Goal: Task Accomplishment & Management: Use online tool/utility

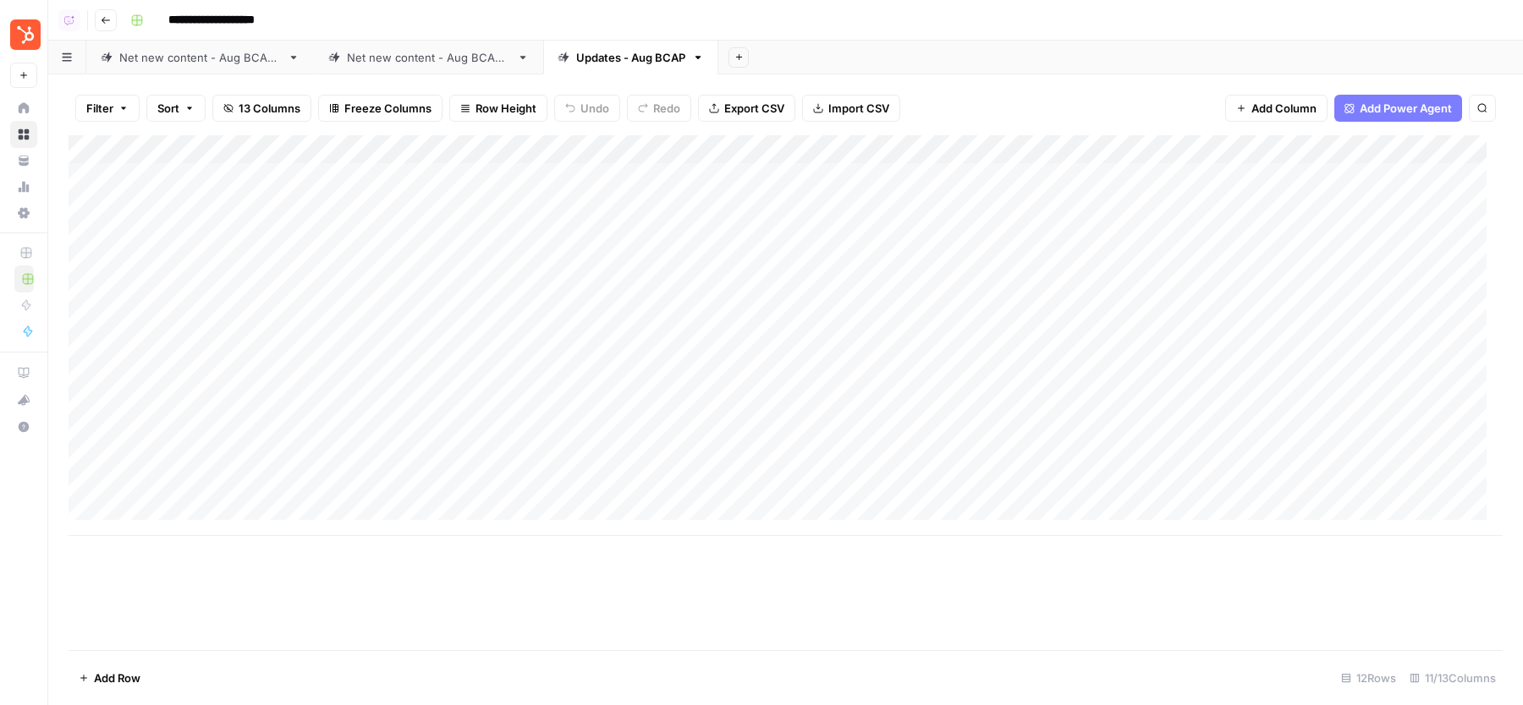
click at [969, 8] on div "**********" at bounding box center [814, 20] width 1382 height 27
click at [1325, 8] on div "**********" at bounding box center [814, 20] width 1382 height 27
click at [446, 55] on div "Net new content - Aug BCAP 2" at bounding box center [428, 57] width 163 height 17
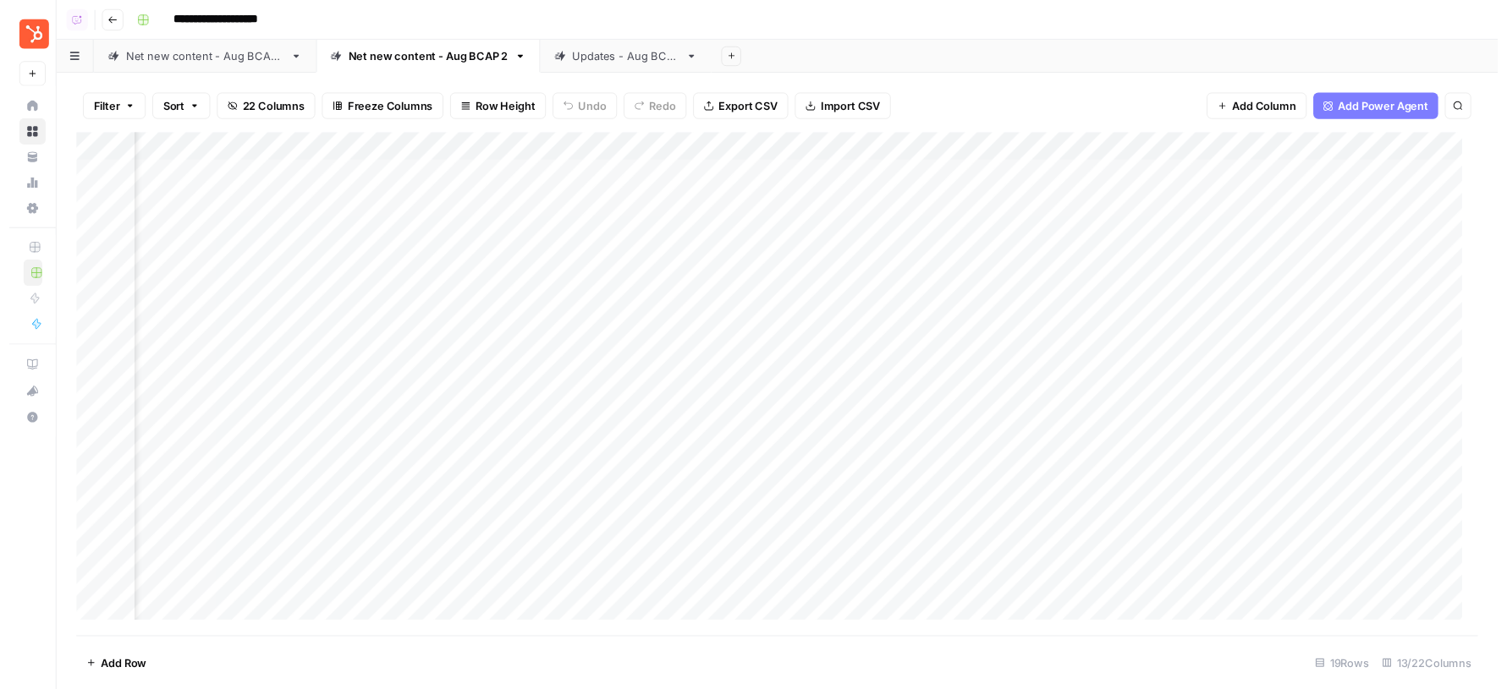
scroll to position [0, 393]
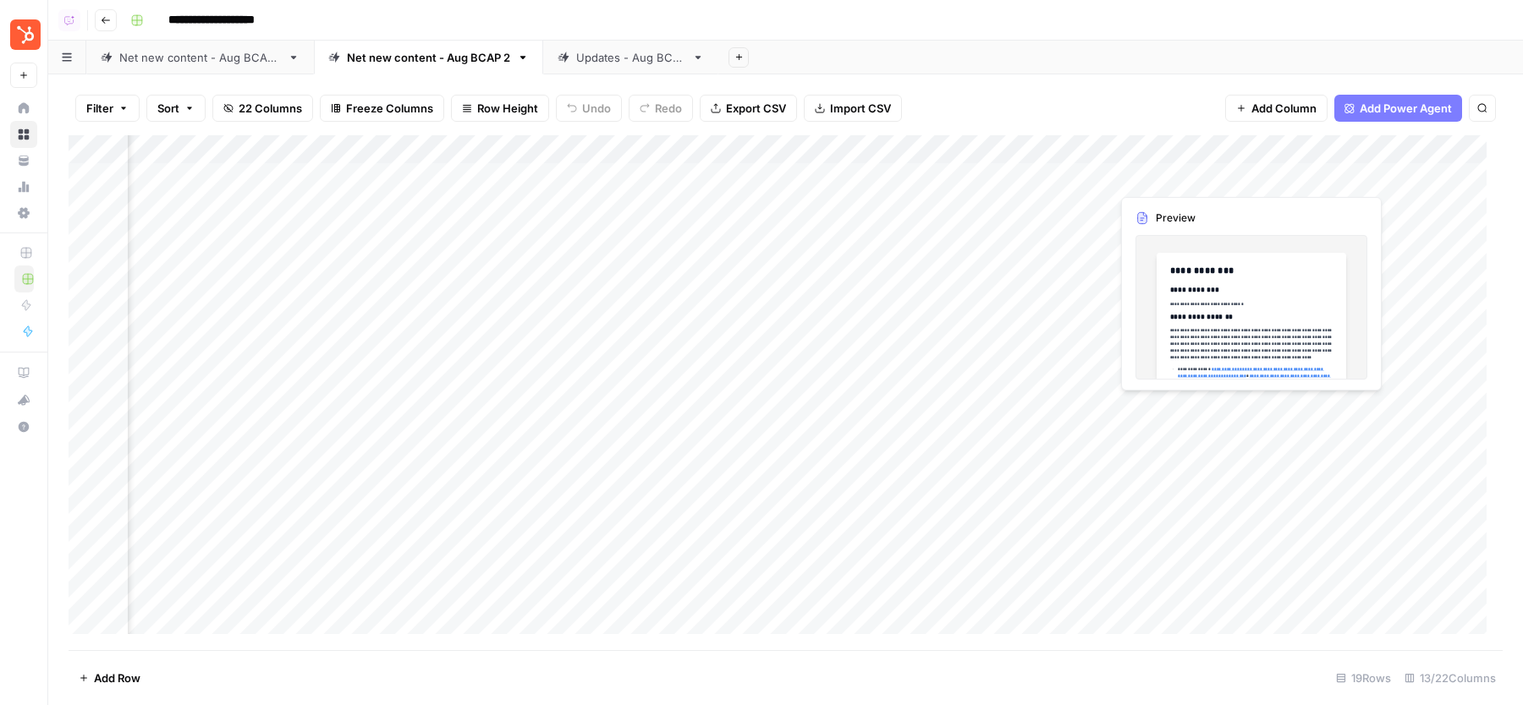
click at [1229, 174] on div "Add Column" at bounding box center [786, 392] width 1434 height 515
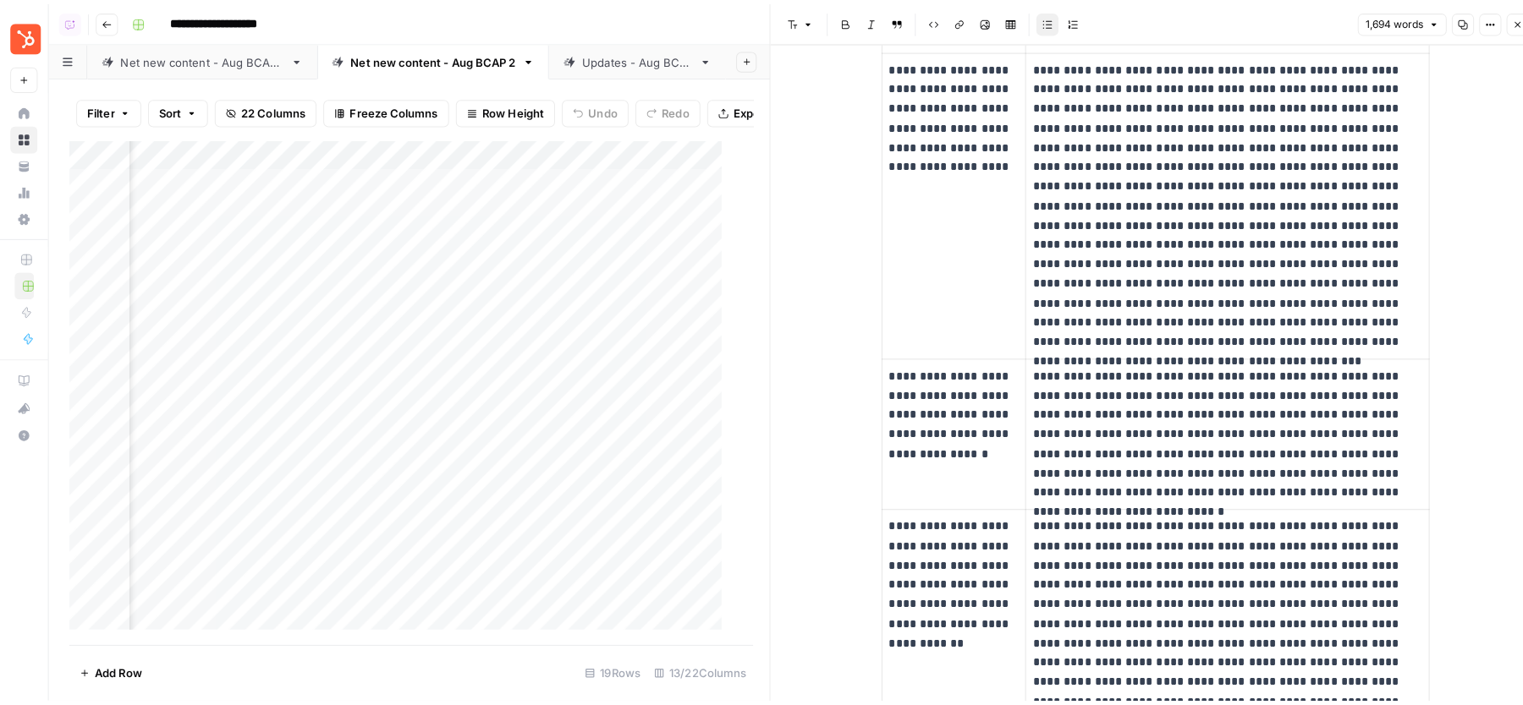
scroll to position [2049, 0]
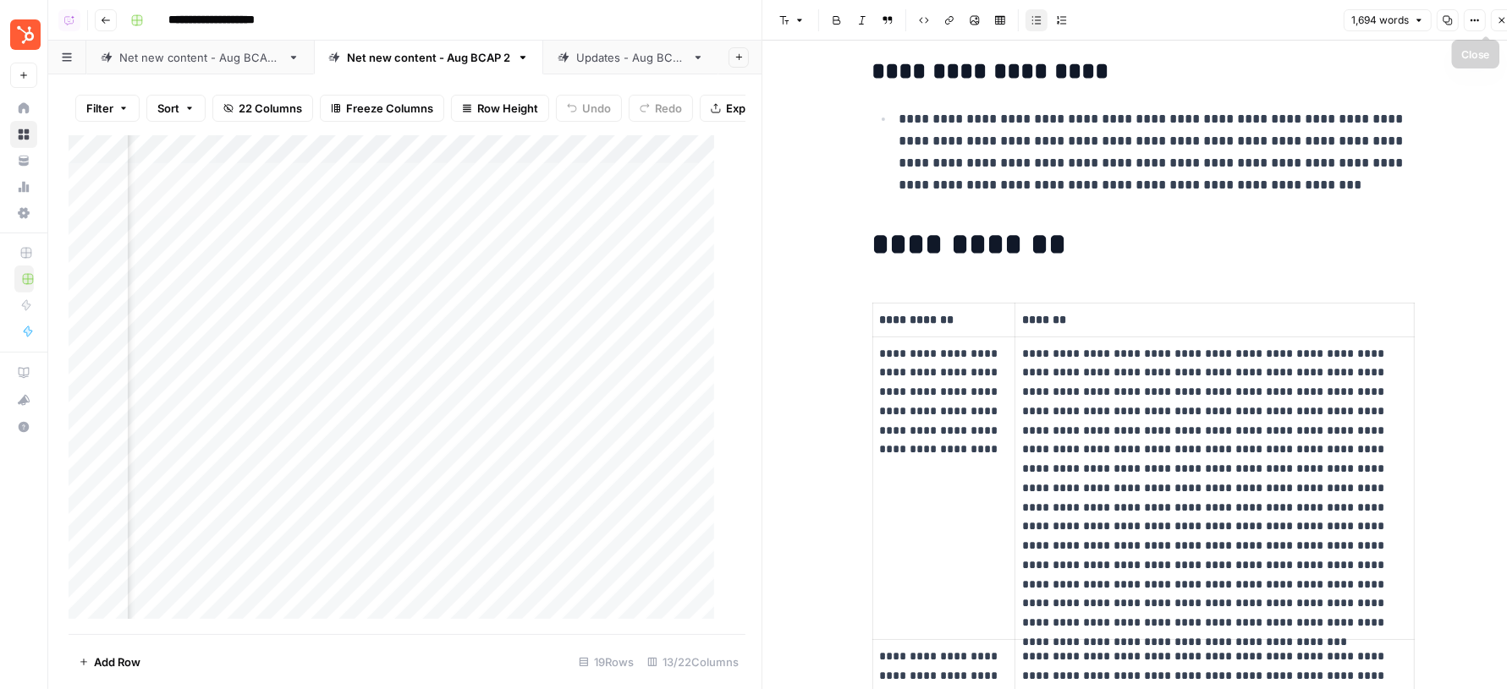
click at [1497, 25] on icon "button" at bounding box center [1501, 20] width 10 height 10
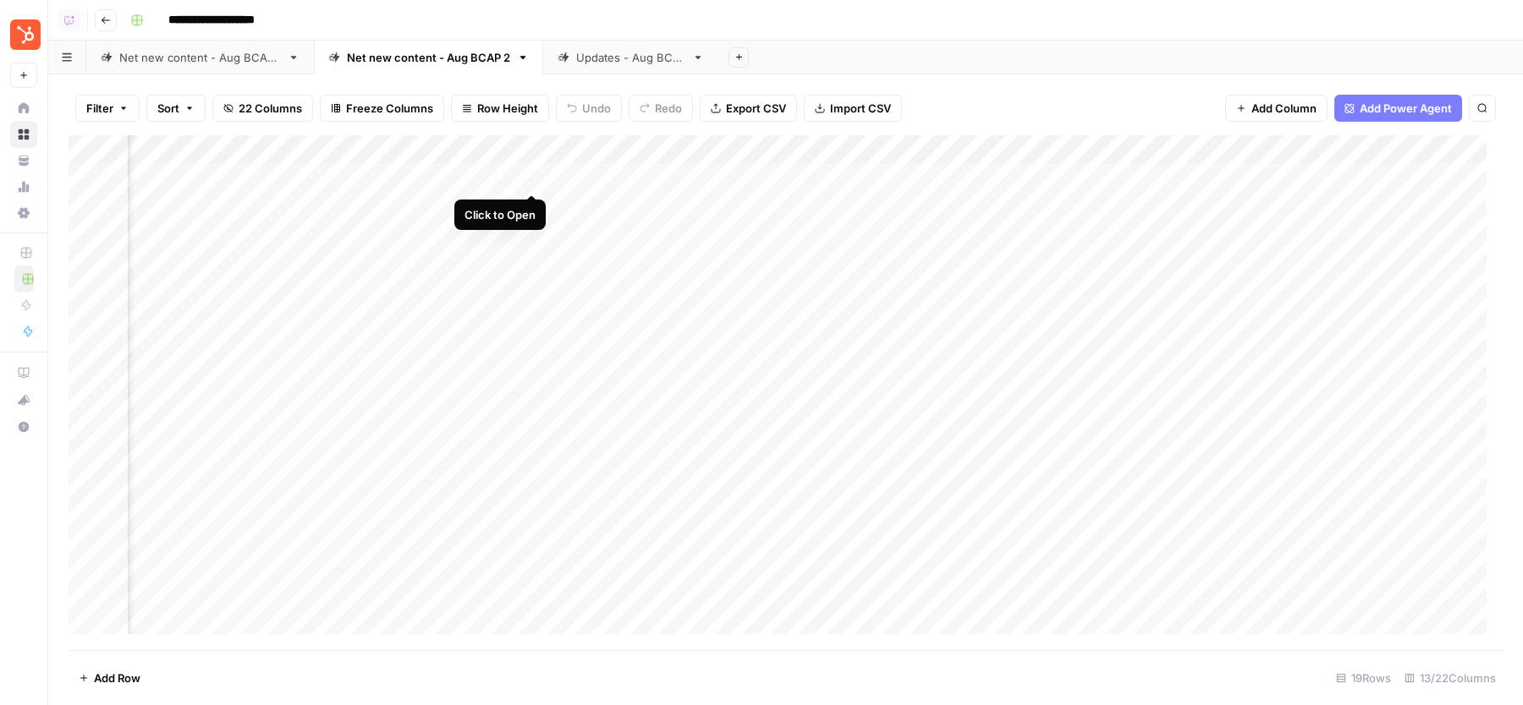
click at [530, 177] on div "Add Column" at bounding box center [786, 392] width 1434 height 515
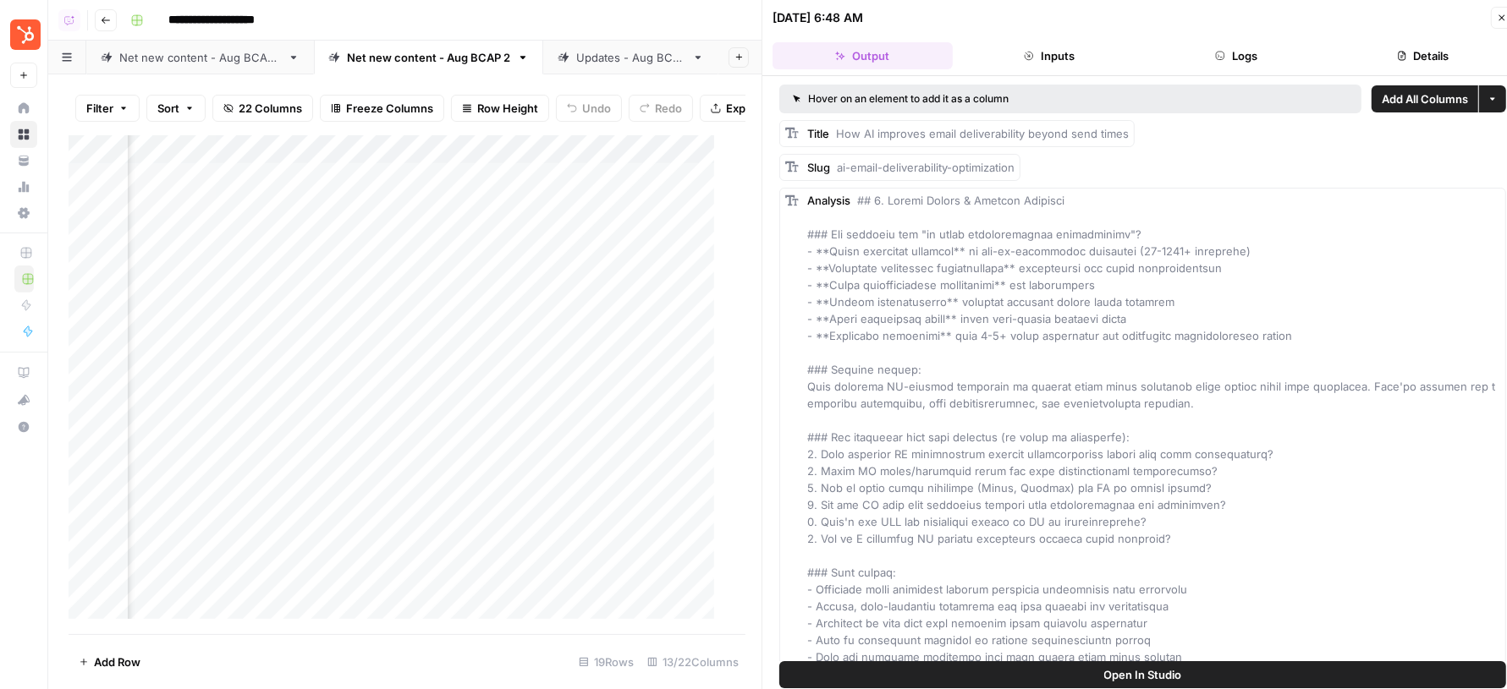
click at [1410, 51] on button "Details" at bounding box center [1422, 55] width 180 height 27
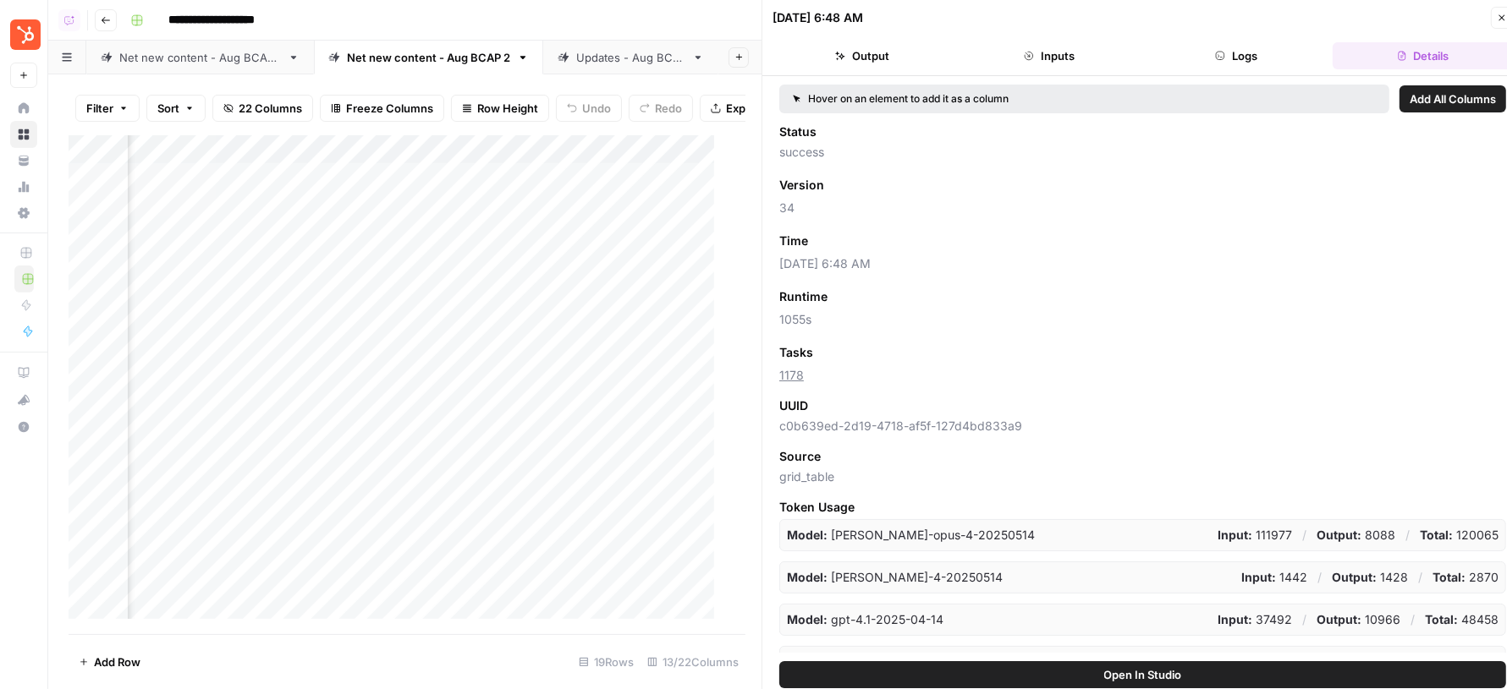
click at [1504, 16] on icon "button" at bounding box center [1501, 18] width 10 height 10
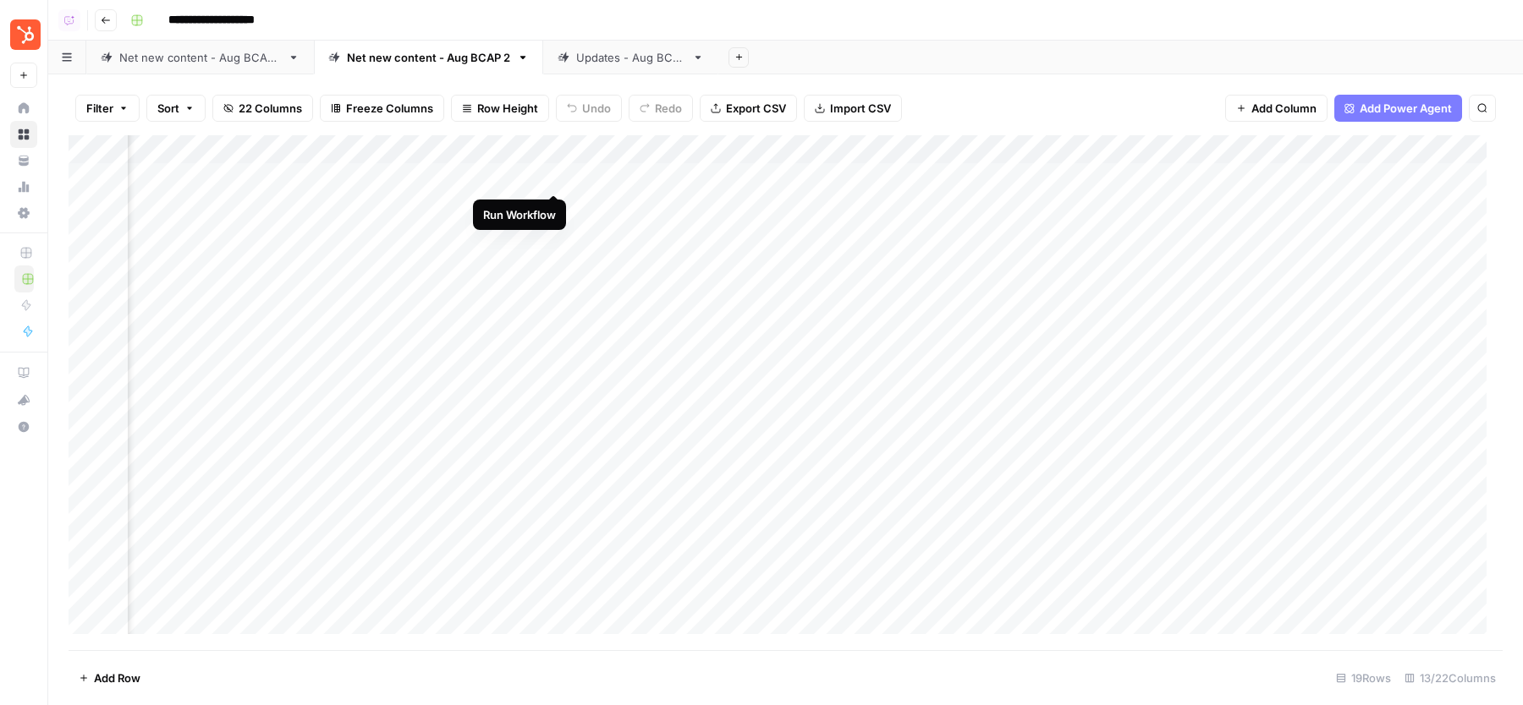
click at [552, 178] on div "Add Column" at bounding box center [786, 392] width 1434 height 515
click at [552, 204] on div "Add Column" at bounding box center [786, 392] width 1434 height 515
click at [554, 231] on div "Add Column" at bounding box center [786, 392] width 1434 height 515
click at [557, 261] on div "Add Column" at bounding box center [786, 392] width 1434 height 515
click at [555, 290] on div "Add Column" at bounding box center [786, 392] width 1434 height 515
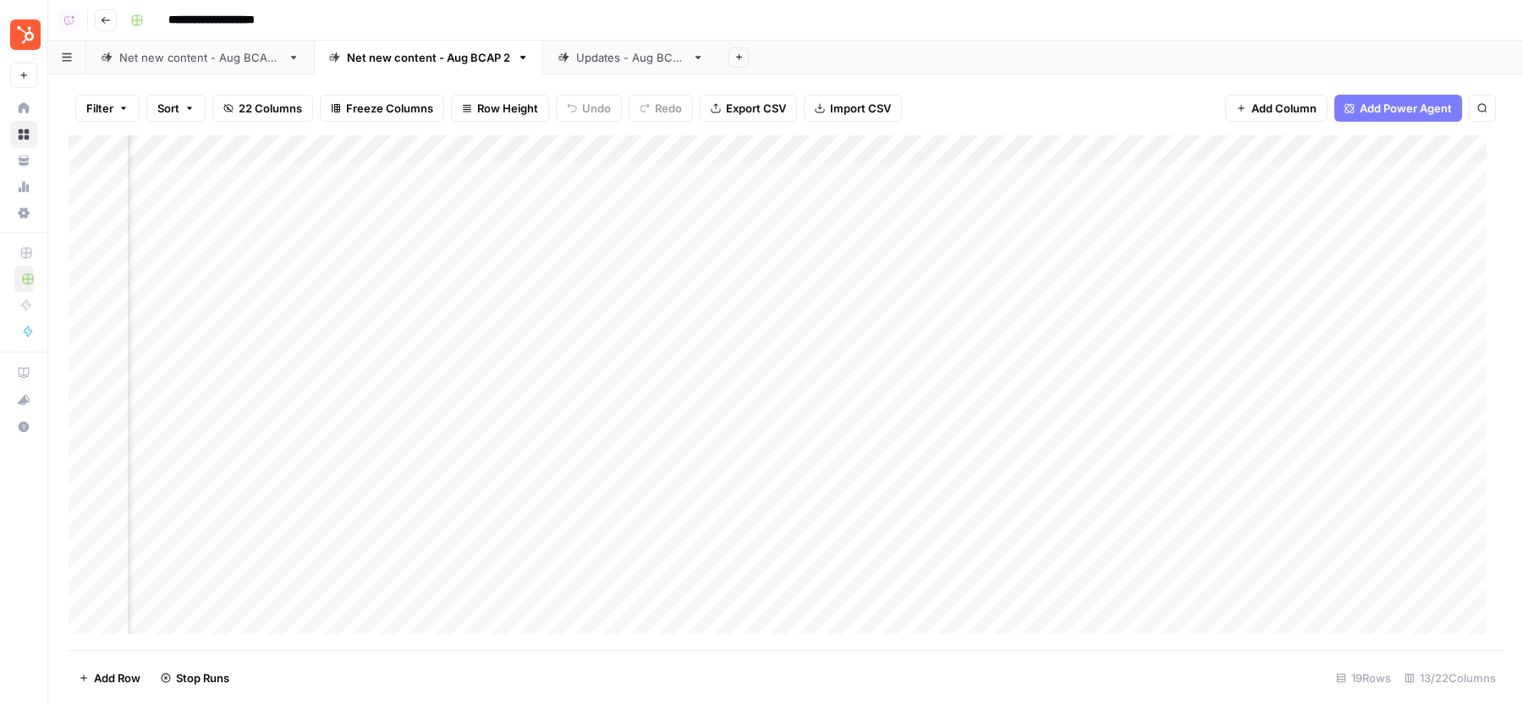
scroll to position [0, 747]
click at [601, 52] on div "Updates - Aug BCAP" at bounding box center [630, 57] width 109 height 17
click at [815, 175] on div "Add Column" at bounding box center [786, 335] width 1434 height 401
click at [814, 205] on div "Add Column" at bounding box center [786, 335] width 1434 height 401
click at [814, 233] on div "Add Column" at bounding box center [786, 335] width 1434 height 401
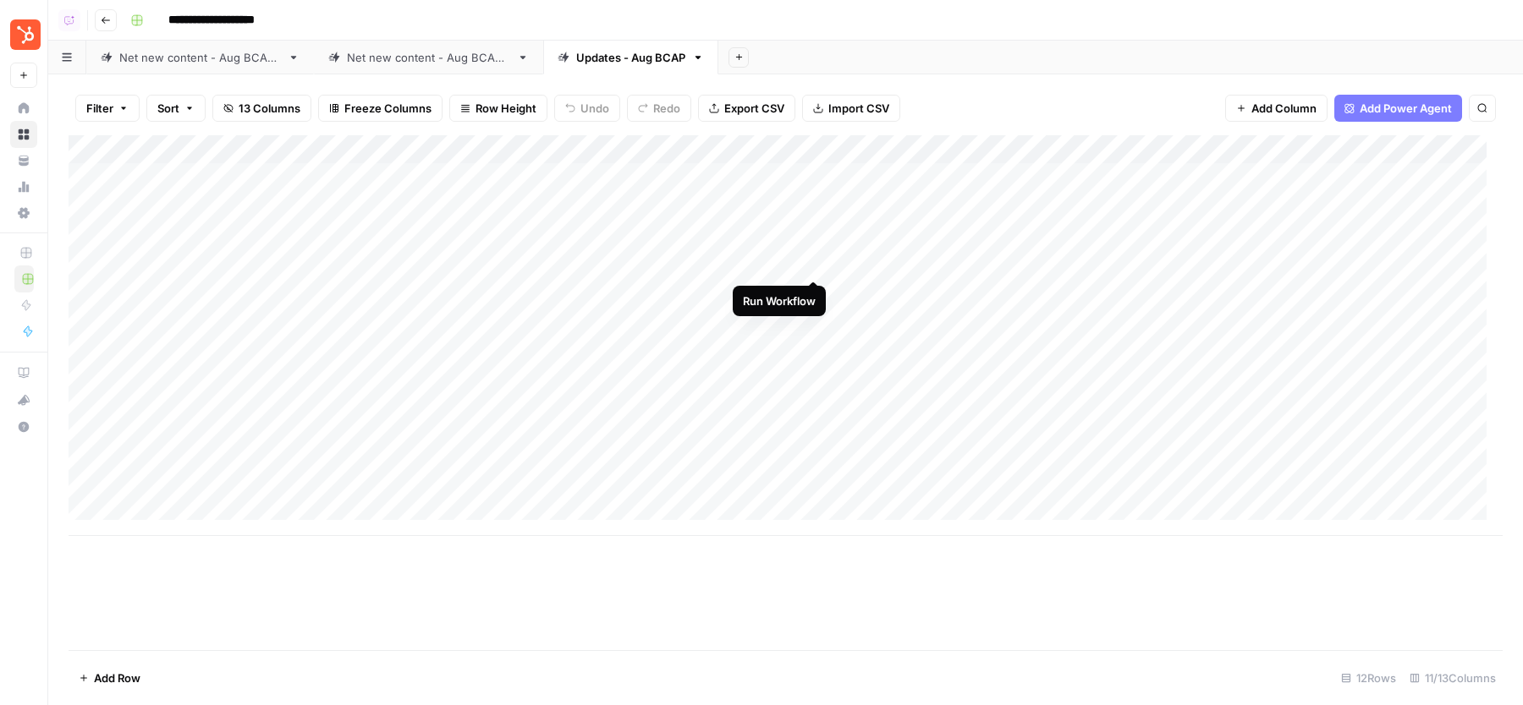
click at [814, 260] on div "Add Column" at bounding box center [786, 335] width 1434 height 401
click at [815, 294] on div "Add Column" at bounding box center [786, 335] width 1434 height 401
click at [756, 319] on div "Add Column" at bounding box center [786, 335] width 1434 height 401
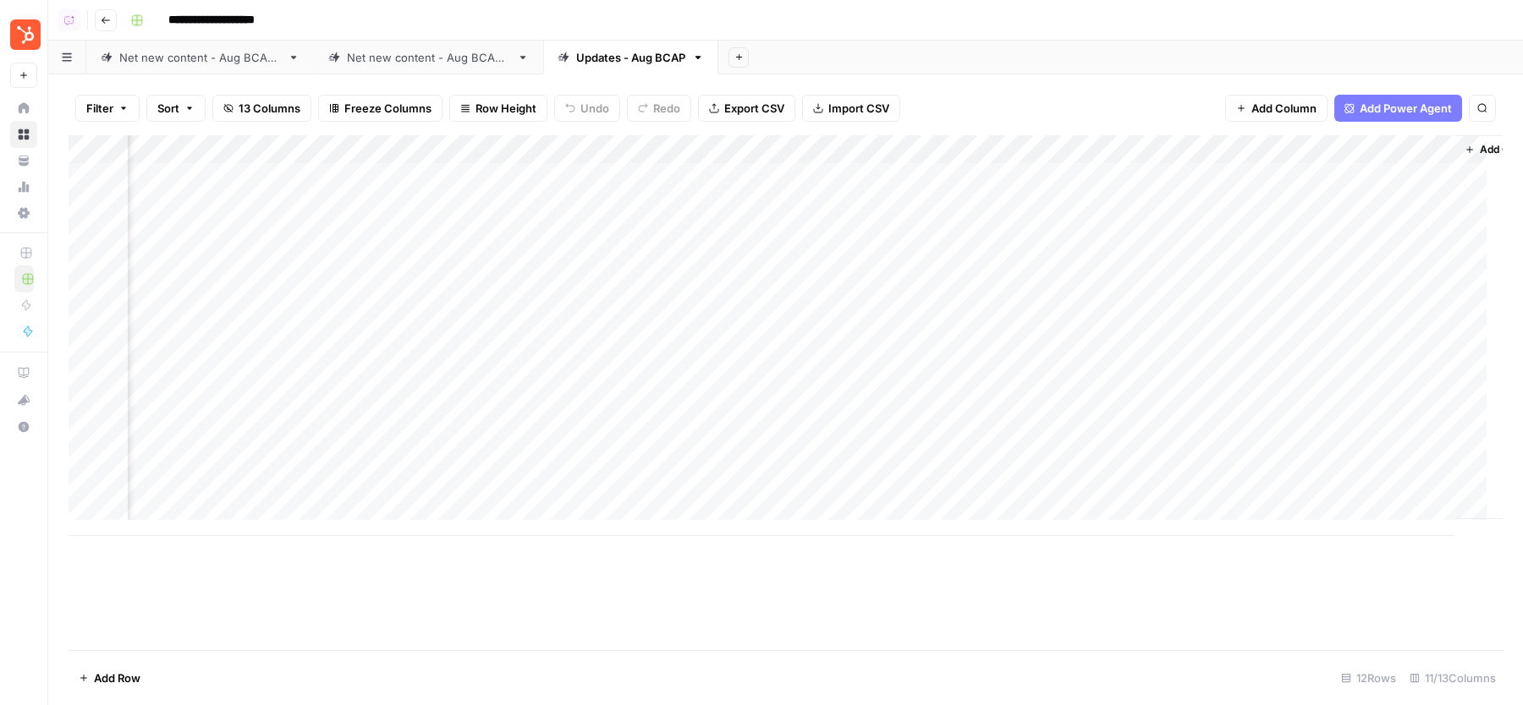
click at [469, 52] on div "Net new content - Aug BCAP 2" at bounding box center [428, 57] width 163 height 17
click at [952, 207] on div "Add Column" at bounding box center [786, 392] width 1434 height 515
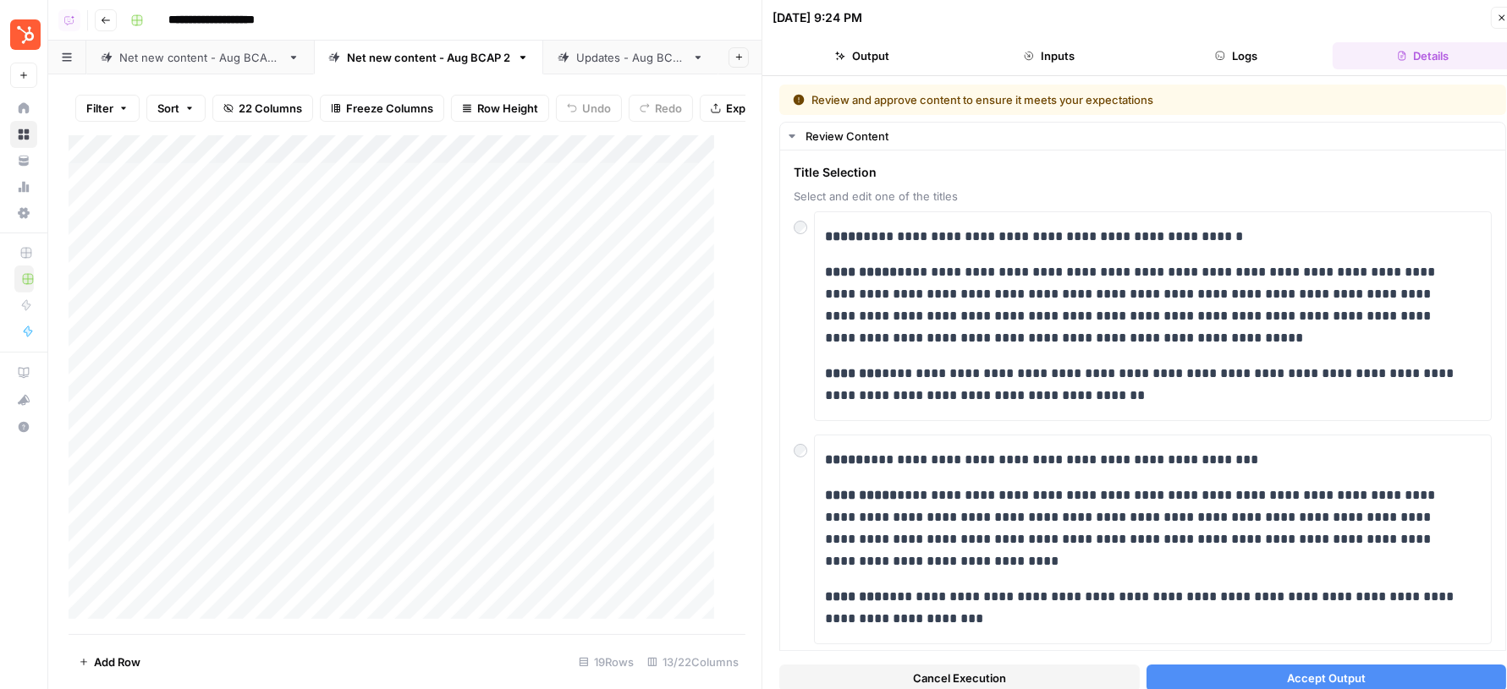
click at [1287, 672] on span "Accept Output" at bounding box center [1326, 678] width 79 height 17
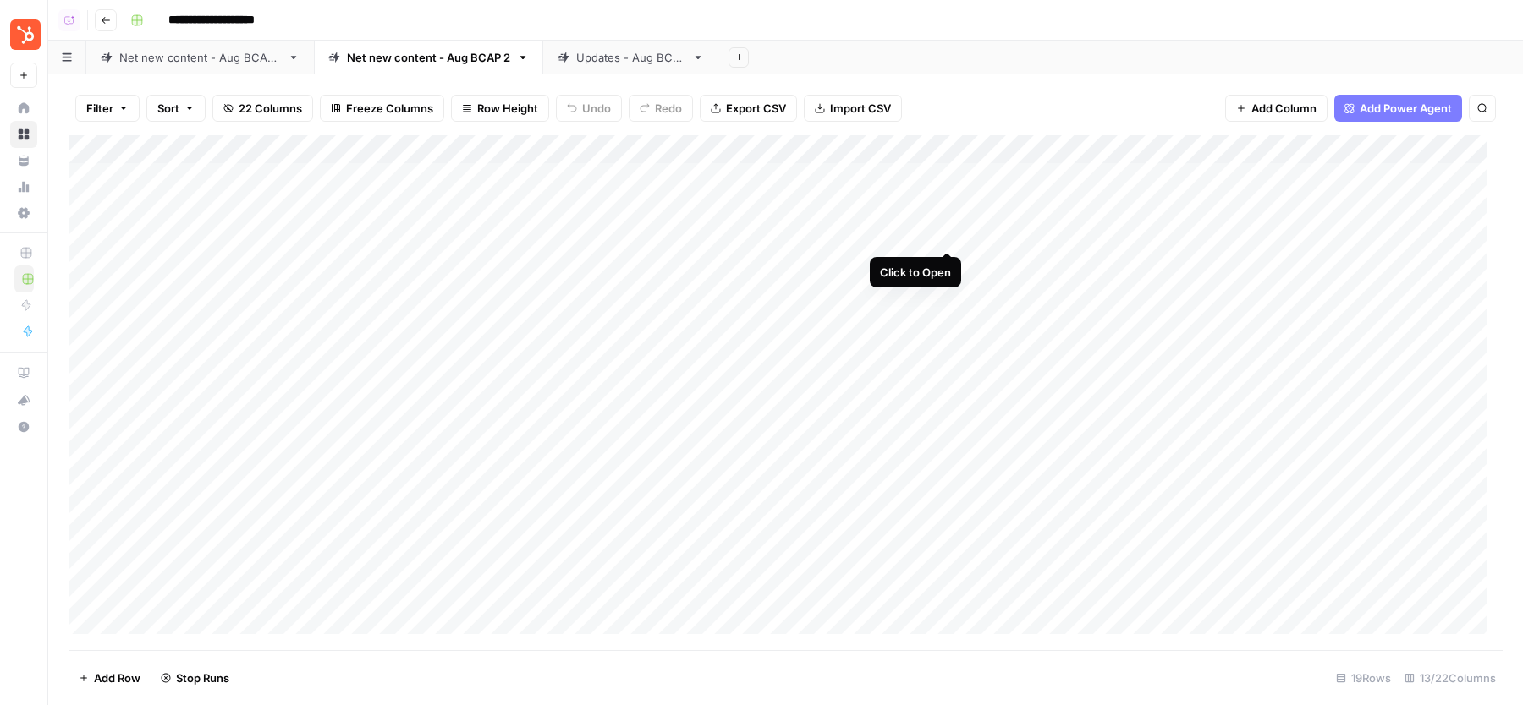
click at [947, 229] on div "Add Column" at bounding box center [786, 392] width 1434 height 515
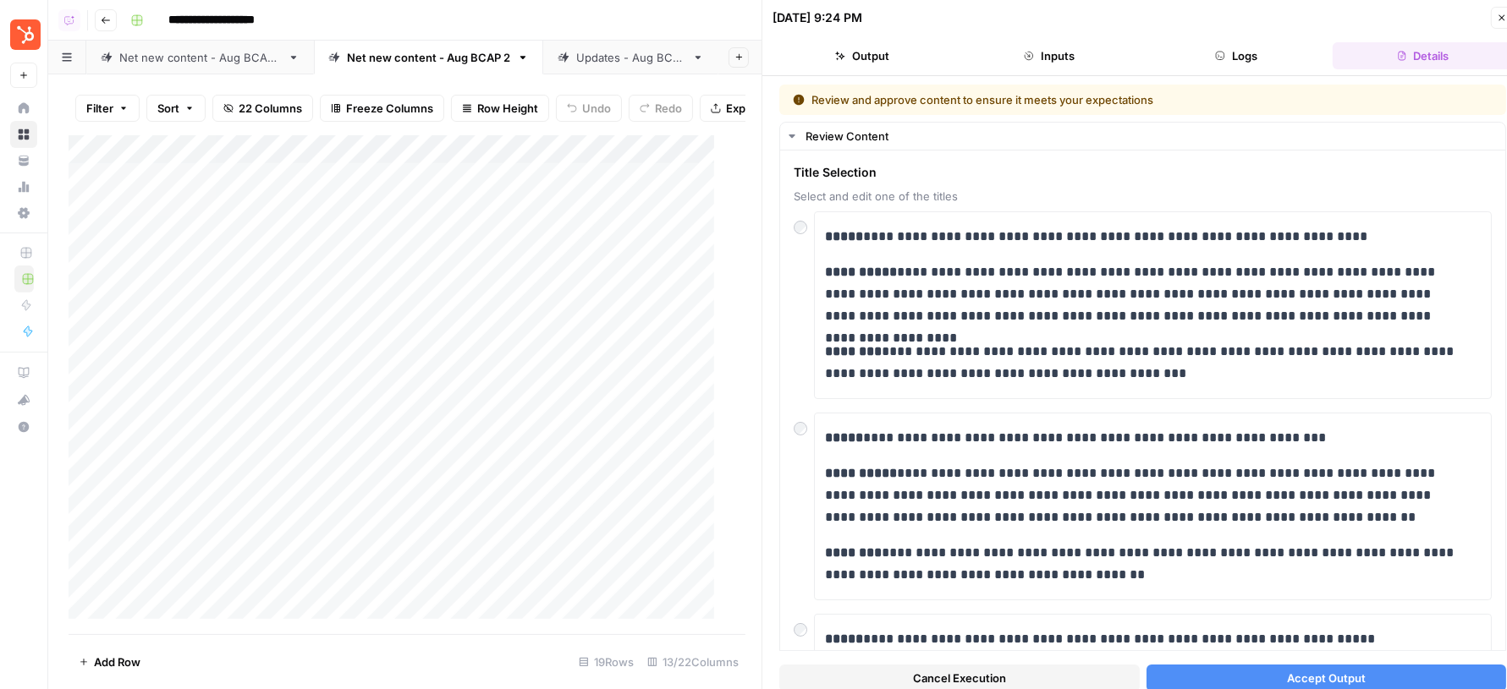
click at [1308, 676] on span "Accept Output" at bounding box center [1326, 678] width 79 height 17
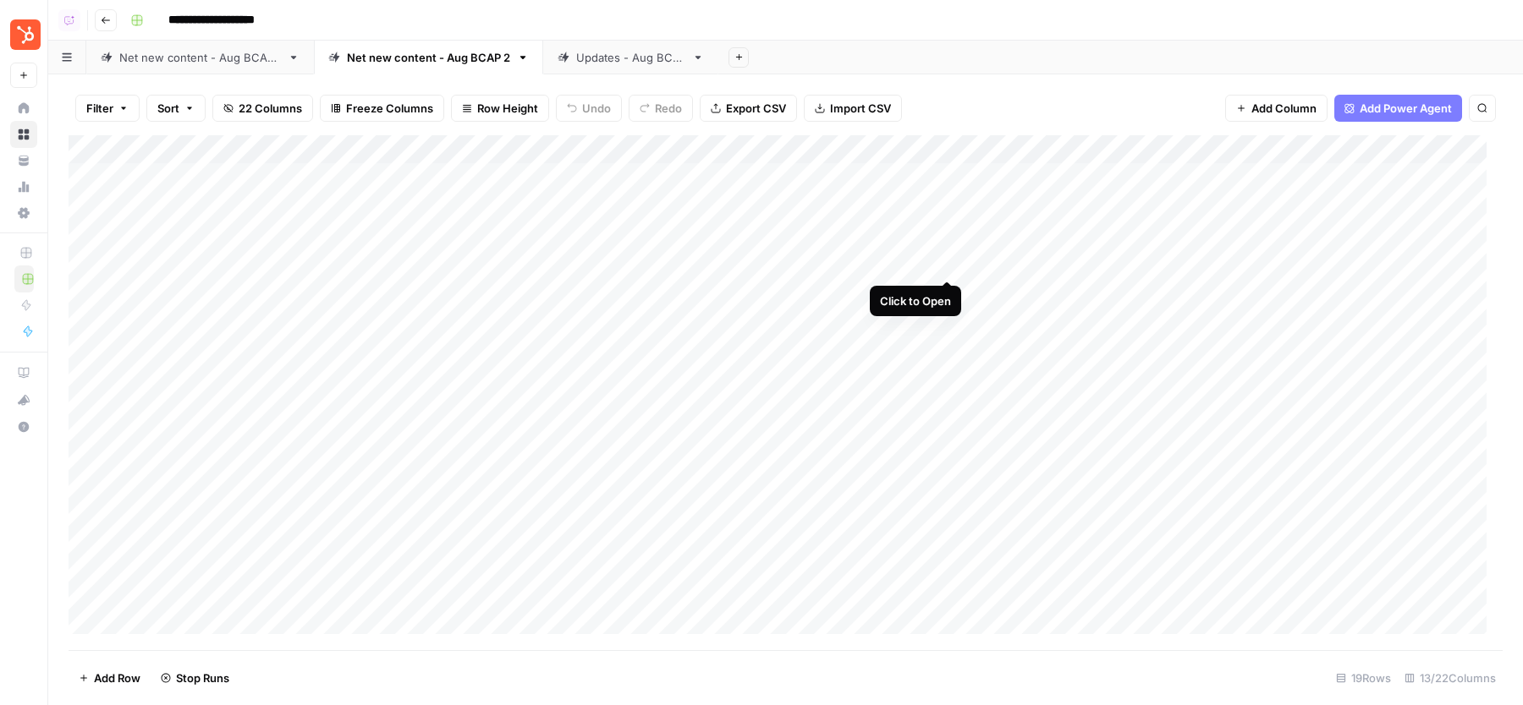
click at [948, 260] on div "Add Column" at bounding box center [786, 392] width 1434 height 515
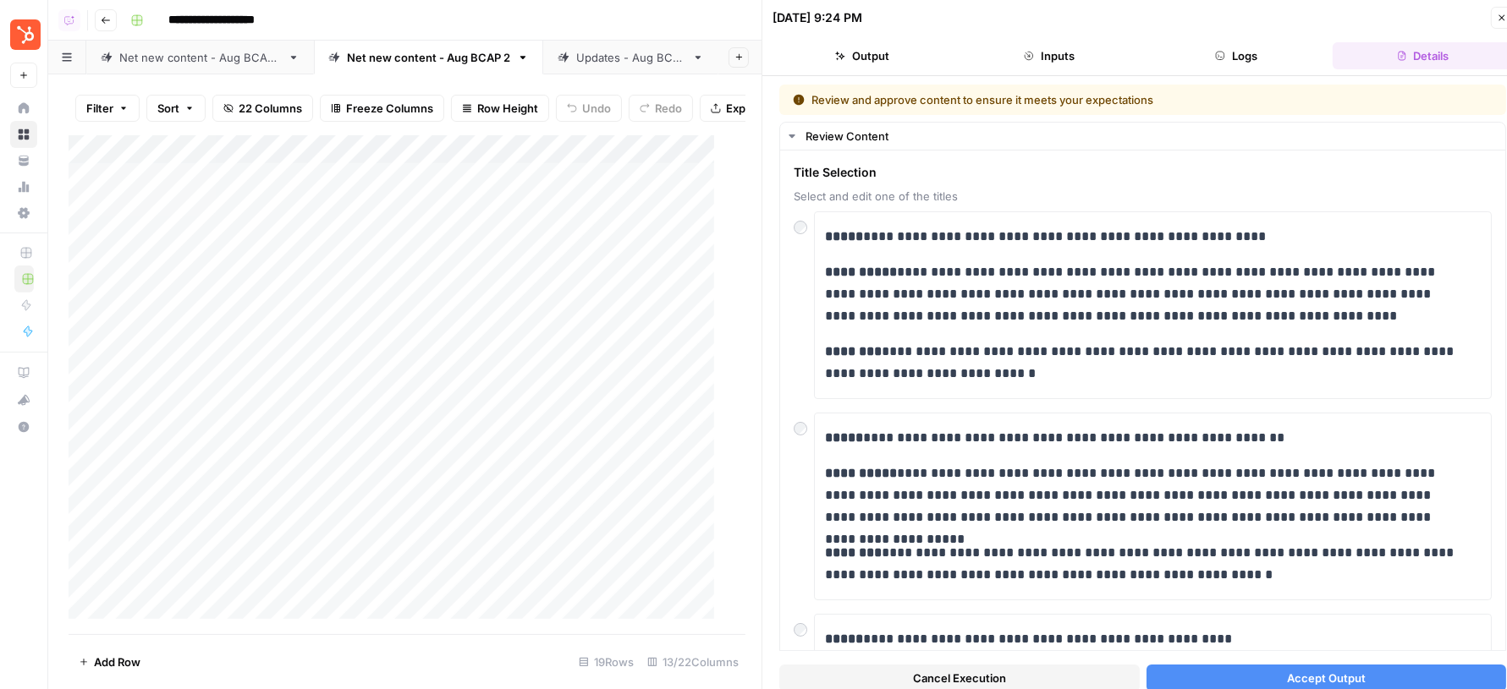
click at [1251, 670] on button "Accept Output" at bounding box center [1326, 678] width 360 height 27
click at [1499, 14] on icon "button" at bounding box center [1501, 18] width 10 height 10
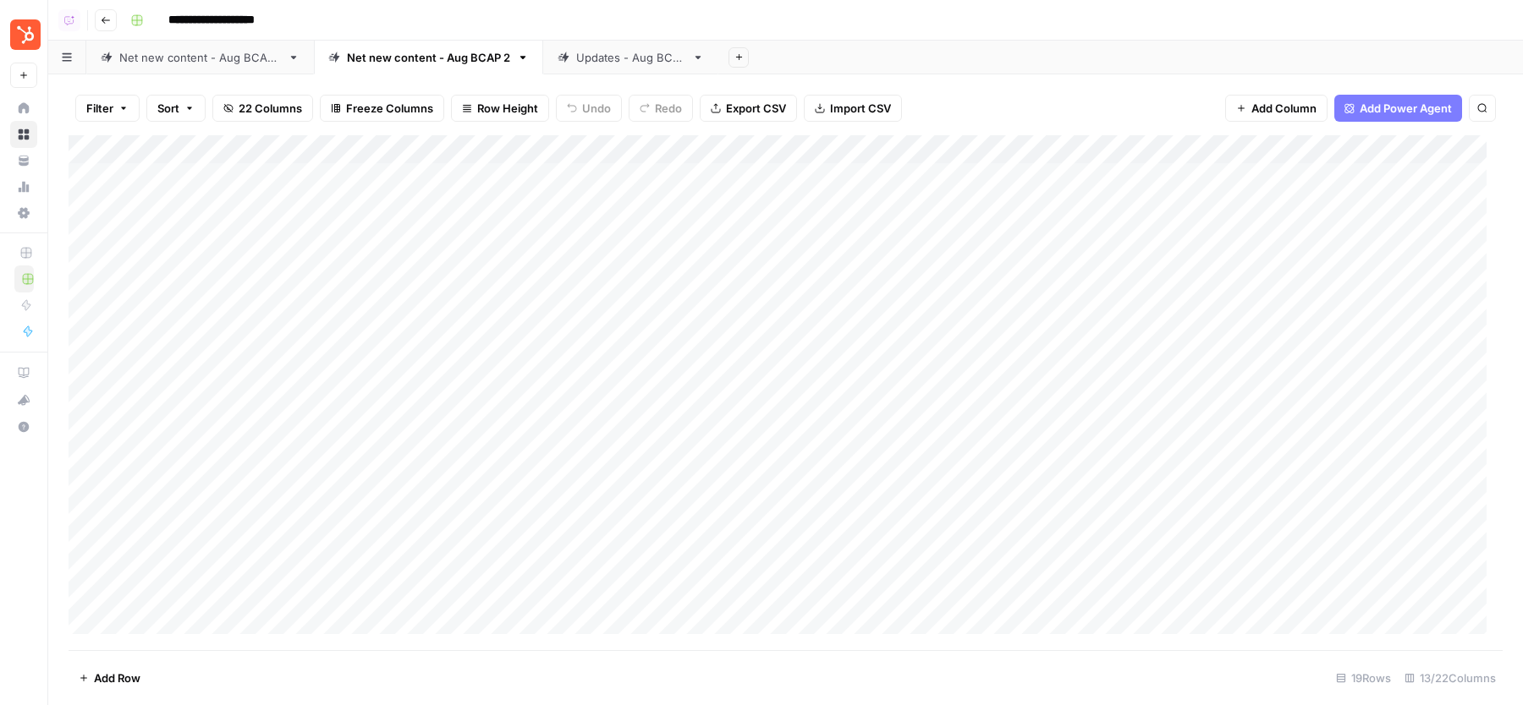
click at [950, 290] on div "Add Column" at bounding box center [786, 392] width 1434 height 515
click at [948, 295] on div "Add Column" at bounding box center [786, 392] width 1434 height 515
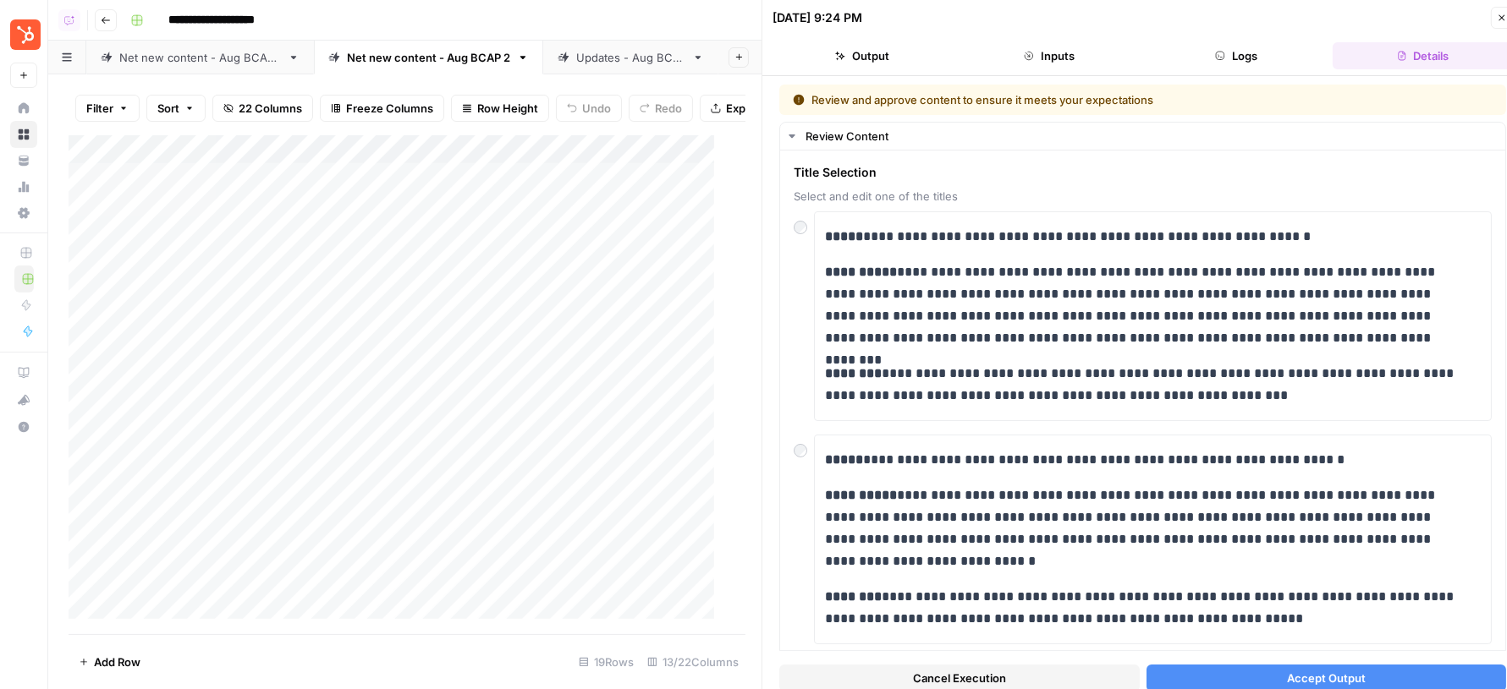
click at [1277, 668] on button "Accept Output" at bounding box center [1326, 678] width 360 height 27
click at [1506, 18] on span "Close" at bounding box center [1506, 18] width 1 height 1
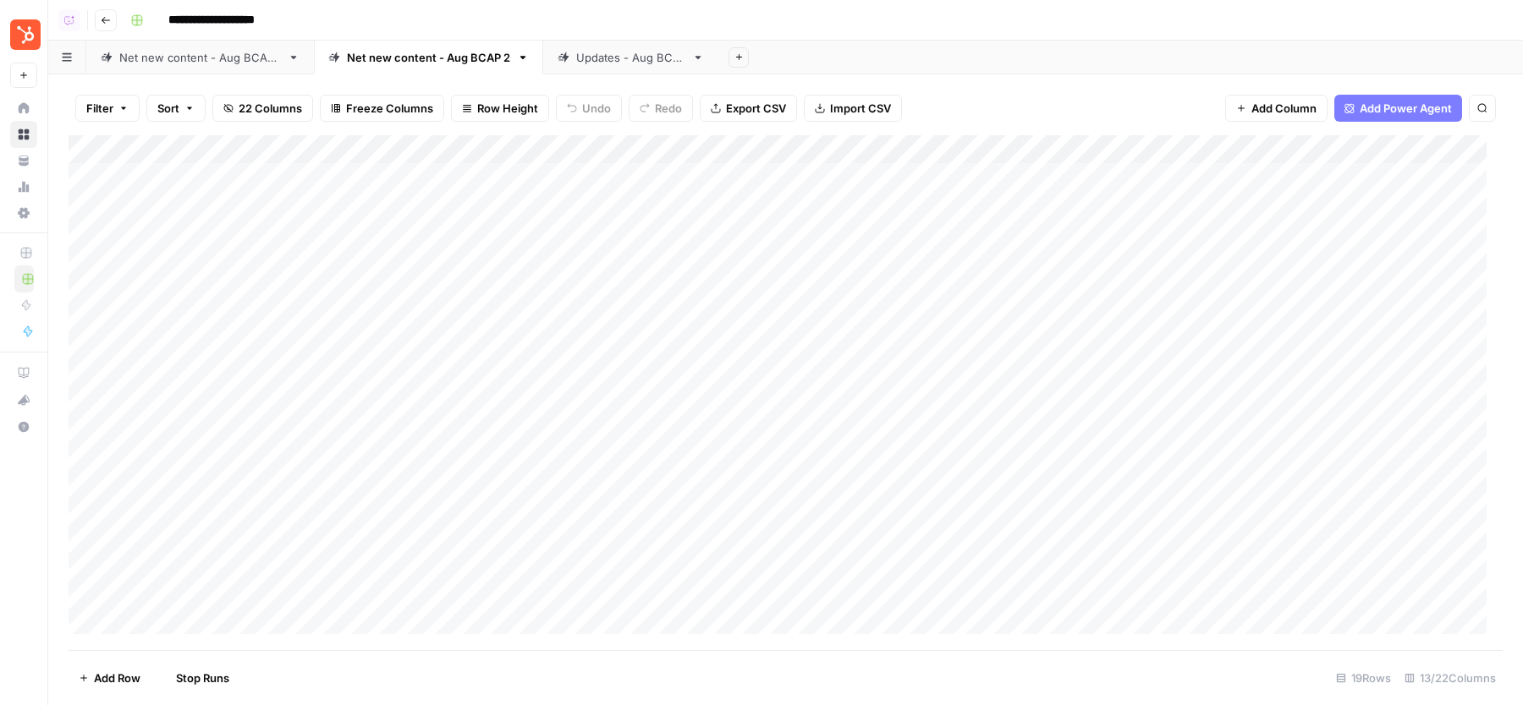
click at [944, 178] on div "Add Column" at bounding box center [786, 392] width 1434 height 515
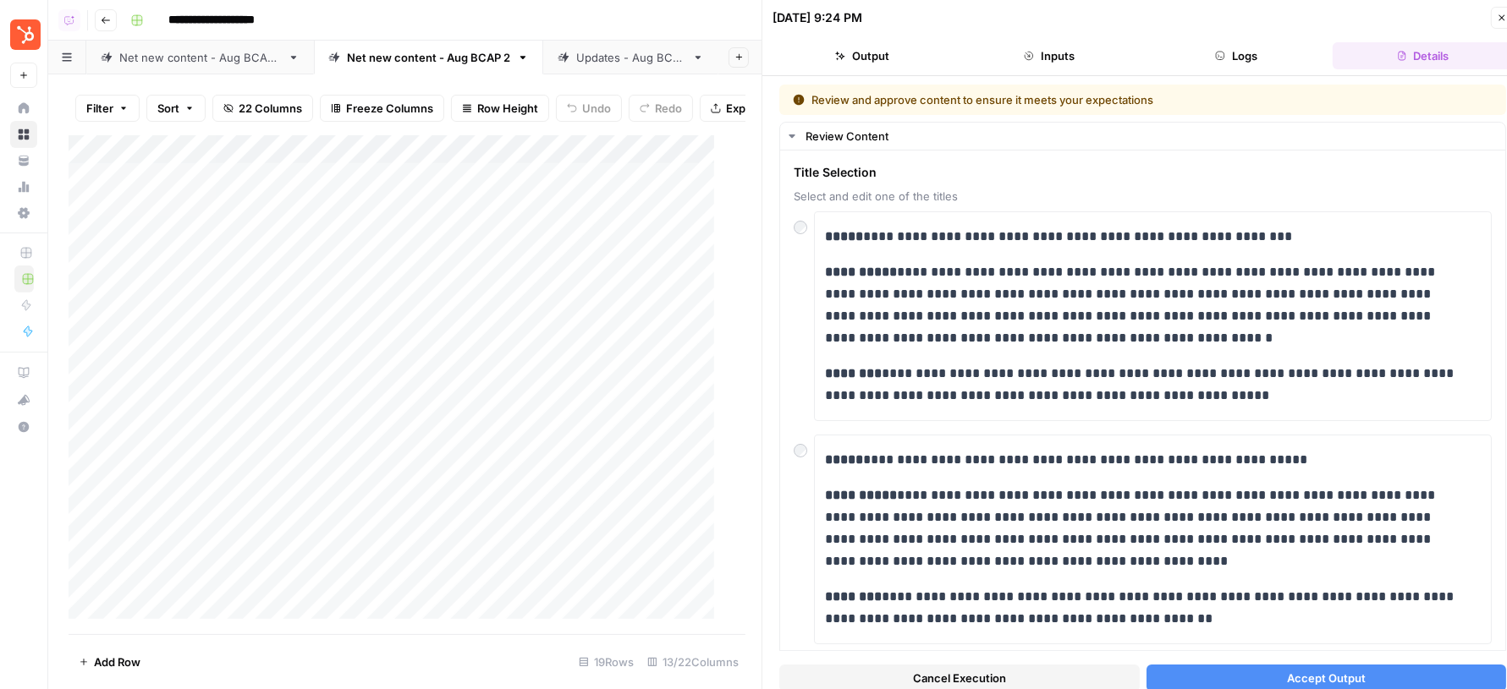
click at [1305, 668] on button "Accept Output" at bounding box center [1326, 678] width 360 height 27
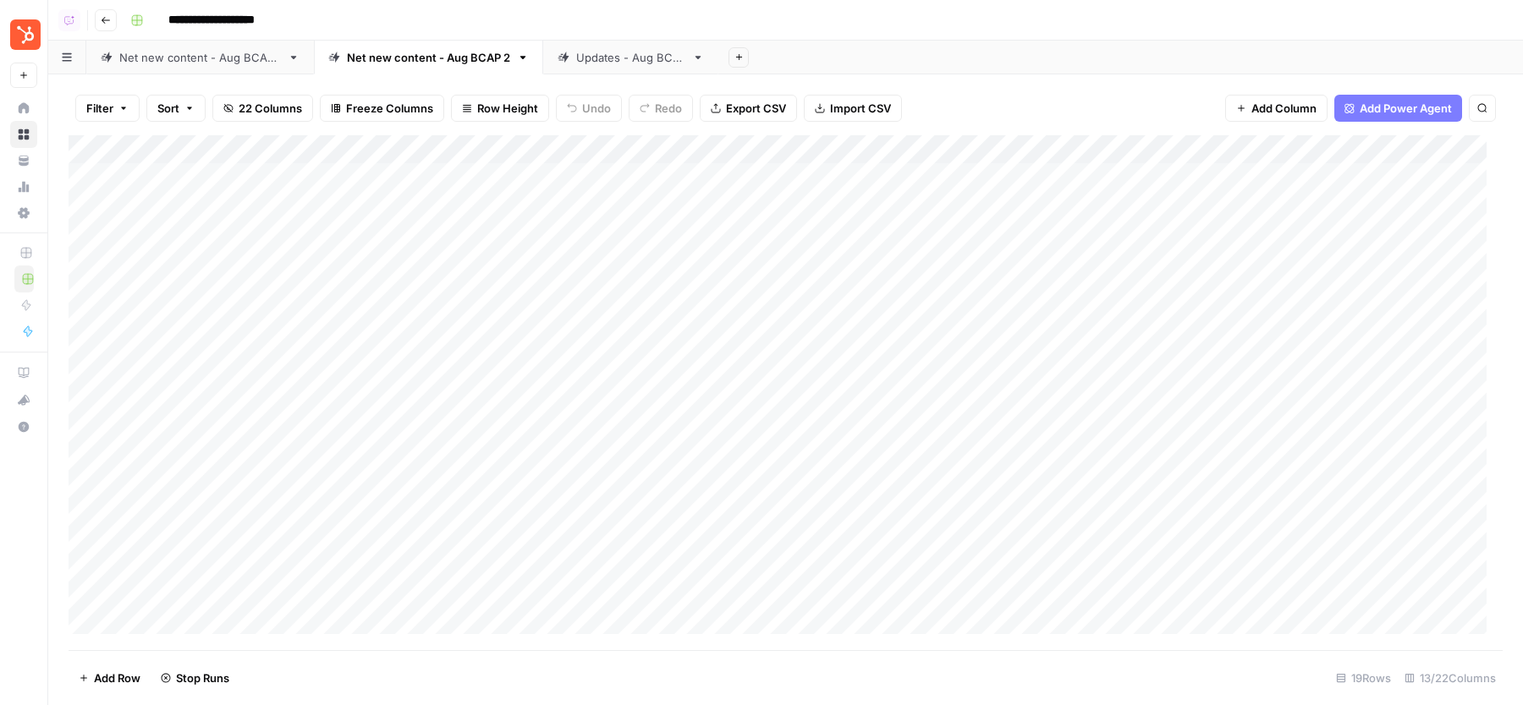
click at [614, 50] on div "Updates - Aug BCAP" at bounding box center [630, 57] width 109 height 17
click at [472, 52] on div "Net new content - Aug BCAP 2" at bounding box center [428, 57] width 163 height 17
click at [630, 60] on div "Updates - Aug BCAP" at bounding box center [630, 57] width 109 height 17
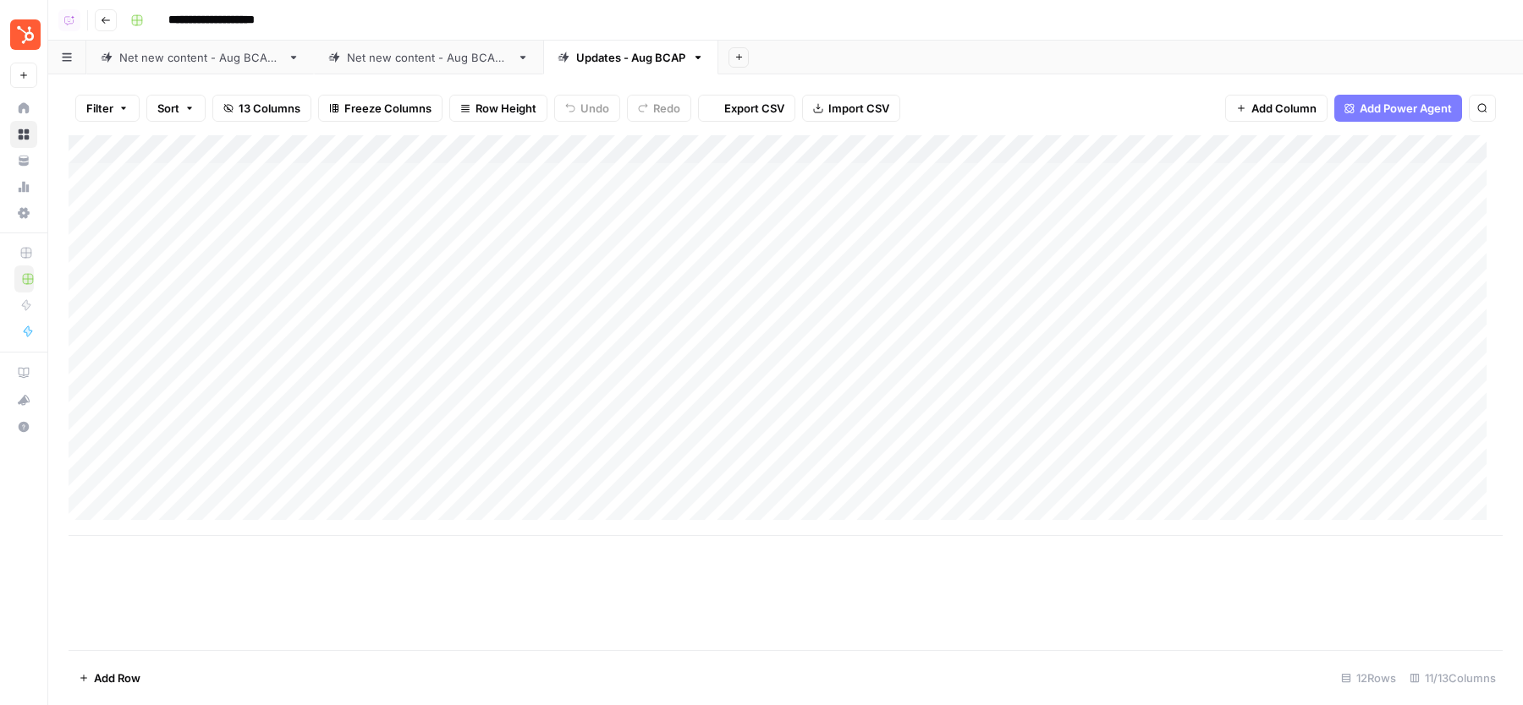
click at [479, 53] on div "Net new content - Aug BCAP 2" at bounding box center [428, 57] width 163 height 17
click at [1144, 85] on div "Filter Sort 22 Columns Freeze Columns Row Height Undo Redo Export CSV Import CS…" at bounding box center [786, 108] width 1434 height 54
click at [1202, 177] on div "Add Column" at bounding box center [786, 392] width 1434 height 515
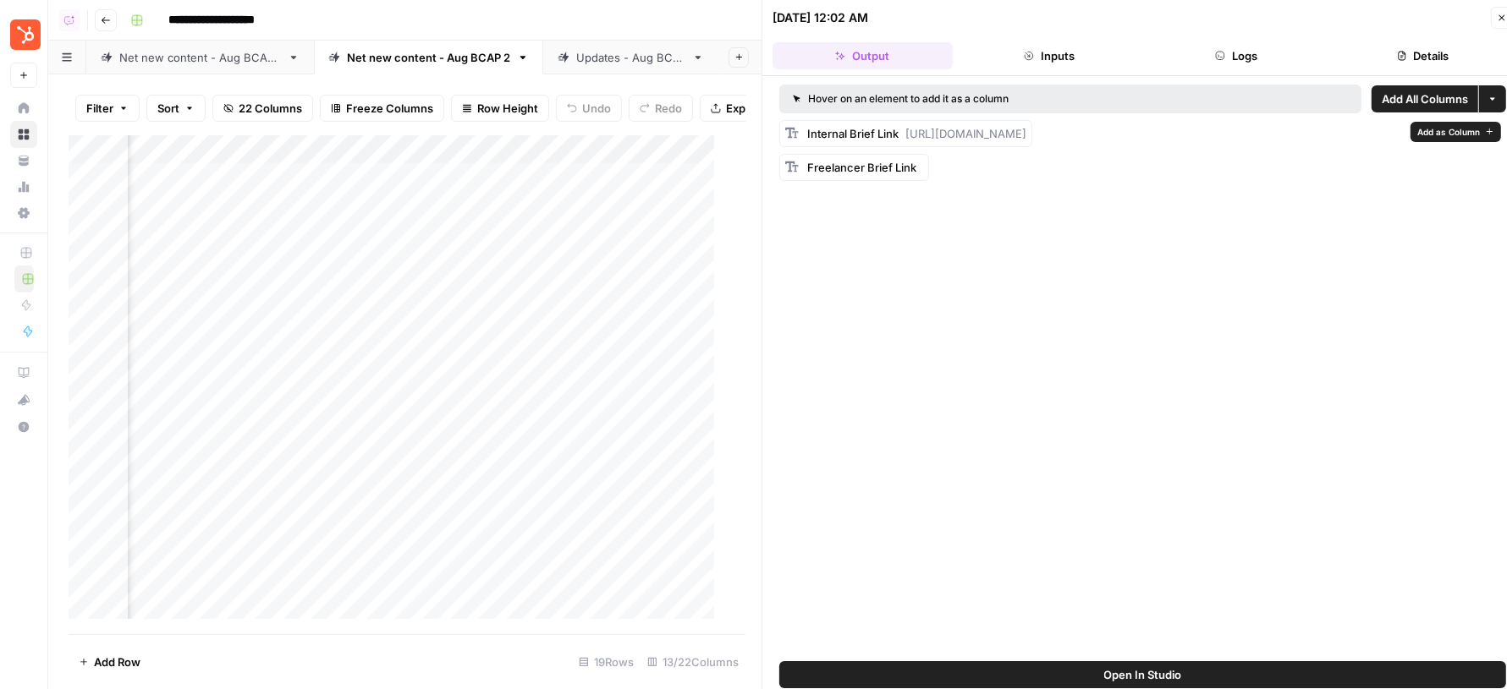
click at [1026, 135] on span "https://docs.google.com/document/d/1p1nsOzJhXwj9IUrWDyrP6NbpH0Hbl2Xiow5E0M7y-ro…" at bounding box center [965, 134] width 121 height 14
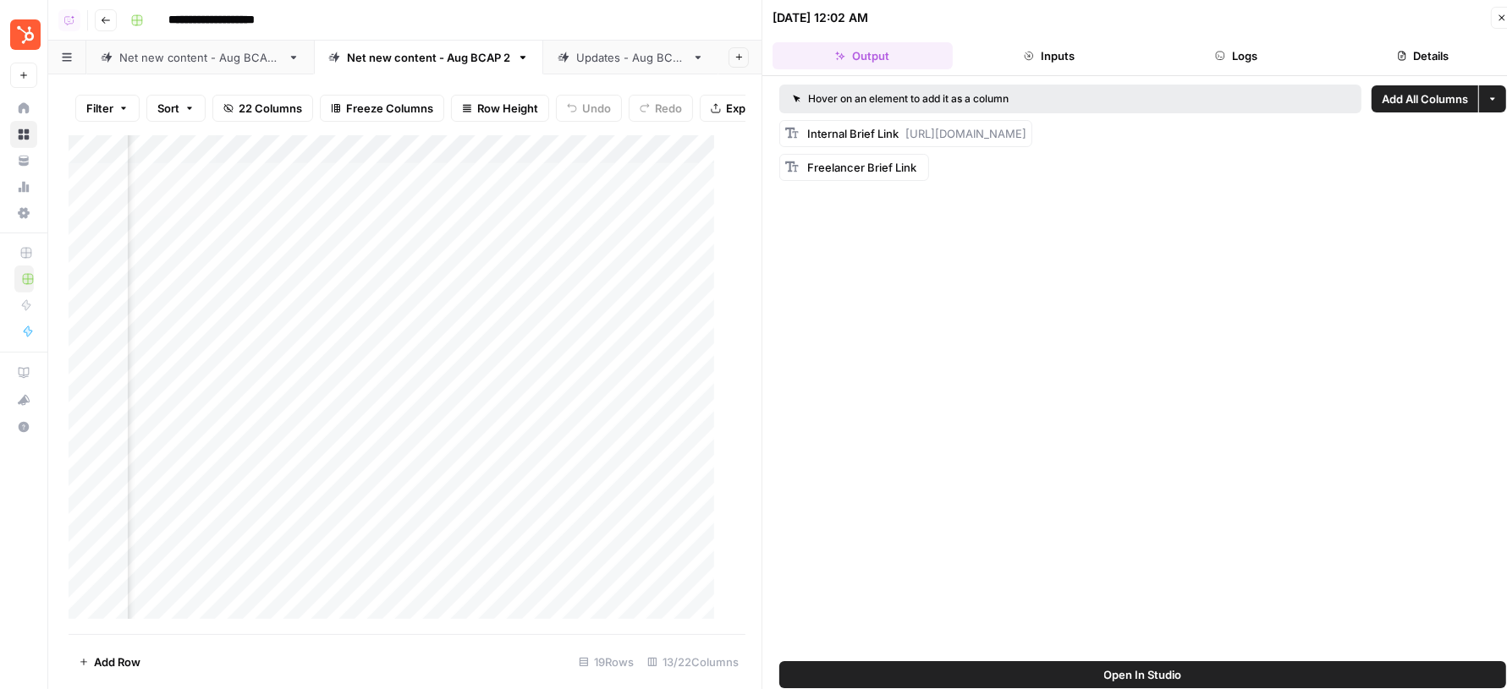
click at [1026, 135] on span "https://docs.google.com/document/d/1p1nsOzJhXwj9IUrWDyrP6NbpH0Hbl2Xiow5E0M7y-ro…" at bounding box center [965, 134] width 121 height 14
click at [952, 136] on span "https://docs.google.com/document/d/1p1nsOzJhXwj9IUrWDyrP6NbpH0Hbl2Xiow5E0M7y-ro…" at bounding box center [965, 134] width 121 height 14
drag, startPoint x: 906, startPoint y: 134, endPoint x: 1489, endPoint y: 135, distance: 582.8
click at [1489, 135] on div "Internal Brief Link https://docs.google.com/document/d/1p1nsOzJhXwj9IUrWDyrP6Nb…" at bounding box center [1142, 133] width 727 height 27
copy span "https://docs.google.com/document/d/1p1nsOzJhXwj9IUrWDyrP6NbpH0Hbl2Xiow5E0M7y-ro…"
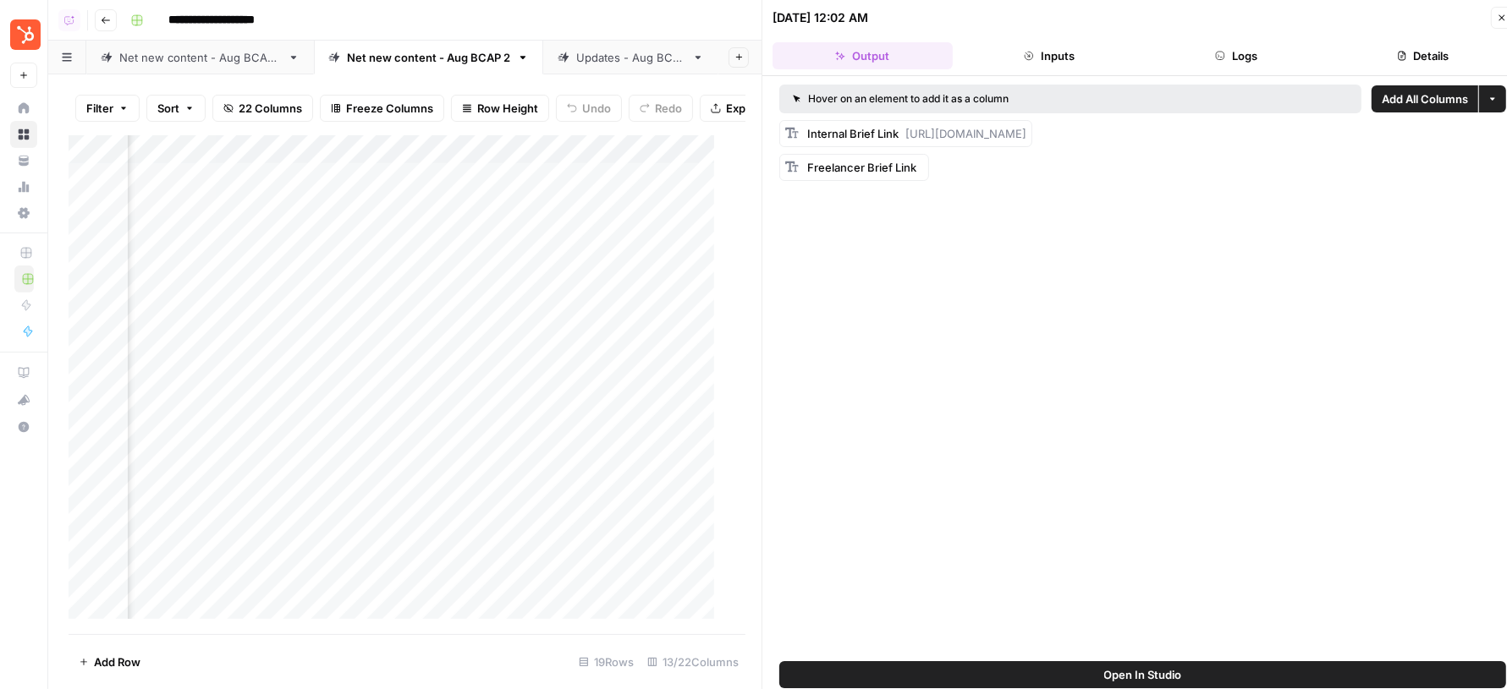
click at [1498, 15] on icon "button" at bounding box center [1501, 18] width 10 height 10
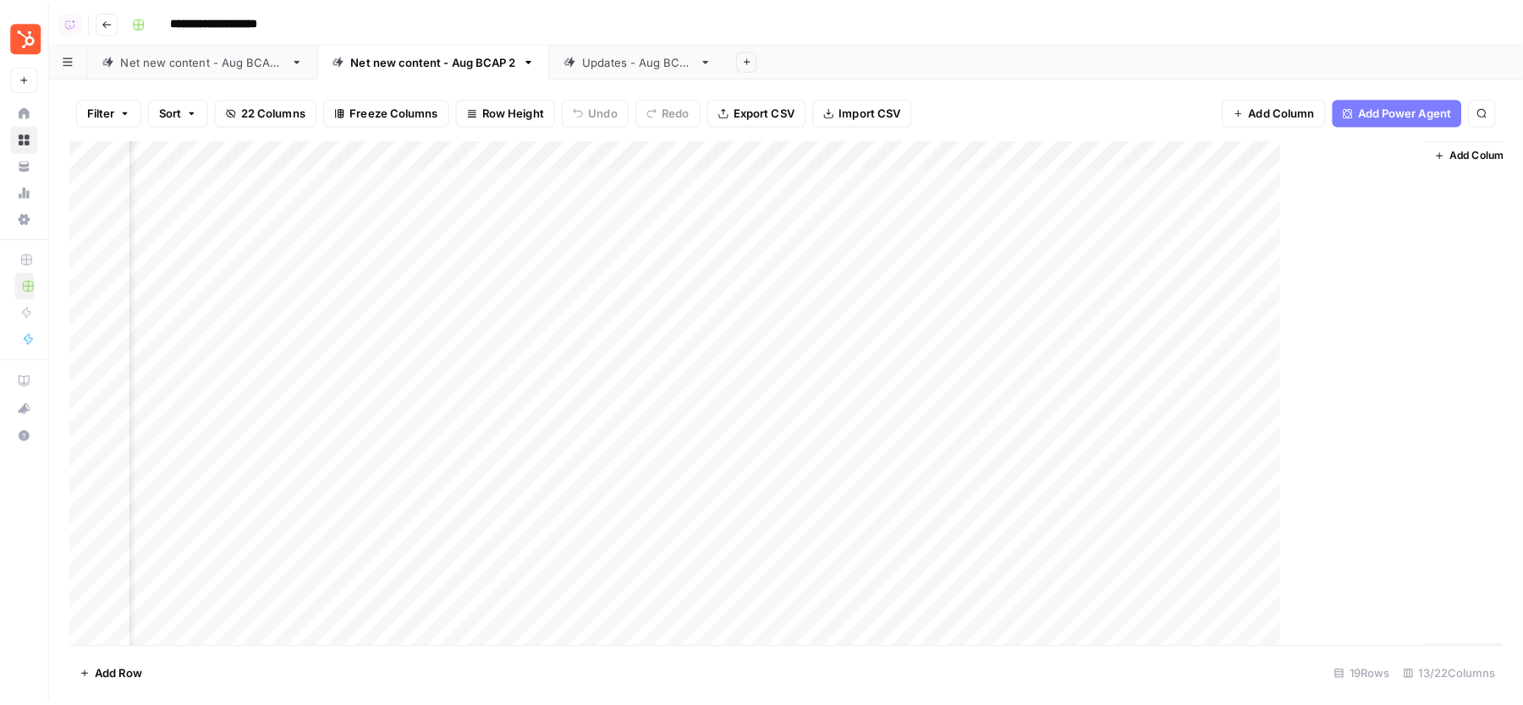
scroll to position [0, 1140]
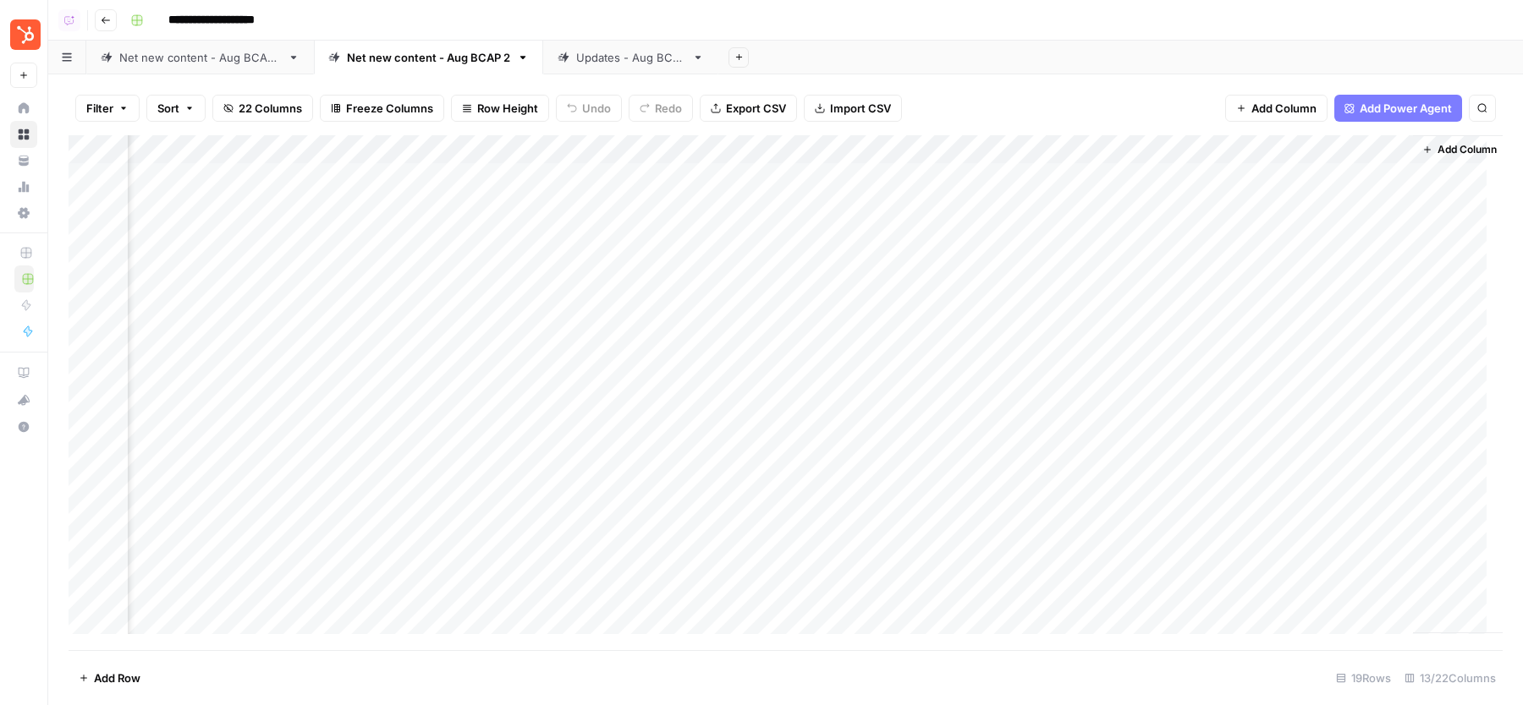
click at [647, 55] on div "Updates - Aug BCAP" at bounding box center [630, 57] width 109 height 17
click at [812, 209] on div "Add Column" at bounding box center [786, 335] width 1434 height 401
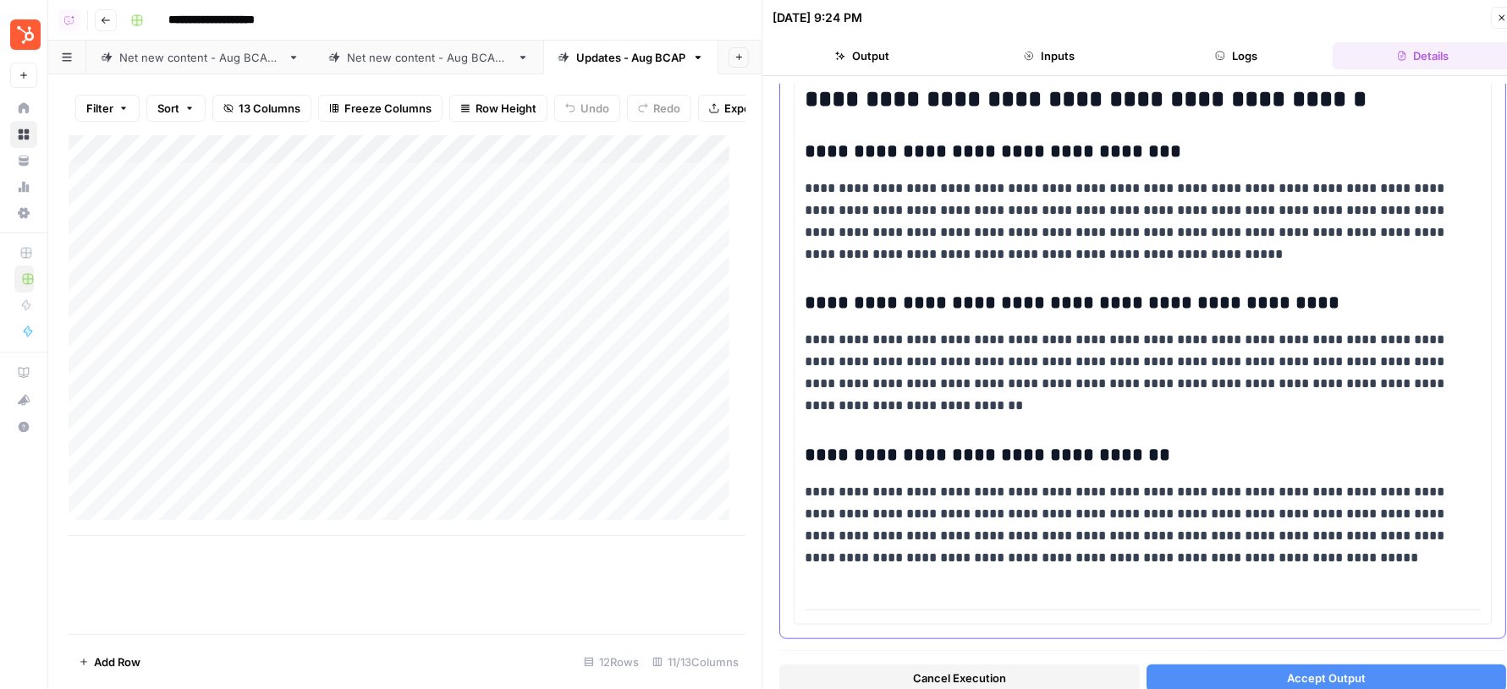
scroll to position [15, 0]
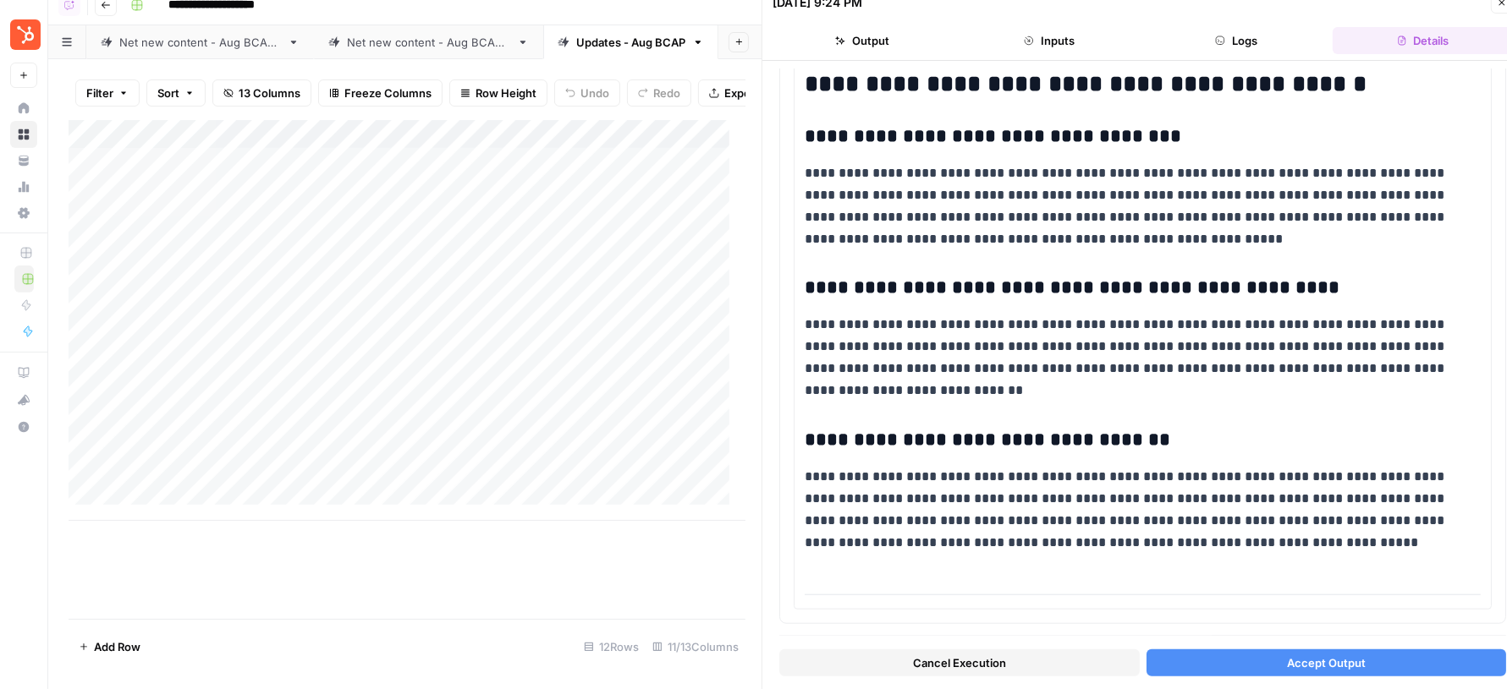
click at [1266, 654] on button "Accept Output" at bounding box center [1326, 663] width 360 height 27
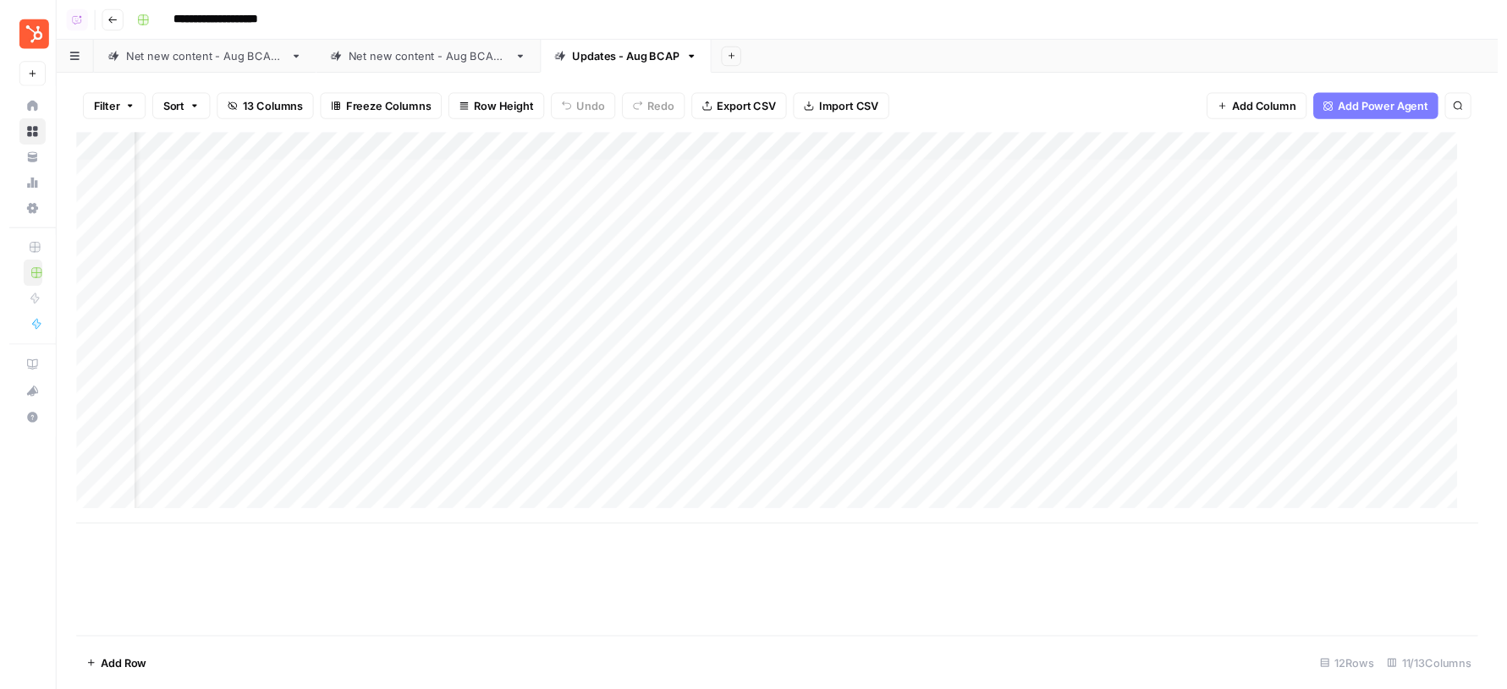
scroll to position [0, 86]
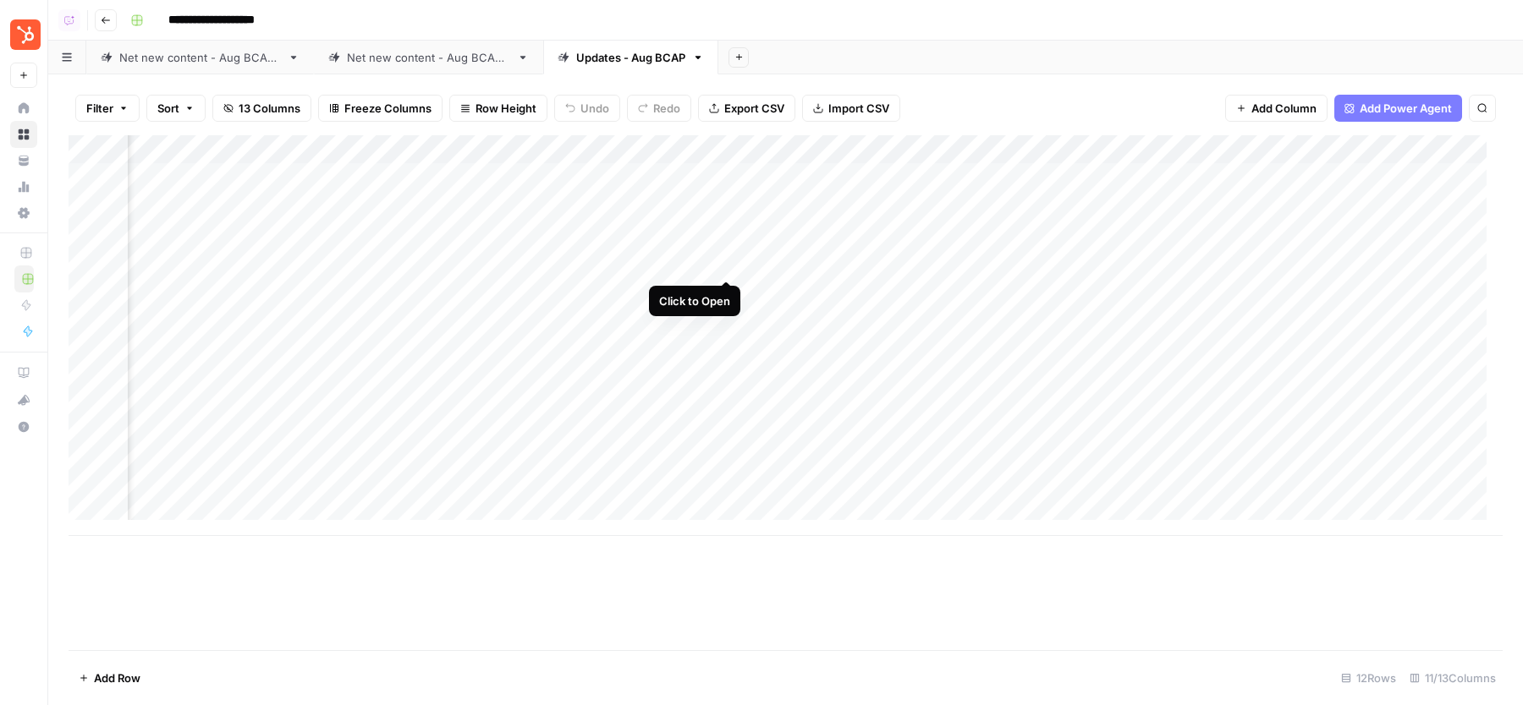
click at [727, 261] on div "Add Column" at bounding box center [786, 335] width 1434 height 401
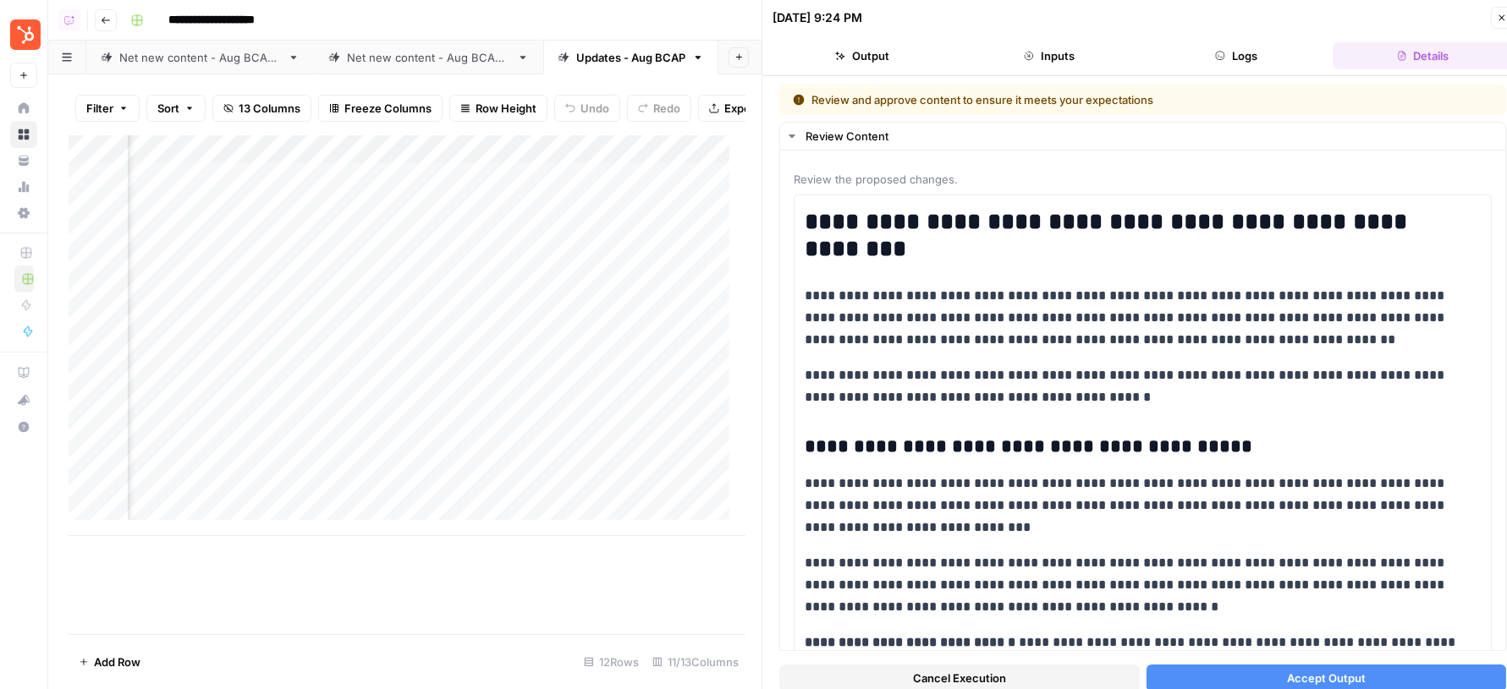
click at [1249, 58] on button "Logs" at bounding box center [1236, 55] width 180 height 27
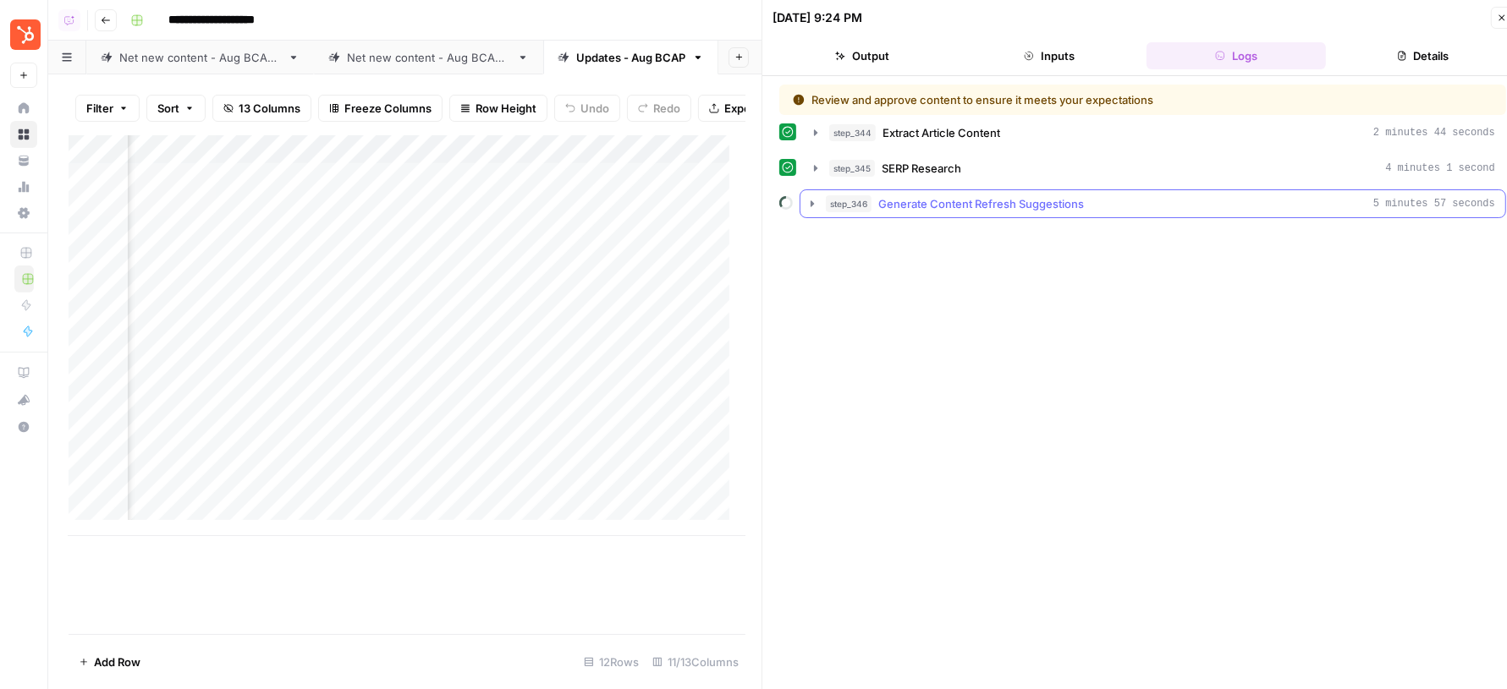
click at [1104, 197] on div "step_346 Generate Content Refresh Suggestions 5 minutes 57 seconds" at bounding box center [1160, 203] width 669 height 17
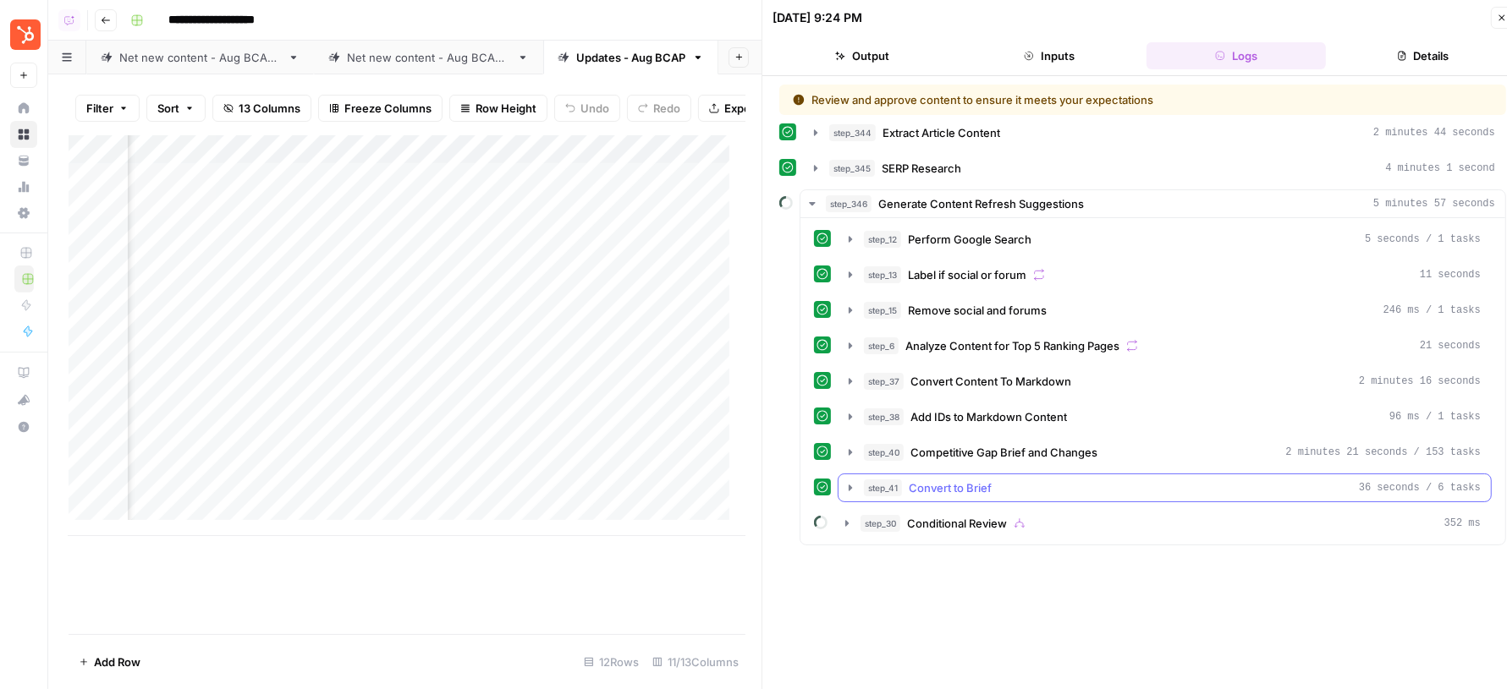
click at [1062, 489] on button "step_41 Convert to Brief 36 seconds / 6 tasks" at bounding box center [1164, 488] width 652 height 27
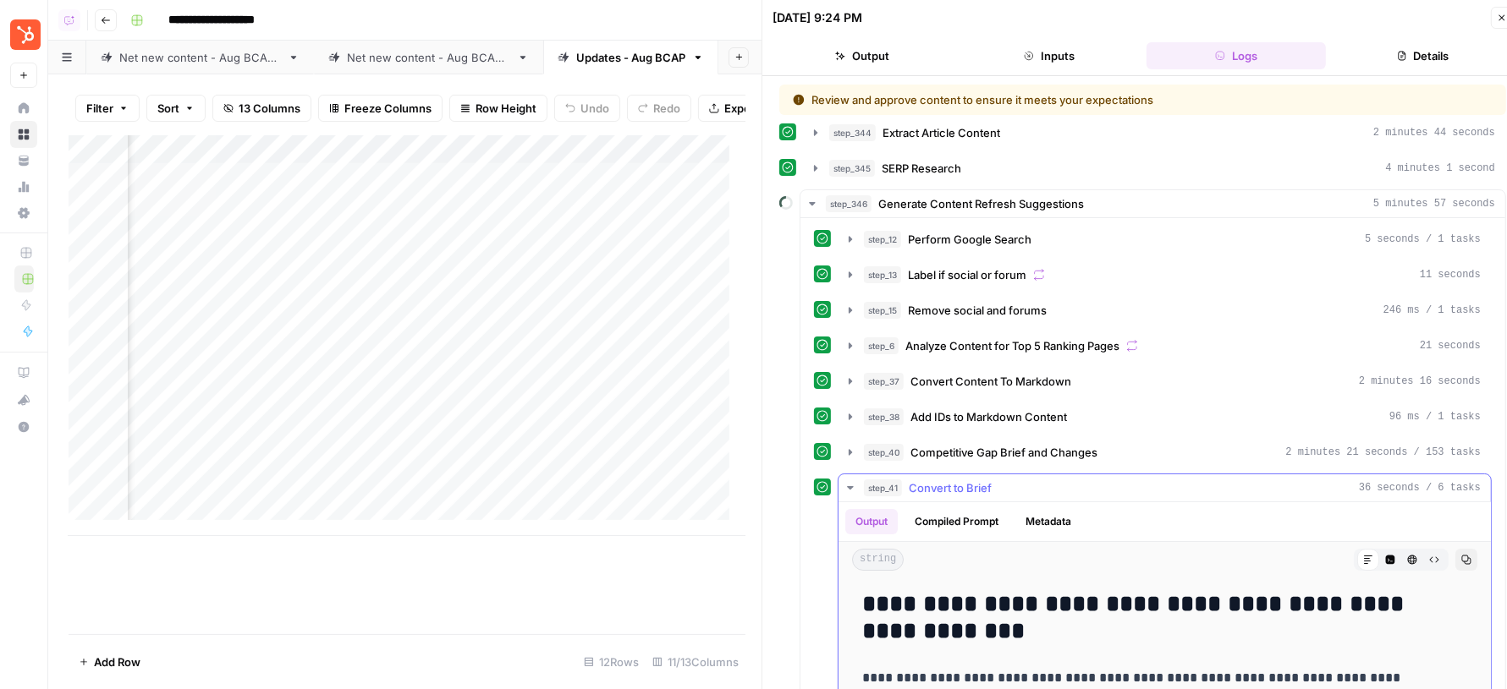
scroll to position [22, 0]
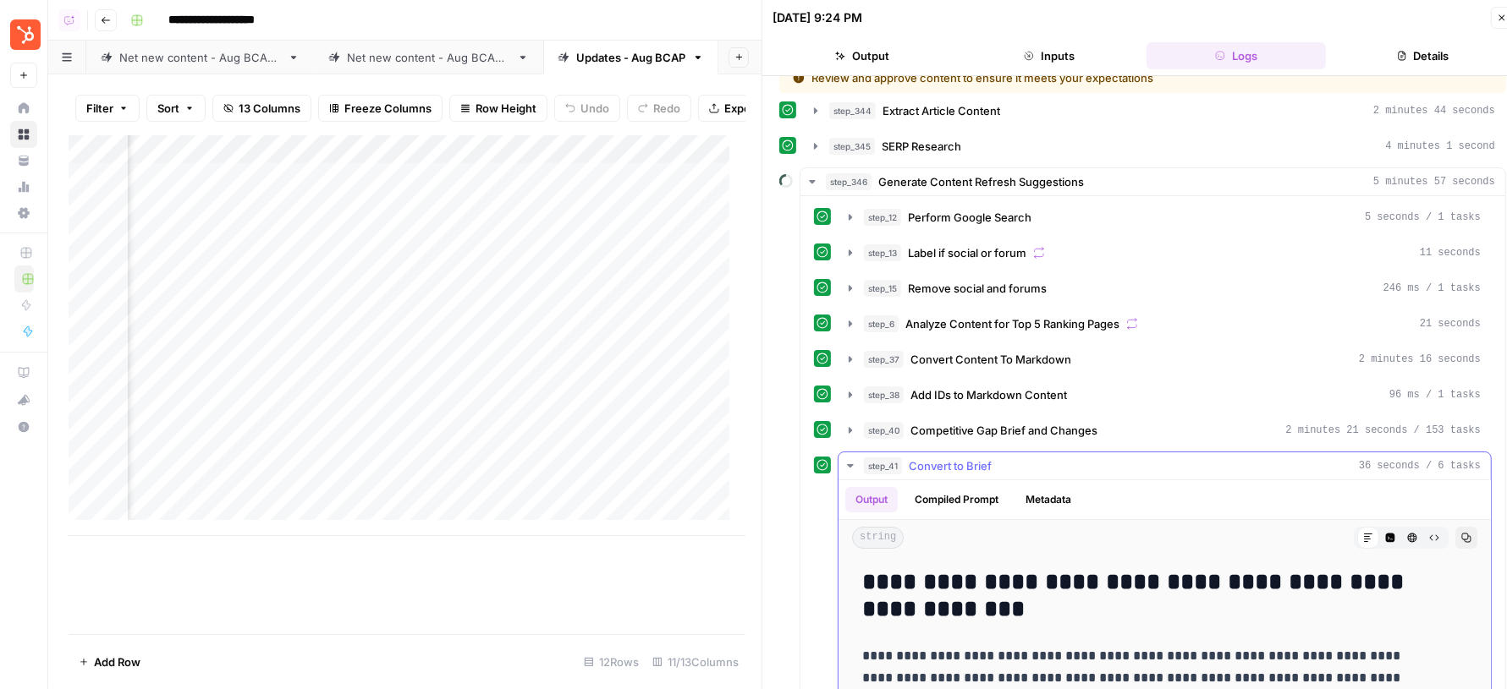
click at [1065, 458] on div "step_41 Convert to Brief 36 seconds / 6 tasks" at bounding box center [1172, 466] width 617 height 17
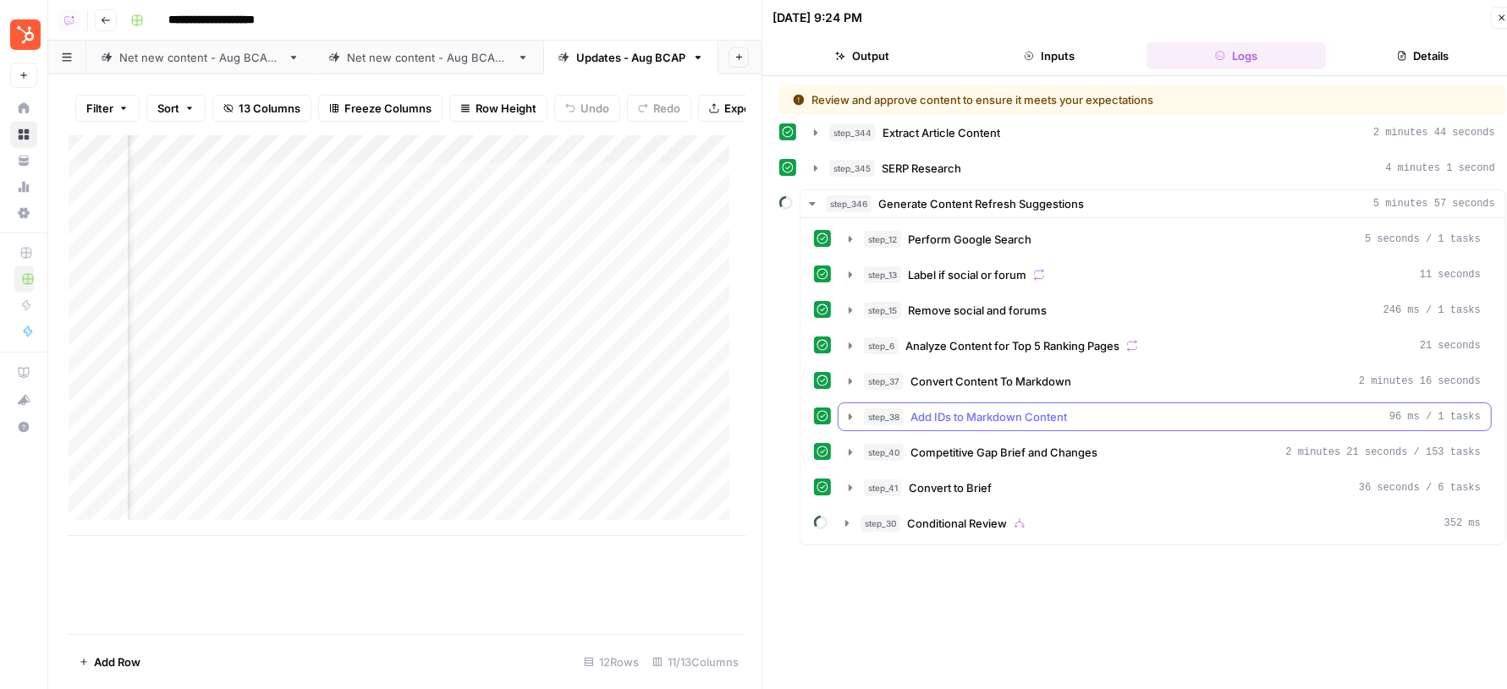
scroll to position [0, 0]
click at [1046, 446] on span "Competitive Gap Brief and Changes" at bounding box center [1003, 452] width 187 height 17
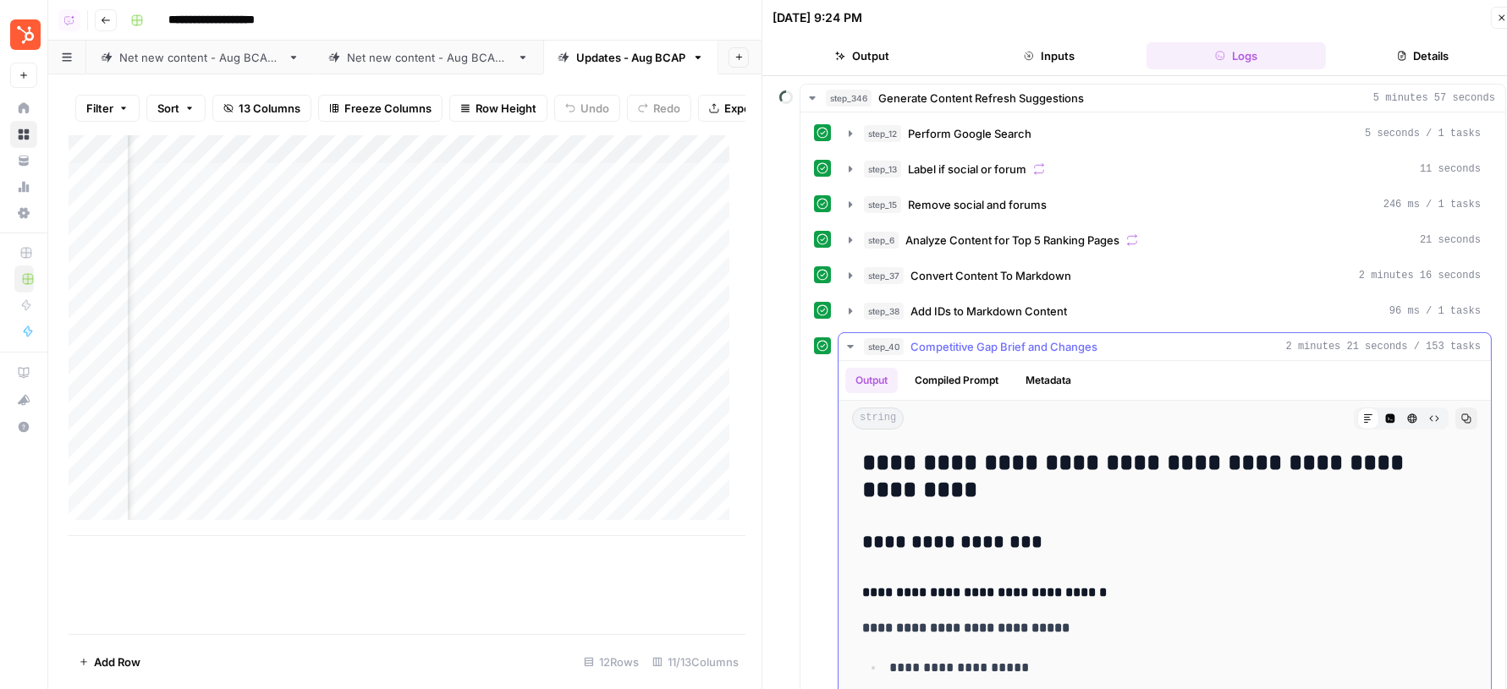
scroll to position [178, 0]
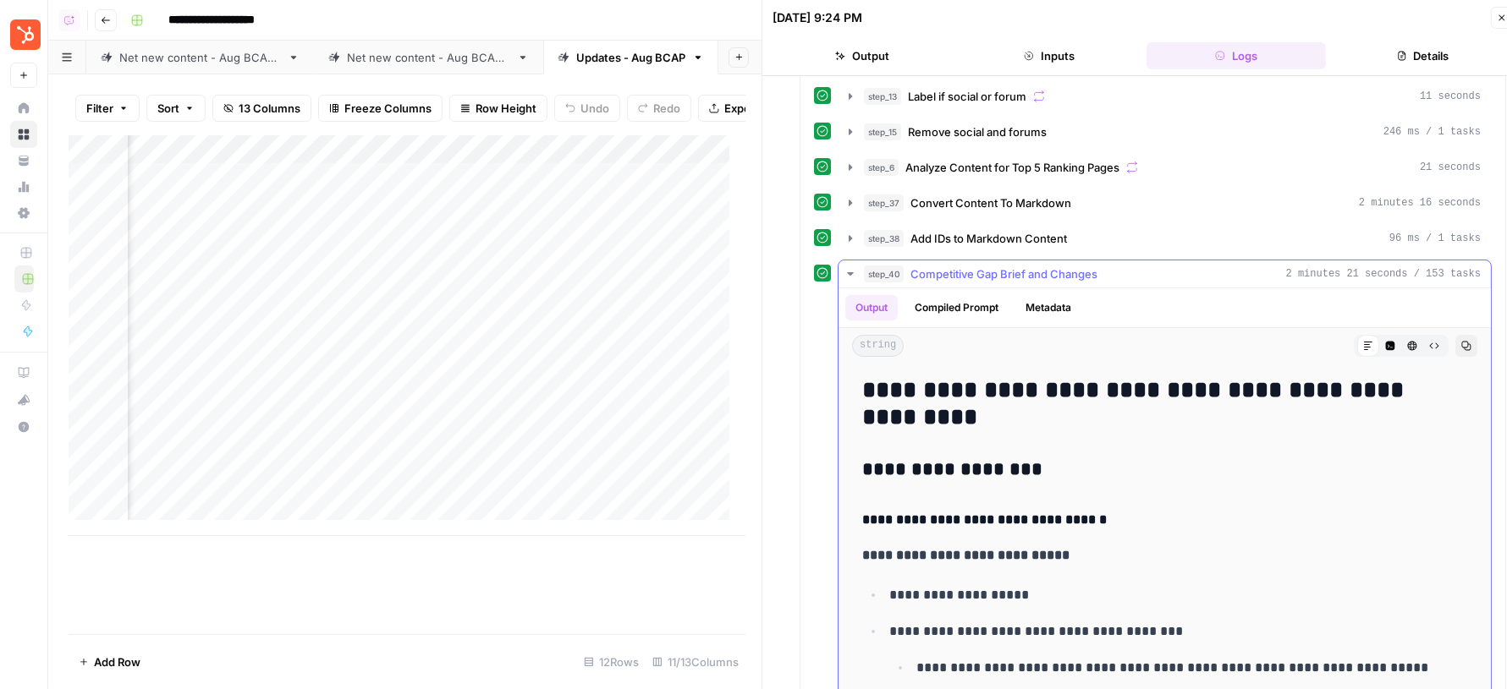
click at [1087, 270] on span "Competitive Gap Brief and Changes" at bounding box center [1003, 274] width 187 height 17
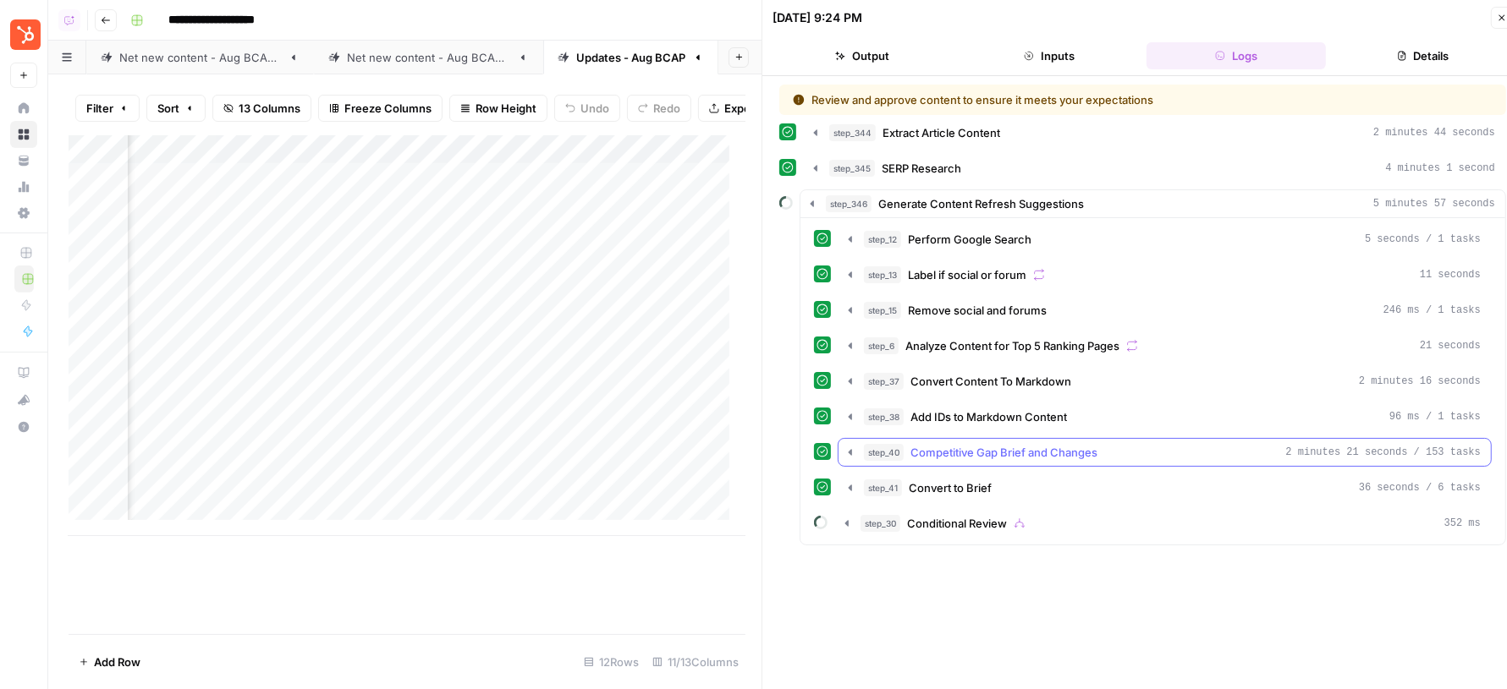
scroll to position [0, 0]
click at [980, 480] on span "Convert to Brief" at bounding box center [949, 488] width 83 height 17
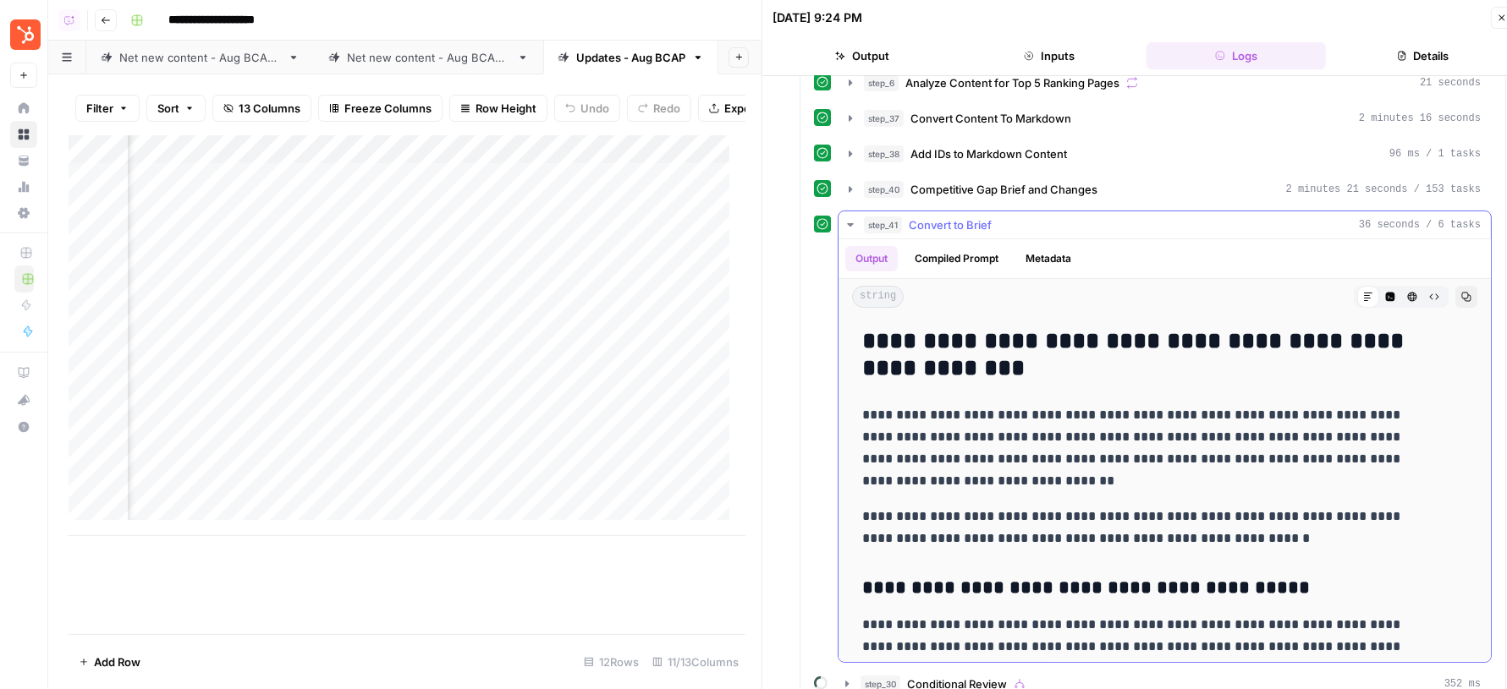
scroll to position [188, 0]
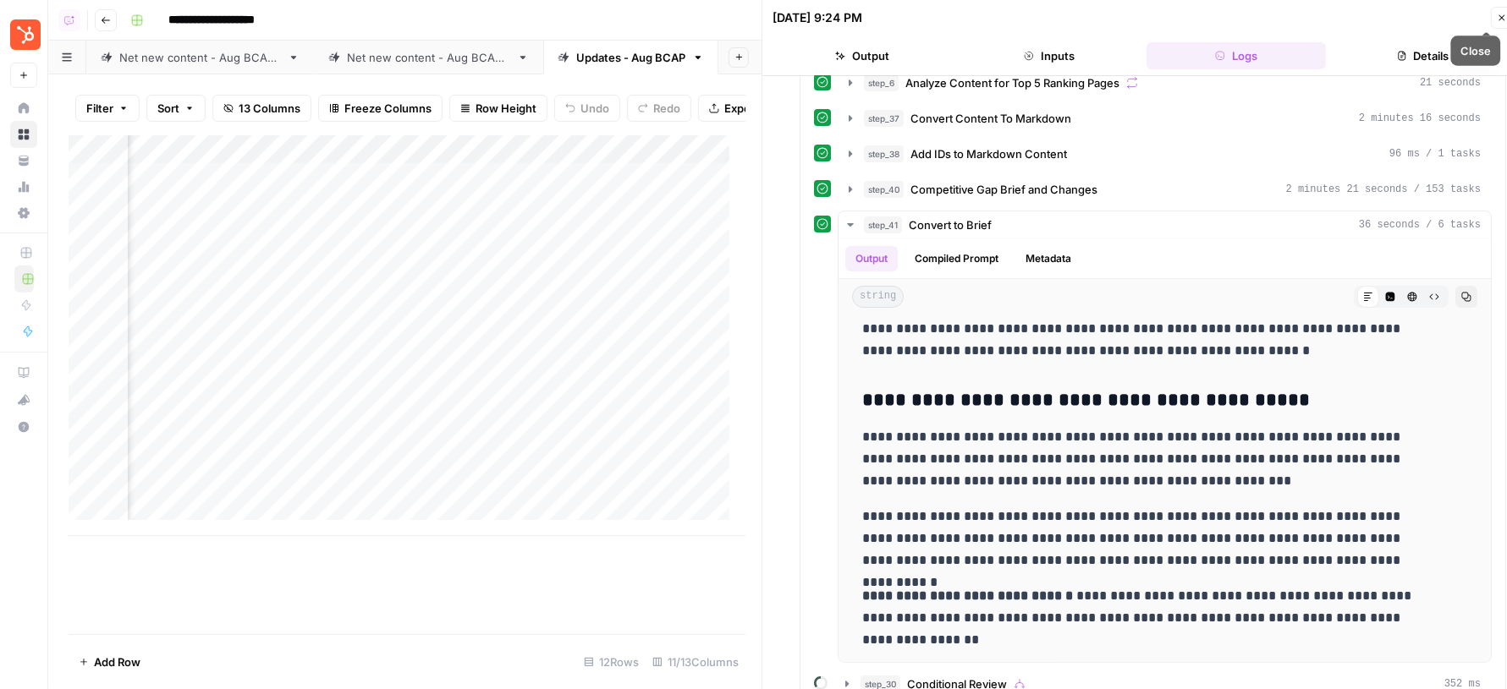
click at [1501, 16] on icon "button" at bounding box center [1502, 18] width 6 height 6
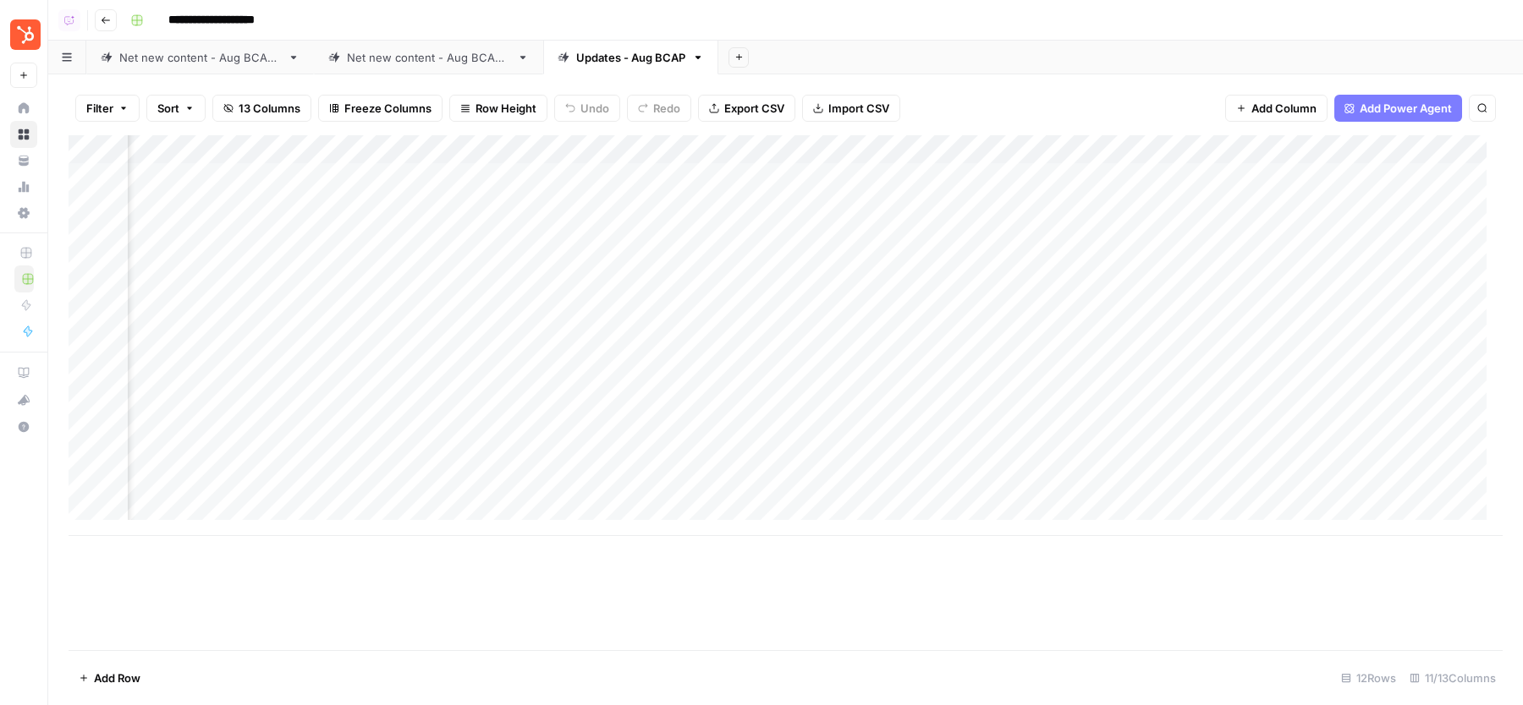
click at [729, 264] on div "Add Column" at bounding box center [786, 335] width 1434 height 401
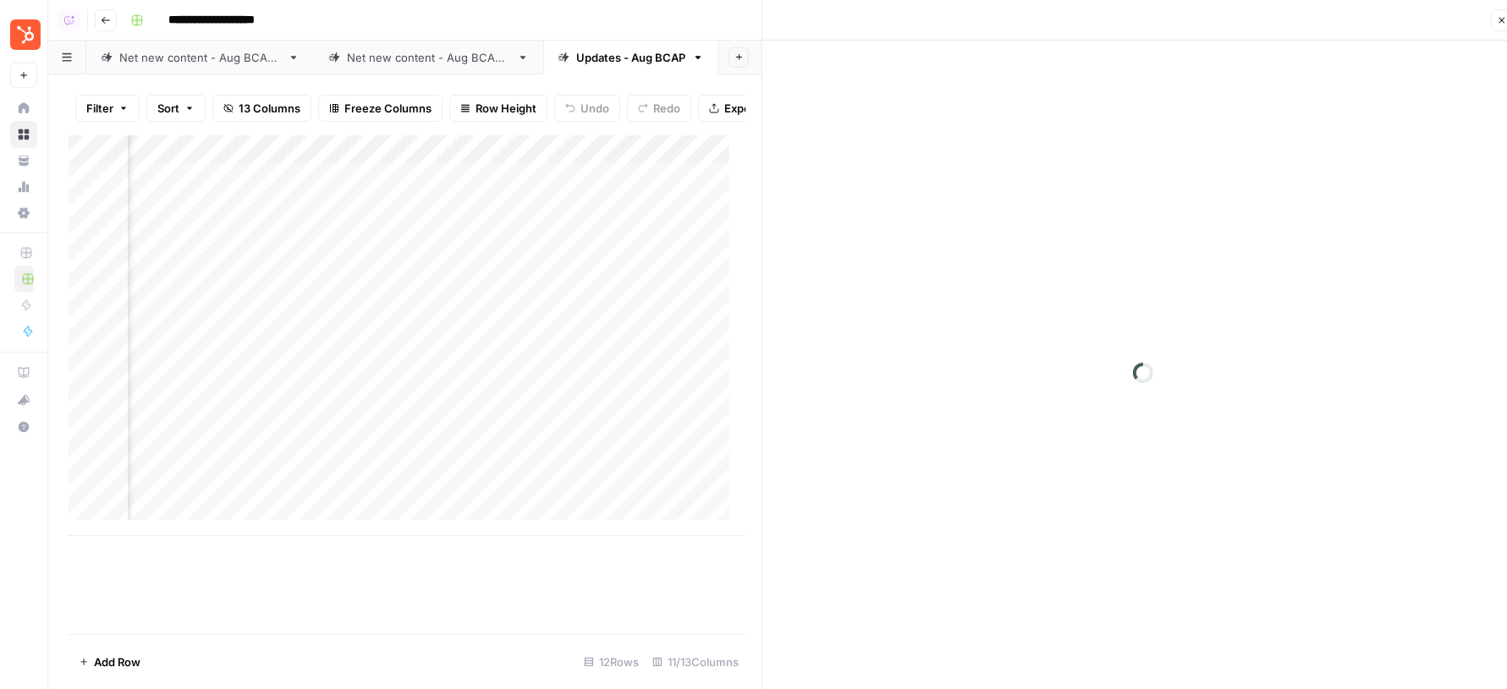
scroll to position [0, 199]
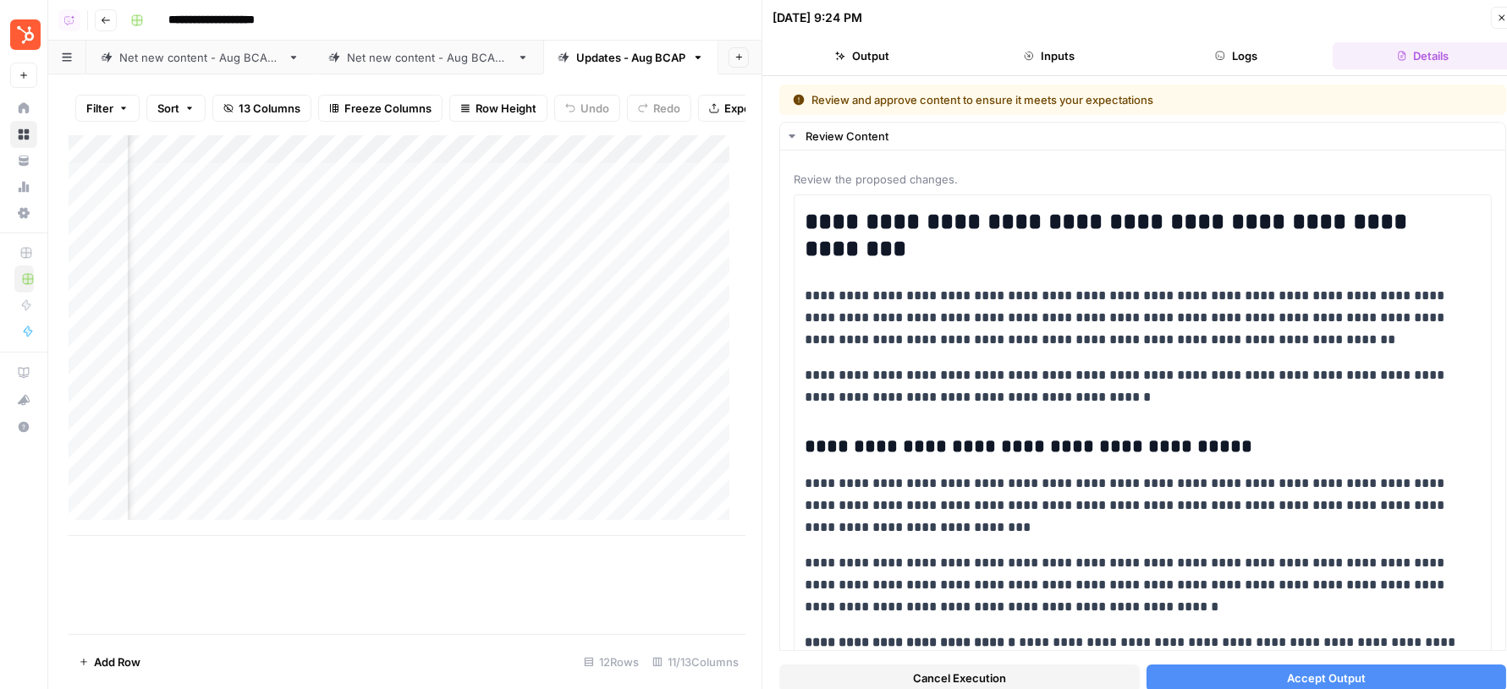
click at [978, 670] on span "Cancel Execution" at bounding box center [959, 678] width 93 height 17
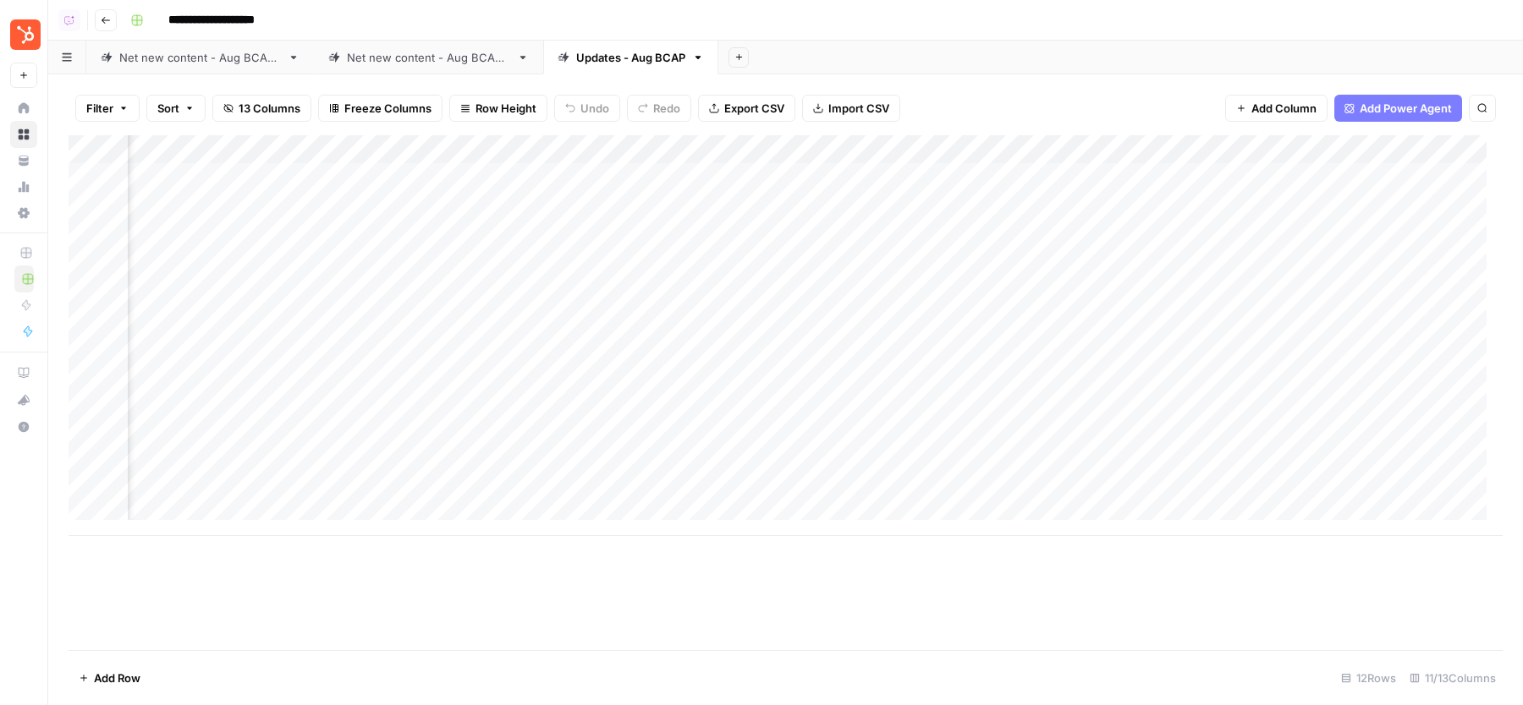
click at [615, 265] on div "Add Column" at bounding box center [786, 335] width 1434 height 401
click at [612, 261] on div "Add Column" at bounding box center [786, 335] width 1434 height 401
click at [614, 325] on div "Add Column" at bounding box center [786, 335] width 1434 height 401
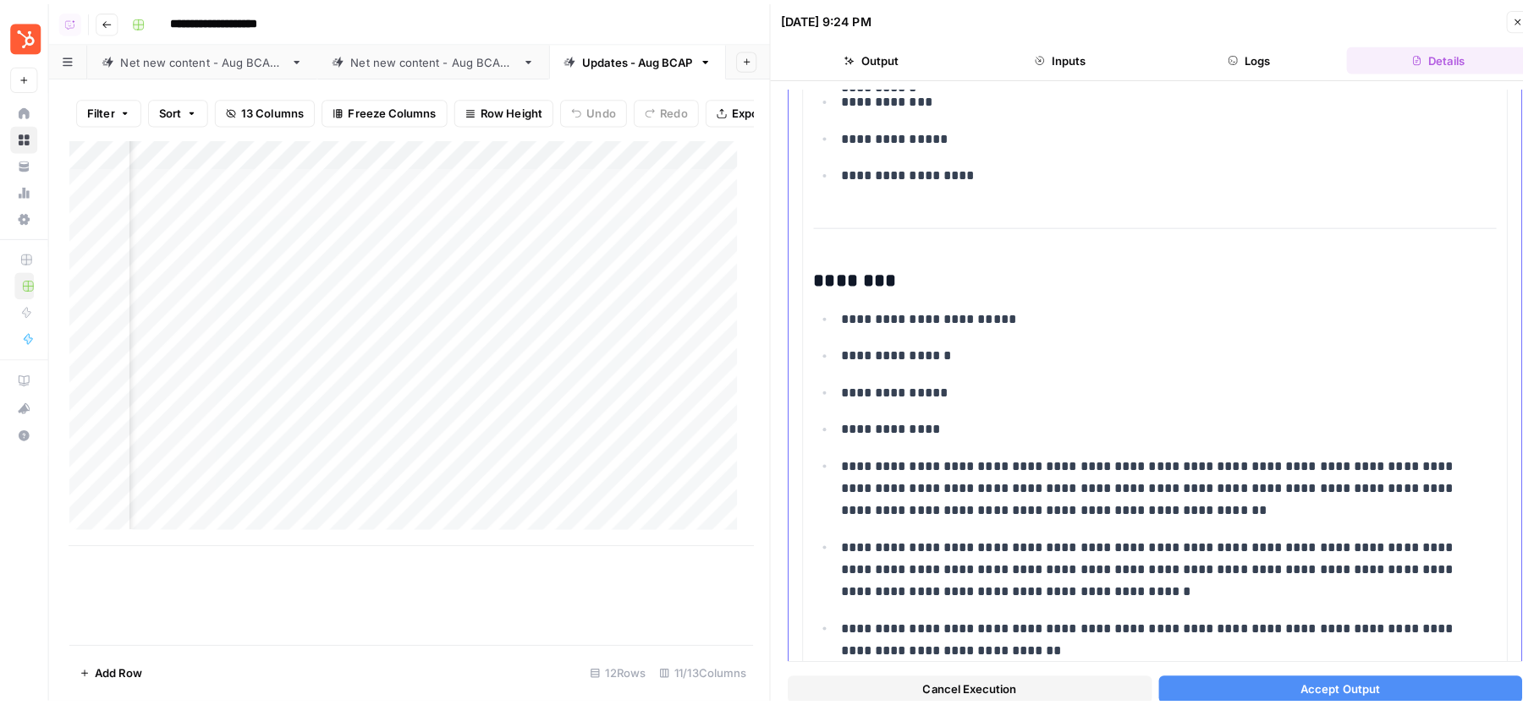
scroll to position [6176, 0]
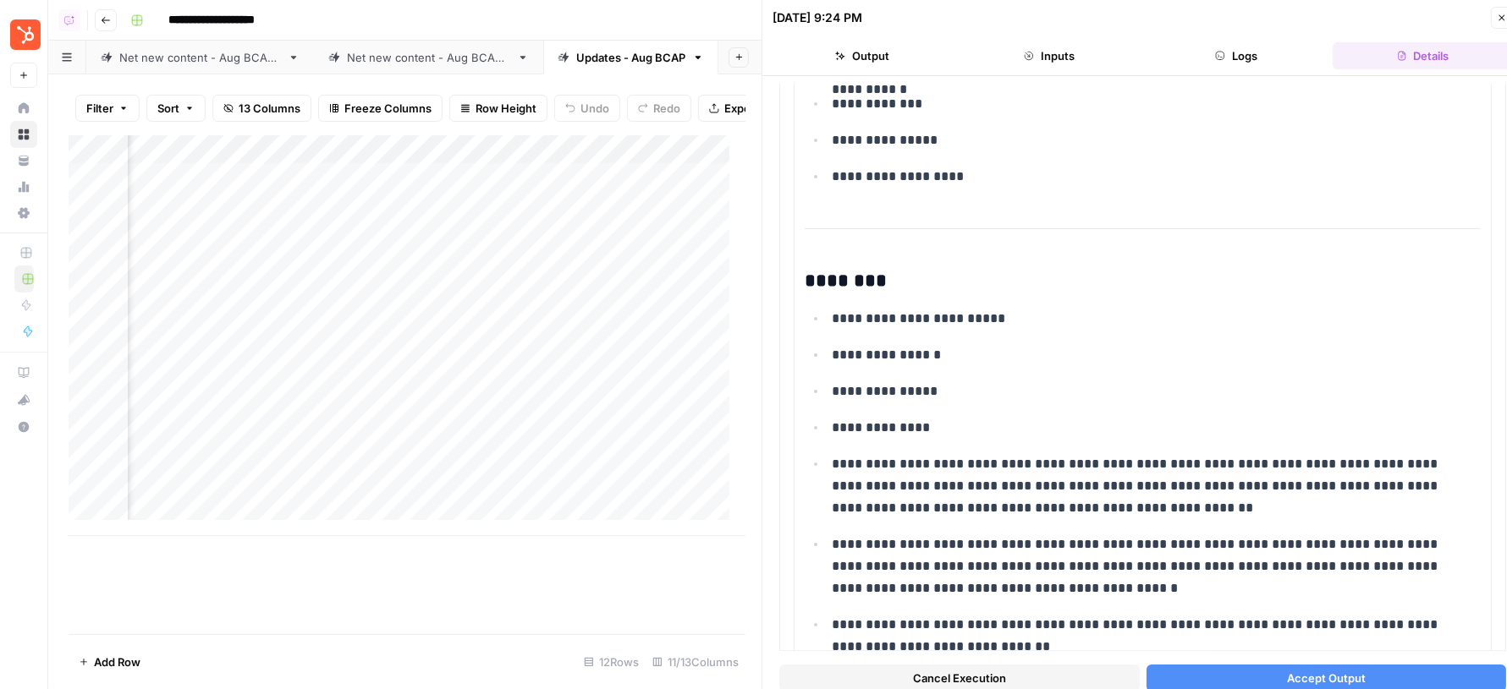
click at [1197, 678] on button "Accept Output" at bounding box center [1326, 678] width 360 height 27
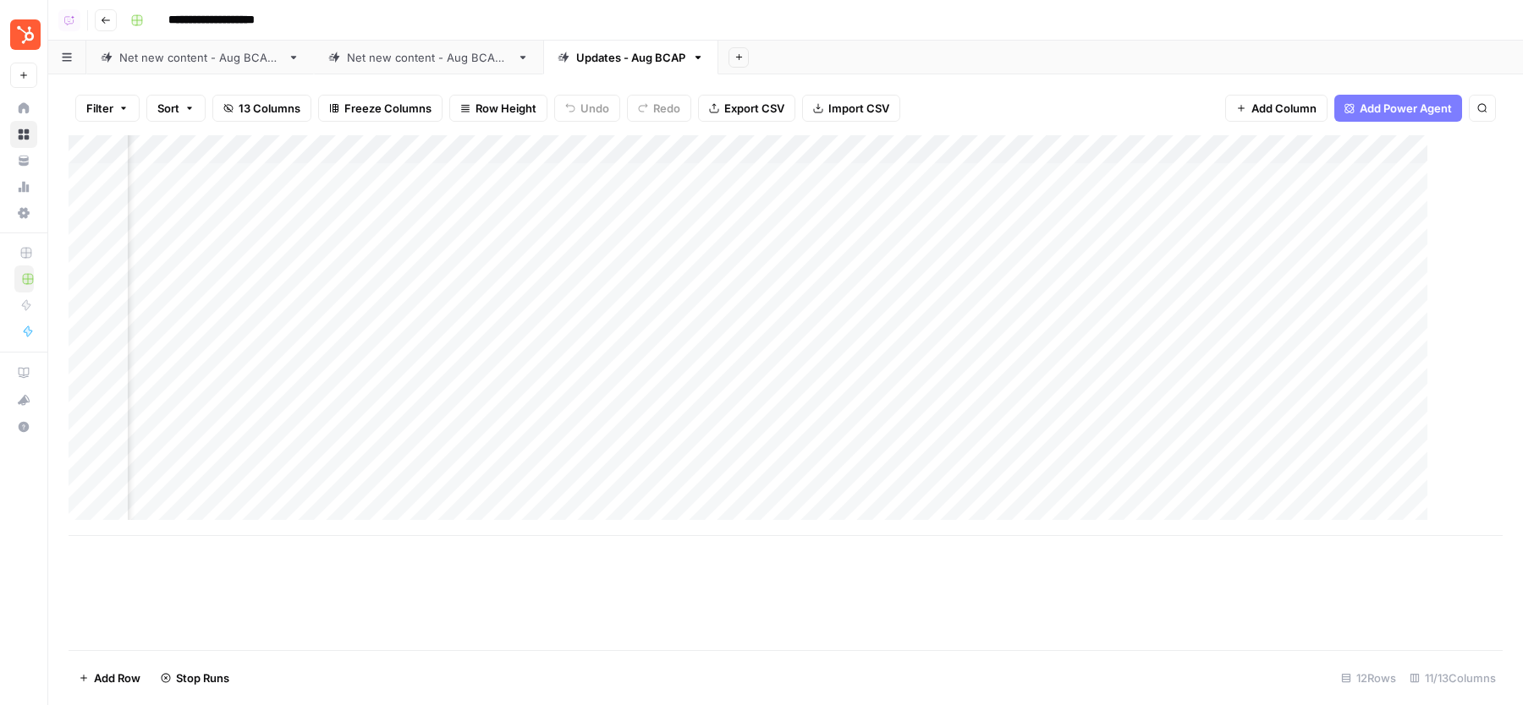
click at [455, 62] on div "Net new content - Aug BCAP 2" at bounding box center [428, 57] width 163 height 17
click at [1255, 178] on div "Add Column" at bounding box center [786, 392] width 1434 height 515
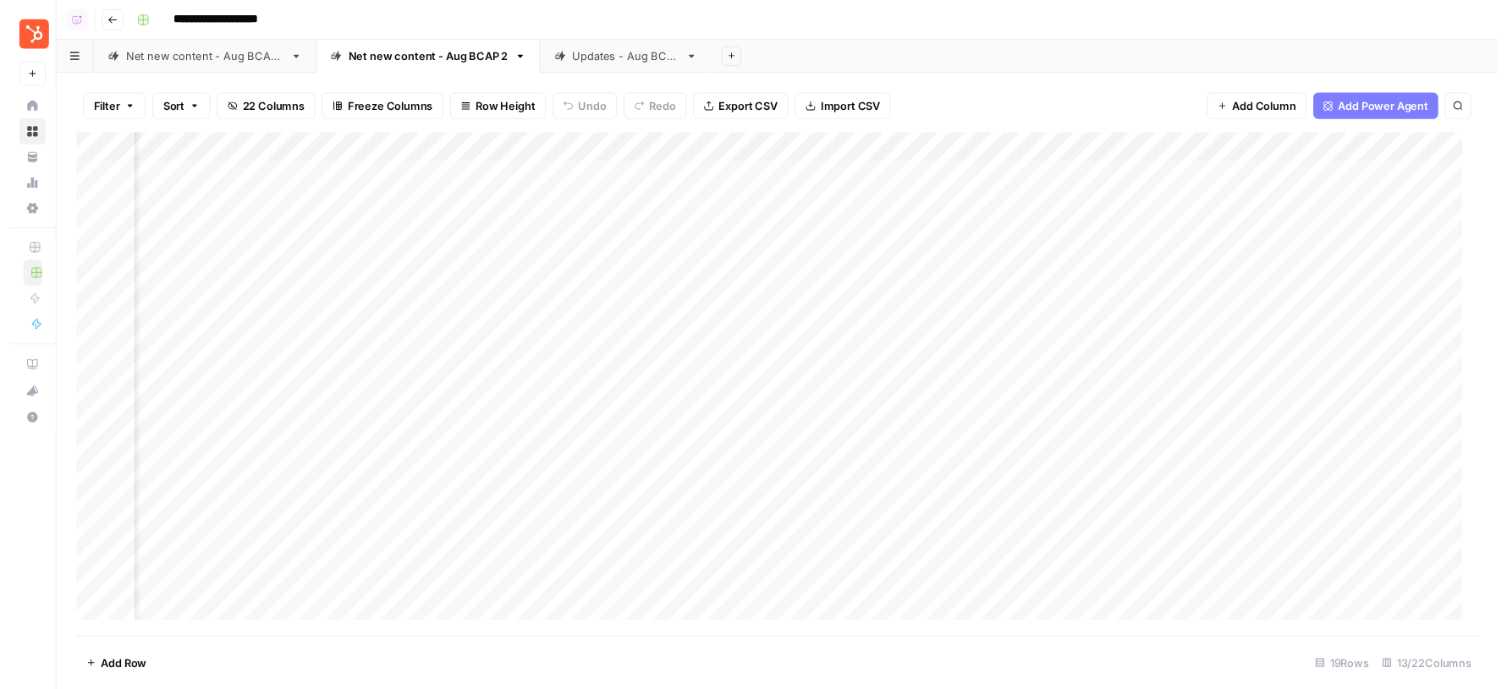
scroll to position [0, 757]
click at [882, 184] on div "Add Column" at bounding box center [786, 392] width 1434 height 515
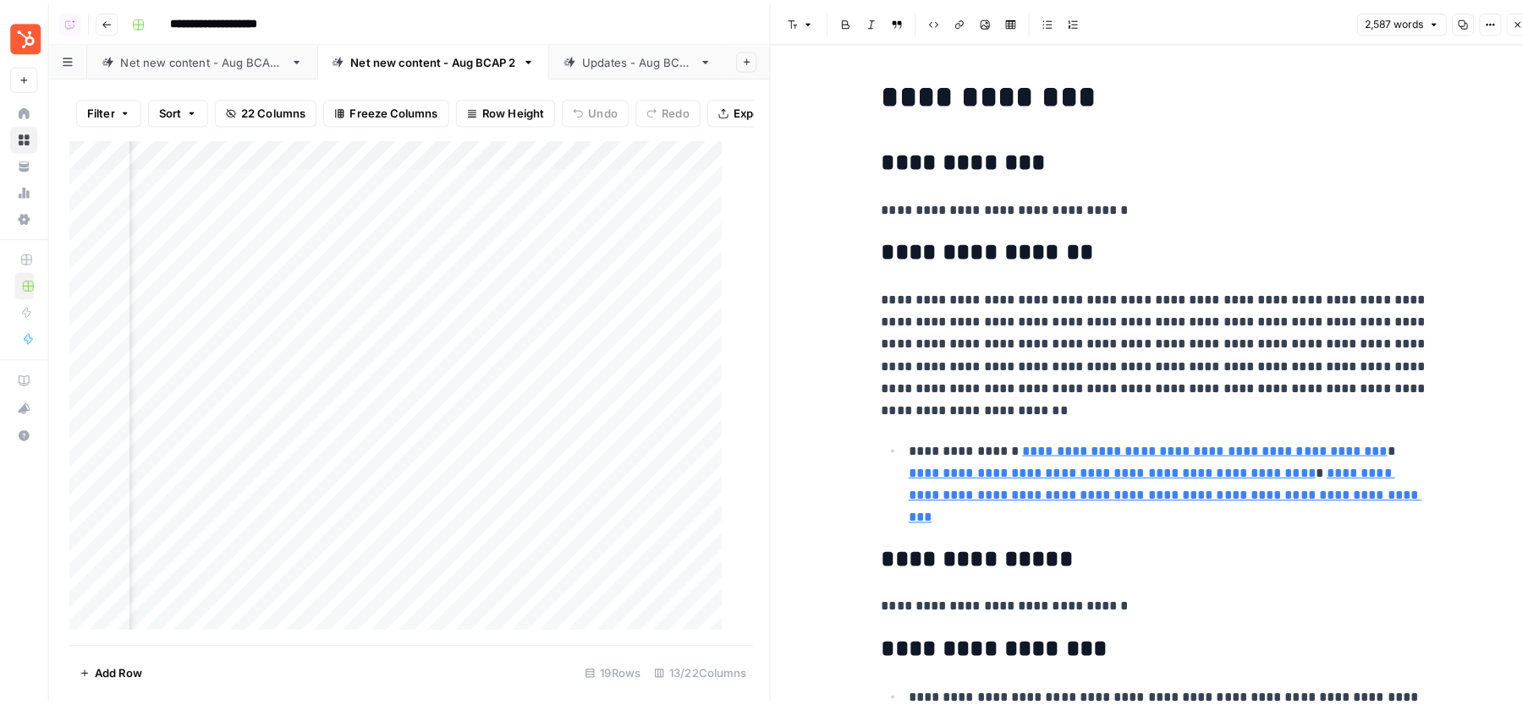
scroll to position [0, 338]
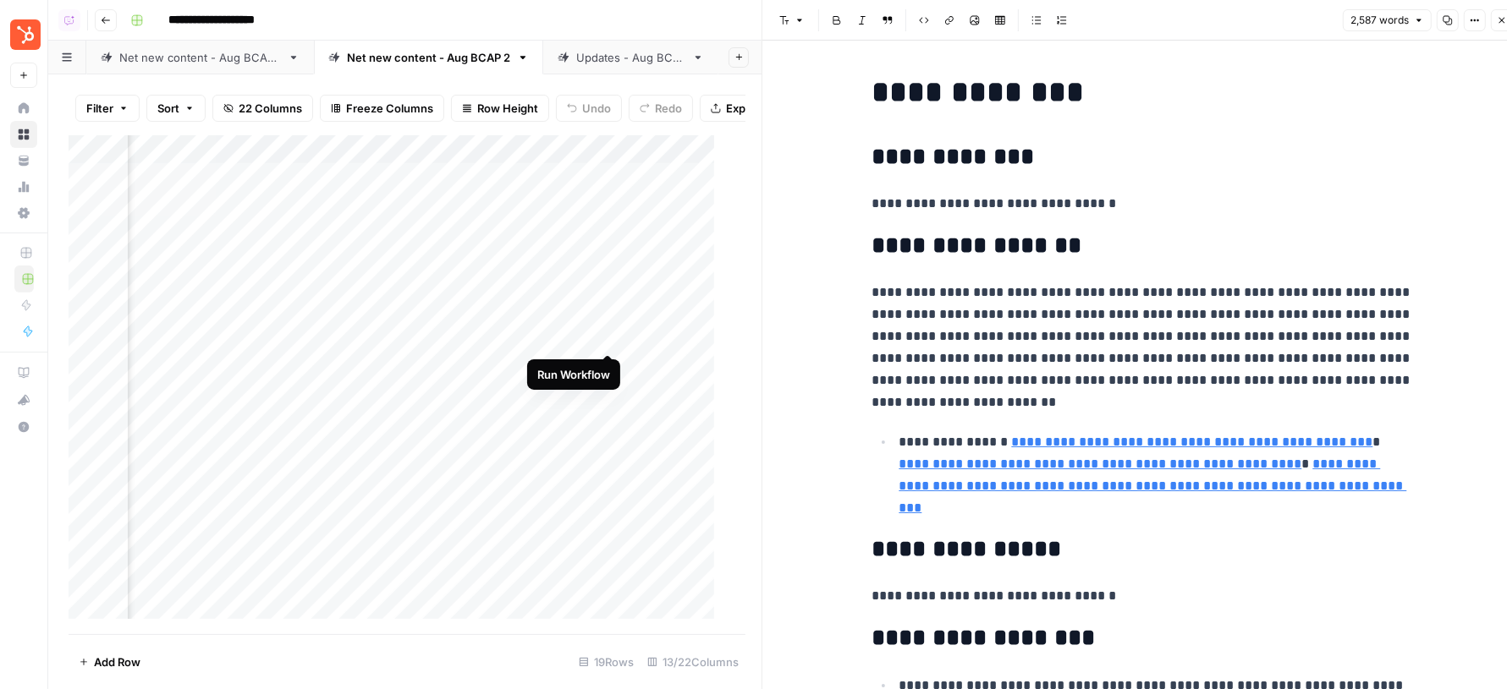
click at [607, 339] on div "Add Column" at bounding box center [399, 384] width 661 height 499
click at [1495, 19] on button "Close" at bounding box center [1501, 20] width 22 height 22
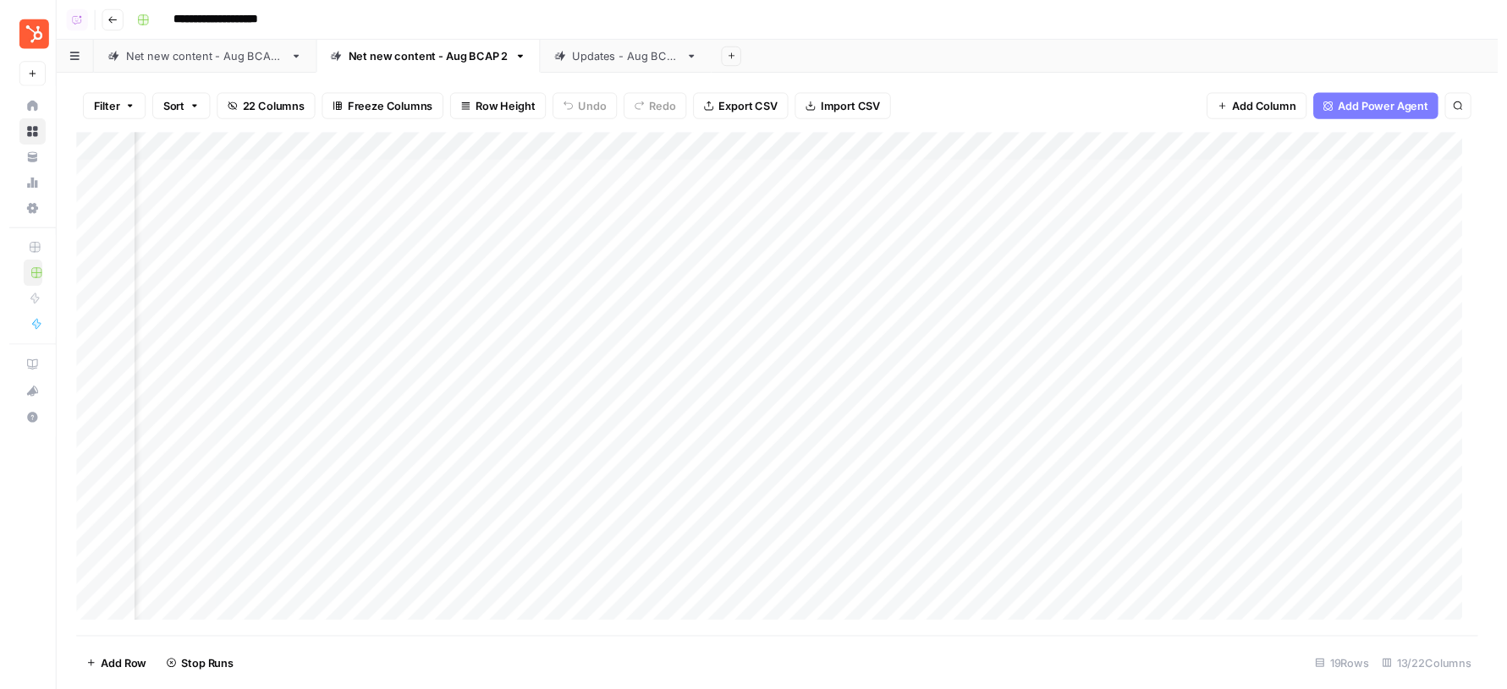
scroll to position [0, 761]
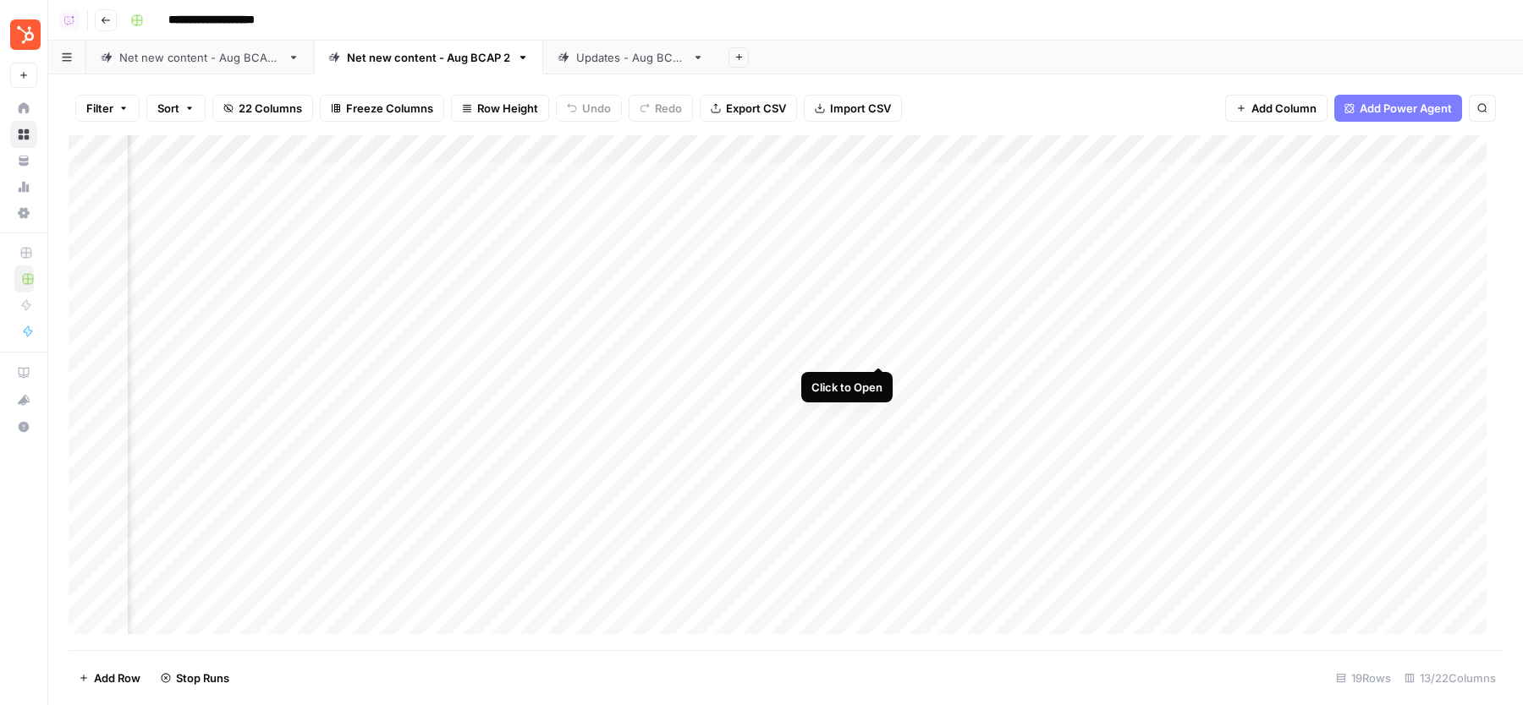
click at [879, 350] on div "Add Column" at bounding box center [786, 392] width 1434 height 515
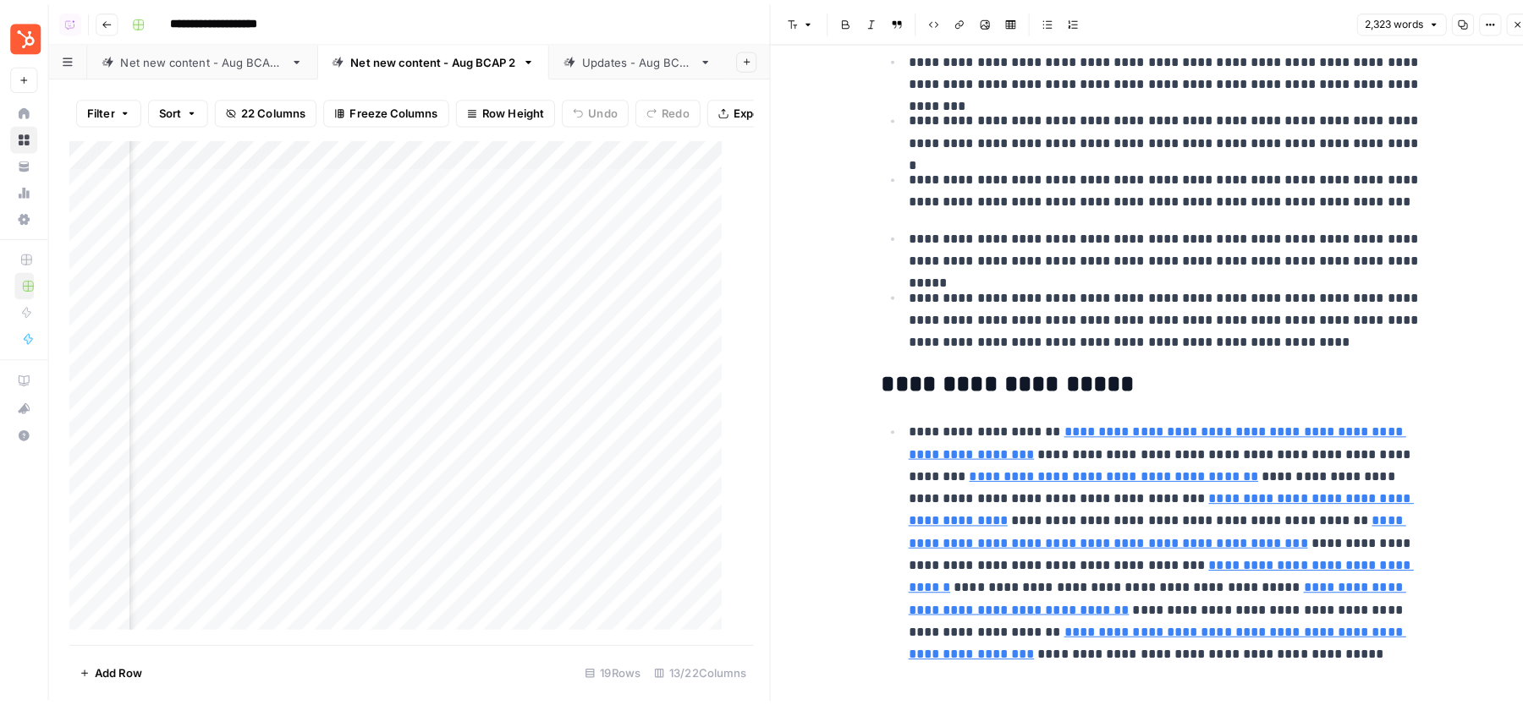
scroll to position [1317, 0]
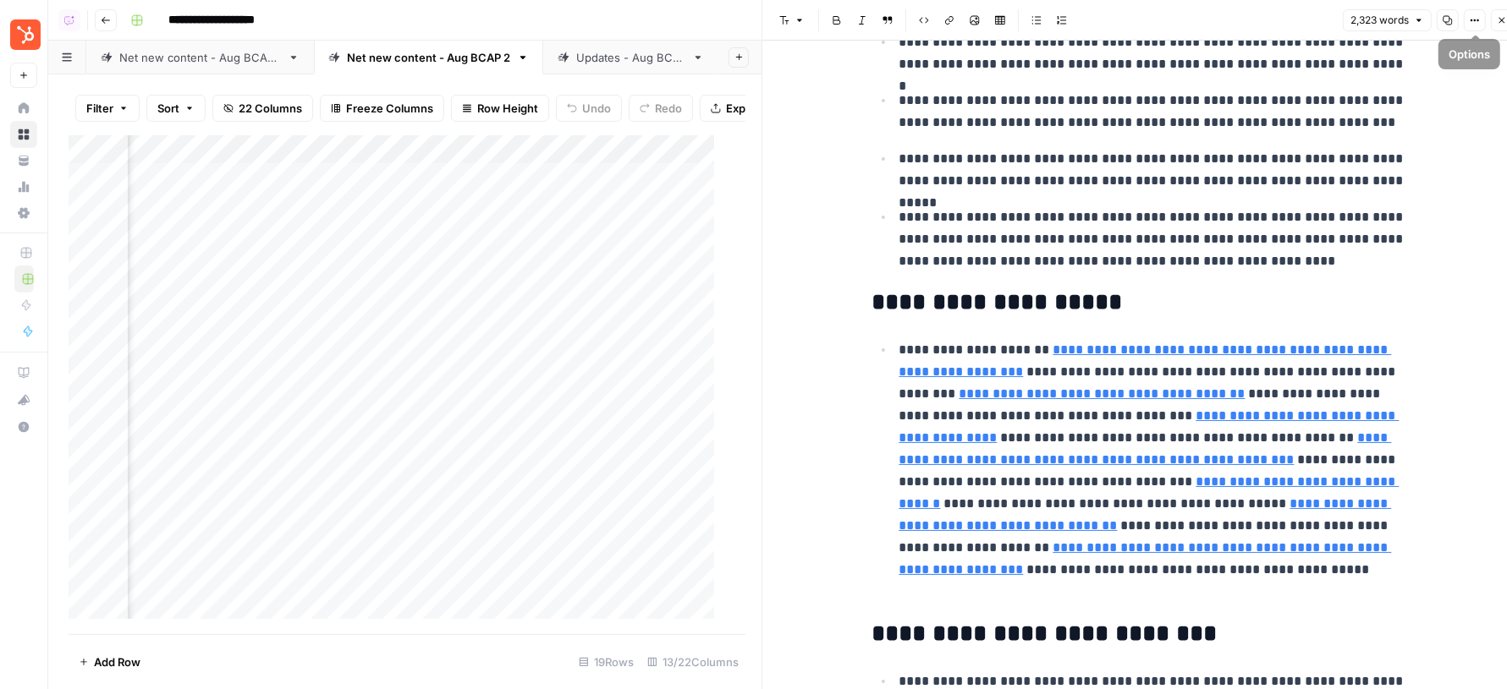
click at [1495, 18] on button "Close" at bounding box center [1501, 20] width 22 height 22
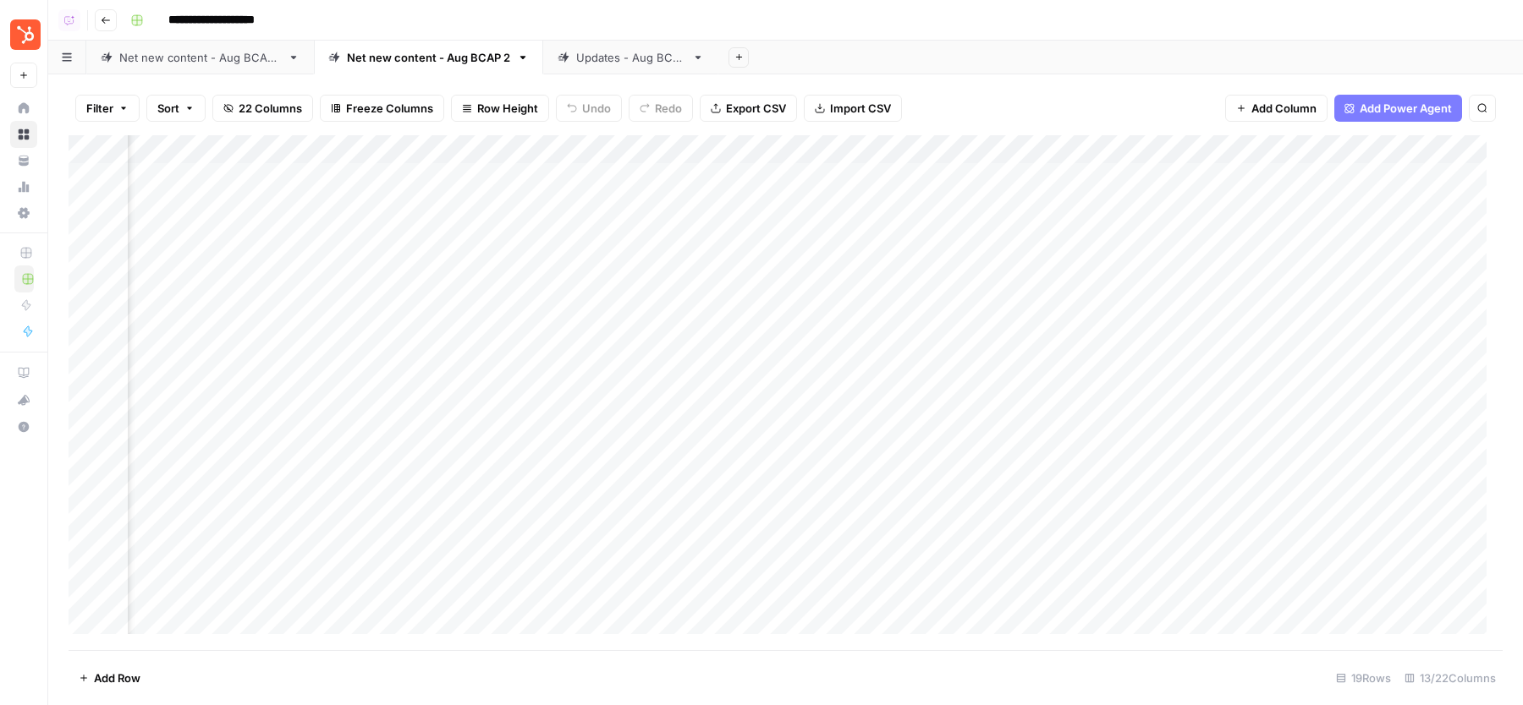
scroll to position [0, 348]
click at [595, 350] on div "Add Column" at bounding box center [786, 392] width 1434 height 515
click at [1205, 178] on div "Add Column" at bounding box center [786, 392] width 1434 height 515
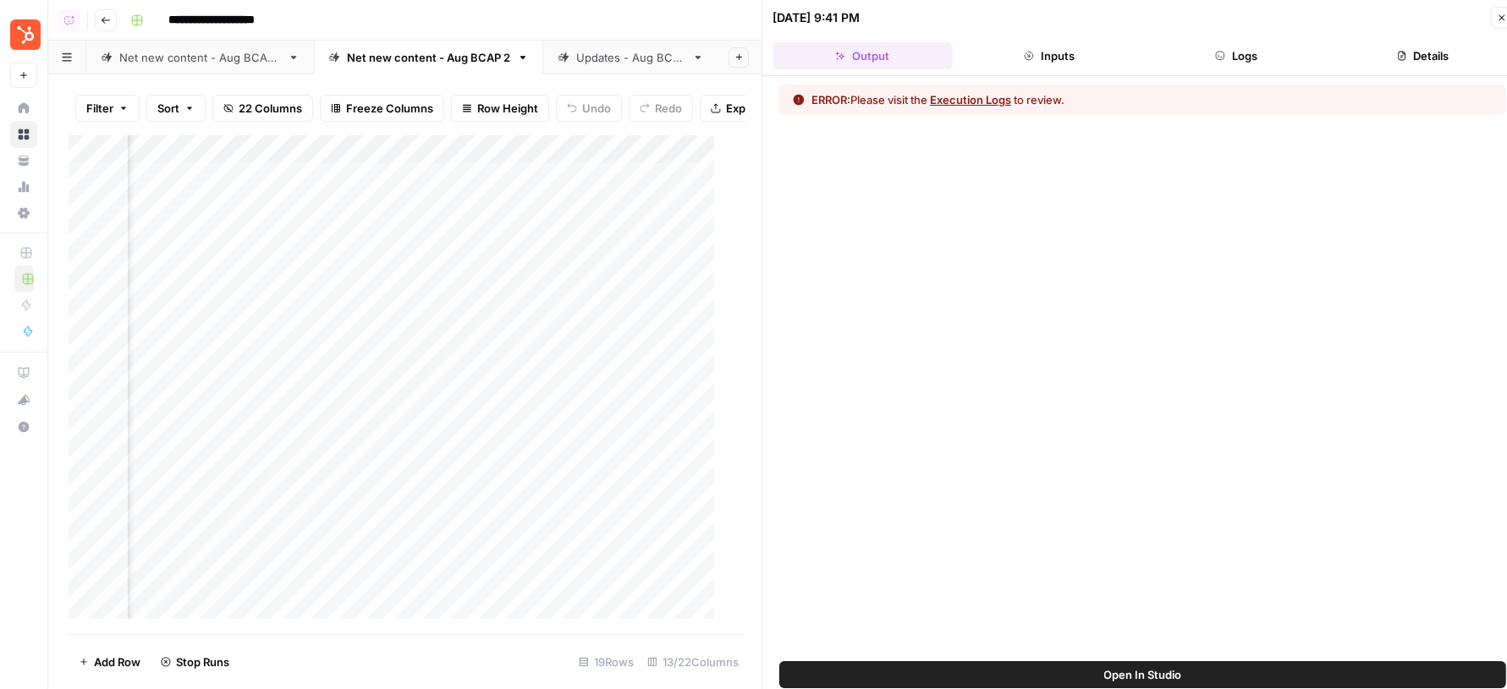
click at [1261, 51] on button "Logs" at bounding box center [1236, 55] width 180 height 27
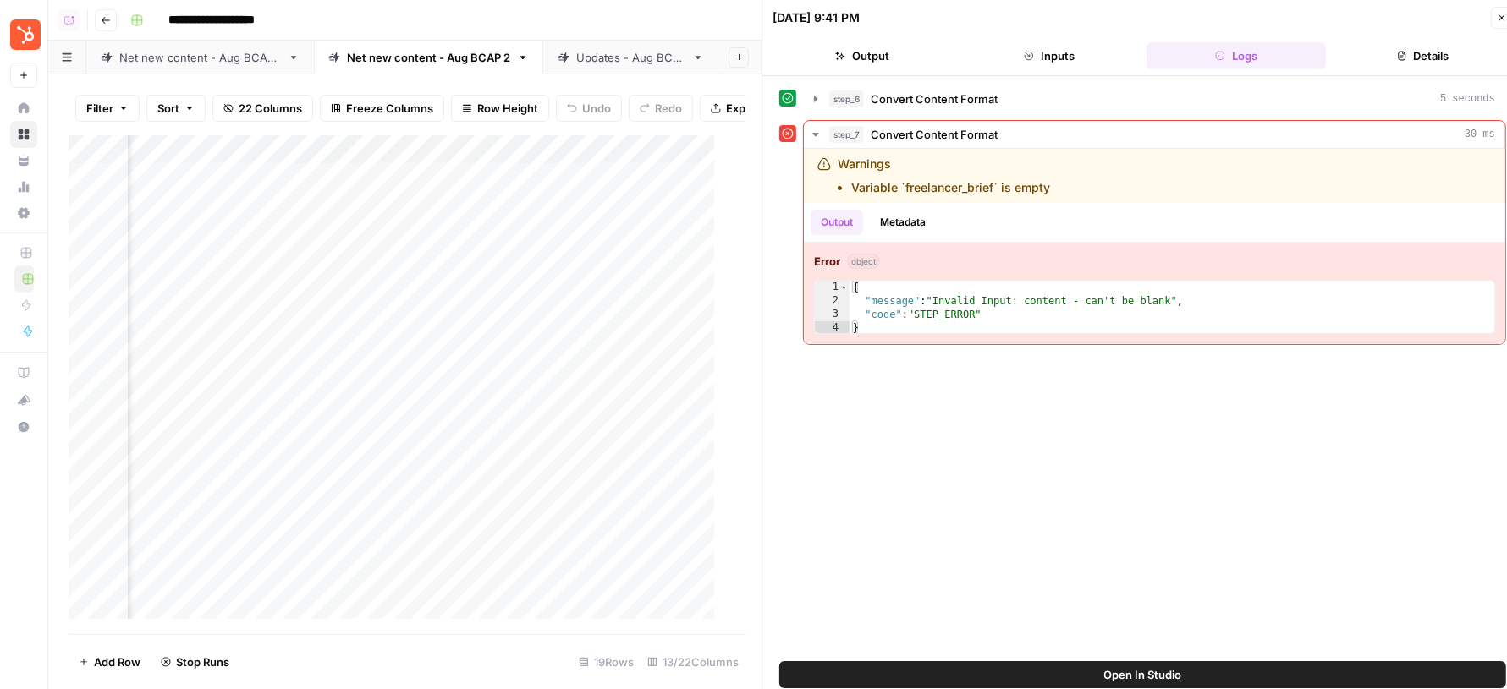
click at [1040, 675] on button "Open In Studio" at bounding box center [1142, 674] width 727 height 27
click at [449, 192] on div "Add Column" at bounding box center [399, 384] width 661 height 499
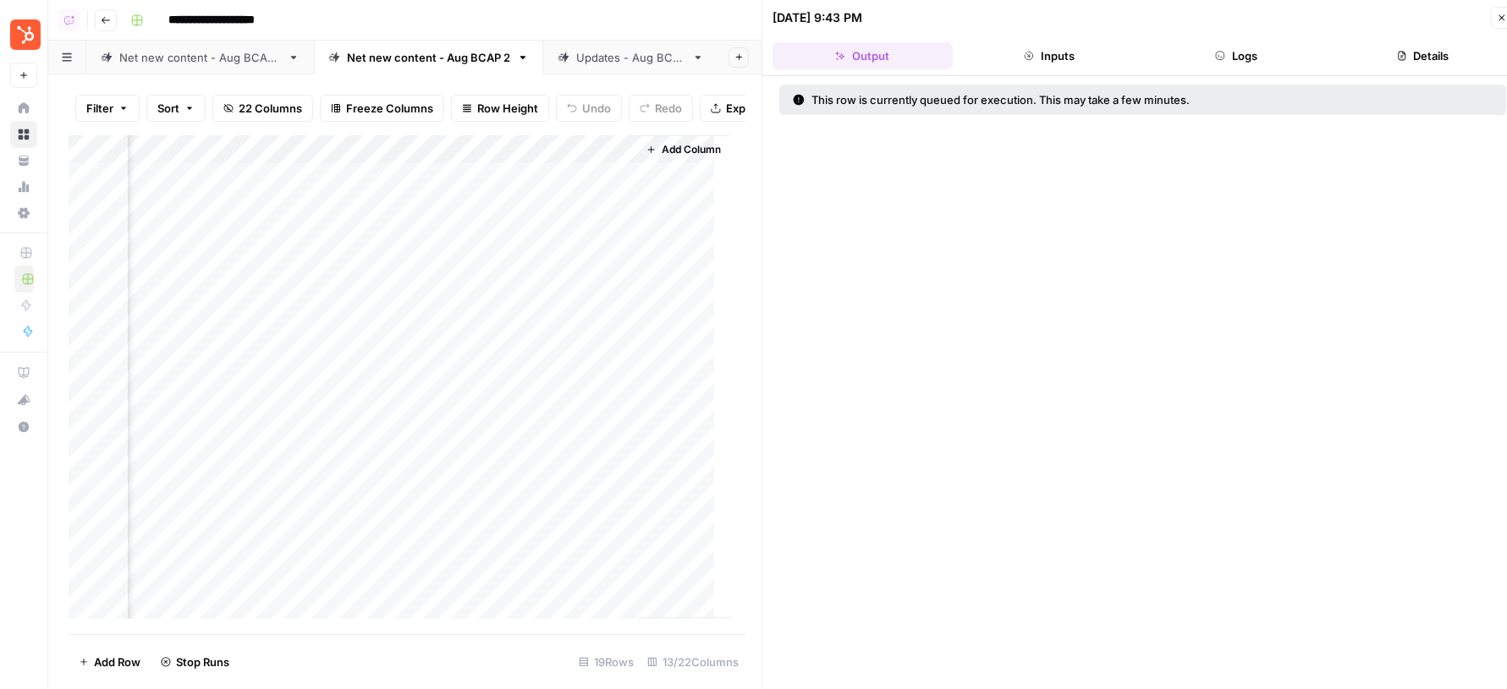
click at [1497, 19] on icon "button" at bounding box center [1501, 18] width 10 height 10
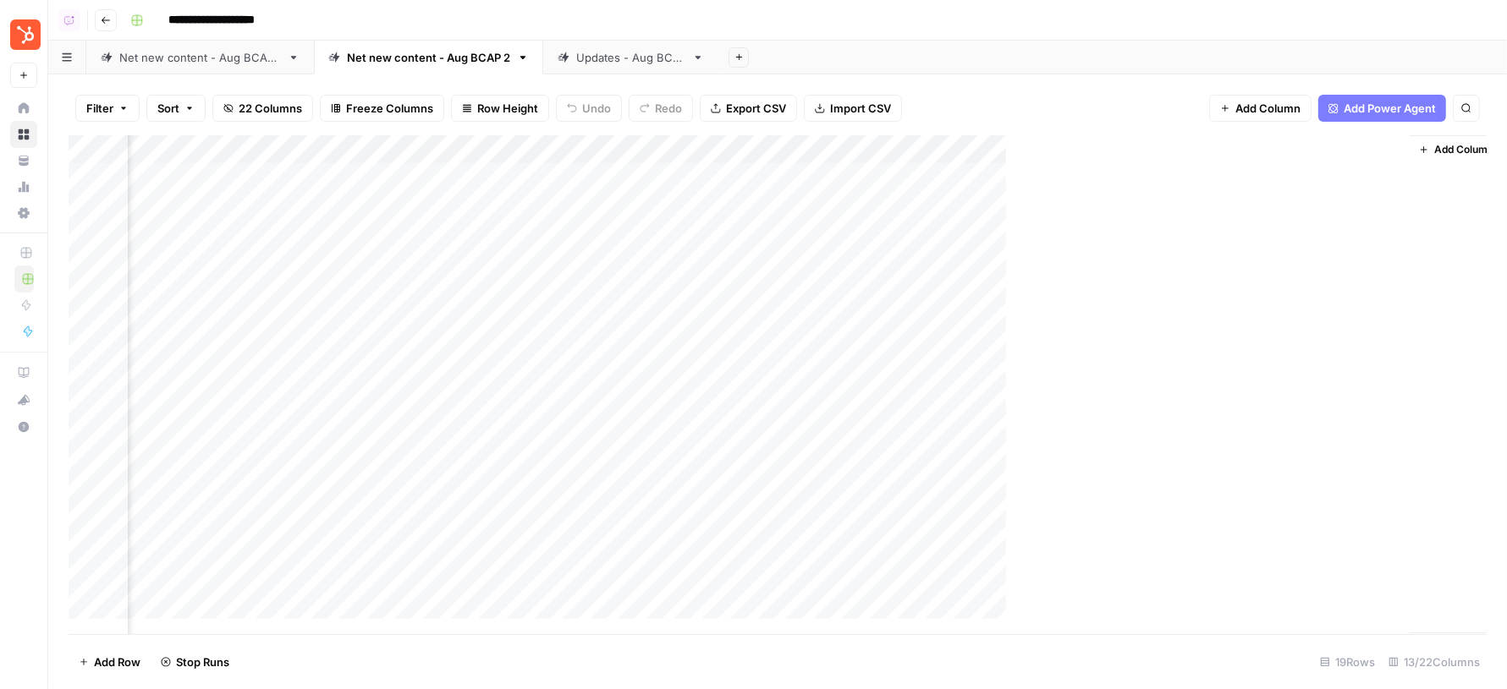
scroll to position [0, 1140]
click at [622, 68] on link "Updates - Aug BCAP" at bounding box center [630, 58] width 175 height 34
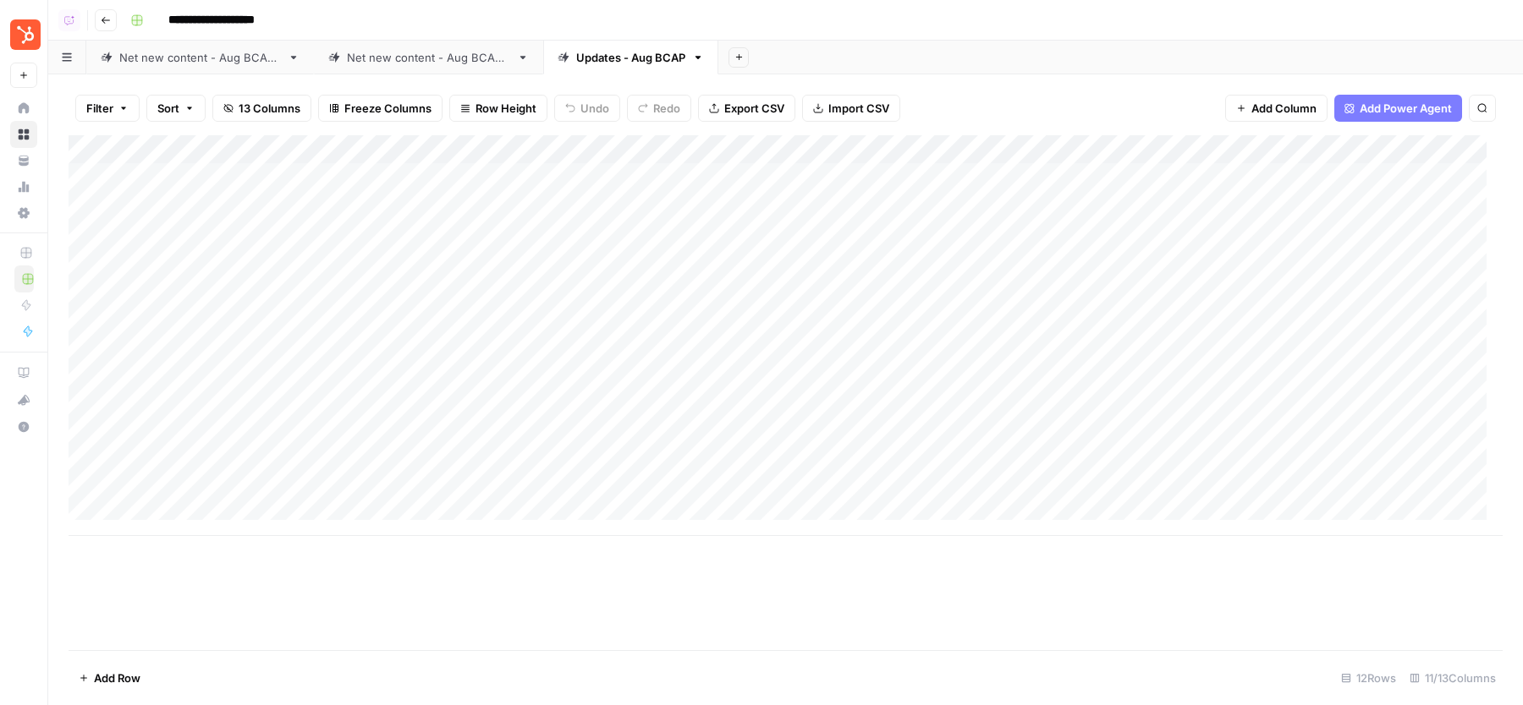
click at [813, 293] on div "Add Column" at bounding box center [786, 335] width 1434 height 401
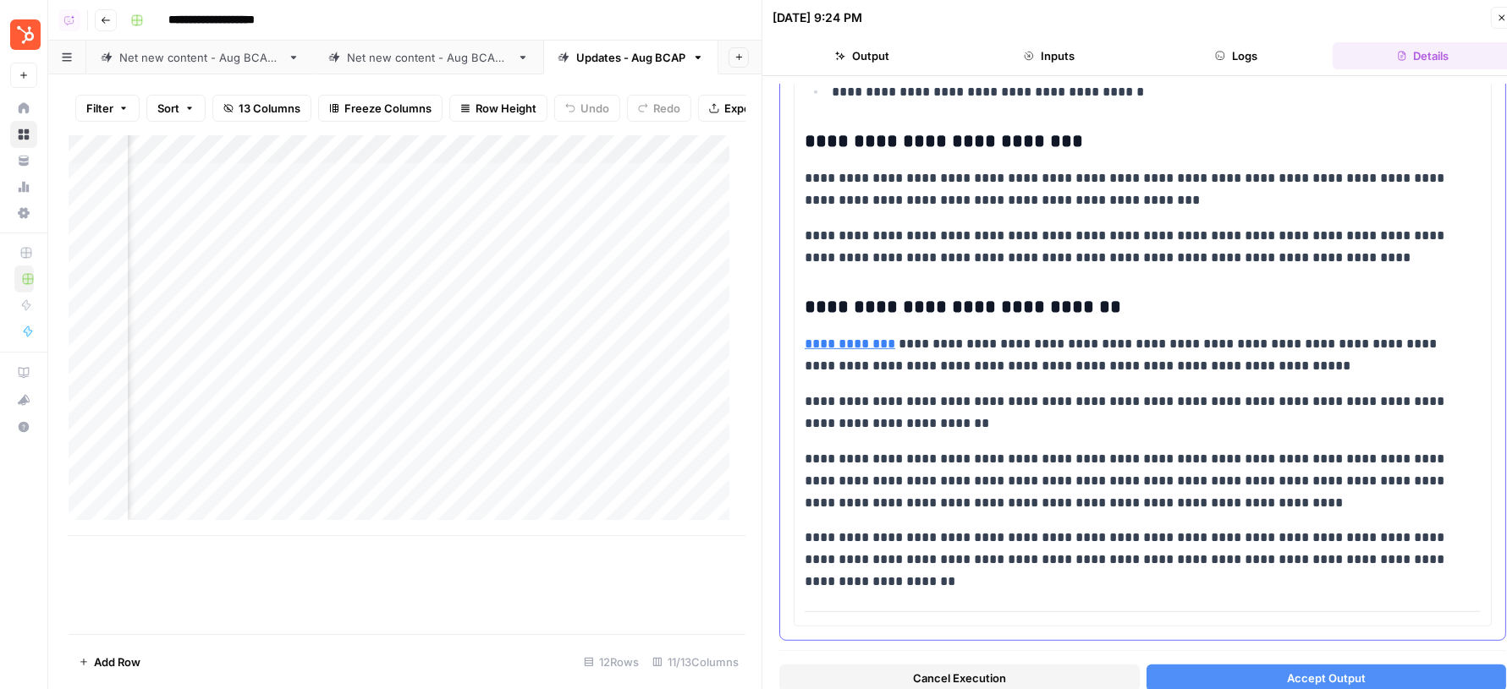
scroll to position [15, 0]
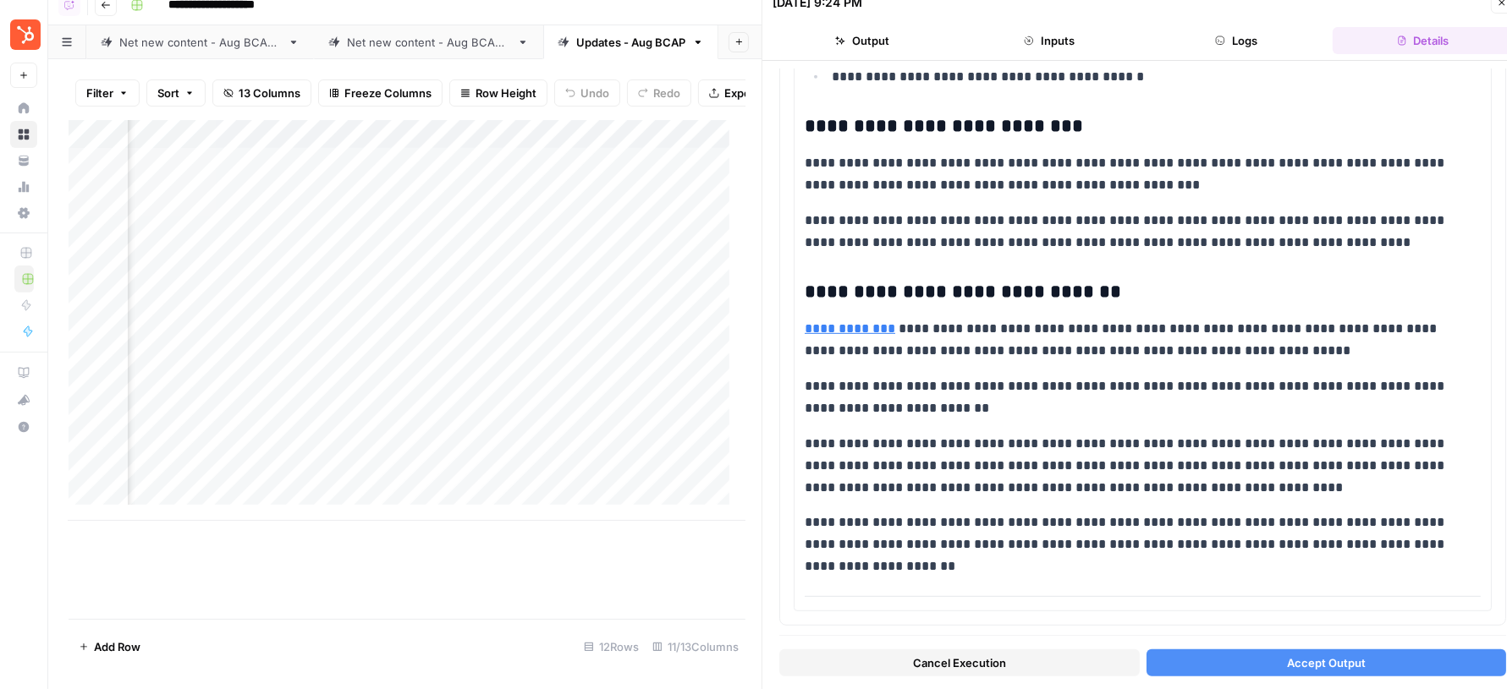
click at [1245, 655] on button "Accept Output" at bounding box center [1326, 663] width 360 height 27
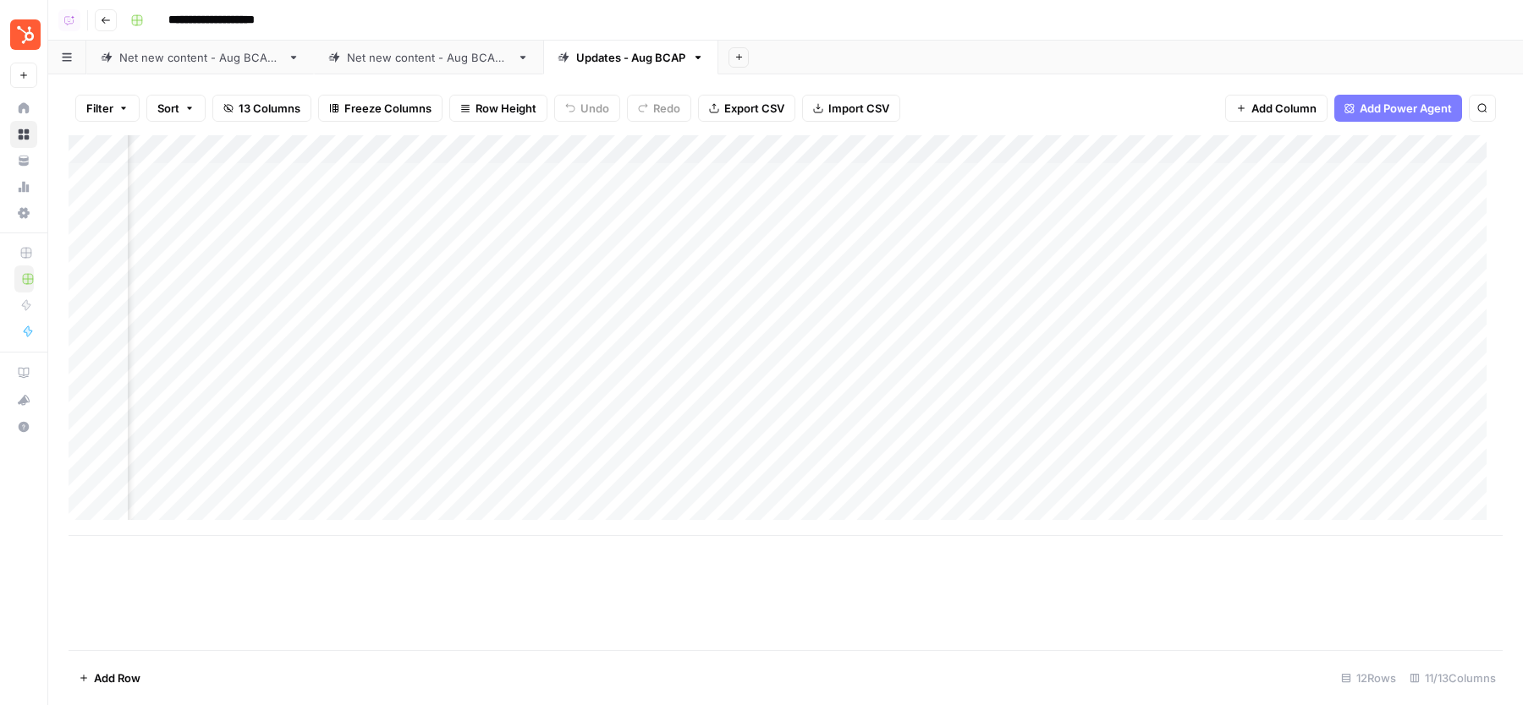
click at [488, 52] on div "Net new content - Aug BCAP 2" at bounding box center [428, 57] width 163 height 17
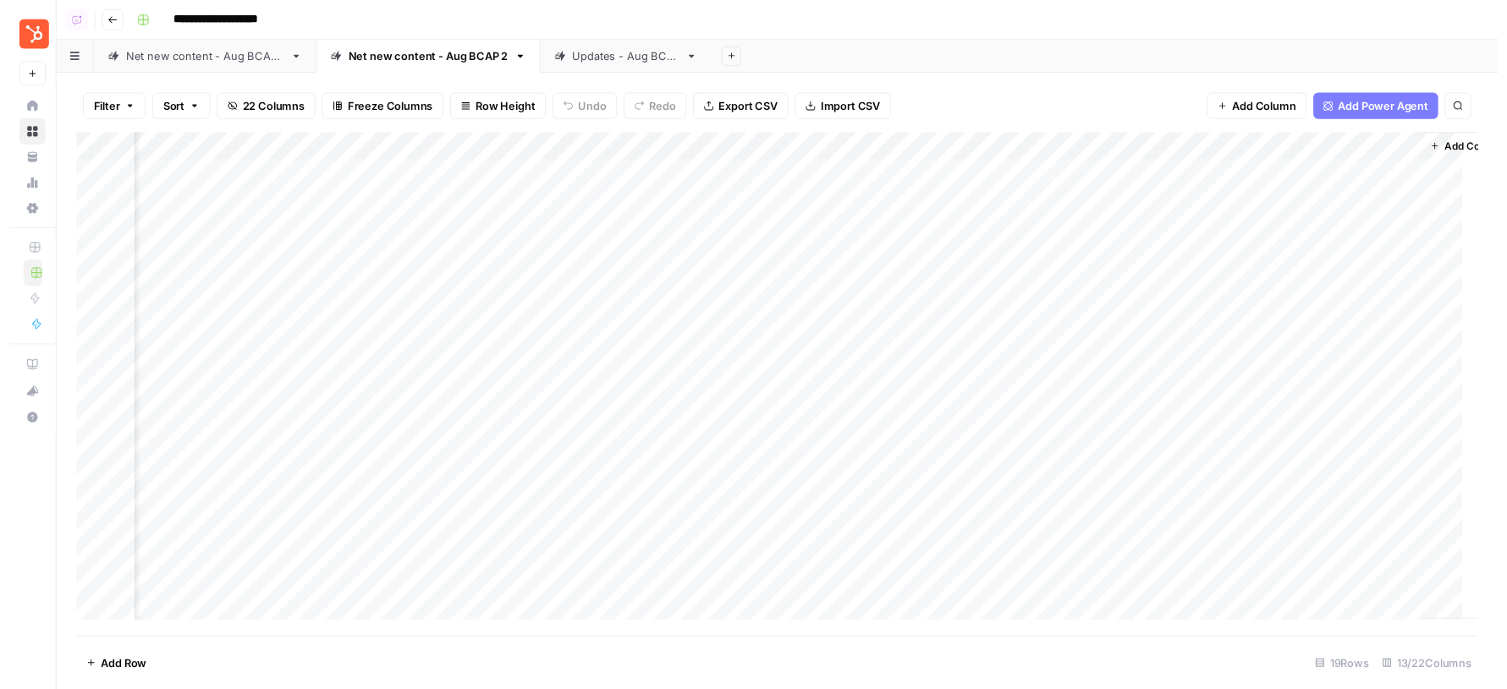
scroll to position [0, 1111]
click at [645, 53] on div "Updates - Aug BCAP" at bounding box center [630, 57] width 109 height 17
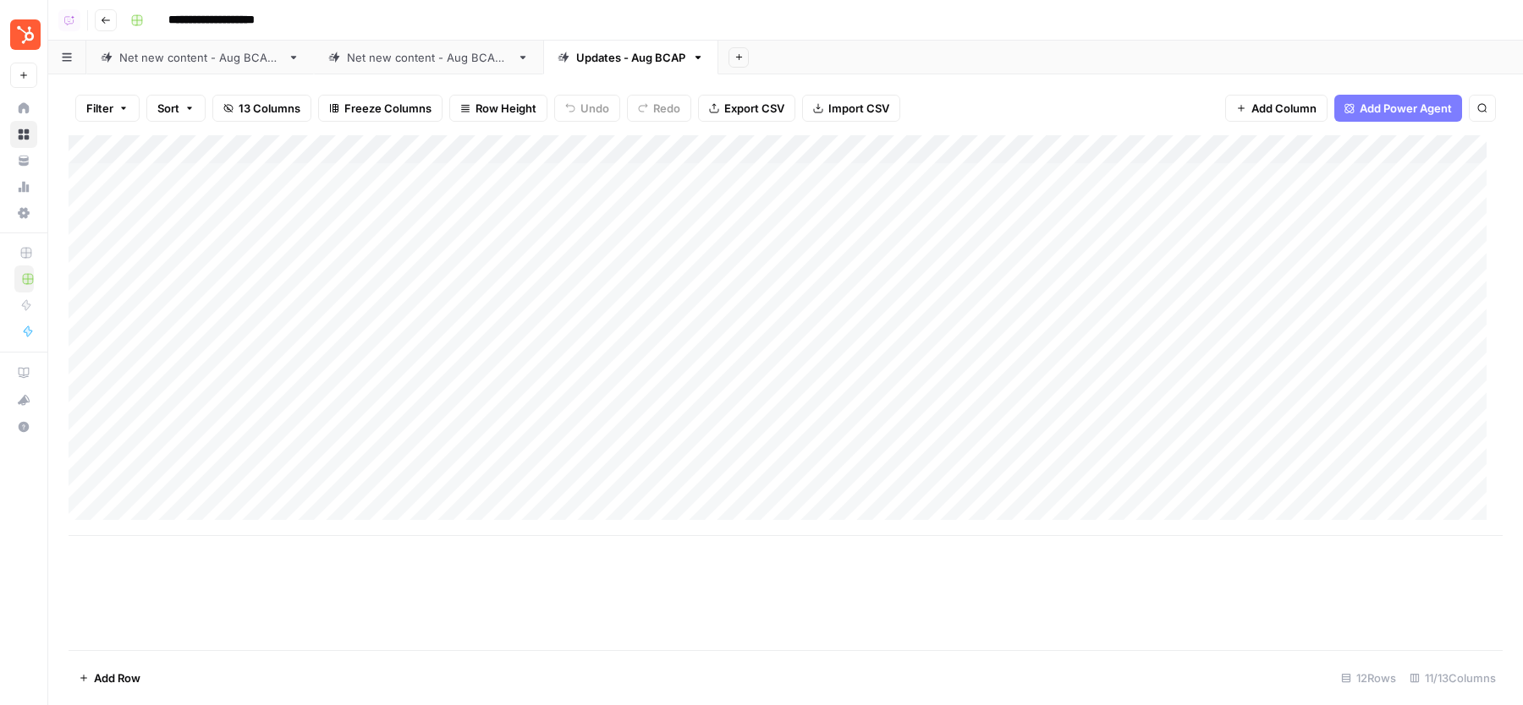
click at [449, 59] on div "Net new content - Aug BCAP 2" at bounding box center [428, 57] width 163 height 17
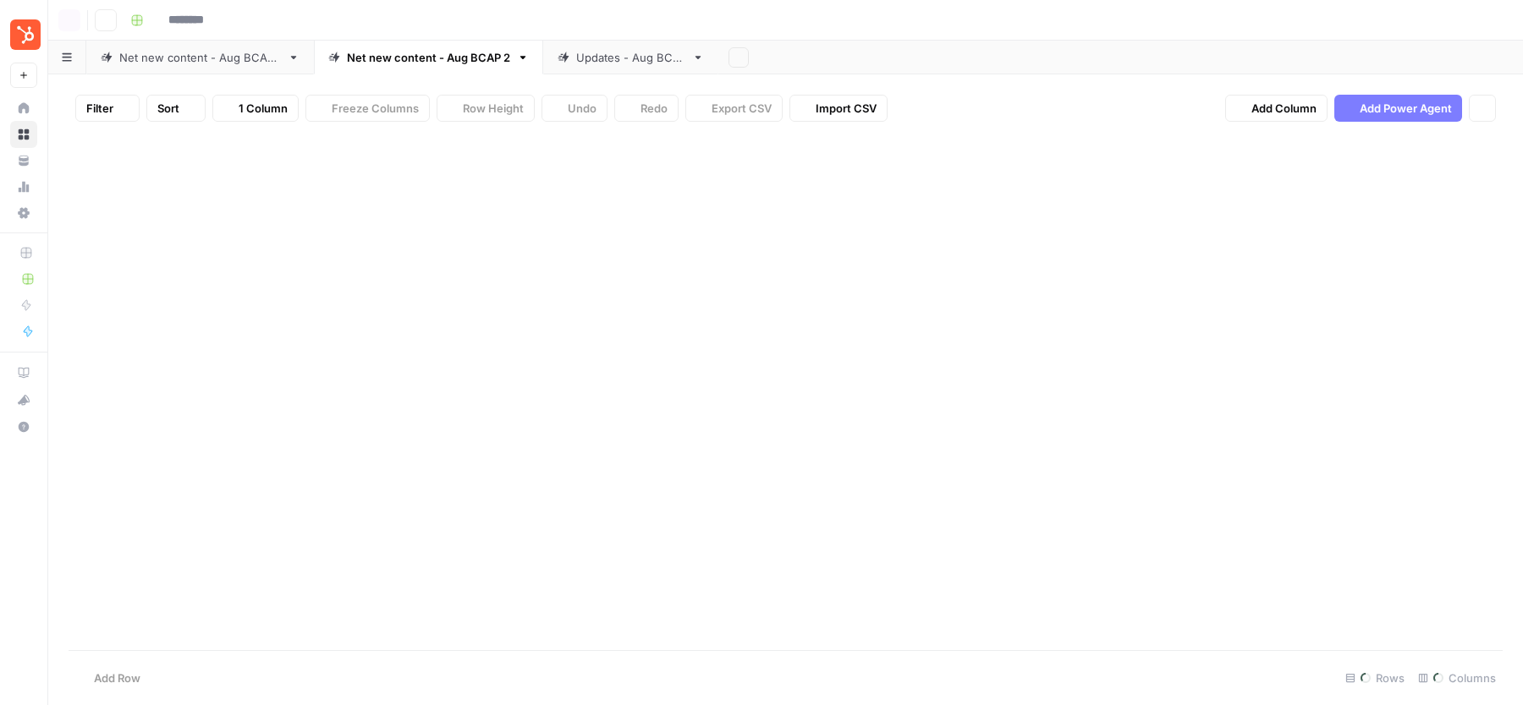
type input "**********"
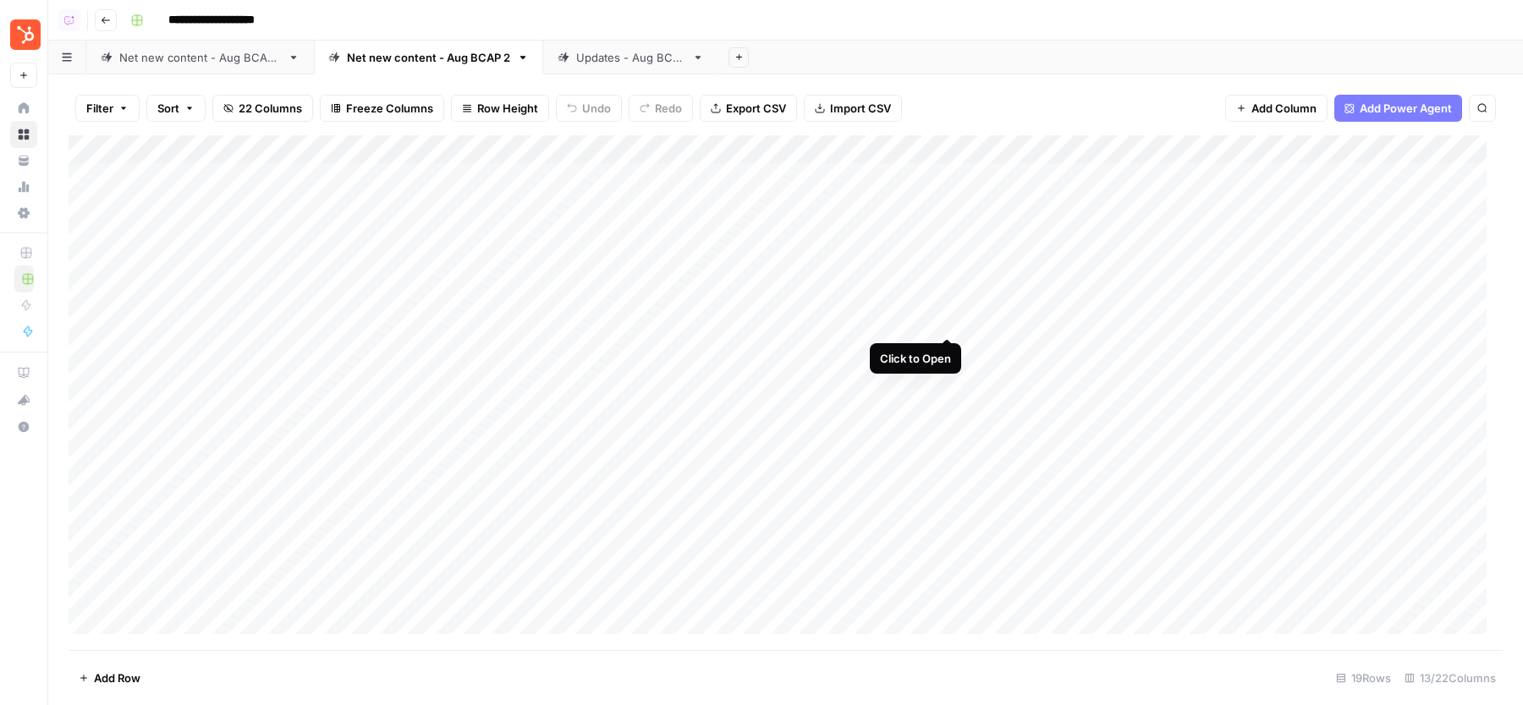
click at [947, 323] on div "Add Column" at bounding box center [786, 392] width 1434 height 515
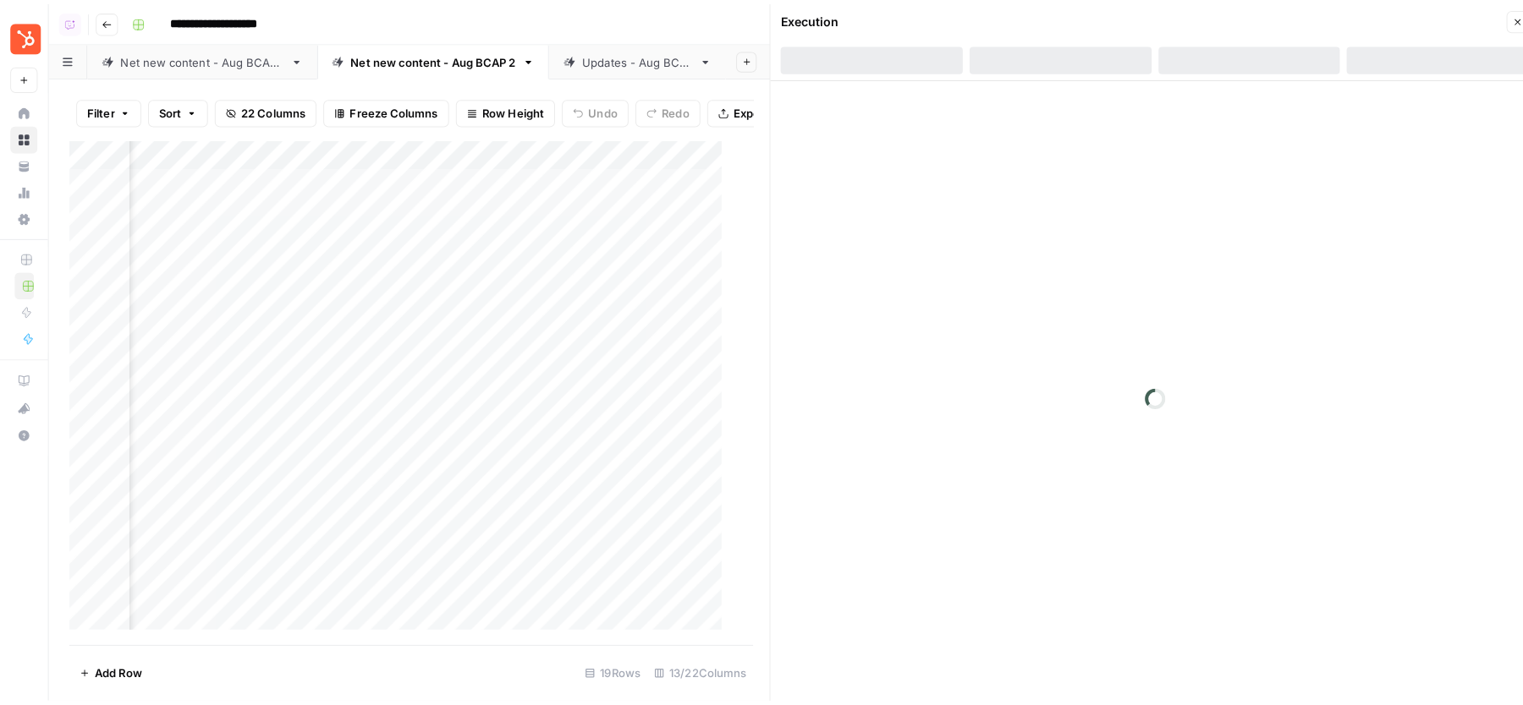
scroll to position [0, 176]
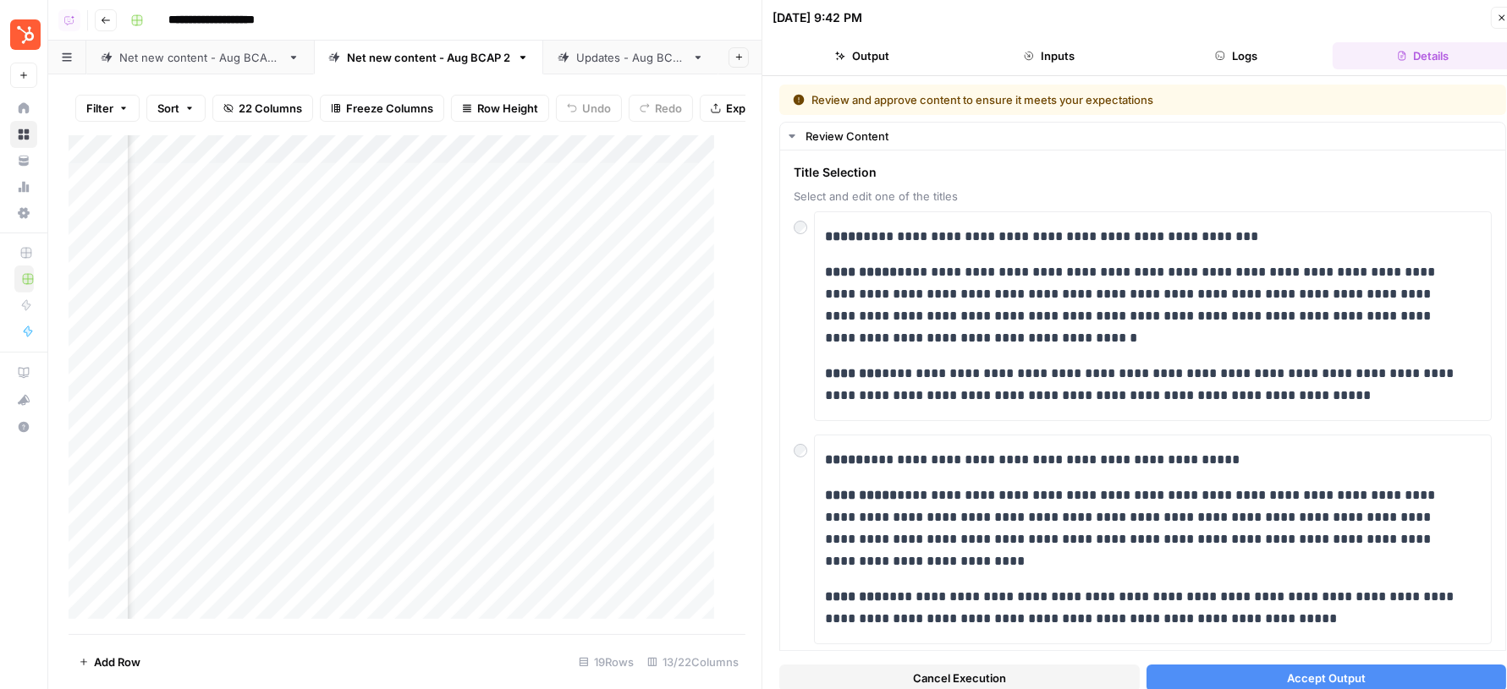
click at [1296, 670] on span "Accept Output" at bounding box center [1326, 678] width 79 height 17
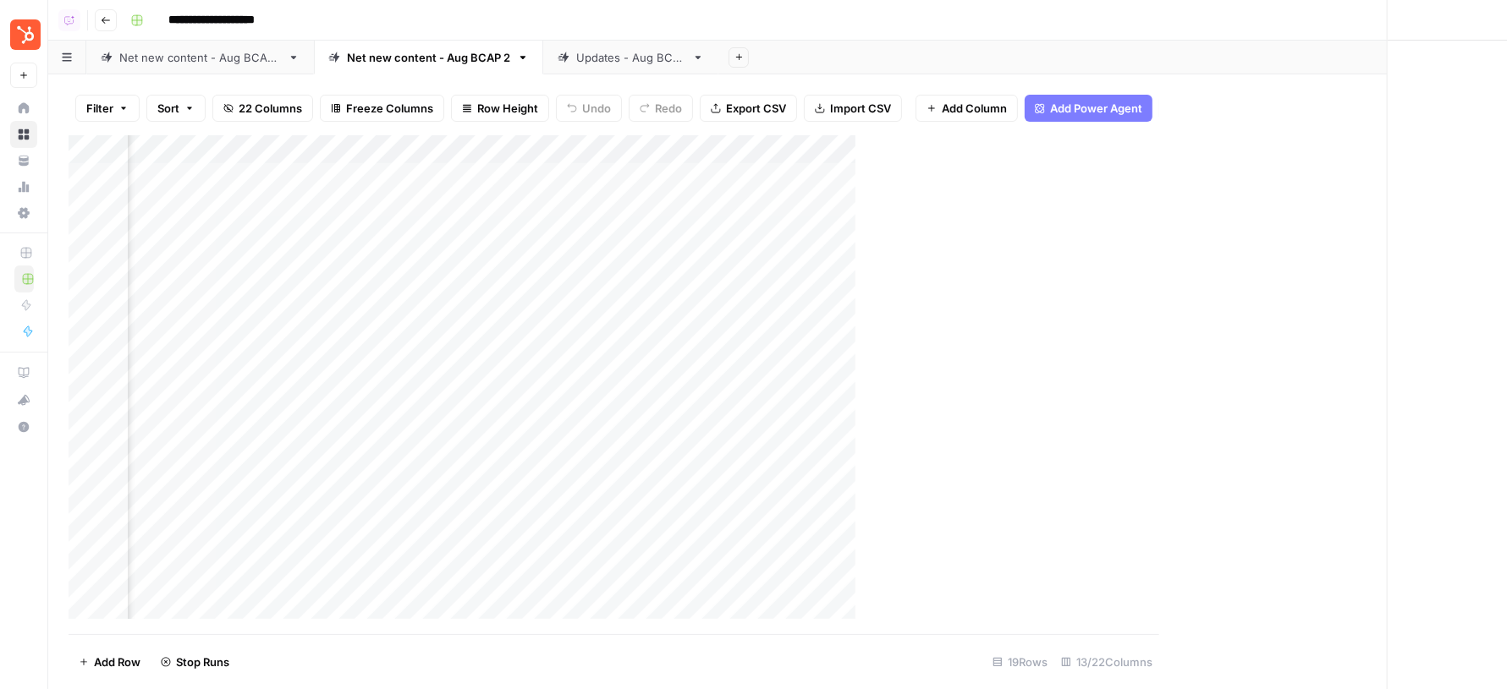
click at [627, 58] on div "Updates - Aug BCAP" at bounding box center [630, 57] width 109 height 17
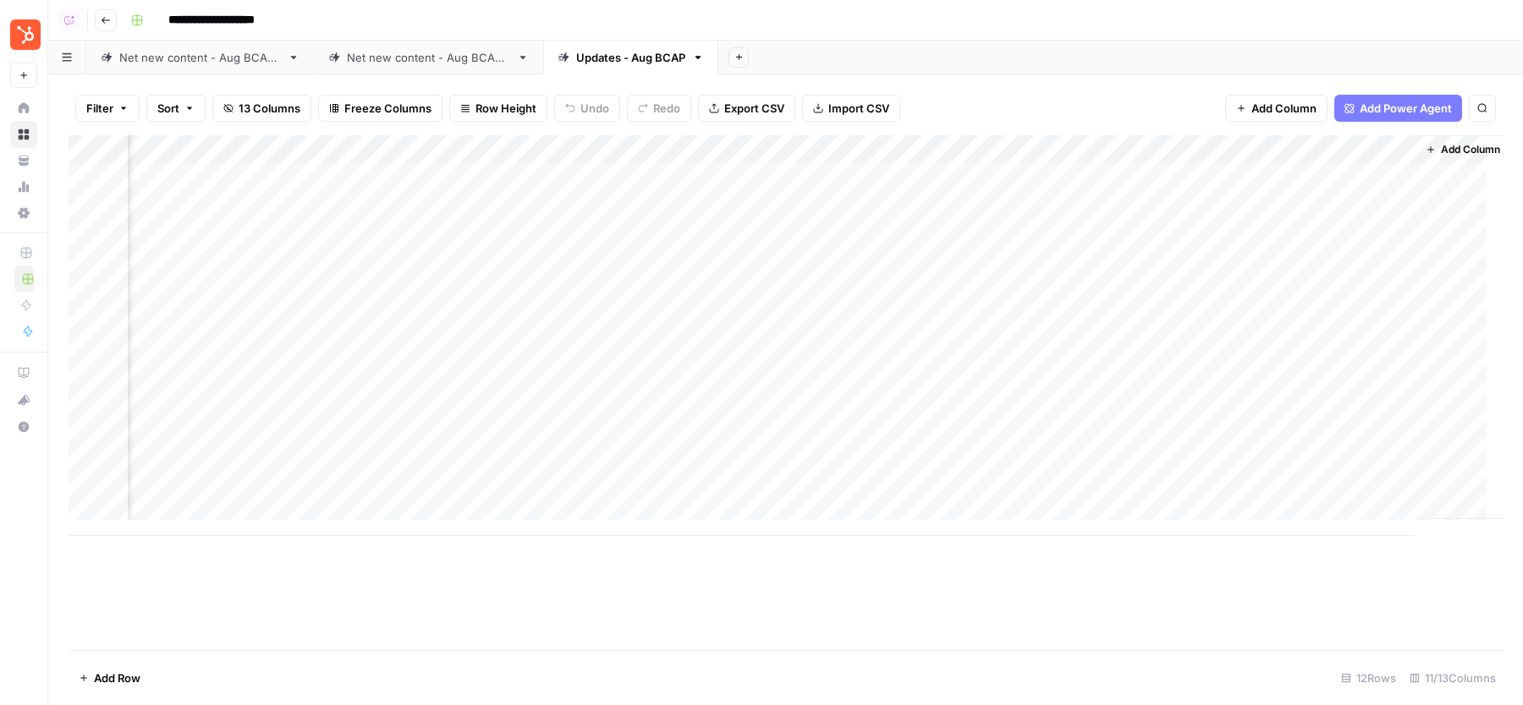
scroll to position [0, 486]
click at [413, 55] on div "Net new content - Aug BCAP 2" at bounding box center [428, 57] width 163 height 17
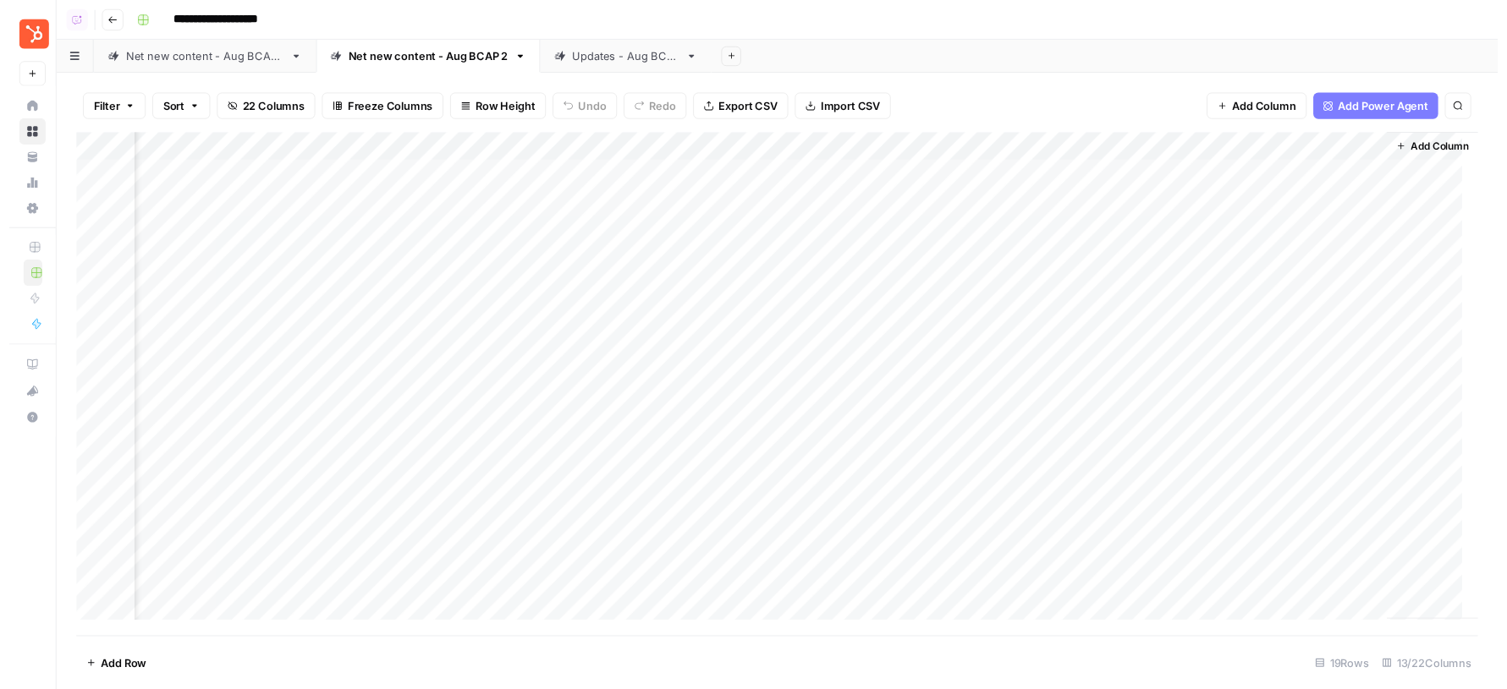
scroll to position [0, 1160]
click at [1206, 181] on div "Add Column" at bounding box center [786, 392] width 1434 height 515
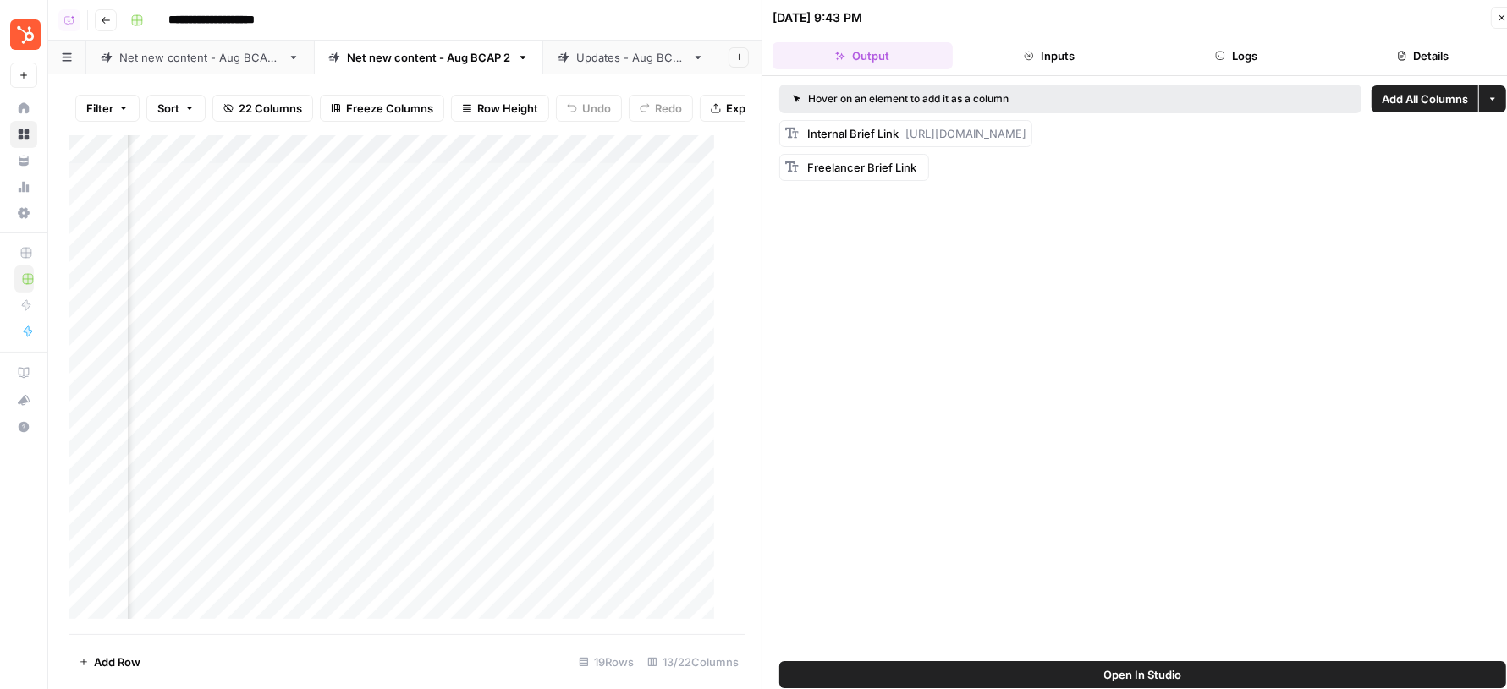
scroll to position [0, 1933]
click at [607, 164] on div "Add Column" at bounding box center [399, 384] width 661 height 499
click at [567, 323] on span "Remove Column" at bounding box center [573, 331] width 148 height 17
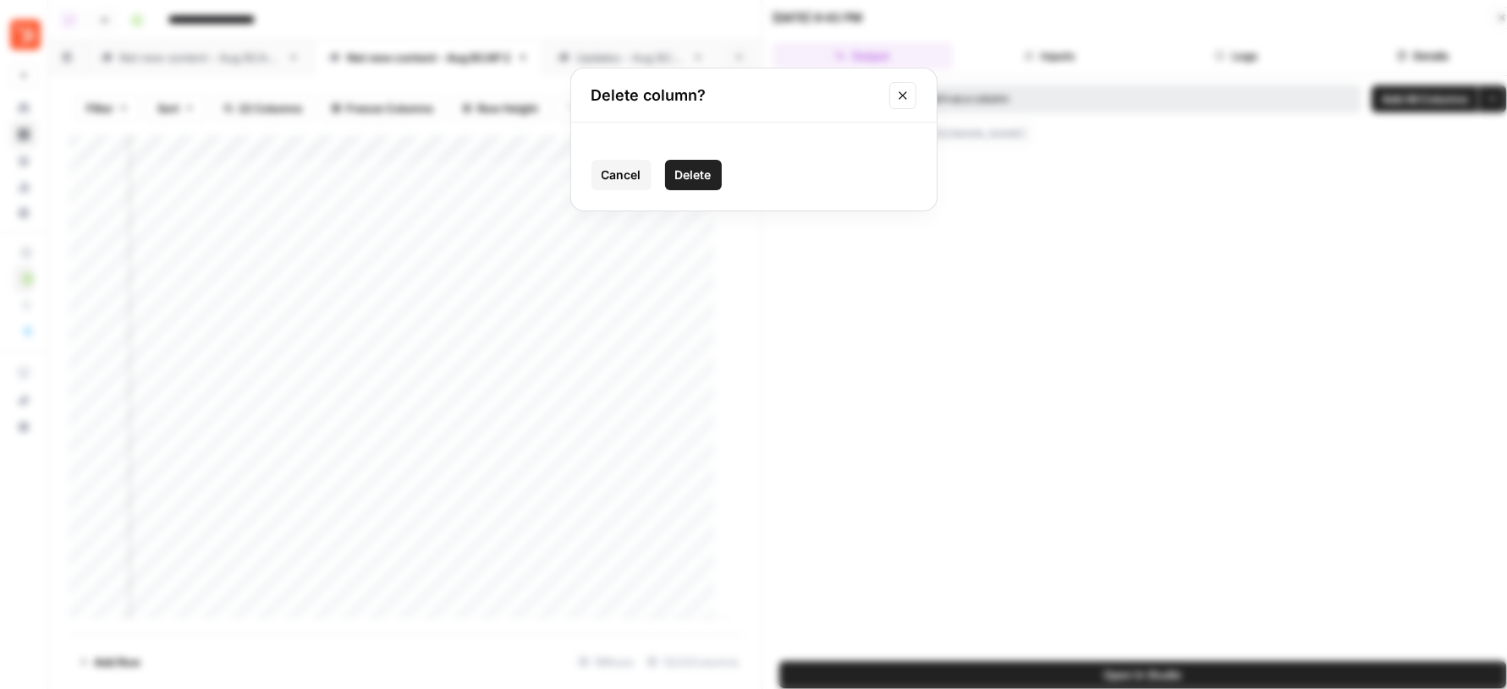
click at [679, 176] on span "Delete" at bounding box center [693, 175] width 36 height 17
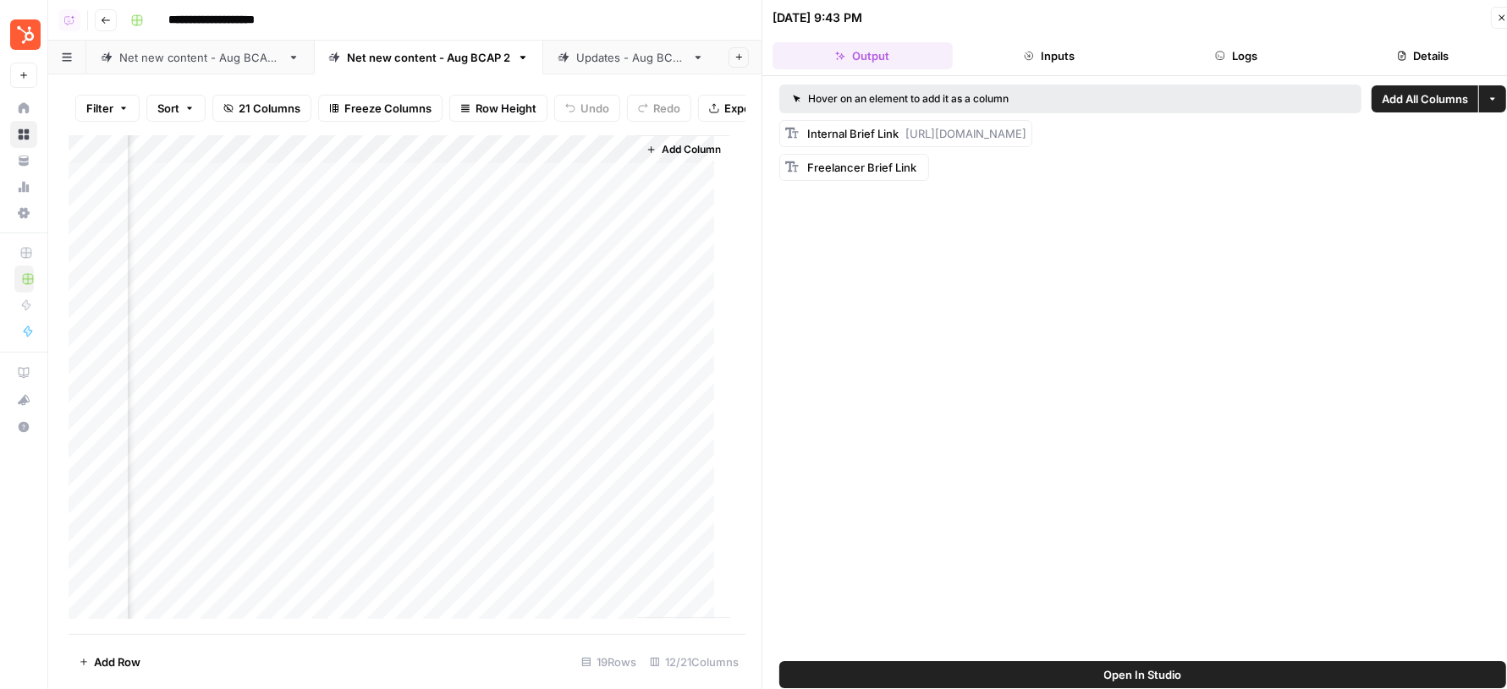
scroll to position [0, 1781]
click at [1402, 94] on span "Add All Columns" at bounding box center [1424, 99] width 86 height 17
click at [1496, 16] on icon "button" at bounding box center [1501, 18] width 10 height 10
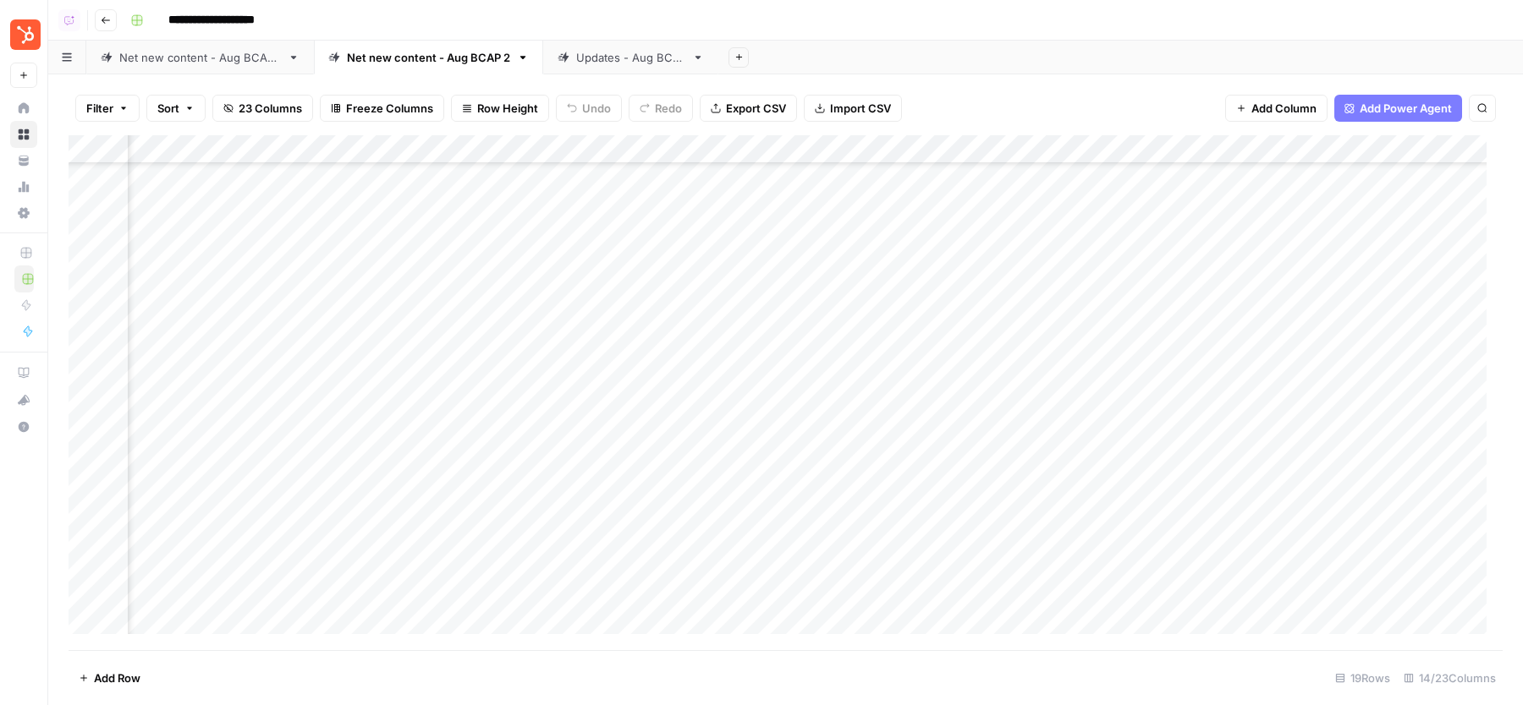
scroll to position [102, 1112]
drag, startPoint x: 1321, startPoint y: 386, endPoint x: 1334, endPoint y: 562, distance: 176.4
click at [1334, 562] on div "Add Column" at bounding box center [786, 392] width 1434 height 515
click at [1249, 177] on div "Add Column" at bounding box center [786, 392] width 1434 height 515
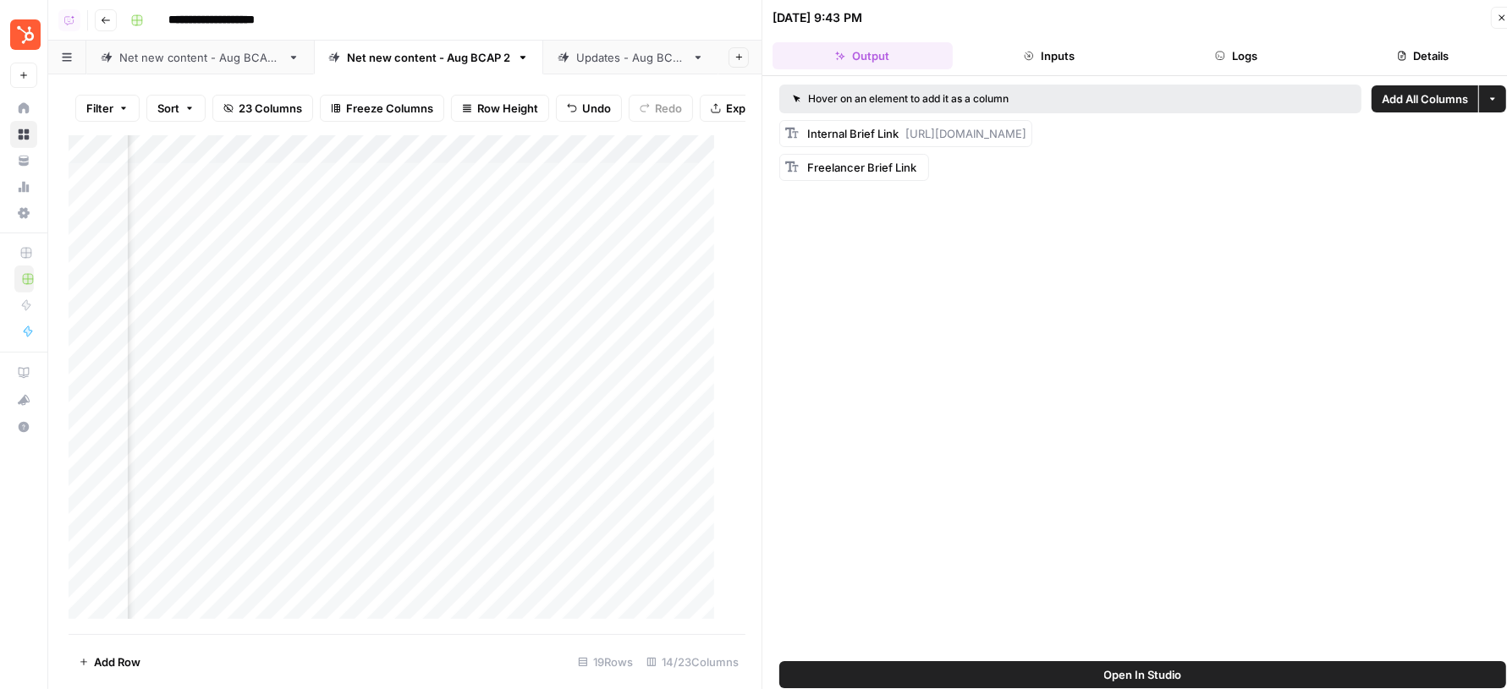
click at [1378, 54] on button "Details" at bounding box center [1422, 55] width 180 height 27
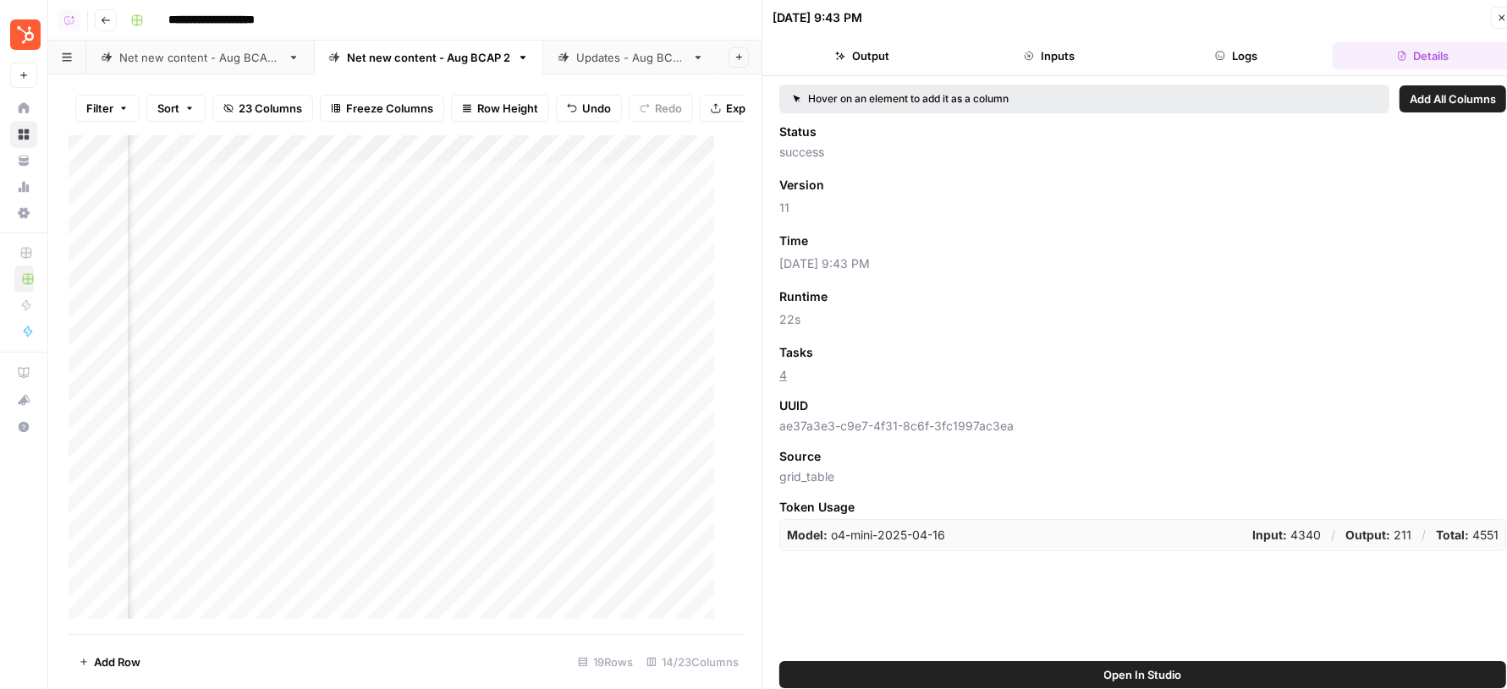
click at [1498, 15] on icon "button" at bounding box center [1501, 18] width 10 height 10
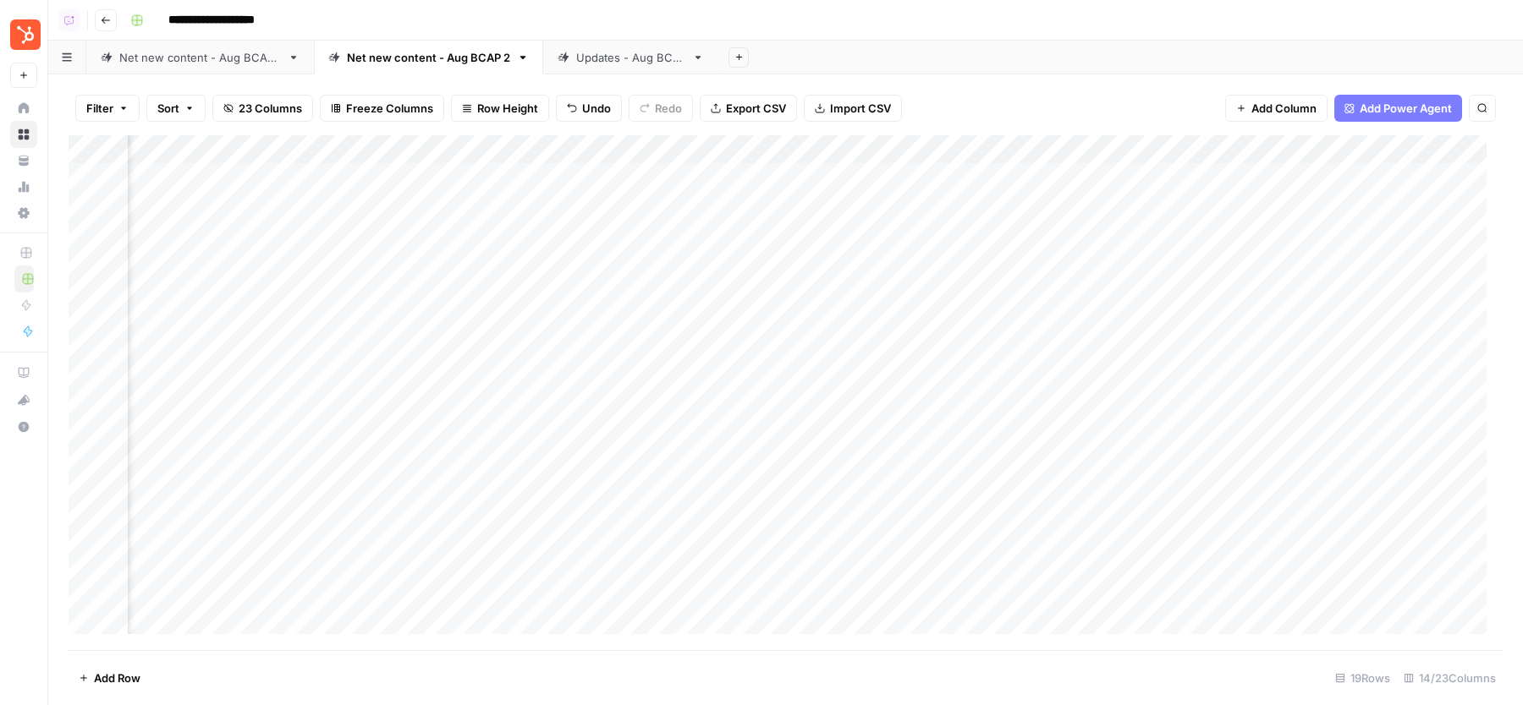
click at [1274, 206] on div "Add Column" at bounding box center [786, 392] width 1434 height 515
click at [1273, 229] on div "Add Column" at bounding box center [786, 392] width 1434 height 515
click at [1272, 261] on div "Add Column" at bounding box center [786, 392] width 1434 height 515
click at [1271, 292] on div "Add Column" at bounding box center [786, 392] width 1434 height 515
drag, startPoint x: 1353, startPoint y: 315, endPoint x: 1353, endPoint y: 342, distance: 27.1
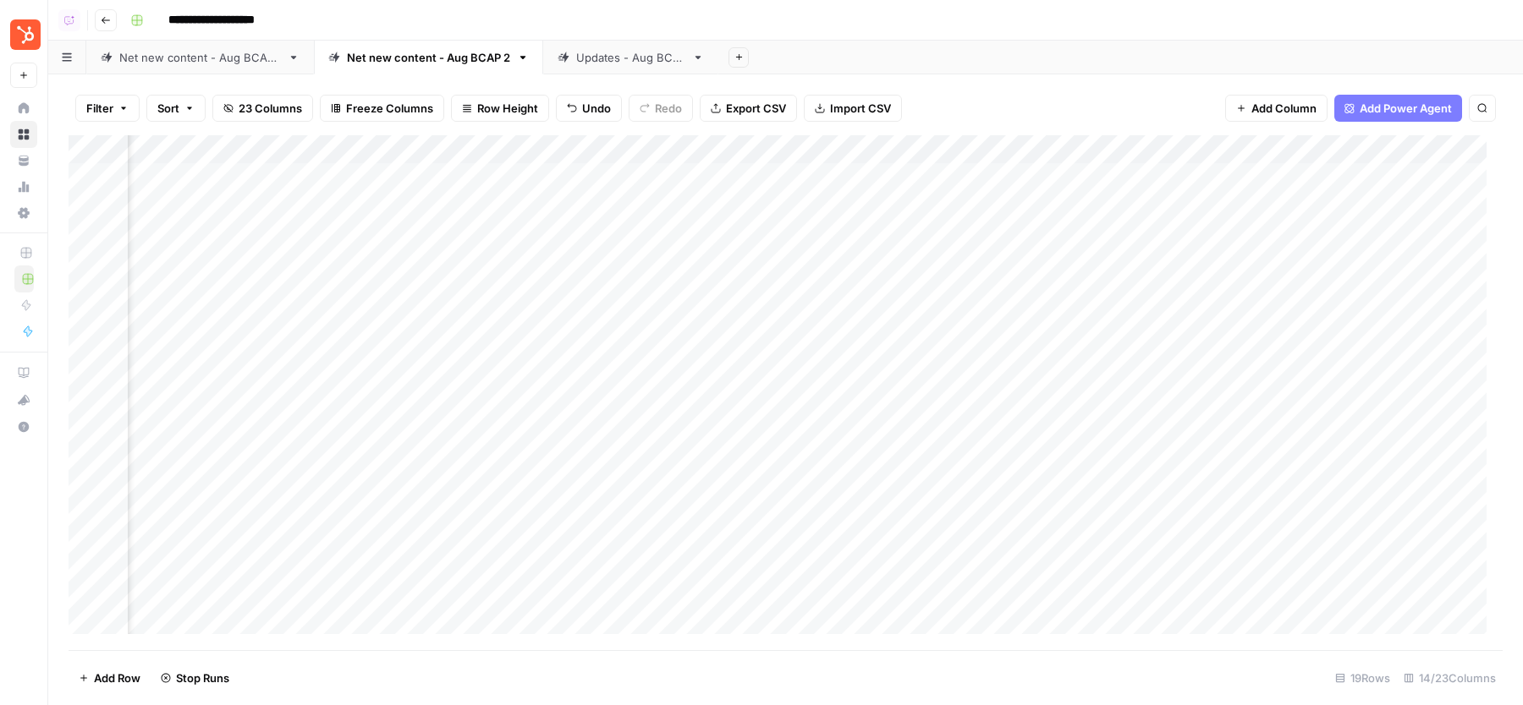
click at [1353, 341] on div "Add Column" at bounding box center [786, 392] width 1434 height 515
click at [617, 54] on div "Updates - Aug BCAP" at bounding box center [630, 57] width 109 height 17
click at [411, 62] on div "Net new content - Aug BCAP 2" at bounding box center [428, 57] width 163 height 17
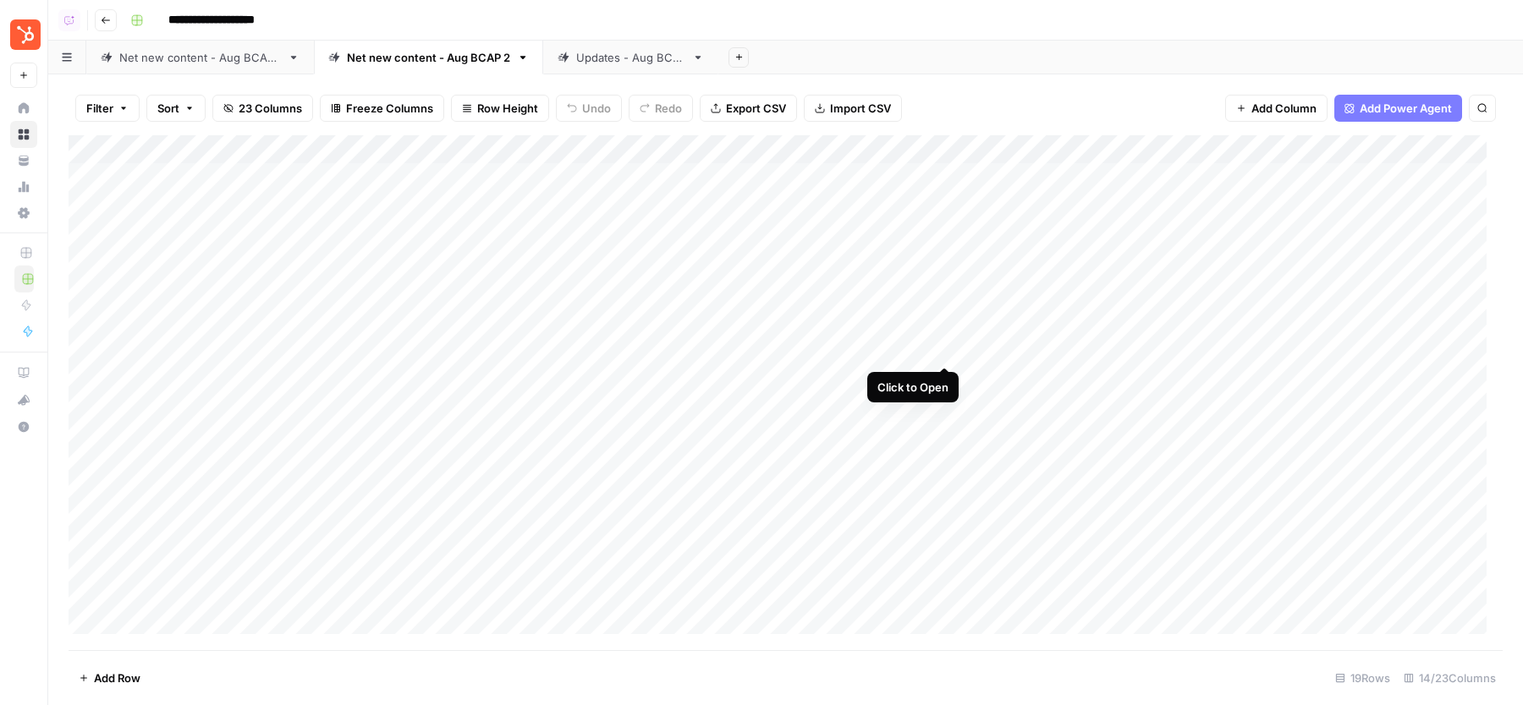
click at [941, 354] on div "Add Column" at bounding box center [786, 392] width 1434 height 515
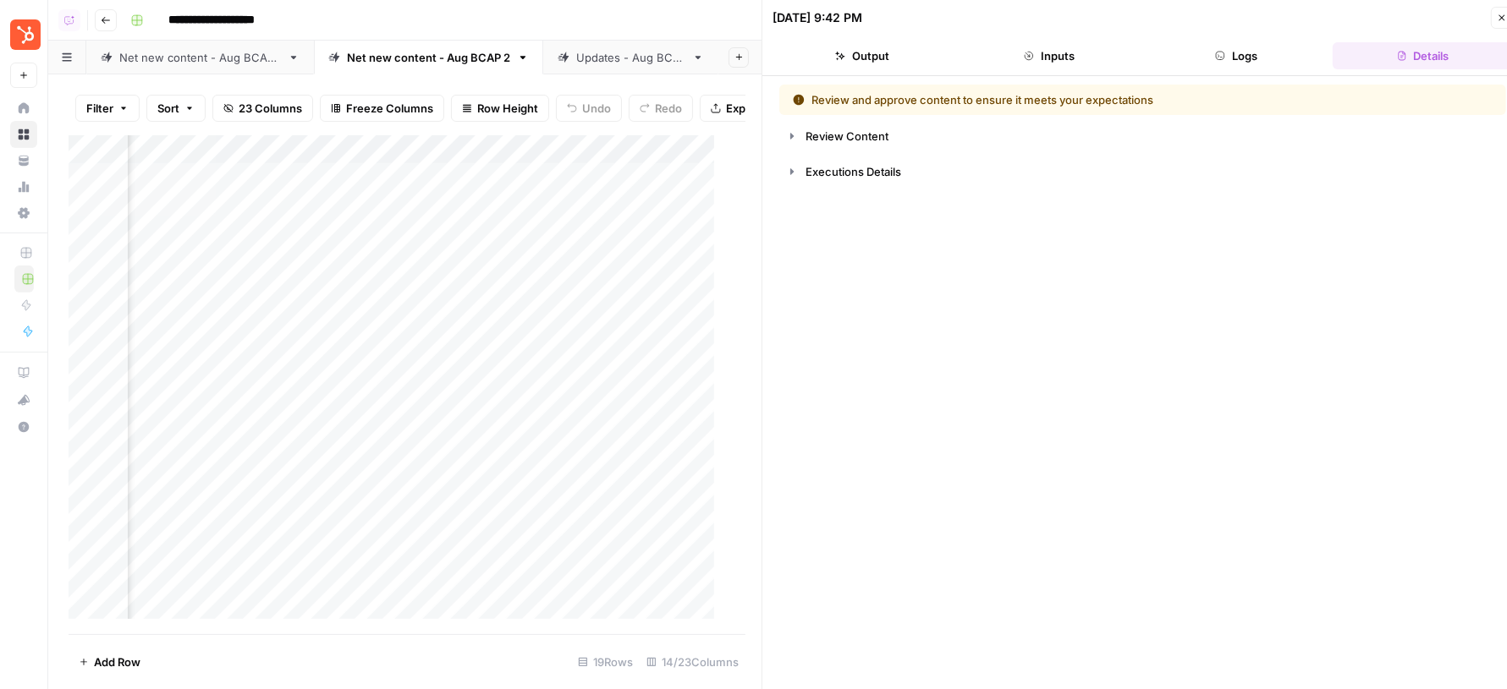
scroll to position [0, 157]
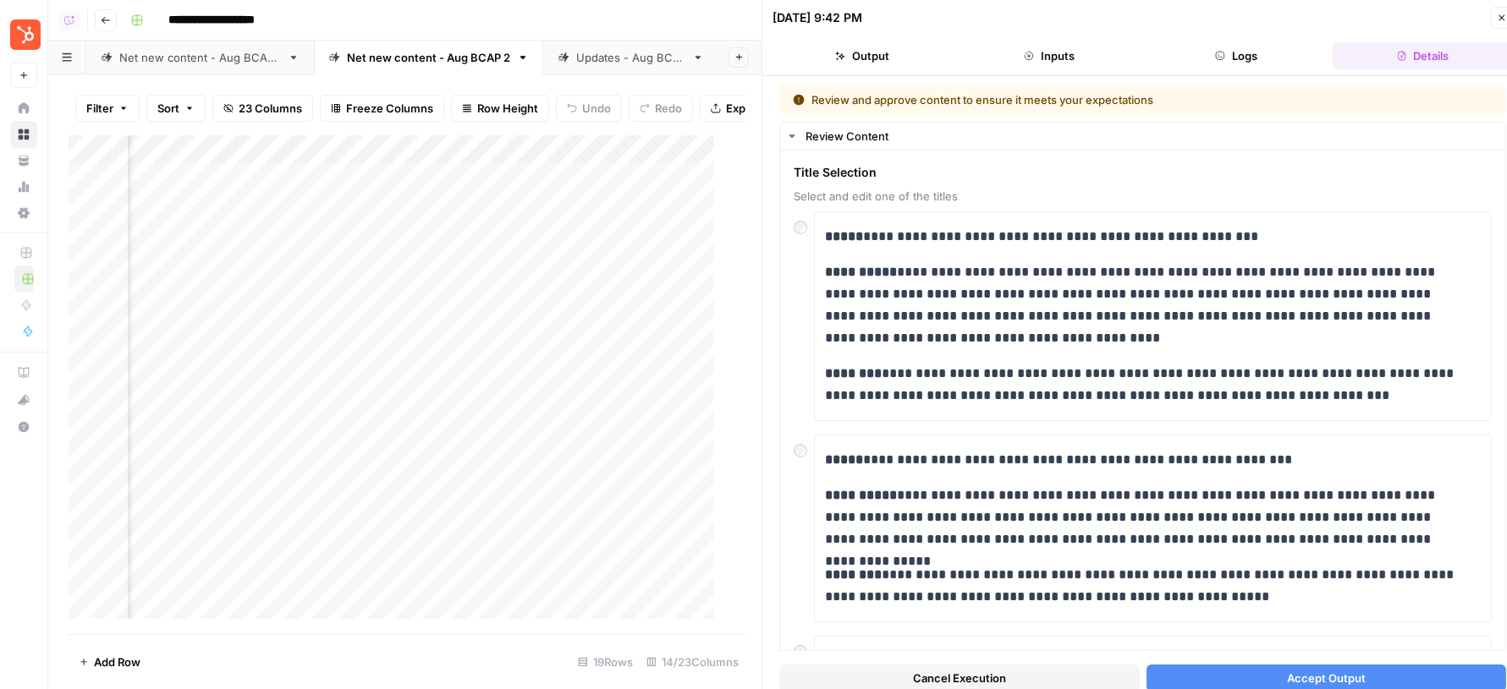
click at [1268, 675] on button "Accept Output" at bounding box center [1326, 678] width 360 height 27
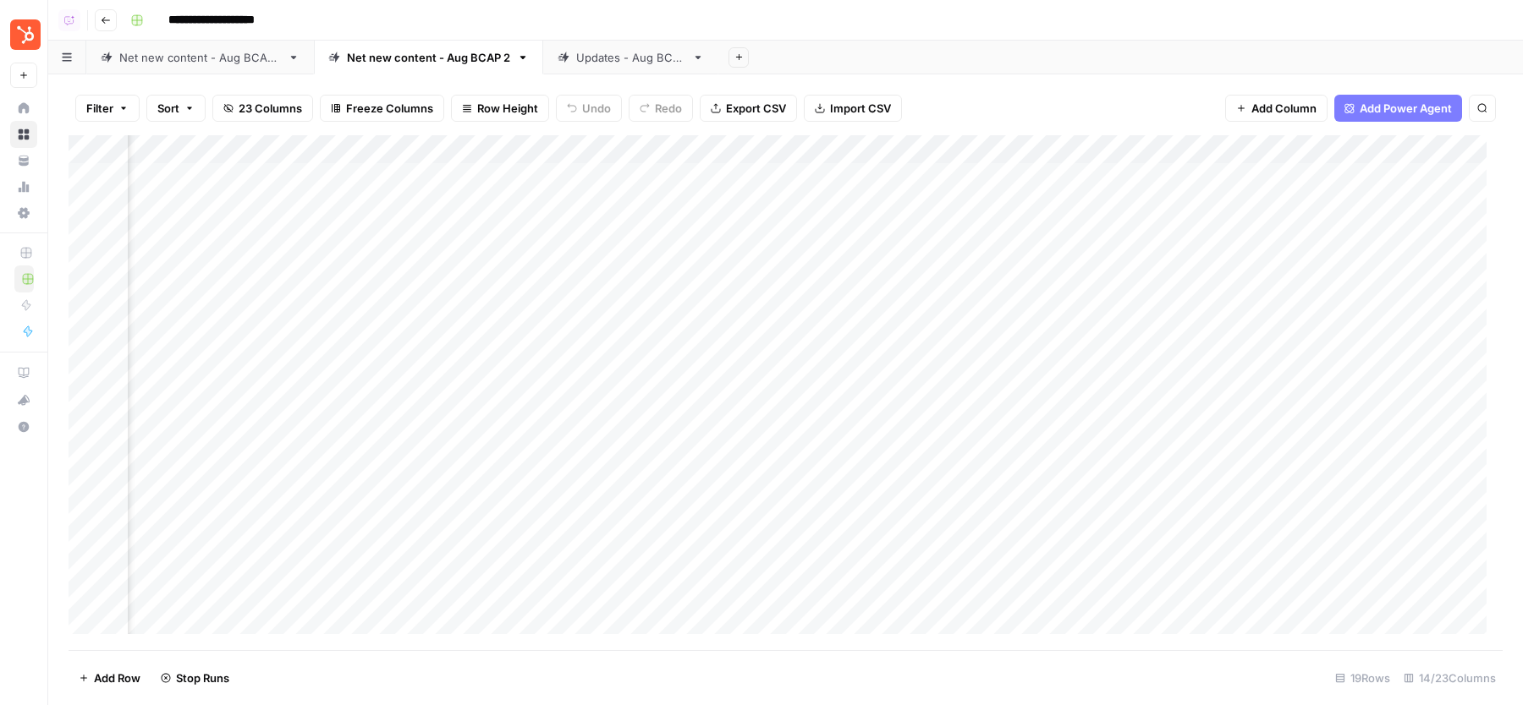
scroll to position [0, 1056]
click at [623, 51] on div "Updates - Aug BCAP" at bounding box center [630, 57] width 109 height 17
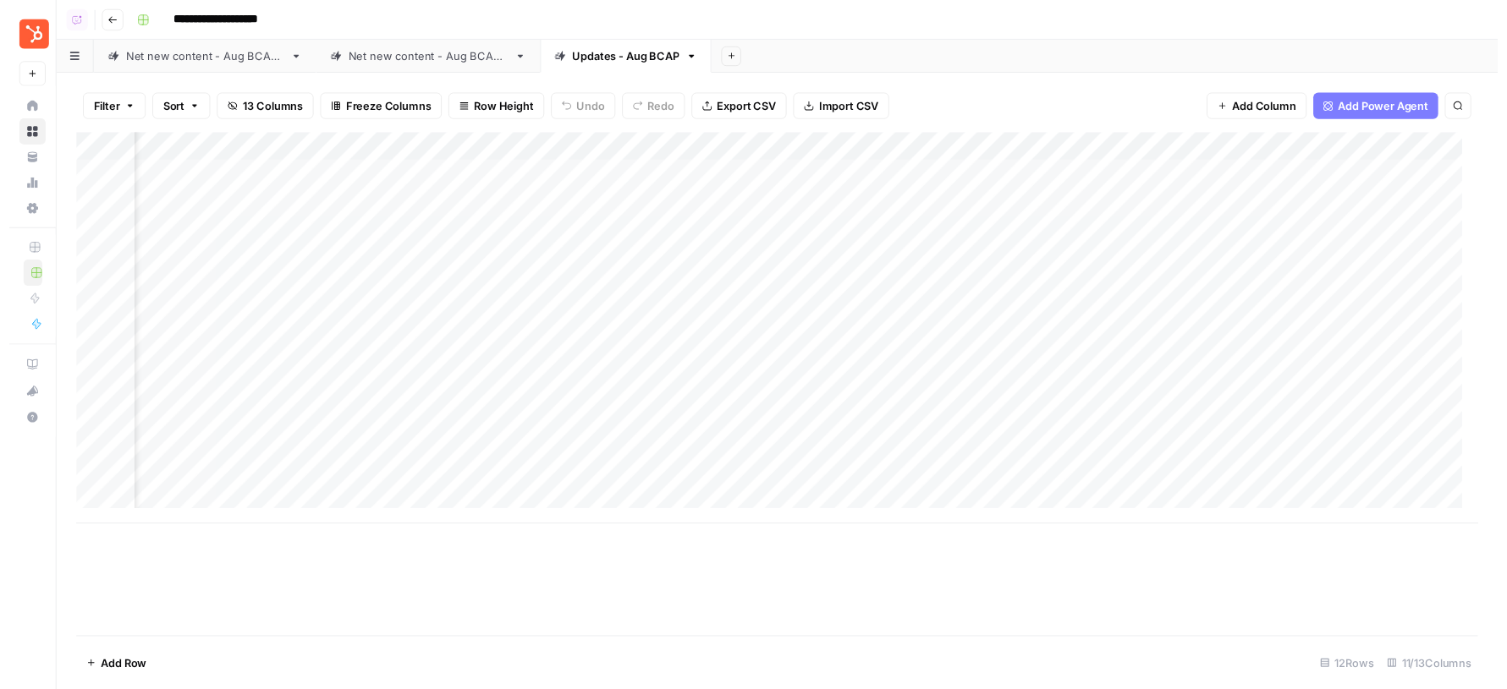
scroll to position [0, 276]
click at [535, 264] on div "Add Column" at bounding box center [786, 335] width 1434 height 401
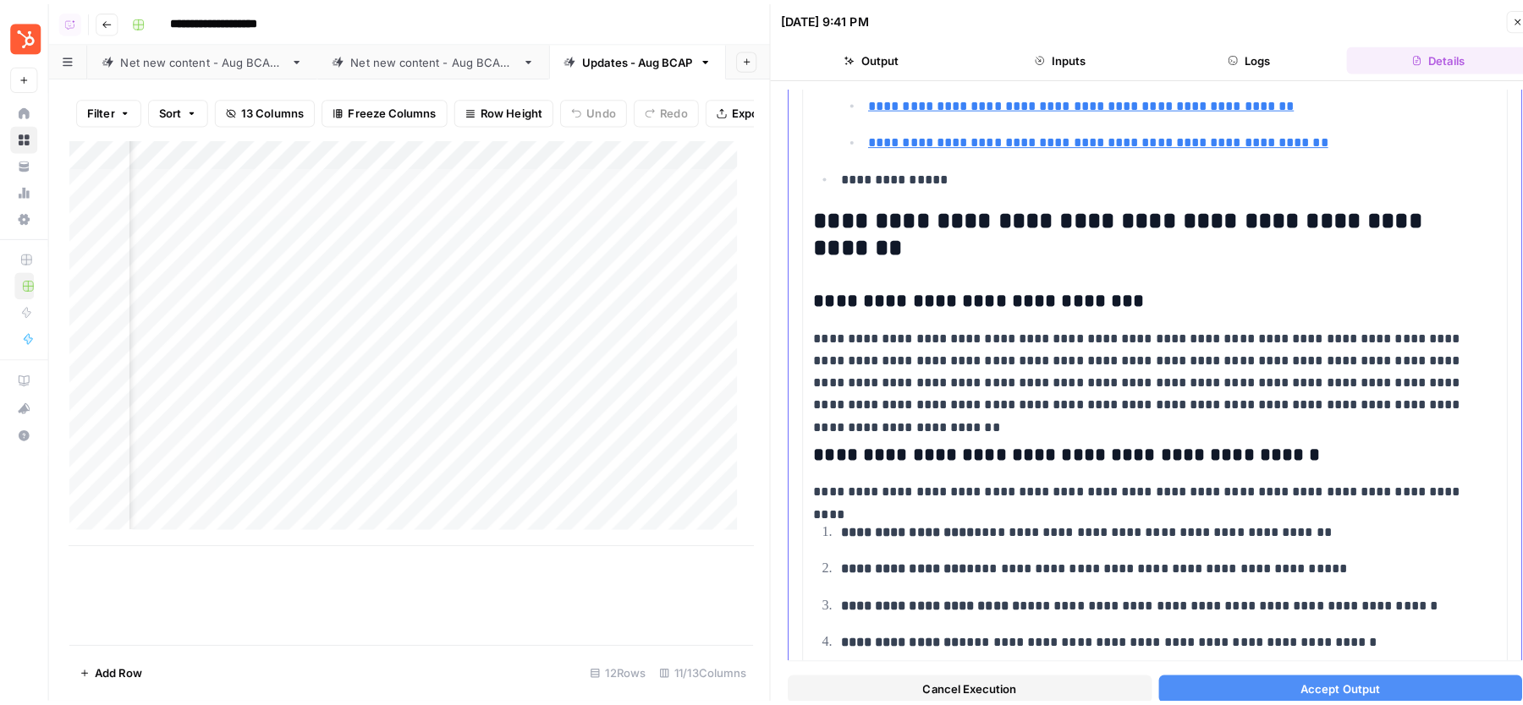
scroll to position [5025, 0]
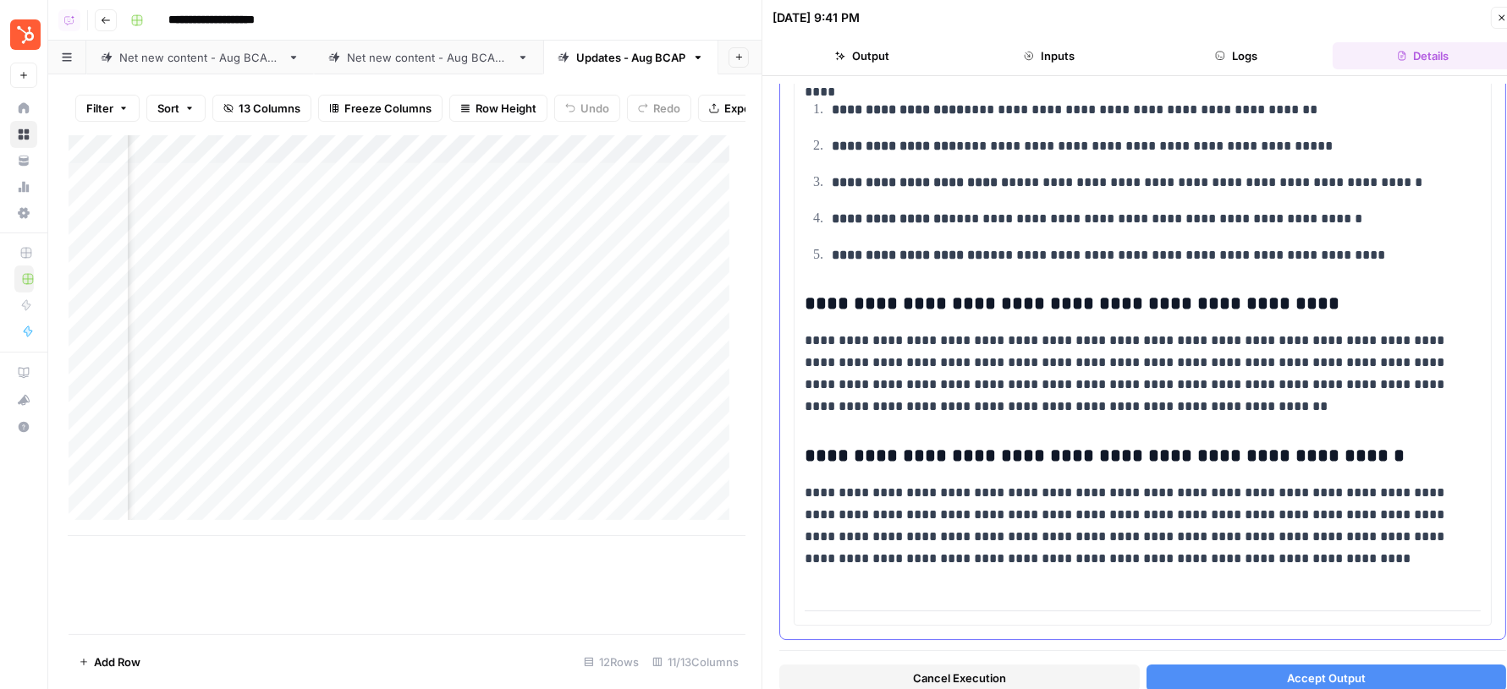
click at [1227, 673] on button "Accept Output" at bounding box center [1326, 678] width 360 height 27
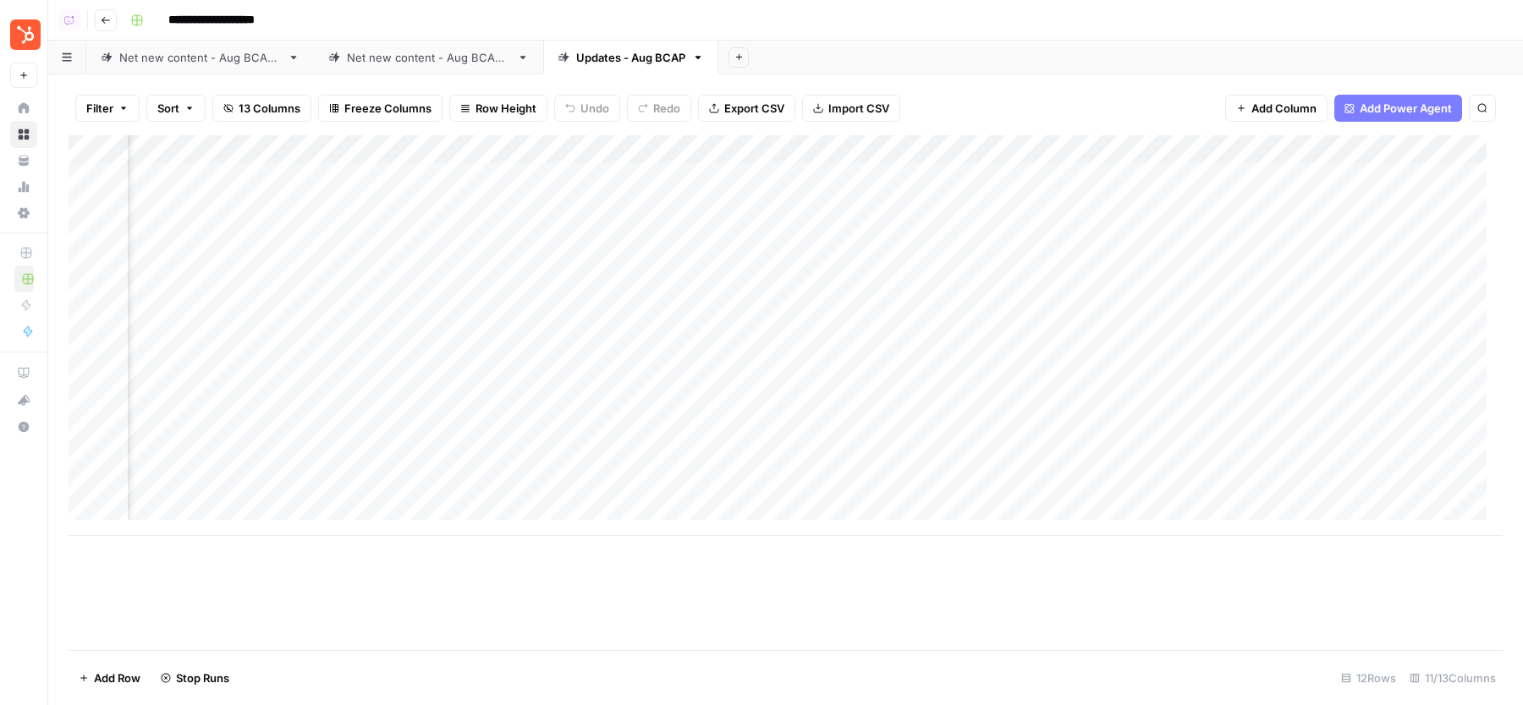
click at [437, 58] on div "Net new content - Aug BCAP 2" at bounding box center [428, 57] width 163 height 17
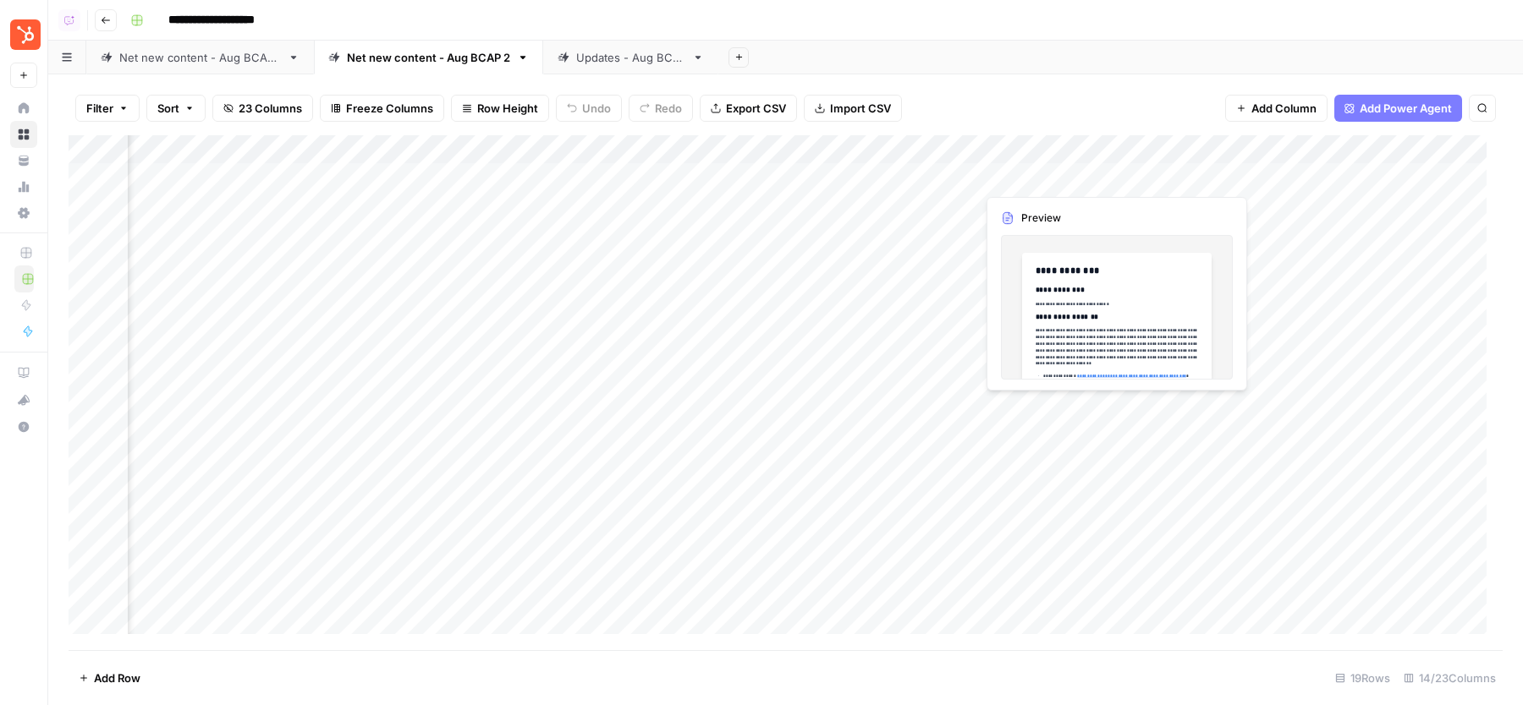
click at [648, 58] on div "Updates - Aug BCAP" at bounding box center [630, 57] width 109 height 17
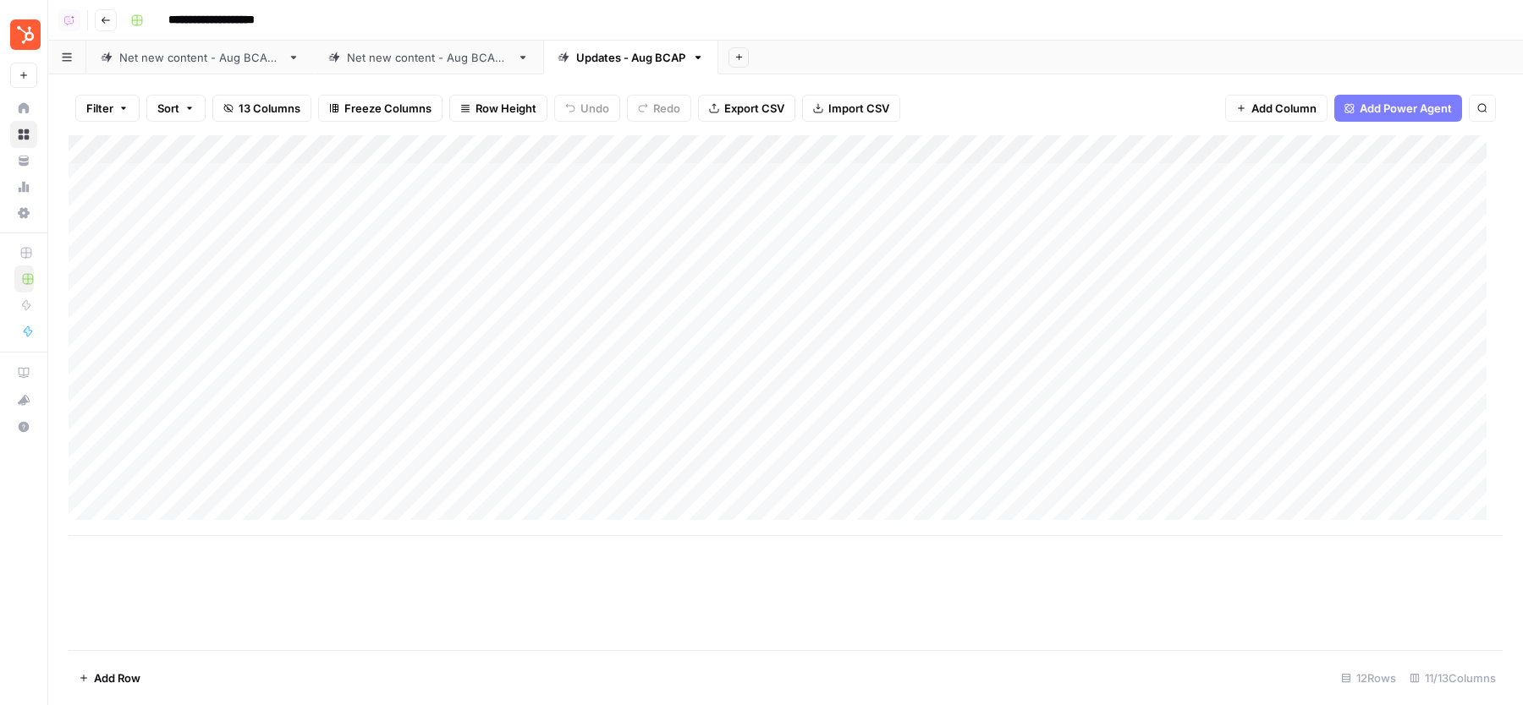
click at [435, 62] on div "Net new content - Aug BCAP 2" at bounding box center [428, 57] width 163 height 17
click at [1072, 320] on div "Add Column" at bounding box center [786, 392] width 1434 height 515
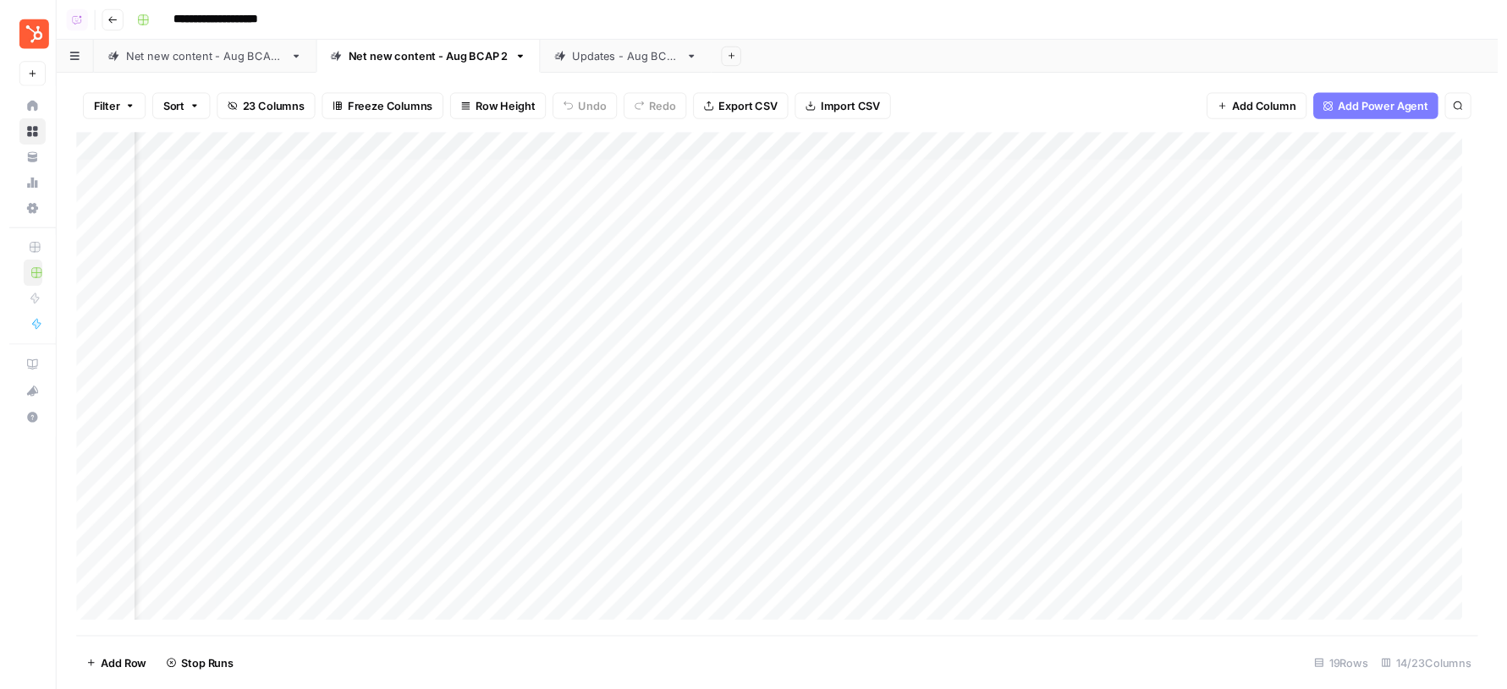
scroll to position [0, 1126]
click at [513, 320] on div "Add Column" at bounding box center [786, 392] width 1434 height 515
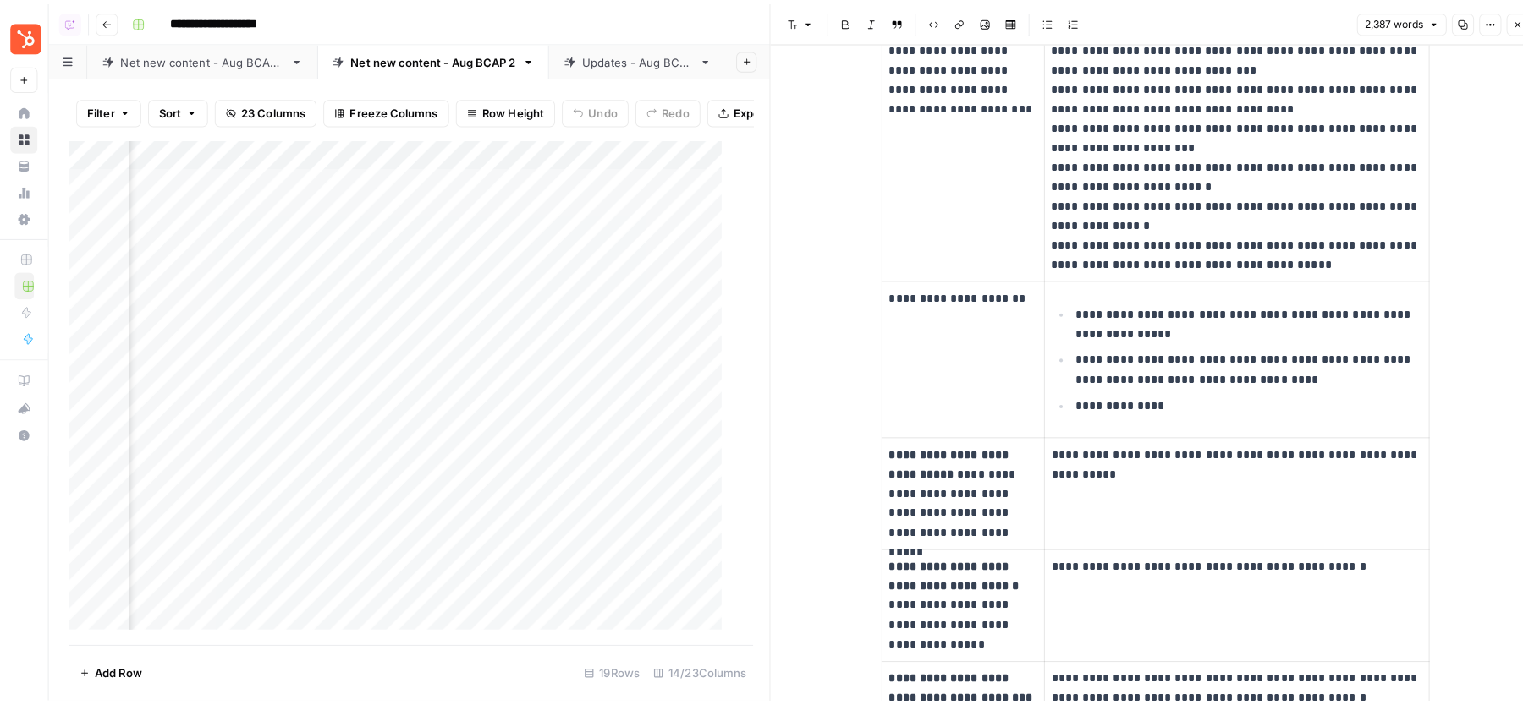
scroll to position [4150, 0]
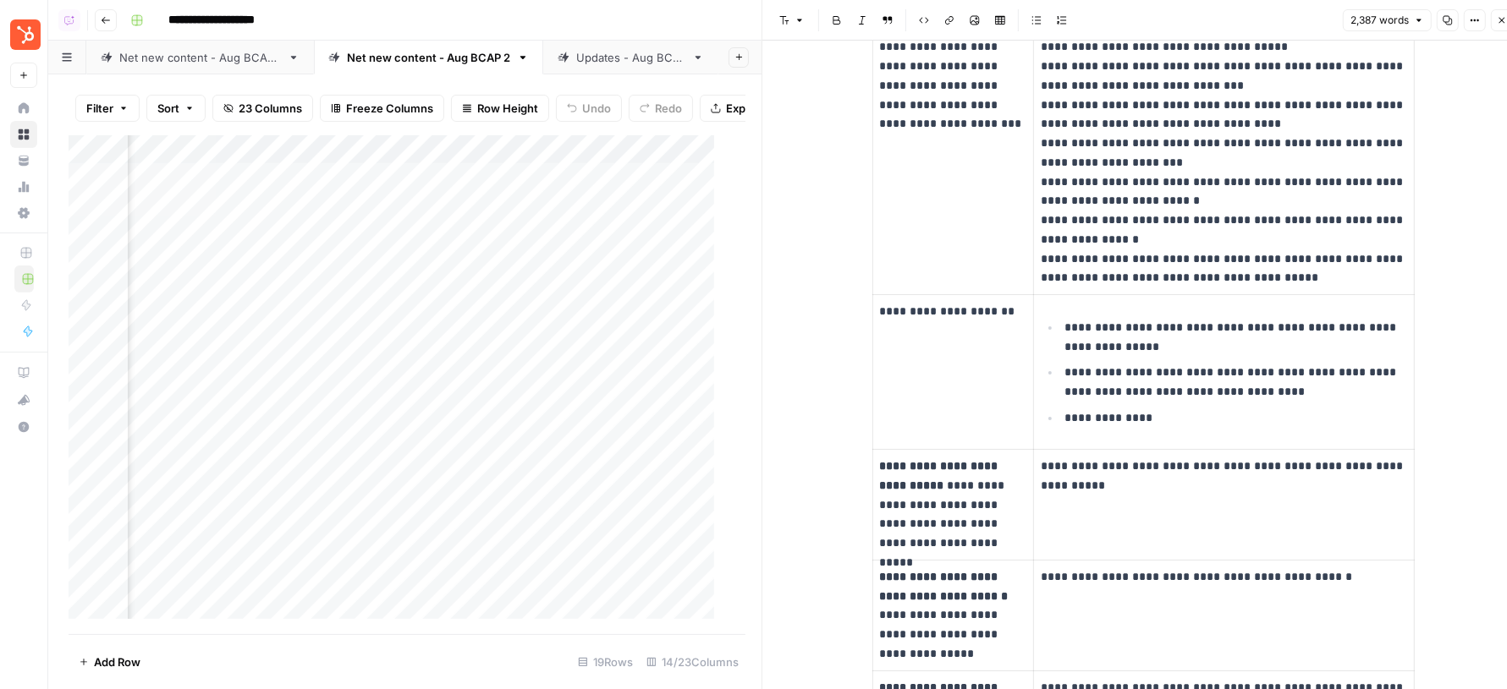
click at [1499, 21] on icon "button" at bounding box center [1501, 20] width 10 height 10
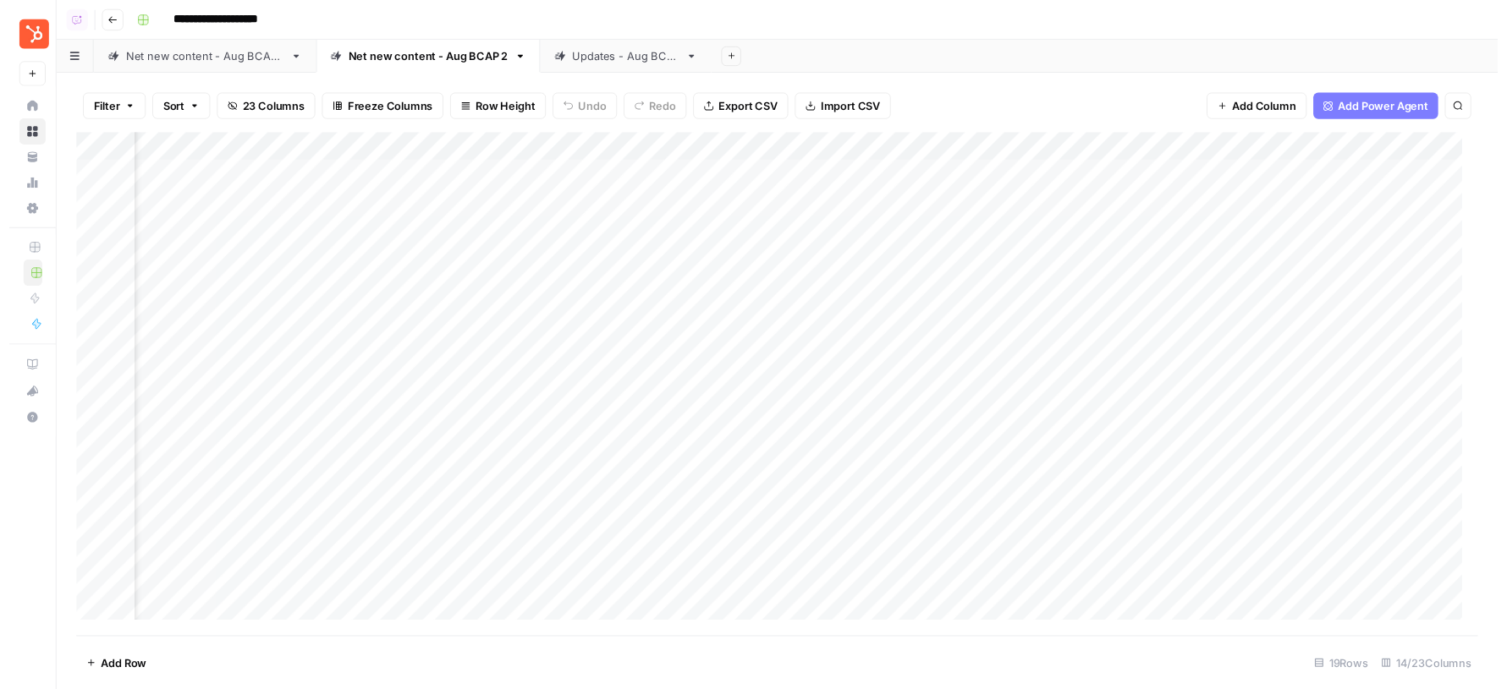
scroll to position [0, 1024]
click at [619, 175] on div "Add Column" at bounding box center [786, 392] width 1434 height 515
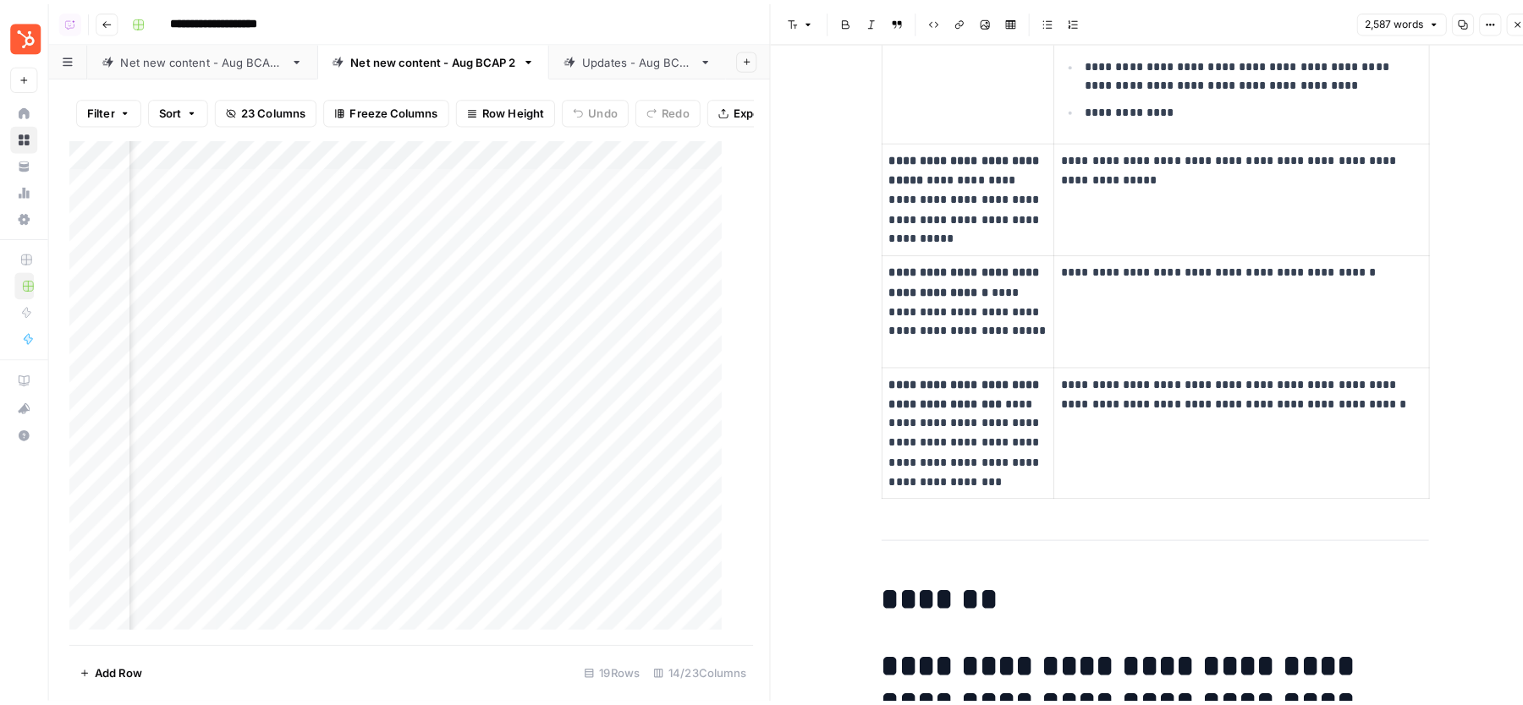
scroll to position [4393, 0]
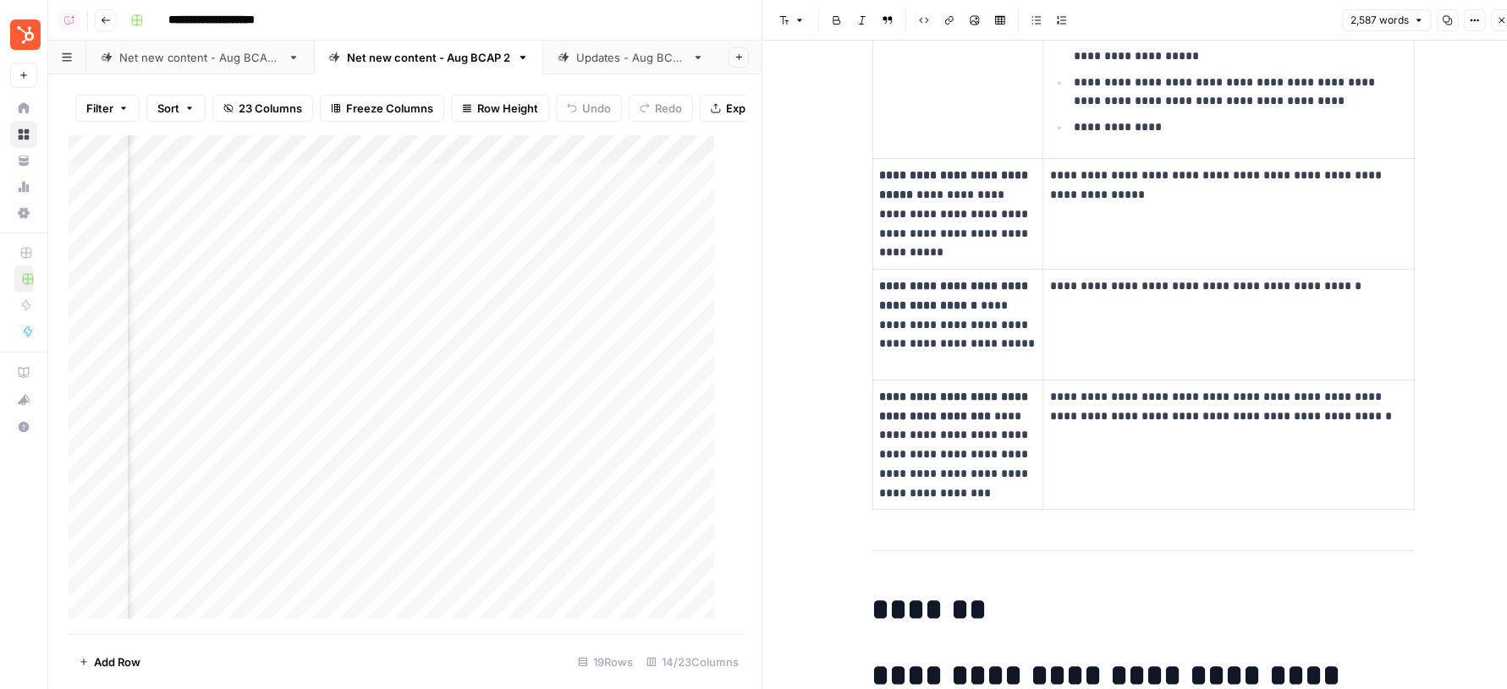
click at [1499, 27] on button "Close" at bounding box center [1501, 20] width 22 height 22
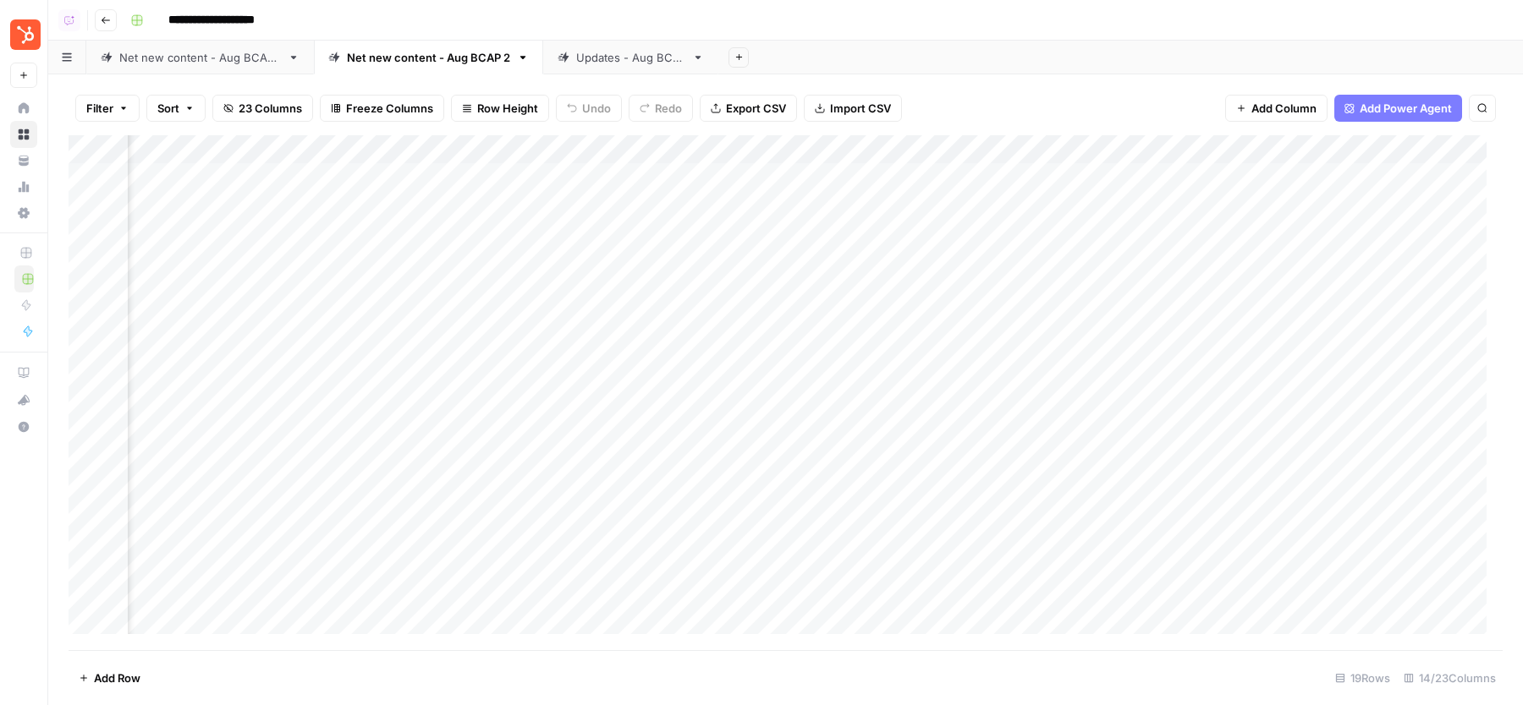
scroll to position [0, 261]
click at [667, 177] on div "Add Column" at bounding box center [786, 392] width 1434 height 515
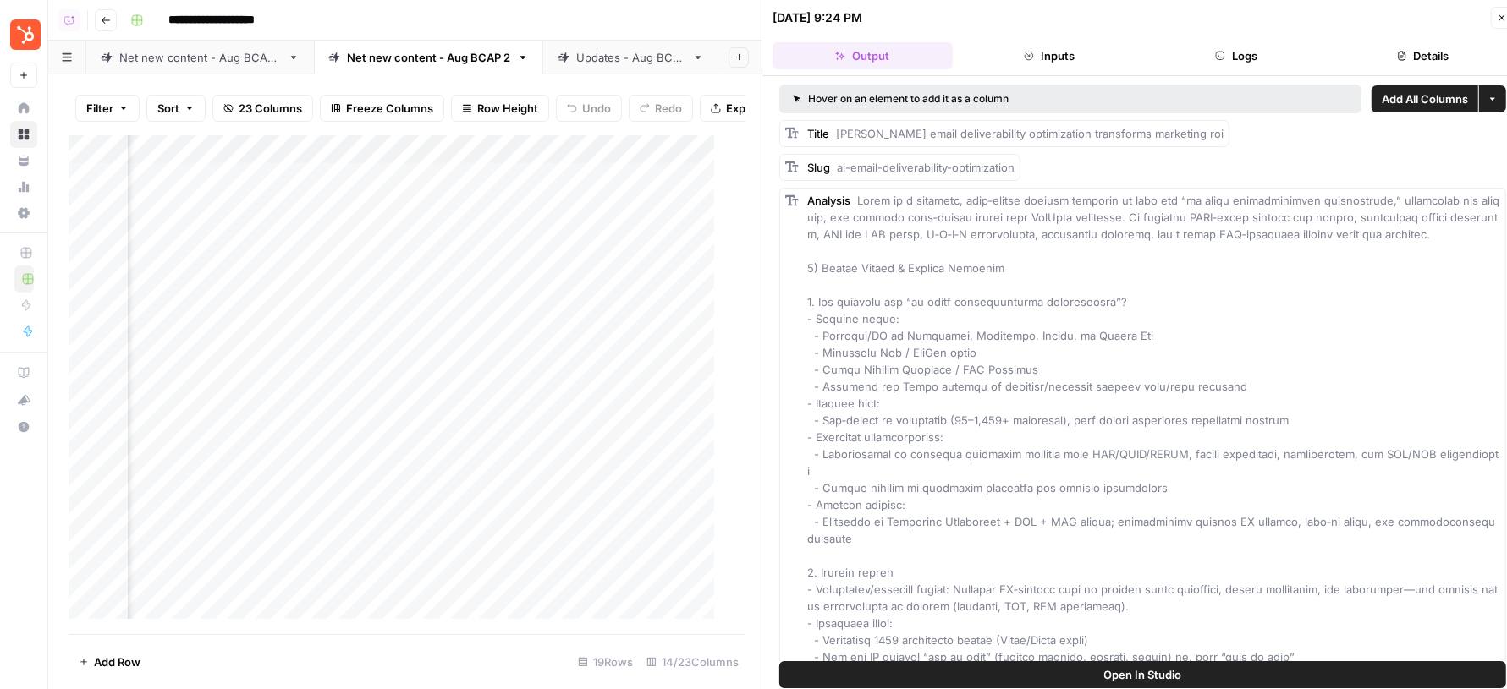
click at [1391, 63] on button "Details" at bounding box center [1422, 55] width 180 height 27
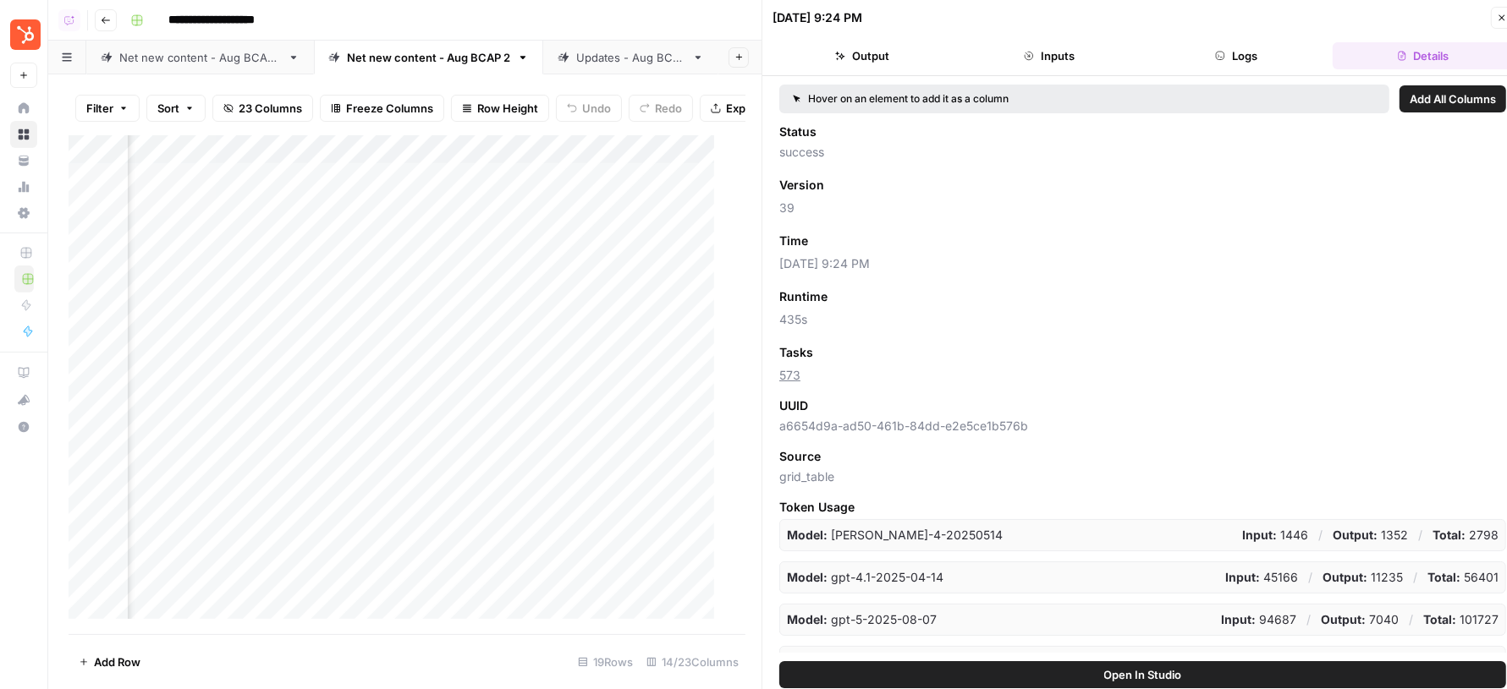
click at [1495, 17] on button "Close" at bounding box center [1501, 18] width 22 height 22
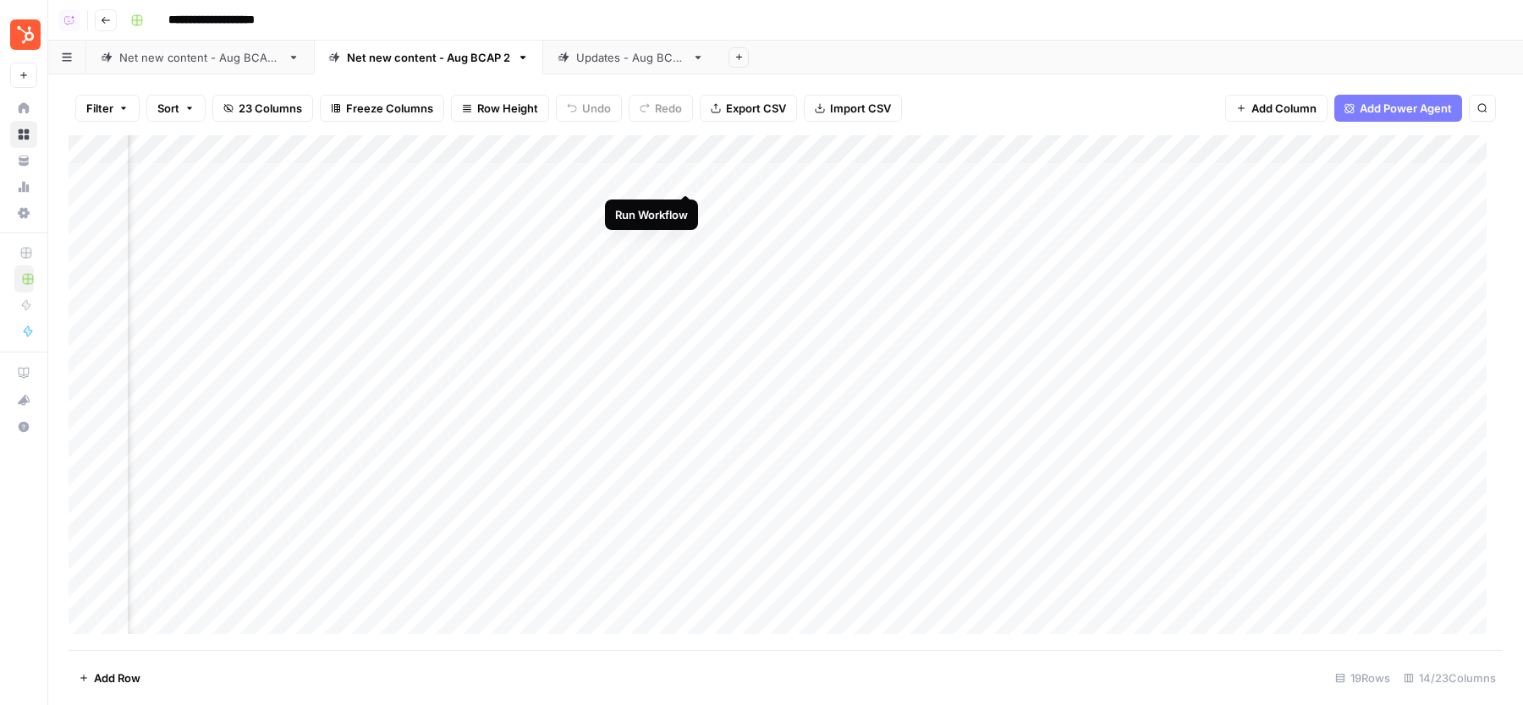
click at [684, 178] on div "Add Column" at bounding box center [786, 392] width 1434 height 515
click at [685, 203] on div "Add Column" at bounding box center [786, 392] width 1434 height 515
click at [684, 233] on div "Add Column" at bounding box center [786, 392] width 1434 height 515
click at [641, 58] on div "Updates - Aug BCAP" at bounding box center [630, 57] width 109 height 17
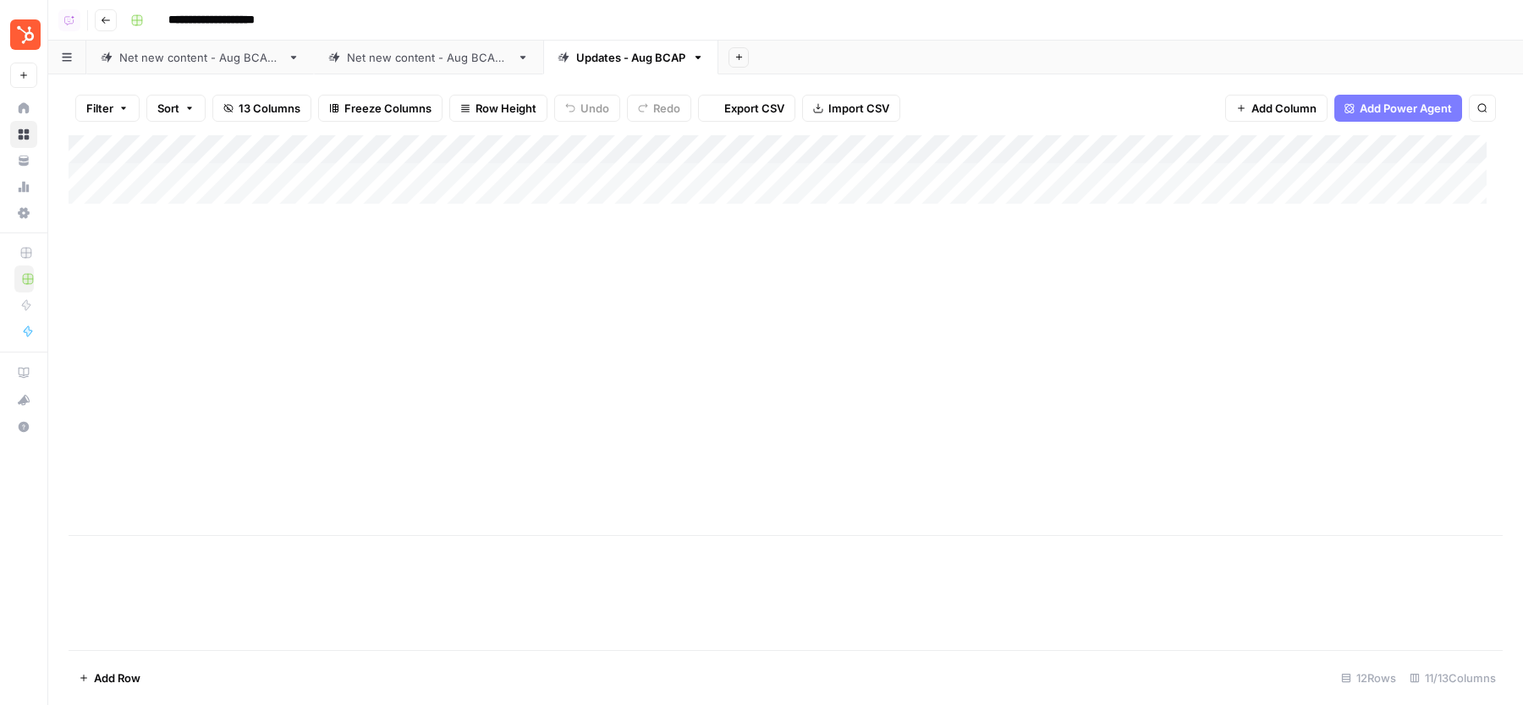
click at [447, 52] on div "Net new content - Aug BCAP 2" at bounding box center [428, 57] width 163 height 17
drag, startPoint x: 1161, startPoint y: 186, endPoint x: 1161, endPoint y: 324, distance: 137.9
click at [1161, 324] on div "Add Column" at bounding box center [786, 392] width 1434 height 515
click at [615, 47] on link "Updates - Aug BCAP" at bounding box center [630, 58] width 175 height 34
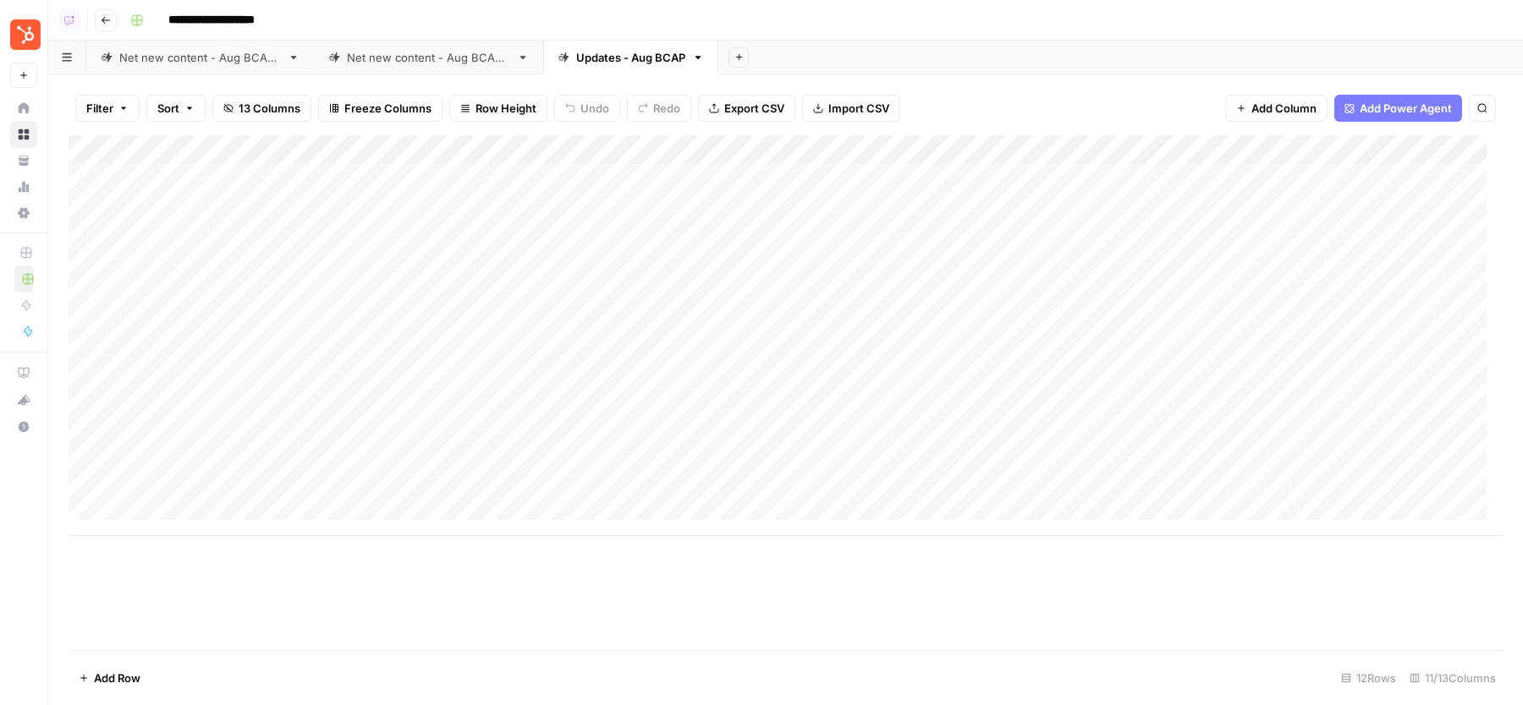
scroll to position [0, 77]
click at [711, 206] on div "Add Column" at bounding box center [786, 335] width 1434 height 401
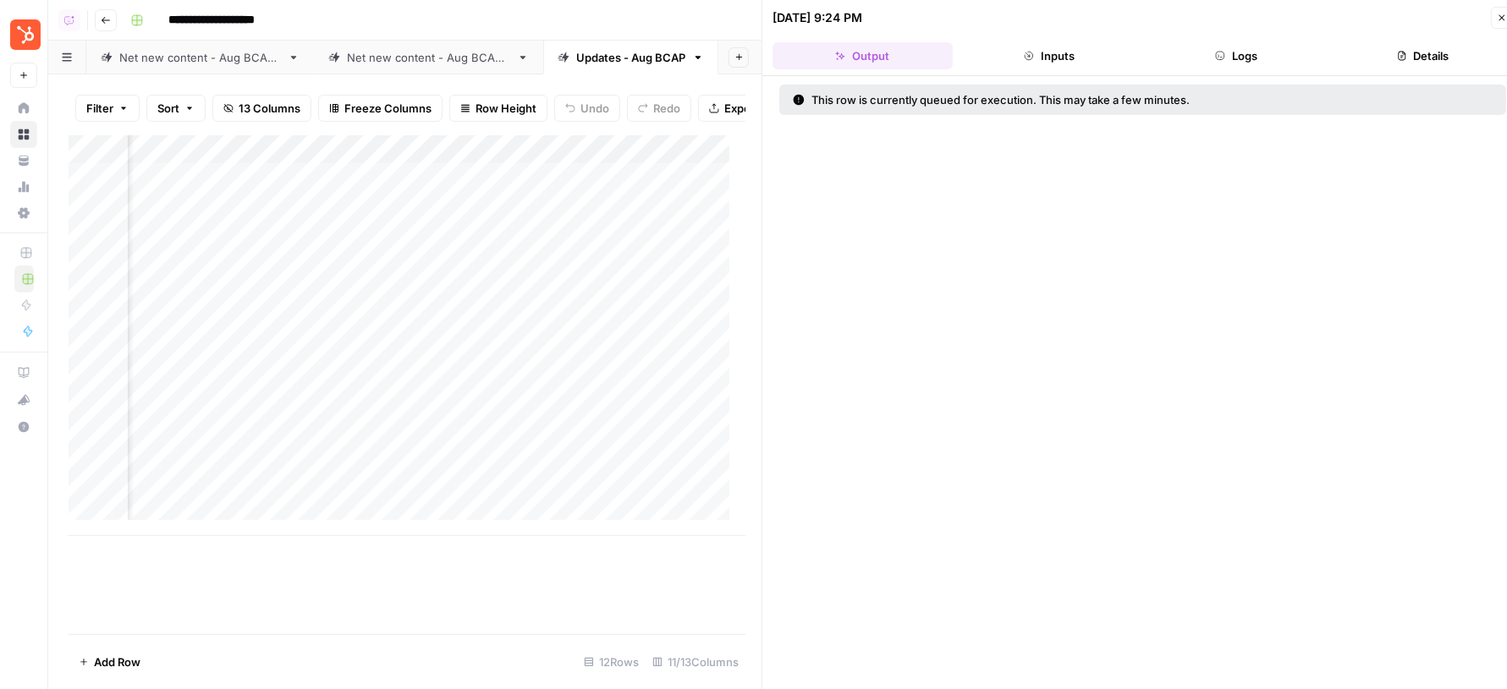
click at [1430, 48] on button "Details" at bounding box center [1422, 55] width 180 height 27
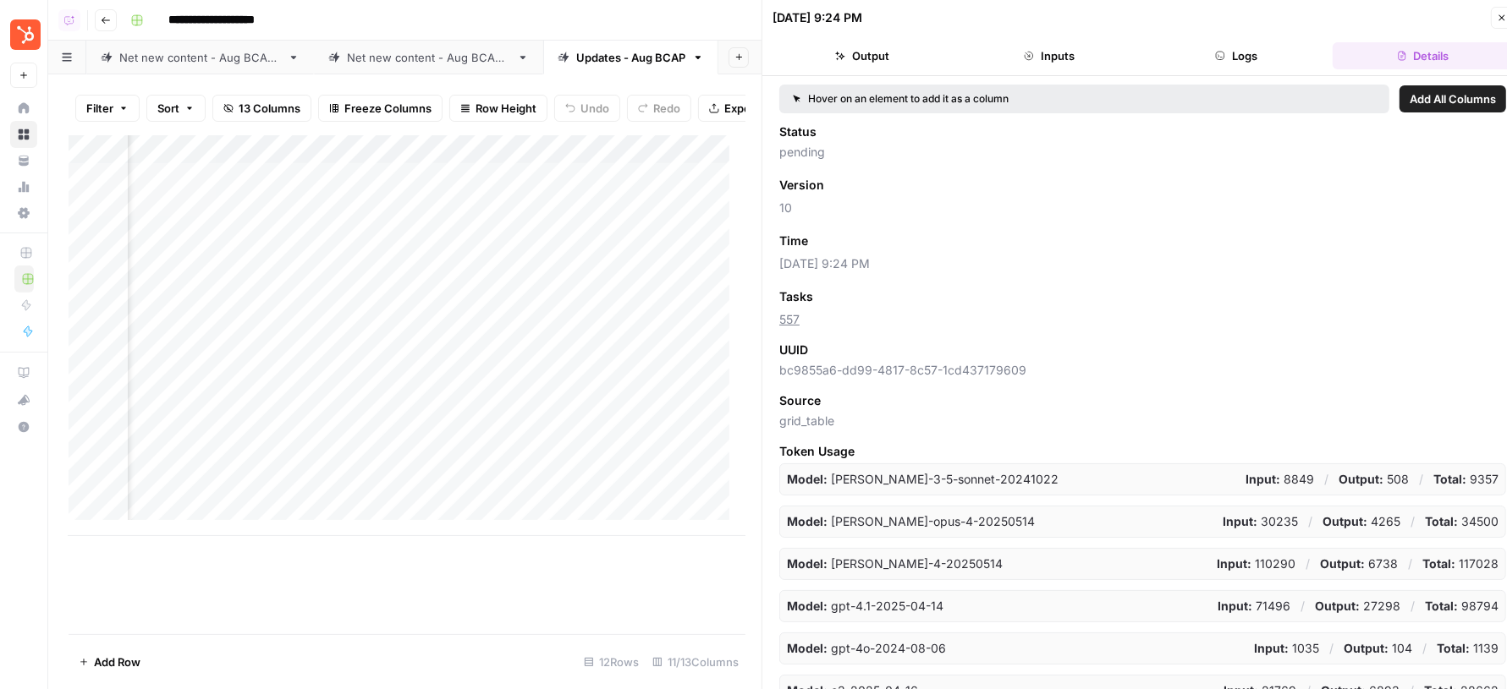
click at [1498, 15] on icon "button" at bounding box center [1501, 18] width 10 height 10
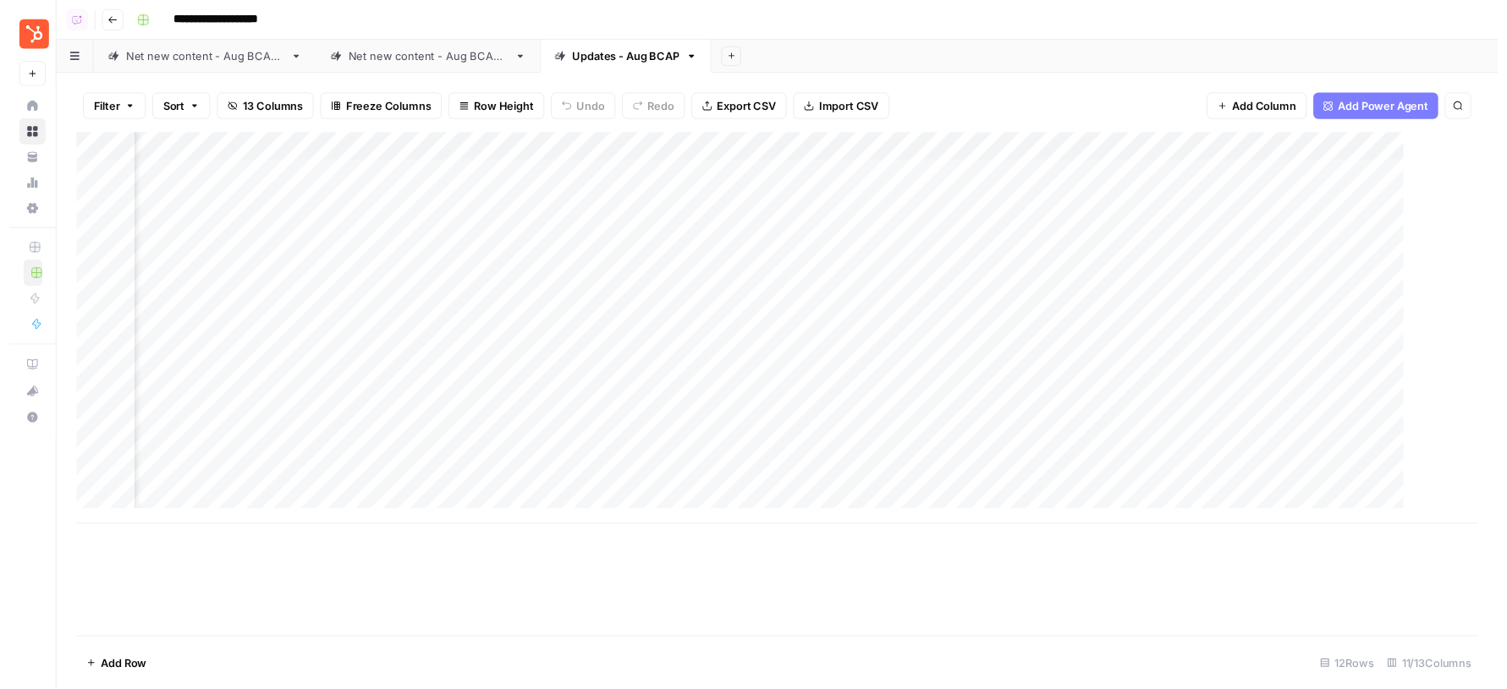
scroll to position [0, 154]
click at [815, 207] on div "Add Column" at bounding box center [786, 335] width 1434 height 401
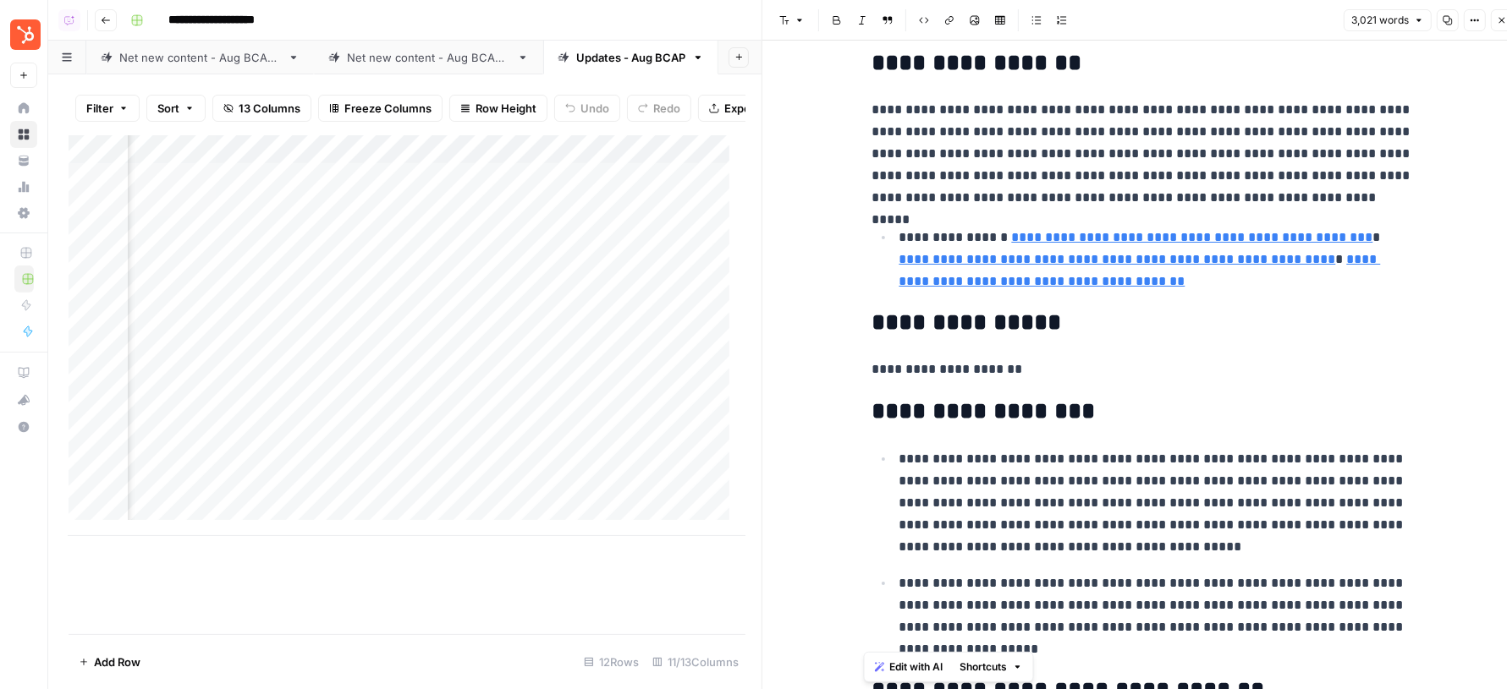
scroll to position [267, 0]
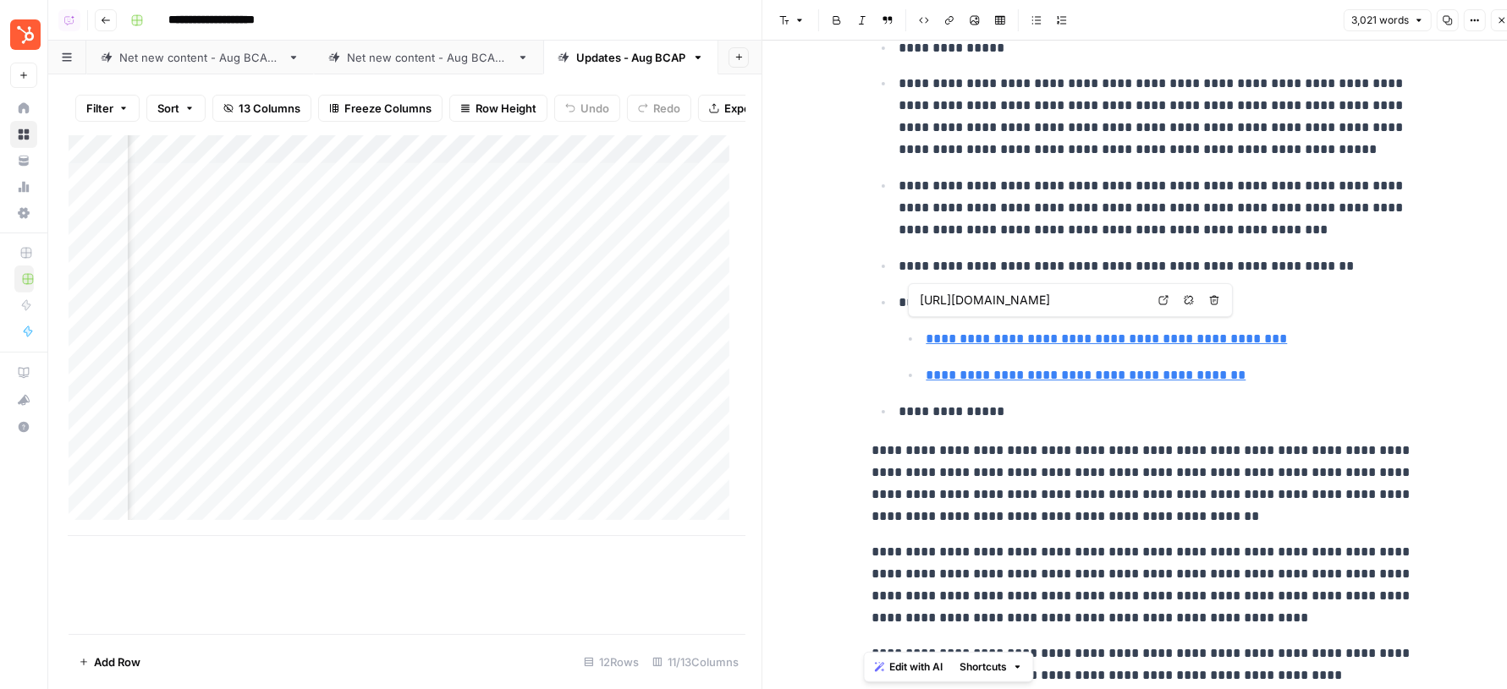
type input "https://www.blueprism.com/guides/ai-automation/"
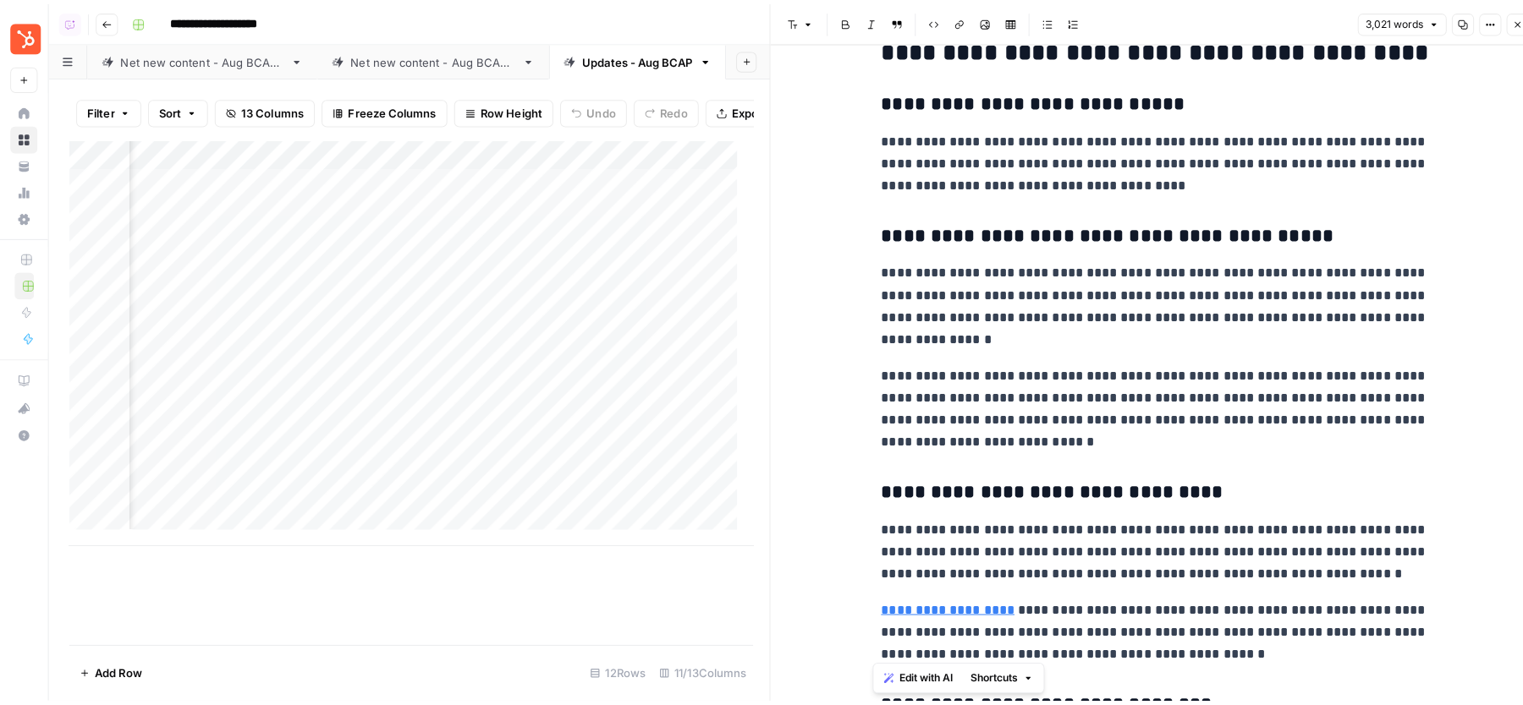
scroll to position [6759, 0]
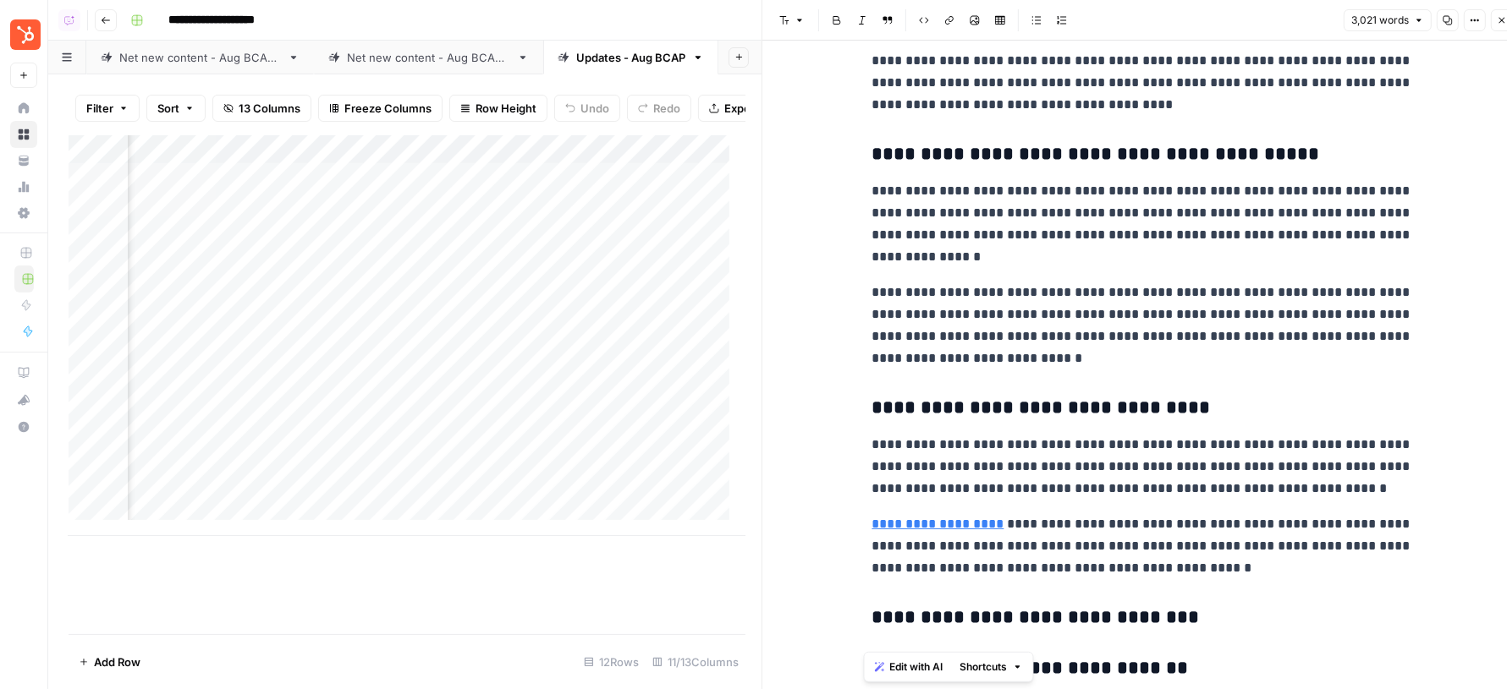
click at [1496, 22] on icon "button" at bounding box center [1501, 20] width 10 height 10
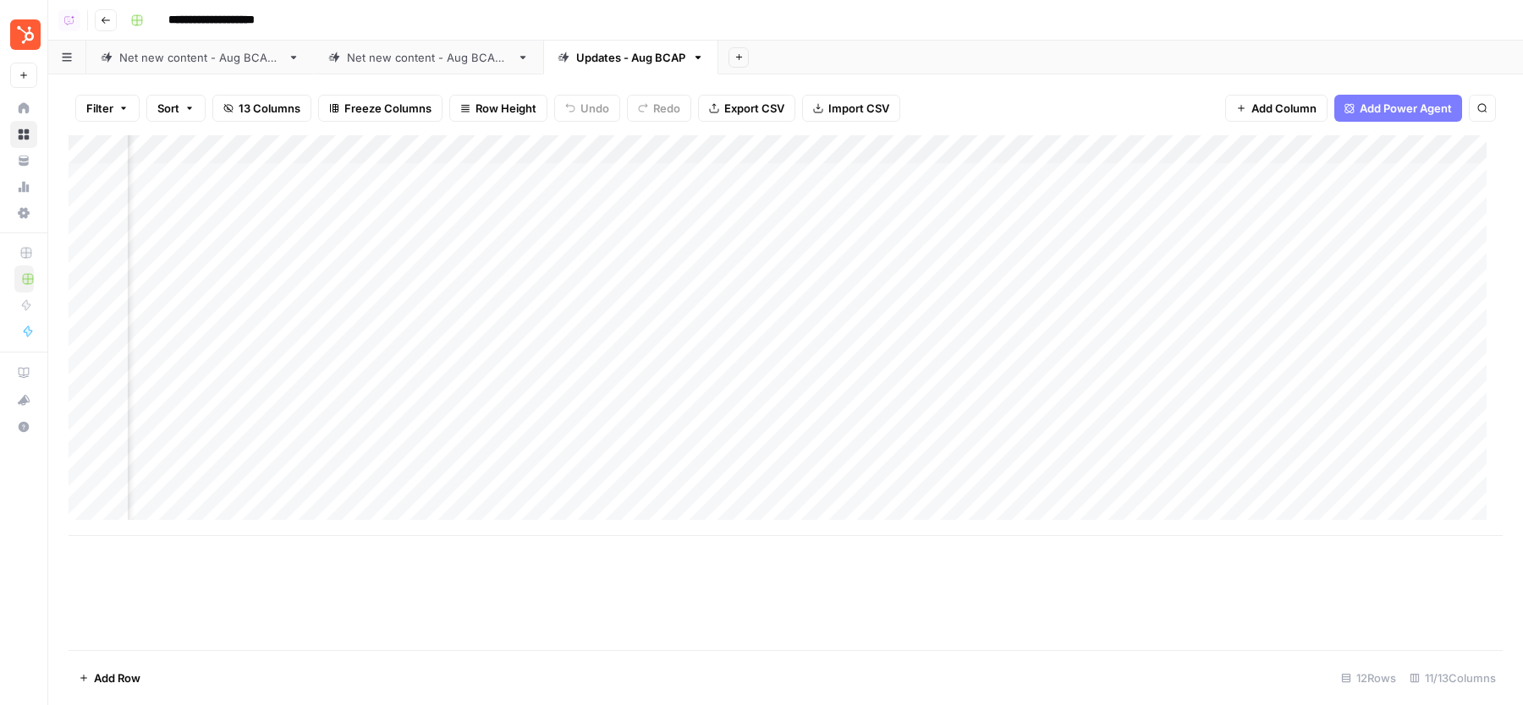
click at [406, 62] on div "Net new content - Aug BCAP 2" at bounding box center [428, 57] width 163 height 17
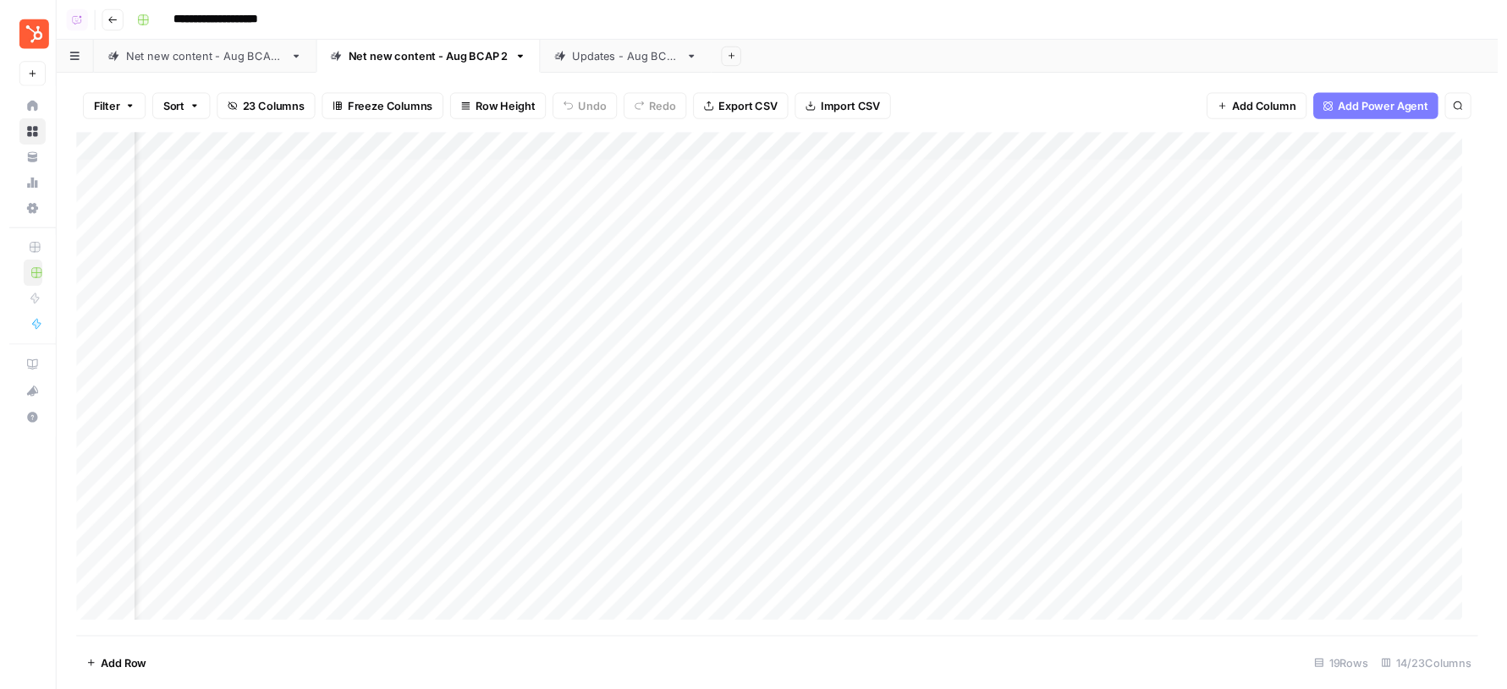
scroll to position [0, 398]
click at [1103, 41] on div "Add Sheet" at bounding box center [1120, 58] width 804 height 34
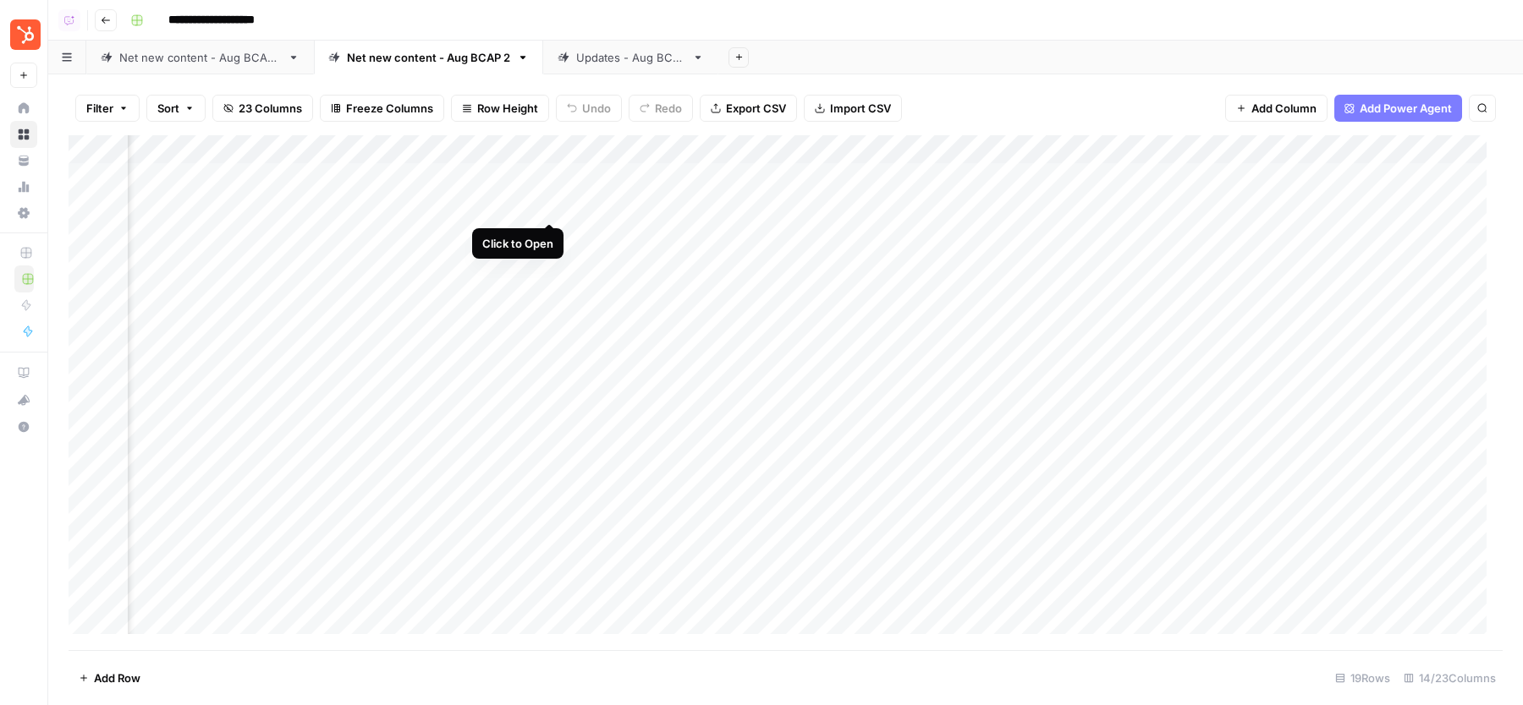
click at [551, 206] on div "Add Column" at bounding box center [786, 392] width 1434 height 515
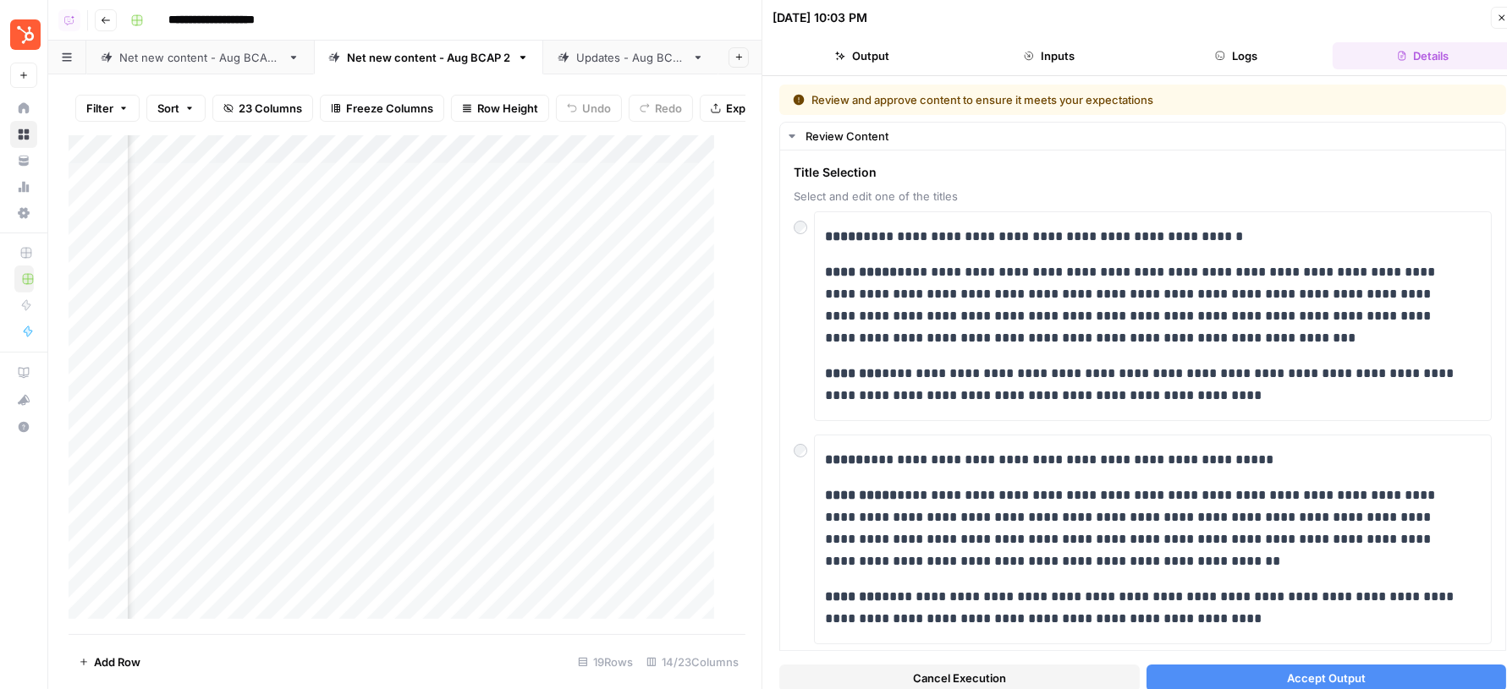
click at [1260, 668] on button "Accept Output" at bounding box center [1326, 678] width 360 height 27
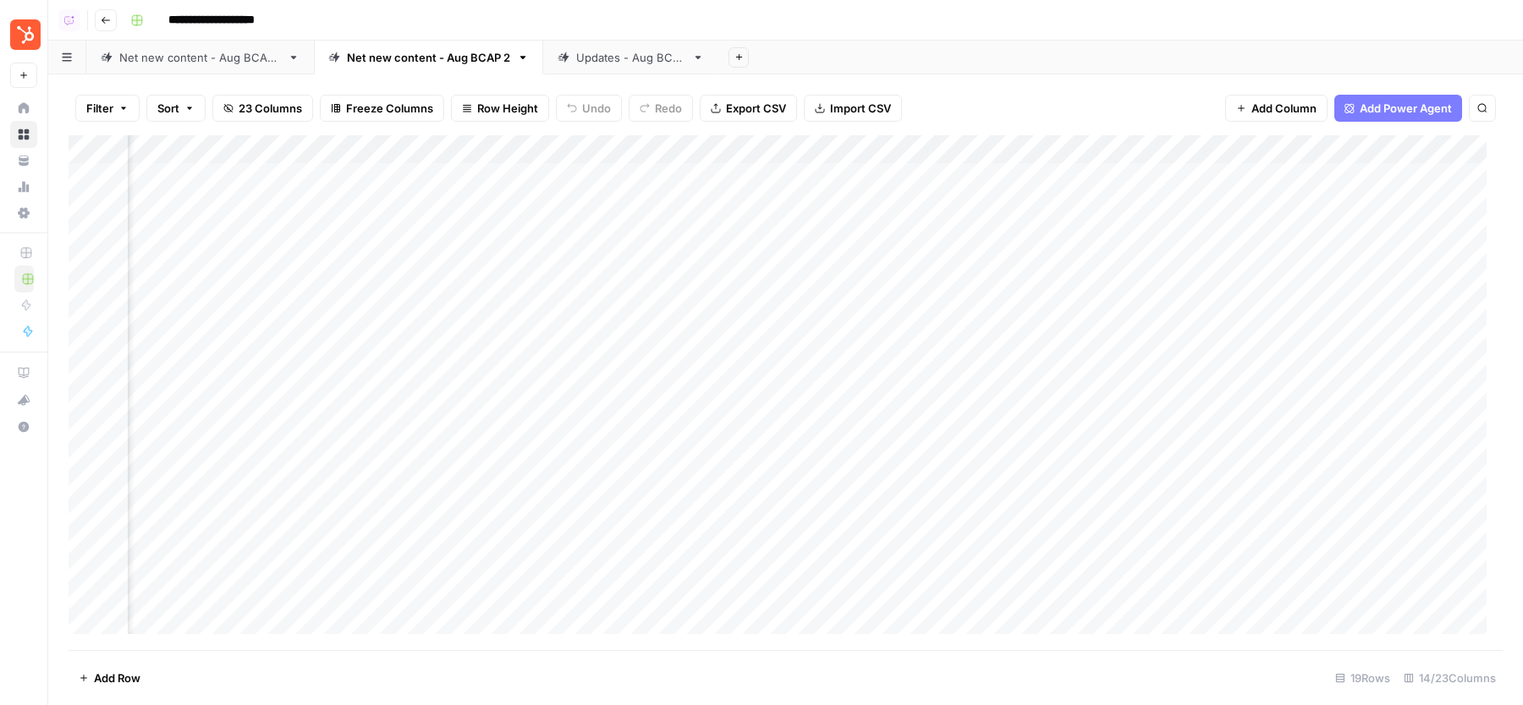
click at [598, 53] on div "Updates - Aug BCAP" at bounding box center [630, 57] width 109 height 17
click at [815, 177] on div "Add Column" at bounding box center [786, 335] width 1434 height 401
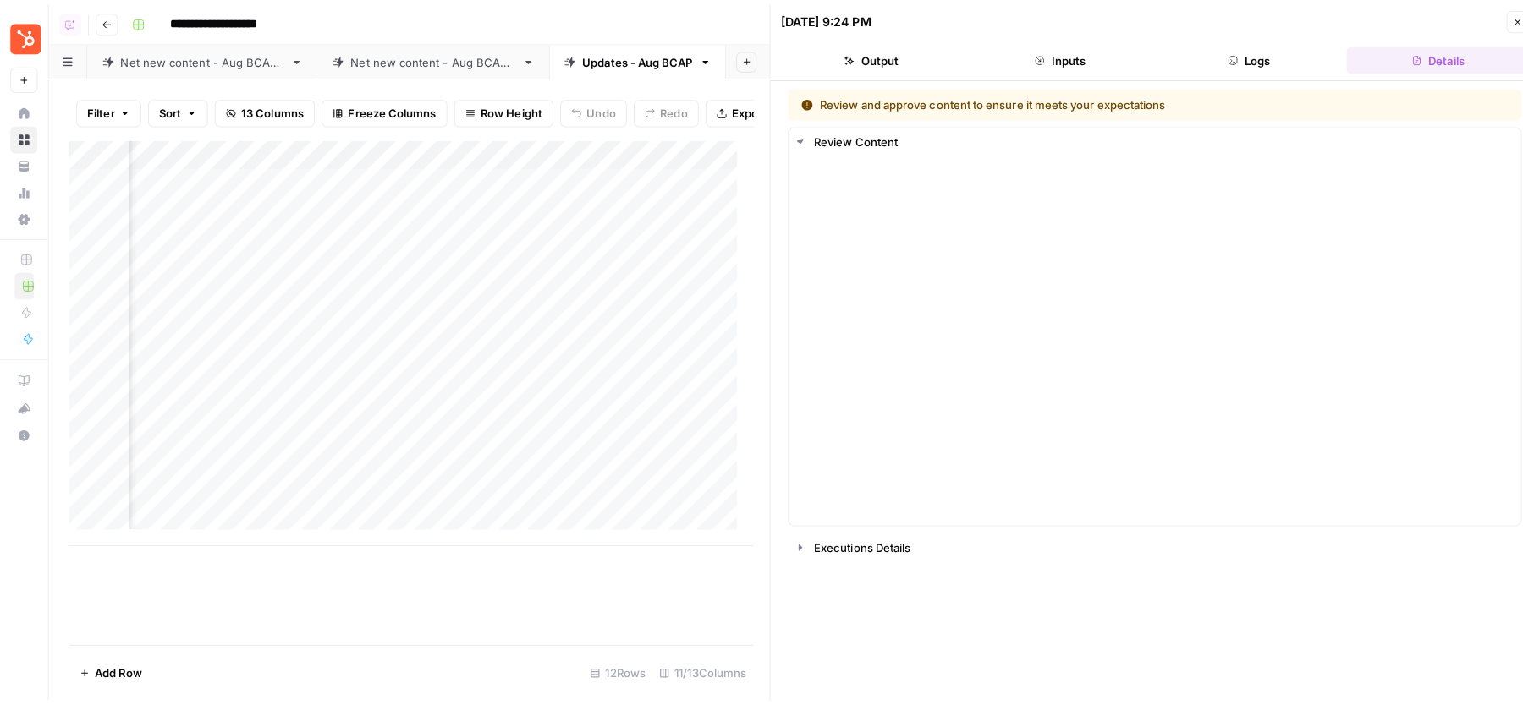
scroll to position [0, 197]
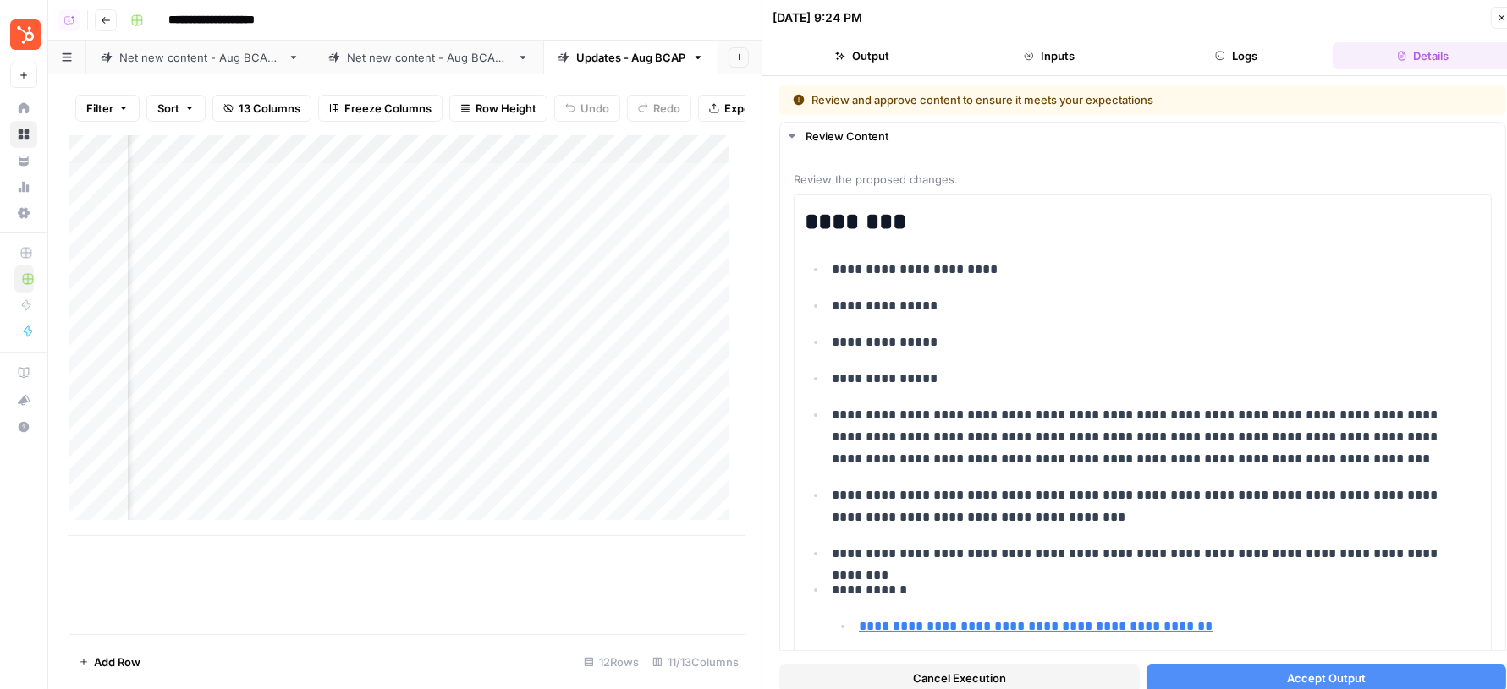
click at [1338, 677] on span "Accept Output" at bounding box center [1326, 678] width 79 height 17
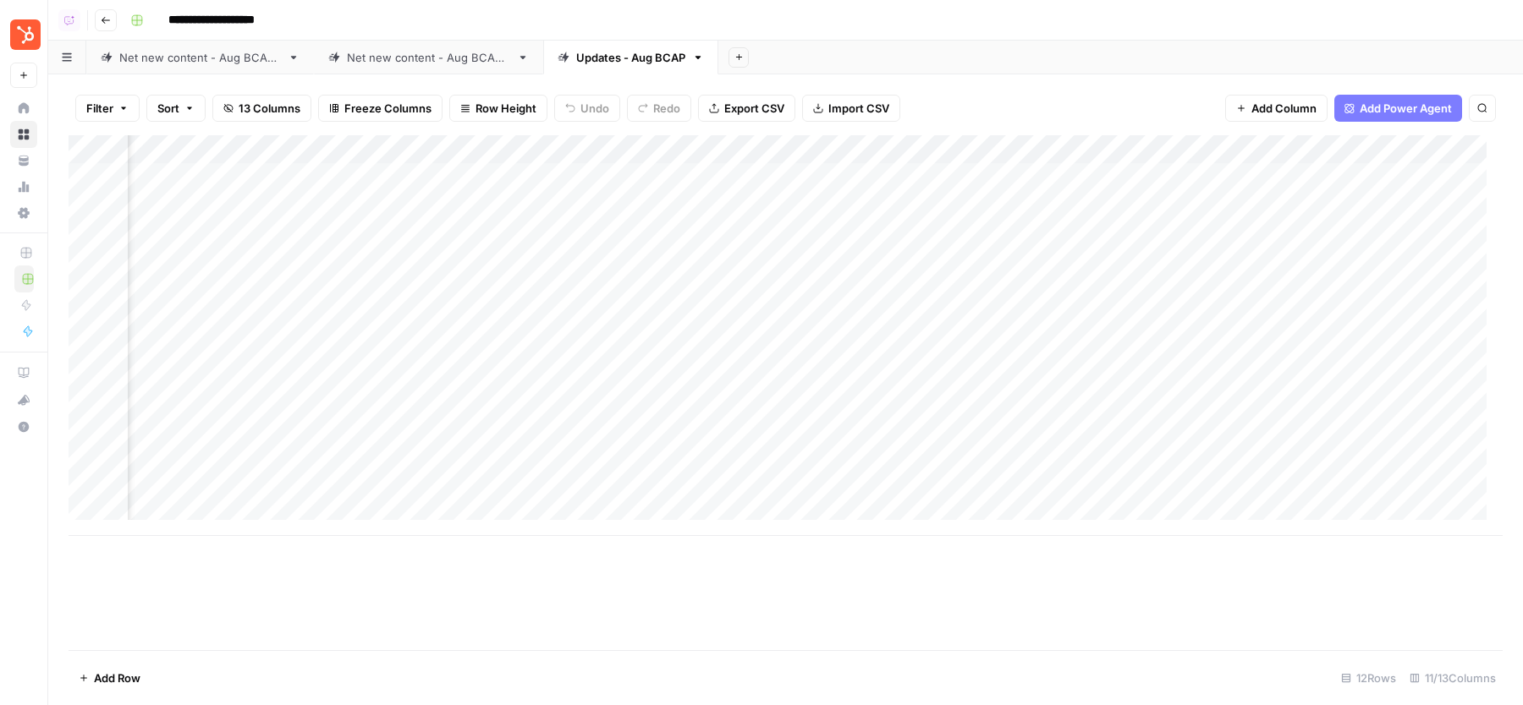
click at [424, 51] on div "Net new content - Aug BCAP 2" at bounding box center [428, 57] width 163 height 17
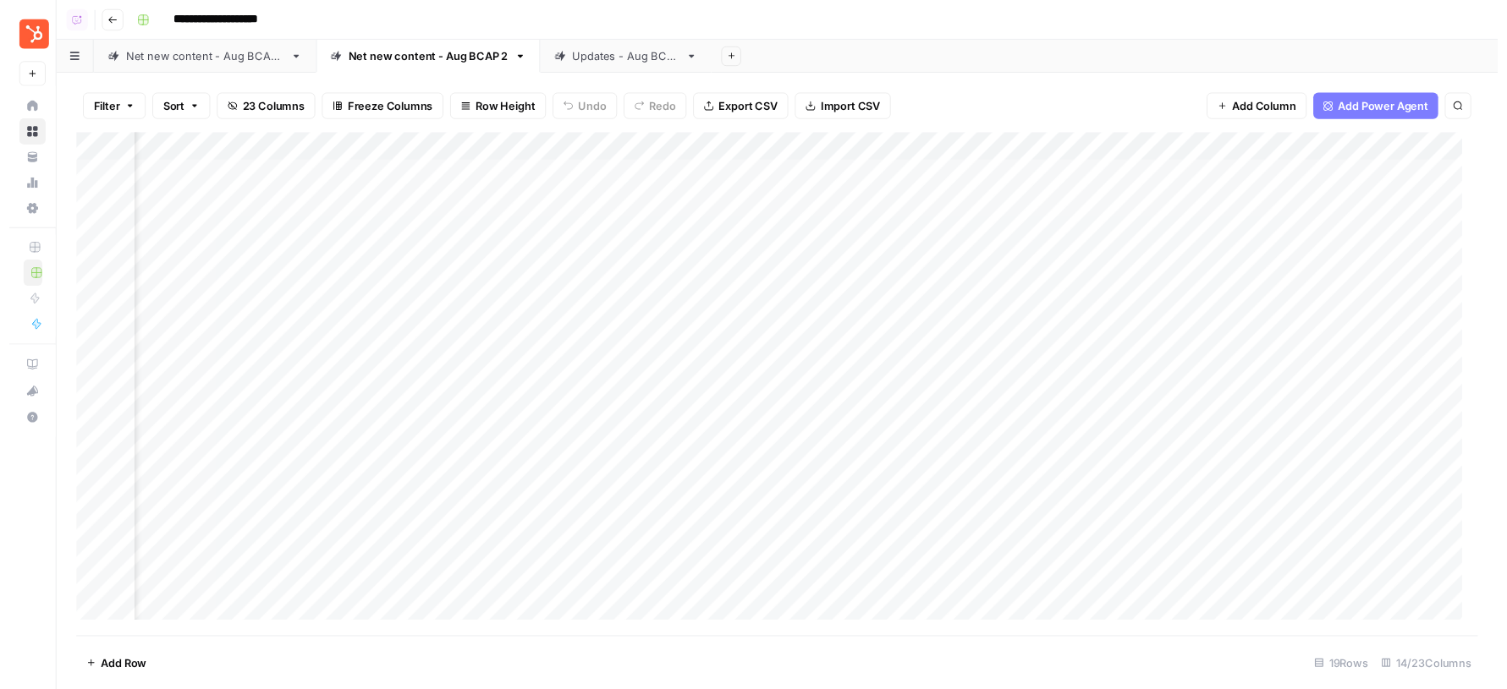
scroll to position [0, 580]
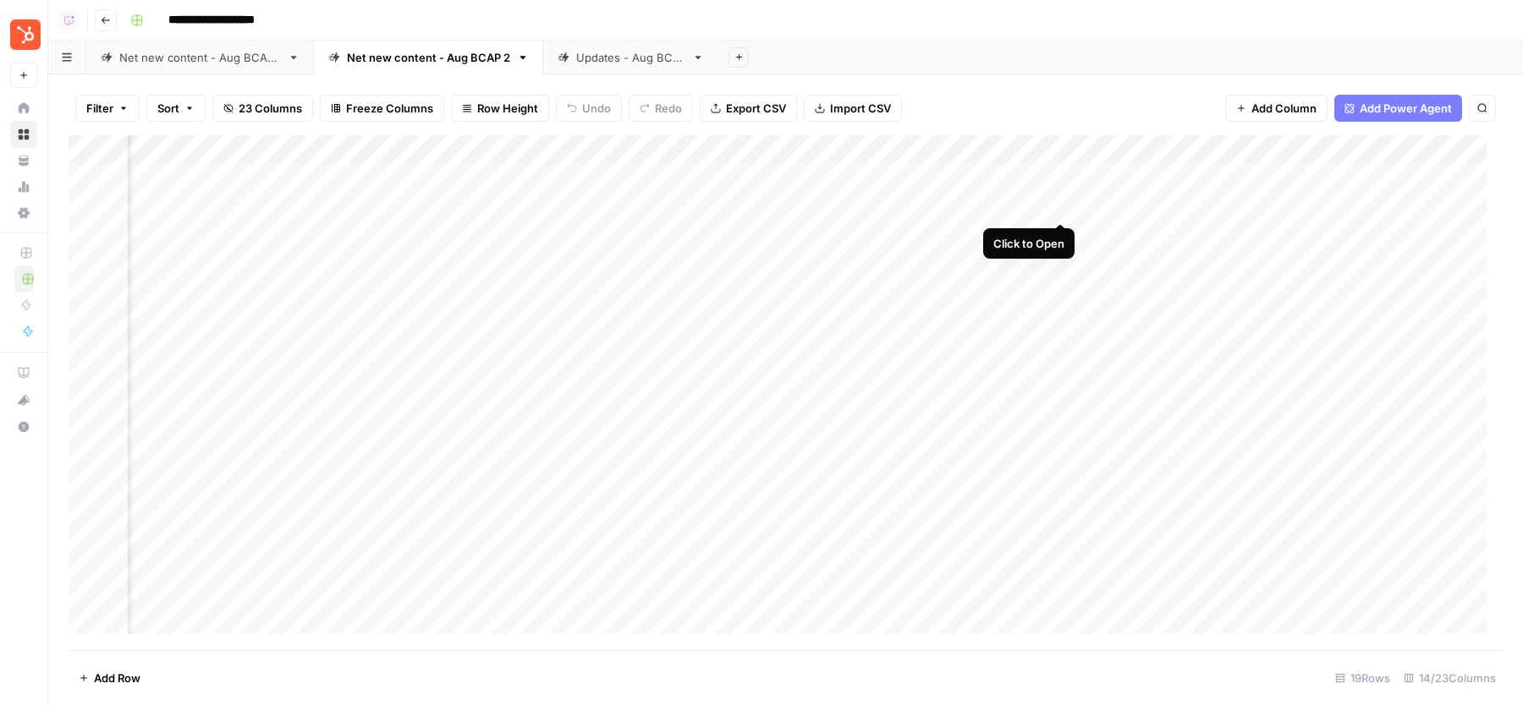
click at [1058, 203] on div "Add Column" at bounding box center [786, 392] width 1434 height 515
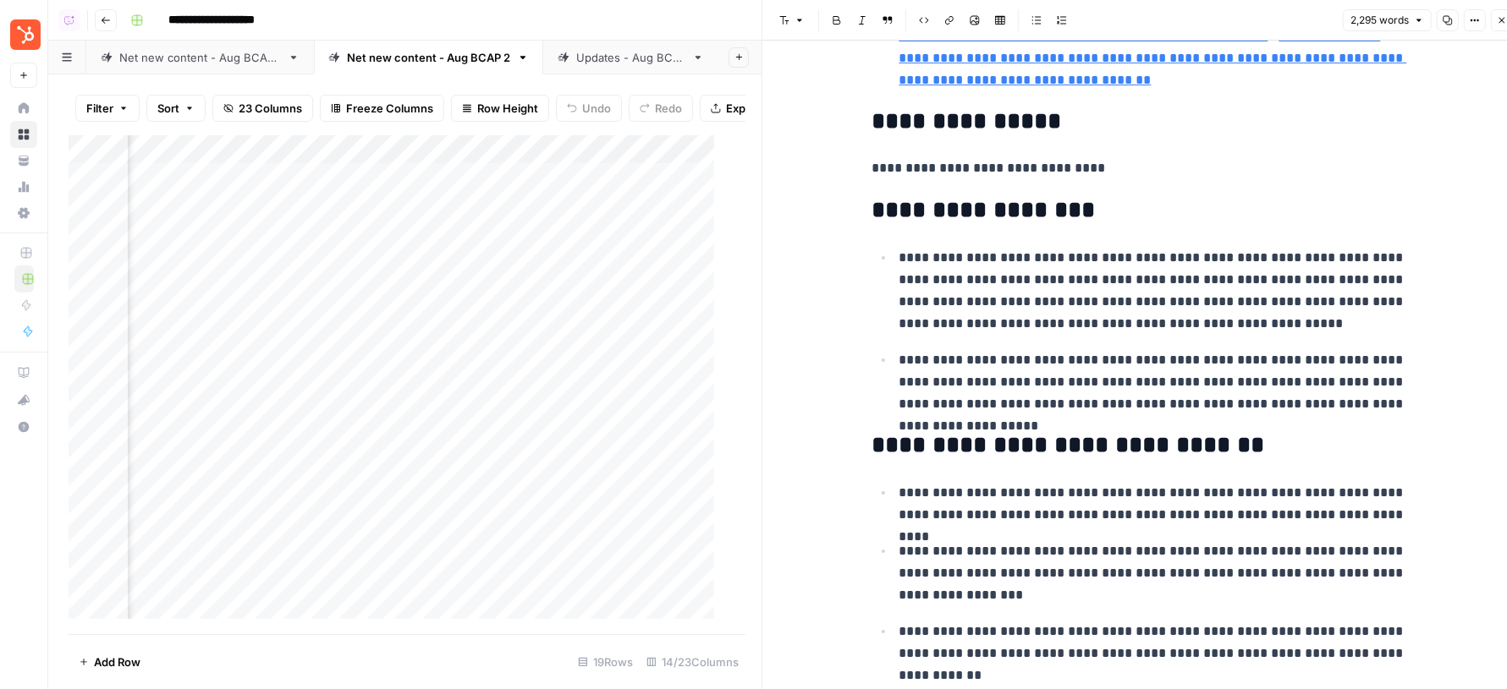
scroll to position [410, 0]
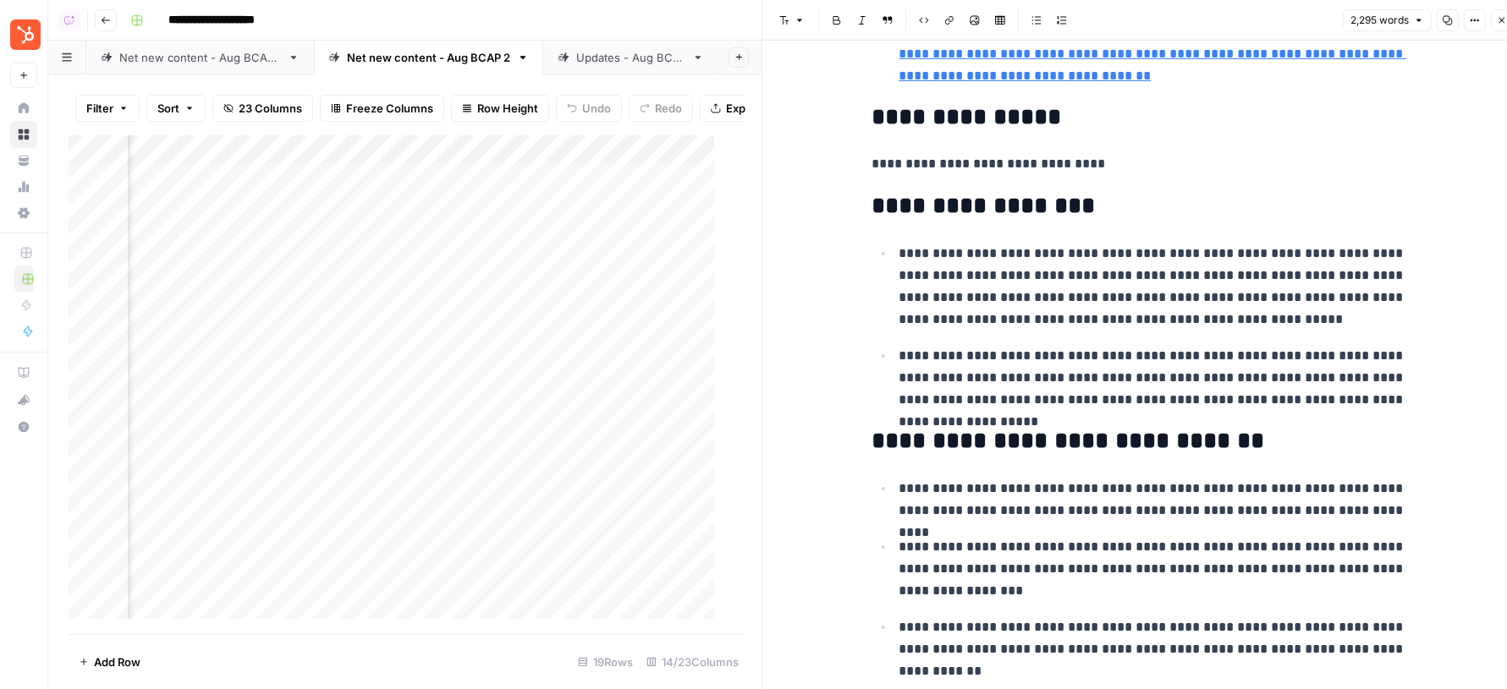
click at [1162, 263] on p "**********" at bounding box center [1156, 287] width 514 height 88
type input "How to run"
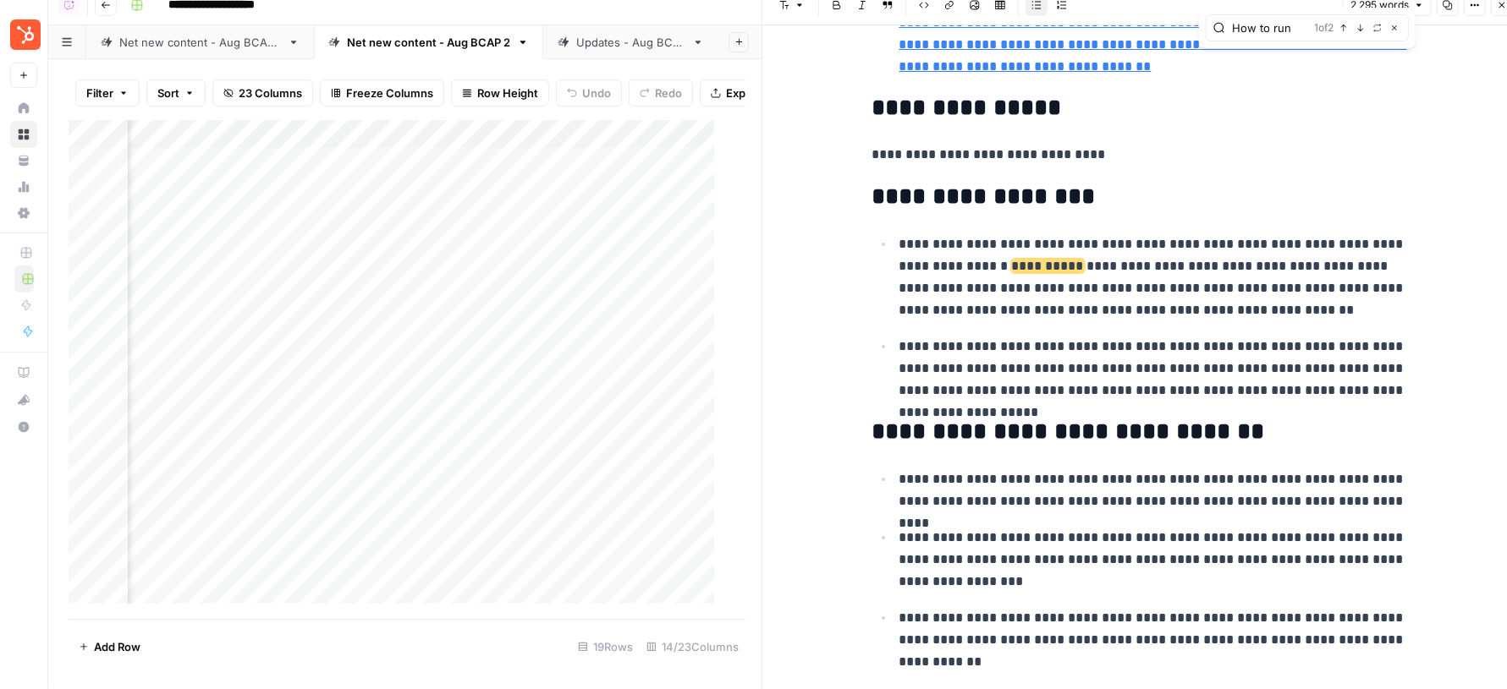
scroll to position [372, 0]
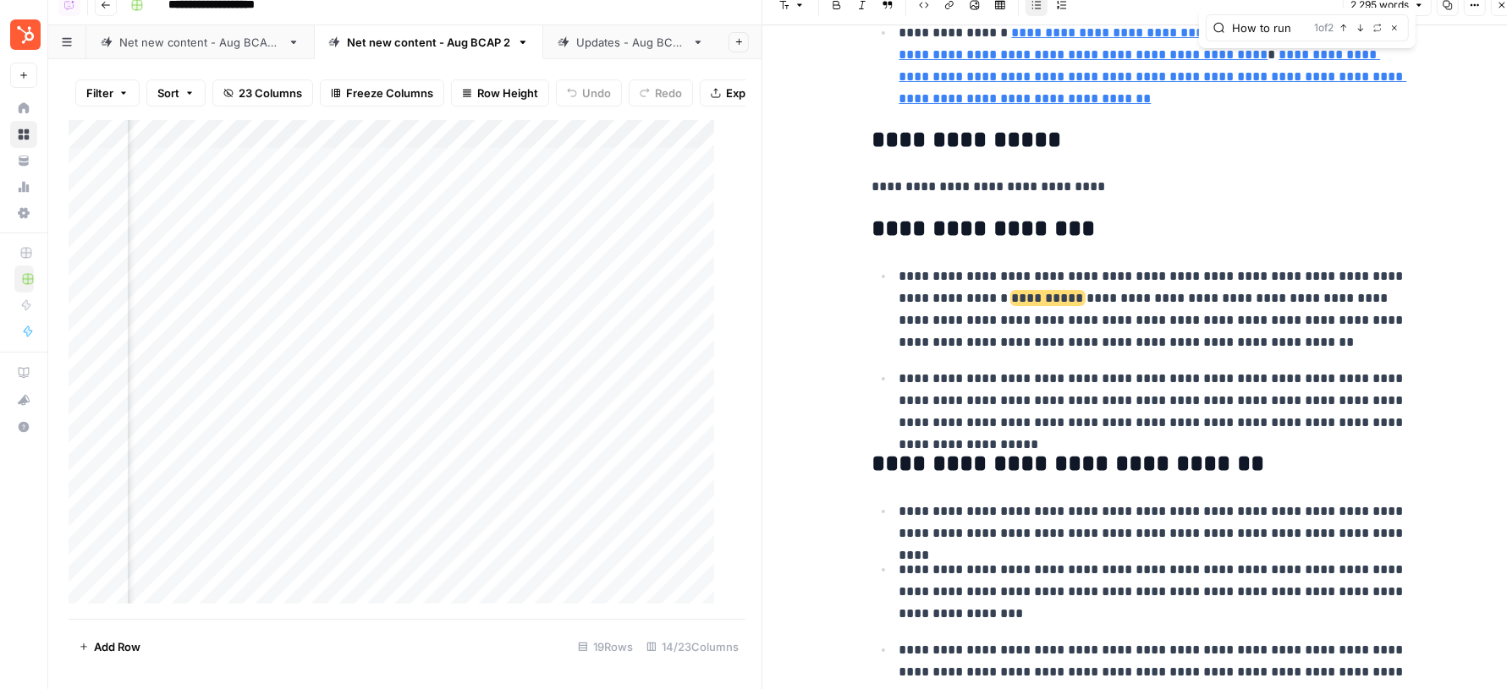
click at [1501, 6] on icon "button" at bounding box center [1501, 5] width 10 height 10
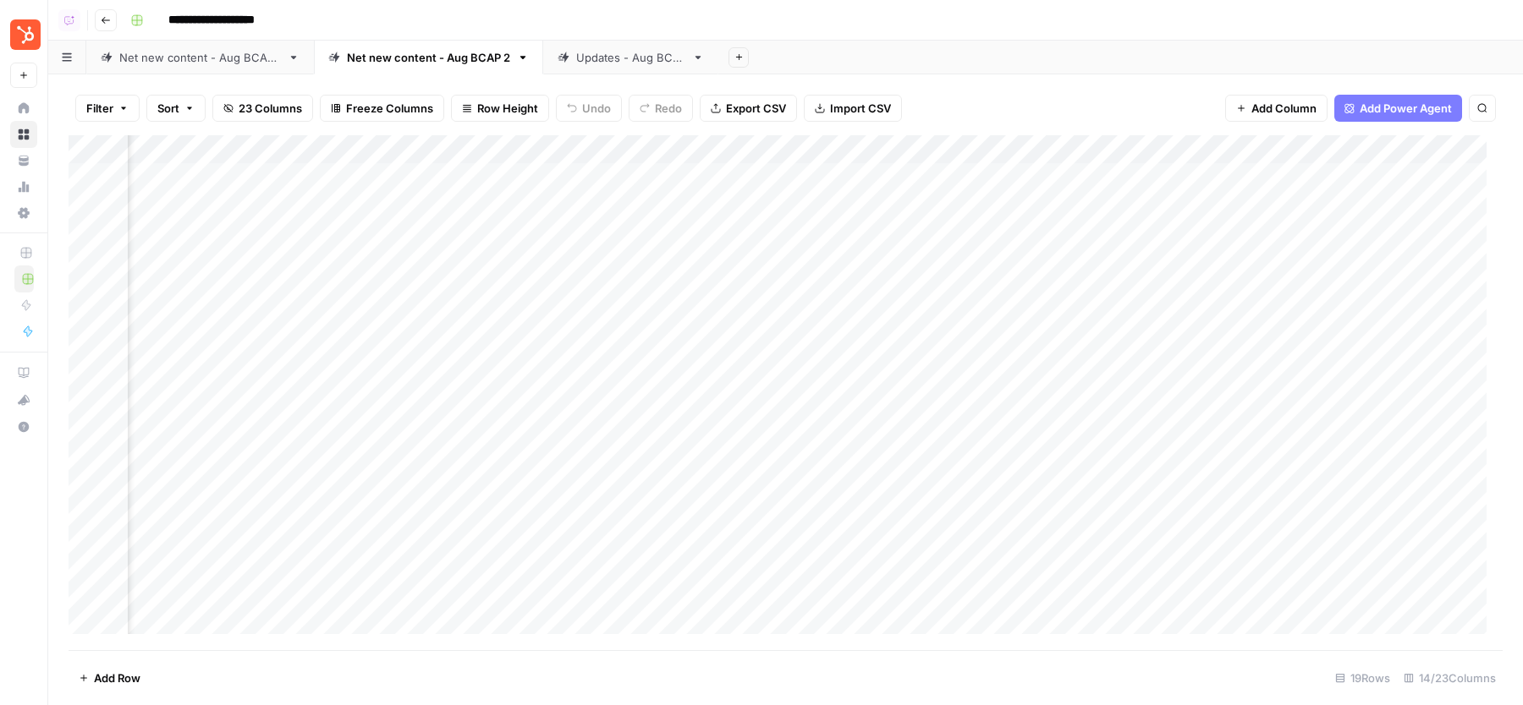
scroll to position [0, 173]
click at [943, 63] on div "Add Sheet" at bounding box center [1120, 58] width 804 height 34
click at [726, 150] on div "Add Column" at bounding box center [786, 392] width 1434 height 515
click at [1021, 60] on div "Add Sheet" at bounding box center [1120, 58] width 804 height 34
click at [772, 207] on div "Add Column" at bounding box center [786, 392] width 1434 height 515
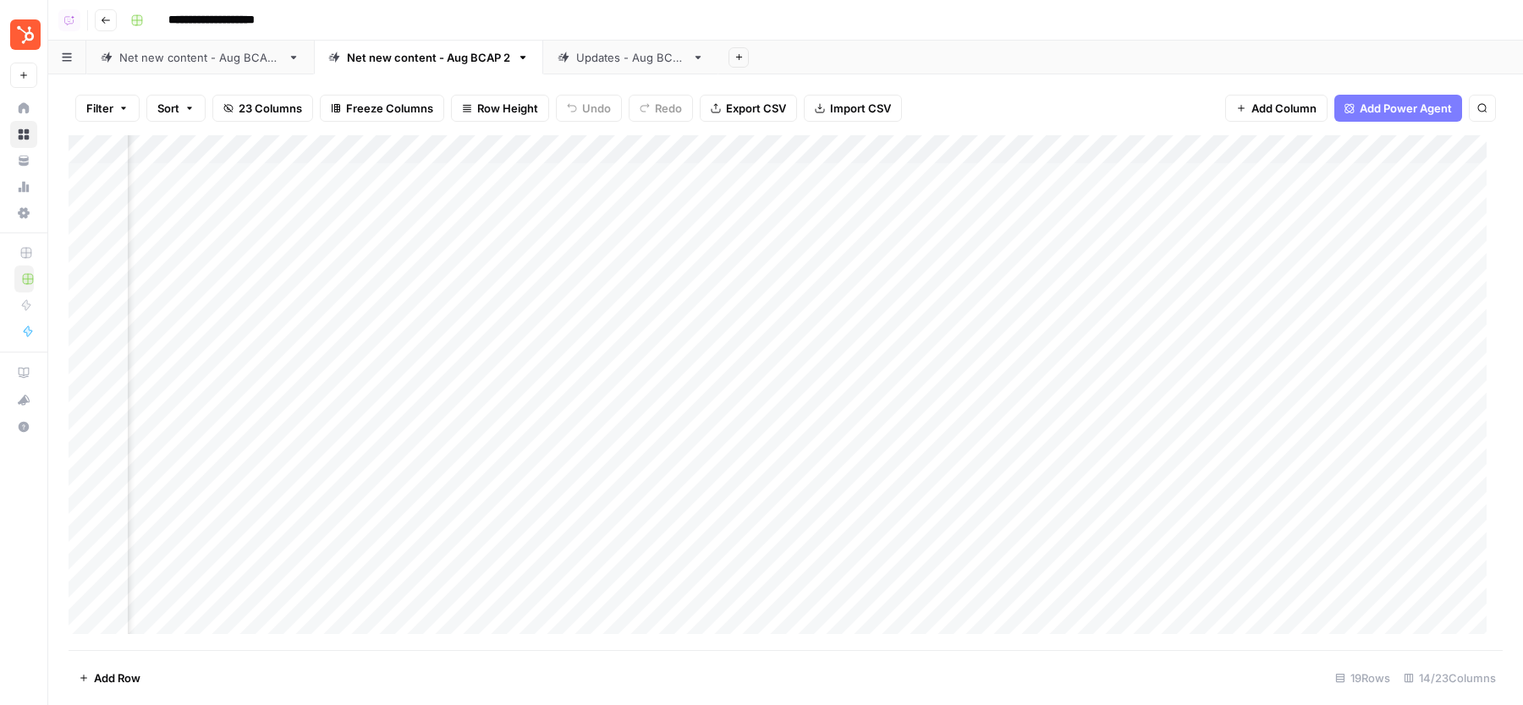
click at [628, 62] on div "Updates - Aug BCAP" at bounding box center [630, 57] width 109 height 17
click at [727, 234] on div "Add Column" at bounding box center [786, 335] width 1434 height 401
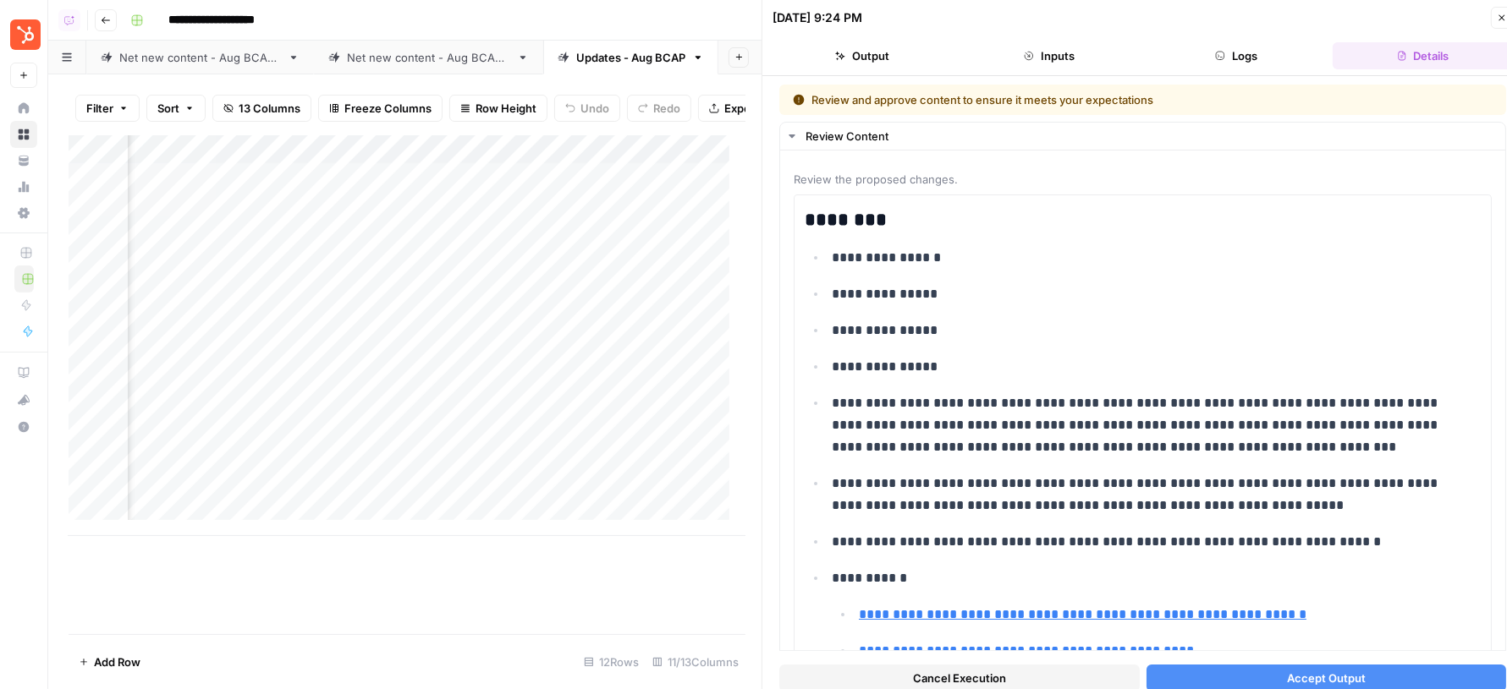
click at [1258, 669] on button "Accept Output" at bounding box center [1326, 678] width 360 height 27
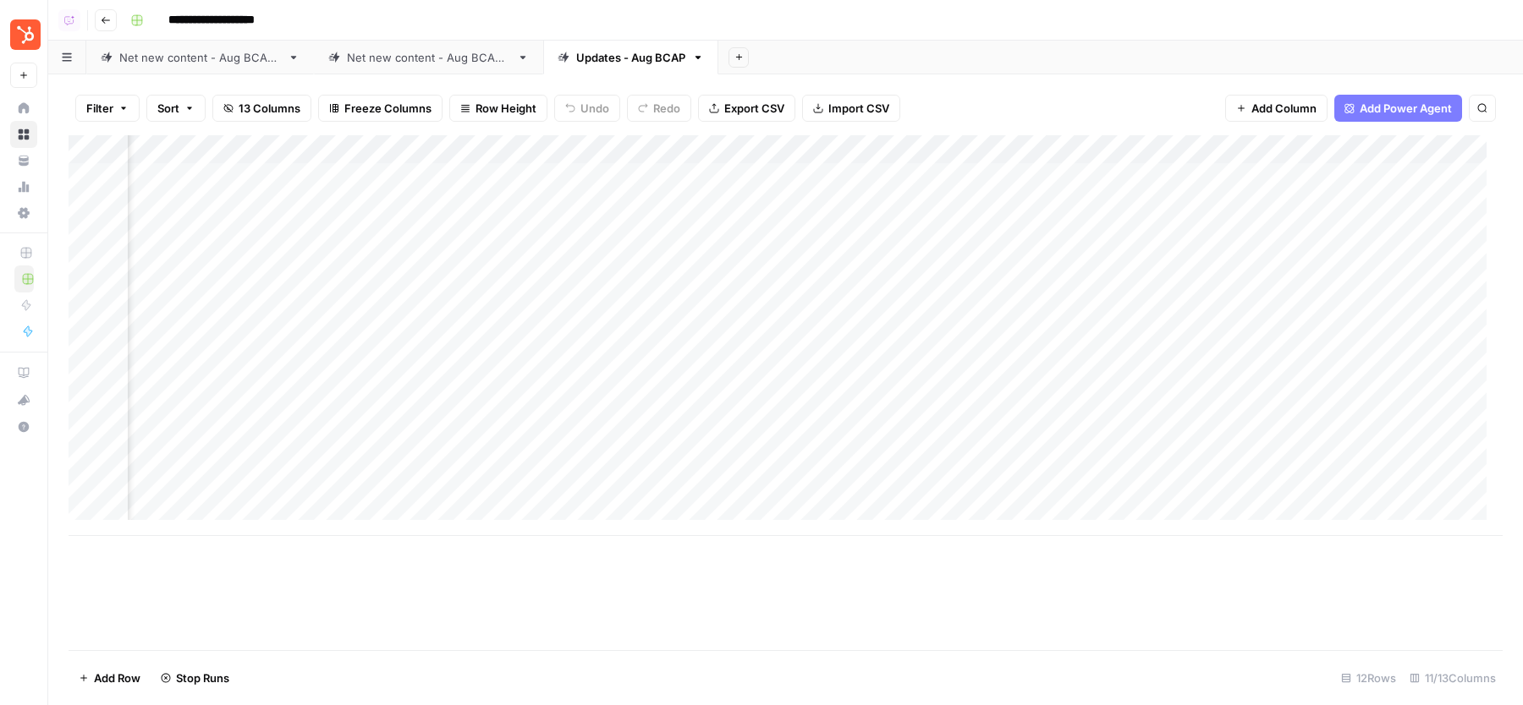
scroll to position [0, 387]
click at [464, 51] on div "Net new content - Aug BCAP 2" at bounding box center [428, 57] width 163 height 17
click at [628, 65] on link "Updates - Aug BCAP" at bounding box center [630, 58] width 175 height 34
click at [464, 66] on link "Net new content - Aug BCAP 2" at bounding box center [428, 58] width 229 height 34
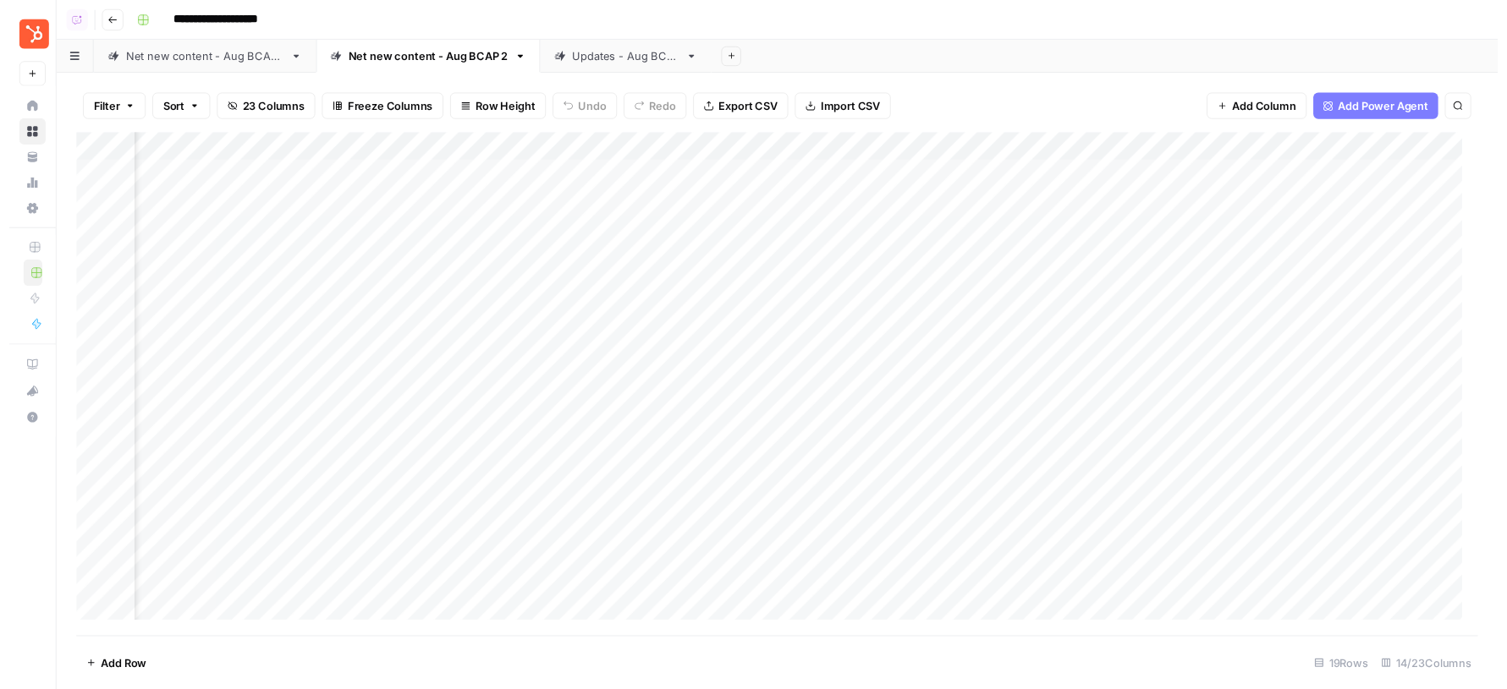
scroll to position [0, 207]
click at [638, 63] on div "Updates - Aug BCAP" at bounding box center [630, 57] width 109 height 17
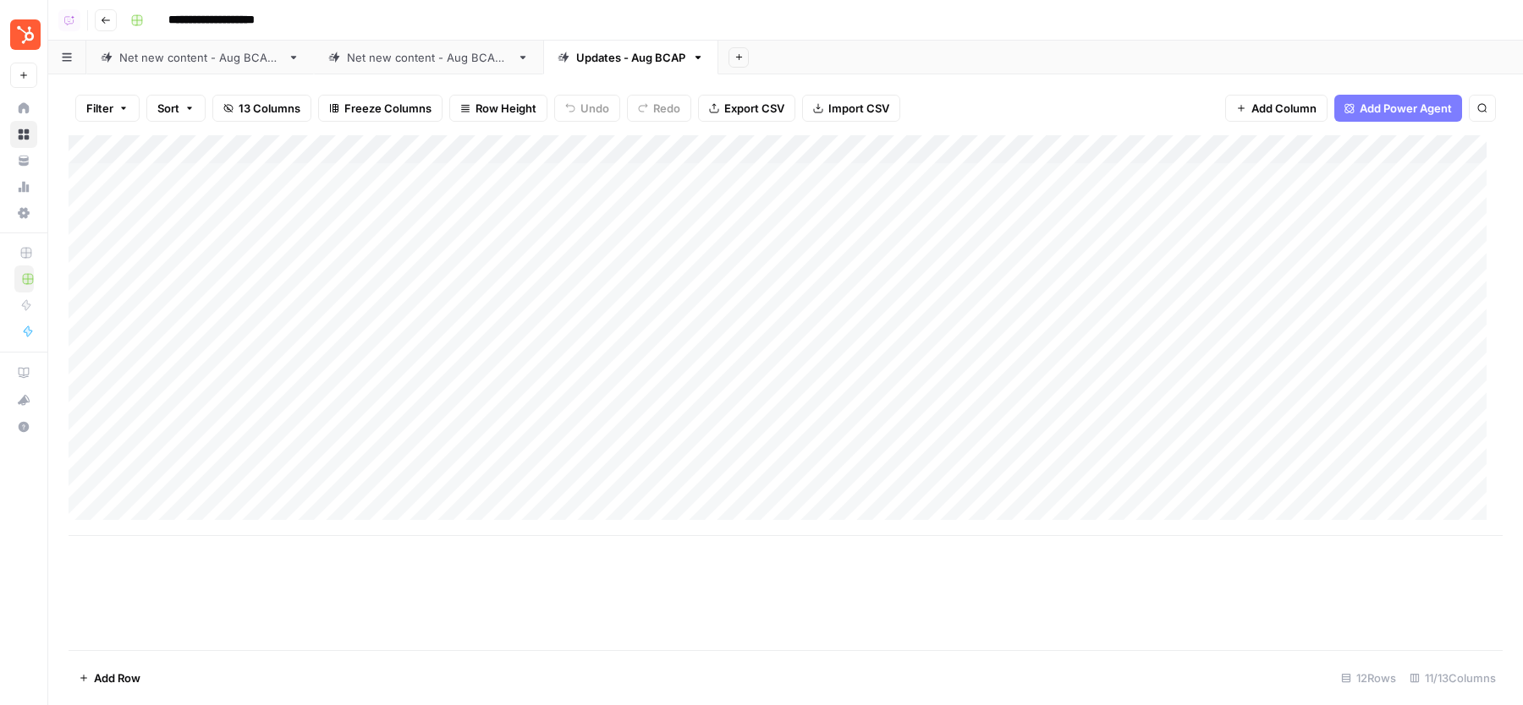
click at [476, 60] on div "Net new content - Aug BCAP 2" at bounding box center [428, 57] width 163 height 17
click at [628, 58] on div "Updates - Aug BCAP" at bounding box center [630, 57] width 109 height 17
click at [462, 58] on div "Net new content - Aug BCAP 2" at bounding box center [428, 57] width 163 height 17
click at [629, 62] on div "Updates - Aug BCAP" at bounding box center [630, 57] width 109 height 17
click at [406, 49] on div "Net new content - Aug BCAP 2" at bounding box center [428, 57] width 163 height 17
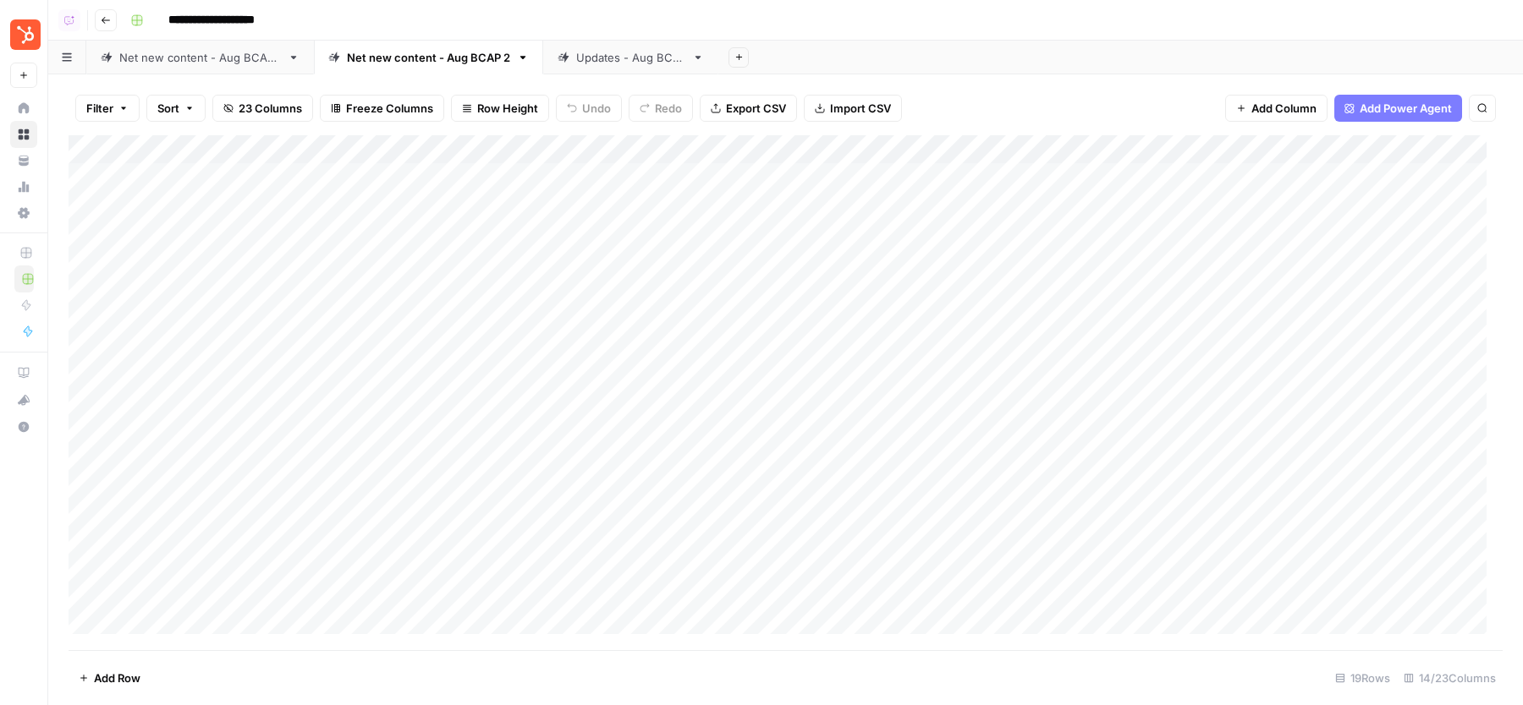
click at [601, 60] on div "Updates - Aug BCAP" at bounding box center [630, 57] width 109 height 17
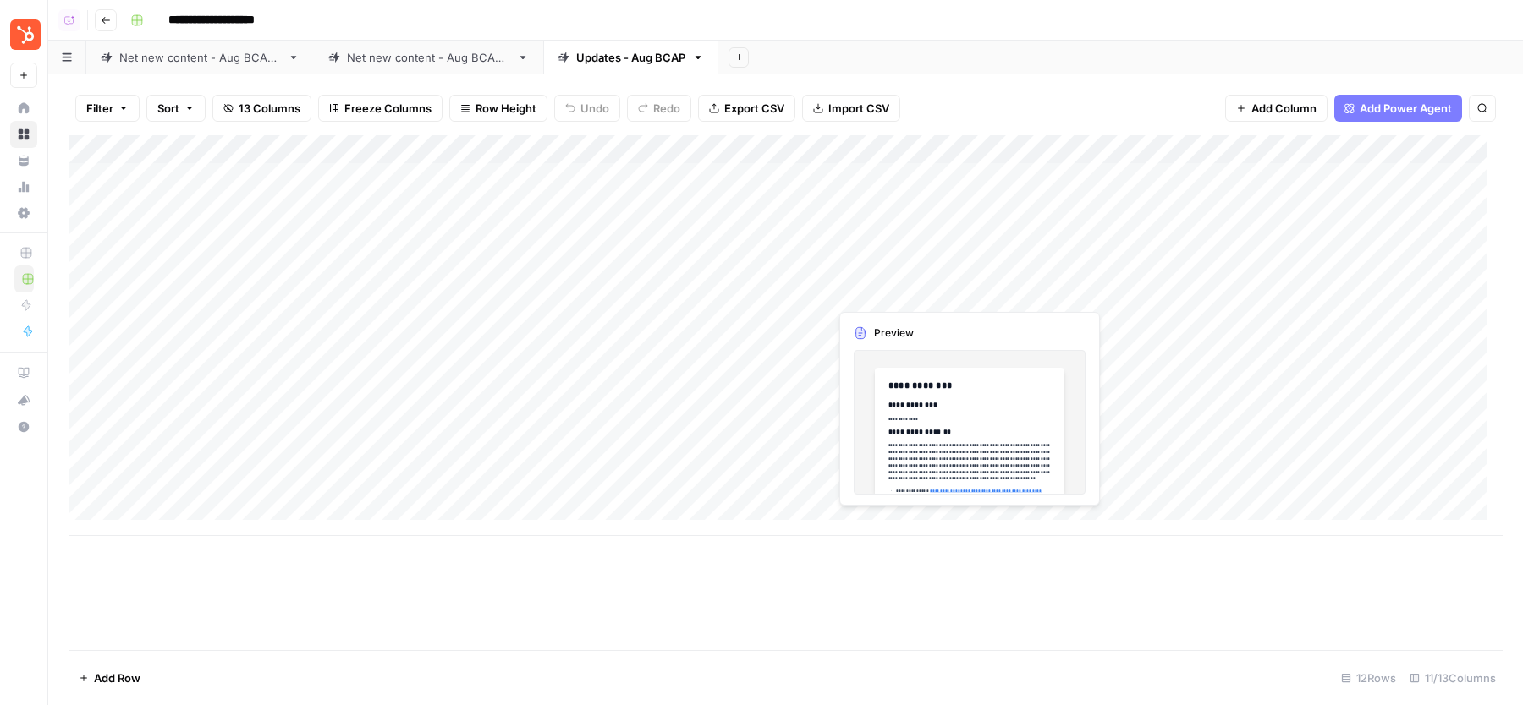
click at [965, 292] on div "Add Column" at bounding box center [786, 335] width 1434 height 401
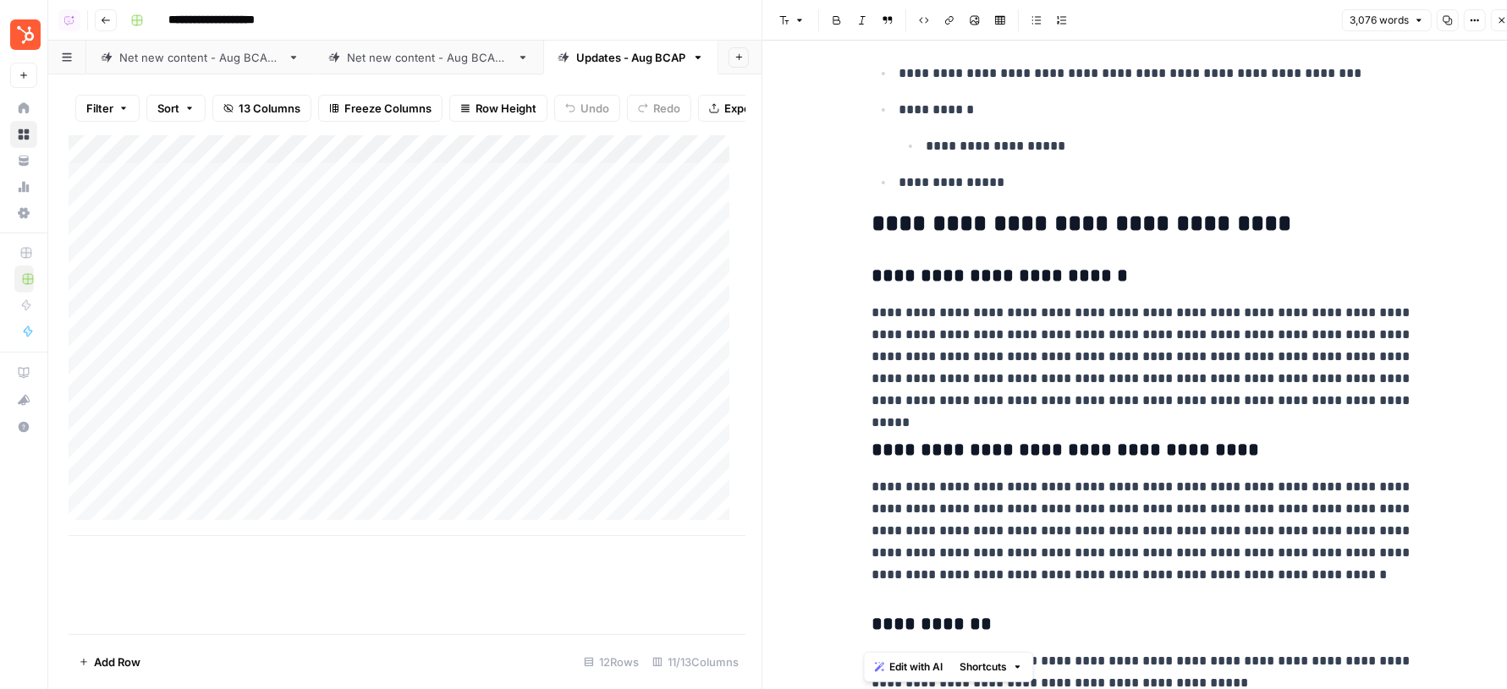
scroll to position [10689, 0]
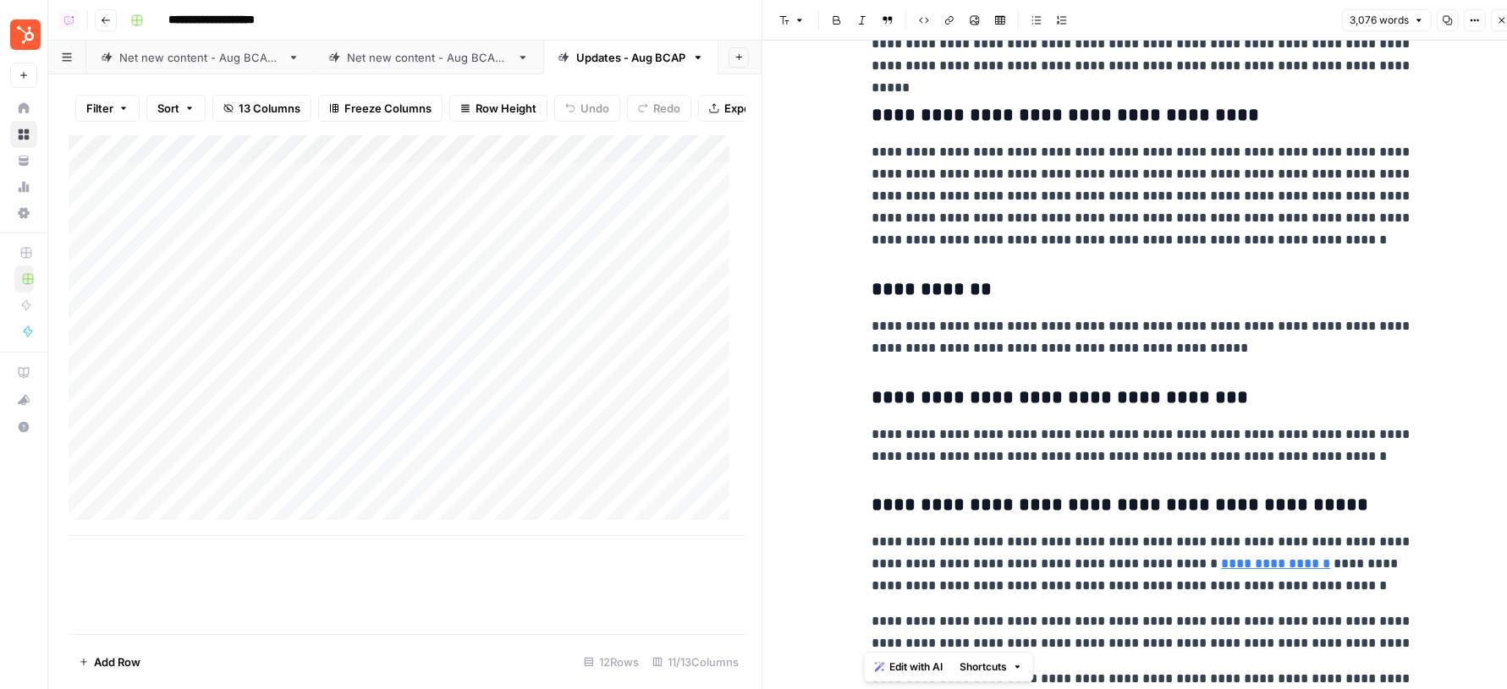
type input "80"
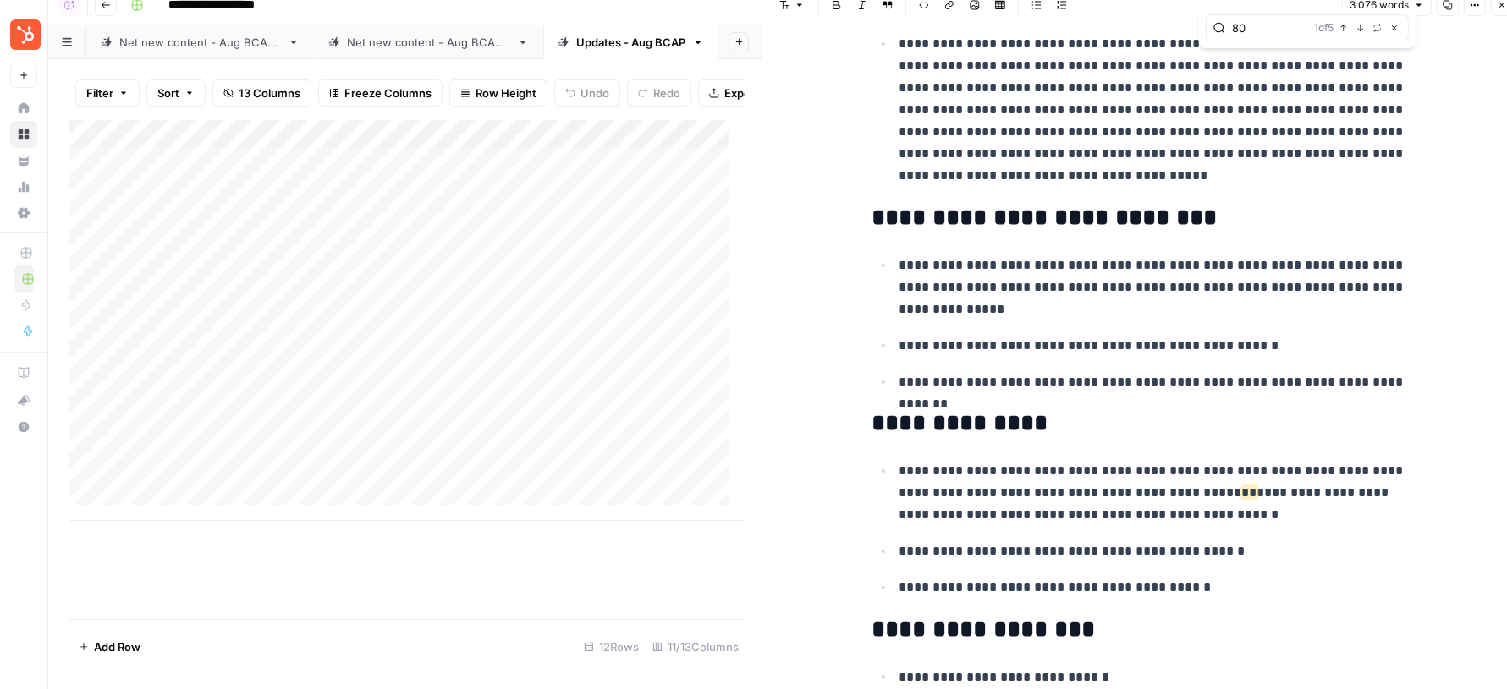
scroll to position [597, 0]
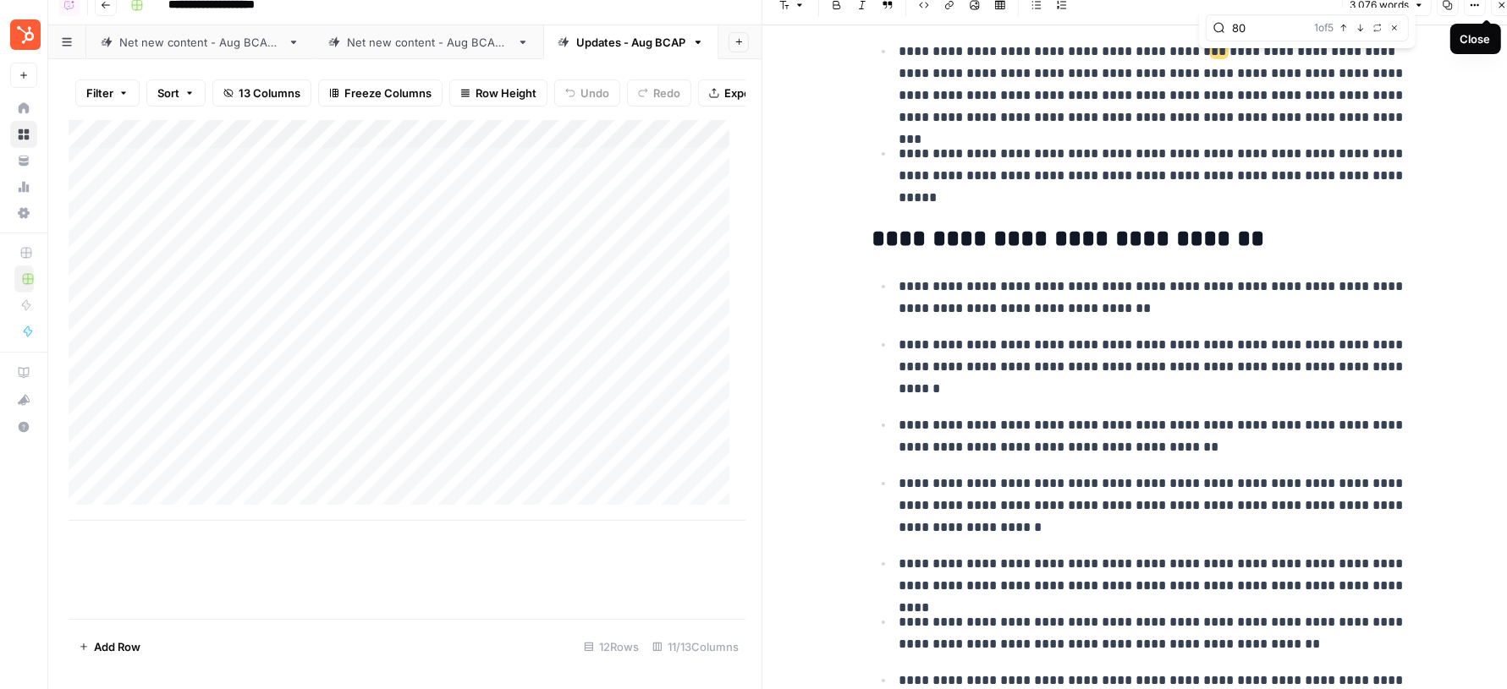
click at [1499, 8] on icon "button" at bounding box center [1501, 5] width 10 height 10
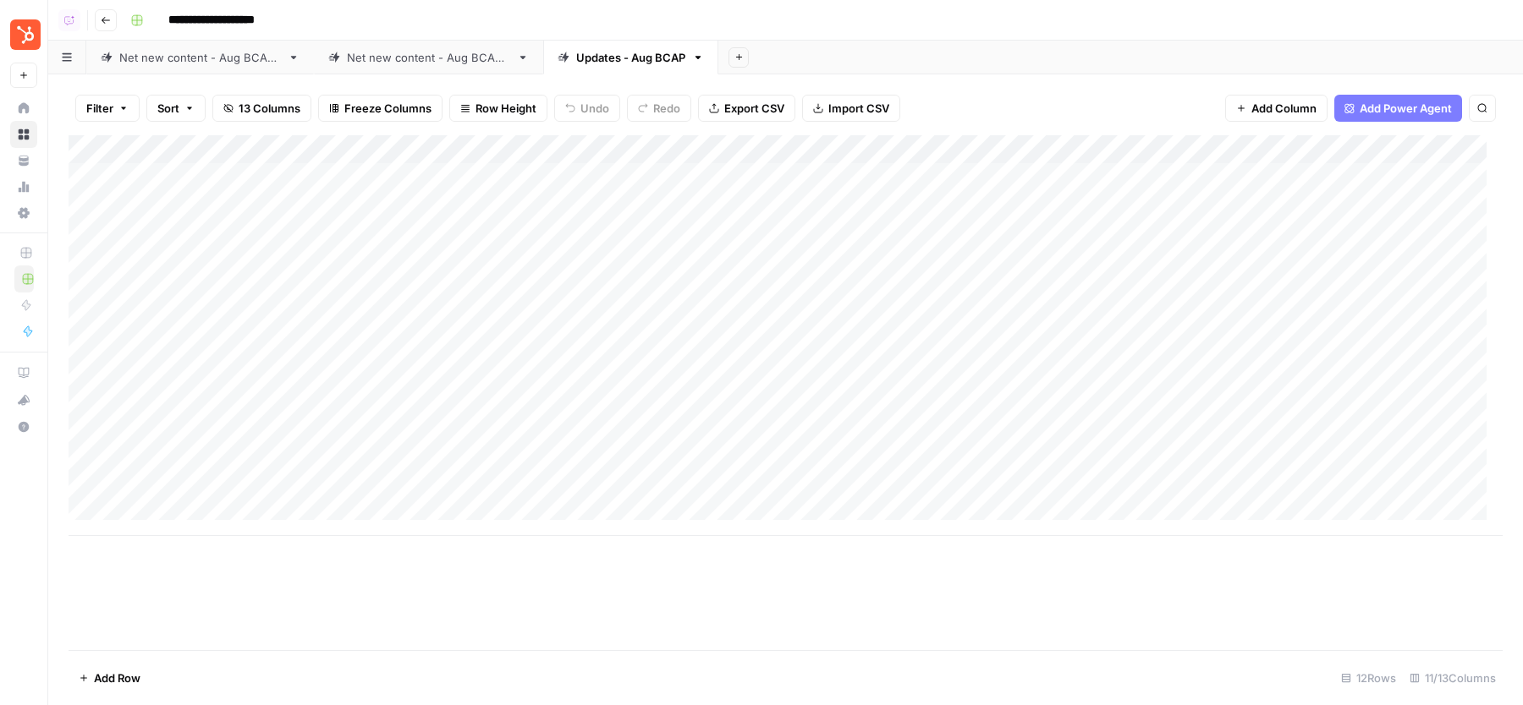
click at [474, 61] on div "Net new content - Aug BCAP 2" at bounding box center [428, 57] width 163 height 17
click at [620, 49] on div "Updates - Aug BCAP" at bounding box center [630, 57] width 109 height 17
click at [798, 30] on div "**********" at bounding box center [814, 20] width 1382 height 27
click at [427, 62] on div "Net new content - Aug BCAP 2" at bounding box center [428, 57] width 163 height 17
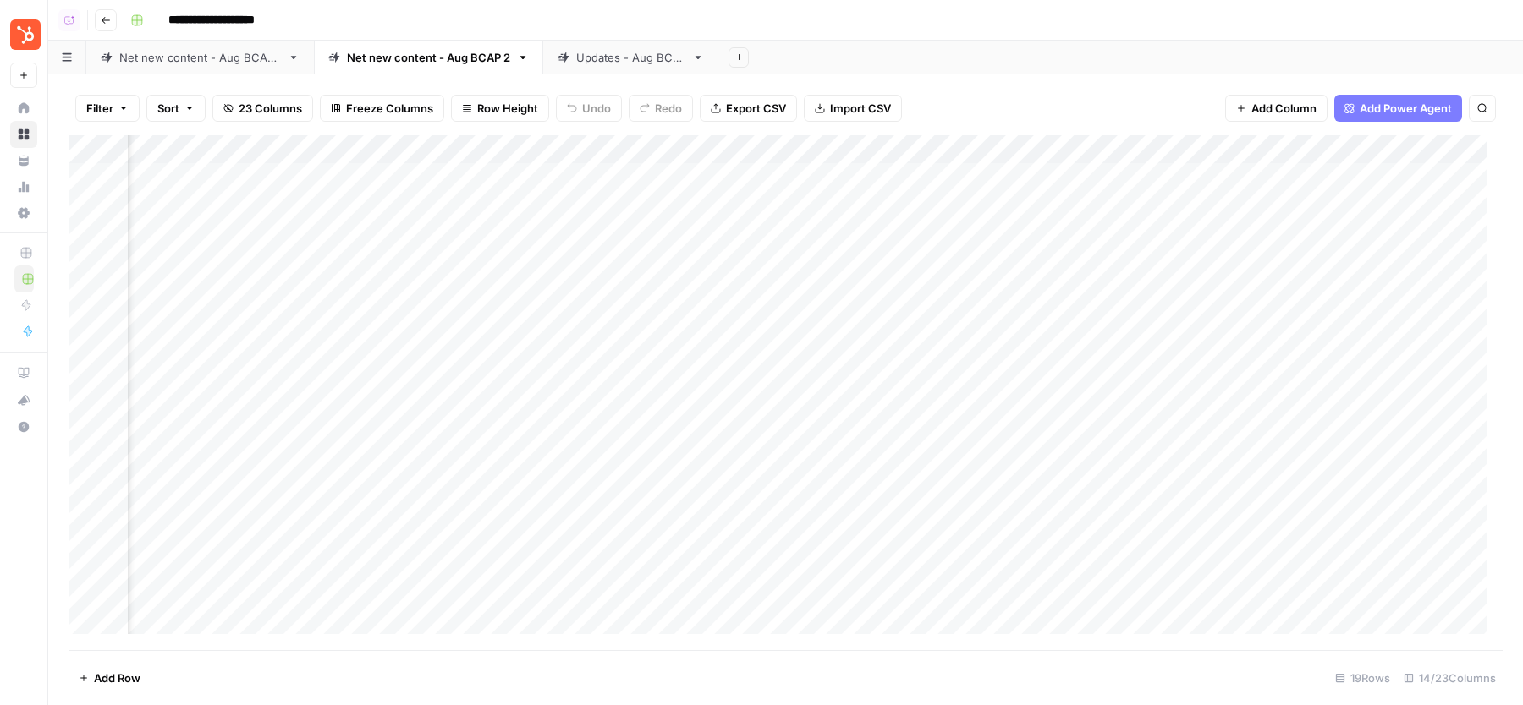
click at [838, 178] on div "Add Column" at bounding box center [786, 392] width 1434 height 515
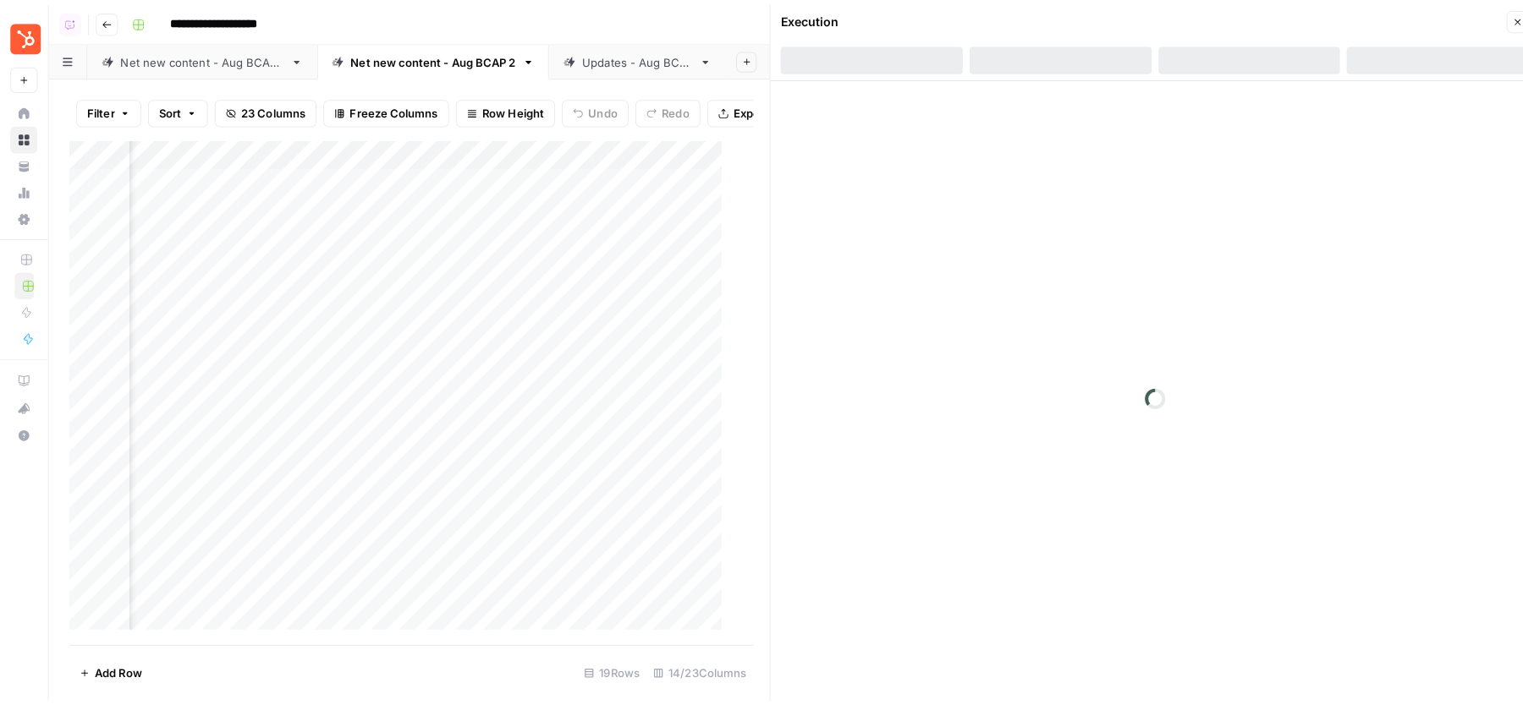
scroll to position [0, 406]
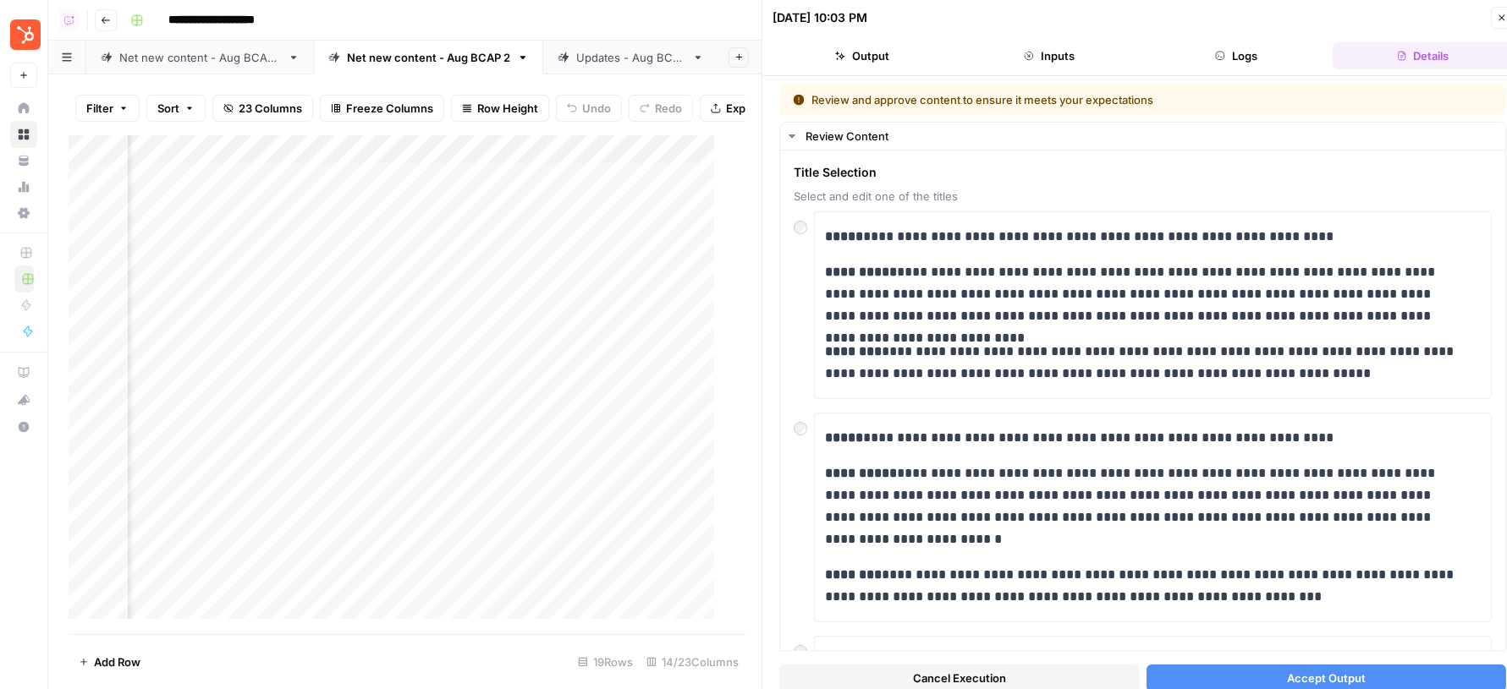
click at [1235, 686] on button "Accept Output" at bounding box center [1326, 678] width 360 height 27
click at [542, 217] on div "Add Column" at bounding box center [399, 384] width 661 height 499
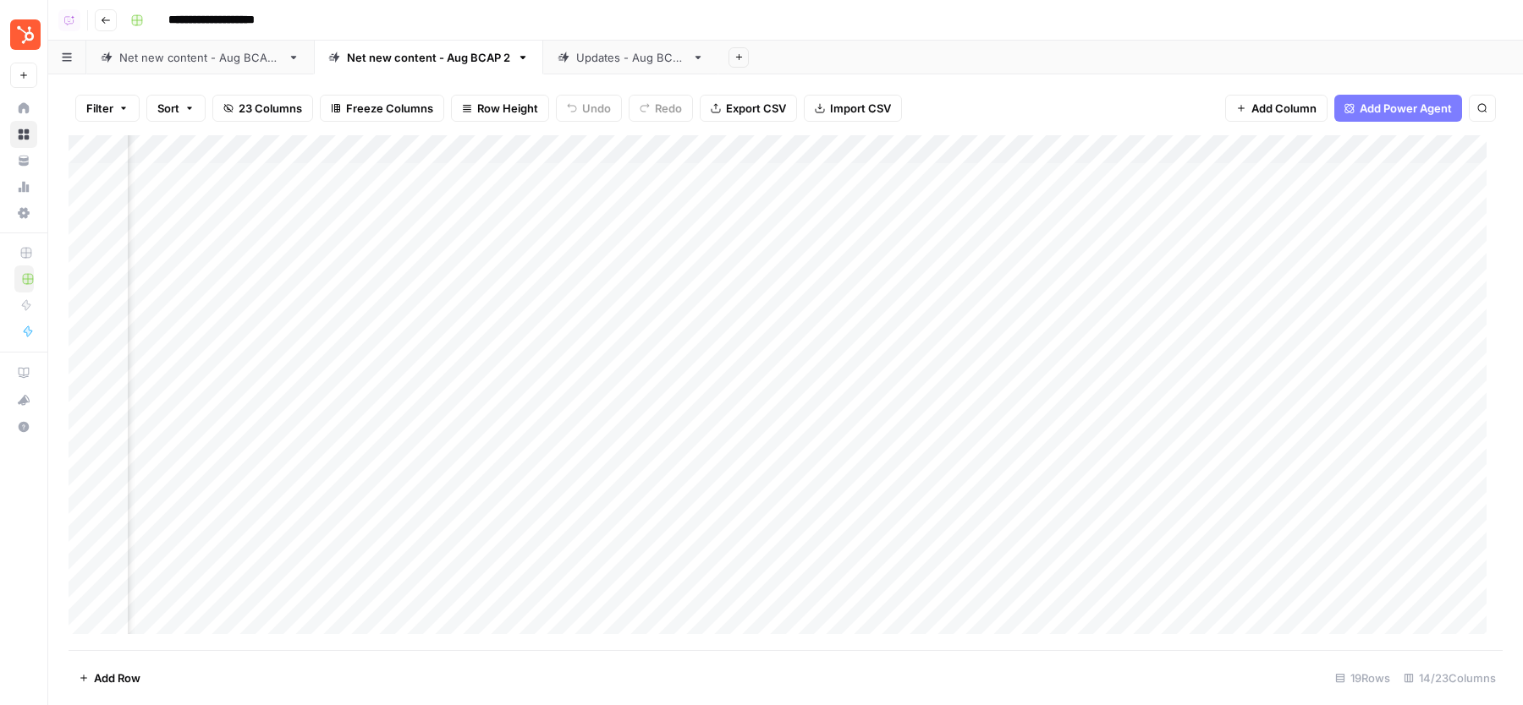
click at [543, 204] on div "Add Column" at bounding box center [786, 392] width 1434 height 515
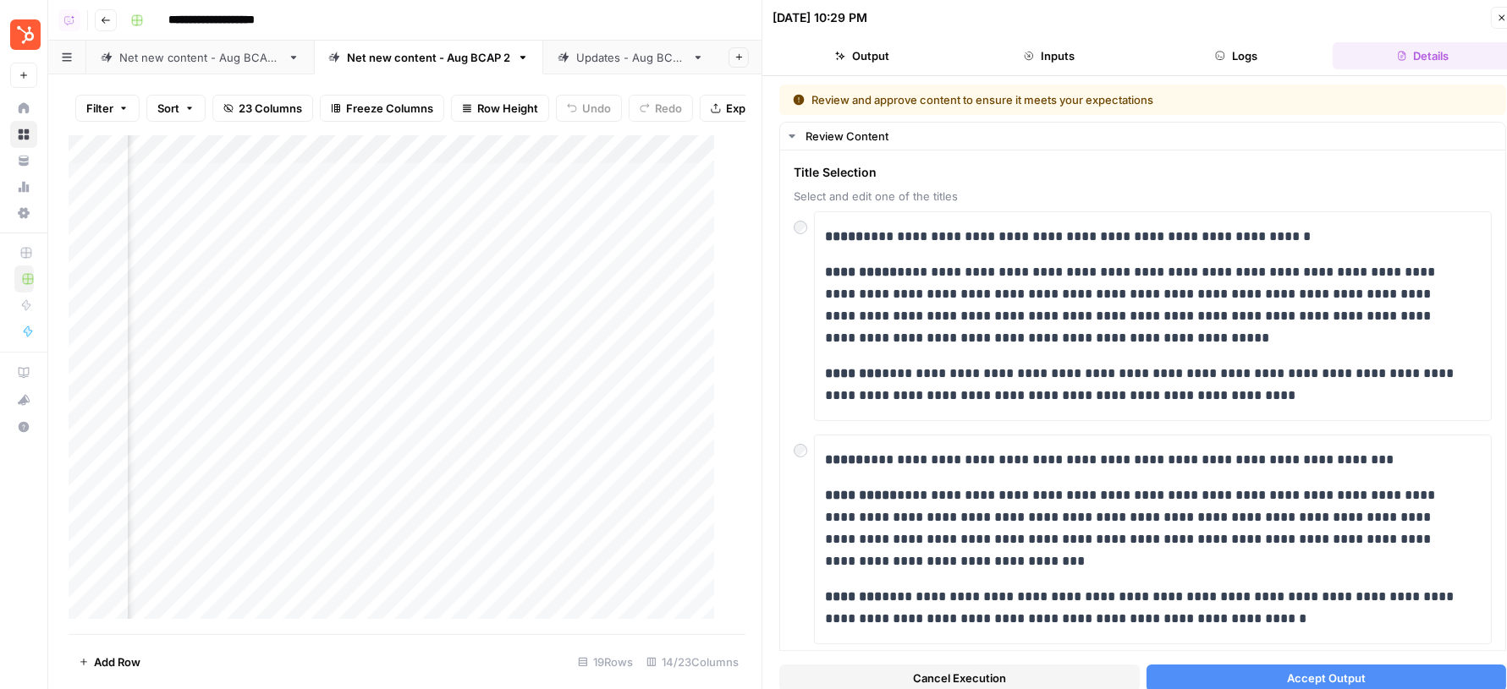
click at [1246, 675] on button "Accept Output" at bounding box center [1326, 678] width 360 height 27
click at [543, 251] on div "Add Column" at bounding box center [399, 384] width 661 height 499
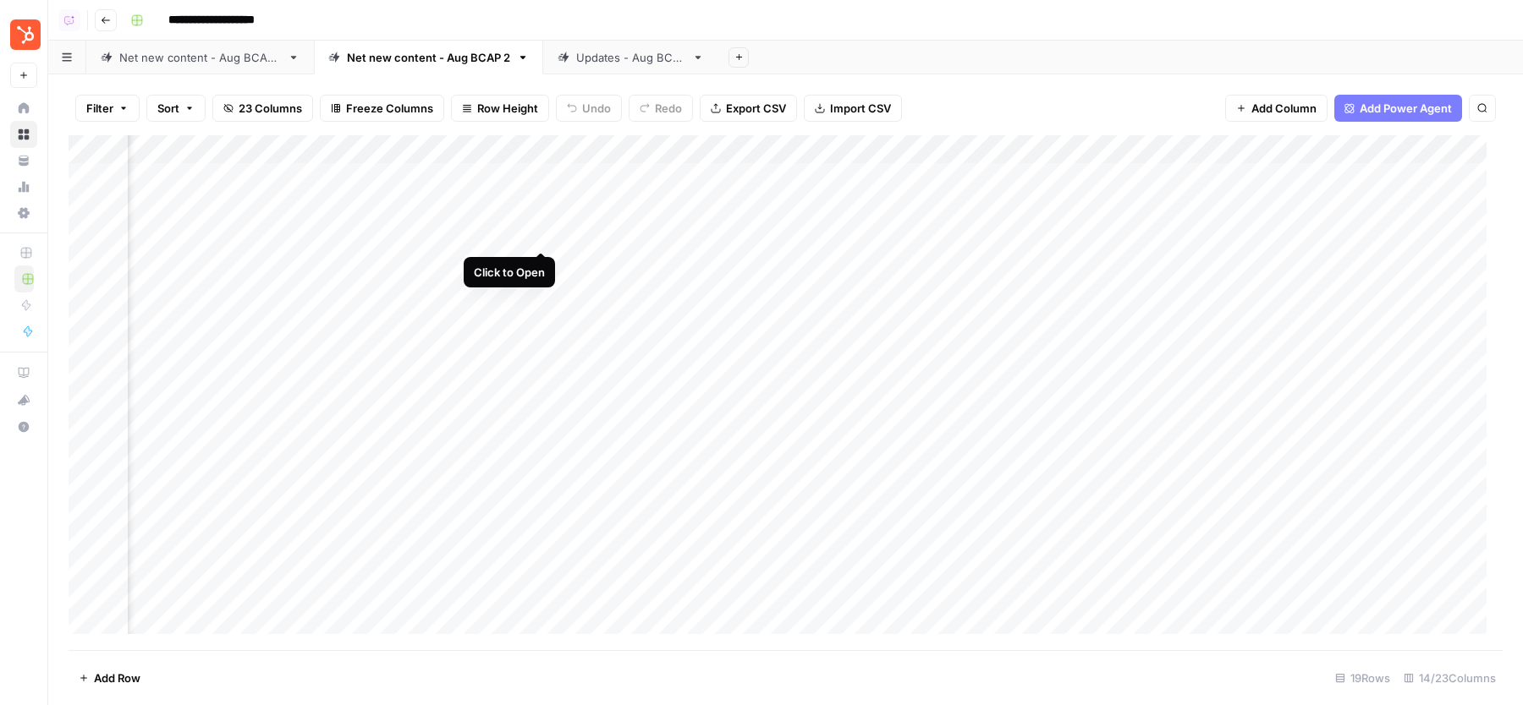
click at [544, 231] on div "Add Column" at bounding box center [786, 392] width 1434 height 515
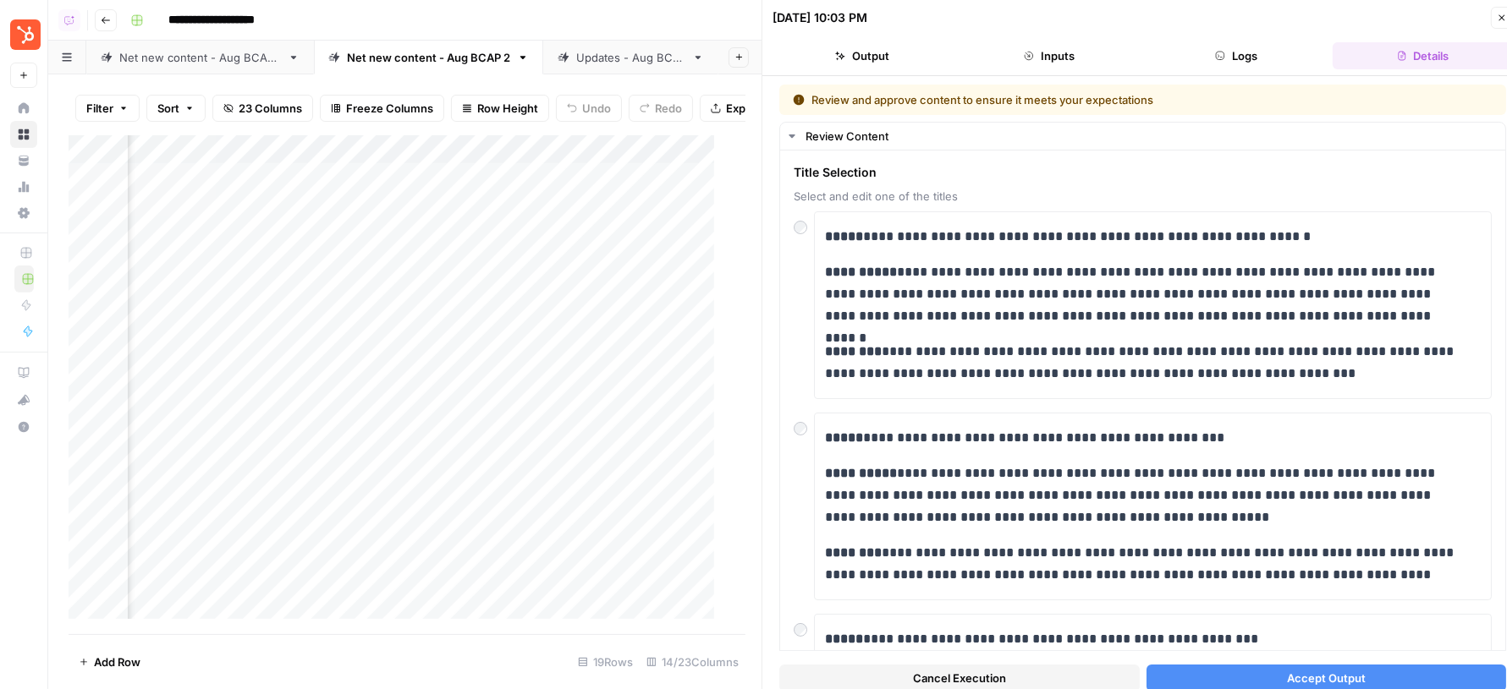
click at [1201, 680] on button "Accept Output" at bounding box center [1326, 678] width 360 height 27
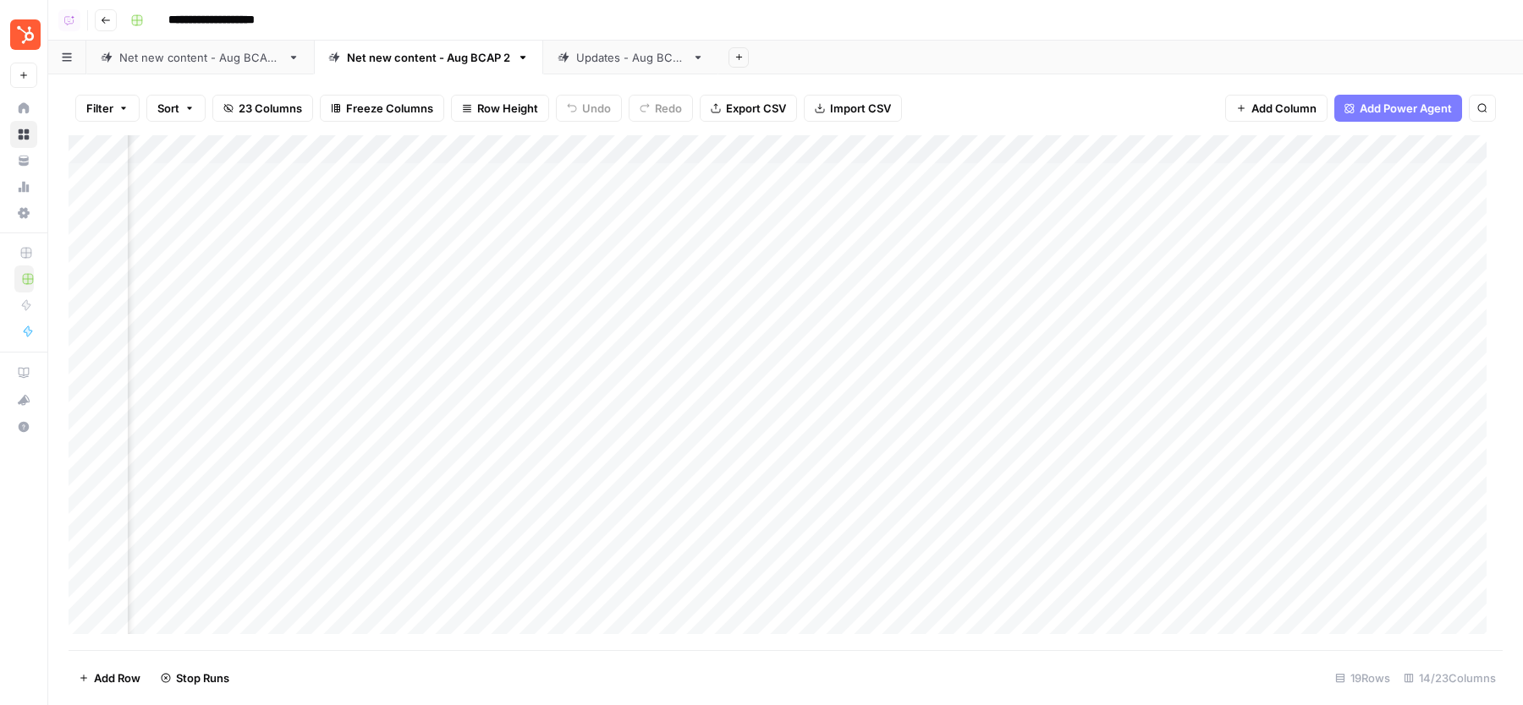
click at [643, 55] on div "Updates - Aug BCAP" at bounding box center [630, 57] width 109 height 17
click at [466, 52] on div "Net new content - Aug BCAP 2" at bounding box center [428, 57] width 163 height 17
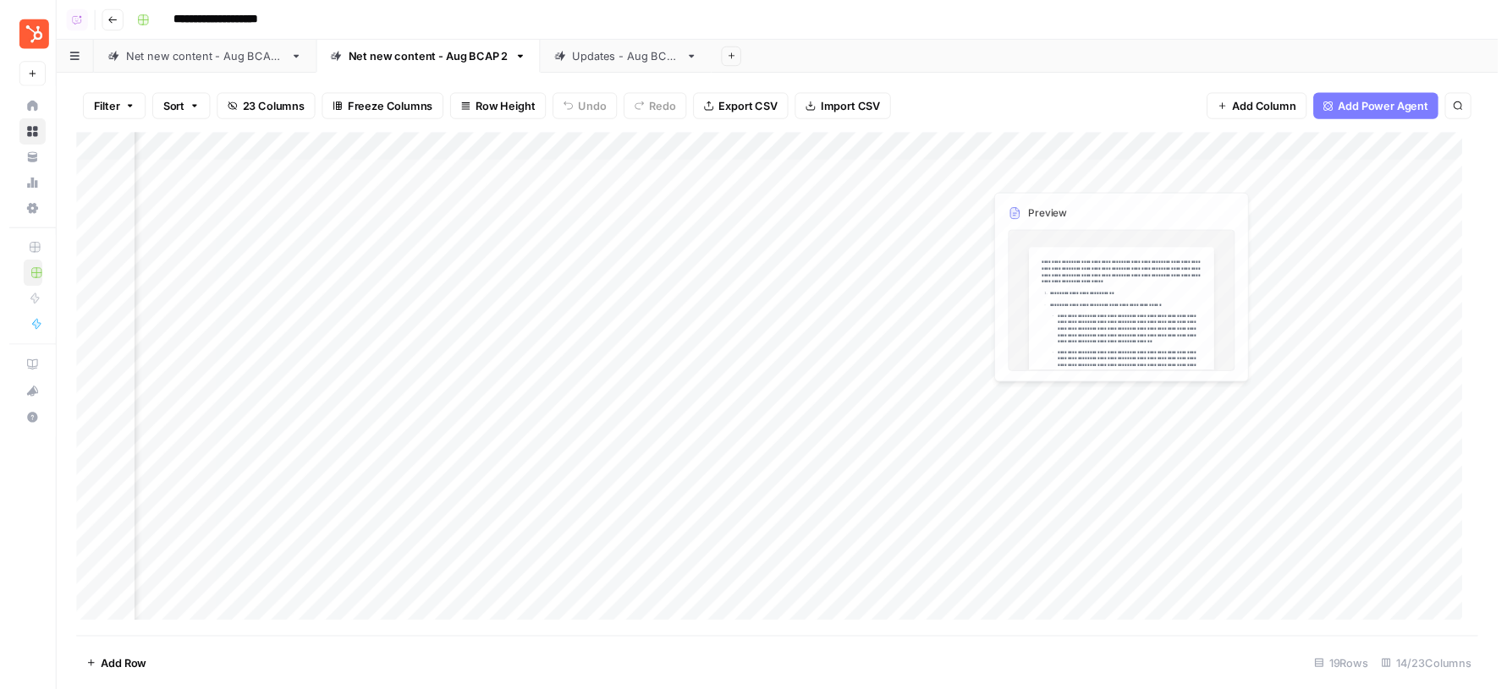
scroll to position [0, 425]
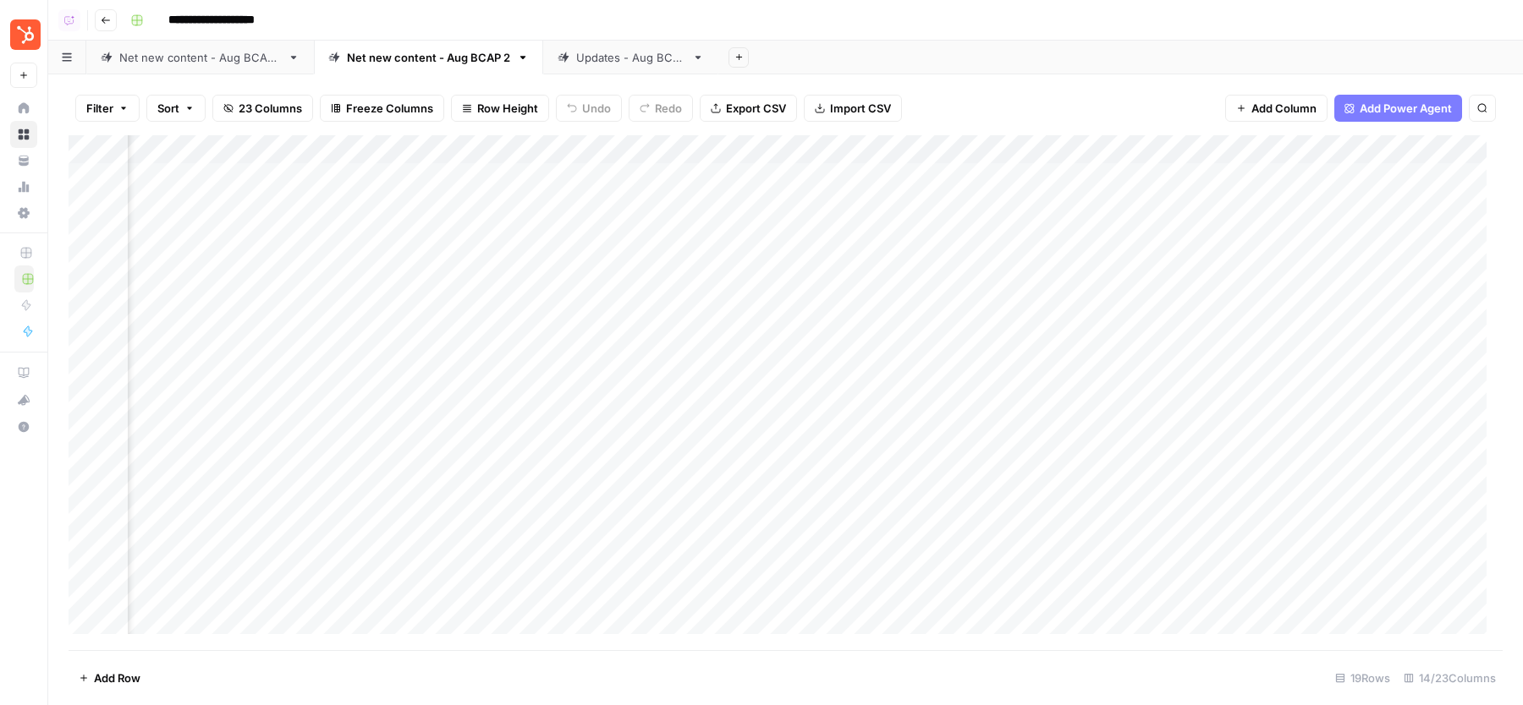
click at [1216, 177] on div "Add Column" at bounding box center [786, 392] width 1434 height 515
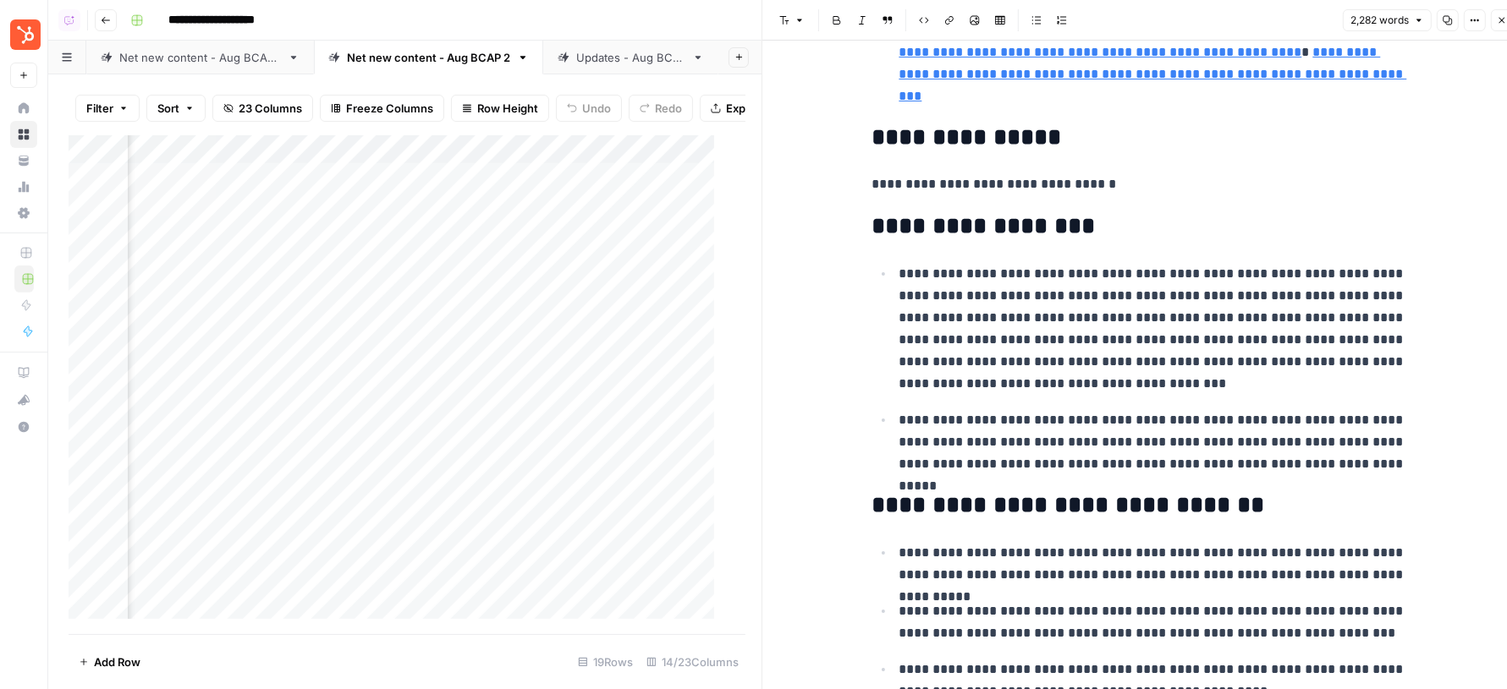
scroll to position [425, 0]
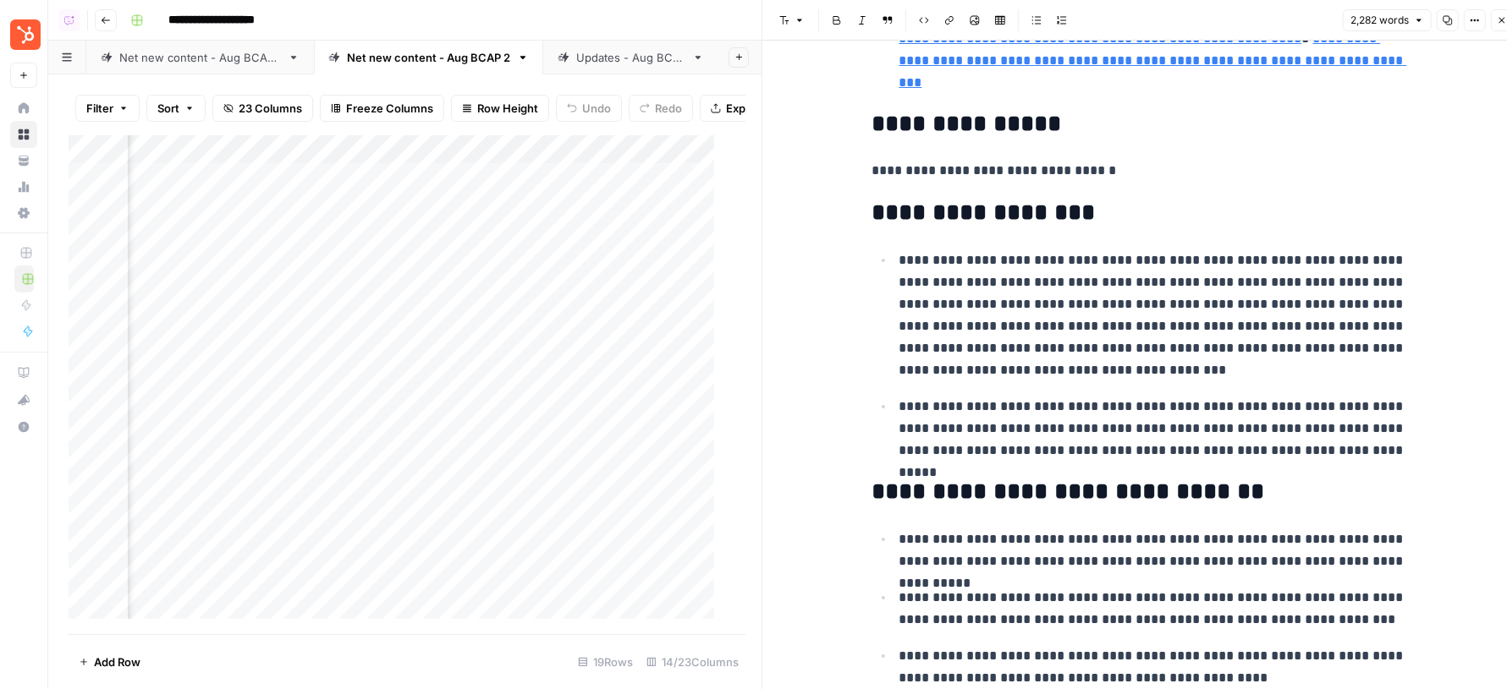
click at [1222, 291] on p "**********" at bounding box center [1156, 316] width 514 height 132
click at [1147, 324] on p "**********" at bounding box center [1156, 316] width 514 height 132
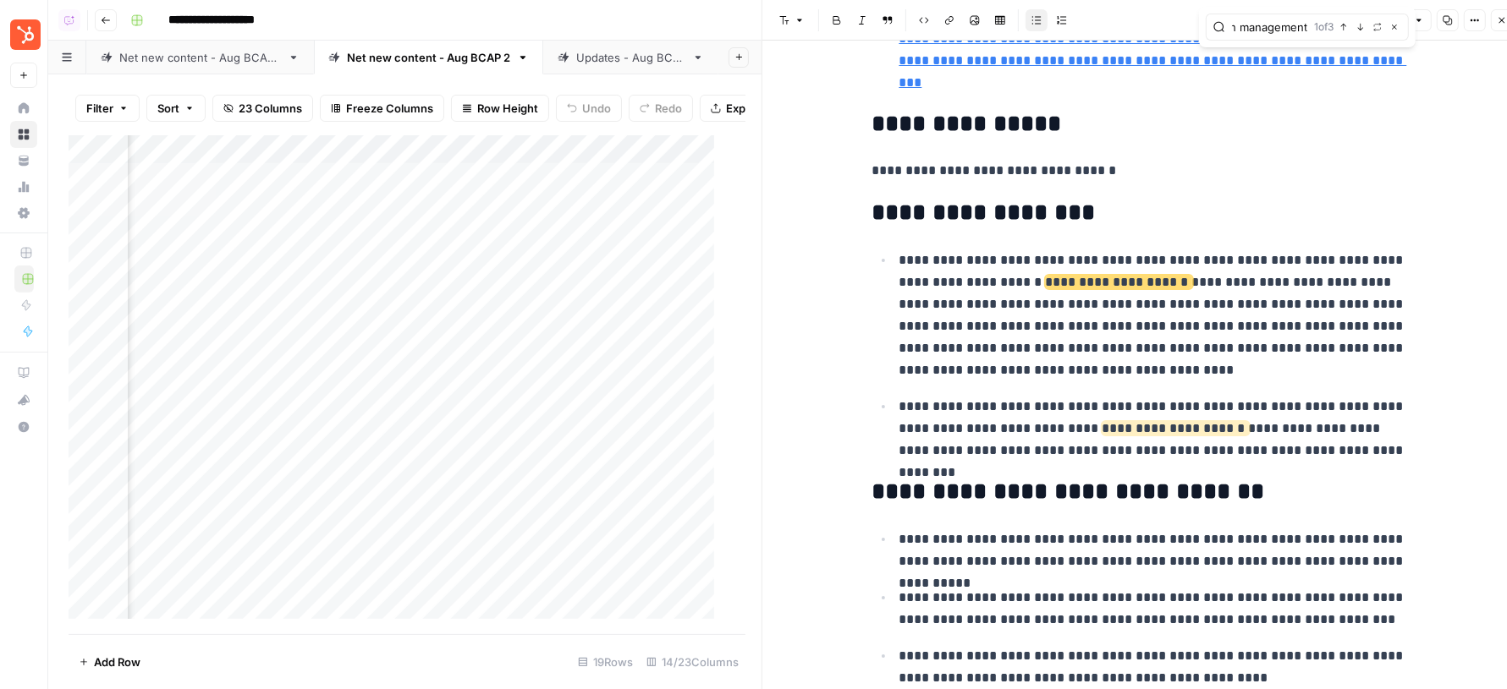
scroll to position [0, 58]
type input "reputation management"
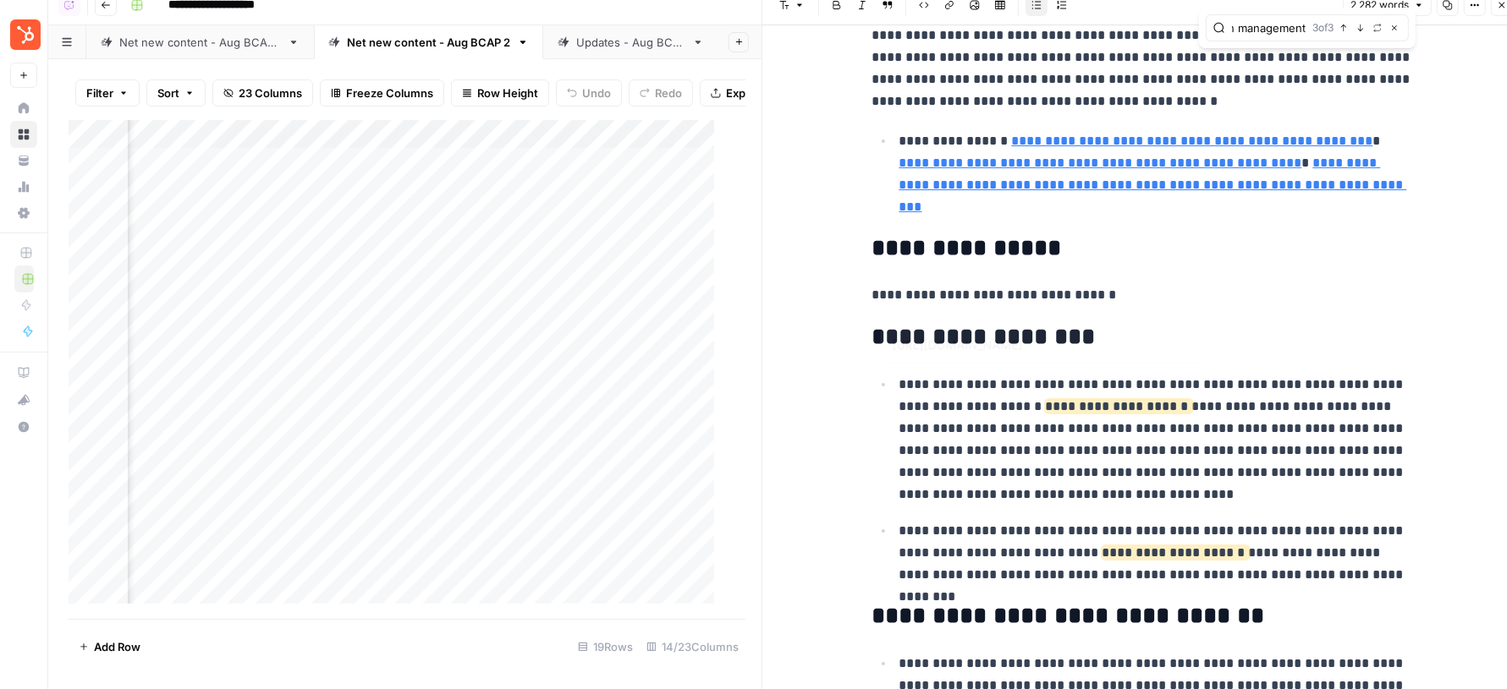
scroll to position [334, 0]
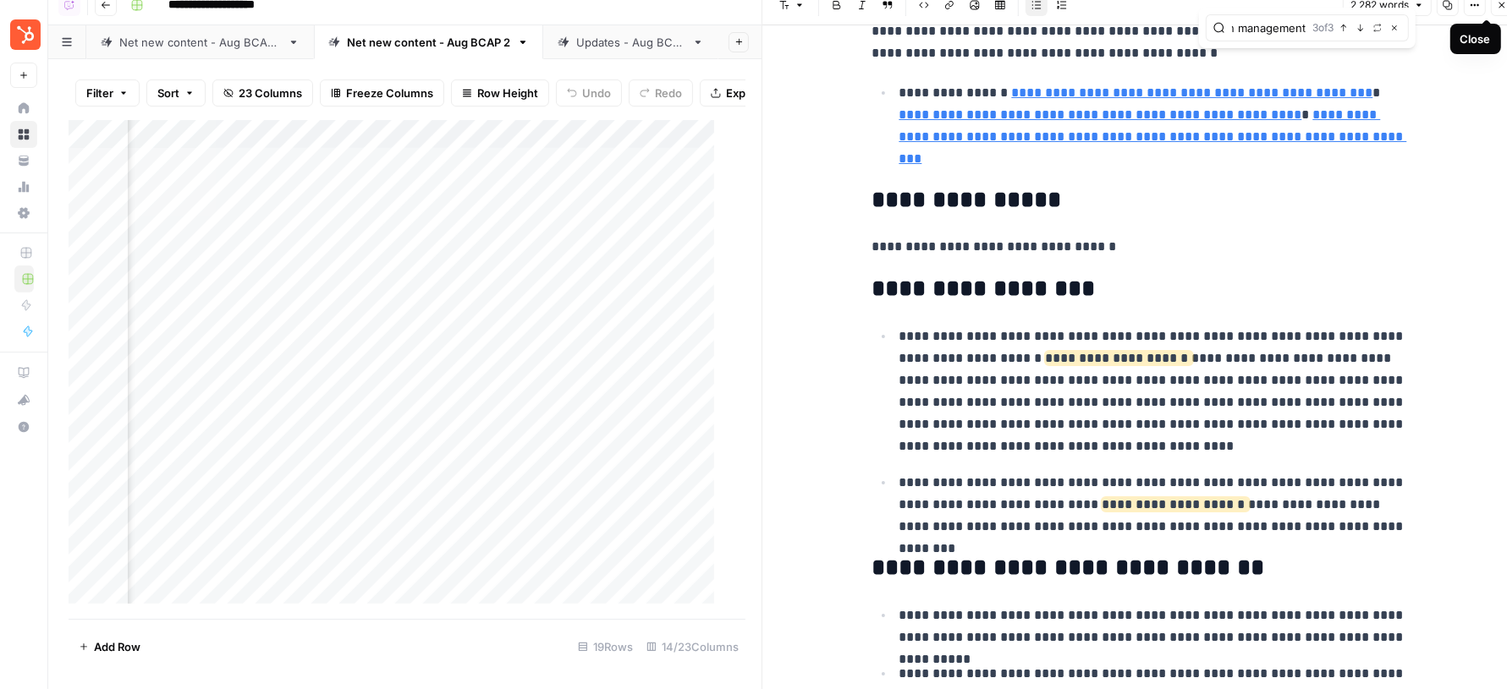
click at [1498, 4] on icon "button" at bounding box center [1501, 5] width 10 height 10
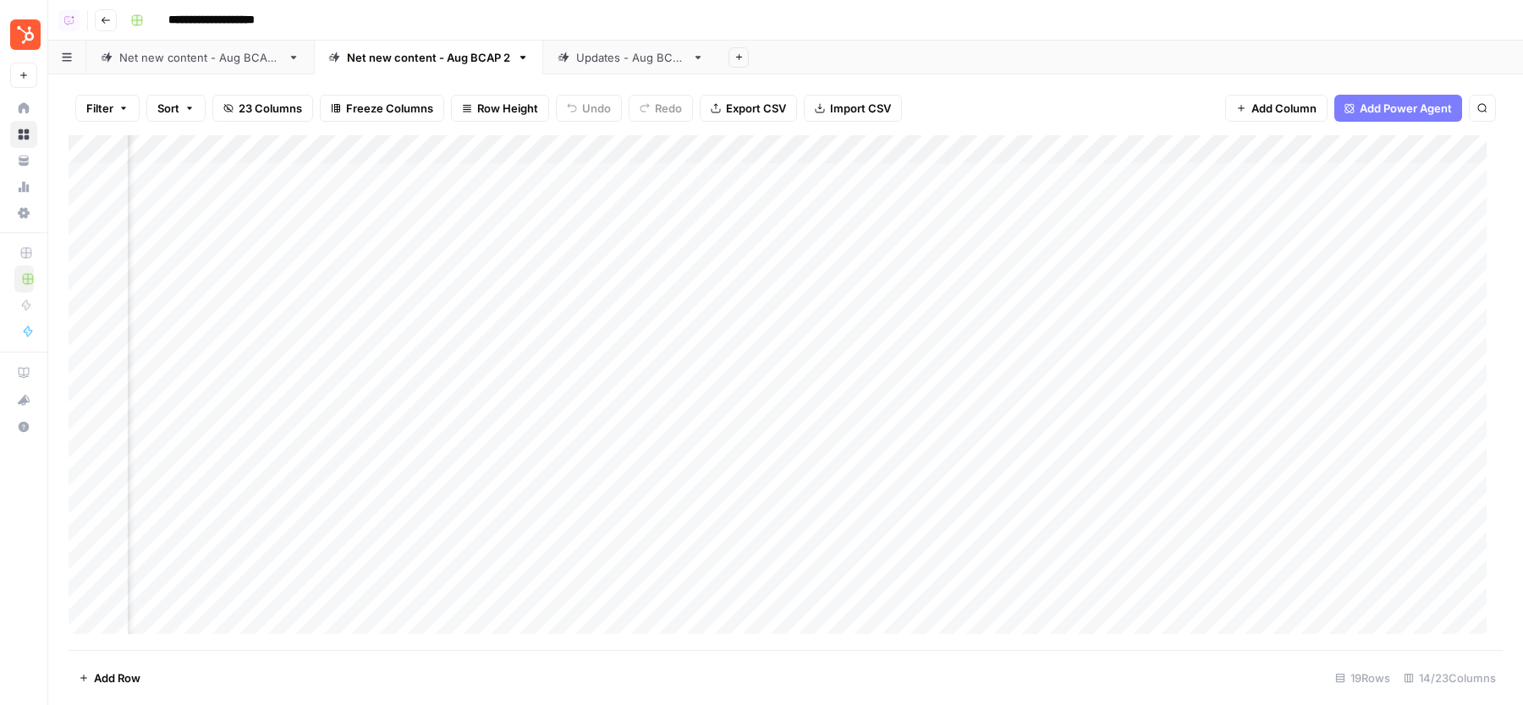
scroll to position [0, 276]
click at [667, 264] on div "Add Column" at bounding box center [786, 392] width 1434 height 515
click at [672, 294] on div "Add Column" at bounding box center [786, 392] width 1434 height 515
click at [671, 318] on div "Add Column" at bounding box center [786, 392] width 1434 height 515
click at [672, 349] on div "Add Column" at bounding box center [786, 392] width 1434 height 515
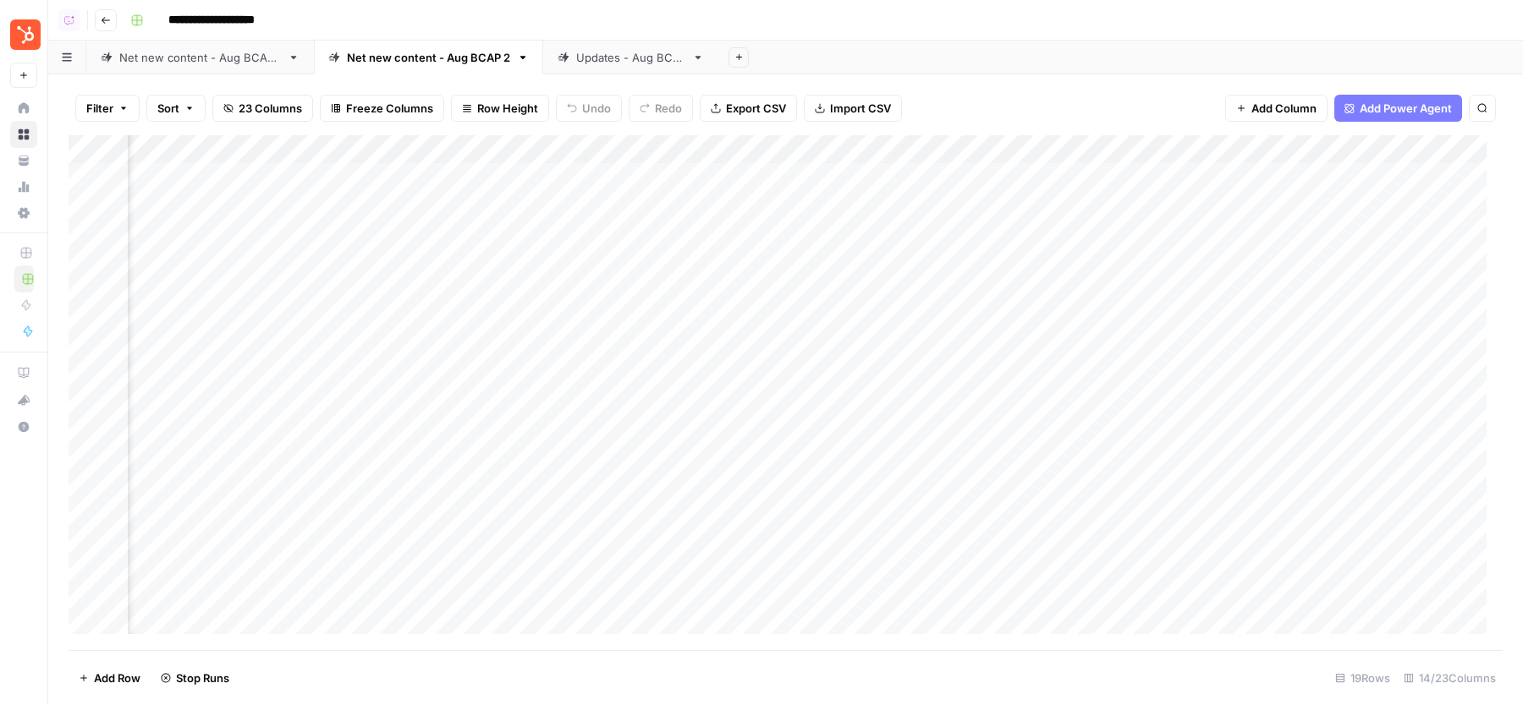
click at [632, 54] on div "Updates - Aug BCAP" at bounding box center [630, 57] width 109 height 17
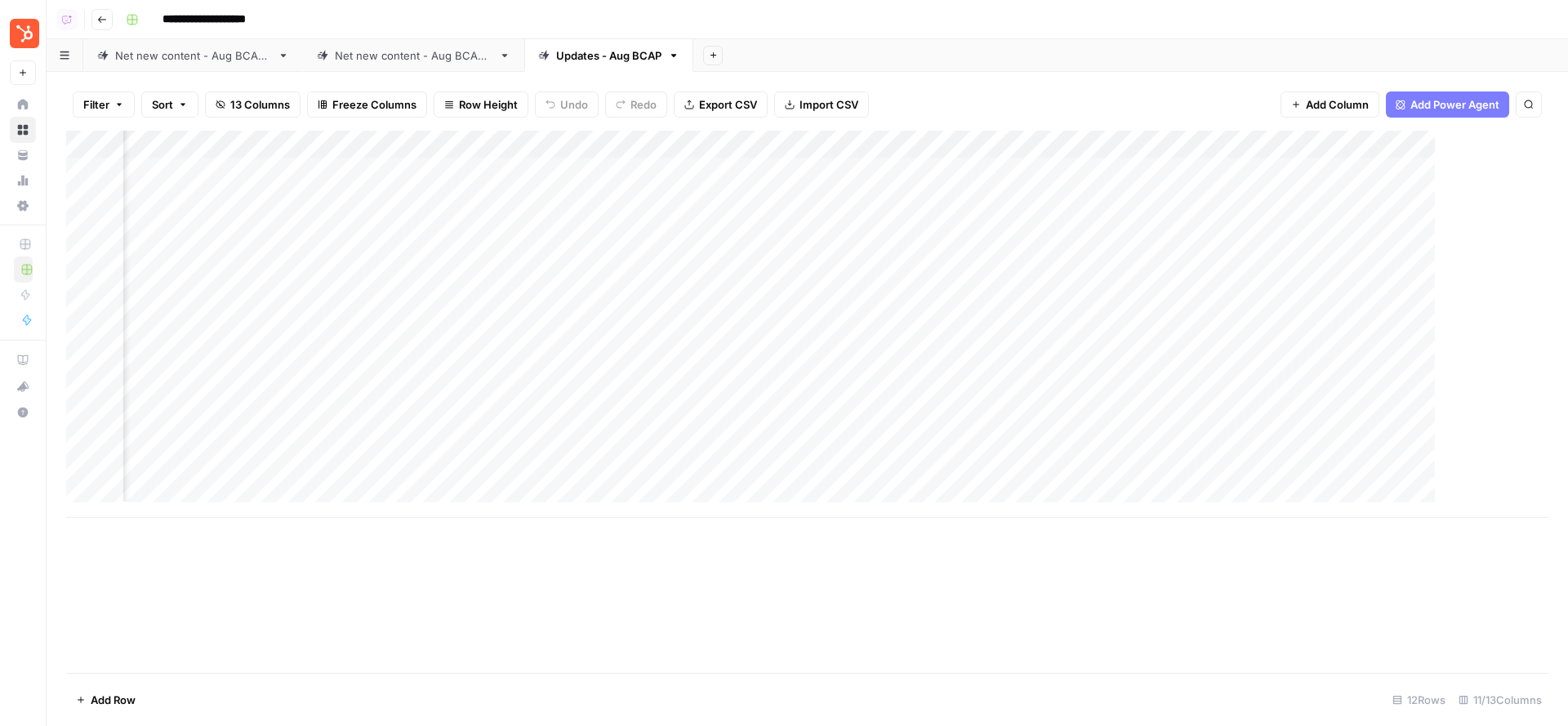
scroll to position [0, 86]
click at [434, 56] on div "Net new content - Aug BCAP 2" at bounding box center [413, 55] width 157 height 16
click at [918, 257] on div "Add Column" at bounding box center [807, 402] width 1482 height 544
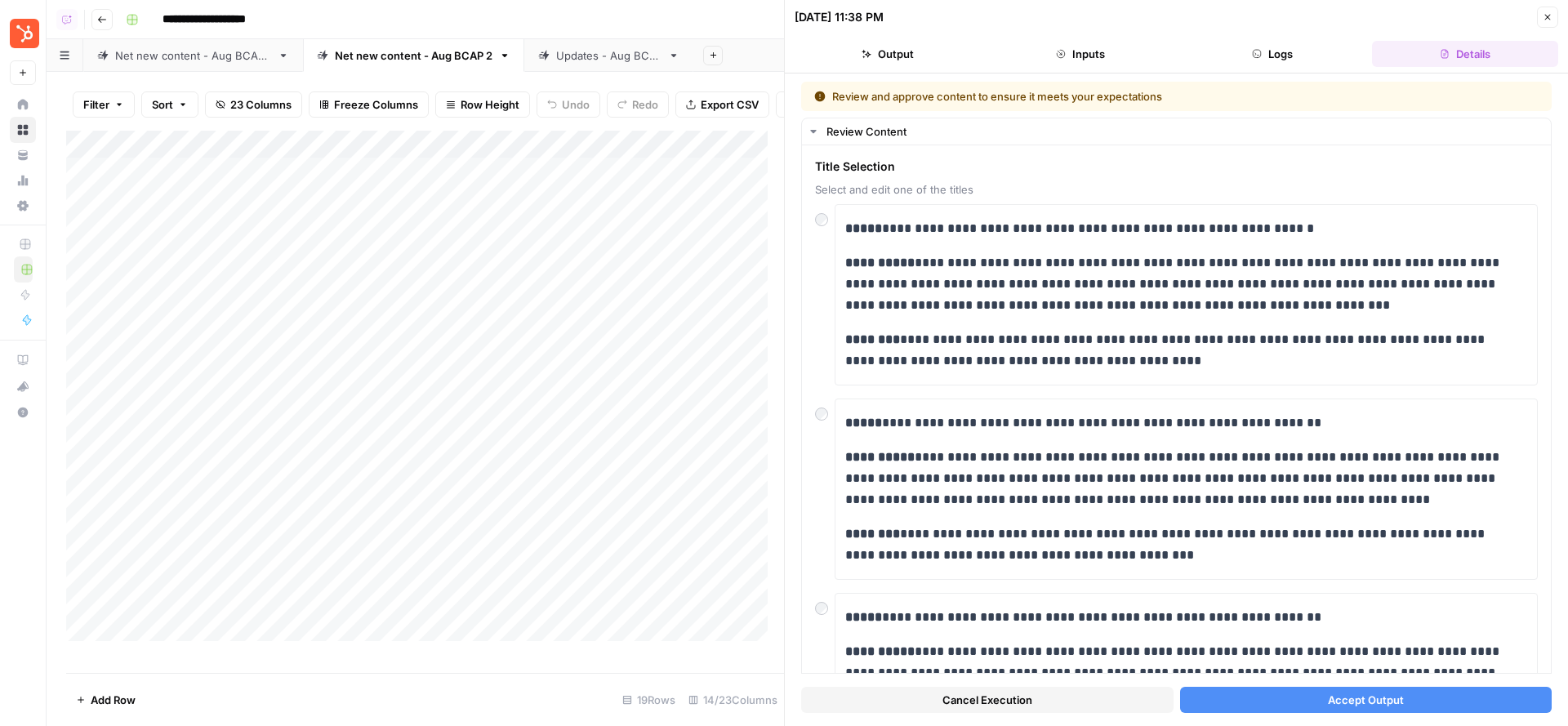
click at [1253, 681] on button "Accept Output" at bounding box center [1366, 699] width 373 height 26
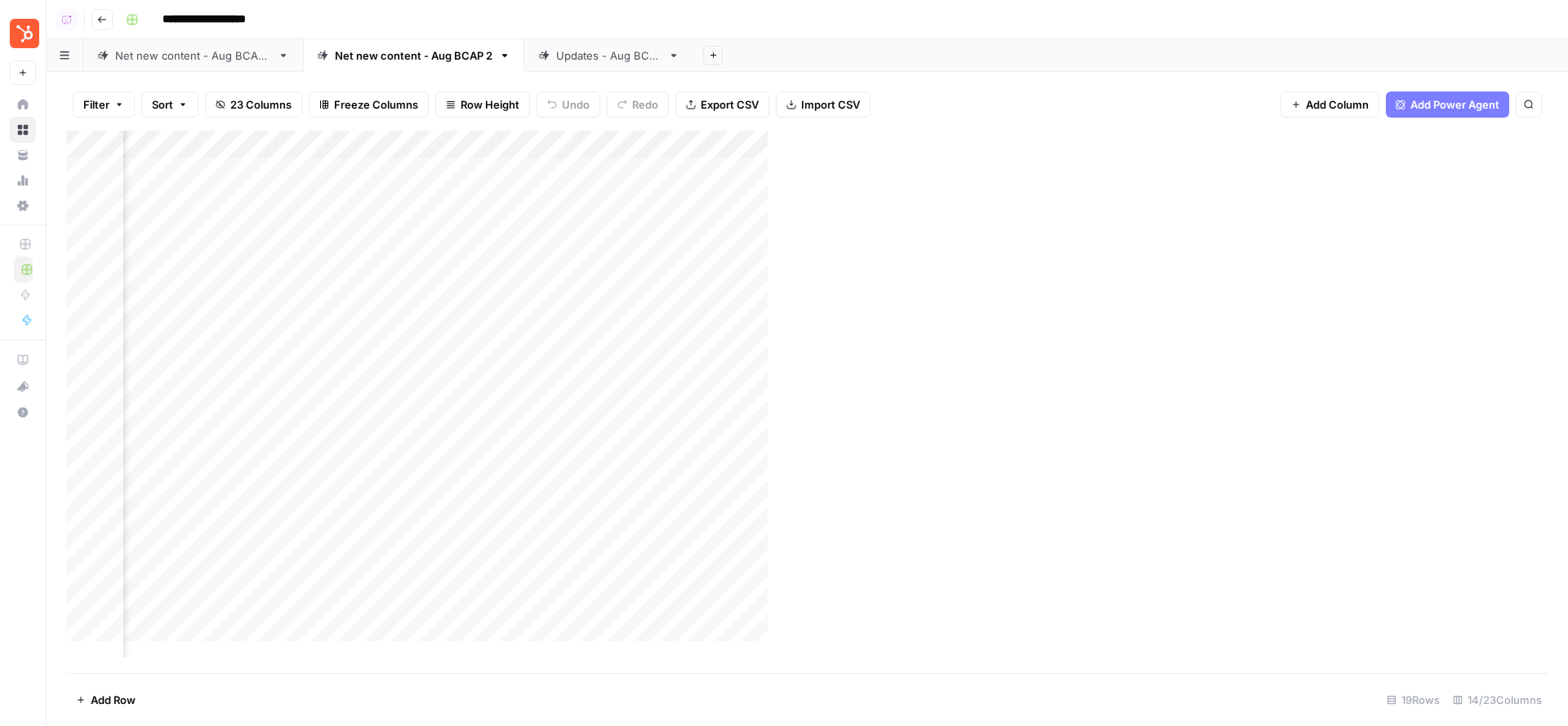
scroll to position [0, 196]
click at [723, 281] on div "Add Column" at bounding box center [807, 402] width 1482 height 544
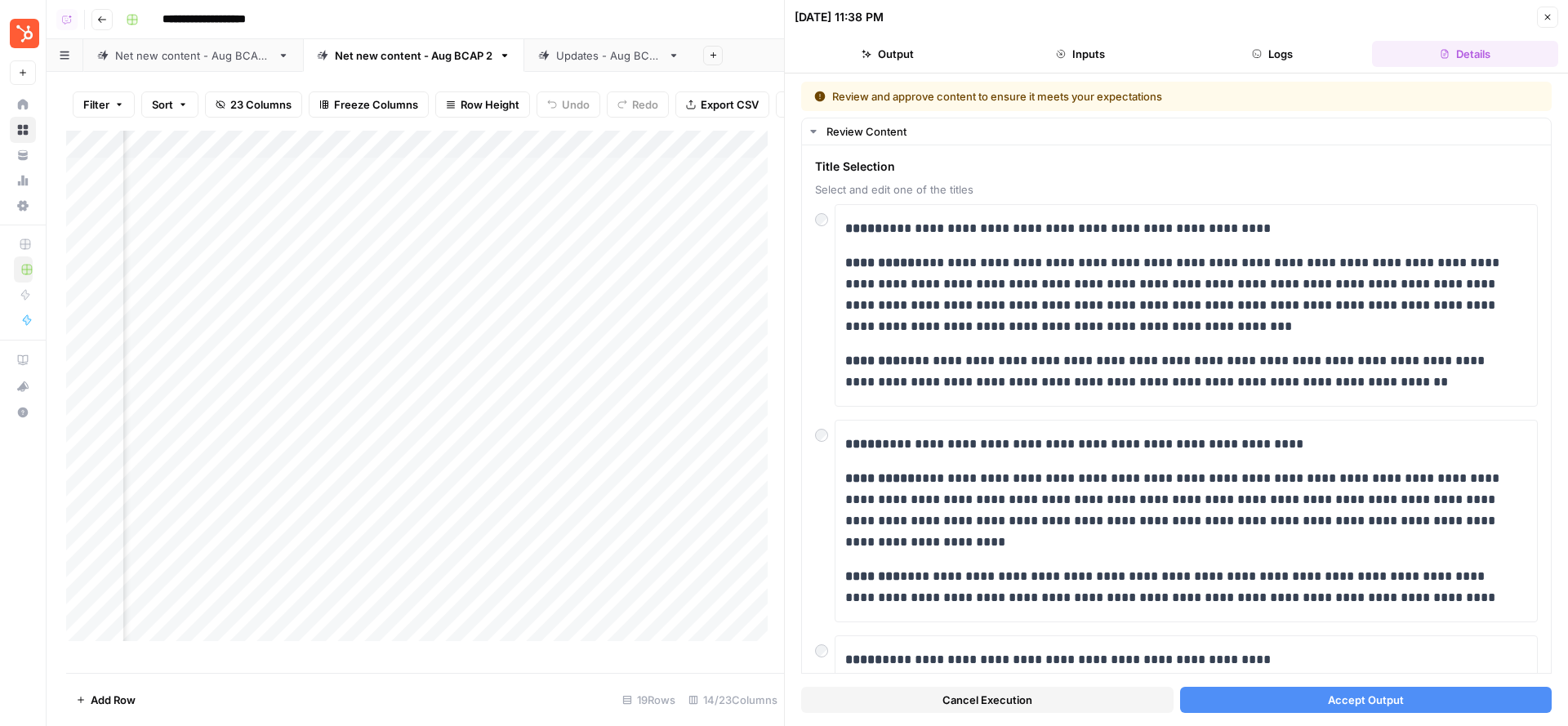
click at [1289, 681] on button "Accept Output" at bounding box center [1366, 699] width 373 height 26
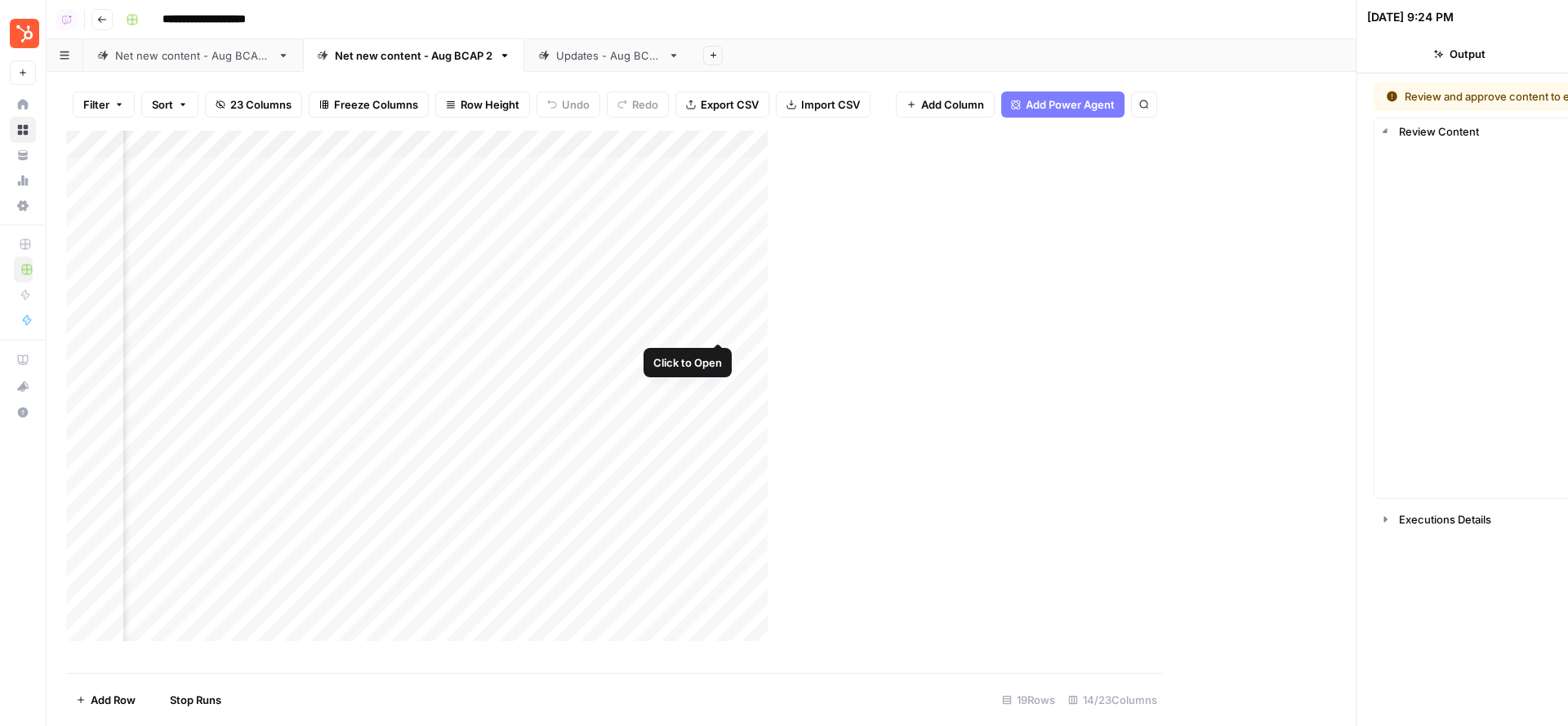
click at [717, 323] on div "Add Column" at bounding box center [464, 394] width 796 height 527
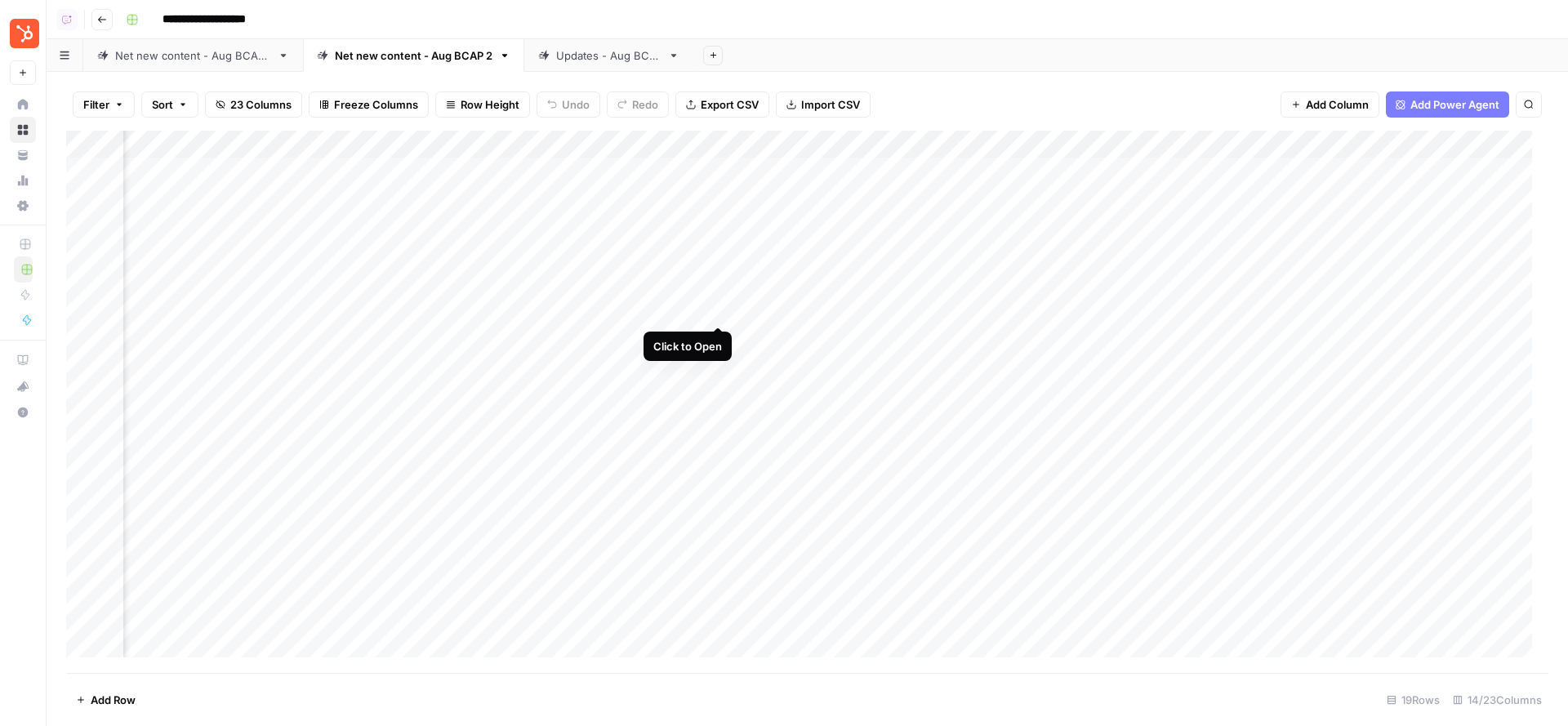
click at [721, 308] on div "Add Column" at bounding box center [807, 402] width 1482 height 544
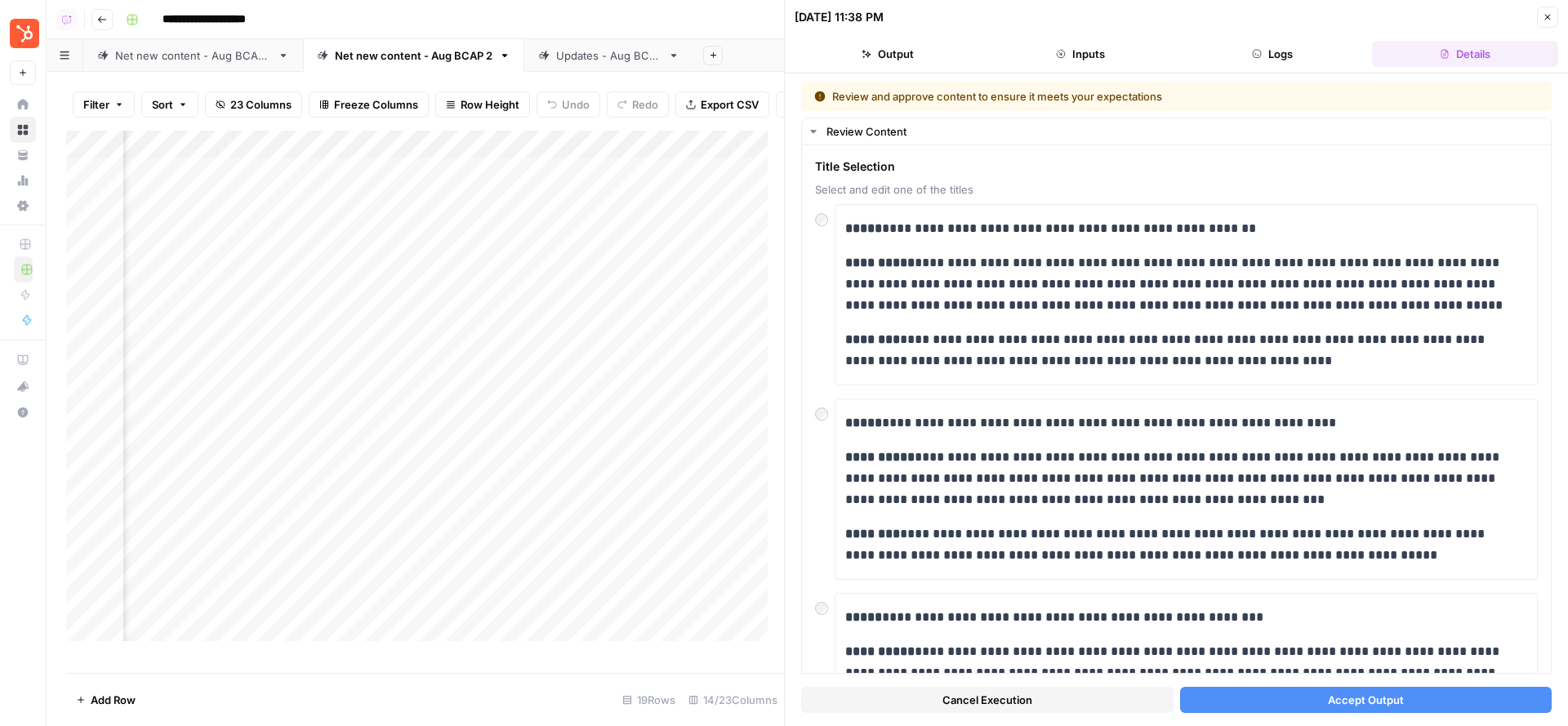
click at [1248, 681] on button "Accept Output" at bounding box center [1366, 699] width 373 height 26
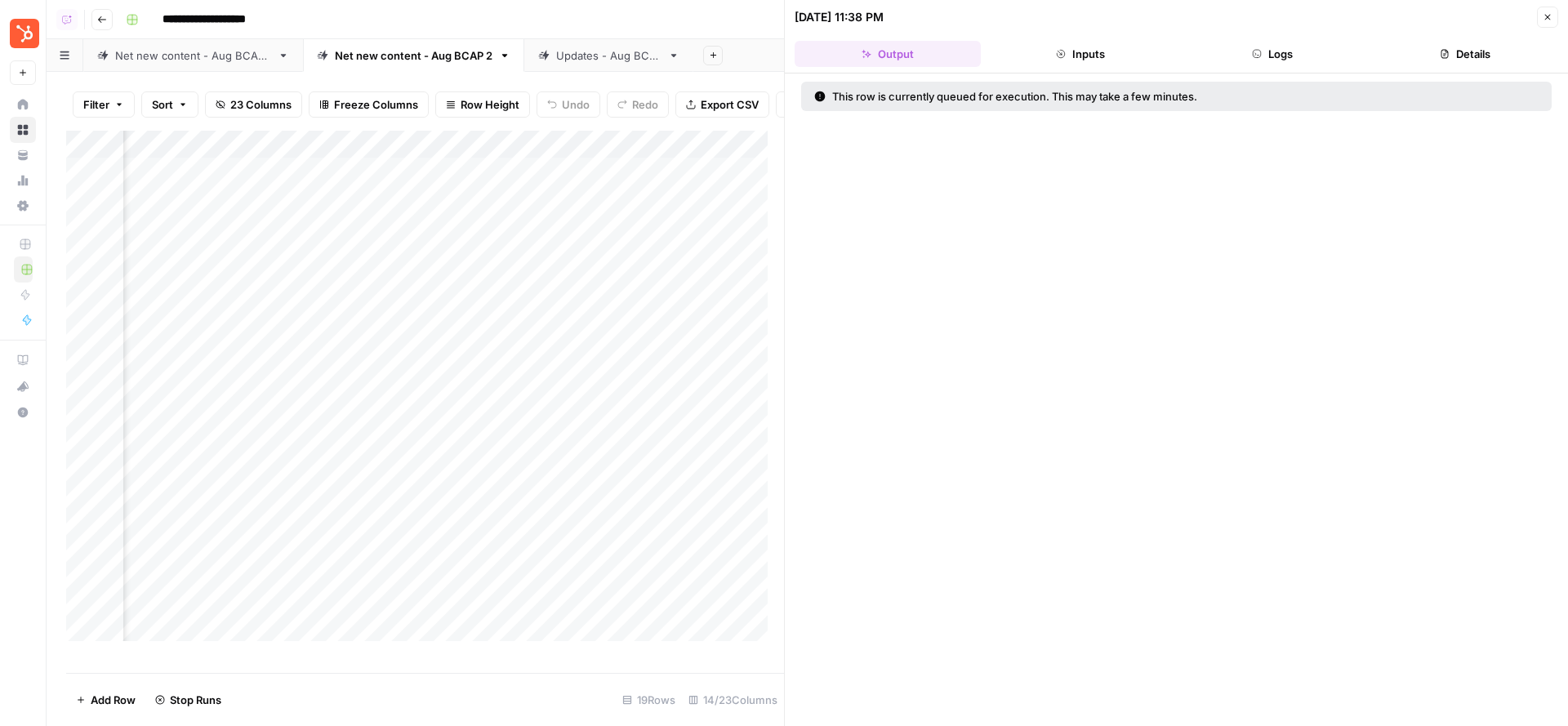
click at [718, 352] on div "Add Column" at bounding box center [426, 394] width 718 height 527
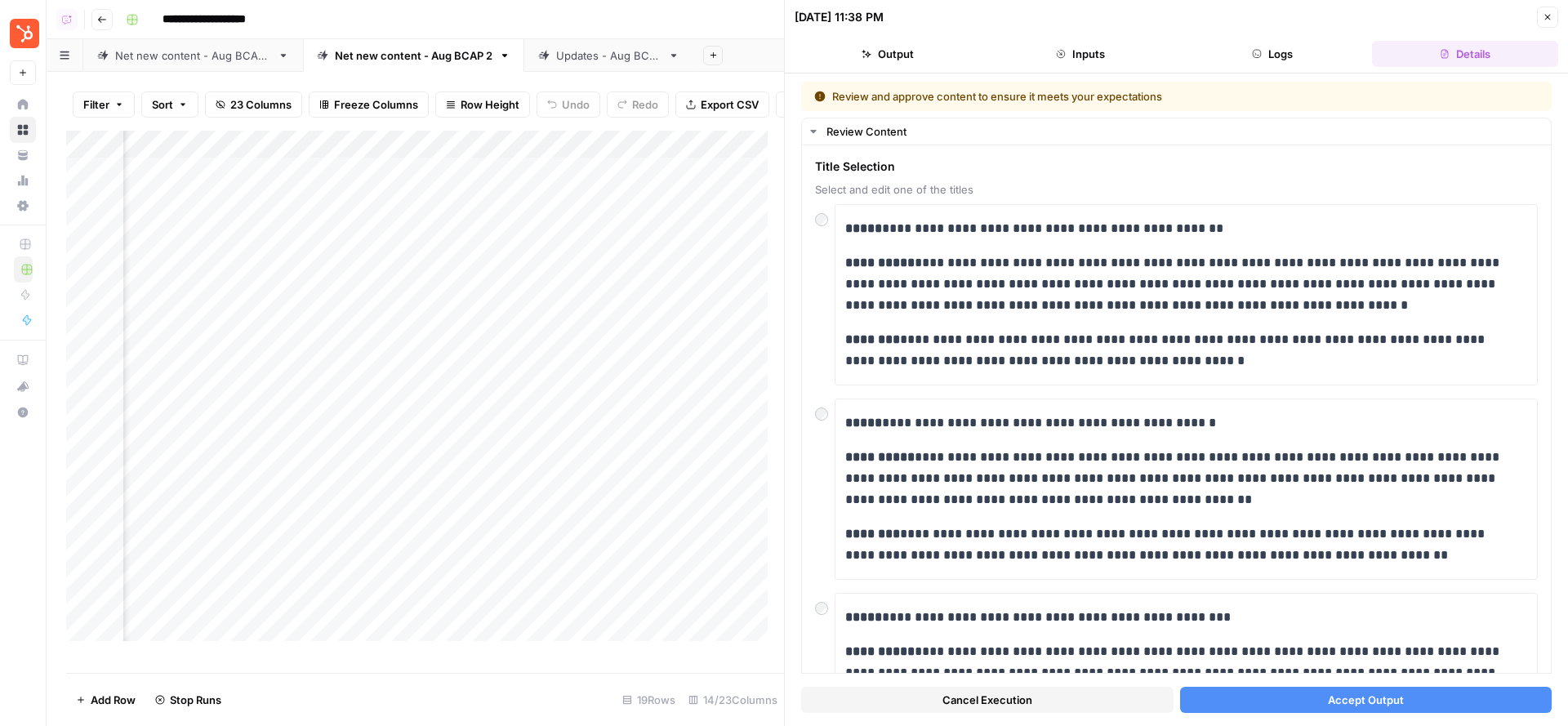
click at [1396, 681] on button "Accept Output" at bounding box center [1366, 699] width 373 height 26
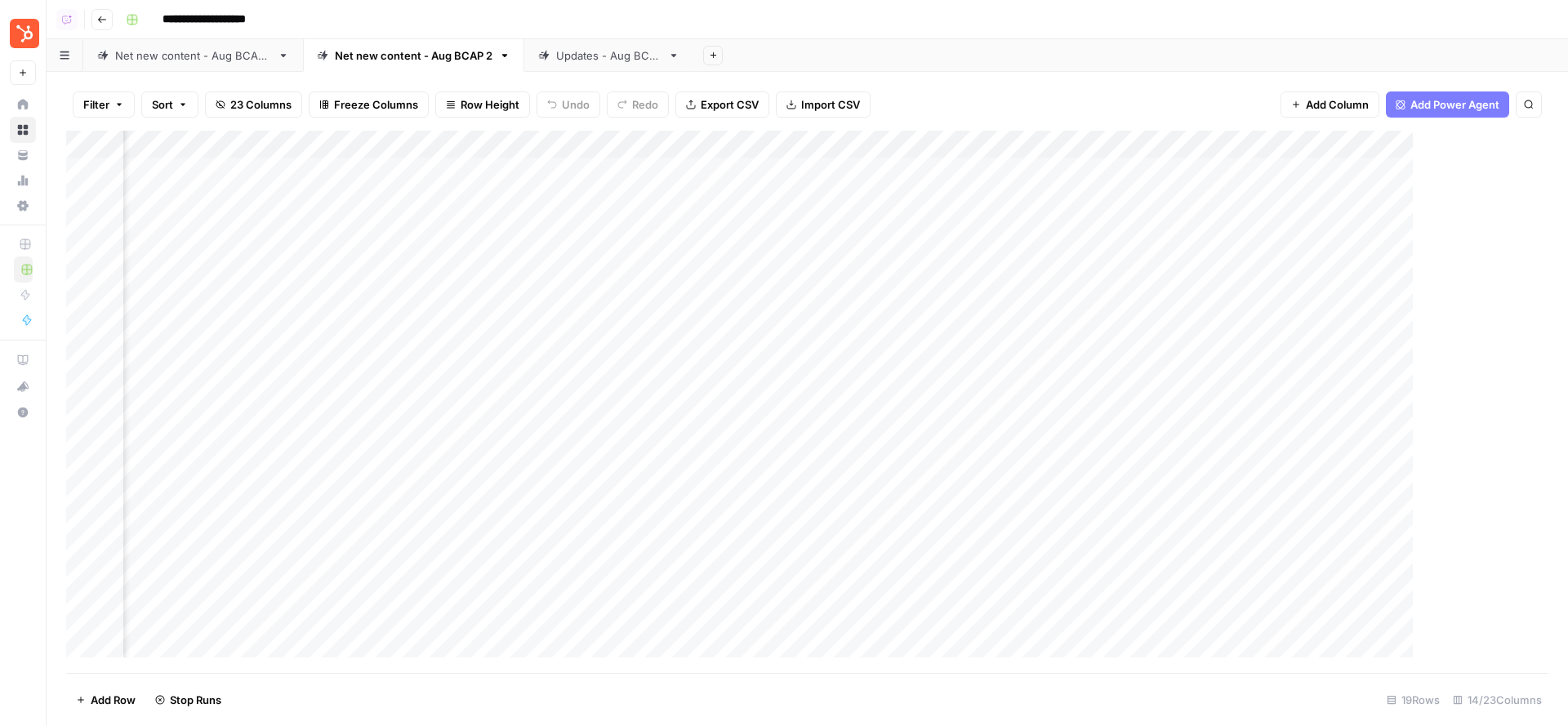
scroll to position [0, 1078]
click at [508, 198] on div "Add Column" at bounding box center [807, 402] width 1482 height 544
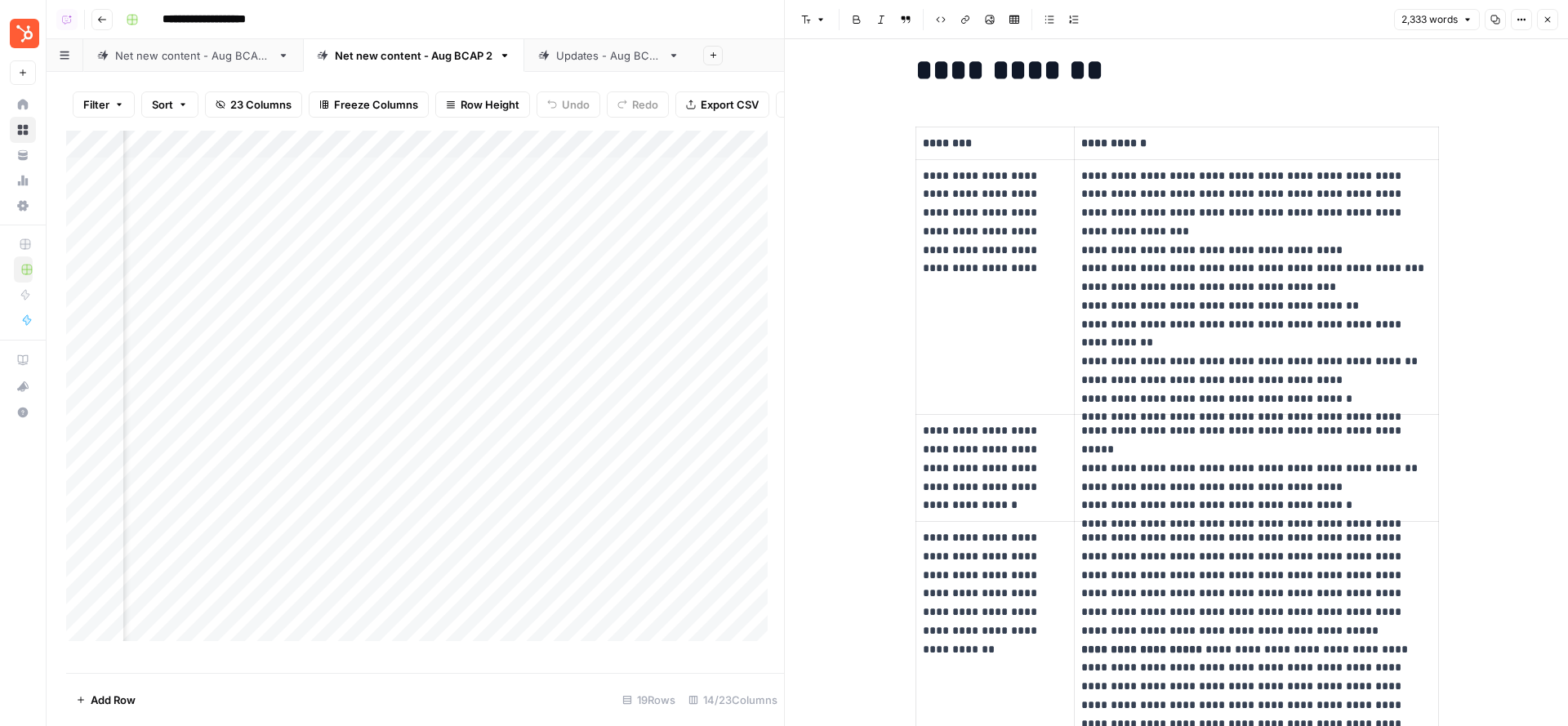
scroll to position [0, 439]
click at [474, 265] on div "Add Column" at bounding box center [426, 394] width 718 height 527
click at [475, 294] on div "Add Column" at bounding box center [426, 394] width 718 height 527
click at [477, 323] on div "Add Column" at bounding box center [426, 394] width 718 height 527
click at [477, 355] on div "Add Column" at bounding box center [426, 394] width 718 height 527
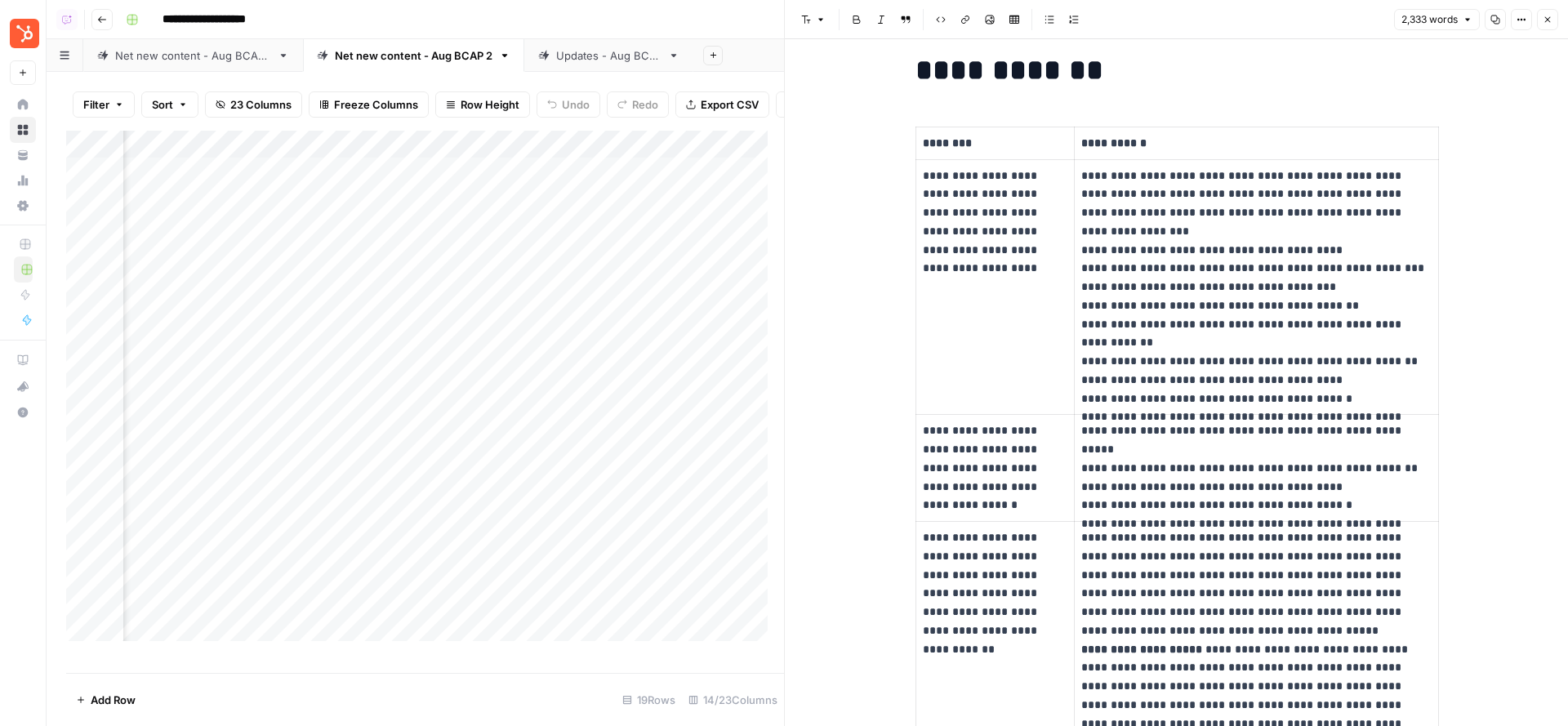
click at [957, 140] on p "********" at bounding box center [995, 143] width 146 height 18
click at [541, 270] on div "Add Column" at bounding box center [426, 394] width 718 height 527
click at [542, 298] on div "Add Column" at bounding box center [426, 394] width 718 height 527
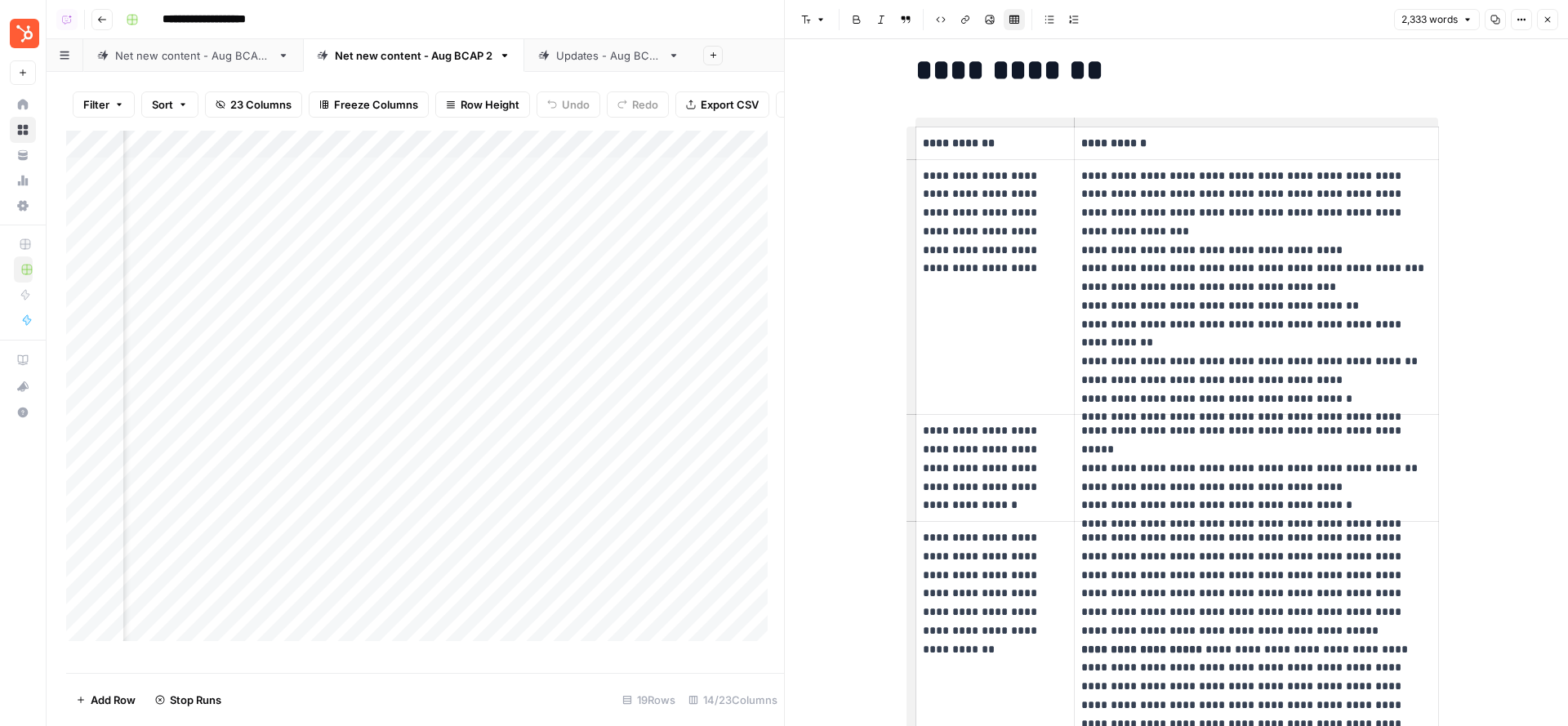
click at [541, 327] on div "Add Column" at bounding box center [426, 394] width 718 height 527
click at [540, 352] on div "Add Column" at bounding box center [426, 394] width 718 height 527
drag, startPoint x: 1147, startPoint y: 138, endPoint x: 1074, endPoint y: 138, distance: 73.0
click at [1081, 138] on p "**********" at bounding box center [1256, 143] width 350 height 18
click at [1470, 20] on button "Close" at bounding box center [1548, 19] width 21 height 21
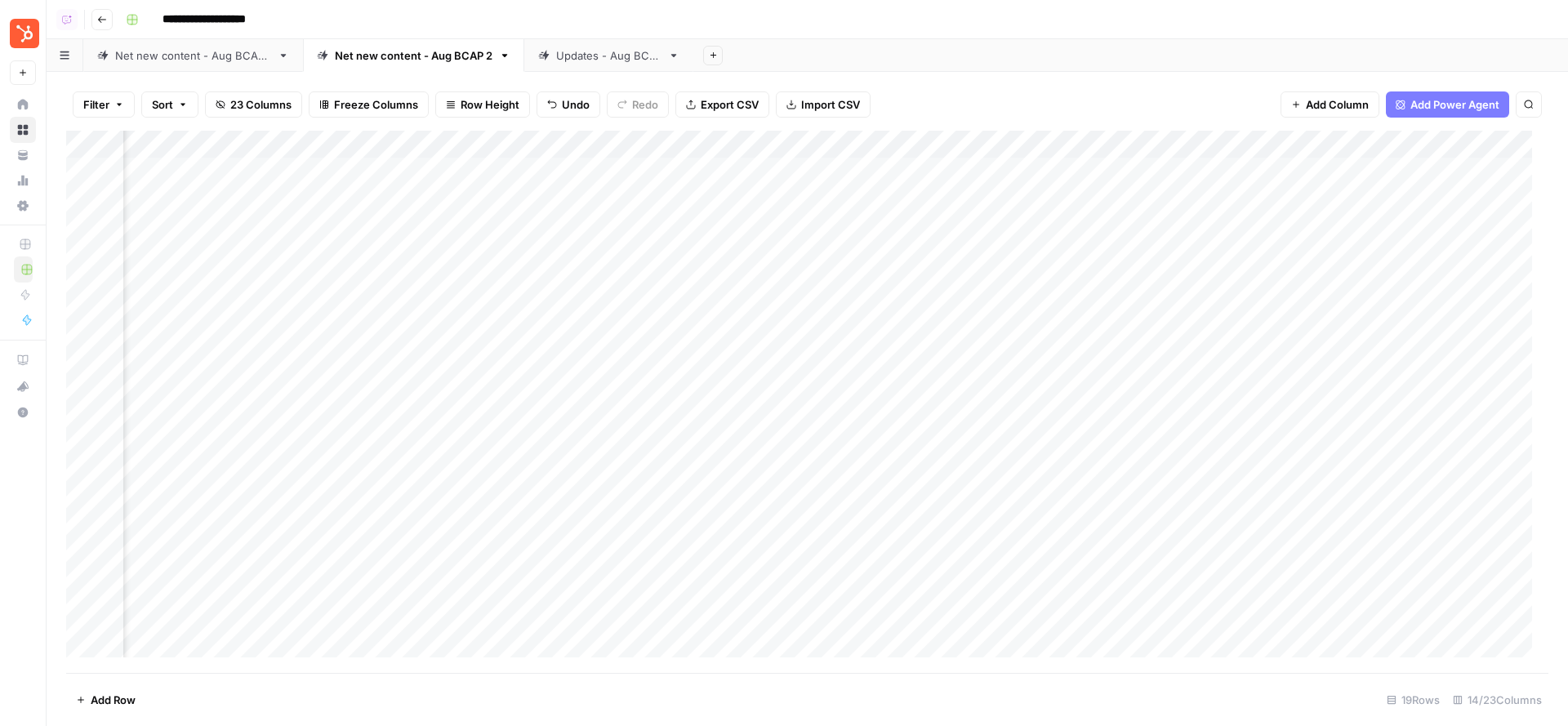
scroll to position [0, 406]
click at [1181, 174] on div "Add Column" at bounding box center [807, 402] width 1482 height 544
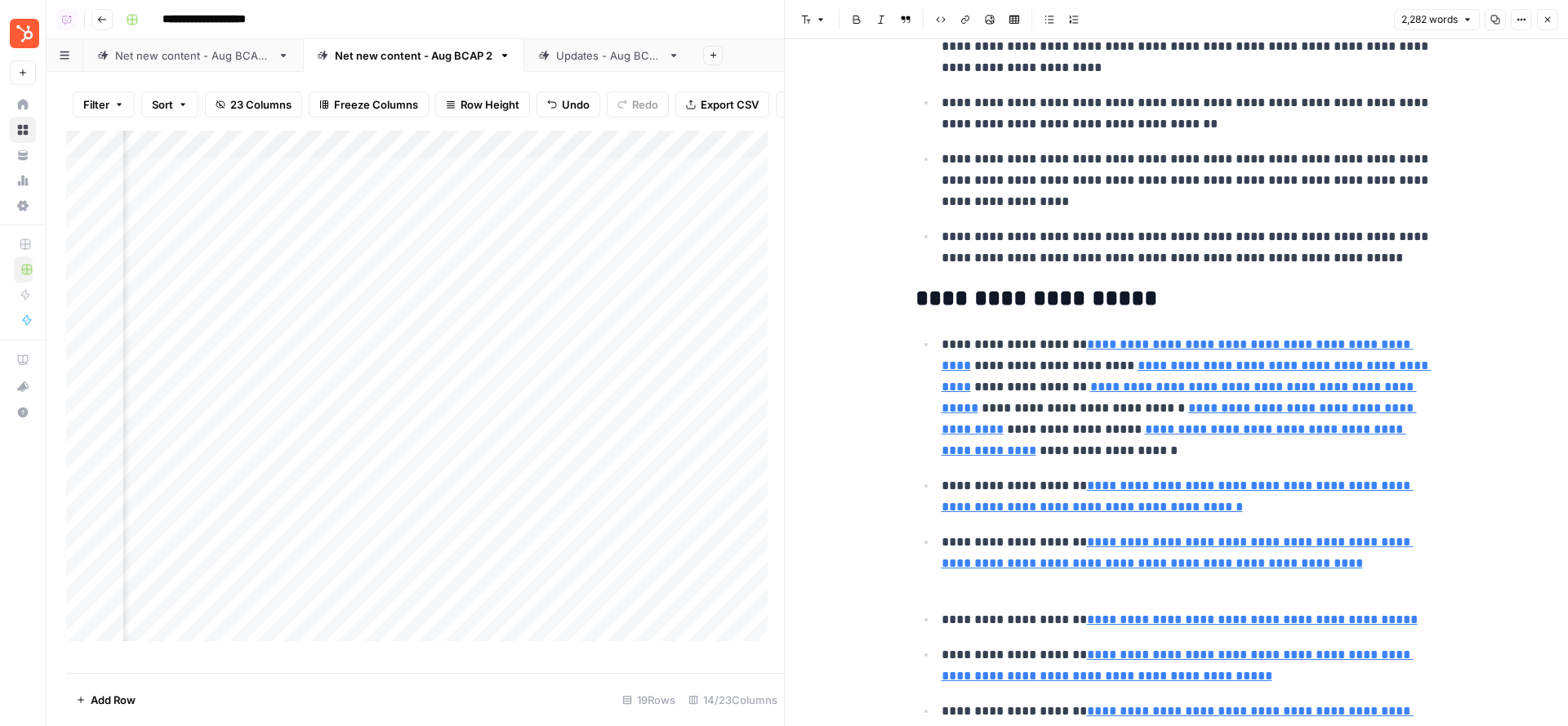
scroll to position [1459, 0]
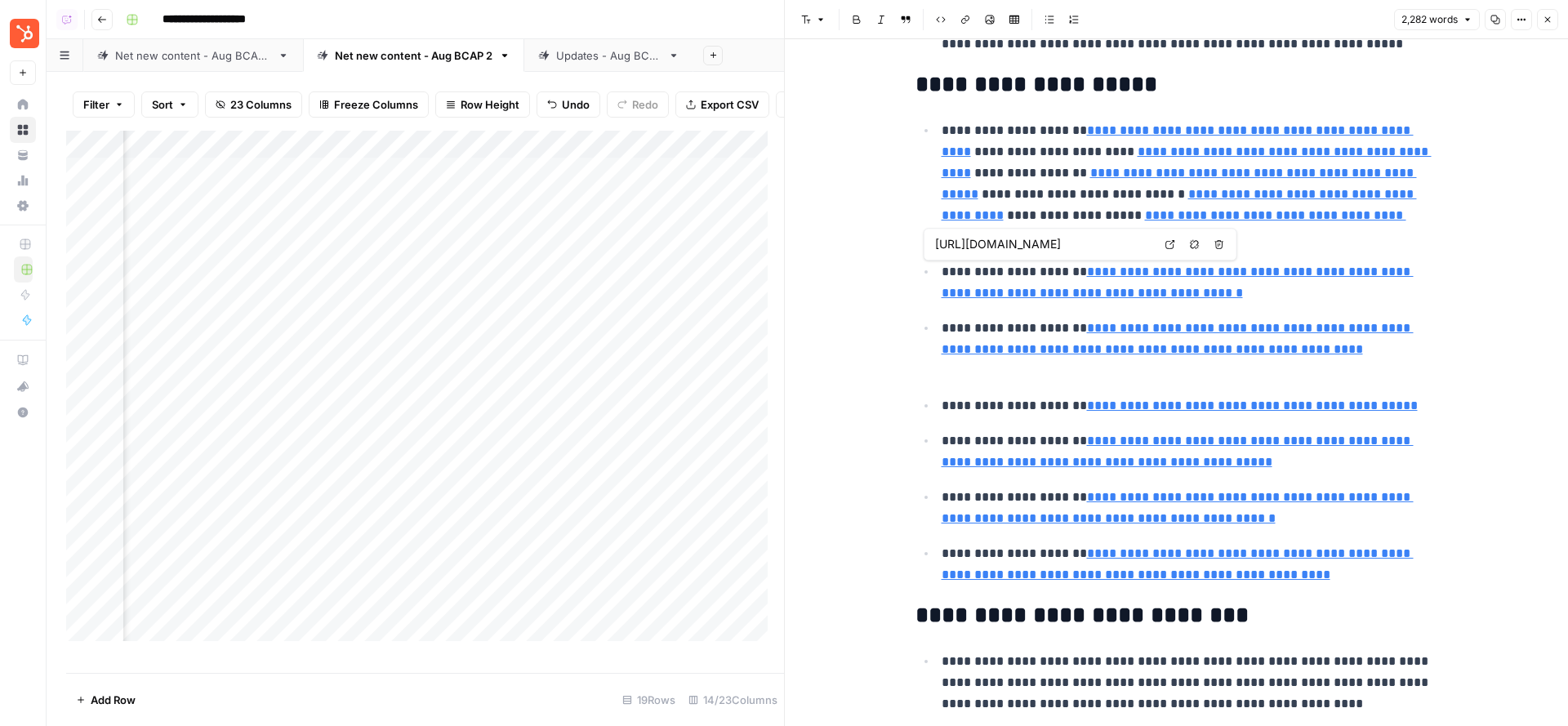
type input "https://blog.hubspot.com/blog/tabid/6307/bid/31446/everything-email-marketers-n…"
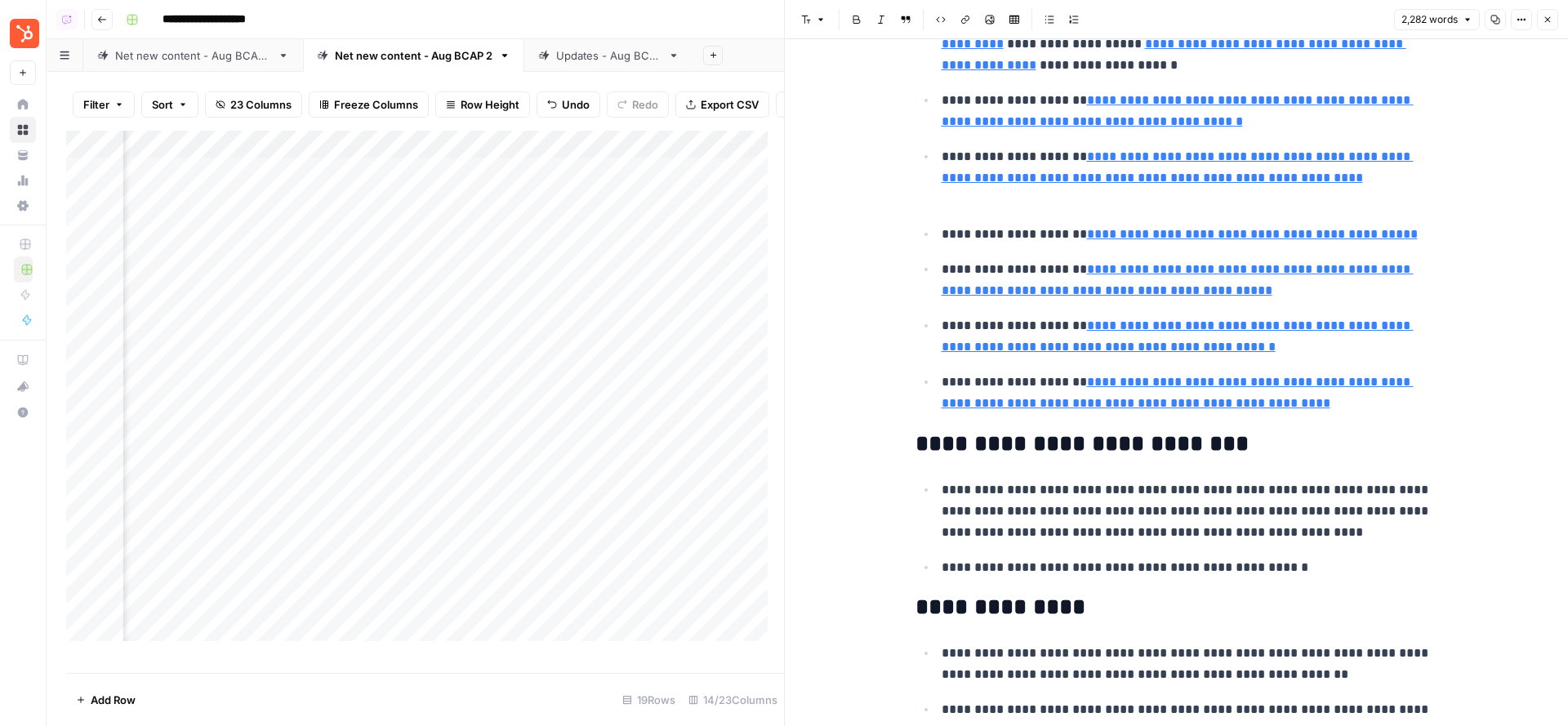
type input "https://blog.hubspot.com/marketing/email-blacklist"
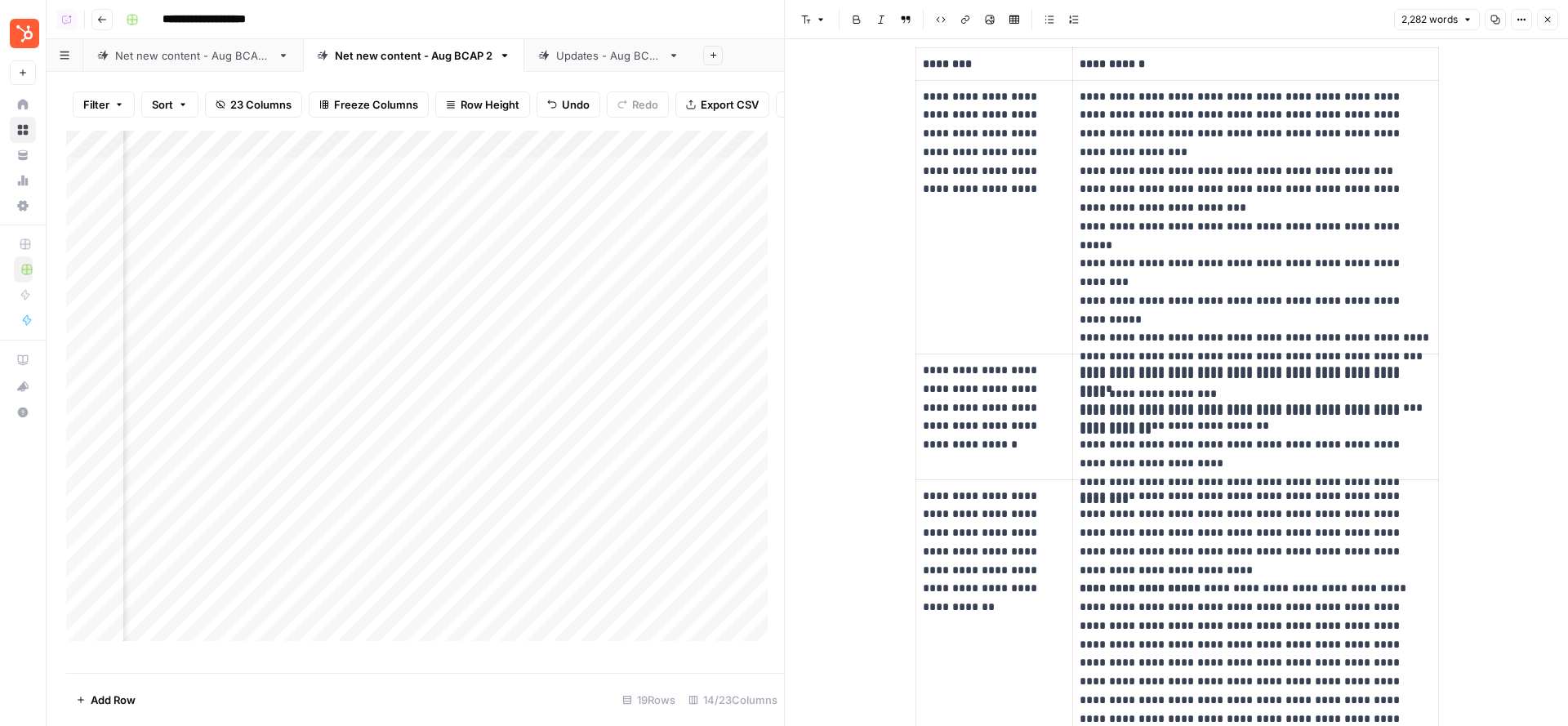
scroll to position [2899, 0]
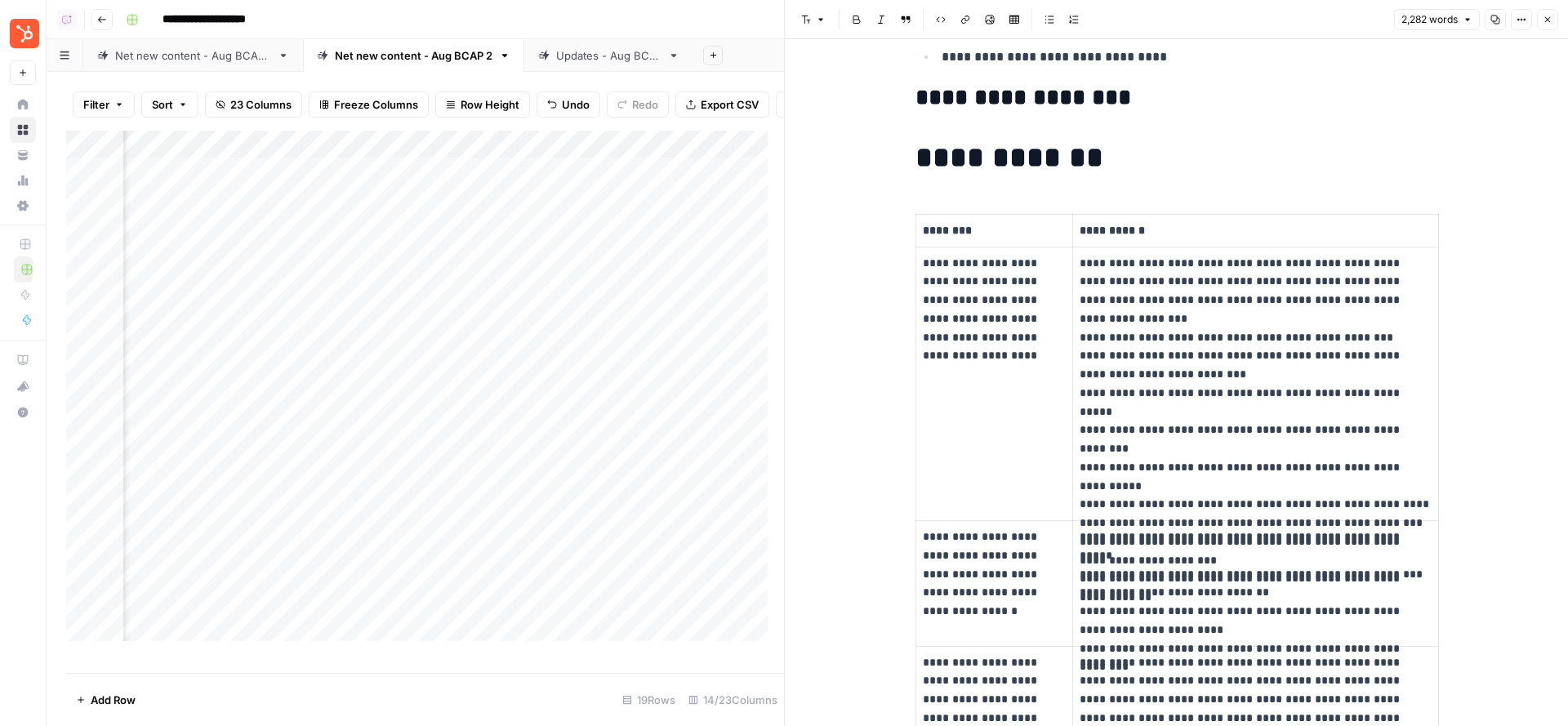
click at [1470, 26] on button "Close" at bounding box center [1548, 19] width 21 height 21
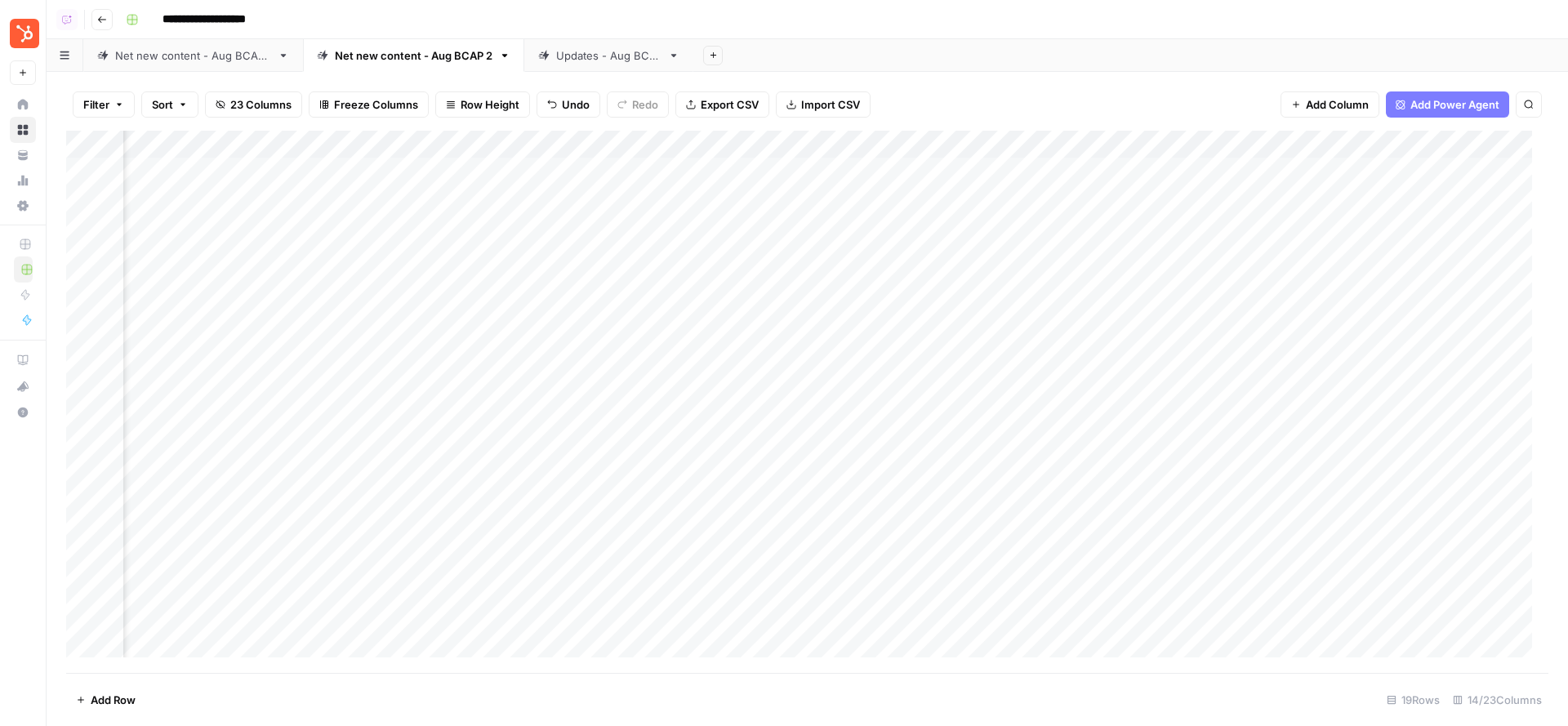
click at [1181, 225] on div "Add Column" at bounding box center [807, 402] width 1482 height 544
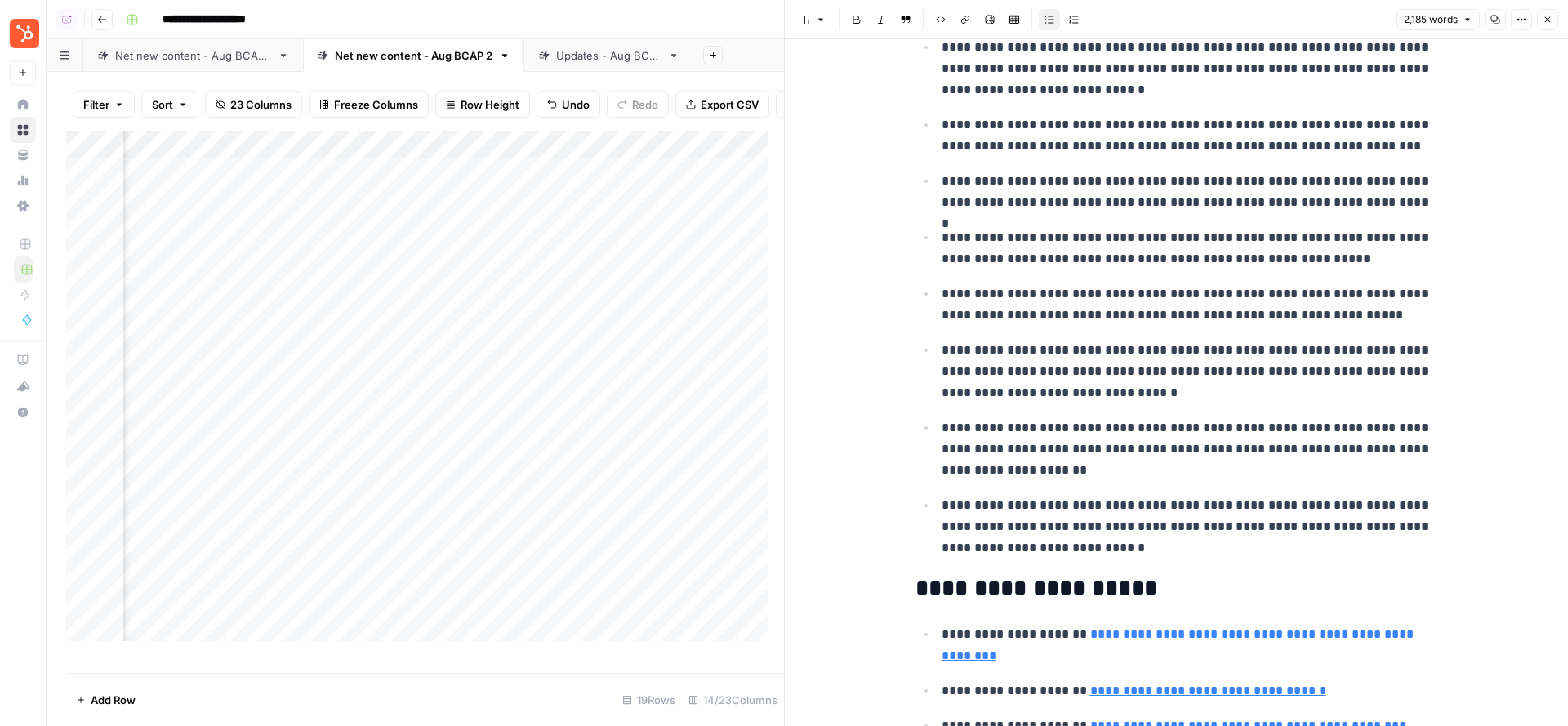
scroll to position [1020, 0]
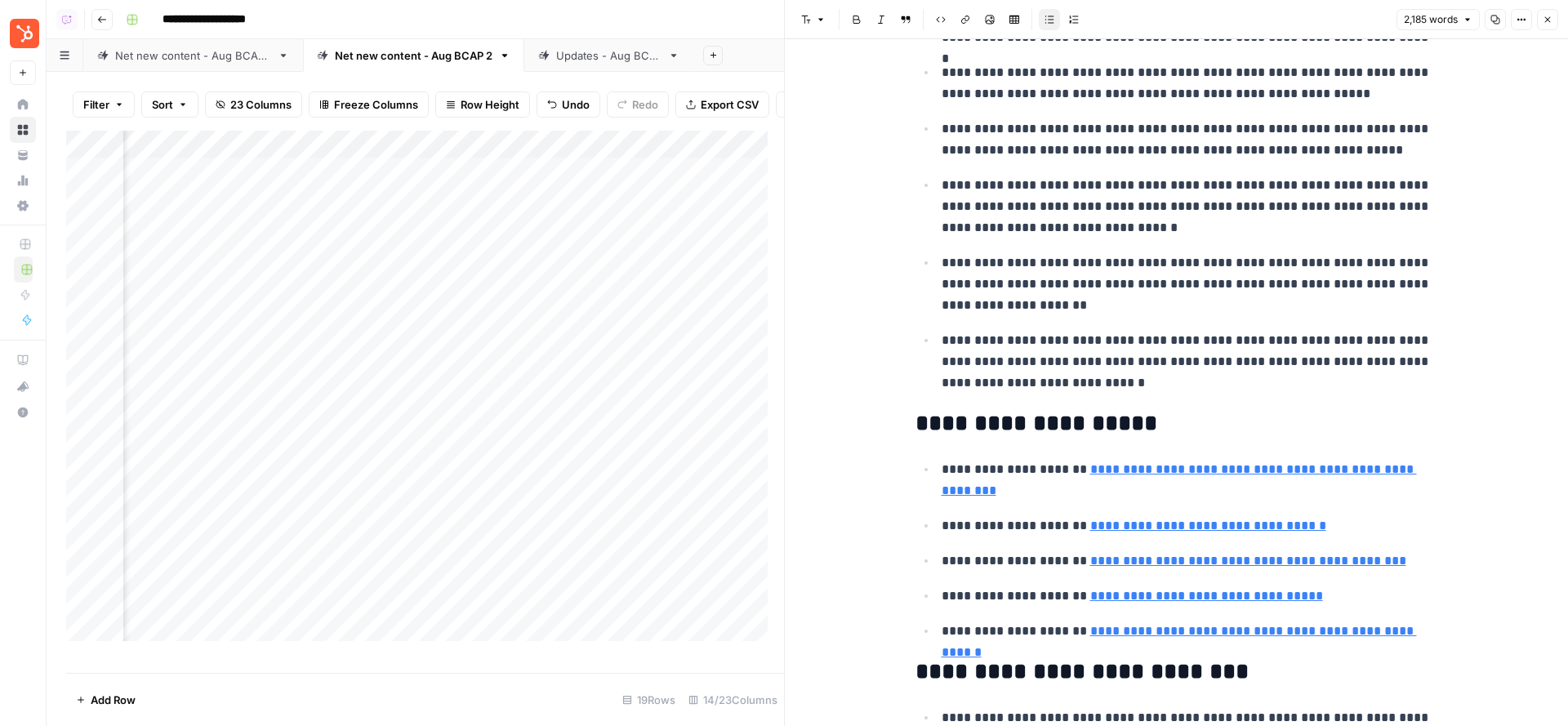
click at [1470, 23] on icon "button" at bounding box center [1548, 19] width 10 height 10
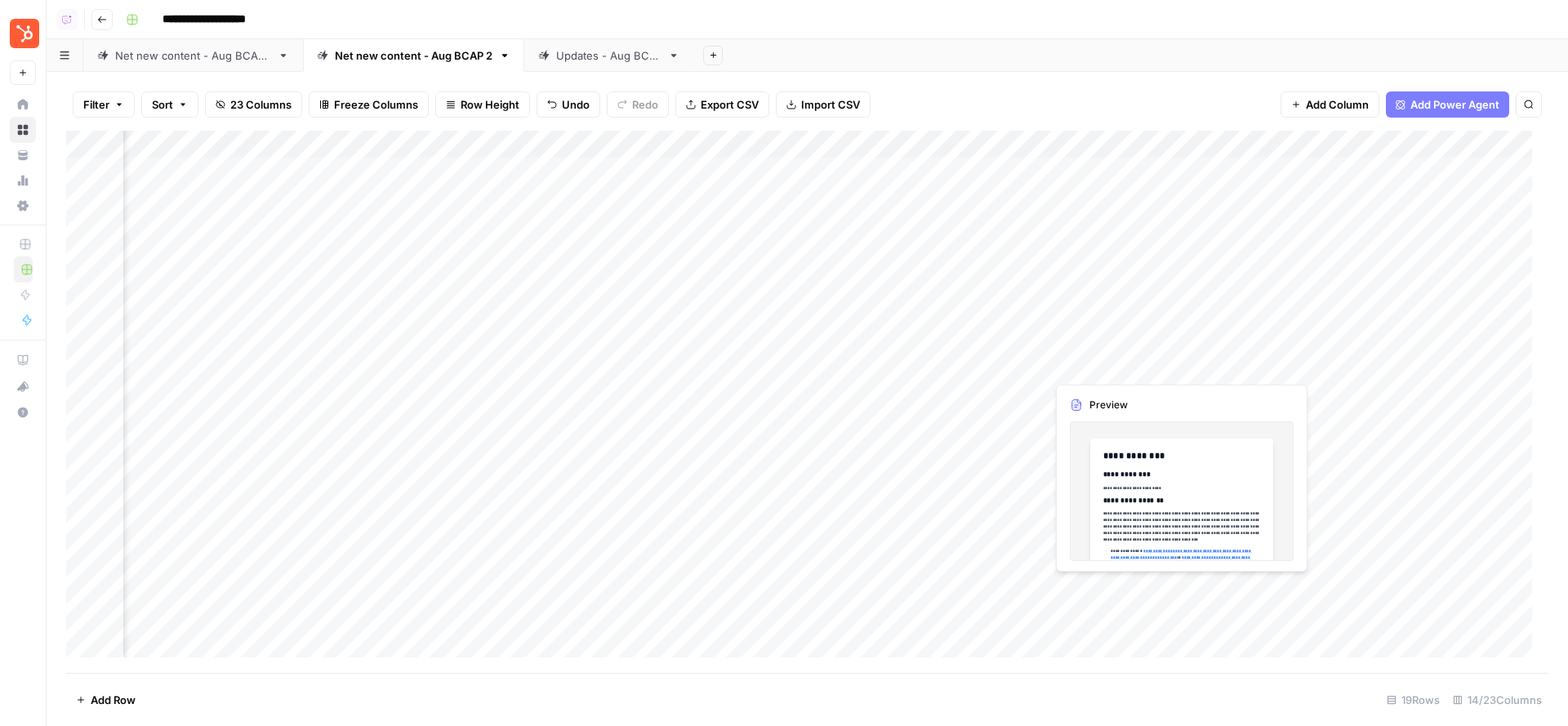
click at [1177, 363] on div "Add Column" at bounding box center [807, 402] width 1482 height 544
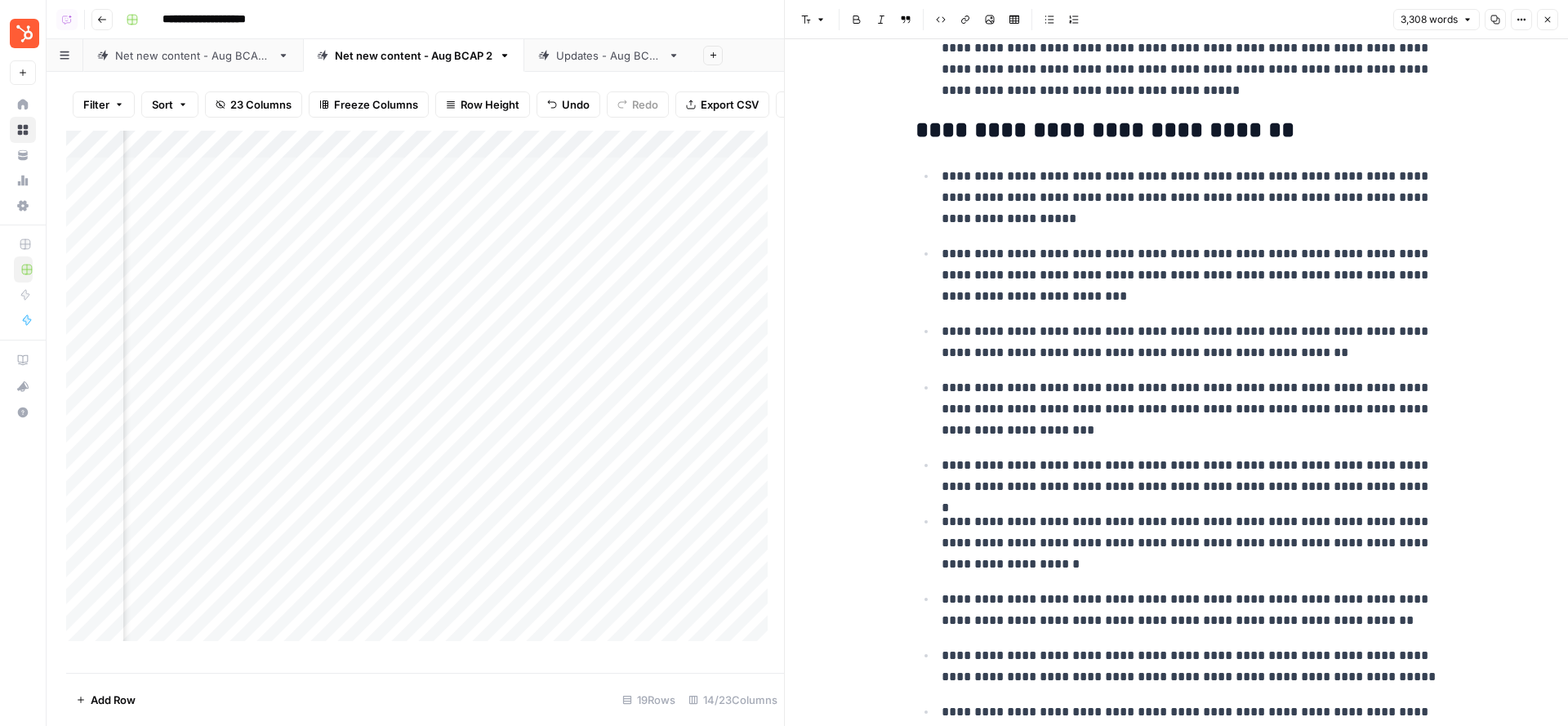
scroll to position [1556, 0]
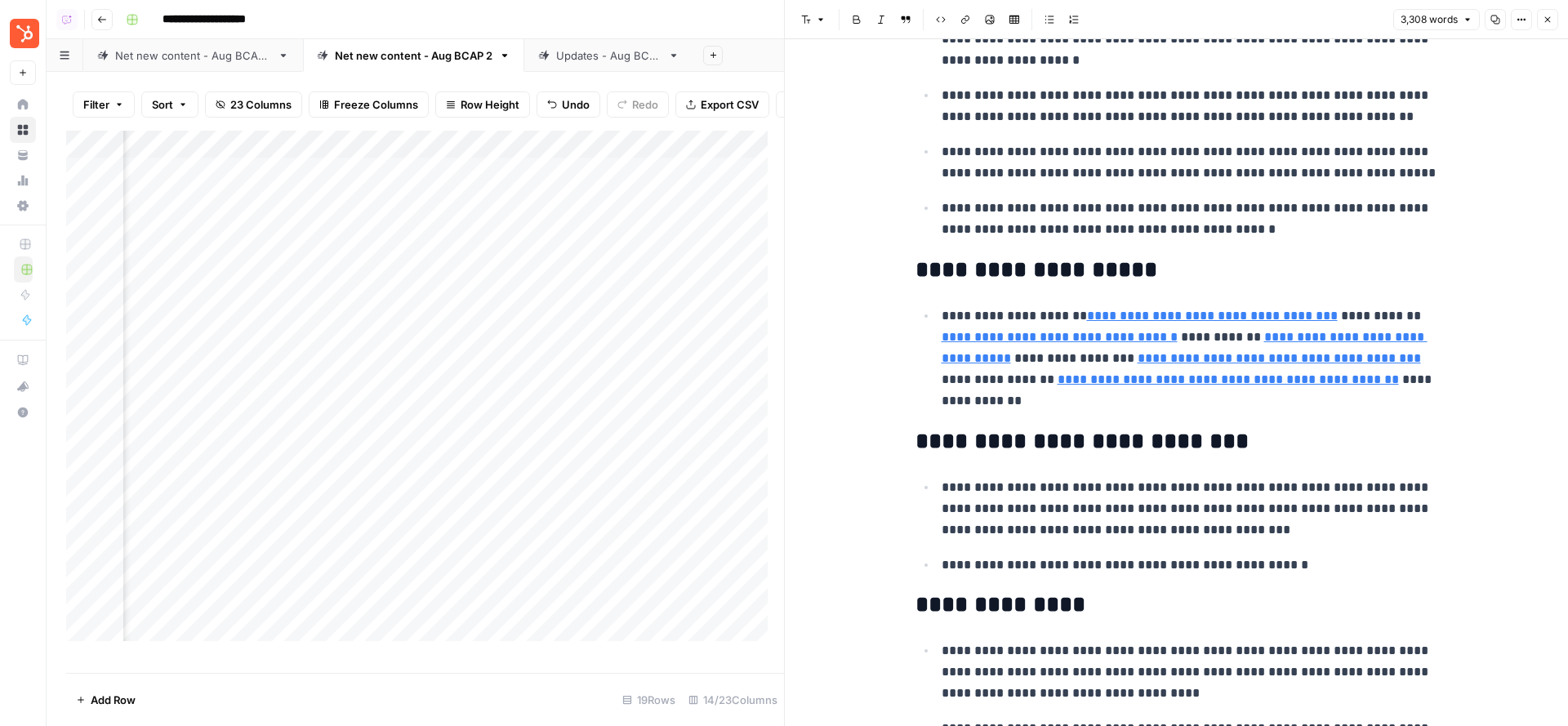
click at [1470, 24] on icon "button" at bounding box center [1548, 19] width 10 height 10
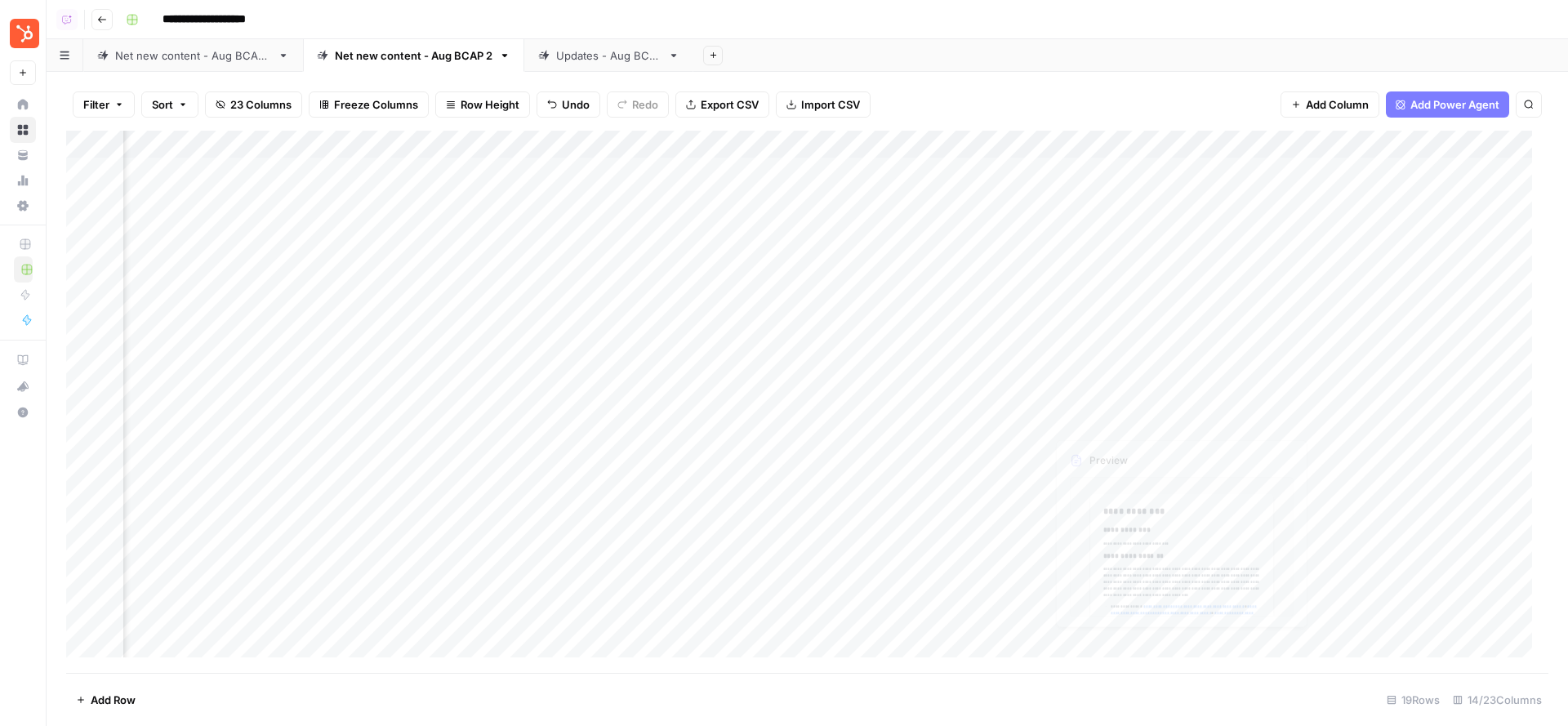
click at [1180, 396] on div "Add Column" at bounding box center [807, 402] width 1482 height 544
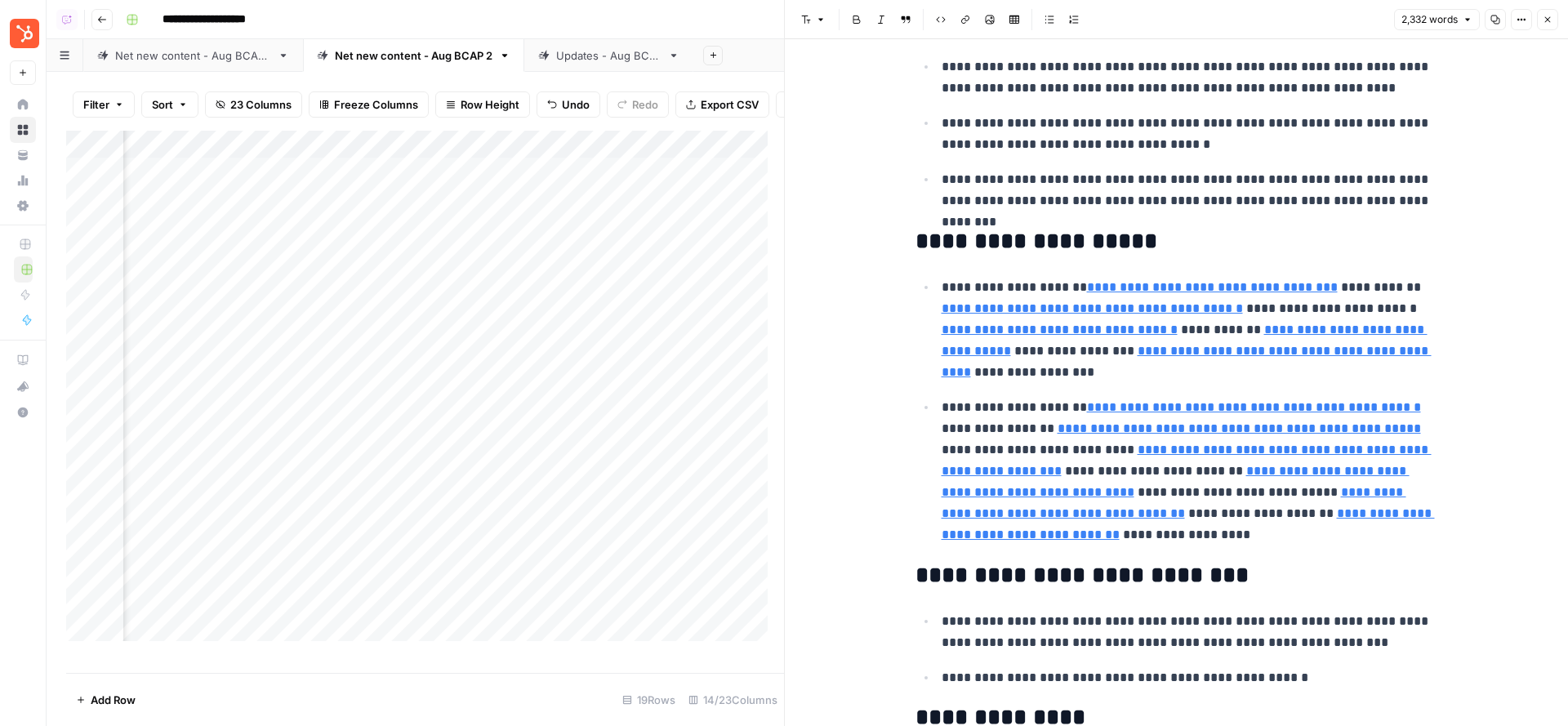
scroll to position [1158, 0]
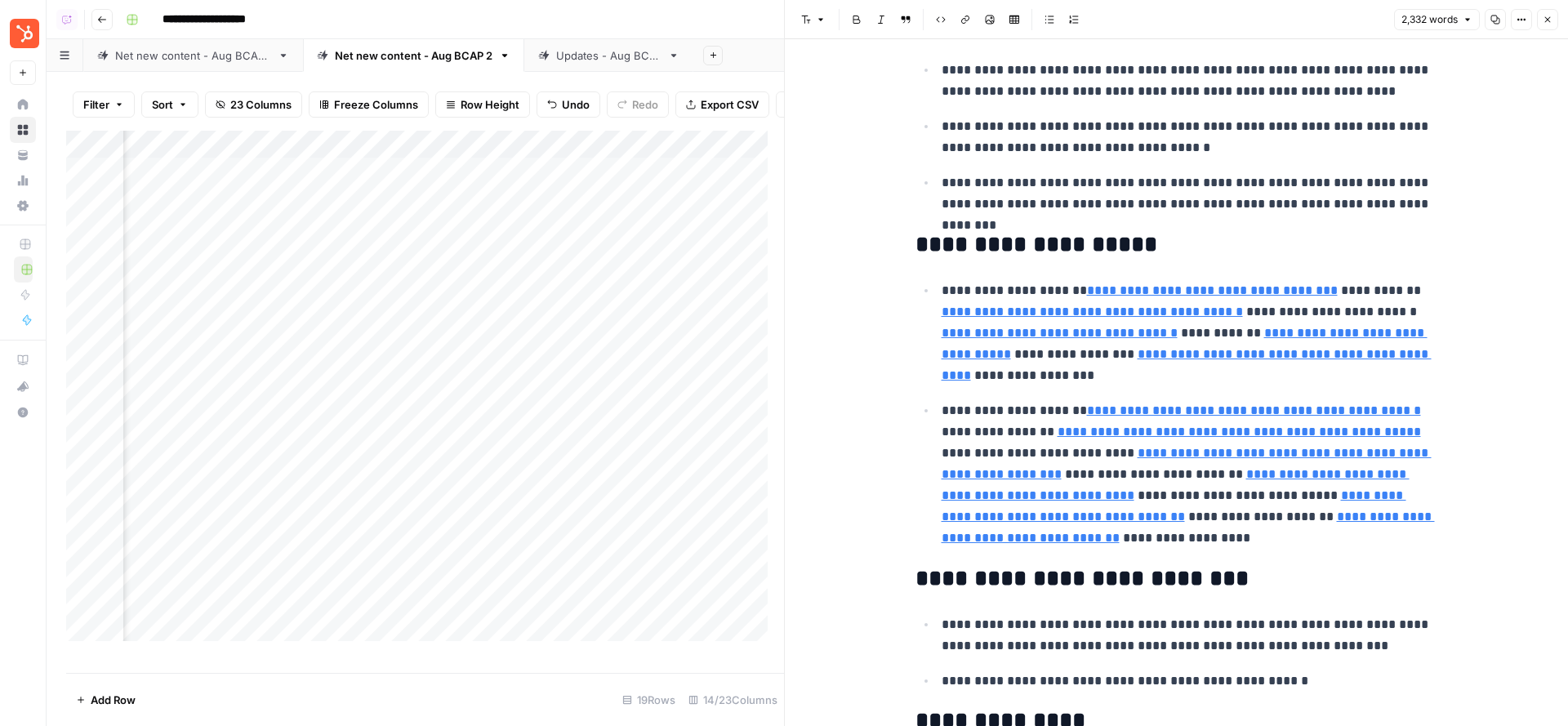
click at [1470, 14] on icon "button" at bounding box center [1548, 19] width 10 height 10
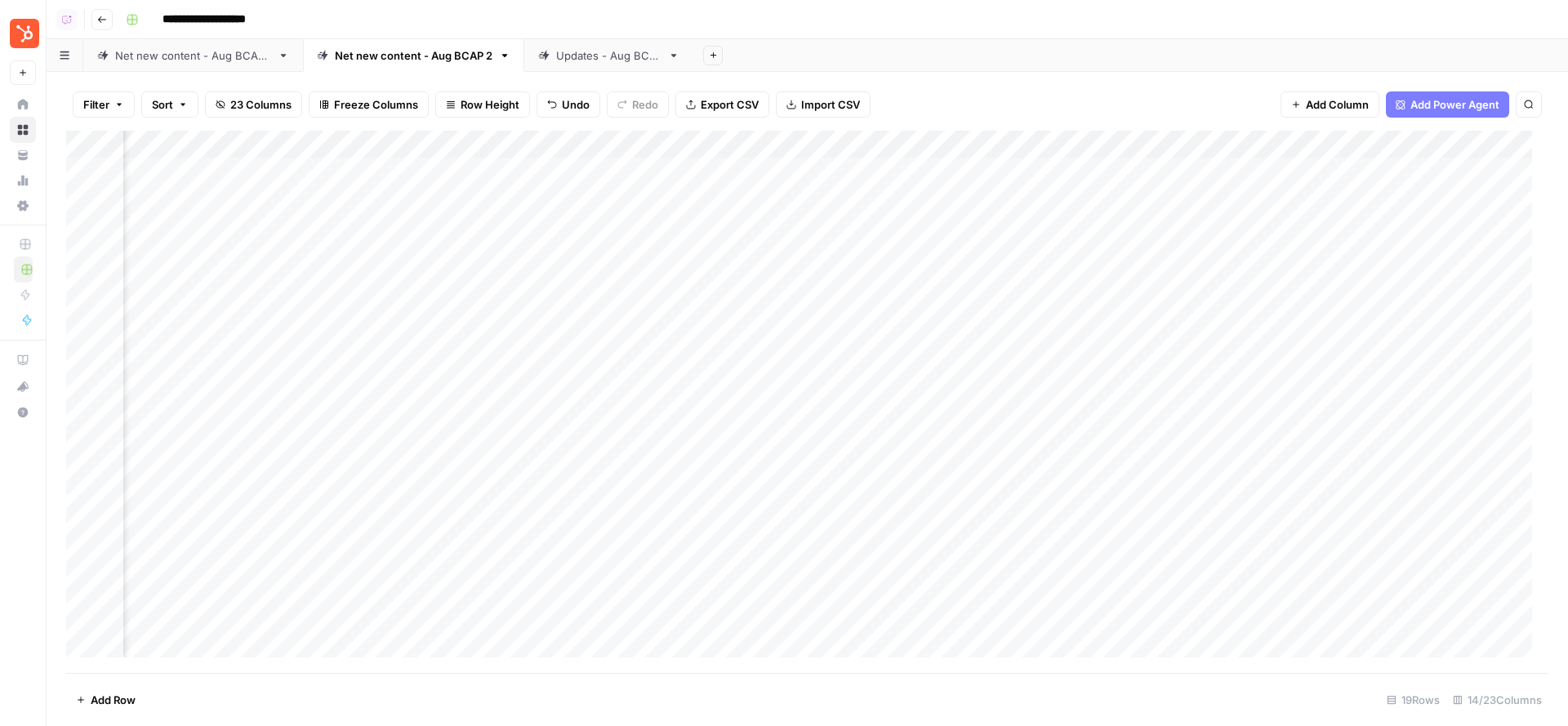
click at [1179, 422] on div "Add Column" at bounding box center [807, 402] width 1482 height 544
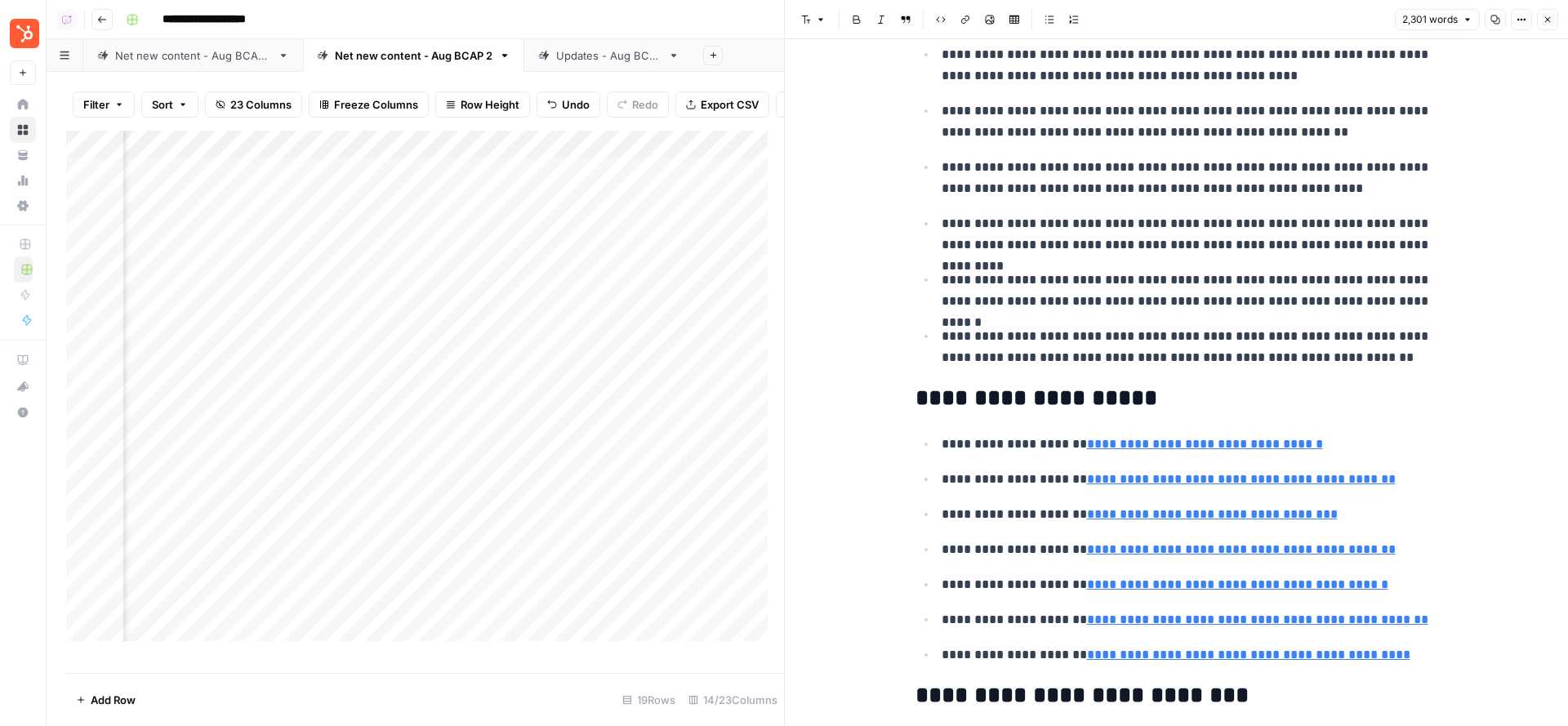
scroll to position [1348, 0]
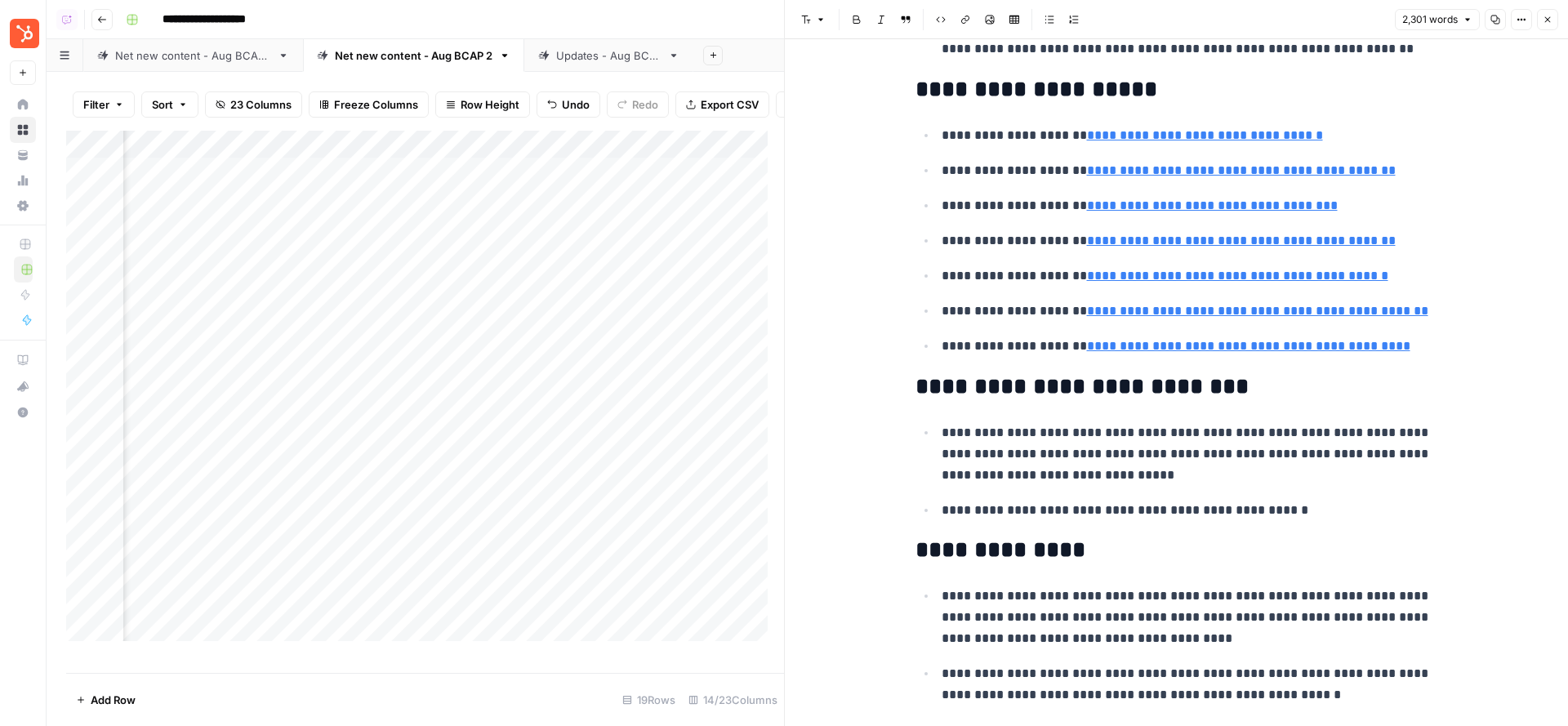
click at [1470, 19] on icon "button" at bounding box center [1548, 19] width 10 height 10
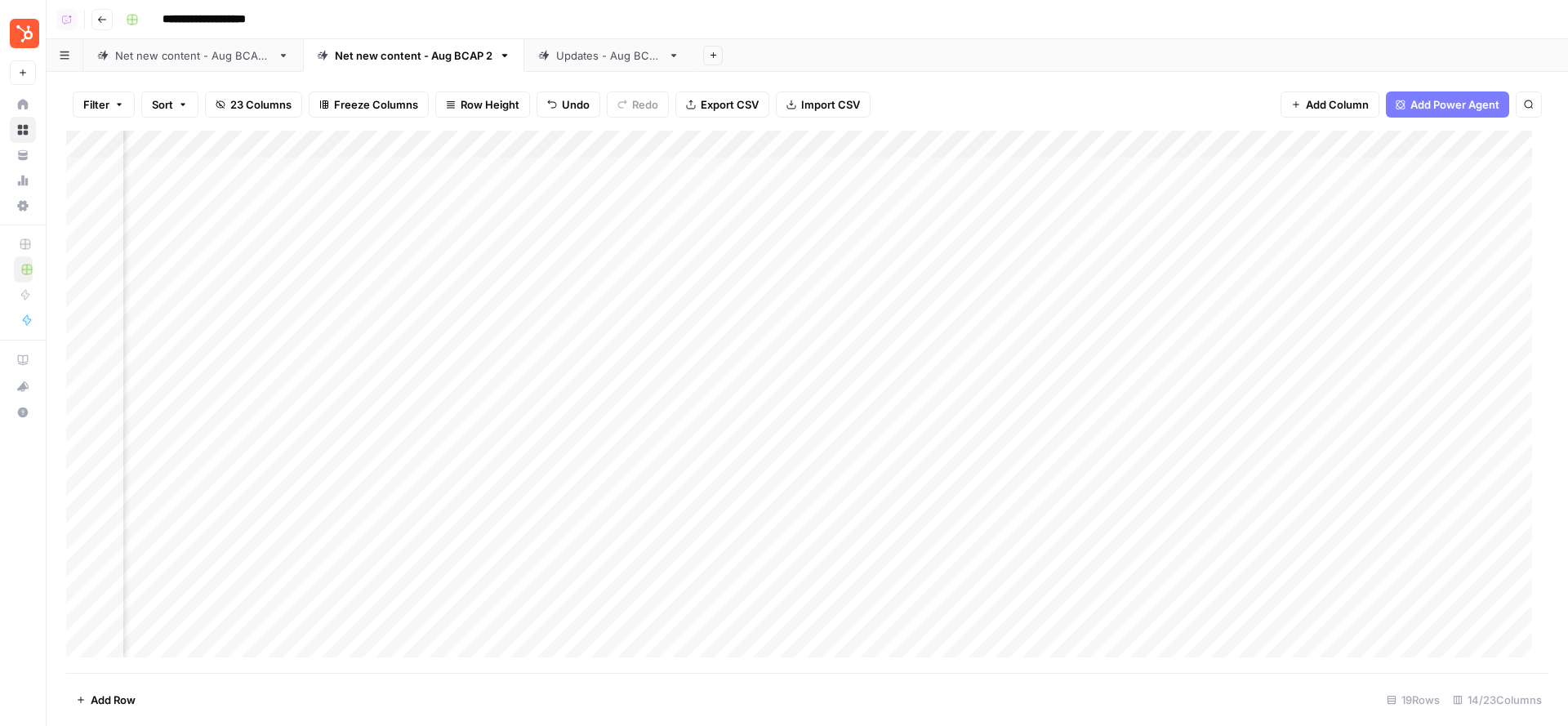
click at [1179, 448] on div "Add Column" at bounding box center [807, 402] width 1482 height 544
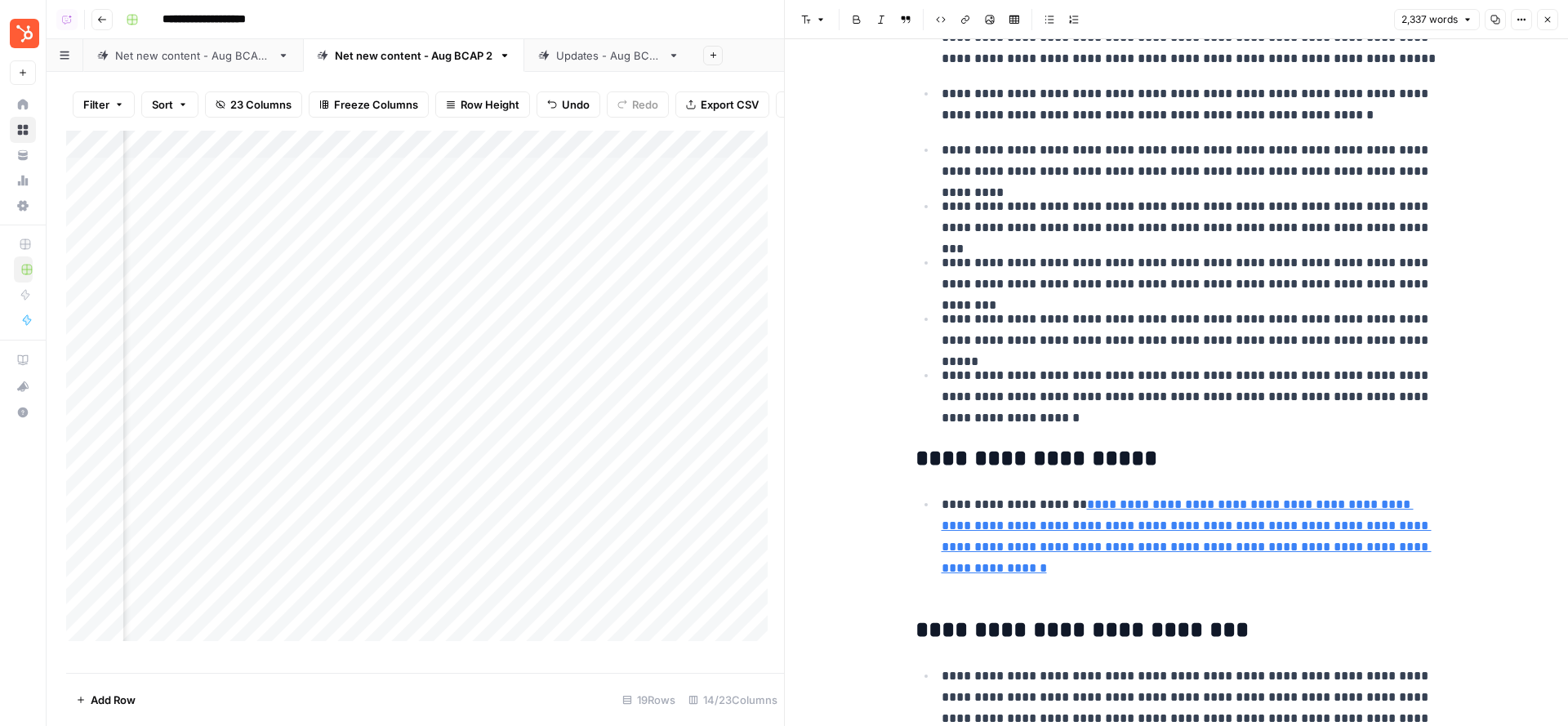
scroll to position [1185, 0]
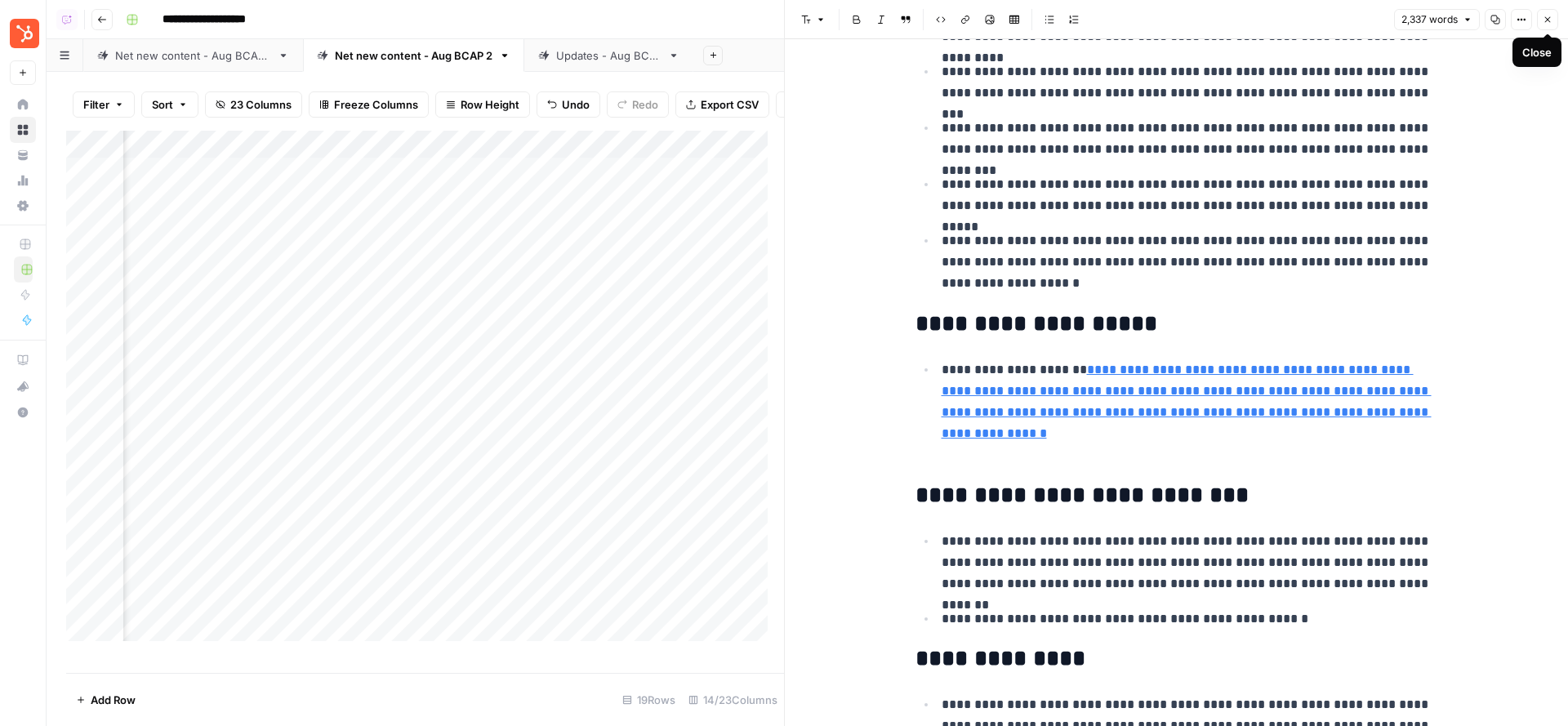
click at [1470, 25] on button "Close" at bounding box center [1548, 19] width 21 height 21
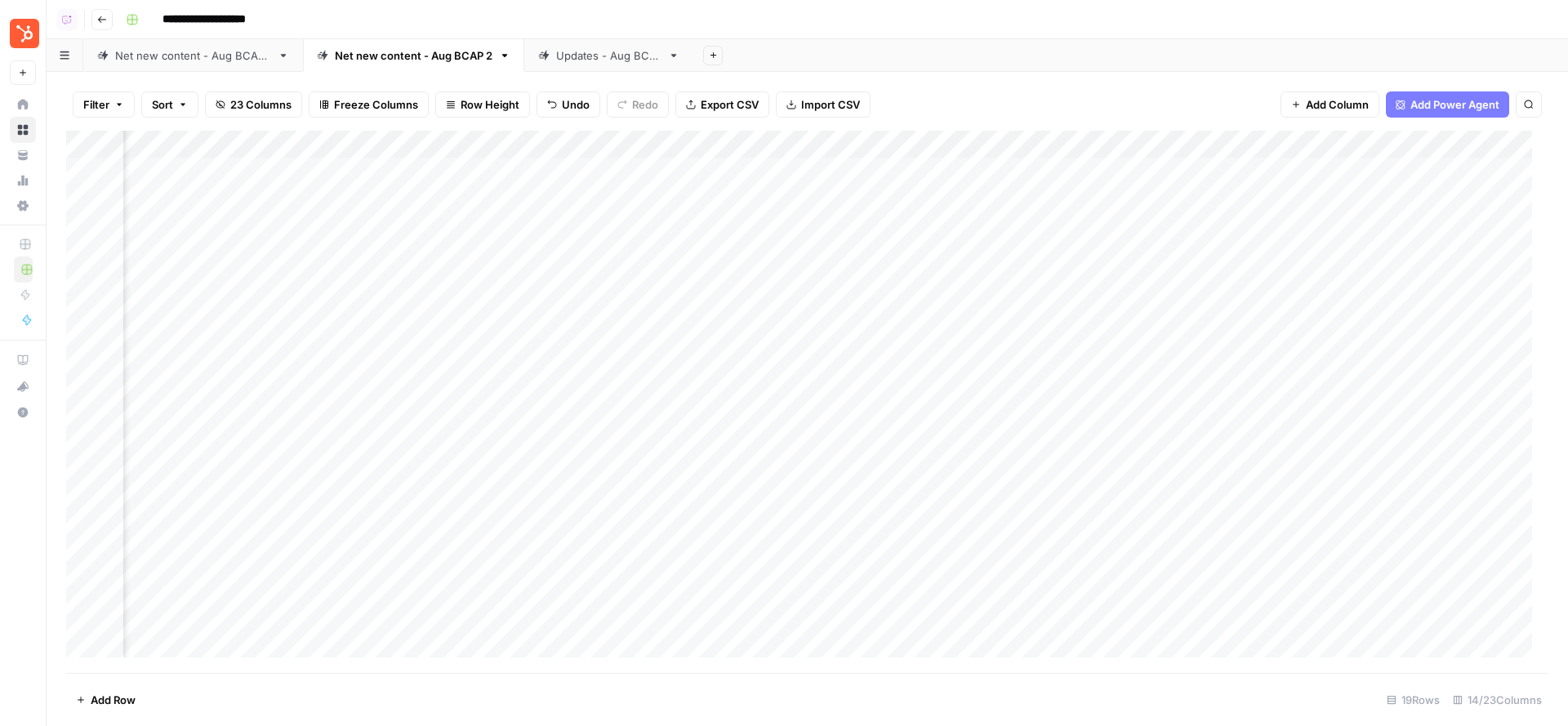
click at [1179, 507] on div "Add Column" at bounding box center [807, 402] width 1482 height 544
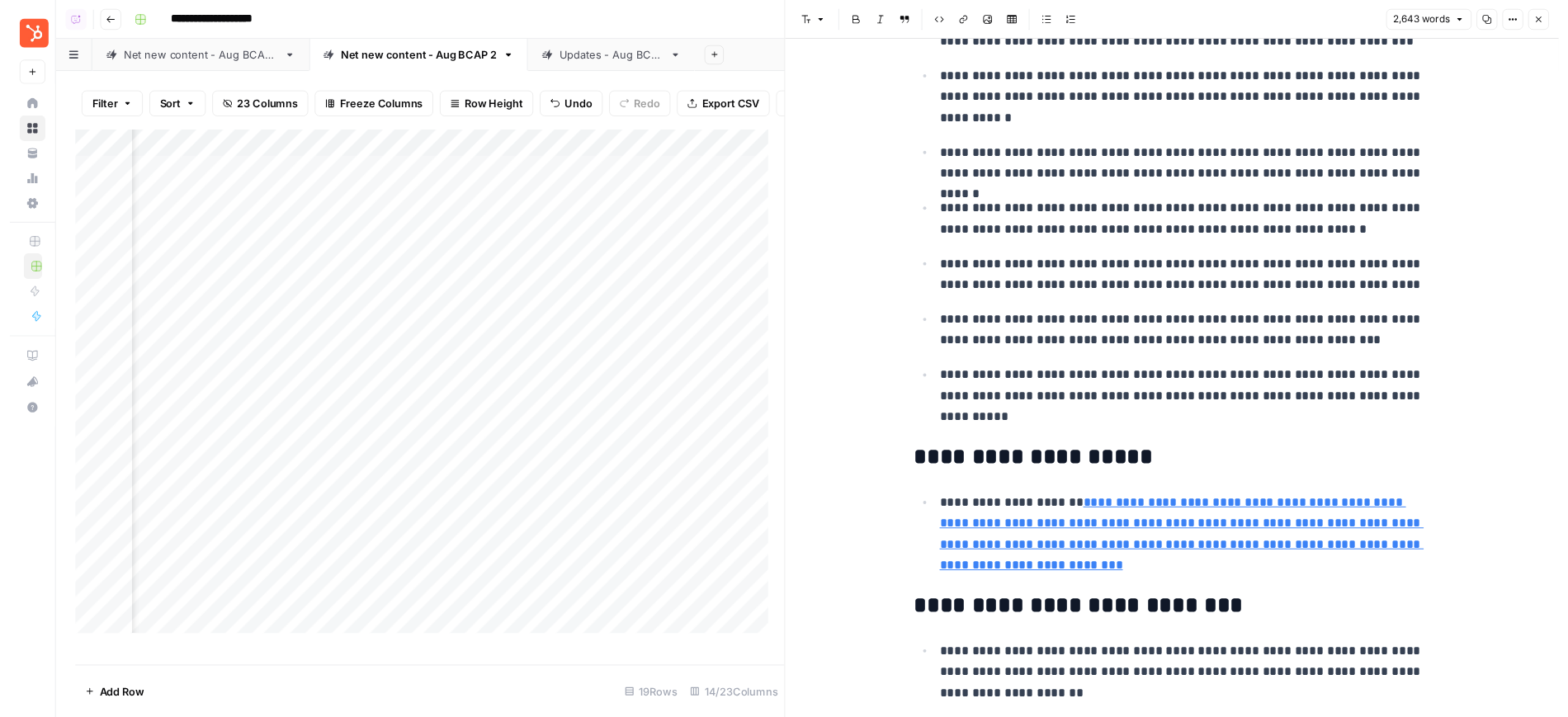
scroll to position [1170, 0]
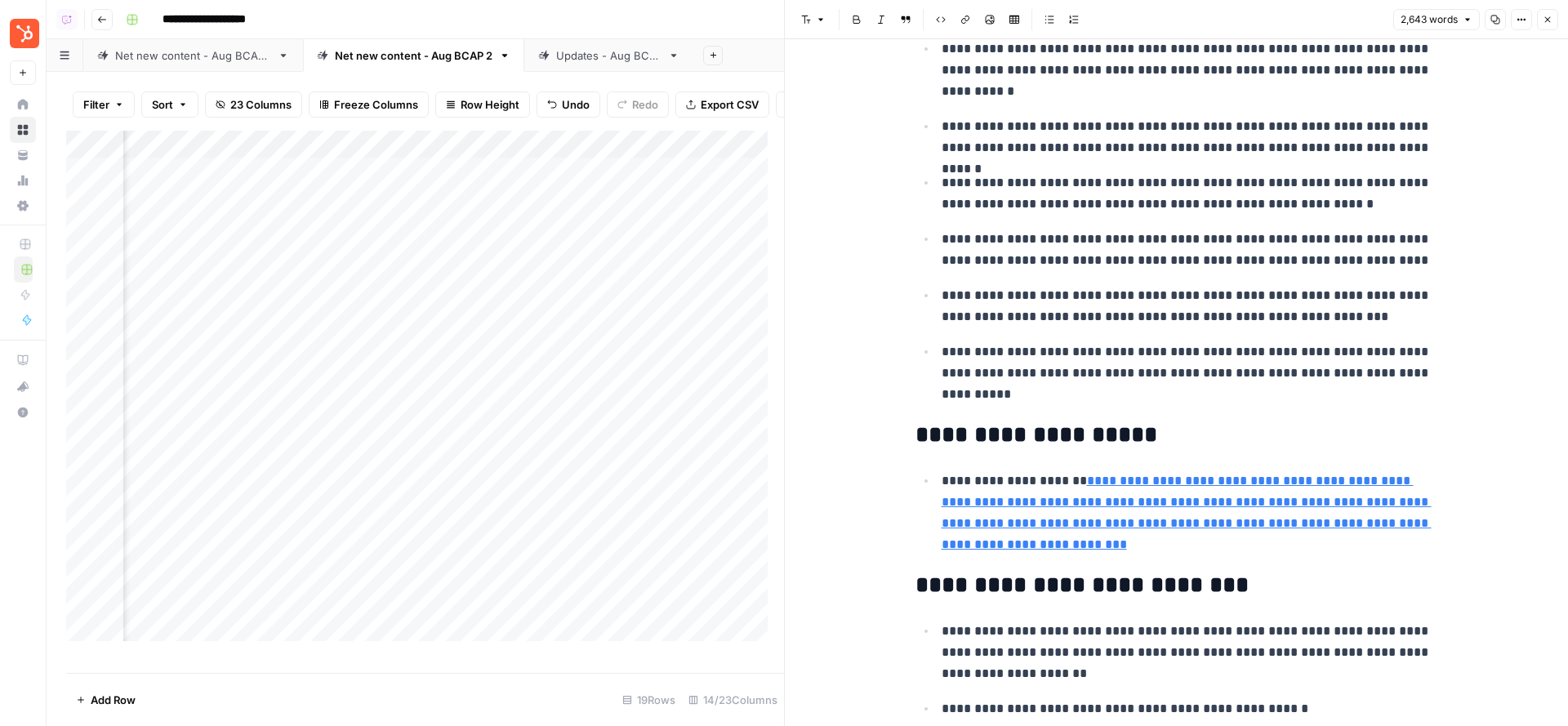
click at [1470, 18] on icon "button" at bounding box center [1548, 19] width 10 height 10
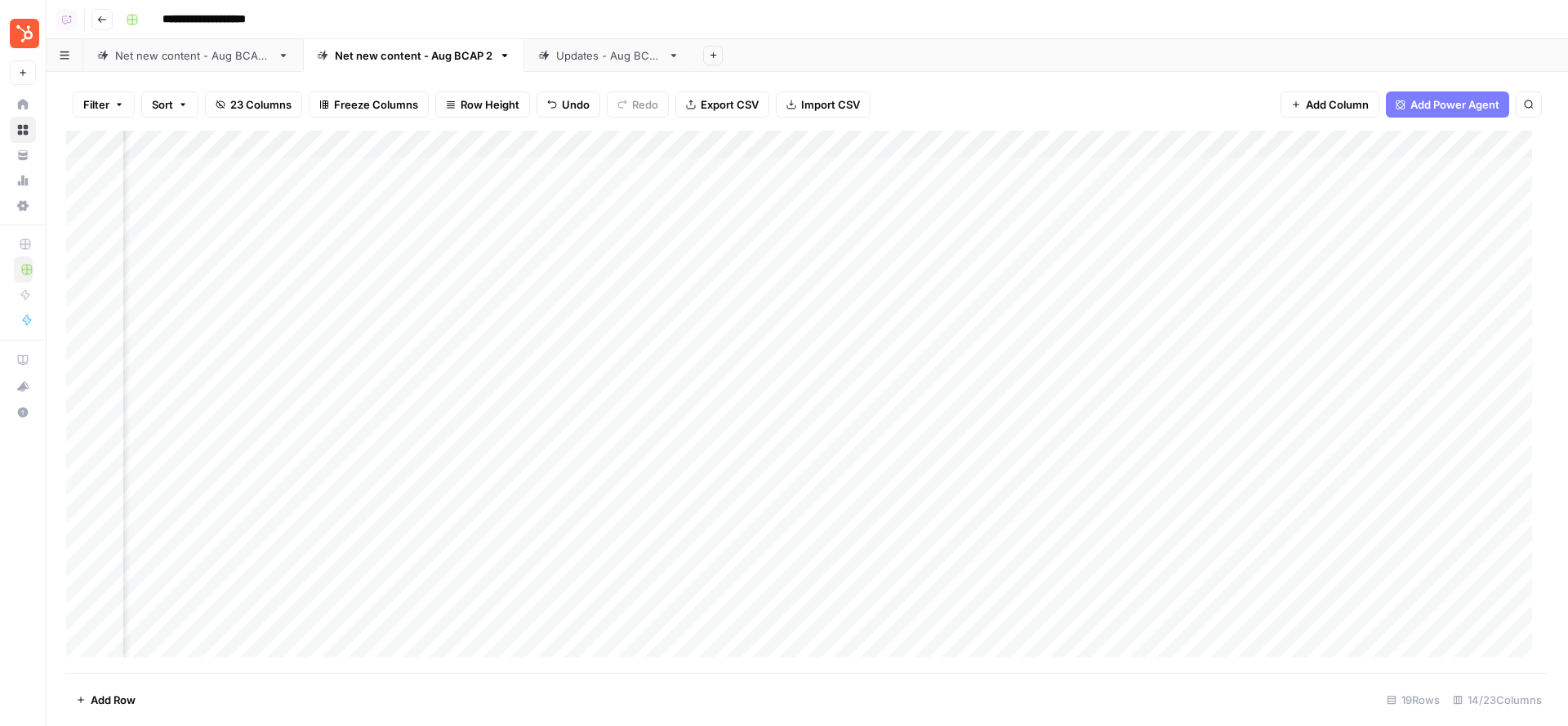
click at [511, 171] on div "Add Column" at bounding box center [807, 402] width 1482 height 544
click at [512, 195] on div "Add Column" at bounding box center [807, 402] width 1482 height 544
click at [508, 226] on div "Add Column" at bounding box center [807, 402] width 1482 height 544
click at [512, 252] on div "Add Column" at bounding box center [807, 402] width 1482 height 544
click at [508, 309] on div "Add Column" at bounding box center [807, 402] width 1482 height 544
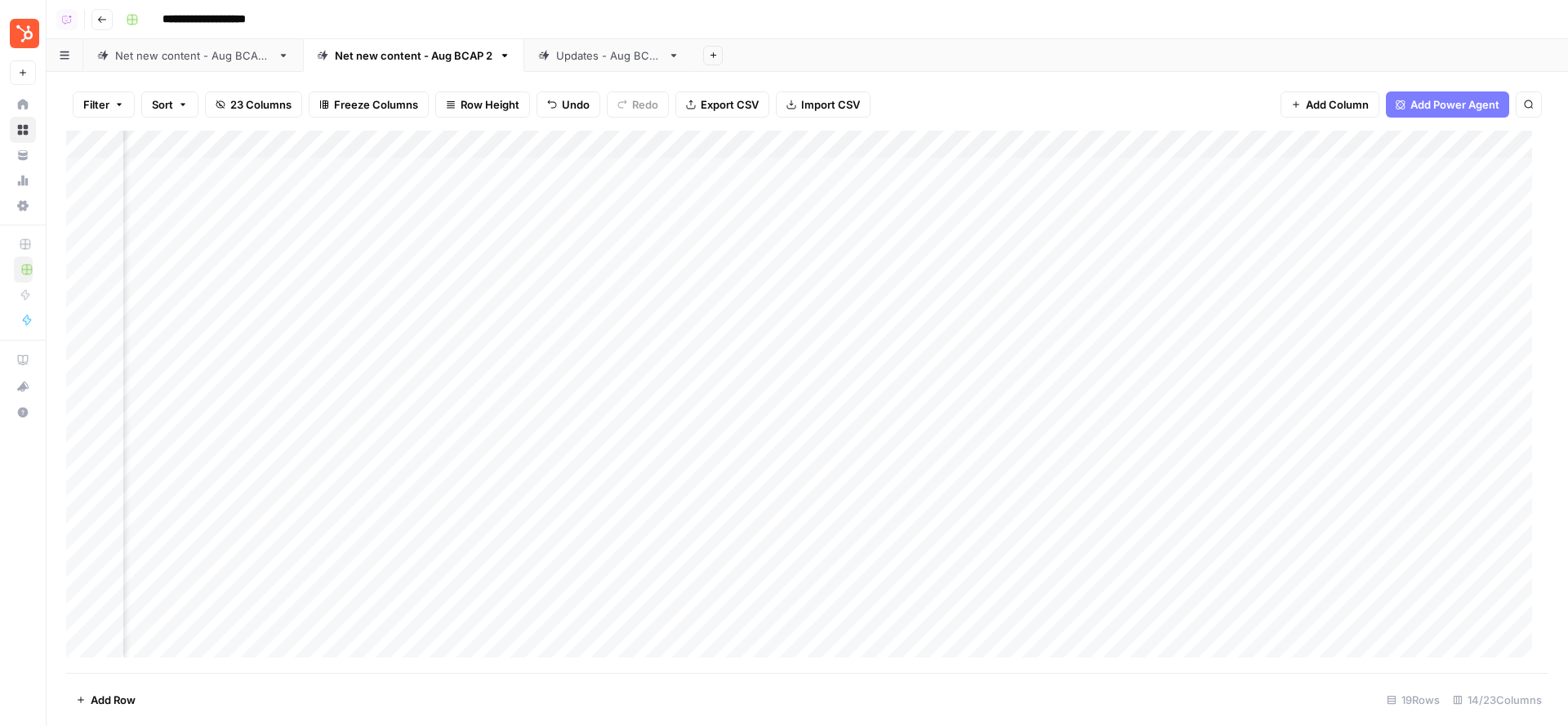
click at [512, 253] on div "Add Column" at bounding box center [807, 402] width 1482 height 544
click at [511, 307] on div "Add Column" at bounding box center [807, 402] width 1482 height 544
click at [509, 283] on div "Add Column" at bounding box center [807, 402] width 1482 height 544
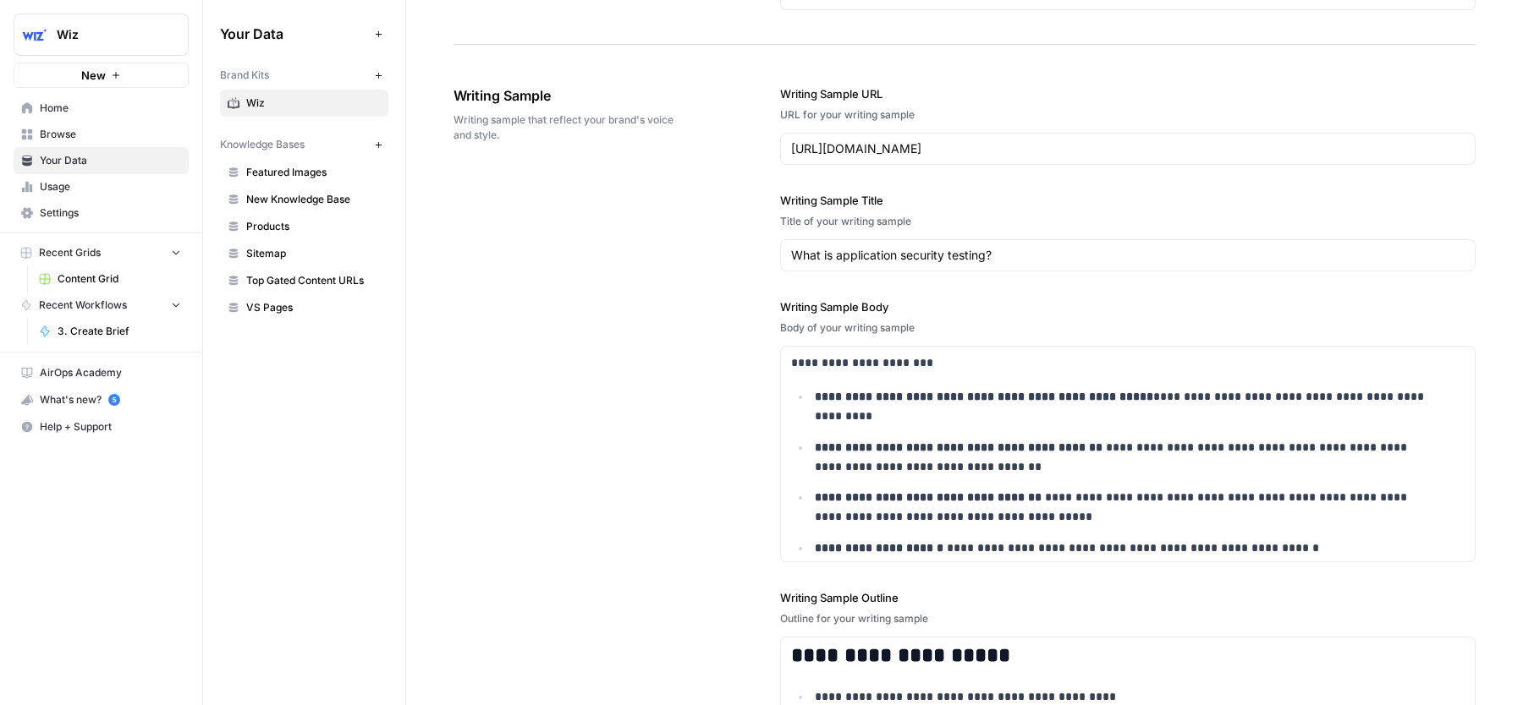
scroll to position [4816, 0]
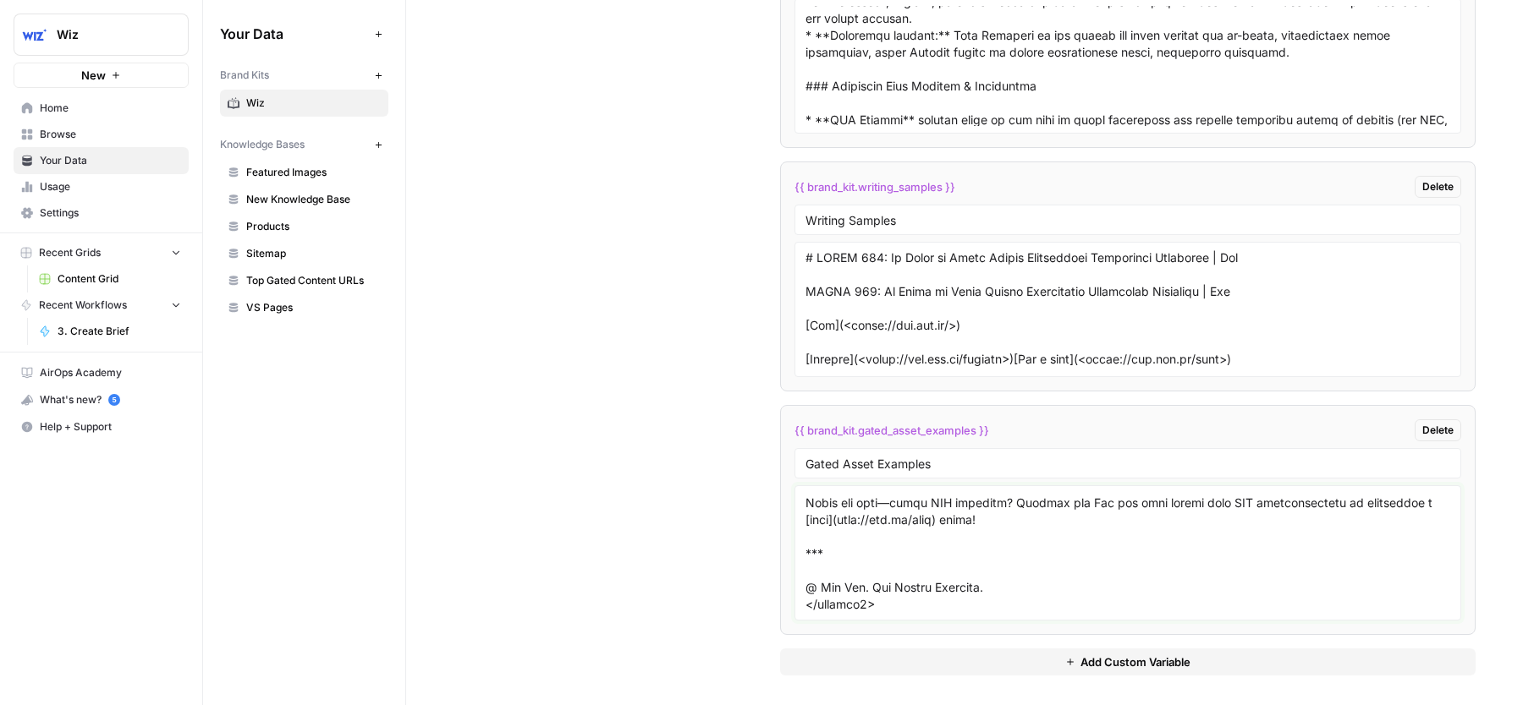
click at [844, 519] on textarea at bounding box center [1127, 553] width 645 height 120
drag, startPoint x: 822, startPoint y: 499, endPoint x: 1053, endPoint y: 600, distance: 251.9
click at [1053, 600] on textarea at bounding box center [1127, 553] width 645 height 120
click at [1015, 546] on textarea at bounding box center [1127, 553] width 645 height 120
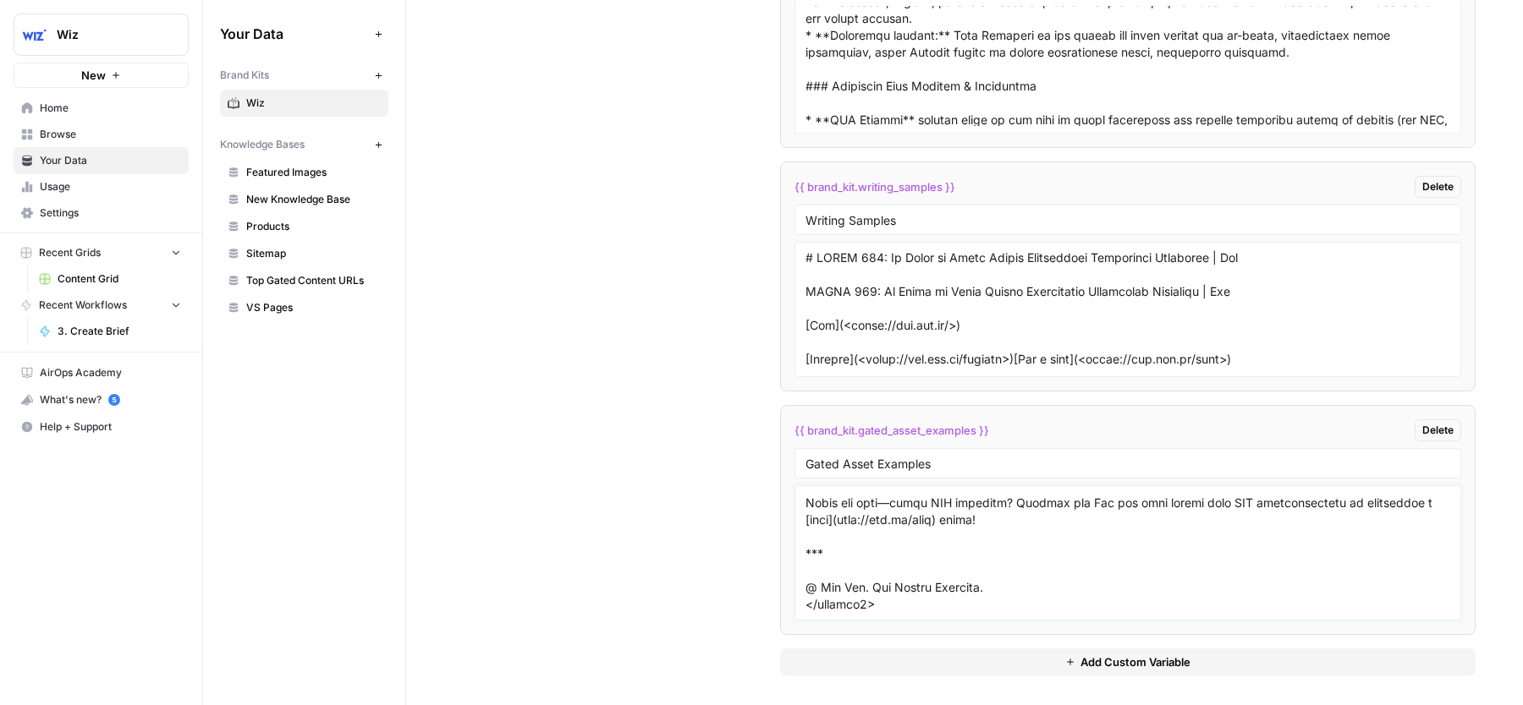
scroll to position [0, 0]
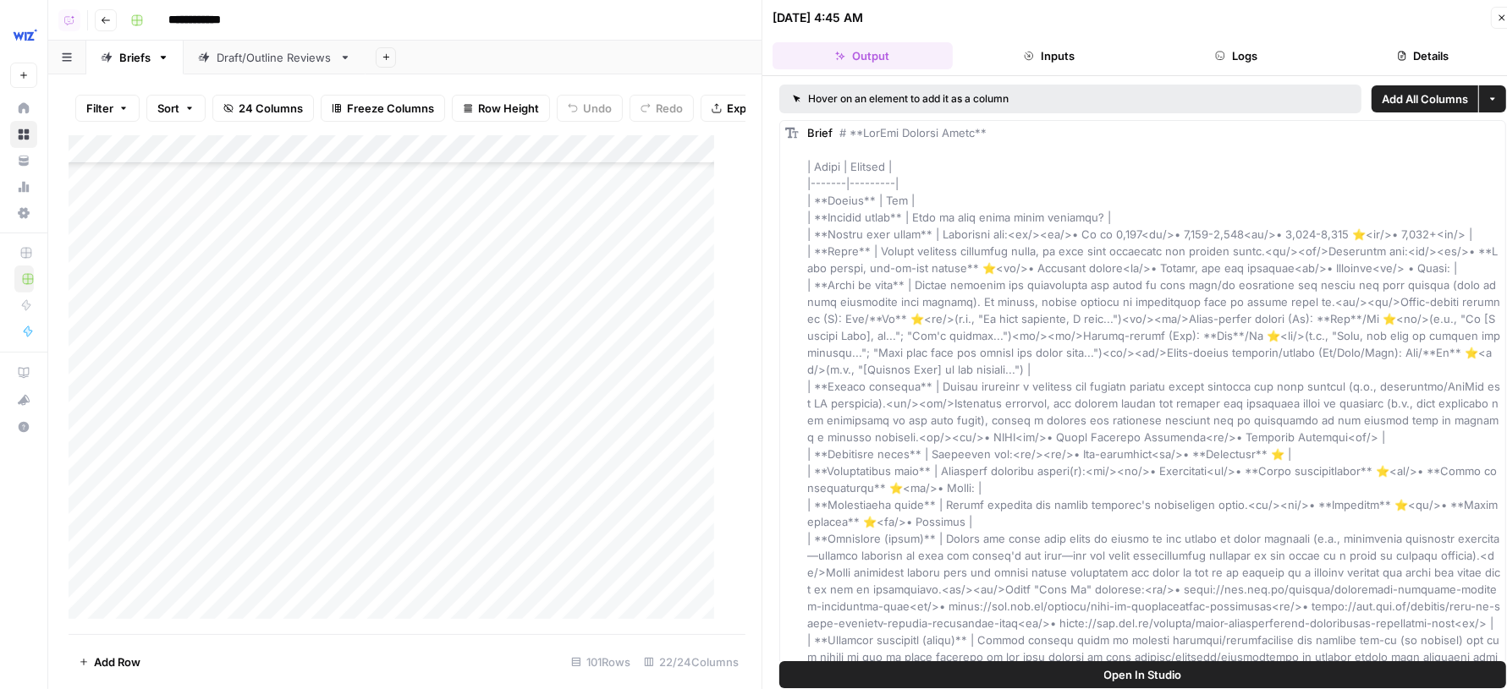
scroll to position [3674, 0]
click at [1500, 23] on button "Close" at bounding box center [1501, 18] width 22 height 22
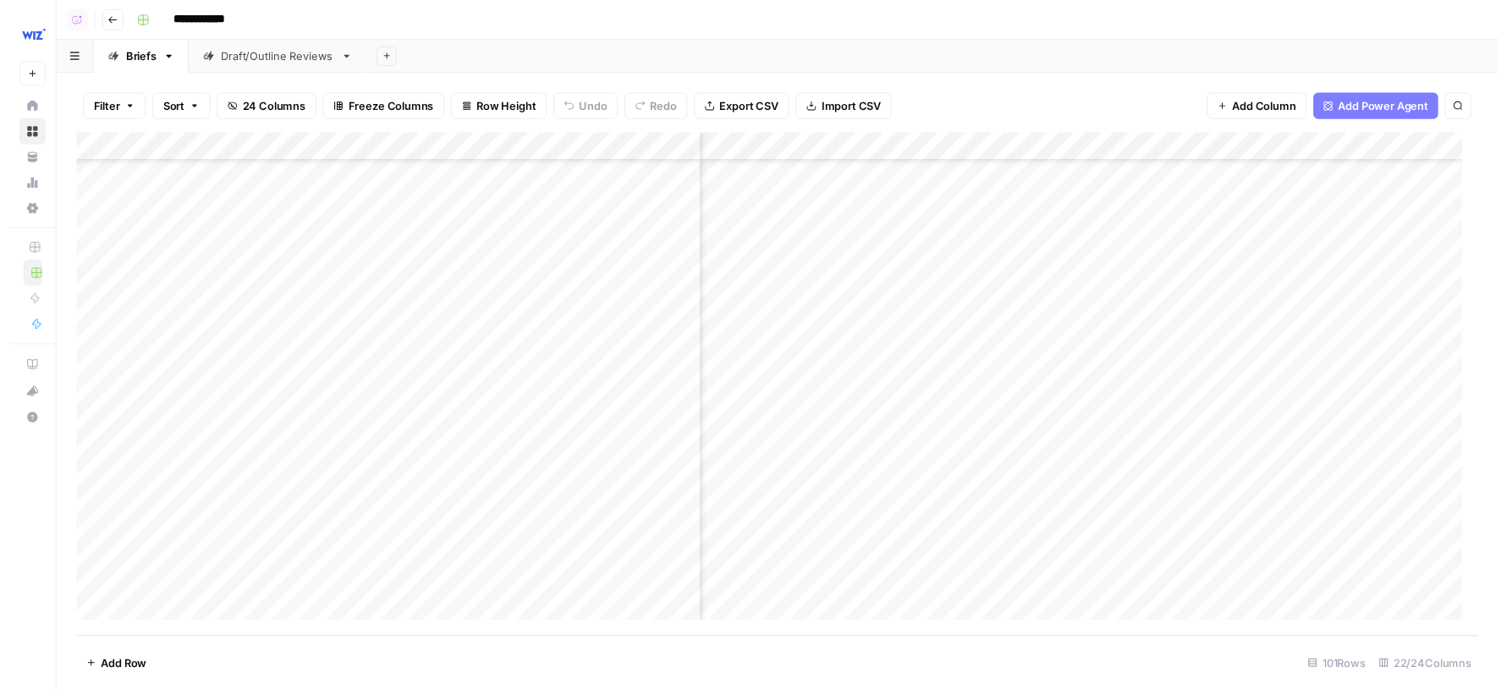
scroll to position [3999, 922]
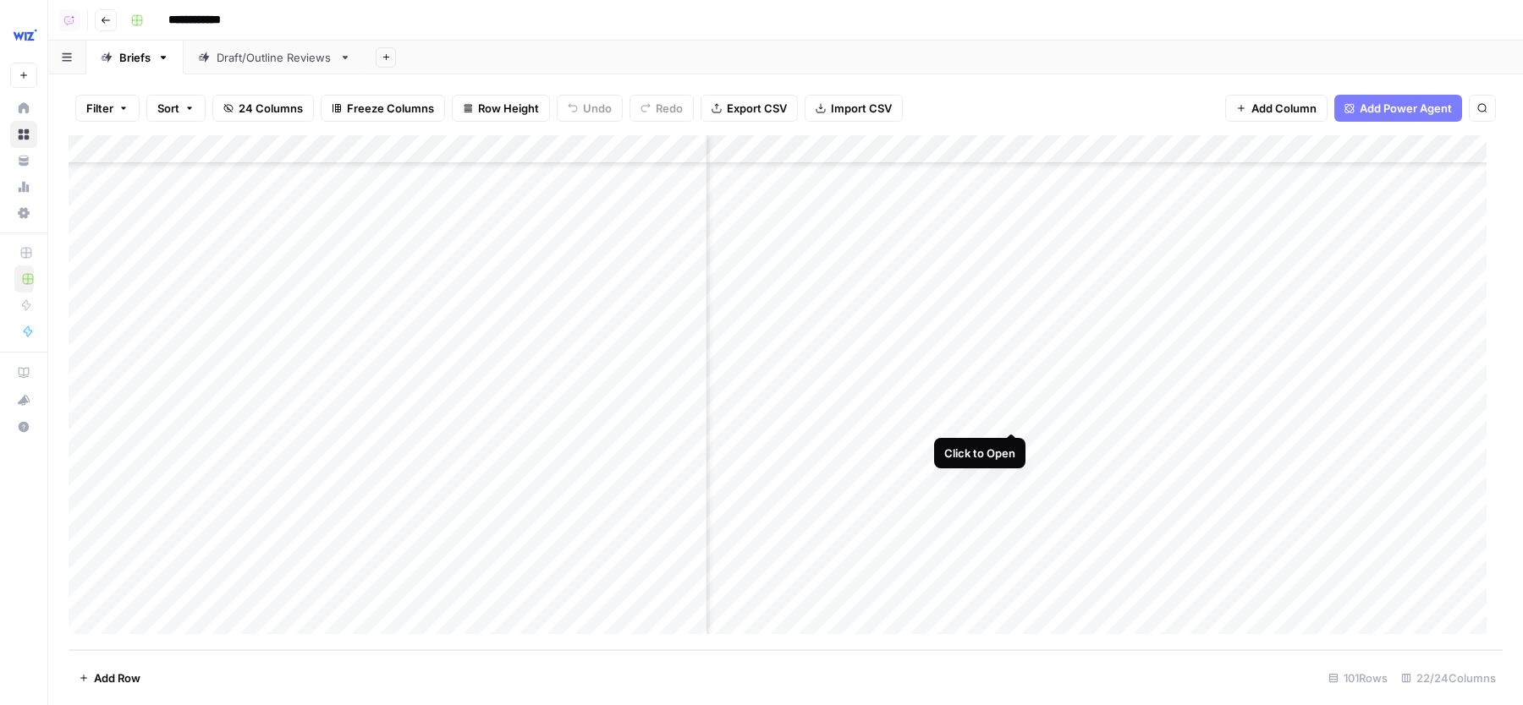
click at [1014, 403] on div "Add Column" at bounding box center [786, 392] width 1434 height 515
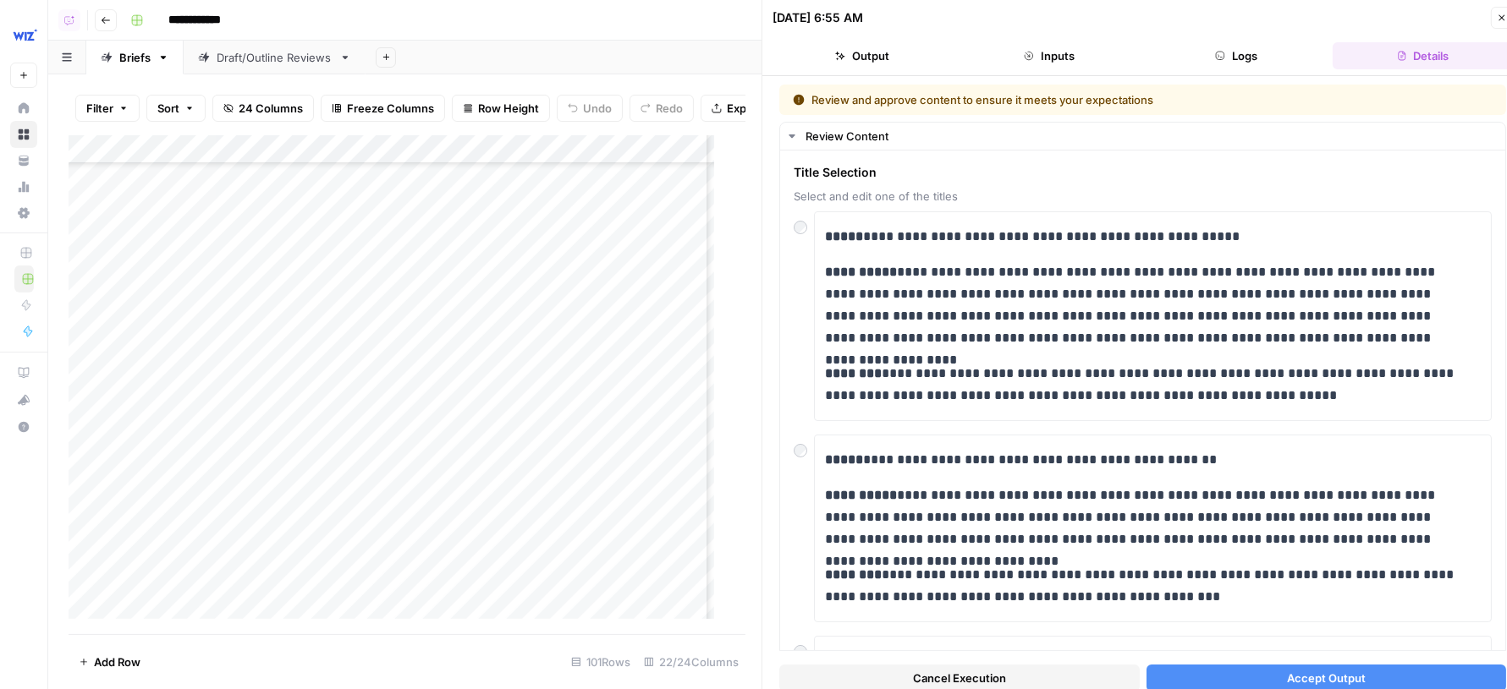
click at [992, 673] on span "Cancel Execution" at bounding box center [959, 678] width 93 height 17
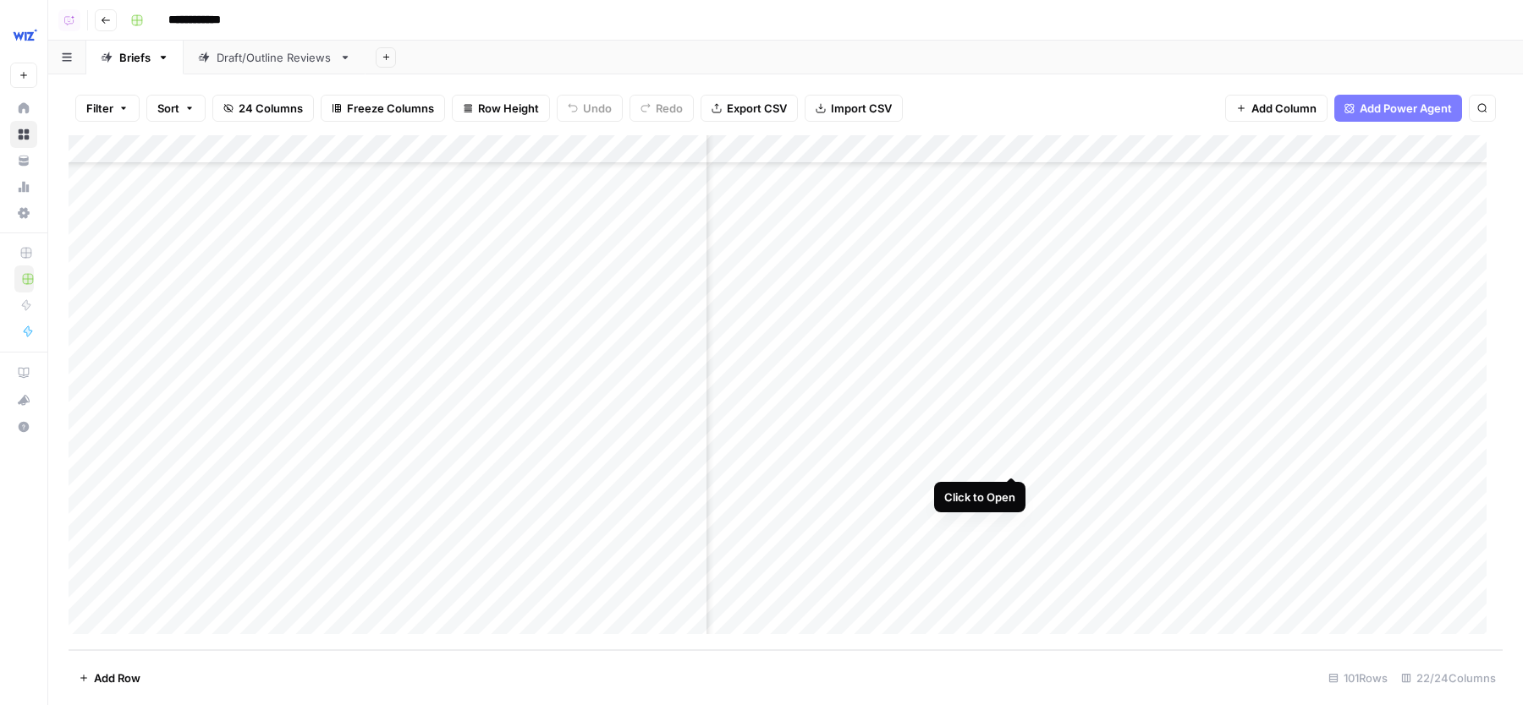
click at [1010, 445] on div "Add Column" at bounding box center [786, 392] width 1434 height 515
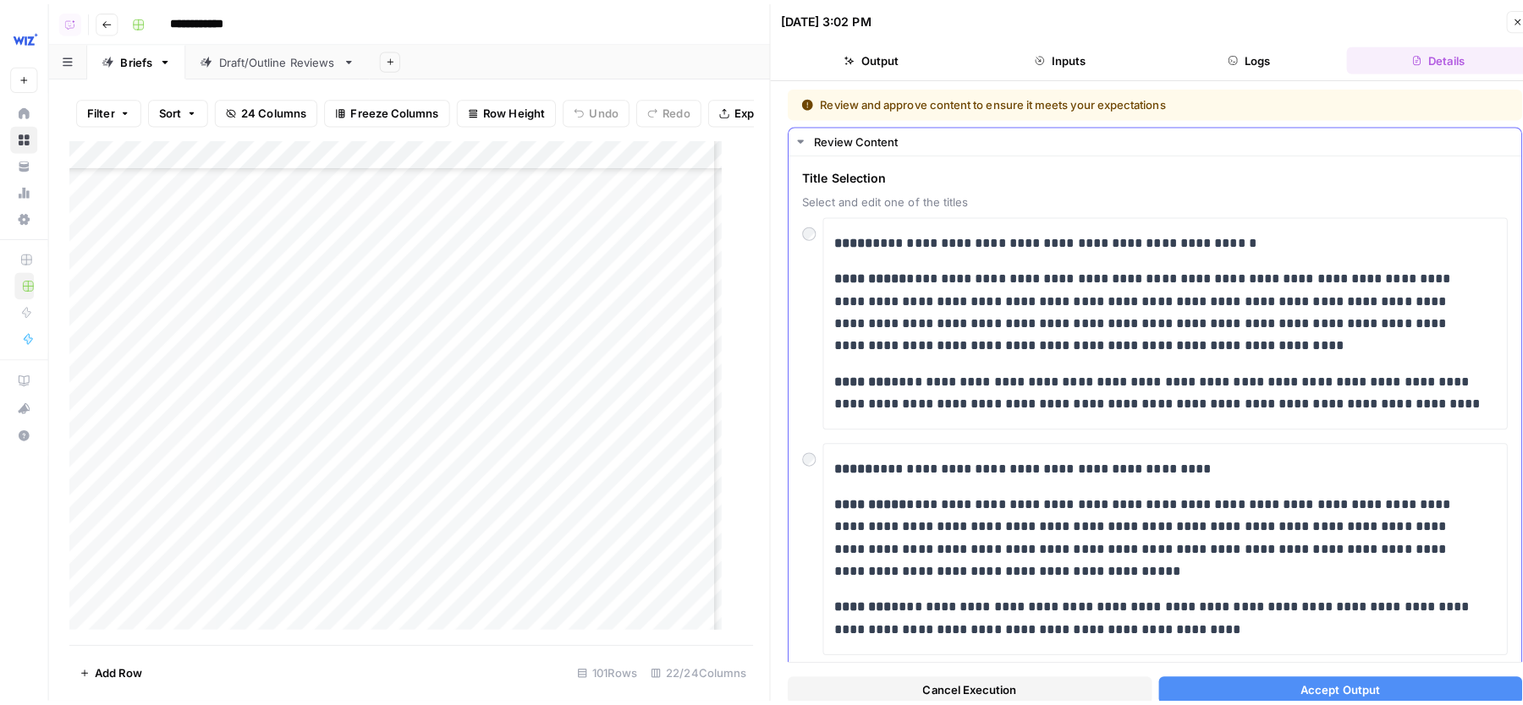
scroll to position [32, 0]
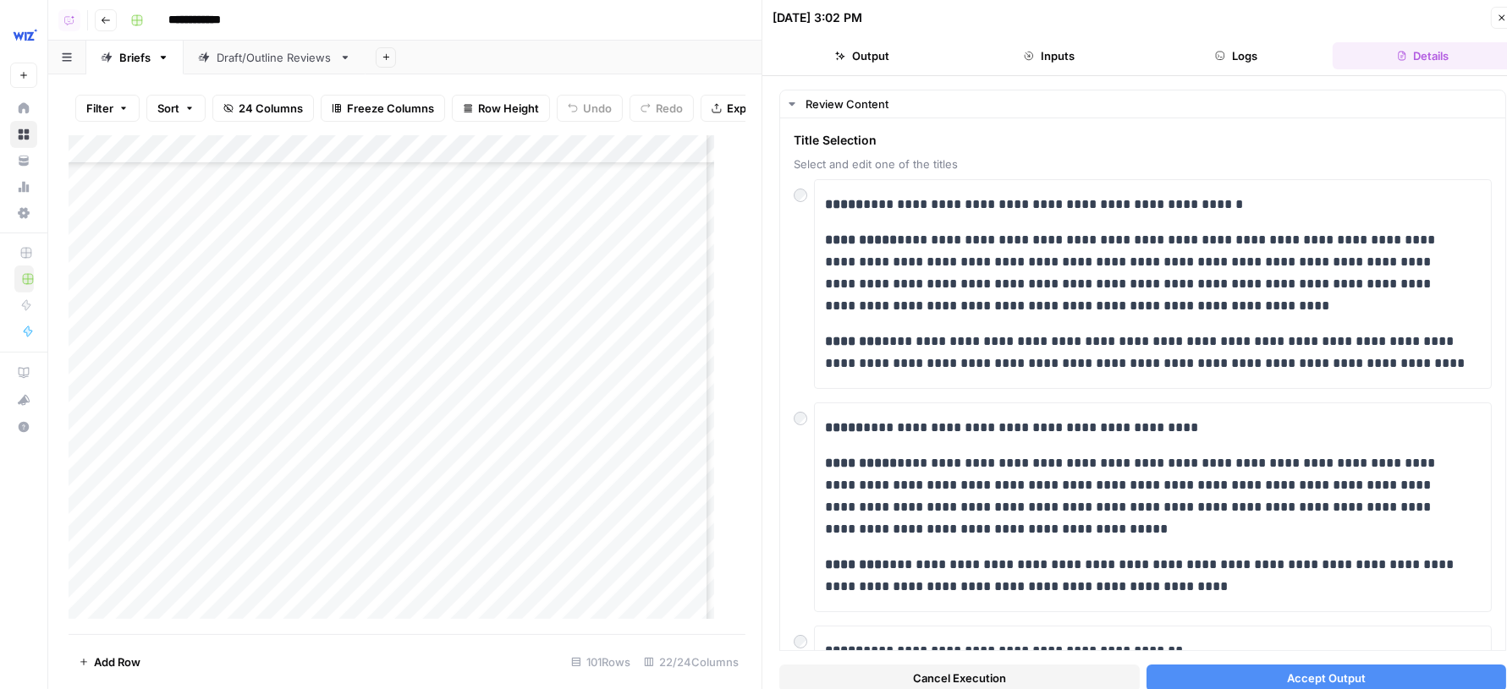
click at [951, 671] on span "Cancel Execution" at bounding box center [959, 678] width 93 height 17
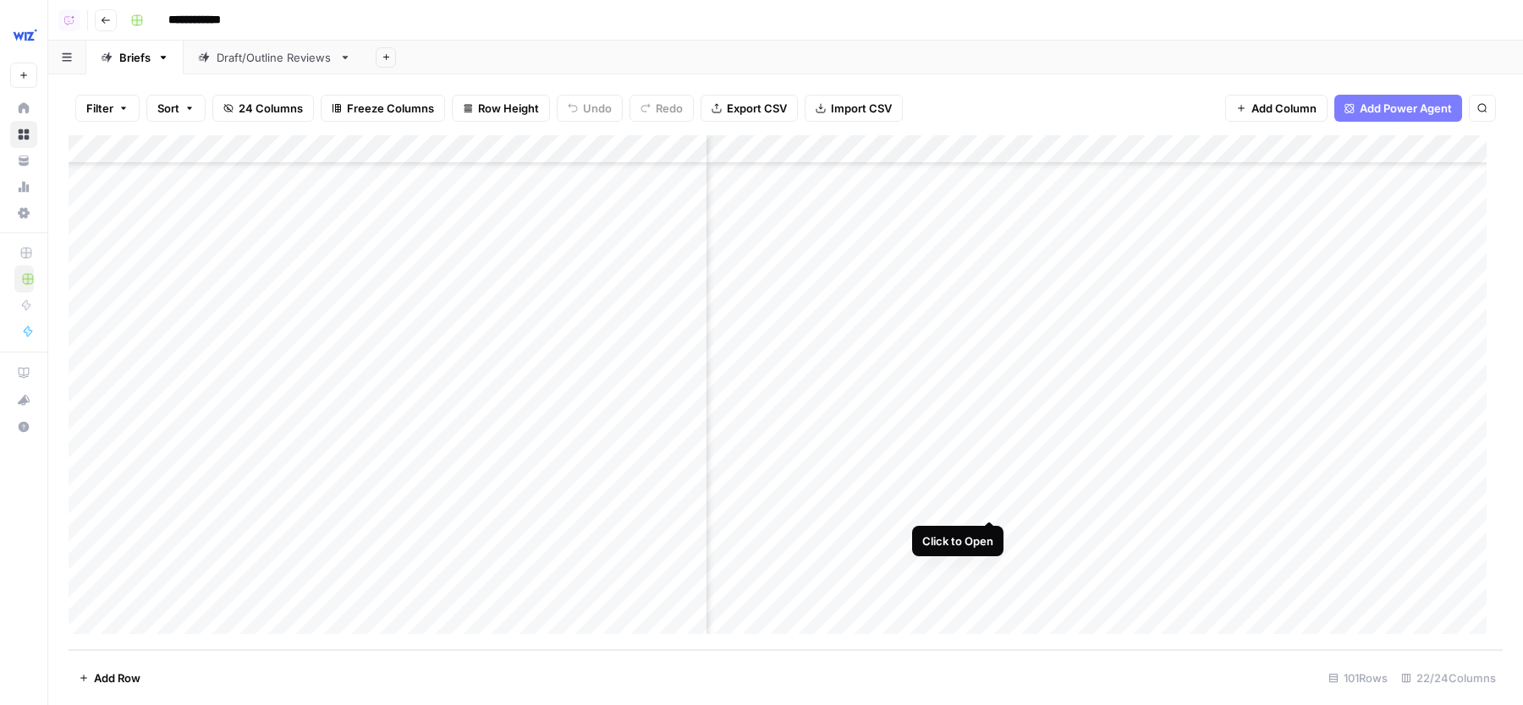
click at [988, 486] on div "Add Column" at bounding box center [786, 392] width 1434 height 515
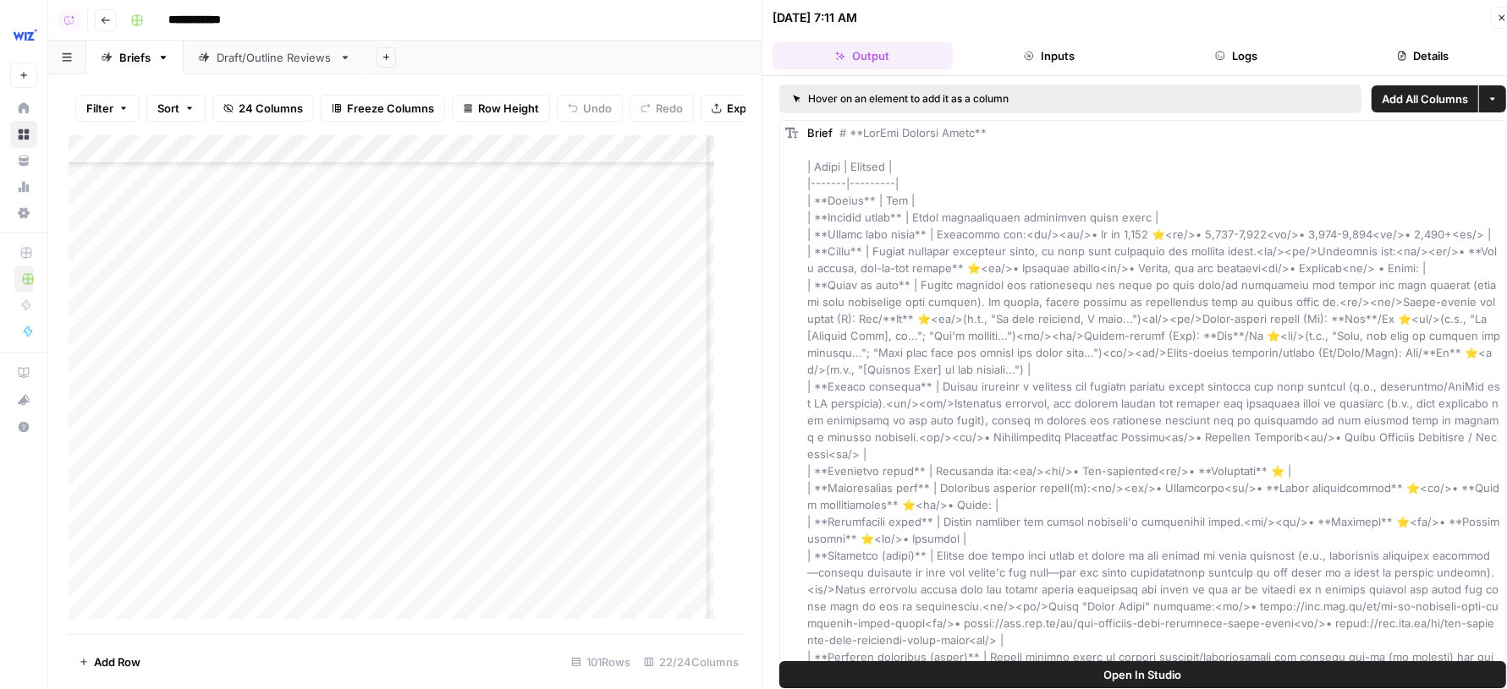
click at [1496, 14] on icon "button" at bounding box center [1501, 18] width 10 height 10
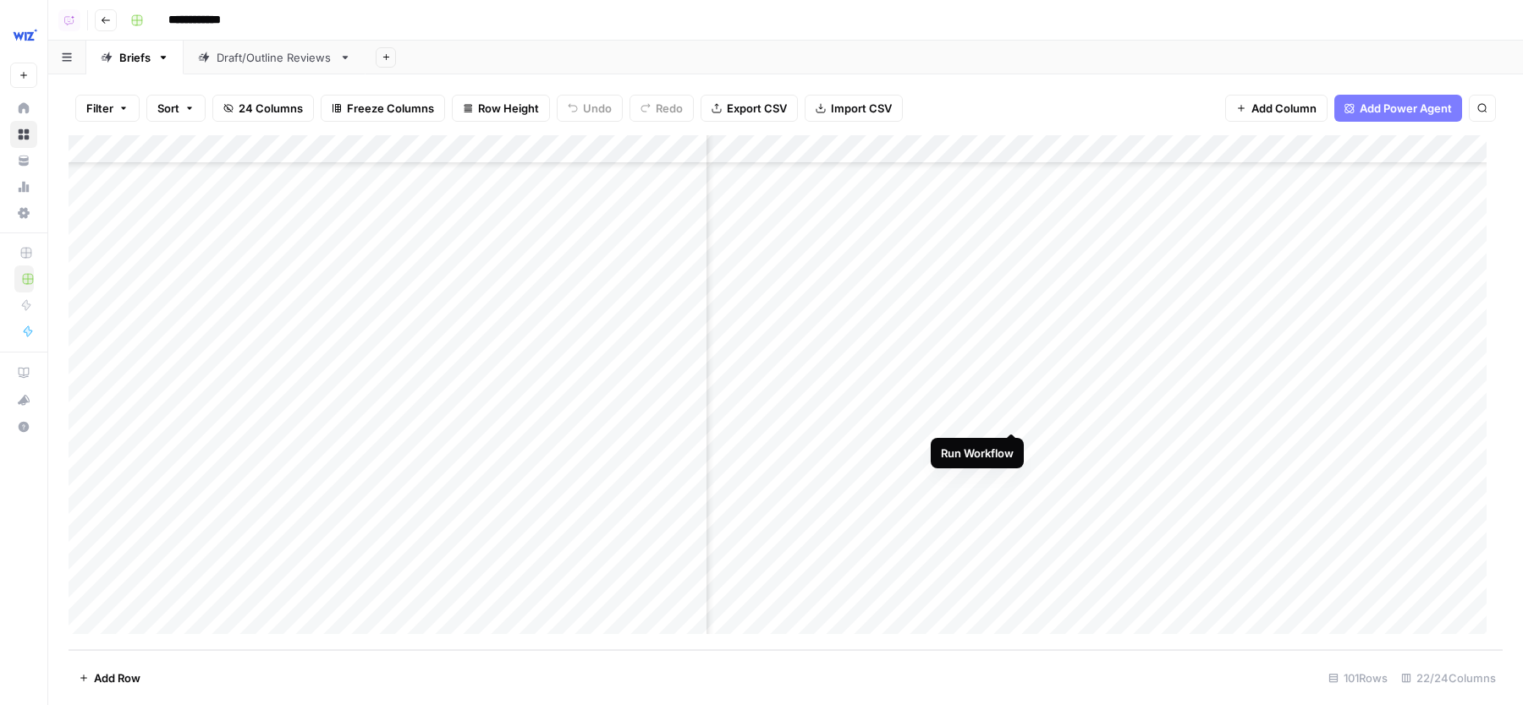
click at [1008, 402] on div "Add Column" at bounding box center [786, 392] width 1434 height 515
click at [1011, 489] on div "Add Column" at bounding box center [786, 392] width 1434 height 515
click at [1017, 201] on div "Add Column" at bounding box center [786, 392] width 1434 height 515
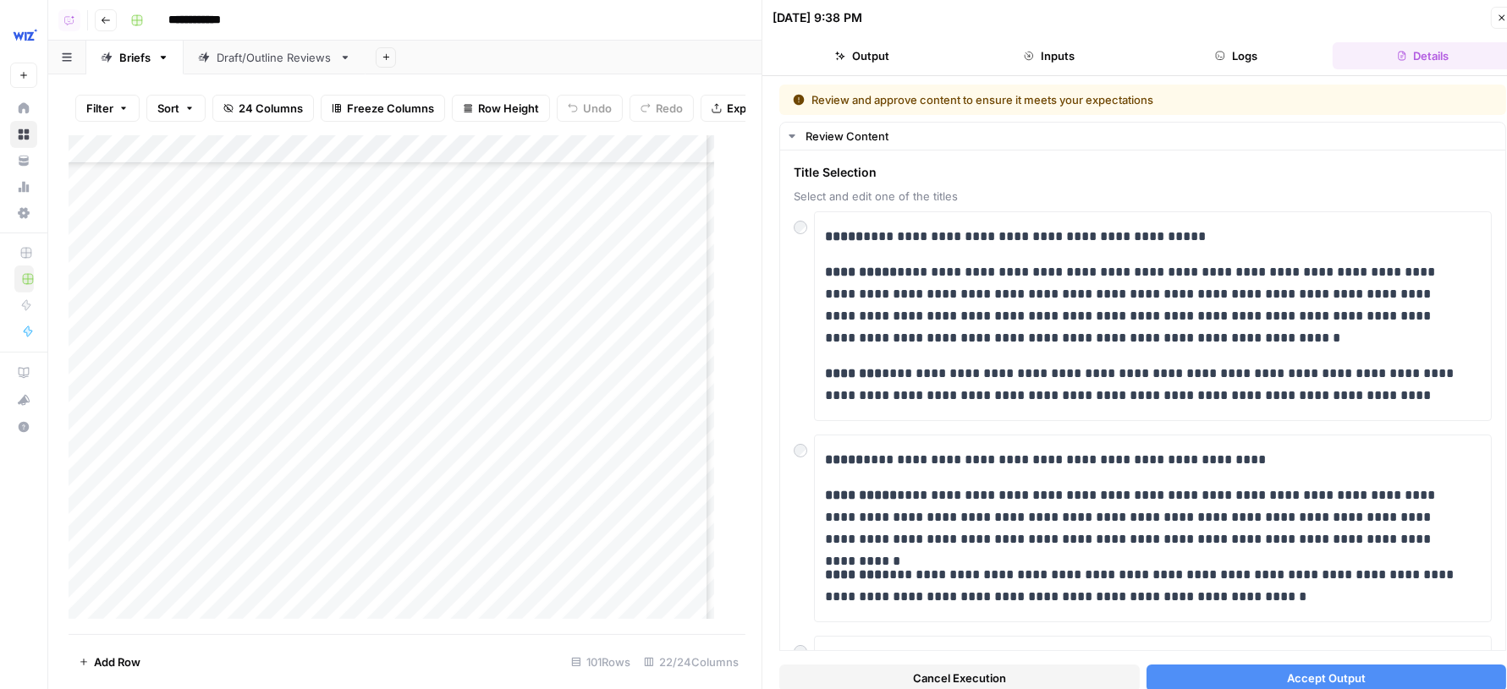
click at [1217, 665] on button "Accept Output" at bounding box center [1326, 678] width 360 height 27
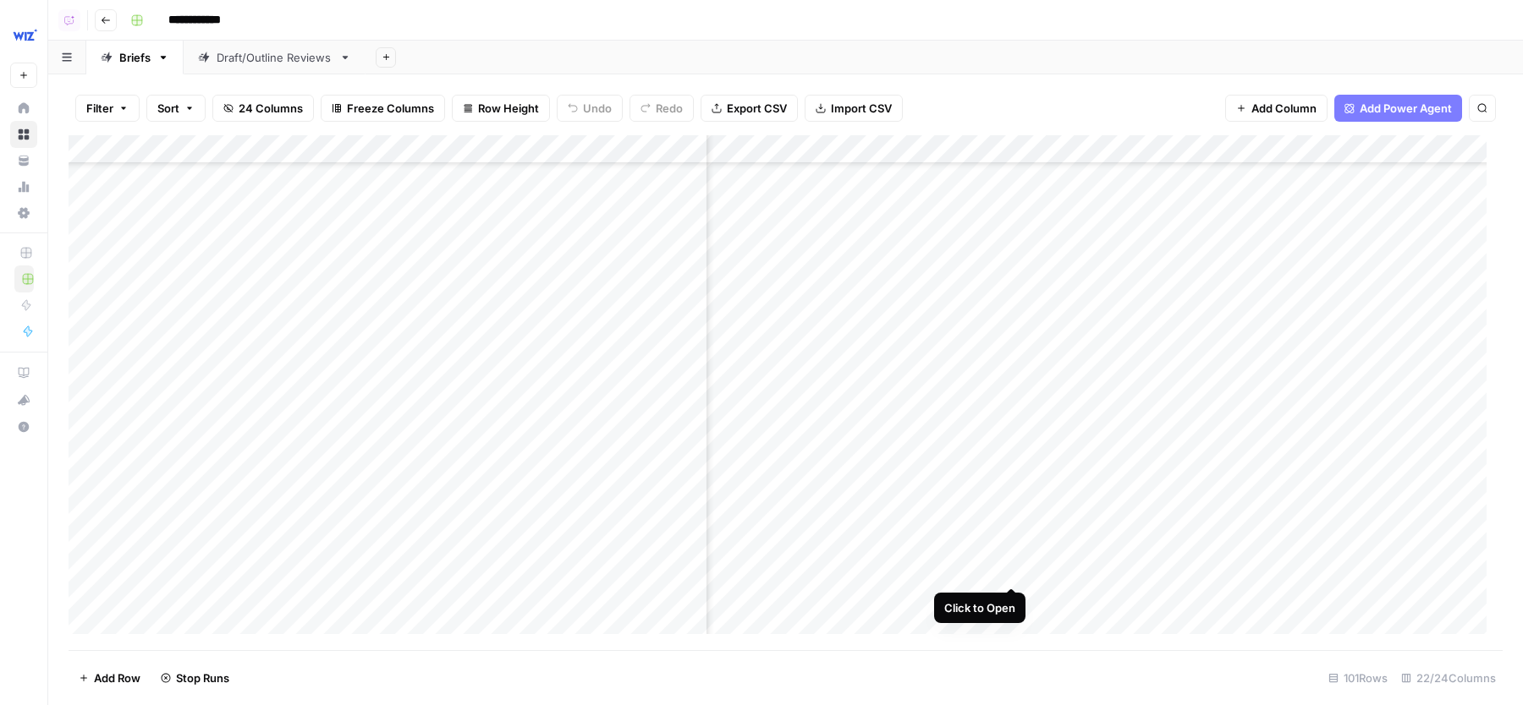
click at [1016, 554] on div "Add Column" at bounding box center [786, 392] width 1434 height 515
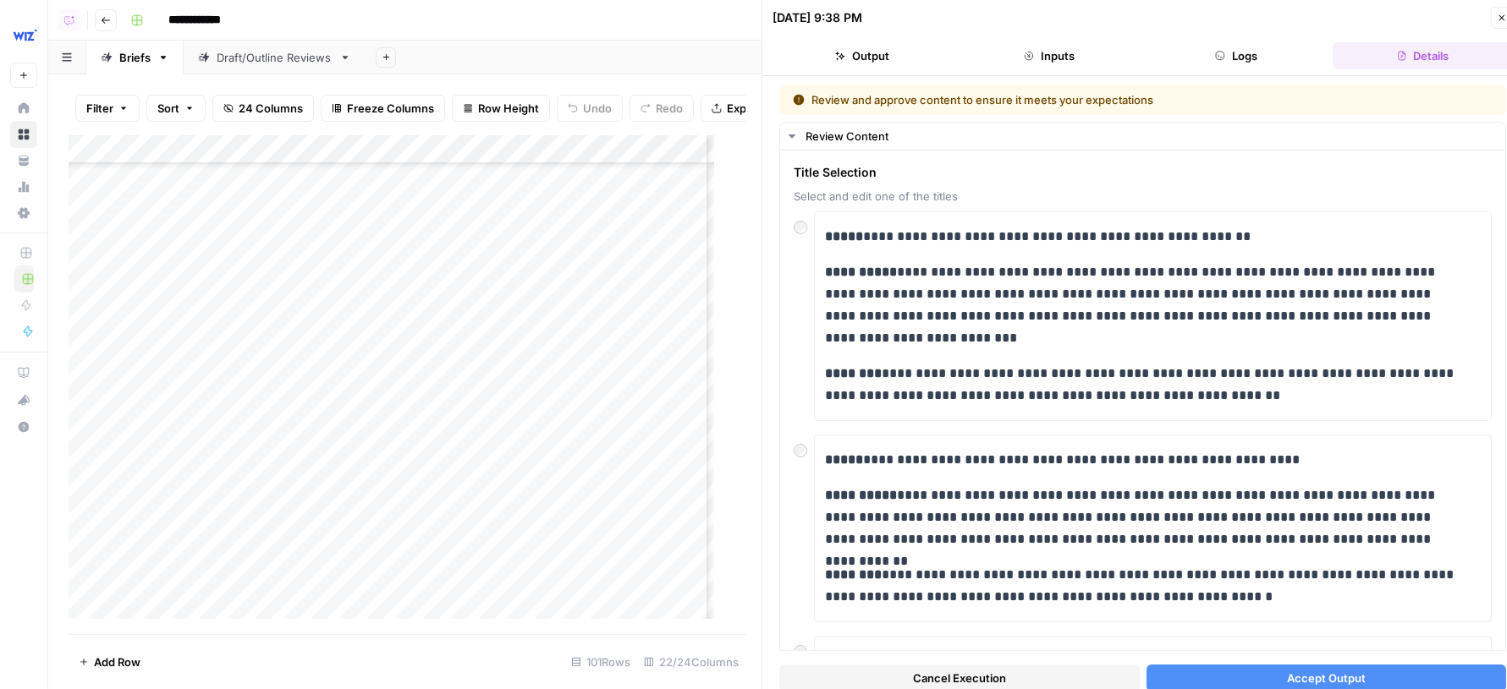
click at [1287, 671] on span "Accept Output" at bounding box center [1326, 678] width 79 height 17
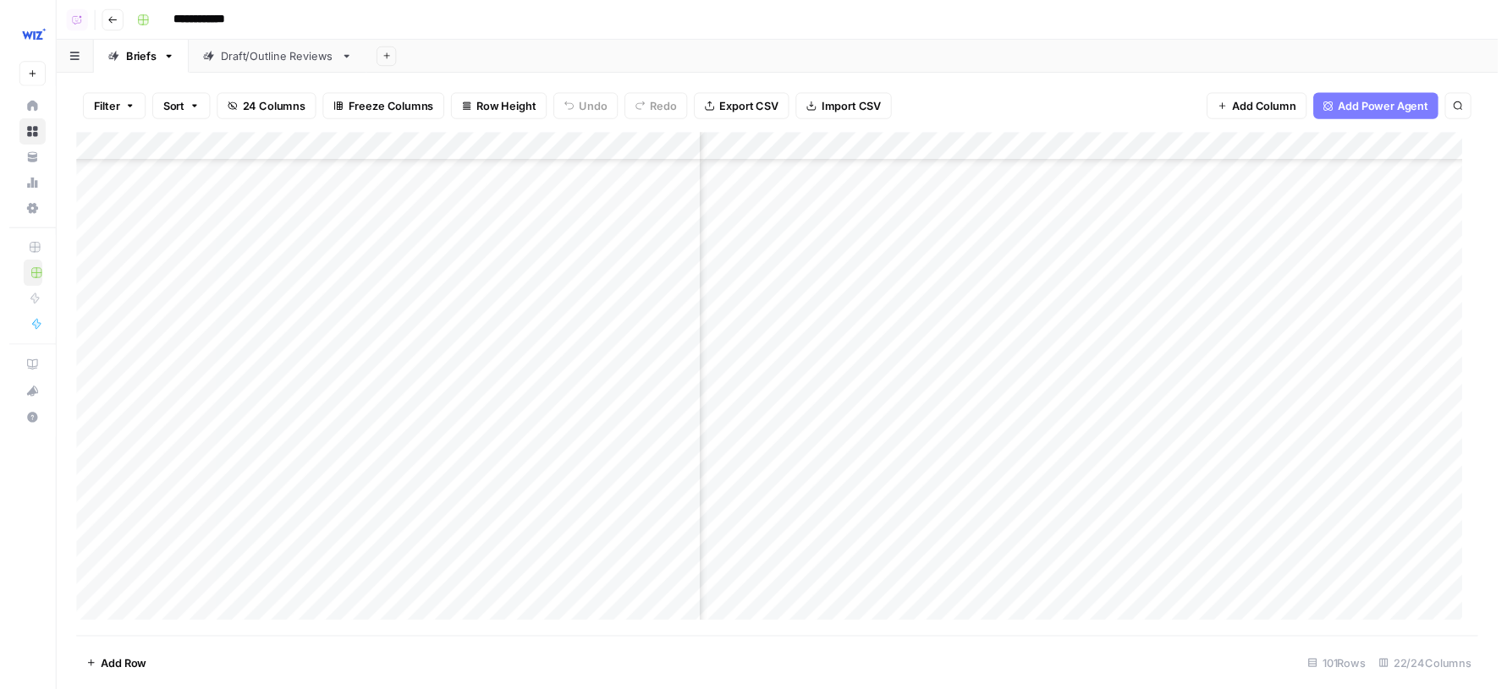
scroll to position [3845, 1051]
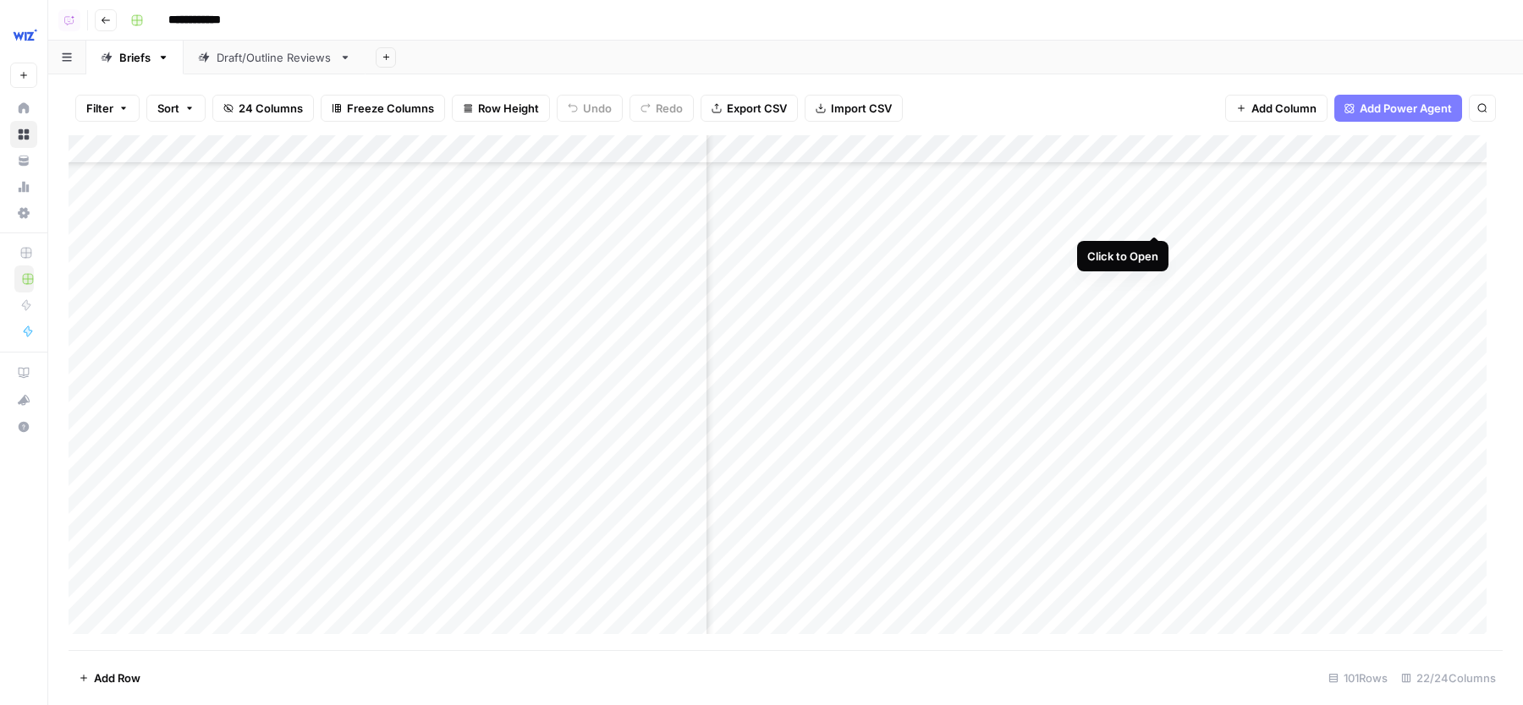
click at [1156, 198] on div "Add Column" at bounding box center [786, 392] width 1434 height 515
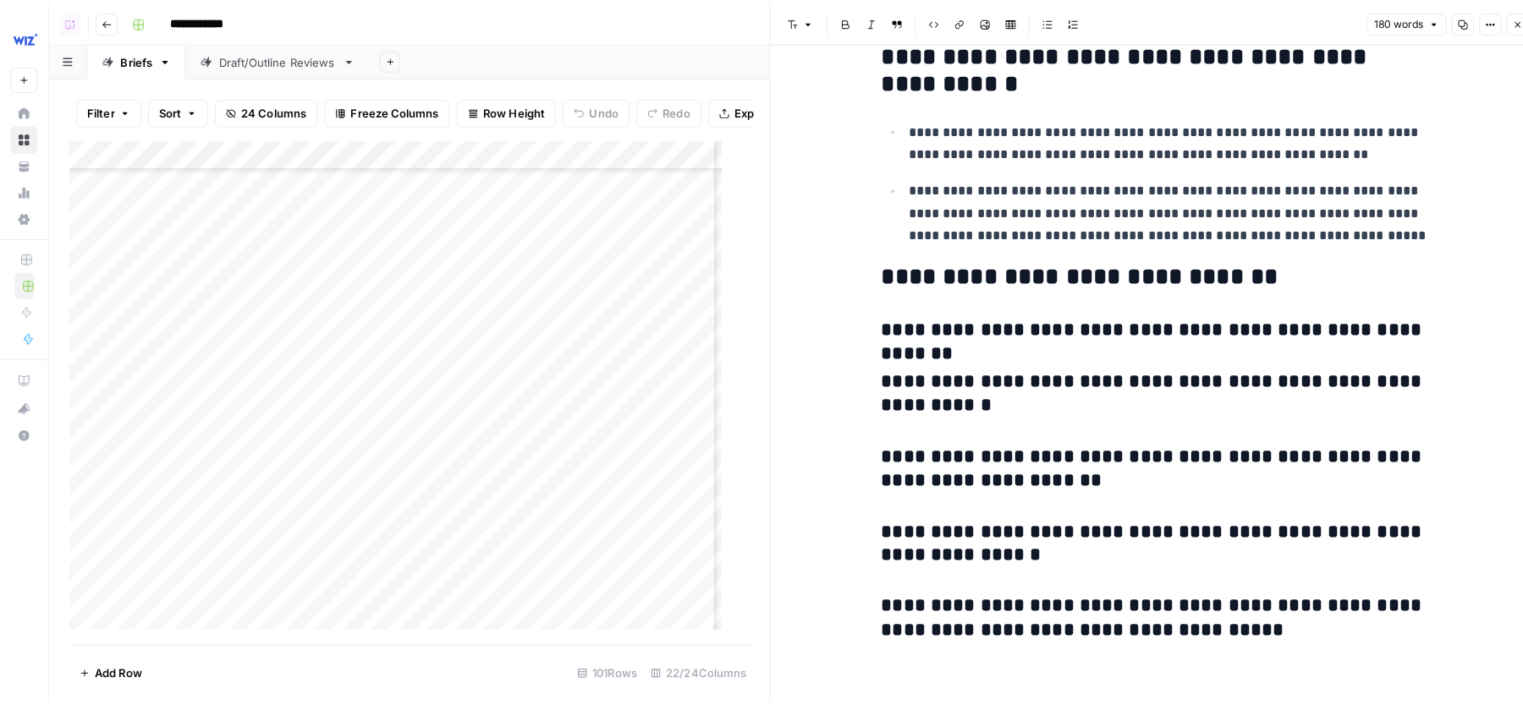
scroll to position [596, 0]
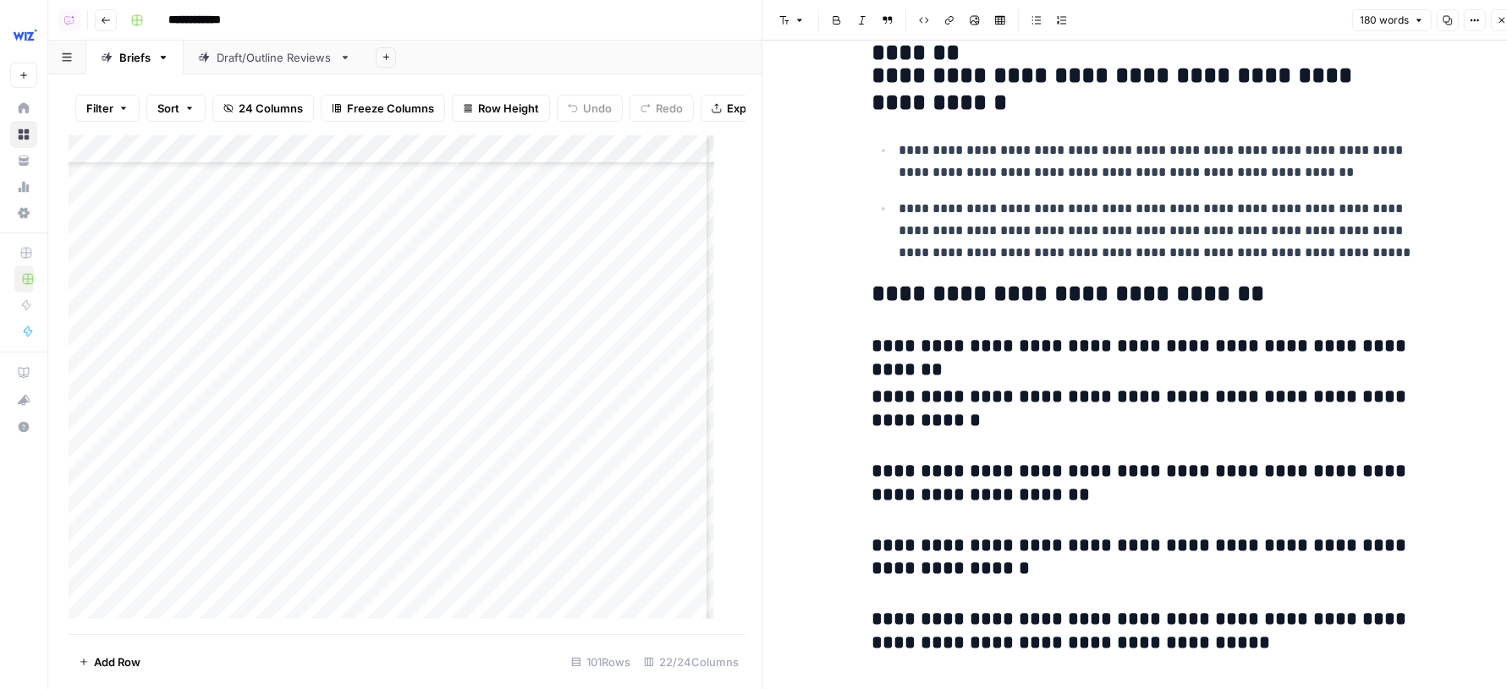
click at [1501, 19] on icon "button" at bounding box center [1501, 20] width 10 height 10
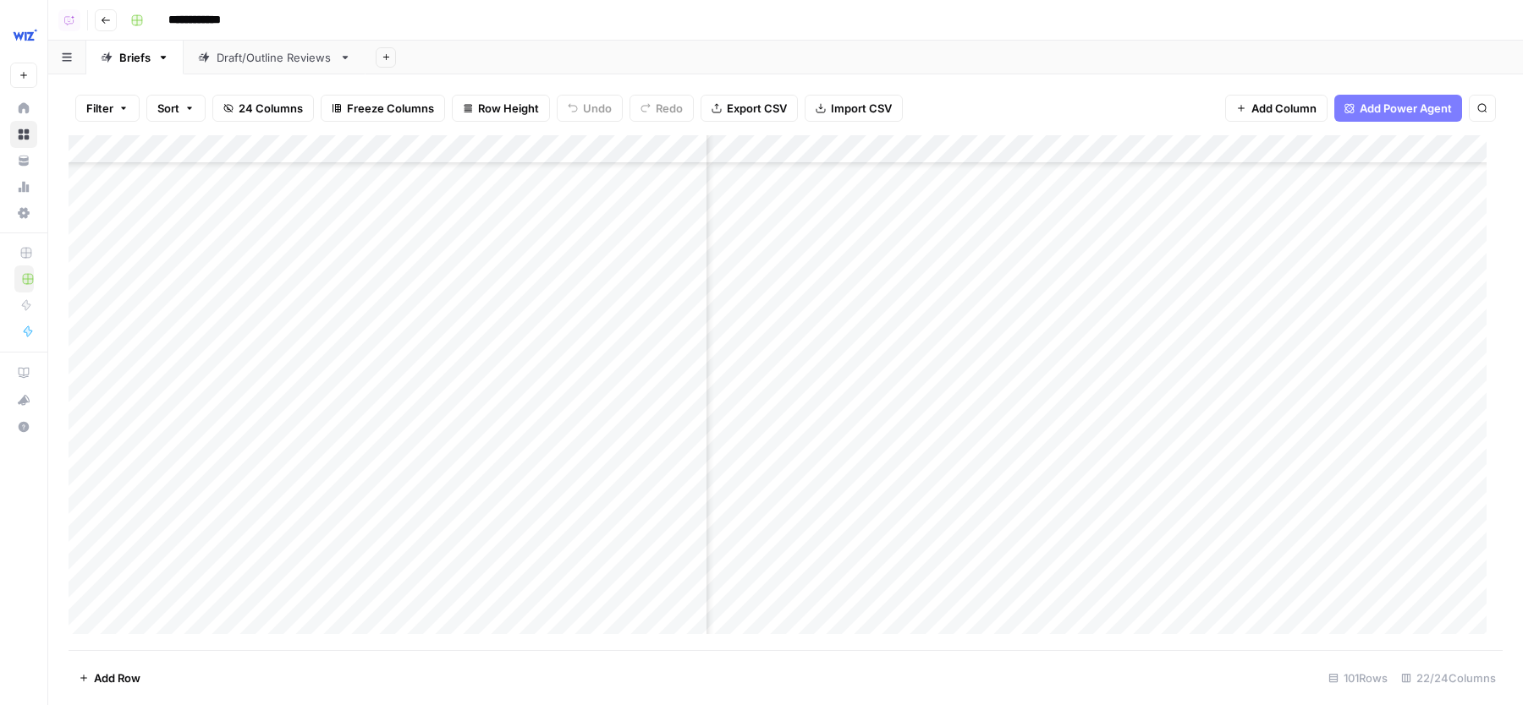
scroll to position [3845, 809]
click at [1027, 146] on div "Add Column" at bounding box center [786, 392] width 1434 height 515
click at [963, 41] on div "Add Sheet" at bounding box center [943, 58] width 1157 height 34
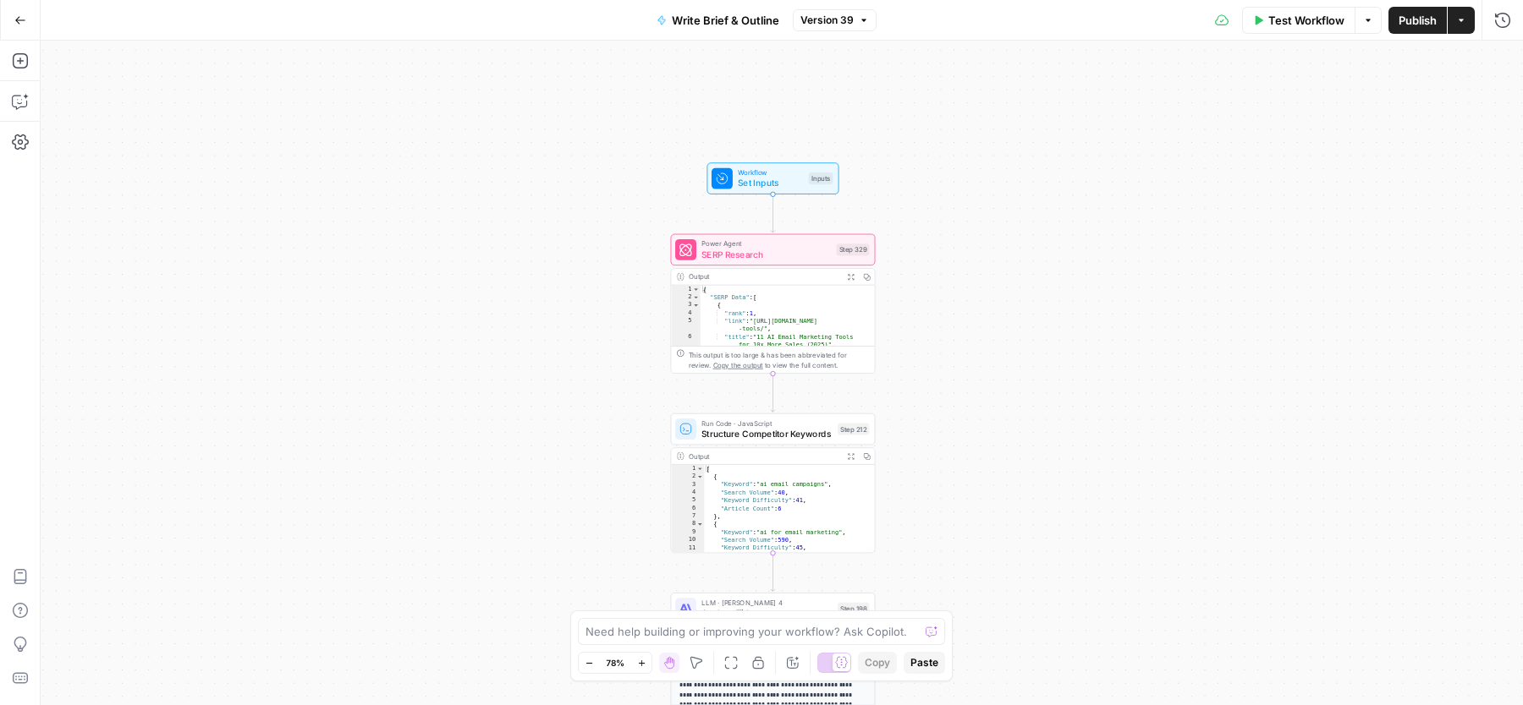
scroll to position [207, 0]
click at [865, 25] on button "Version 39" at bounding box center [835, 20] width 84 height 22
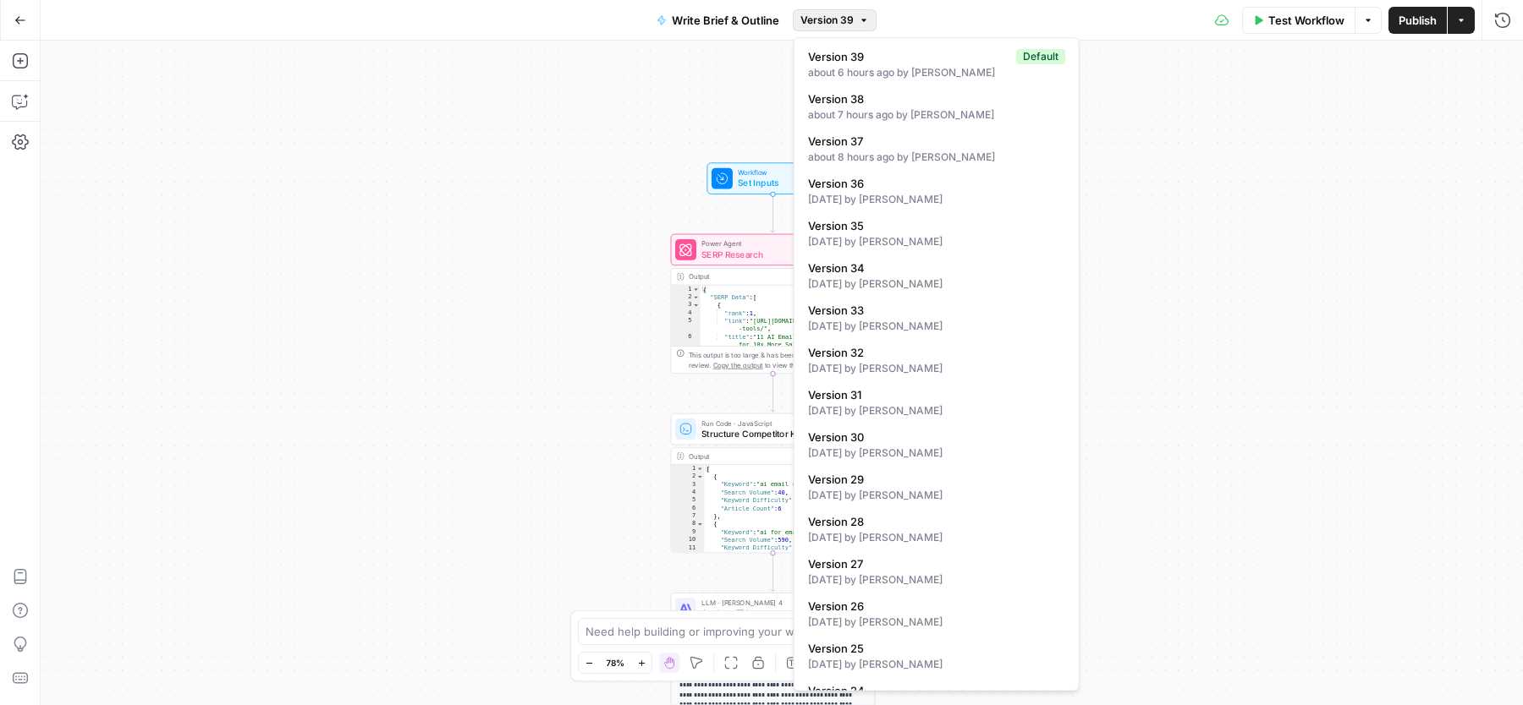
click at [865, 25] on button "Version 39" at bounding box center [835, 20] width 84 height 22
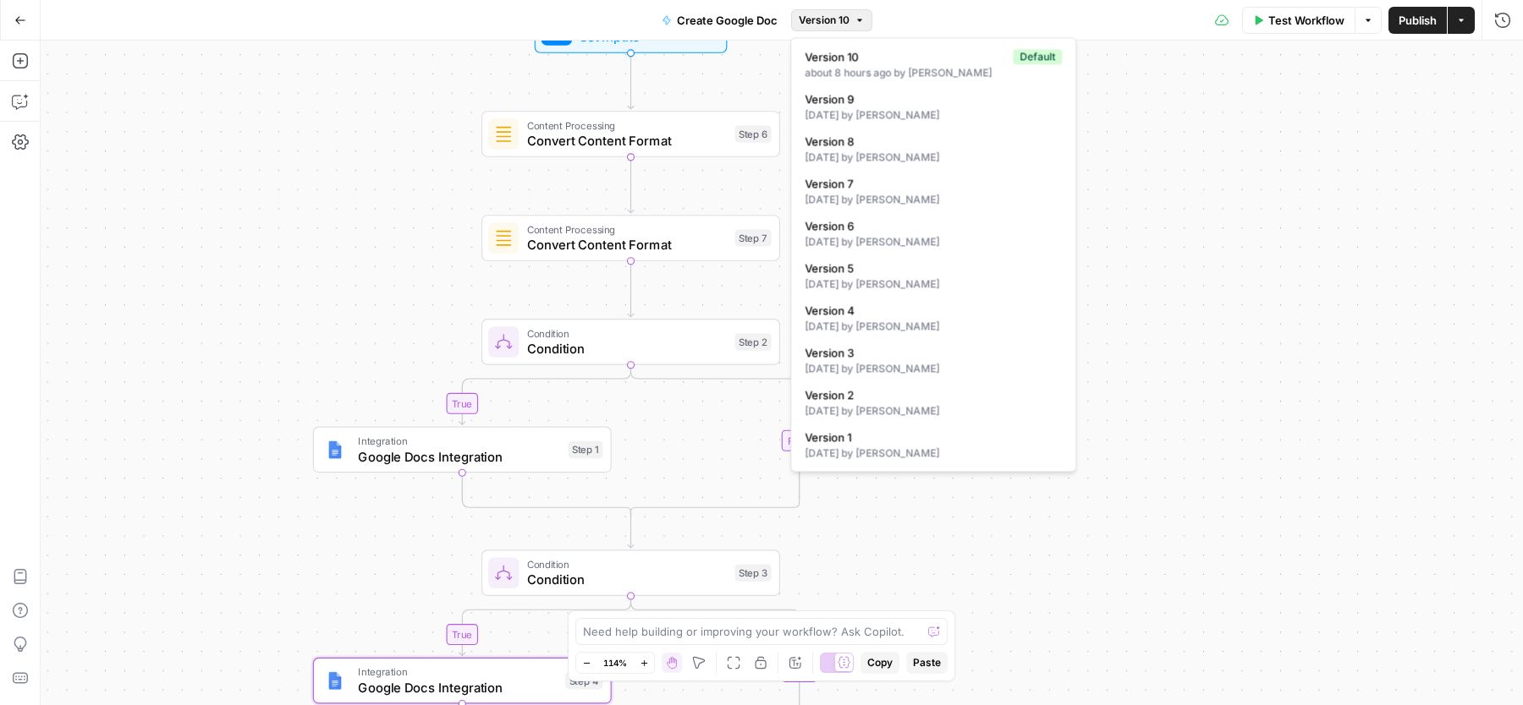
click at [838, 16] on span "Version 10" at bounding box center [824, 20] width 51 height 15
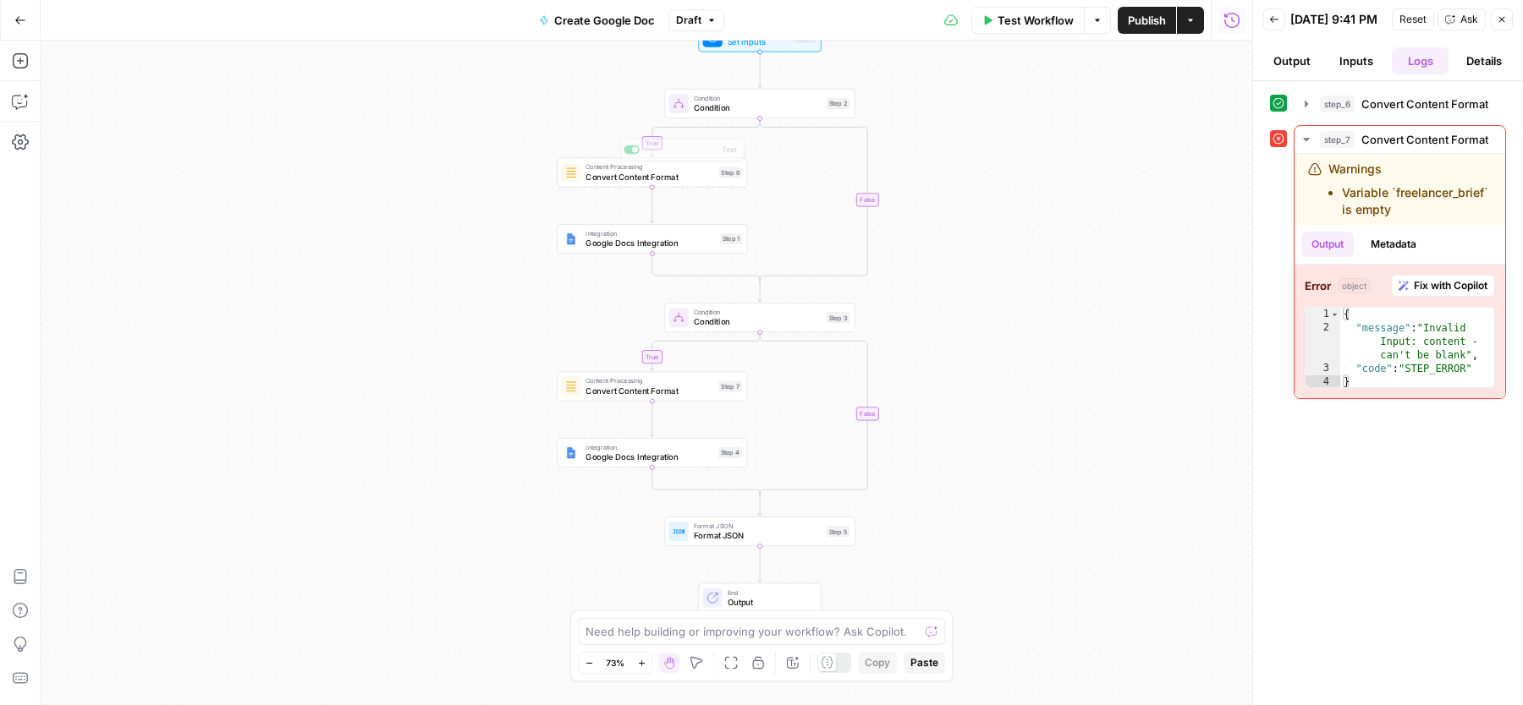
click at [607, 241] on span "Google Docs Integration" at bounding box center [649, 243] width 129 height 13
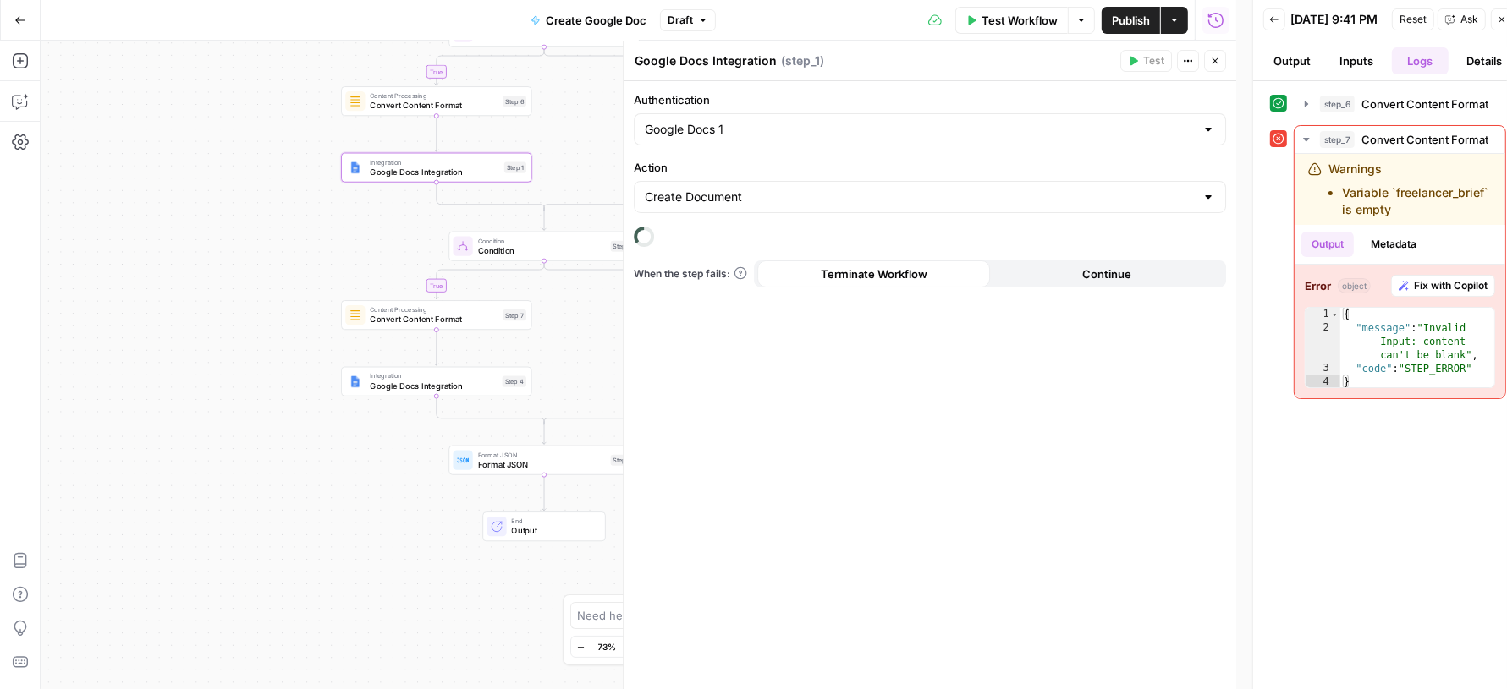
click at [1221, 56] on button "Close" at bounding box center [1215, 61] width 22 height 22
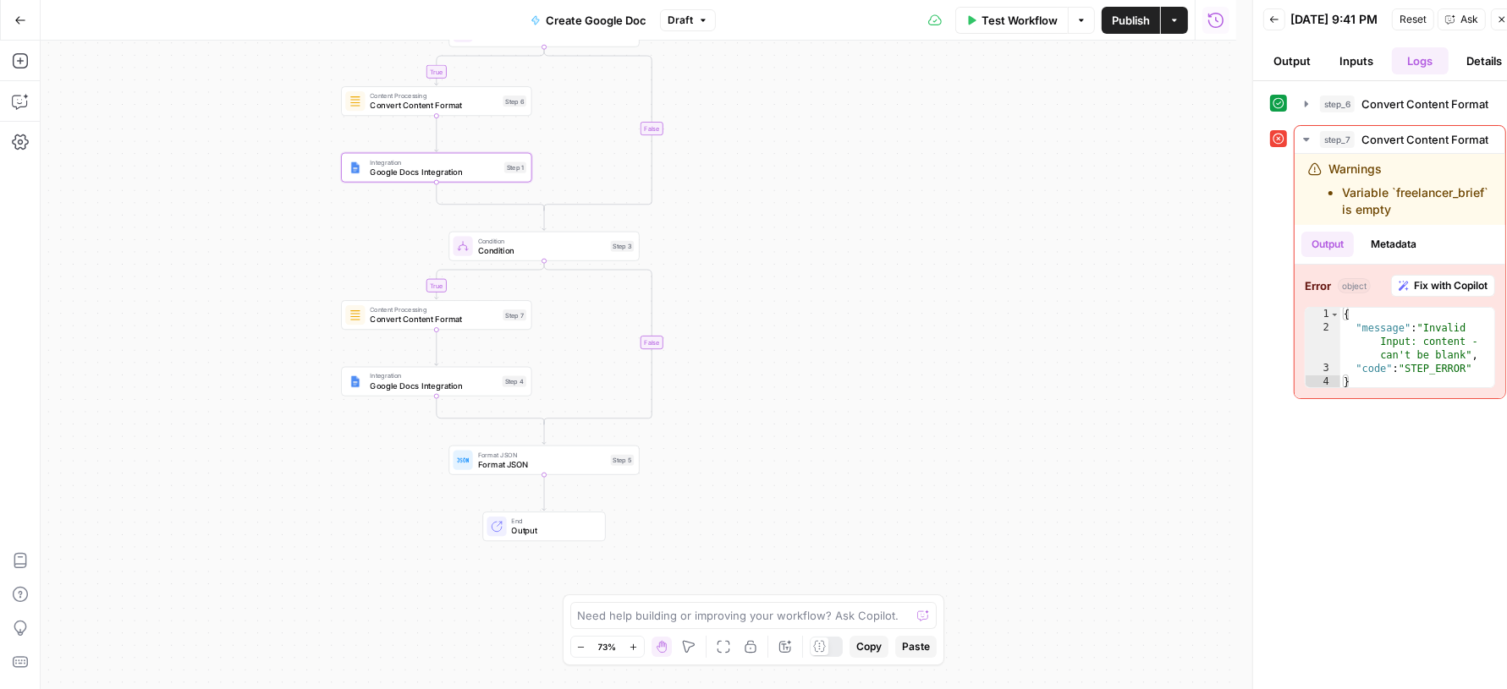
click at [1131, 25] on span "Publish" at bounding box center [1130, 20] width 38 height 17
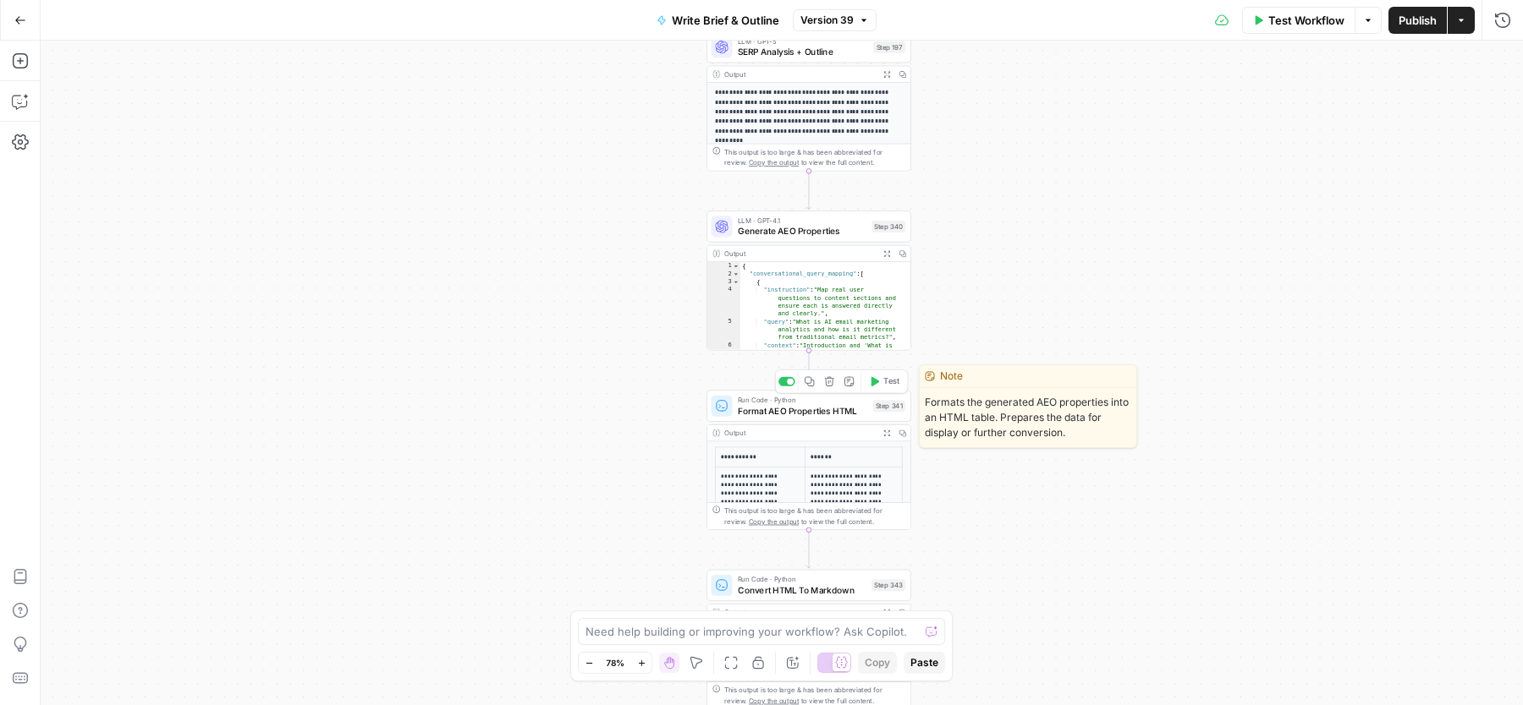
click at [851, 413] on span "Format AEO Properties HTML" at bounding box center [803, 411] width 130 height 14
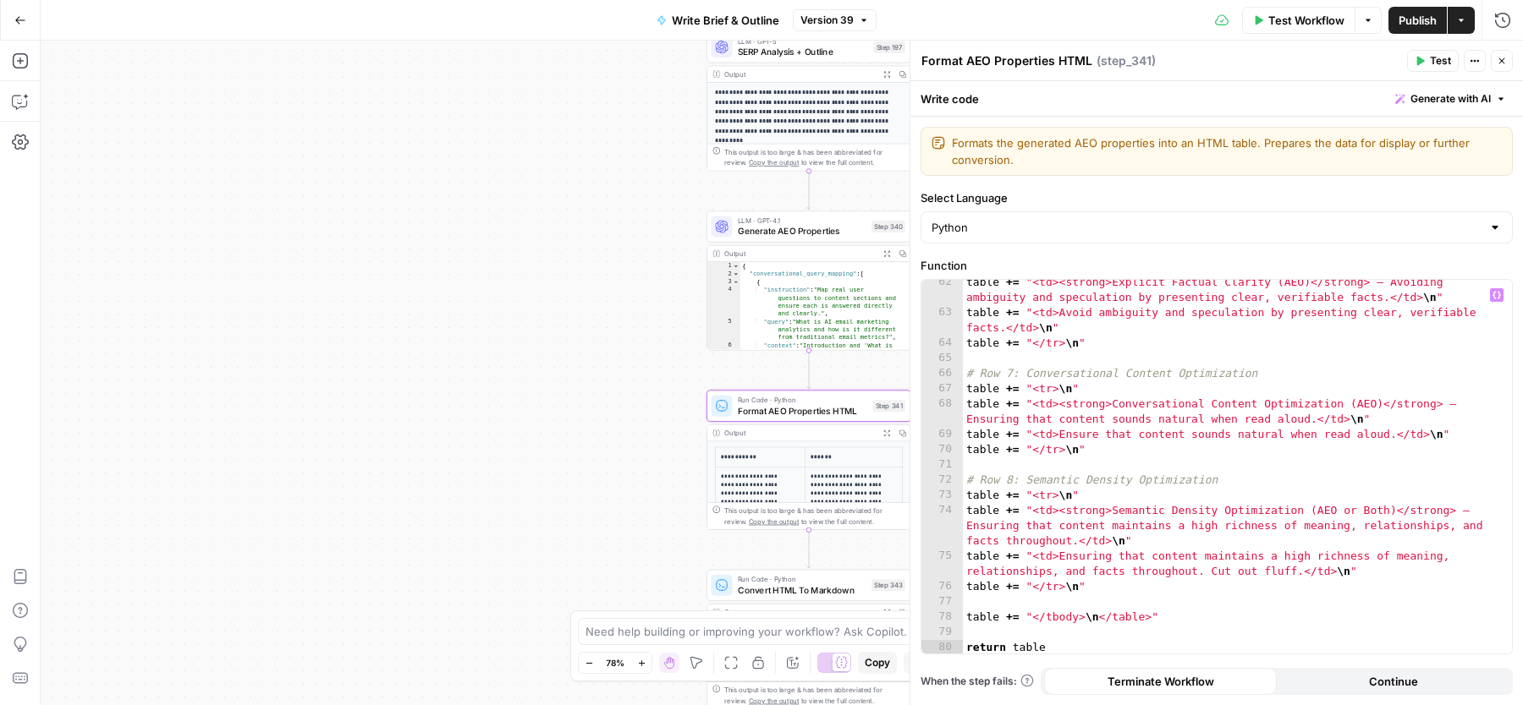
scroll to position [1238, 0]
click at [1133, 585] on div "table += "<td><strong>Explicit Factual Clarity (AEO)</strong> – Avoiding ambigu…" at bounding box center [1230, 485] width 534 height 421
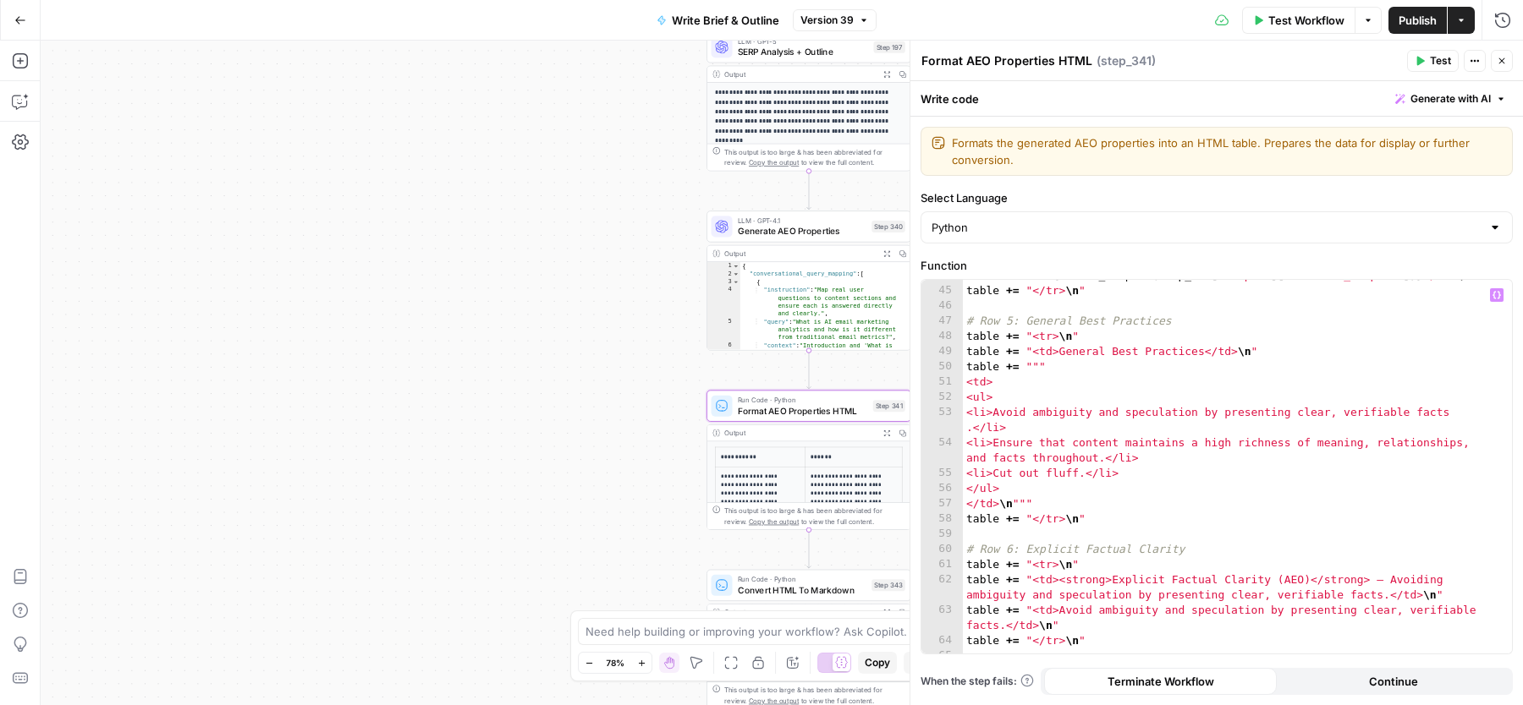
scroll to position [936, 0]
click at [965, 554] on div "table += f"<td>Enhance semantic triples by explicitly stating relationships, su…" at bounding box center [1230, 466] width 534 height 421
type textarea "**********"
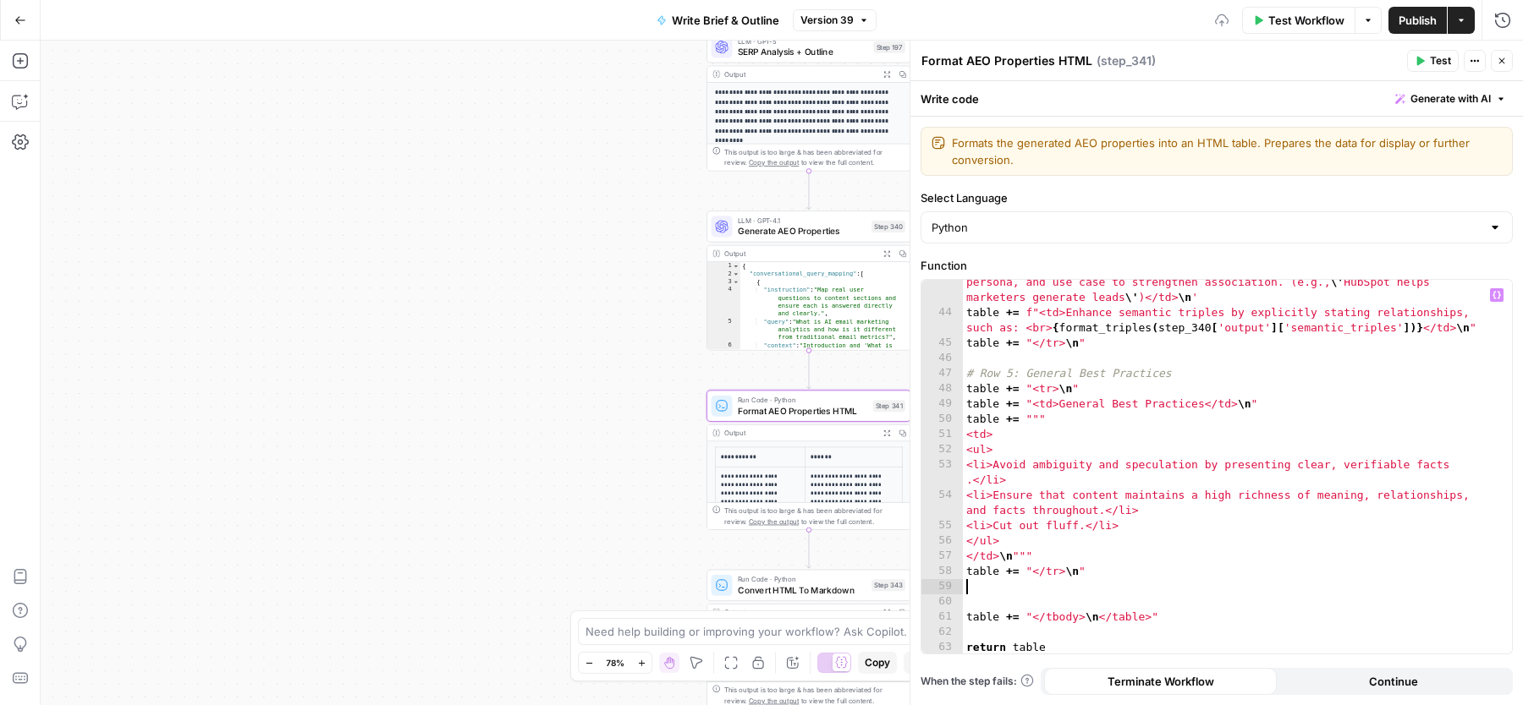
type textarea "**********"
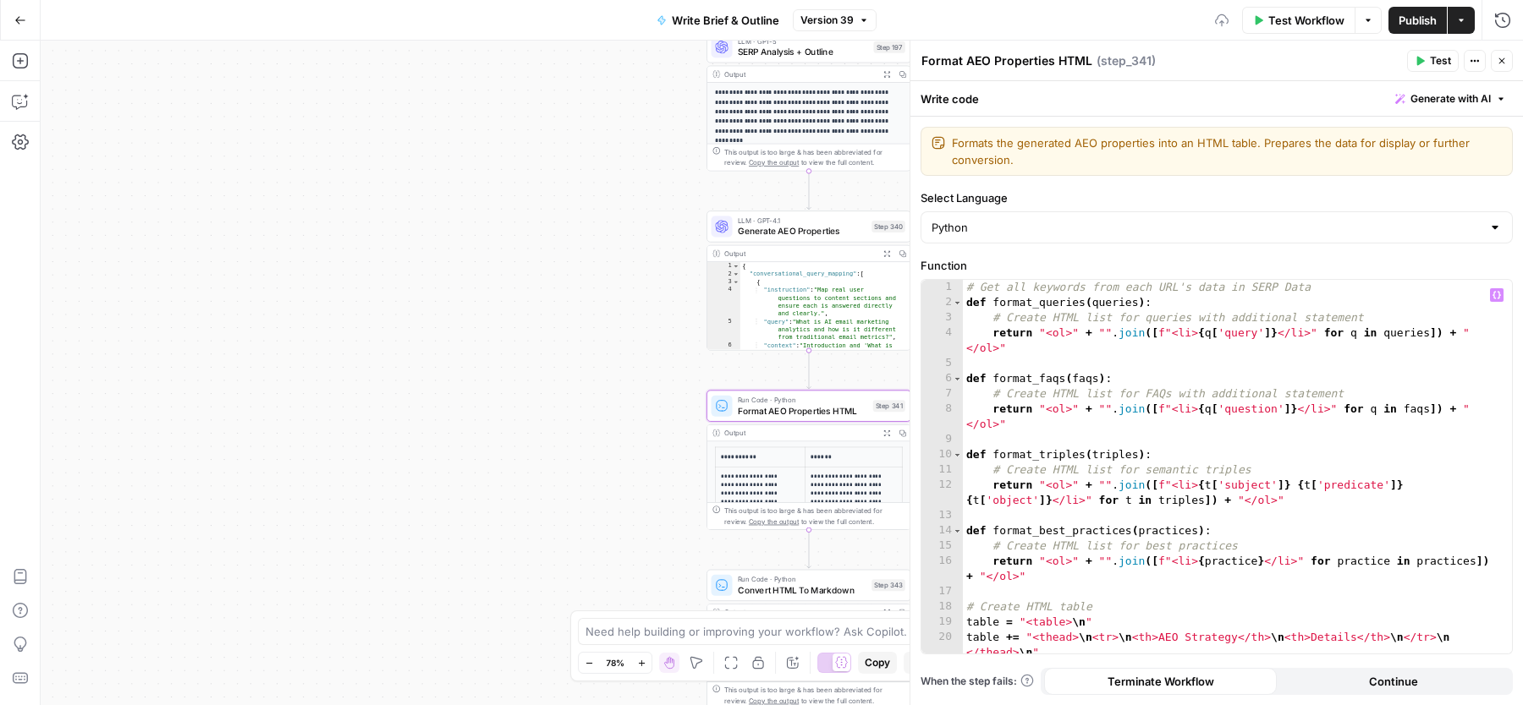
scroll to position [0, 0]
drag, startPoint x: 1500, startPoint y: 65, endPoint x: 1422, endPoint y: 30, distance: 85.2
click at [1500, 65] on icon "button" at bounding box center [1501, 61] width 10 height 10
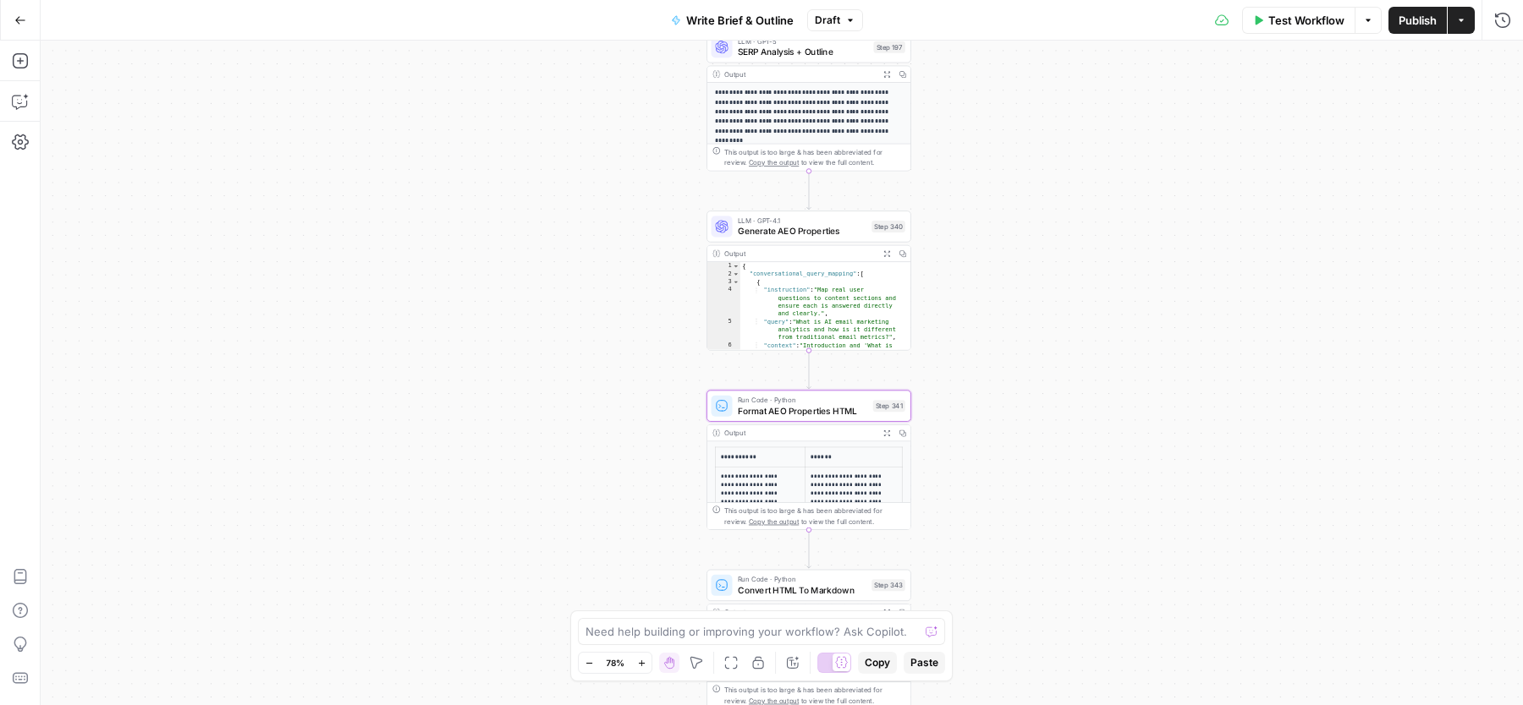
click at [1413, 18] on span "Publish" at bounding box center [1417, 20] width 38 height 17
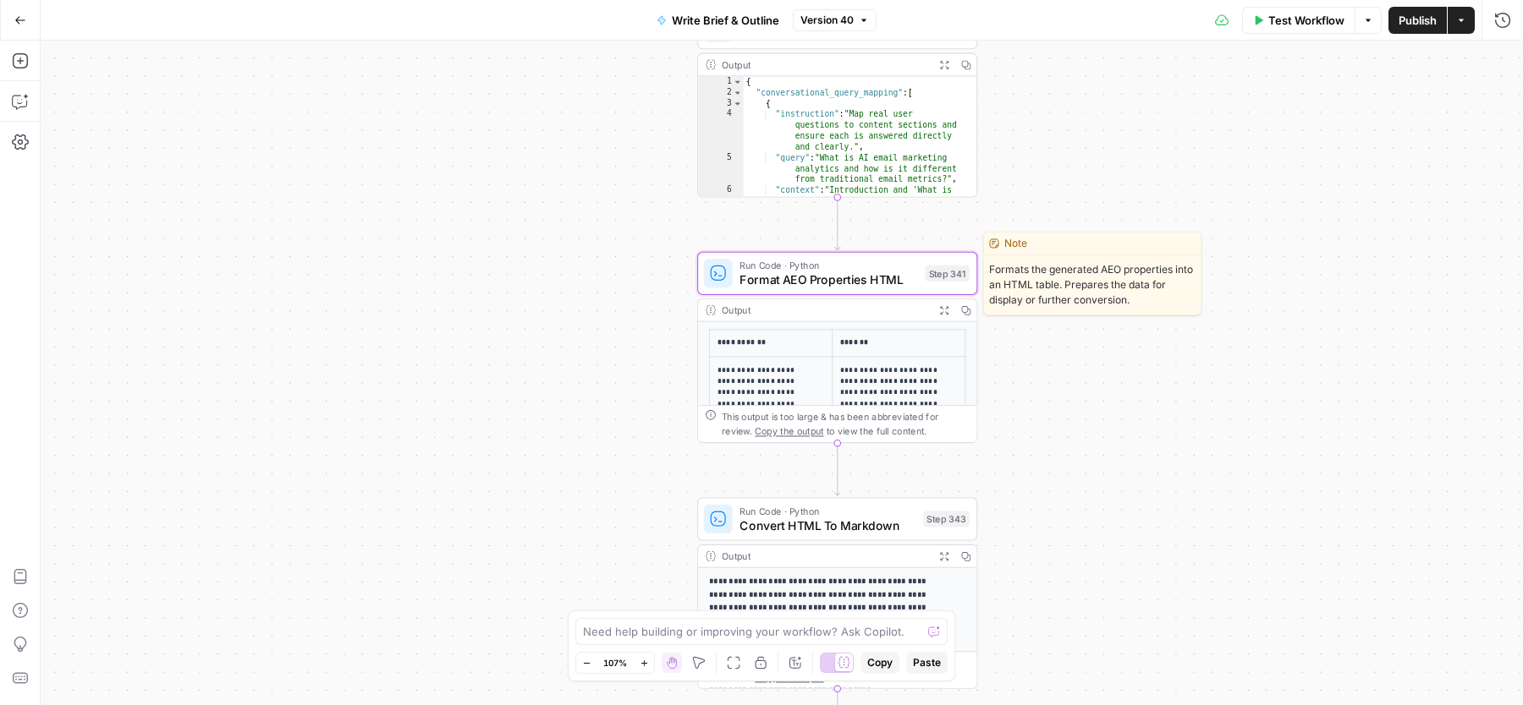
click at [718, 282] on div at bounding box center [718, 273] width 29 height 29
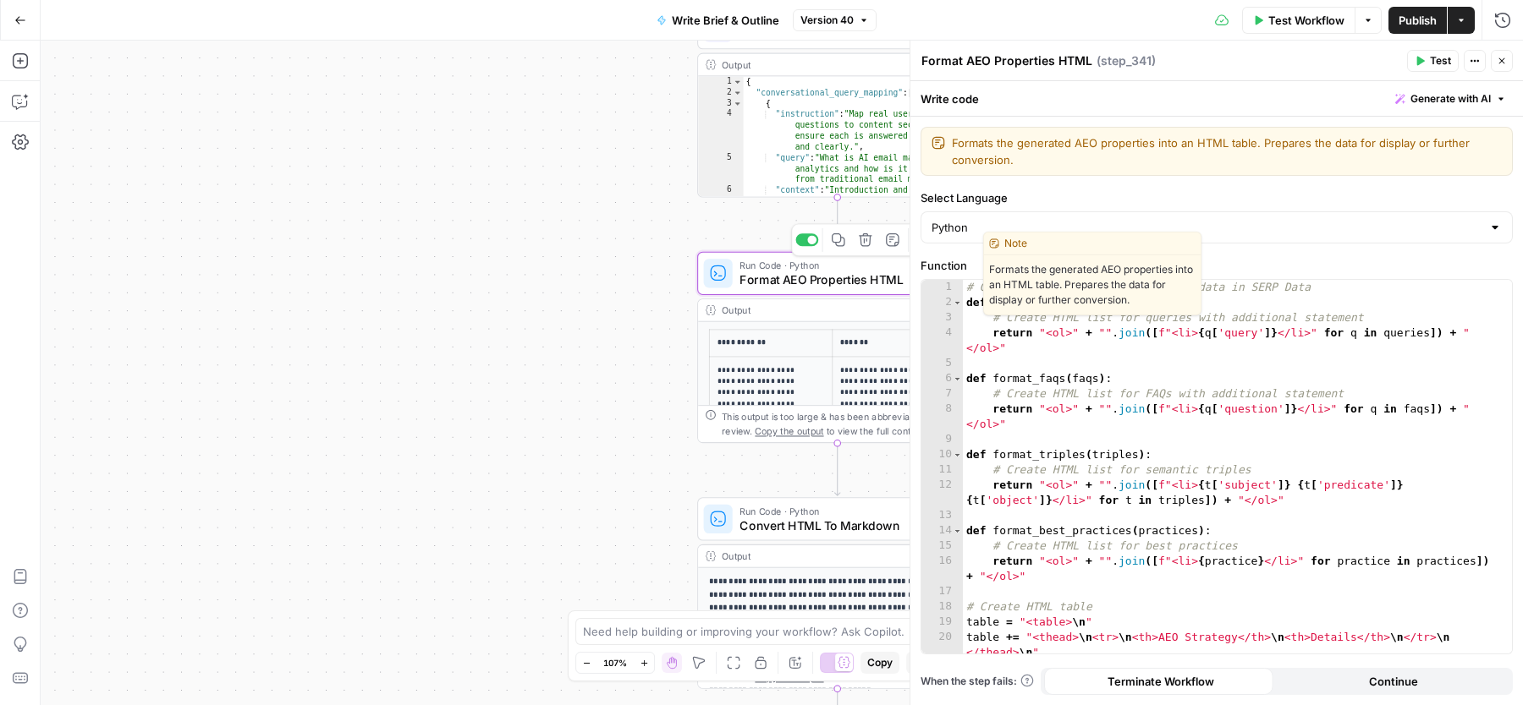
click at [464, 474] on div "Workflow Set Inputs Inputs Power Agent SERP Research Step 329 Output Expand Out…" at bounding box center [782, 373] width 1482 height 665
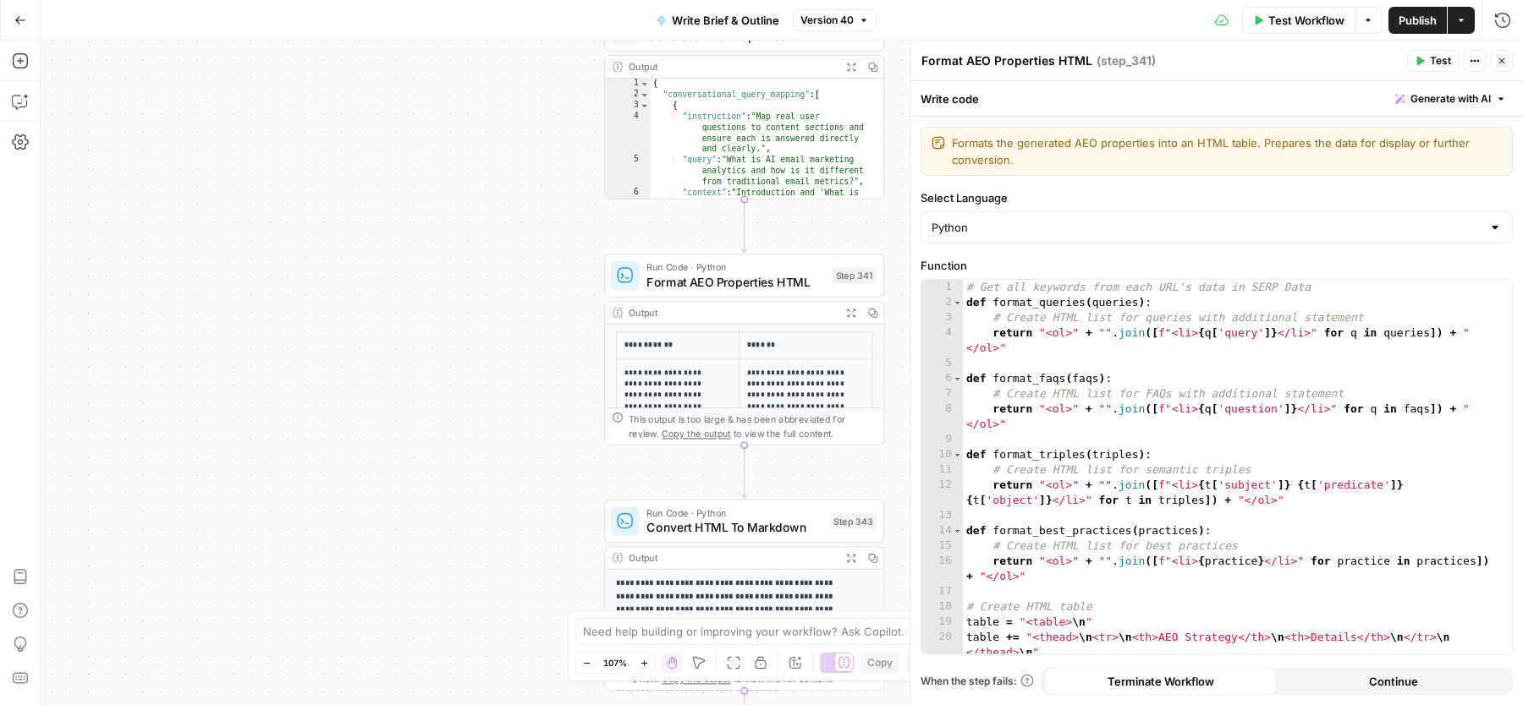
click at [1427, 63] on button "Test" at bounding box center [1433, 61] width 52 height 22
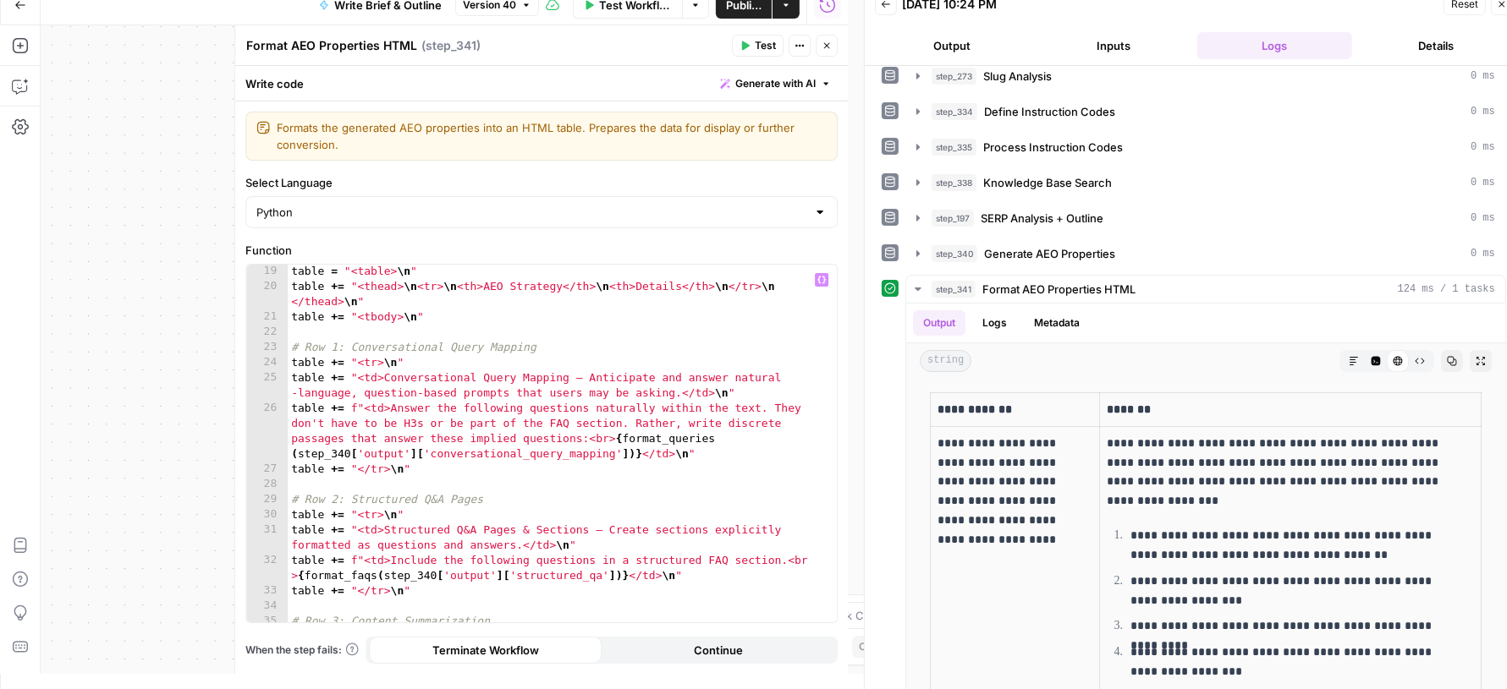
scroll to position [337, 0]
drag, startPoint x: 589, startPoint y: 439, endPoint x: 612, endPoint y: 441, distance: 22.9
click at [612, 441] on div "table = "<table> \n " table += "<thead> \n <tr> \n <th>AEO Strategy</th> \n <th…" at bounding box center [555, 458] width 534 height 390
paste textarea "**********"
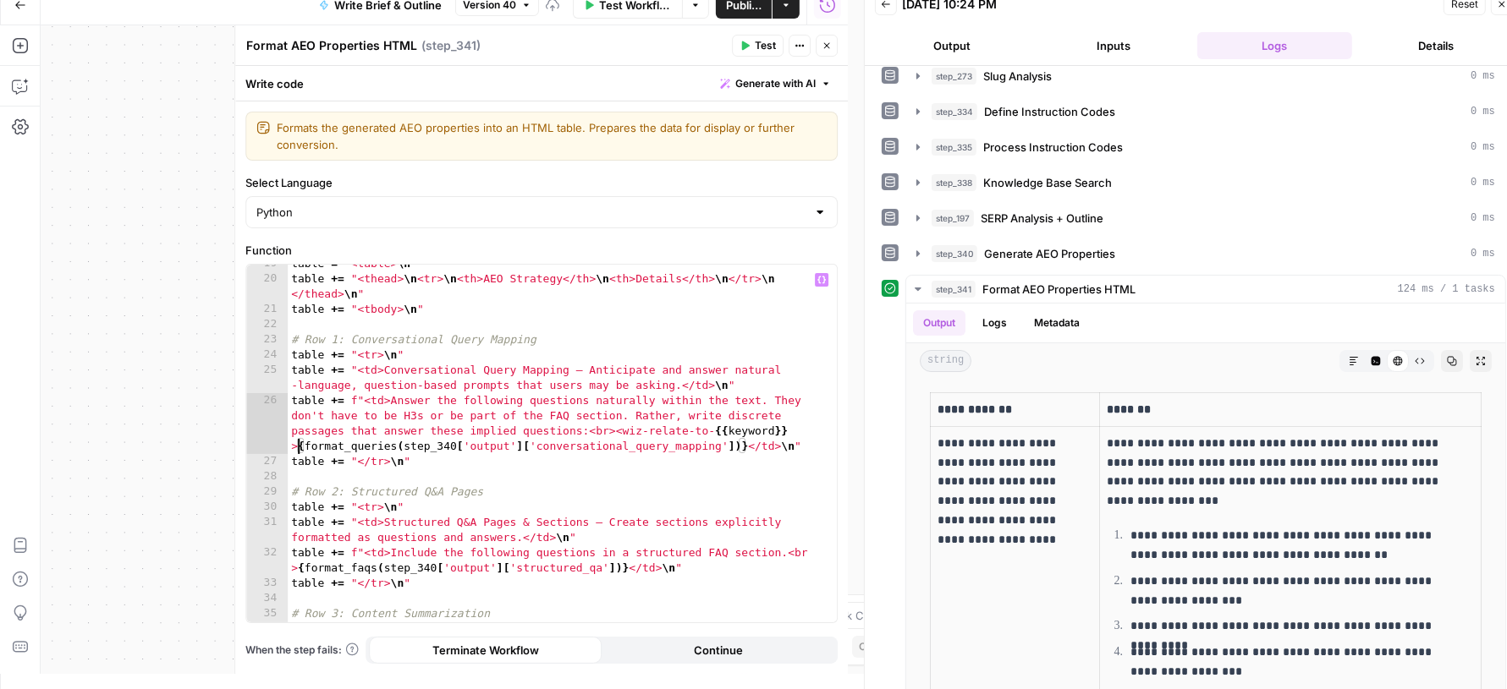
scroll to position [343, 0]
click at [591, 426] on div "table = "<table> \n " table += "<thead> \n <tr> \n <th>AEO Strategy</th> \n <th…" at bounding box center [555, 451] width 534 height 390
paste textarea "****"
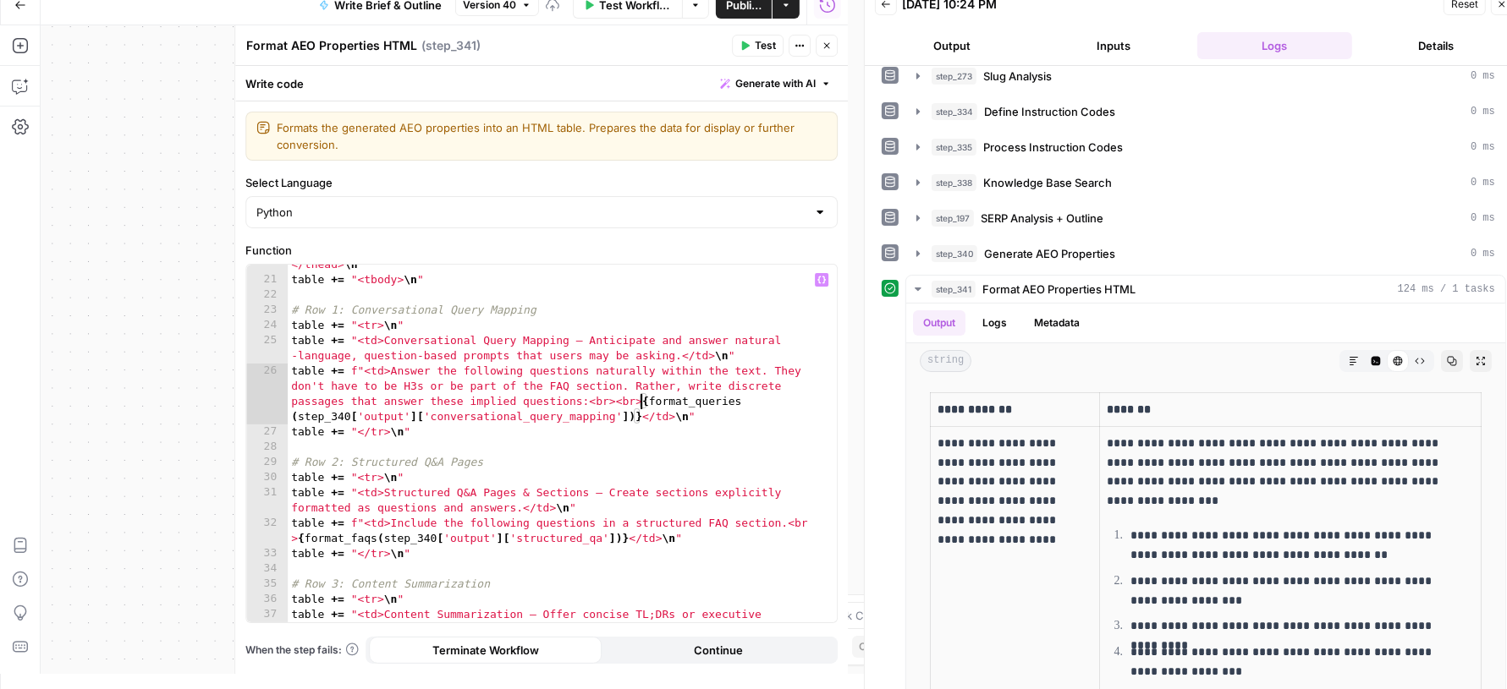
scroll to position [380, 0]
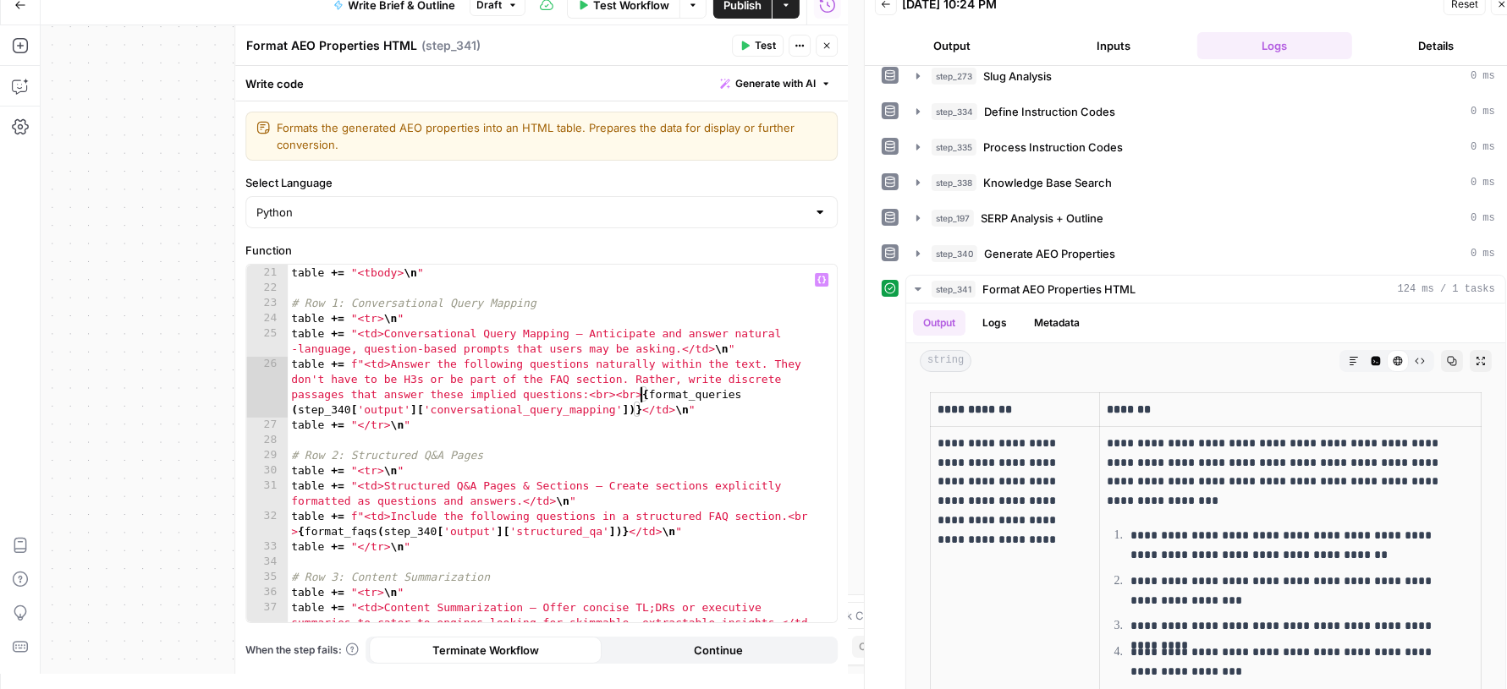
click at [298, 532] on div "table += "<thead> \n <tr> \n <th>AEO Strategy</th> \n <th>Details</th> \n </tr>…" at bounding box center [555, 453] width 534 height 436
paste textarea "****"
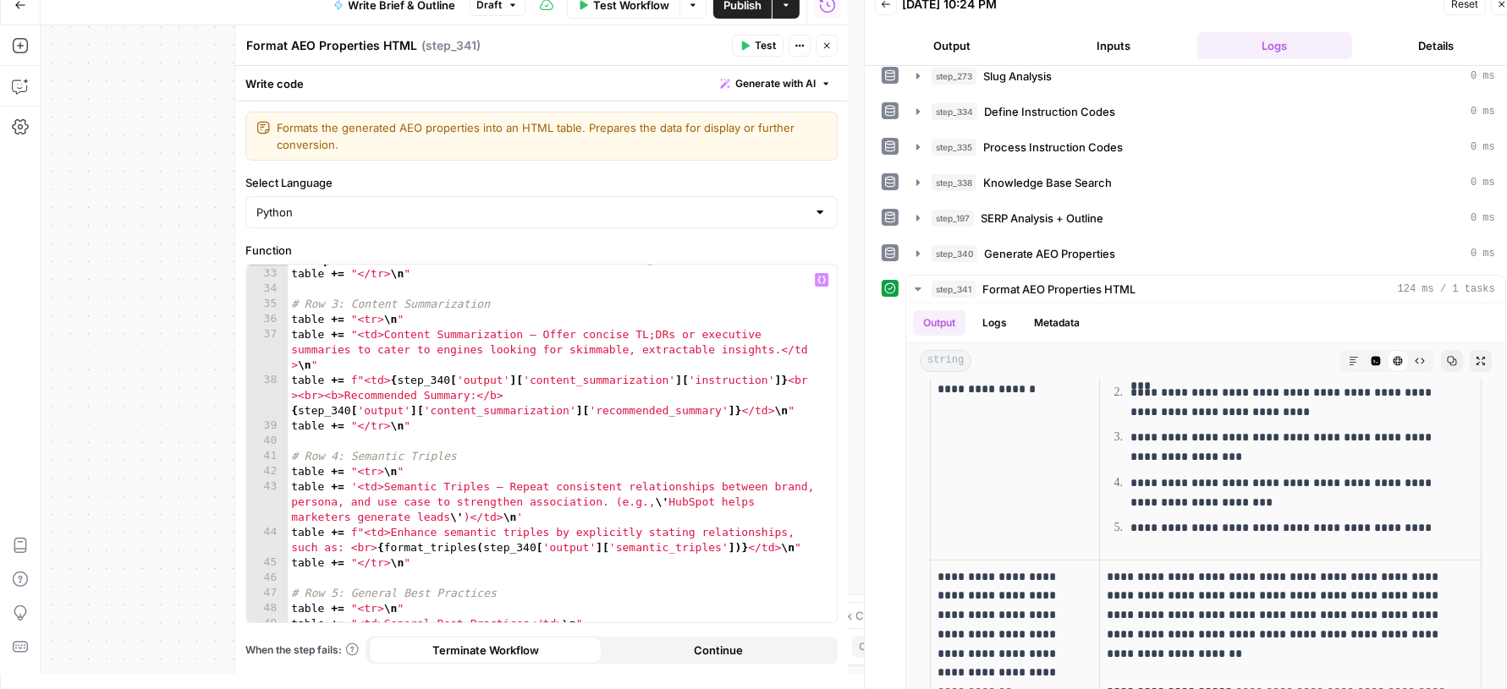
scroll to position [656, 0]
click at [348, 541] on div "table += "</tr> \n " # Row 3: Content Summarization table += "<tr> \n " table +…" at bounding box center [555, 458] width 534 height 390
paste textarea "****"
type textarea "**********"
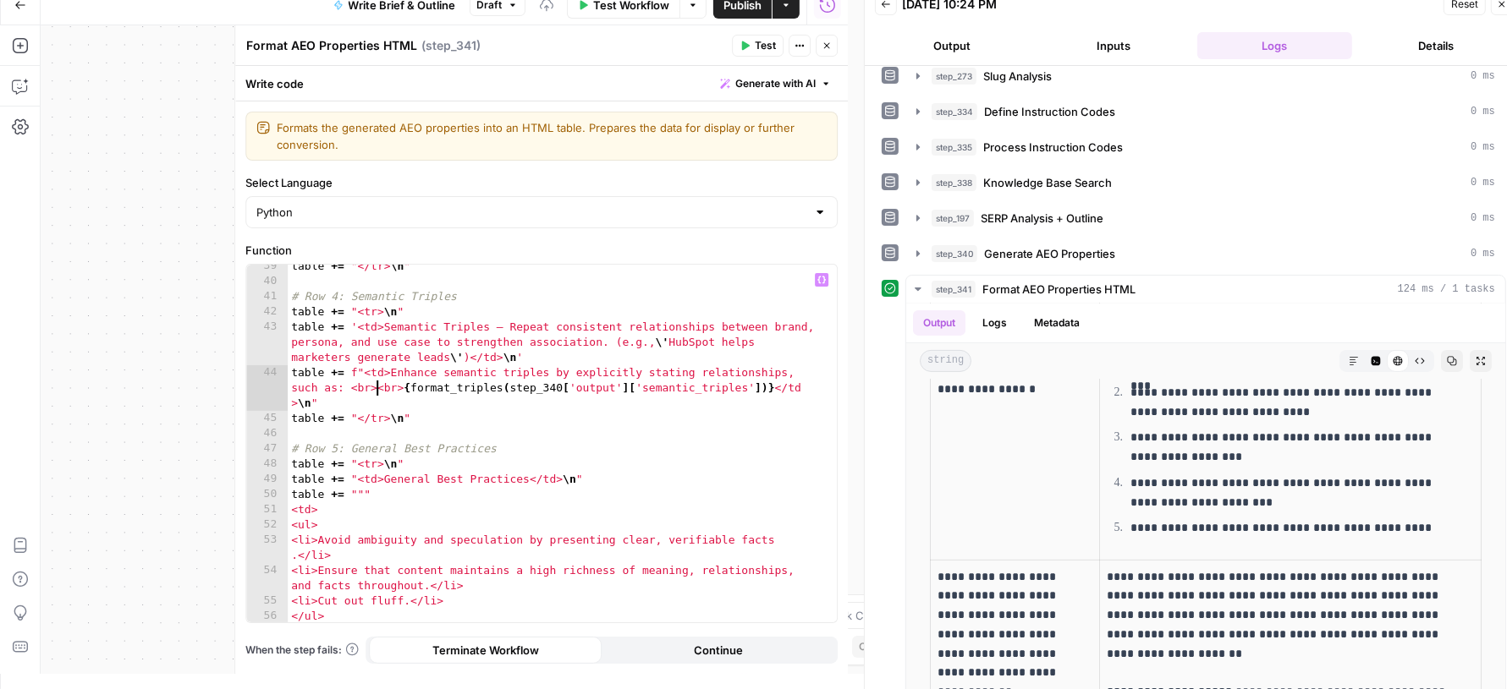
scroll to position [903, 0]
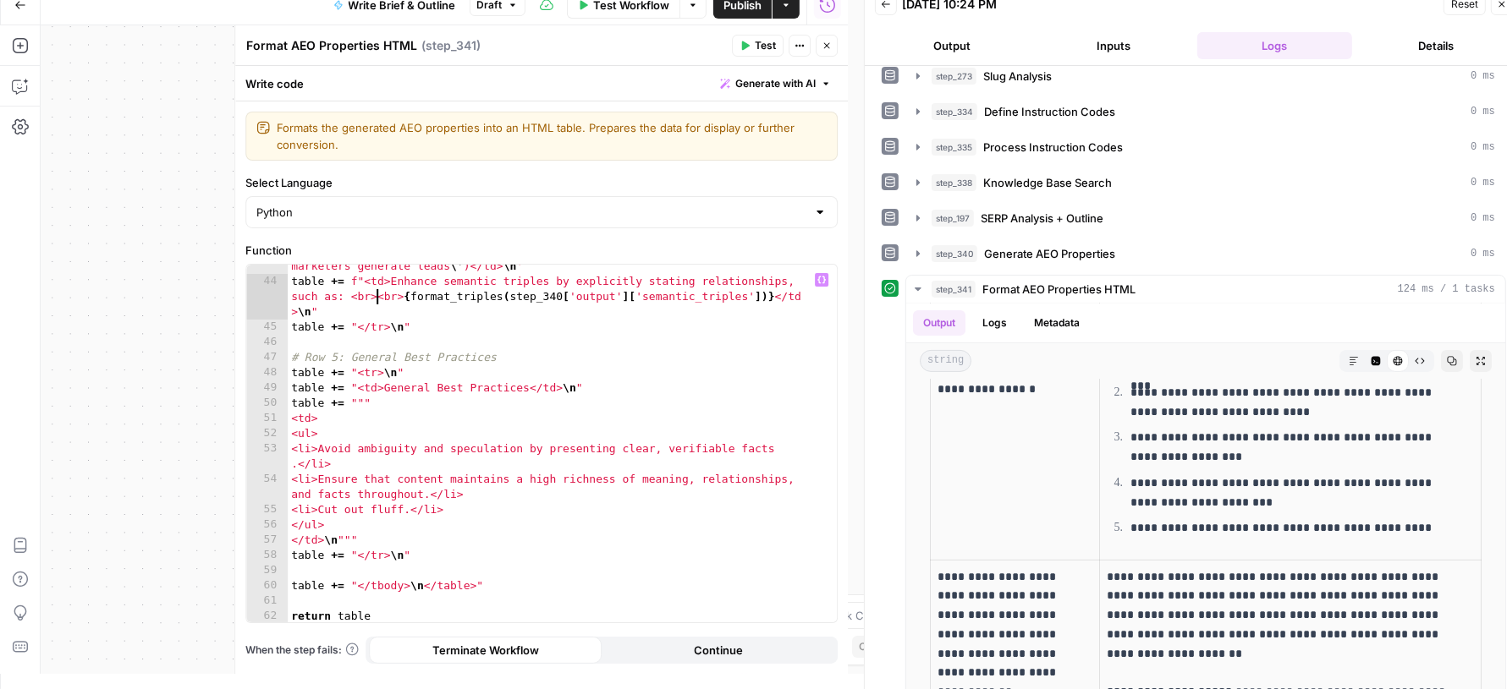
click at [768, 51] on span "Test" at bounding box center [765, 45] width 21 height 15
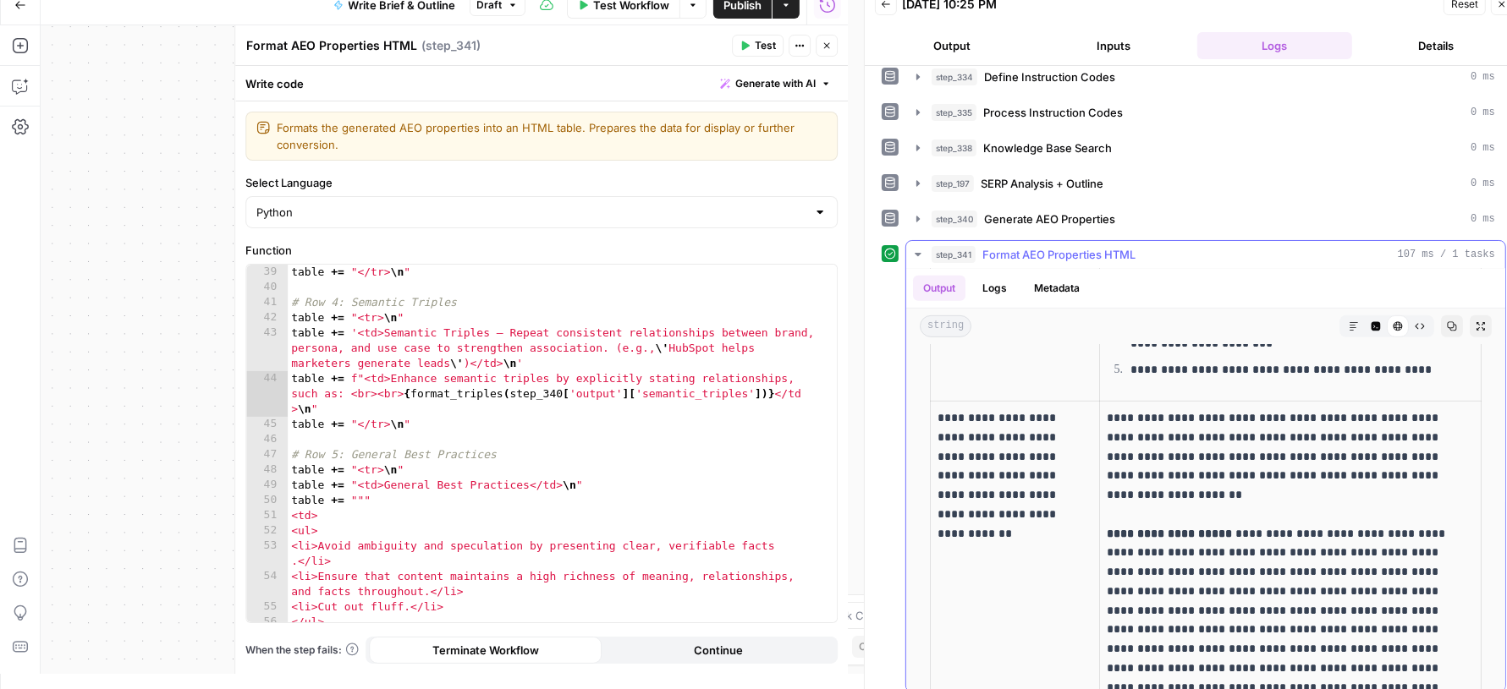
scroll to position [820, 0]
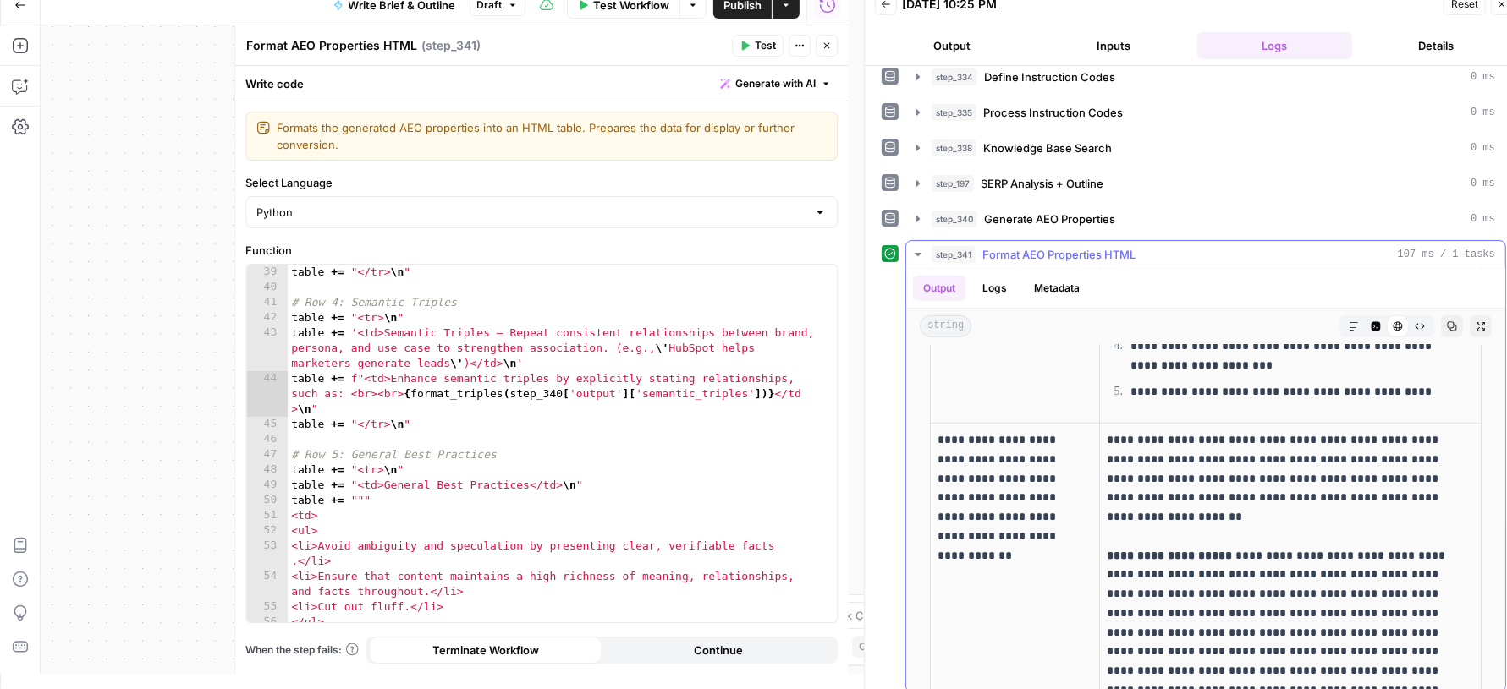
click at [1107, 506] on p "**********" at bounding box center [1279, 585] width 346 height 308
click at [825, 54] on button "Close" at bounding box center [826, 46] width 22 height 22
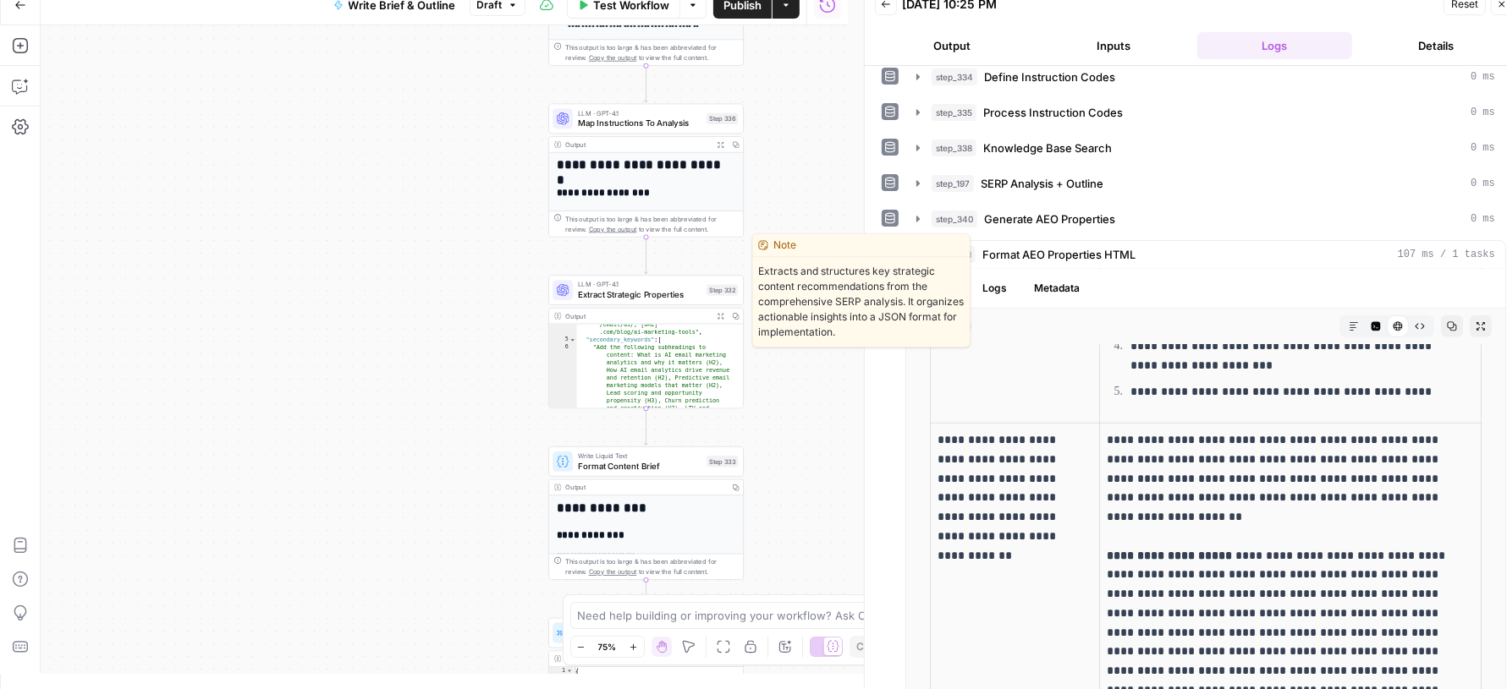
click at [589, 302] on div "LLM · GPT-4.1 Extract Strategic Properties Step 332 Copy step Delete step Edit …" at bounding box center [645, 290] width 195 height 30
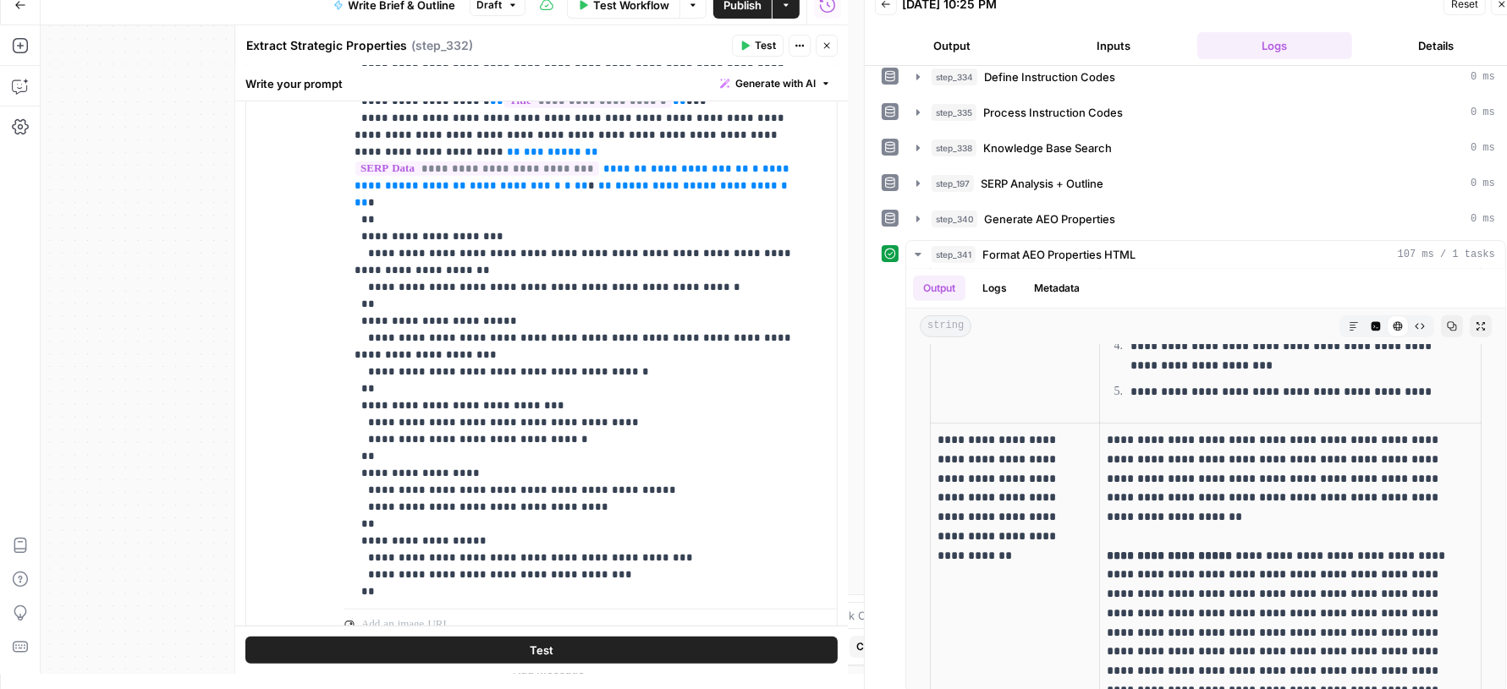
scroll to position [171, 0]
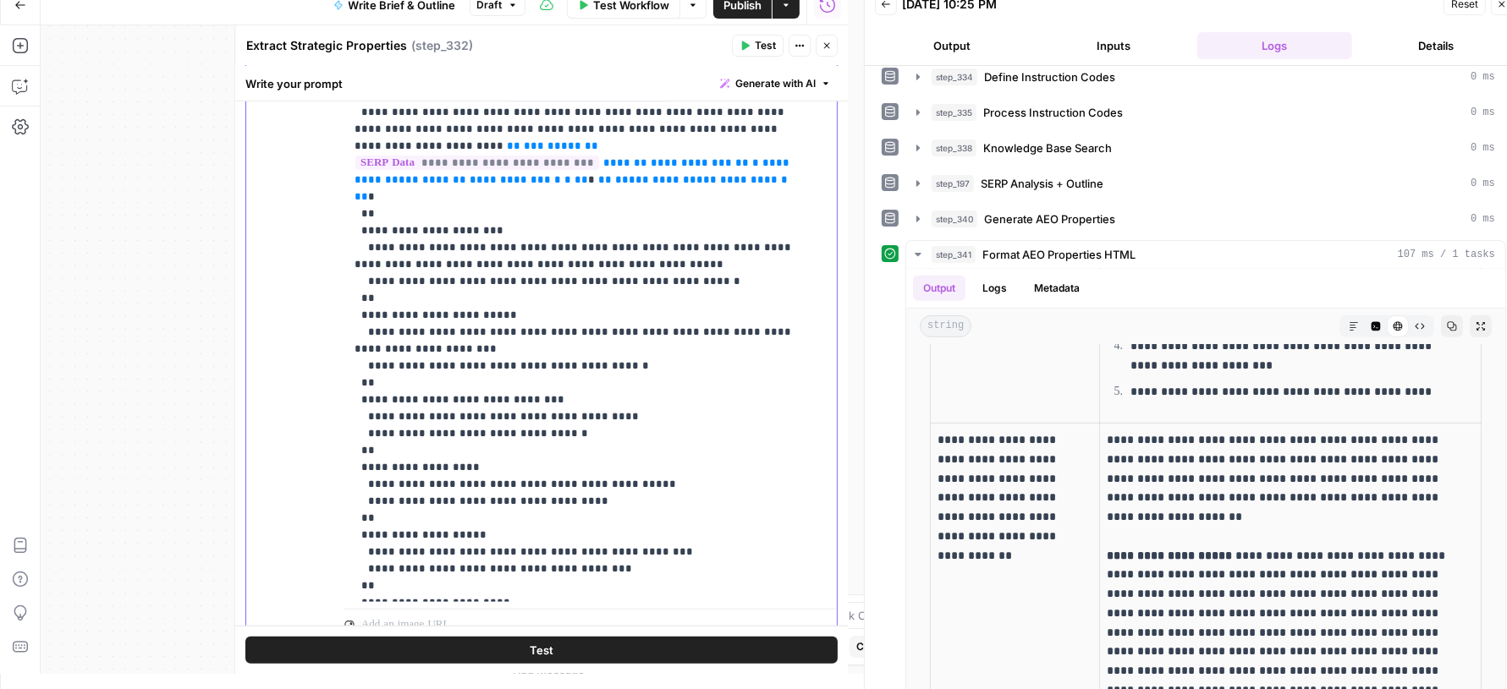
drag, startPoint x: 392, startPoint y: 226, endPoint x: 446, endPoint y: 228, distance: 53.4
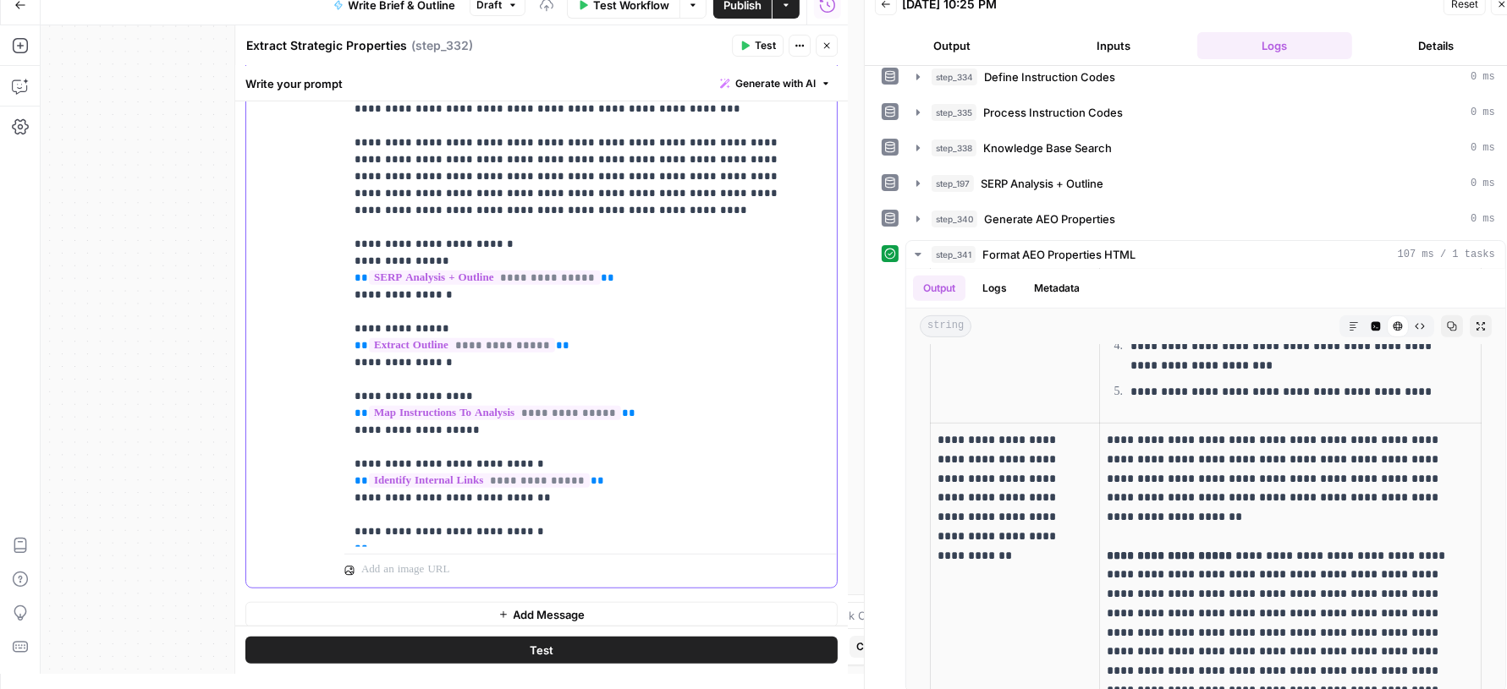
scroll to position [1119, 0]
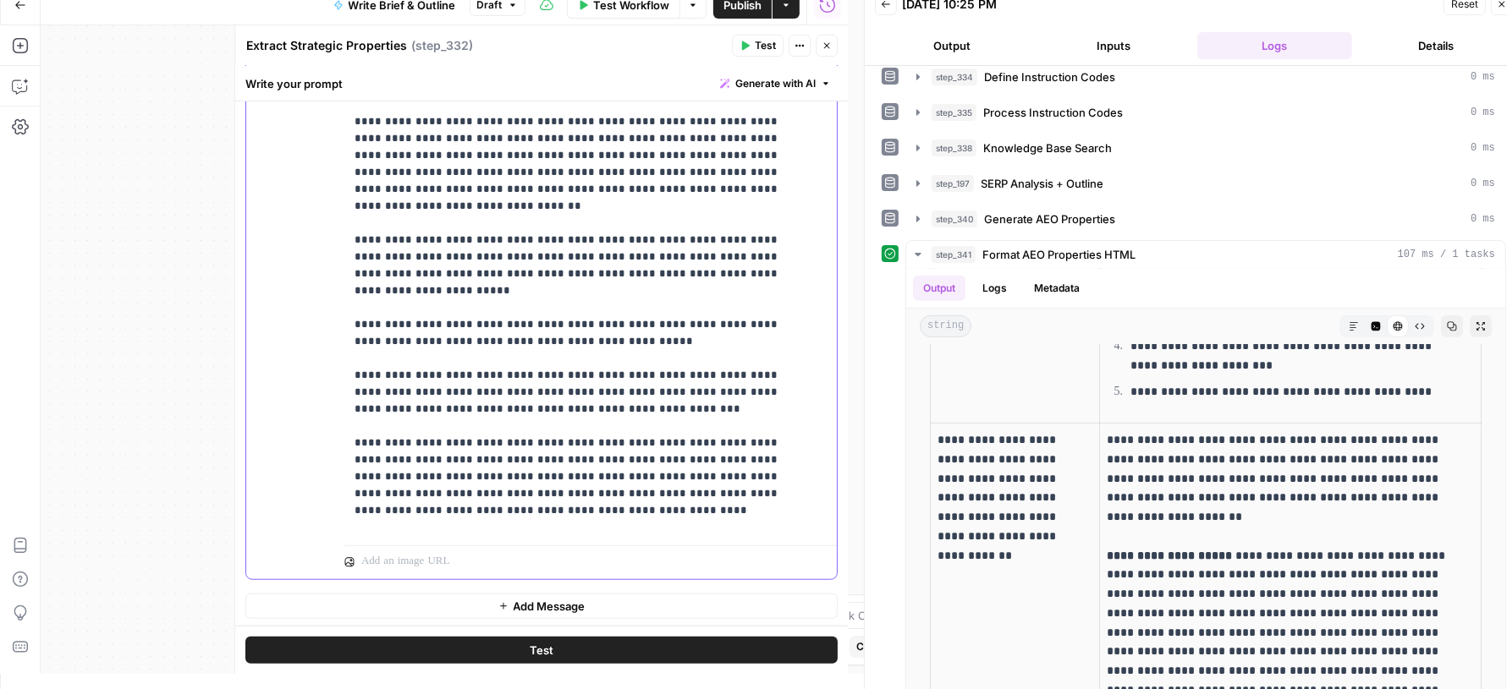
scroll to position [918, 0]
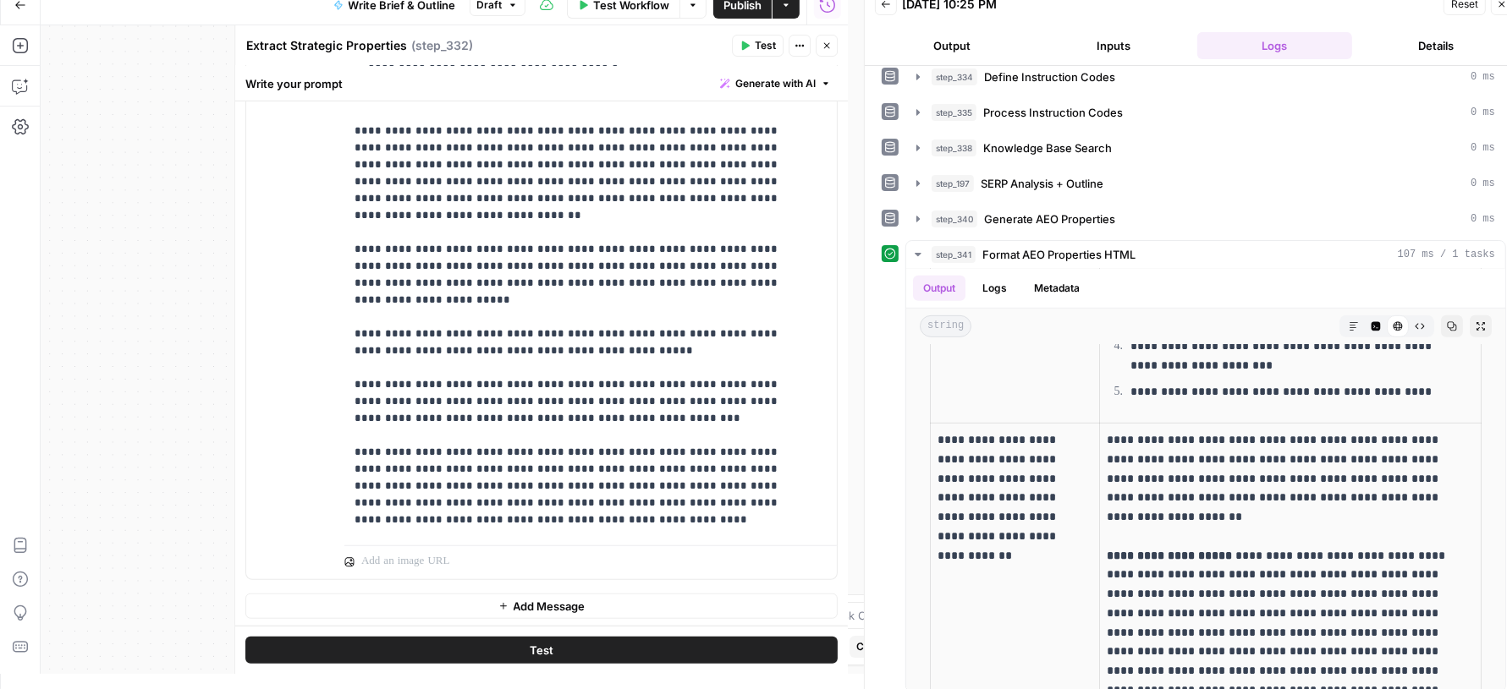
click at [753, 47] on button "Test" at bounding box center [758, 46] width 52 height 22
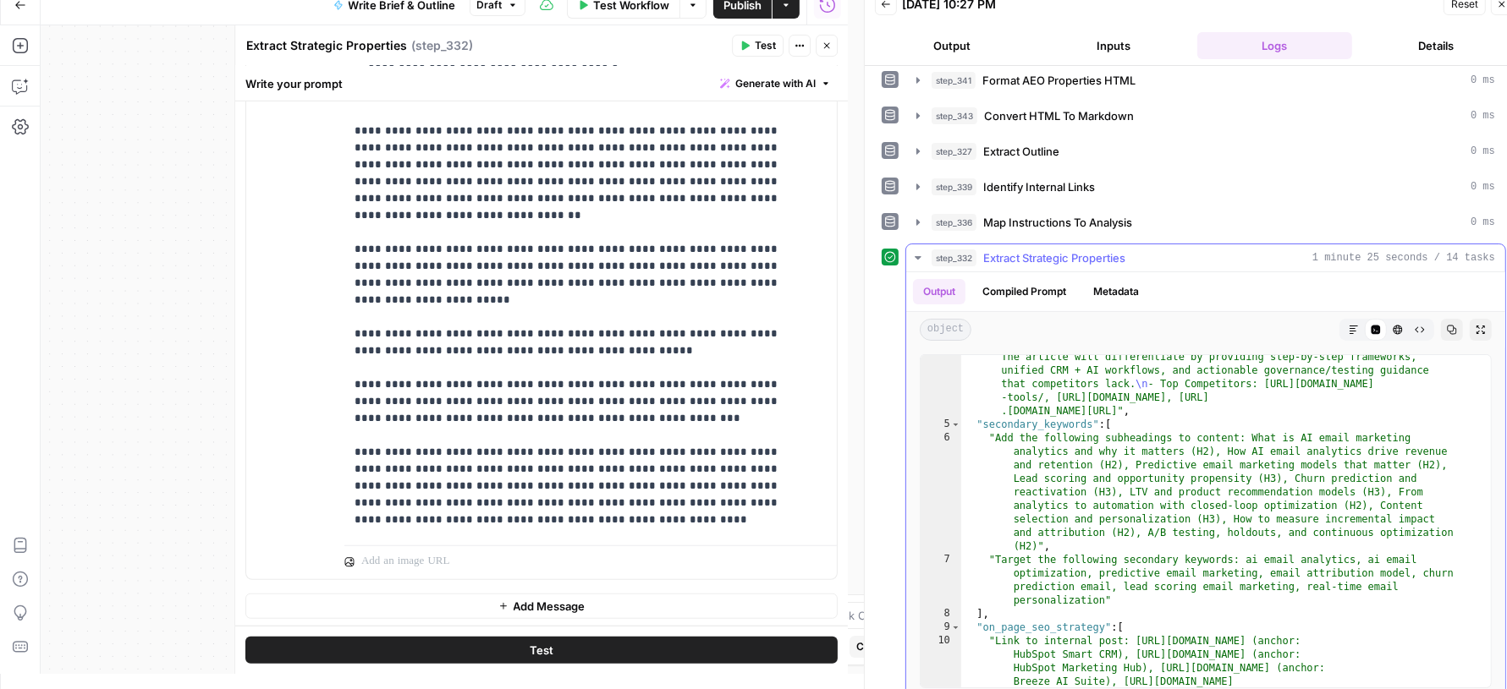
scroll to position [118, 0]
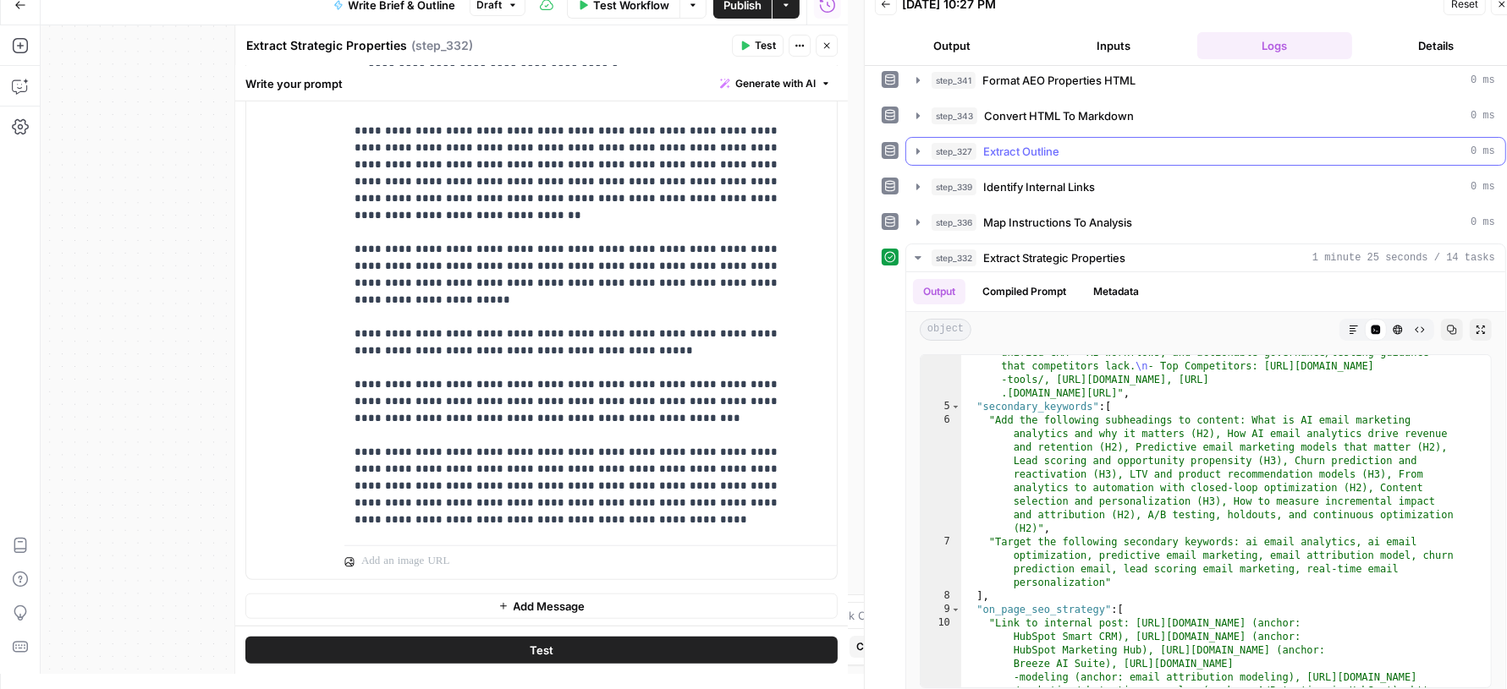
click at [1081, 143] on div "step_327 Extract Outline 0 ms" at bounding box center [1212, 151] width 563 height 17
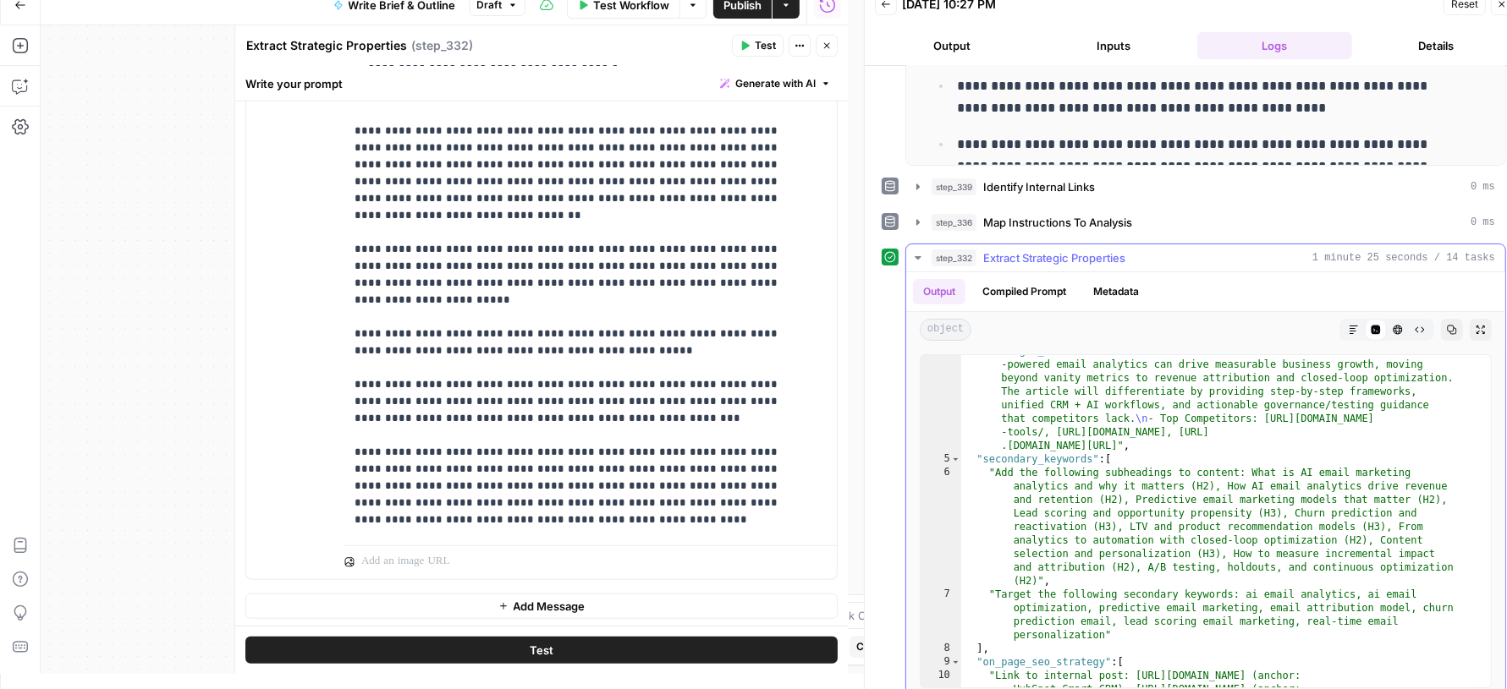
scroll to position [79, 0]
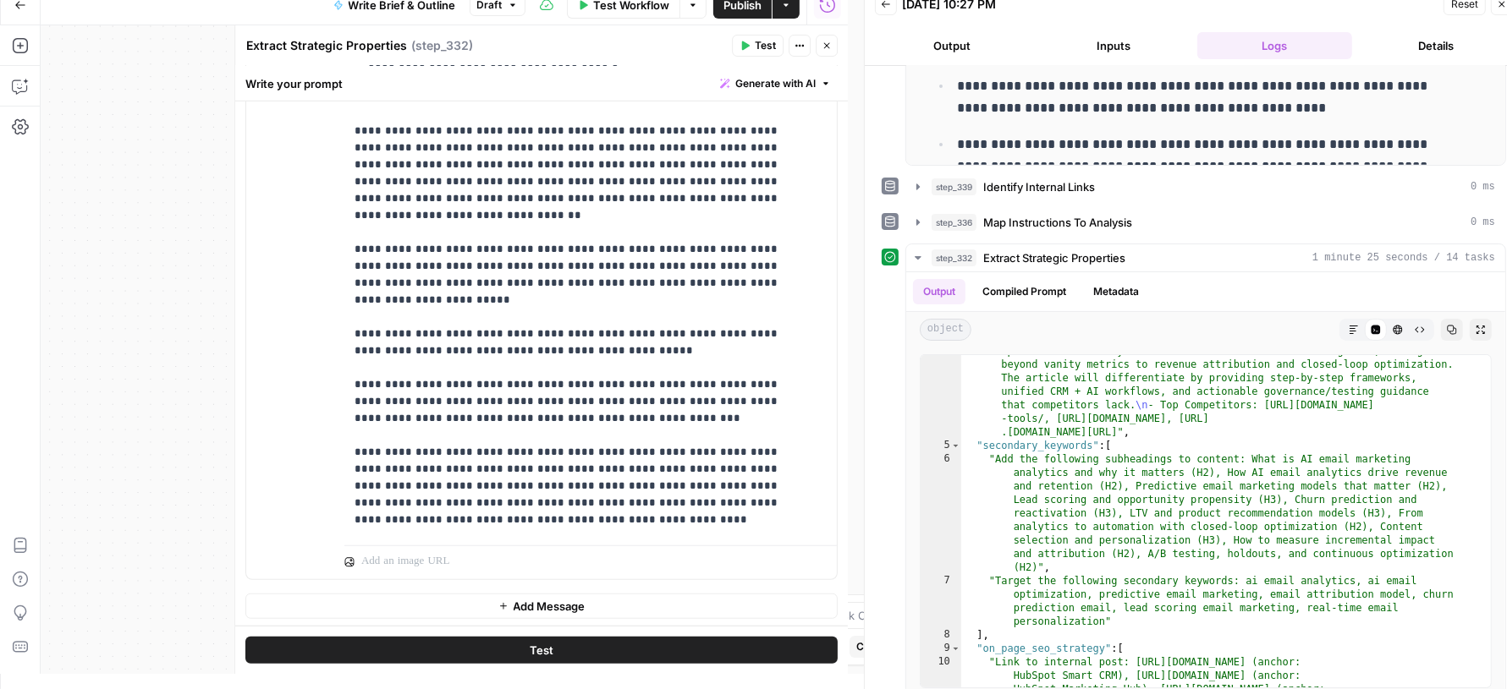
click at [744, 3] on span "Publish" at bounding box center [742, 5] width 38 height 17
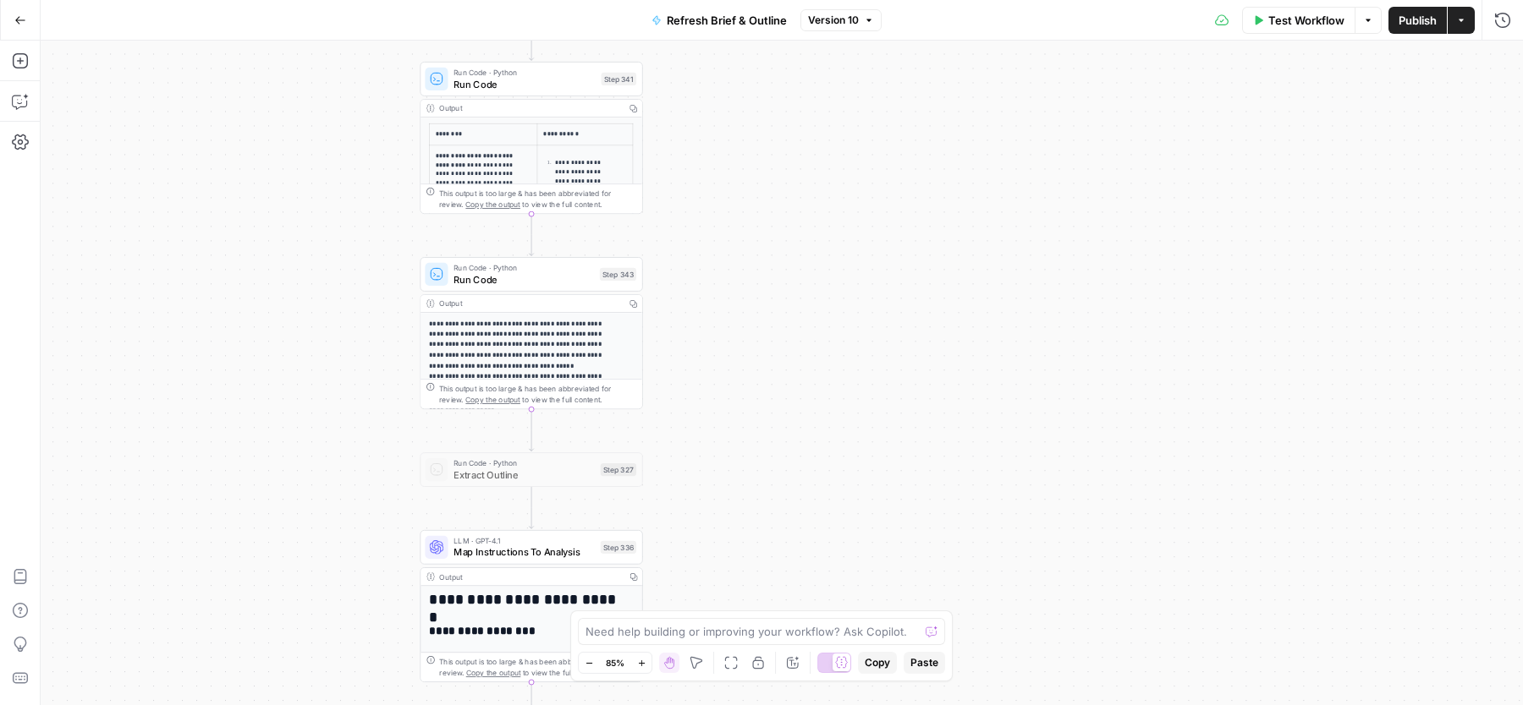
click at [558, 81] on span "Run Code" at bounding box center [523, 84] width 141 height 14
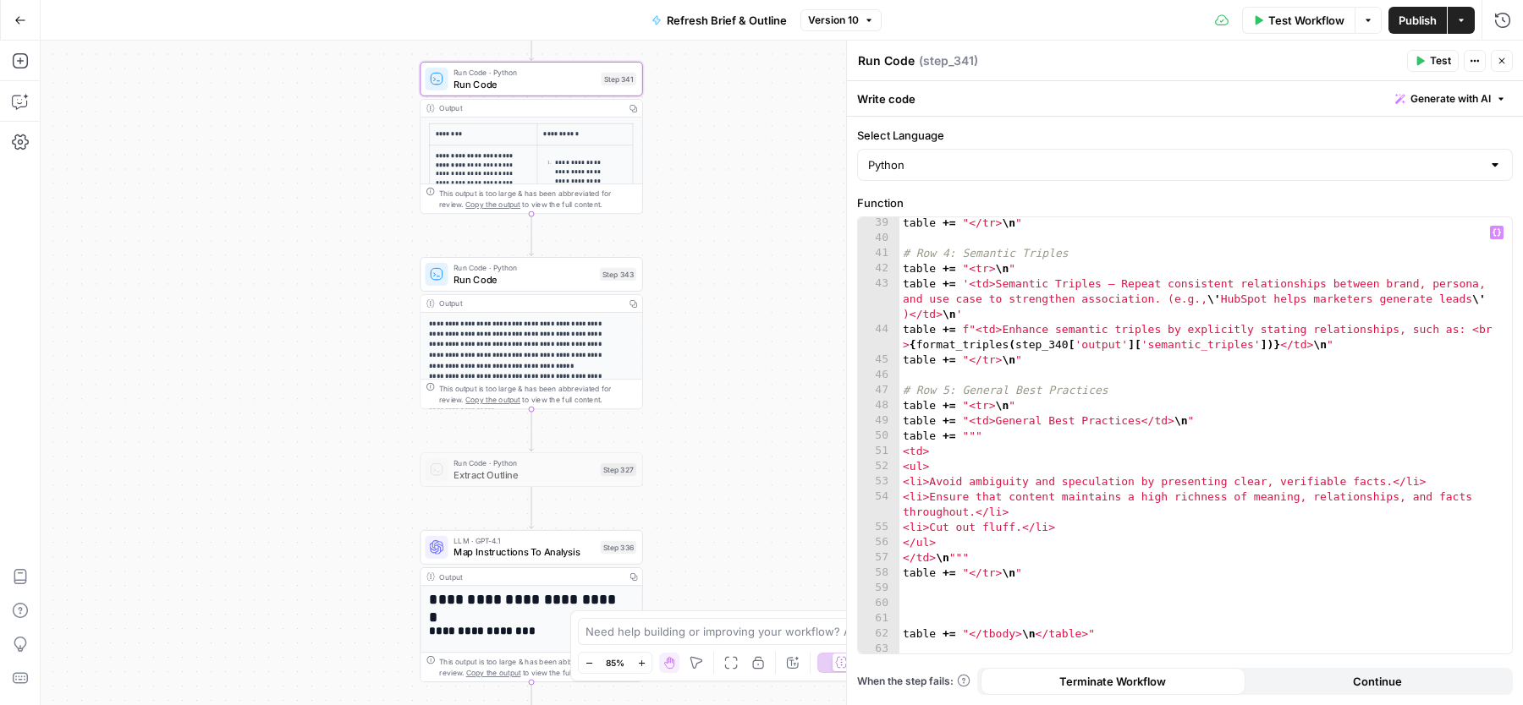
scroll to position [749, 0]
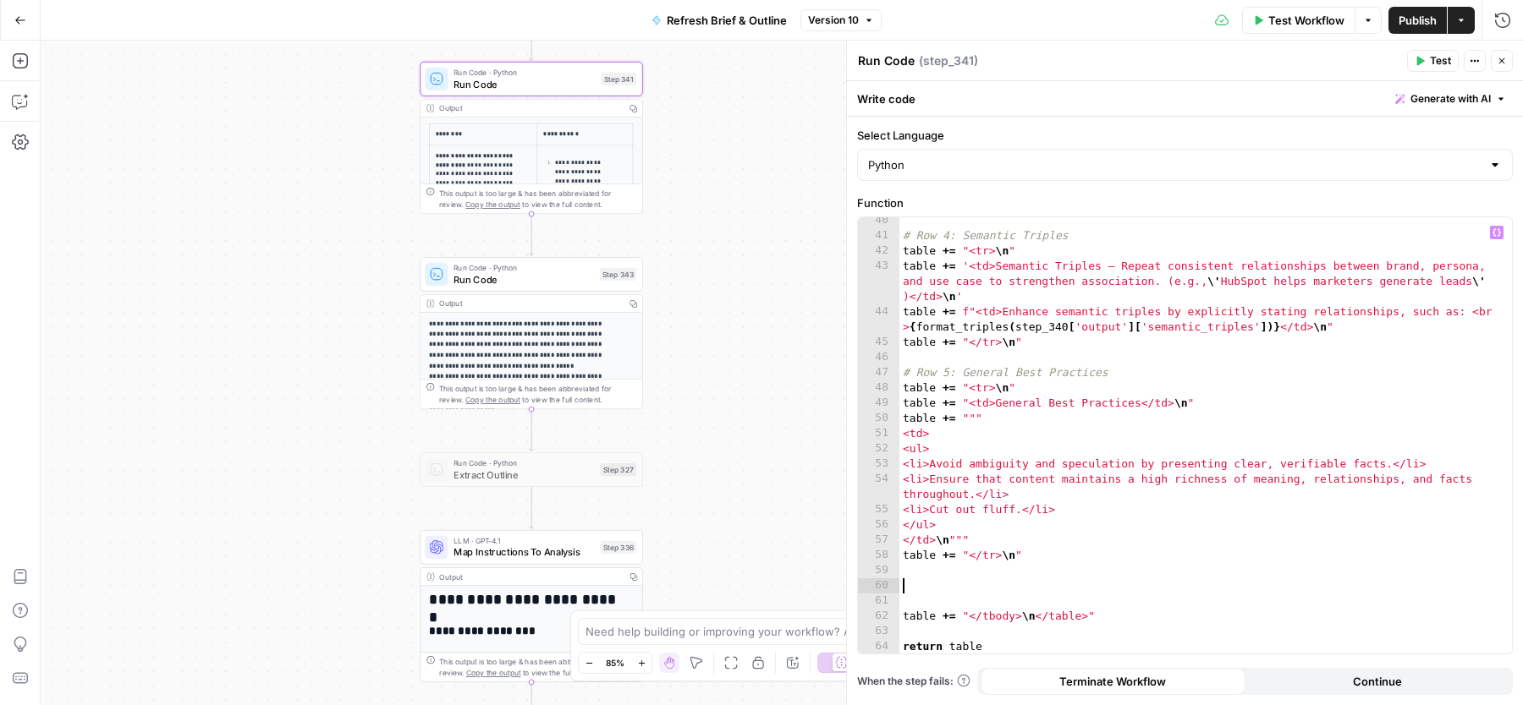
click at [979, 581] on div "# Row 4: Semantic Triples table += "<tr> \n " table += '<td>Semantic Triples – …" at bounding box center [1197, 447] width 597 height 468
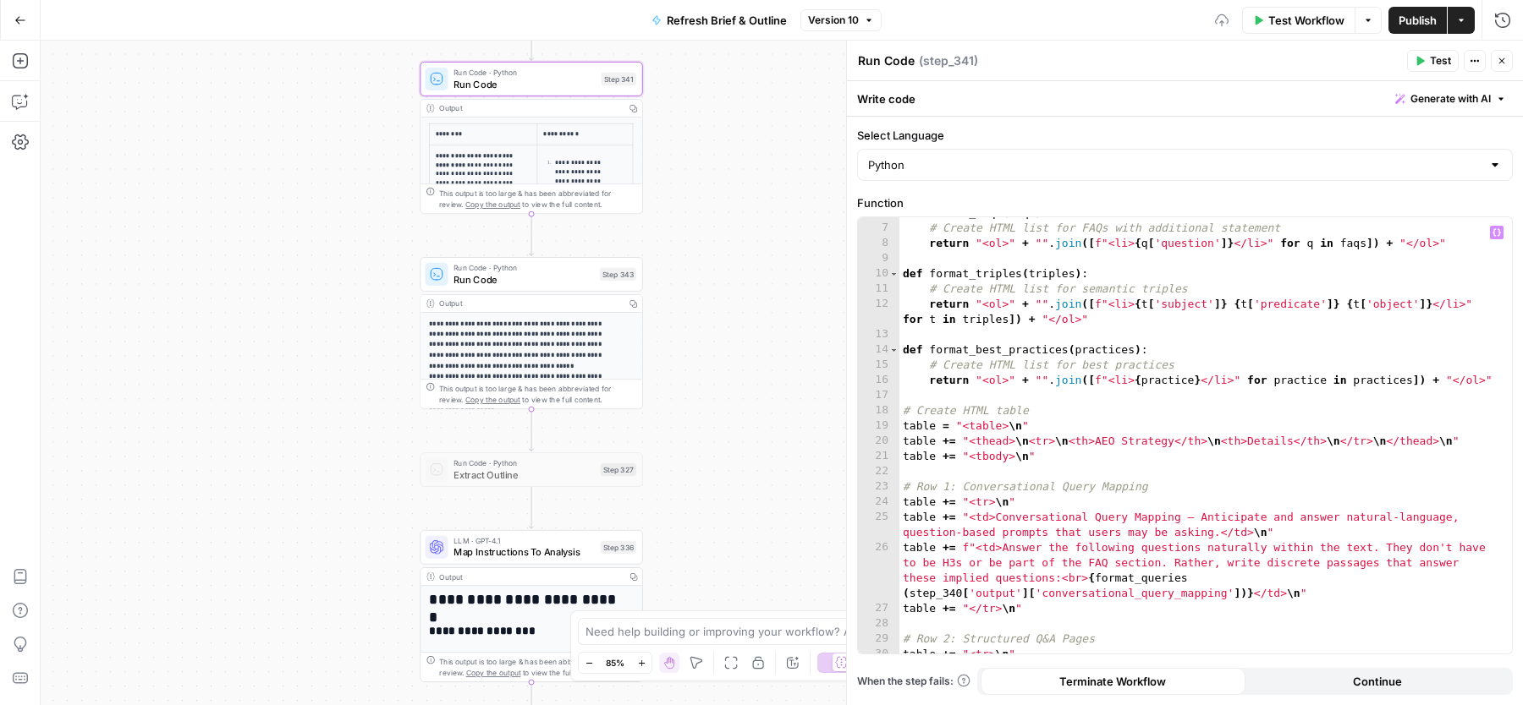
scroll to position [0, 0]
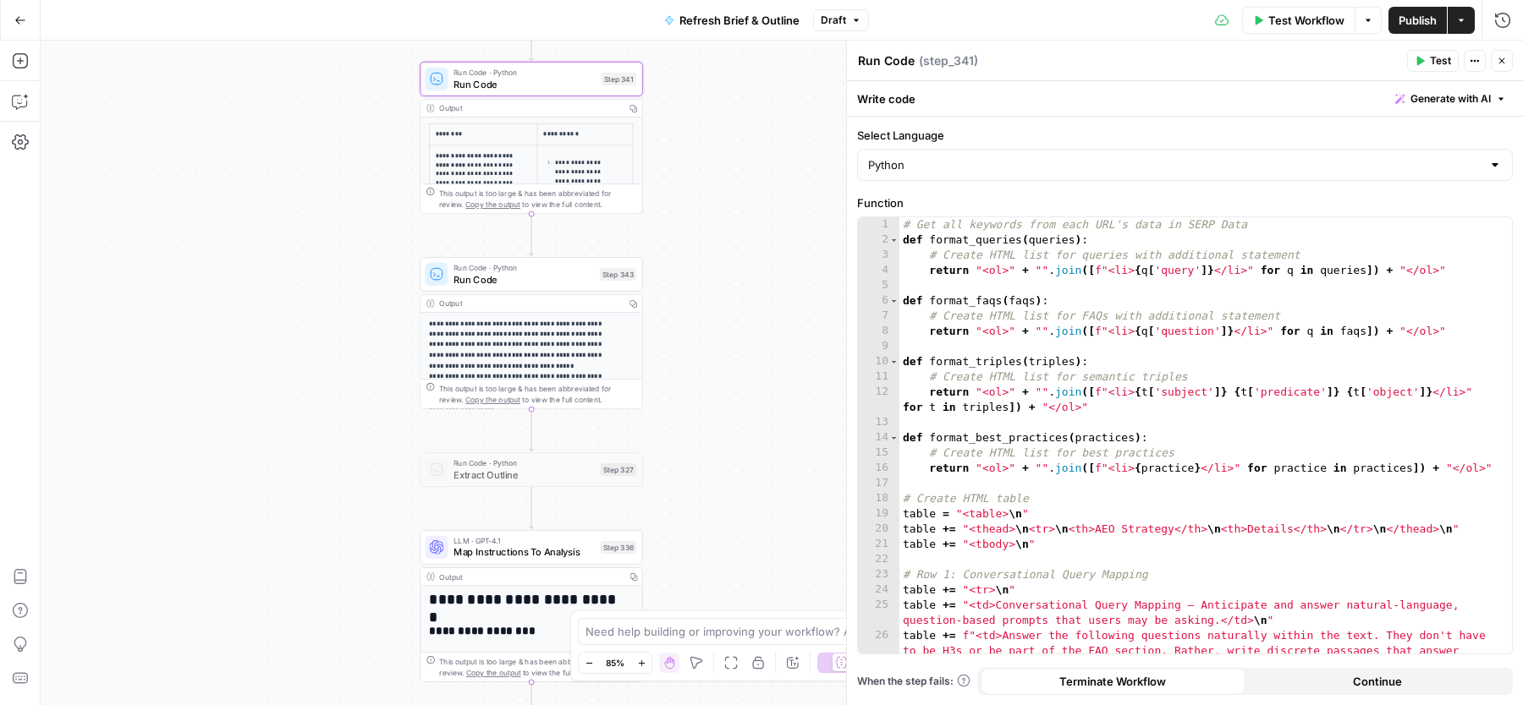
click at [1507, 58] on button "Close" at bounding box center [1501, 61] width 22 height 22
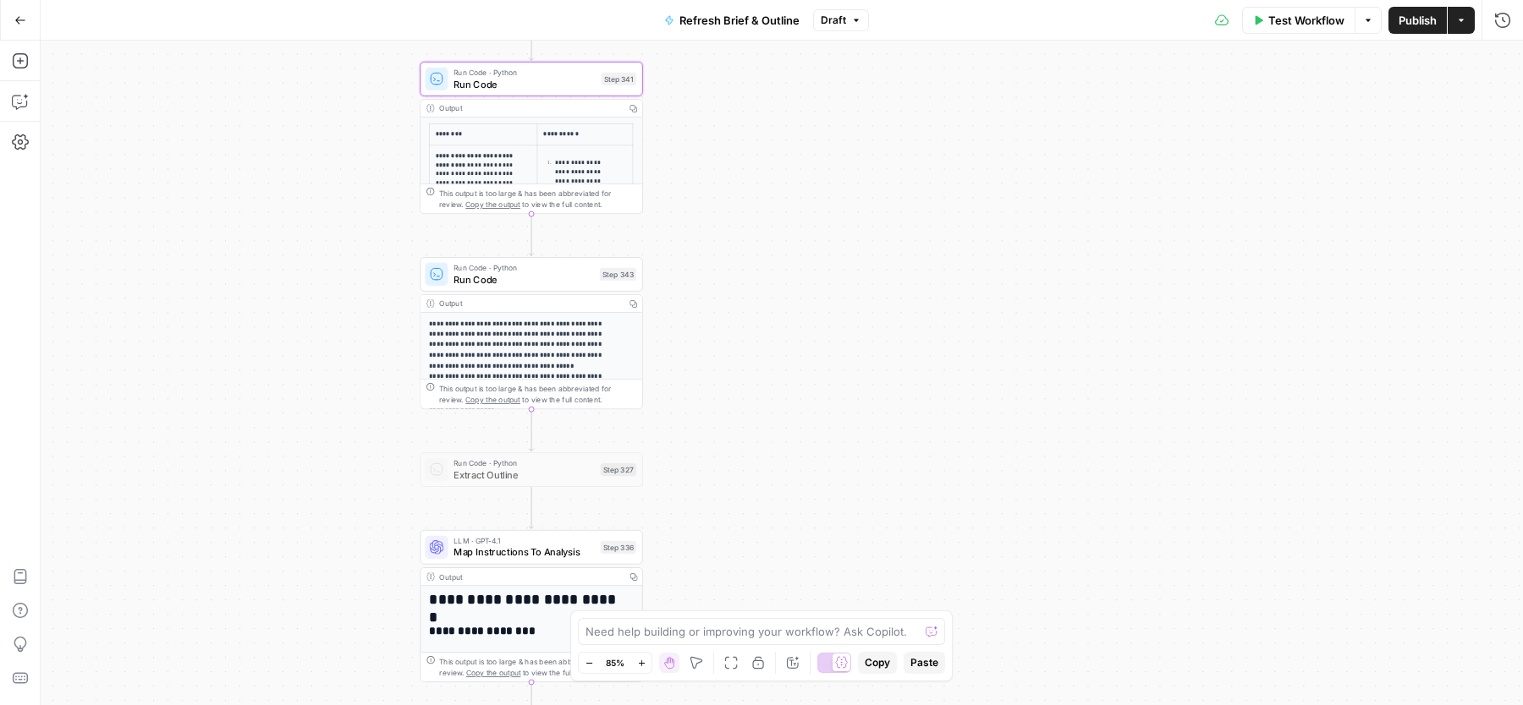
click at [1421, 22] on span "Publish" at bounding box center [1417, 20] width 38 height 17
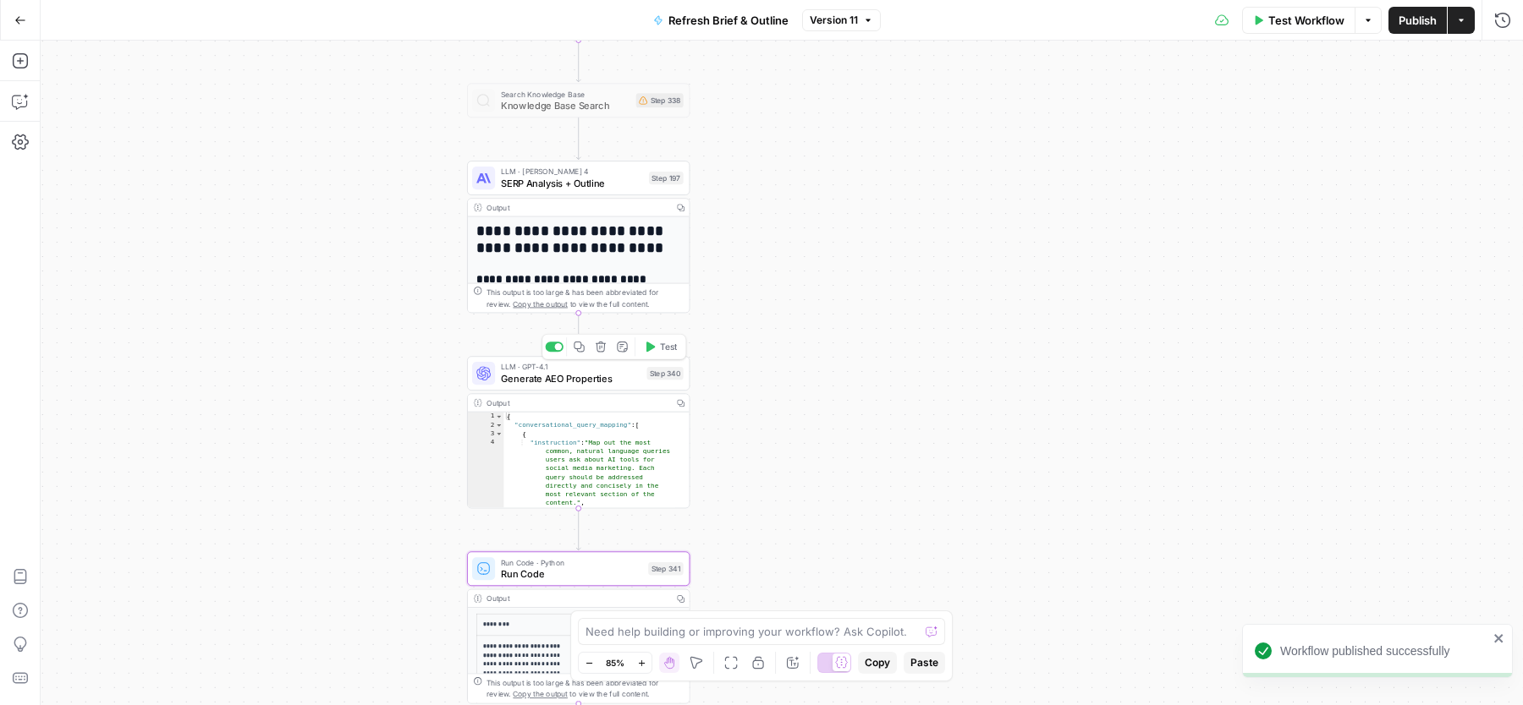
click at [598, 371] on span "Generate AEO Properties" at bounding box center [571, 378] width 140 height 14
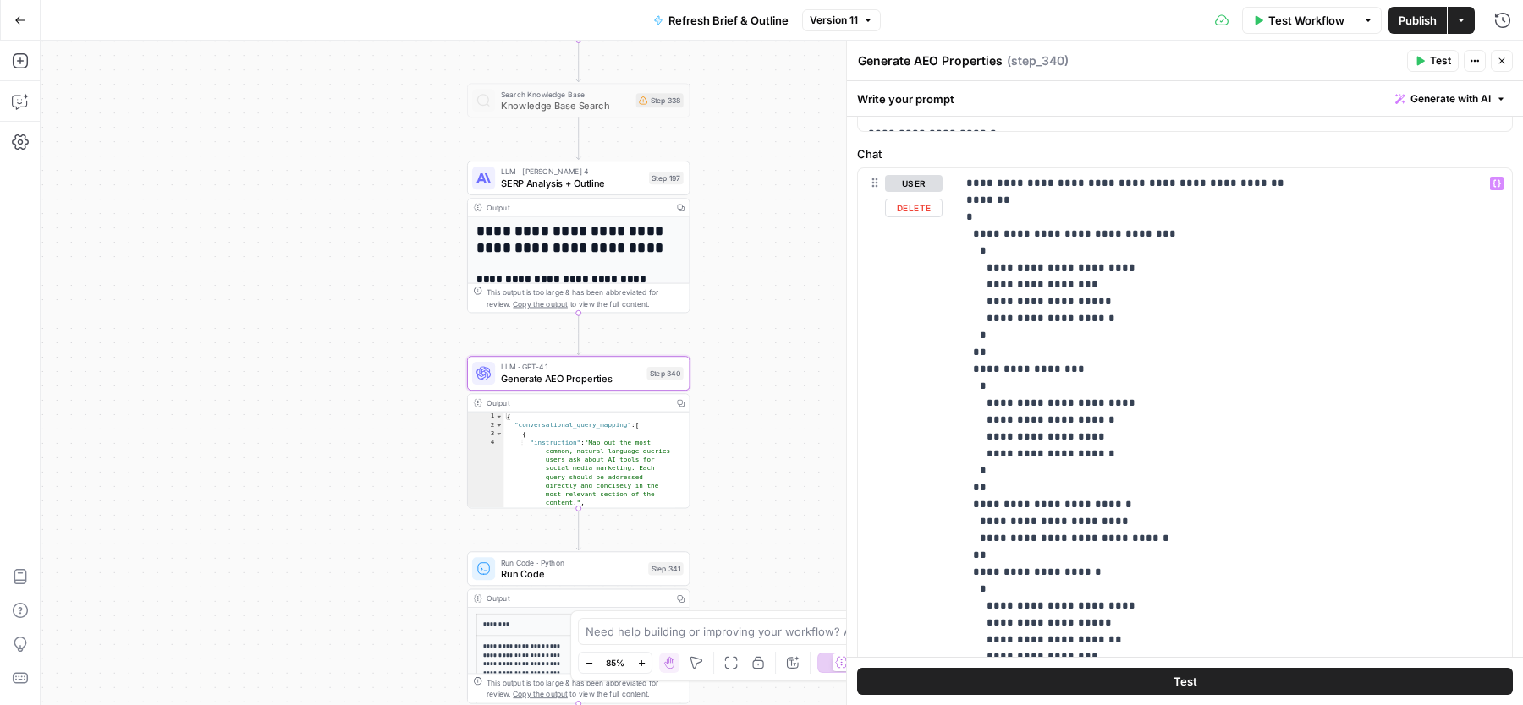
scroll to position [339, 0]
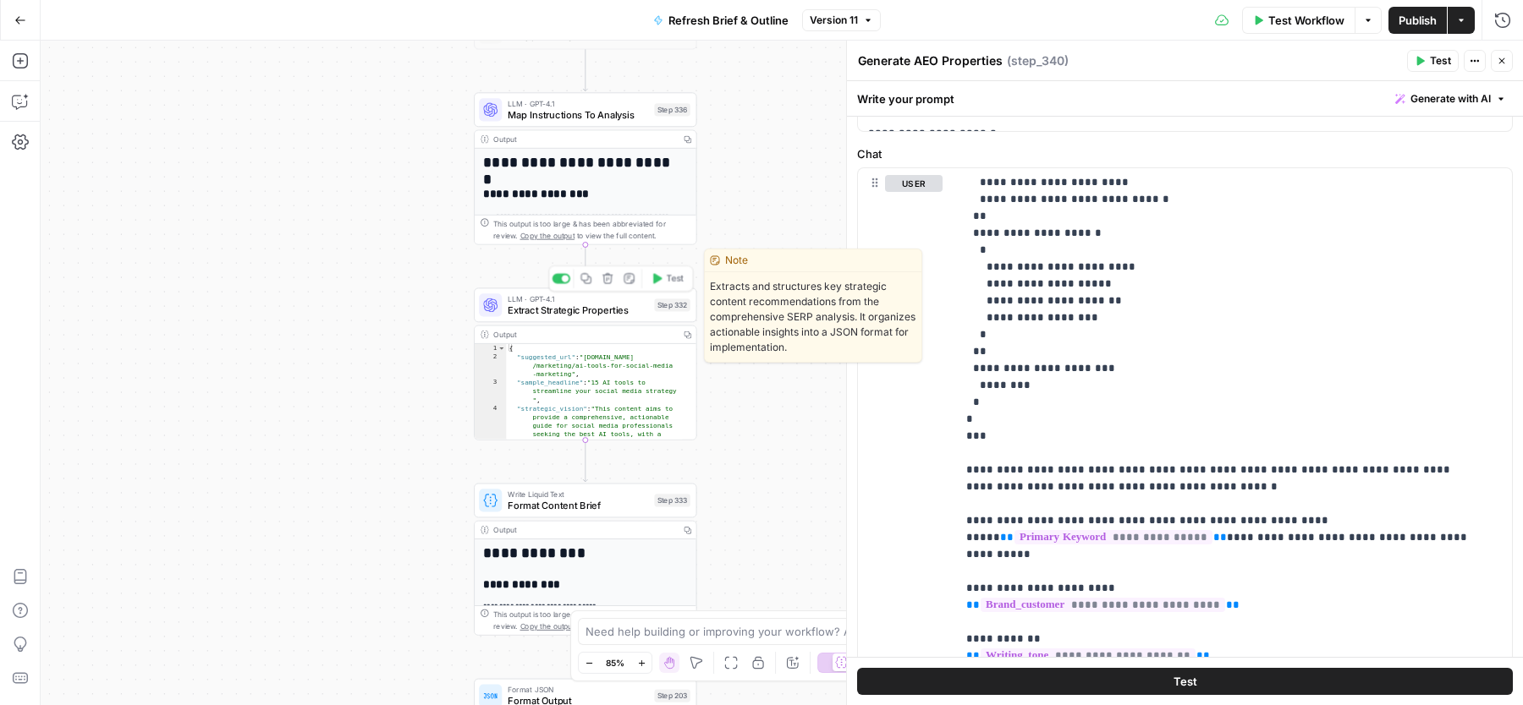
click at [532, 299] on span "LLM · GPT-4.1" at bounding box center [578, 299] width 141 height 12
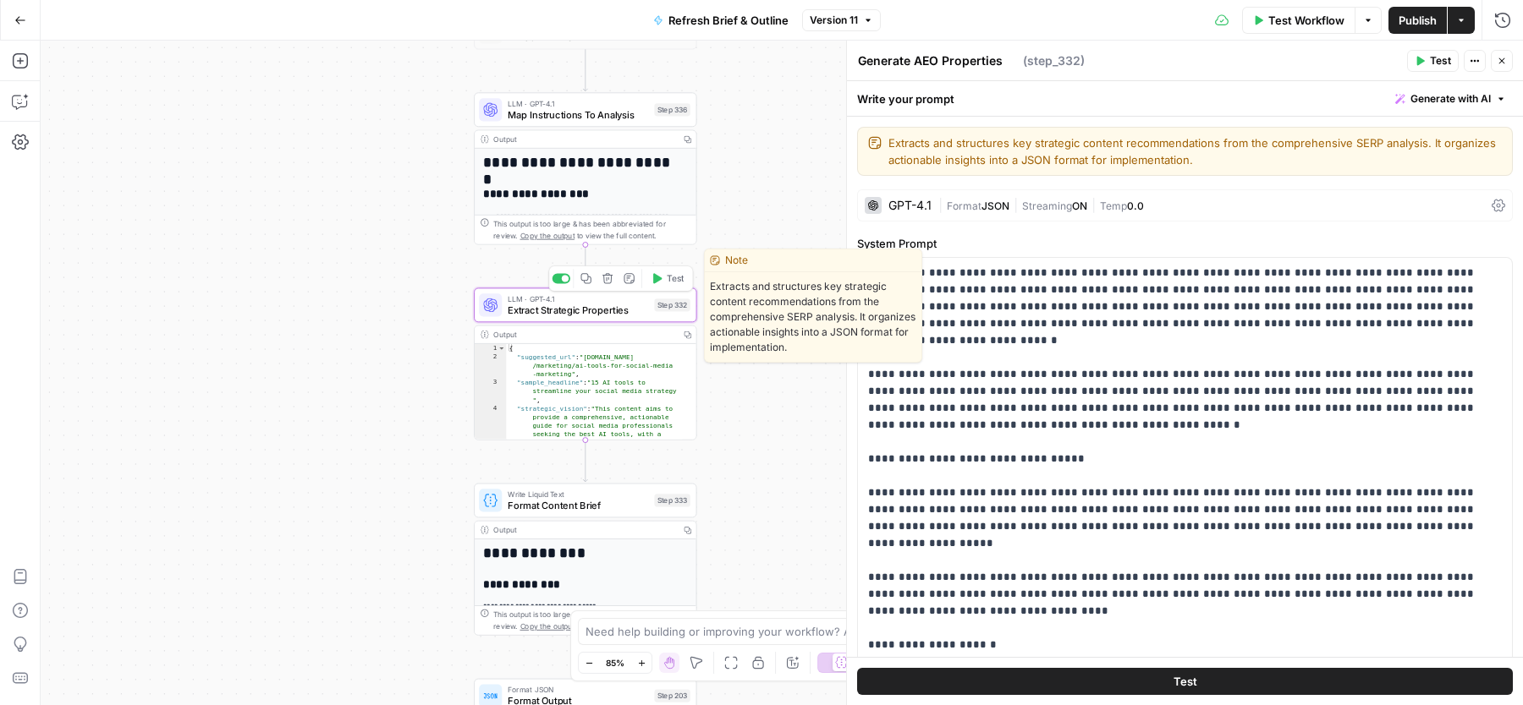
type textarea "Extract Strategic Properties"
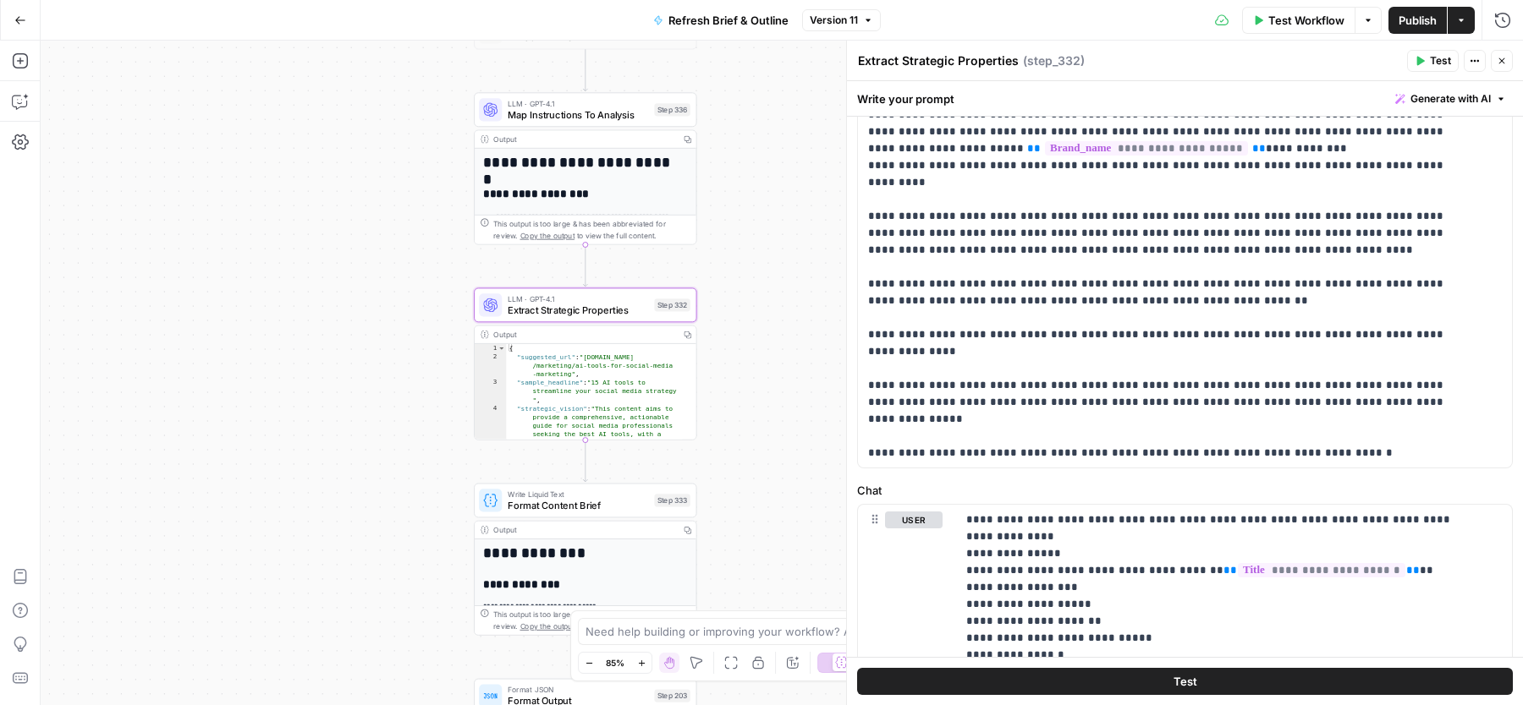
scroll to position [480, 0]
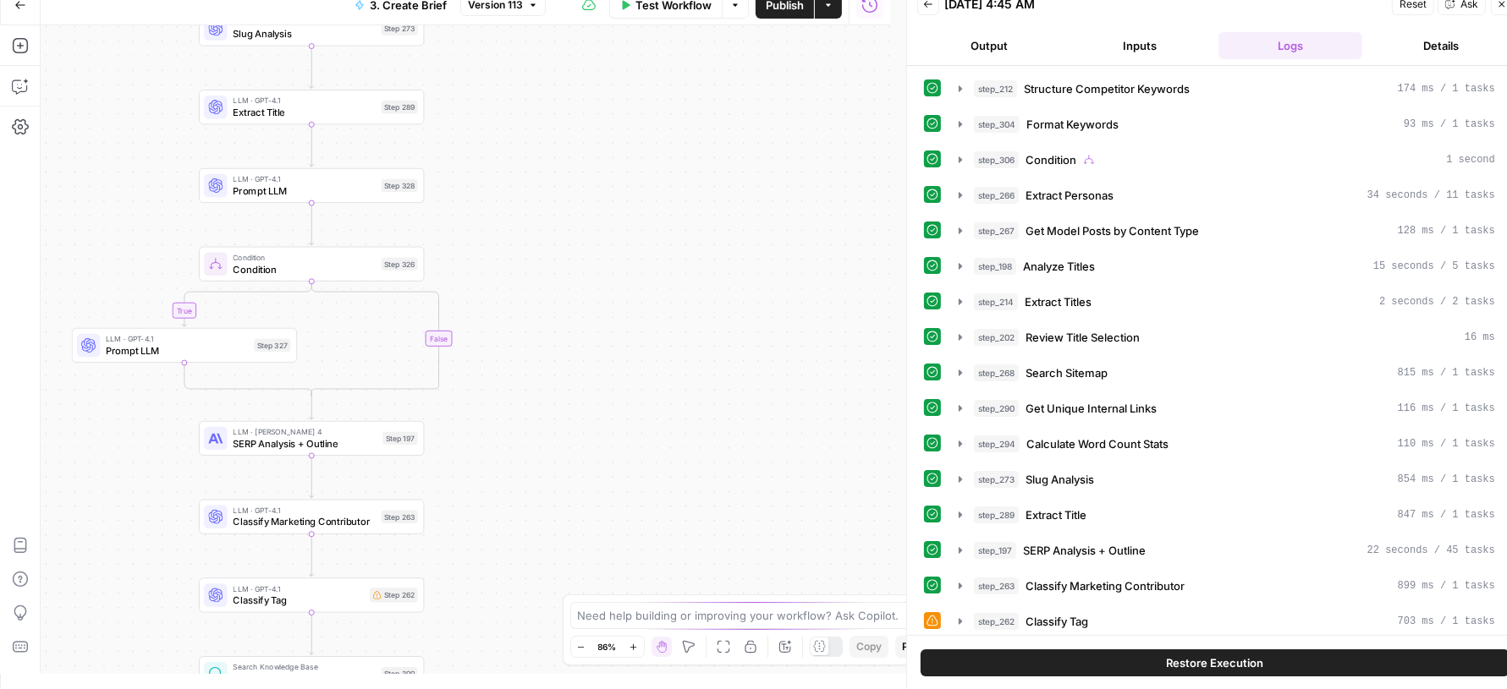
click at [1492, 8] on button "Close" at bounding box center [1501, 4] width 22 height 22
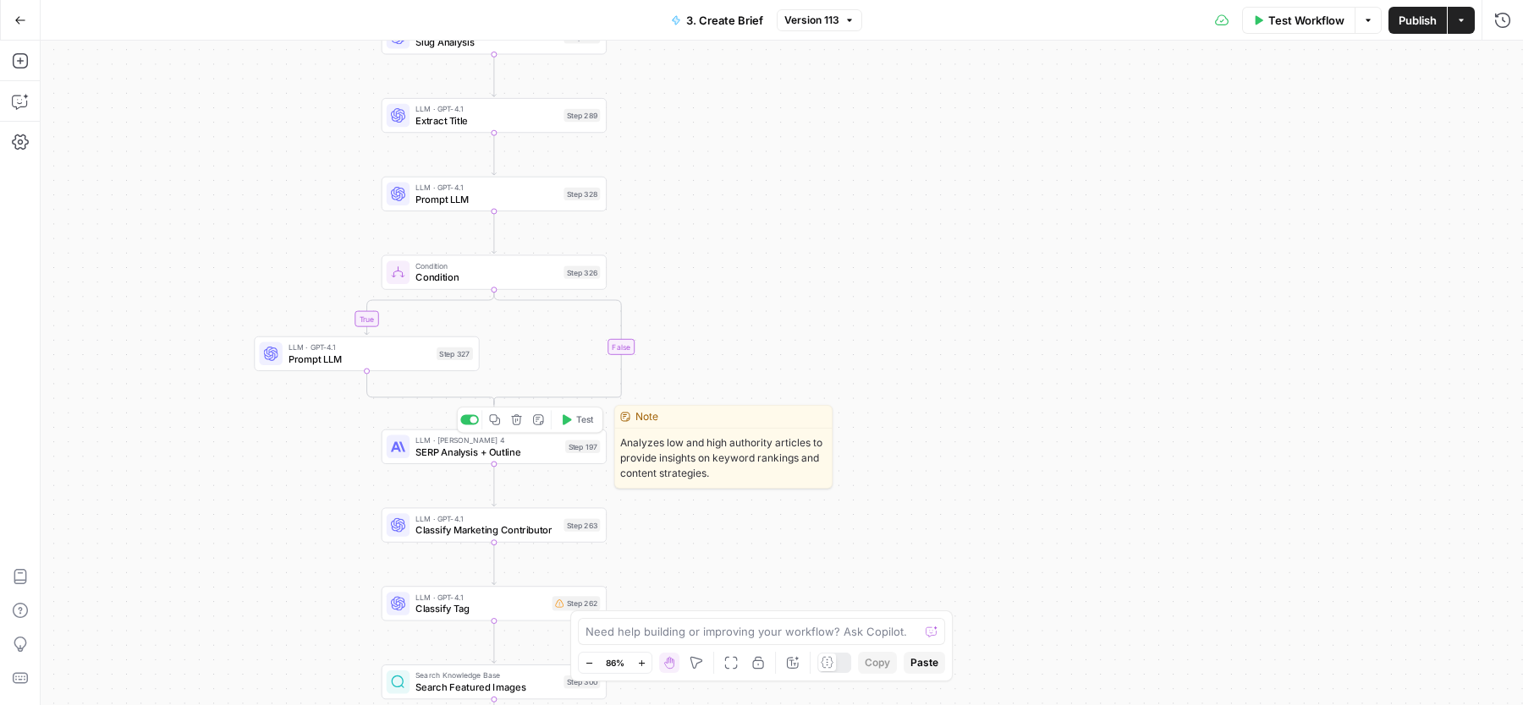
click at [585, 416] on span "Test" at bounding box center [585, 420] width 18 height 13
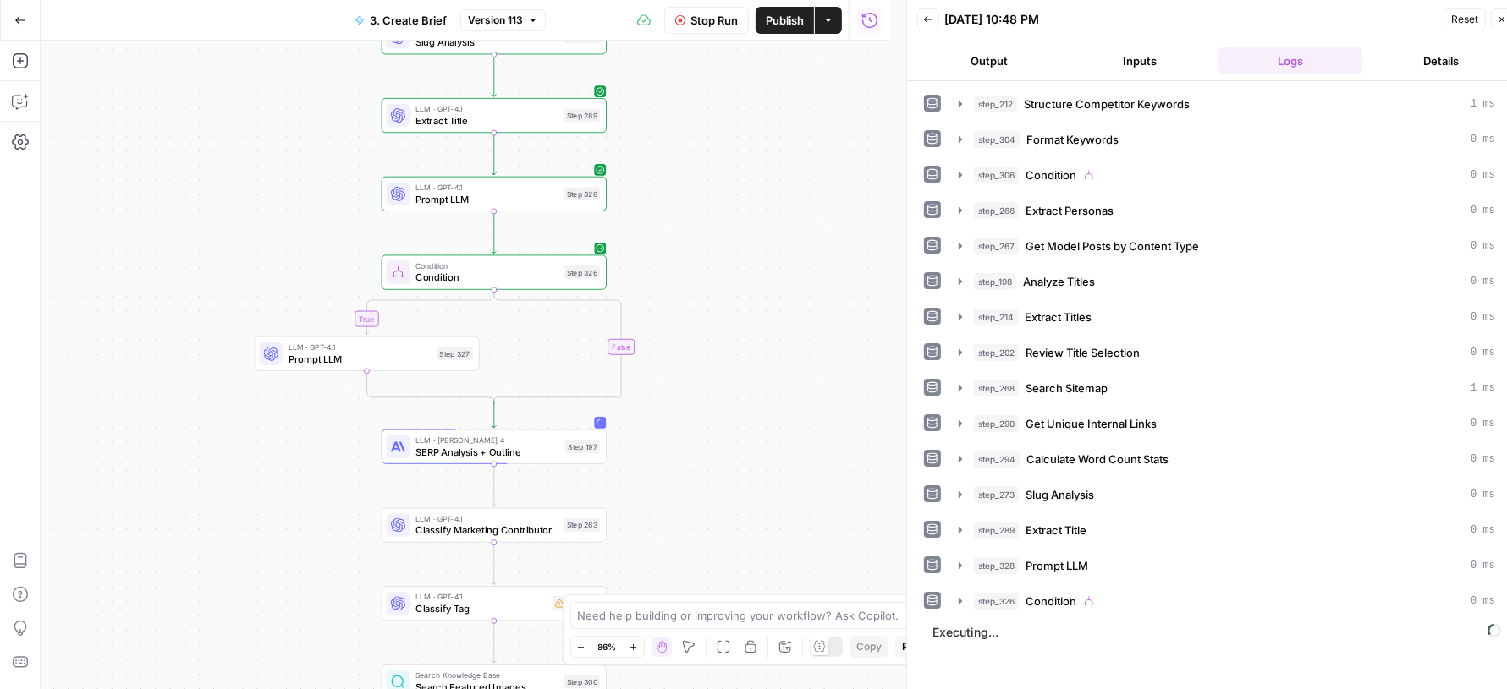
click at [508, 448] on span "SERP Analysis + Outline" at bounding box center [487, 452] width 144 height 14
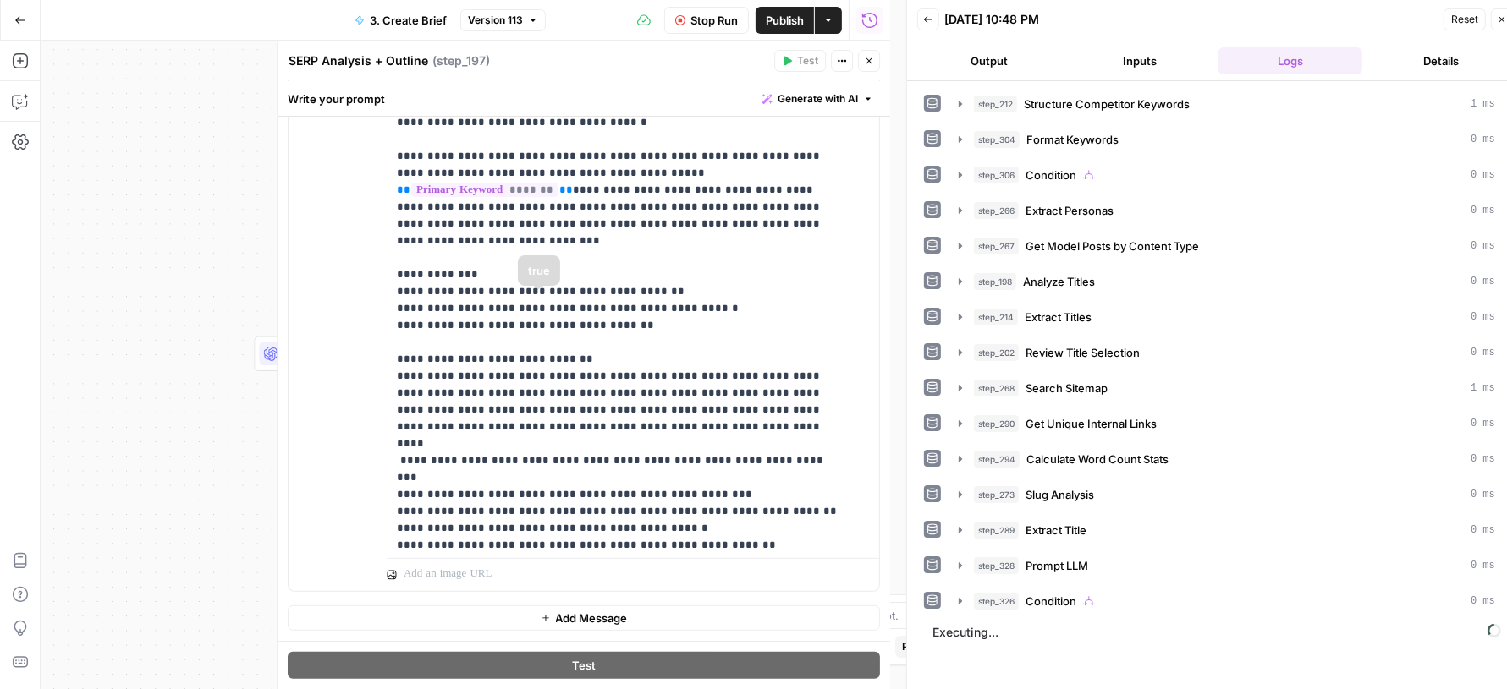
scroll to position [1478, 0]
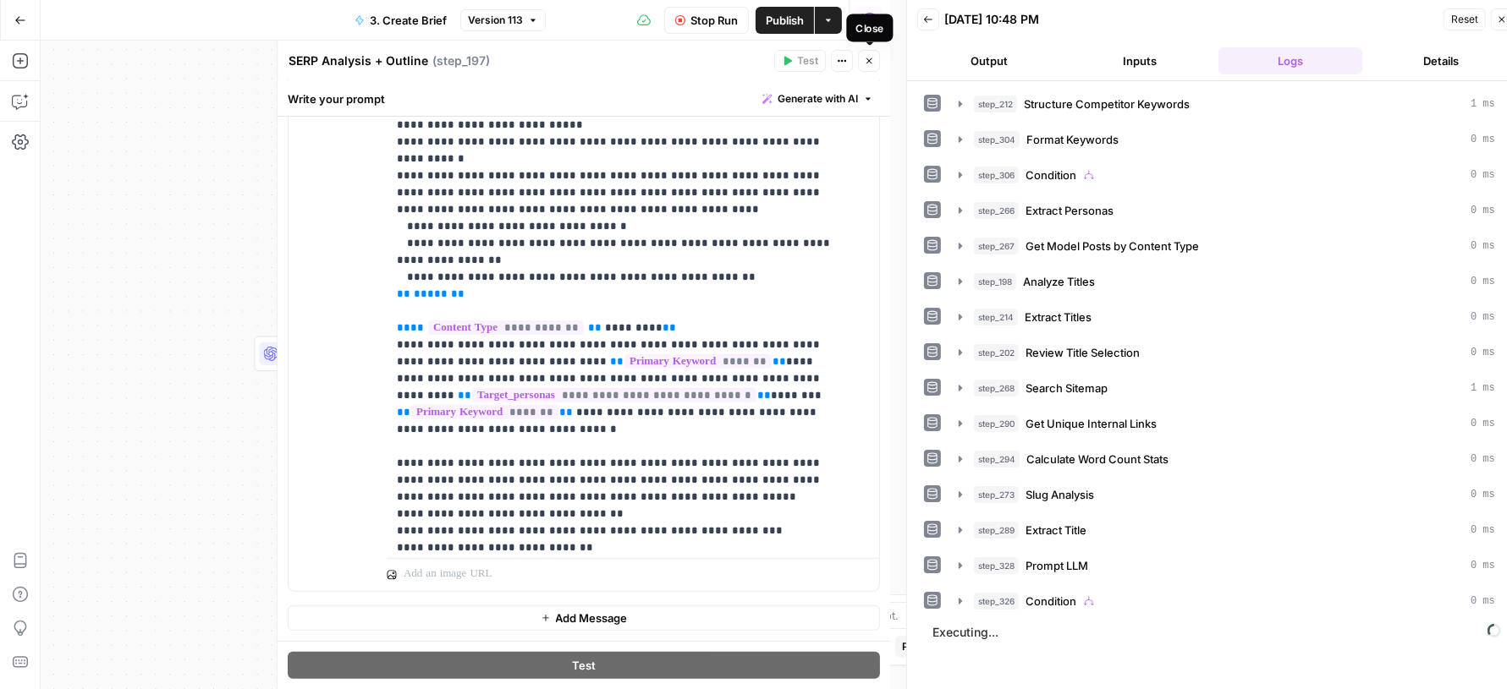
click at [867, 58] on icon "button" at bounding box center [869, 61] width 10 height 10
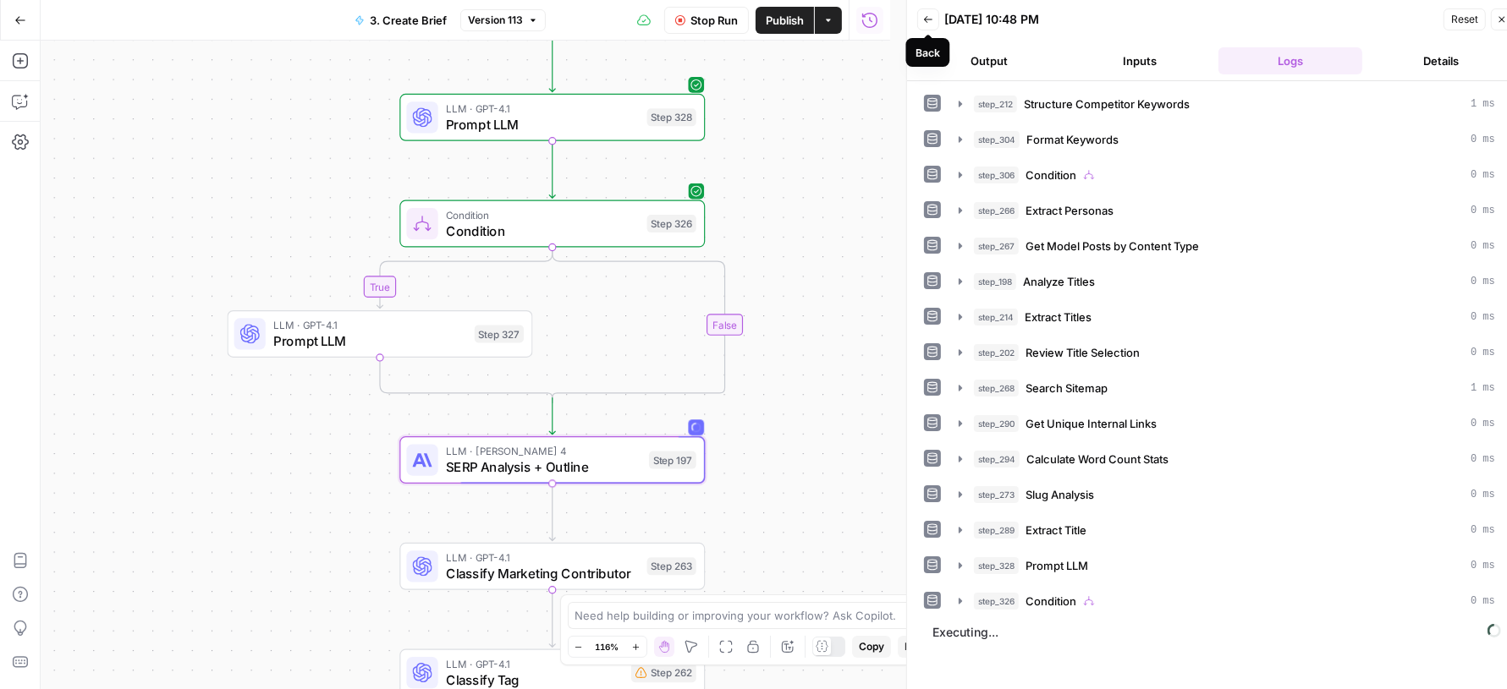
click at [934, 19] on button "Back" at bounding box center [928, 19] width 22 height 22
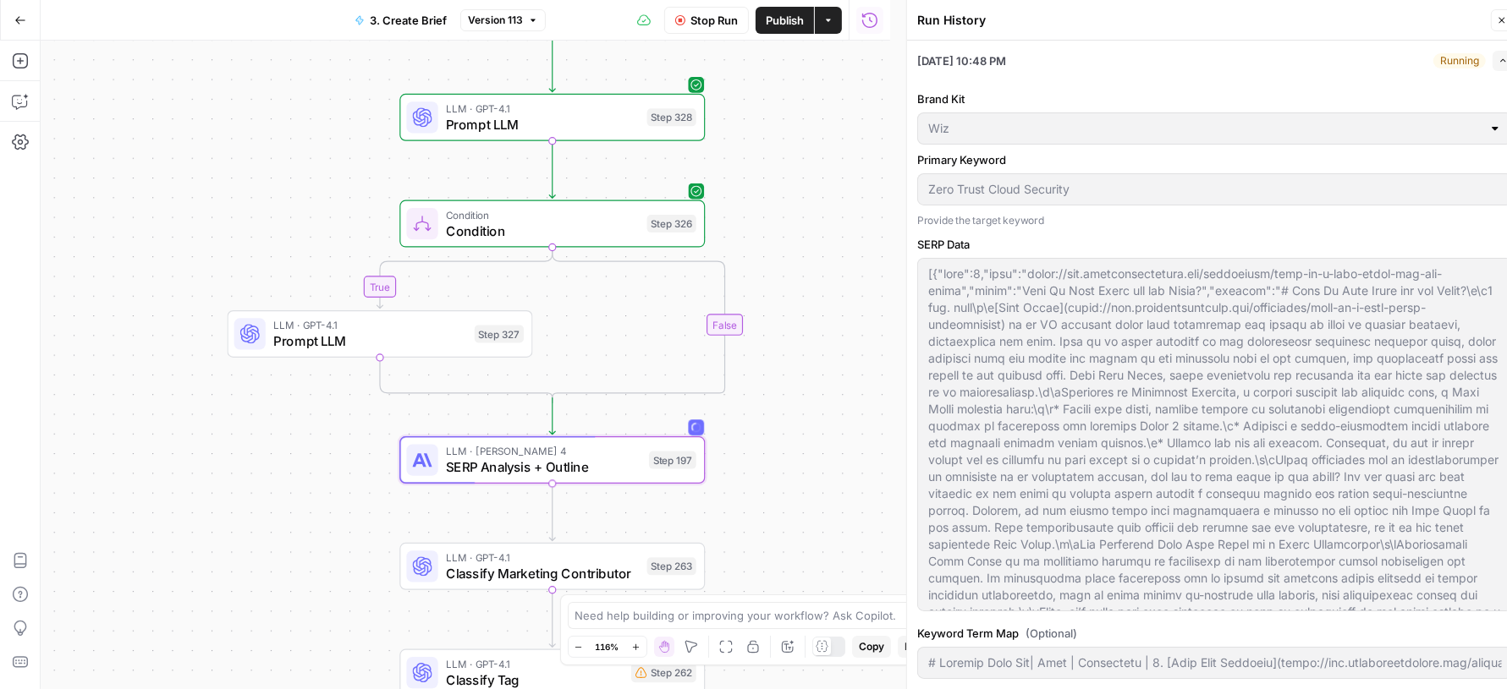
type input "Wiz"
type input "# Keyword Term Map| Term | Variations | 1. [Palo Alto Networks]([URL][DOMAIN_NA…"
type input "# Header Term Map| Term | Variations |1. [Palo Alto Networks]([URL][DOMAIN_NAME…"
type input "# Keyword Term Map| Term | Variations | 1. [Palo Alto Networks]([URL][DOMAIN_NA…"
type input "# Header Term Map| Term | Variations |1. [Palo Alto Networks]([URL][DOMAIN_NAME…"
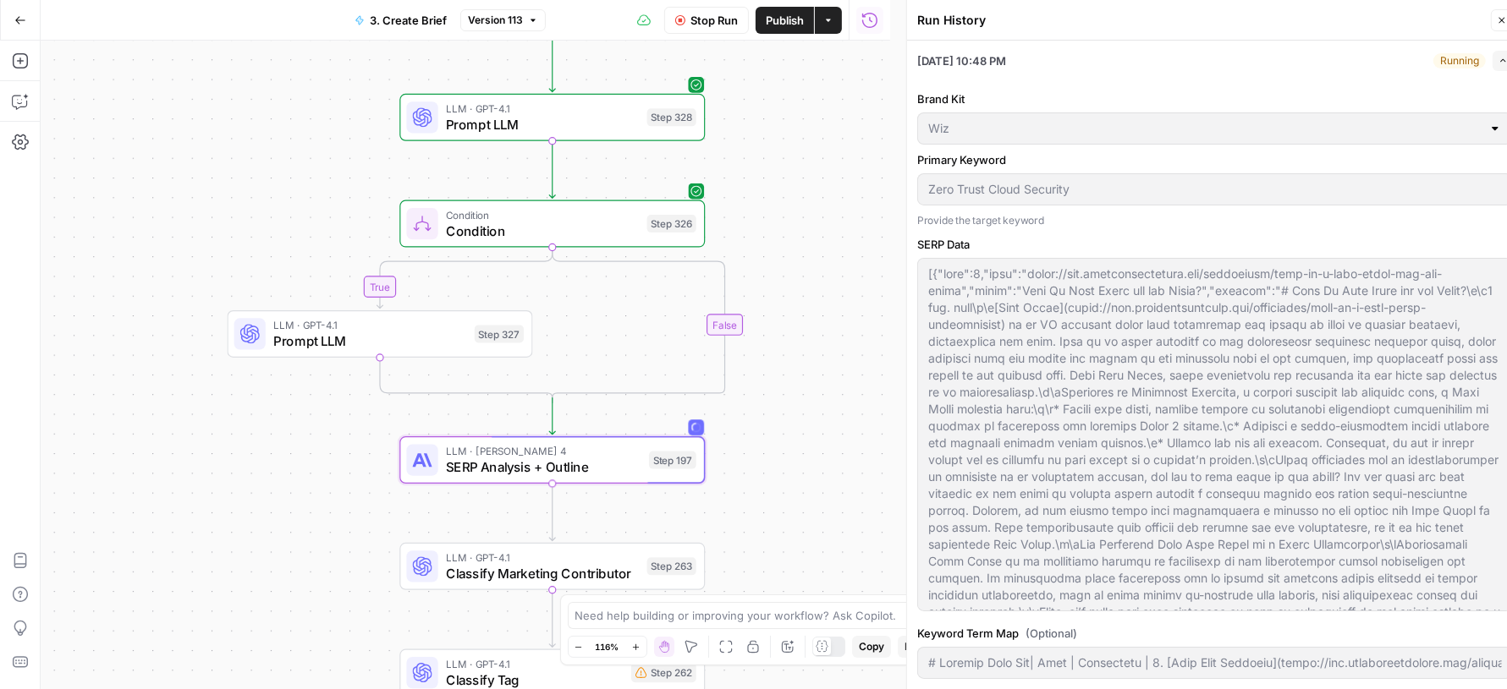
type input "# Keyword Term Map| Term | Variations | 1. [Palo Alto Networks]([URL][DOMAIN_NA…"
type input "# Header Term Map| Term | Variations |1. [Palo Alto Networks]([URL][DOMAIN_NAME…"
type input "# Keyword Term Map| Term | Variations | 1. [Palo Alto Networks]([URL][DOMAIN_NA…"
type input "# Header Term Map| Term | Variations |1. [Palo Alto Networks]([URL][DOMAIN_NAME…"
click at [1498, 65] on icon "button" at bounding box center [1502, 60] width 9 height 9
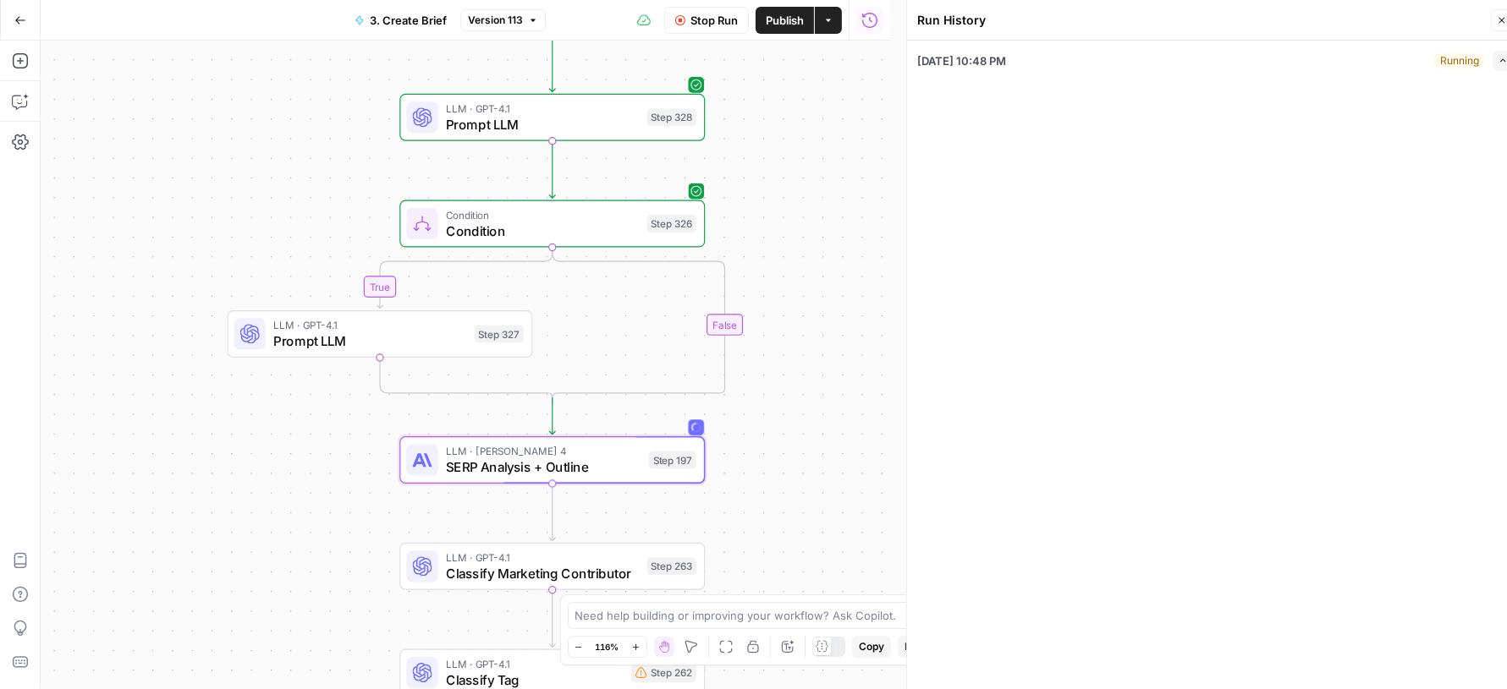
type input "# Keyword Term Map| Term | Variations | 1. [Palo Alto Networks]([URL][DOMAIN_NA…"
type input "# Header Term Map| Term | Variations |1. [Palo Alto Networks]([URL][DOMAIN_NAME…"
type input "# Keyword Term Map| Term | Variations | 1. [Palo Alto Networks]([URL][DOMAIN_NA…"
type input "# Header Term Map| Term | Variations |1. [Palo Alto Networks]([URL][DOMAIN_NAME…"
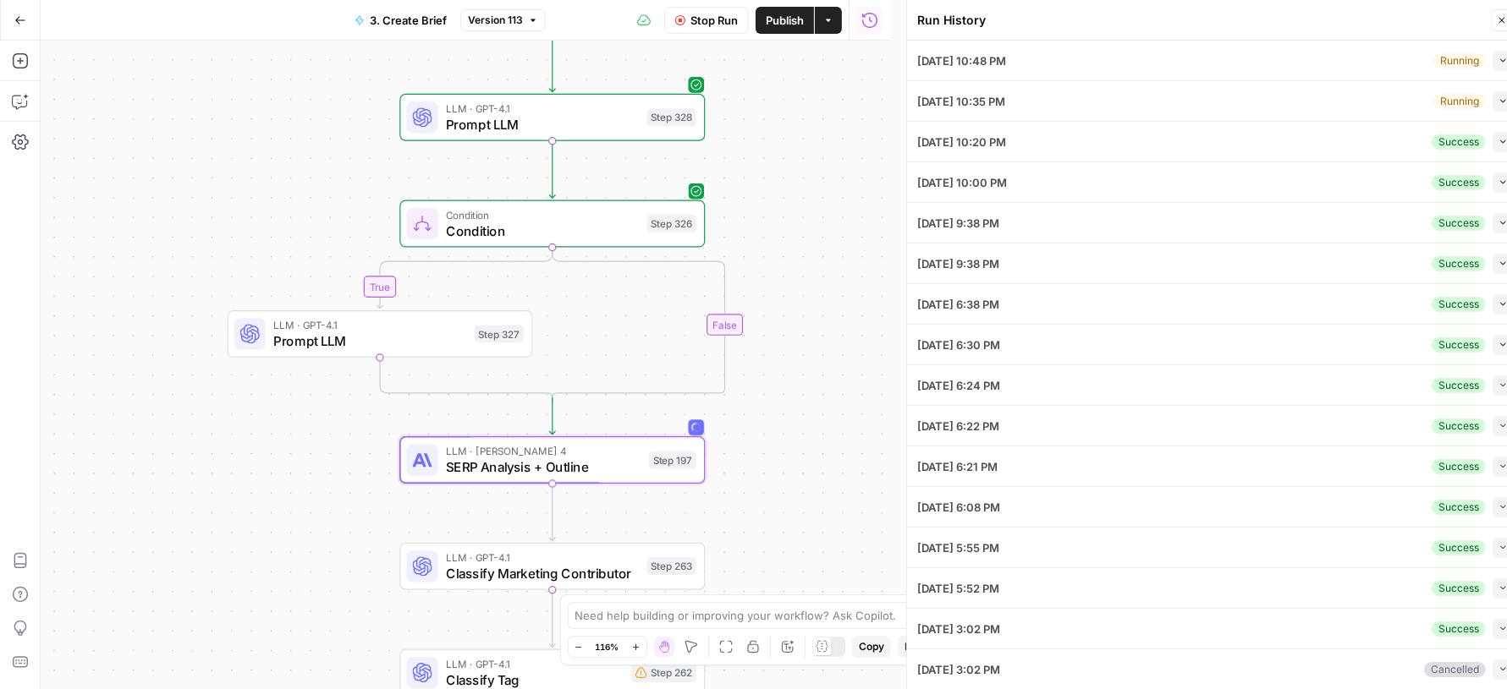
type input "# Keyword Term Map| Term | Variations | 1. [Palo Alto Networks]([URL][DOMAIN_NA…"
type input "# Header Term Map| Term | Variations |1. [Palo Alto Networks]([URL][DOMAIN_NAME…"
type input "# Keyword Term Map| Term | Variations | 1. [Palo Alto Networks]([URL][DOMAIN_NA…"
type input "# Header Term Map| Term | Variations |1. [Palo Alto Networks]([URL][DOMAIN_NAME…"
type input "# Keyword Term Map| Term | Variations | 1. [Palo Alto Networks]([URL][DOMAIN_NA…"
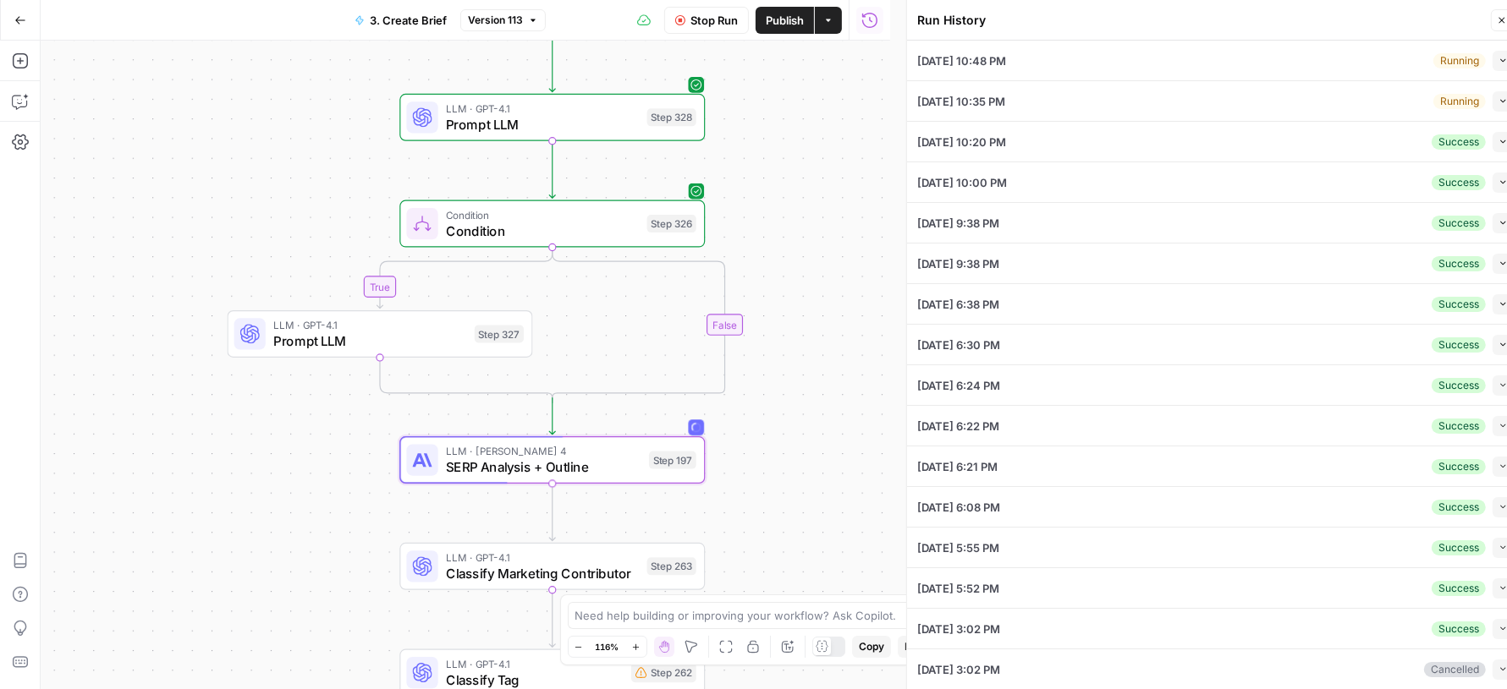
type input "# Header Term Map| Term | Variations |1. [Palo Alto Networks]([URL][DOMAIN_NAME…"
type input "# Keyword Term Map| Term | Variations | 1. [Palo Alto Networks]([URL][DOMAIN_NA…"
type input "# Header Term Map| Term | Variations |1. [Palo Alto Networks]([URL][DOMAIN_NAME…"
type input "# Keyword Term Map| Term | Variations | 1. [Palo Alto Networks]([URL][DOMAIN_NA…"
type input "# Header Term Map| Term | Variations |1. [Palo Alto Networks]([URL][DOMAIN_NAME…"
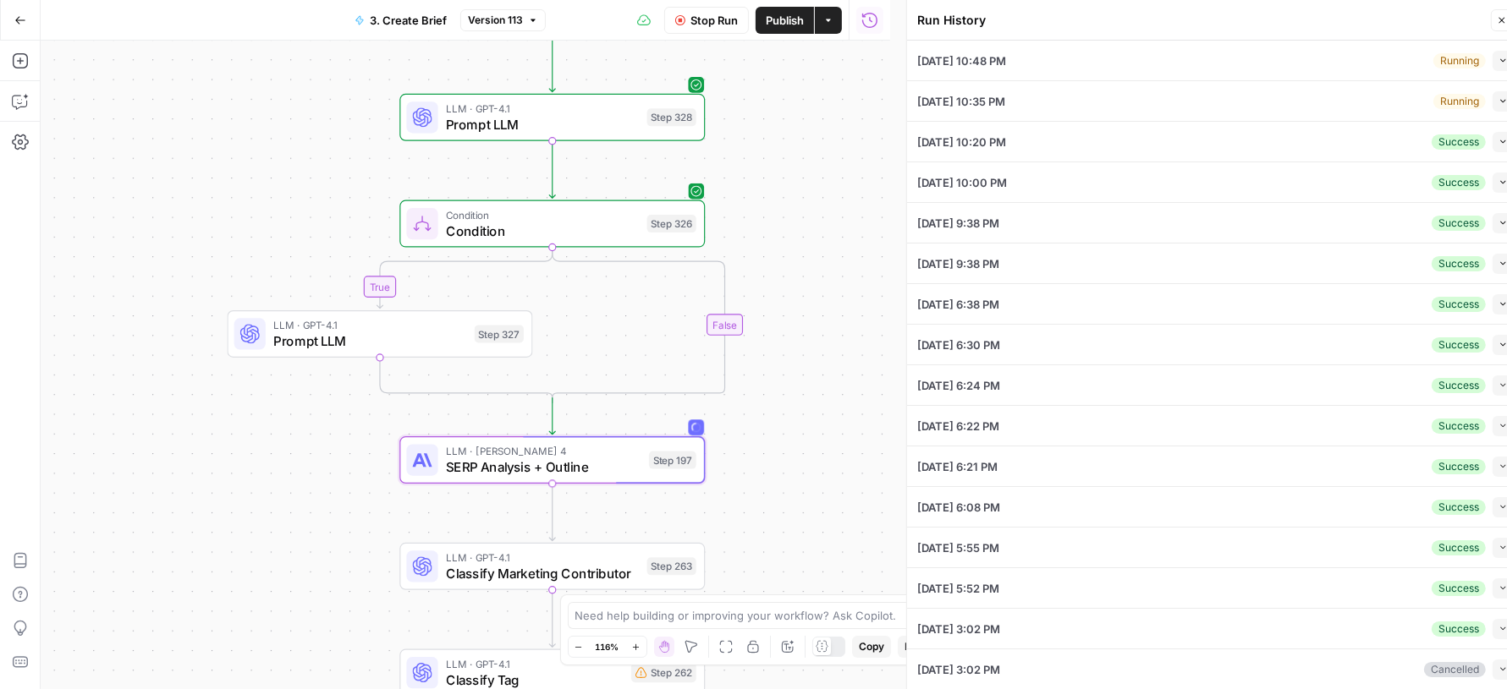
type input "# Keyword Term Map| Term | Variations | 1. [Palo Alto Networks]([URL][DOMAIN_NA…"
type input "# Header Term Map| Term | Variations |1. [Palo Alto Networks]([URL][DOMAIN_NAME…"
type input "# Keyword Term Map| Term | Variations | 1. [Palo Alto Networks]([URL][DOMAIN_NA…"
type input "# Header Term Map| Term | Variations |1. [Palo Alto Networks]([URL][DOMAIN_NAME…"
type input "# Keyword Term Map| Term | Variations | 1. [Palo Alto Networks]([URL][DOMAIN_NA…"
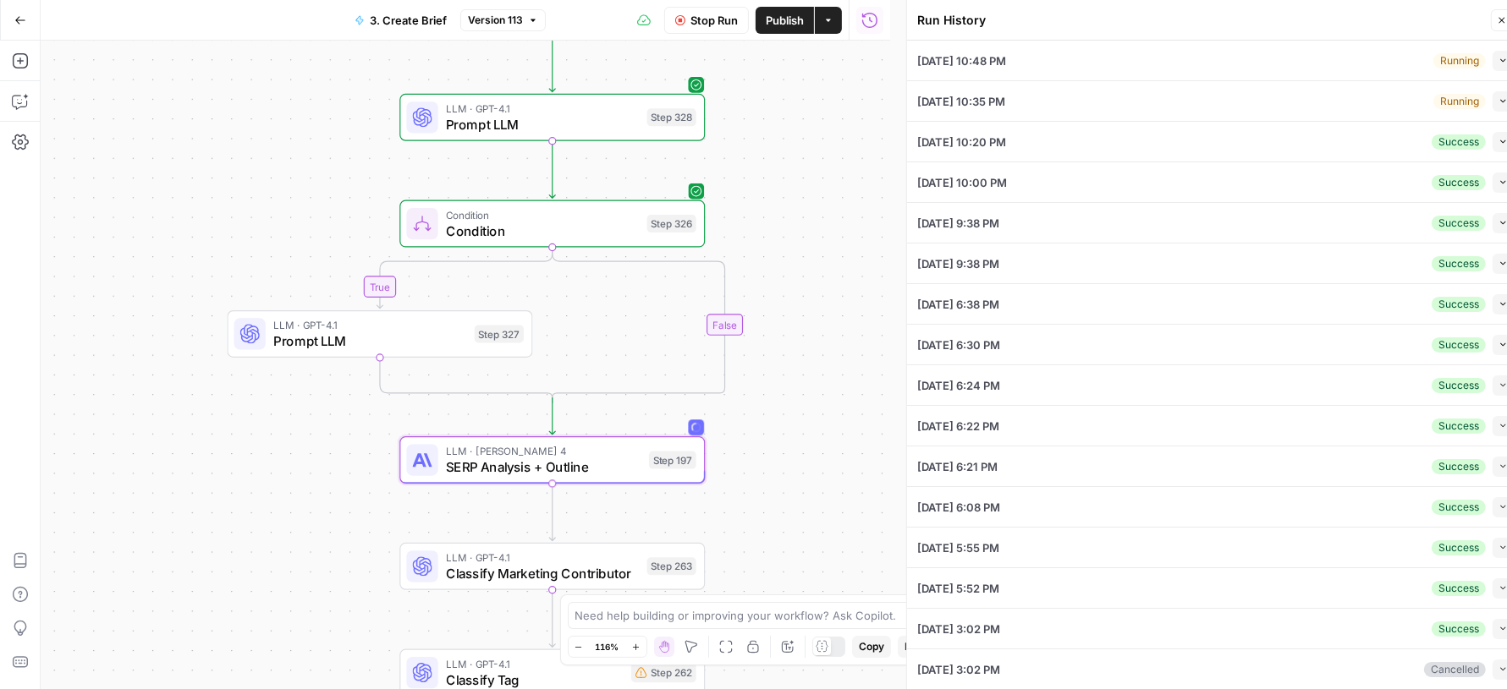
type input "# Header Term Map| Term | Variations |1. [Palo Alto Networks]([URL][DOMAIN_NAME…"
type input "# Keyword Term Map| Term | Variations | 1. [Palo Alto Networks]([URL][DOMAIN_NA…"
type input "# Header Term Map| Term | Variations |1. [Palo Alto Networks]([URL][DOMAIN_NAME…"
type input "# Keyword Term Map| Term | Variations | 1. [Palo Alto Networks]([URL][DOMAIN_NA…"
type input "# Header Term Map| Term | Variations |1. [Palo Alto Networks]([URL][DOMAIN_NAME…"
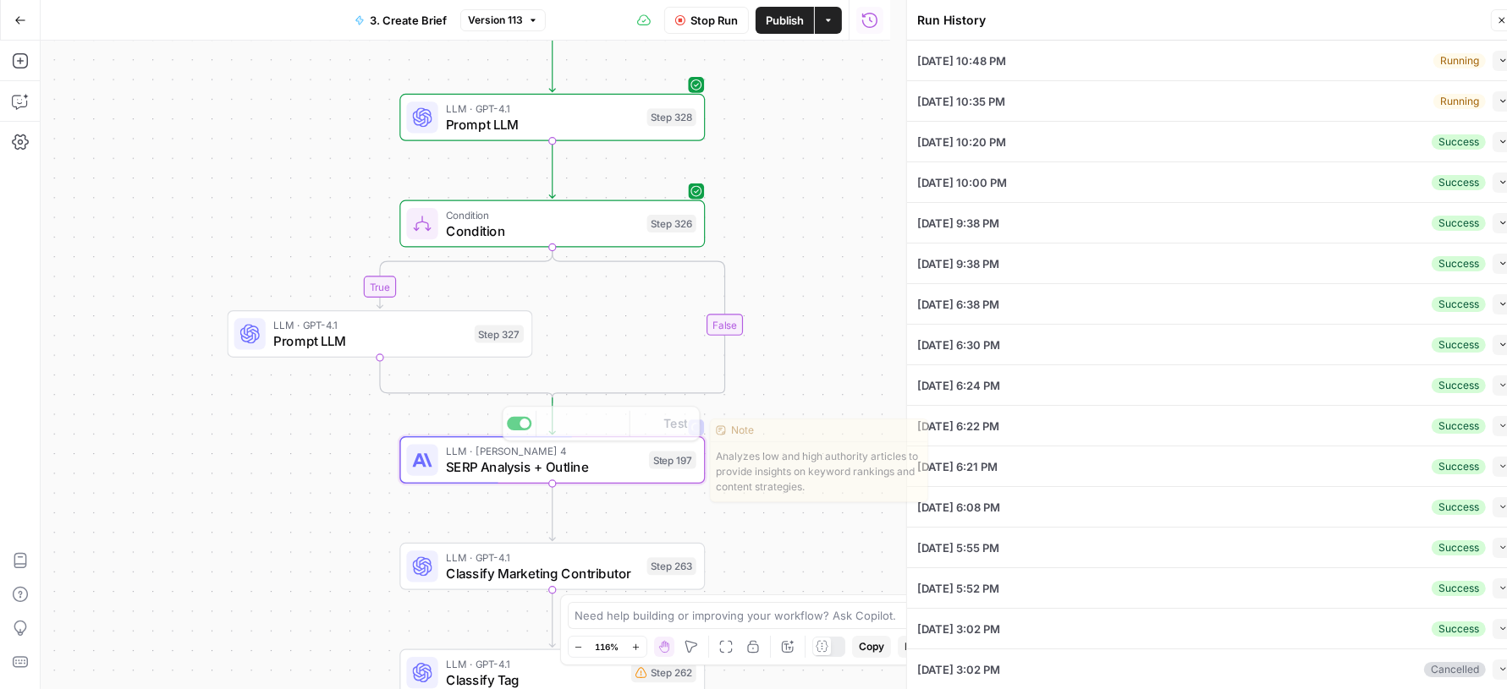
type input "# Keyword Term Map| Term | Variations | 1. [Palo Alto Networks]([URL][DOMAIN_NA…"
type input "# Header Term Map| Term | Variations |1. [Palo Alto Networks]([URL][DOMAIN_NAME…"
type input "# Keyword Term Map| Term | Variations | 1. [Palo Alto Networks]([URL][DOMAIN_NA…"
type input "# Header Term Map| Term | Variations |1. [Palo Alto Networks]([URL][DOMAIN_NAME…"
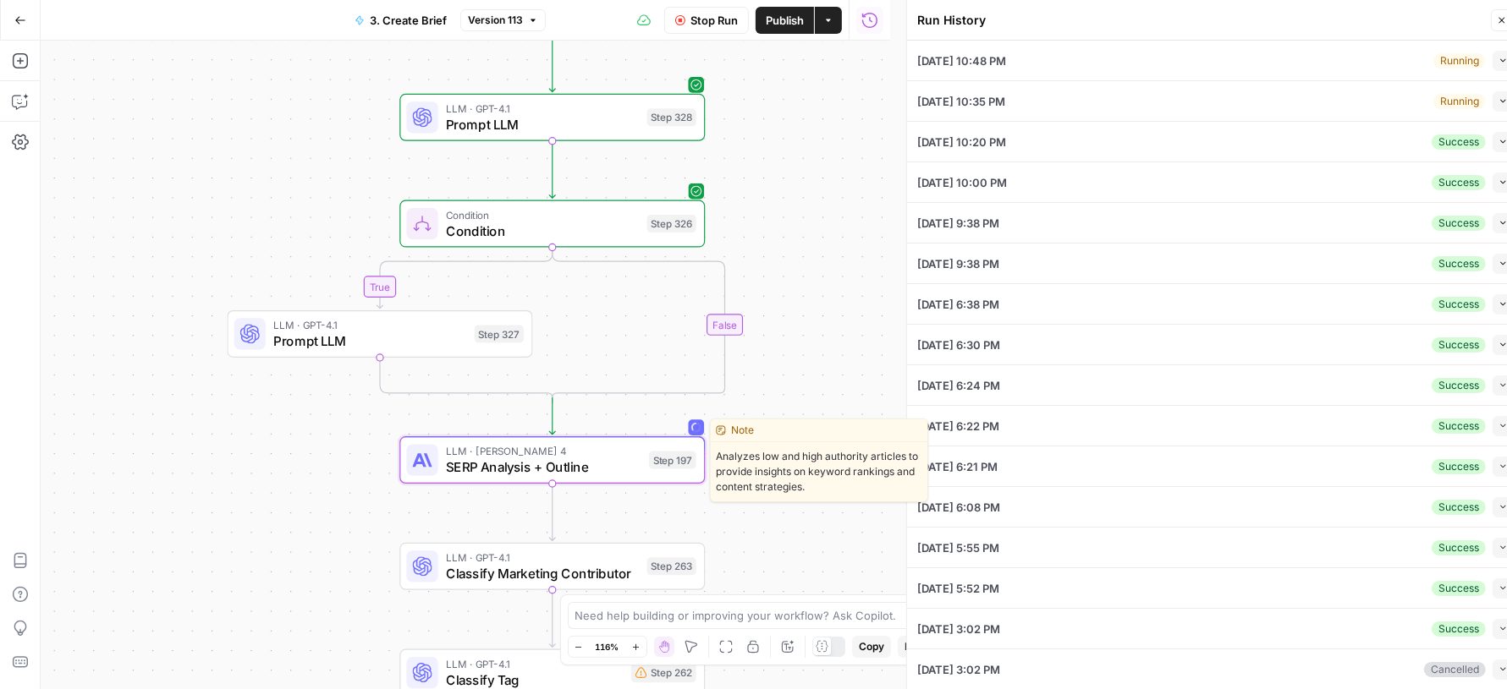
click at [621, 477] on div "LLM · [PERSON_NAME] 4 SERP Analysis + Outline Step 197 Copy step Delete step Ed…" at bounding box center [551, 459] width 305 height 47
type input "# Keyword Term Map| Term | Variations | 1. [Palo Alto Networks]([URL][DOMAIN_NA…"
type input "# Header Term Map| Term | Variations |1. [Palo Alto Networks]([URL][DOMAIN_NAME…"
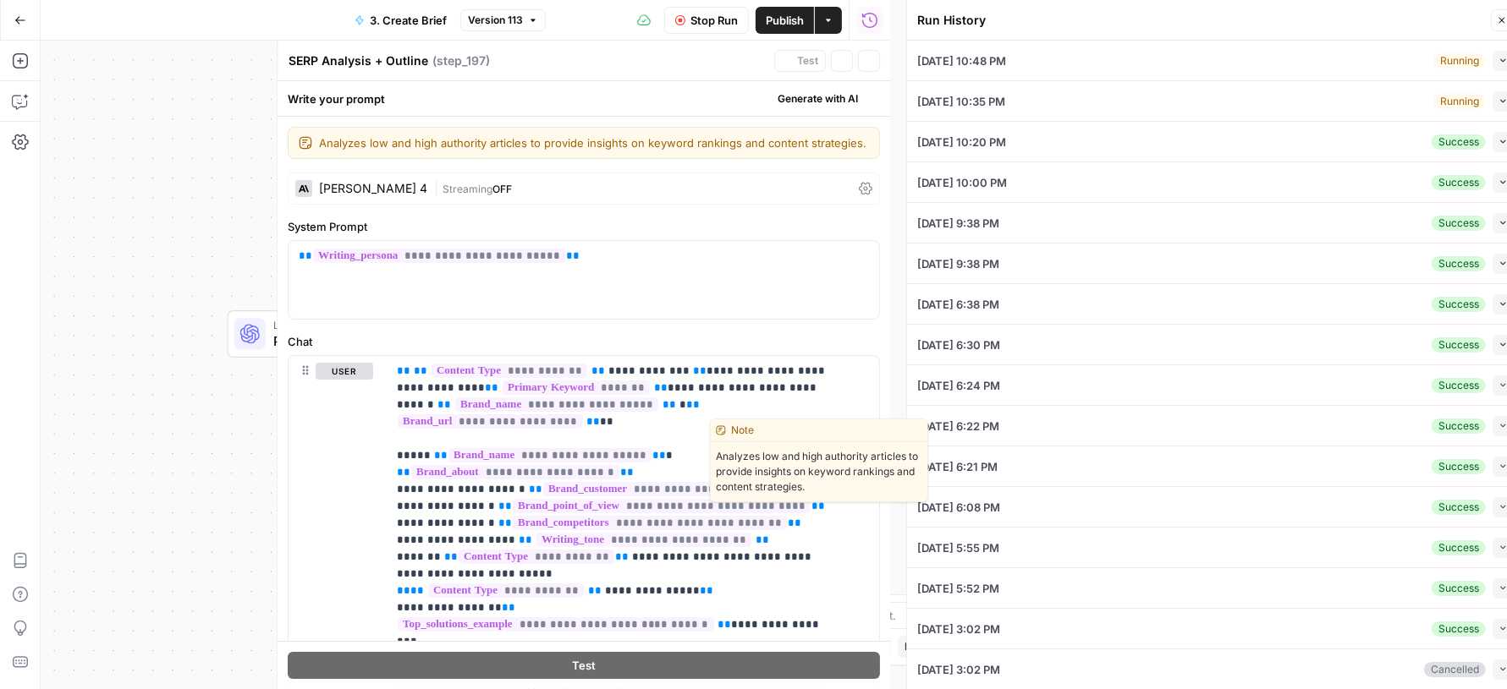
type input "# Keyword Term Map| Term | Variations | 1. [Palo Alto Networks]([URL][DOMAIN_NA…"
type input "# Header Term Map| Term | Variations |1. [Palo Alto Networks]([URL][DOMAIN_NAME…"
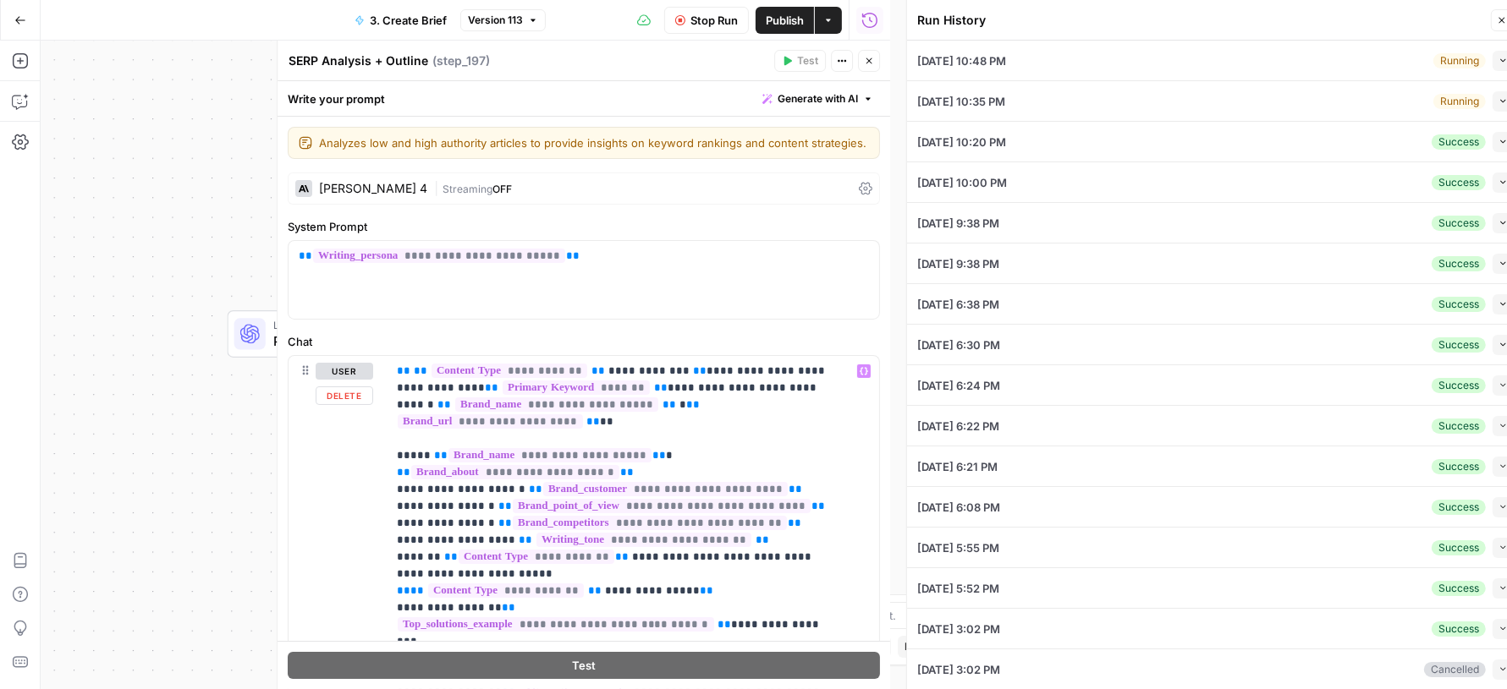
type input "# Keyword Term Map| Term | Variations | 1. [Palo Alto Networks]([URL][DOMAIN_NA…"
type input "# Header Term Map| Term | Variations |1. [Palo Alto Networks]([URL][DOMAIN_NAME…"
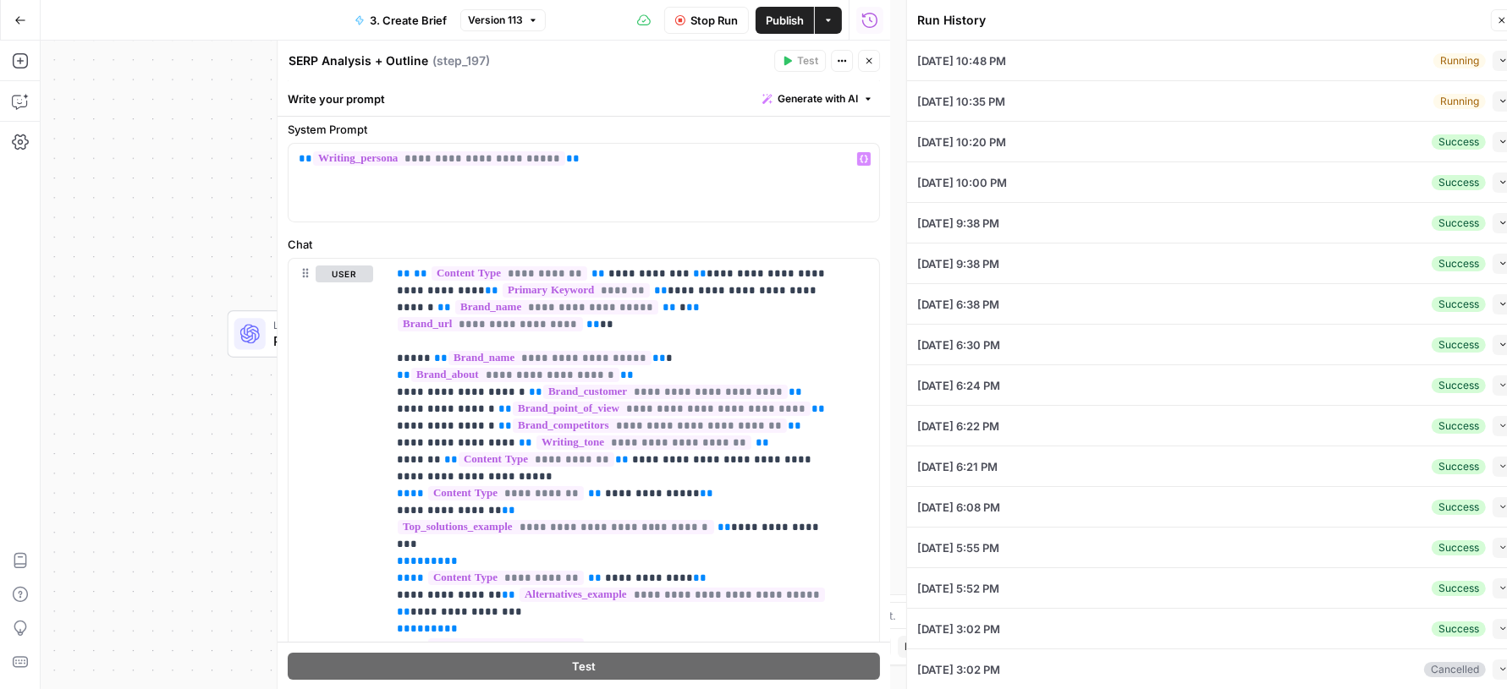
type input "# Keyword Term Map| Term | Variations | 1. [Palo Alto Networks]([URL][DOMAIN_NA…"
type input "# Header Term Map| Term | Variations |1. [Palo Alto Networks]([URL][DOMAIN_NAME…"
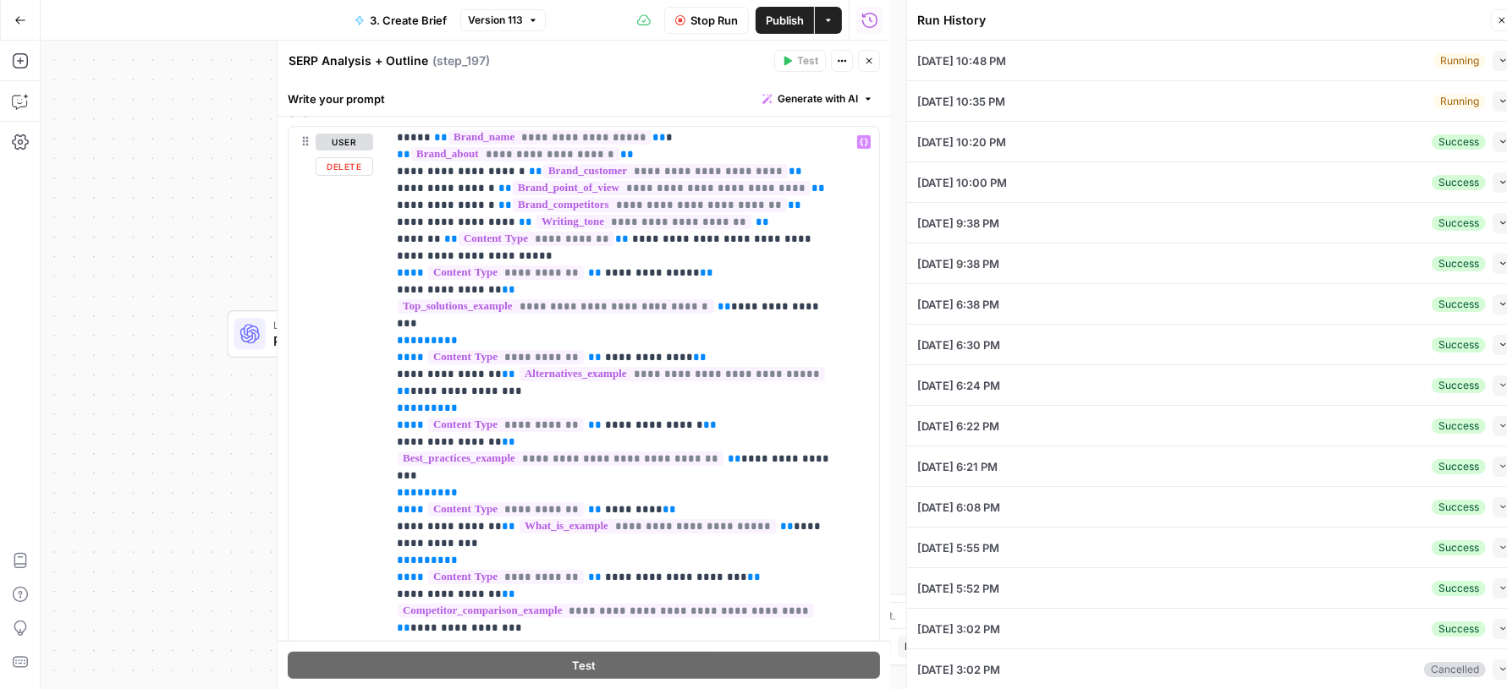
scroll to position [222, 0]
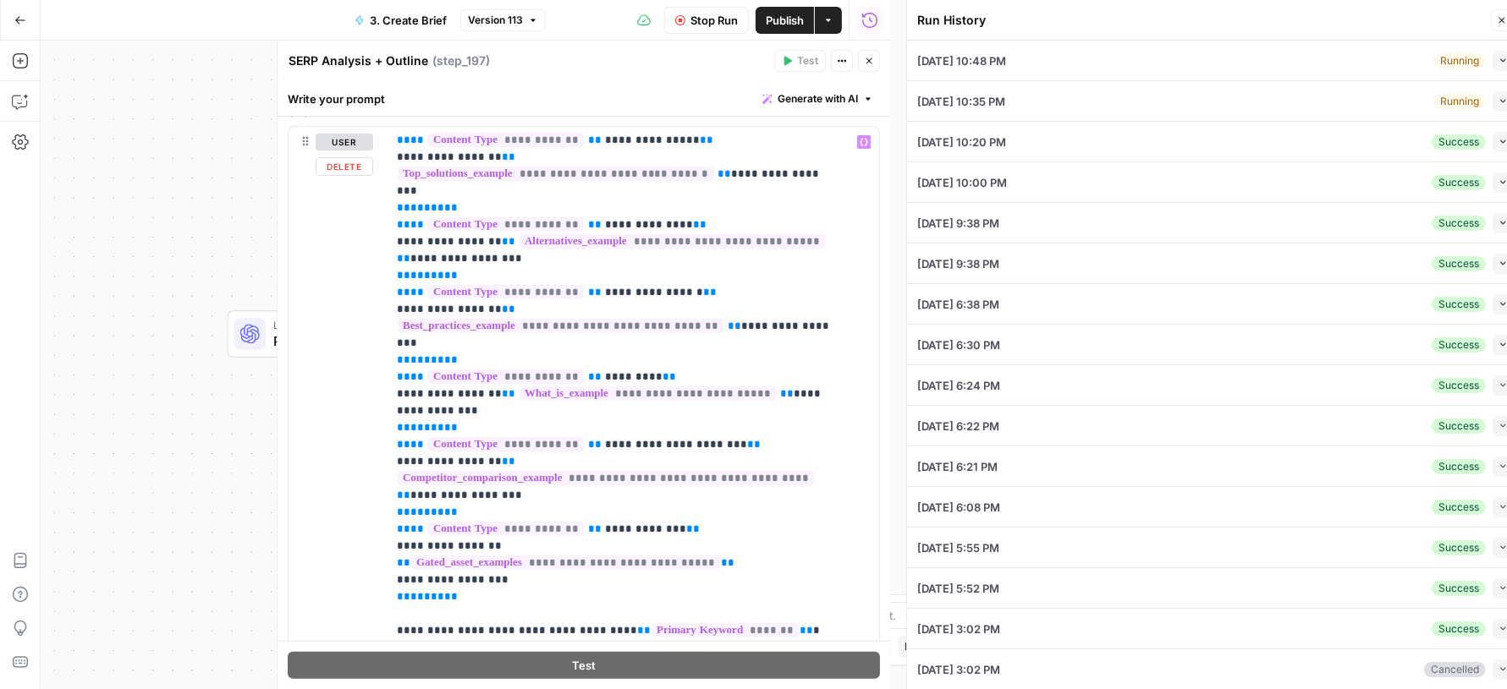
type input "# Keyword Term Map| Term | Variations | 1. [Palo Alto Networks]([URL][DOMAIN_NA…"
type input "# Header Term Map| Term | Variations |1. [Palo Alto Networks]([URL][DOMAIN_NAME…"
type input "# Keyword Term Map| Term | Variations | 1. [Palo Alto Networks]([URL][DOMAIN_NA…"
type input "# Header Term Map| Term | Variations |1. [Palo Alto Networks]([URL][DOMAIN_NAME…"
type input "# Keyword Term Map| Term | Variations | 1. [Palo Alto Networks]([URL][DOMAIN_NA…"
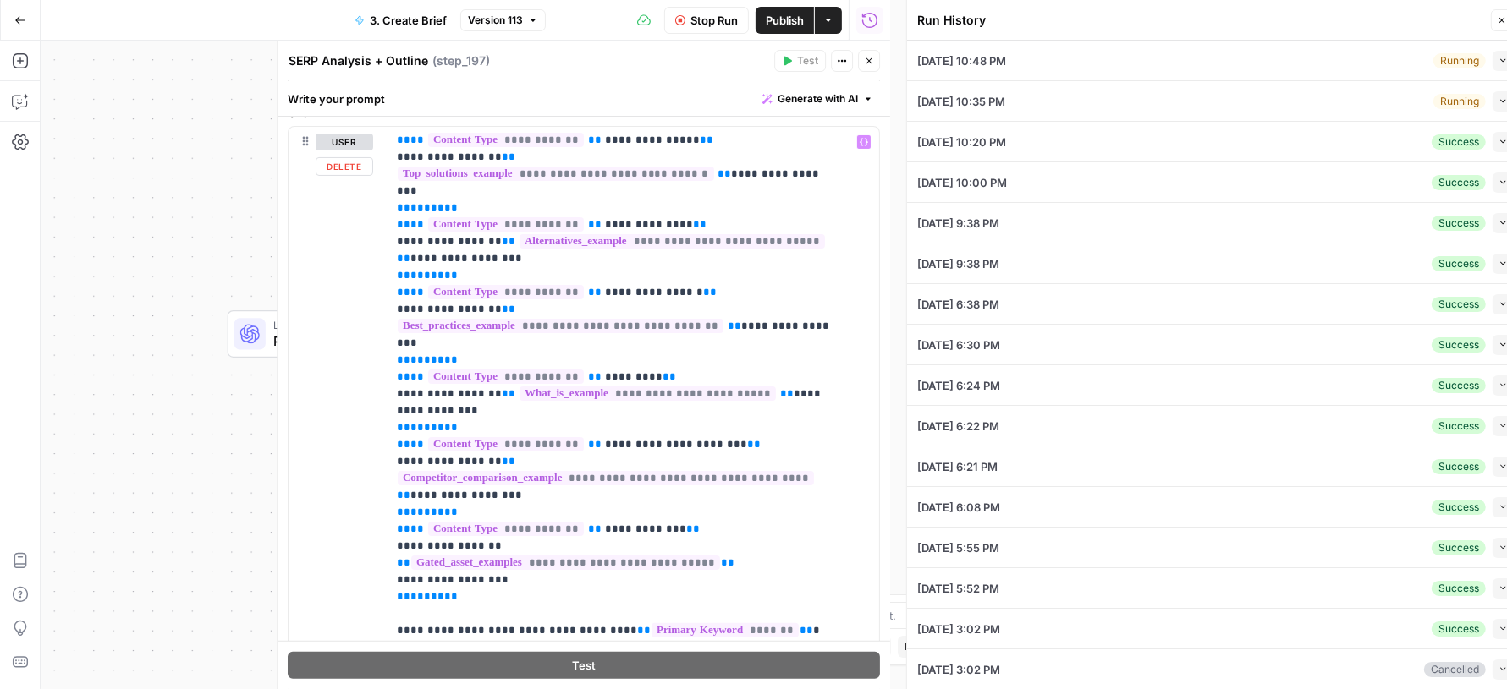
type input "# Header Term Map| Term | Variations |1. [Palo Alto Networks]([URL][DOMAIN_NAME…"
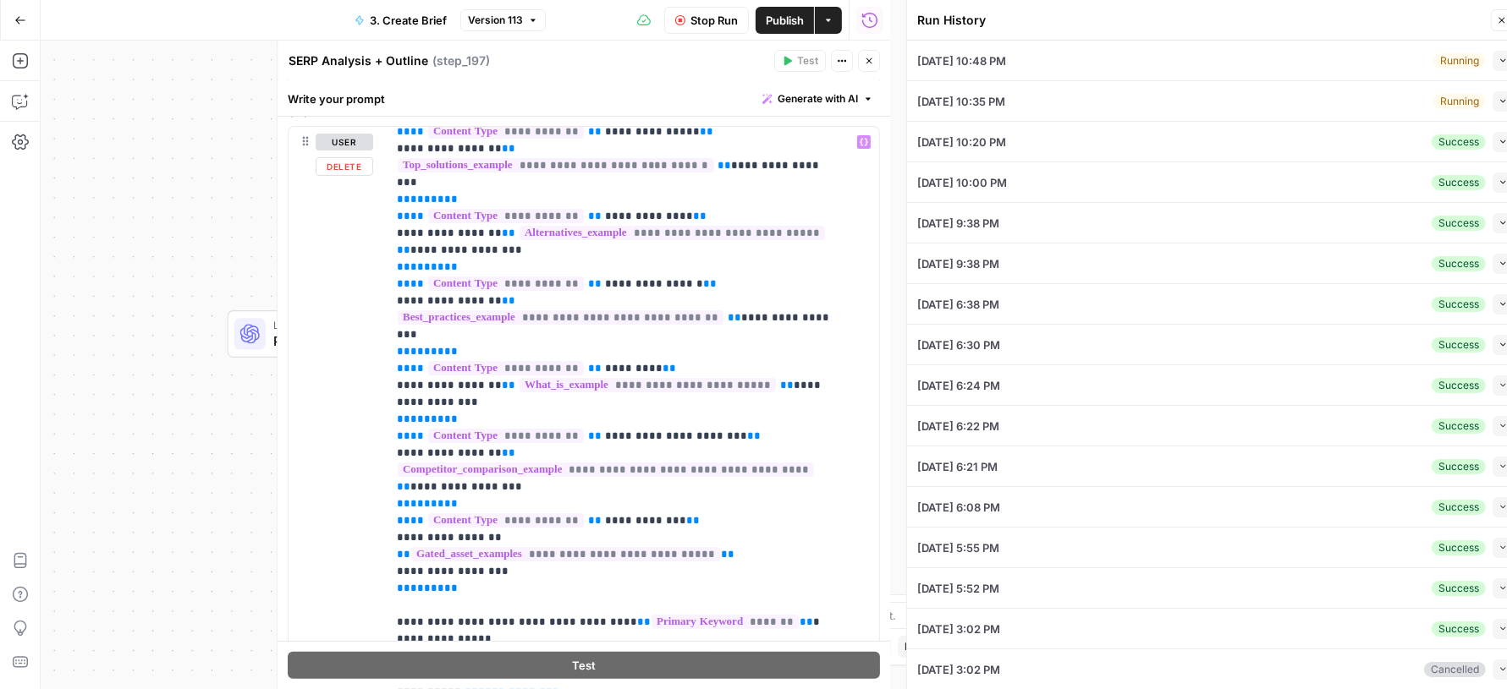
type input "# Keyword Term Map| Term | Variations | 1. [Palo Alto Networks]([URL][DOMAIN_NA…"
type input "# Header Term Map| Term | Variations |1. [Palo Alto Networks]([URL][DOMAIN_NAME…"
type input "# Keyword Term Map| Term | Variations | 1. [Palo Alto Networks]([URL][DOMAIN_NA…"
type input "# Header Term Map| Term | Variations |1. [Palo Alto Networks]([URL][DOMAIN_NAME…"
type input "# Keyword Term Map| Term | Variations | 1. [Palo Alto Networks]([URL][DOMAIN_NA…"
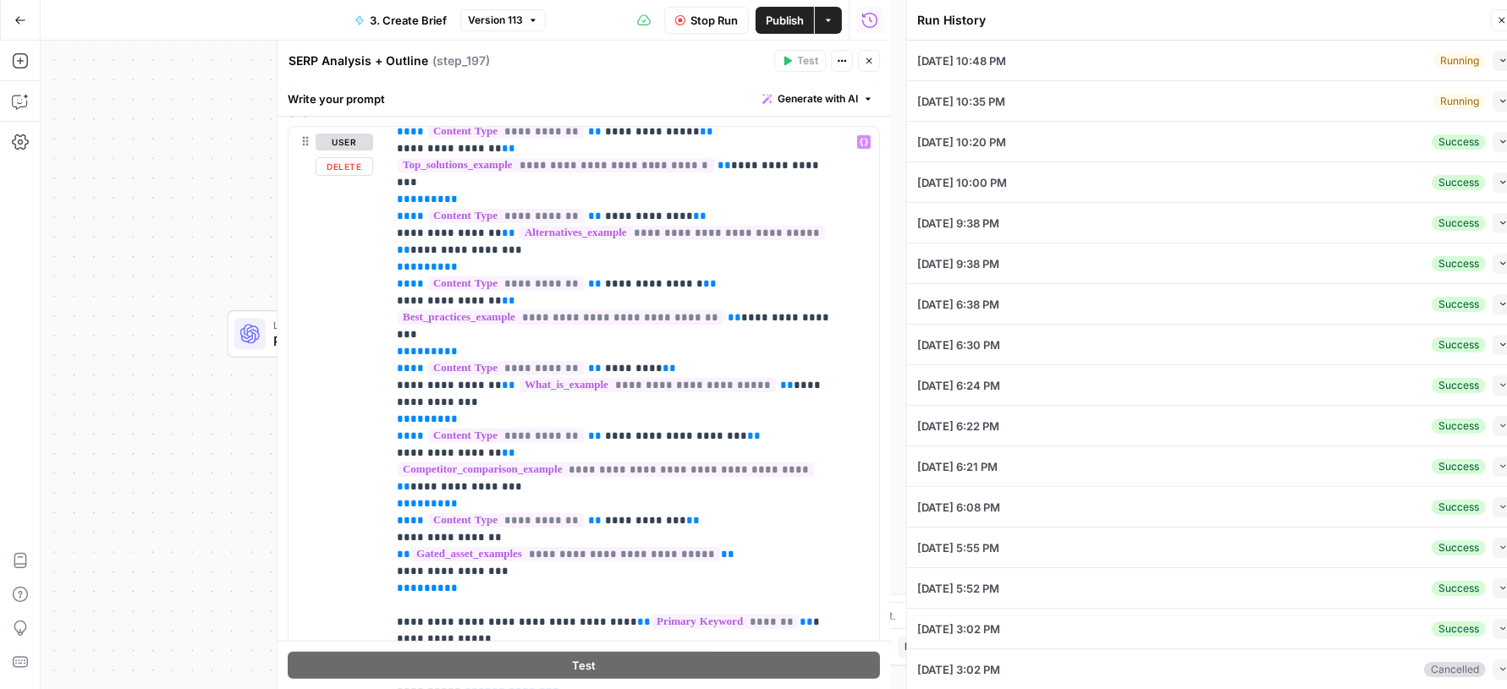
type input "# Header Term Map| Term | Variations |1. [Palo Alto Networks]([URL][DOMAIN_NAME…"
type input "# Keyword Term Map| Term | Variations | 1. [Palo Alto Networks]([URL][DOMAIN_NA…"
type input "# Header Term Map| Term | Variations |1. [Palo Alto Networks]([URL][DOMAIN_NAME…"
type input "# Keyword Term Map| Term | Variations | 1. [Palo Alto Networks]([URL][DOMAIN_NA…"
type input "# Header Term Map| Term | Variations |1. [Palo Alto Networks]([URL][DOMAIN_NAME…"
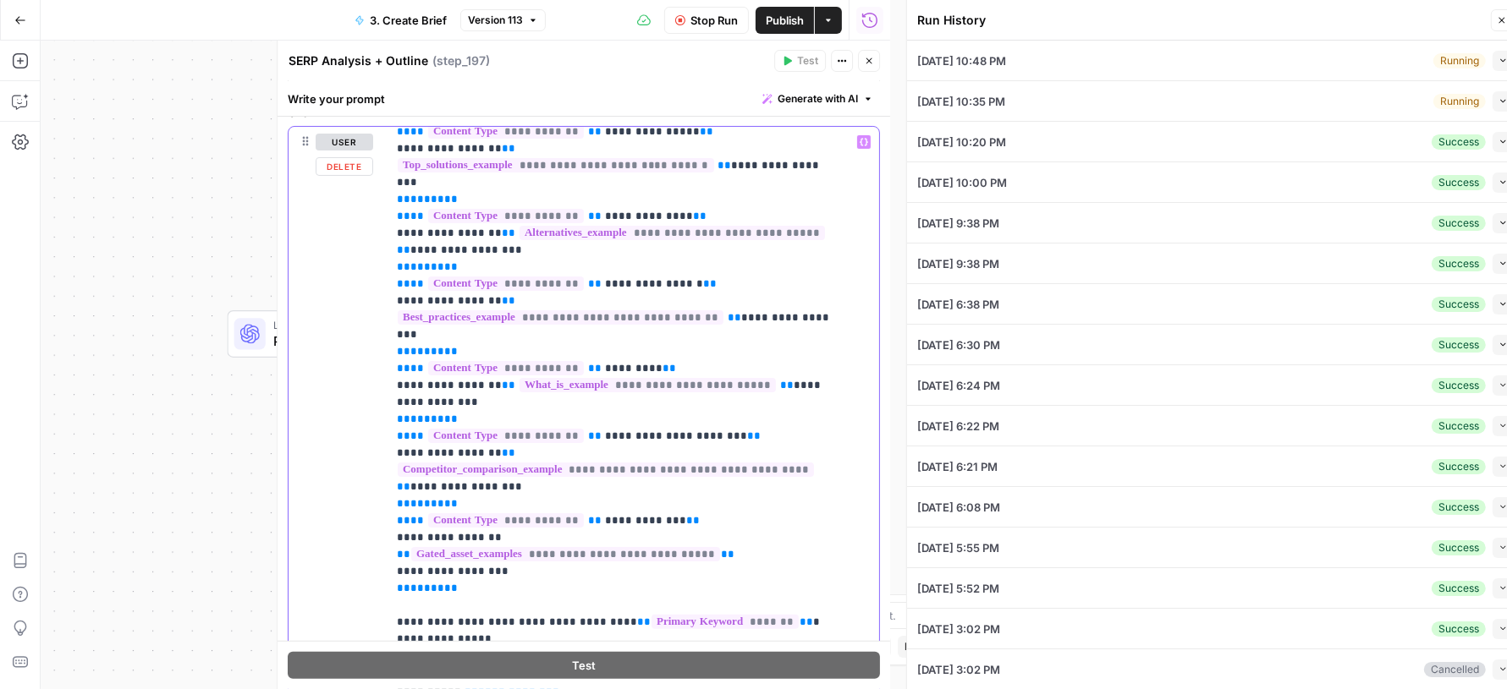
type input "# Keyword Term Map| Term | Variations | 1. [Palo Alto Networks]([URL][DOMAIN_NA…"
type input "# Header Term Map| Term | Variations |1. [Palo Alto Networks]([URL][DOMAIN_NAME…"
type input "# Keyword Term Map| Term | Variations | 1. [Palo Alto Networks]([URL][DOMAIN_NA…"
type input "# Header Term Map| Term | Variations |1. [Palo Alto Networks]([URL][DOMAIN_NAME…"
type input "# Keyword Term Map| Term | Variations | 1. [Palo Alto Networks]([URL][DOMAIN_NA…"
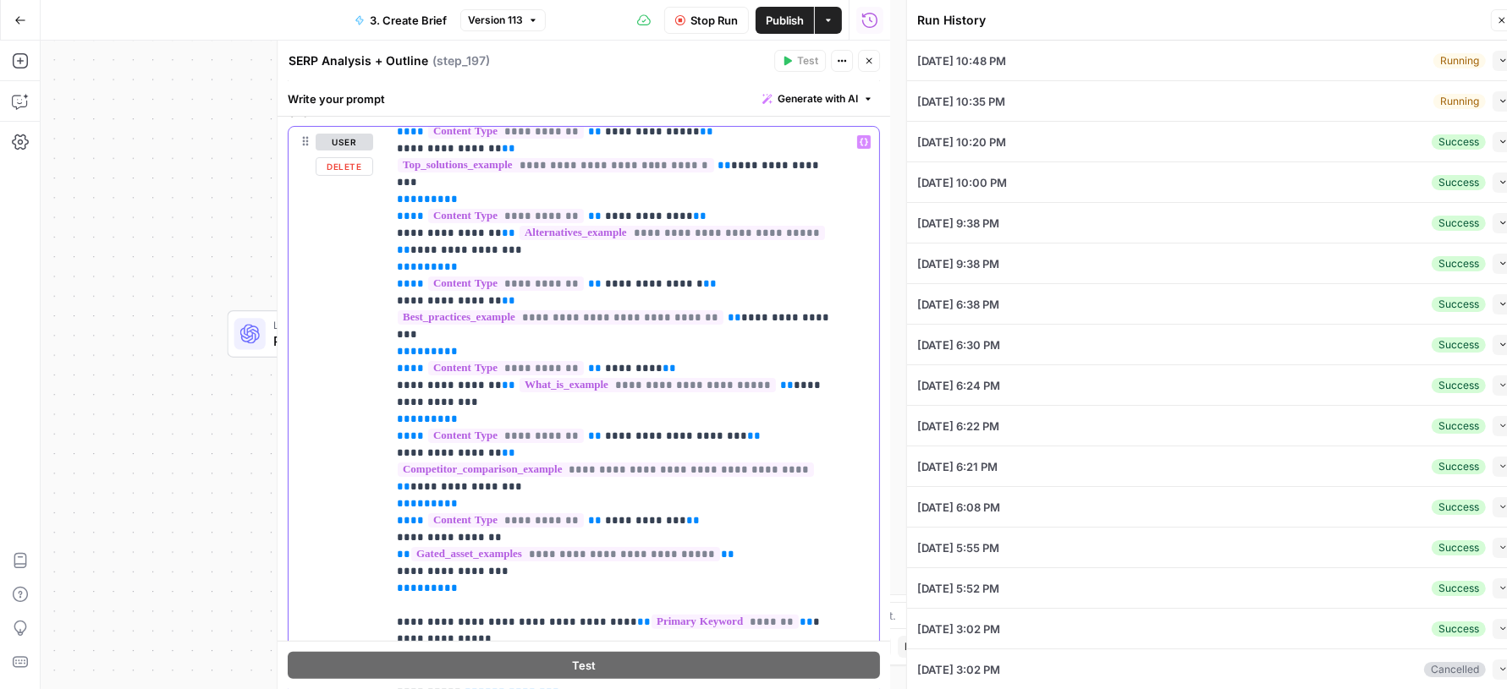
type input "# Header Term Map| Term | Variations |1. [Palo Alto Networks]([URL][DOMAIN_NAME…"
drag, startPoint x: 537, startPoint y: 552, endPoint x: 379, endPoint y: 511, distance: 163.5
click at [379, 511] on div "**********" at bounding box center [583, 491] width 590 height 729
type input "# Keyword Term Map| Term | Variations | 1. [Palo Alto Networks]([URL][DOMAIN_NA…"
type input "# Header Term Map| Term | Variations |1. [Palo Alto Networks]([URL][DOMAIN_NAME…"
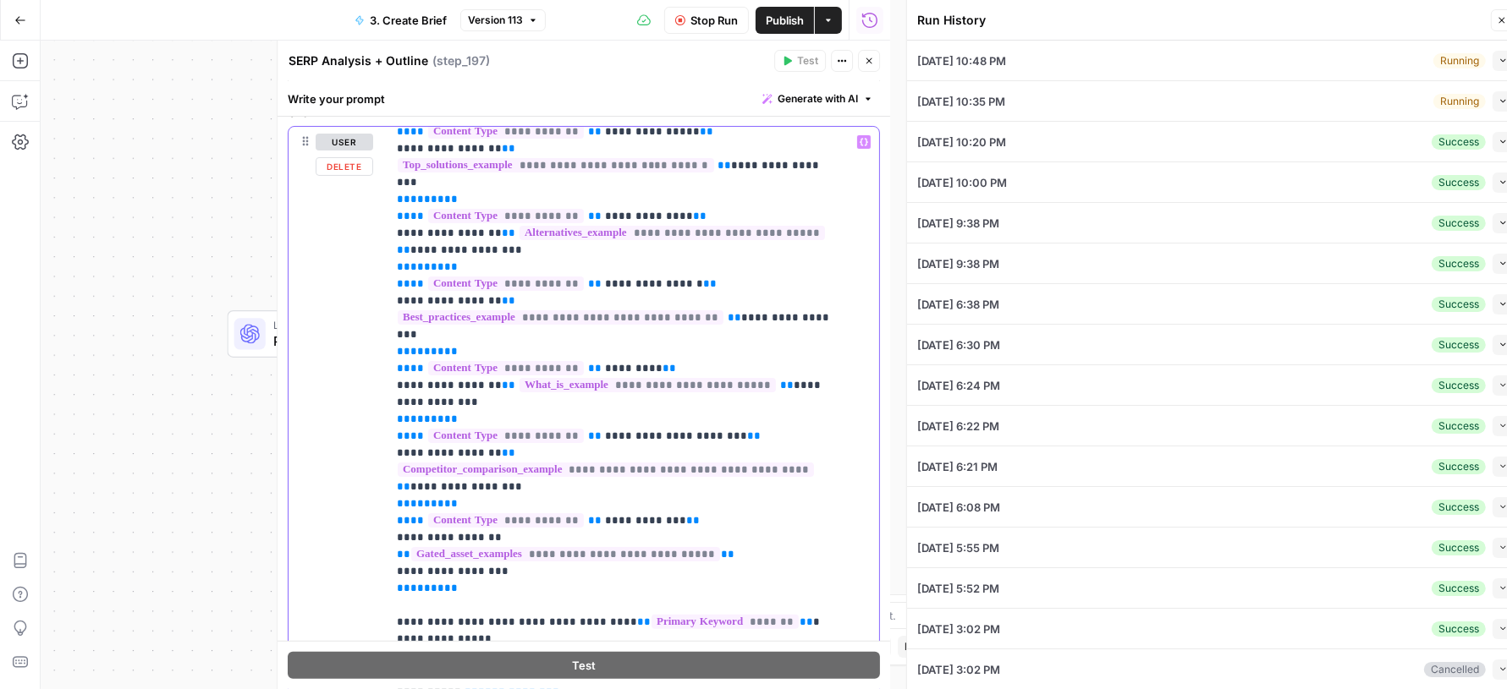
type input "# Keyword Term Map| Term | Variations | 1. [Palo Alto Networks]([URL][DOMAIN_NA…"
type input "# Header Term Map| Term | Variations |1. [Palo Alto Networks]([URL][DOMAIN_NAME…"
type input "# Keyword Term Map| Term | Variations | 1. [Palo Alto Networks]([URL][DOMAIN_NA…"
type input "# Header Term Map| Term | Variations |1. [Palo Alto Networks]([URL][DOMAIN_NAME…"
type input "# Keyword Term Map| Term | Variations | 1. [Palo Alto Networks]([URL][DOMAIN_NA…"
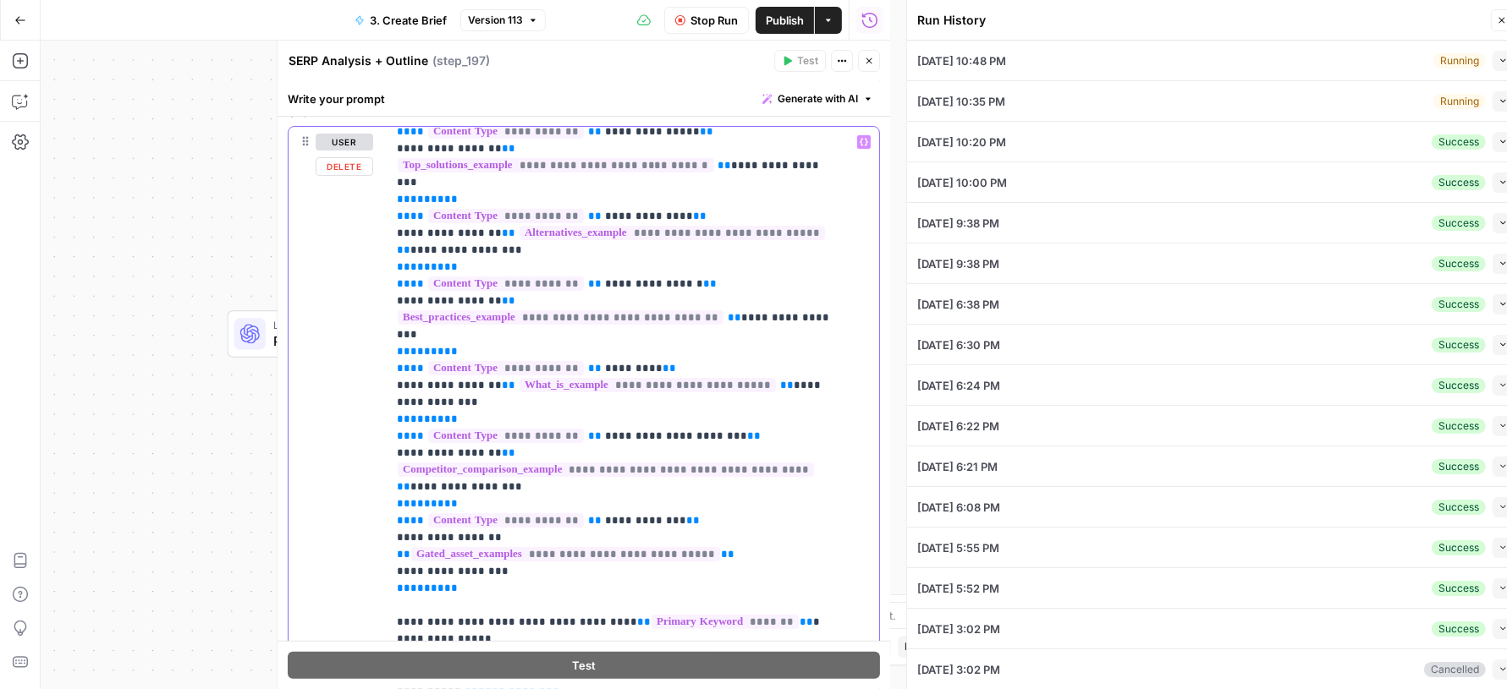
type input "# Header Term Map| Term | Variations |1. [Palo Alto Networks]([URL][DOMAIN_NAME…"
drag, startPoint x: 491, startPoint y: 568, endPoint x: 365, endPoint y: 504, distance: 140.3
click at [365, 503] on div "**********" at bounding box center [583, 491] width 590 height 729
type input "# Keyword Term Map| Term | Variations | 1. [Palo Alto Networks]([URL][DOMAIN_NA…"
type input "# Header Term Map| Term | Variations |1. [Palo Alto Networks]([URL][DOMAIN_NAME…"
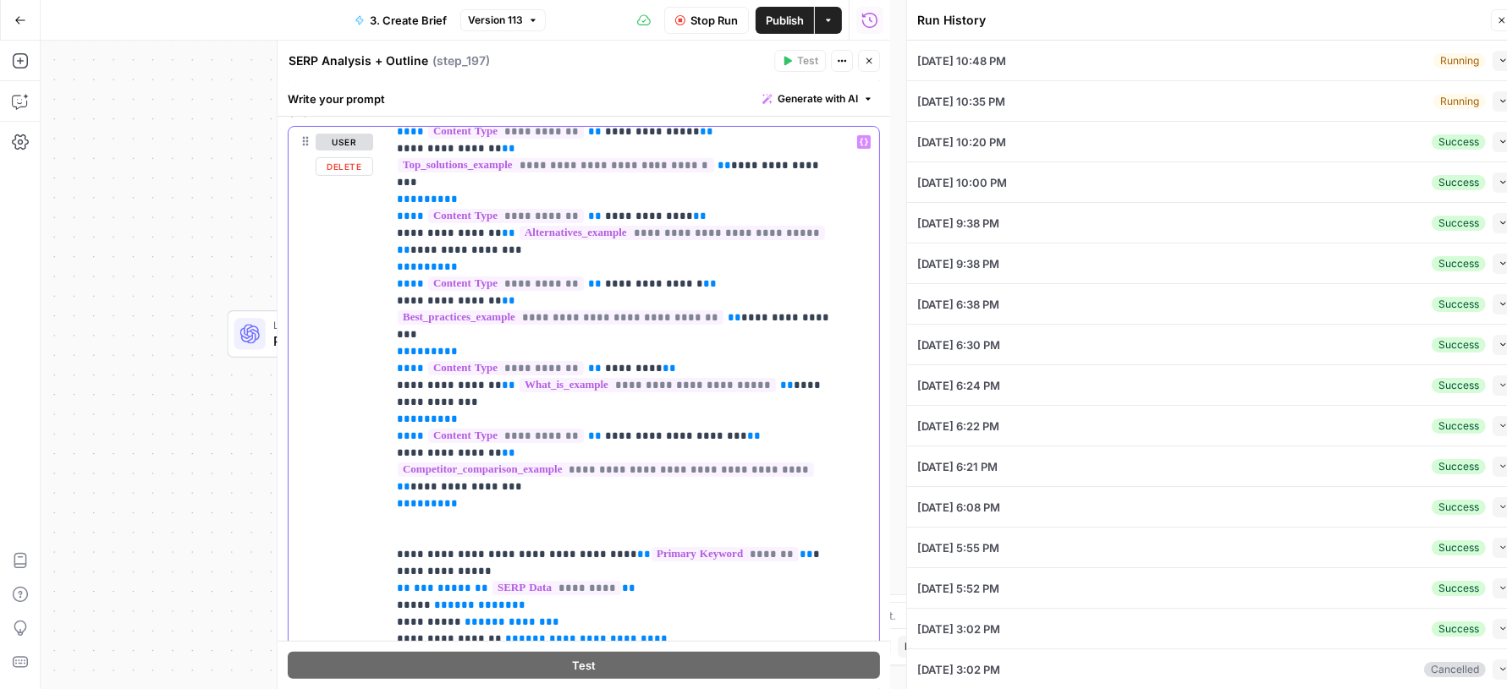
type input "# Keyword Term Map| Term | Variations | 1. [Palo Alto Networks]([URL][DOMAIN_NA…"
type input "# Header Term Map| Term | Variations |1. [Palo Alto Networks]([URL][DOMAIN_NAME…"
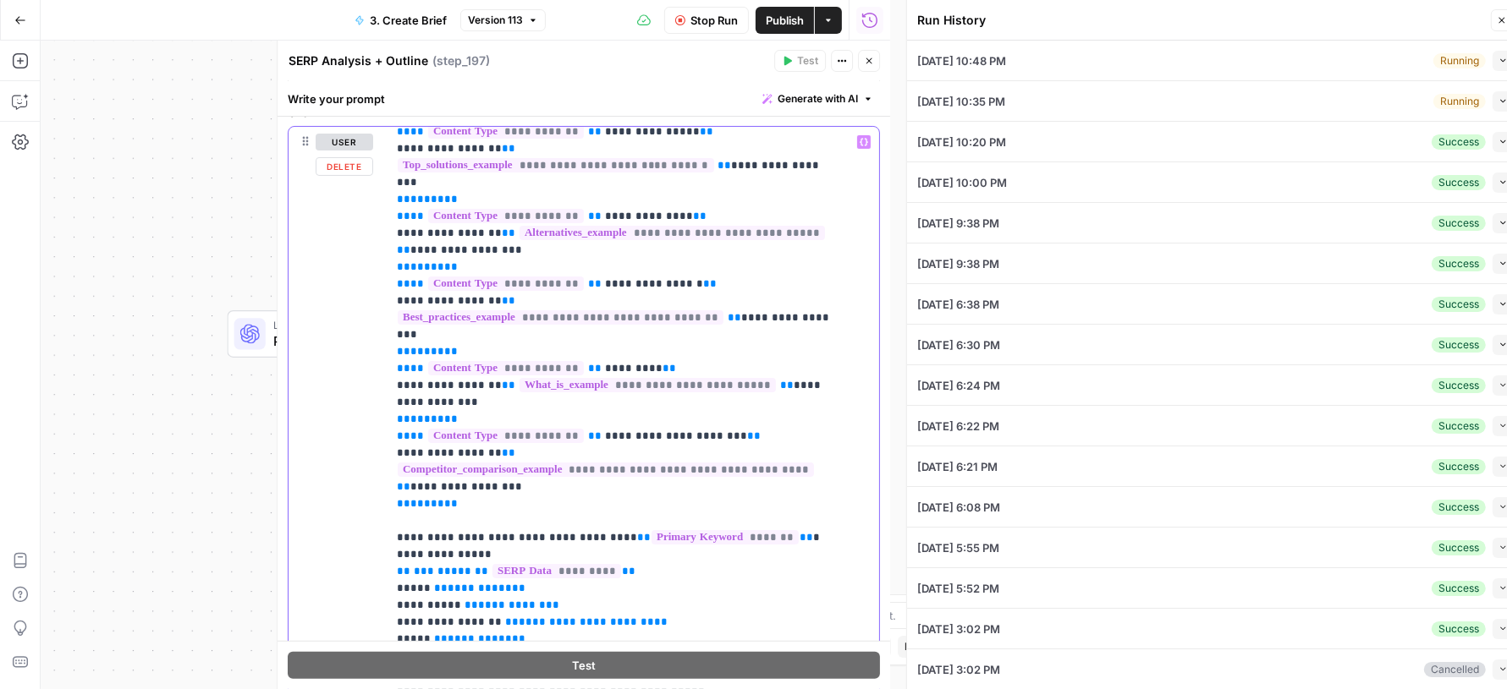
type input "# Keyword Term Map| Term | Variations | 1. [Palo Alto Networks]([URL][DOMAIN_NA…"
type input "# Header Term Map| Term | Variations |1. [Palo Alto Networks]([URL][DOMAIN_NAME…"
type input "# Keyword Term Map| Term | Variations | 1. [Palo Alto Networks]([URL][DOMAIN_NA…"
type input "# Header Term Map| Term | Variations |1. [Palo Alto Networks]([URL][DOMAIN_NAME…"
type input "# Keyword Term Map| Term | Variations | 1. [Palo Alto Networks]([URL][DOMAIN_NA…"
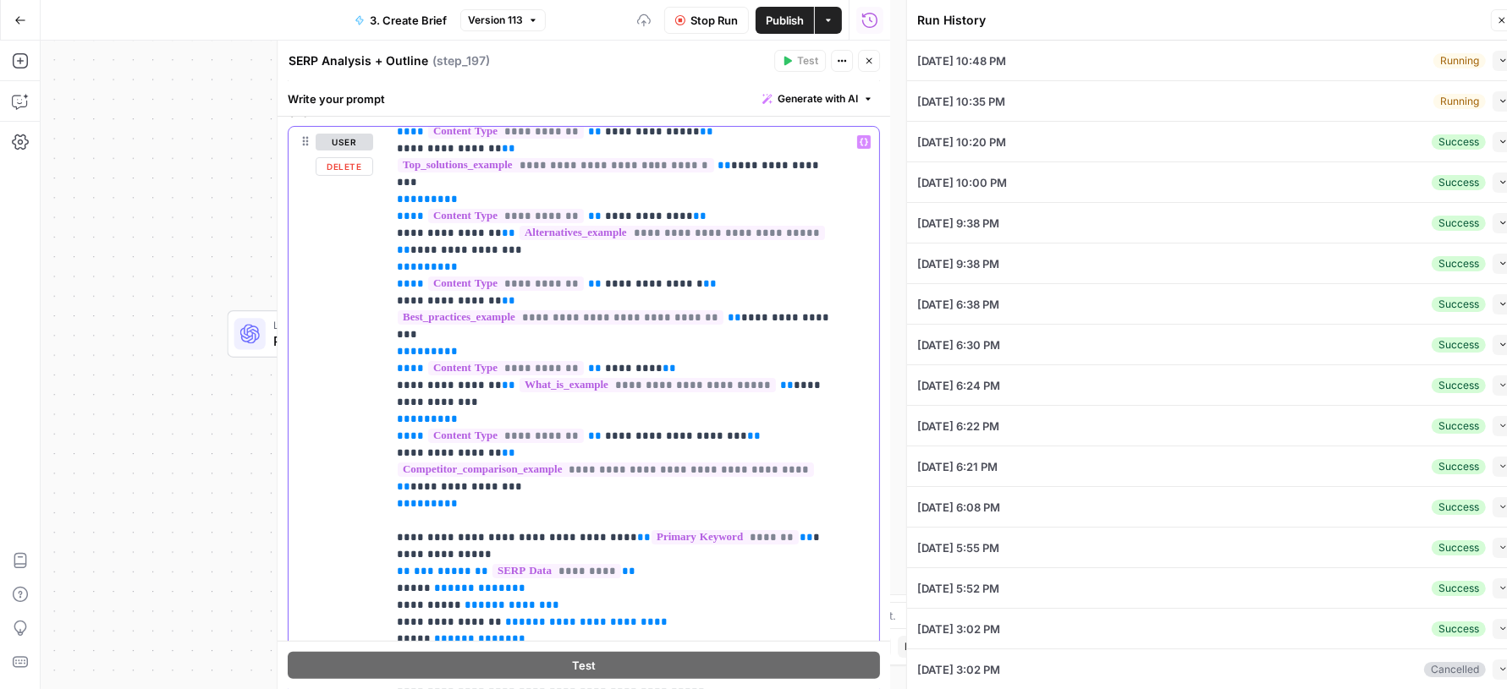
type input "# Header Term Map| Term | Variations |1. [Palo Alto Networks]([URL][DOMAIN_NAME…"
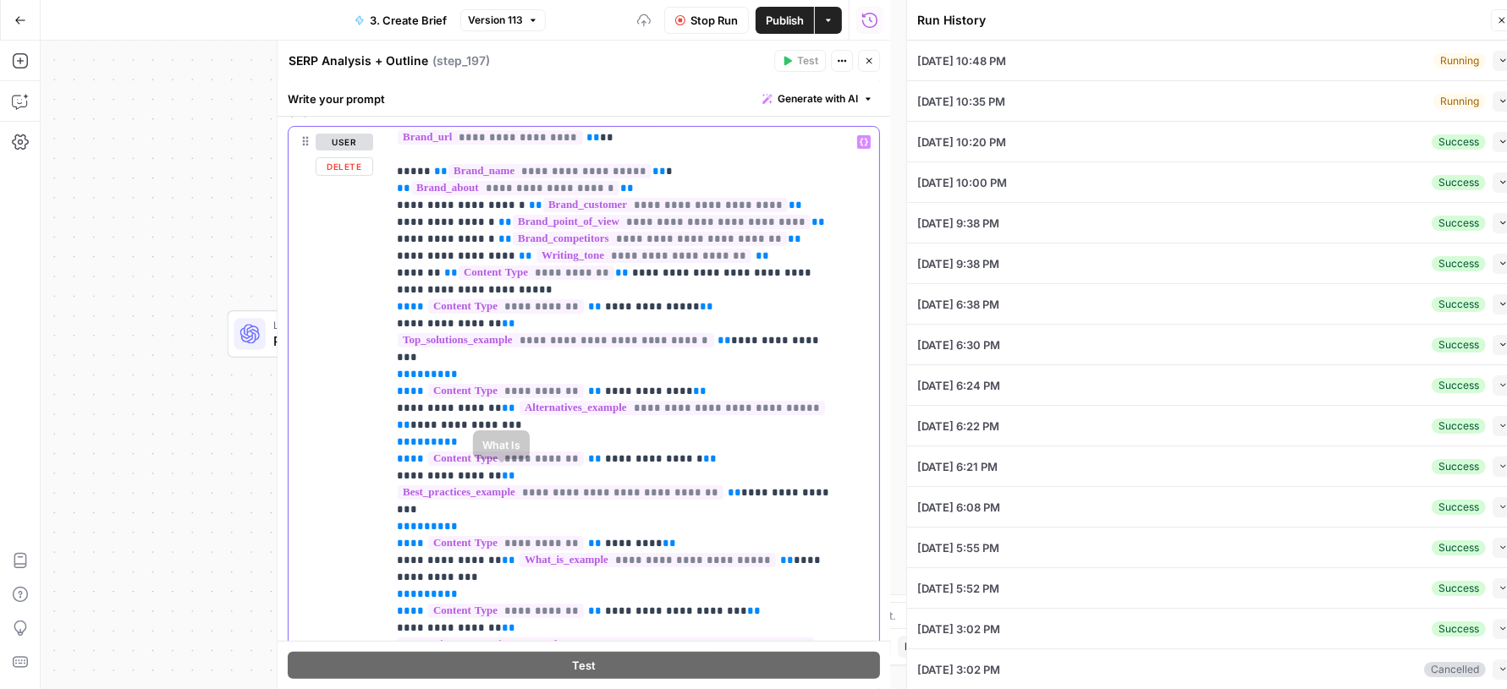
type input "# Keyword Term Map| Term | Variations | 1. [Palo Alto Networks]([URL][DOMAIN_NA…"
type input "# Header Term Map| Term | Variations |1. [Palo Alto Networks]([URL][DOMAIN_NAME…"
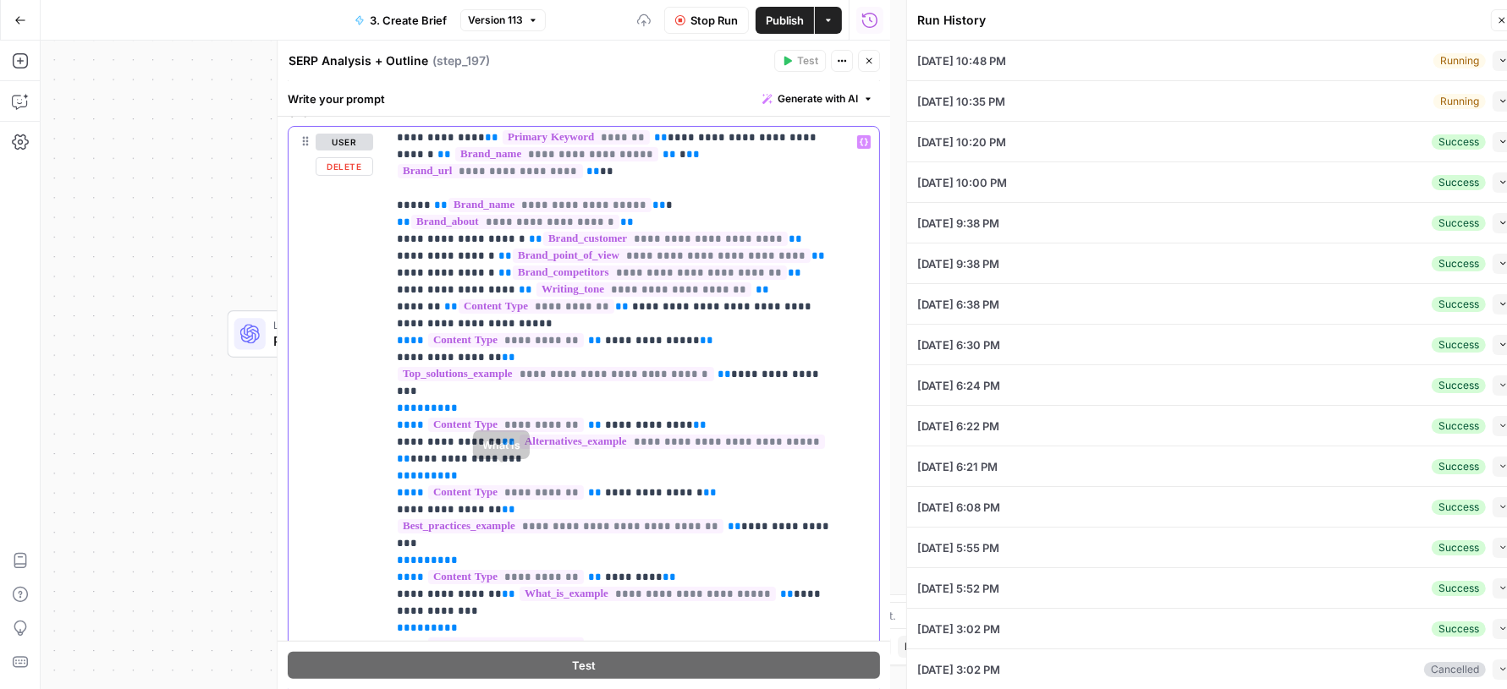
scroll to position [0, 0]
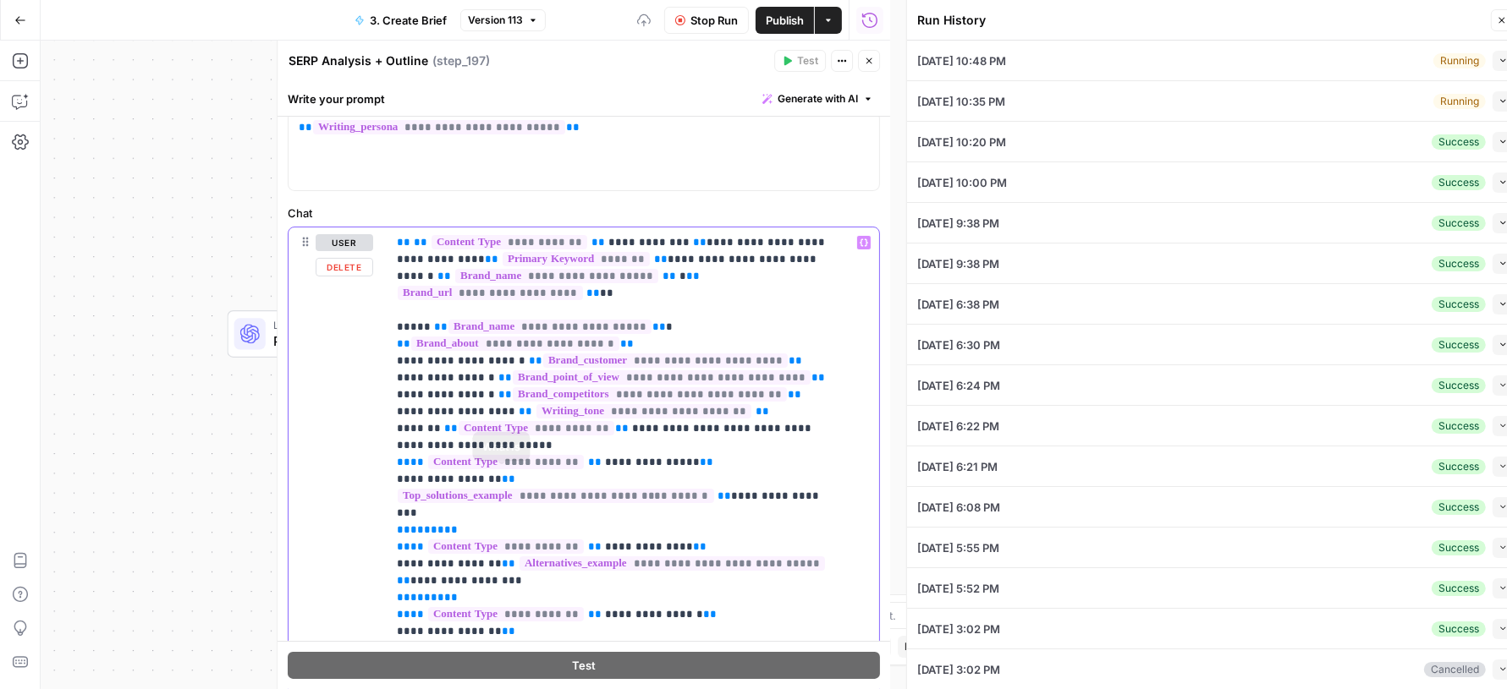
type input "# Keyword Term Map| Term | Variations | 1. [Palo Alto Networks]([URL][DOMAIN_NA…"
type input "# Header Term Map| Term | Variations |1. [Palo Alto Networks]([URL][DOMAIN_NAME…"
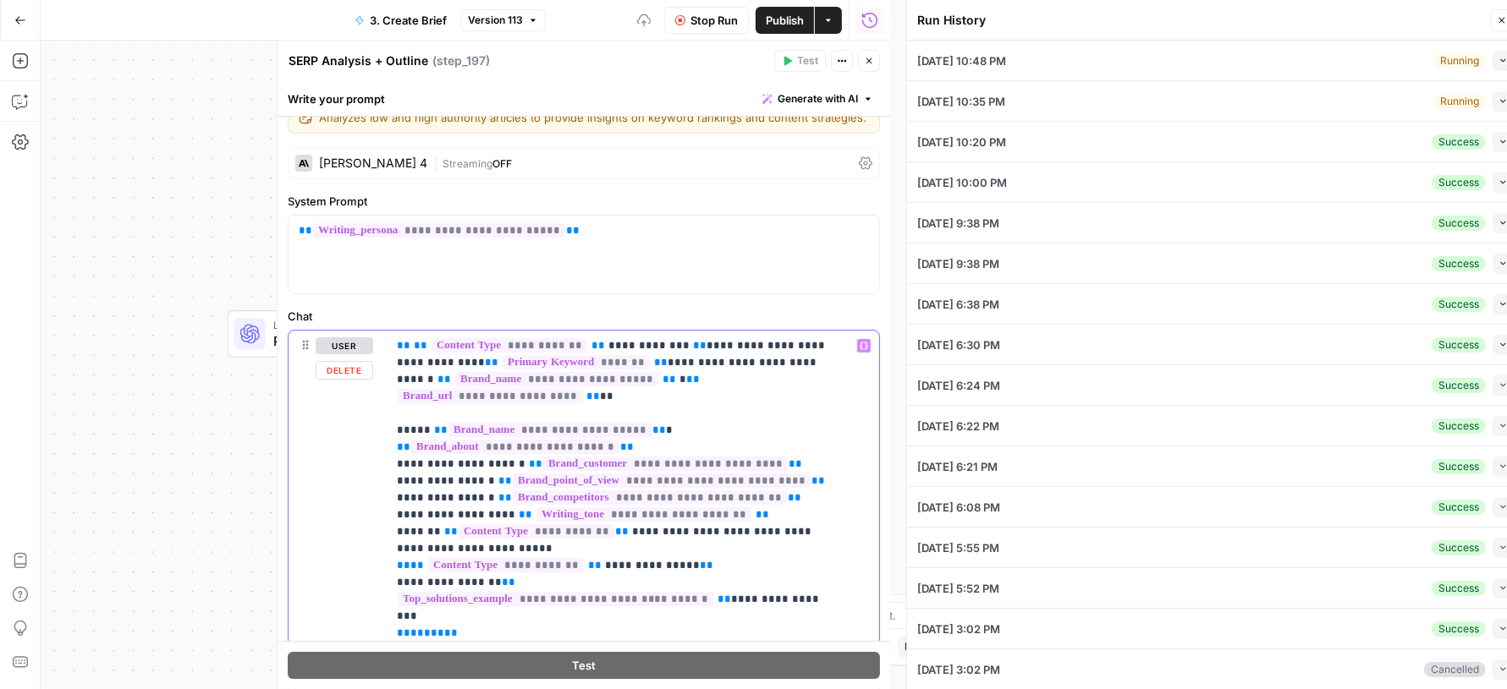
type input "# Keyword Term Map| Term | Variations | 1. [Palo Alto Networks]([URL][DOMAIN_NA…"
type input "# Header Term Map| Term | Variations |1. [Palo Alto Networks]([URL][DOMAIN_NAME…"
type input "# Keyword Term Map| Term | Variations | 1. [Palo Alto Networks]([URL][DOMAIN_NA…"
type input "# Header Term Map| Term | Variations |1. [Palo Alto Networks]([URL][DOMAIN_NAME…"
type input "# Keyword Term Map| Term | Variations | 1. [Palo Alto Networks]([URL][DOMAIN_NA…"
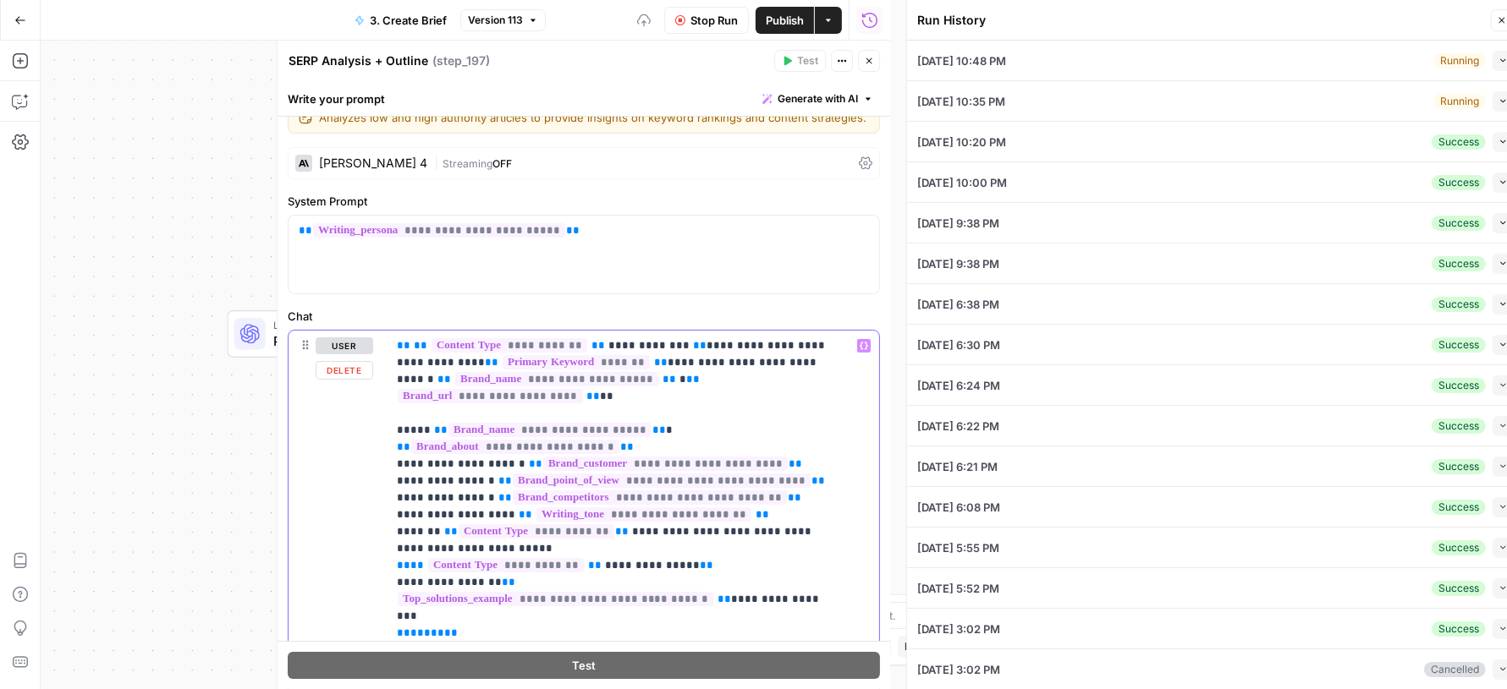
type input "# Header Term Map| Term | Variations |1. [Palo Alto Networks]([URL][DOMAIN_NAME…"
type input "# Keyword Term Map| Term | Variations | 1. [Palo Alto Networks]([URL][DOMAIN_NA…"
type input "# Header Term Map| Term | Variations |1. [Palo Alto Networks]([URL][DOMAIN_NAME…"
type input "# Keyword Term Map| Term | Variations | 1. [Palo Alto Networks]([URL][DOMAIN_NA…"
type input "# Header Term Map| Term | Variations |1. [Palo Alto Networks]([URL][DOMAIN_NAME…"
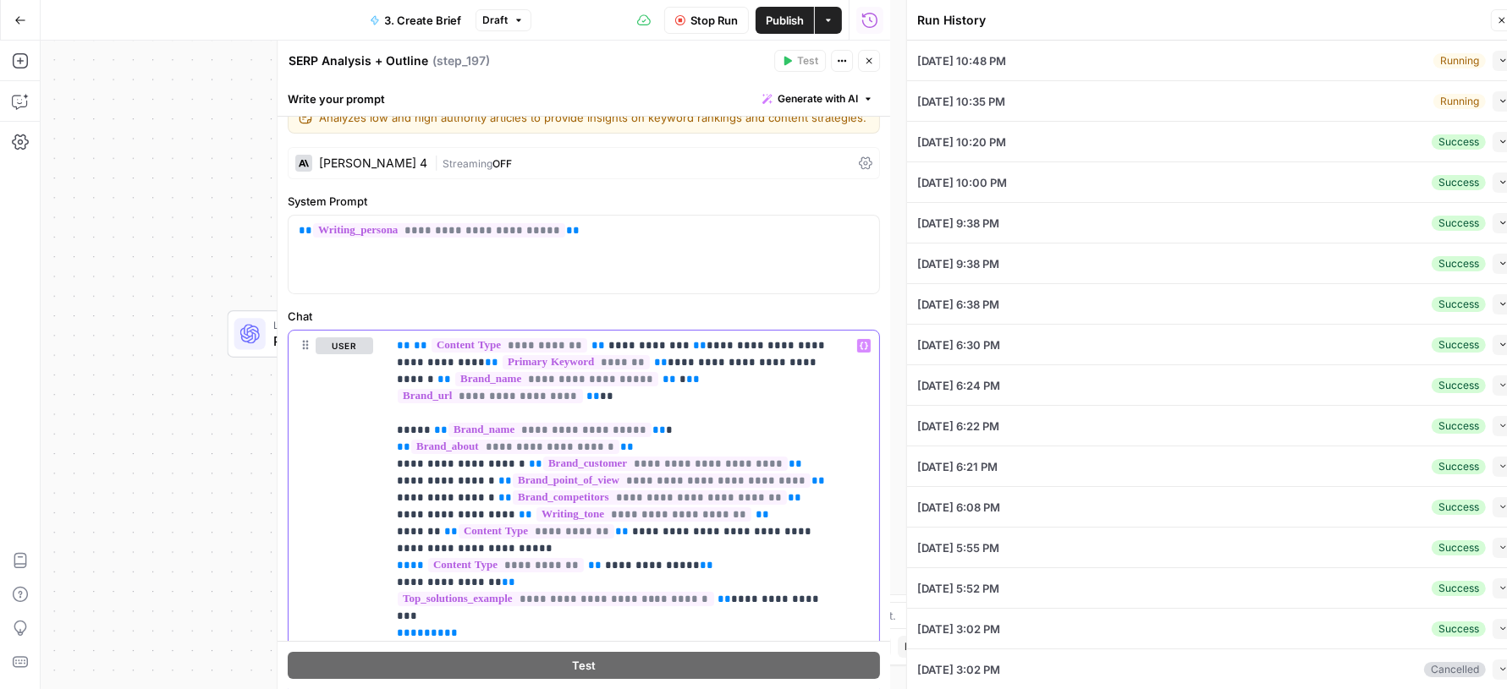
type input "# Keyword Term Map| Term | Variations | 1. [Palo Alto Networks]([URL][DOMAIN_NA…"
type input "# Header Term Map| Term | Variations |1. [Palo Alto Networks]([URL][DOMAIN_NAME…"
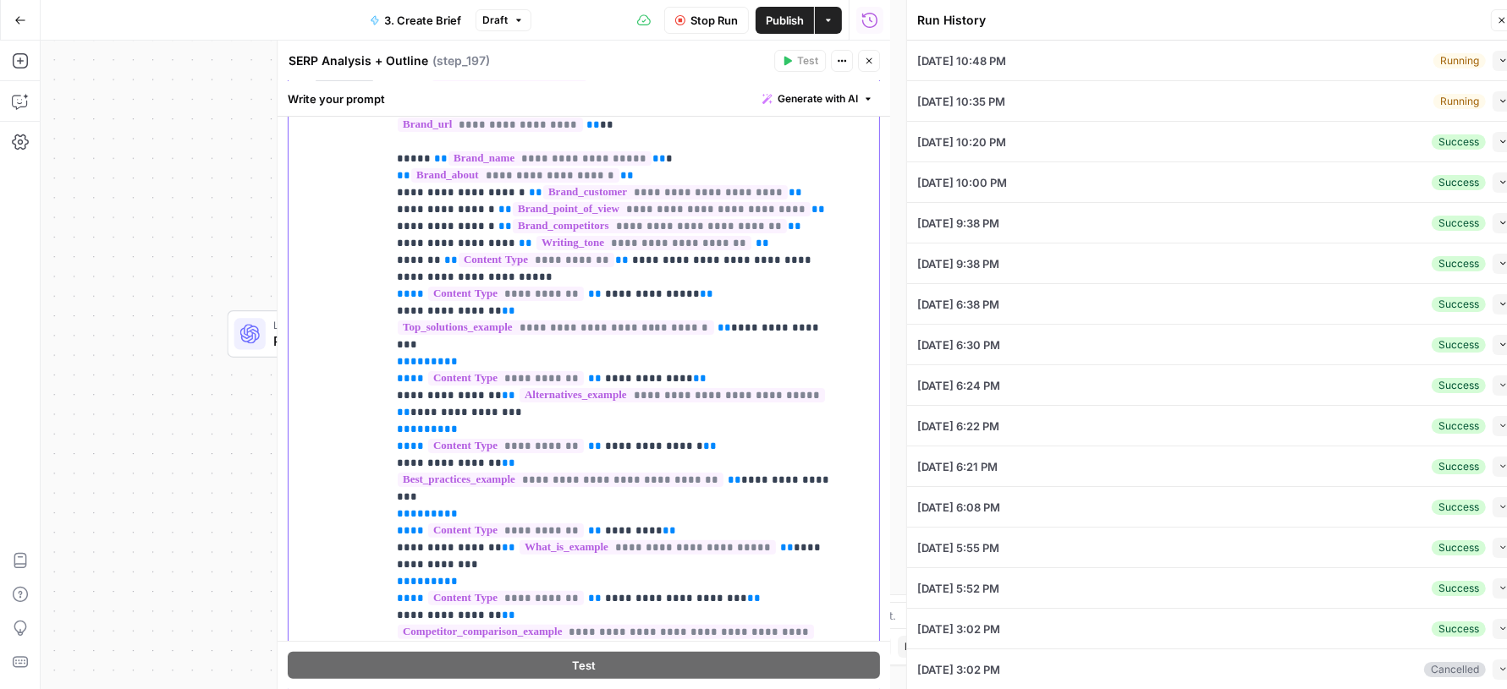
scroll to position [415, 0]
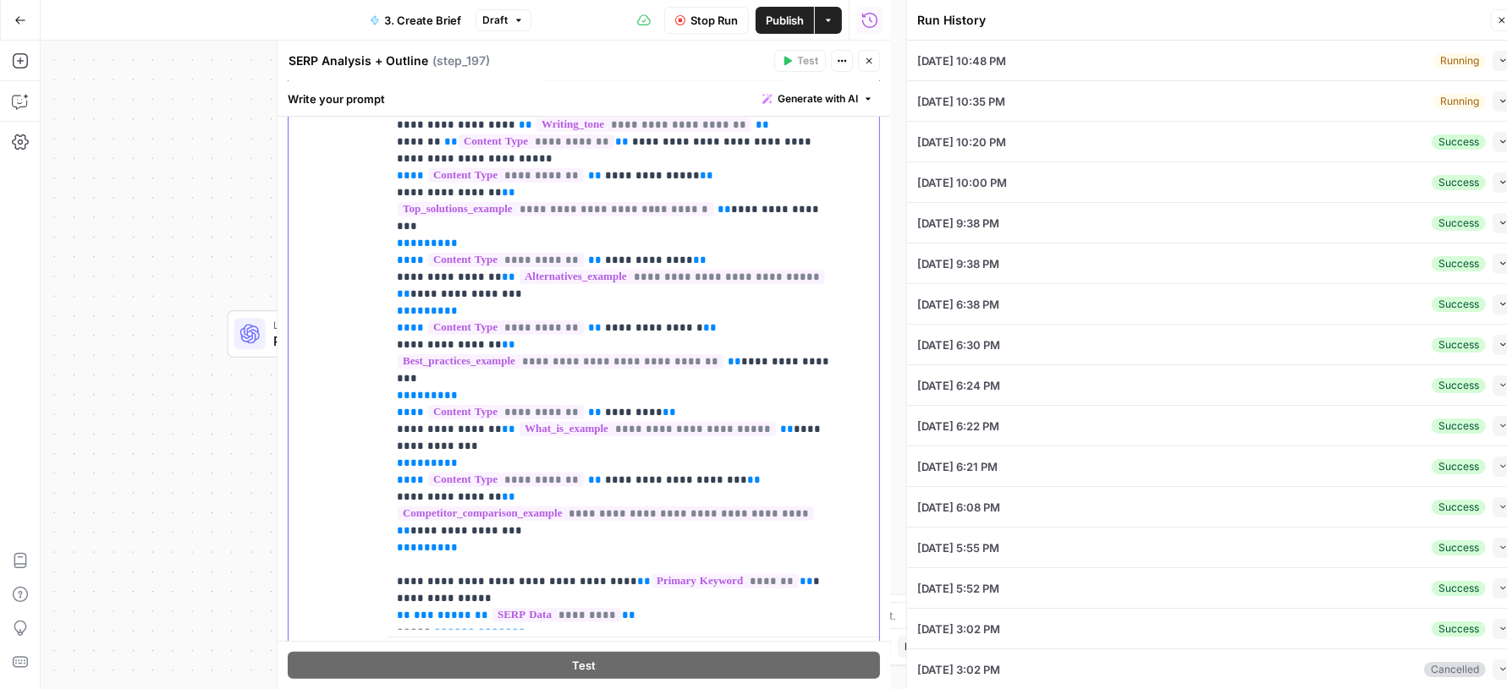
type input "# Keyword Term Map| Term | Variations | 1. [Palo Alto Networks]([URL][DOMAIN_NA…"
type input "# Header Term Map| Term | Variations |1. [Palo Alto Networks]([URL][DOMAIN_NAME…"
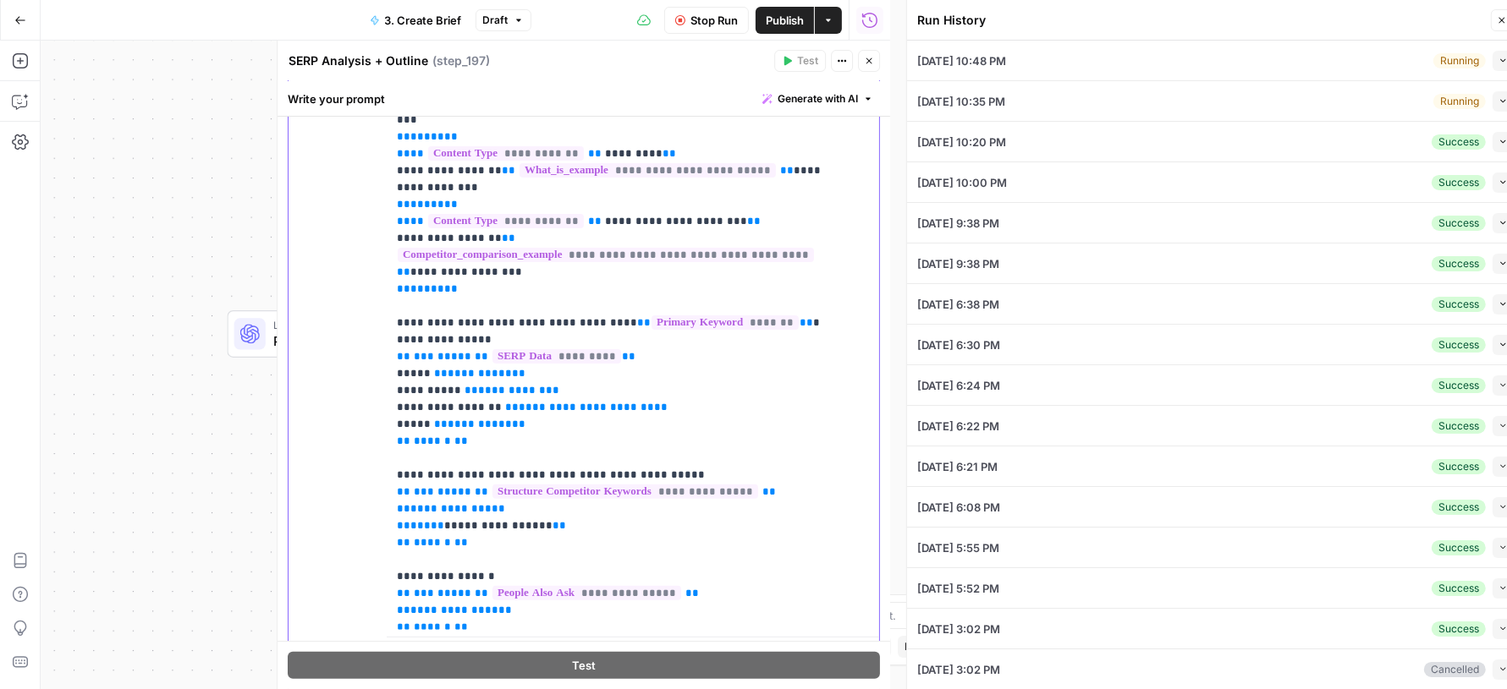
type input "# Keyword Term Map| Term | Variations | 1. [Palo Alto Networks]([URL][DOMAIN_NA…"
type input "# Header Term Map| Term | Variations |1. [Palo Alto Networks]([URL][DOMAIN_NAME…"
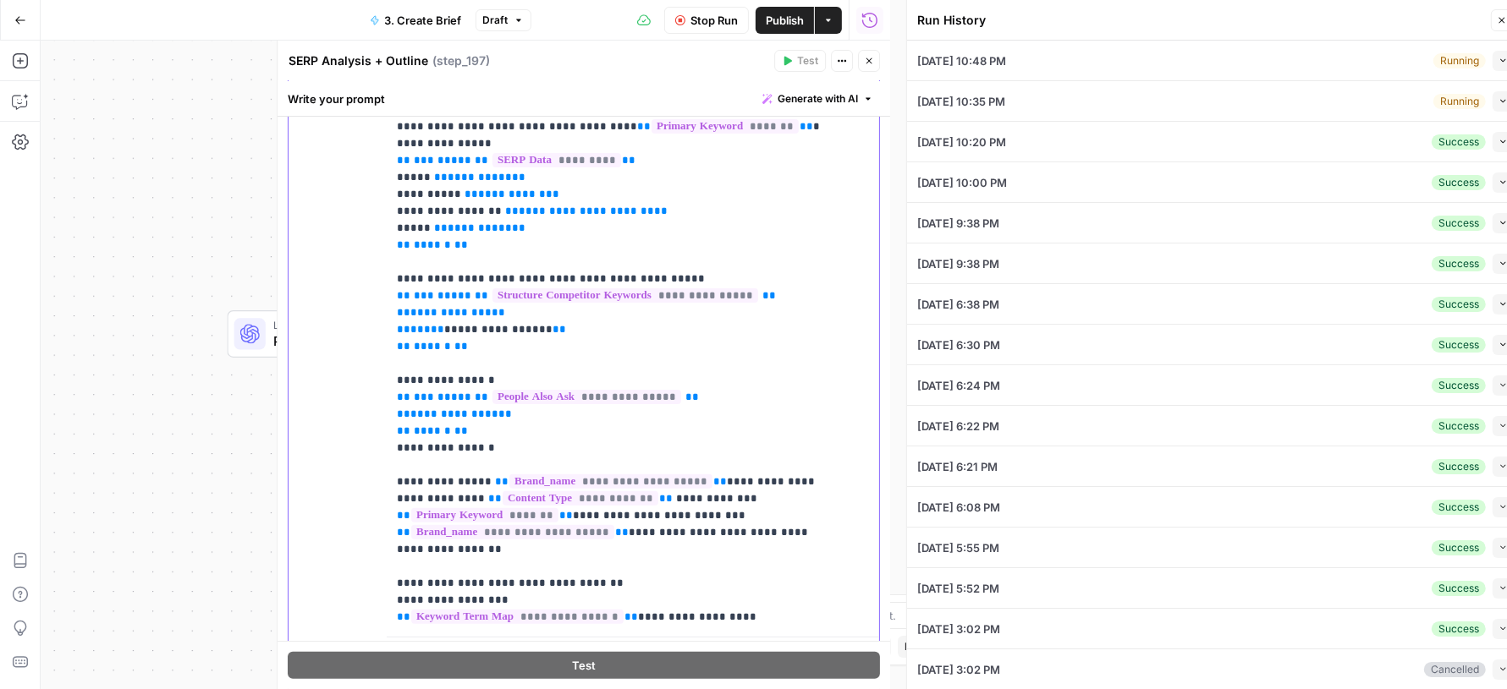
type input "# Keyword Term Map| Term | Variations | 1. [Palo Alto Networks]([URL][DOMAIN_NA…"
type input "# Header Term Map| Term | Variations |1. [Palo Alto Networks]([URL][DOMAIN_NAME…"
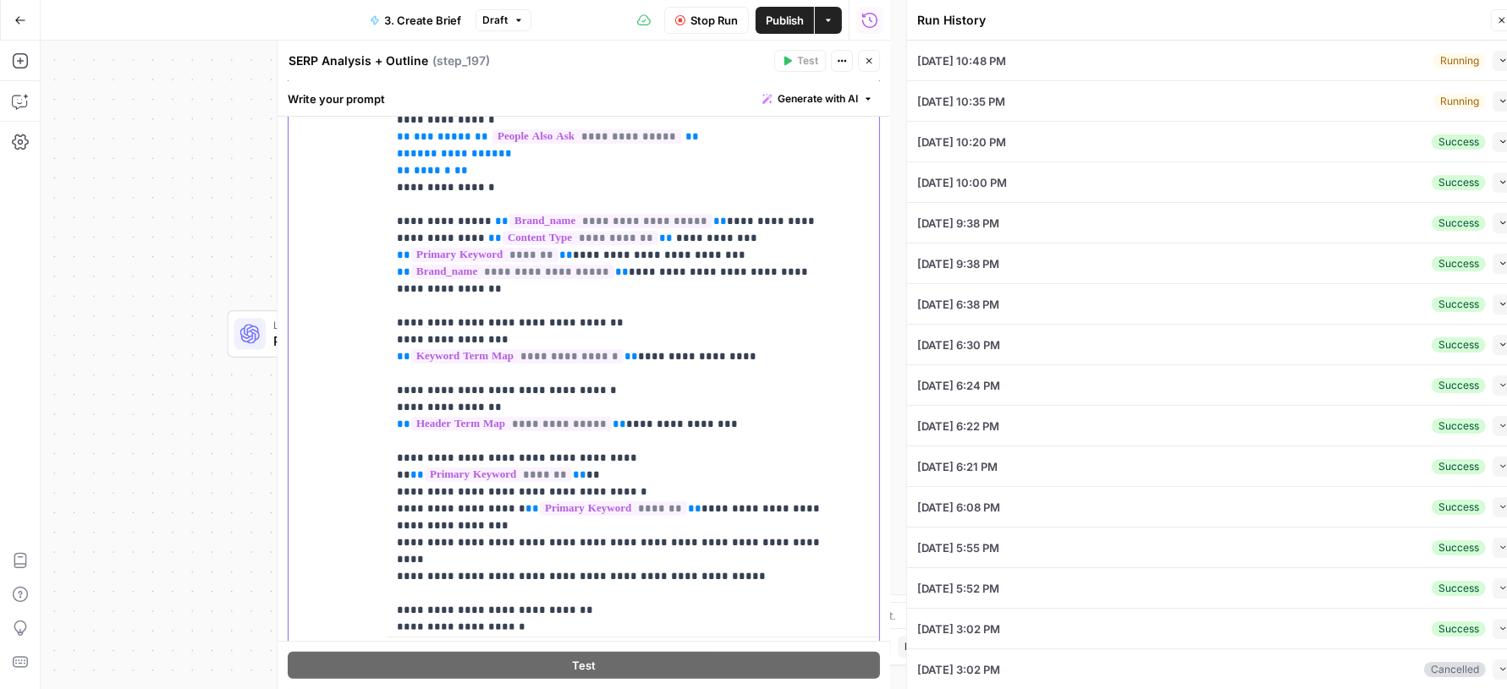
type input "# Keyword Term Map| Term | Variations | 1. [Palo Alto Networks]([URL][DOMAIN_NA…"
type input "# Header Term Map| Term | Variations |1. [Palo Alto Networks]([URL][DOMAIN_NAME…"
type input "# Keyword Term Map| Term | Variations | 1. [Palo Alto Networks]([URL][DOMAIN_NA…"
type input "# Header Term Map| Term | Variations |1. [Palo Alto Networks]([URL][DOMAIN_NAME…"
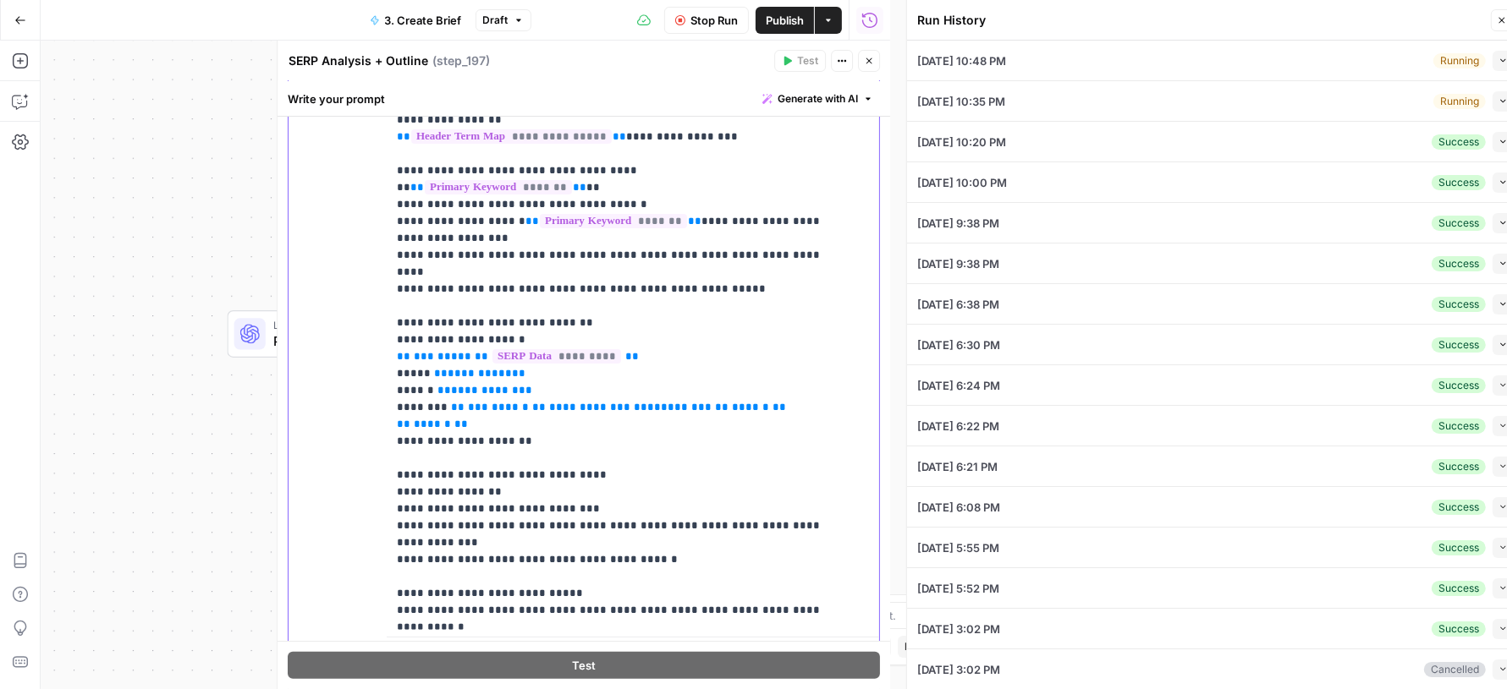
type input "# Keyword Term Map| Term | Variations | 1. [Palo Alto Networks]([URL][DOMAIN_NA…"
type input "# Header Term Map| Term | Variations |1. [Palo Alto Networks]([URL][DOMAIN_NAME…"
type input "# Keyword Term Map| Term | Variations | 1. [Palo Alto Networks](https://www.pal…"
type input "# Header Term Map| Term | Variations |1. [Palo Alto Networks](https://www.paloa…"
type input "# Keyword Term Map| Term | Variations | 1. [Palo Alto Networks](https://www.pal…"
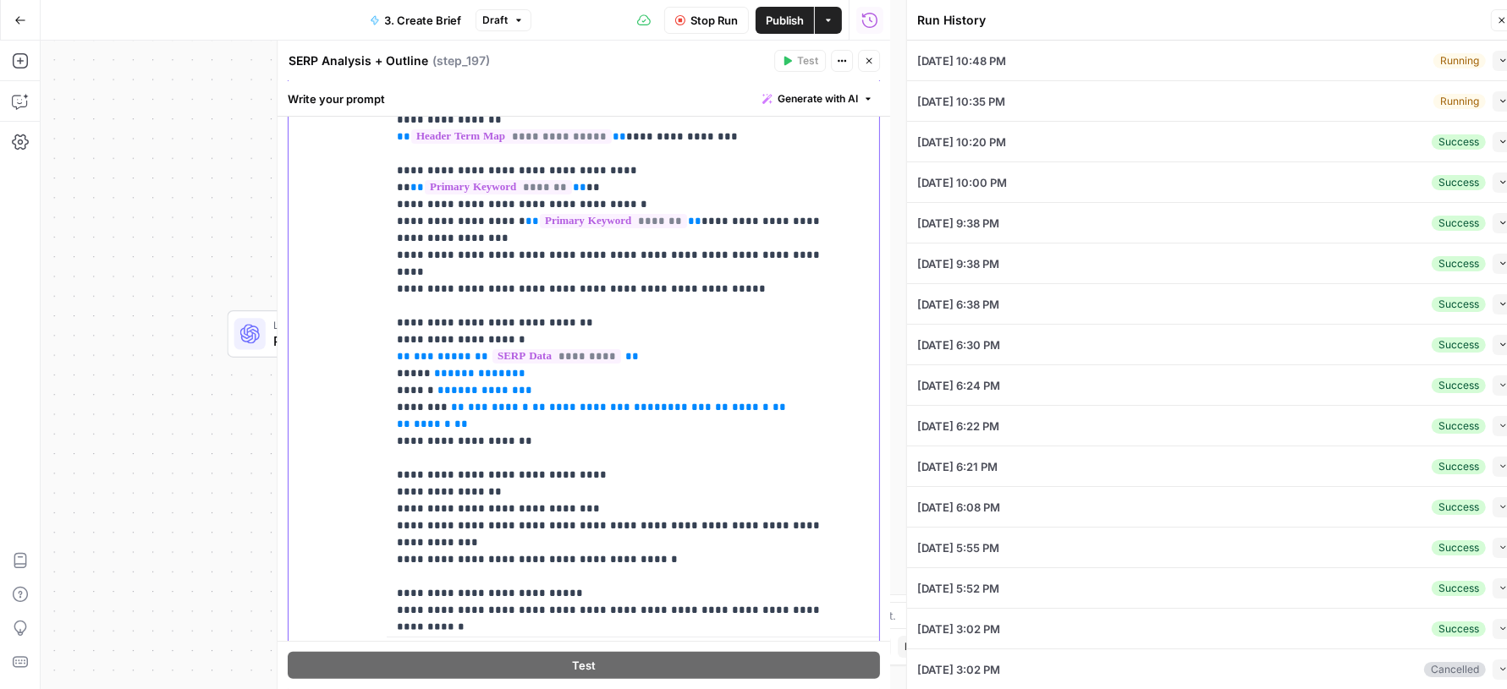
type input "# Header Term Map| Term | Variations |1. [Palo Alto Networks](https://www.paloa…"
type input "# Keyword Term Map| Term | Variations | 1. [Palo Alto Networks](https://www.pal…"
type input "# Header Term Map| Term | Variations |1. [Palo Alto Networks](https://www.paloa…"
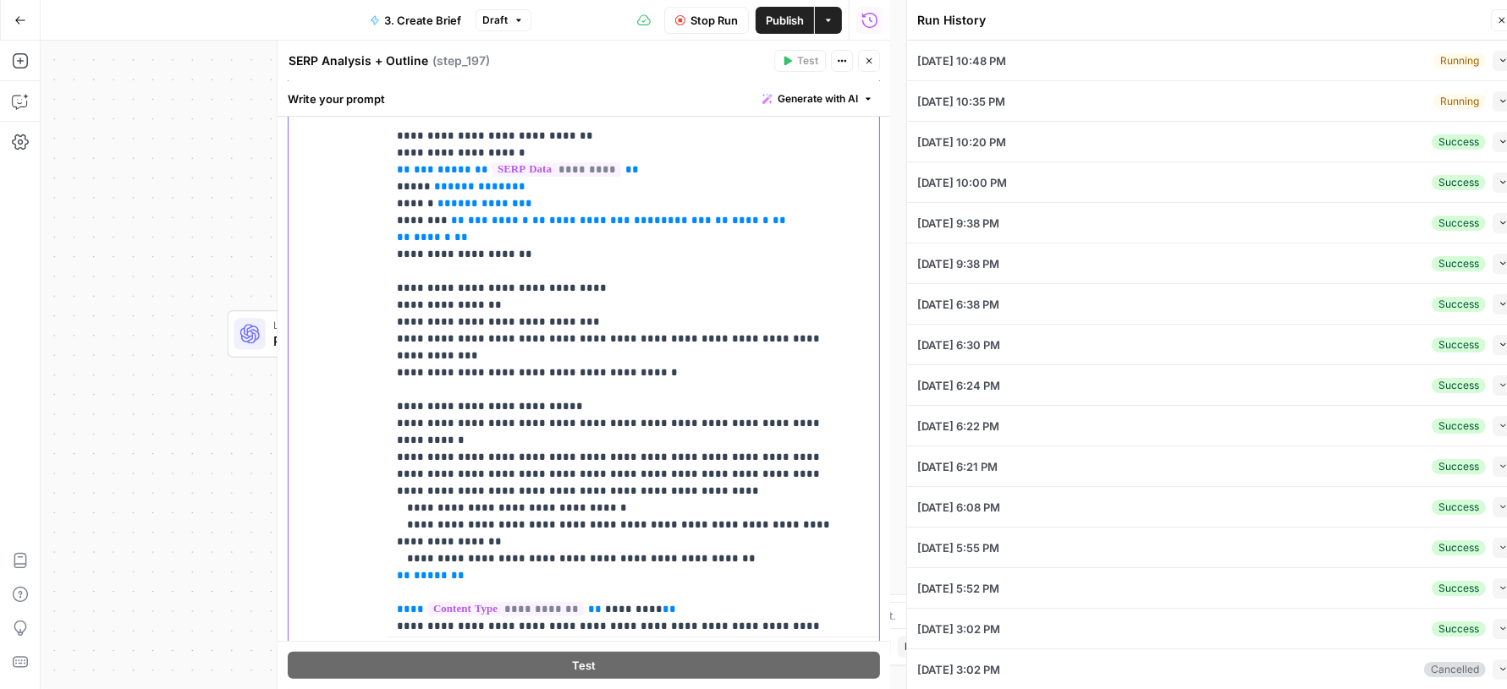
type input "# Keyword Term Map| Term | Variations | 1. [Palo Alto Networks](https://www.pal…"
type input "# Header Term Map| Term | Variations |1. [Palo Alto Networks](https://www.paloa…"
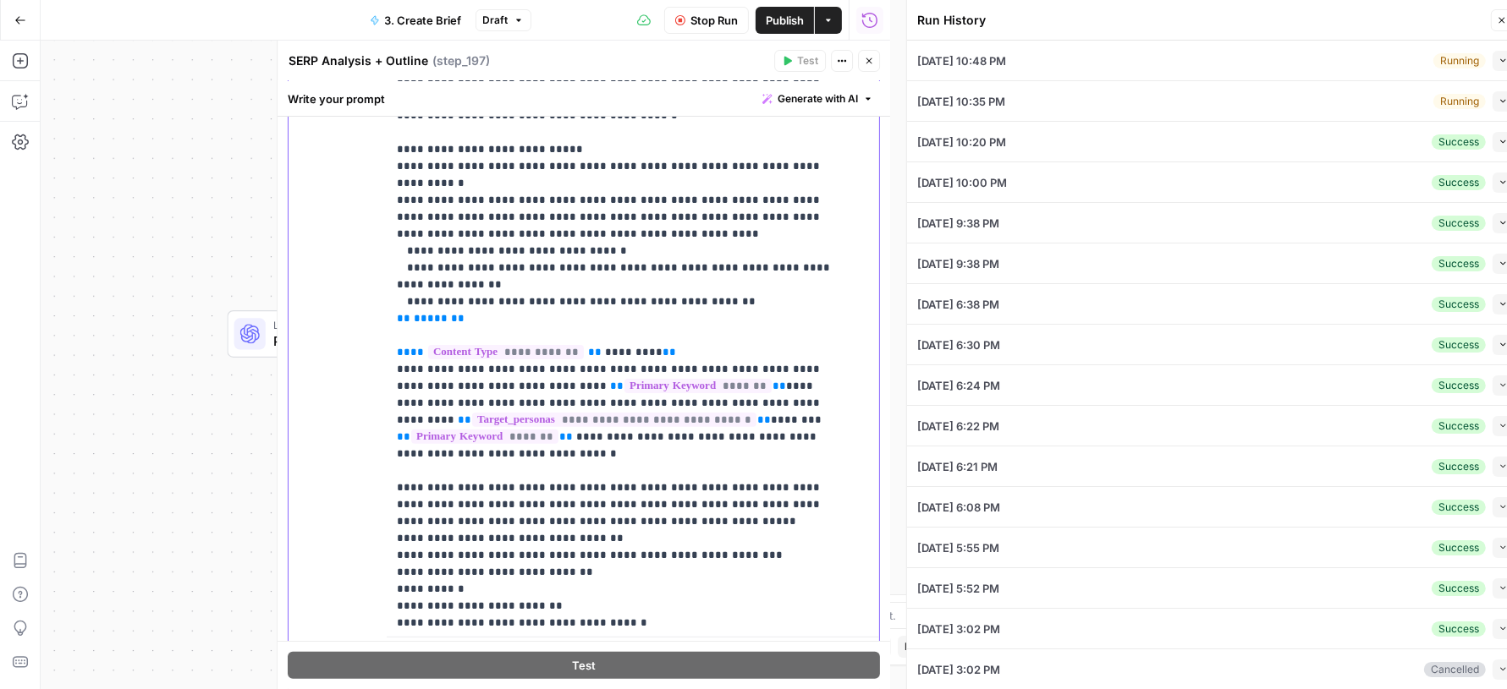
type input "# Keyword Term Map| Term | Variations | 1. [Palo Alto Networks](https://www.pal…"
type input "# Header Term Map| Term | Variations |1. [Palo Alto Networks](https://www.paloa…"
type input "# Keyword Term Map| Term | Variations | 1. [Palo Alto Networks](https://www.pal…"
type input "# Header Term Map| Term | Variations |1. [Palo Alto Networks](https://www.paloa…"
type input "# Keyword Term Map| Term | Variations | 1. [Palo Alto Networks](https://www.pal…"
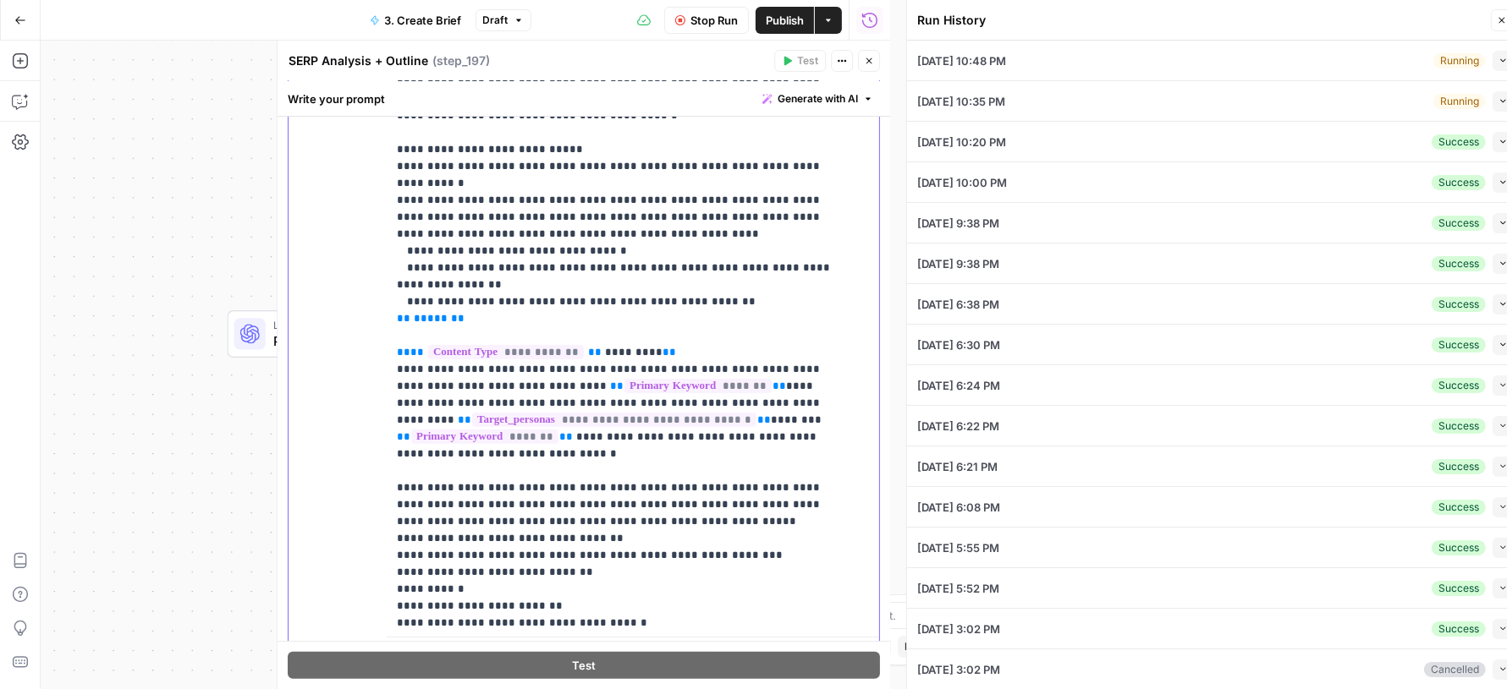
type input "# Header Term Map| Term | Variations |1. [Palo Alto Networks](https://www.paloa…"
type input "# Keyword Term Map| Term | Variations | 1. [Palo Alto Networks](https://www.pal…"
type input "# Header Term Map| Term | Variations |1. [Palo Alto Networks](https://www.paloa…"
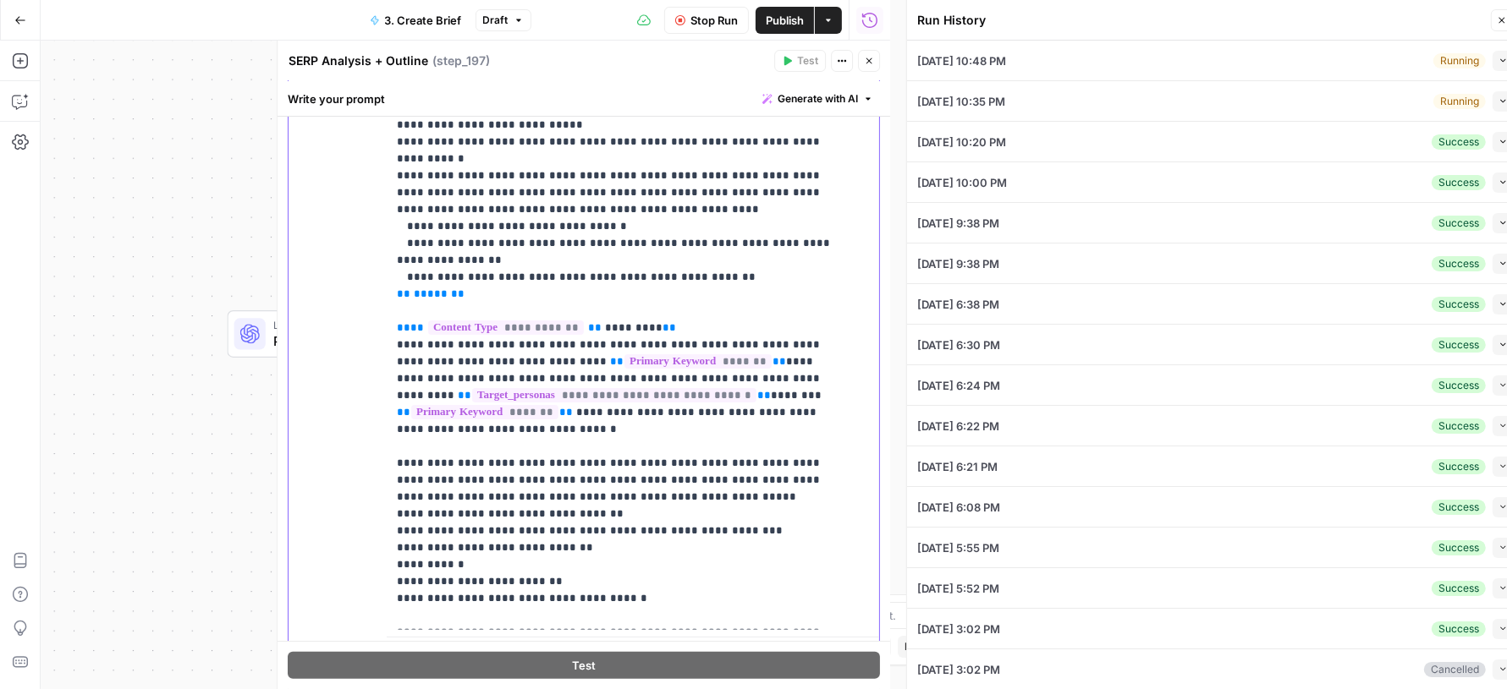
type input "# Keyword Term Map| Term | Variations | 1. [Palo Alto Networks](https://www.pal…"
type input "# Header Term Map| Term | Variations |1. [Palo Alto Networks](https://www.paloa…"
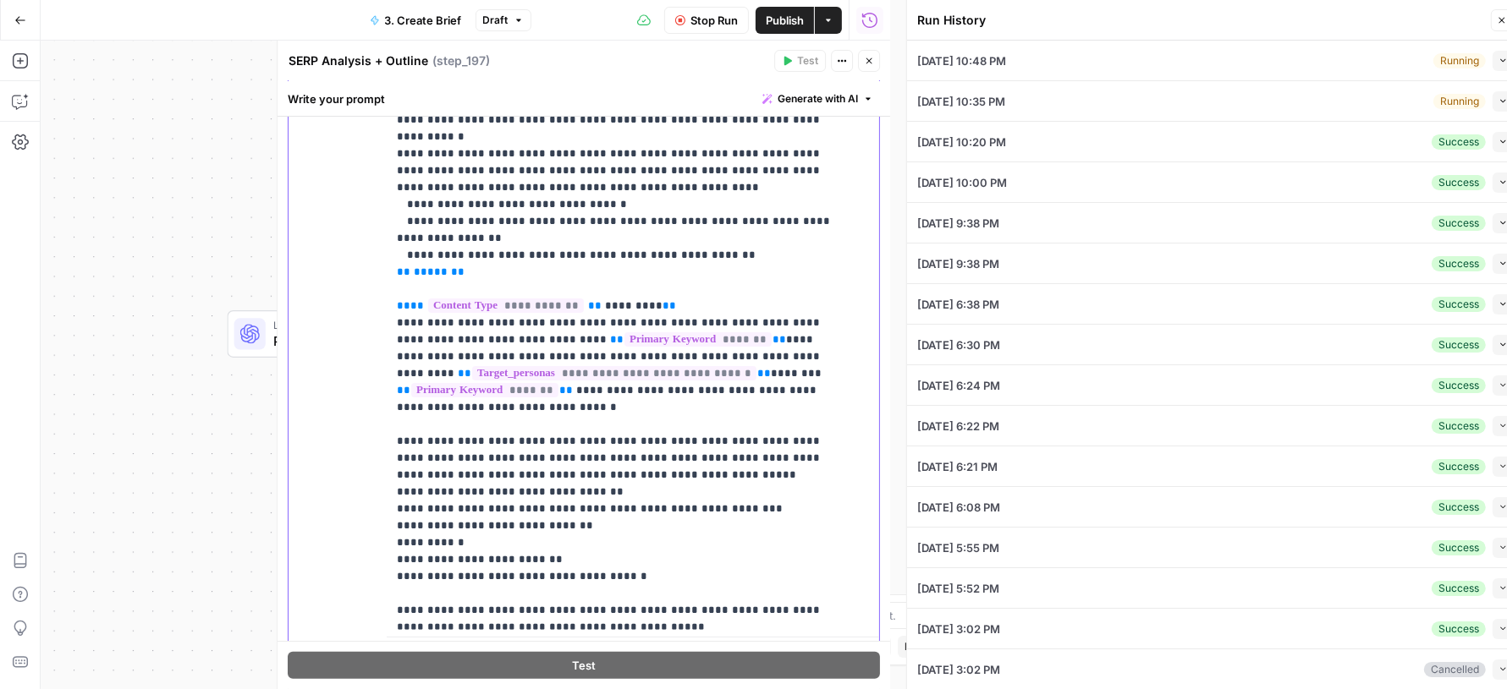
type input "# Keyword Term Map| Term | Variations | 1. [Palo Alto Networks](https://www.pal…"
type input "# Header Term Map| Term | Variations |1. [Palo Alto Networks](https://www.paloa…"
type input "# Keyword Term Map| Term | Variations | 1. [Palo Alto Networks](https://www.pal…"
type input "# Header Term Map| Term | Variations |1. [Palo Alto Networks](https://www.paloa…"
type input "# Keyword Term Map| Term | Variations | 1. [Palo Alto Networks](https://www.pal…"
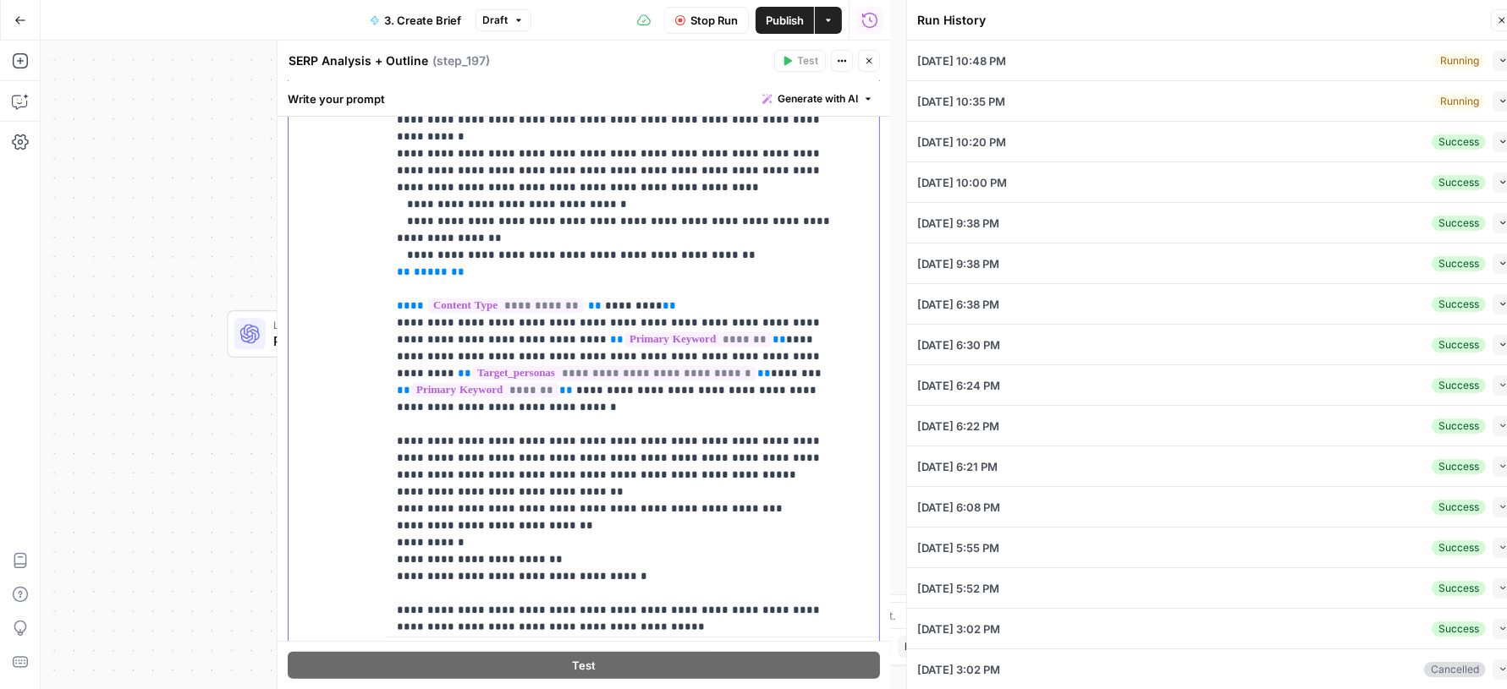
type input "# Header Term Map| Term | Variations |1. [Palo Alto Networks](https://www.paloa…"
type input "# Keyword Term Map| Term | Variations | 1. [Palo Alto Networks](https://www.pal…"
type input "# Header Term Map| Term | Variations |1. [Palo Alto Networks](https://www.paloa…"
type input "# Keyword Term Map| Term | Variations | 1. [Palo Alto Networks](https://www.pal…"
type input "# Header Term Map| Term | Variations |1. [Palo Alto Networks](https://www.paloa…"
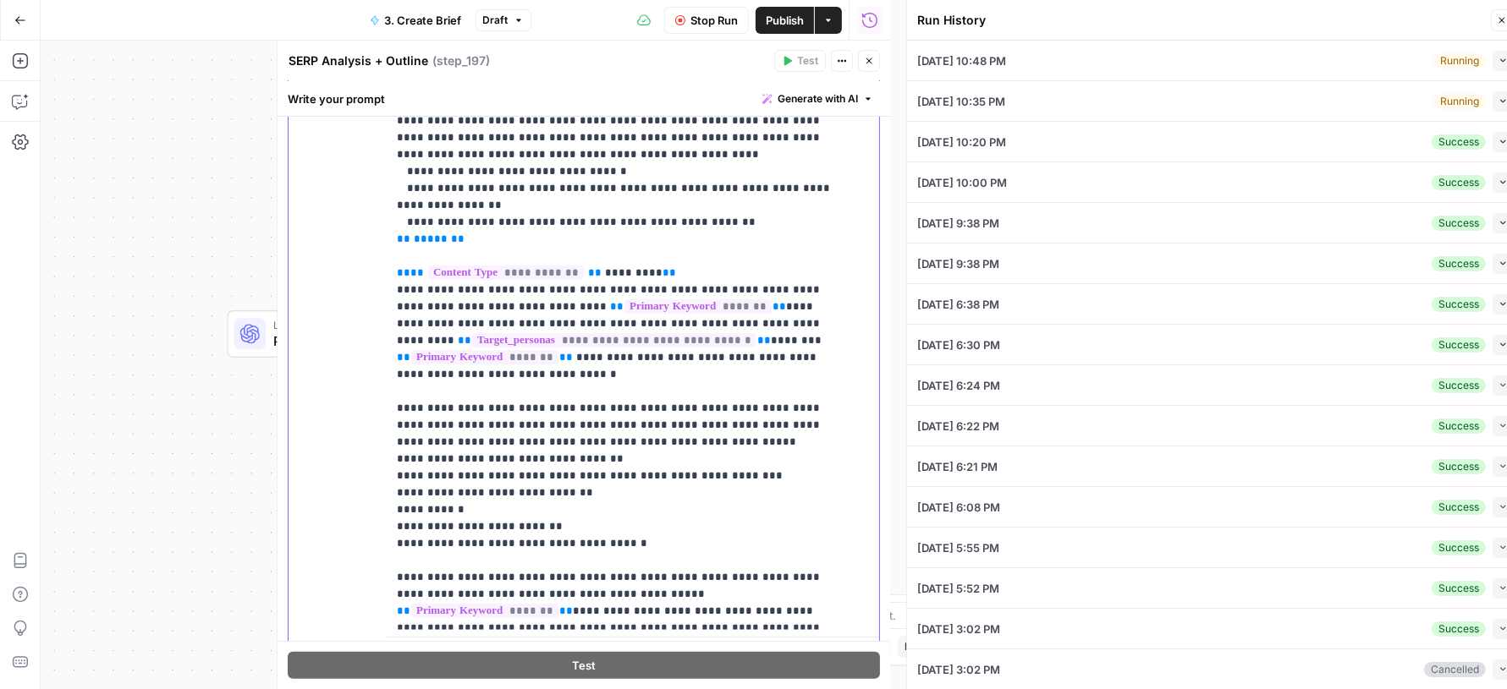
type input "# Keyword Term Map| Term | Variations | 1. [Palo Alto Networks](https://www.pal…"
type input "# Header Term Map| Term | Variations |1. [Palo Alto Networks](https://www.paloa…"
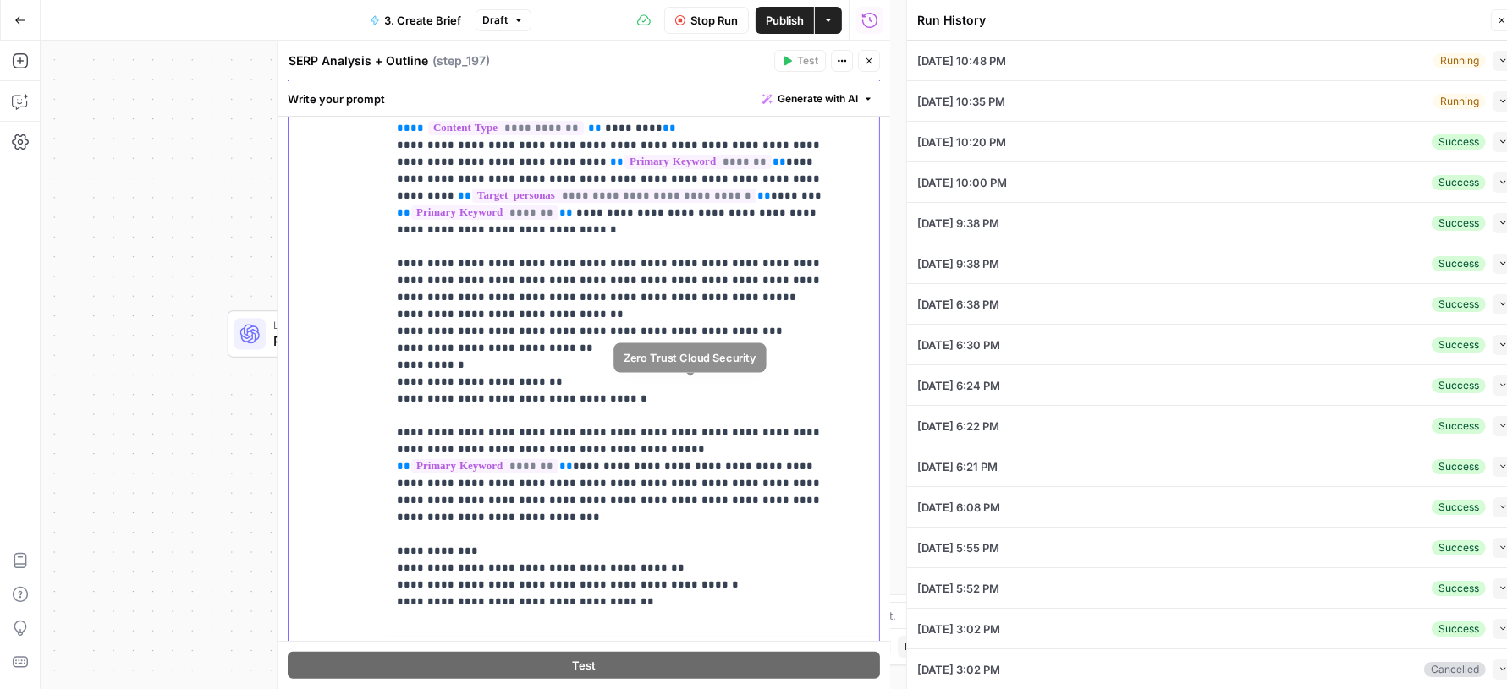
type input "# Keyword Term Map| Term | Variations | 1. [Palo Alto Networks](https://www.pal…"
type input "# Header Term Map| Term | Variations |1. [Palo Alto Networks](https://www.paloa…"
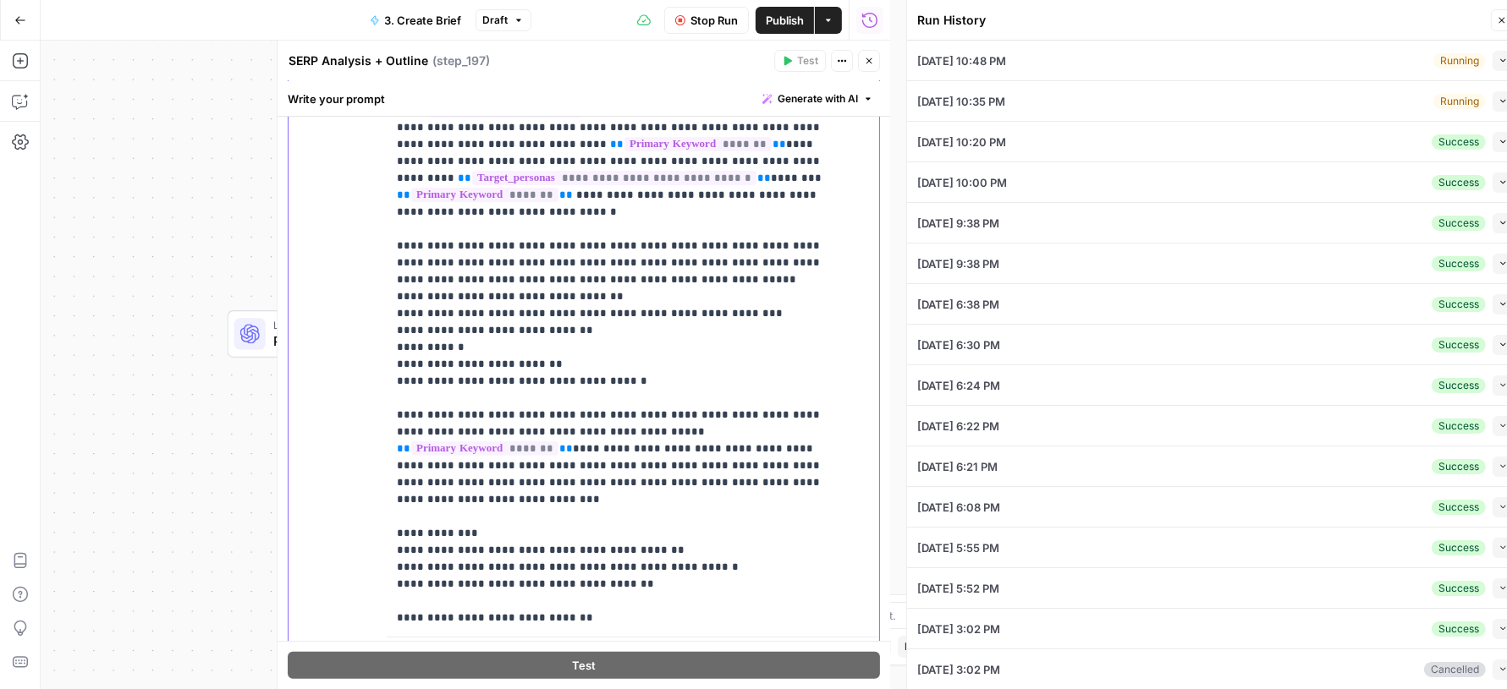
type input "# Keyword Term Map| Term | Variations | 1. [Palo Alto Networks](https://www.pal…"
type input "# Header Term Map| Term | Variations |1. [Palo Alto Networks](https://www.paloa…"
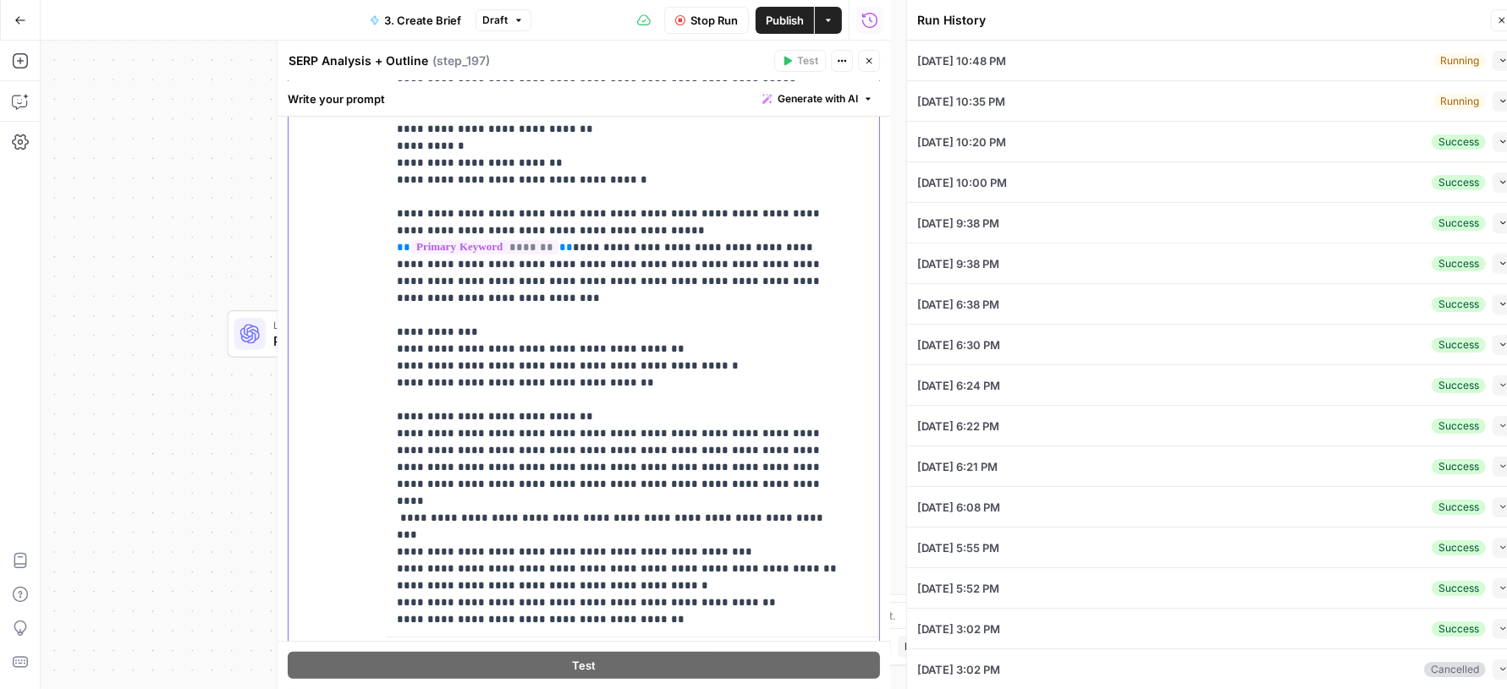
type input "# Keyword Term Map| Term | Variations | 1. [Palo Alto Networks](https://www.pal…"
type input "# Header Term Map| Term | Variations |1. [Palo Alto Networks](https://www.paloa…"
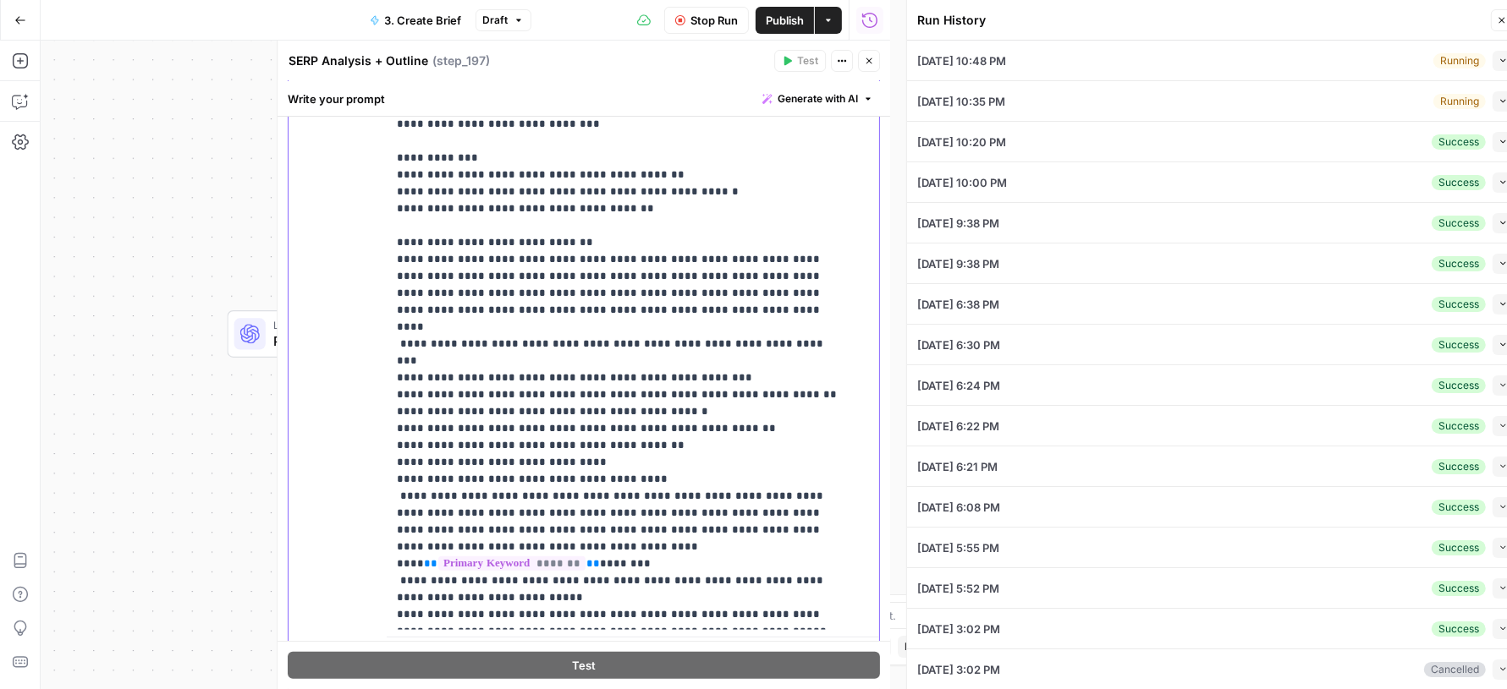
type input "# Keyword Term Map| Term | Variations | 1. [Palo Alto Networks](https://www.pal…"
type input "# Header Term Map| Term | Variations |1. [Palo Alto Networks](https://www.paloa…"
type input "# Keyword Term Map| Term | Variations | 1. [Palo Alto Networks](https://www.pal…"
type input "# Header Term Map| Term | Variations |1. [Palo Alto Networks](https://www.paloa…"
type input "# Keyword Term Map| Term | Variations | 1. [Palo Alto Networks](https://www.pal…"
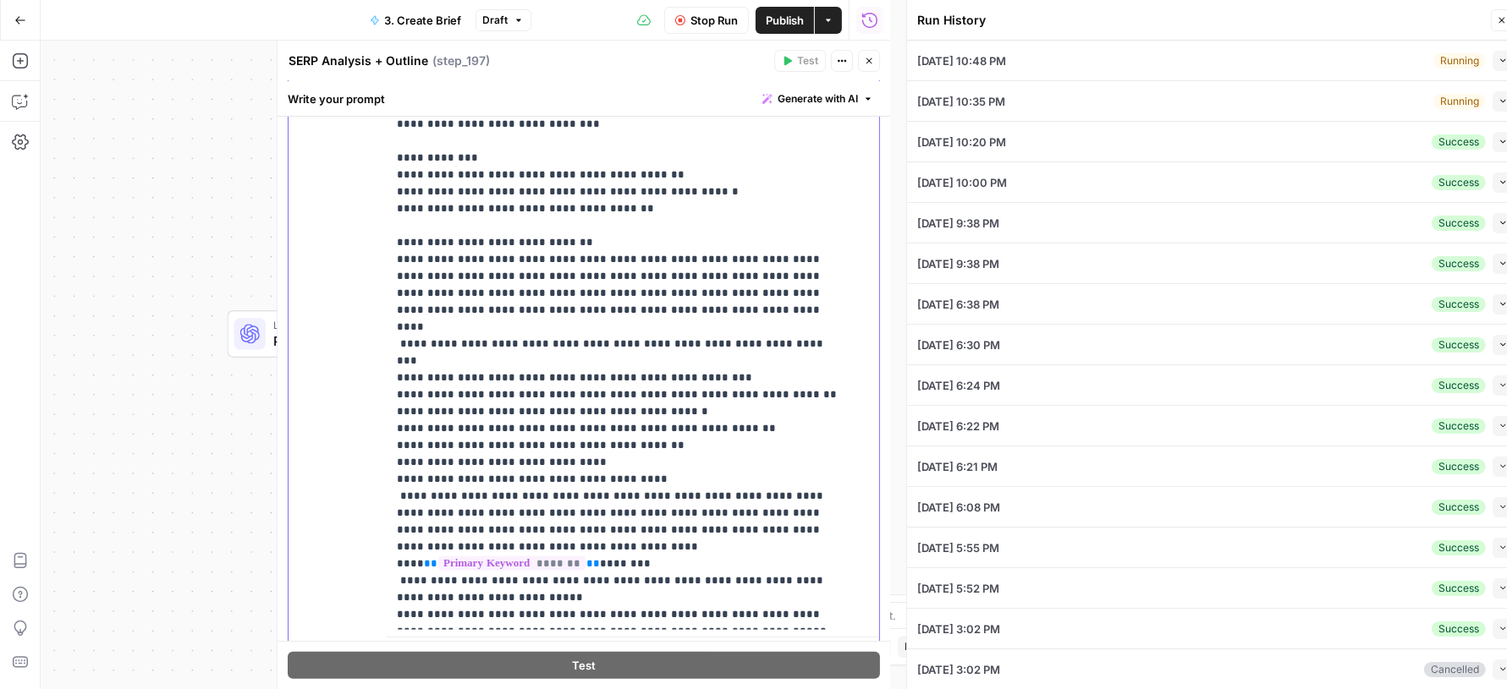
type input "# Header Term Map| Term | Variations |1. [Palo Alto Networks](https://www.paloa…"
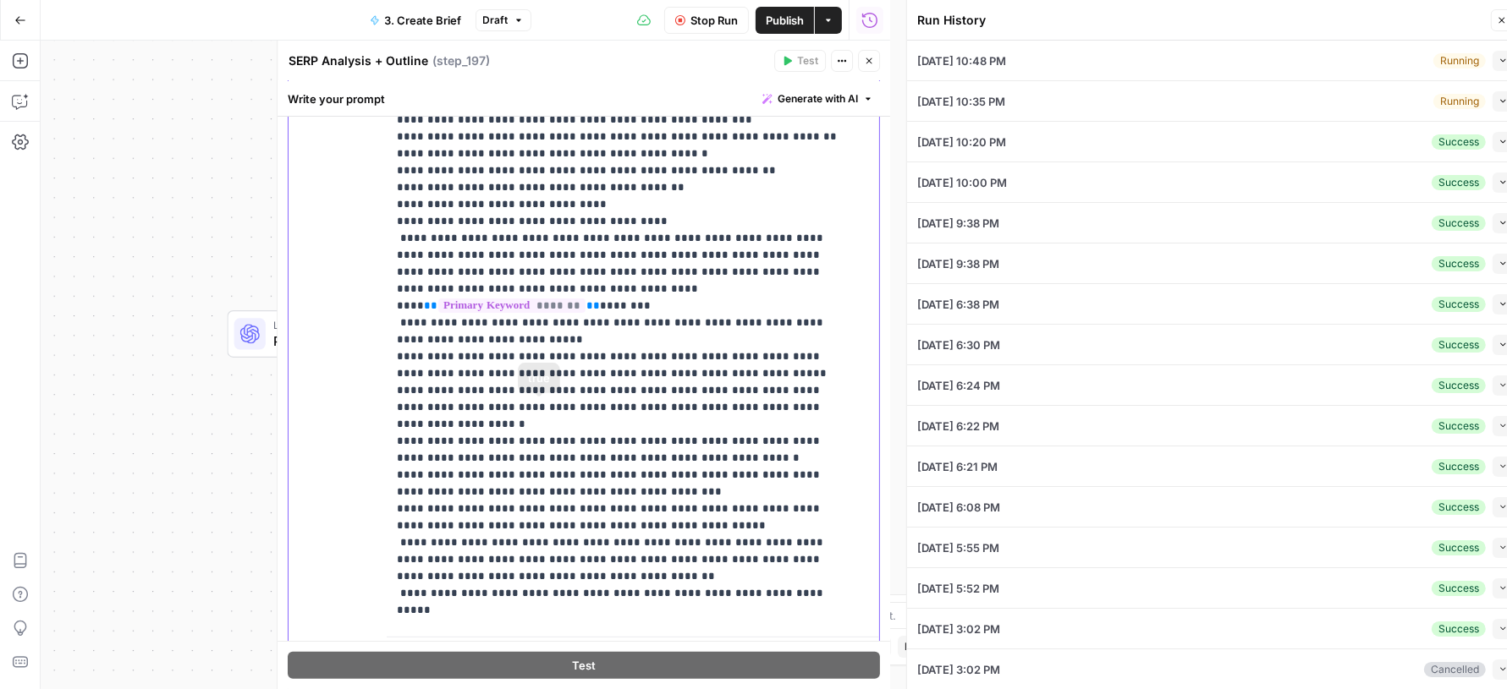
scroll to position [2386, 0]
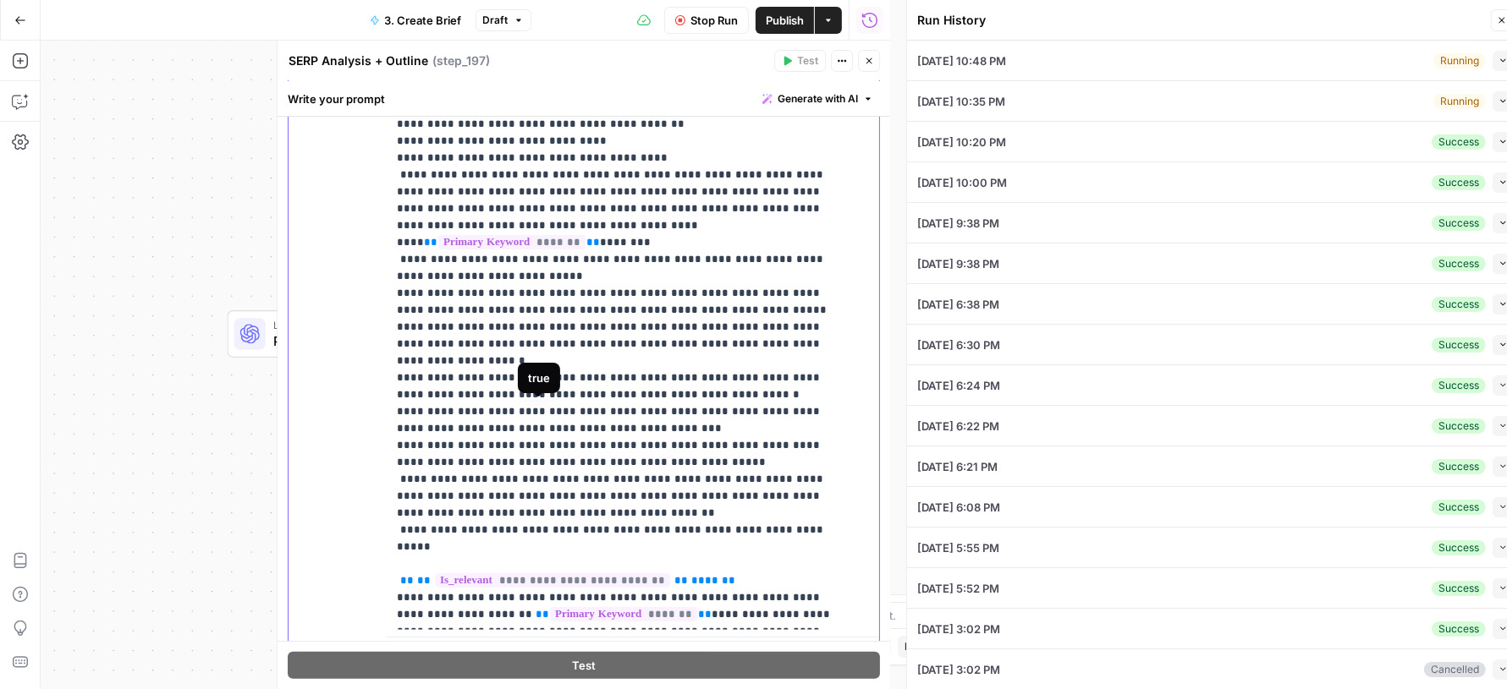
type input "# Keyword Term Map| Term | Variations | 1. [Palo Alto Networks](https://www.pal…"
type input "# Header Term Map| Term | Variations |1. [Palo Alto Networks](https://www.paloa…"
type input "# Keyword Term Map| Term | Variations | 1. [Palo Alto Networks](https://www.pal…"
type input "# Header Term Map| Term | Variations |1. [Palo Alto Networks](https://www.paloa…"
type input "# Keyword Term Map| Term | Variations | 1. [Palo Alto Networks](https://www.pal…"
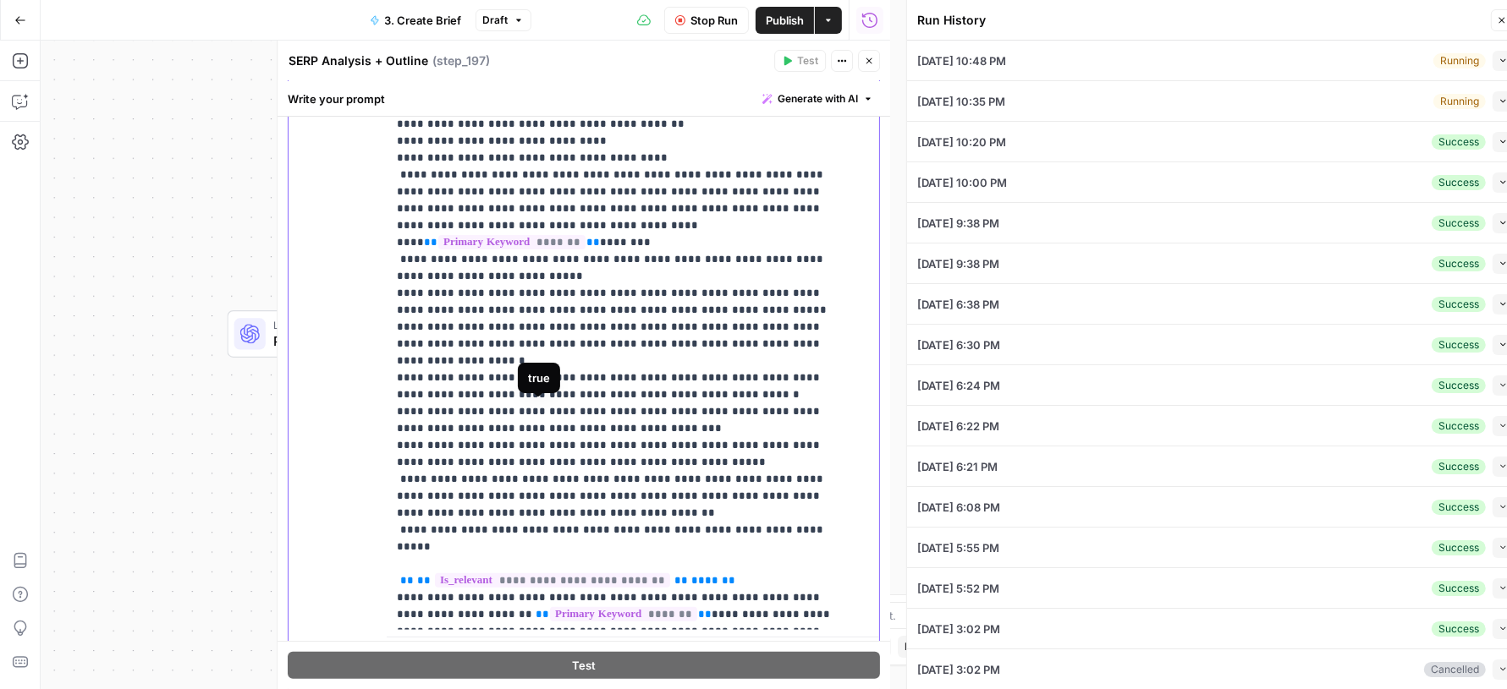
type input "# Header Term Map| Term | Variations |1. [Palo Alto Networks](https://www.paloa…"
type input "# Keyword Term Map| Term | Variations | 1. [Palo Alto Networks](https://www.pal…"
type input "# Header Term Map| Term | Variations |1. [Palo Alto Networks](https://www.paloa…"
type input "# Keyword Term Map| Term | Variations | 1. [Palo Alto Networks](https://www.pal…"
type input "# Header Term Map| Term | Variations |1. [Palo Alto Networks](https://www.paloa…"
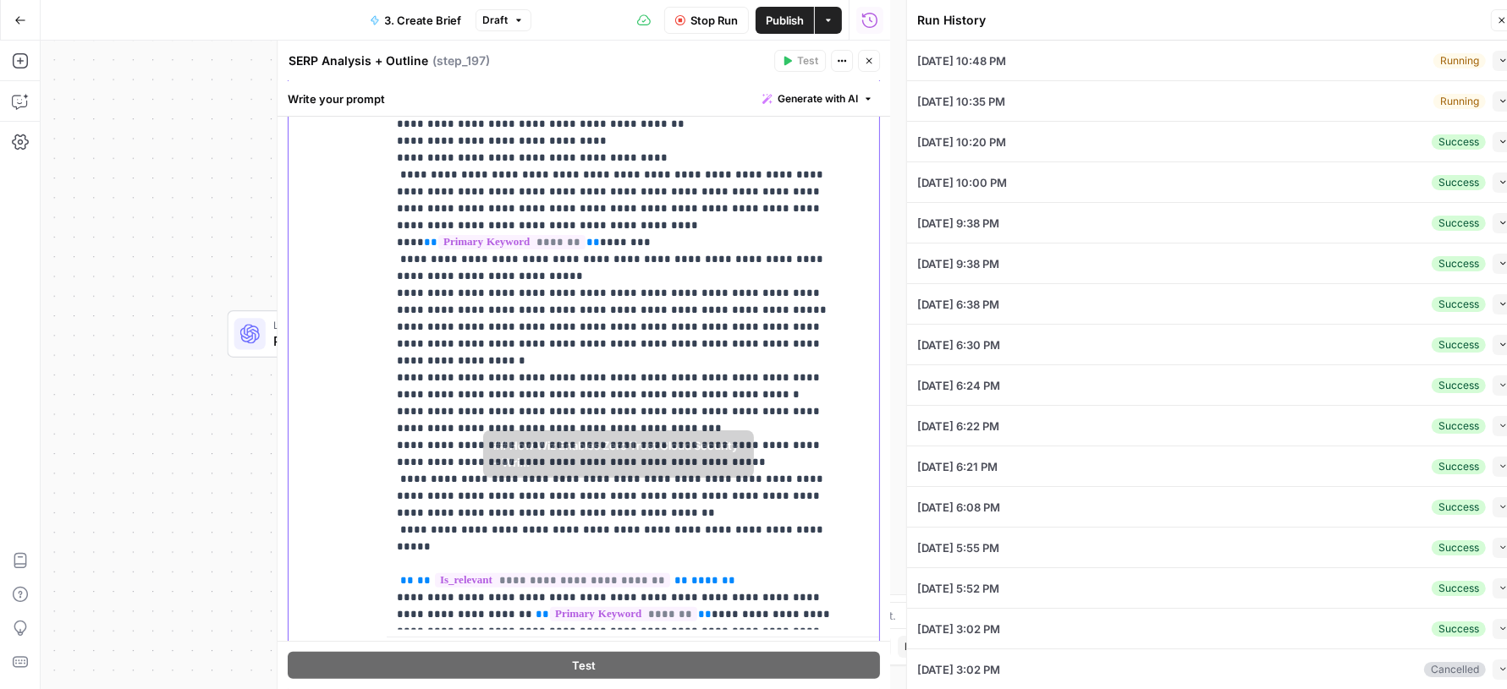
type input "# Keyword Term Map| Term | Variations | 1. [Palo Alto Networks](https://www.pal…"
type input "# Header Term Map| Term | Variations |1. [Palo Alto Networks](https://www.paloa…"
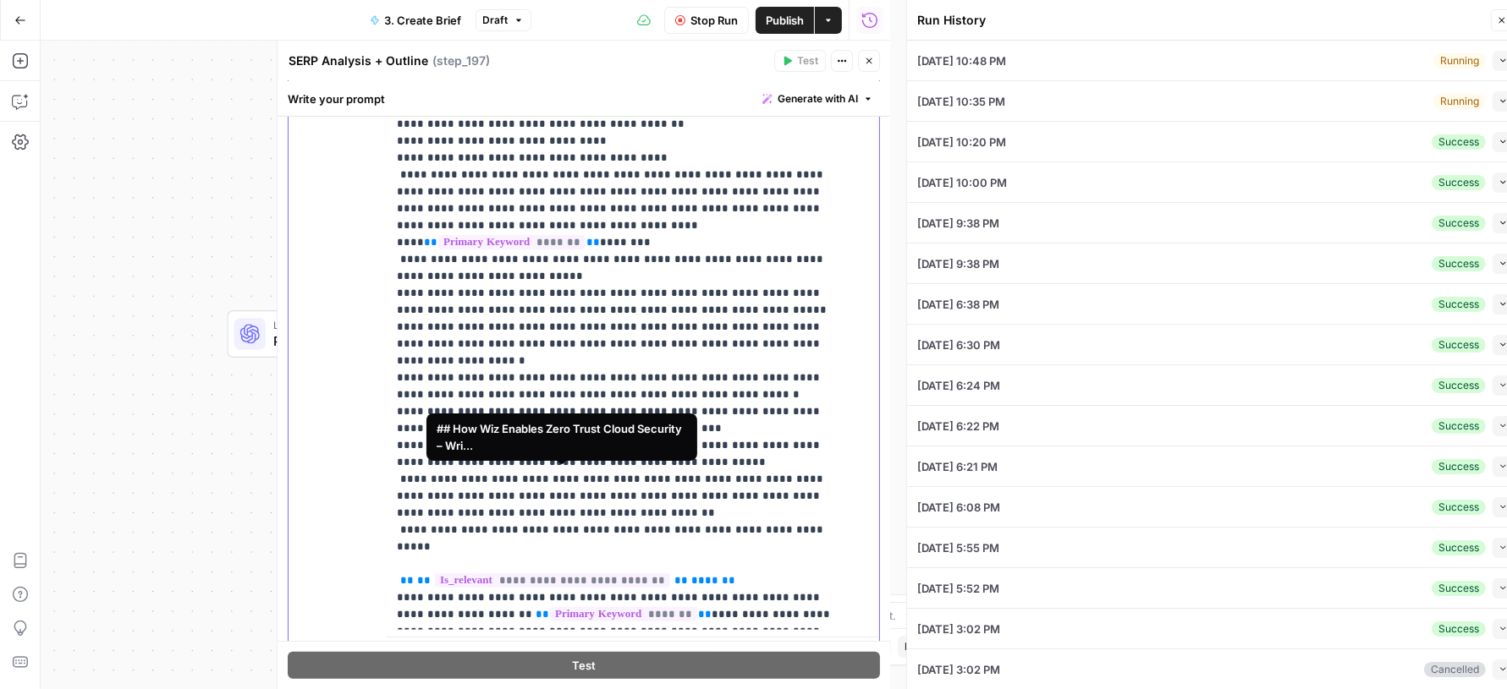
type input "# Keyword Term Map| Term | Variations | 1. [Palo Alto Networks](https://www.pal…"
type input "# Header Term Map| Term | Variations |1. [Palo Alto Networks](https://www.paloa…"
click at [534, 675] on span "**********" at bounding box center [490, 682] width 159 height 14
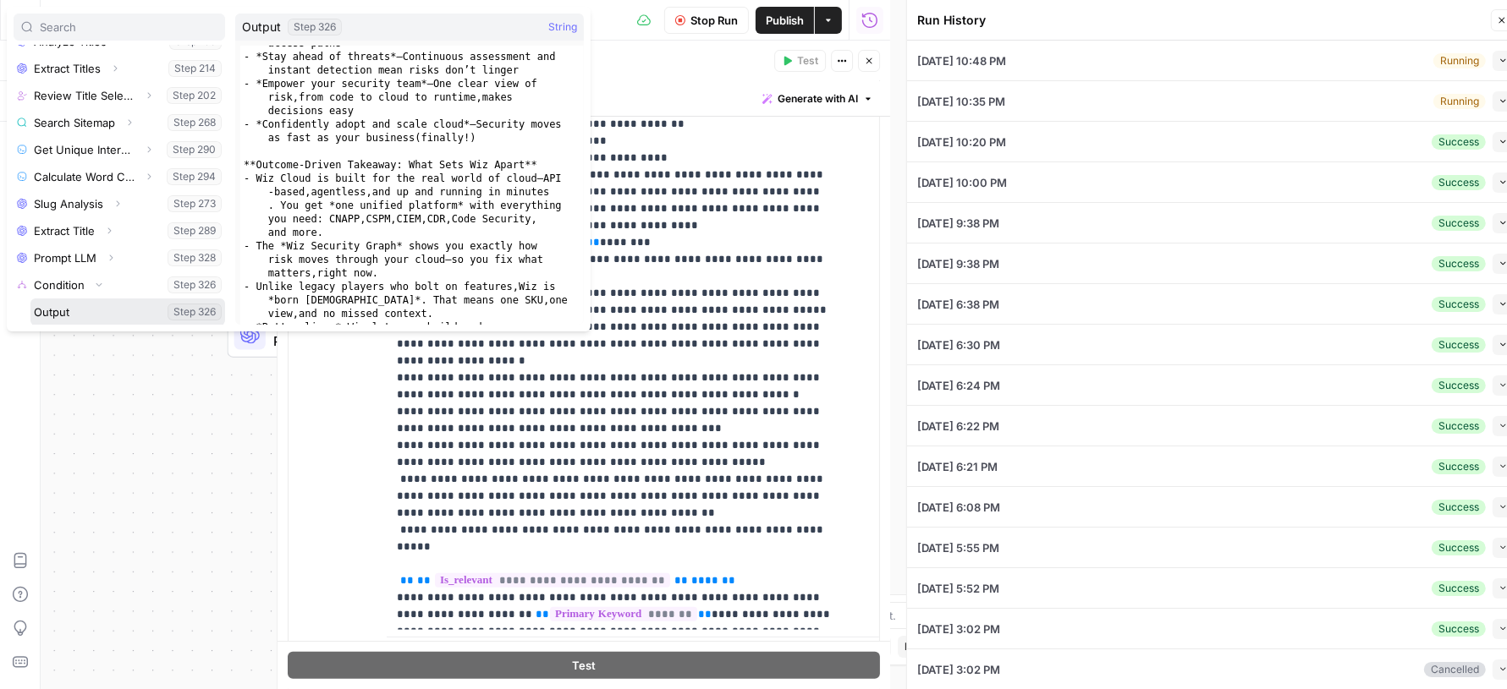
scroll to position [1128, 0]
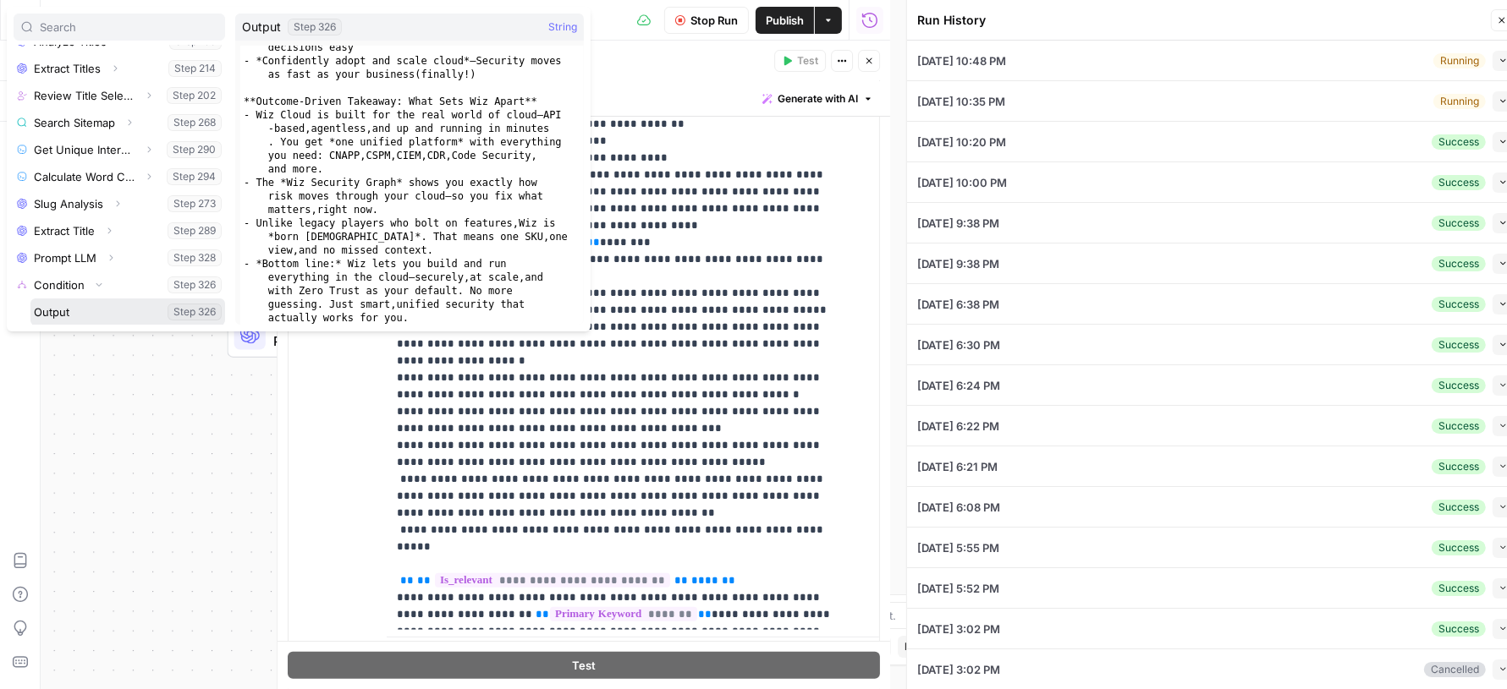
type input "# Keyword Term Map| Term | Variations | 1. [Palo Alto Networks](https://www.pal…"
type input "# Header Term Map| Term | Variations |1. [Palo Alto Networks](https://www.paloa…"
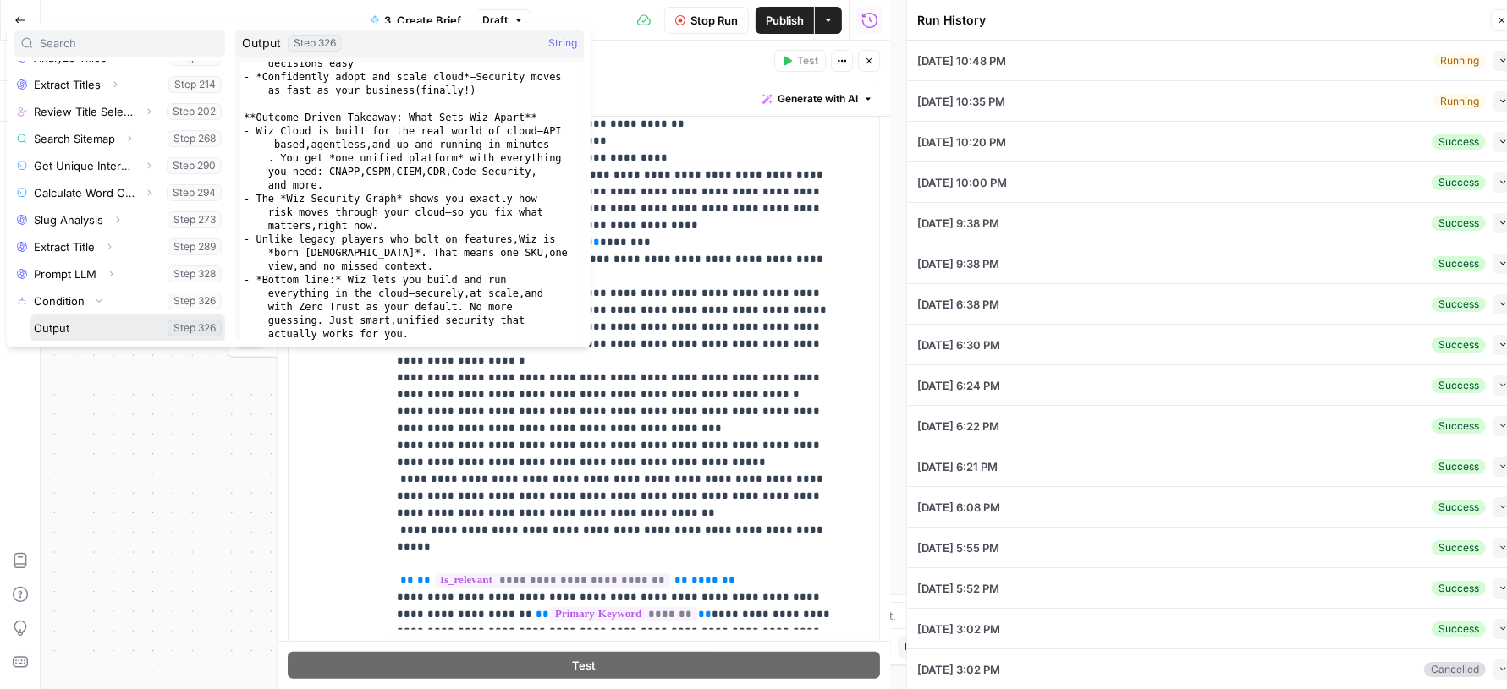
scroll to position [15, 0]
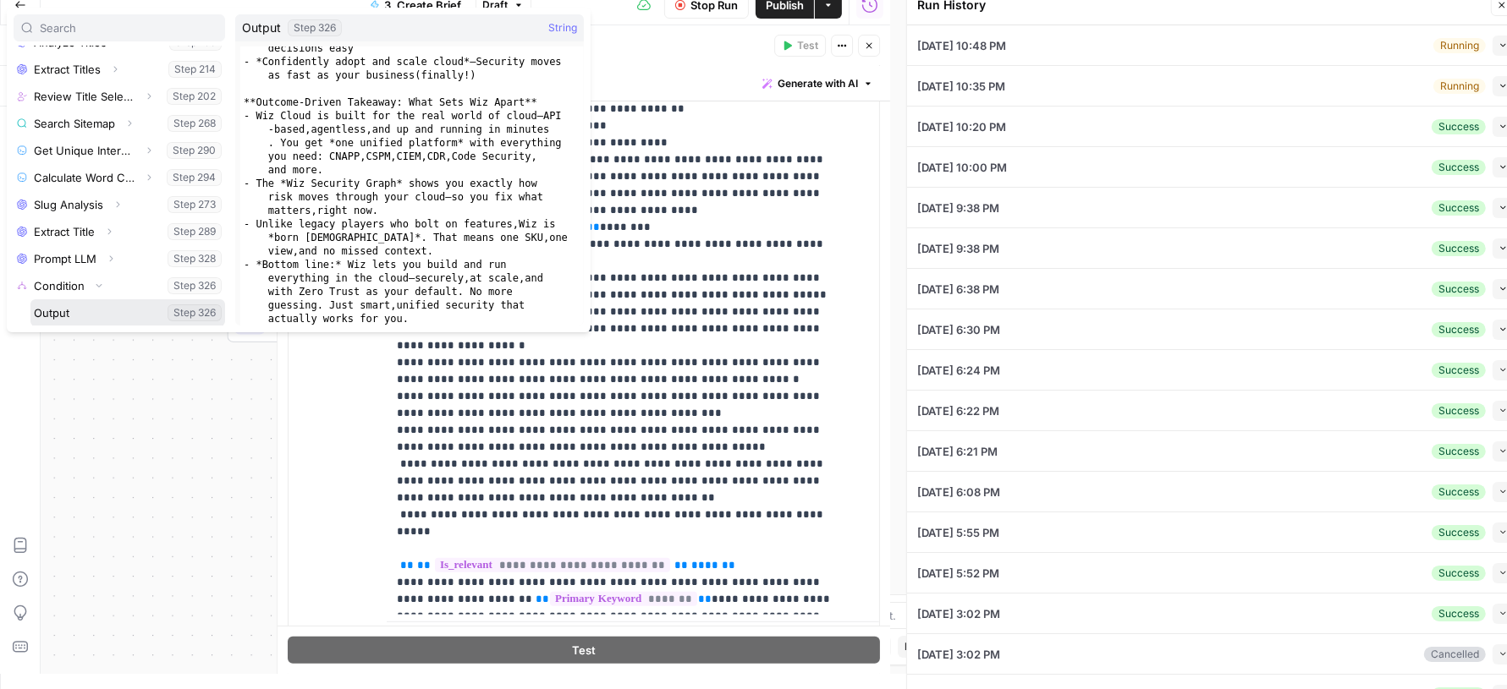
type input "# Keyword Term Map| Term | Variations | 1. [Palo Alto Networks](https://www.pal…"
type input "# Header Term Map| Term | Variations |1. [Palo Alto Networks](https://www.paloa…"
type input "# Keyword Term Map| Term | Variations | 1. [Palo Alto Networks](https://www.pal…"
type input "# Header Term Map| Term | Variations |1. [Palo Alto Networks](https://www.paloa…"
type input "# Keyword Term Map| Term | Variations | 1. [Palo Alto Networks](https://www.pal…"
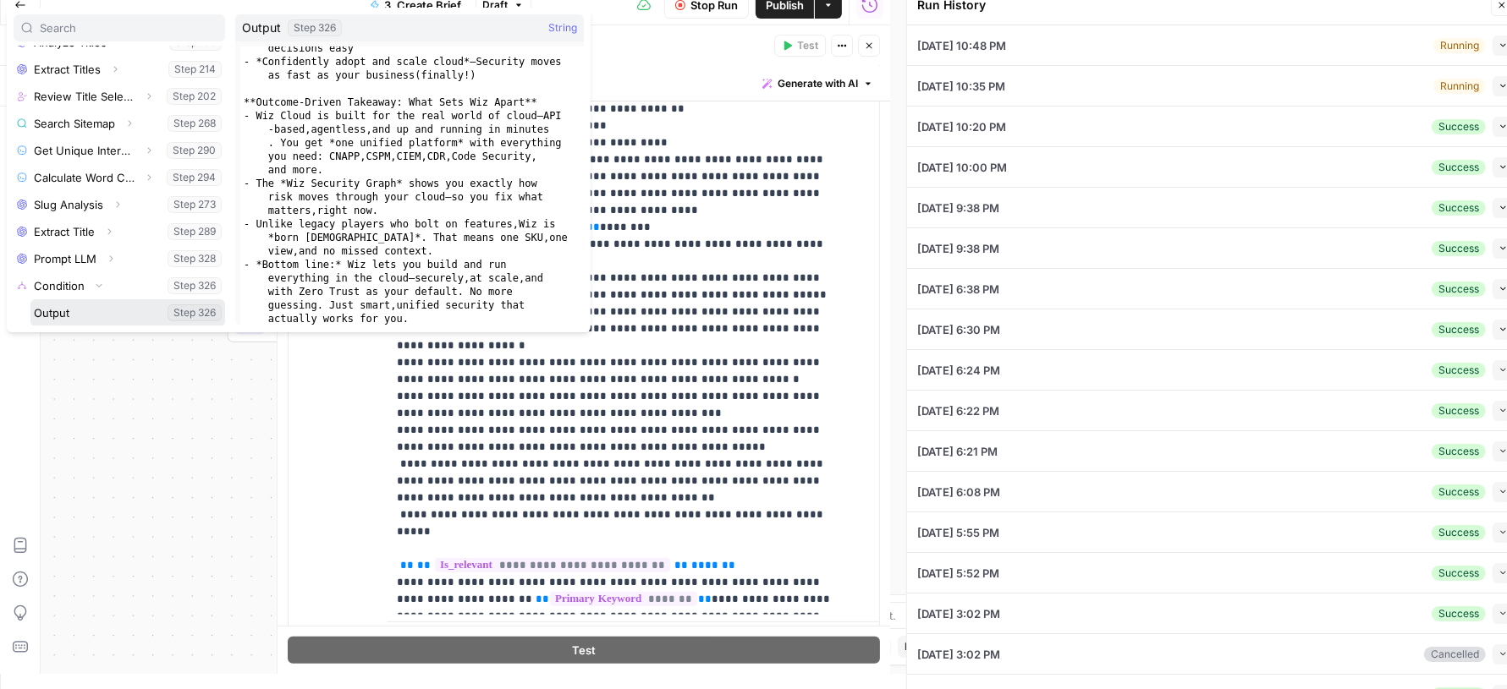
type input "# Header Term Map| Term | Variations |1. [Palo Alto Networks](https://www.paloa…"
type input "# Keyword Term Map| Term | Variations | 1. [Palo Alto Networks](https://www.pal…"
type input "# Header Term Map| Term | Variations |1. [Palo Alto Networks](https://www.paloa…"
type input "# Keyword Term Map| Term | Variations | 1. [Palo Alto Networks](https://www.pal…"
type input "# Header Term Map| Term | Variations |1. [Palo Alto Networks](https://www.paloa…"
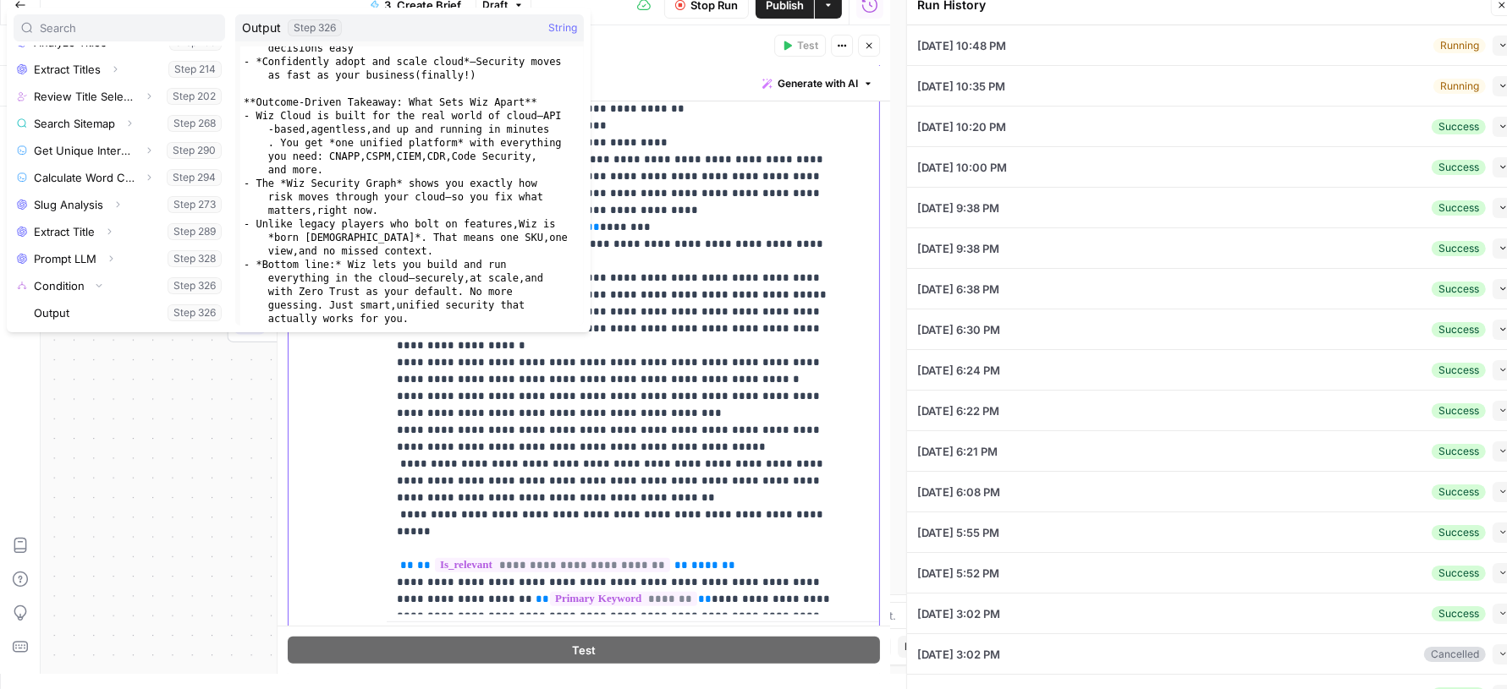
type input "# Keyword Term Map| Term | Variations | 1. [Palo Alto Networks](https://www.pal…"
type input "# Header Term Map| Term | Variations |1. [Palo Alto Networks](https://www.paloa…"
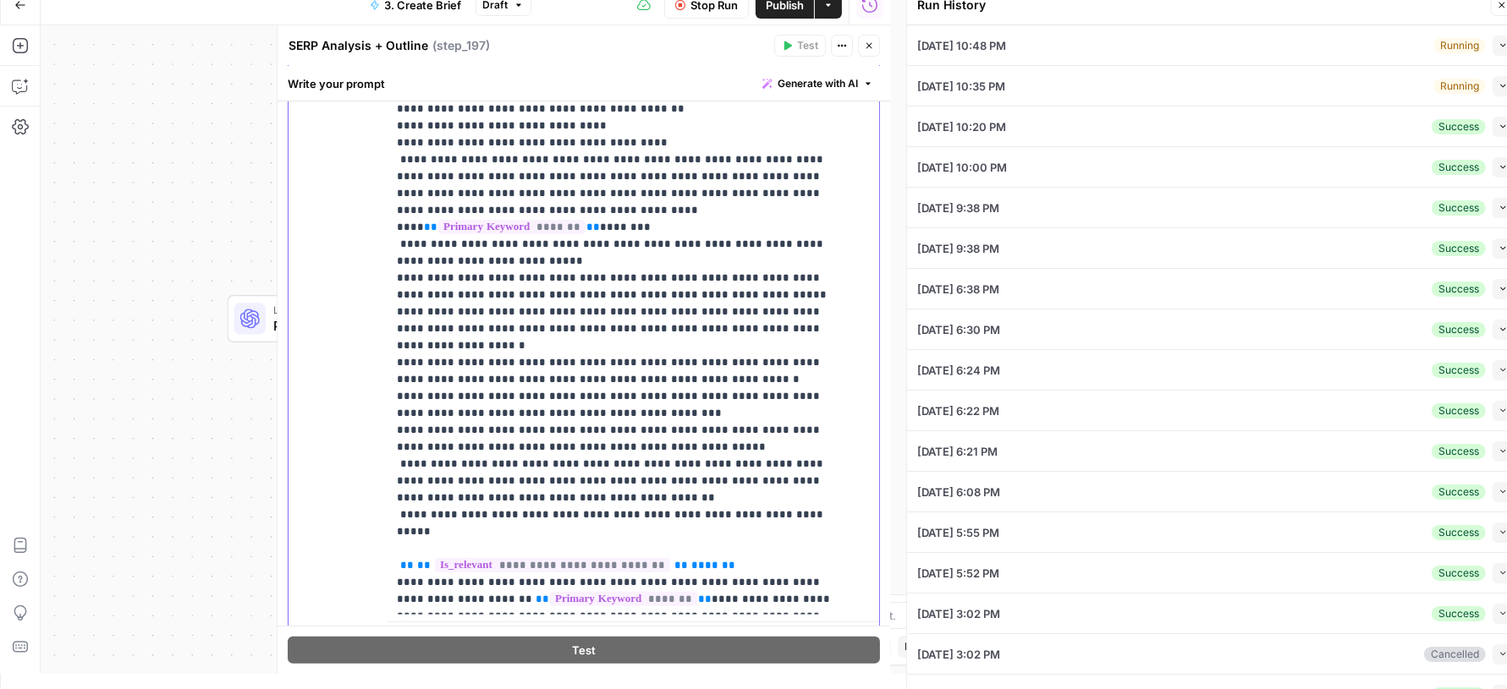
type input "# Keyword Term Map| Term | Variations | 1. [Palo Alto Networks](https://www.pal…"
type input "# Header Term Map| Term | Variations |1. [Palo Alto Networks](https://www.paloa…"
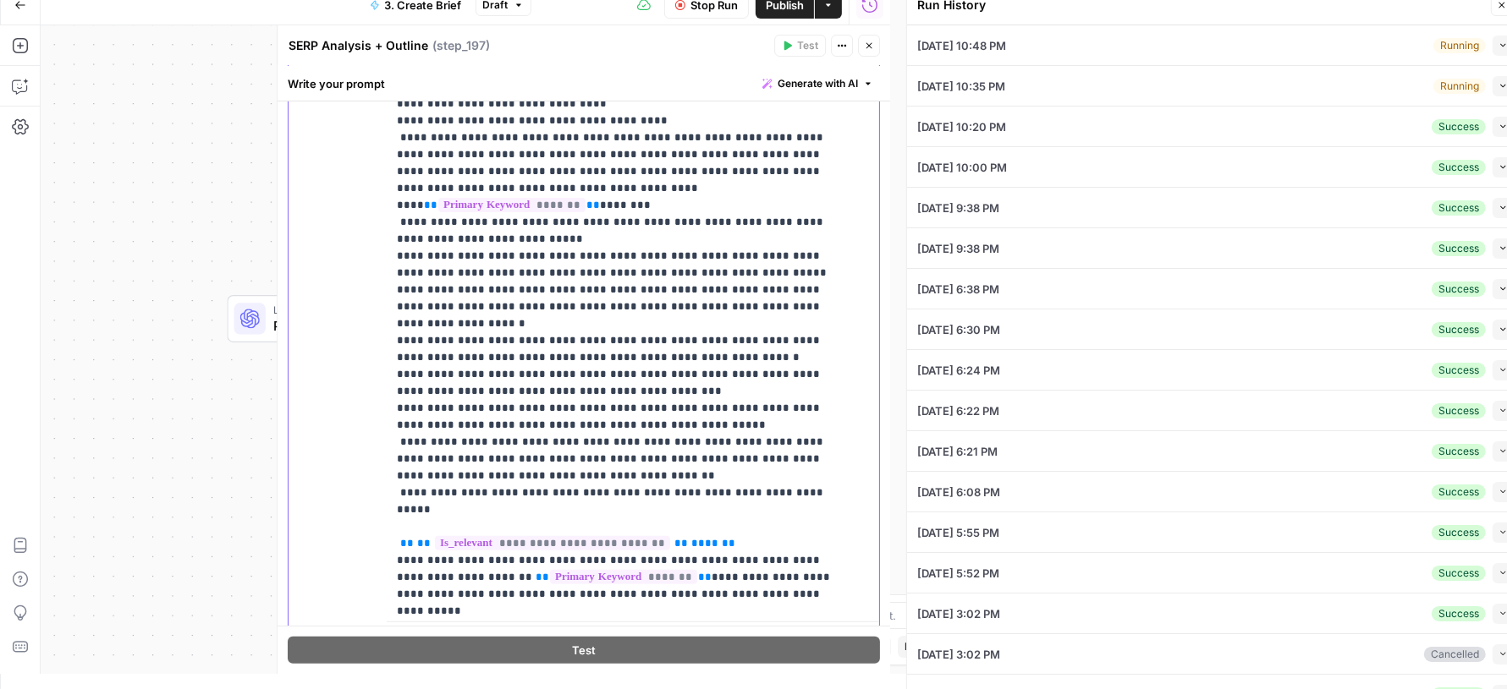
type input "# Keyword Term Map| Term | Variations | 1. [Palo Alto Networks](https://www.pal…"
type input "# Header Term Map| Term | Variations |1. [Palo Alto Networks](https://www.paloa…"
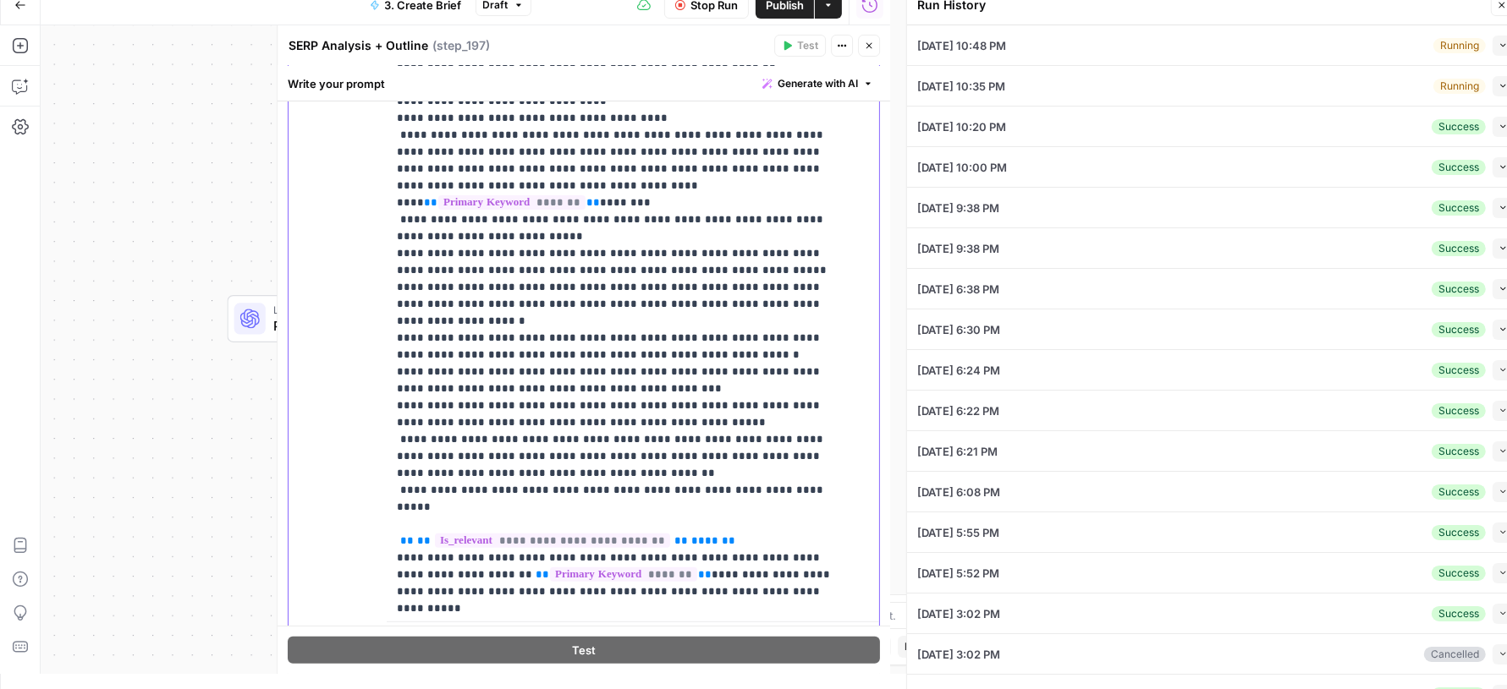
type input "# Keyword Term Map| Term | Variations | 1. [Palo Alto Networks](https://www.pal…"
type input "# Header Term Map| Term | Variations |1. [Palo Alto Networks](https://www.paloa…"
type input "# Keyword Term Map| Term | Variations | 1. [Palo Alto Networks](https://www.pal…"
type input "# Header Term Map| Term | Variations |1. [Palo Alto Networks](https://www.paloa…"
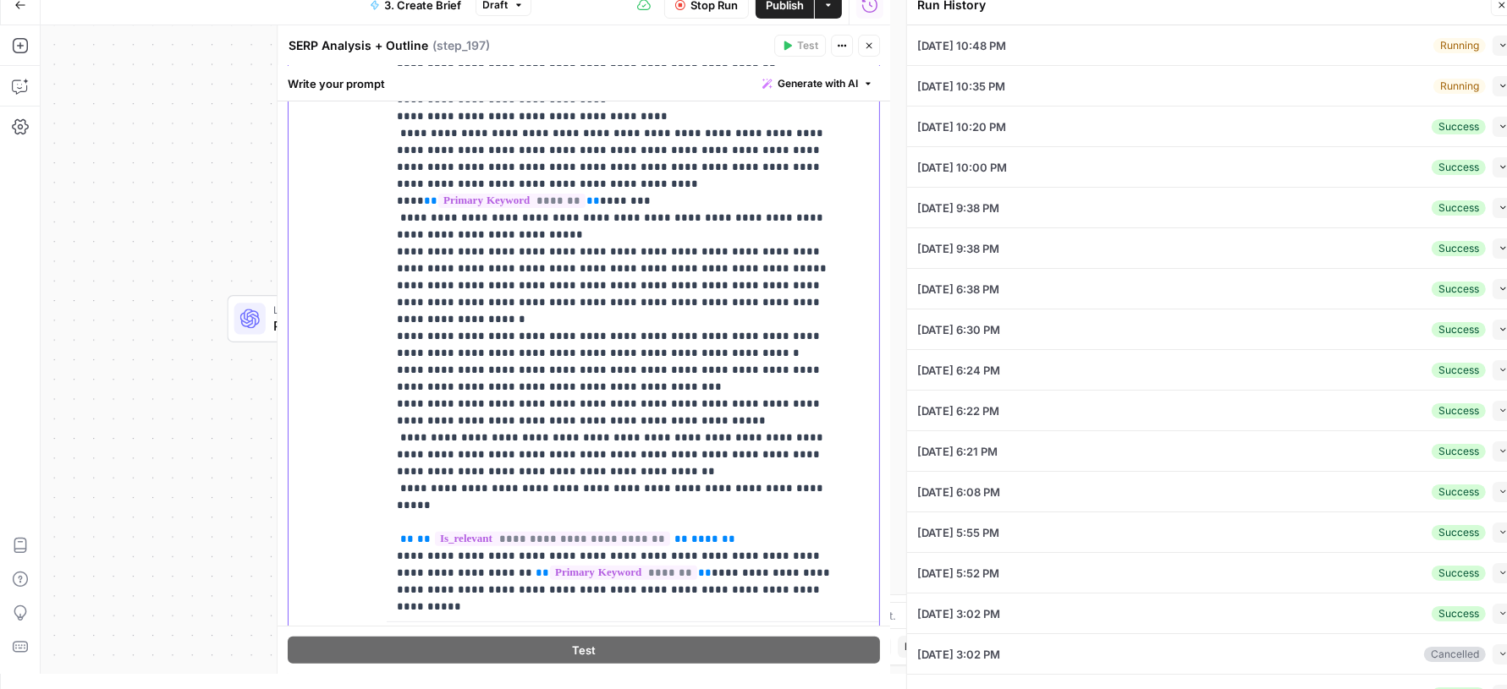
type input "# Keyword Term Map| Term | Variations | 1. [Palo Alto Networks](https://www.pal…"
type input "# Header Term Map| Term | Variations |1. [Palo Alto Networks](https://www.paloa…"
type input "# Keyword Term Map| Term | Variations | 1. [Palo Alto Networks](https://www.pal…"
type input "# Header Term Map| Term | Variations |1. [Palo Alto Networks](https://www.paloa…"
type input "# Keyword Term Map| Term | Variations | 1. [Palo Alto Networks](https://www.pal…"
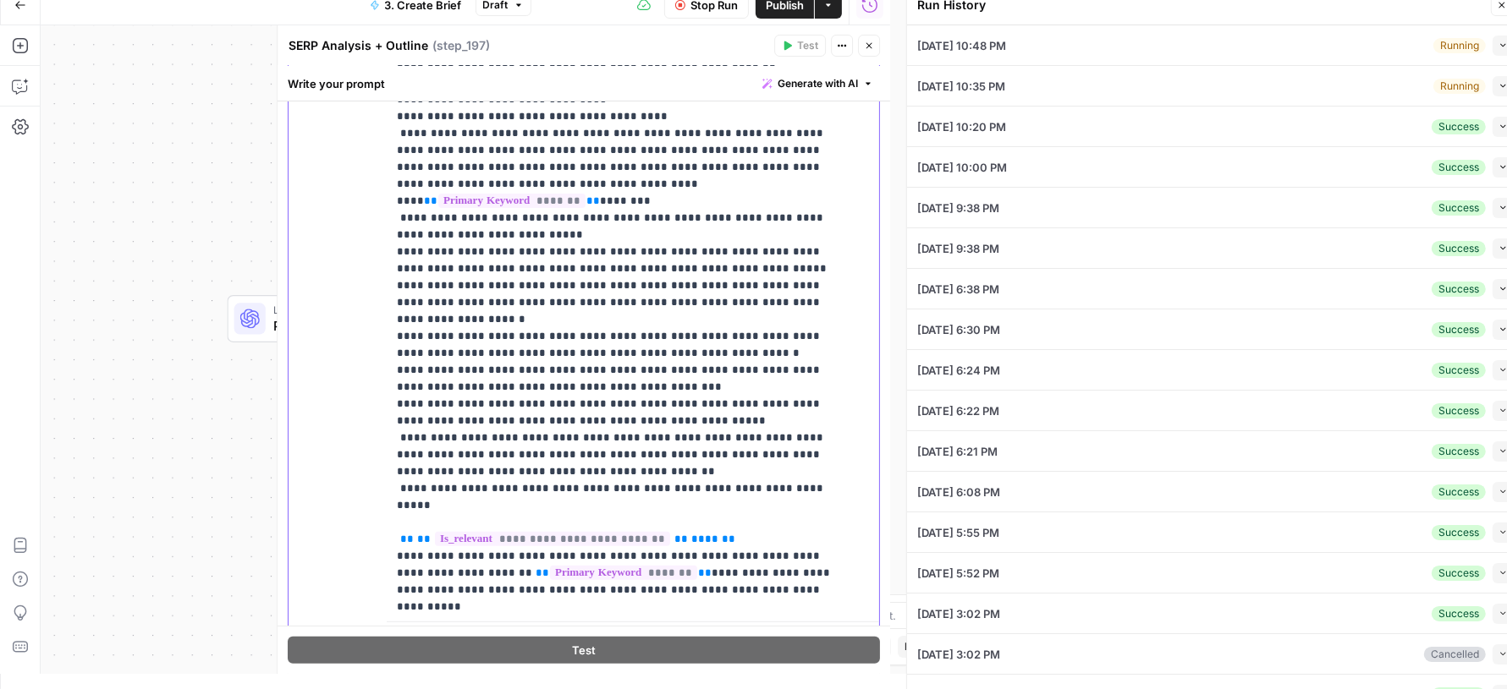
type input "# Header Term Map| Term | Variations |1. [Palo Alto Networks](https://www.paloa…"
type input "# Keyword Term Map| Term | Variations | 1. [Palo Alto Networks](https://www.pal…"
type input "# Header Term Map| Term | Variations |1. [Palo Alto Networks](https://www.paloa…"
type input "# Keyword Term Map| Term | Variations | 1. [Palo Alto Networks](https://www.pal…"
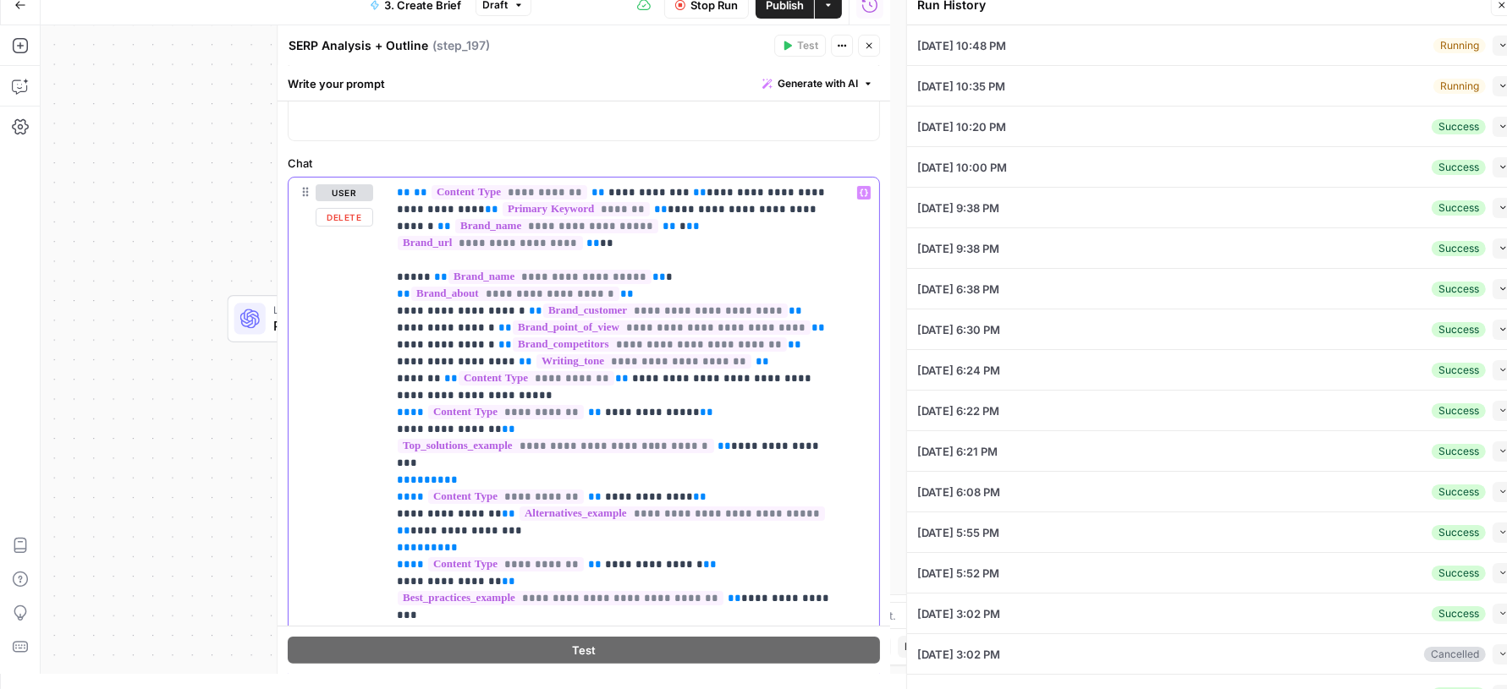
scroll to position [151, 0]
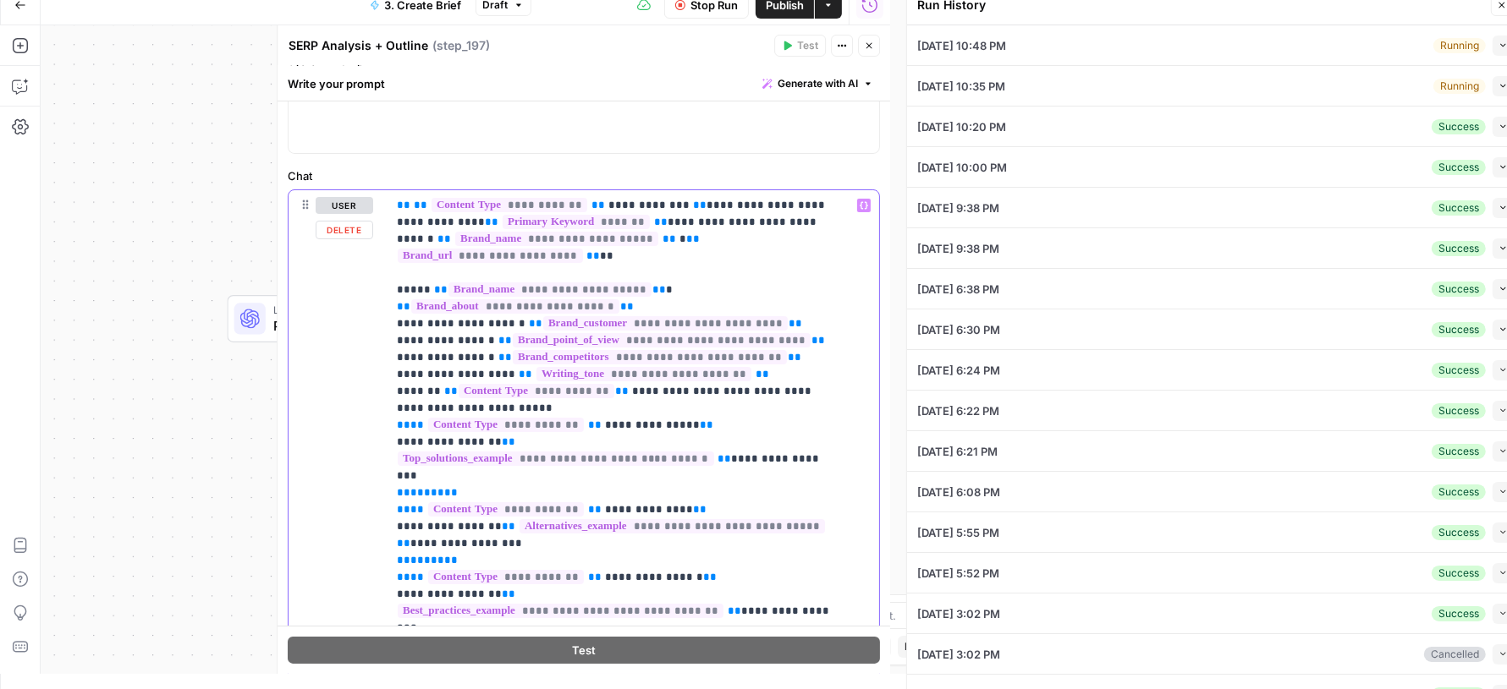
copy p "**********"
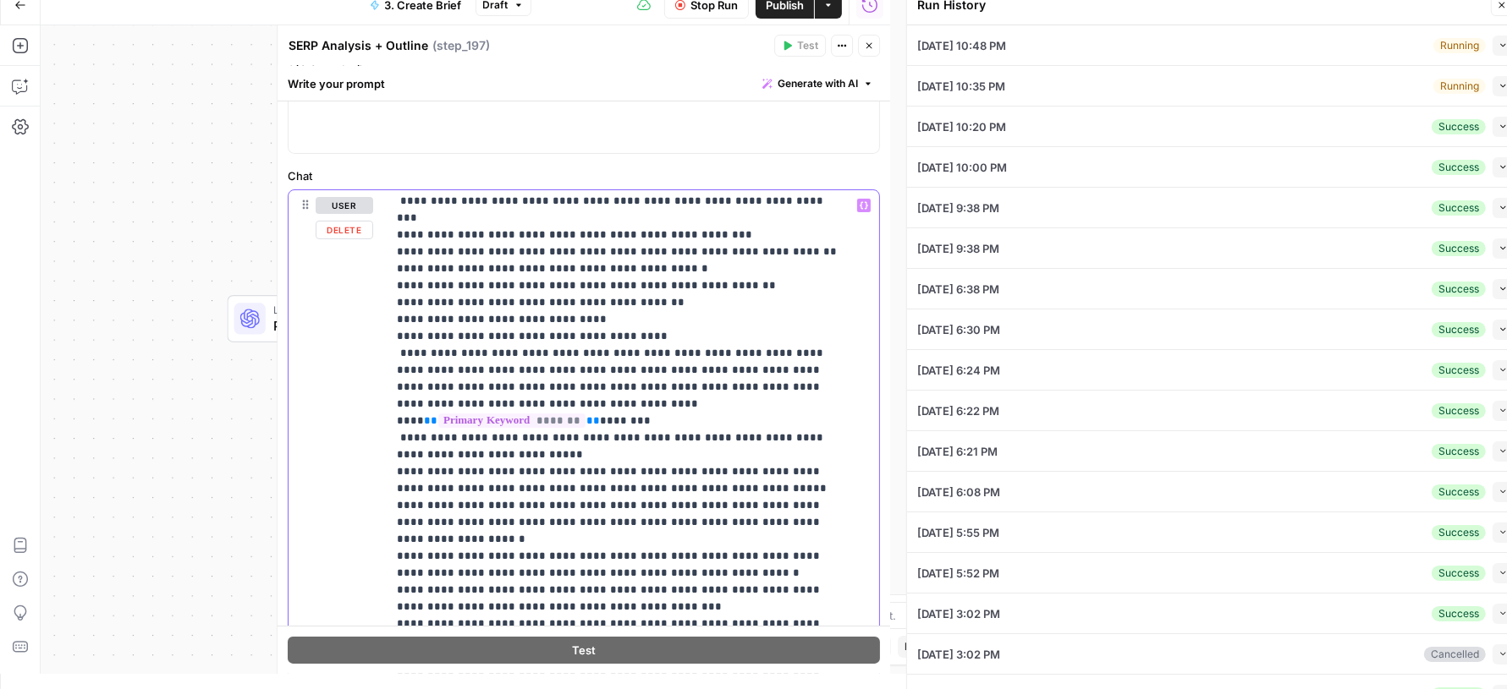
scroll to position [2459, 0]
click at [563, 50] on div "SERP Analysis + Outline SERP Analysis + Outline ( step_197 )" at bounding box center [528, 45] width 481 height 19
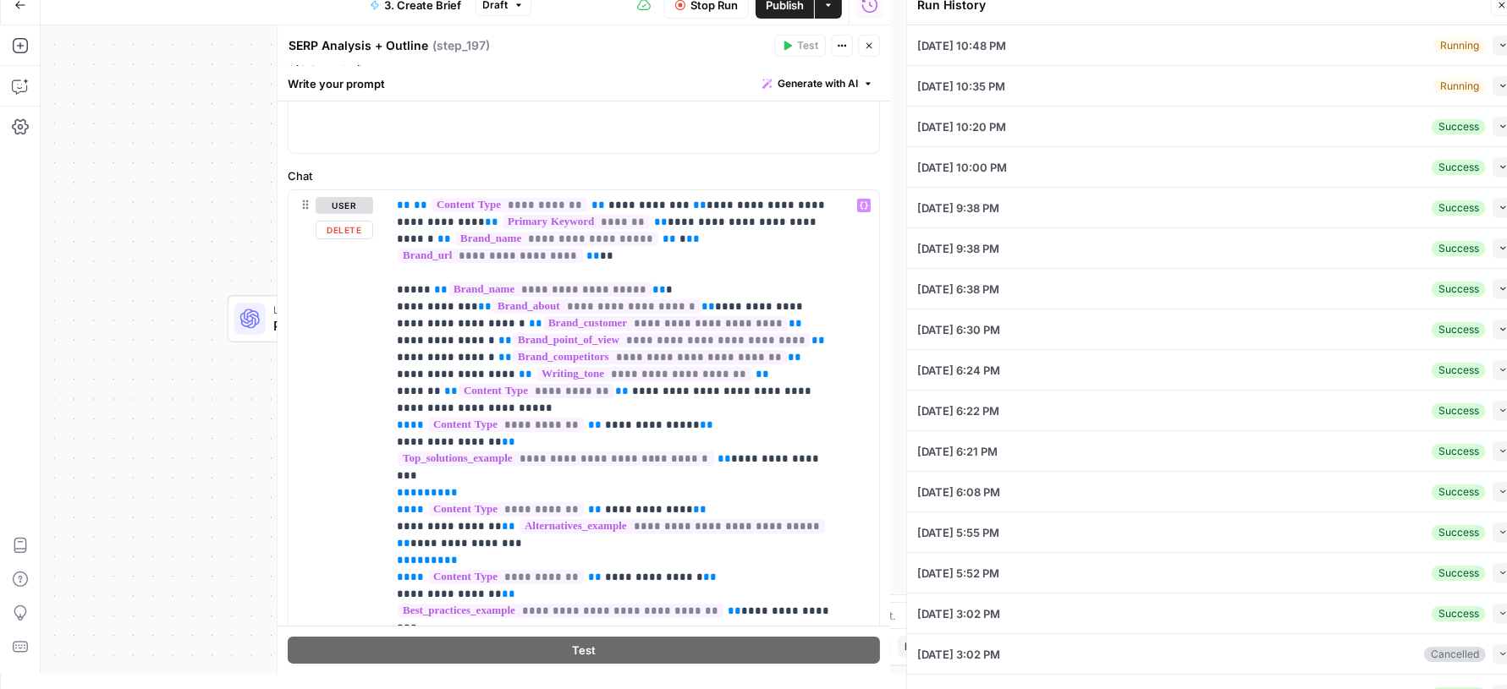
scroll to position [0, 0]
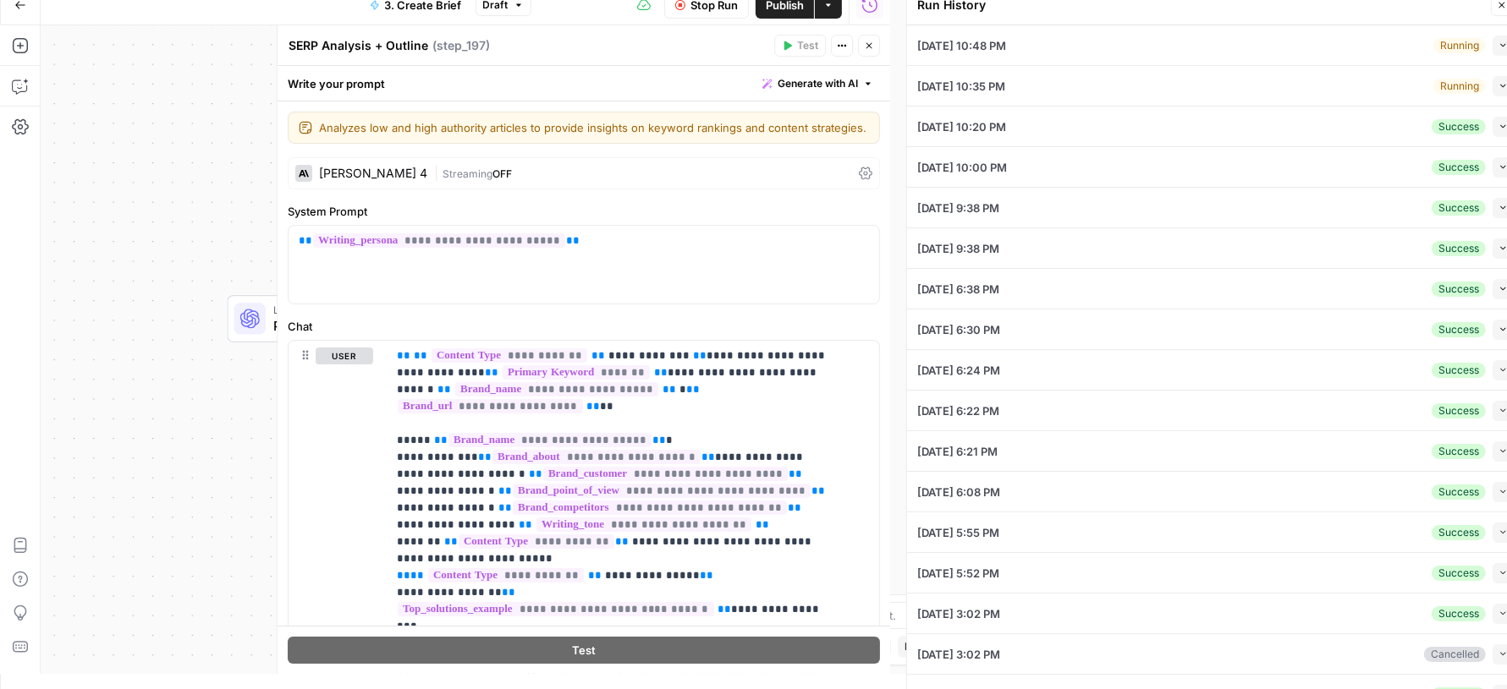
click at [859, 180] on icon at bounding box center [866, 173] width 14 height 13
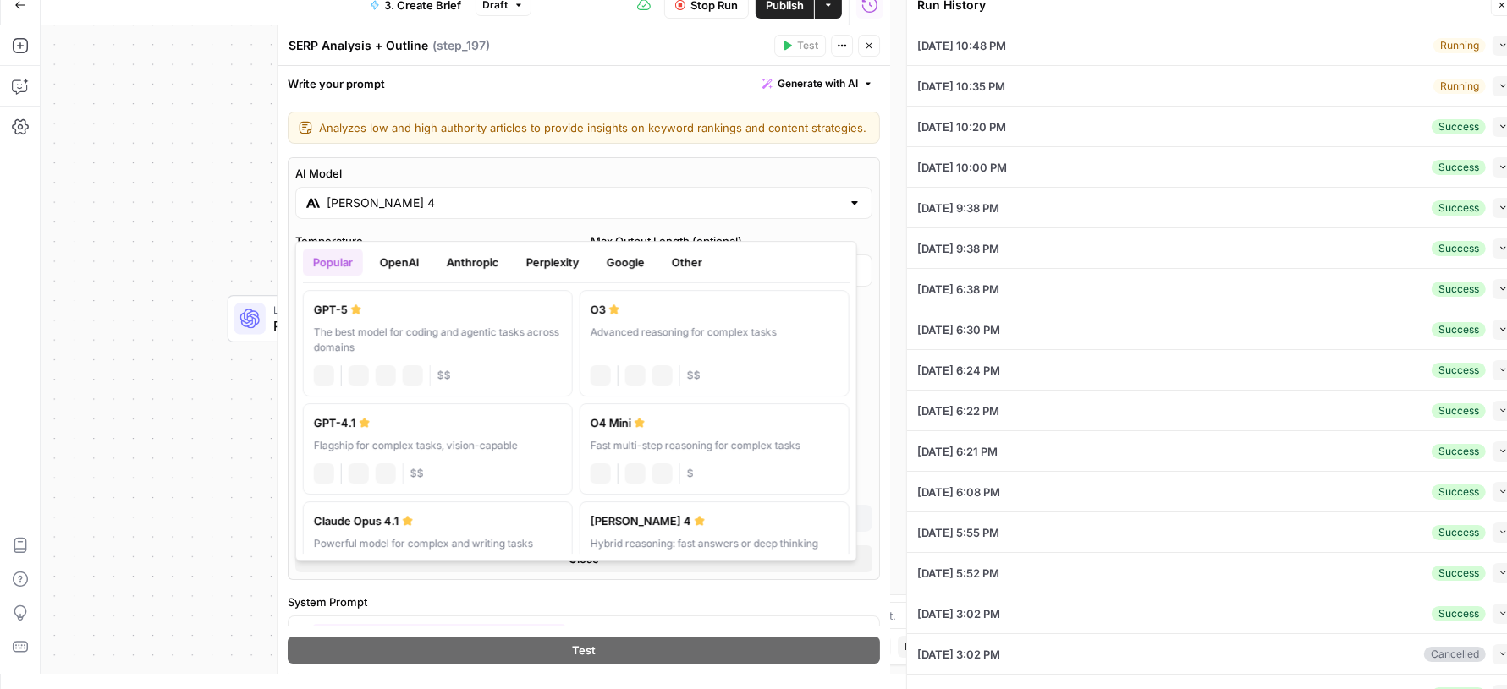
click at [655, 203] on div "Claude Sonnet 4" at bounding box center [583, 203] width 577 height 32
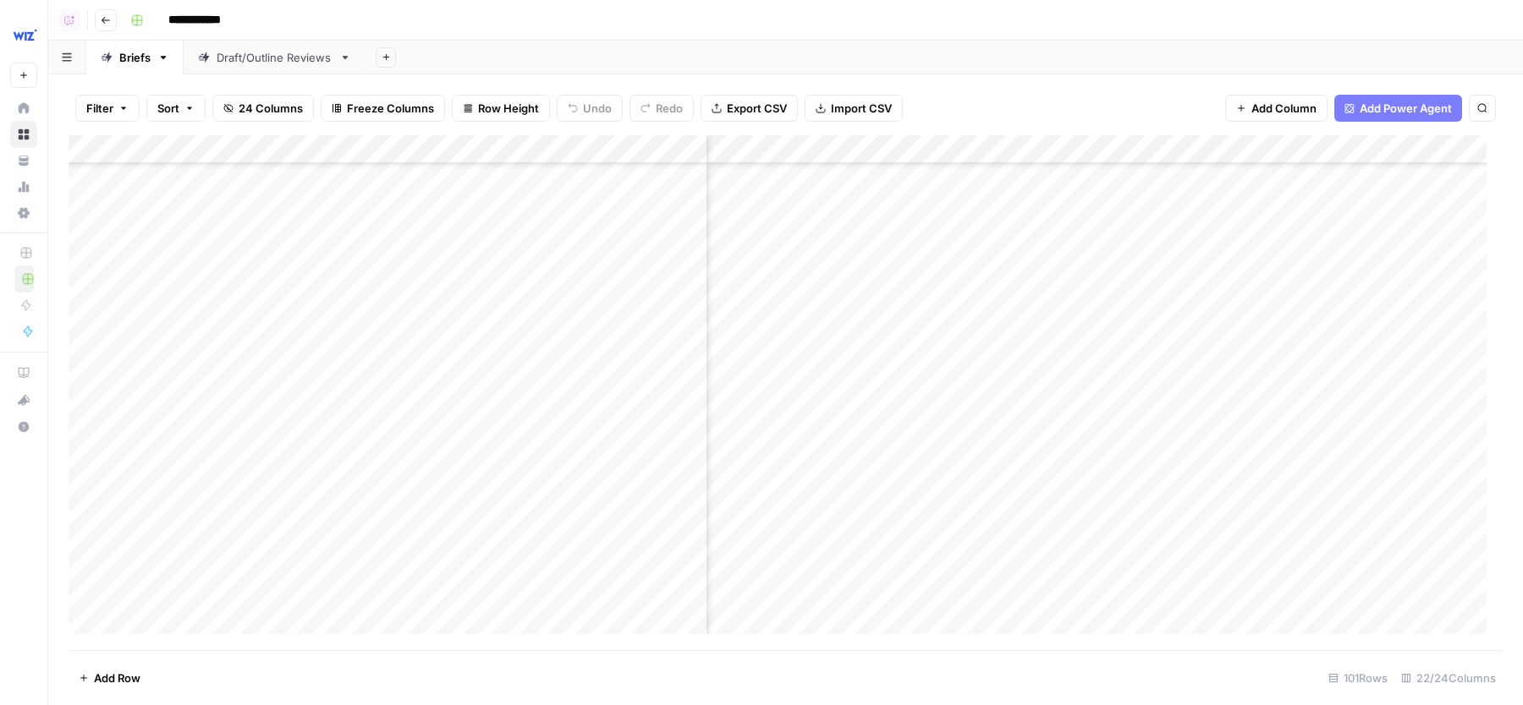
scroll to position [3845, 867]
click at [1331, 551] on div "Add Column" at bounding box center [786, 392] width 1434 height 515
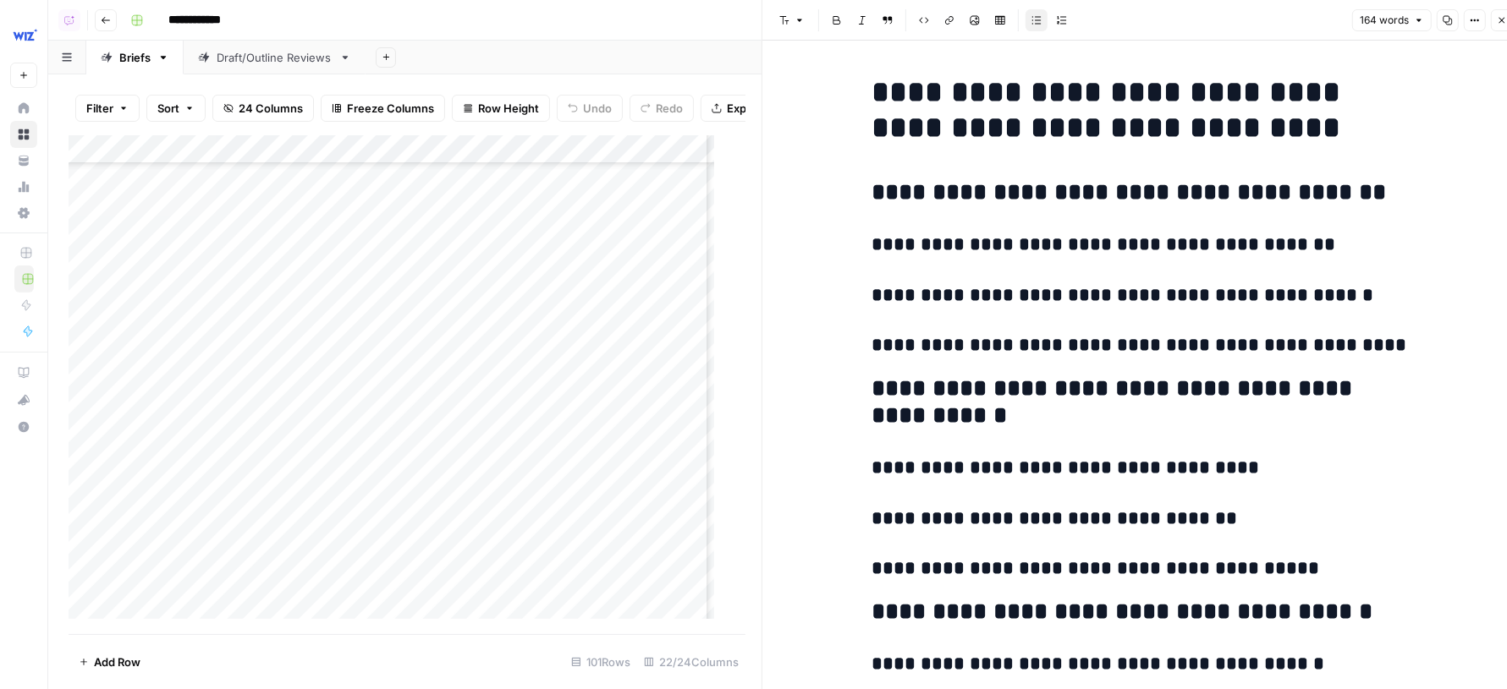
click at [1501, 26] on button "Close" at bounding box center [1501, 20] width 22 height 22
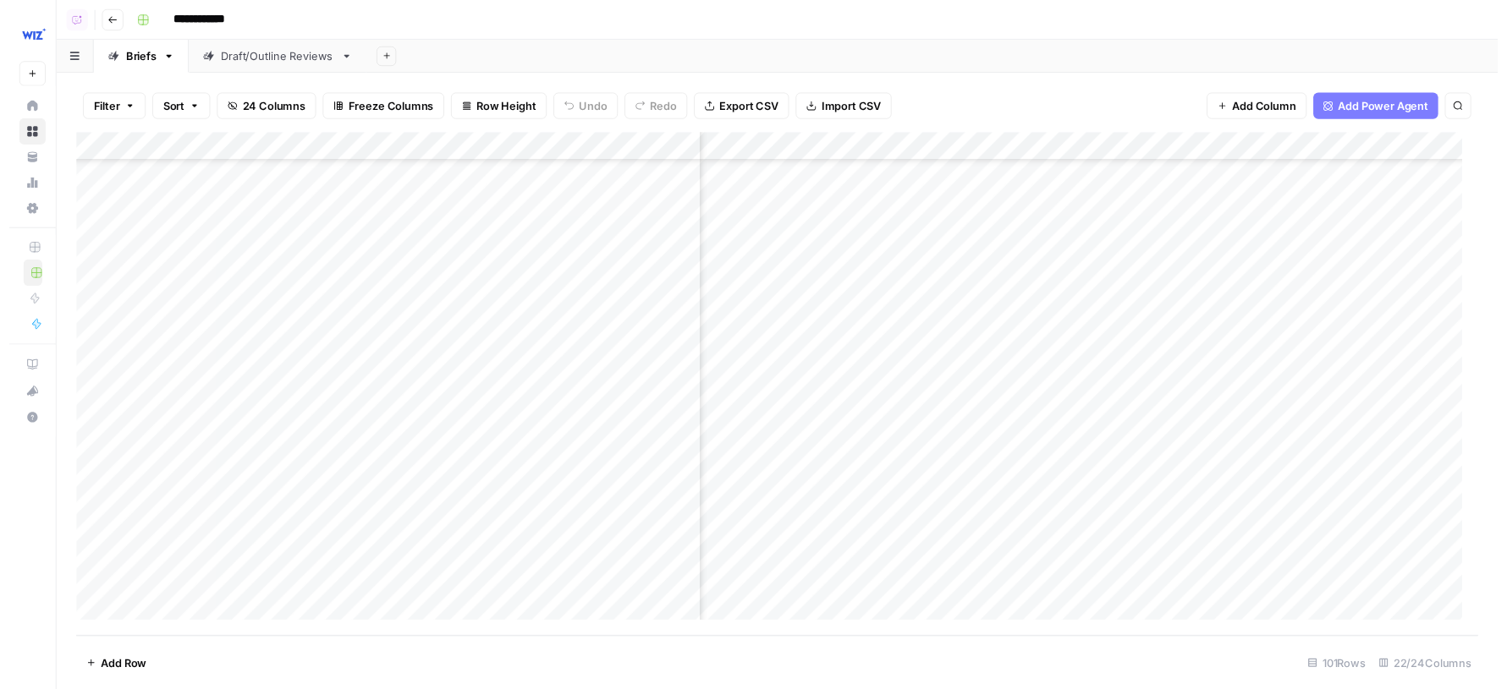
scroll to position [3999, 871]
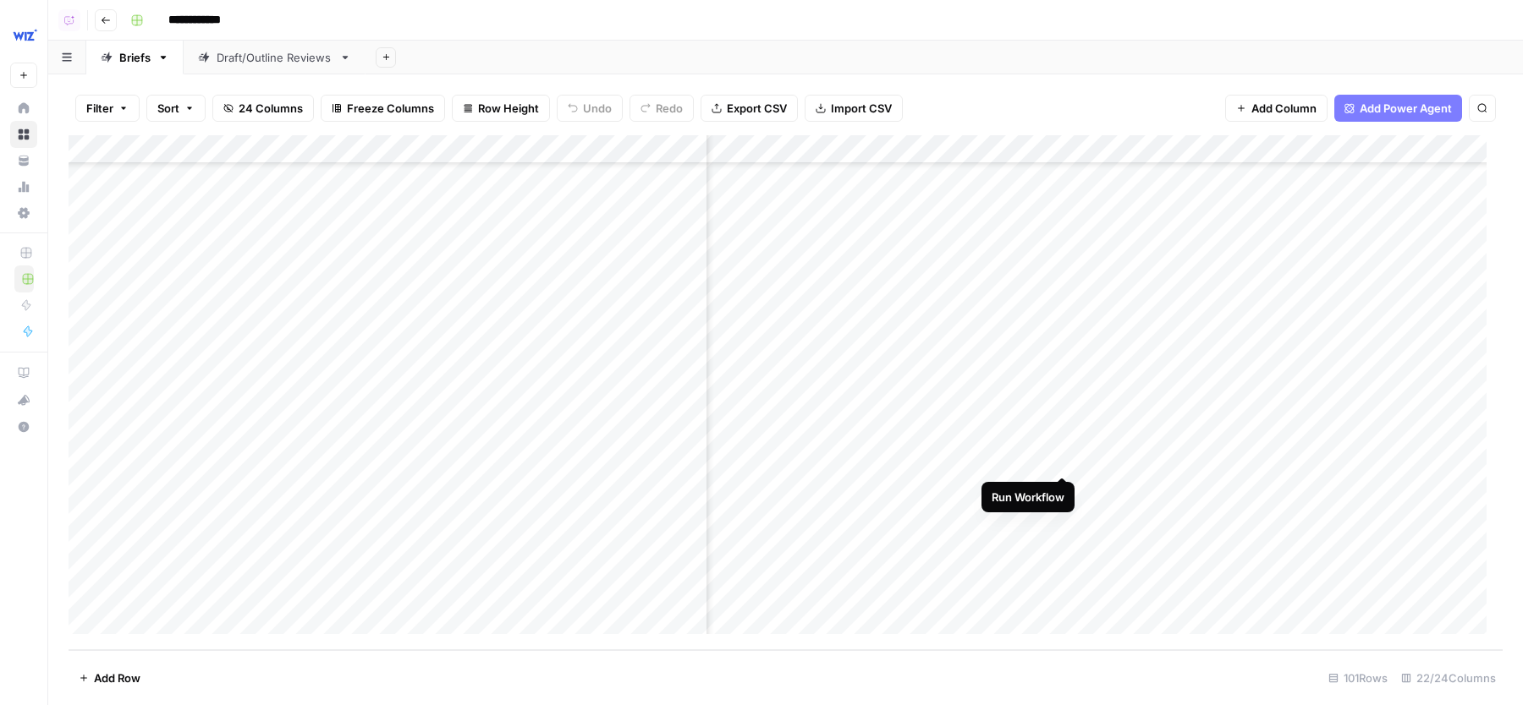
click at [1063, 445] on div "Add Column" at bounding box center [786, 392] width 1434 height 515
click at [1065, 489] on div "Add Column" at bounding box center [786, 392] width 1434 height 515
click at [1064, 529] on div "Add Column" at bounding box center [786, 392] width 1434 height 515
click at [1065, 445] on div "Add Column" at bounding box center [786, 392] width 1434 height 515
click at [1329, 398] on div "Add Column" at bounding box center [786, 392] width 1434 height 515
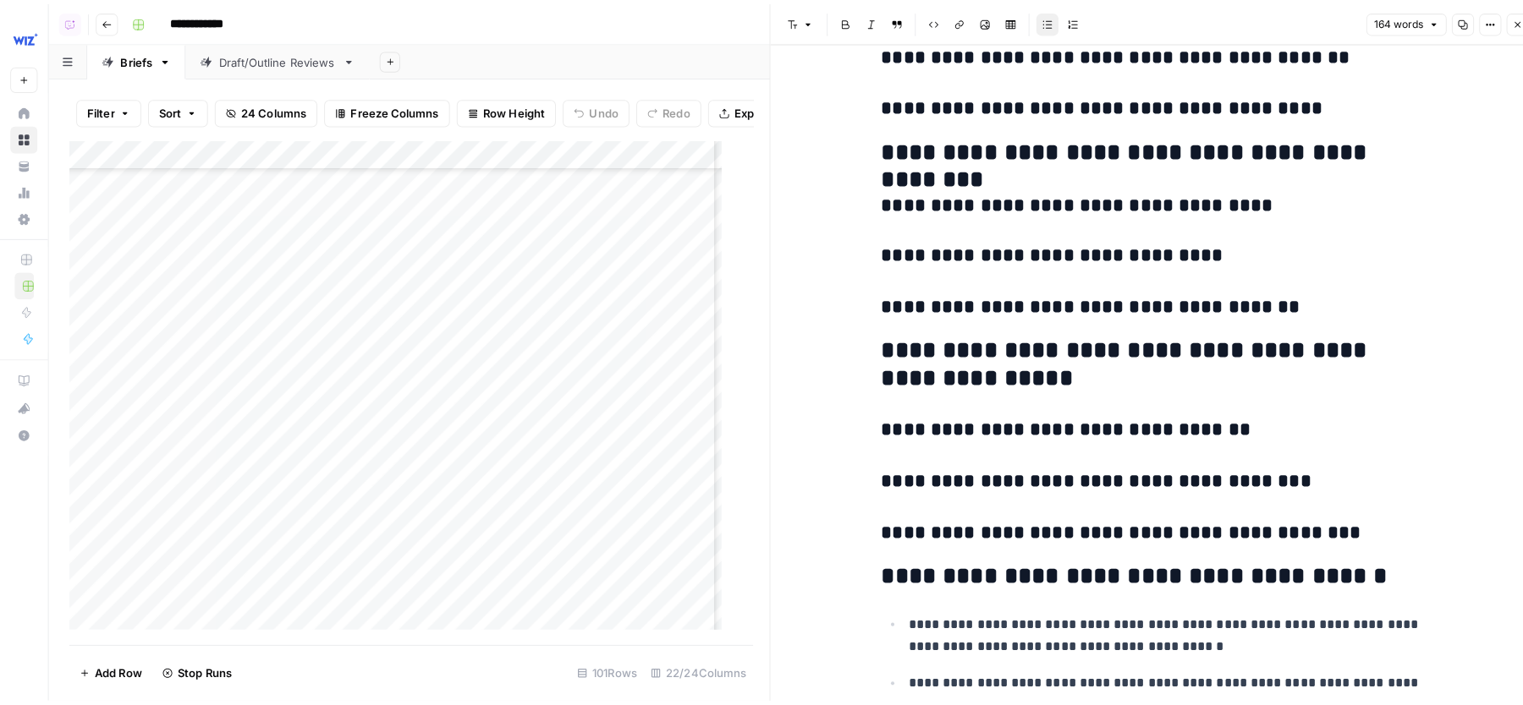
scroll to position [728, 0]
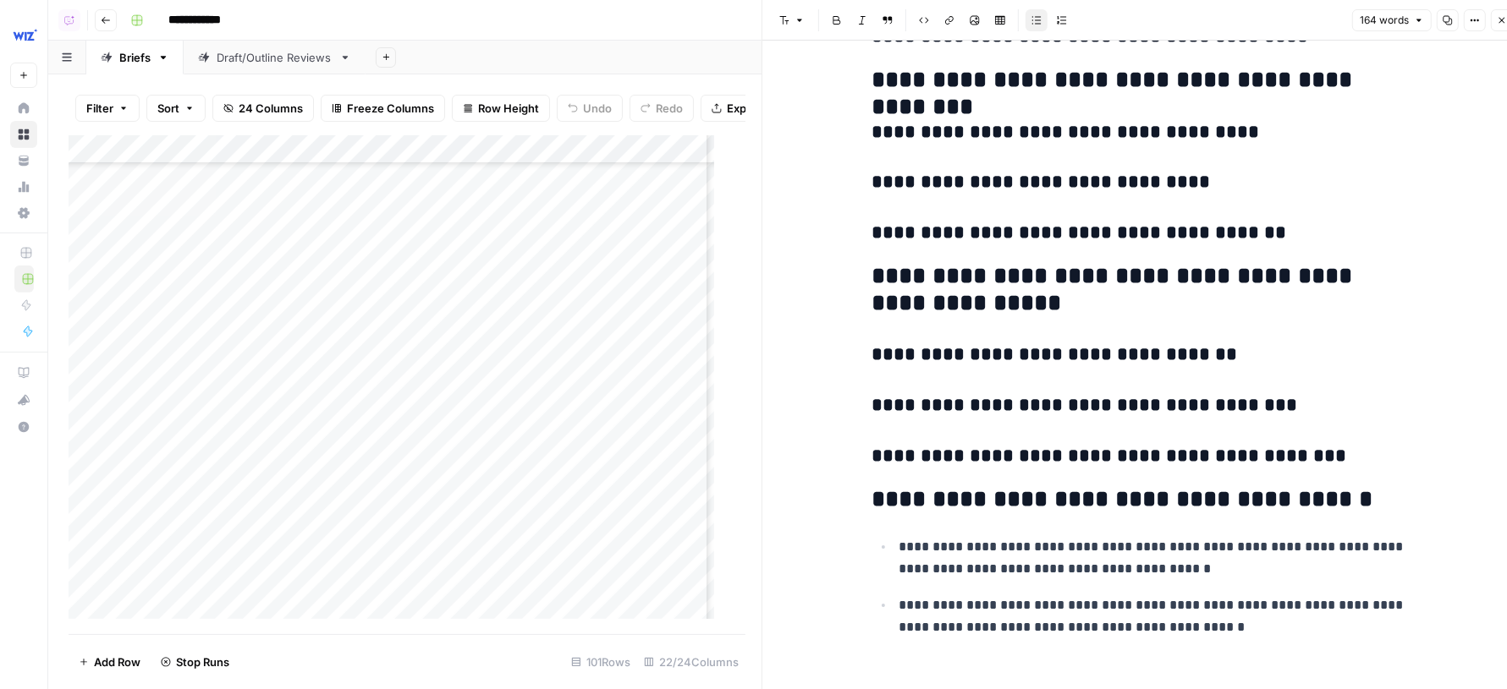
click at [1499, 21] on icon "button" at bounding box center [1501, 20] width 10 height 10
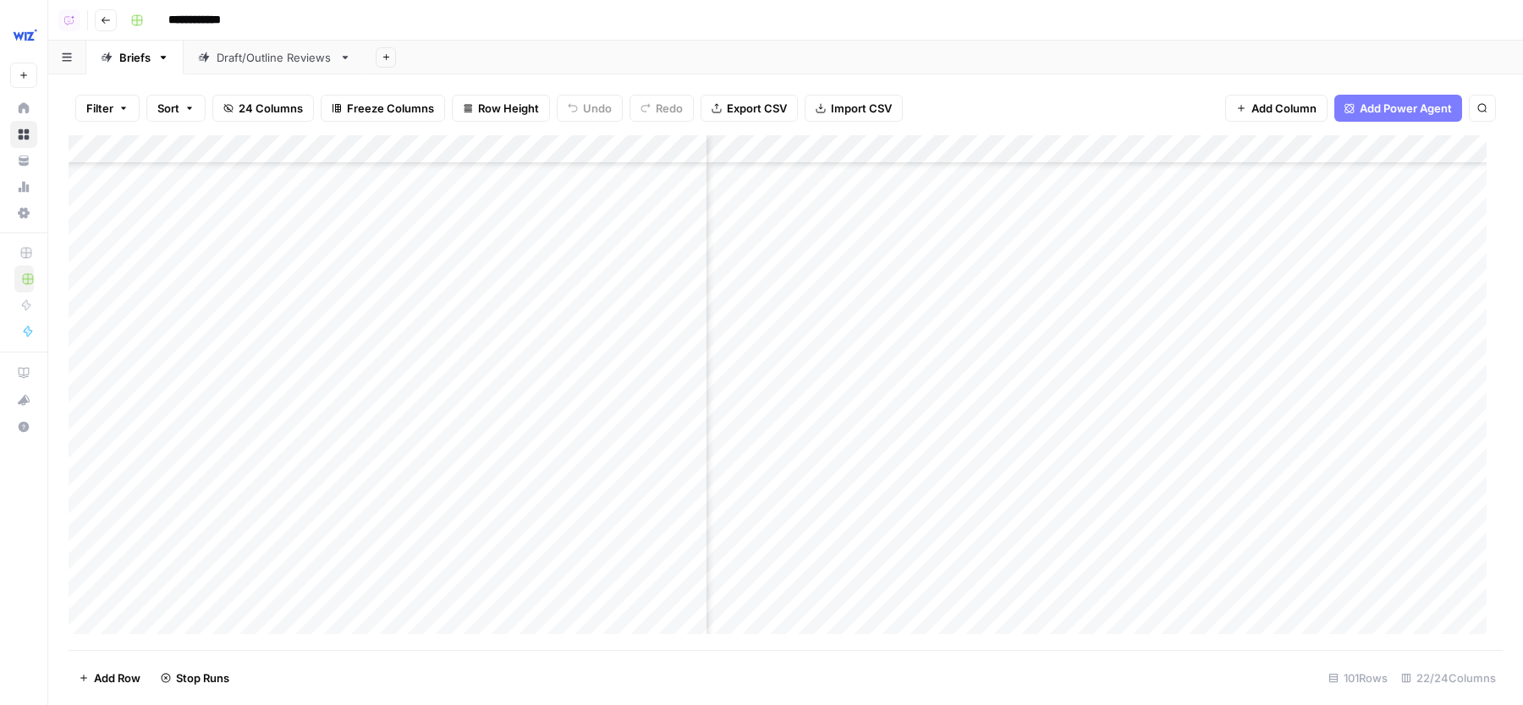
scroll to position [3796, 1005]
click at [928, 250] on div "Add Column" at bounding box center [786, 392] width 1434 height 515
click at [933, 536] on div "Add Column" at bounding box center [786, 392] width 1434 height 515
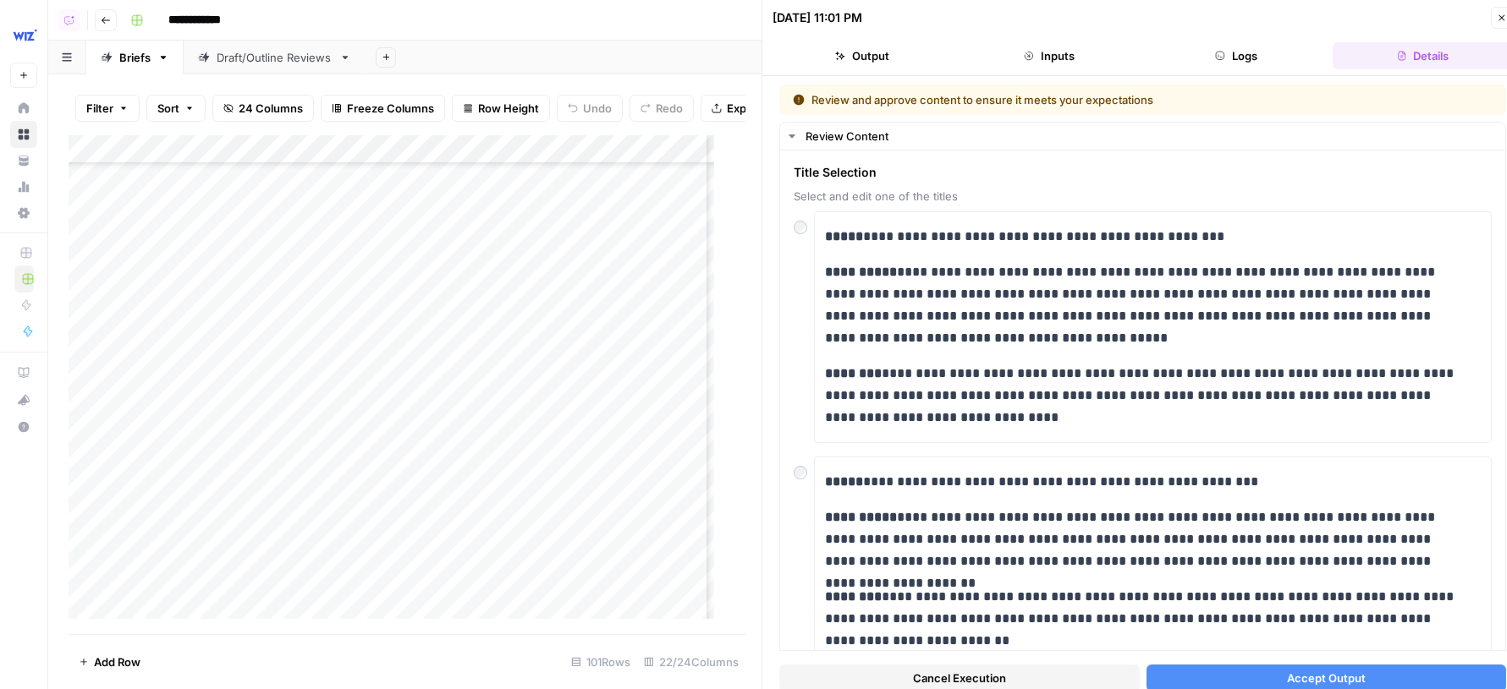
click at [1208, 676] on button "Accept Output" at bounding box center [1326, 678] width 360 height 27
click at [1501, 19] on icon "button" at bounding box center [1501, 18] width 10 height 10
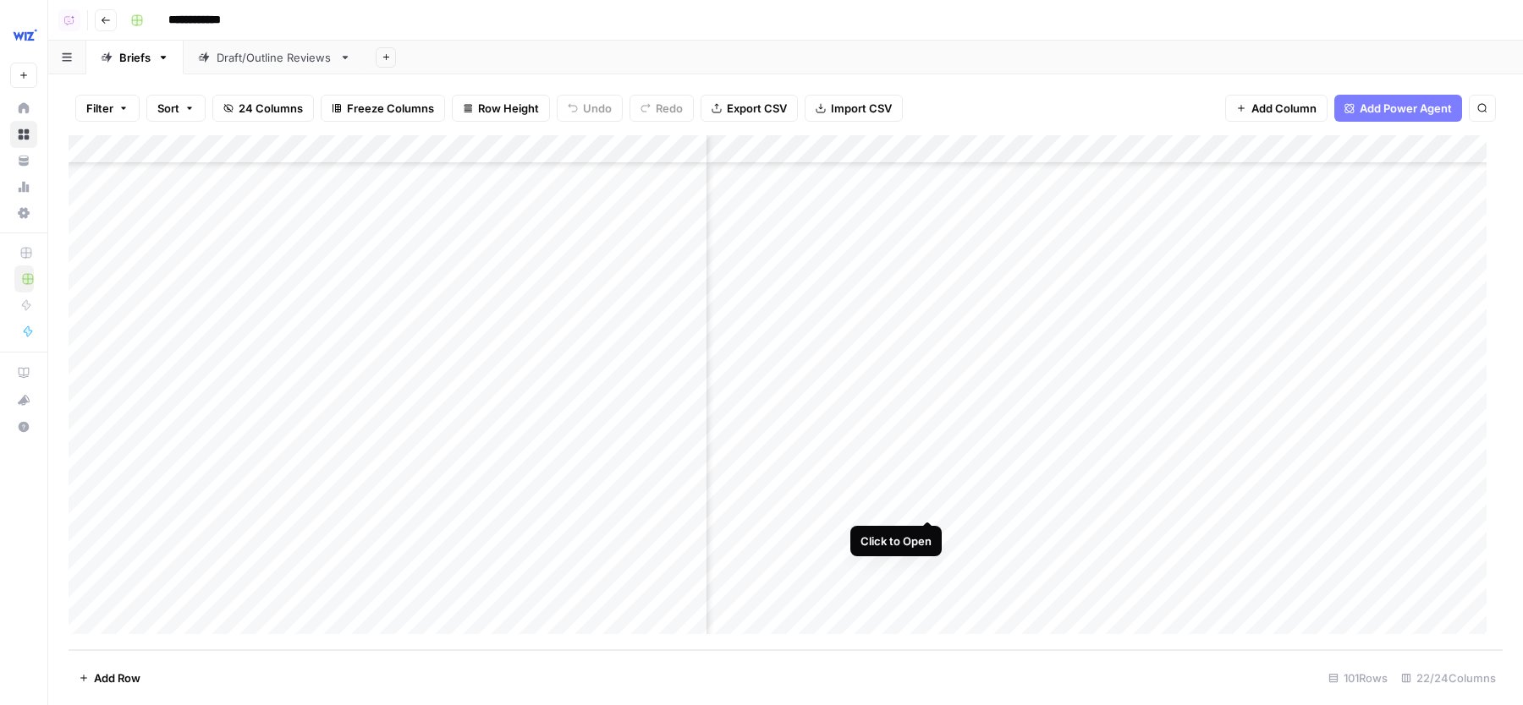
click at [930, 491] on div "Add Column" at bounding box center [786, 392] width 1434 height 515
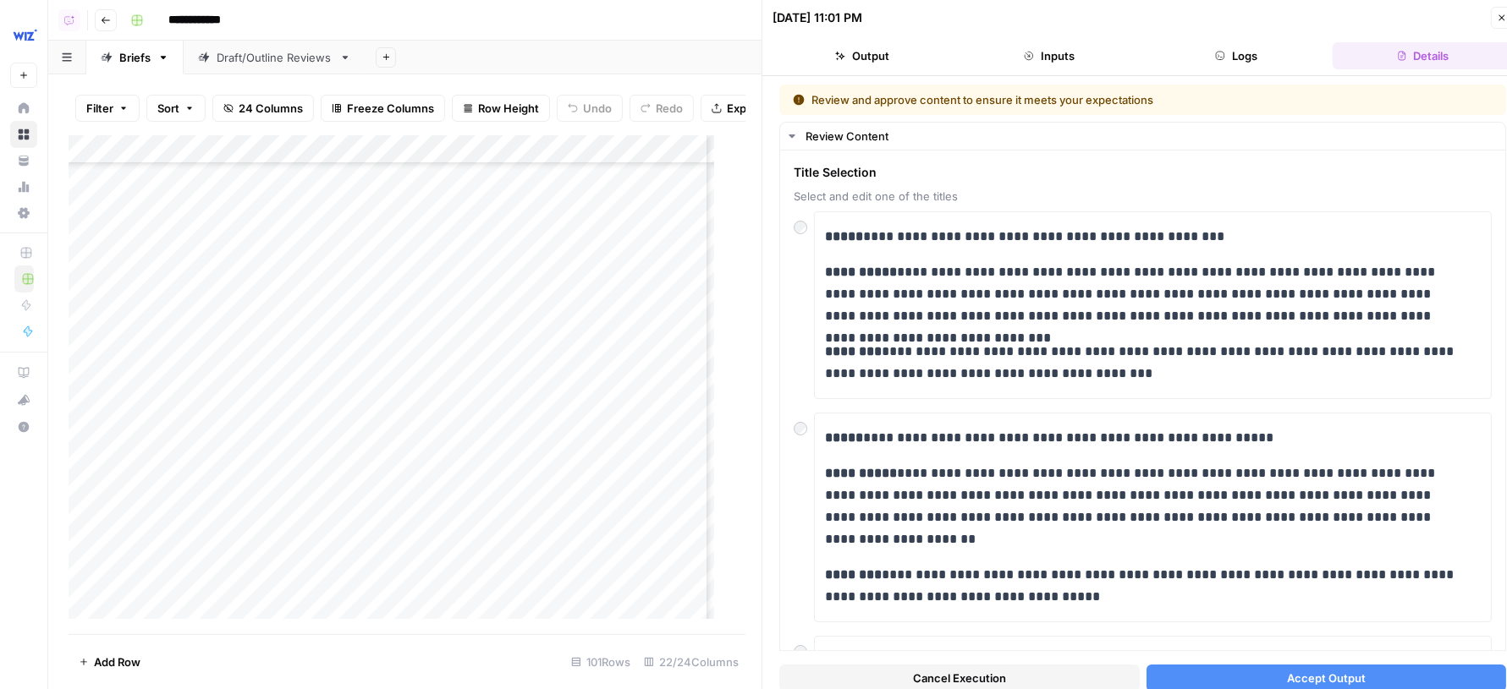
click at [1228, 669] on button "Accept Output" at bounding box center [1326, 678] width 360 height 27
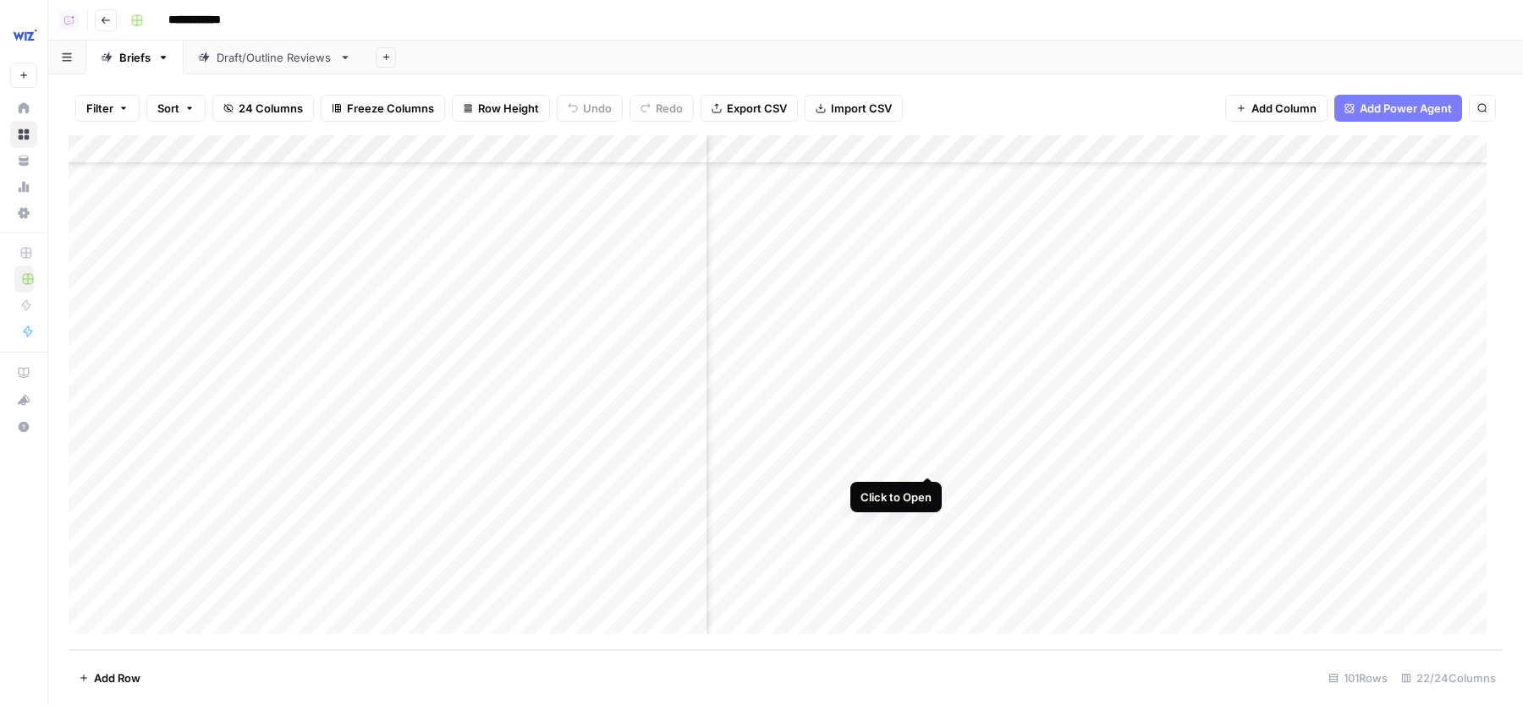
click at [929, 447] on div "Add Column" at bounding box center [786, 392] width 1434 height 515
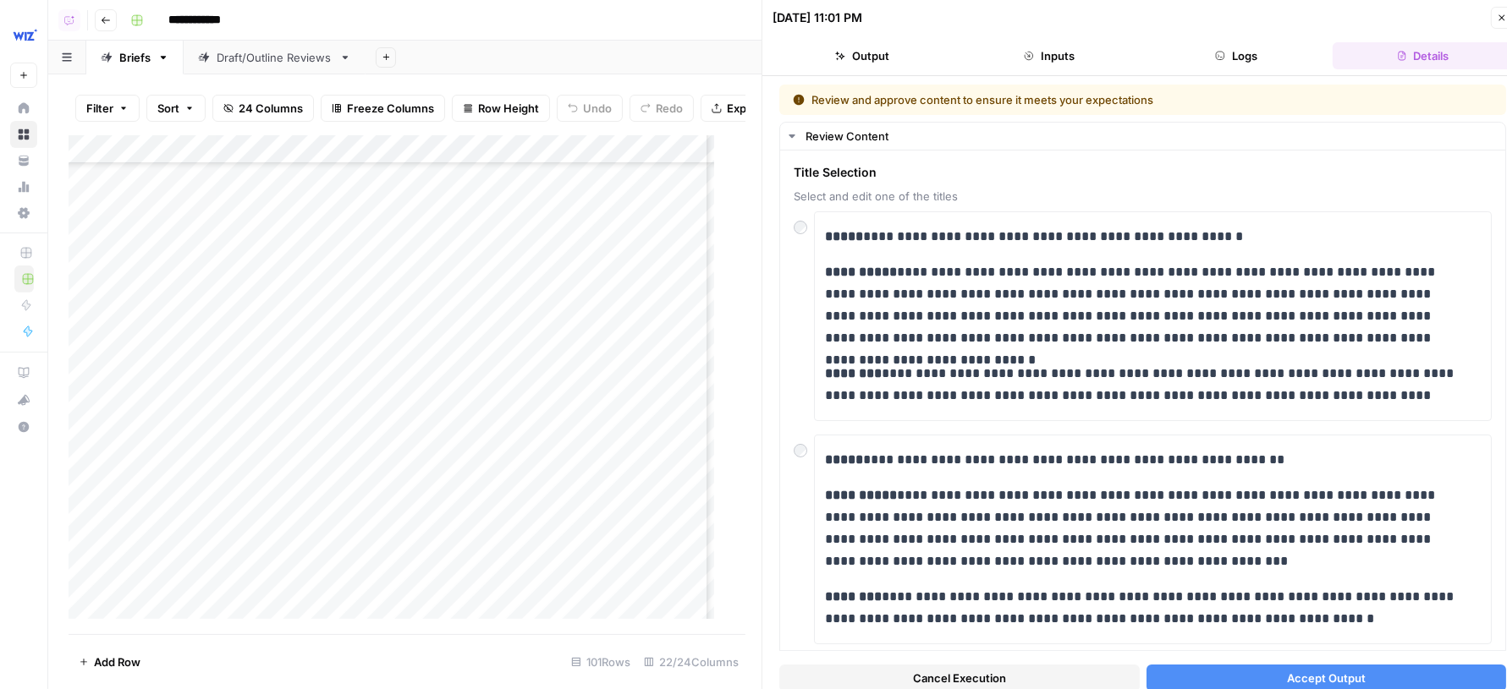
click at [1185, 672] on button "Accept Output" at bounding box center [1326, 678] width 360 height 27
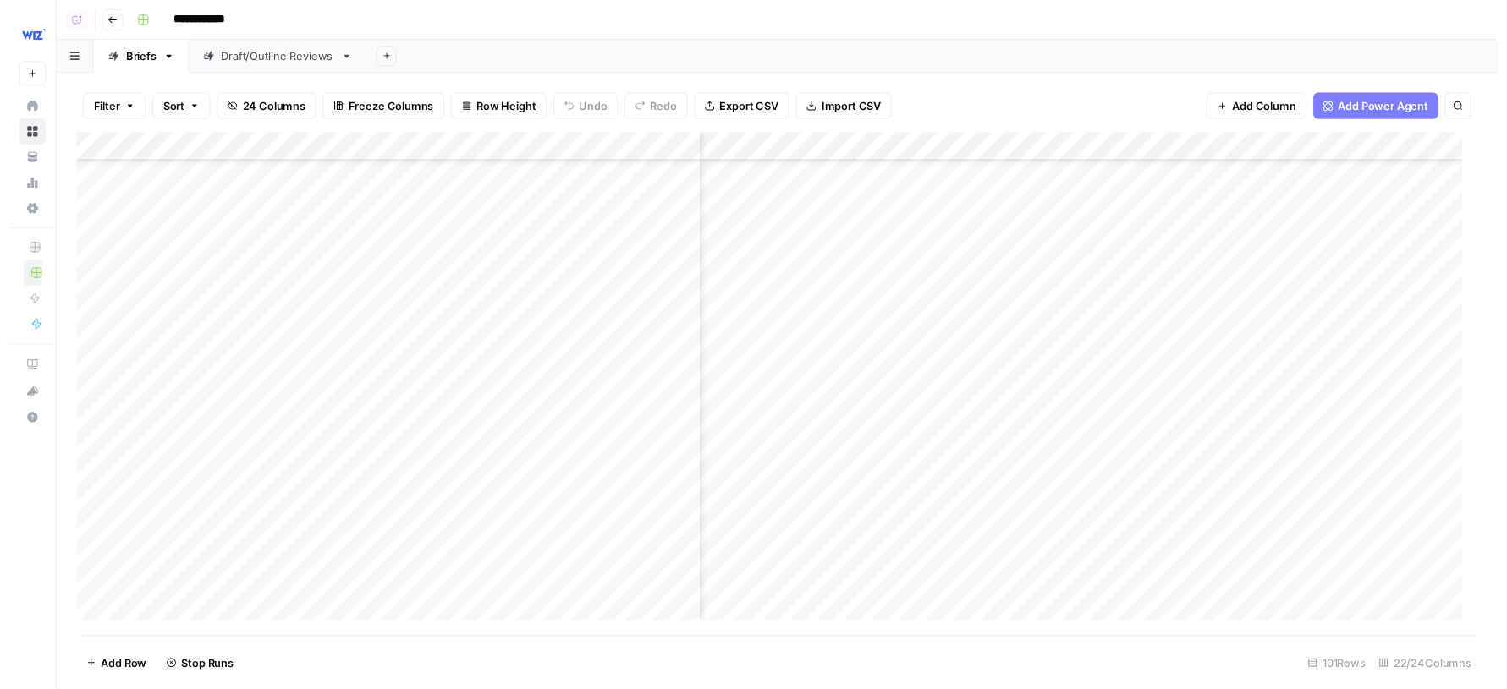
scroll to position [3796, 1005]
click at [930, 249] on div "Add Column" at bounding box center [786, 392] width 1434 height 515
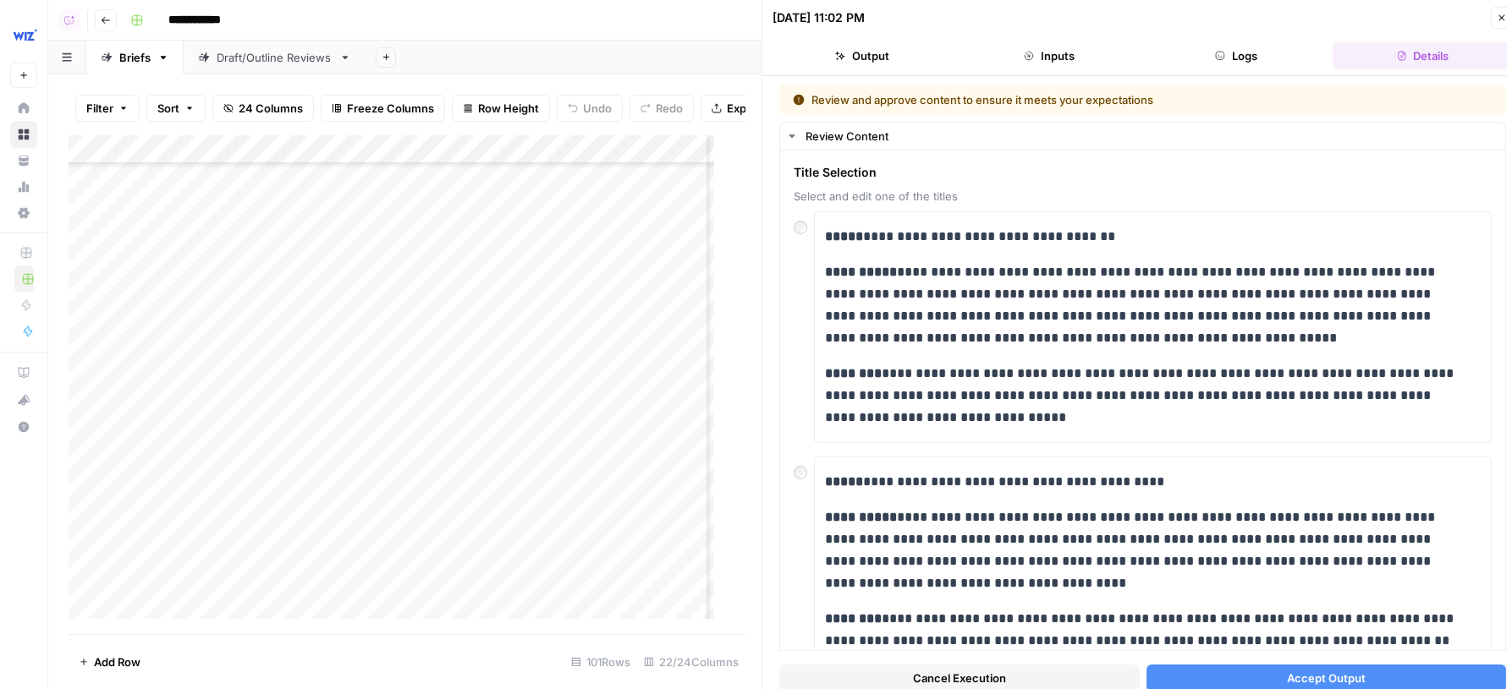
click at [1239, 672] on button "Accept Output" at bounding box center [1326, 678] width 360 height 27
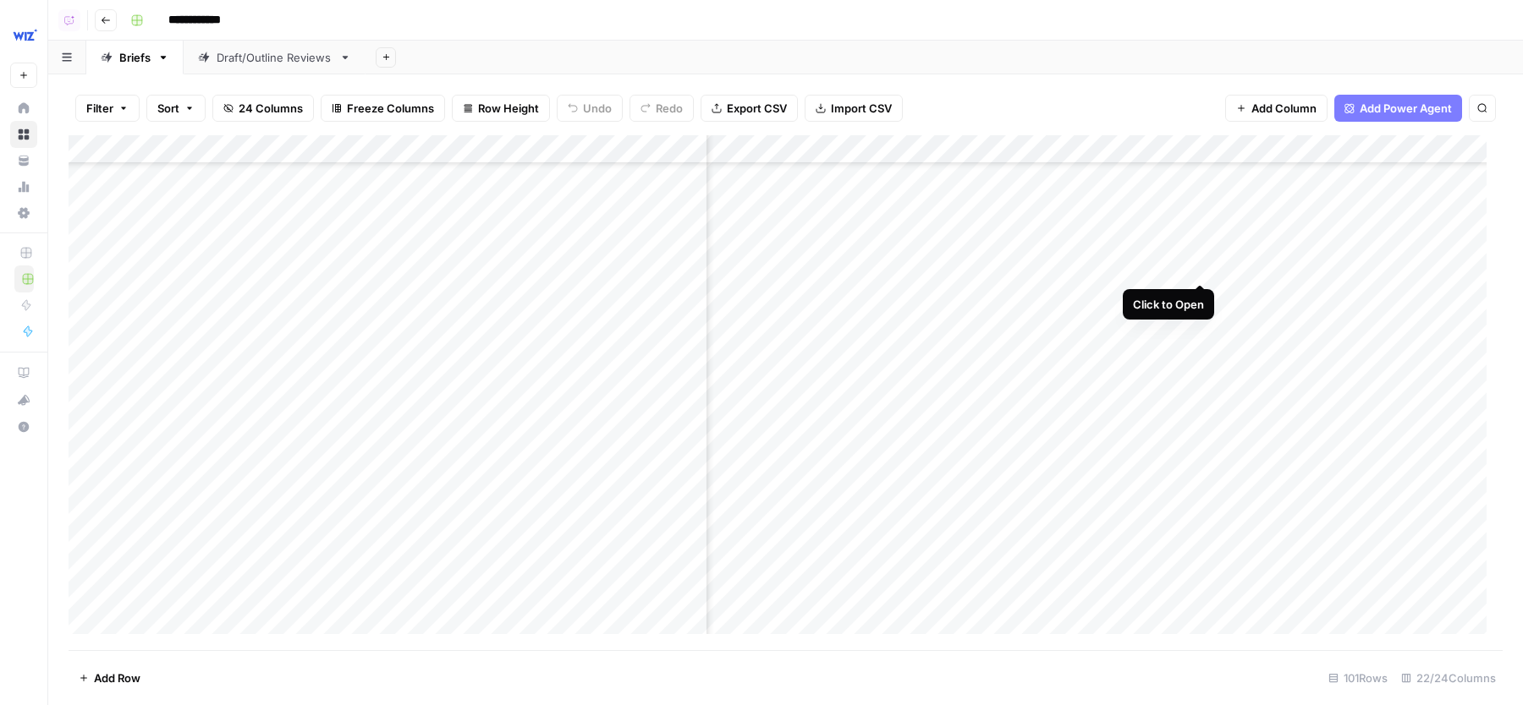
click at [1203, 250] on div "Add Column" at bounding box center [786, 392] width 1434 height 515
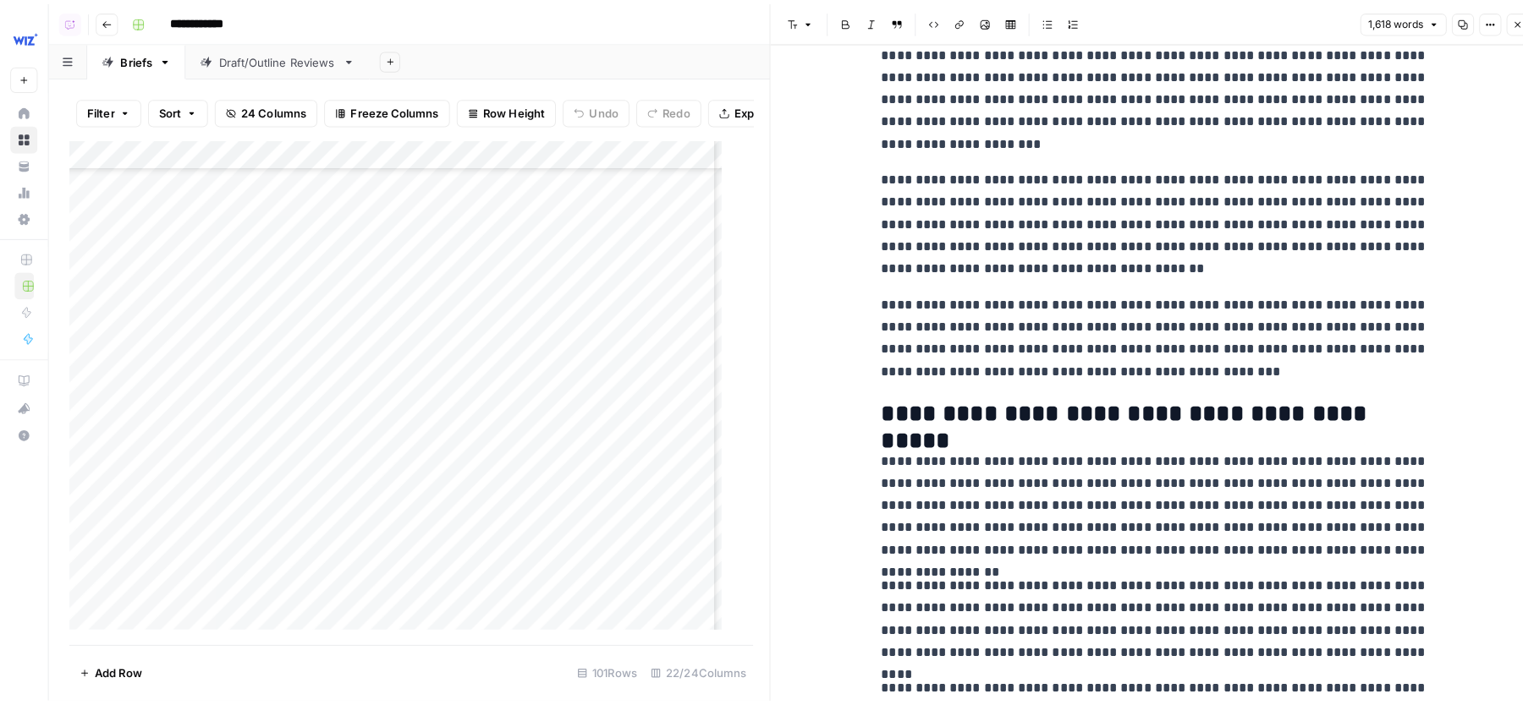
scroll to position [1016, 0]
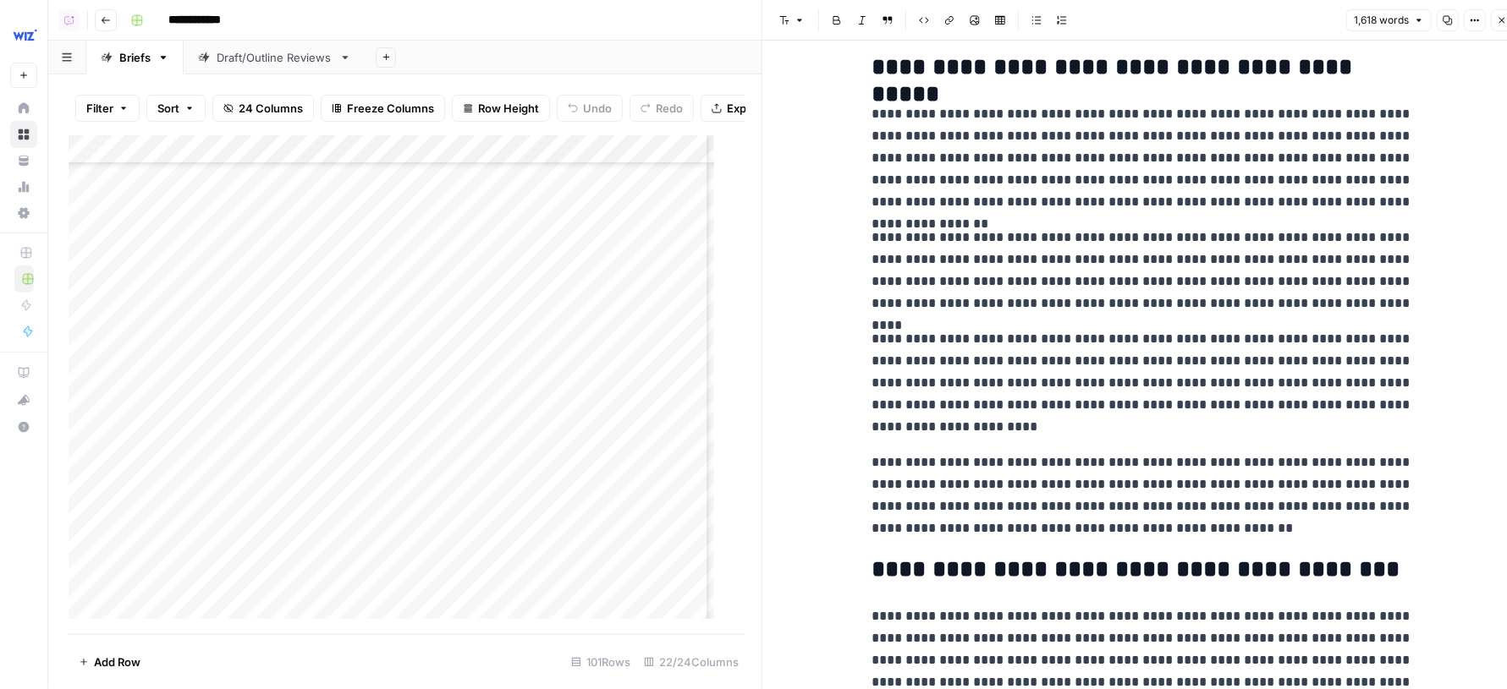
click at [1497, 25] on button "Close" at bounding box center [1501, 20] width 22 height 22
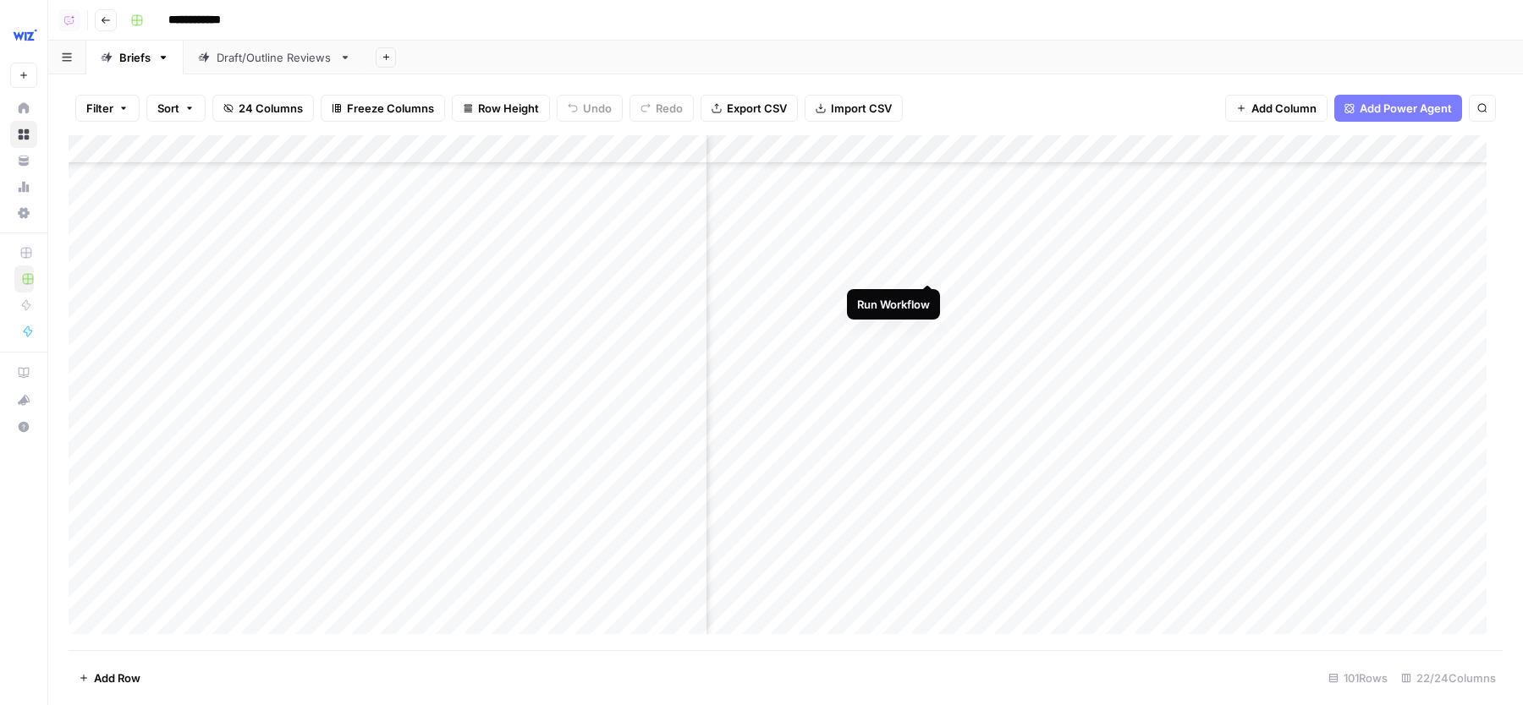
click at [928, 252] on div "Add Column" at bounding box center [786, 392] width 1434 height 515
click at [1198, 444] on div "Add Column" at bounding box center [786, 392] width 1434 height 515
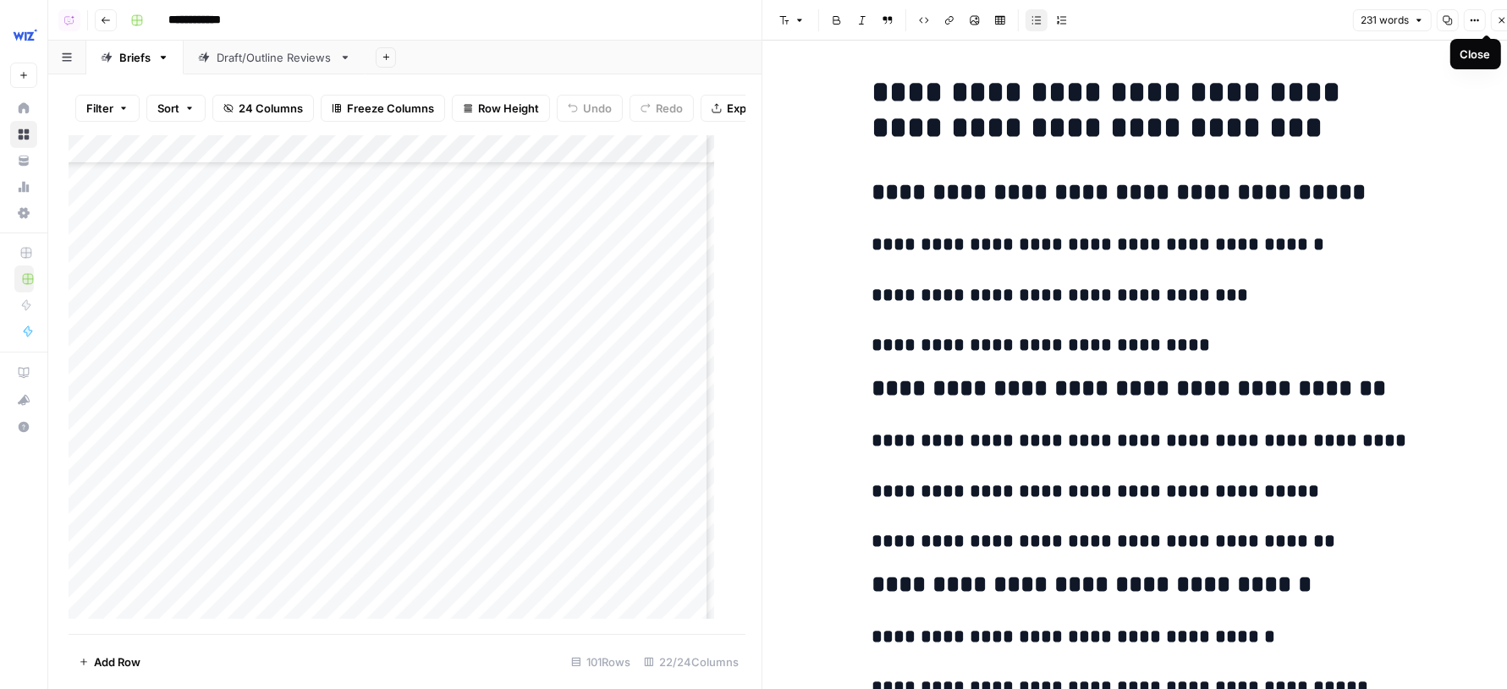
click at [1500, 23] on icon "button" at bounding box center [1501, 20] width 10 height 10
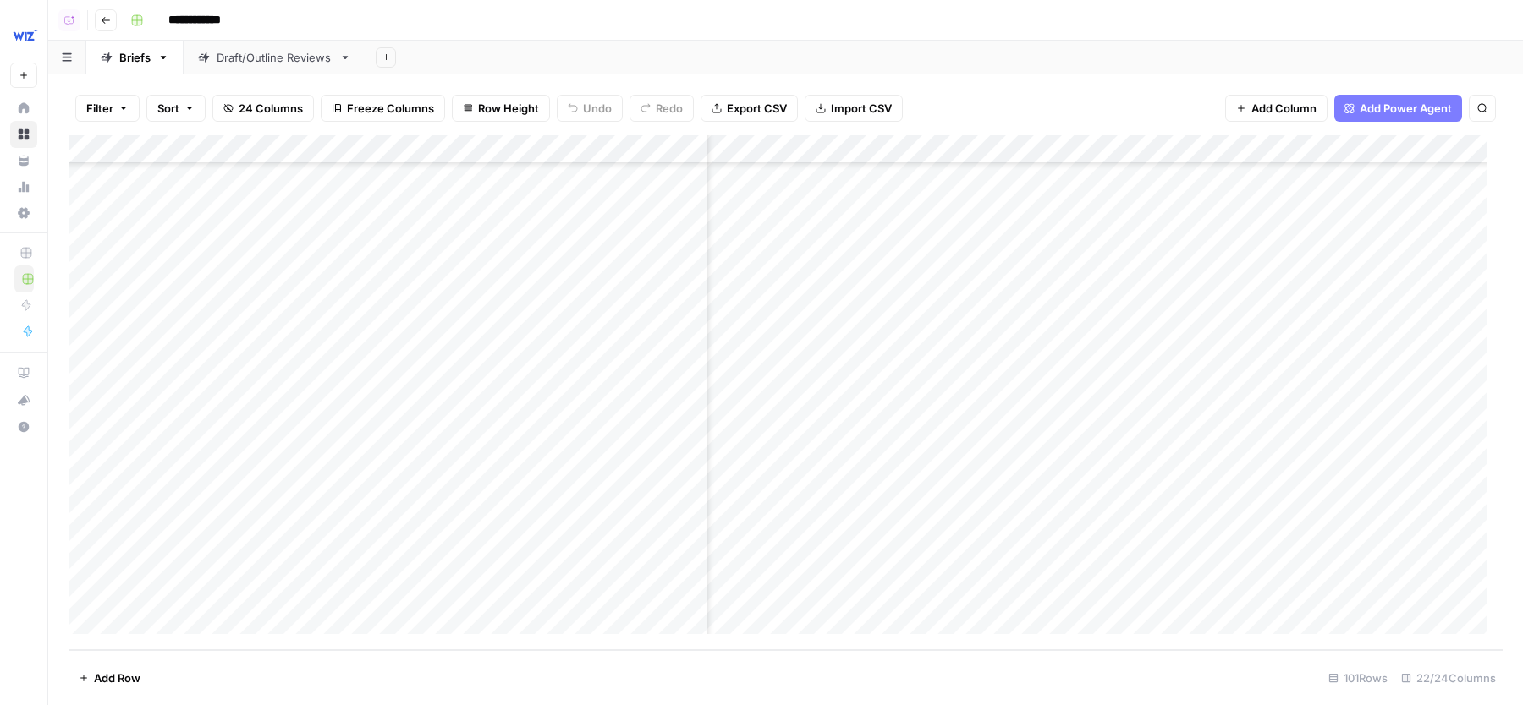
click at [1205, 487] on div "Add Column" at bounding box center [786, 392] width 1434 height 515
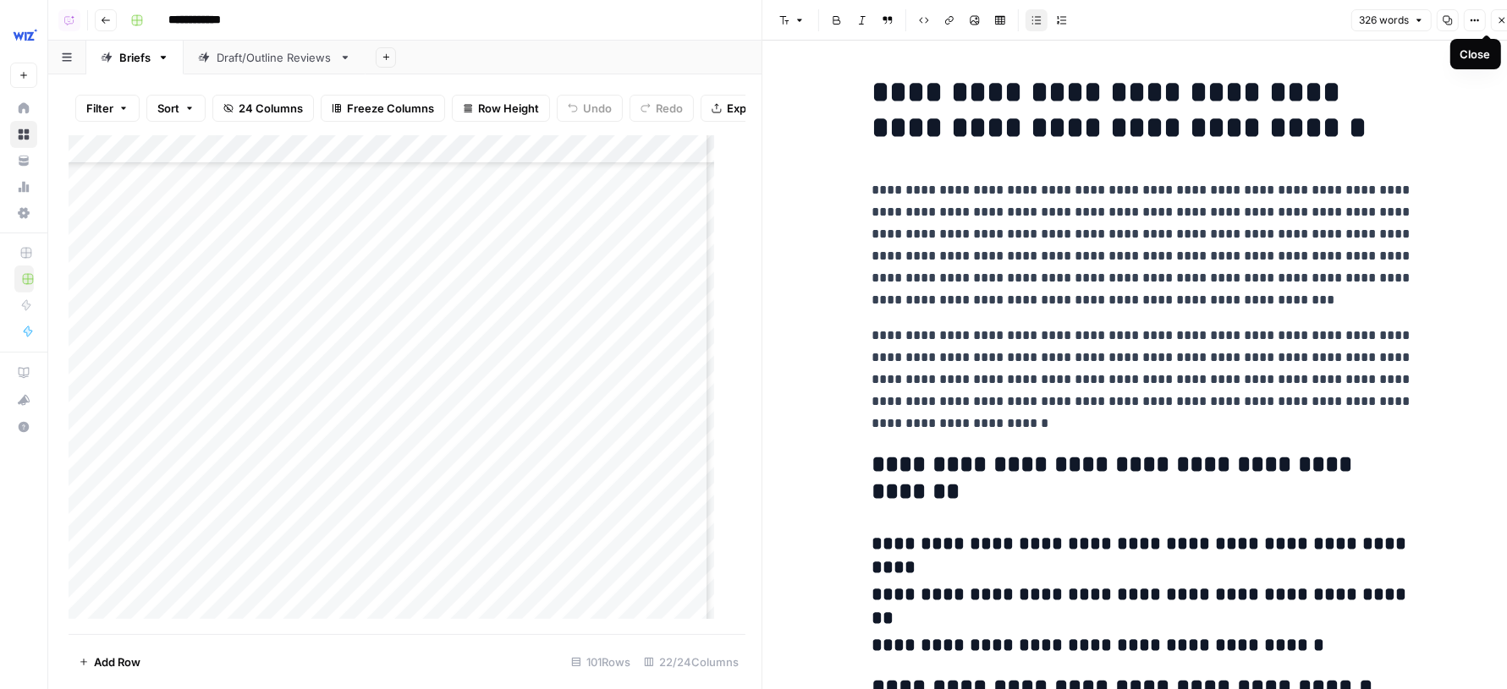
click at [1500, 19] on icon "button" at bounding box center [1502, 21] width 6 height 6
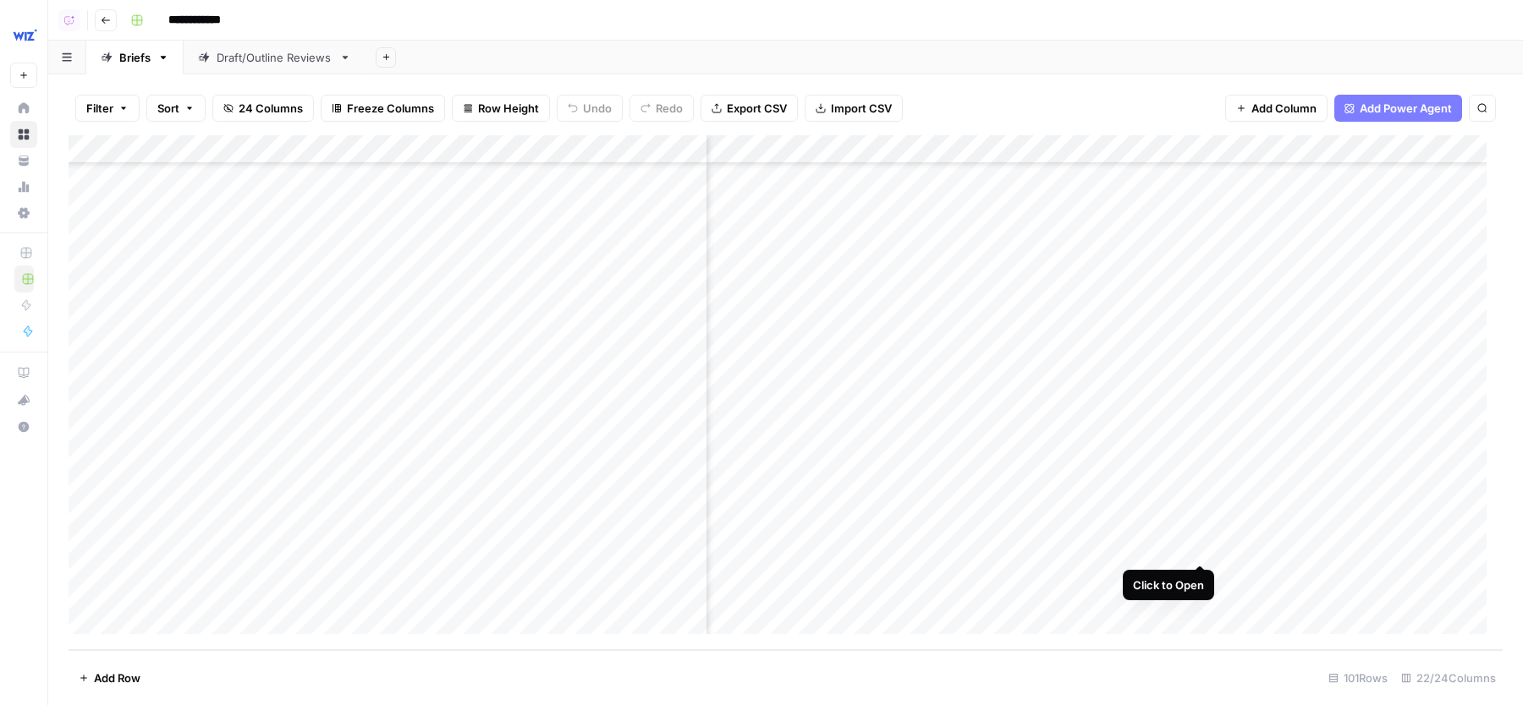
click at [1209, 525] on div "Add Column" at bounding box center [786, 392] width 1434 height 515
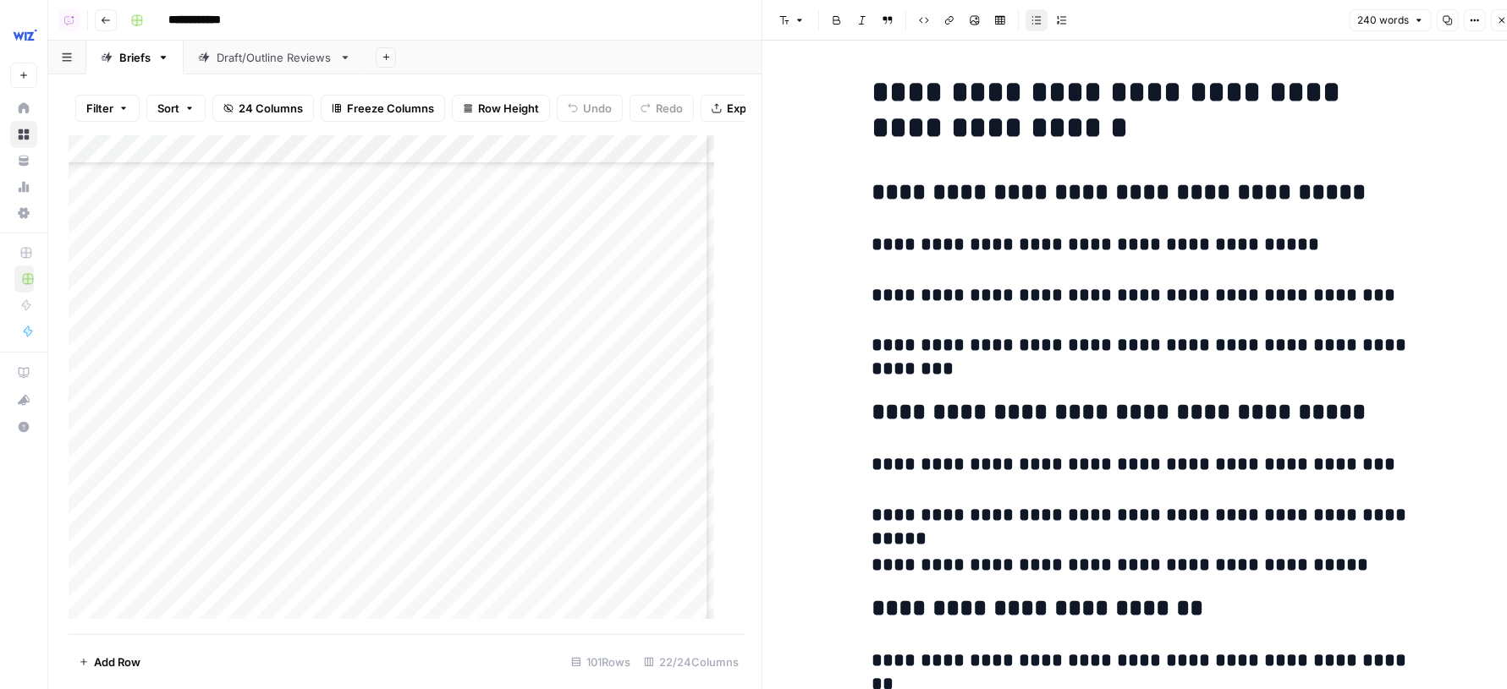
click at [1495, 20] on button "Close" at bounding box center [1501, 20] width 22 height 22
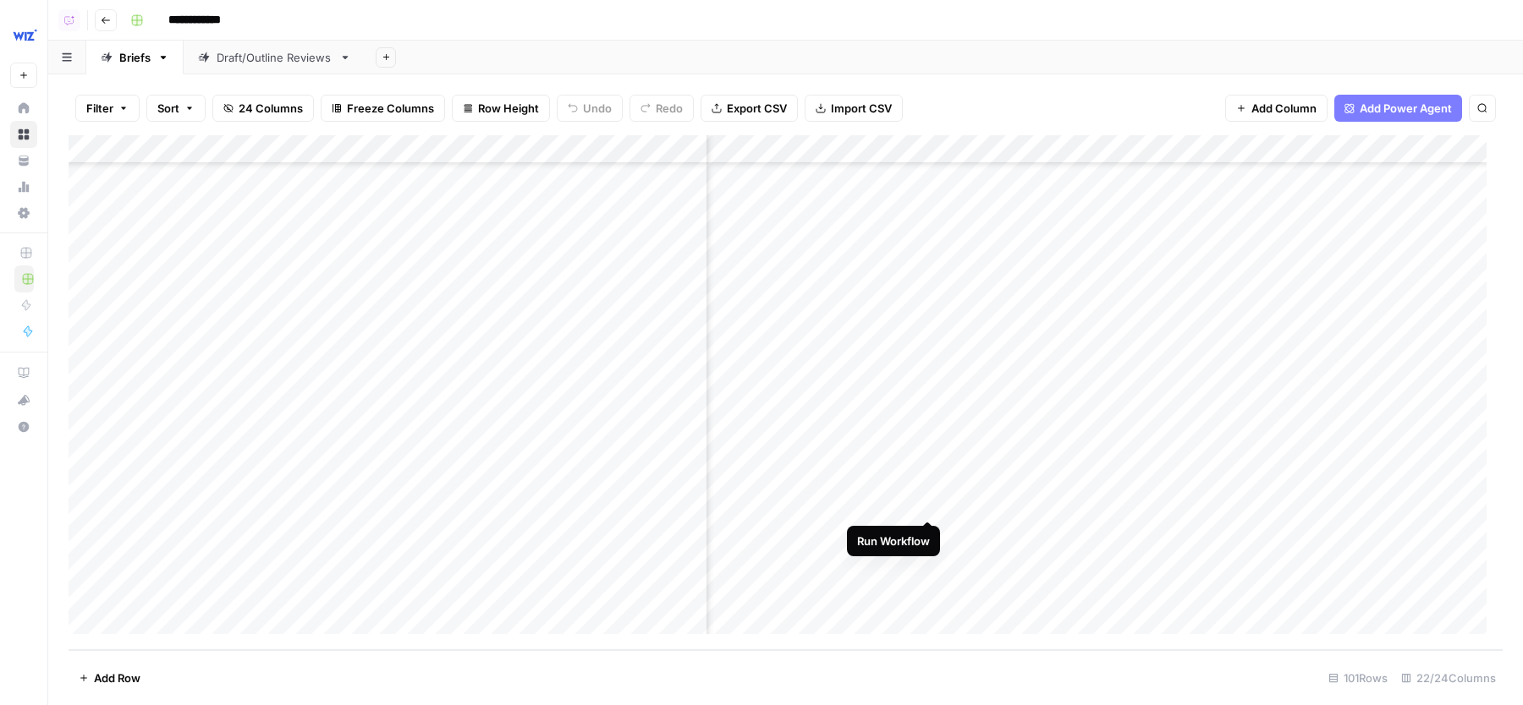
click at [921, 487] on div "Add Column" at bounding box center [786, 392] width 1434 height 515
click at [972, 486] on div "Add Column" at bounding box center [786, 392] width 1434 height 515
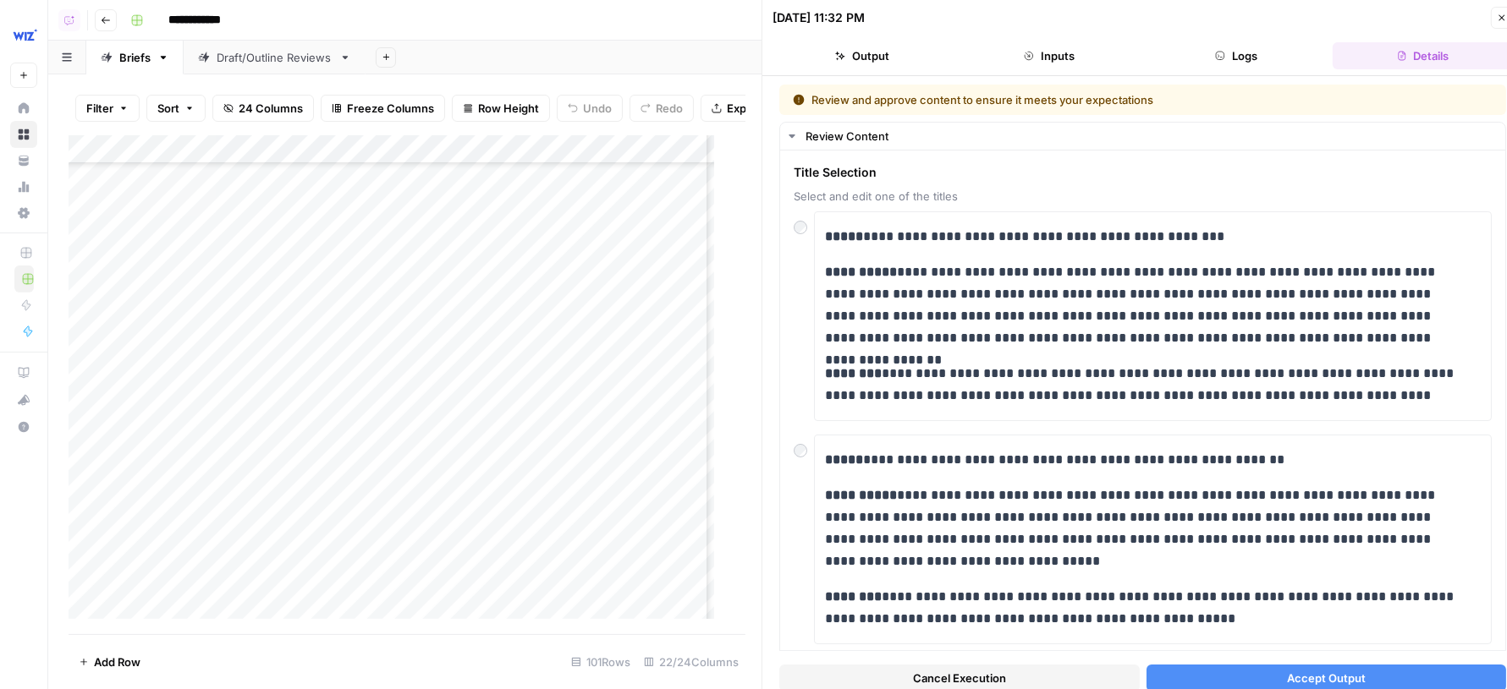
click at [1287, 677] on span "Accept Output" at bounding box center [1326, 678] width 79 height 17
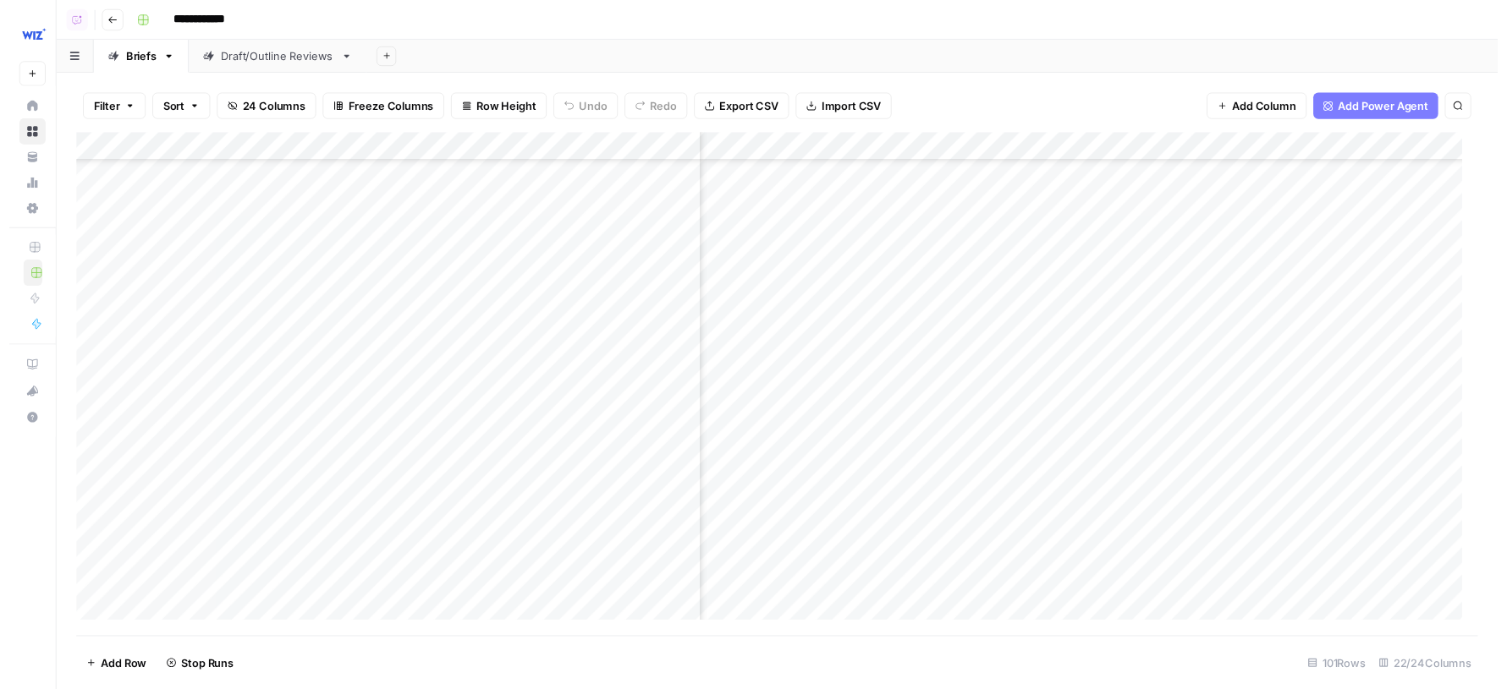
scroll to position [3752, 960]
click at [974, 296] on div "Add Column" at bounding box center [786, 392] width 1434 height 515
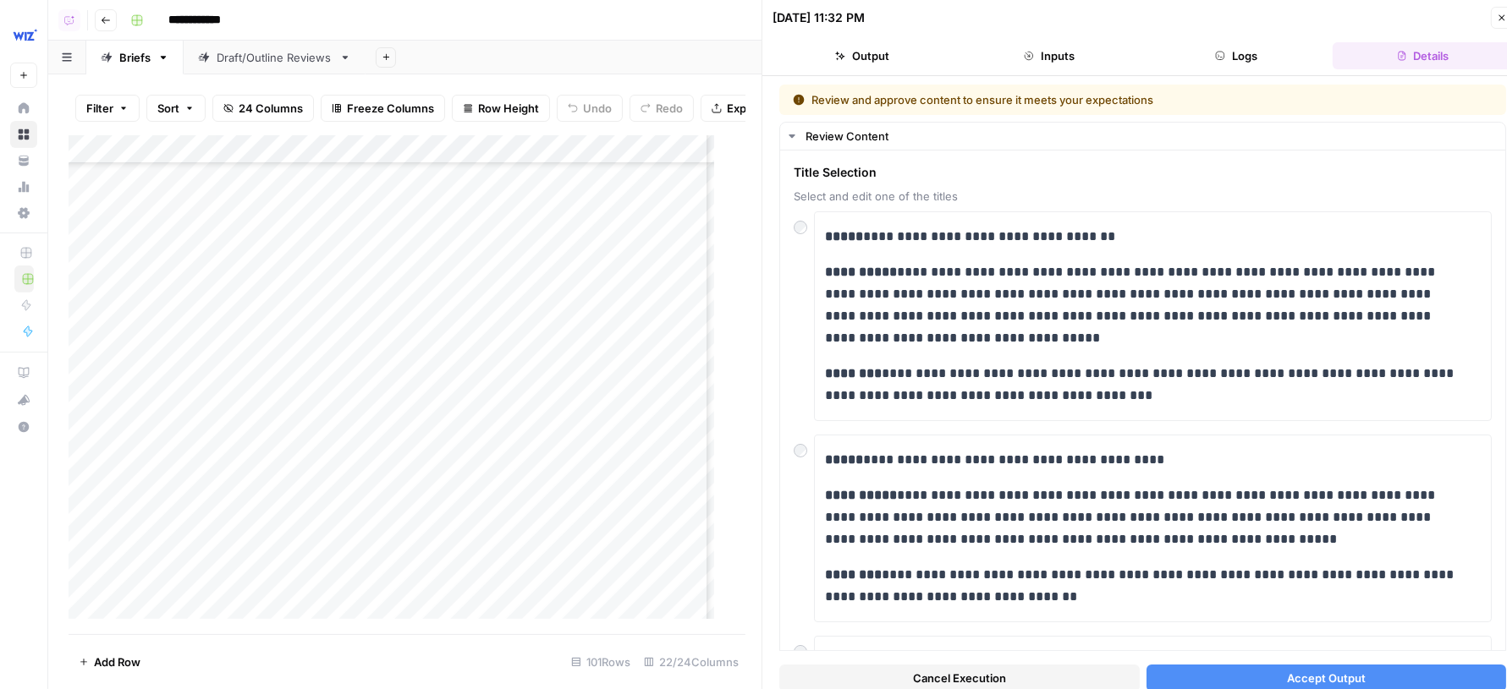
click at [1243, 683] on button "Accept Output" at bounding box center [1326, 678] width 360 height 27
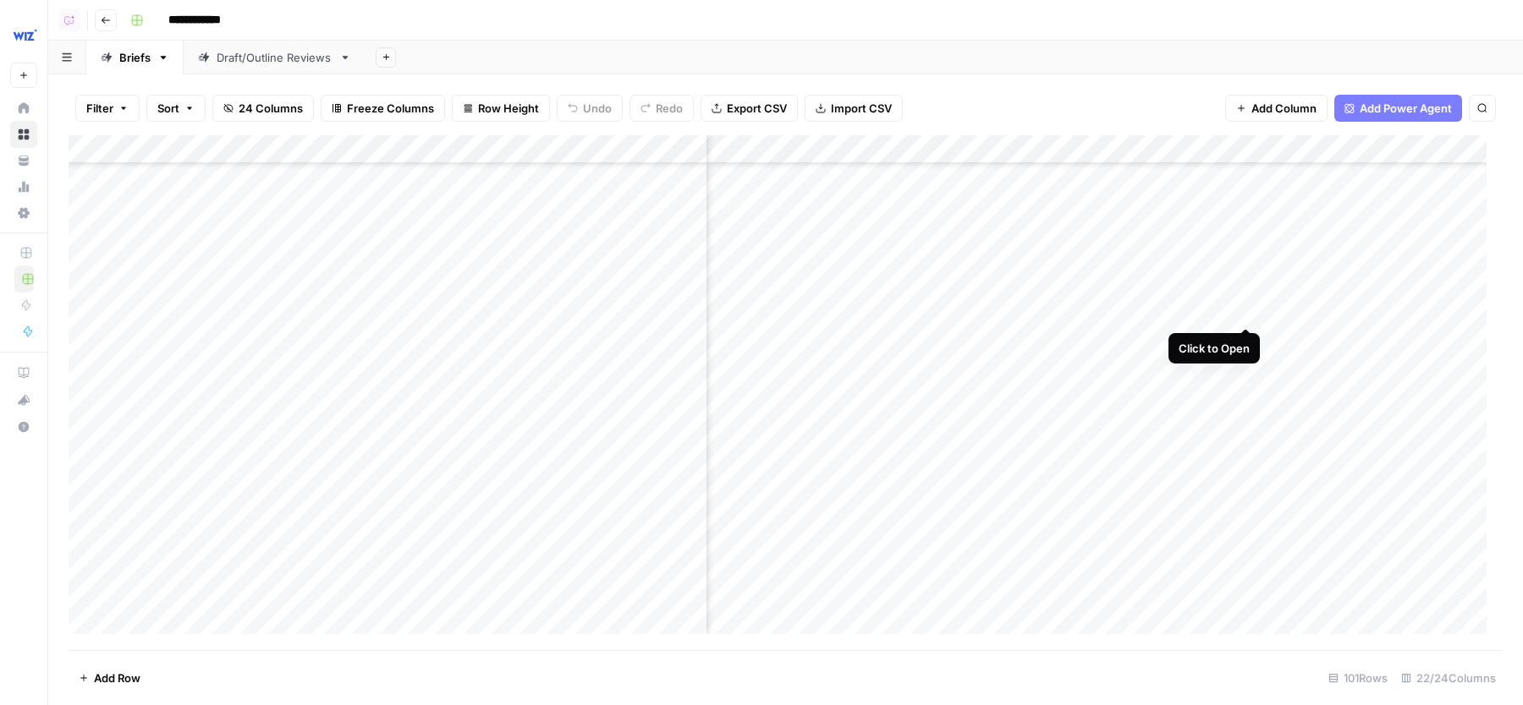
click at [1240, 295] on div "Add Column" at bounding box center [786, 392] width 1434 height 515
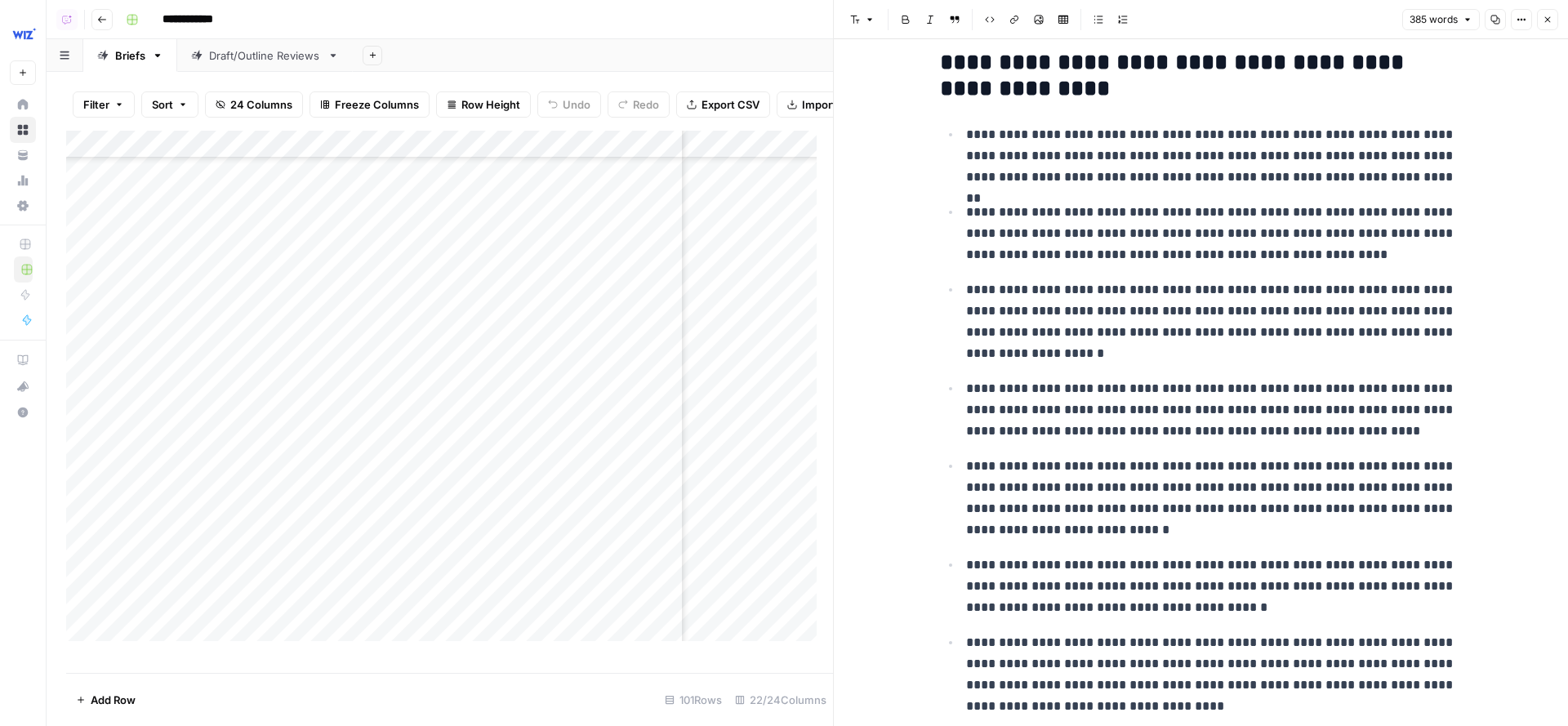
scroll to position [628, 0]
click at [1178, 248] on p "**********" at bounding box center [1215, 232] width 496 height 64
click at [1470, 20] on icon "button" at bounding box center [1548, 19] width 10 height 10
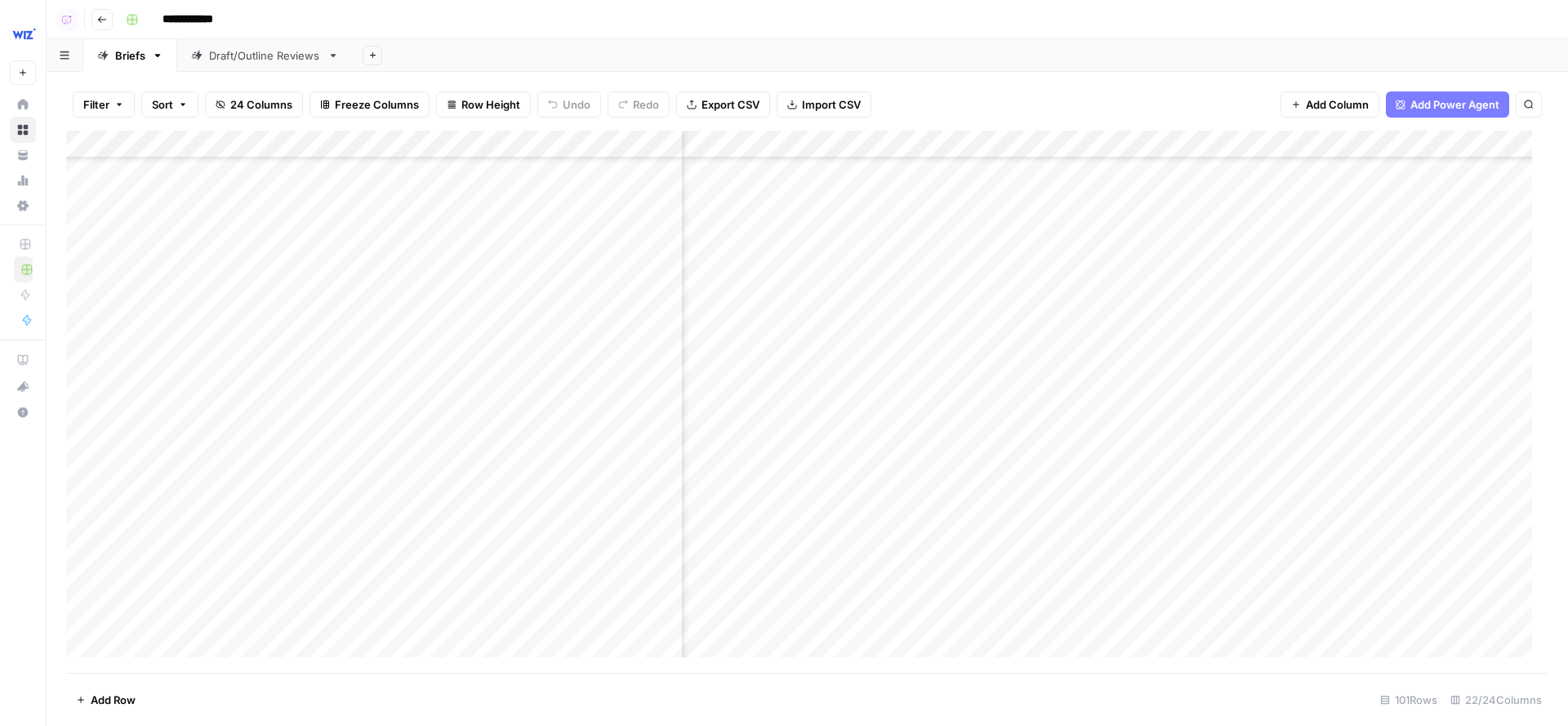
scroll to position [3816, 1216]
click at [1211, 513] on div "Add Column" at bounding box center [807, 402] width 1482 height 544
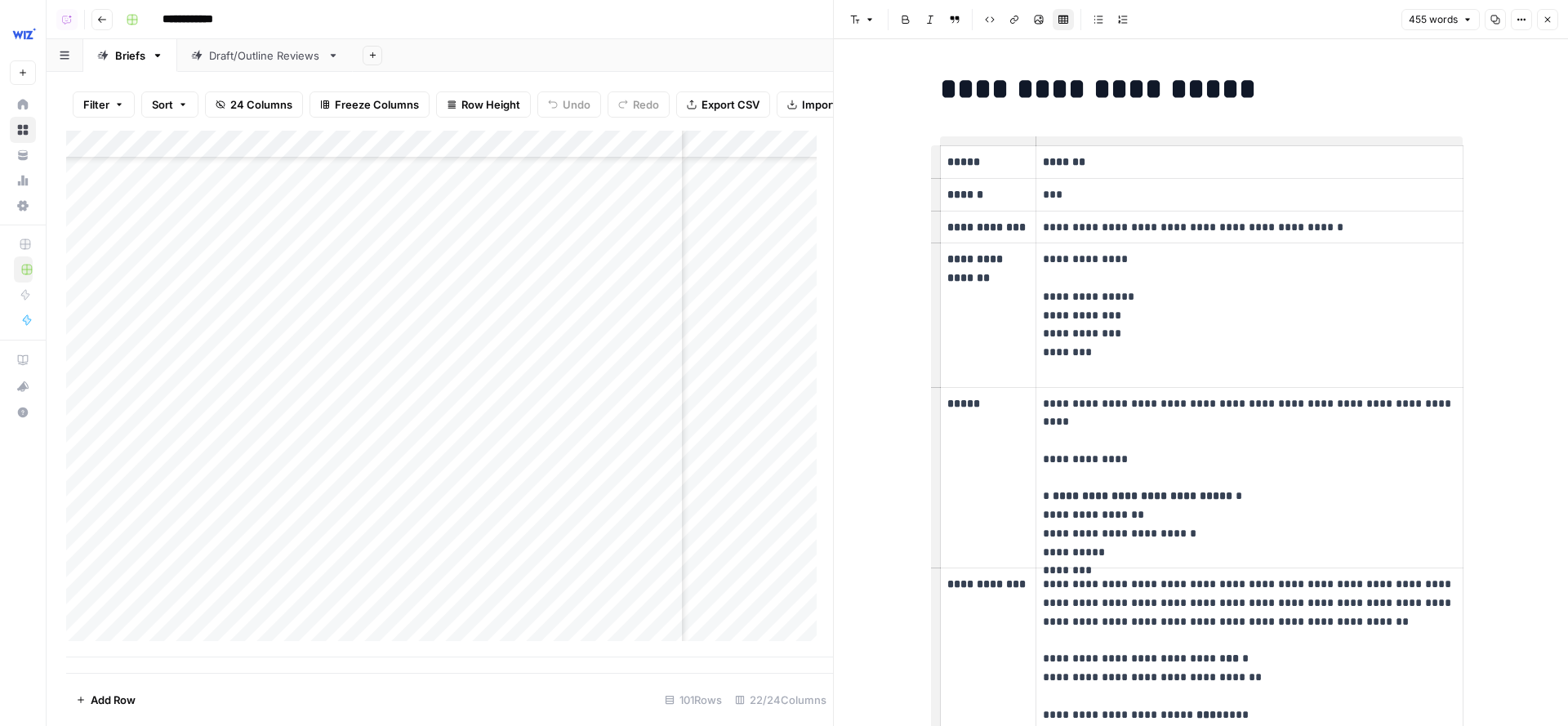
click at [1470, 10] on button "Close" at bounding box center [1548, 19] width 21 height 21
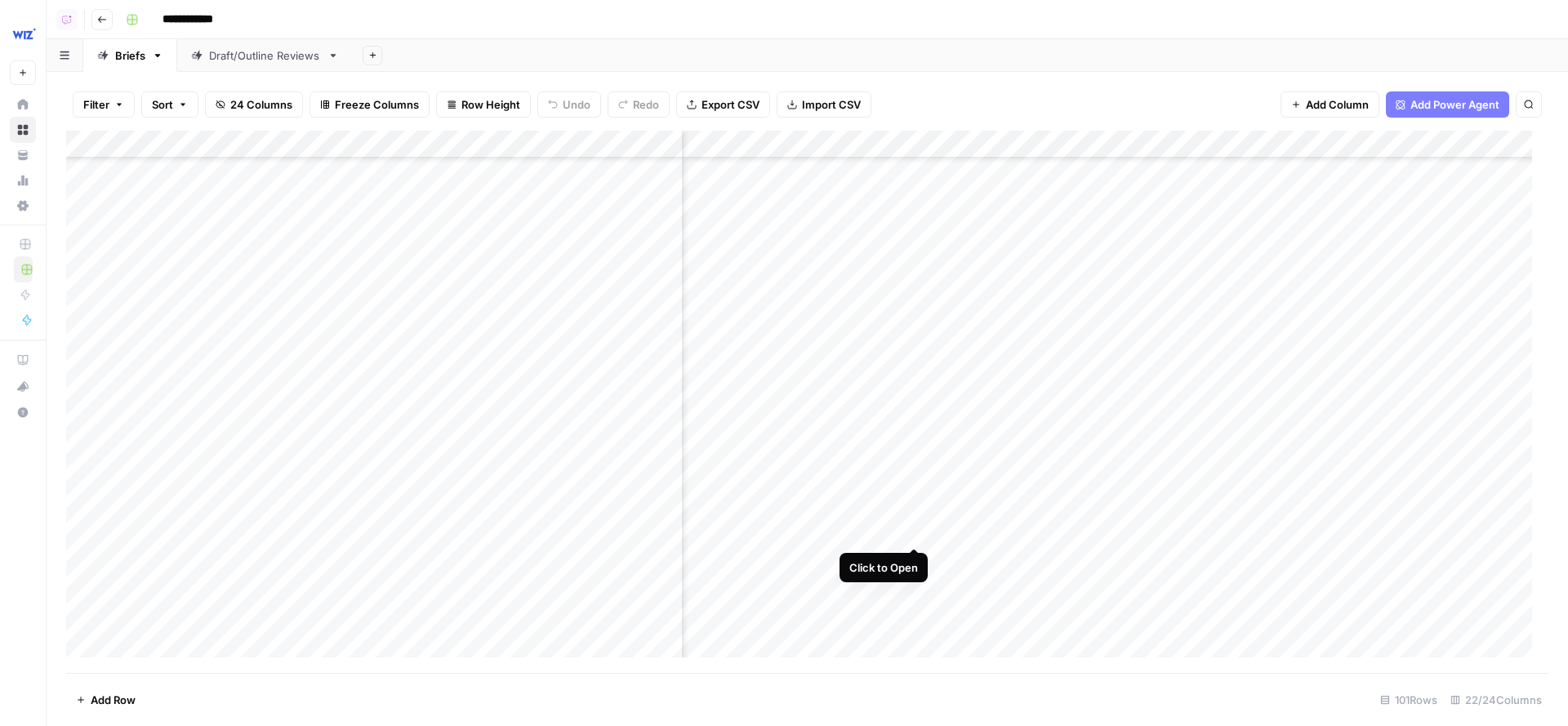
click at [916, 514] on div "Add Column" at bounding box center [807, 402] width 1482 height 544
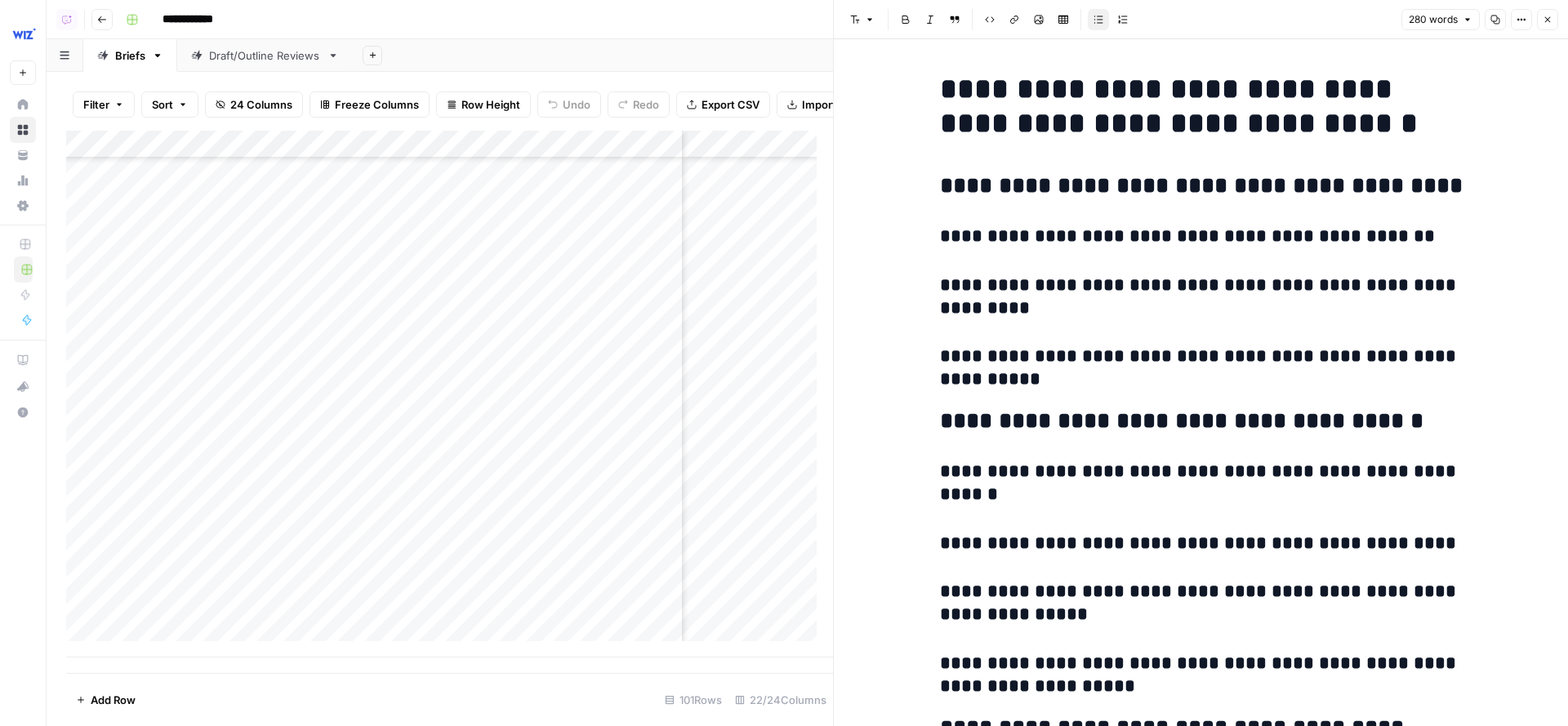
click at [1470, 18] on button "Close" at bounding box center [1548, 19] width 21 height 21
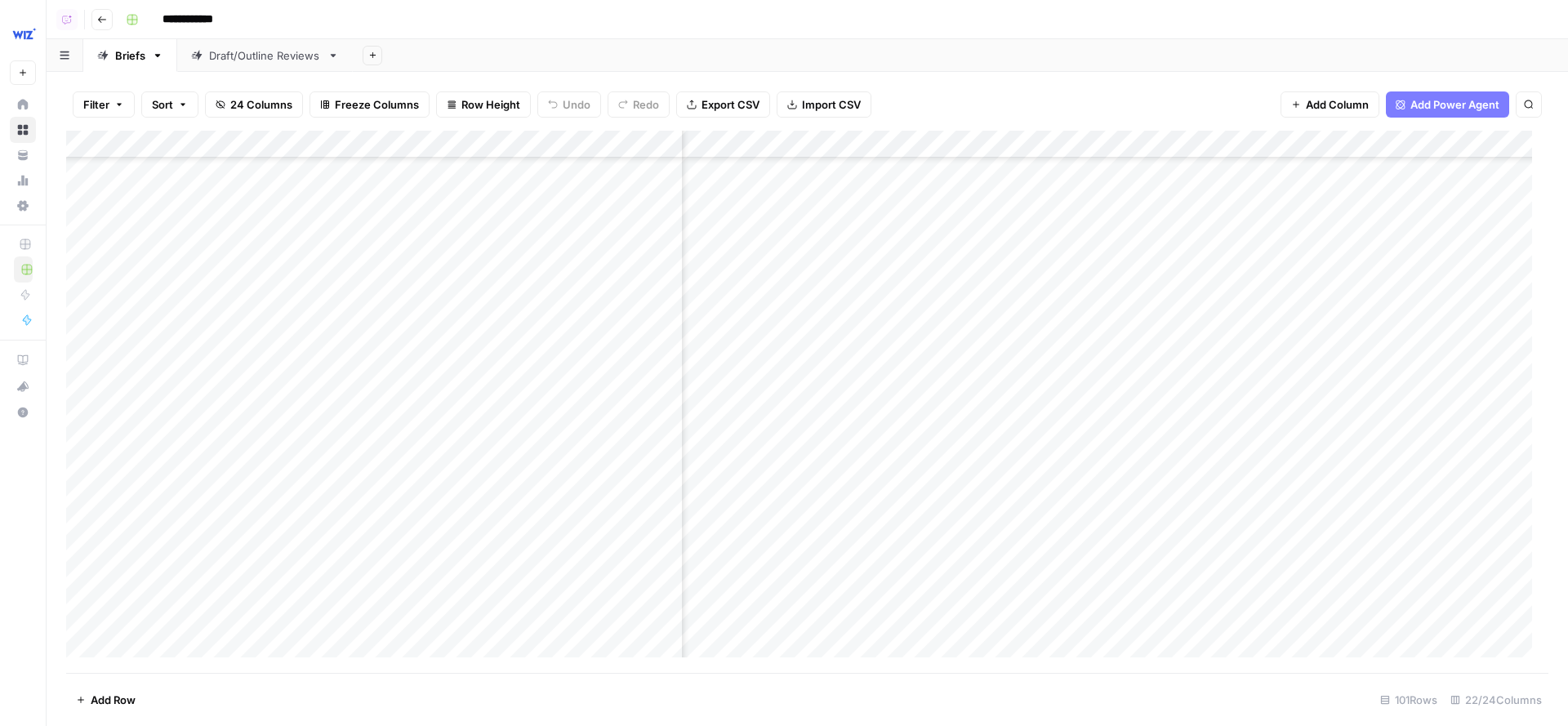
scroll to position [3816, 1778]
click at [985, 433] on div "Add Column" at bounding box center [807, 402] width 1482 height 544
click at [940, 488] on div "Add Column" at bounding box center [807, 402] width 1482 height 544
click at [1041, 475] on div "Add Column" at bounding box center [807, 402] width 1482 height 544
click at [1040, 517] on div "Add Column" at bounding box center [807, 402] width 1482 height 544
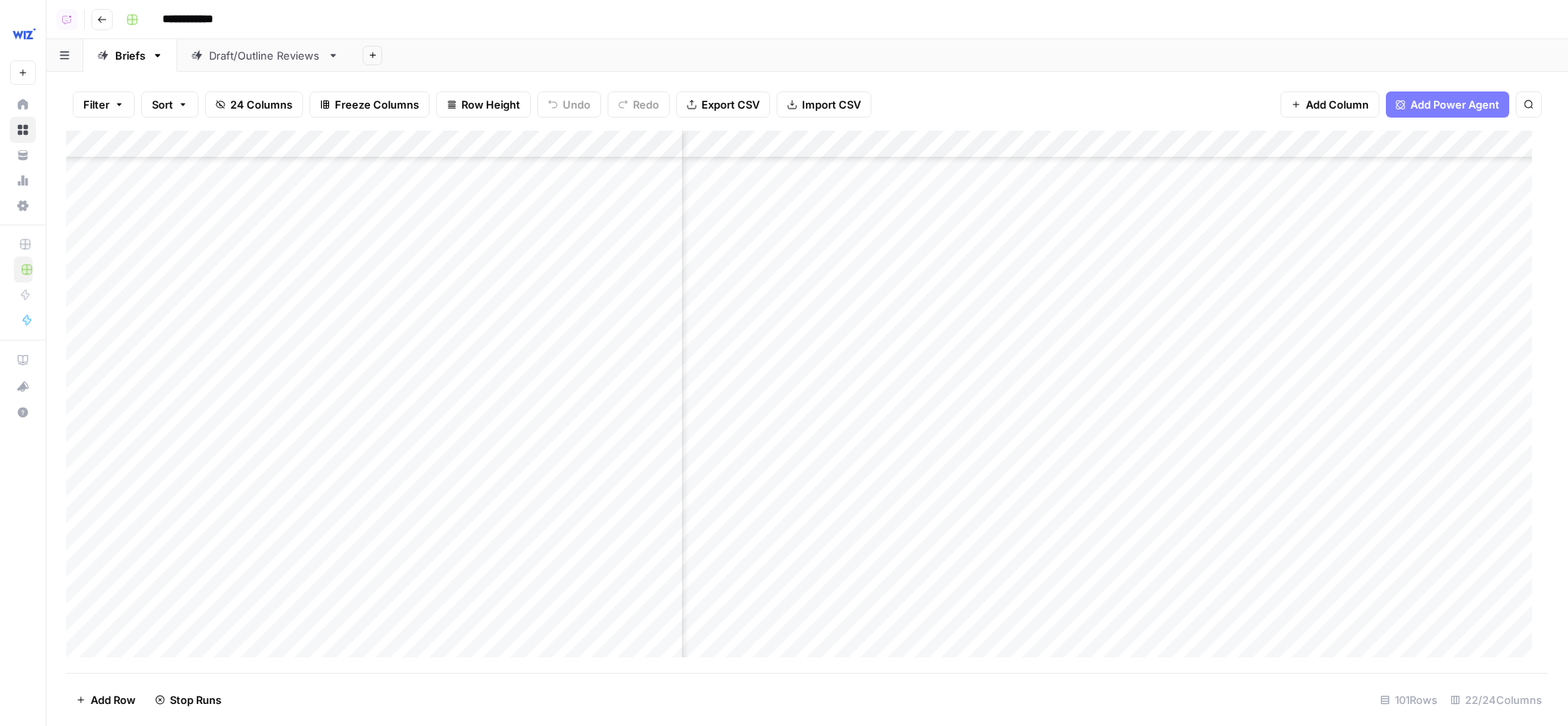
click at [1040, 561] on div "Add Column" at bounding box center [807, 402] width 1482 height 544
click at [1162, 297] on div "Add Column" at bounding box center [807, 402] width 1482 height 544
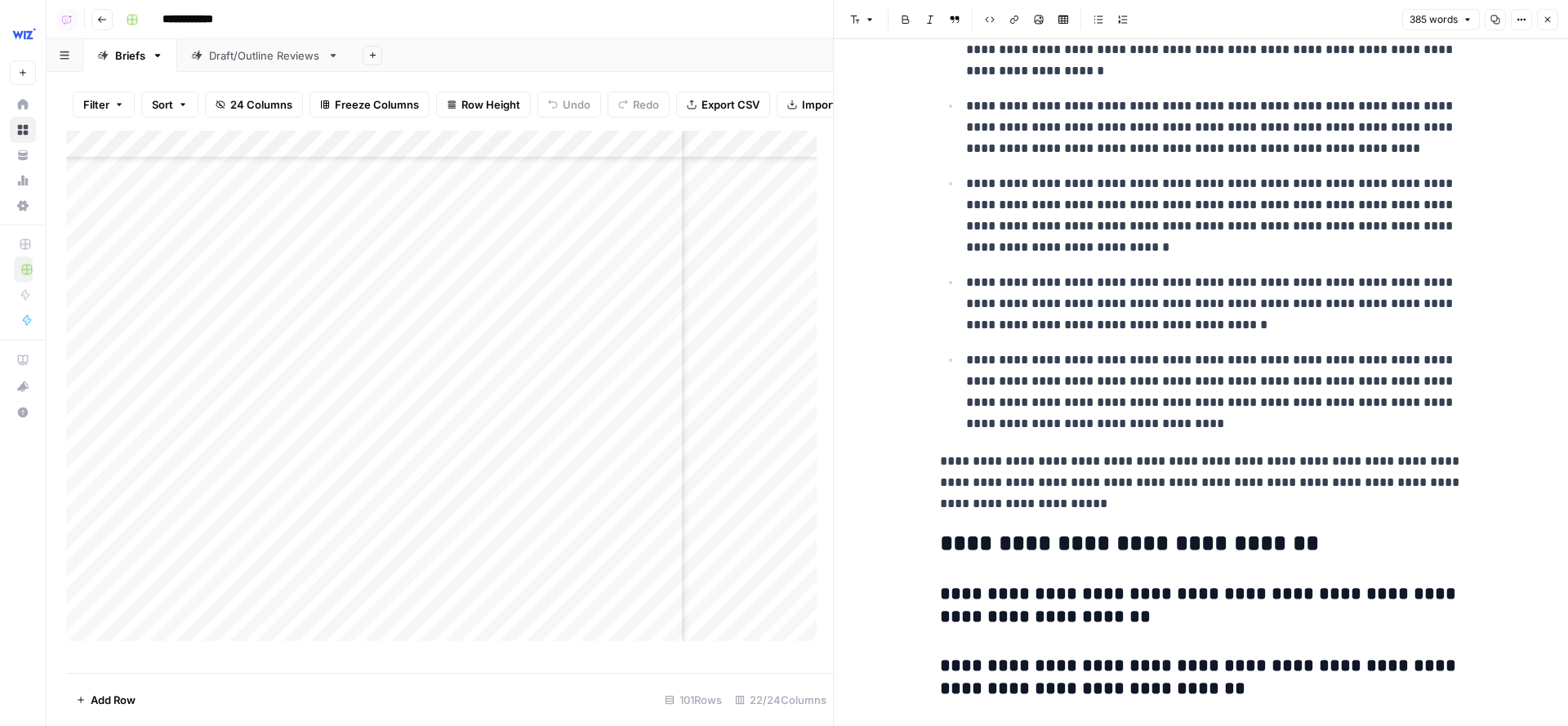
scroll to position [1168, 0]
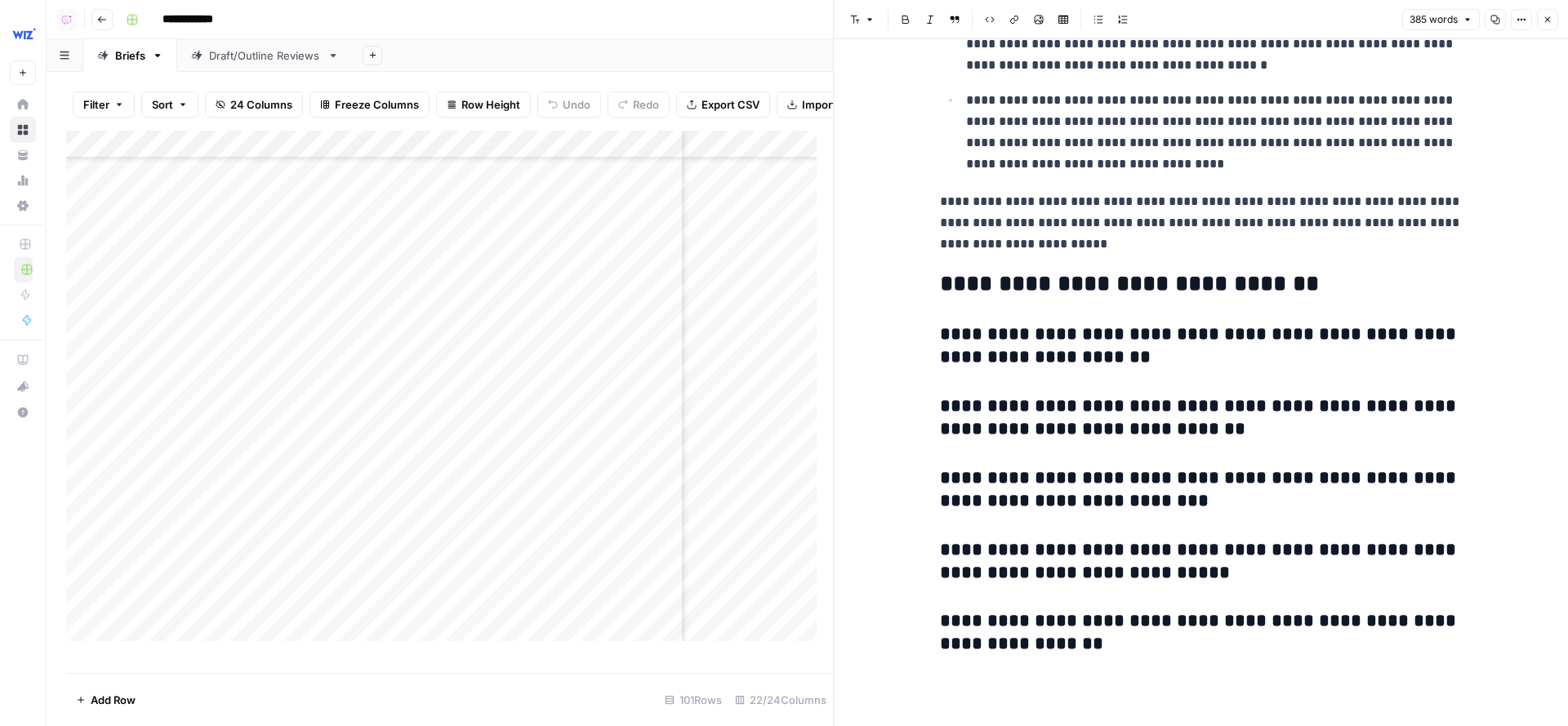
click at [1470, 24] on button "Close" at bounding box center [1548, 19] width 21 height 21
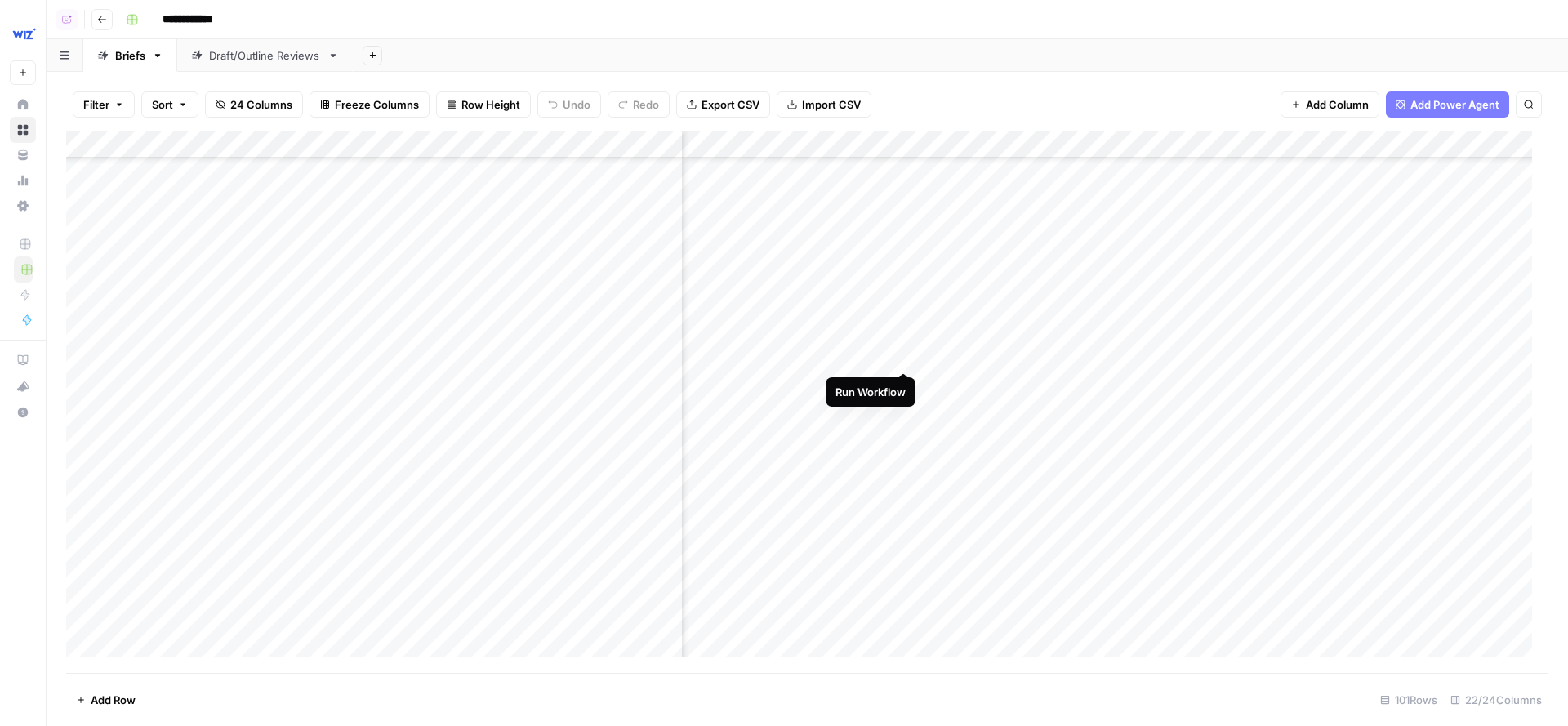
click at [906, 344] on div "Add Column" at bounding box center [807, 402] width 1482 height 544
click at [905, 384] on div "Add Column" at bounding box center [807, 402] width 1482 height 544
click at [905, 427] on div "Add Column" at bounding box center [807, 402] width 1482 height 544
click at [906, 469] on div "Add Column" at bounding box center [807, 402] width 1482 height 544
click at [905, 511] on div "Add Column" at bounding box center [807, 402] width 1482 height 544
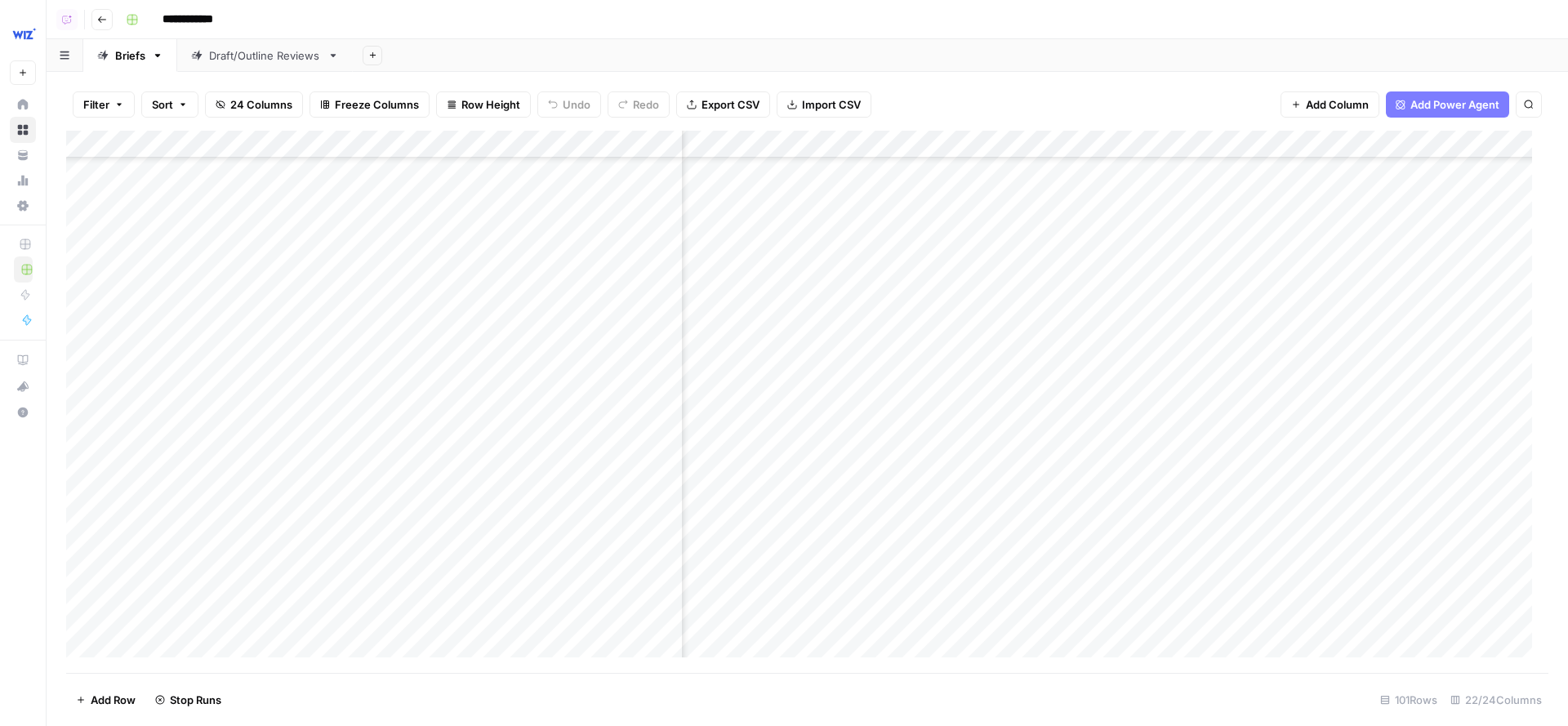
click at [904, 554] on div "Add Column" at bounding box center [807, 402] width 1482 height 544
click at [905, 596] on div "Add Column" at bounding box center [807, 402] width 1482 height 544
click at [904, 386] on div "Add Column" at bounding box center [807, 402] width 1482 height 544
click at [907, 341] on div "Add Column" at bounding box center [807, 402] width 1482 height 544
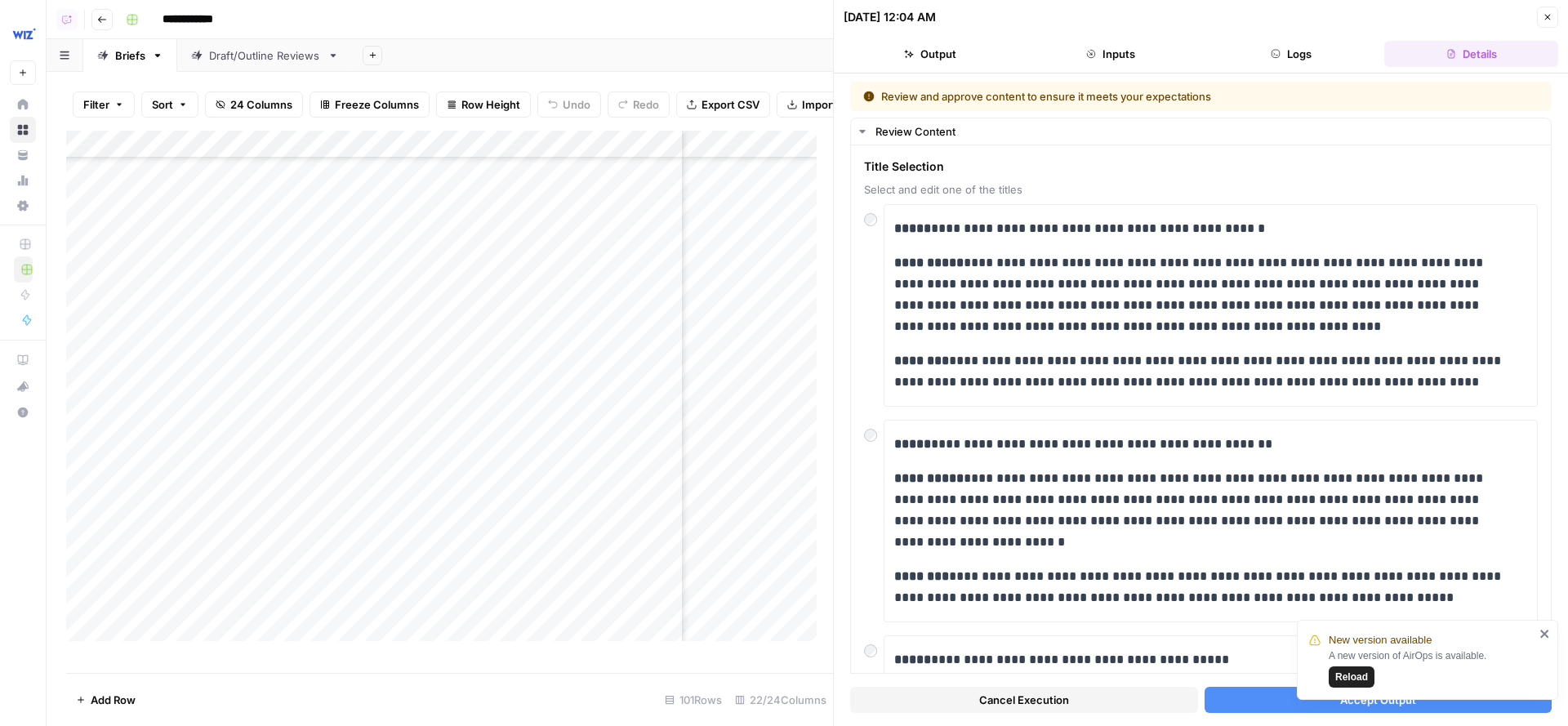
click at [1216, 681] on button "Accept Output" at bounding box center [1379, 699] width 348 height 26
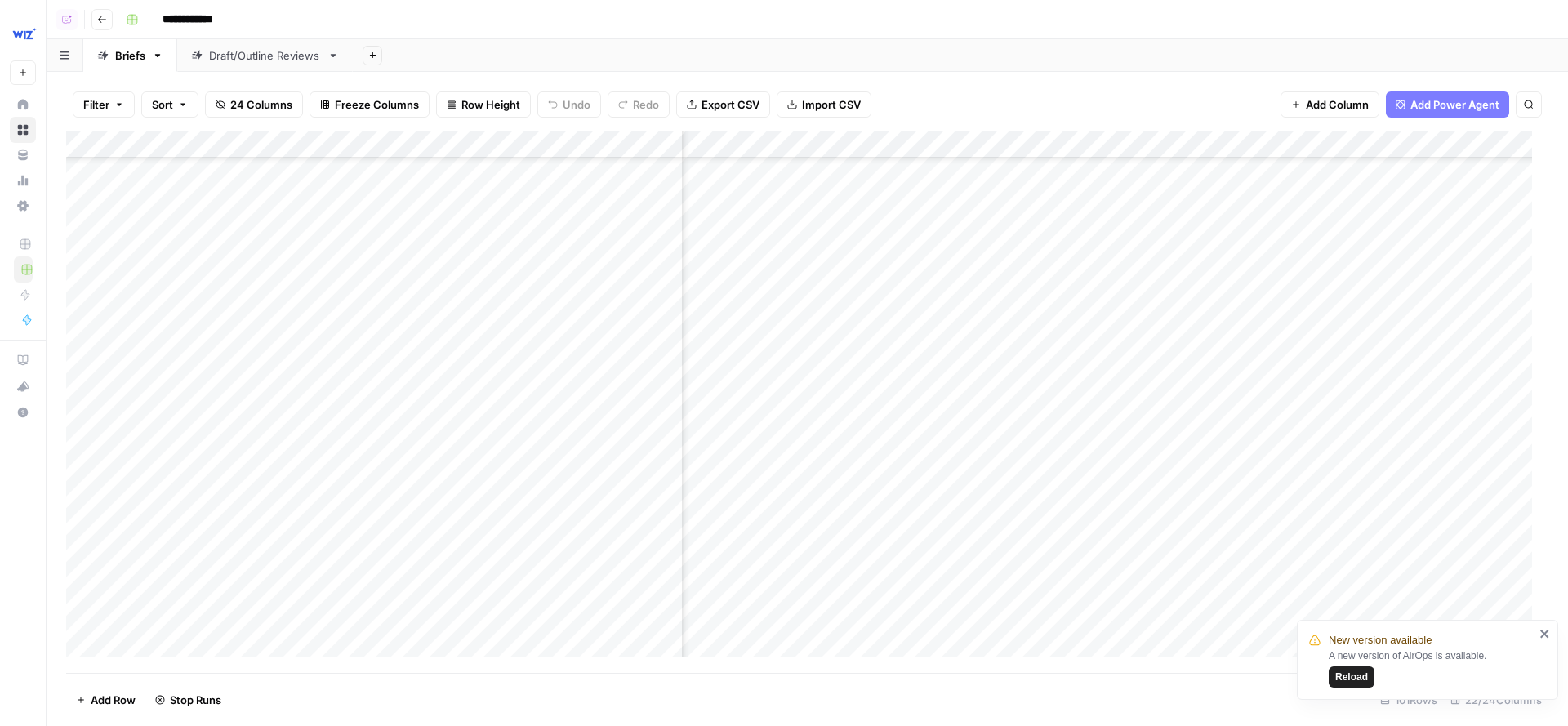
scroll to position [3610, 1072]
click at [793, 388] on div "Add Column" at bounding box center [807, 402] width 1482 height 544
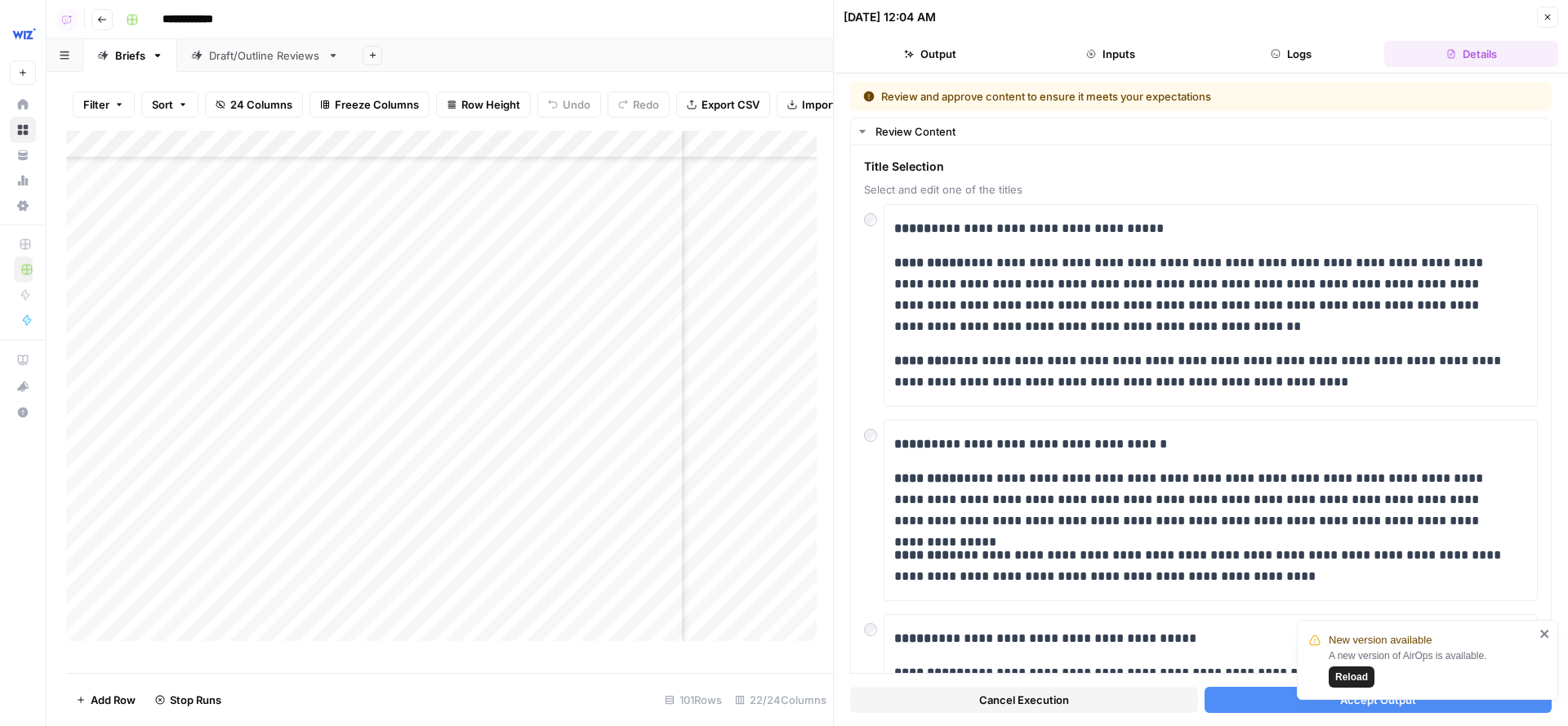
click at [1237, 681] on button "Accept Output" at bounding box center [1379, 699] width 348 height 26
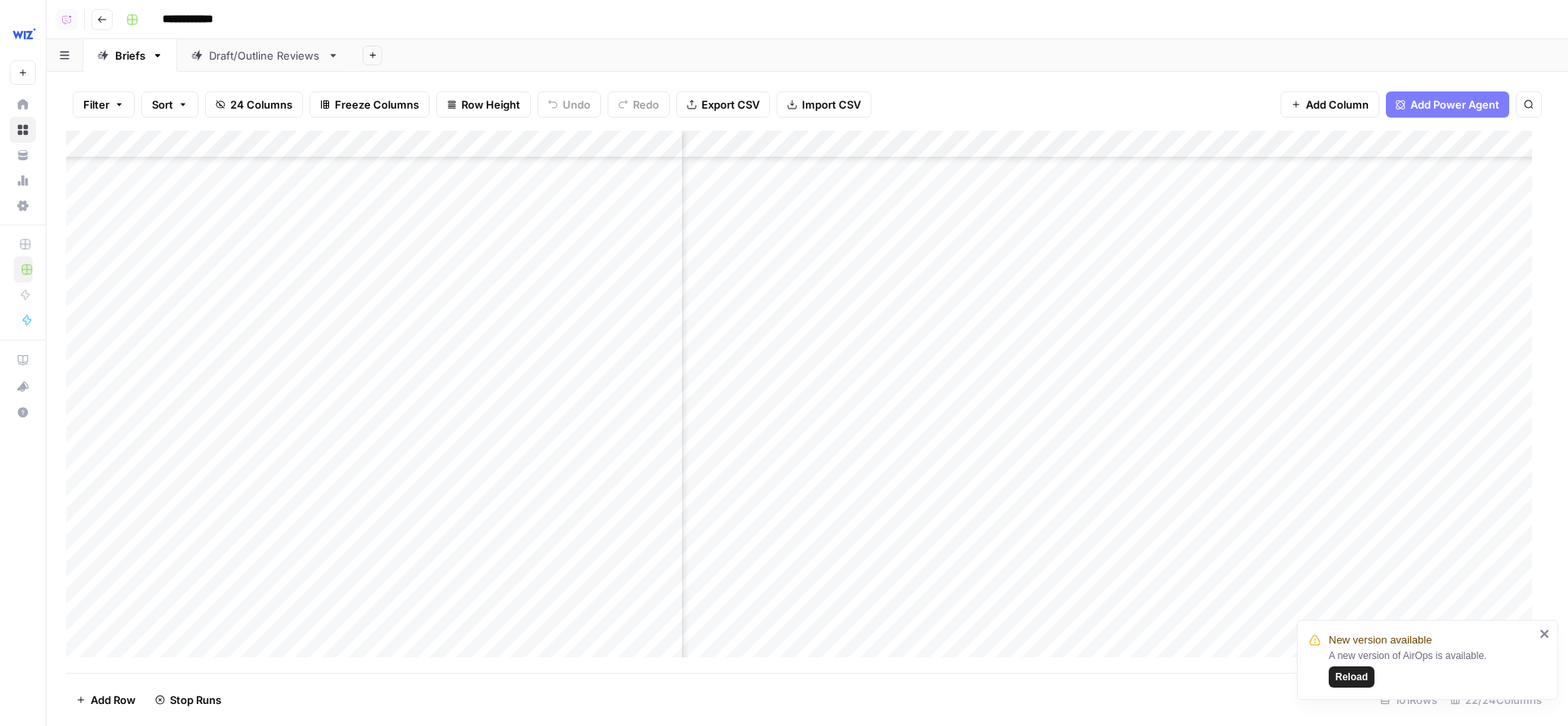
click at [798, 420] on div "Add Column" at bounding box center [807, 402] width 1482 height 544
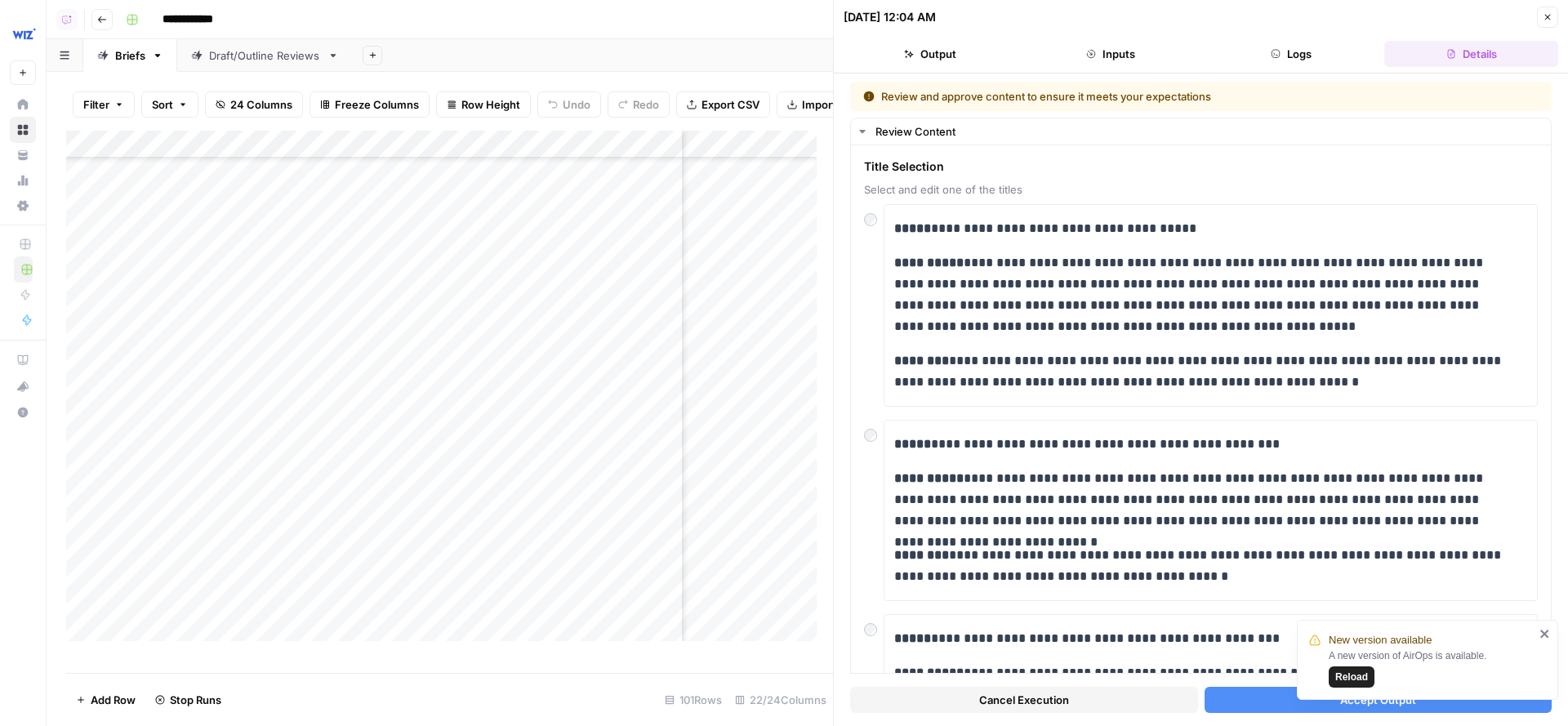
click at [1269, 681] on button "Accept Output" at bounding box center [1379, 699] width 348 height 26
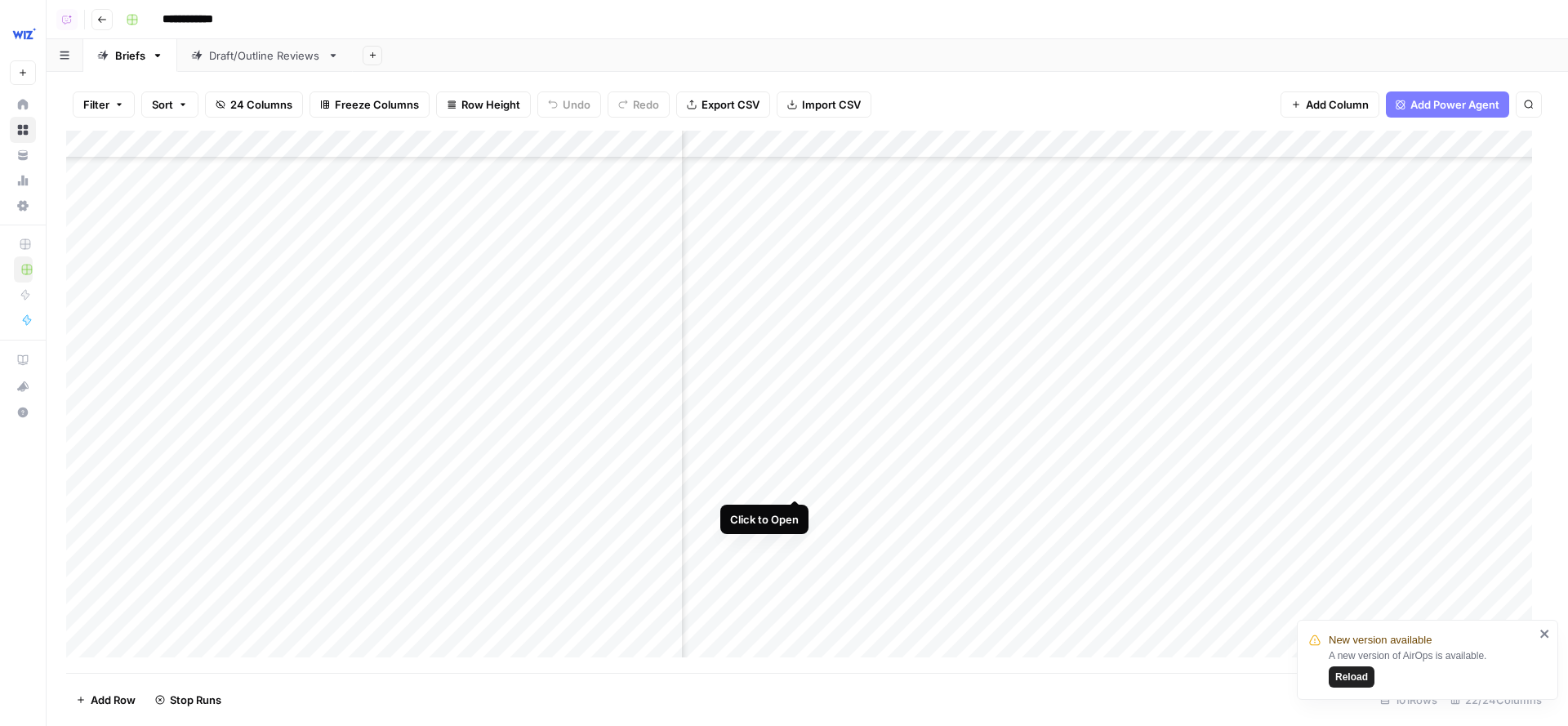
click at [798, 468] on div "Add Column" at bounding box center [807, 402] width 1482 height 544
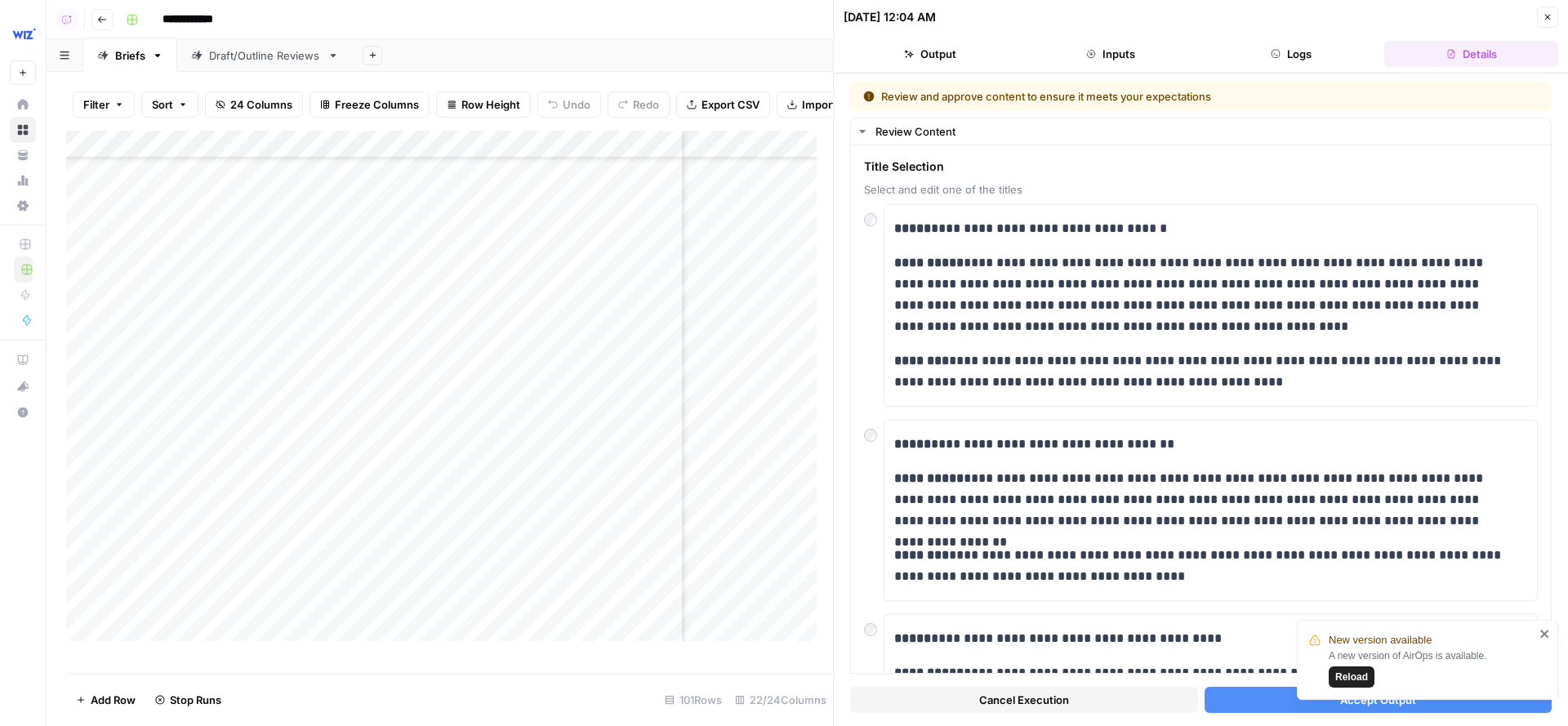
click at [1231, 681] on button "Accept Output" at bounding box center [1379, 699] width 348 height 26
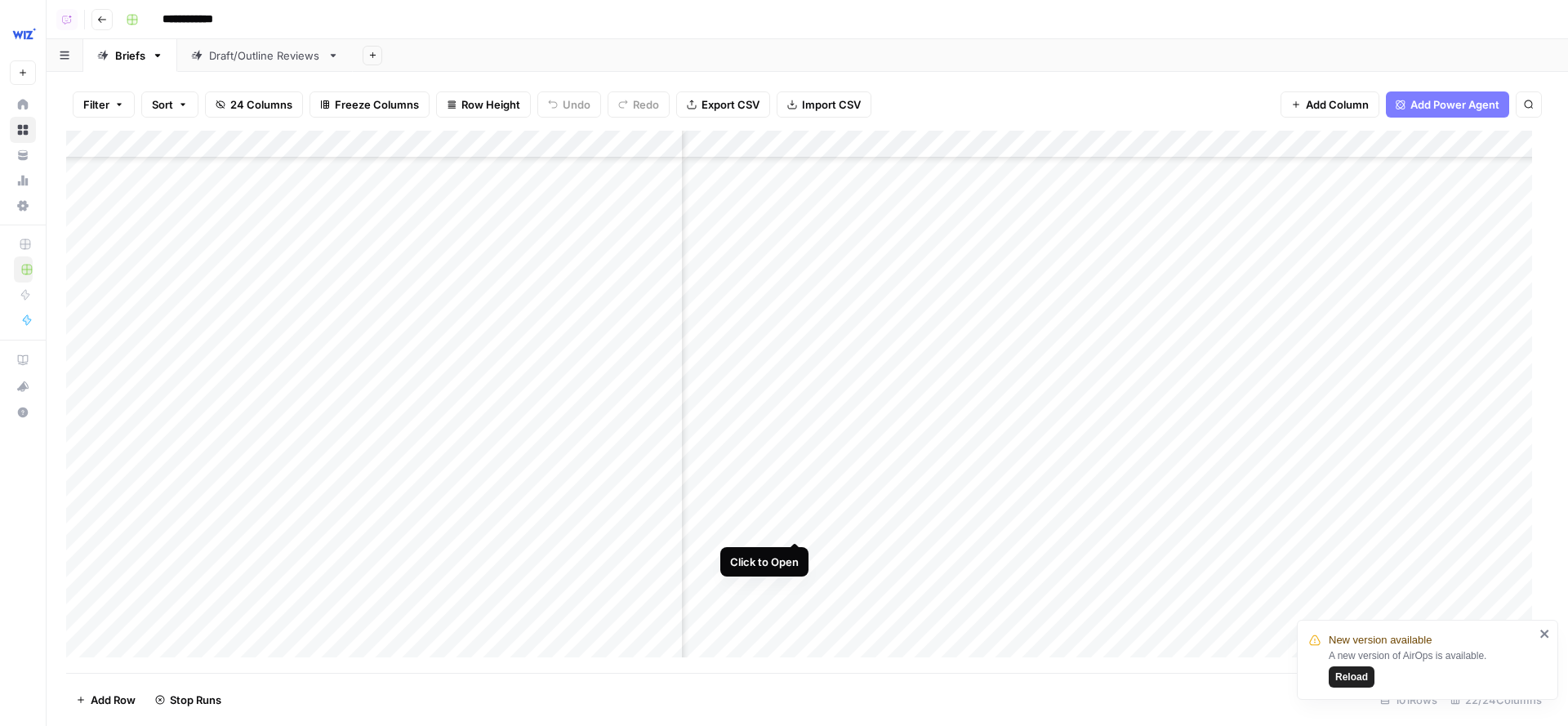
click at [797, 508] on div "Add Column" at bounding box center [807, 402] width 1482 height 544
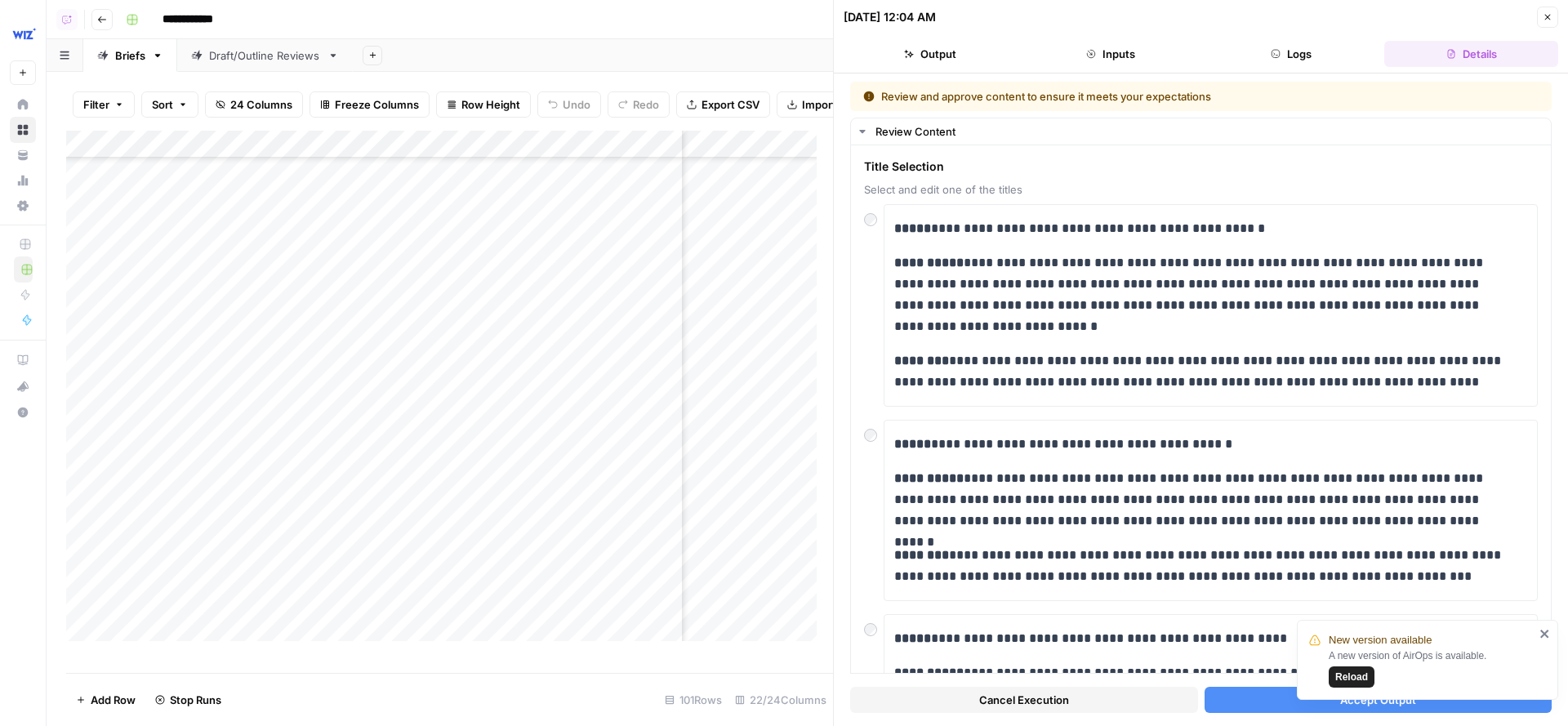
click at [1218, 681] on button "Accept Output" at bounding box center [1379, 699] width 348 height 26
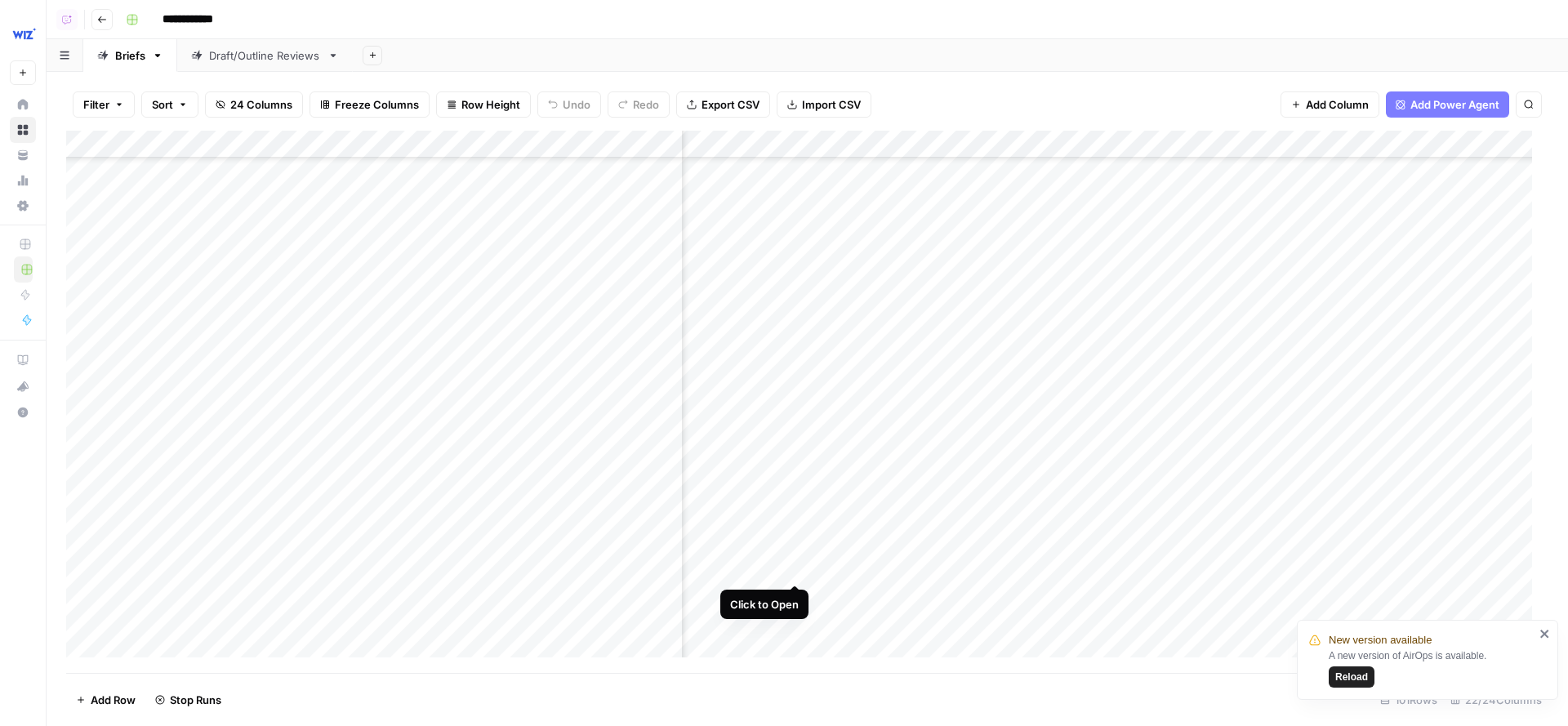
click at [796, 551] on div "Add Column" at bounding box center [807, 402] width 1482 height 544
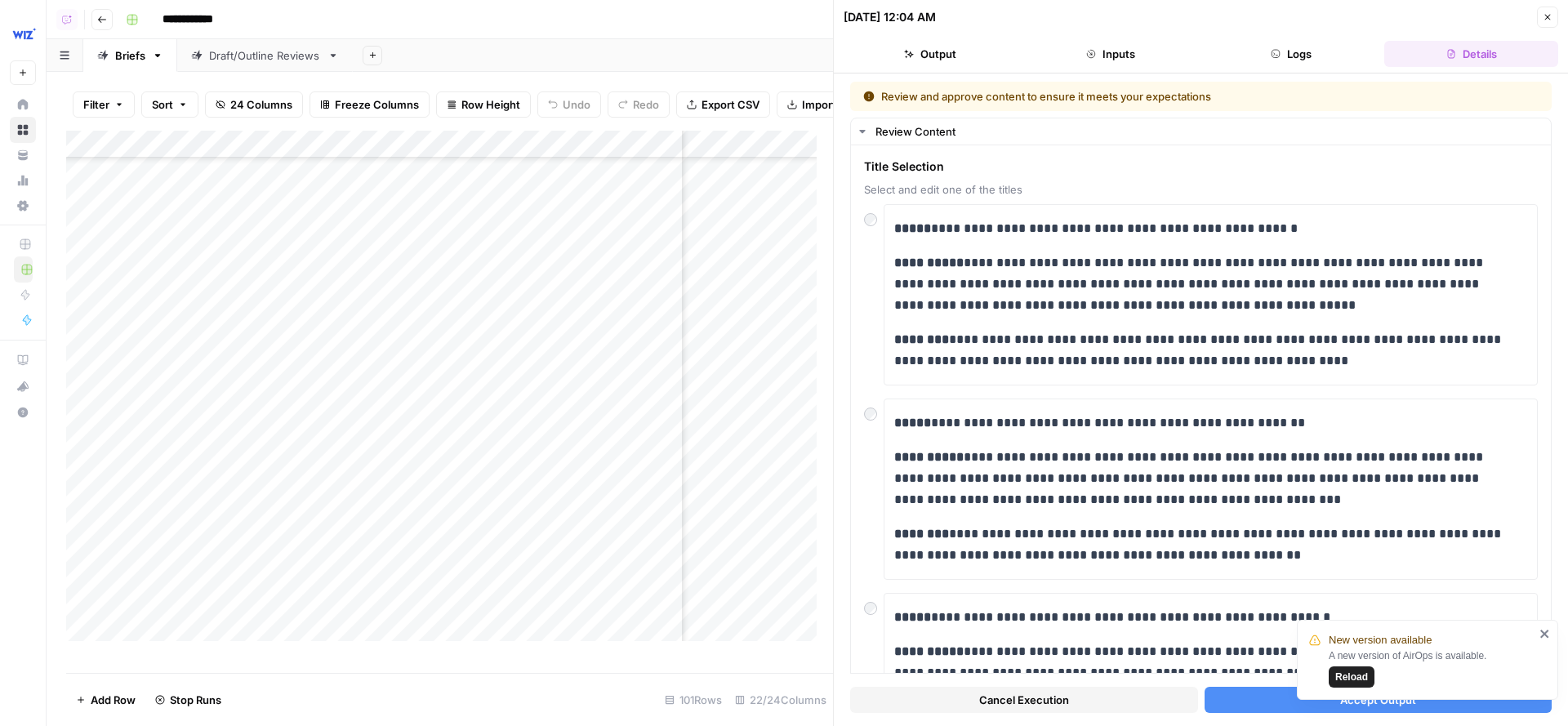
click at [1255, 681] on button "Accept Output" at bounding box center [1379, 699] width 348 height 26
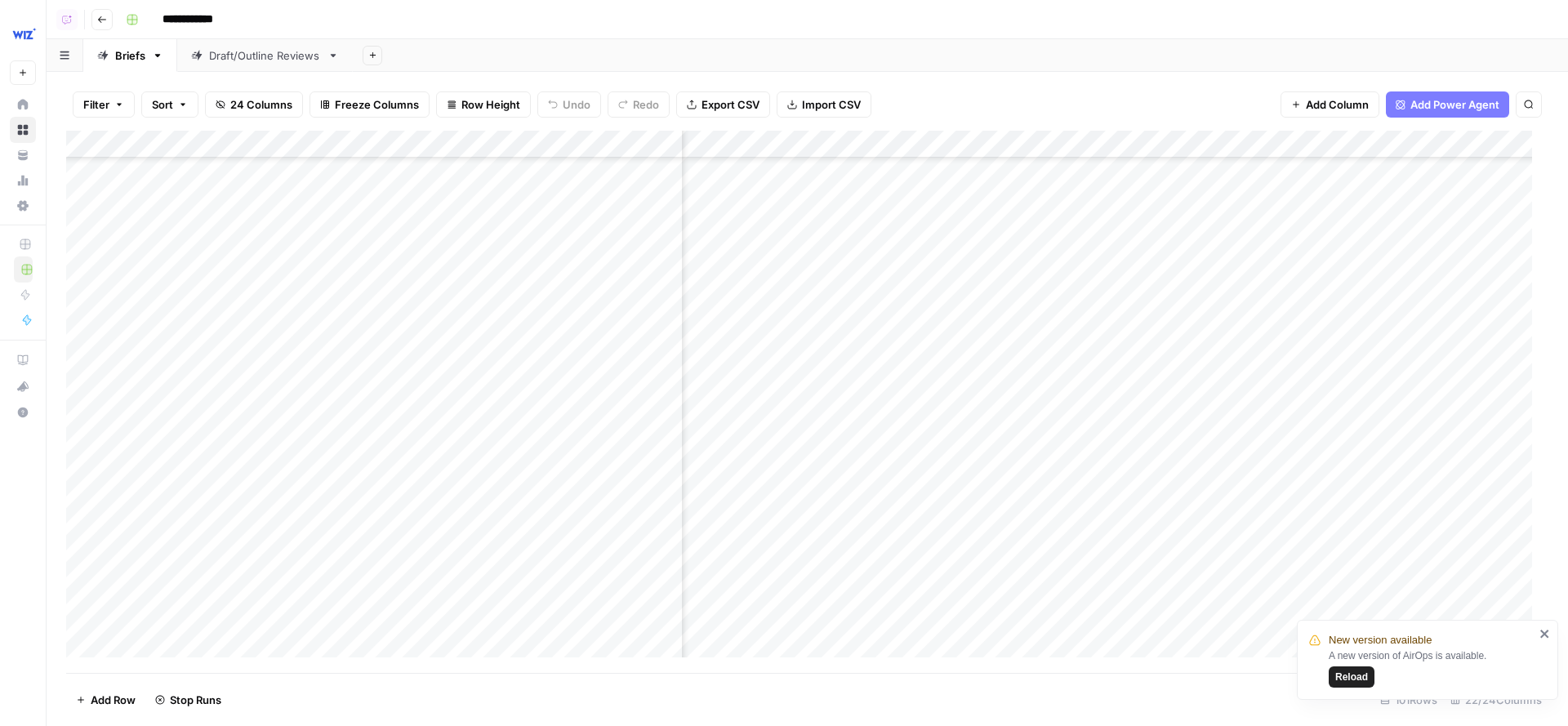
click at [798, 594] on div "Add Column" at bounding box center [807, 402] width 1482 height 544
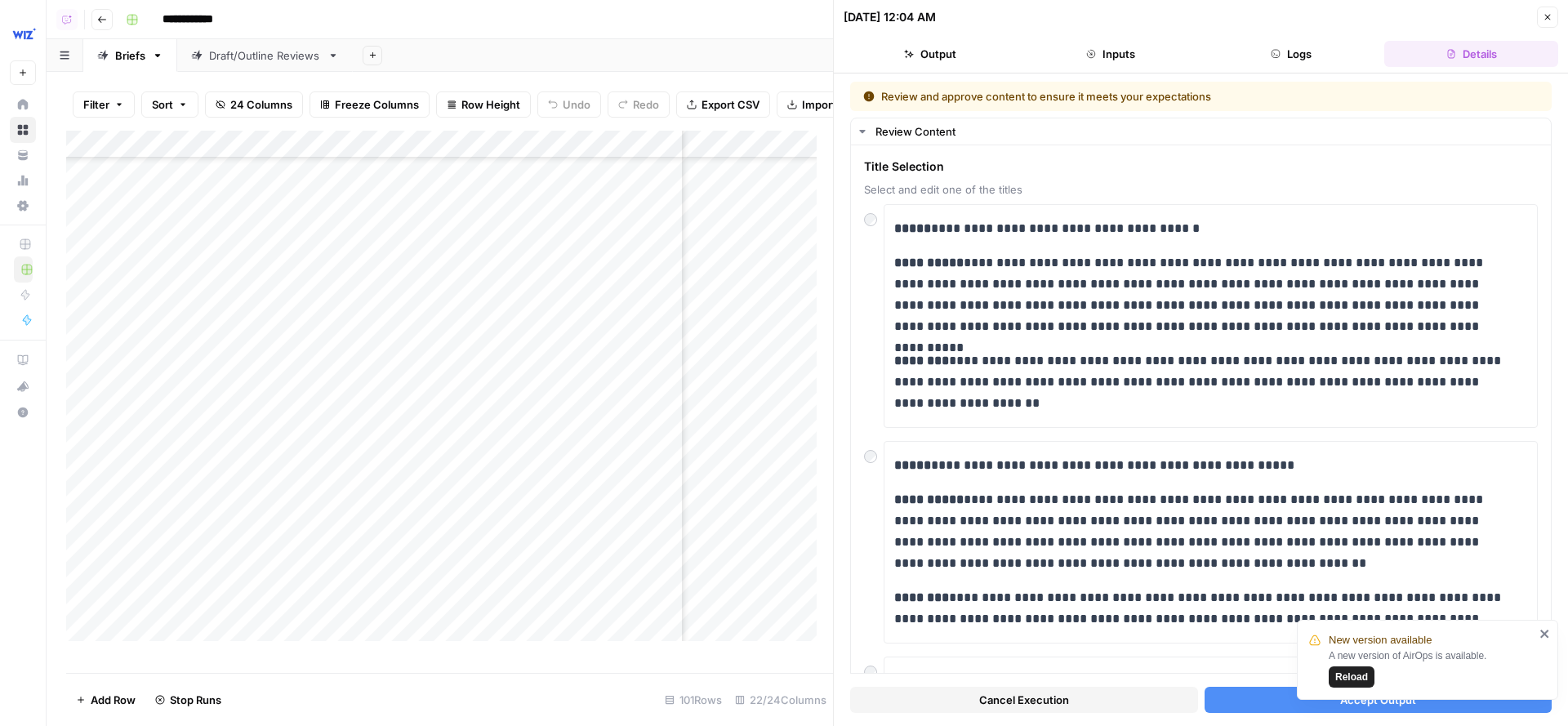
click at [1222, 681] on button "Accept Output" at bounding box center [1379, 699] width 348 height 26
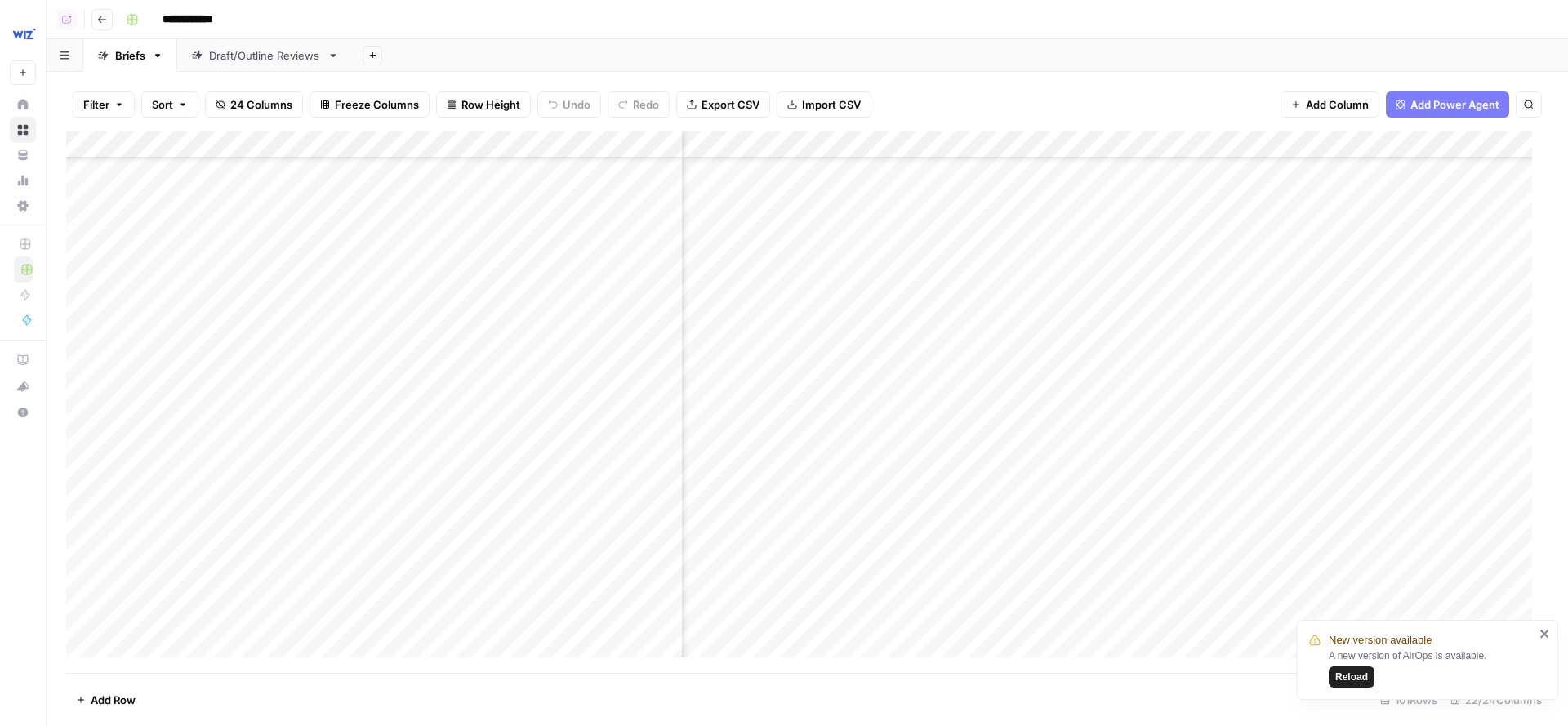
scroll to position [3816, 1862]
click at [1103, 433] on div "Add Column" at bounding box center [807, 402] width 1482 height 544
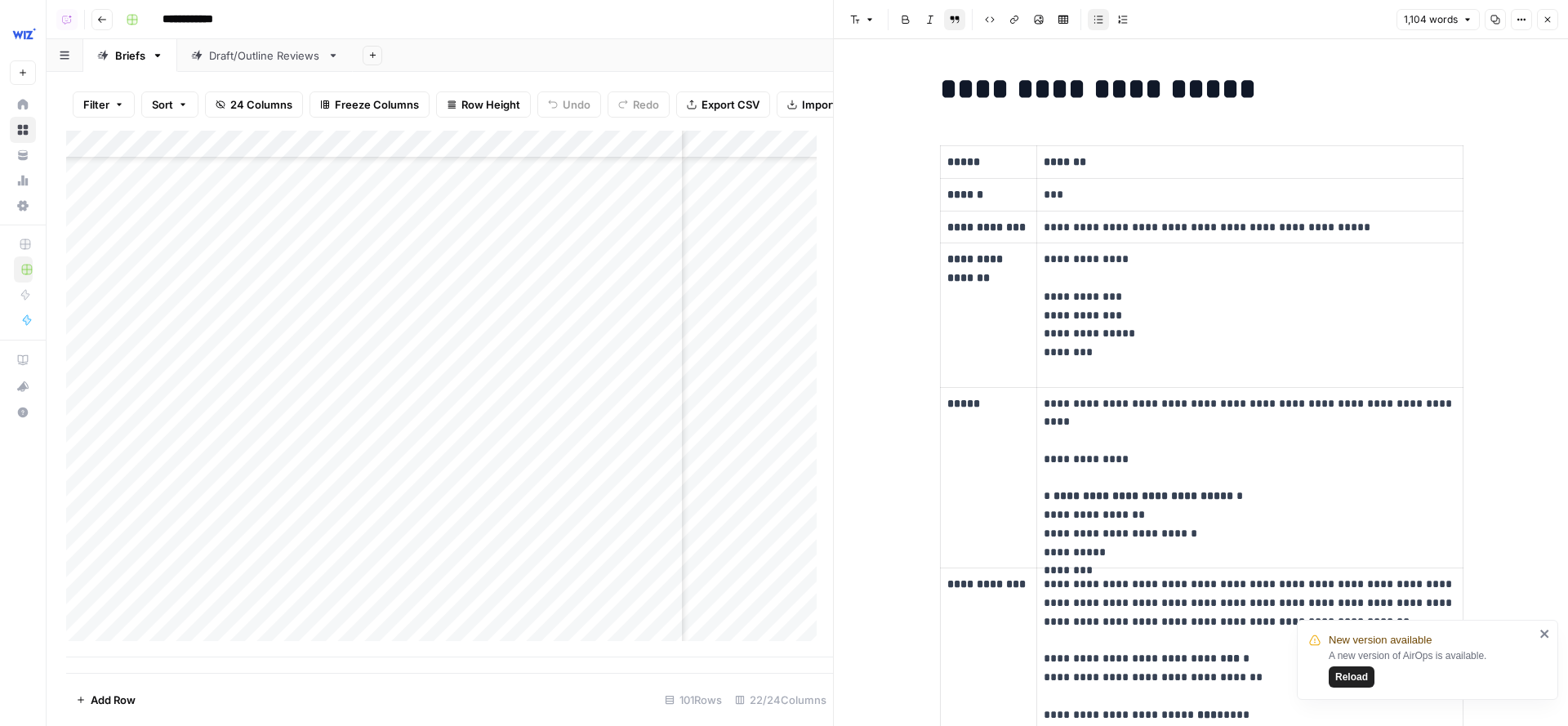
click at [1470, 27] on button "Close" at bounding box center [1548, 19] width 21 height 21
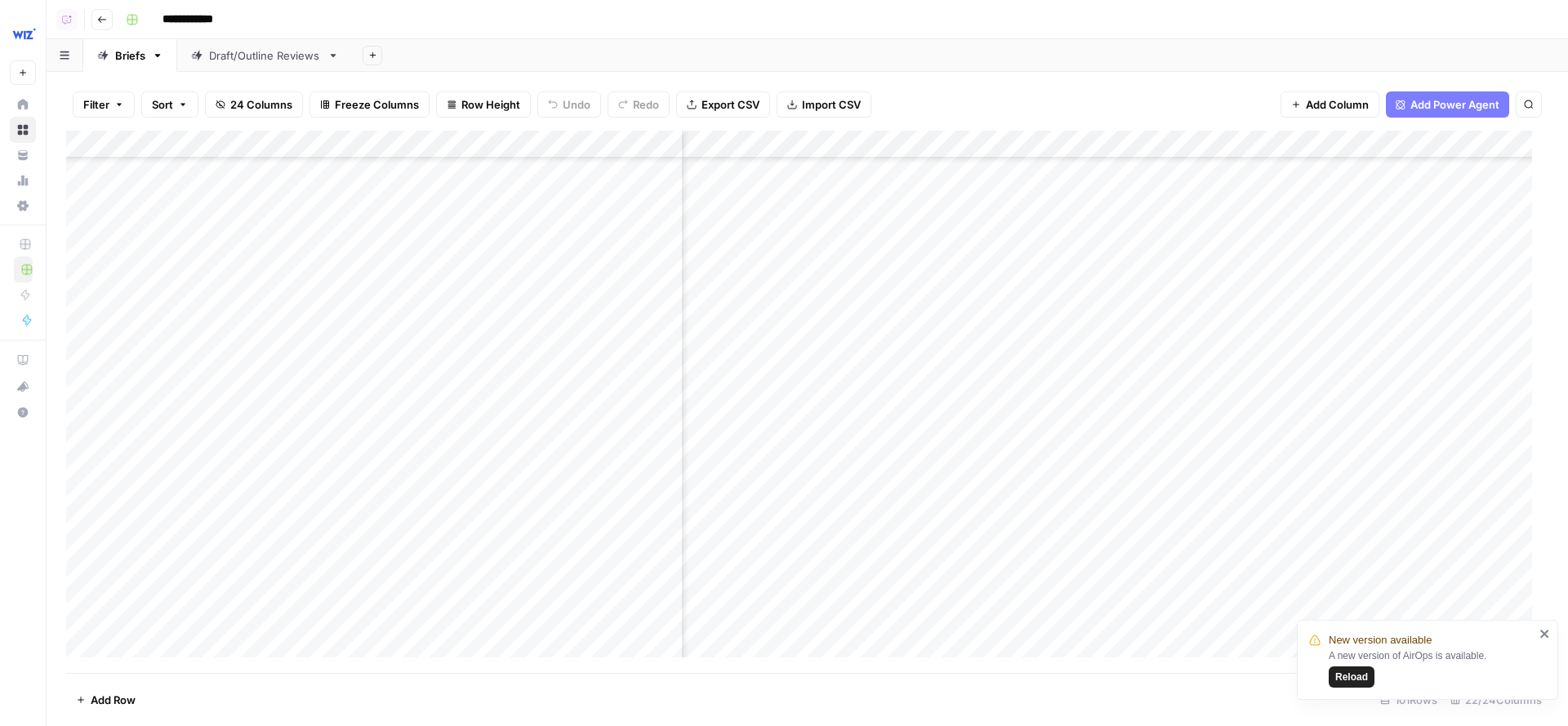
click at [1240, 430] on div "Add Column" at bounding box center [807, 402] width 1482 height 544
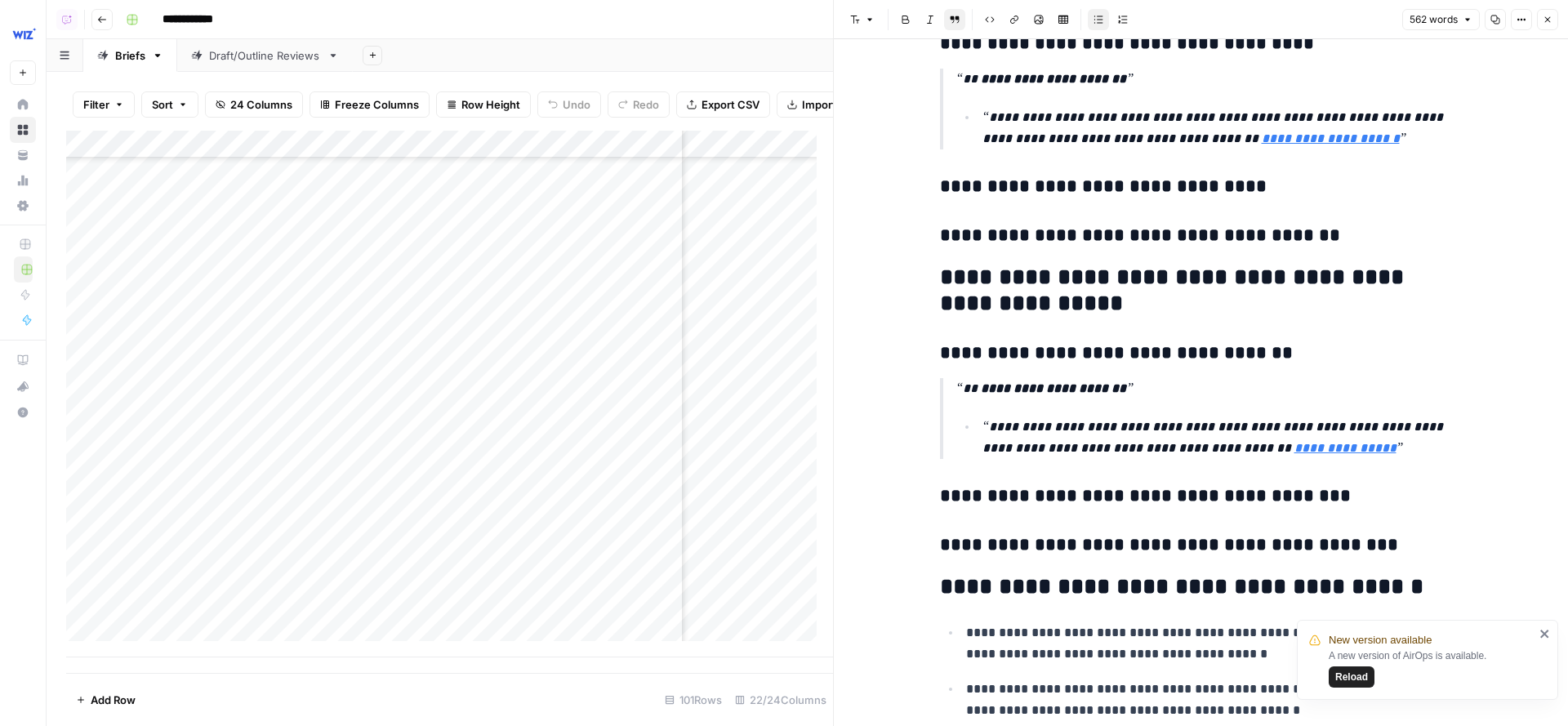
scroll to position [2227, 0]
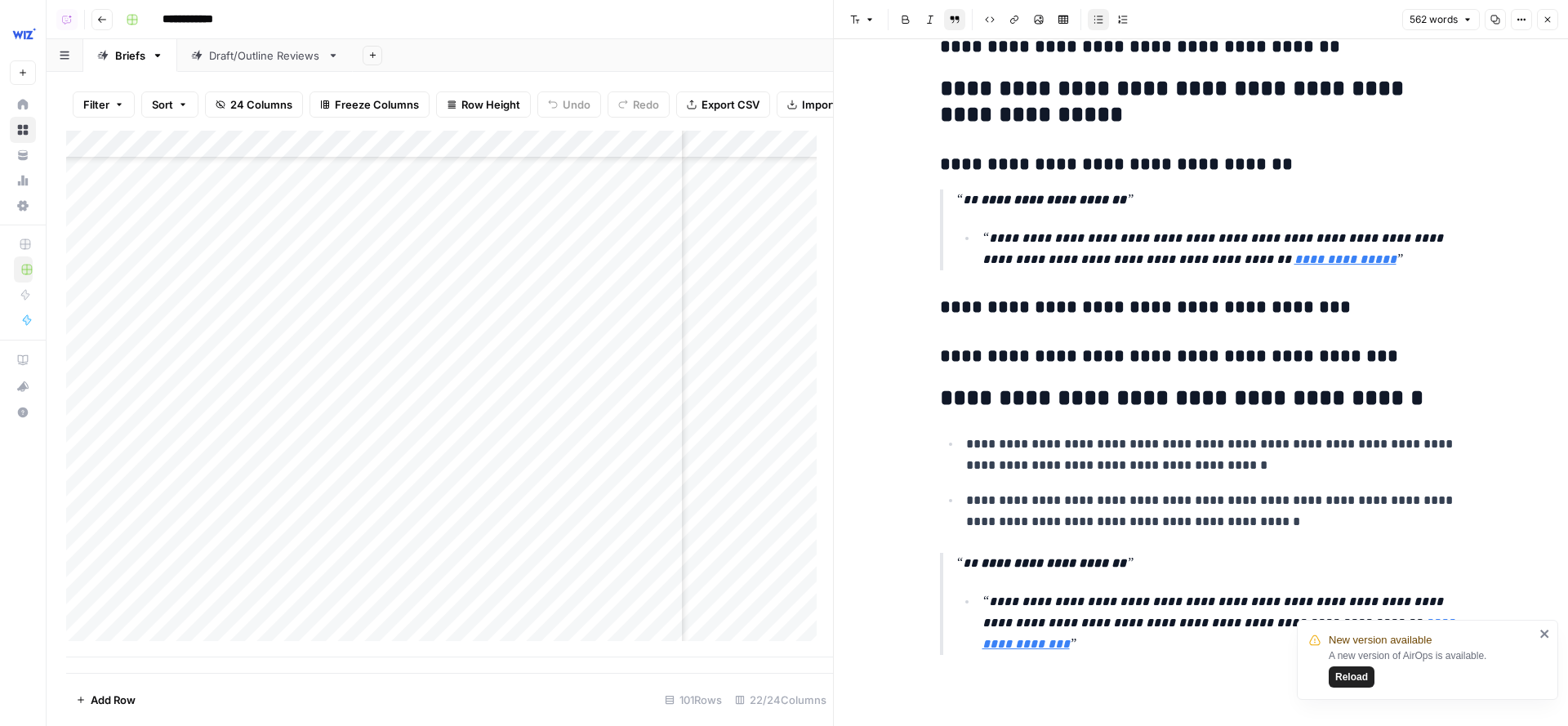
click at [1470, 14] on icon "button" at bounding box center [1548, 19] width 10 height 10
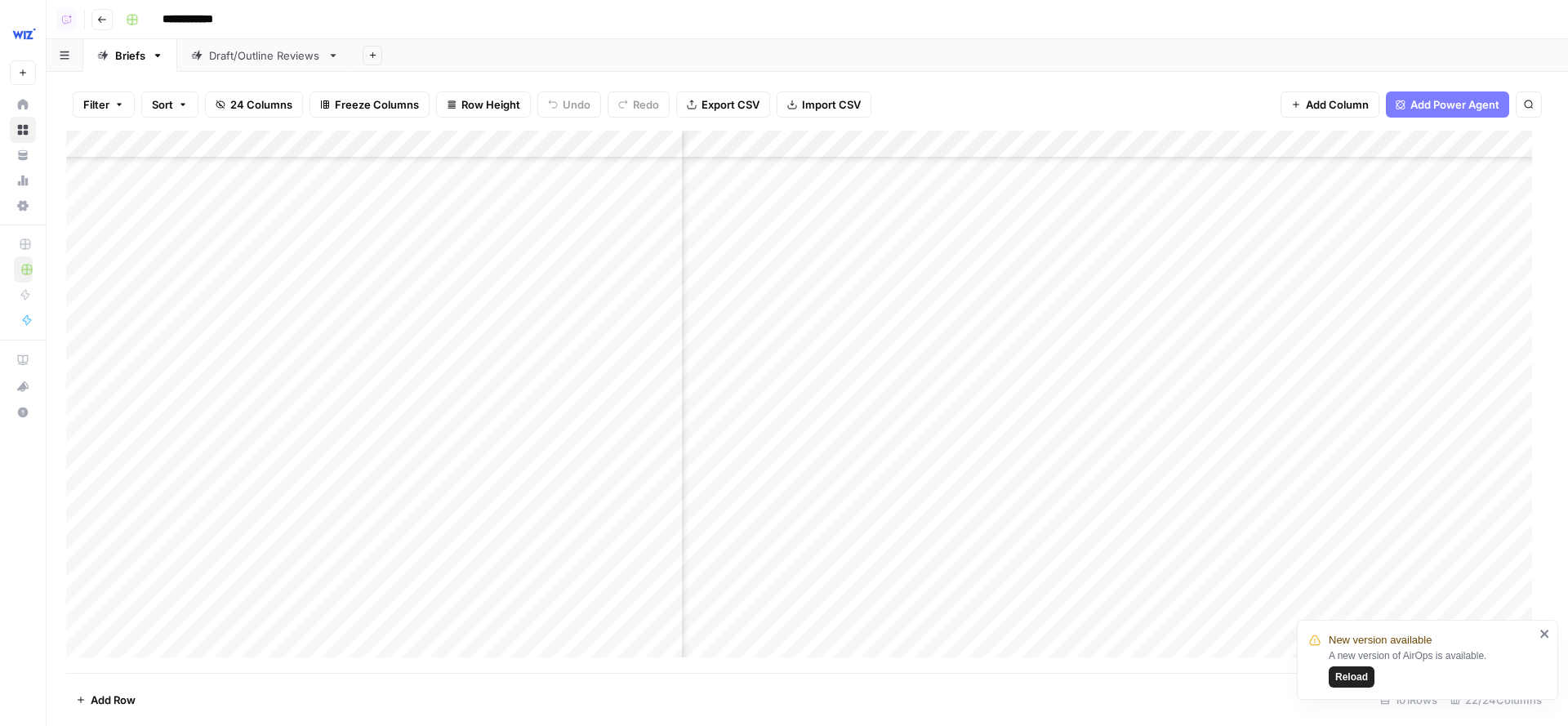
scroll to position [3816, 2153]
click at [1073, 432] on div "Add Column" at bounding box center [807, 402] width 1482 height 544
click at [1071, 482] on div "Add Column" at bounding box center [807, 402] width 1482 height 544
click at [1136, 472] on div "Add Column" at bounding box center [807, 402] width 1482 height 544
click at [1145, 513] on div "Add Column" at bounding box center [807, 402] width 1482 height 544
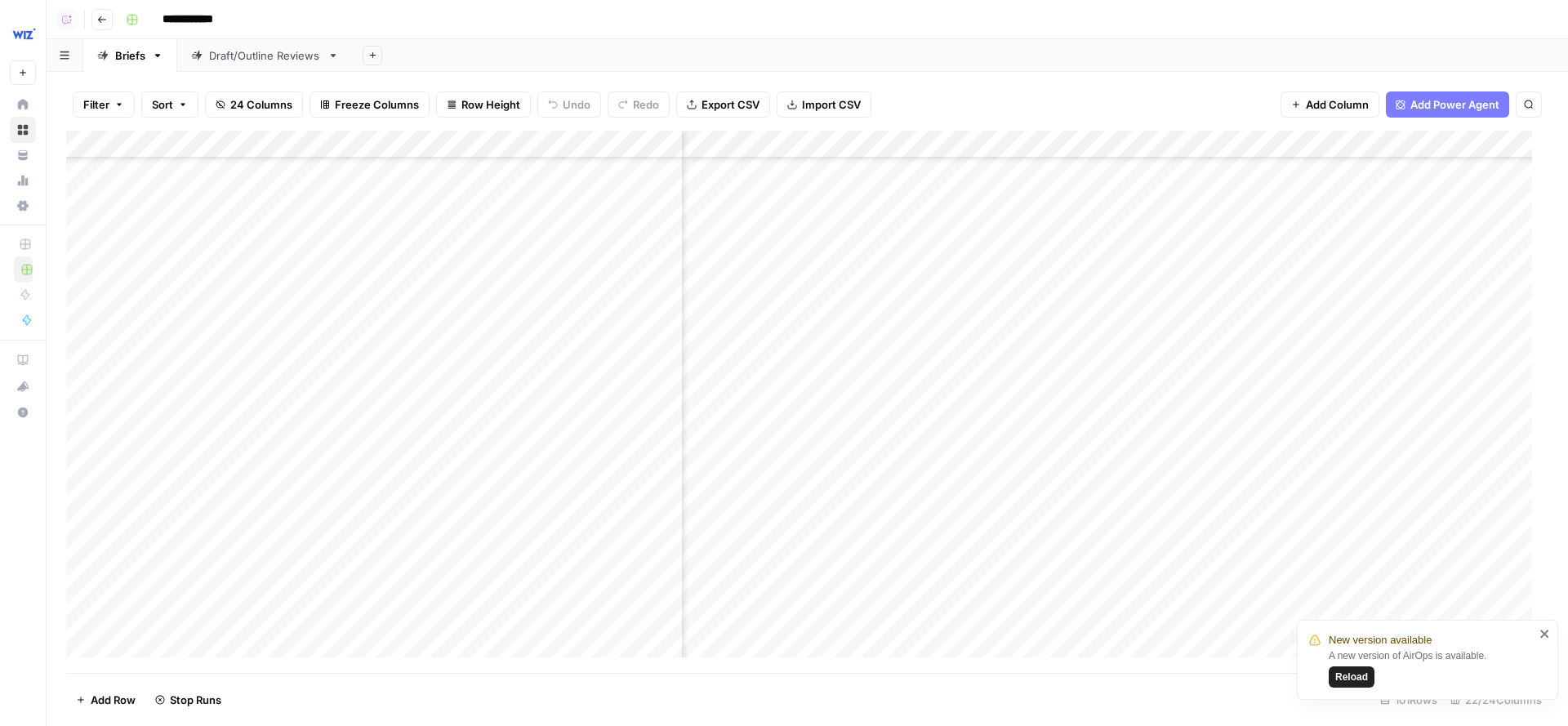
click at [1144, 558] on div "Add Column" at bounding box center [807, 402] width 1482 height 544
click at [1030, 389] on div "Add Column" at bounding box center [807, 402] width 1482 height 544
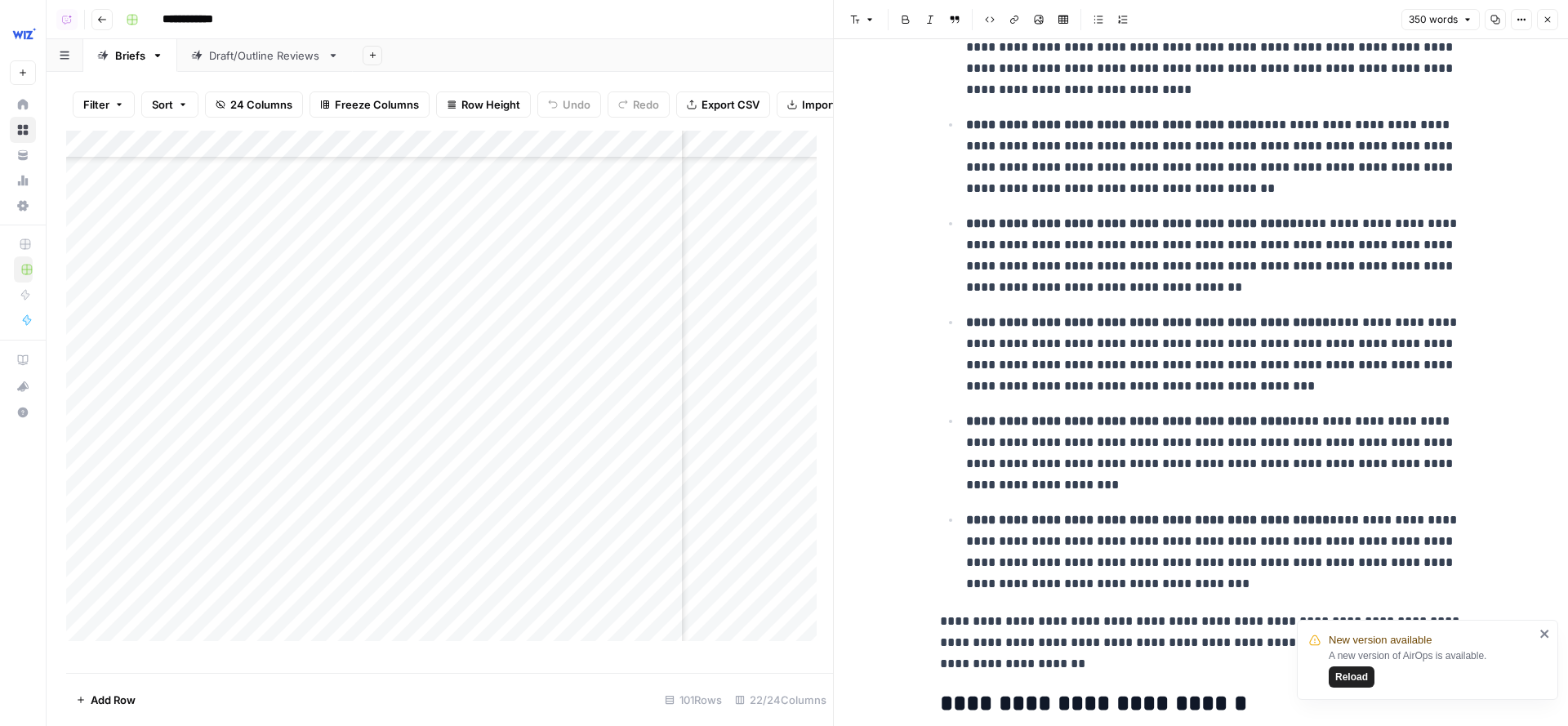
scroll to position [633, 0]
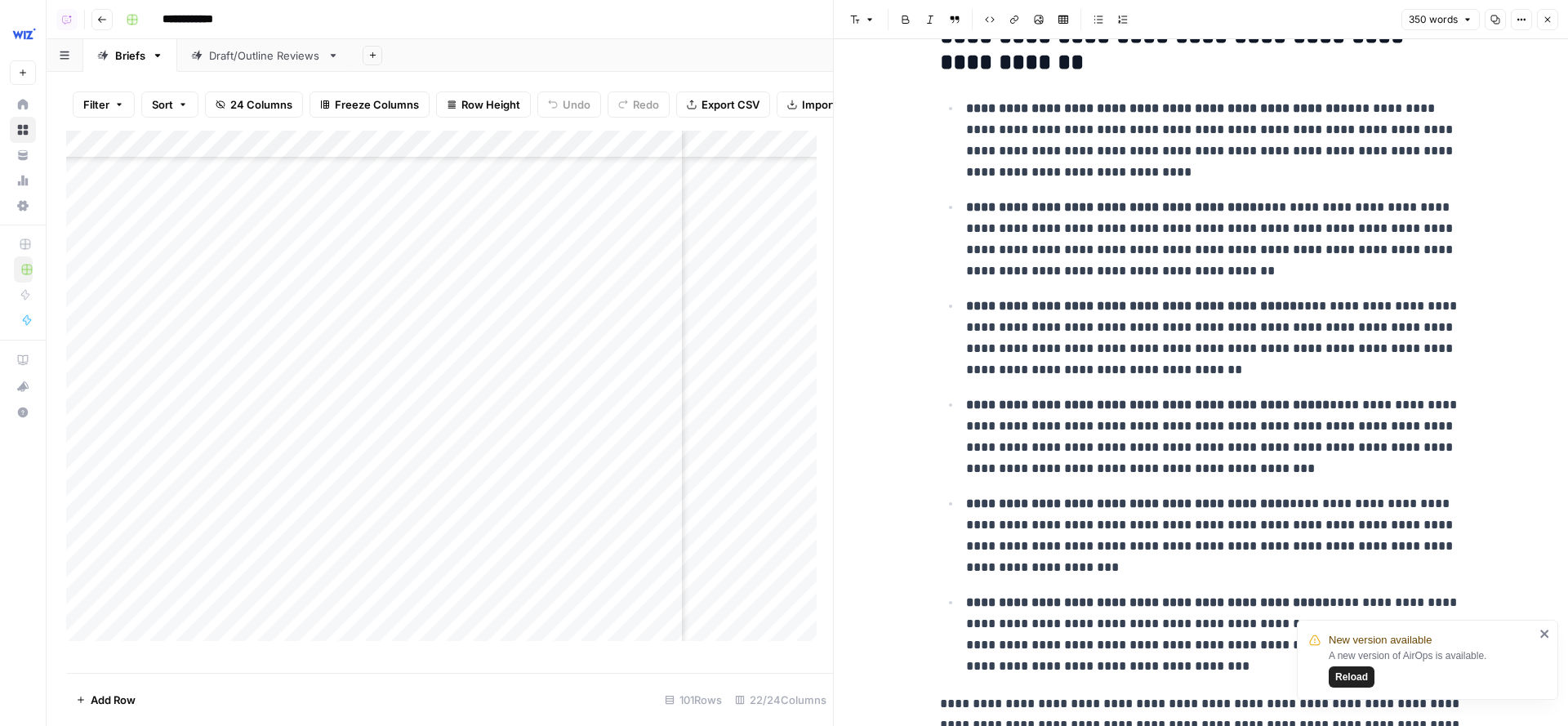
click at [1470, 17] on icon "button" at bounding box center [1548, 19] width 10 height 10
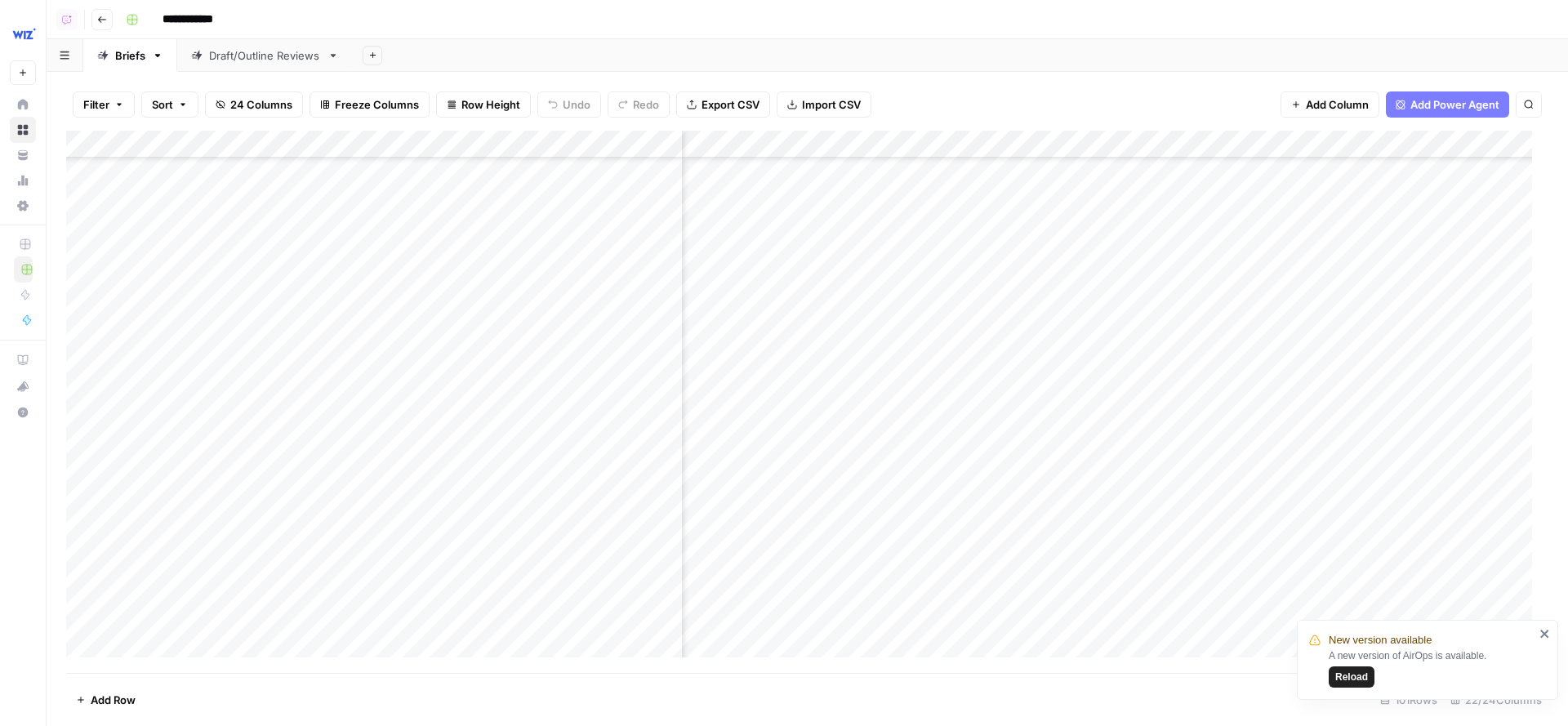
click at [1035, 429] on div "Add Column" at bounding box center [807, 402] width 1482 height 544
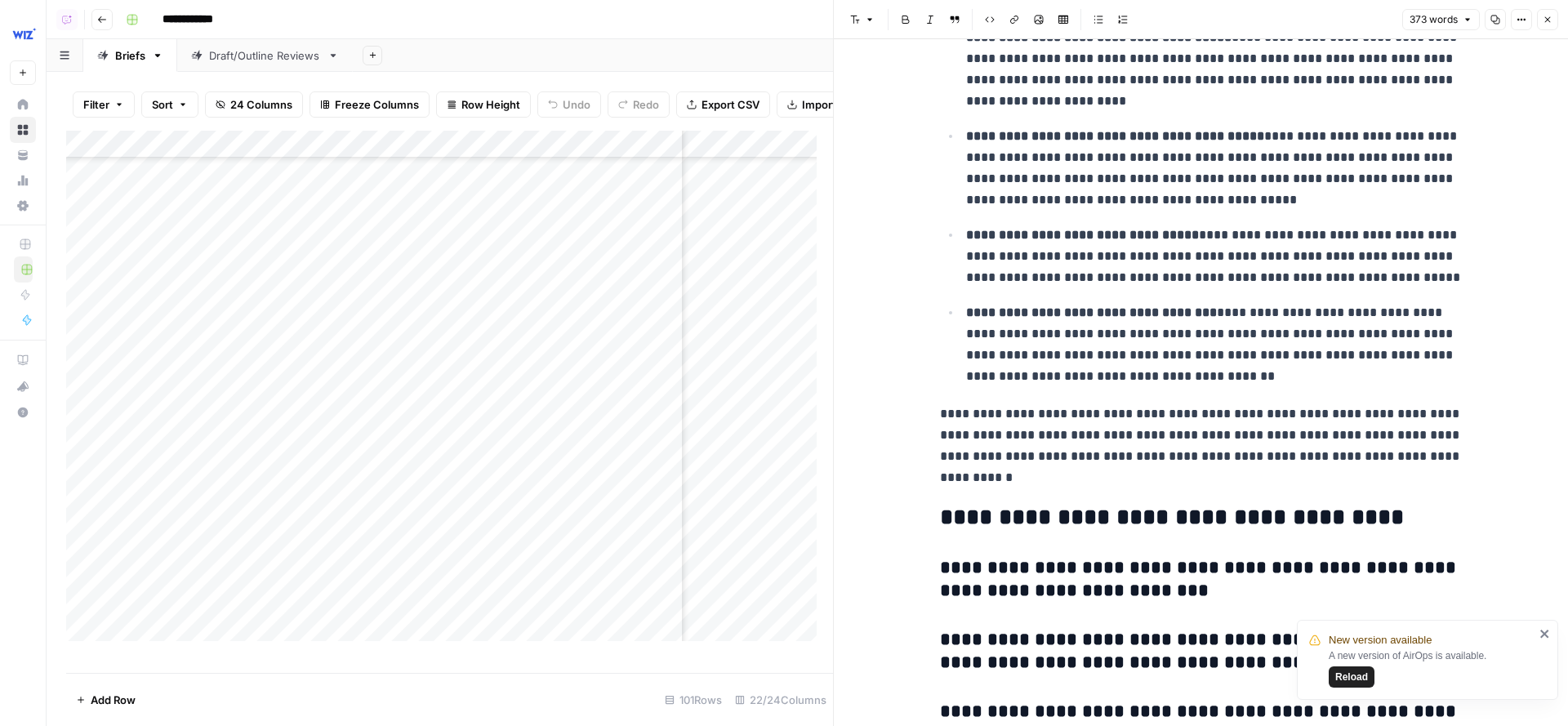
scroll to position [776, 0]
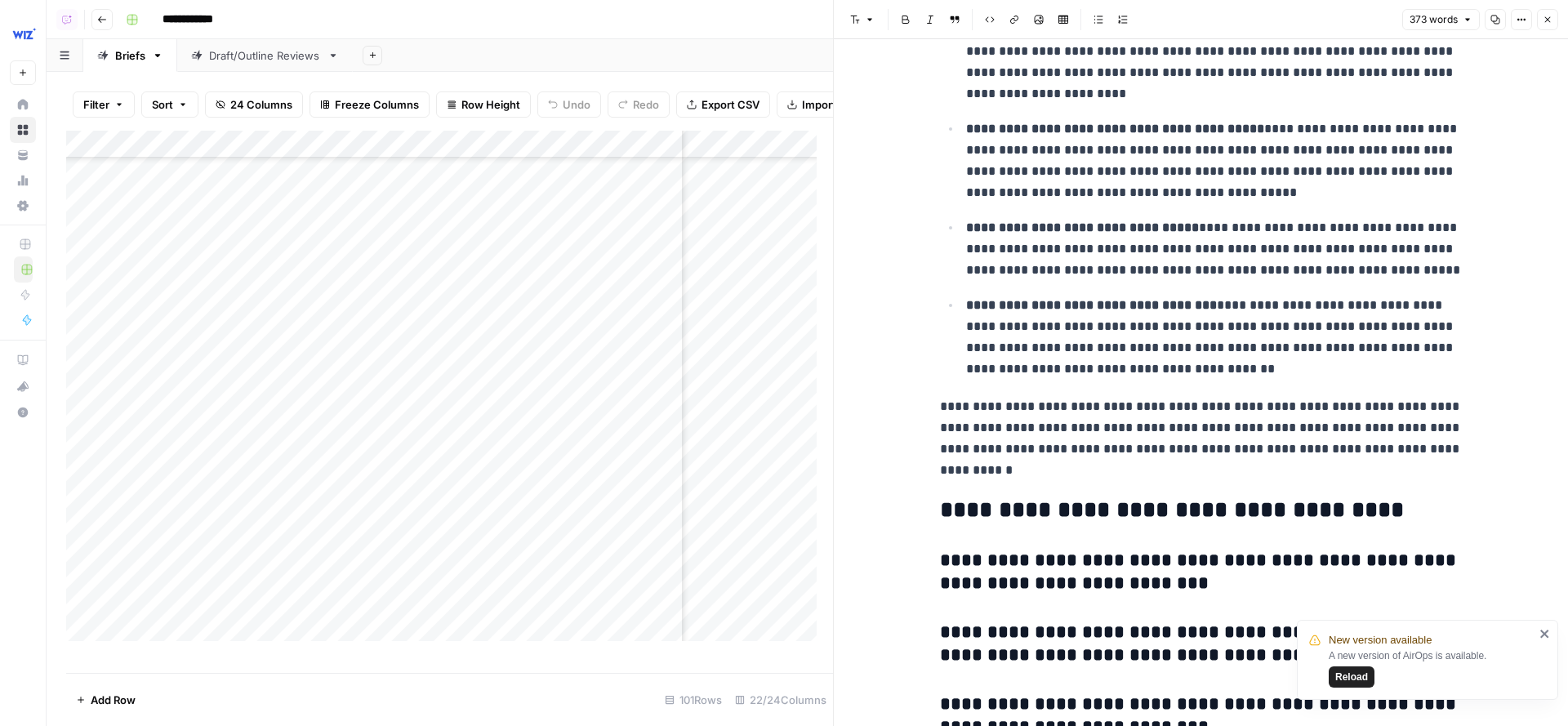
click at [1470, 21] on button "Close" at bounding box center [1548, 19] width 21 height 21
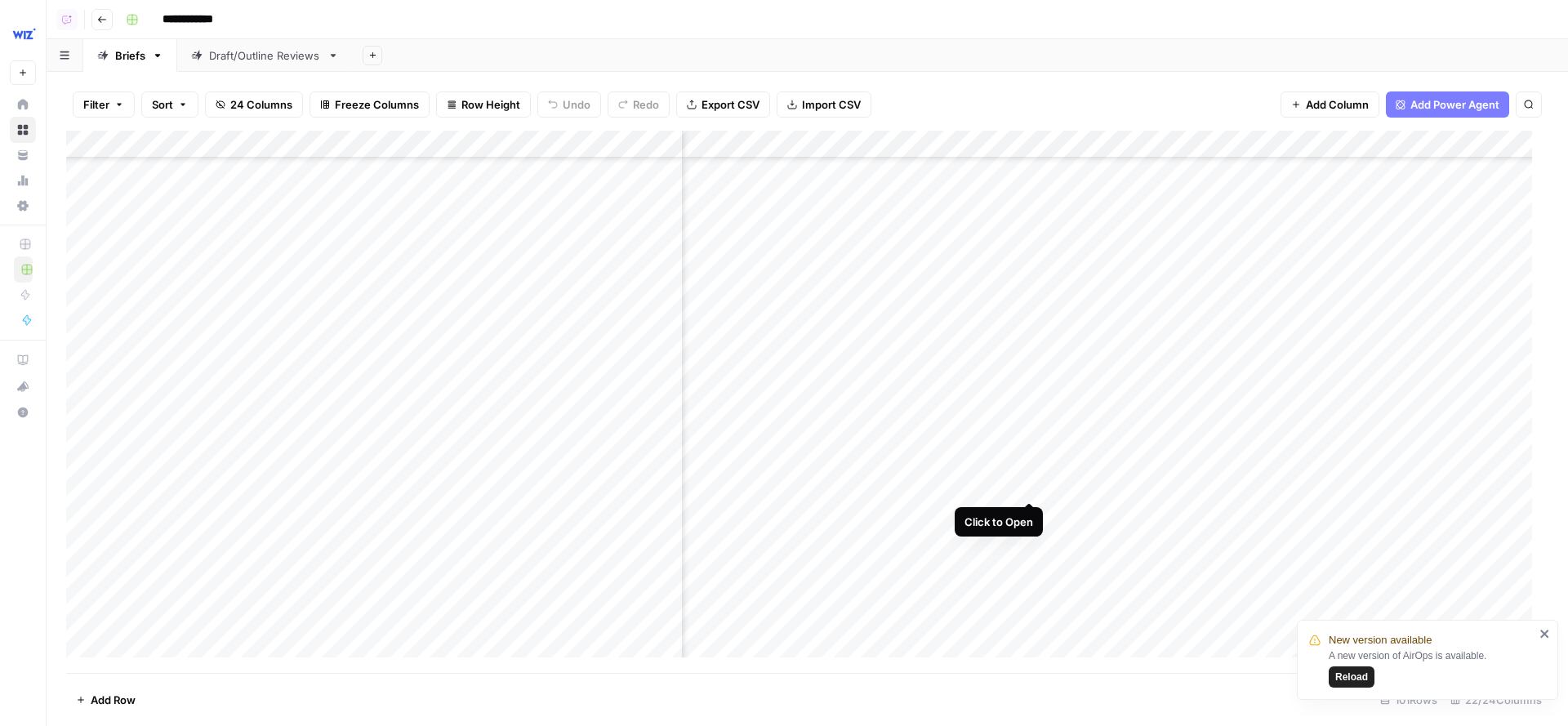
click at [1033, 470] on div "Add Column" at bounding box center [807, 402] width 1482 height 544
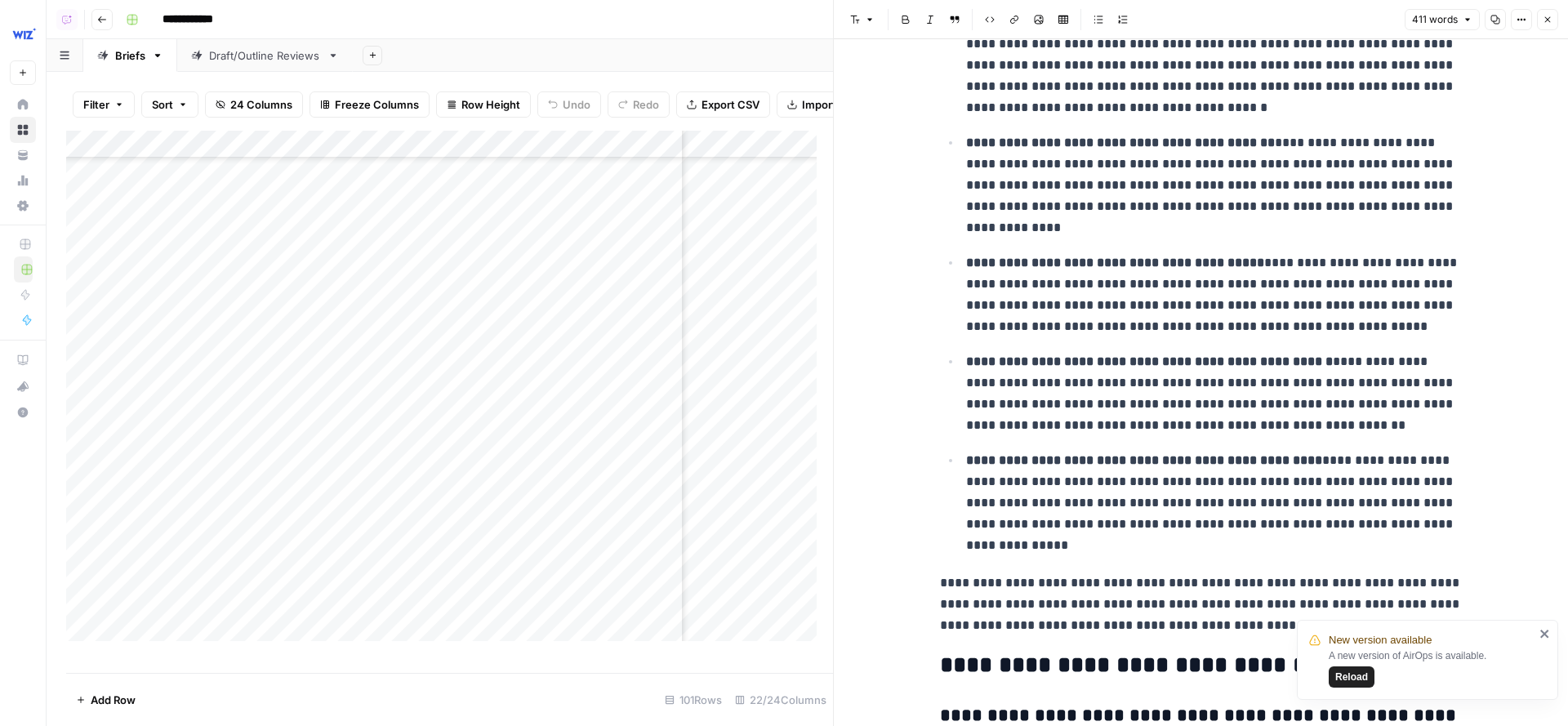
scroll to position [1100, 0]
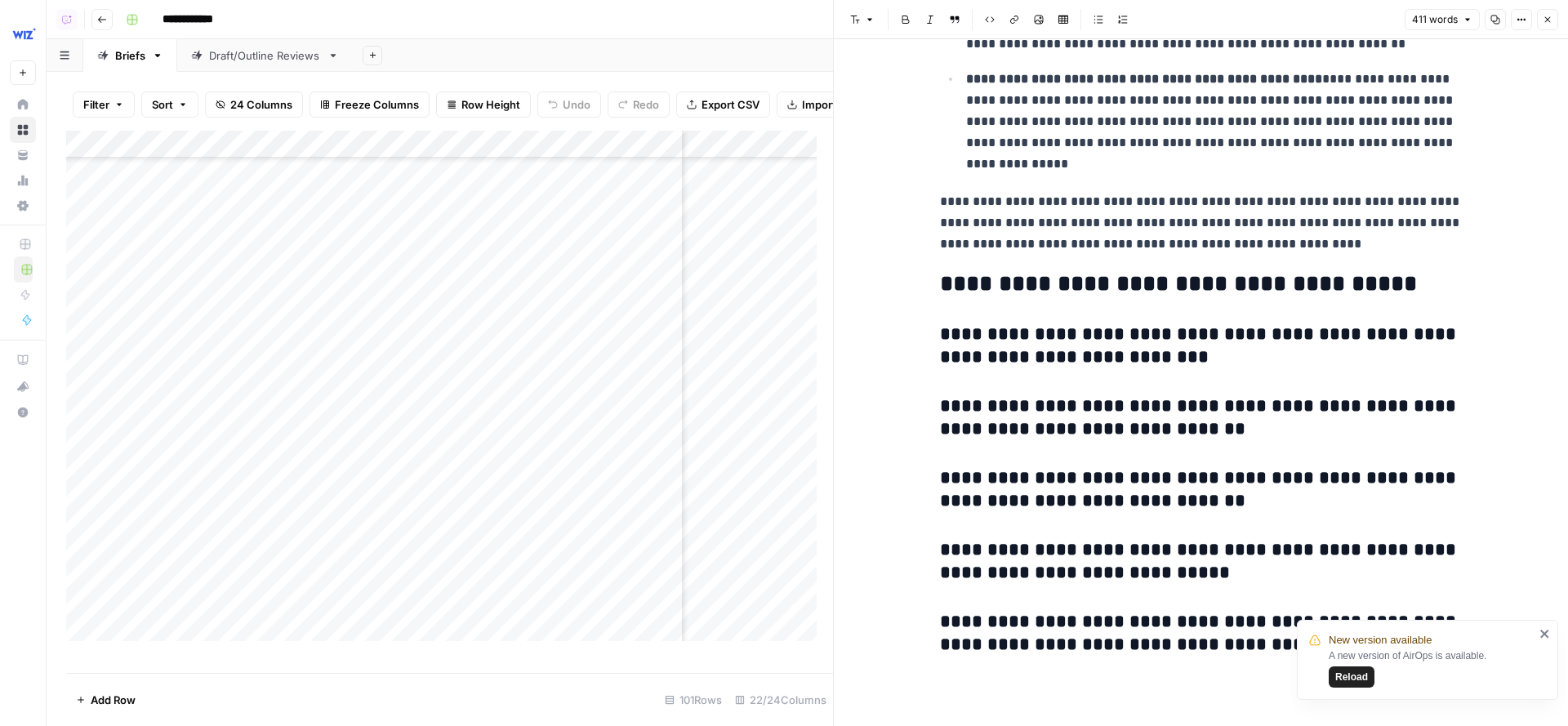
click at [1470, 23] on icon "button" at bounding box center [1548, 19] width 10 height 10
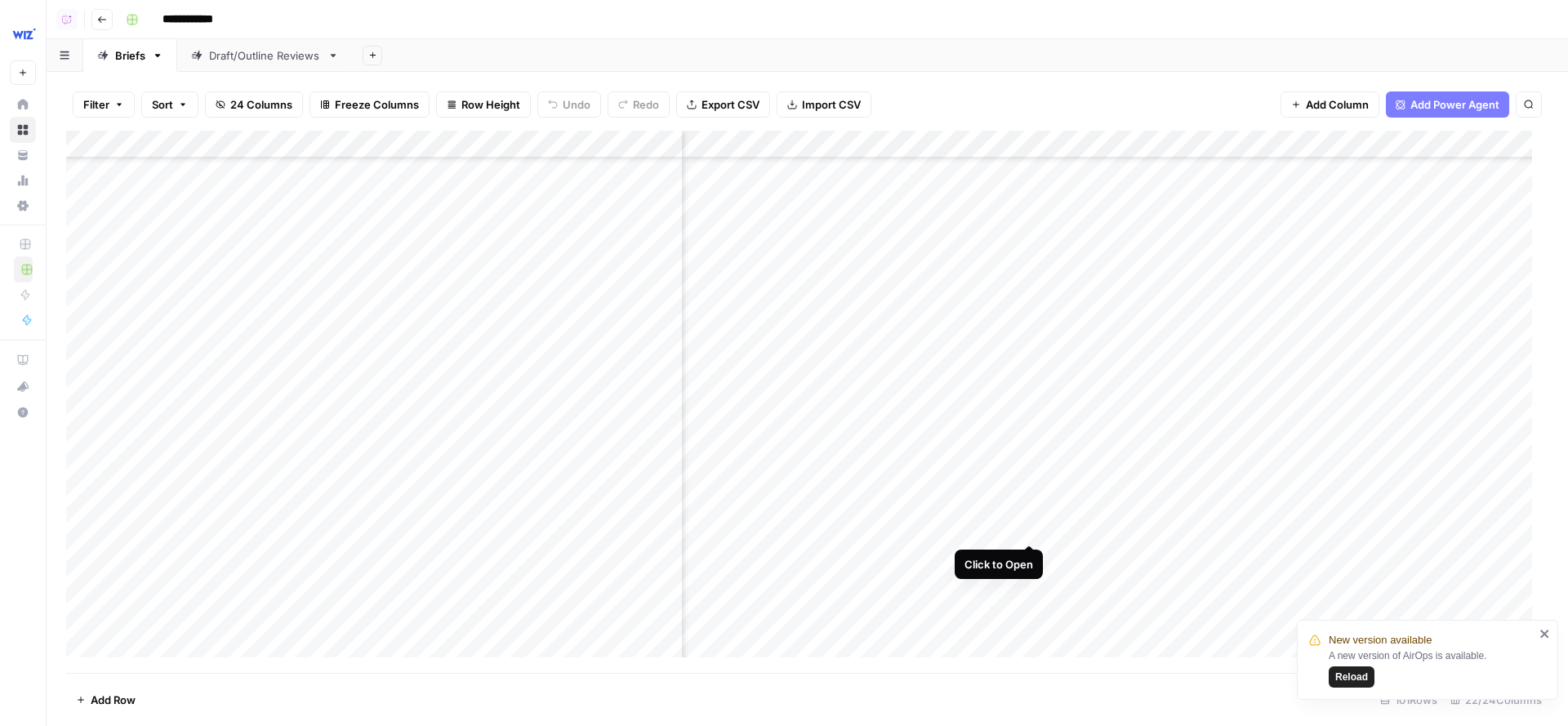
click at [1028, 515] on div "Add Column" at bounding box center [807, 402] width 1482 height 544
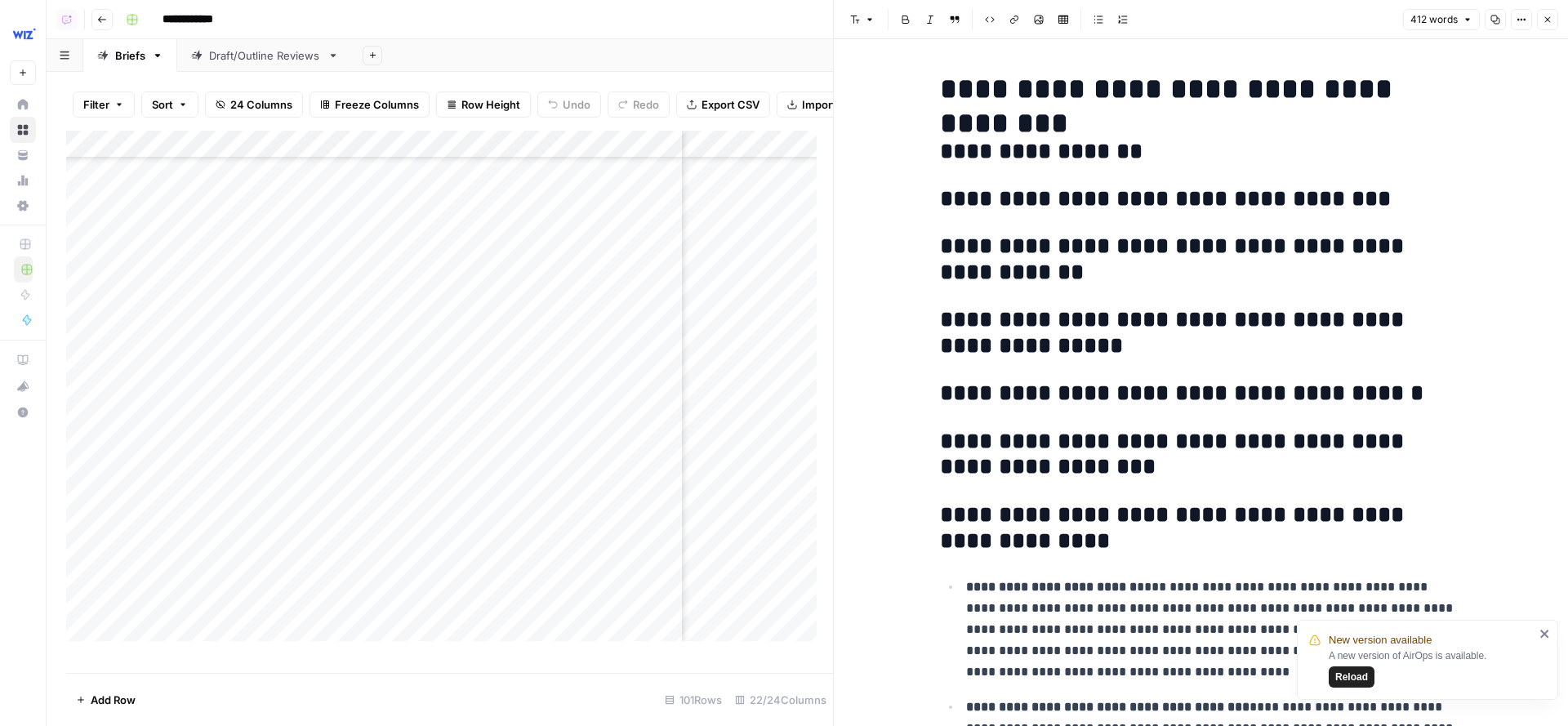
click at [1470, 20] on icon "button" at bounding box center [1548, 19] width 10 height 10
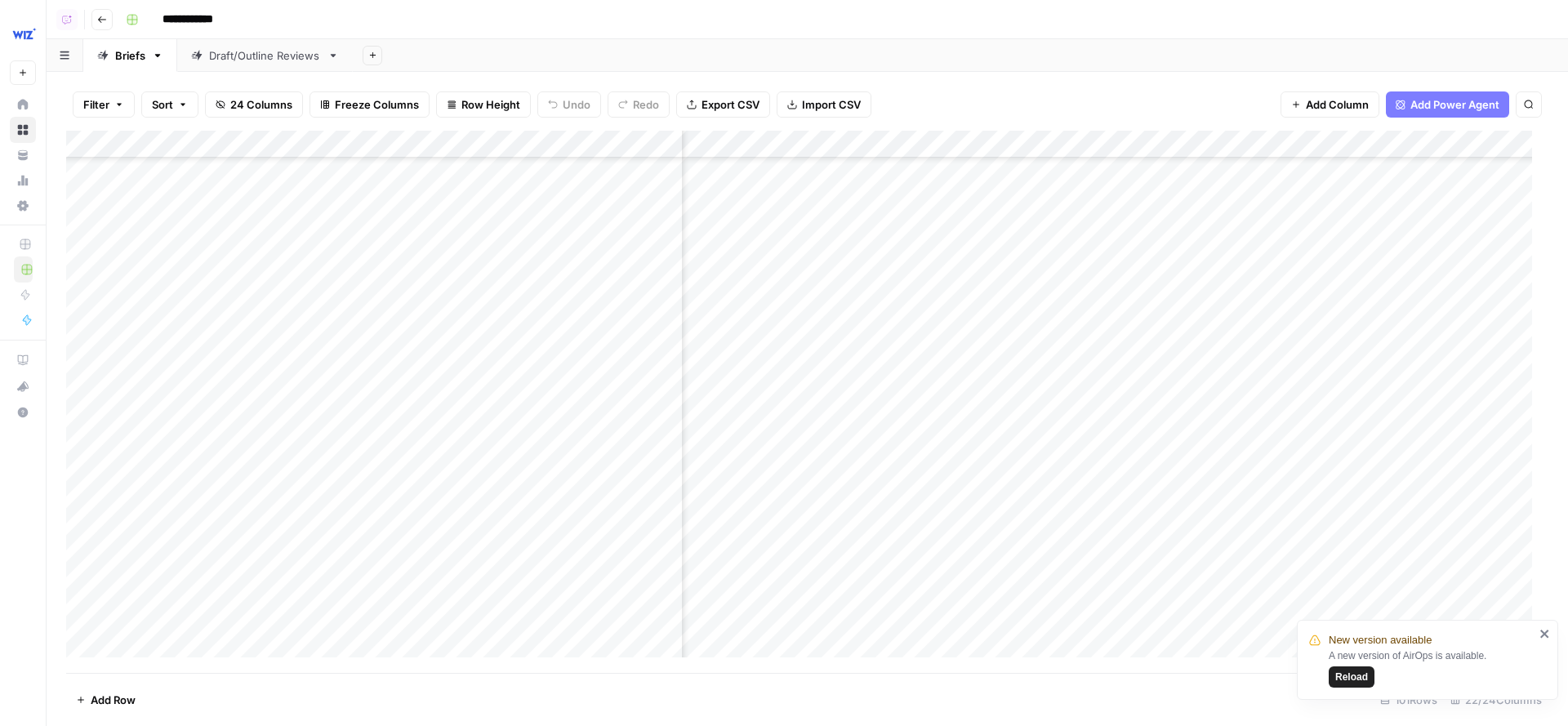
scroll to position [3809, 1100]
click at [1031, 311] on div "Add Column" at bounding box center [807, 402] width 1482 height 544
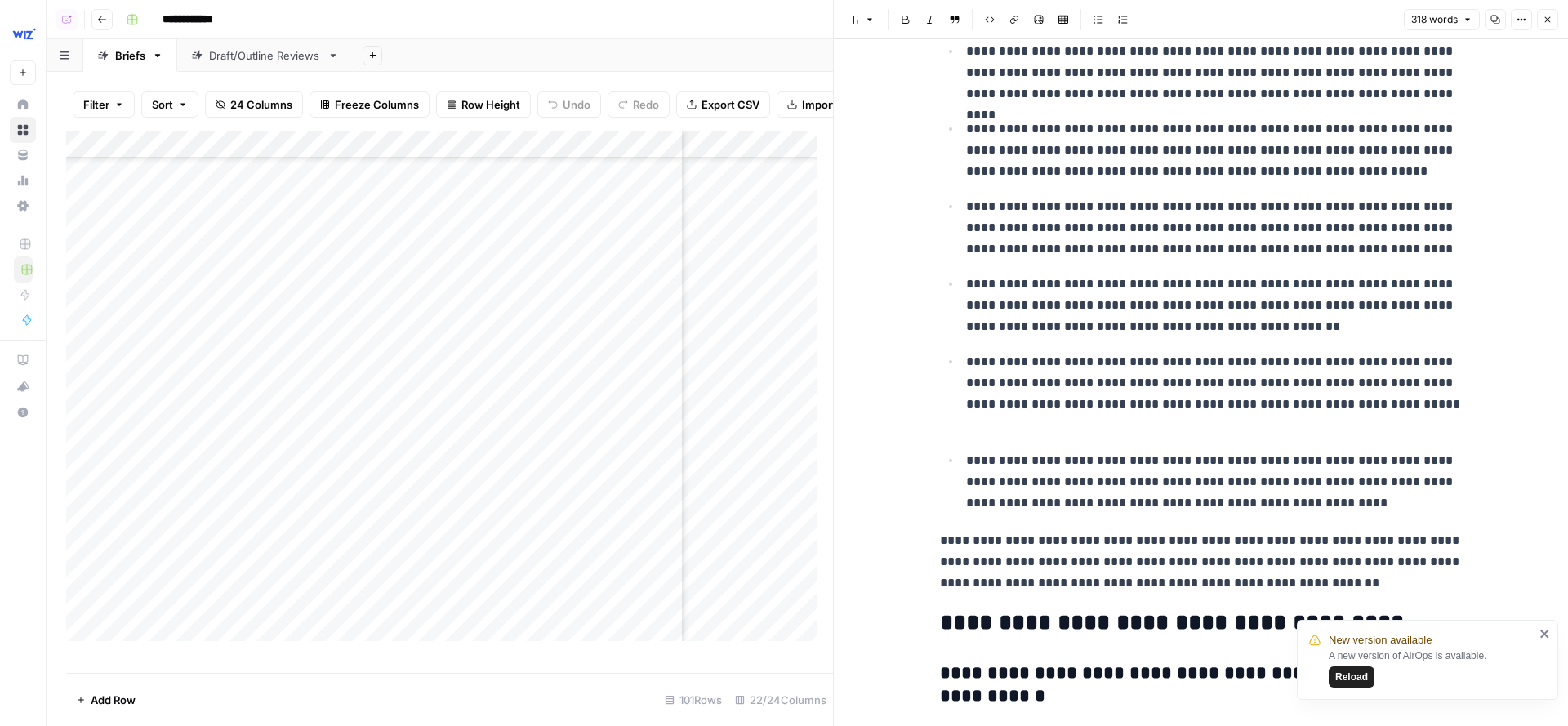
scroll to position [963, 0]
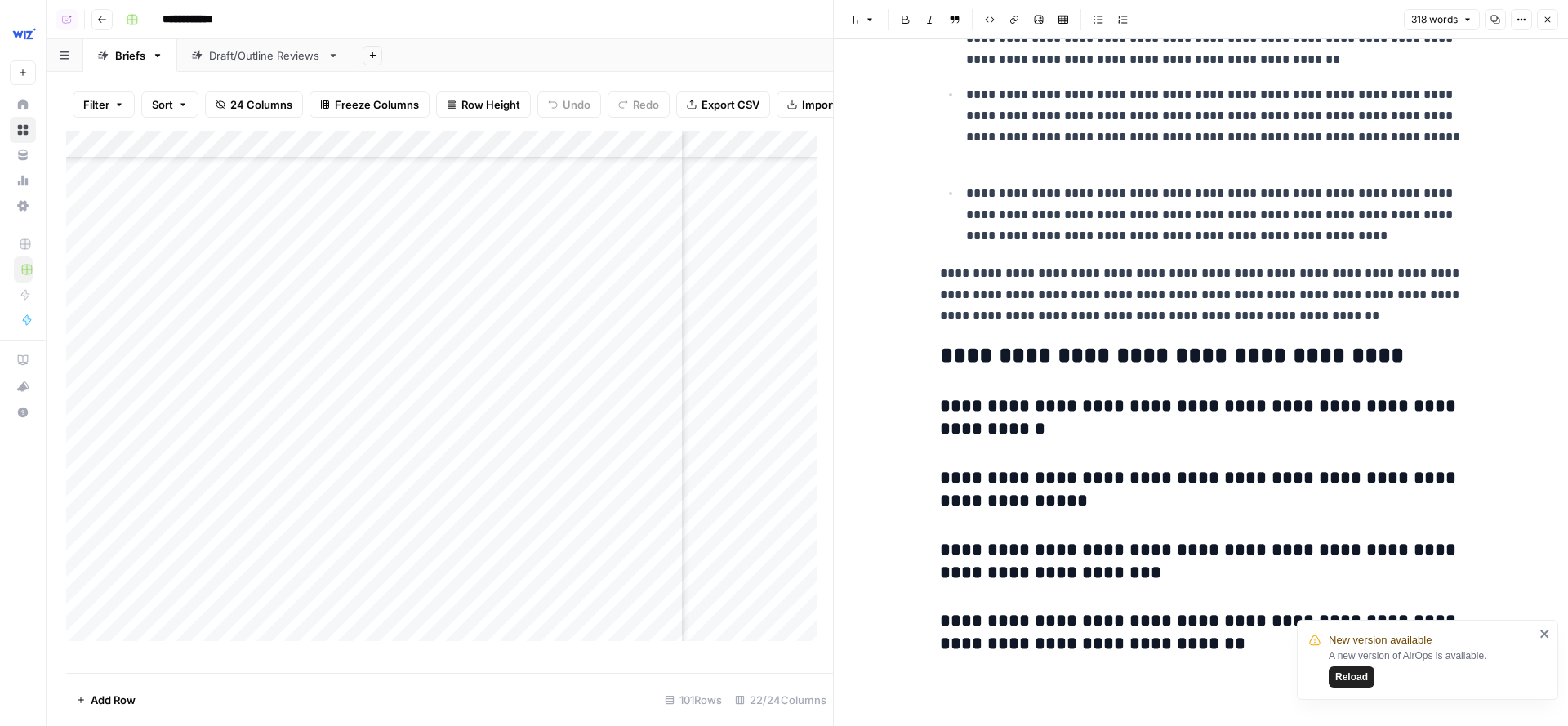
click at [1470, 16] on icon "button" at bounding box center [1548, 19] width 10 height 10
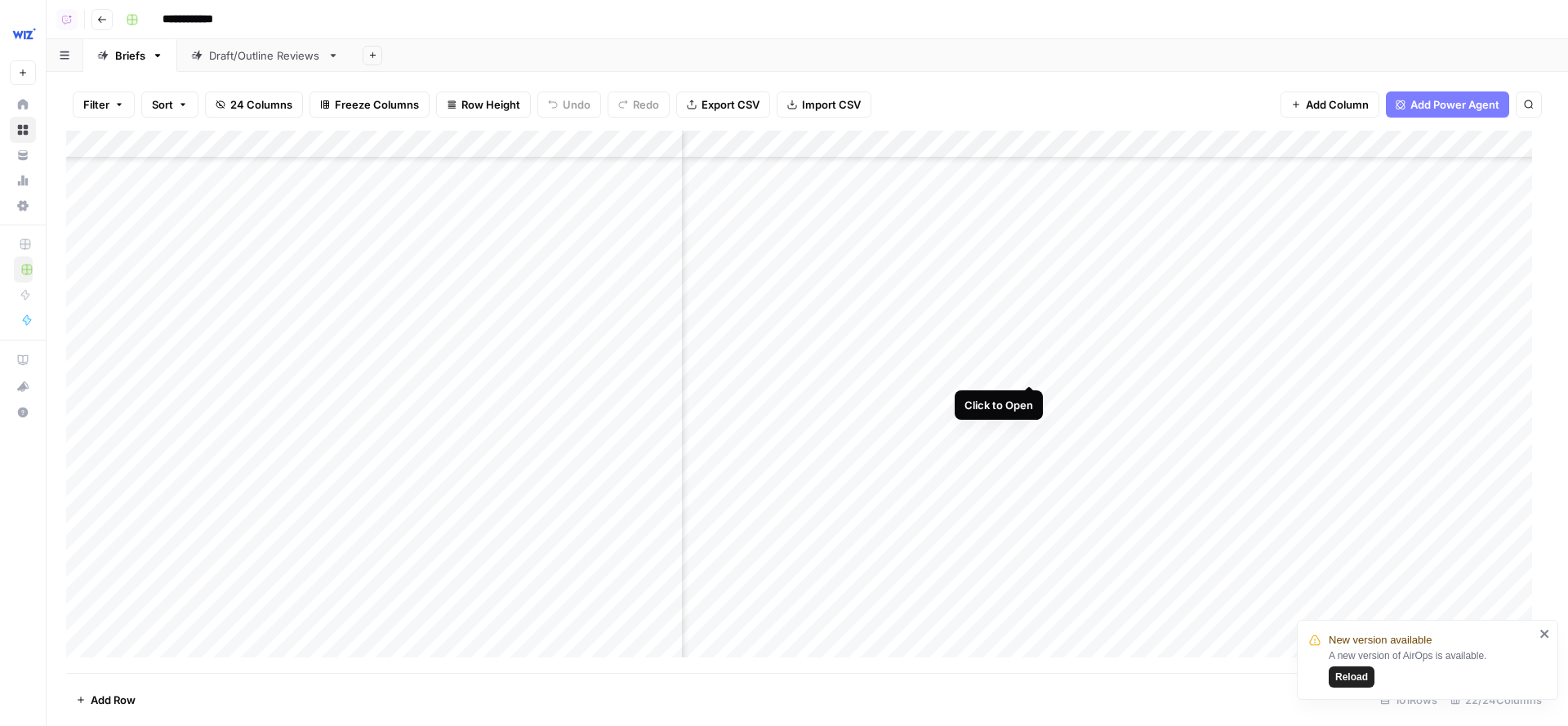
click at [1032, 353] on div "Add Column" at bounding box center [807, 402] width 1482 height 544
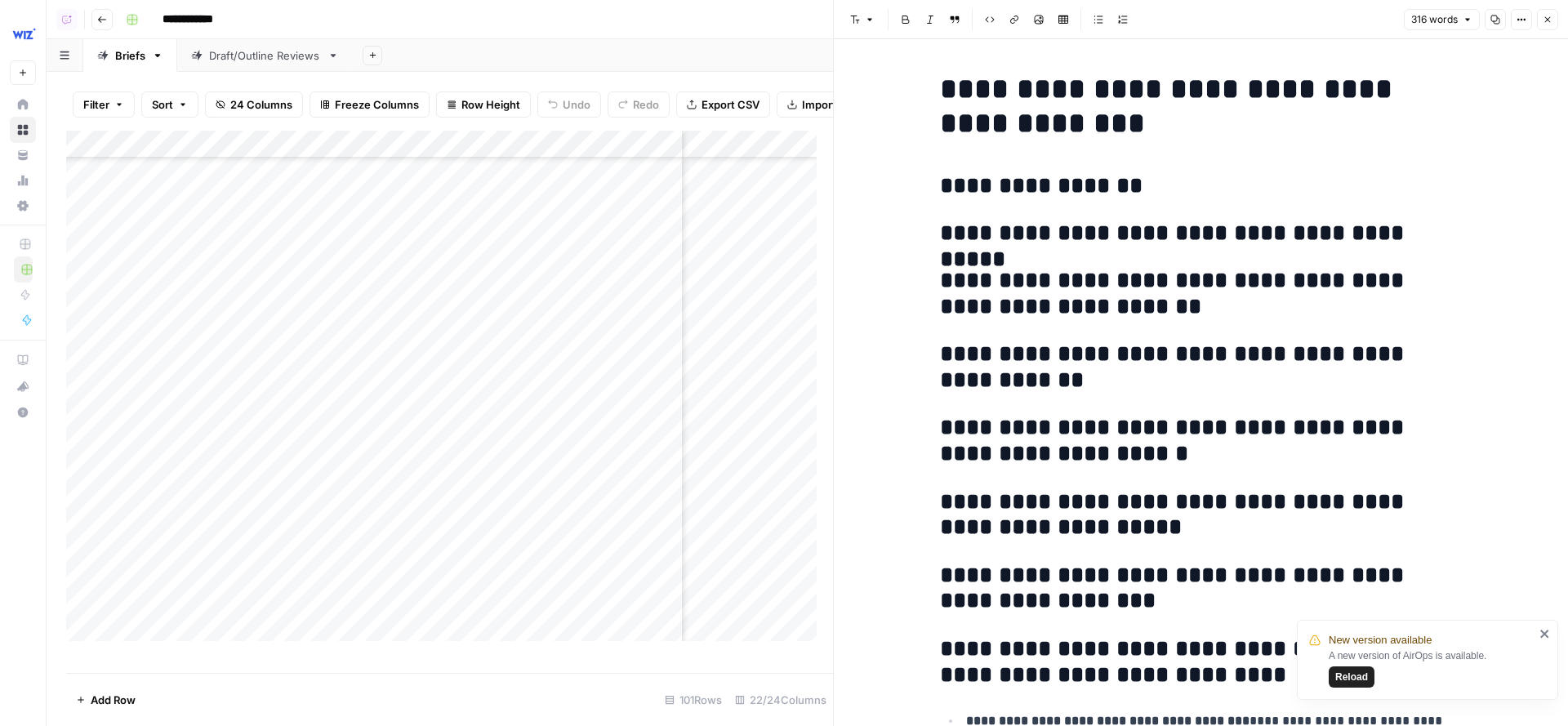
scroll to position [1030, 0]
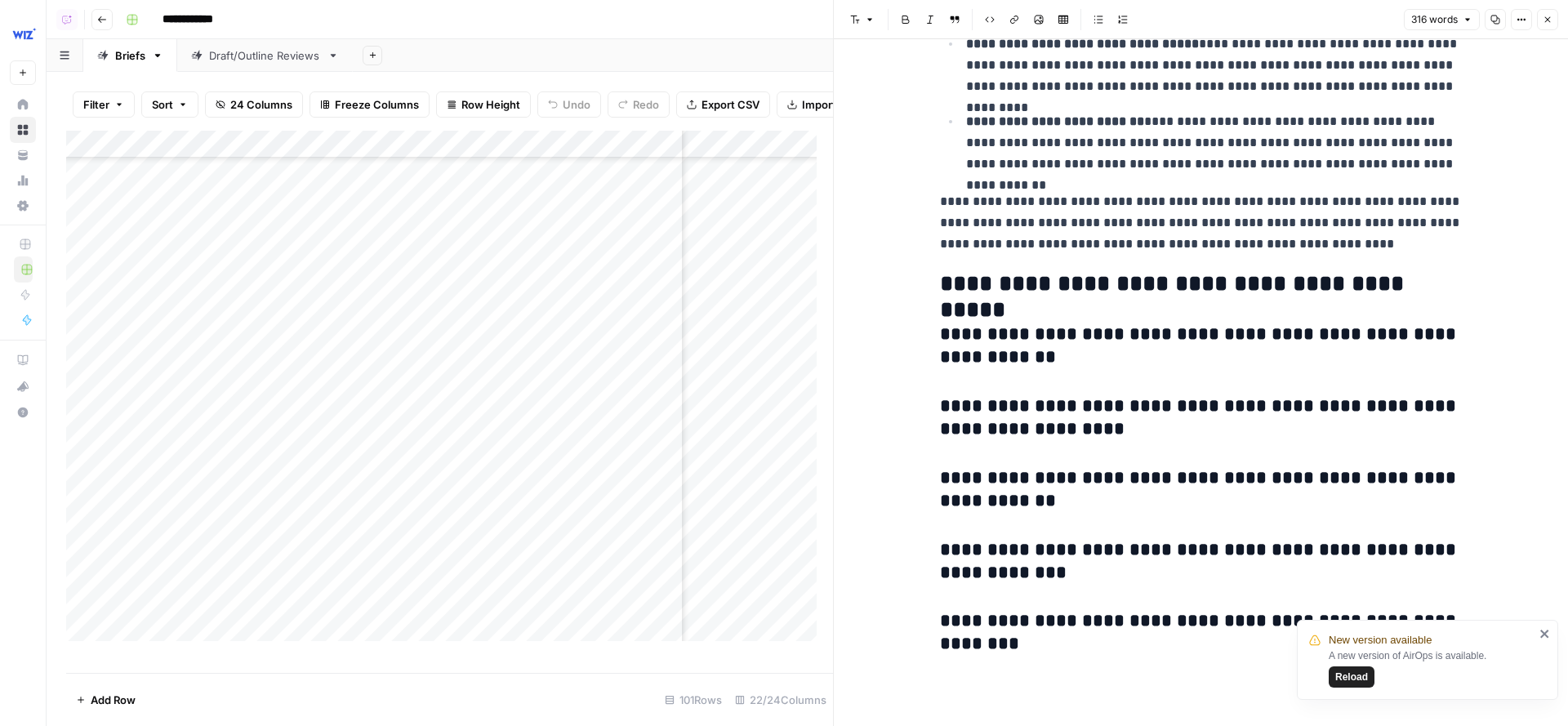
click at [1470, 26] on button "Close" at bounding box center [1548, 19] width 21 height 21
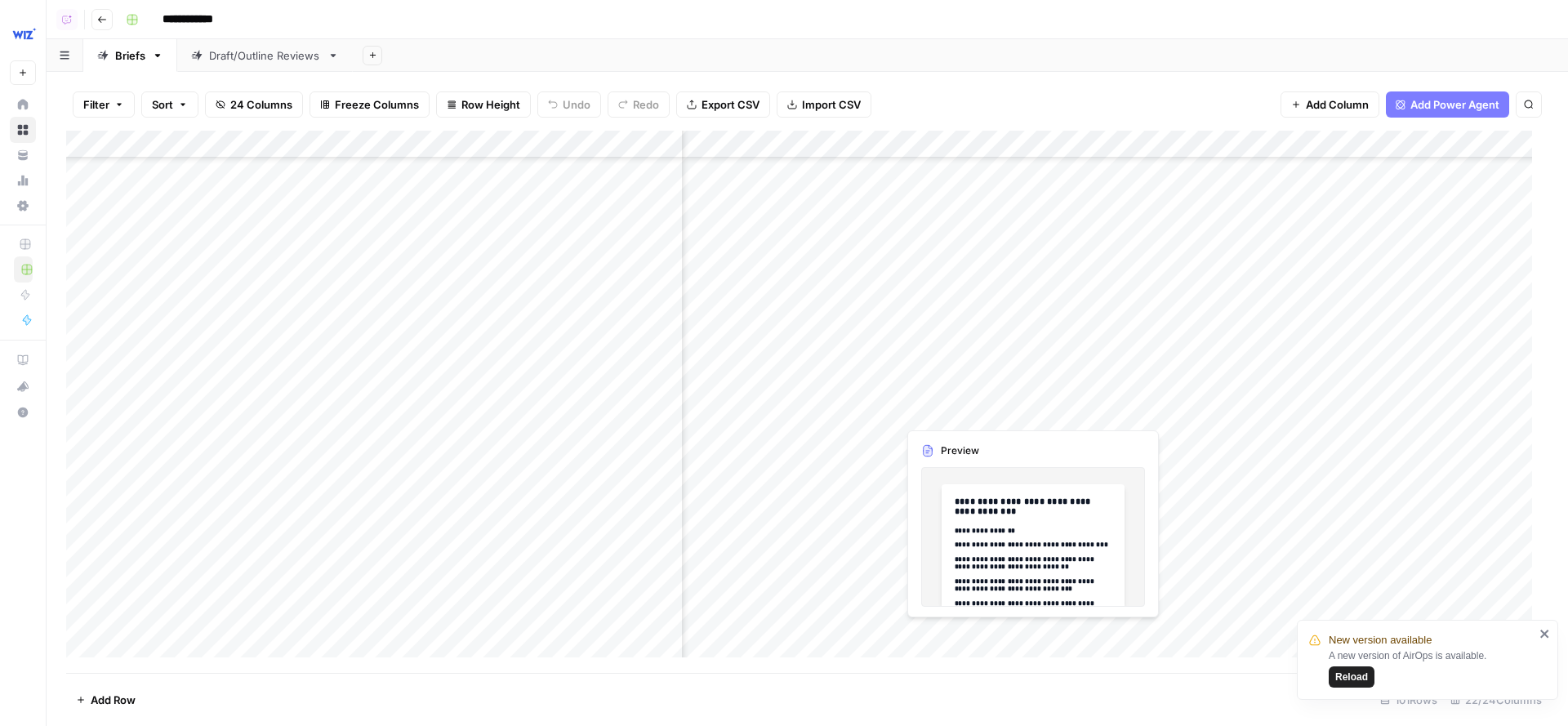
click at [1031, 398] on div "Add Column" at bounding box center [807, 402] width 1482 height 544
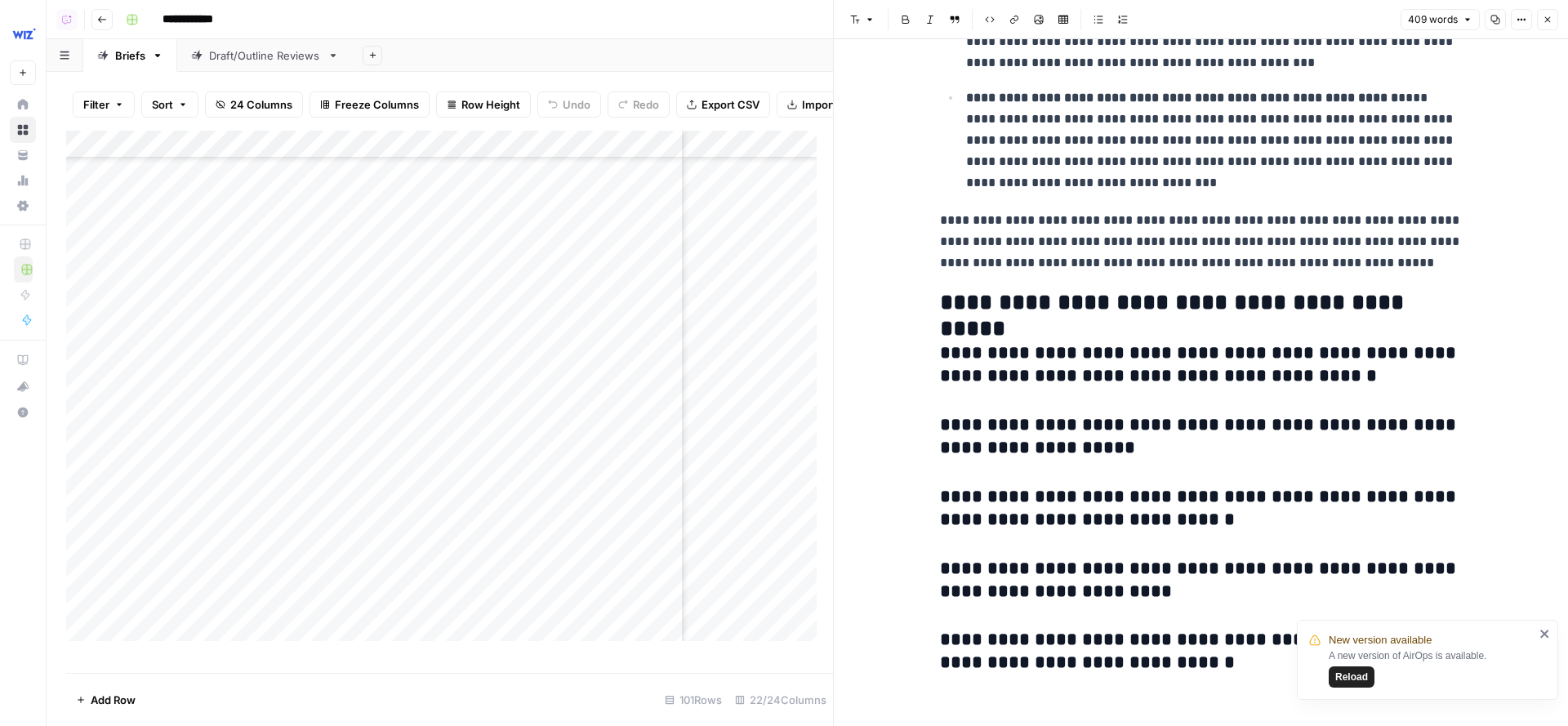
scroll to position [1277, 0]
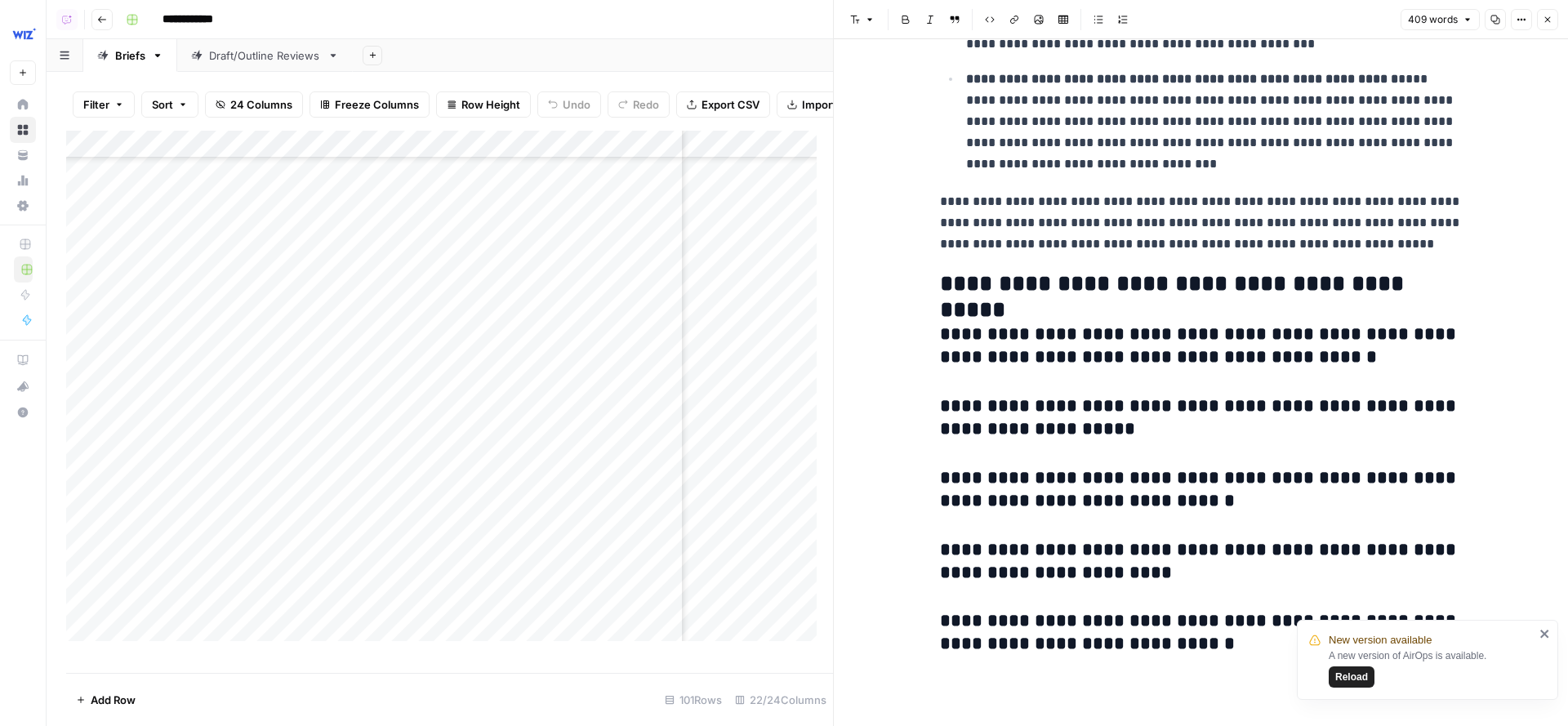
click at [1470, 18] on icon "button" at bounding box center [1548, 19] width 10 height 10
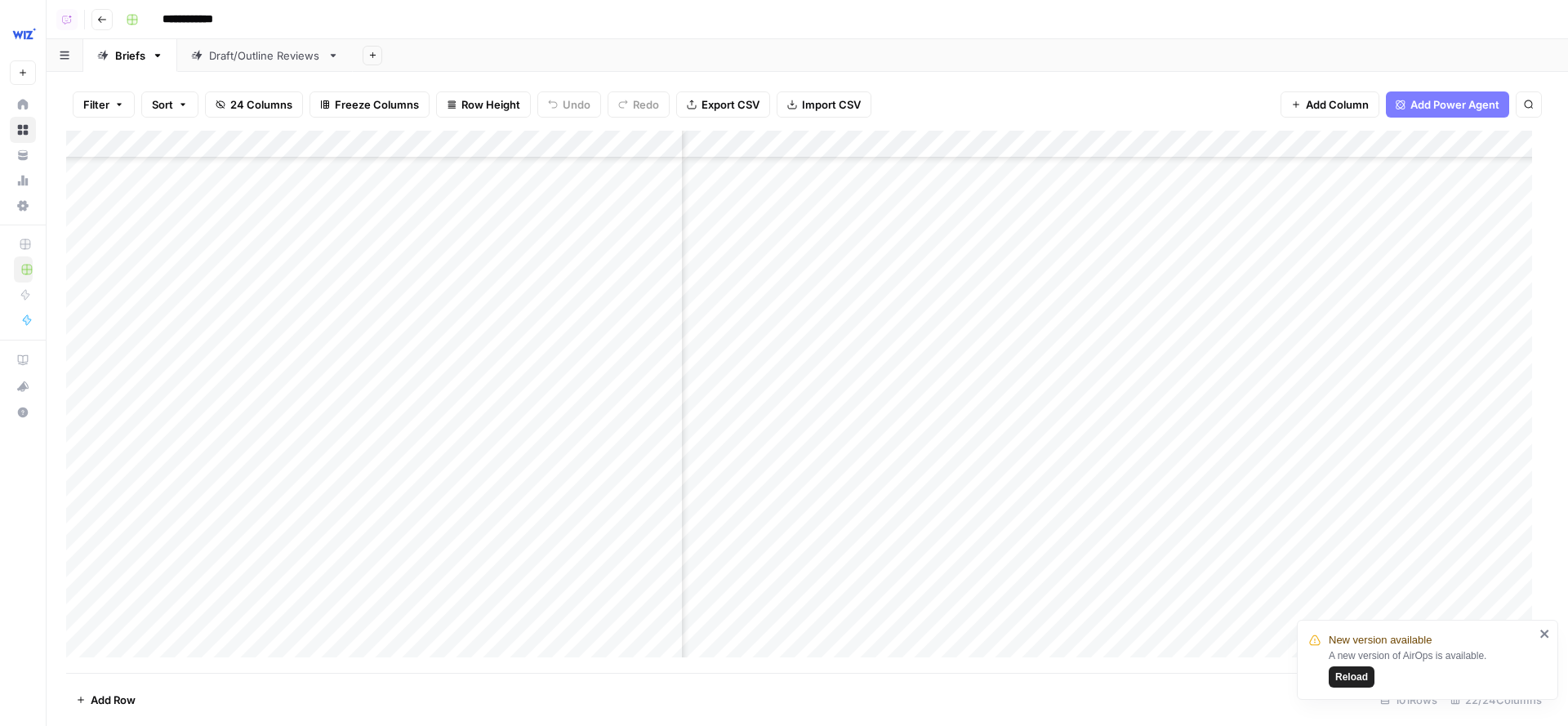
scroll to position [3490, 1480]
click at [1335, 417] on div "Add Column" at bounding box center [807, 402] width 1482 height 544
click at [1338, 233] on div "Add Column" at bounding box center [807, 402] width 1482 height 544
click at [1337, 272] on div "Add Column" at bounding box center [807, 402] width 1482 height 544
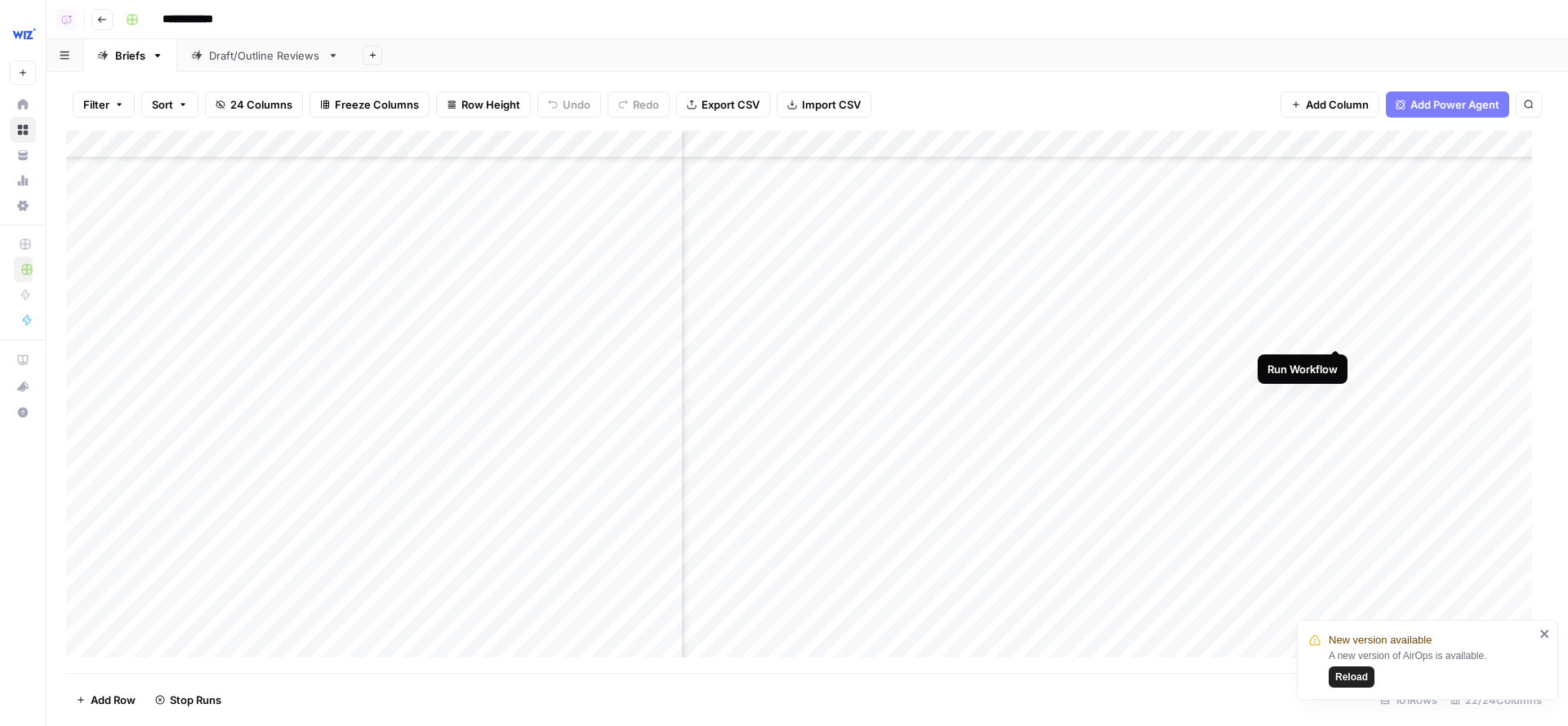
click at [1336, 317] on div "Add Column" at bounding box center [807, 402] width 1482 height 544
click at [1337, 362] on div "Add Column" at bounding box center [807, 402] width 1482 height 544
click at [1333, 403] on div "Add Column" at bounding box center [807, 402] width 1482 height 544
click at [1338, 448] on div "Add Column" at bounding box center [807, 402] width 1482 height 544
click at [1342, 488] on div "Add Column" at bounding box center [807, 402] width 1482 height 544
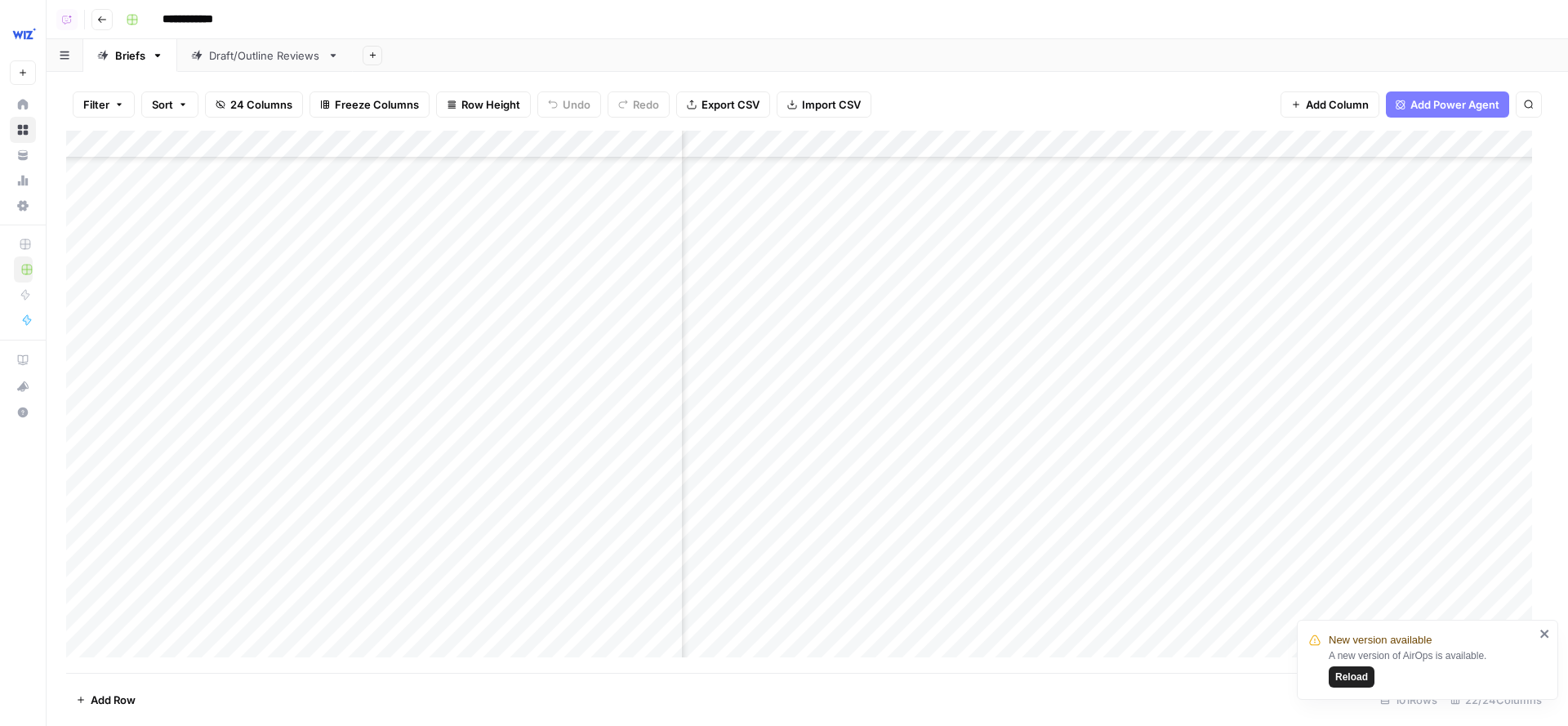
scroll to position [3607, 1799]
click at [1162, 342] on div "Add Column" at bounding box center [807, 402] width 1482 height 544
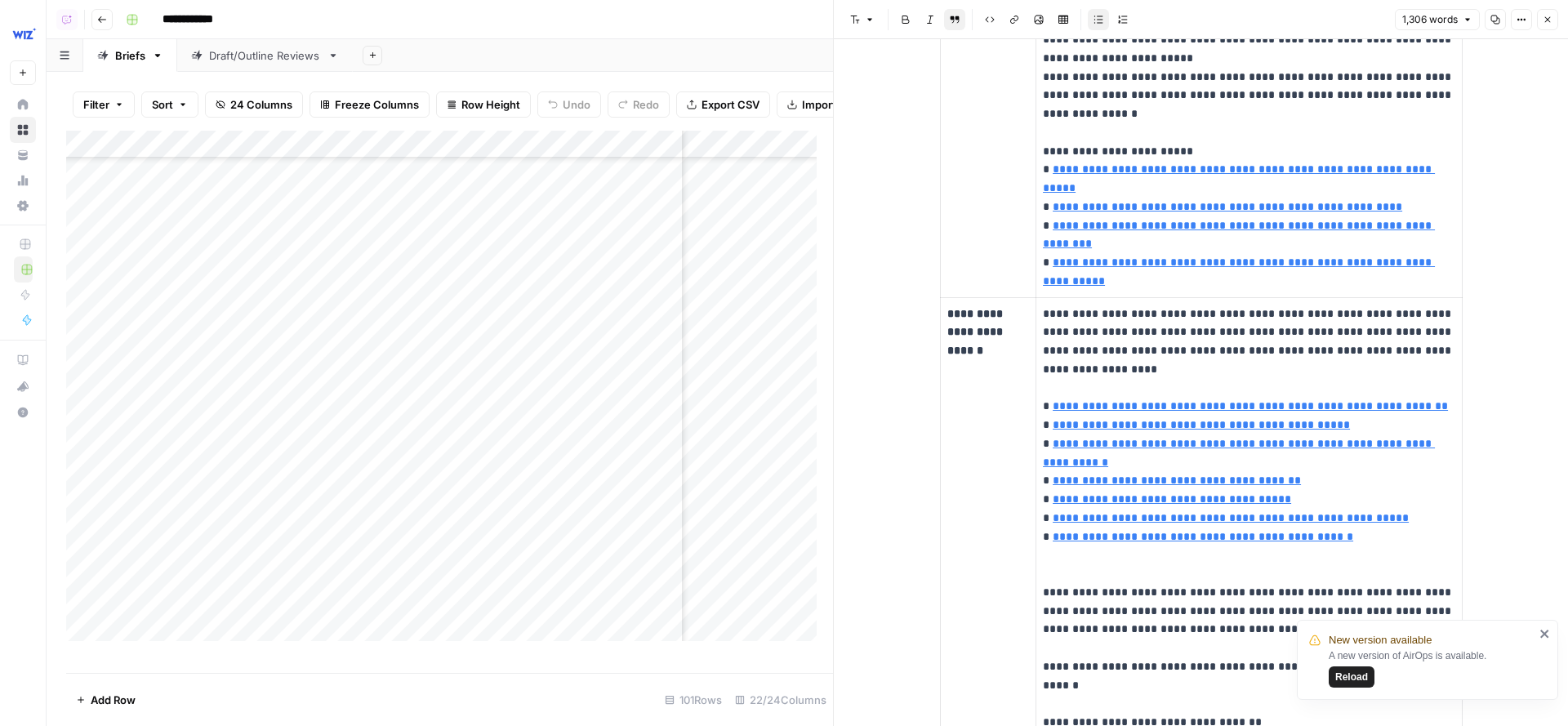
scroll to position [1487, 0]
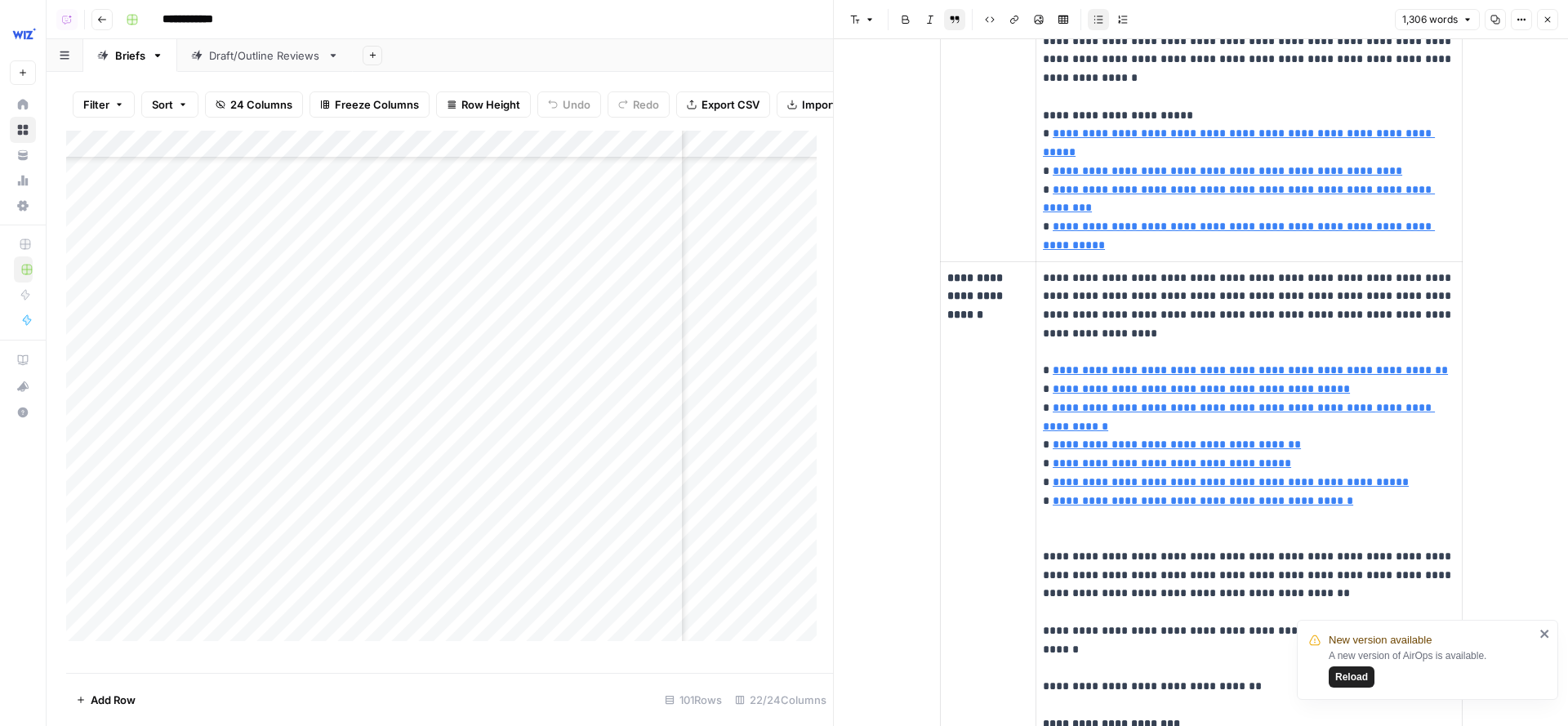
type input "https://www.wiz.io/academy/what-is-cloud-security-posture-management-cspm"
click at [1470, 27] on button "Close" at bounding box center [1548, 19] width 21 height 21
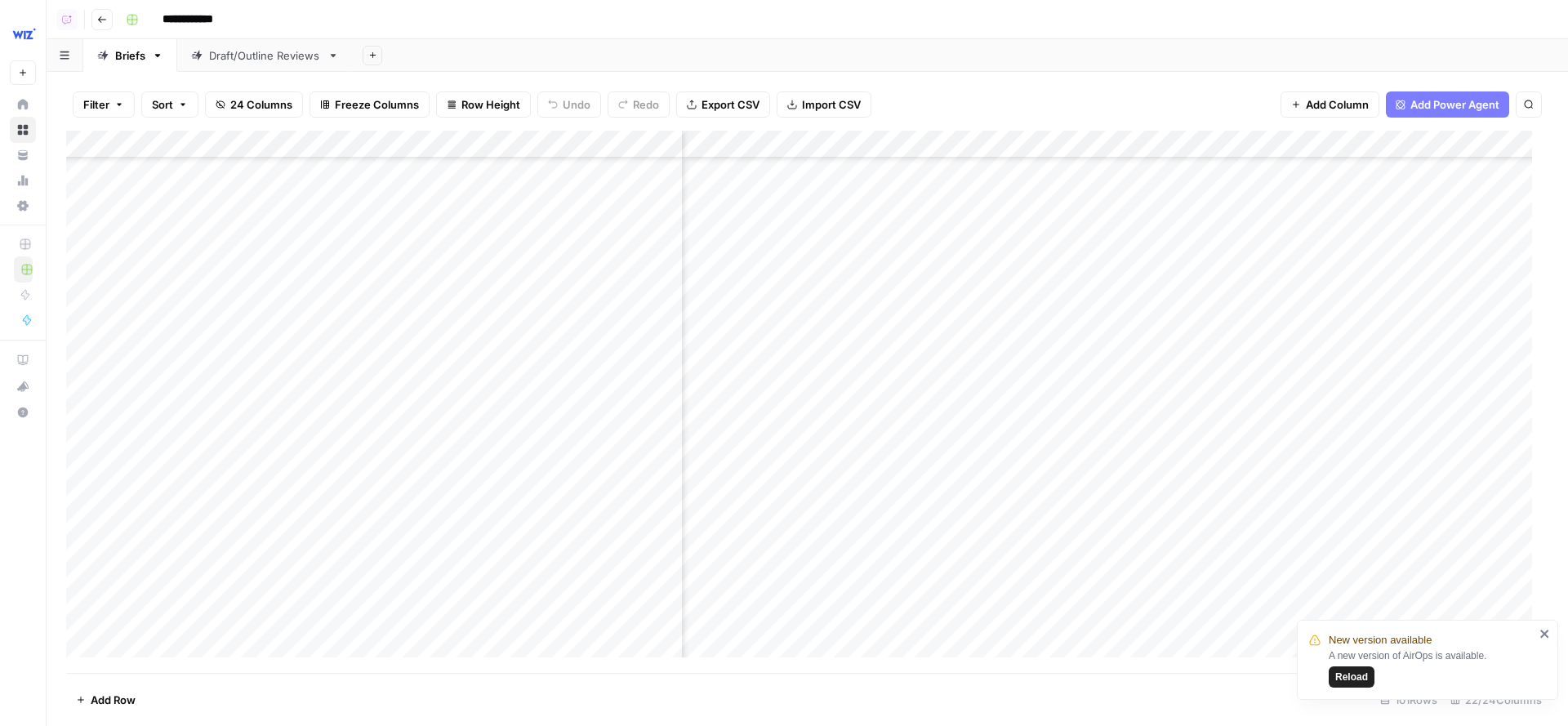
scroll to position [3607, 1916]
click at [1194, 344] on div "Add Column" at bounding box center [807, 402] width 1482 height 544
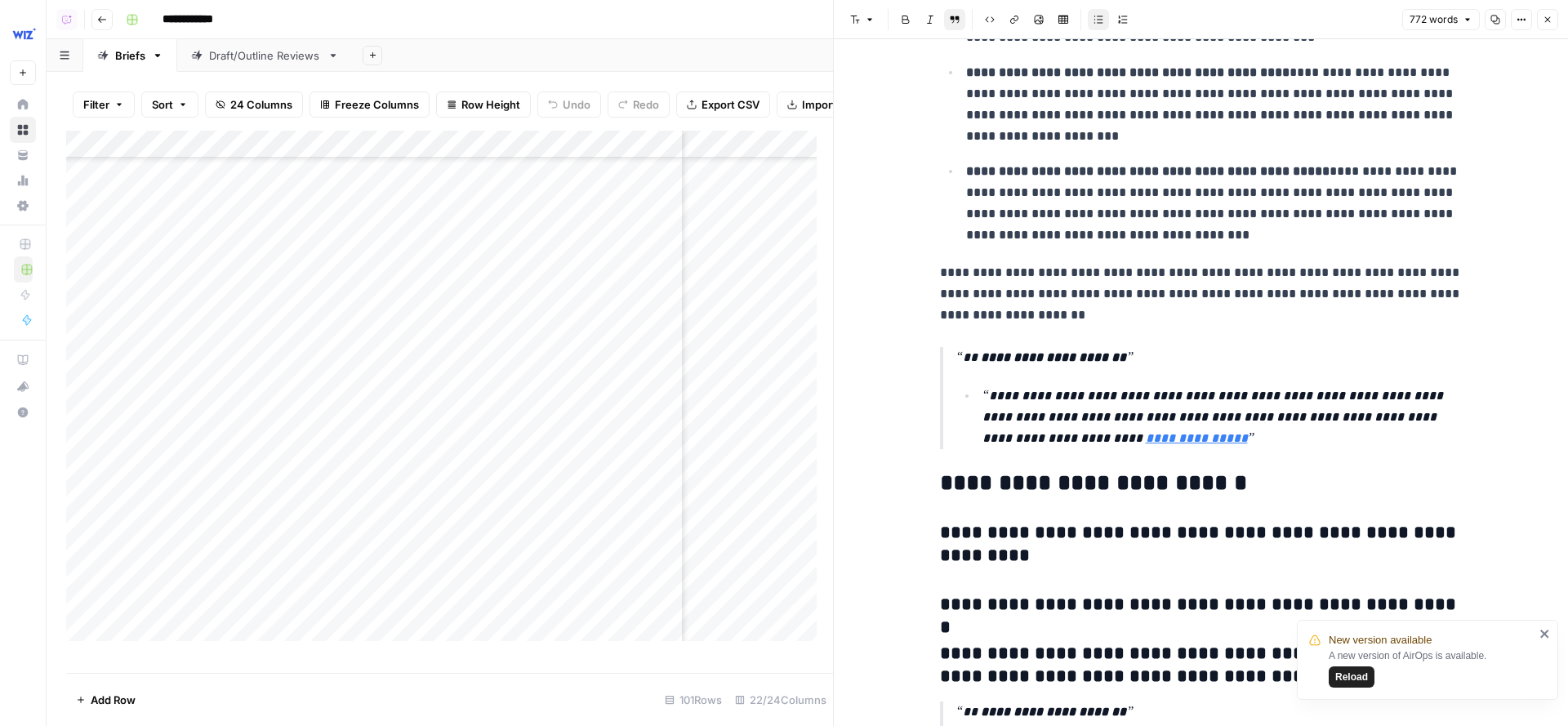
scroll to position [2493, 0]
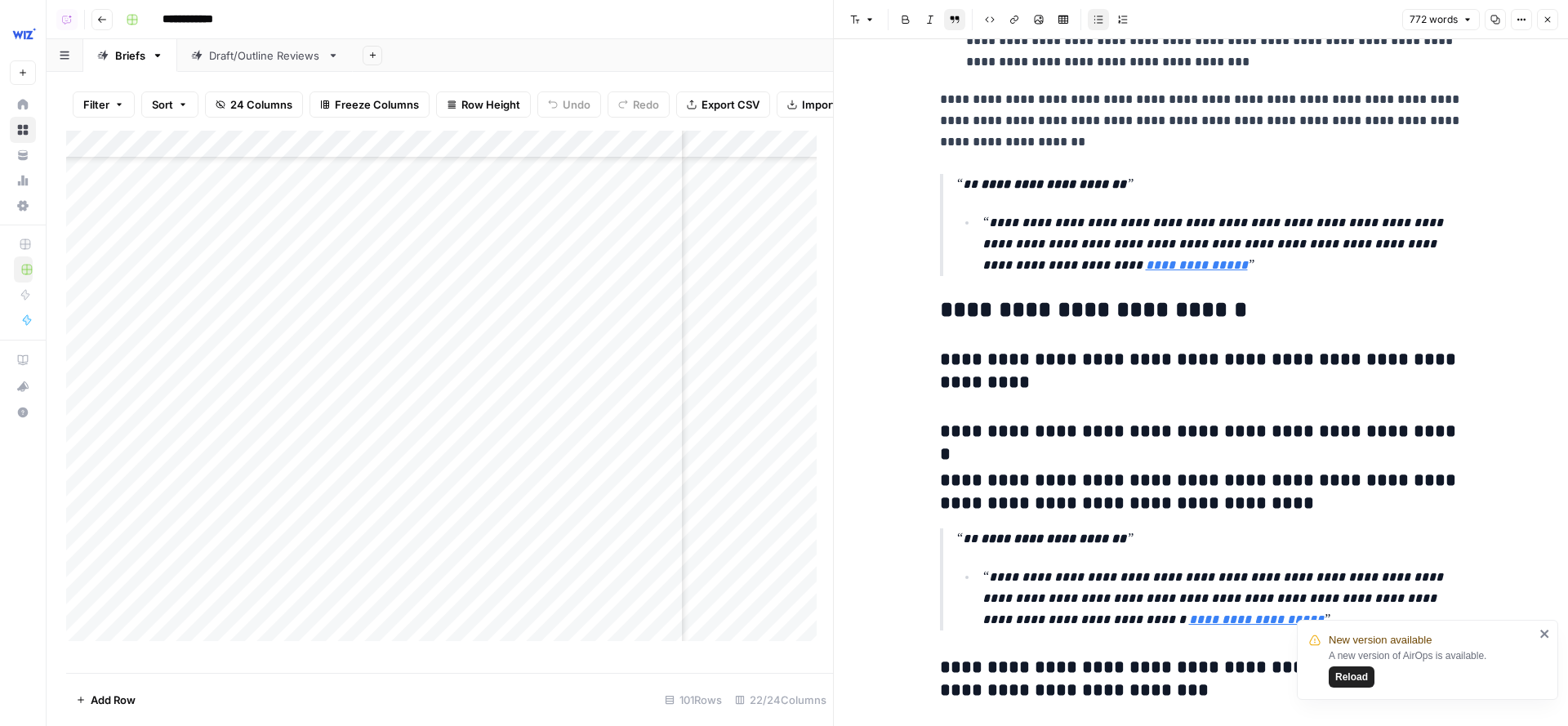
click at [1470, 17] on icon "button" at bounding box center [1548, 19] width 10 height 10
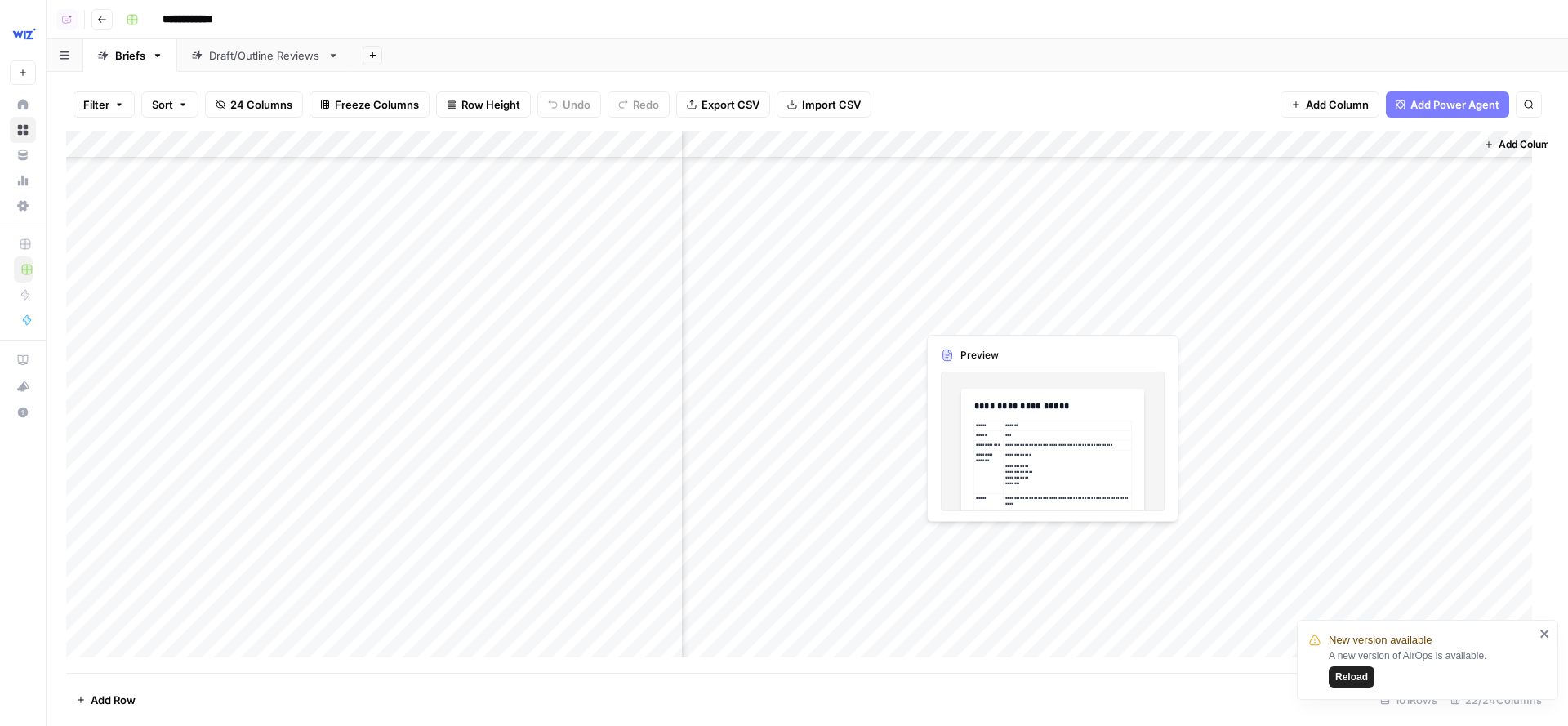
scroll to position [3607, 2324]
click at [947, 299] on div "Add Column" at bounding box center [807, 402] width 1482 height 544
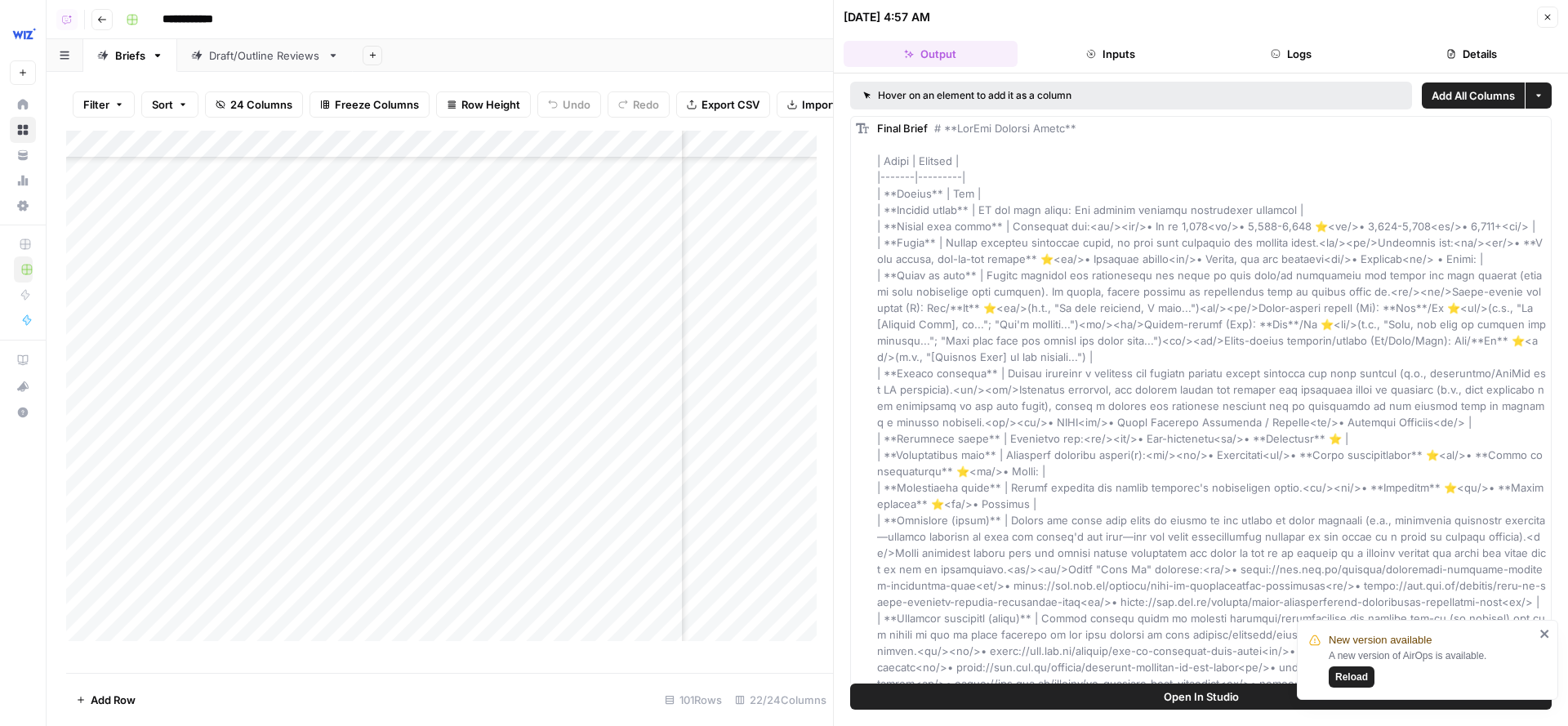
click at [1446, 61] on button "Details" at bounding box center [1471, 53] width 174 height 26
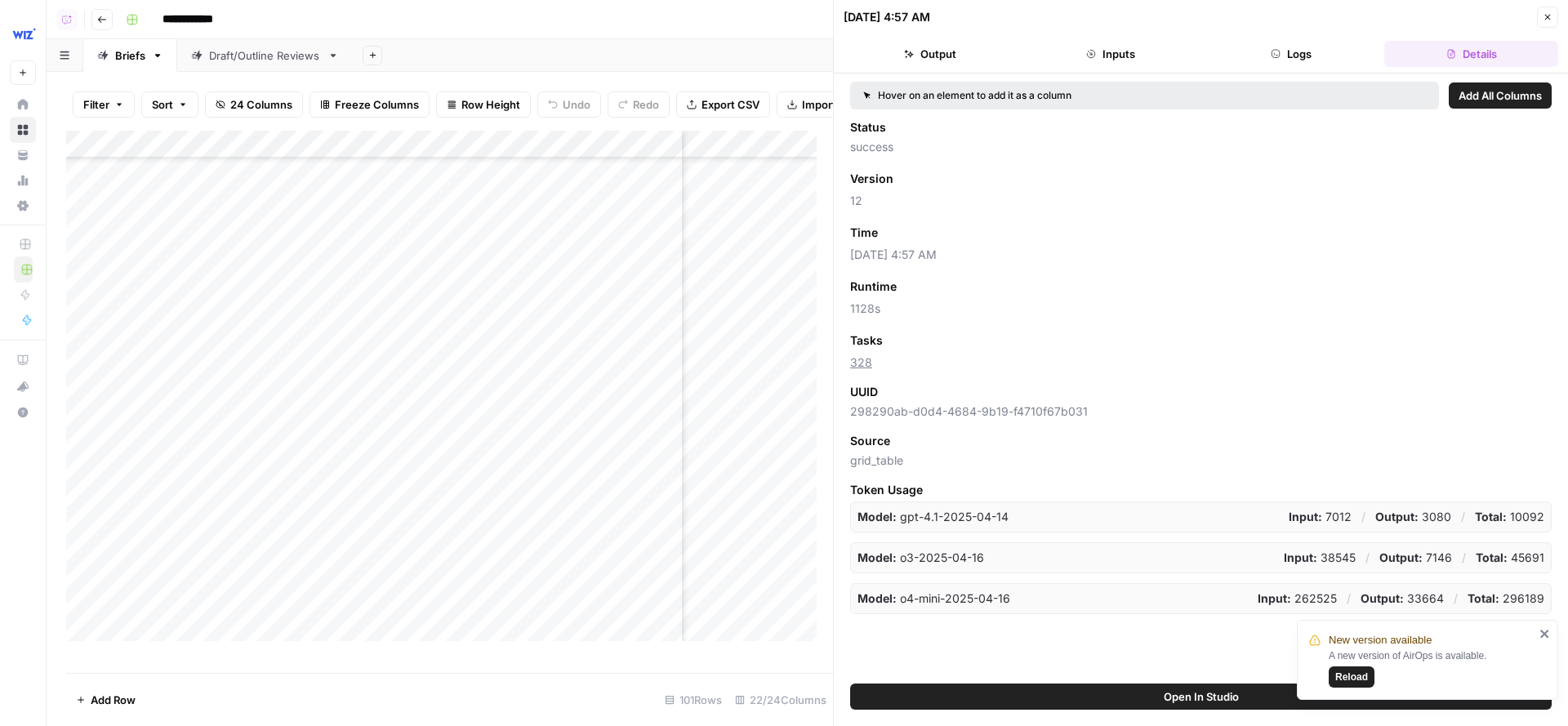
click at [1470, 23] on button "Close" at bounding box center [1548, 17] width 21 height 21
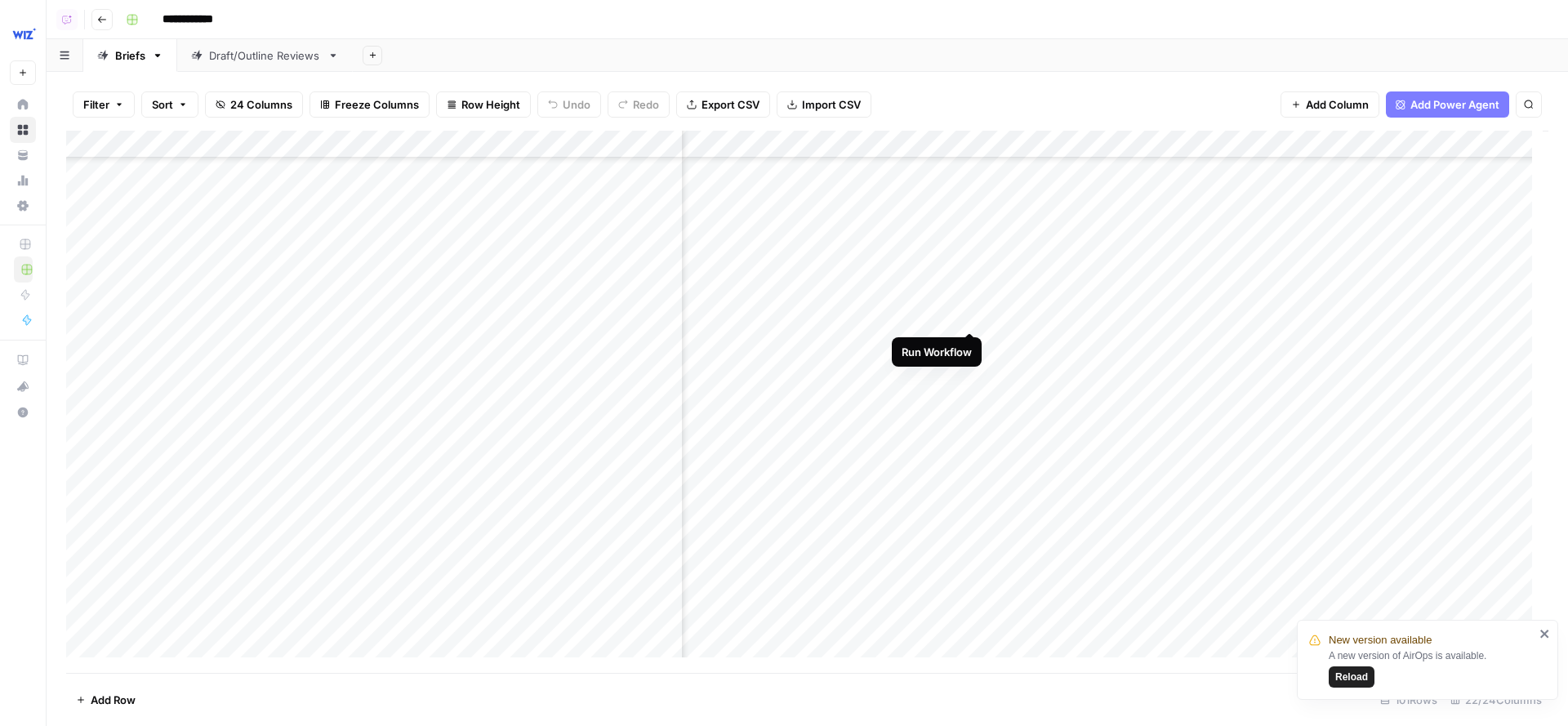
click at [970, 299] on div "Add Column" at bounding box center [807, 402] width 1482 height 544
click at [970, 343] on div "Add Column" at bounding box center [807, 402] width 1482 height 544
click at [969, 304] on div "Add Column" at bounding box center [807, 402] width 1482 height 544
click at [971, 316] on div "Add Column" at bounding box center [807, 402] width 1482 height 544
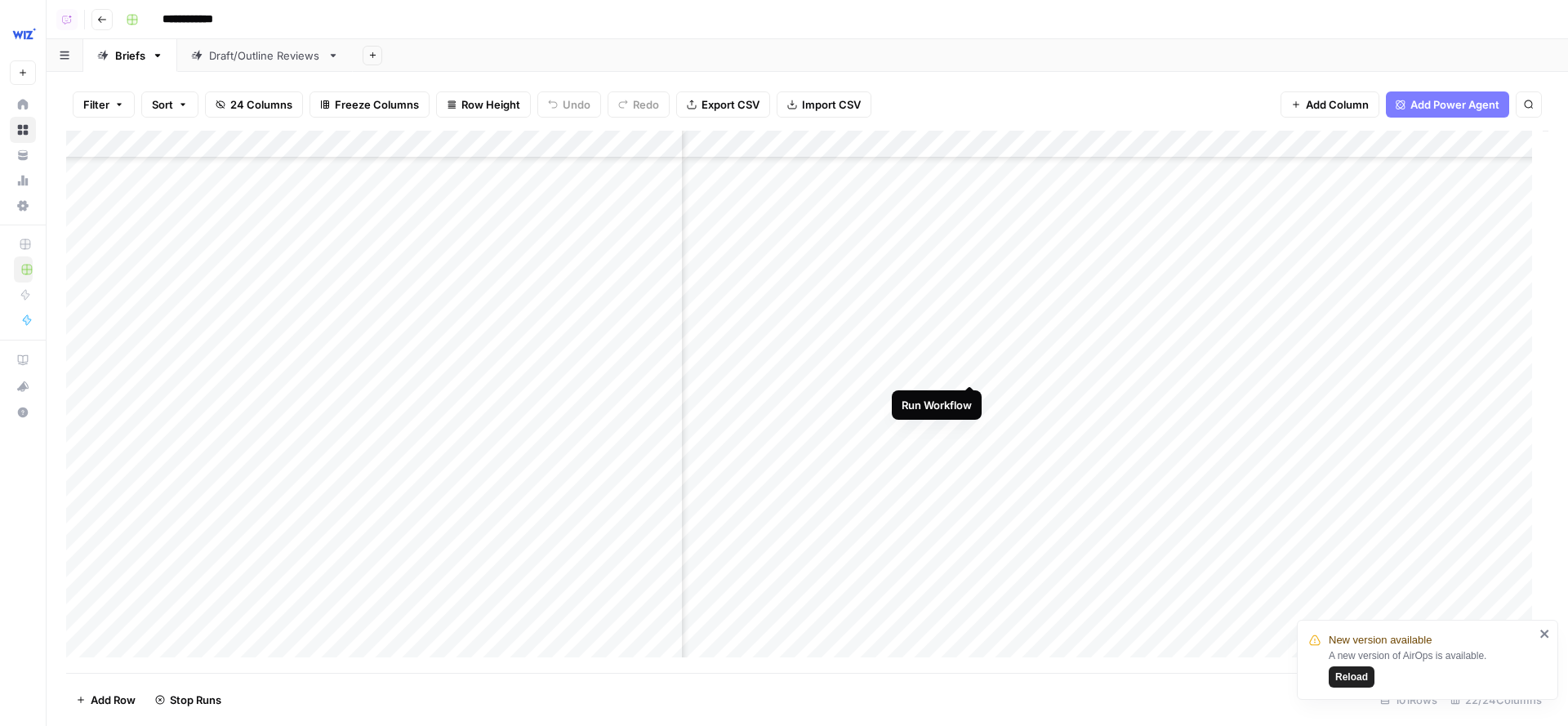
click at [970, 352] on div "Add Column" at bounding box center [807, 402] width 1482 height 544
click at [972, 399] on div "Add Column" at bounding box center [807, 402] width 1482 height 544
click at [972, 435] on div "Add Column" at bounding box center [807, 402] width 1482 height 544
click at [971, 481] on div "Add Column" at bounding box center [807, 402] width 1482 height 544
click at [968, 525] on div "Add Column" at bounding box center [807, 402] width 1482 height 544
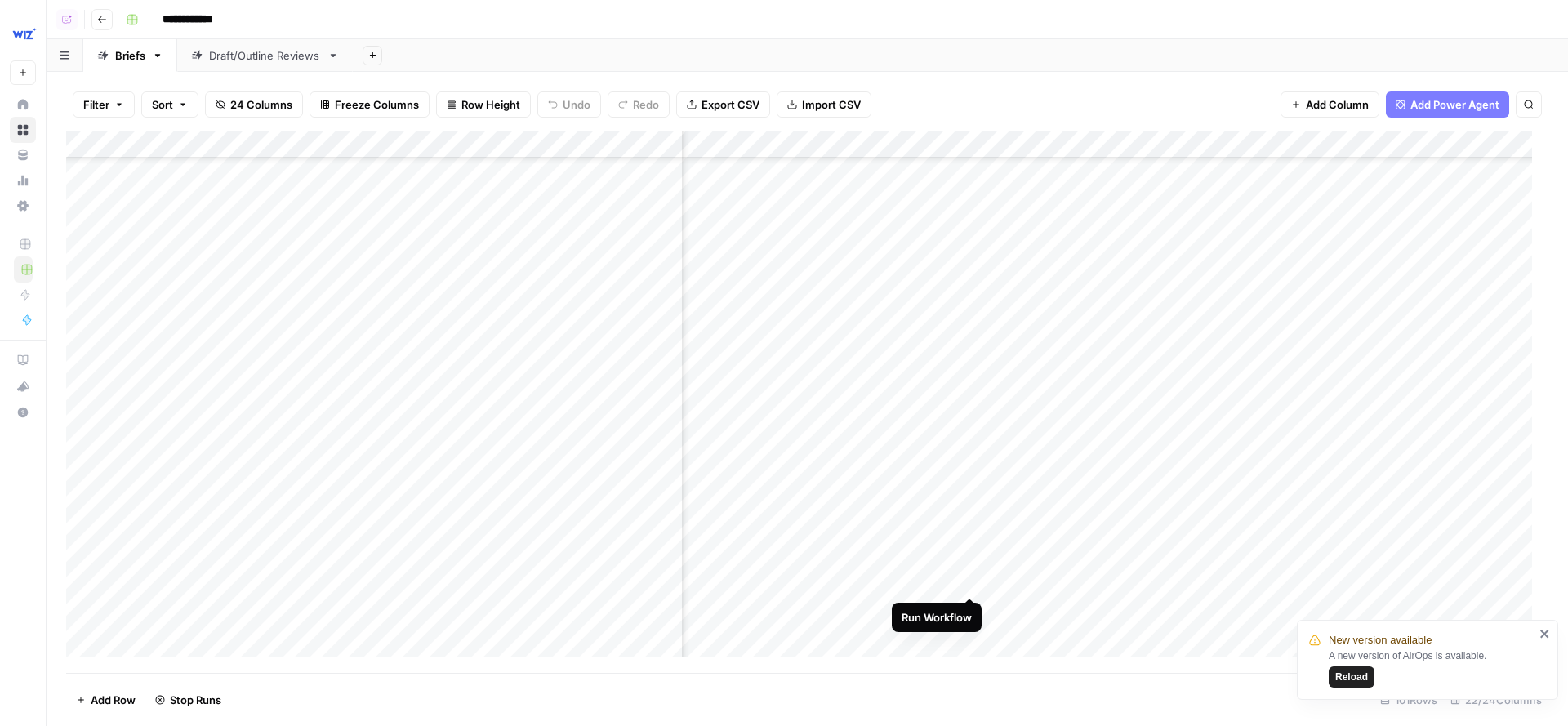
click at [972, 564] on div "Add Column" at bounding box center [807, 402] width 1482 height 544
click at [1112, 517] on div "Add Column" at bounding box center [807, 402] width 1482 height 544
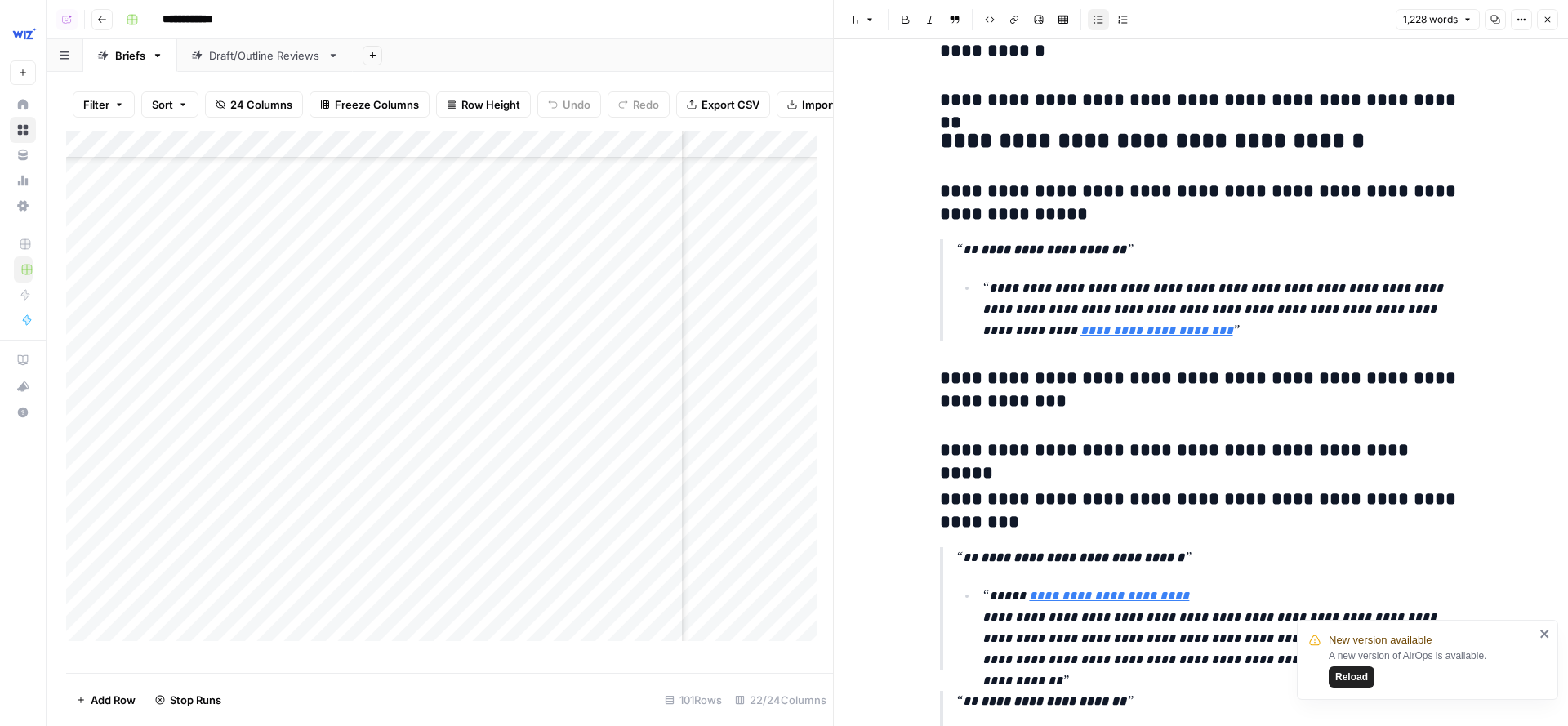
scroll to position [4138, 0]
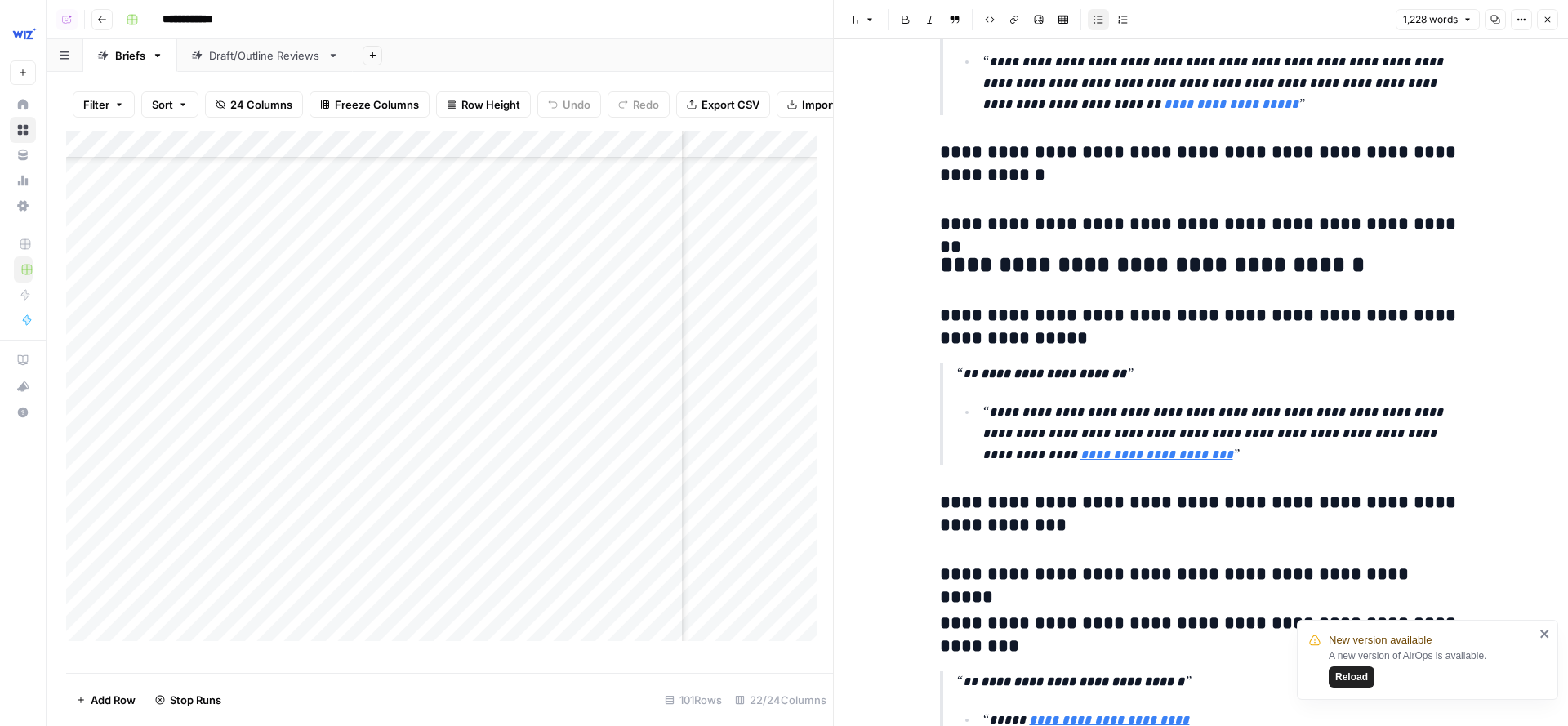
click at [1470, 19] on icon "button" at bounding box center [1548, 19] width 10 height 10
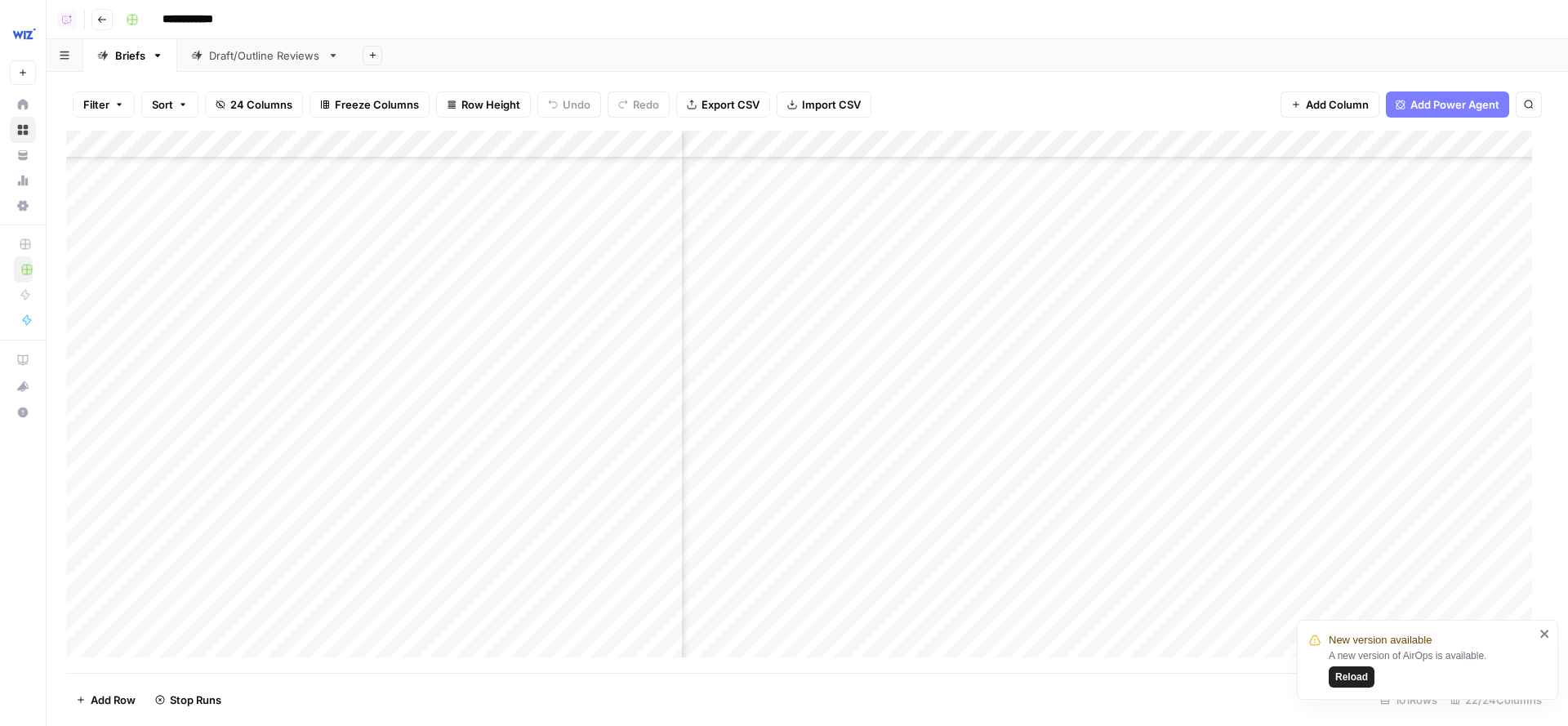
scroll to position [3615, 0]
click at [644, 293] on div "Add Column" at bounding box center [807, 402] width 1482 height 544
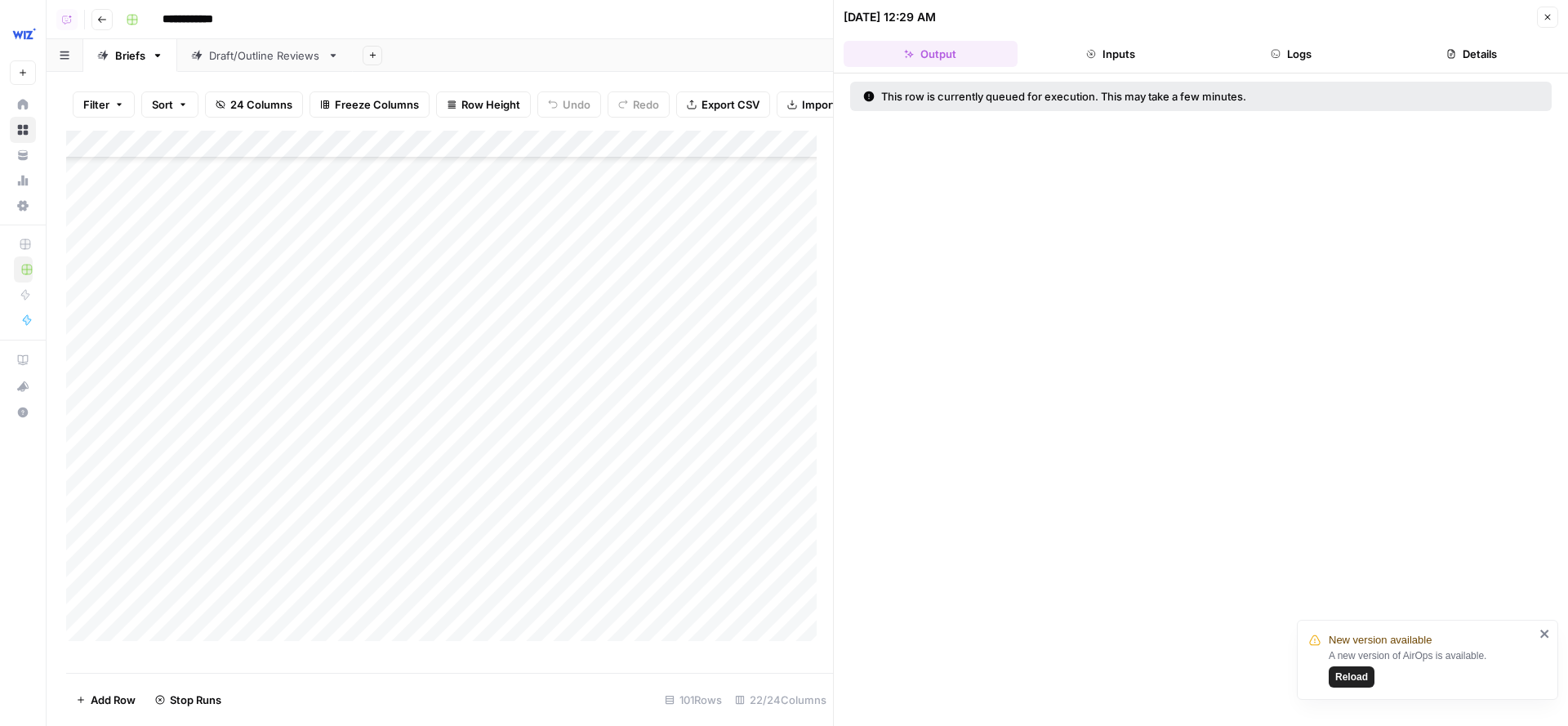
click at [1470, 61] on button "Details" at bounding box center [1471, 53] width 174 height 26
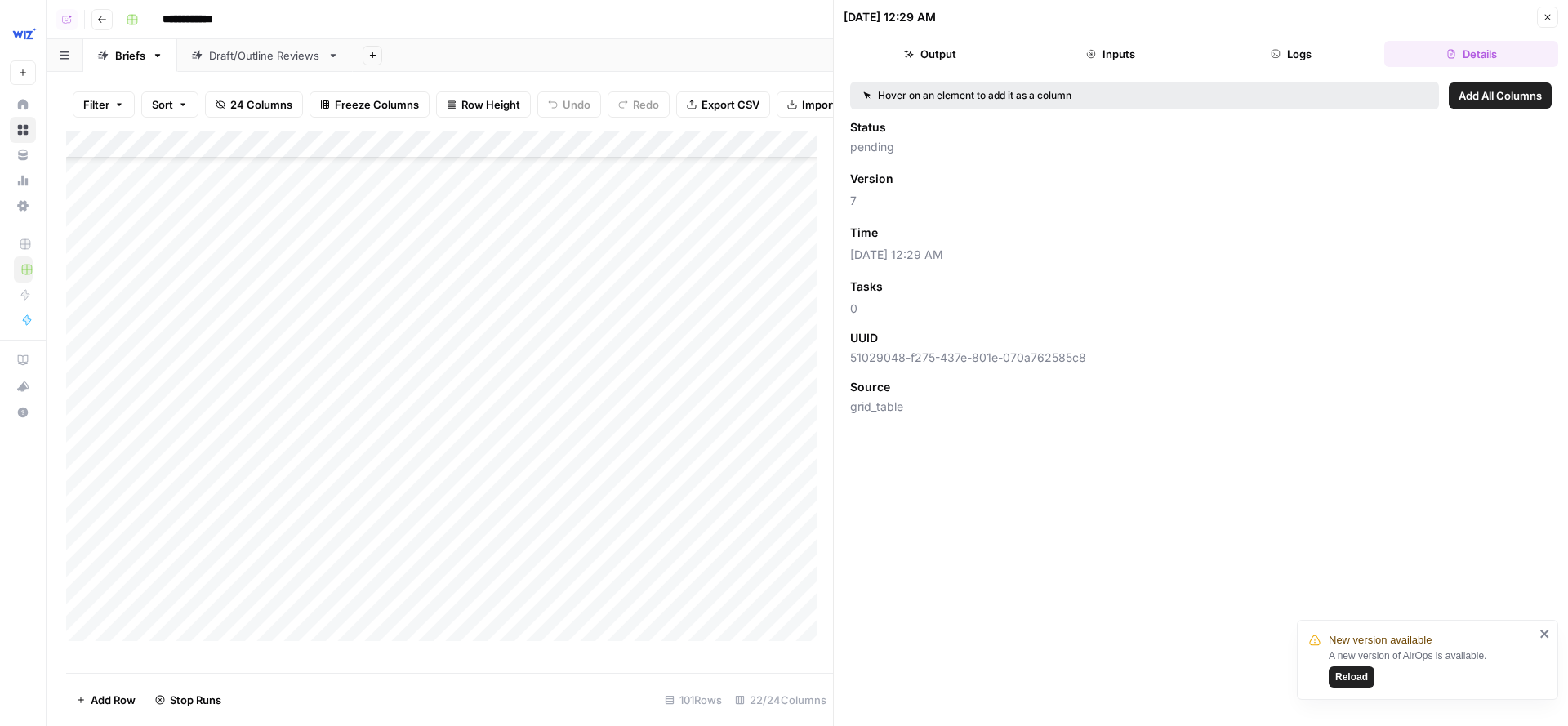
click at [1470, 16] on icon "button" at bounding box center [1548, 17] width 10 height 10
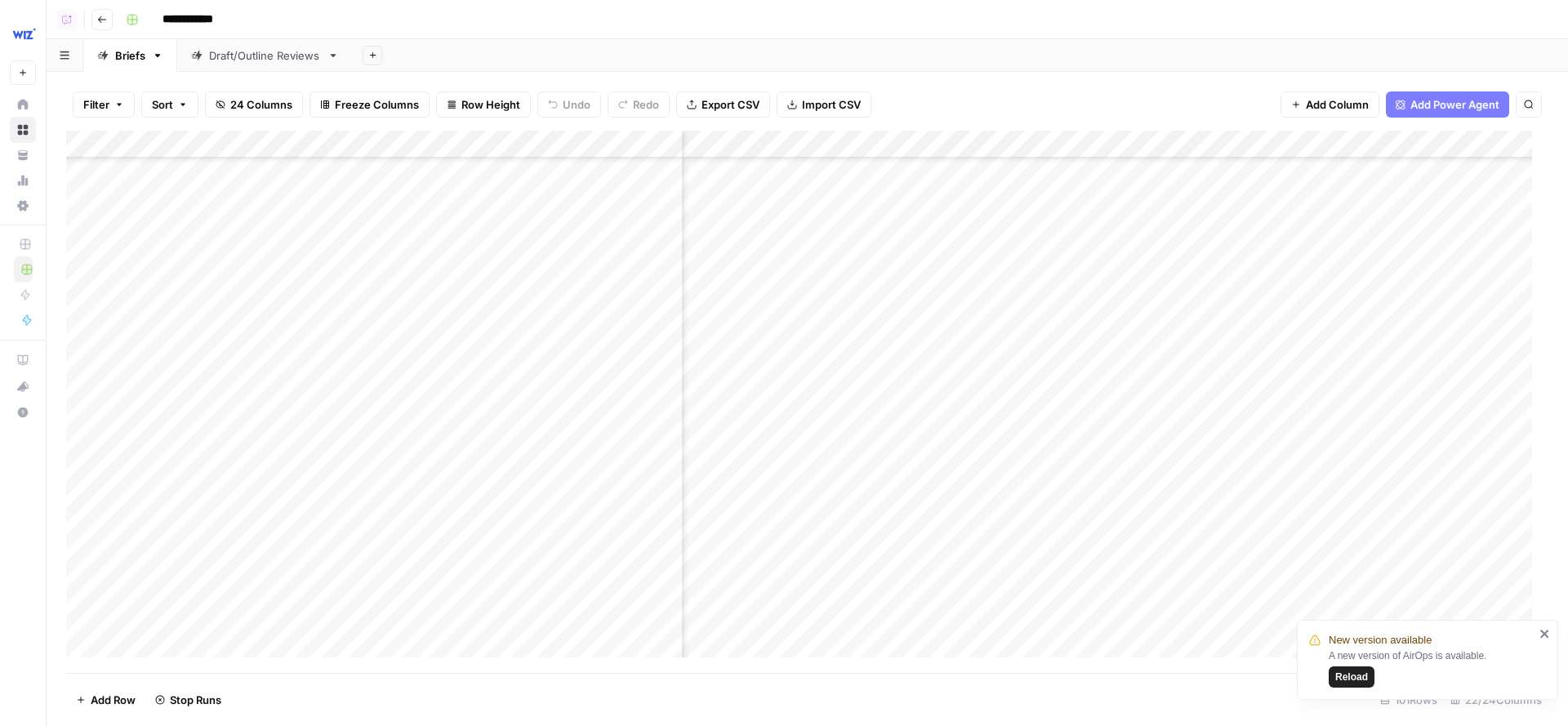
scroll to position [3649, 1813]
click at [983, 258] on div "Add Column" at bounding box center [807, 402] width 1482 height 544
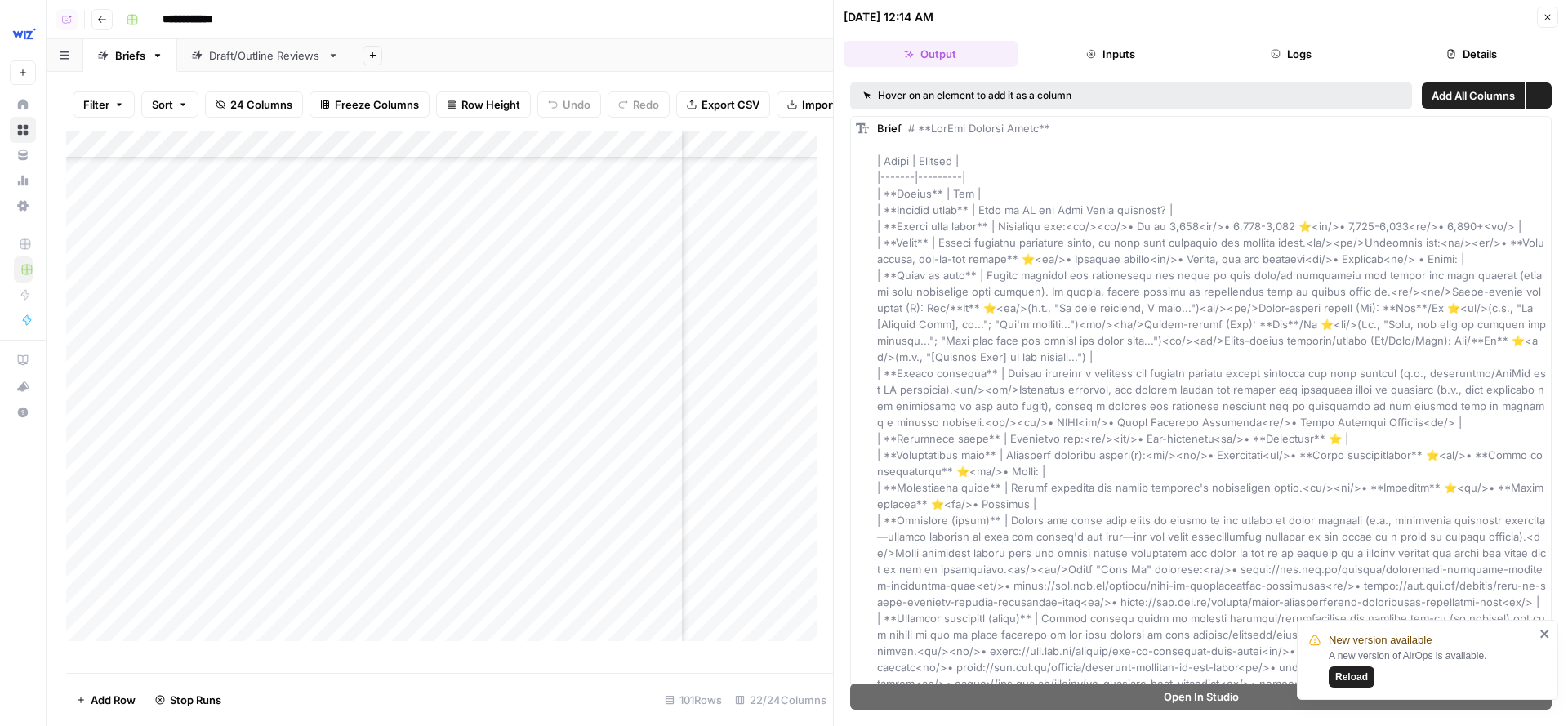
click at [1470, 52] on button "Details" at bounding box center [1471, 53] width 174 height 26
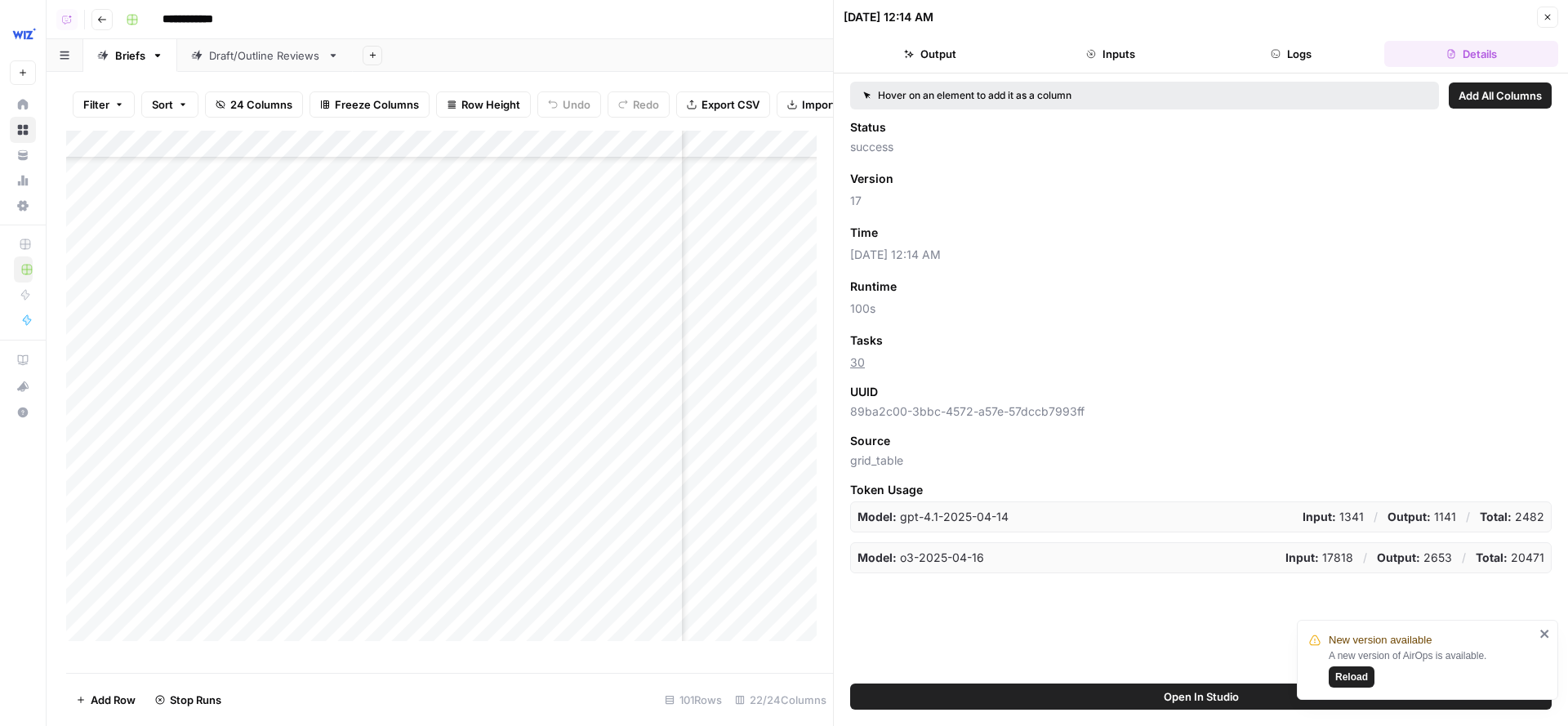
click at [1470, 14] on icon "button" at bounding box center [1548, 17] width 10 height 10
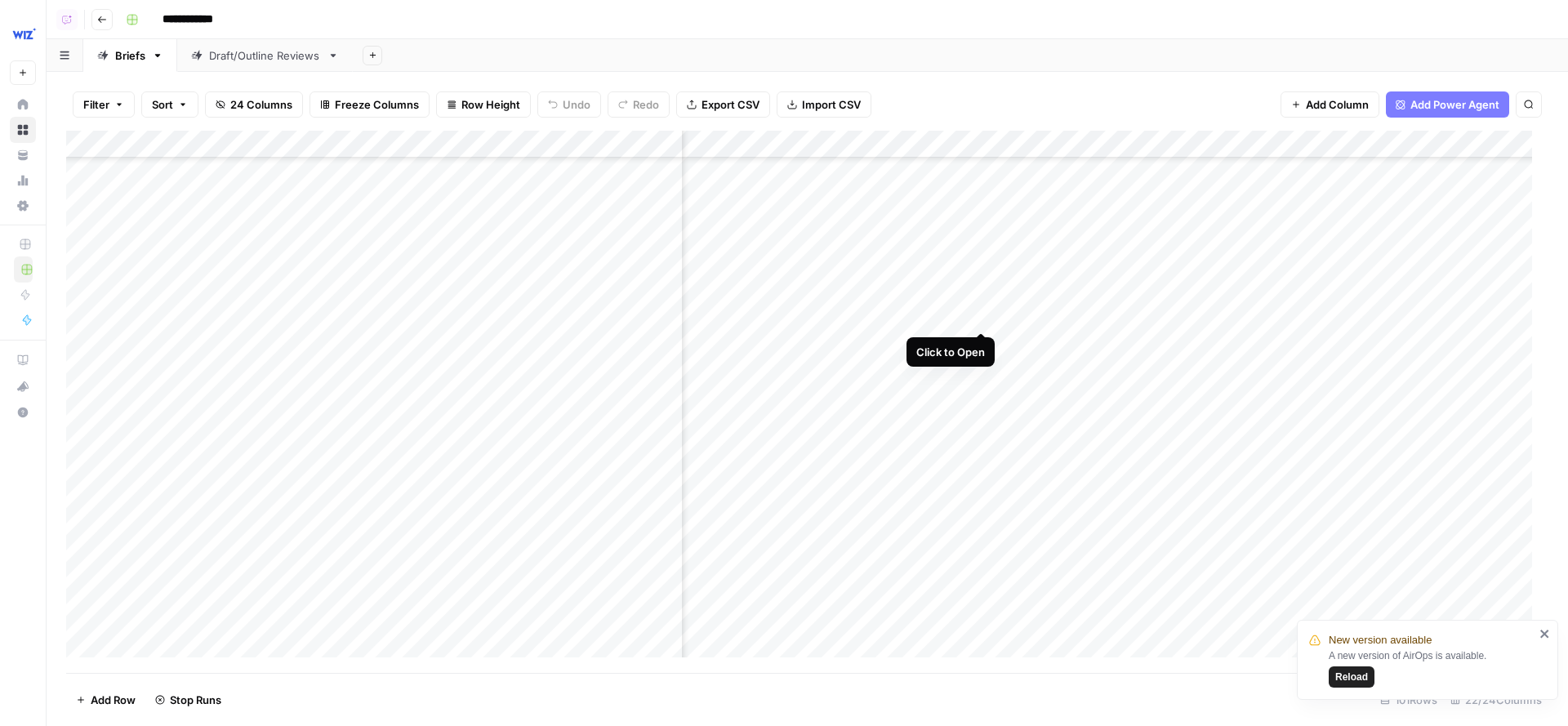
click at [979, 302] on div "Add Column" at bounding box center [807, 402] width 1482 height 544
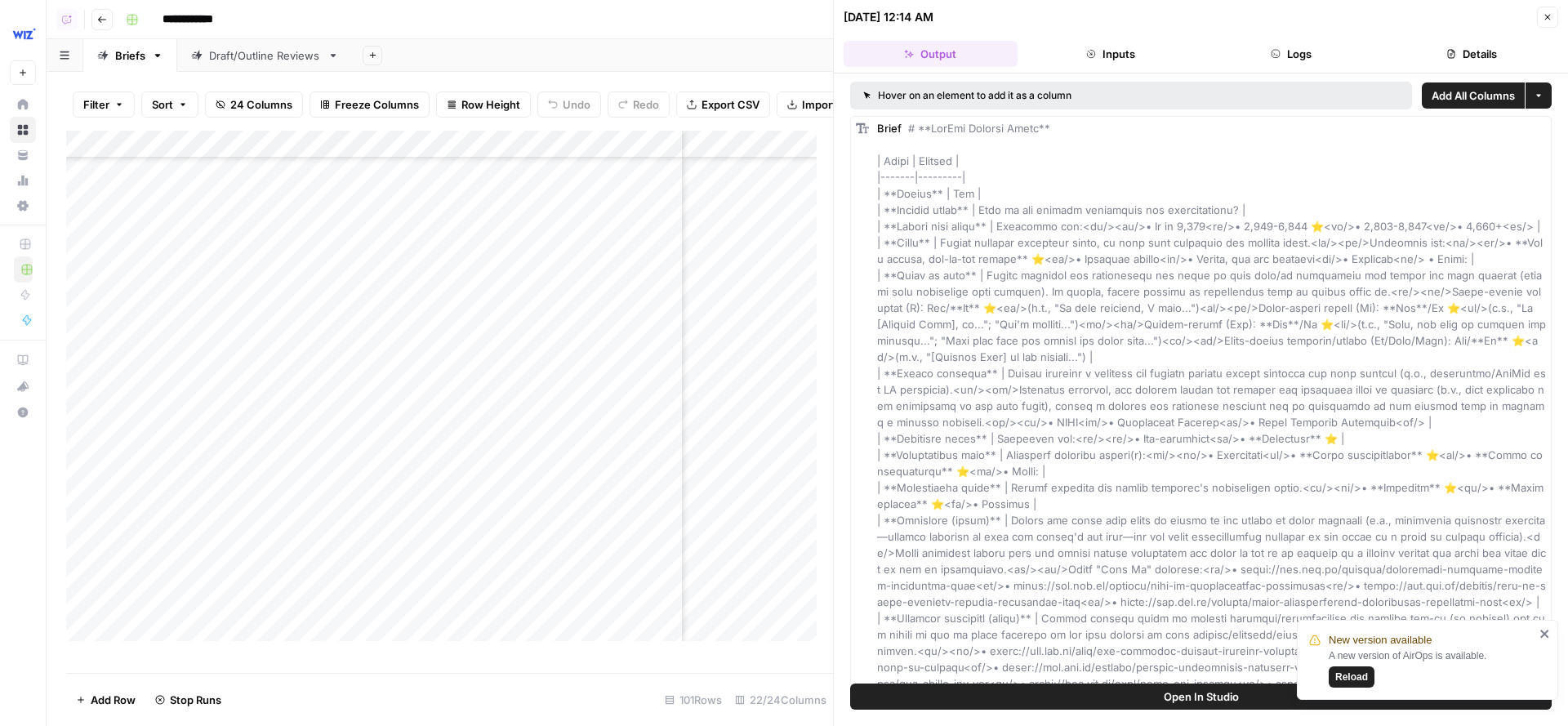
click at [1464, 51] on button "Details" at bounding box center [1471, 53] width 174 height 26
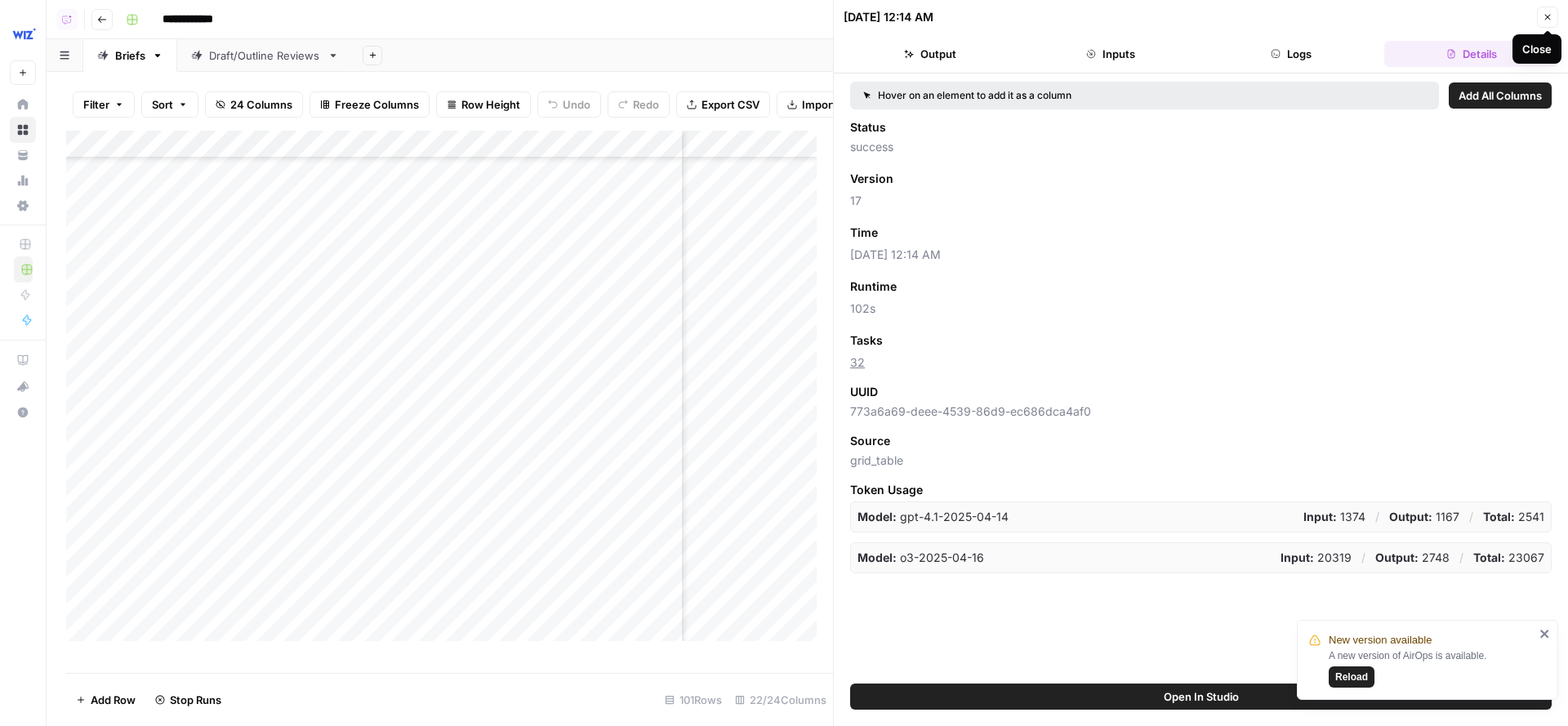
click at [1470, 11] on button "Close" at bounding box center [1548, 17] width 21 height 21
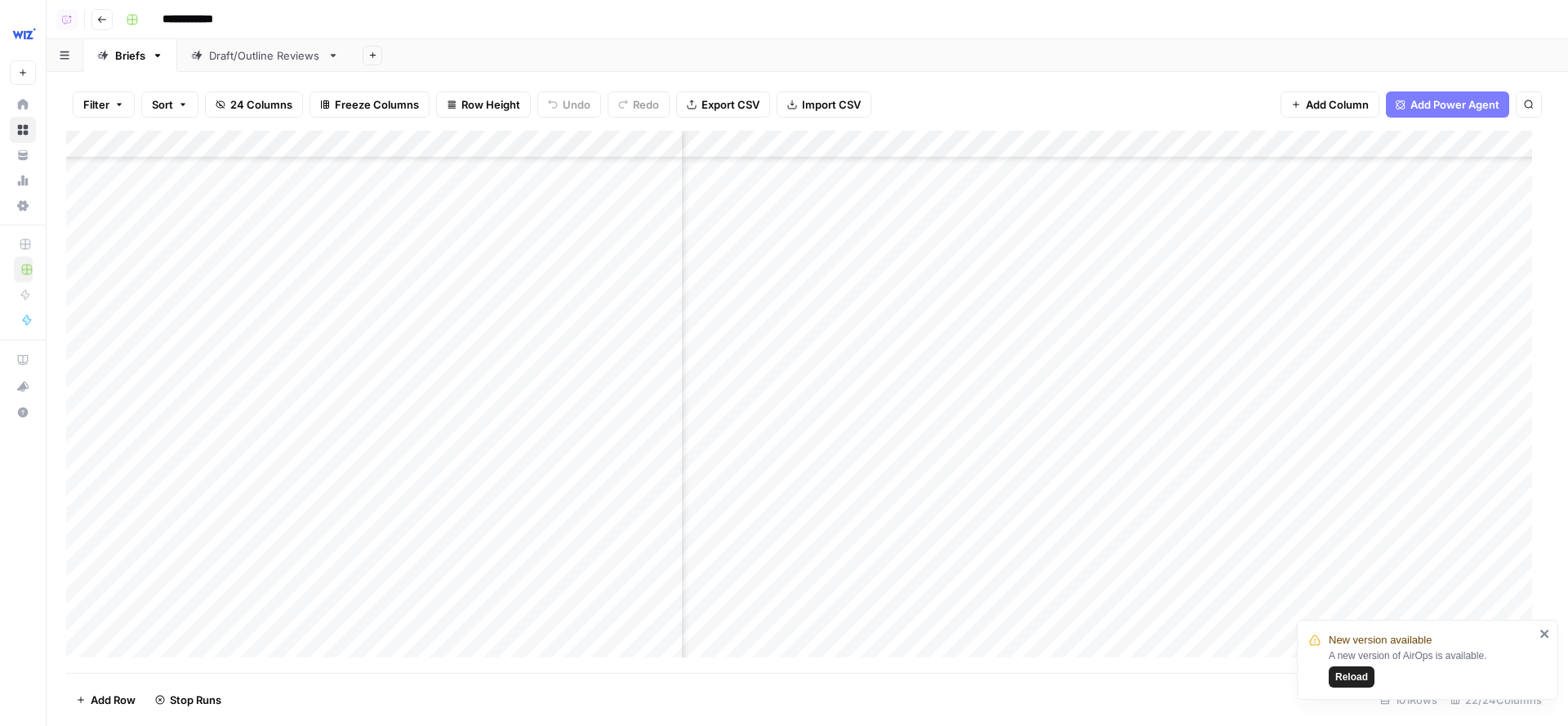
scroll to position [3745, 1813]
click at [983, 246] on div "Add Column" at bounding box center [807, 402] width 1482 height 544
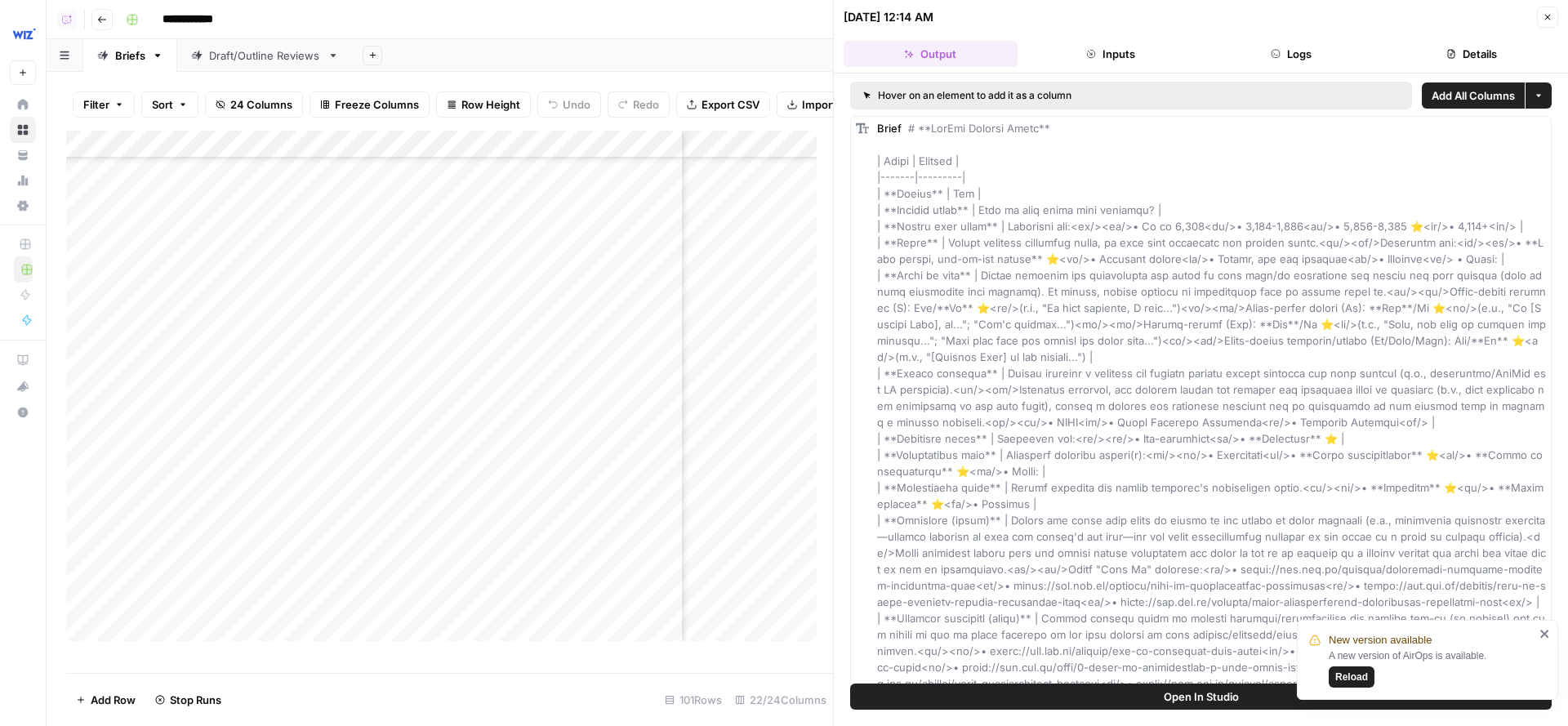
click at [1470, 27] on header "08/22/25 at 12:14 AM Close Output Inputs Logs Details" at bounding box center [1201, 37] width 734 height 73
click at [1470, 51] on button "Details" at bounding box center [1471, 53] width 174 height 26
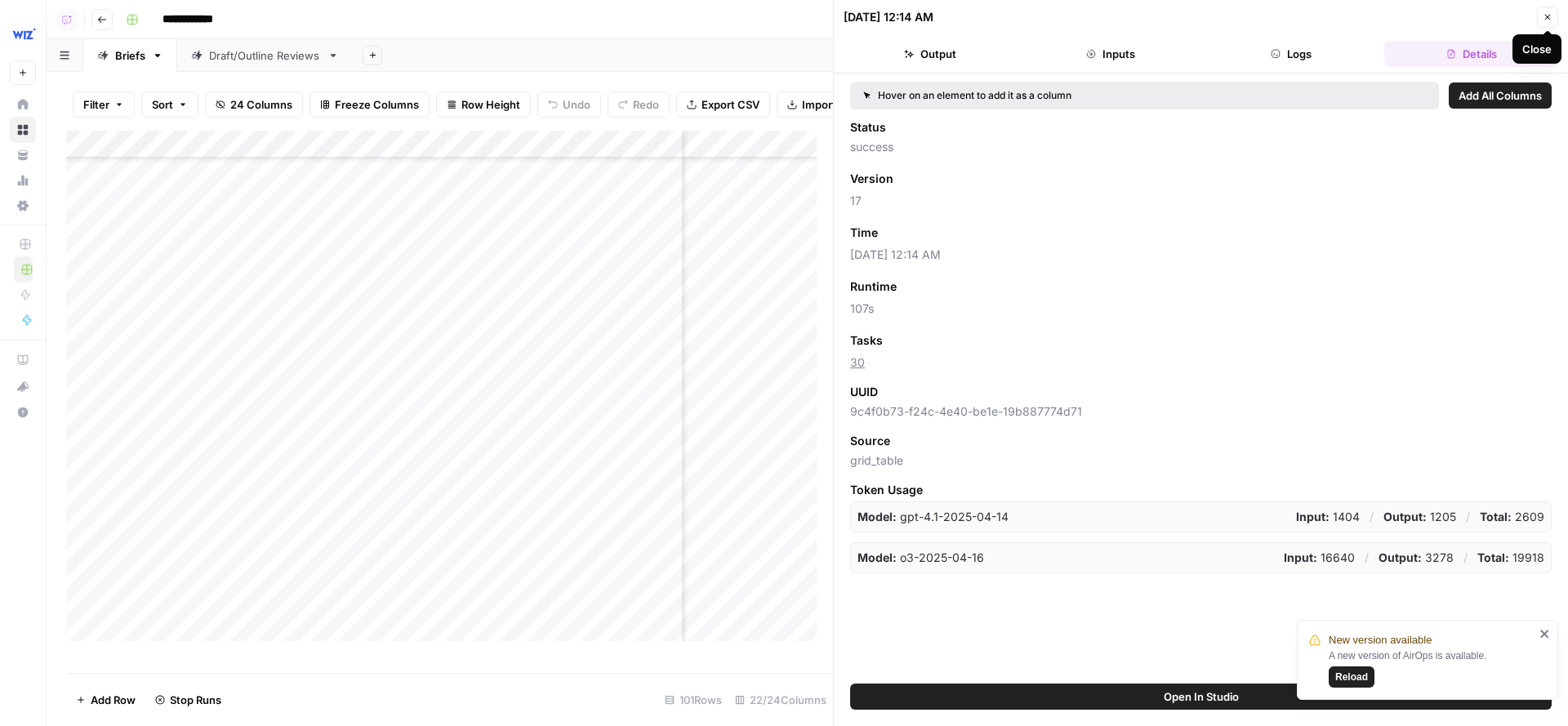
click at [1470, 20] on icon "button" at bounding box center [1548, 17] width 10 height 10
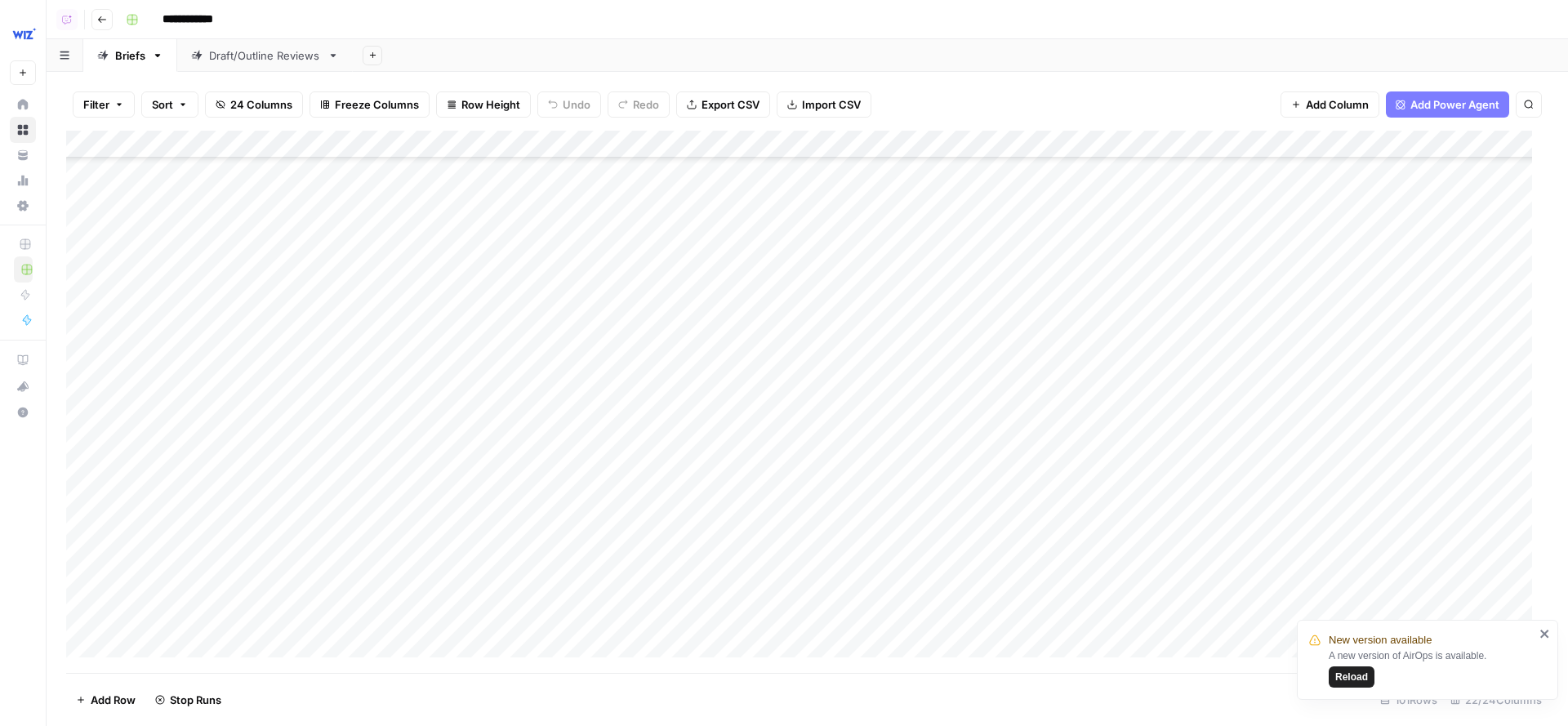
scroll to position [3688, 0]
click at [641, 220] on div "Add Column" at bounding box center [807, 402] width 1482 height 544
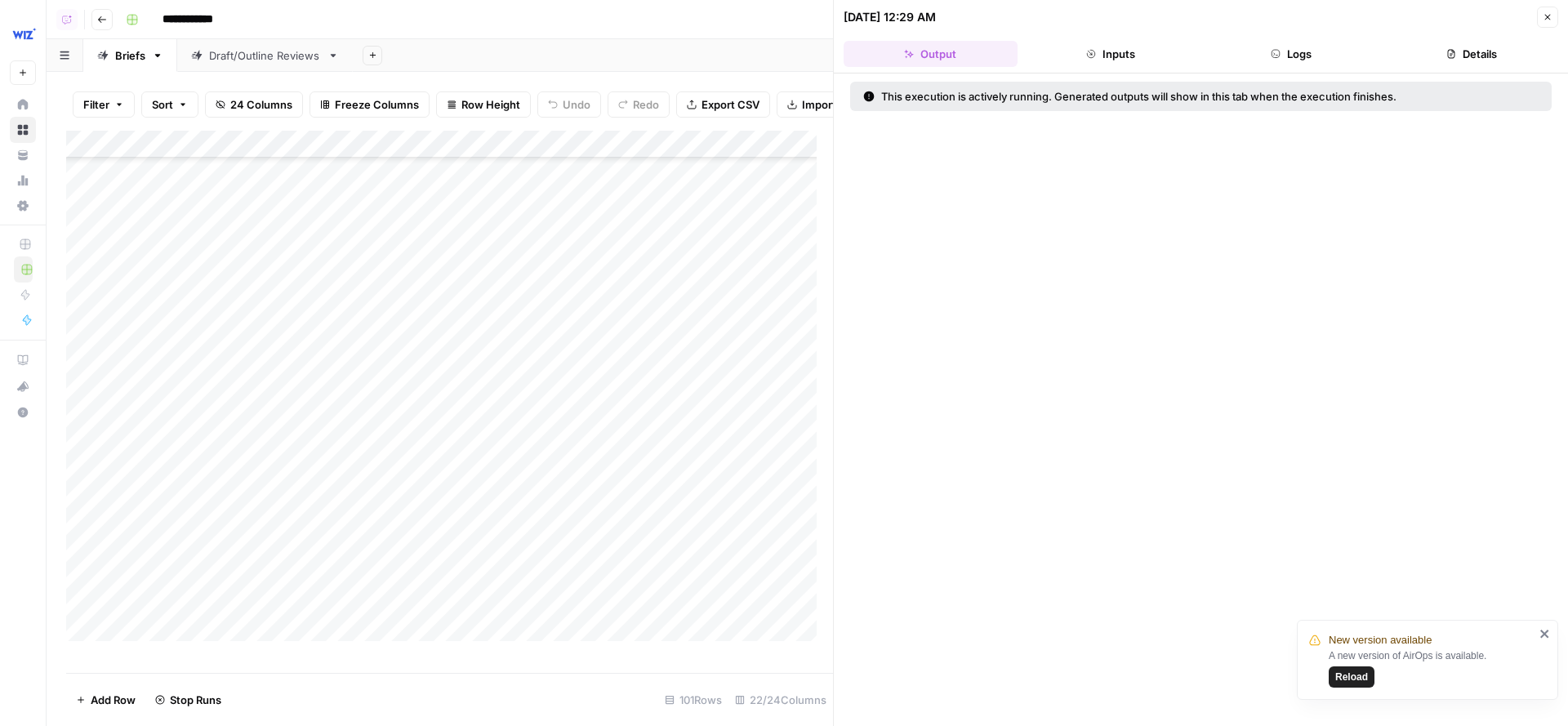
click at [1470, 65] on button "Details" at bounding box center [1471, 53] width 174 height 26
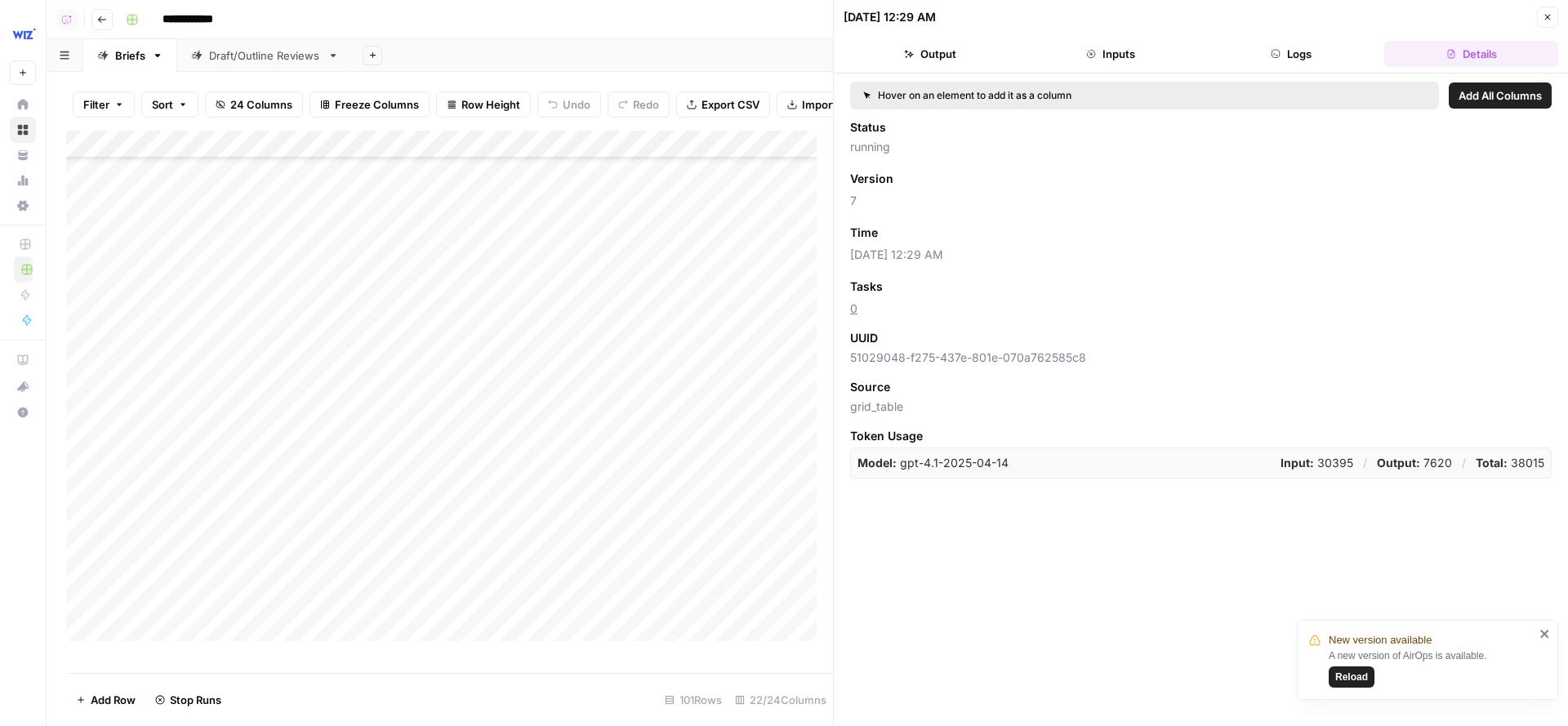
click at [1470, 17] on button "Close" at bounding box center [1548, 17] width 21 height 21
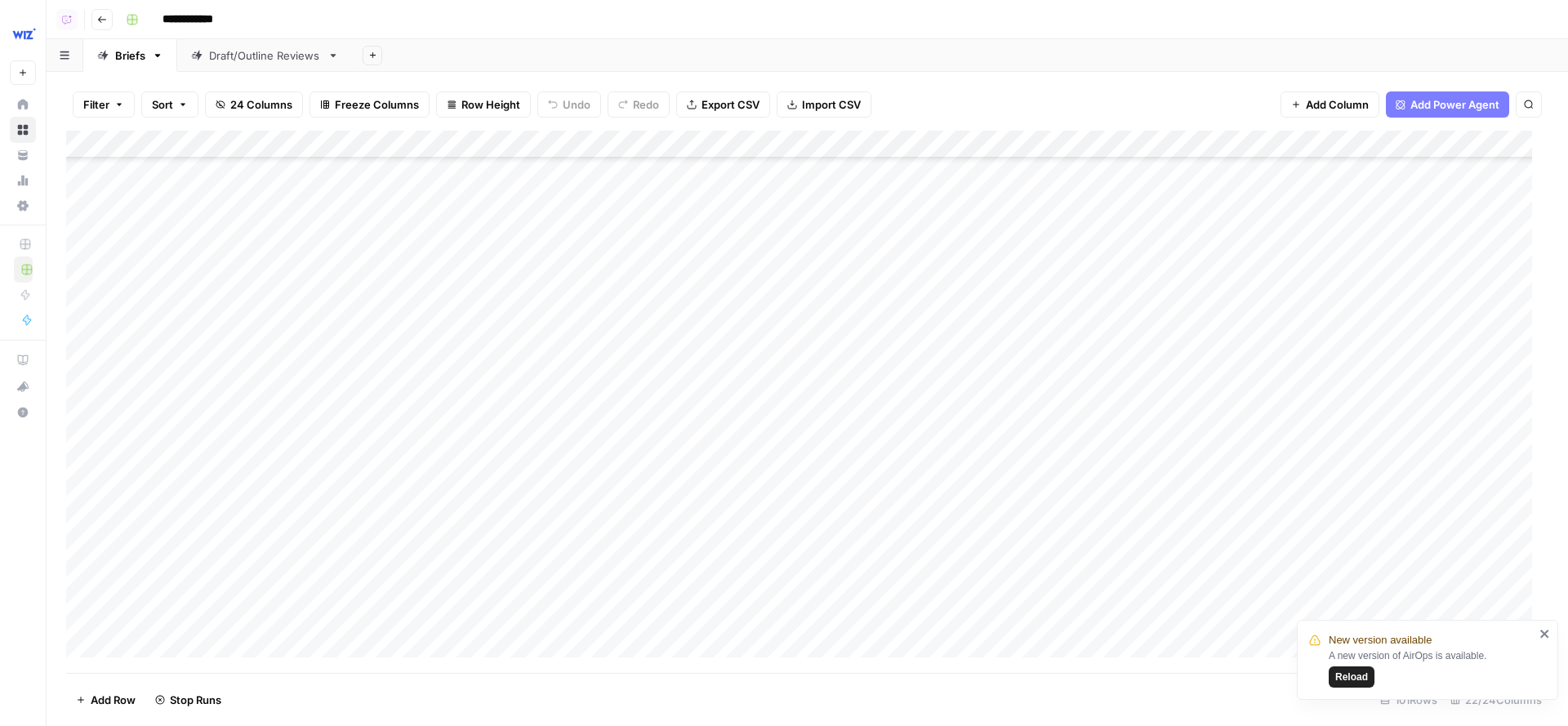
click at [602, 23] on div "**********" at bounding box center [835, 19] width 1433 height 26
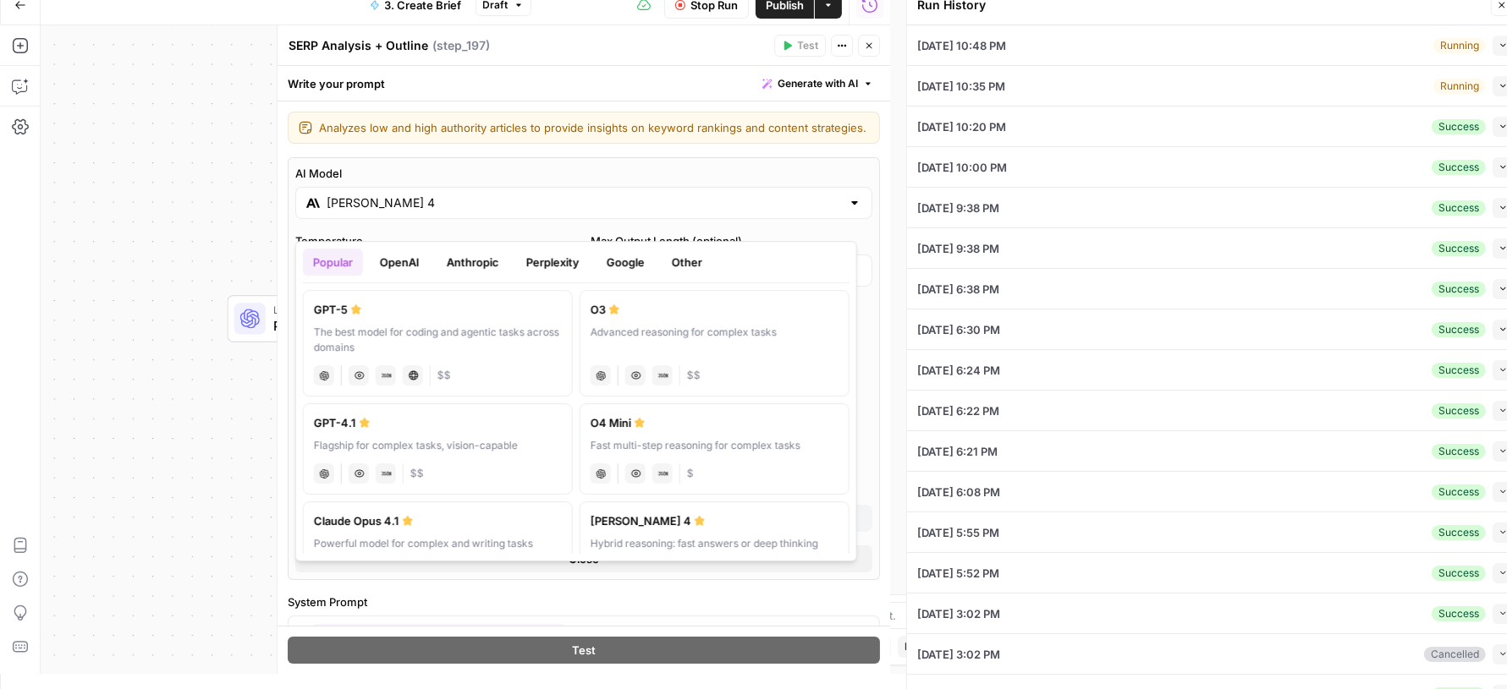
type input "# Keyword Term Map| Term | Variations | 1. [Palo Alto Networks]([URL][DOMAIN_NA…"
type input "# Header Term Map| Term | Variations |1. [Palo Alto Networks]([URL][DOMAIN_NAME…"
type input "# Keyword Term Map| Term | Variations | 1. [Palo Alto Networks]([URL][DOMAIN_NA…"
type input "# Header Term Map| Term | Variations |1. [Palo Alto Networks]([URL][DOMAIN_NAME…"
type input "# Keyword Term Map| Term | Variations | 1. [Palo Alto Networks]([URL][DOMAIN_NA…"
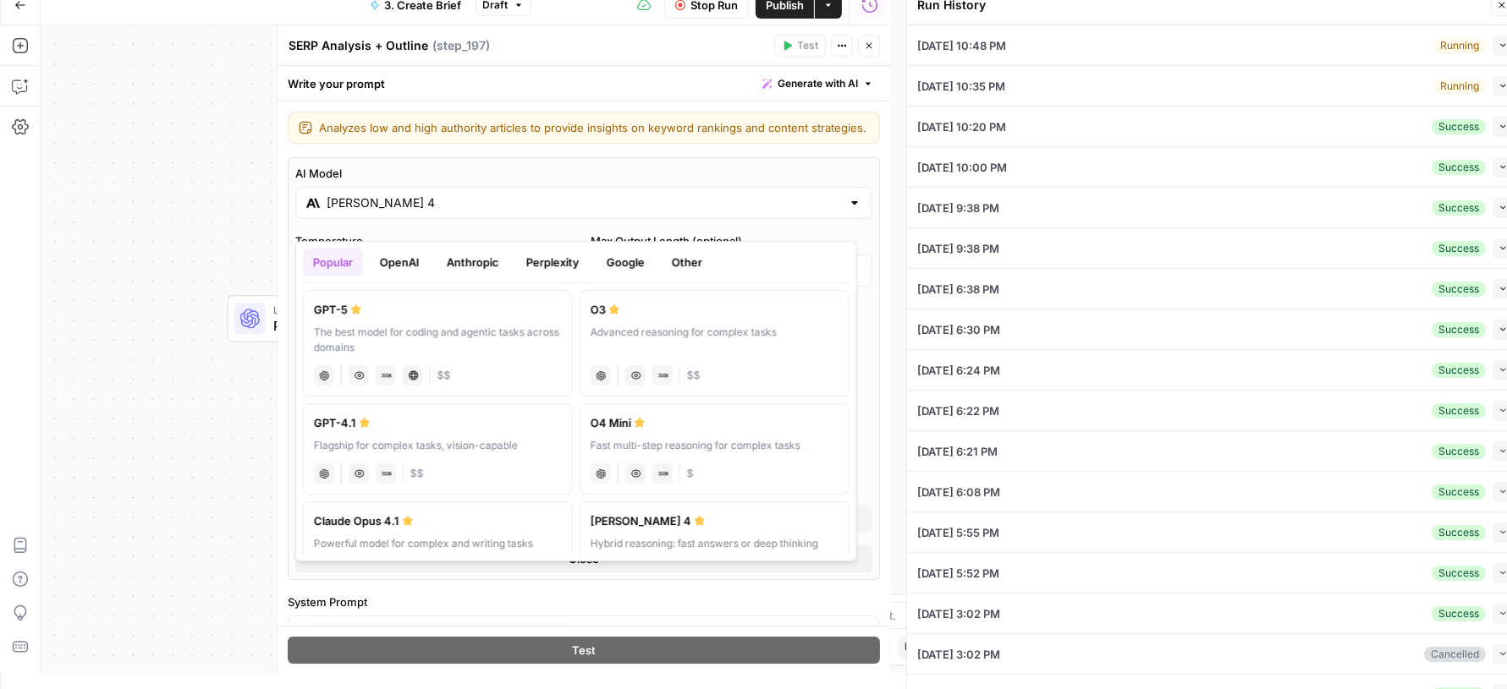
type input "# Header Term Map| Term | Variations |1. [Palo Alto Networks]([URL][DOMAIN_NAME…"
type input "# Keyword Term Map| Term | Variations | 1. [Palo Alto Networks]([URL][DOMAIN_NA…"
type input "# Header Term Map| Term | Variations |1. [Palo Alto Networks]([URL][DOMAIN_NAME…"
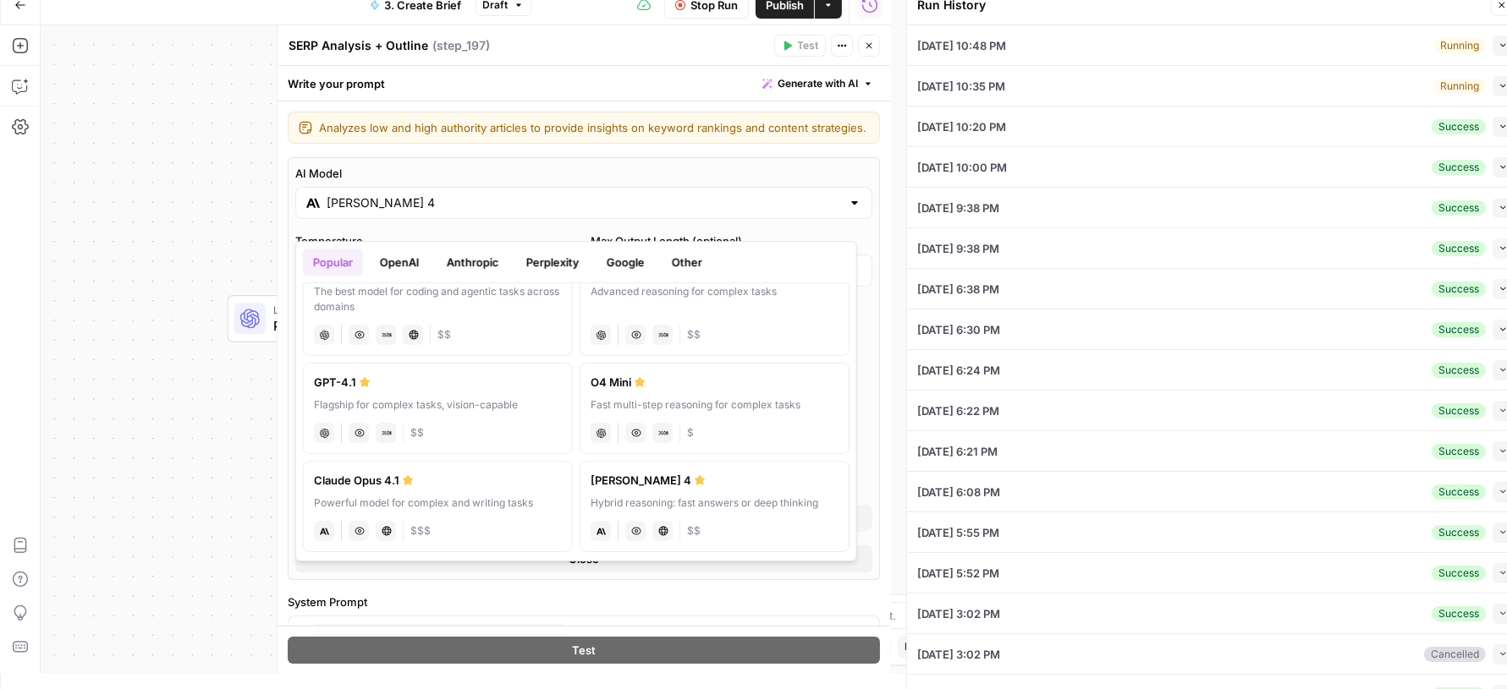
type input "# Keyword Term Map| Term | Variations | 1. [Palo Alto Networks]([URL][DOMAIN_NA…"
type input "# Header Term Map| Term | Variations |1. [Palo Alto Networks]([URL][DOMAIN_NAME…"
type input "# Keyword Term Map| Term | Variations | 1. [Palo Alto Networks]([URL][DOMAIN_NA…"
type input "# Header Term Map| Term | Variations |1. [Palo Alto Networks]([URL][DOMAIN_NAME…"
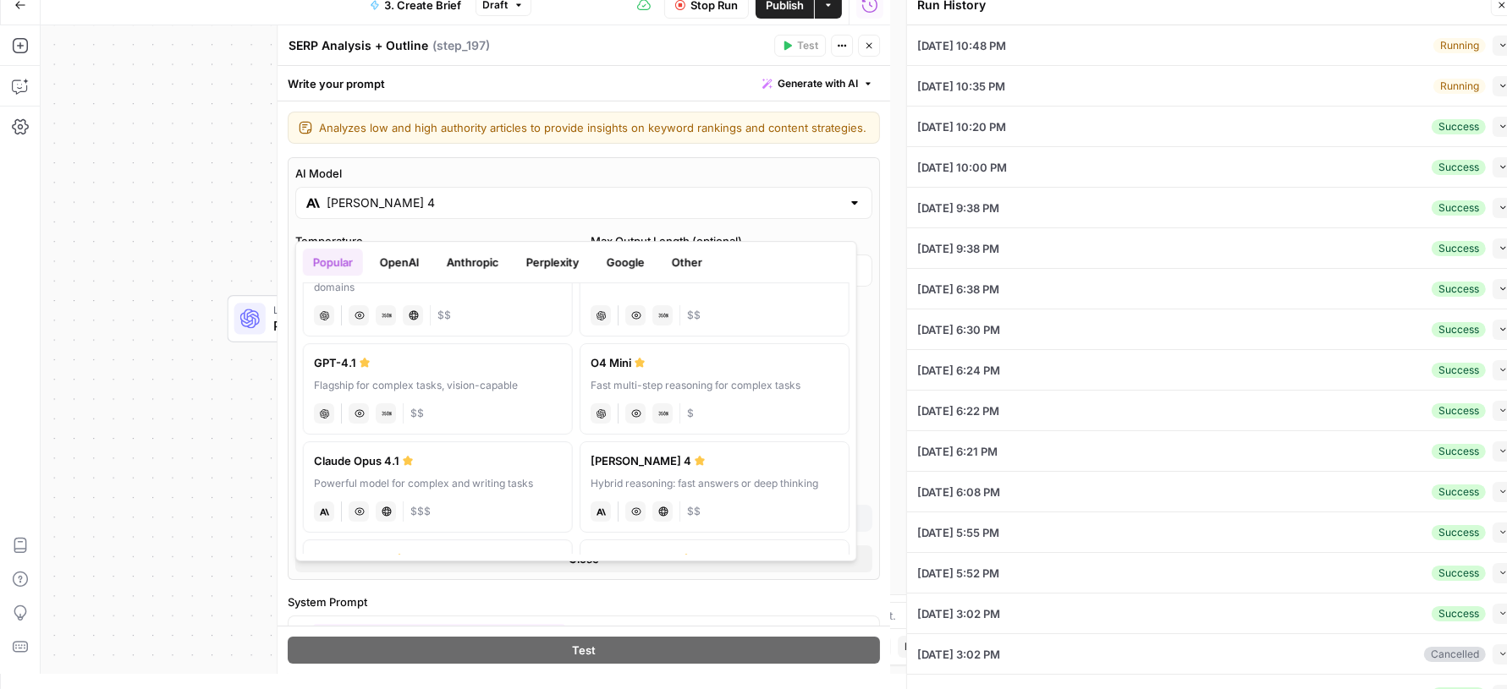
type input "# Keyword Term Map| Term | Variations | 1. [Palo Alto Networks]([URL][DOMAIN_NA…"
type input "# Header Term Map| Term | Variations |1. [Palo Alto Networks]([URL][DOMAIN_NAME…"
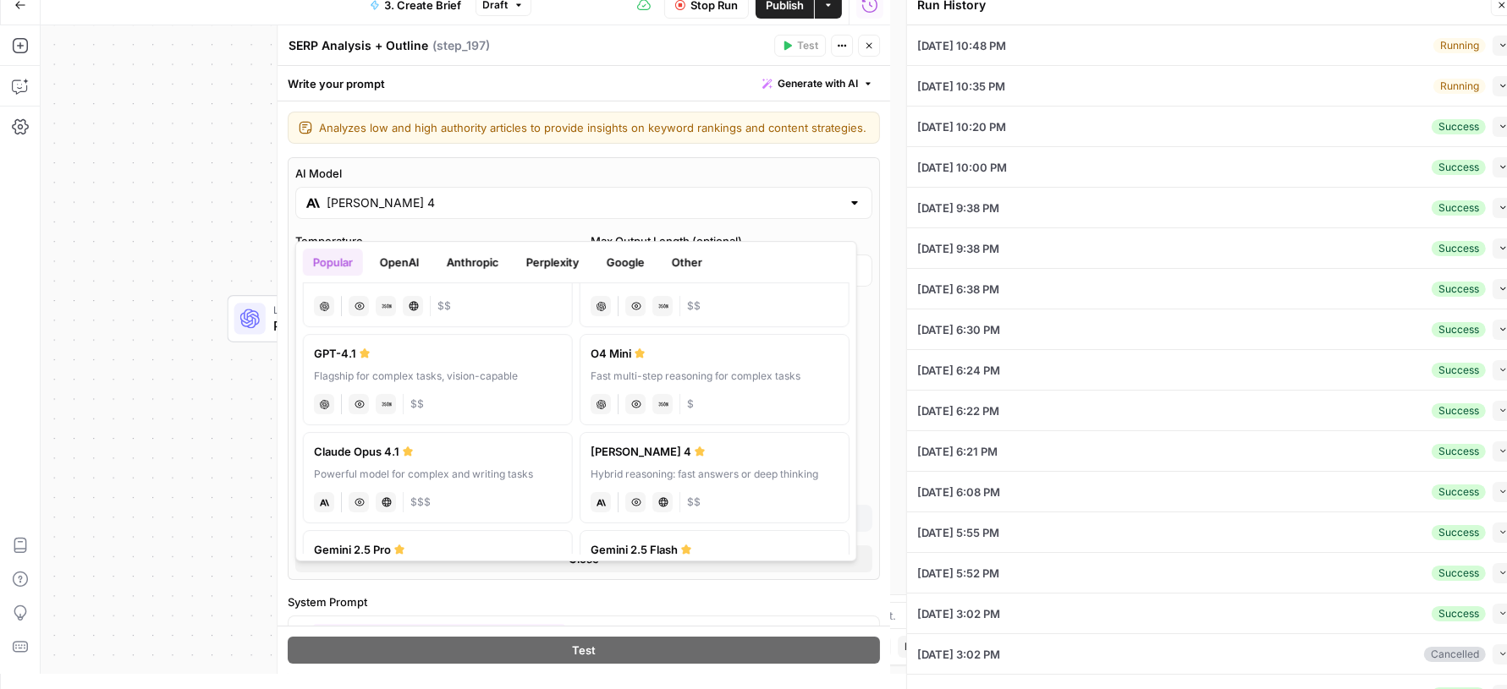
type input "# Keyword Term Map| Term | Variations | 1. [Palo Alto Networks]([URL][DOMAIN_NA…"
type input "# Header Term Map| Term | Variations |1. [Palo Alto Networks]([URL][DOMAIN_NAME…"
type input "# Keyword Term Map| Term | Variations | 1. [Palo Alto Networks]([URL][DOMAIN_NA…"
type input "# Header Term Map| Term | Variations |1. [Palo Alto Networks]([URL][DOMAIN_NAME…"
type input "# Keyword Term Map| Term | Variations | 1. [Palo Alto Networks]([URL][DOMAIN_NA…"
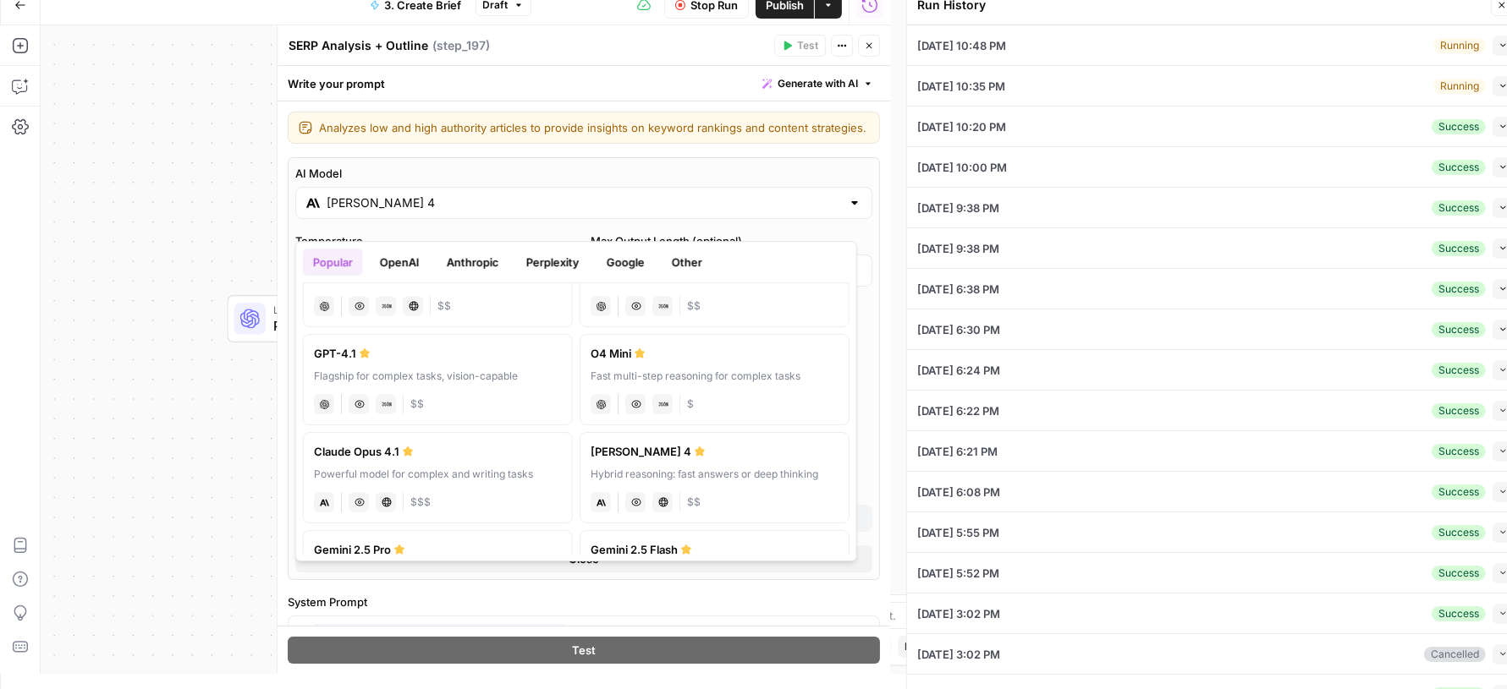
type input "# Header Term Map| Term | Variations |1. [Palo Alto Networks]([URL][DOMAIN_NAME…"
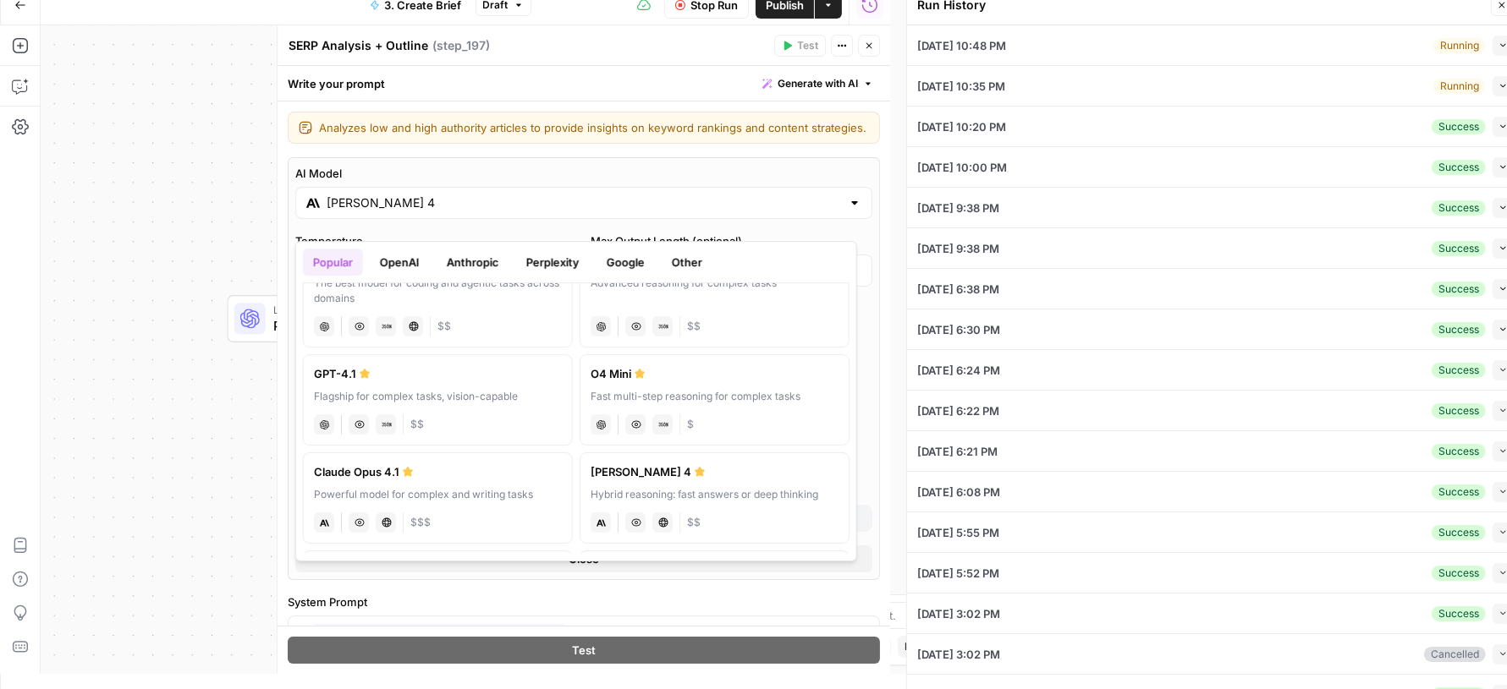
type input "# Keyword Term Map| Term | Variations | 1. [Palo Alto Networks]([URL][DOMAIN_NA…"
type input "# Header Term Map| Term | Variations |1. [Palo Alto Networks]([URL][DOMAIN_NAME…"
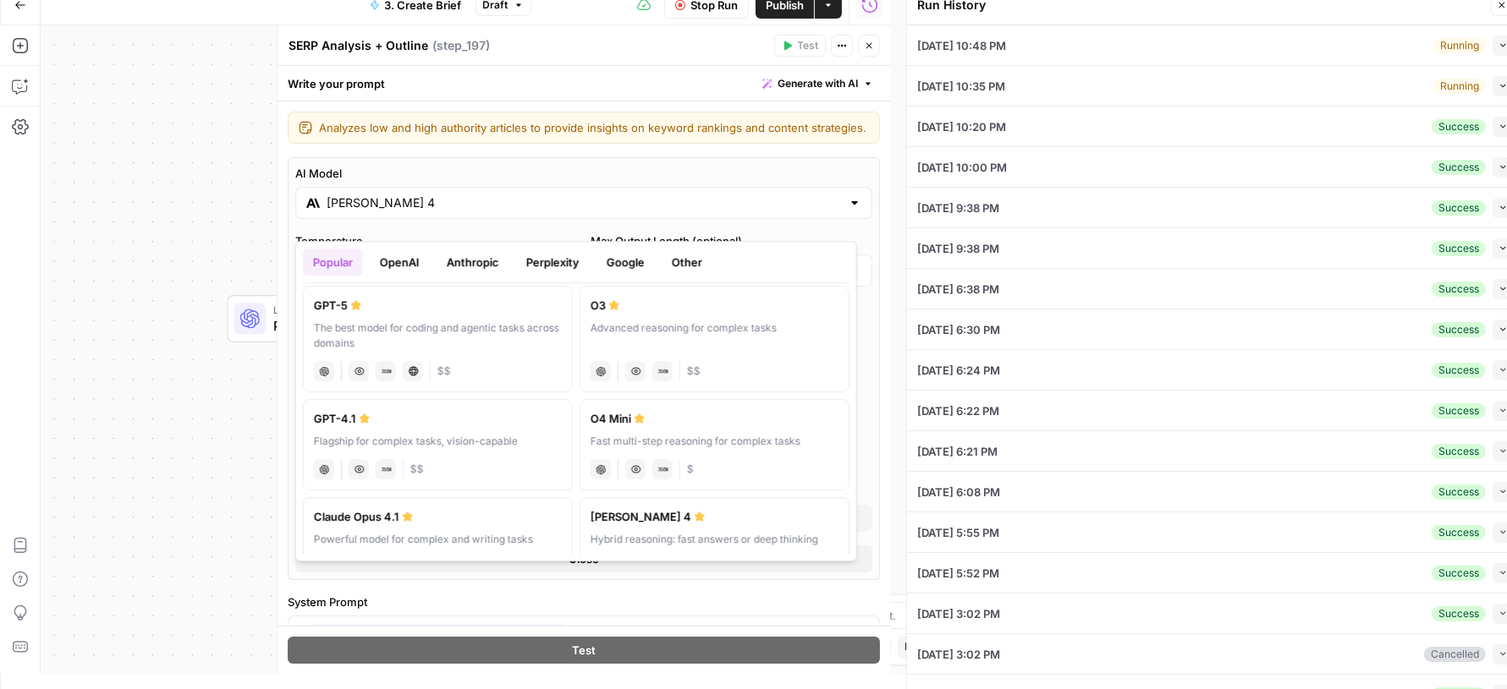
type input "# Keyword Term Map| Term | Variations | 1. [Palo Alto Networks]([URL][DOMAIN_NA…"
type input "# Header Term Map| Term | Variations |1. [Palo Alto Networks]([URL][DOMAIN_NAME…"
type input "# Keyword Term Map| Term | Variations | 1. [Palo Alto Networks]([URL][DOMAIN_NA…"
type input "# Header Term Map| Term | Variations |1. [Palo Alto Networks]([URL][DOMAIN_NAME…"
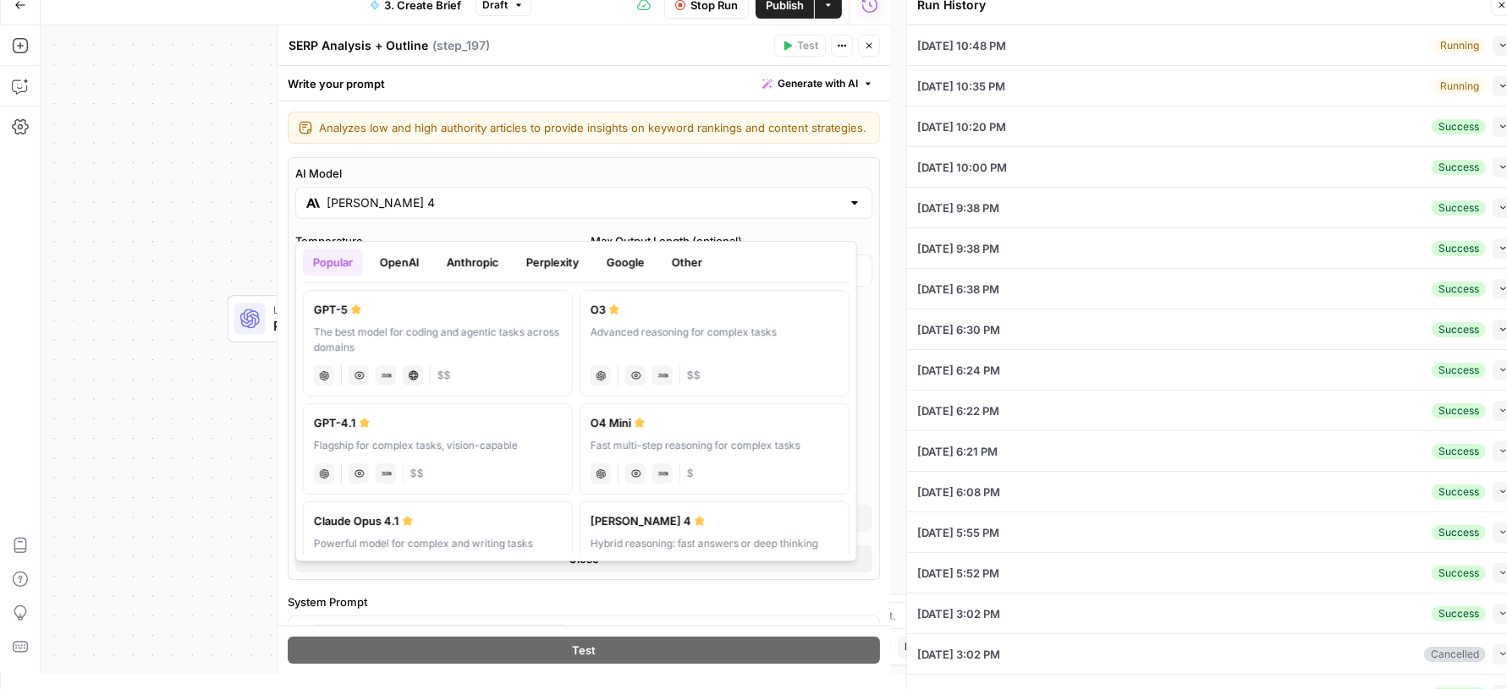
type input "# Keyword Term Map| Term | Variations | 1. [Palo Alto Networks]([URL][DOMAIN_NA…"
type input "# Header Term Map| Term | Variations |1. [Palo Alto Networks]([URL][DOMAIN_NAME…"
type input "# Keyword Term Map| Term | Variations | 1. [Palo Alto Networks]([URL][DOMAIN_NA…"
type input "# Header Term Map| Term | Variations |1. [Palo Alto Networks]([URL][DOMAIN_NAME…"
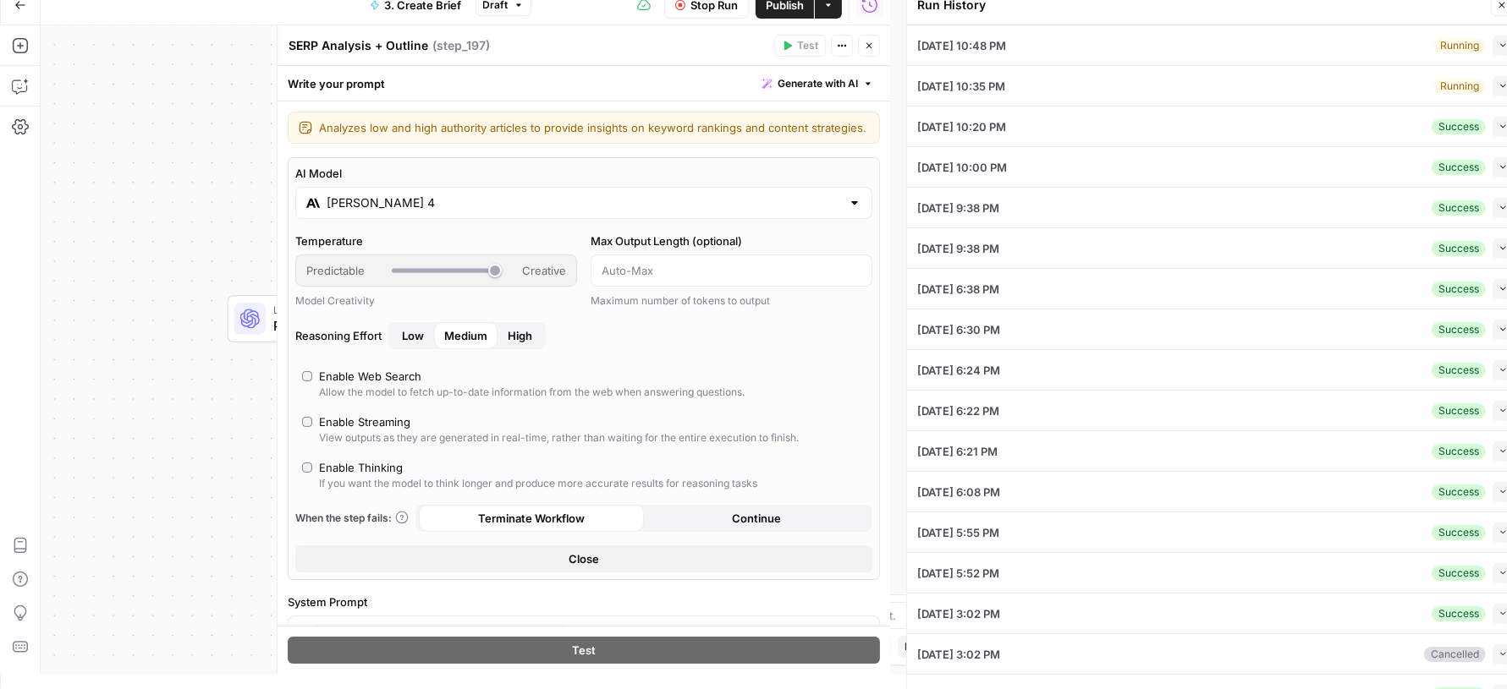
type input "# Keyword Term Map| Term | Variations | 1. [Palo Alto Networks]([URL][DOMAIN_NA…"
type input "# Header Term Map| Term | Variations |1. [Palo Alto Networks]([URL][DOMAIN_NAME…"
type input "# Keyword Term Map| Term | Variations | 1. [Palo Alto Networks]([URL][DOMAIN_NA…"
type input "# Header Term Map| Term | Variations |1. [Palo Alto Networks]([URL][DOMAIN_NAME…"
type input "# Keyword Term Map| Term | Variations | 1. [Palo Alto Networks]([URL][DOMAIN_NA…"
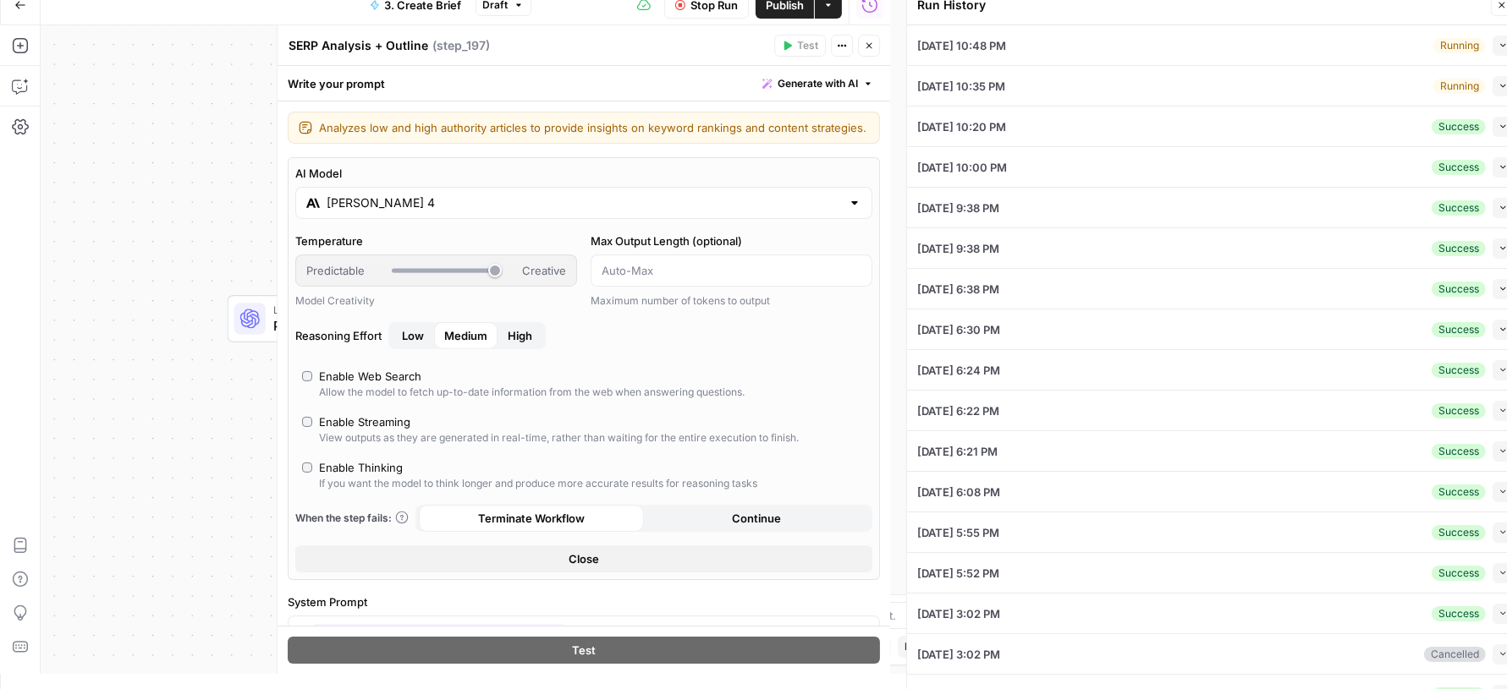
type input "# Header Term Map| Term | Variations |1. [Palo Alto Networks]([URL][DOMAIN_NAME…"
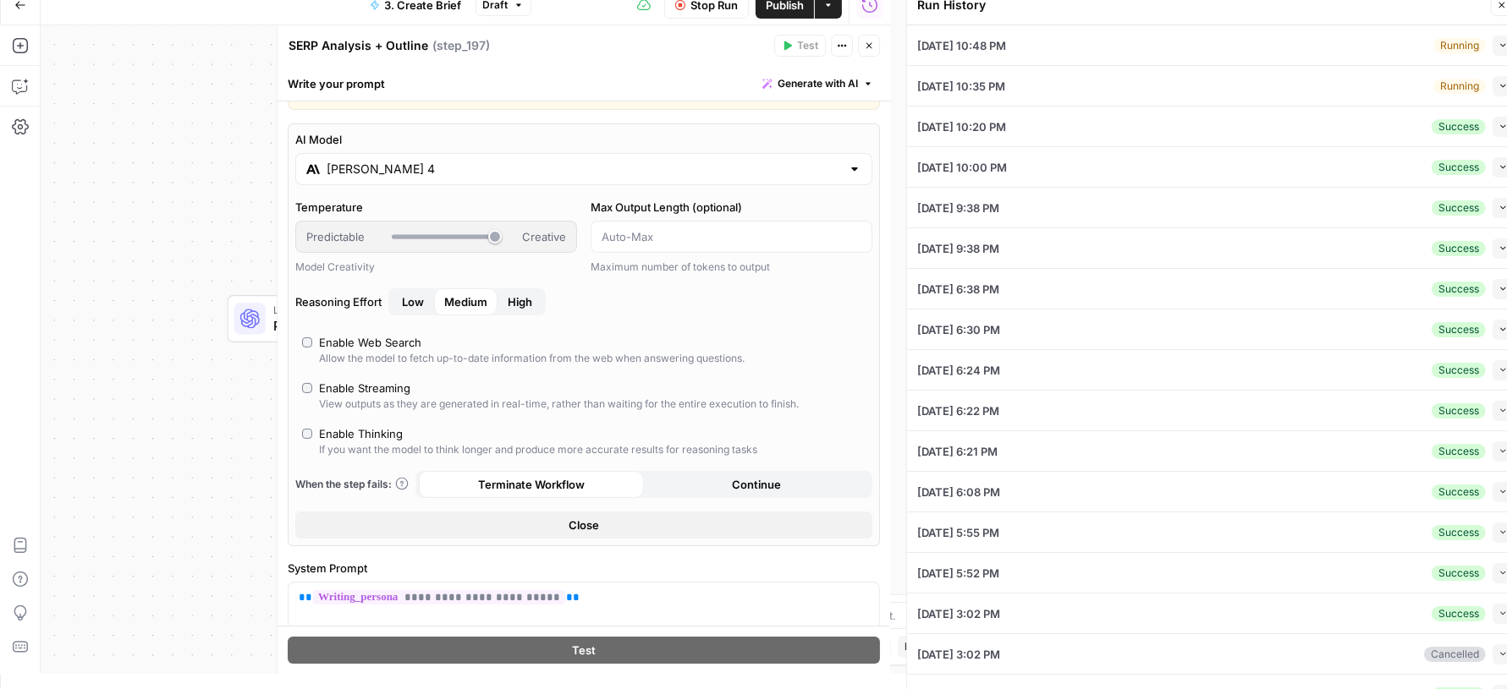
type input "# Keyword Term Map| Term | Variations | 1. [Palo Alto Networks]([URL][DOMAIN_NA…"
type input "# Header Term Map| Term | Variations |1. [Palo Alto Networks]([URL][DOMAIN_NAME…"
type input "# Keyword Term Map| Term | Variations | 1. [Palo Alto Networks]([URL][DOMAIN_NA…"
type input "# Header Term Map| Term | Variations |1. [Palo Alto Networks]([URL][DOMAIN_NAME…"
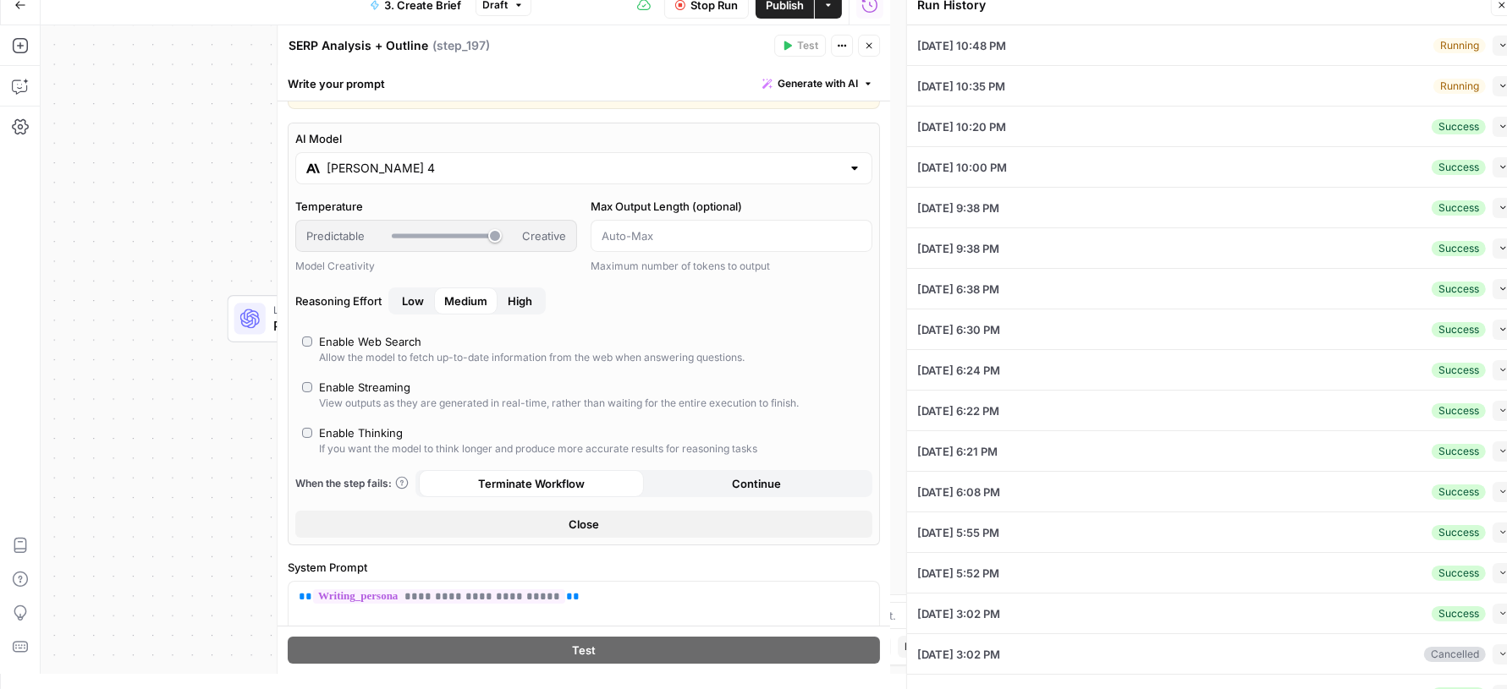
type input "# Keyword Term Map| Term | Variations | 1. [Palo Alto Networks]([URL][DOMAIN_NA…"
type input "# Header Term Map| Term | Variations |1. [Palo Alto Networks]([URL][DOMAIN_NAME…"
type input "# Keyword Term Map| Term | Variations | 1. [Palo Alto Networks]([URL][DOMAIN_NA…"
type input "# Header Term Map| Term | Variations |1. [Palo Alto Networks]([URL][DOMAIN_NAME…"
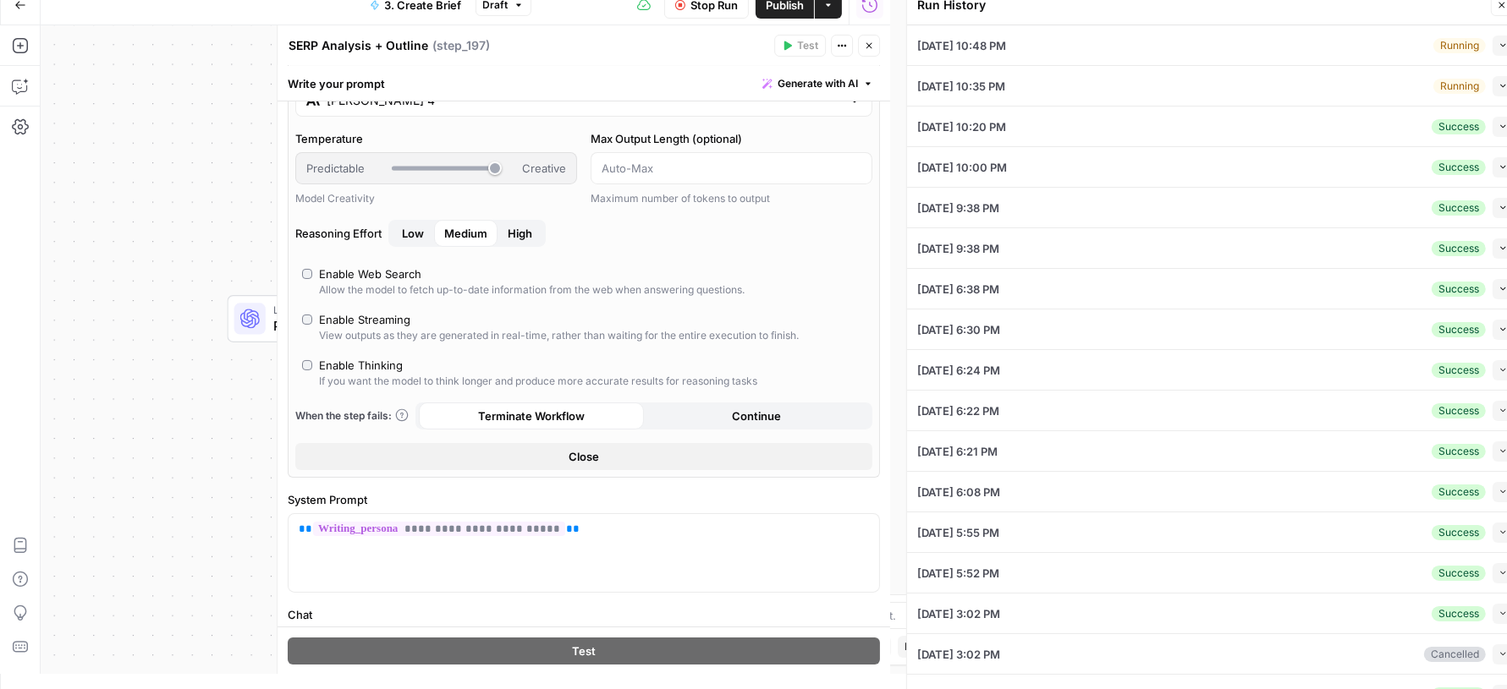
scroll to position [115, 0]
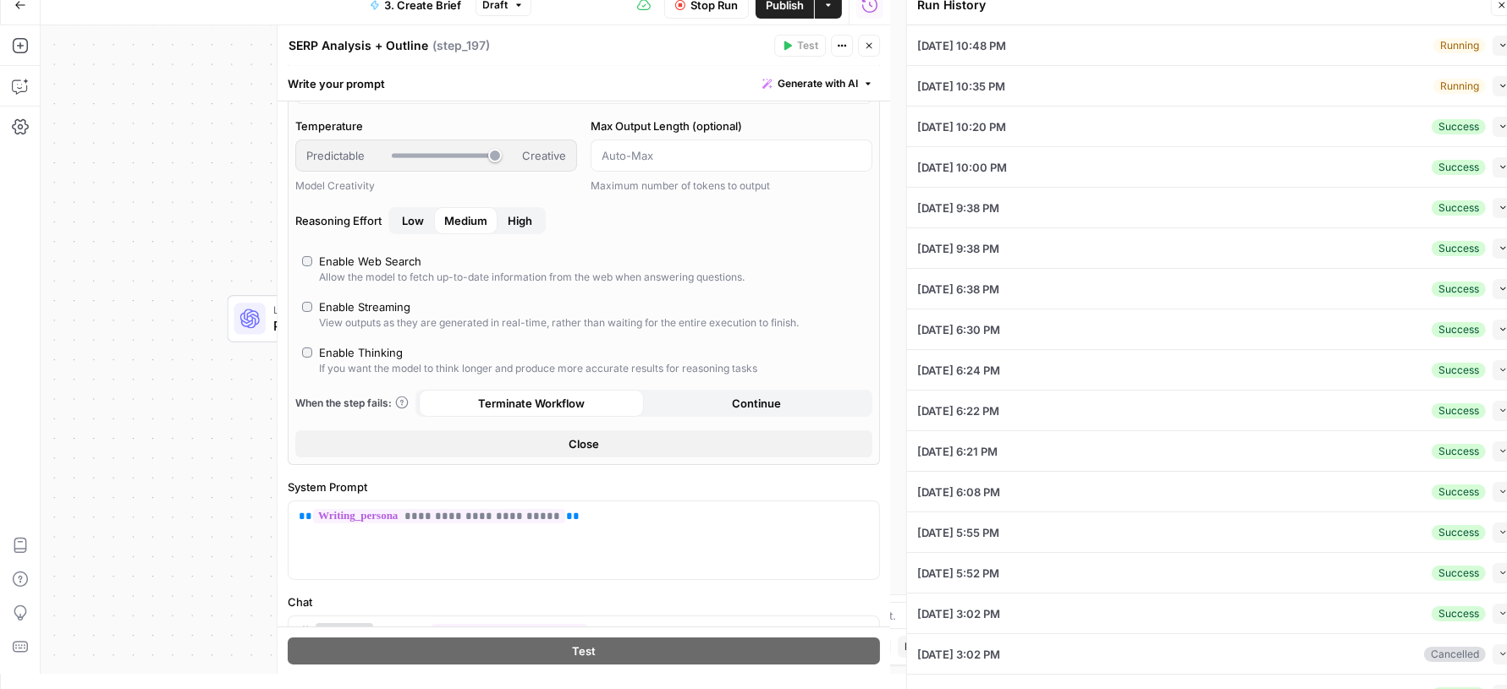
type input "# Keyword Term Map| Term | Variations | 1. [Palo Alto Networks]([URL][DOMAIN_NA…"
type input "# Header Term Map| Term | Variations |1. [Palo Alto Networks]([URL][DOMAIN_NAME…"
type input "# Keyword Term Map| Term | Variations | 1. [Palo Alto Networks]([URL][DOMAIN_NA…"
type input "# Header Term Map| Term | Variations |1. [Palo Alto Networks]([URL][DOMAIN_NAME…"
type input "# Keyword Term Map| Term | Variations | 1. [Palo Alto Networks]([URL][DOMAIN_NA…"
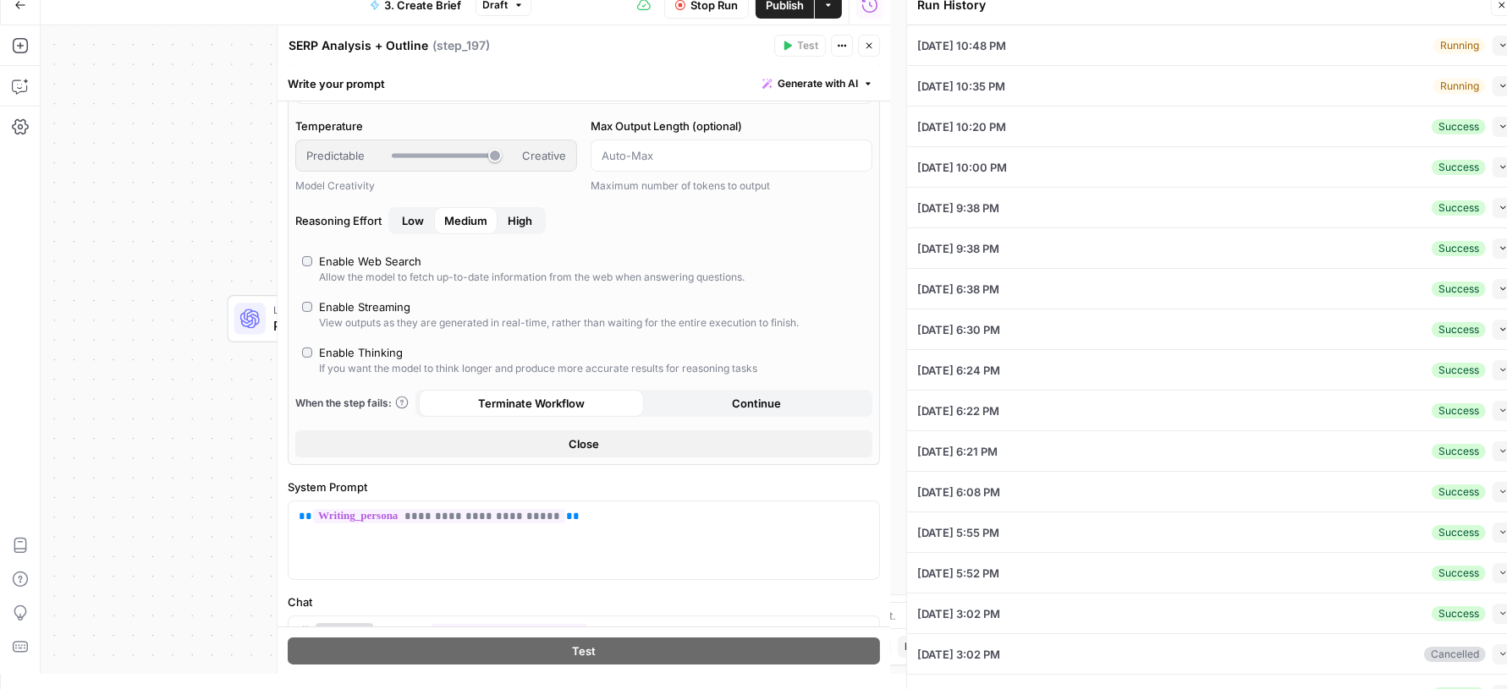
type input "# Header Term Map| Term | Variations |1. [Palo Alto Networks]([URL][DOMAIN_NAME…"
type input "# Keyword Term Map| Term | Variations | 1. [Palo Alto Networks]([URL][DOMAIN_NA…"
type input "# Header Term Map| Term | Variations |1. [Palo Alto Networks]([URL][DOMAIN_NAME…"
click at [541, 458] on button "Close" at bounding box center [583, 444] width 577 height 27
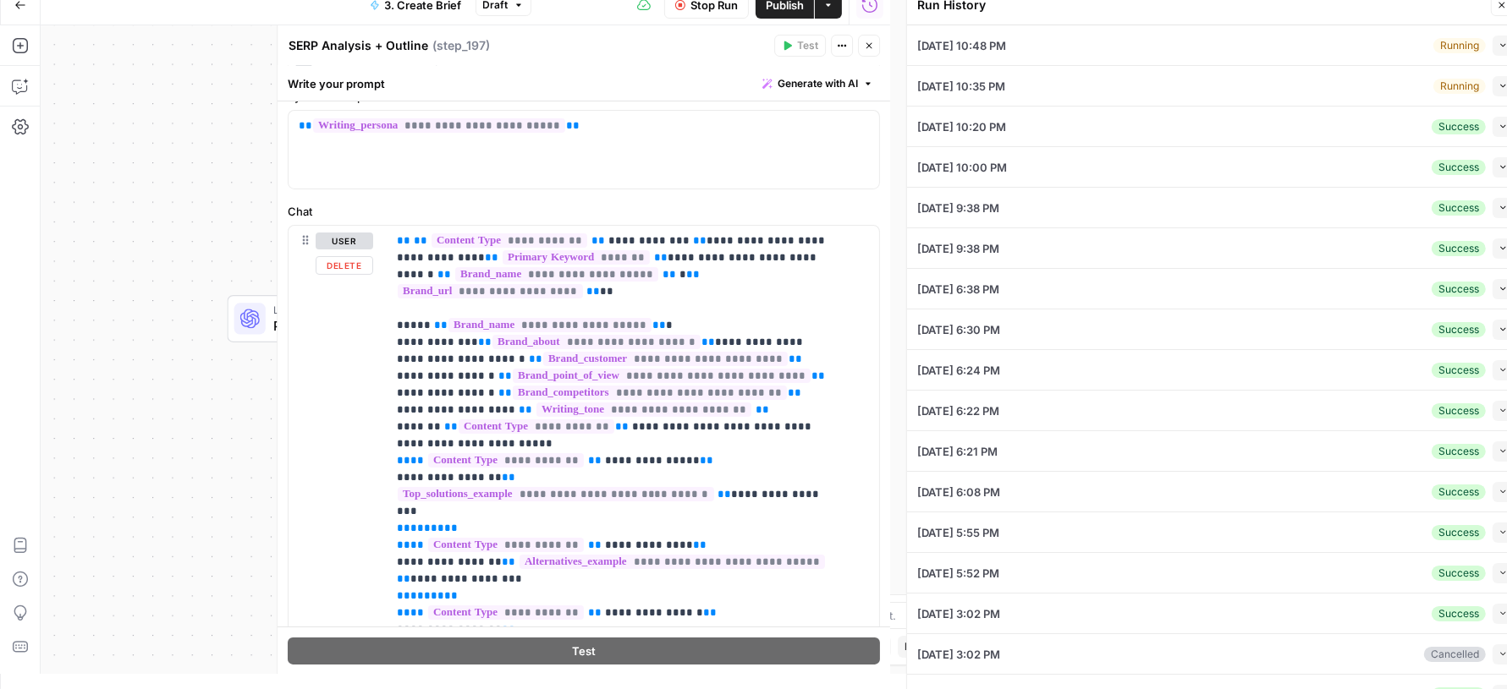
scroll to position [0, 0]
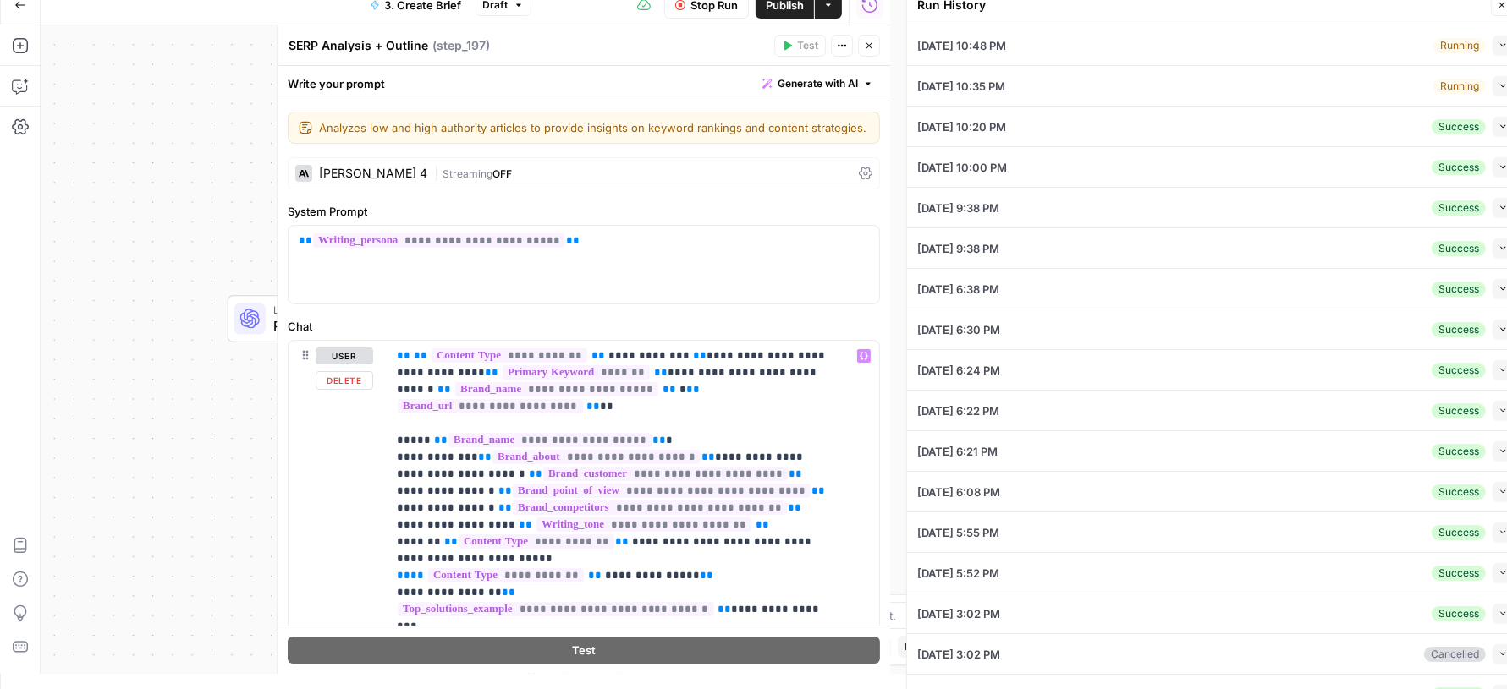
type input "# Keyword Term Map| Term | Variations | 1. [Palo Alto Networks]([URL][DOMAIN_NA…"
type input "# Header Term Map| Term | Variations |1. [Palo Alto Networks]([URL][DOMAIN_NAME…"
type input "# Keyword Term Map| Term | Variations | 1. [Palo Alto Networks]([URL][DOMAIN_NA…"
type input "# Header Term Map| Term | Variations |1. [Palo Alto Networks]([URL][DOMAIN_NAME…"
type input "# Keyword Term Map| Term | Variations | 1. [Palo Alto Networks]([URL][DOMAIN_NA…"
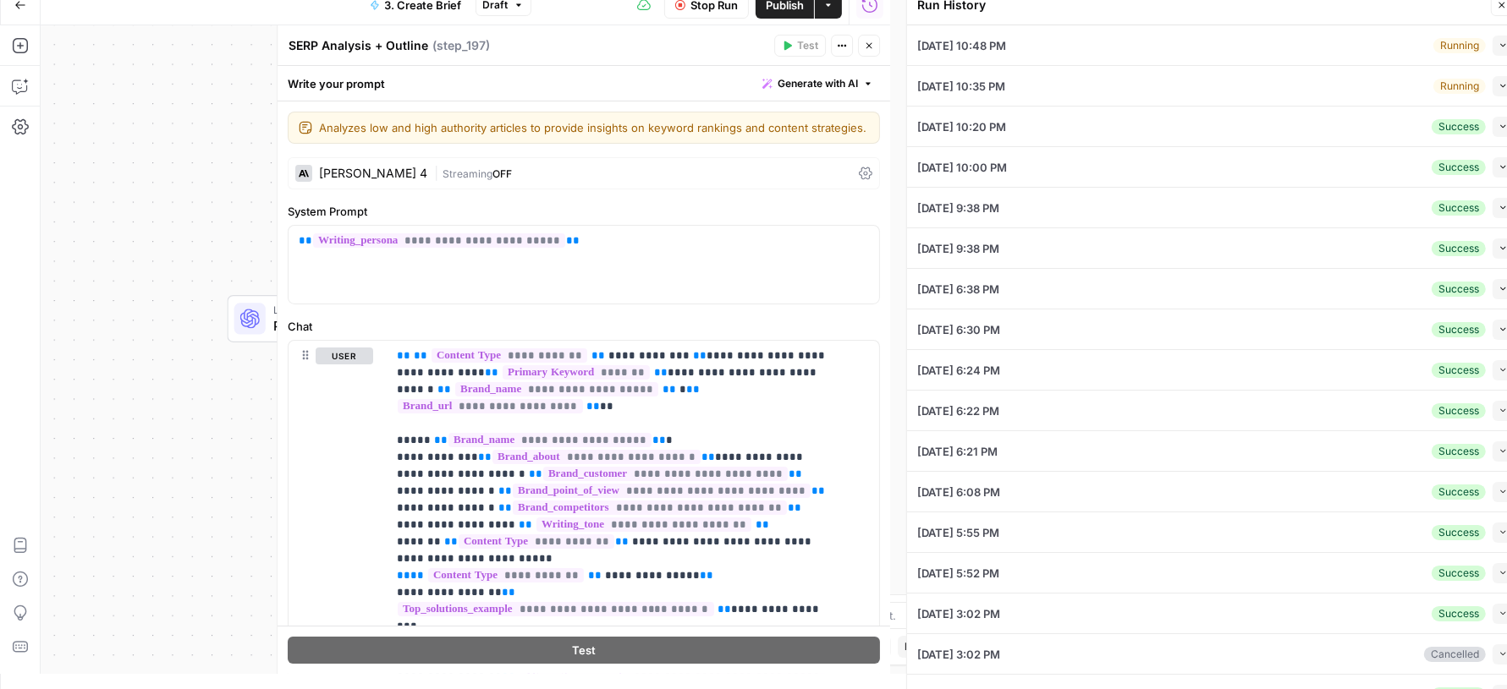
type input "# Header Term Map| Term | Variations |1. [Palo Alto Networks]([URL][DOMAIN_NAME…"
click at [1498, 6] on icon "button" at bounding box center [1501, 5] width 10 height 10
type input "# Keyword Term Map| Term | Variations | 1. [Palo Alto Networks]([URL][DOMAIN_NA…"
type input "# Header Term Map| Term | Variations |1. [Palo Alto Networks]([URL][DOMAIN_NAME…"
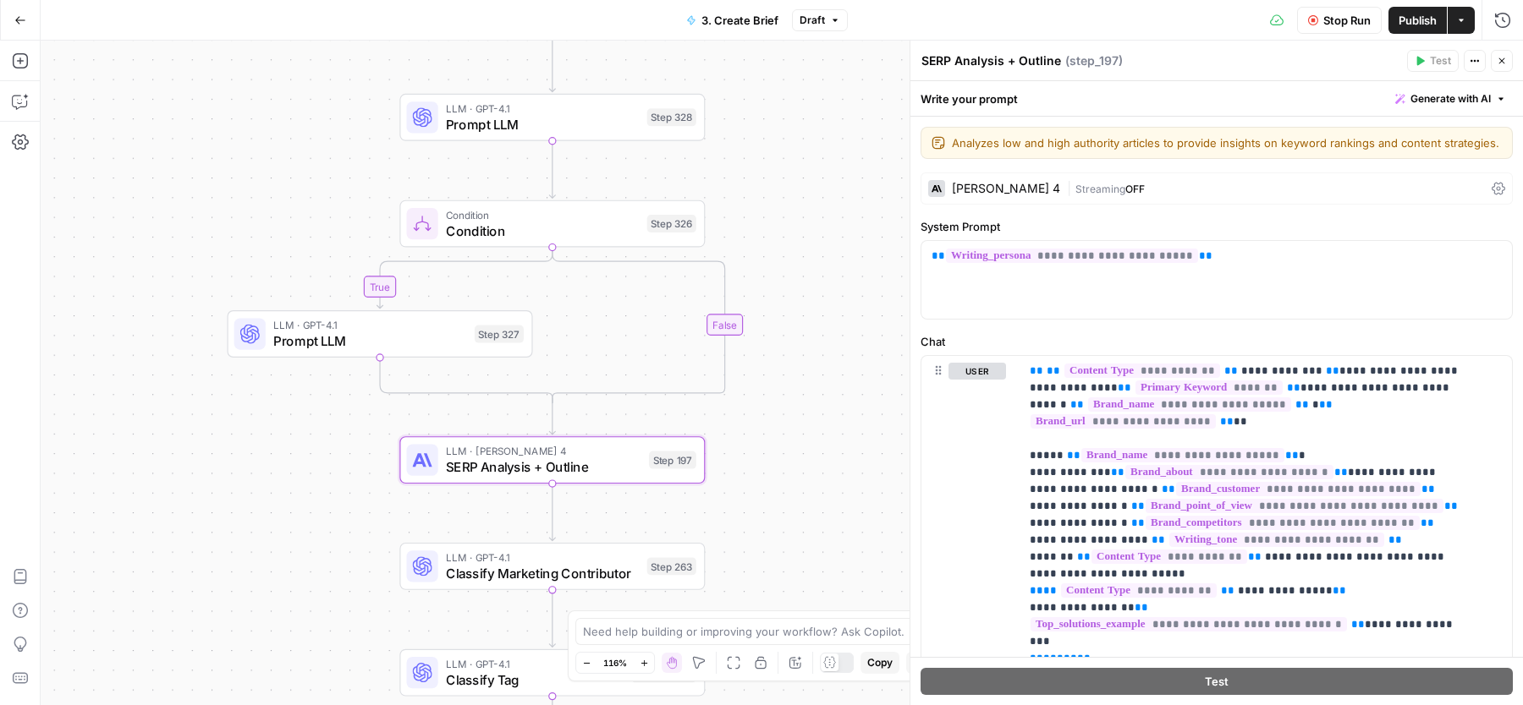
click at [1505, 61] on icon "button" at bounding box center [1501, 61] width 10 height 10
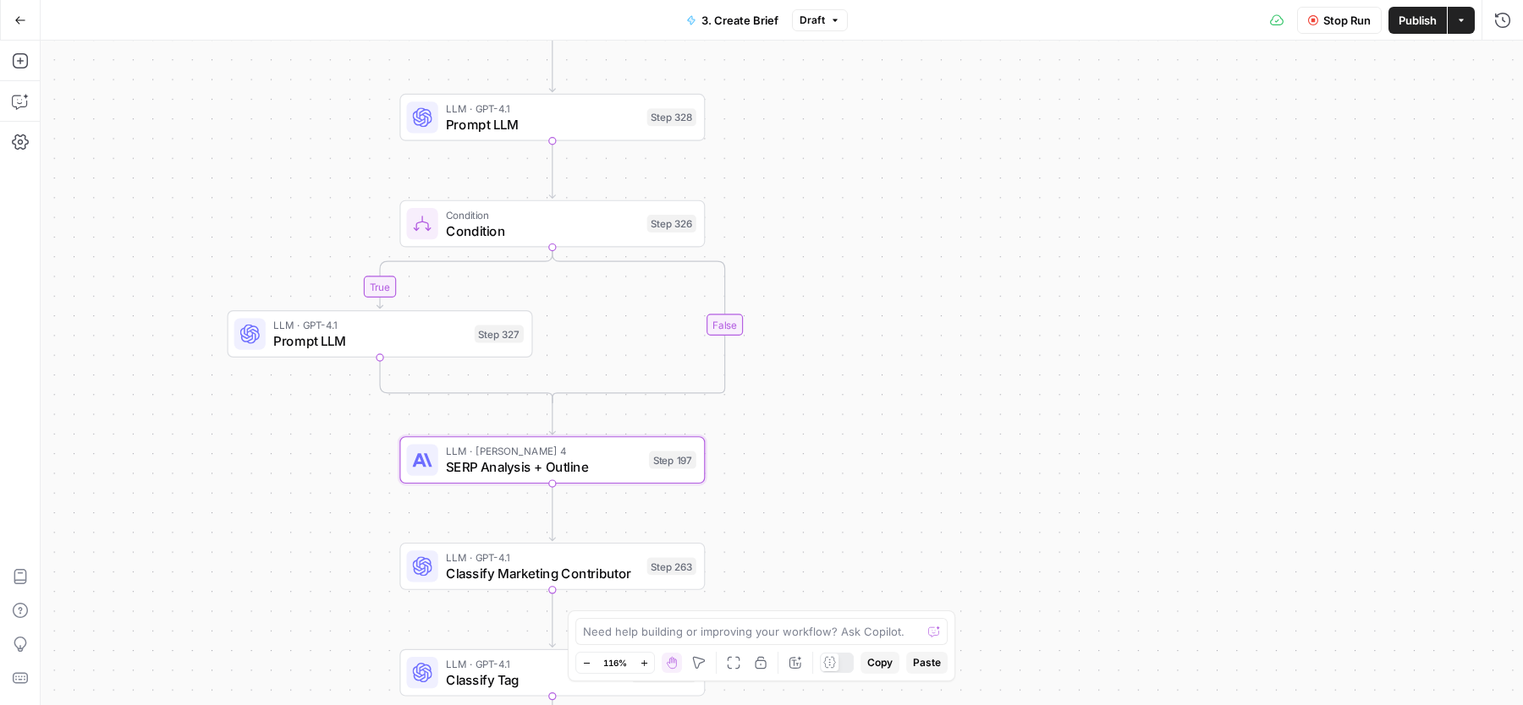
click at [1422, 28] on span "Publish" at bounding box center [1417, 20] width 38 height 17
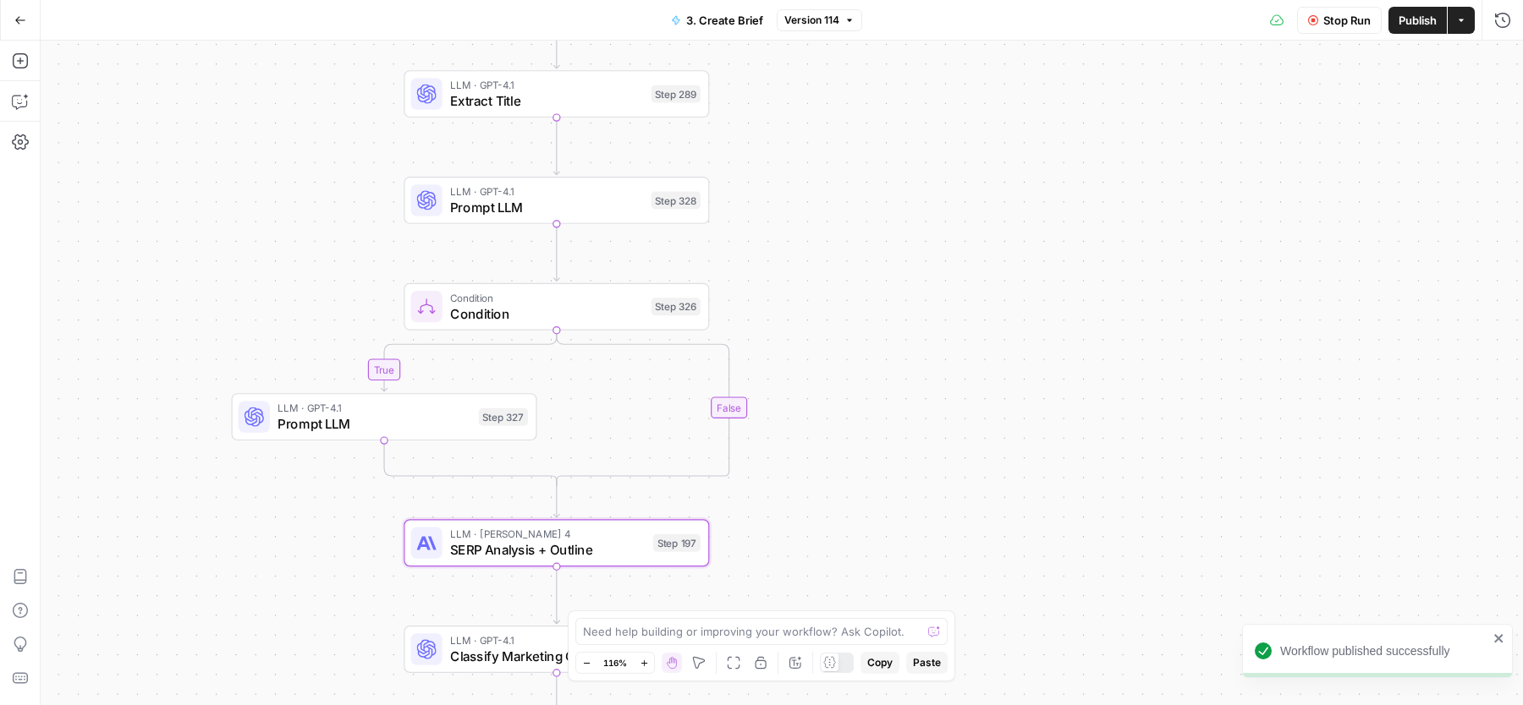
click at [799, 663] on icon "button" at bounding box center [795, 663] width 14 height 14
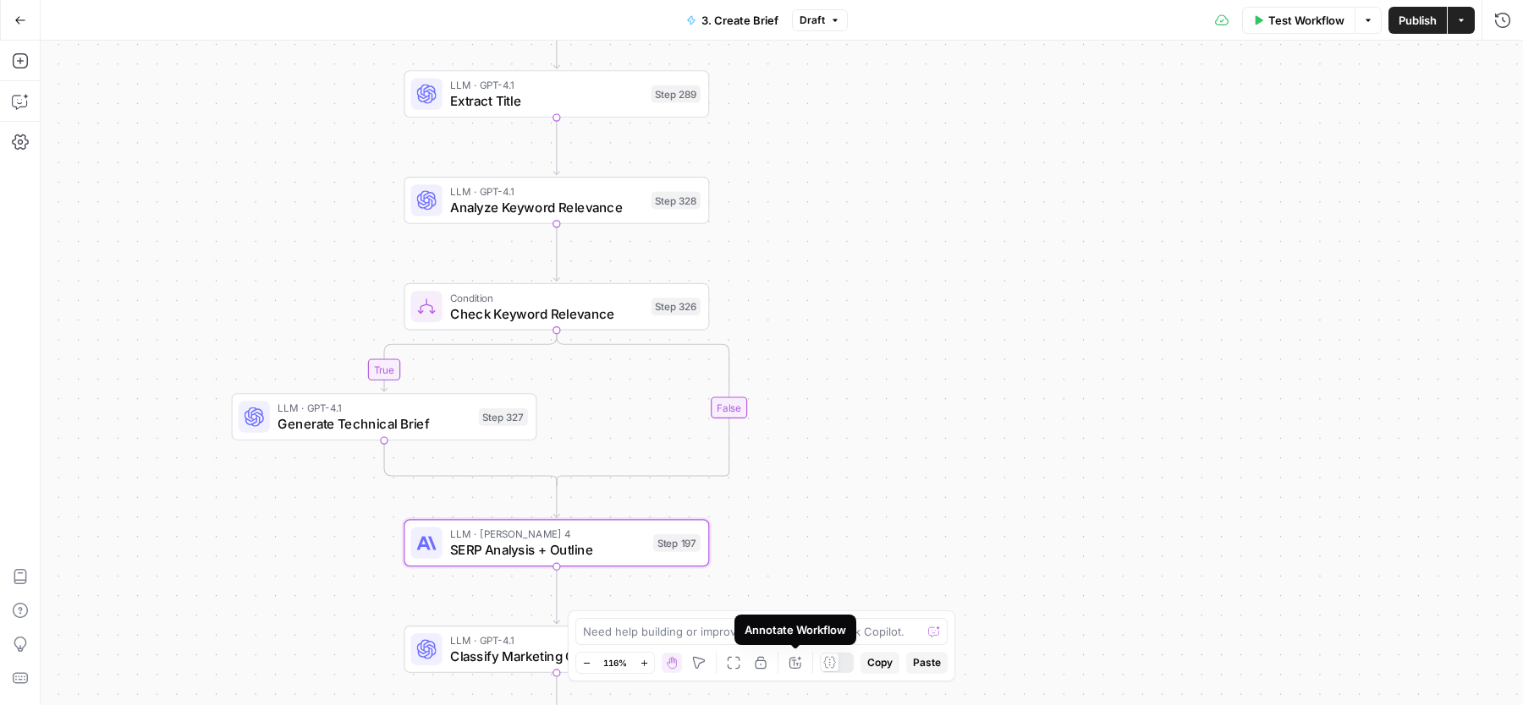
click at [804, 658] on button "Annotate Workflow" at bounding box center [795, 663] width 20 height 20
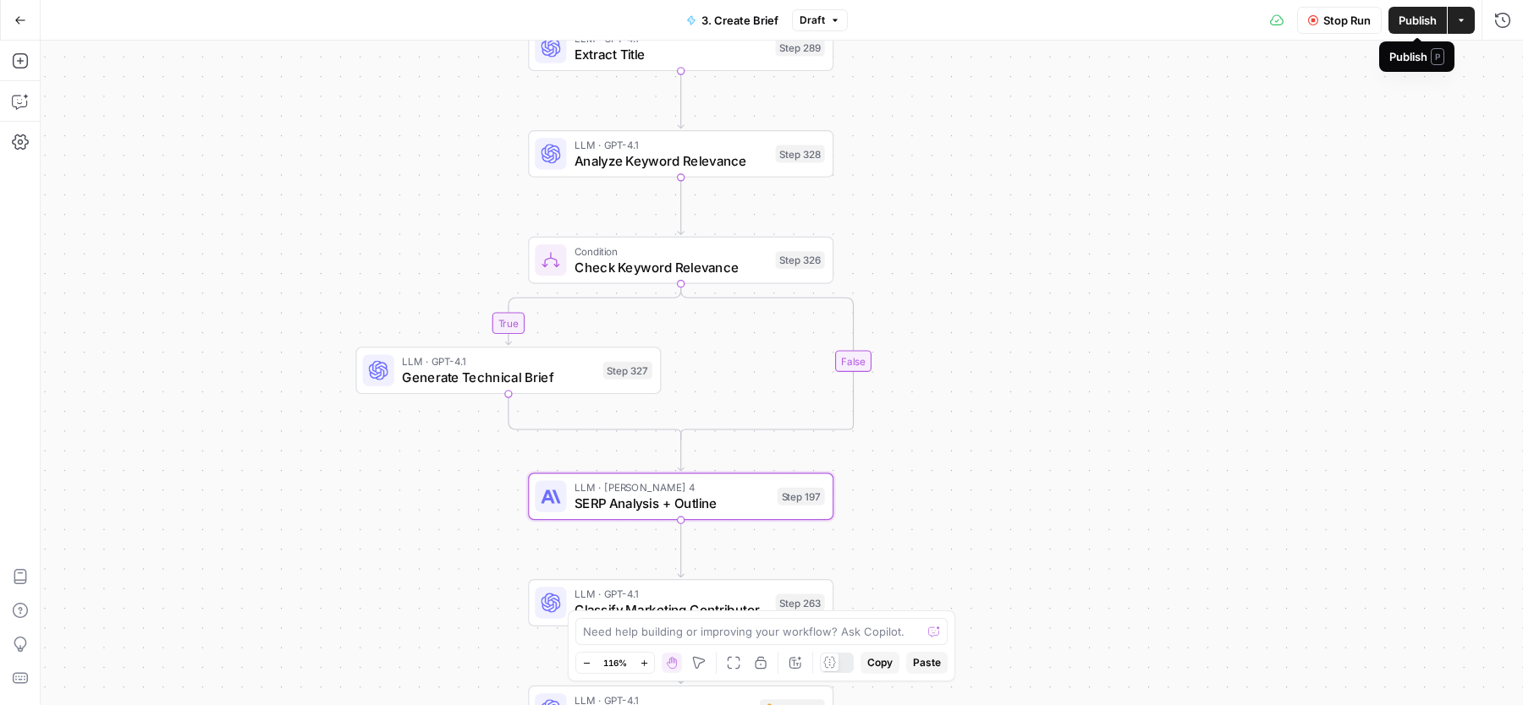
click at [1409, 26] on span "Publish" at bounding box center [1417, 20] width 38 height 17
click at [1498, 39] on div "Stop Run Publish Actions Run History" at bounding box center [1186, 20] width 676 height 40
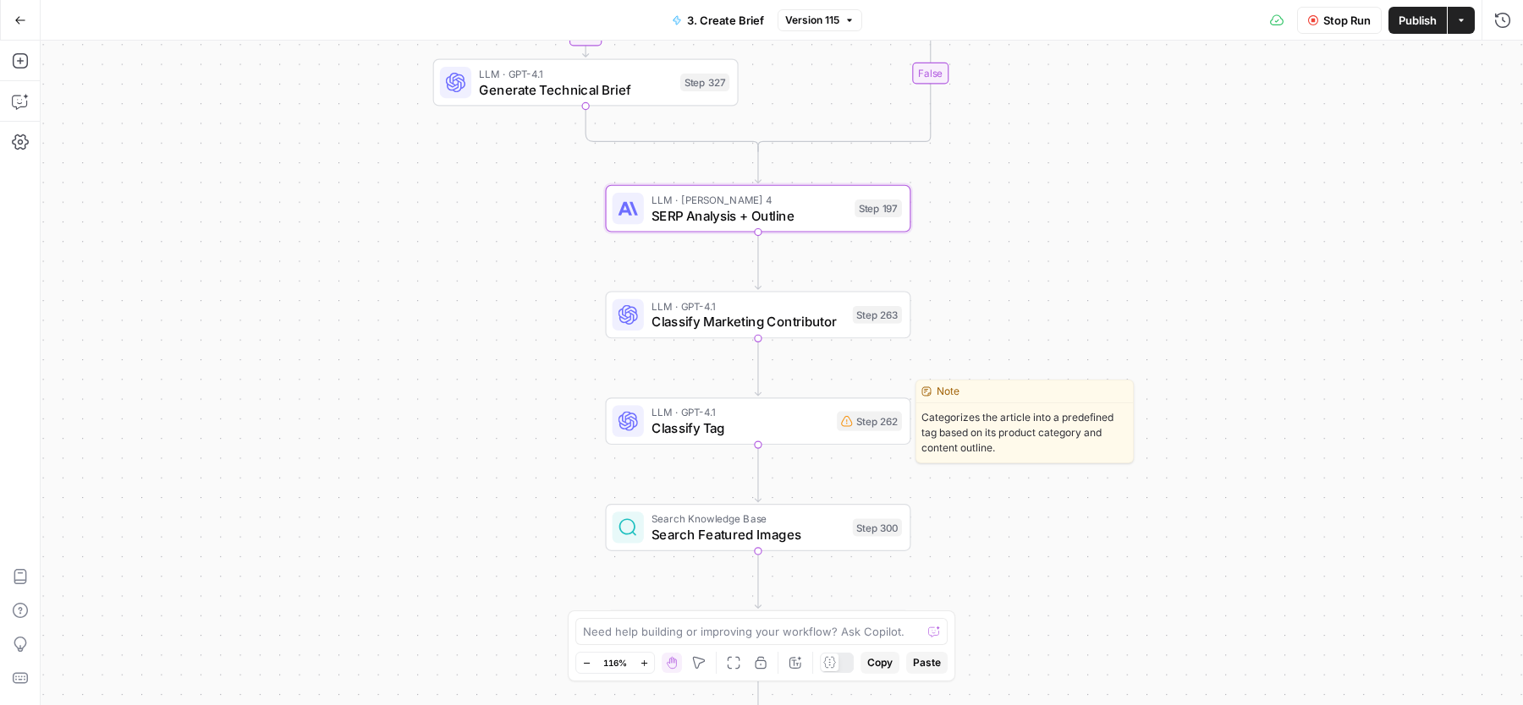
click at [699, 436] on span "Classify Tag" at bounding box center [740, 428] width 178 height 19
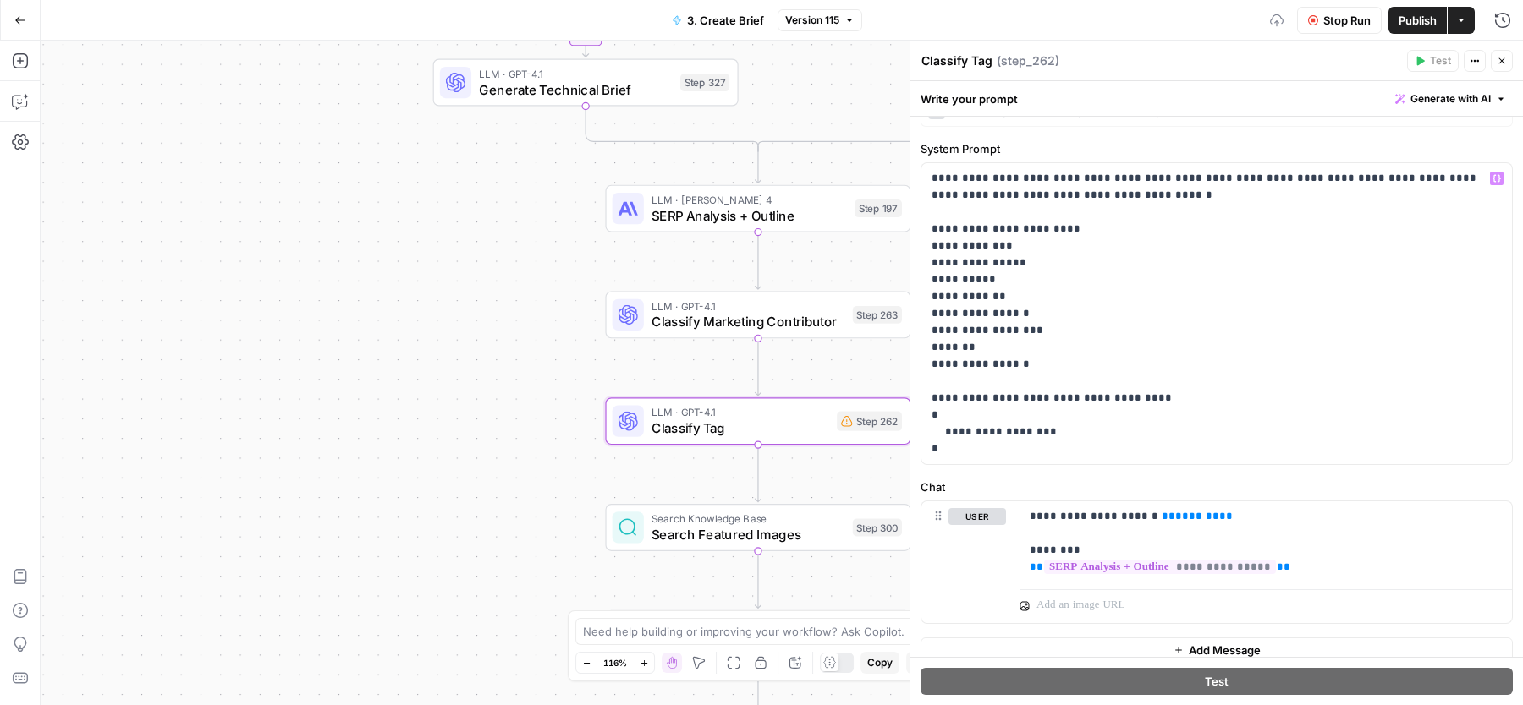
scroll to position [91, 0]
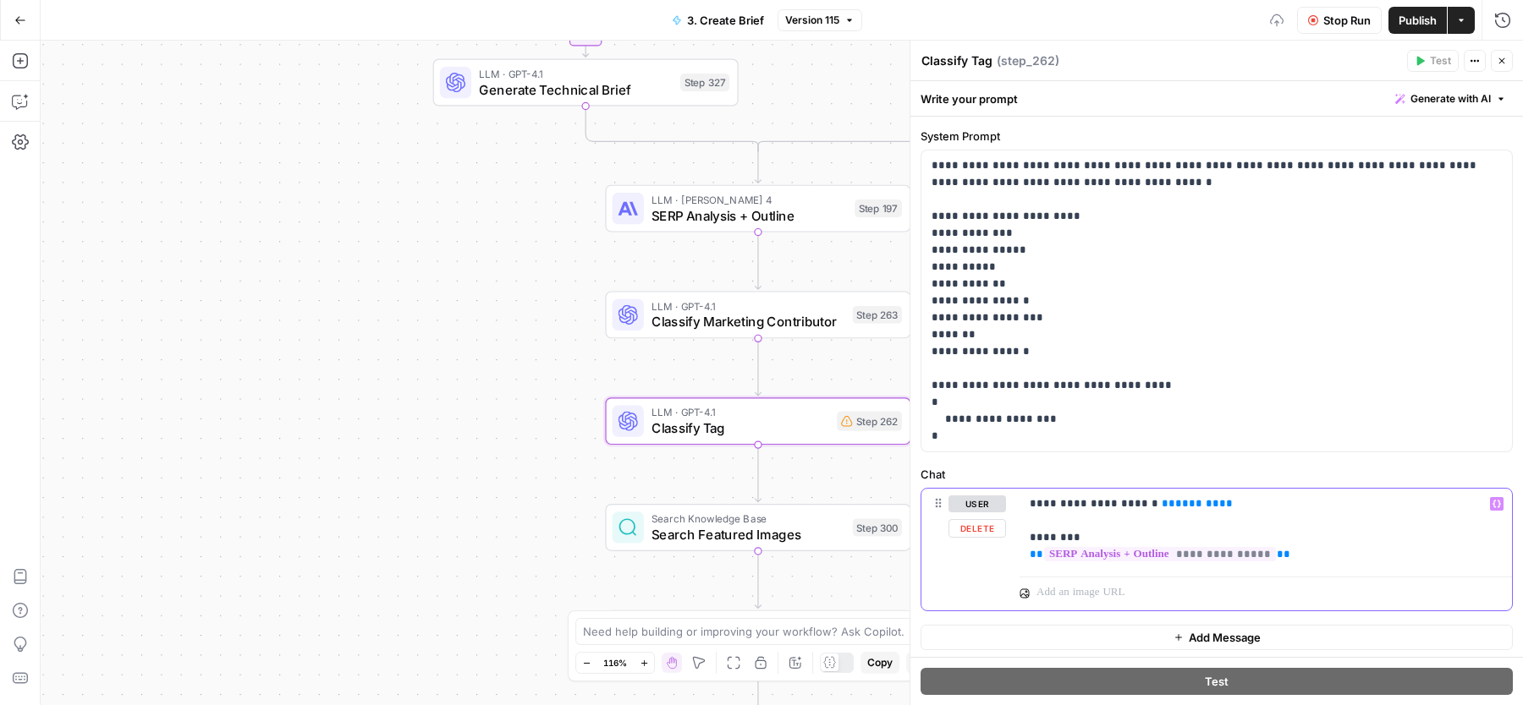
drag, startPoint x: 1149, startPoint y: 502, endPoint x: 1213, endPoint y: 502, distance: 64.3
click at [1213, 502] on p "**********" at bounding box center [1257, 530] width 457 height 68
click at [1214, 502] on p "**********" at bounding box center [1257, 530] width 457 height 68
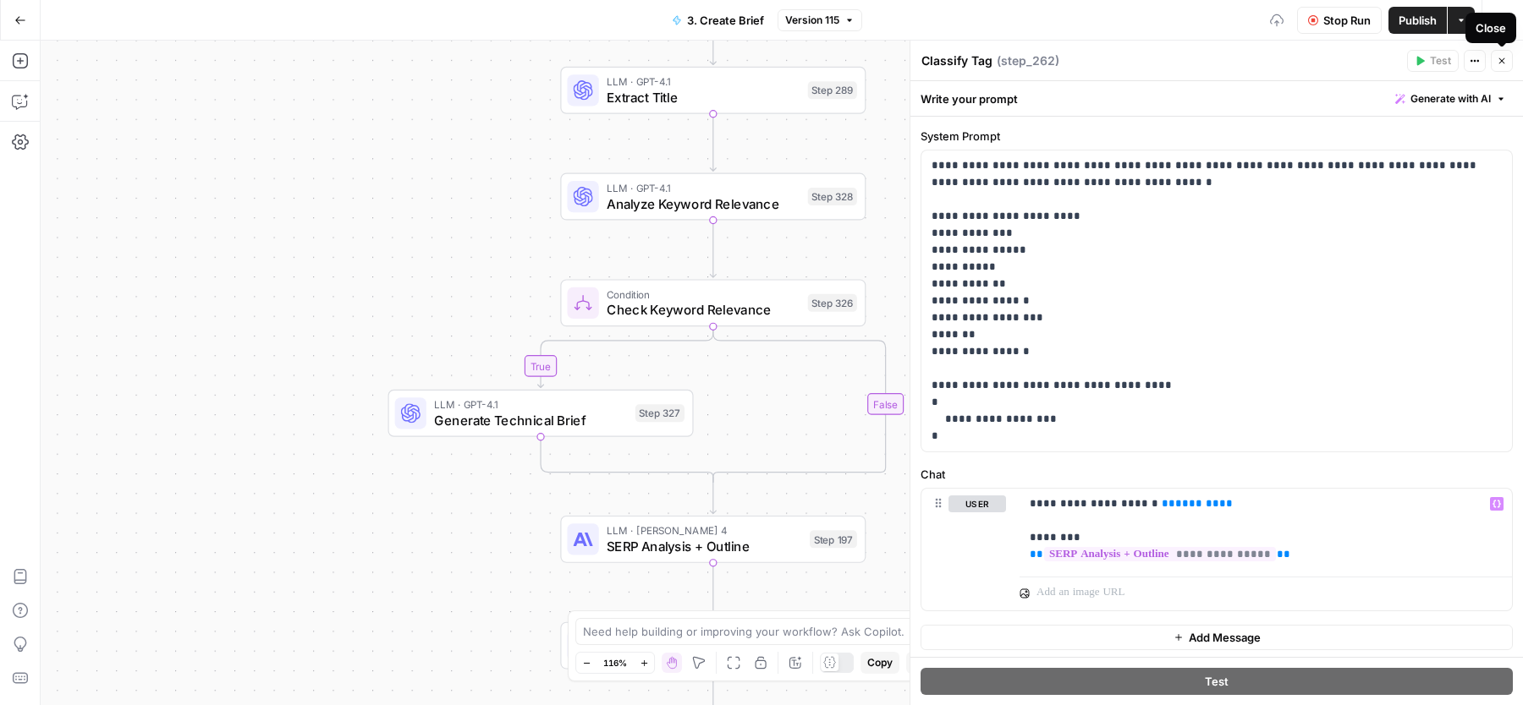
click at [1498, 59] on icon "button" at bounding box center [1501, 61] width 10 height 10
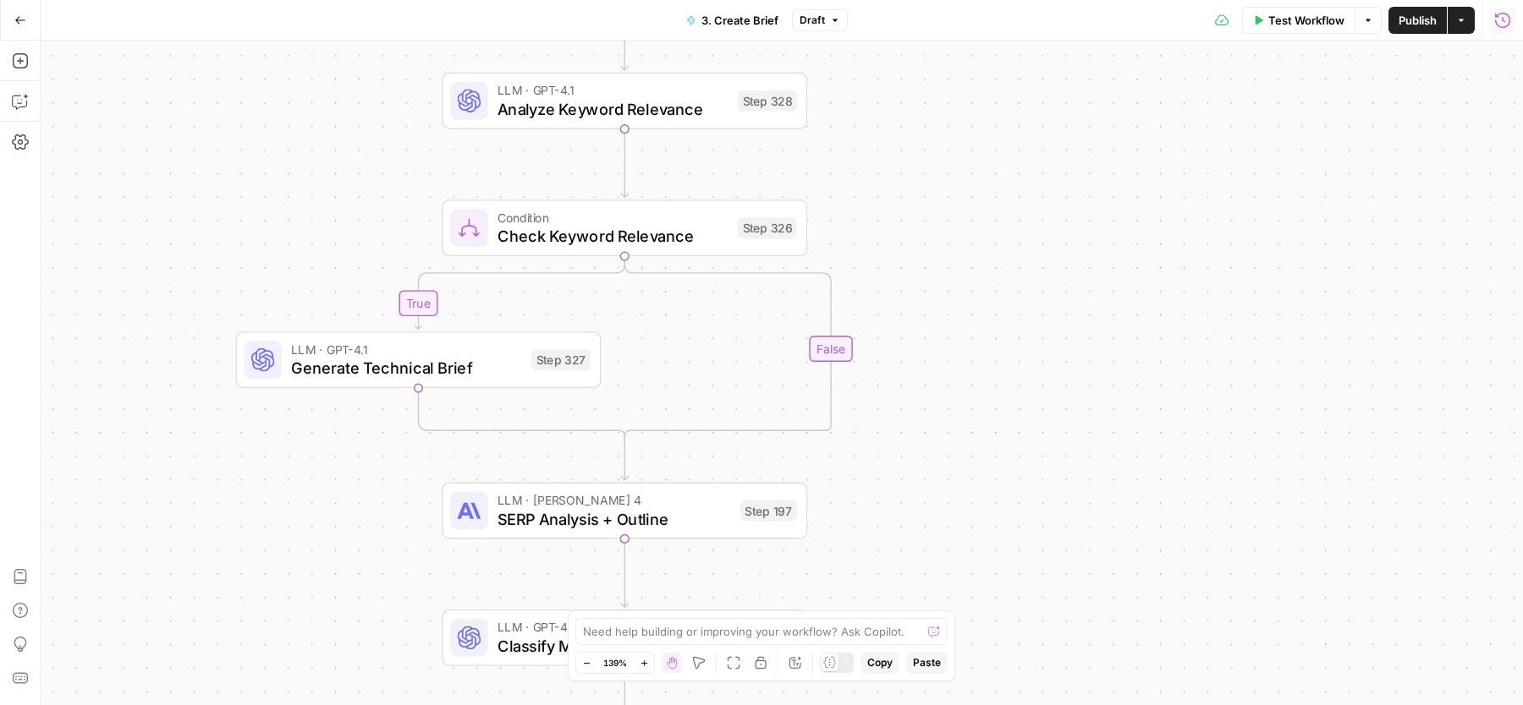
click at [1500, 21] on icon "button" at bounding box center [1502, 20] width 17 height 17
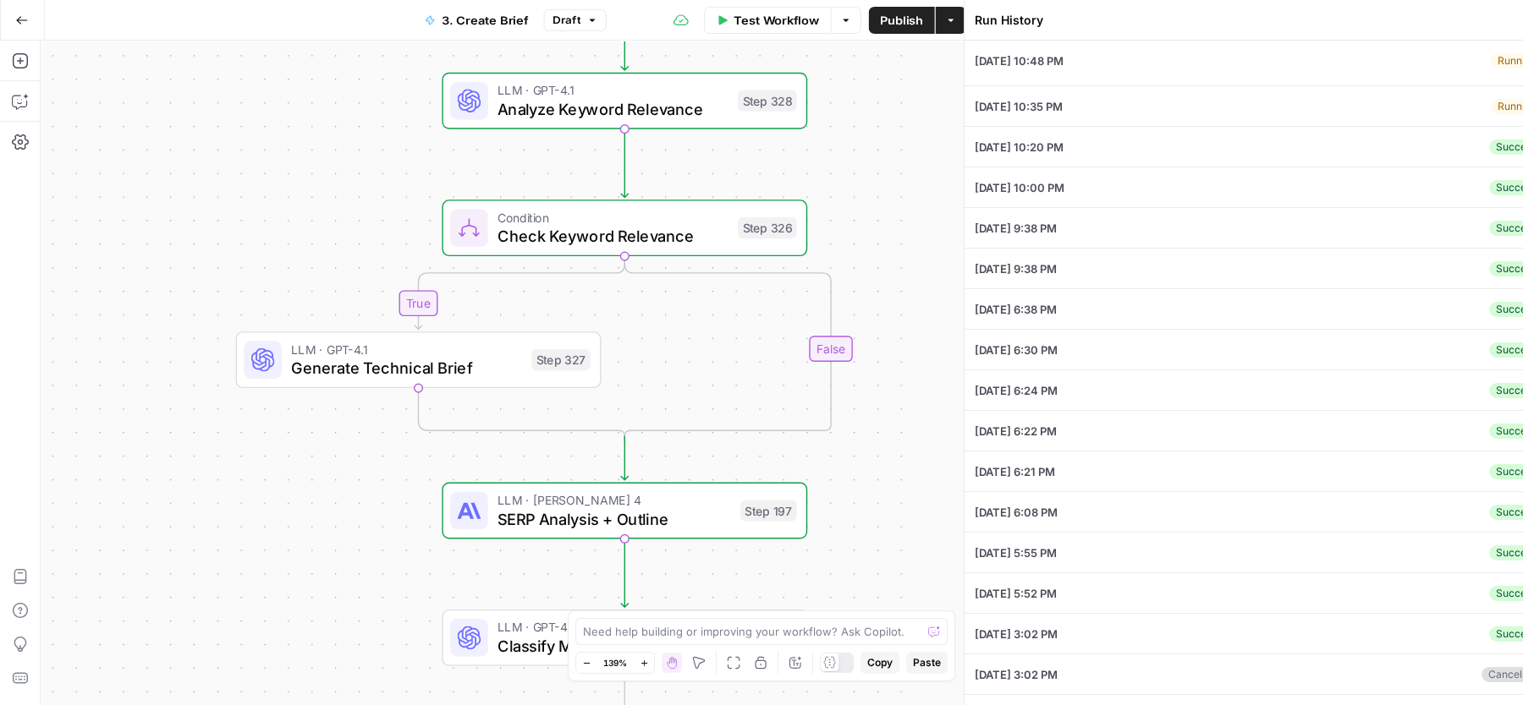
type input "Wiz"
type input "Zero Trust Cloud Security"
type input "# Keyword Term Map| Term | Variations | 1. [Palo Alto Networks](https://www.pal…"
type input "# Header Term Map| Term | Variations |1. [Palo Alto Networks](https://www.paloa…"
type input "What Is"
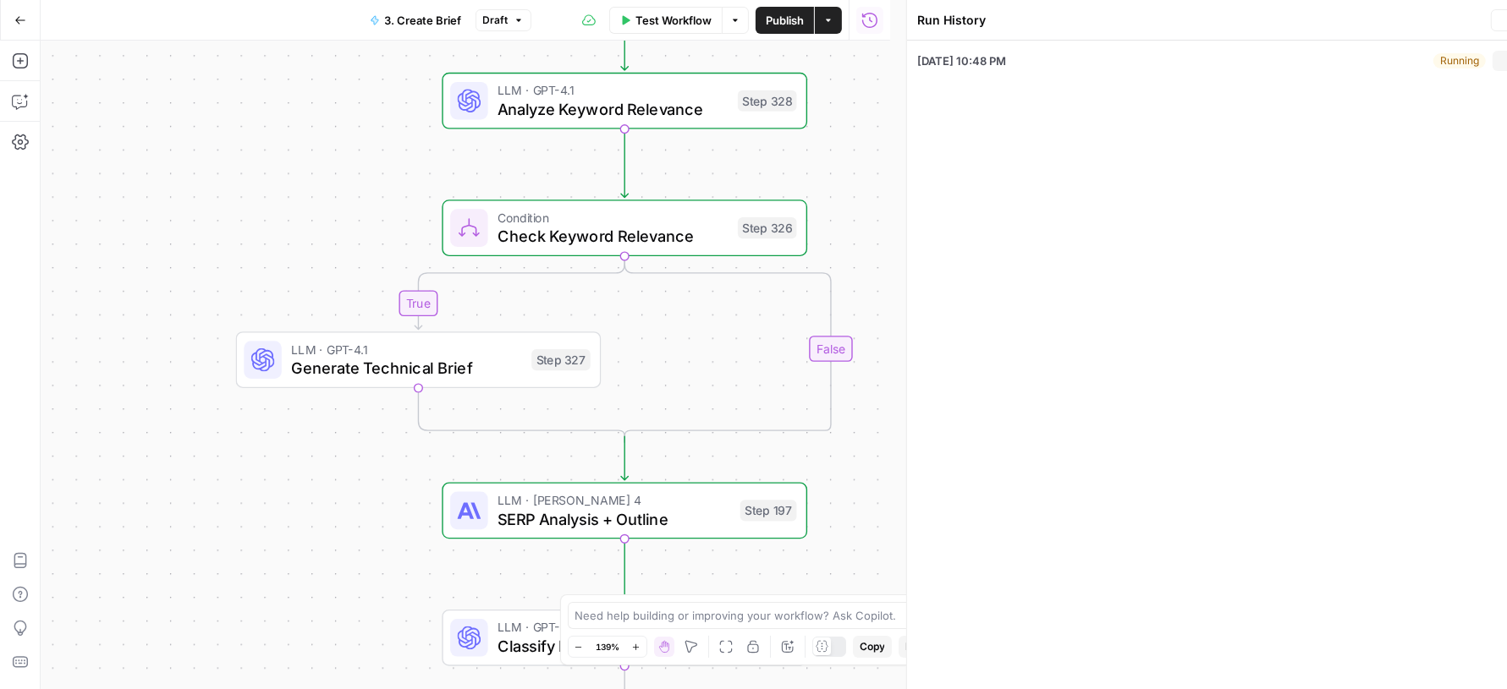
type textarea "[{"rank":1,"link":"https://www.paloaltonetworks.com/cyberpedia/what-is-a-zero-t…"
type textarea "[{"question":"What is Zero Trust in cloud security?","type":"featured_snippet",…"
type textarea "null"
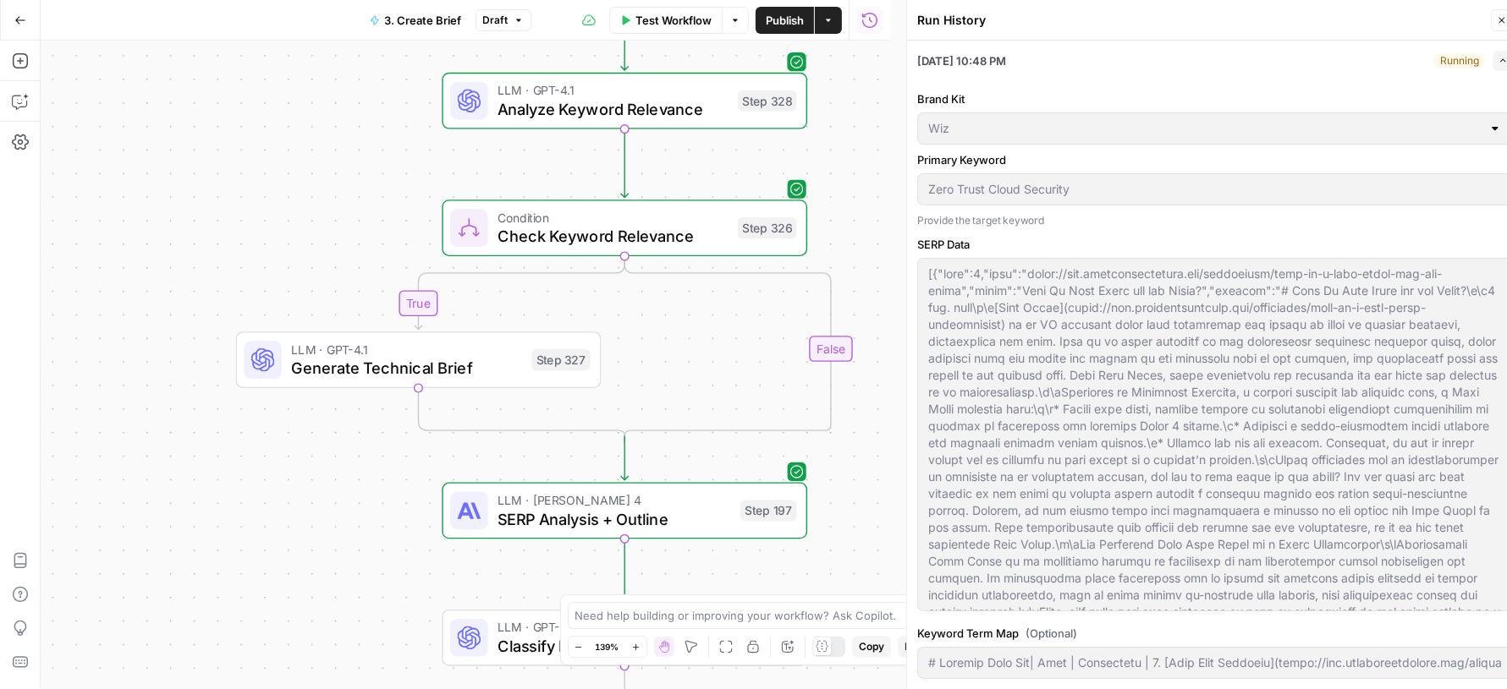
click at [1500, 60] on icon "button" at bounding box center [1502, 60] width 5 height 3
type input "# Keyword Term Map| Term | Variations | 1. [Palo Alto Networks](https://www.pal…"
type input "# Header Term Map| Term | Variations |1. [Palo Alto Networks](https://www.paloa…"
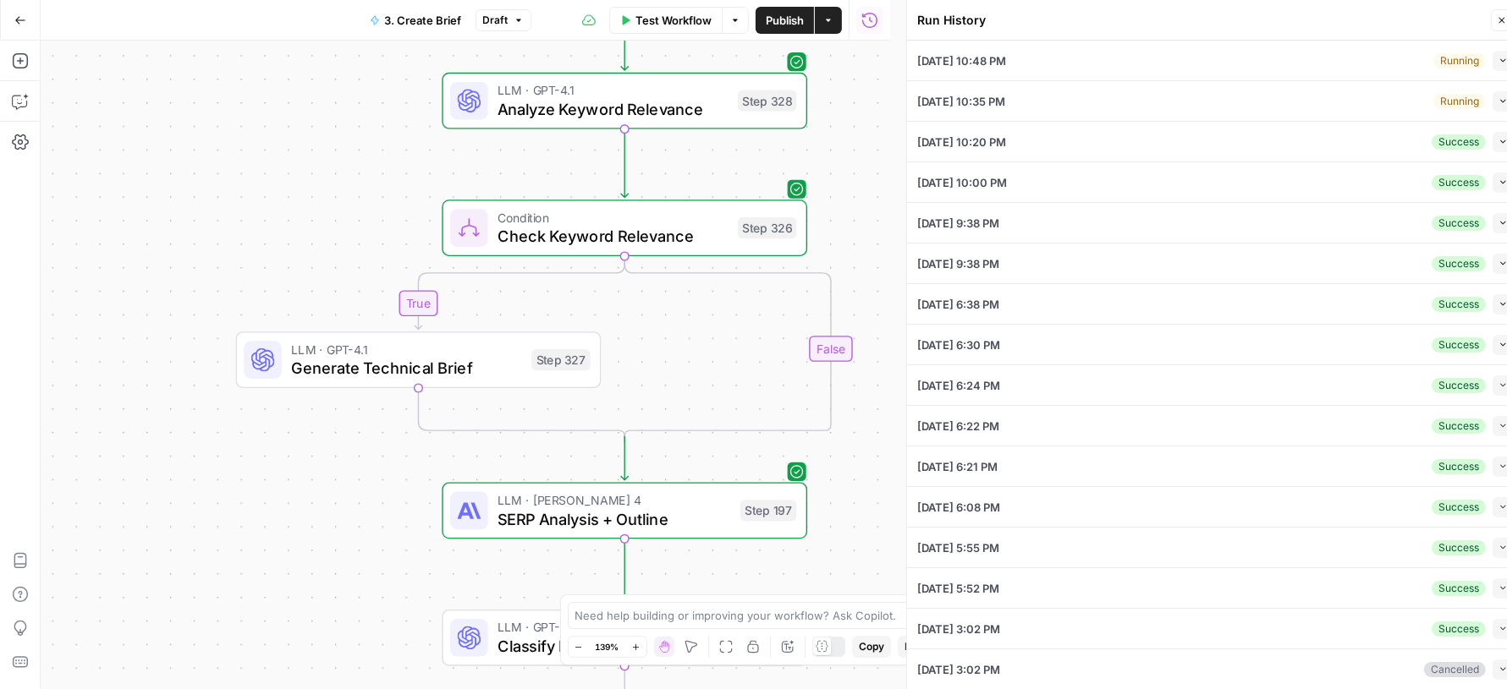
click at [1498, 20] on icon "button" at bounding box center [1501, 20] width 10 height 10
type input "# Keyword Term Map| Term | Variations | 1. [Palo Alto Networks](https://www.pal…"
type input "# Header Term Map| Term | Variations |1. [Palo Alto Networks](https://www.paloa…"
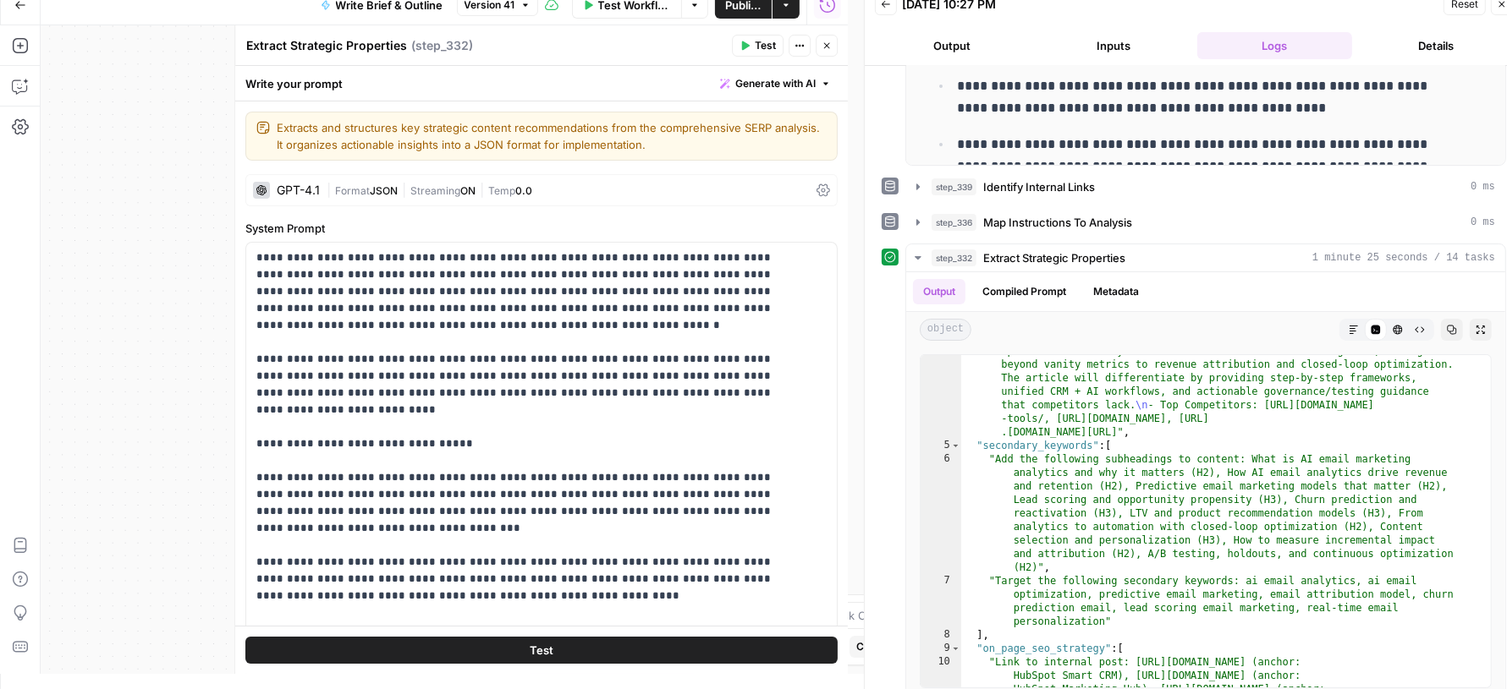
scroll to position [918, 0]
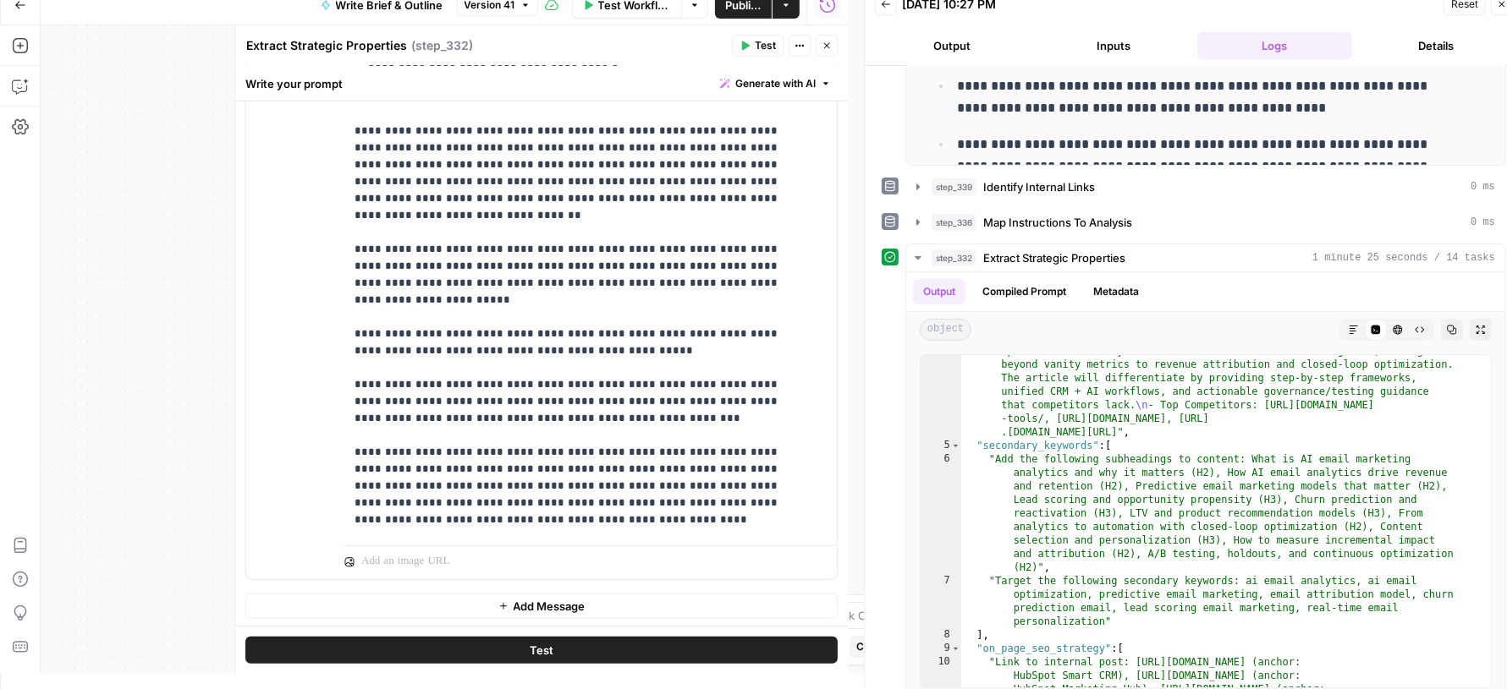
click at [565, 53] on div "Extract Strategic Properties Extract Strategic Properties ( step_332 )" at bounding box center [485, 45] width 481 height 19
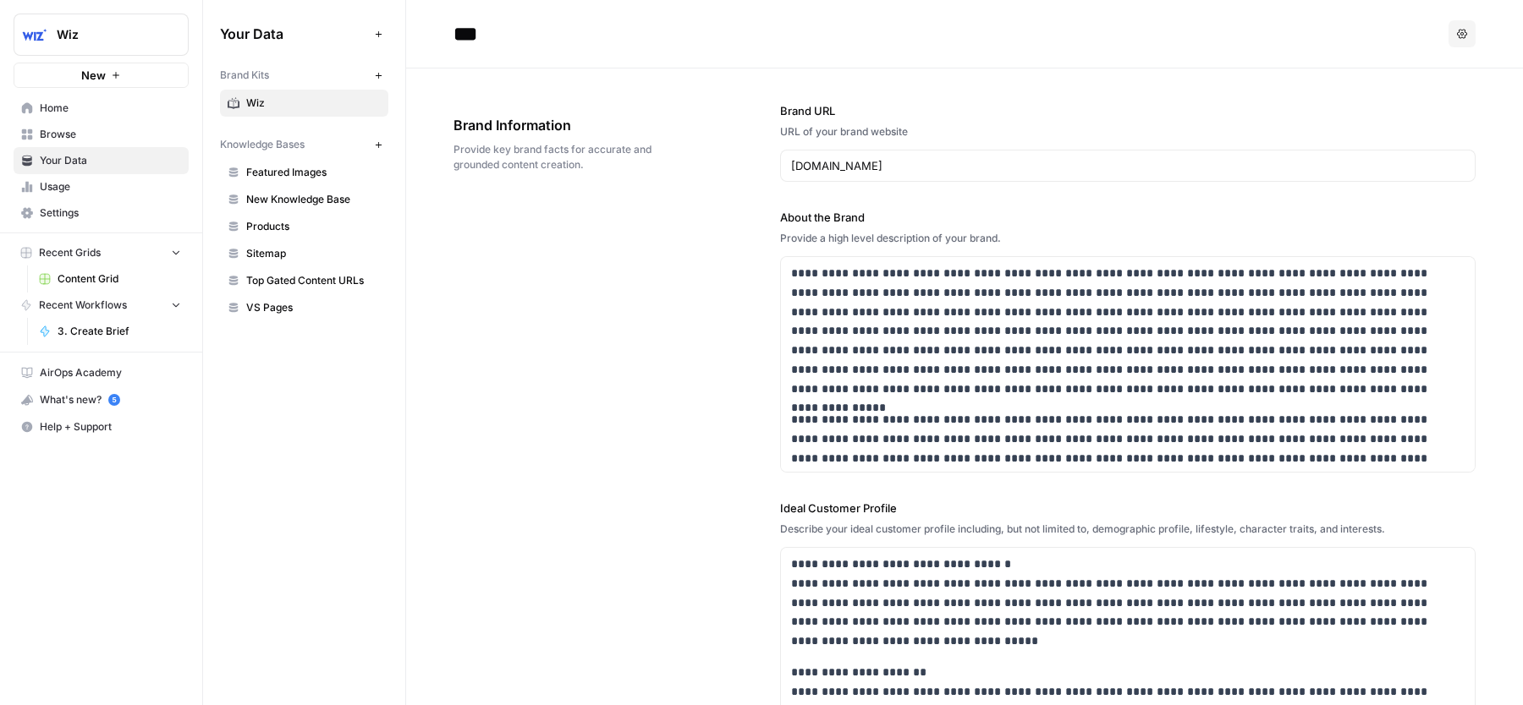
scroll to position [14936, 0]
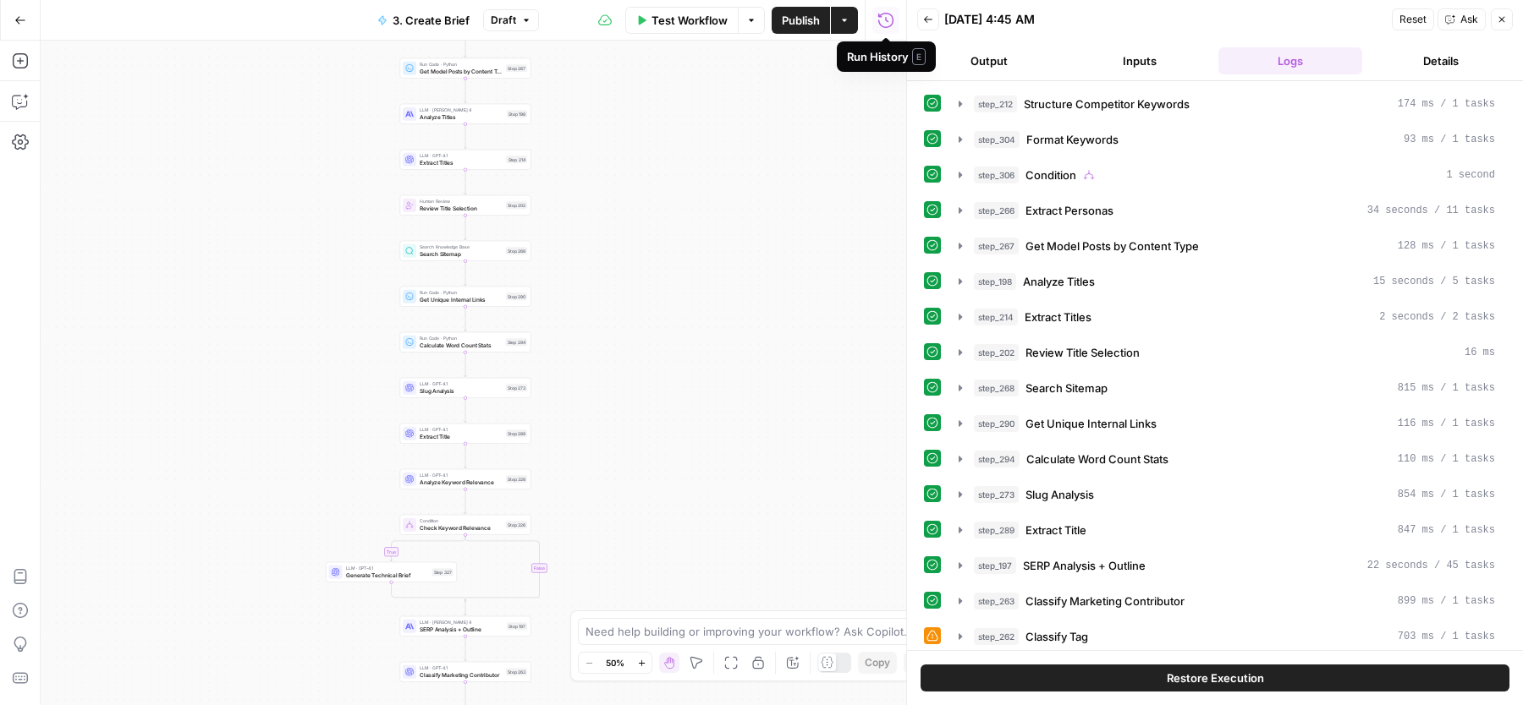
click at [931, 17] on icon "button" at bounding box center [928, 19] width 10 height 10
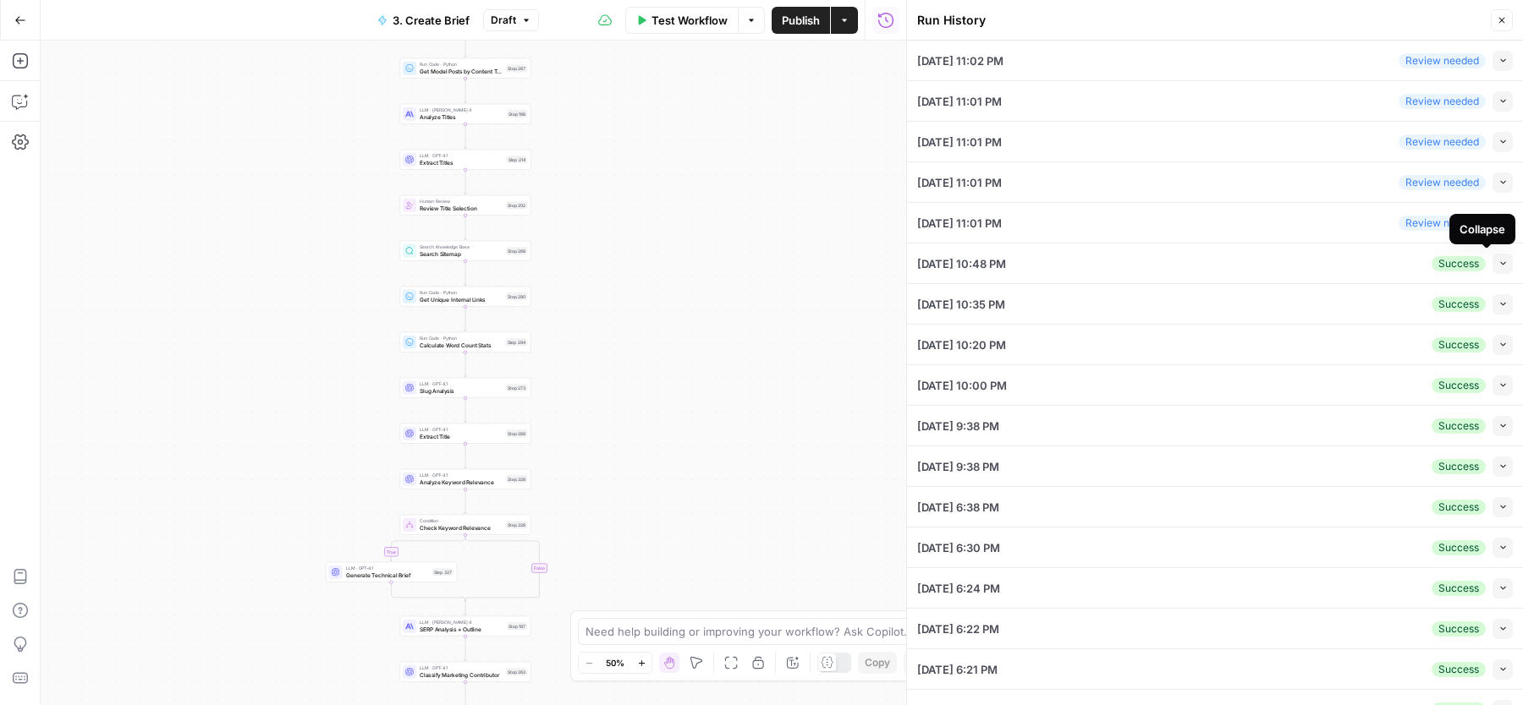
click at [1492, 264] on button "Collapse" at bounding box center [1502, 264] width 20 height 20
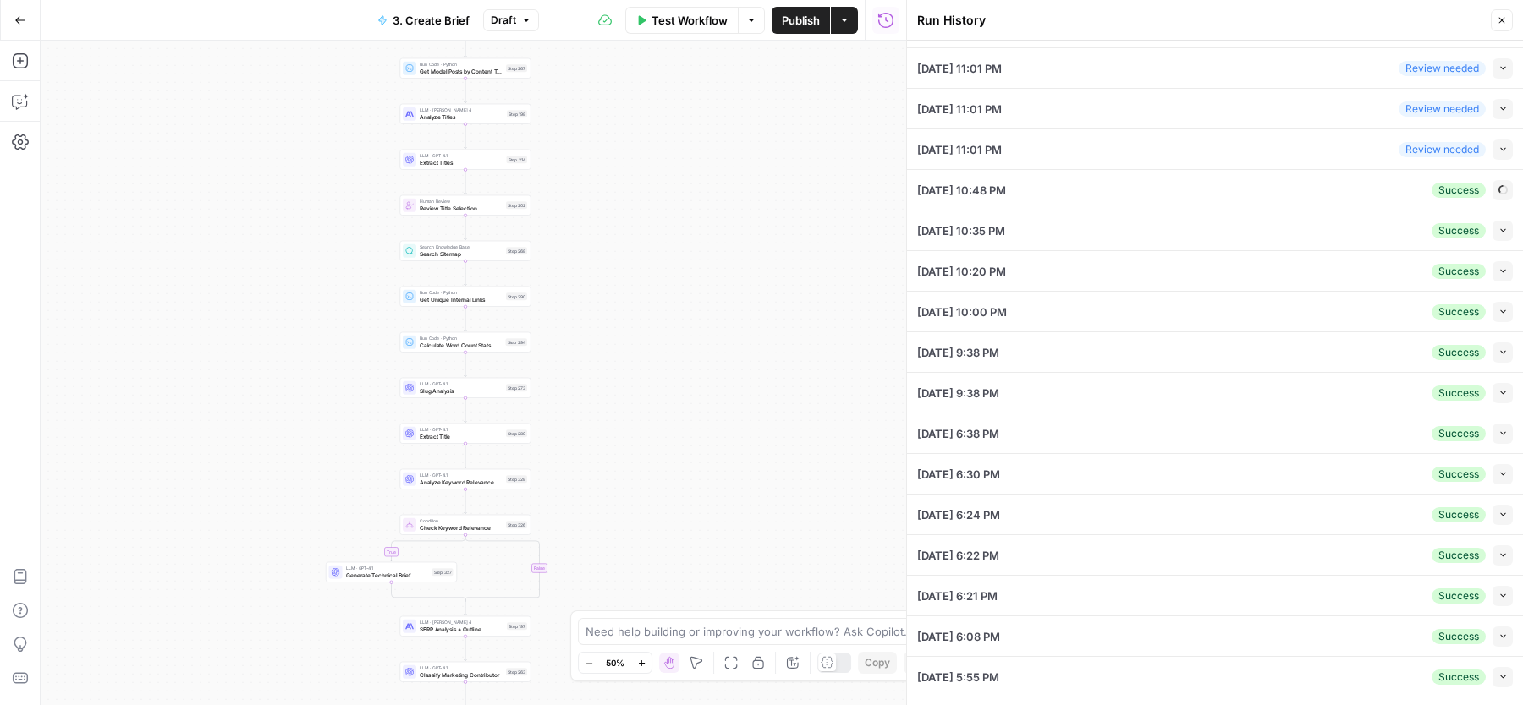
scroll to position [76, 0]
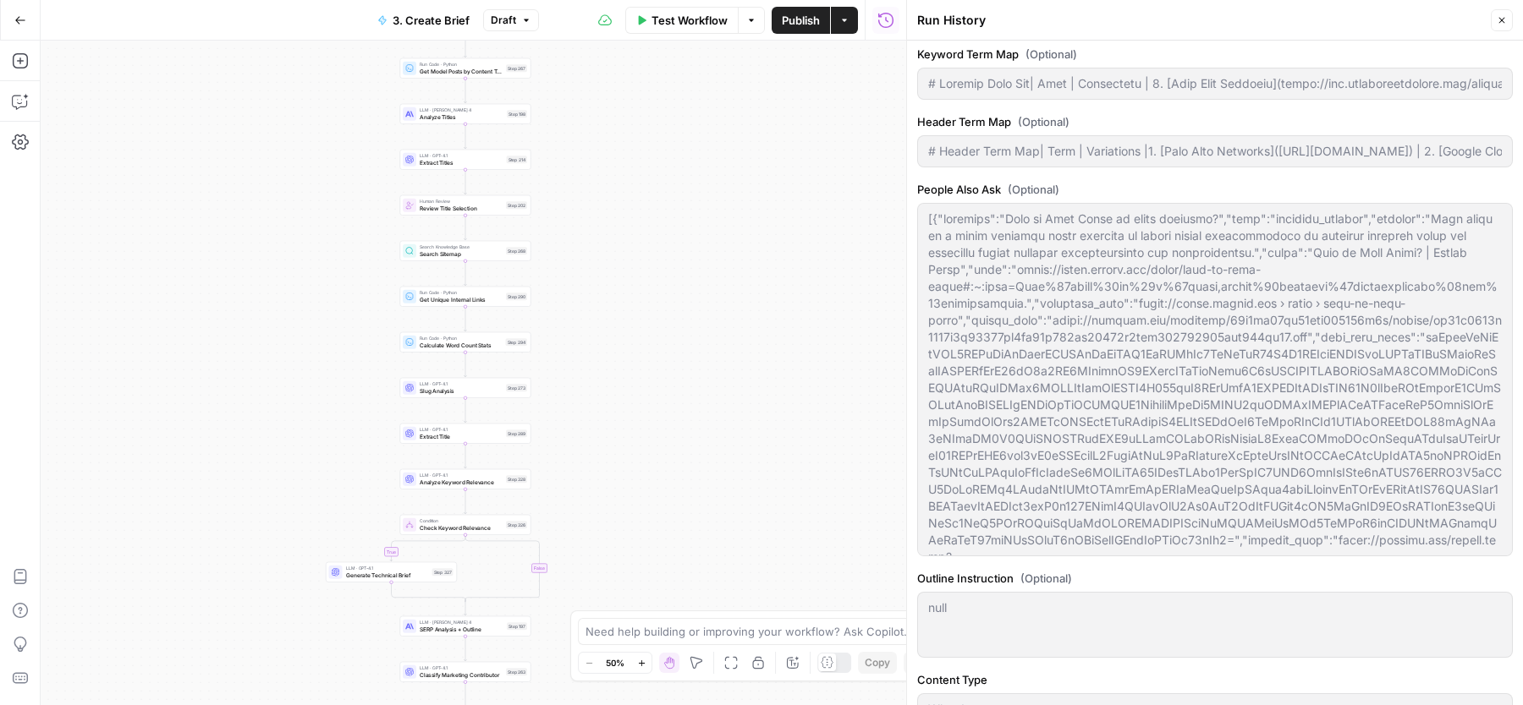
type input "Wiz"
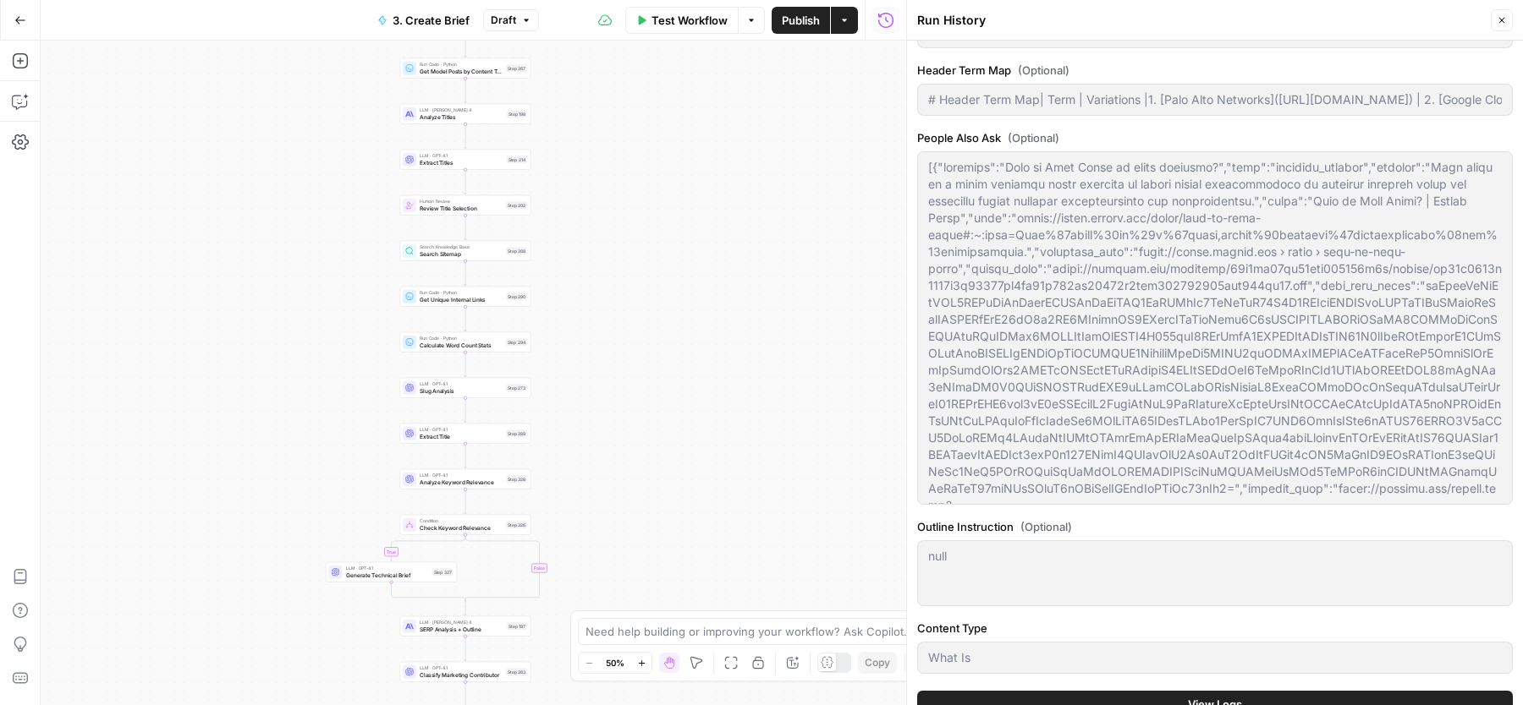
scroll to position [992, 0]
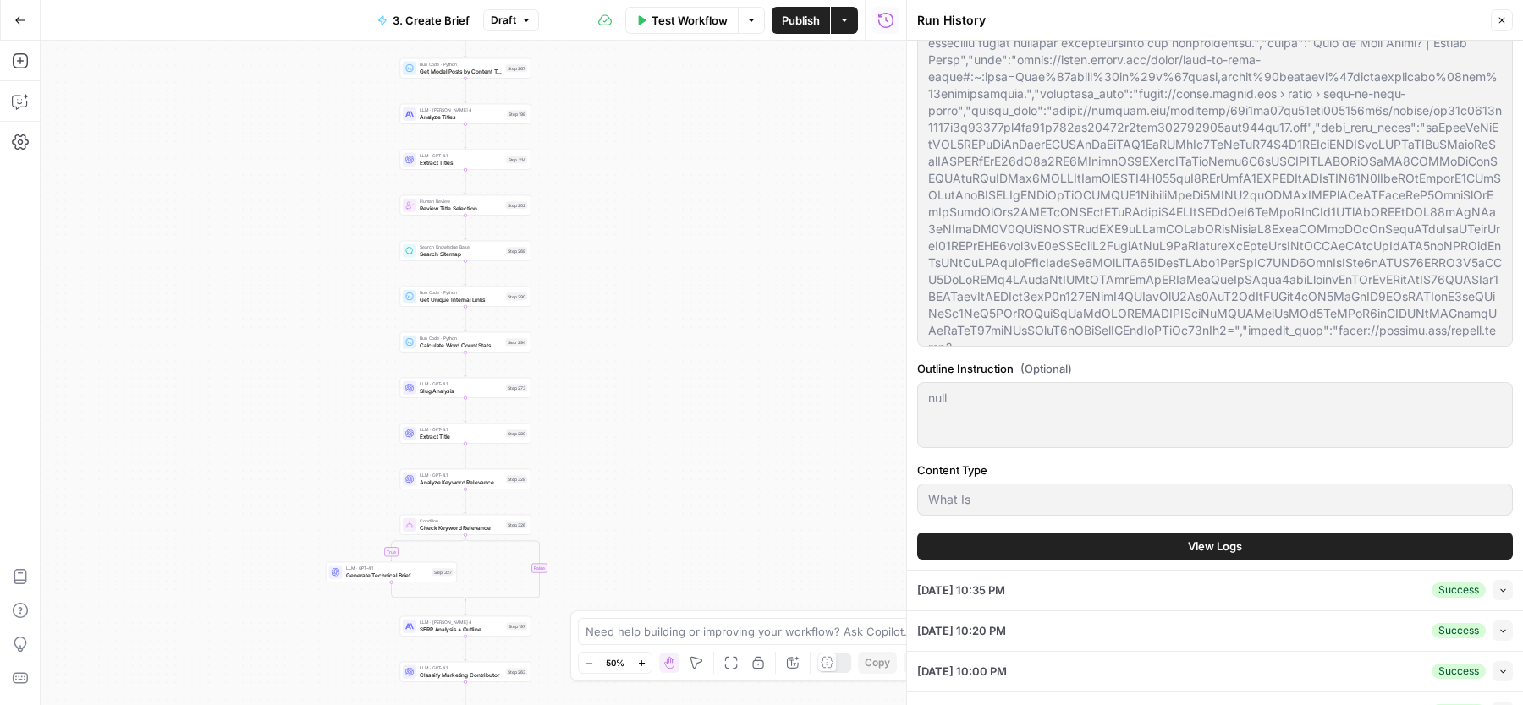
click at [1211, 540] on span "View Logs" at bounding box center [1215, 546] width 54 height 17
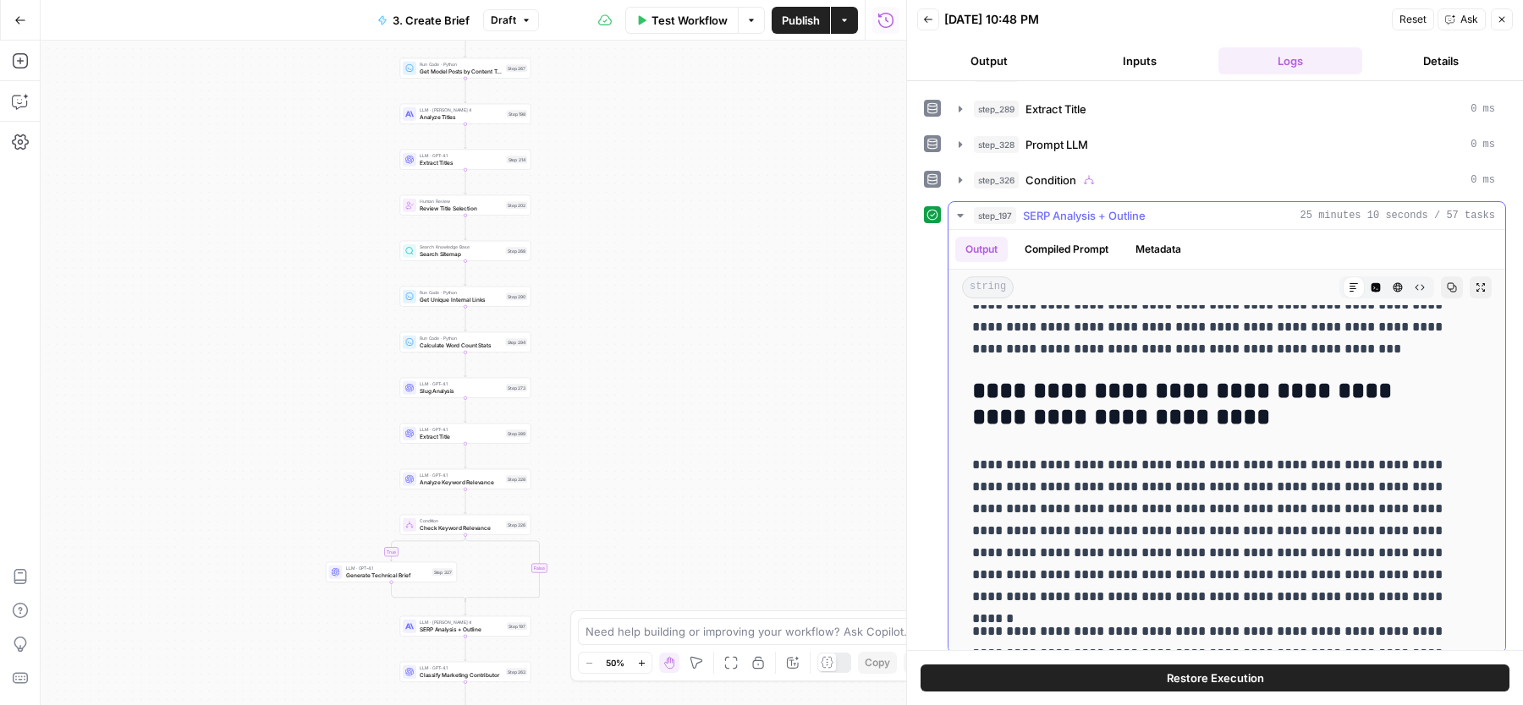
scroll to position [4239, 0]
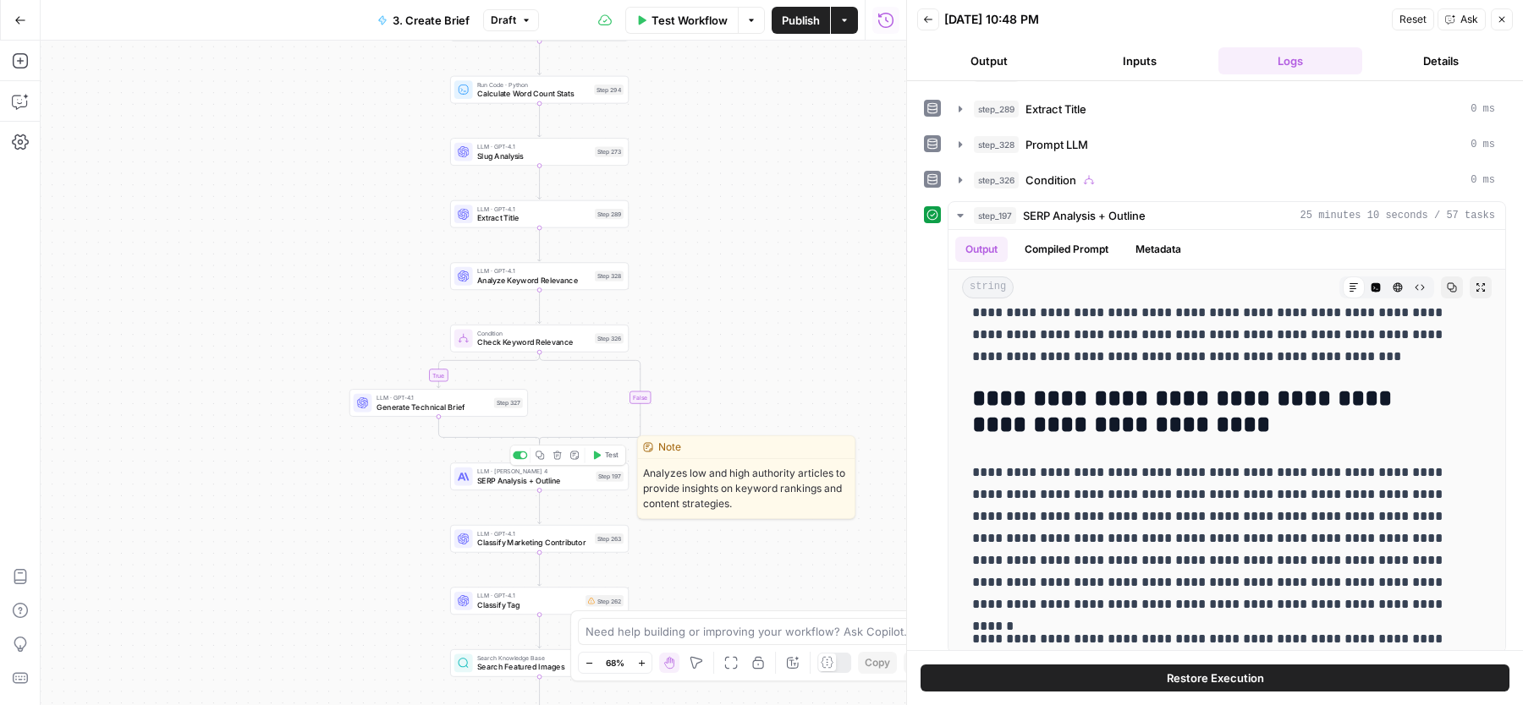
click at [601, 488] on div "LLM · [PERSON_NAME] 4 SERP Analysis + Outline Step 197 Copy step Delete step Ed…" at bounding box center [539, 477] width 178 height 28
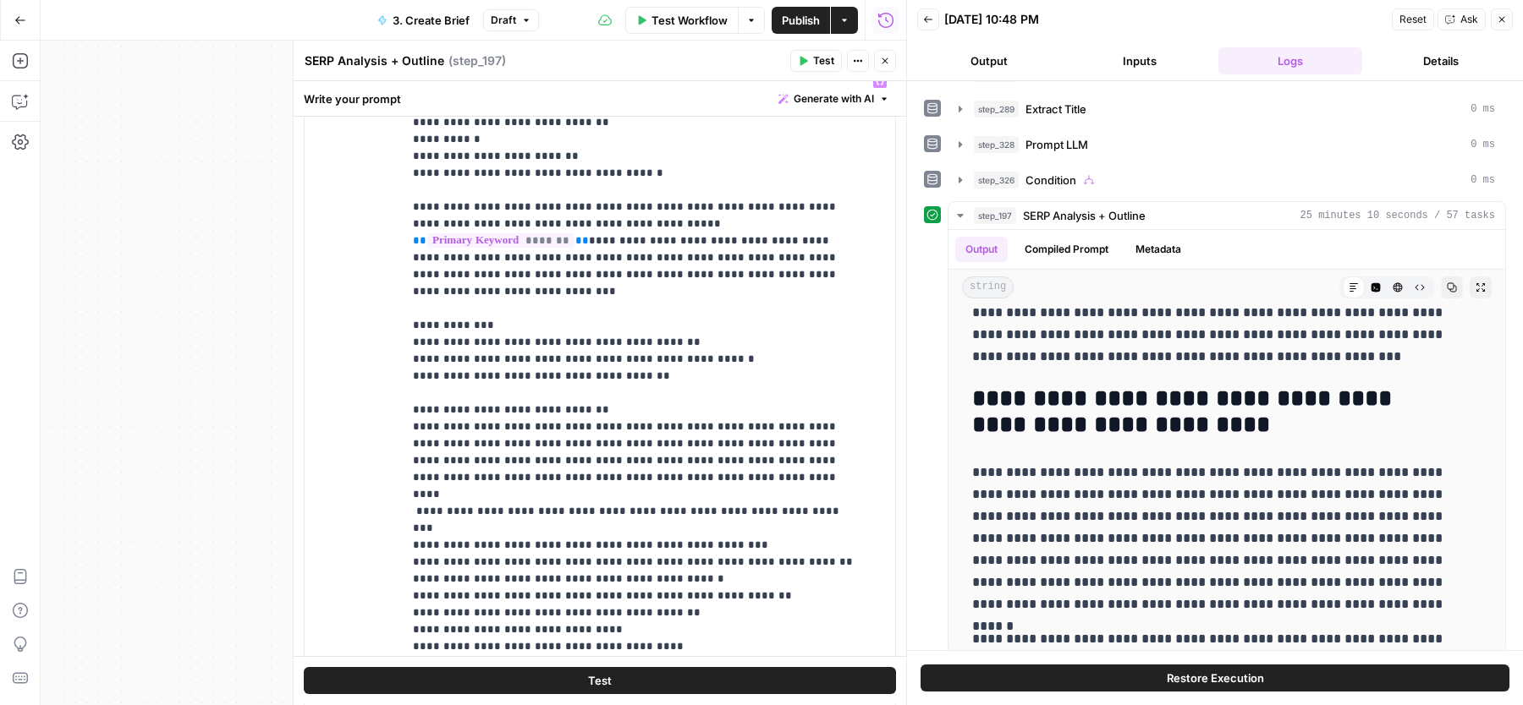
scroll to position [2040, 0]
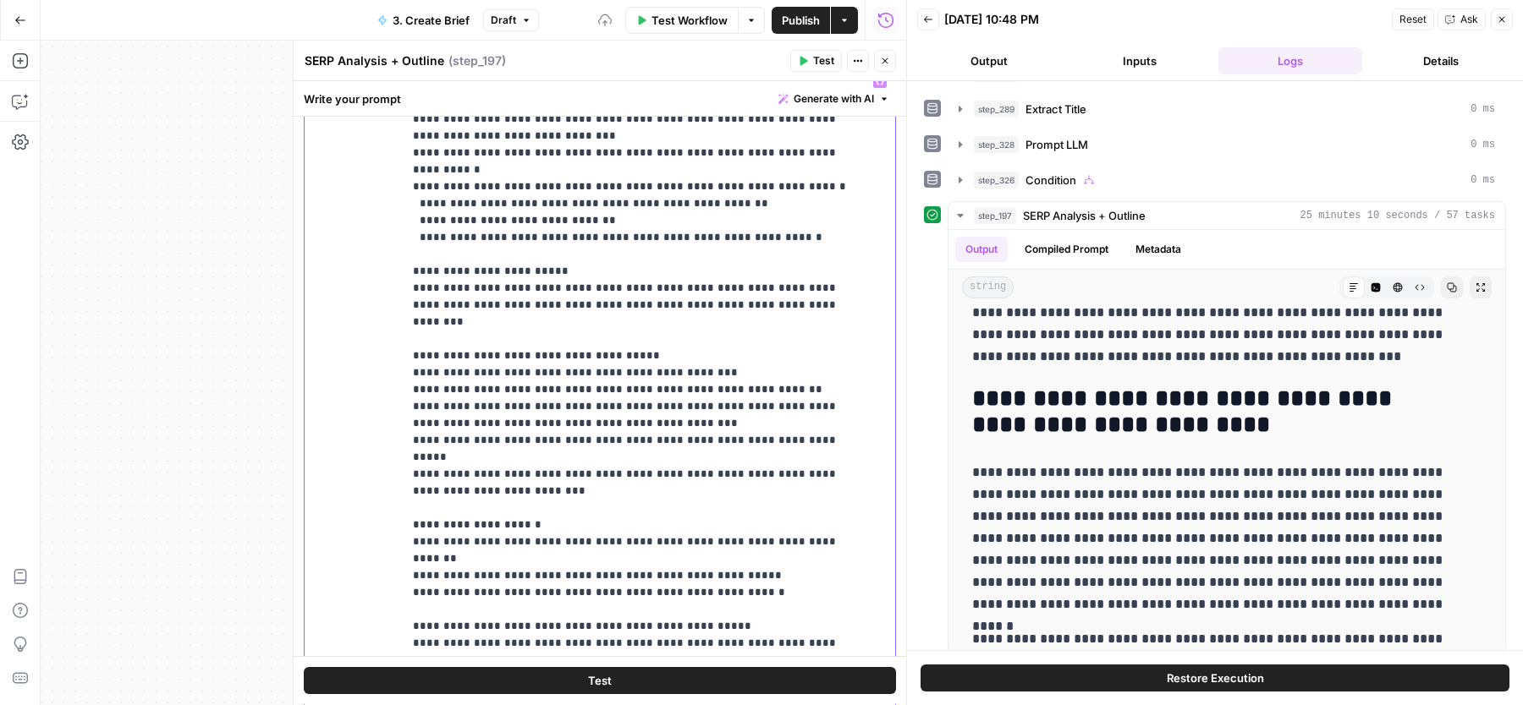
scroll to position [11590, 0]
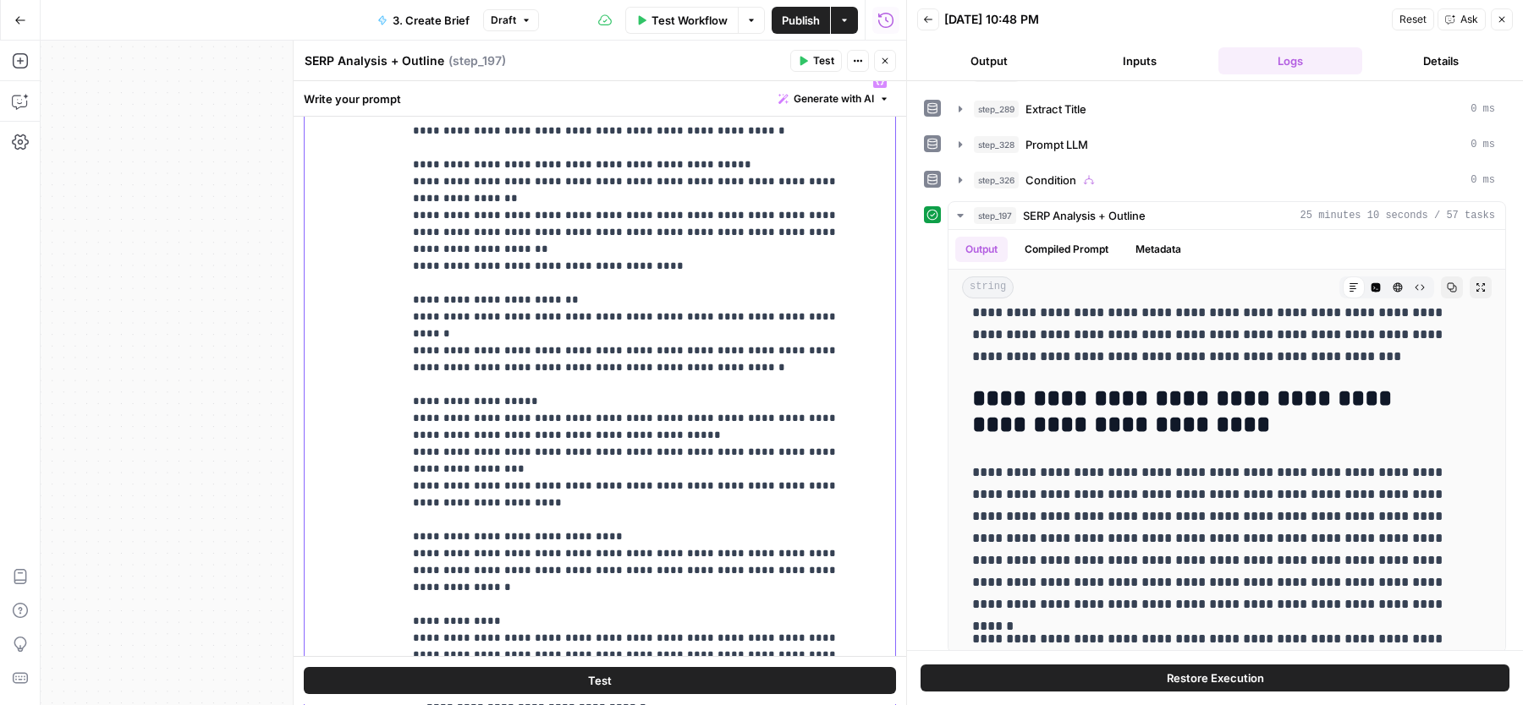
drag, startPoint x: 752, startPoint y: 431, endPoint x: 727, endPoint y: 456, distance: 35.9
copy p "**********"
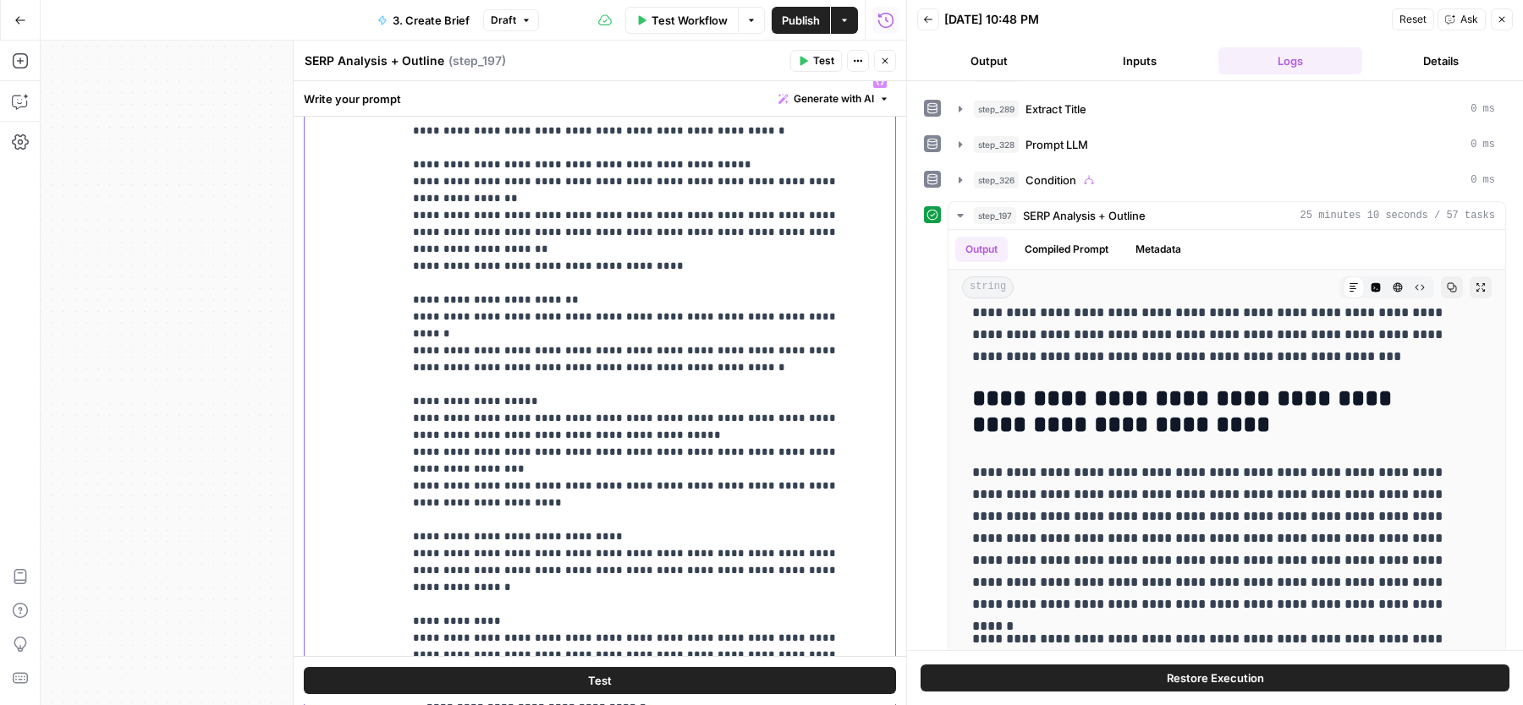
drag, startPoint x: 792, startPoint y: 452, endPoint x: 469, endPoint y: 464, distance: 322.5
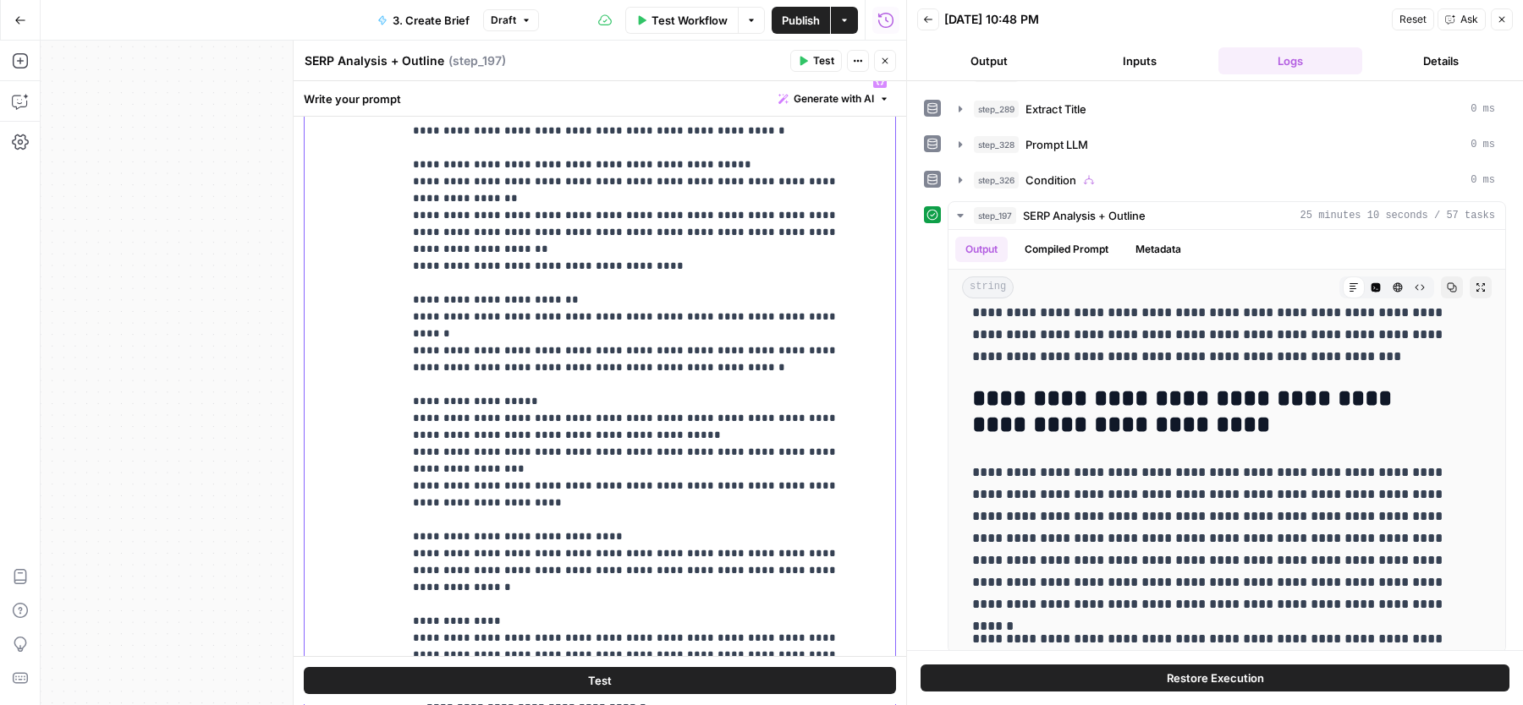
drag, startPoint x: 758, startPoint y: 468, endPoint x: 826, endPoint y: 469, distance: 68.5
drag, startPoint x: 700, startPoint y: 486, endPoint x: 621, endPoint y: 494, distance: 80.0
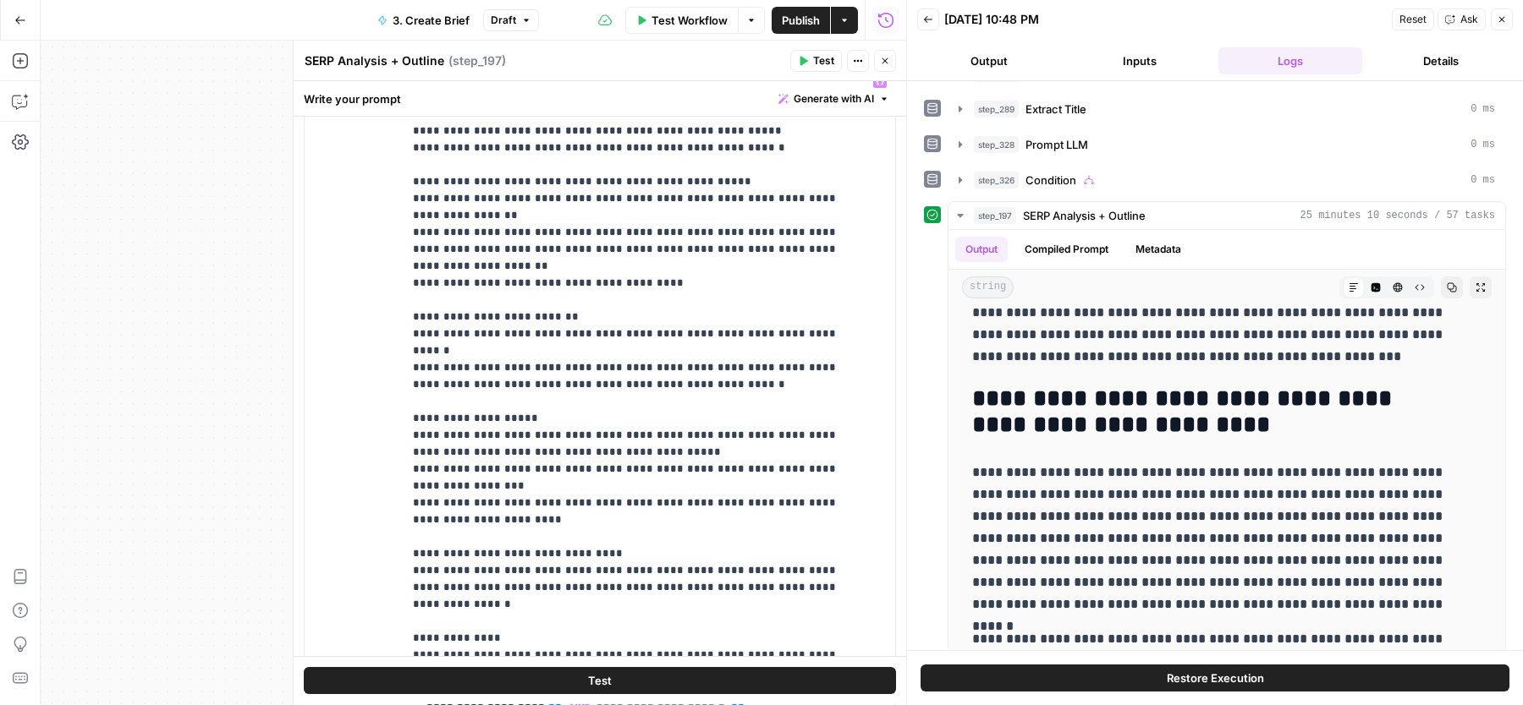
click at [824, 66] on span "Test" at bounding box center [823, 60] width 21 height 15
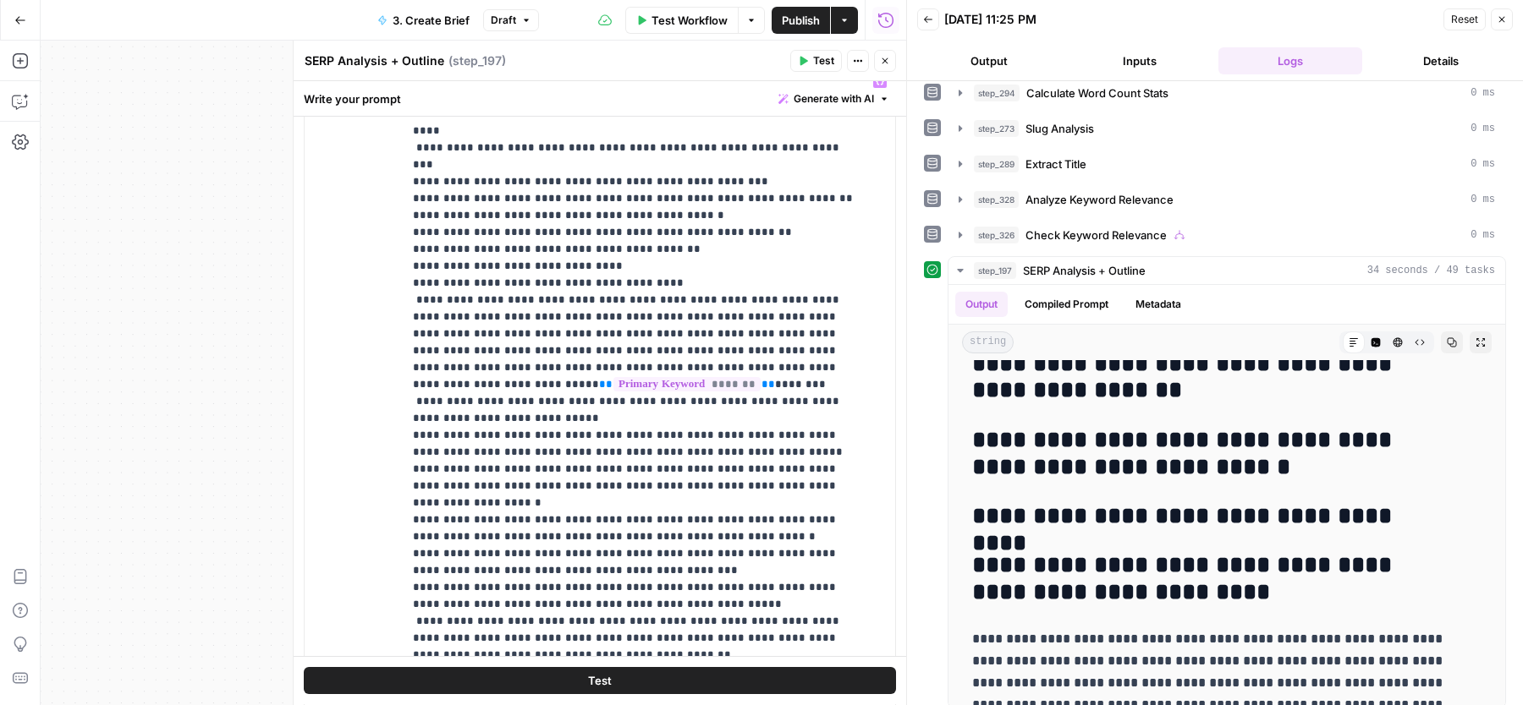
scroll to position [2333, 0]
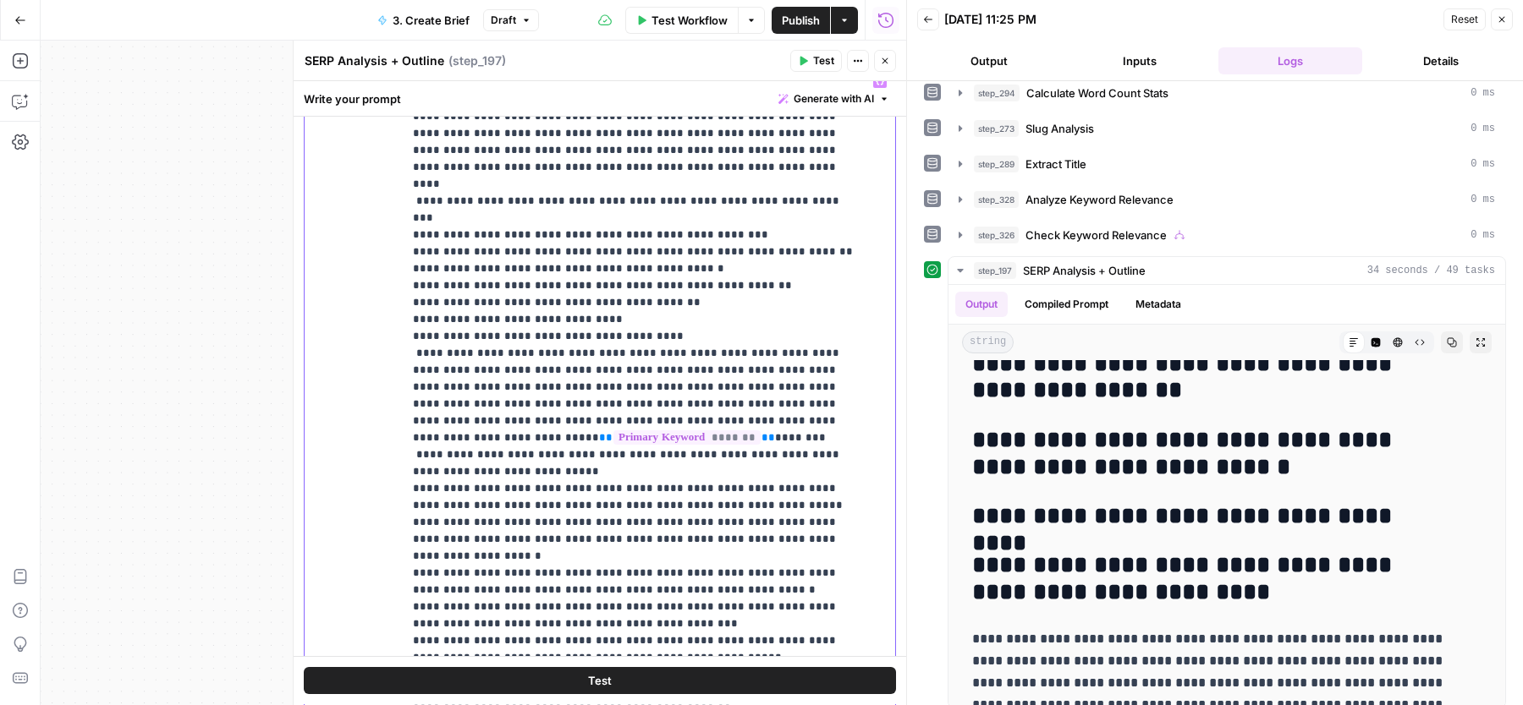
drag, startPoint x: 650, startPoint y: 249, endPoint x: 798, endPoint y: 247, distance: 147.2
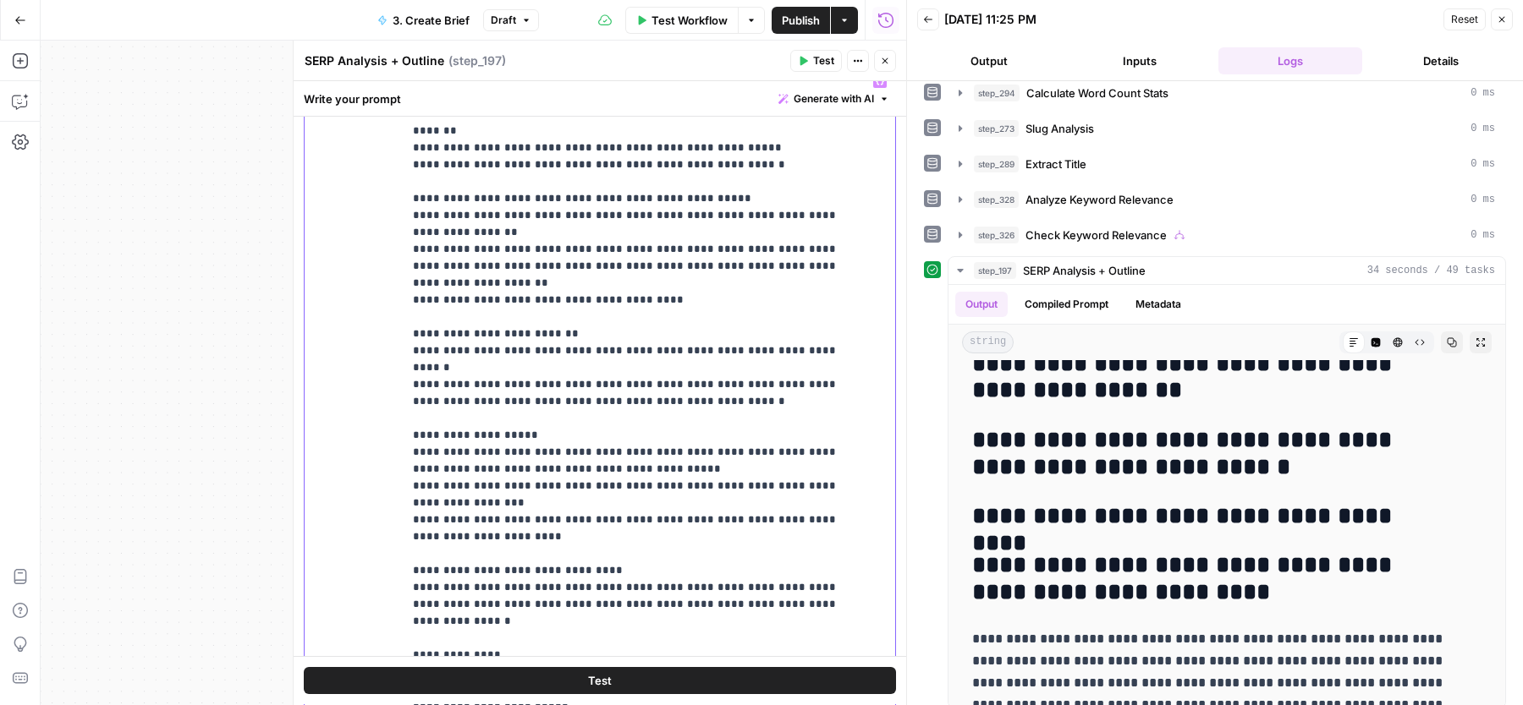
scroll to position [491, 0]
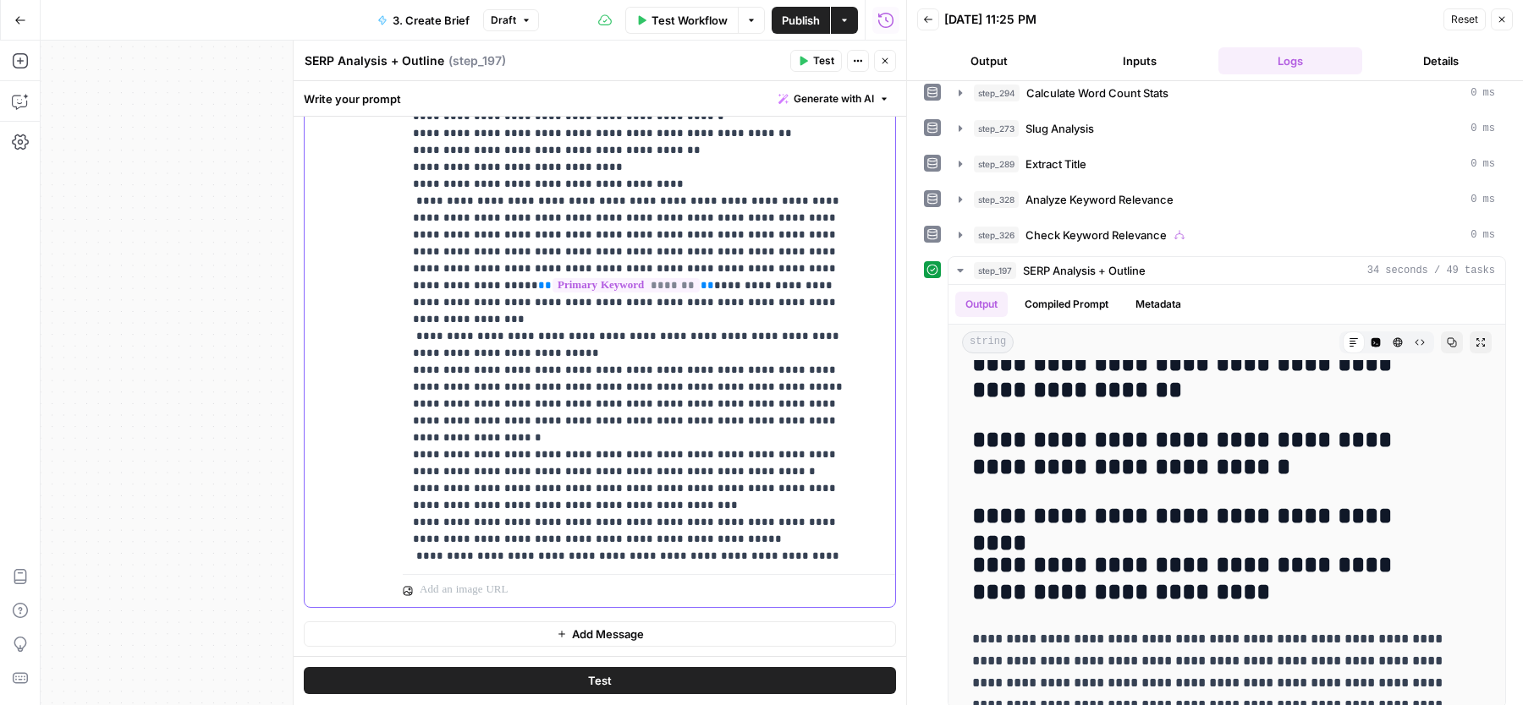
scroll to position [2255, 0]
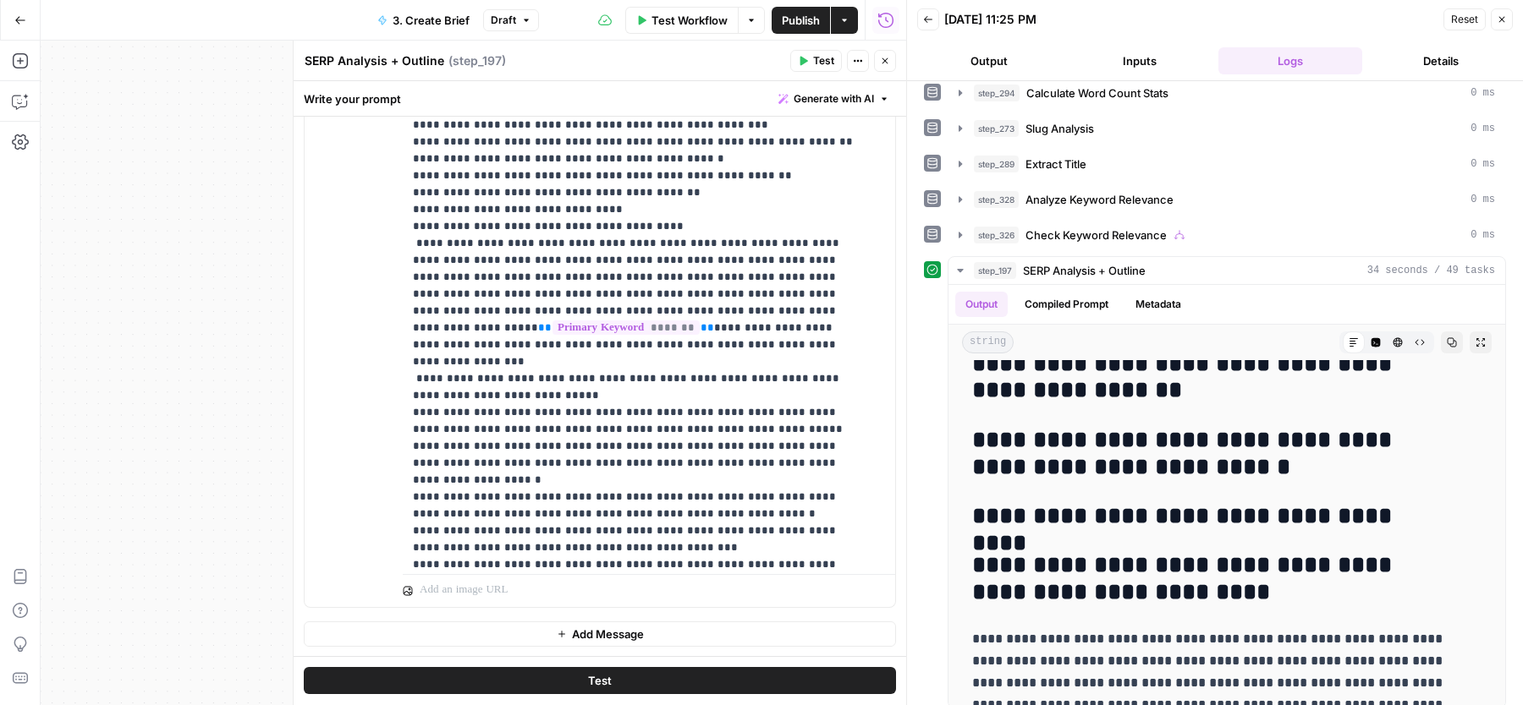
click at [630, 669] on button "Test" at bounding box center [600, 681] width 592 height 27
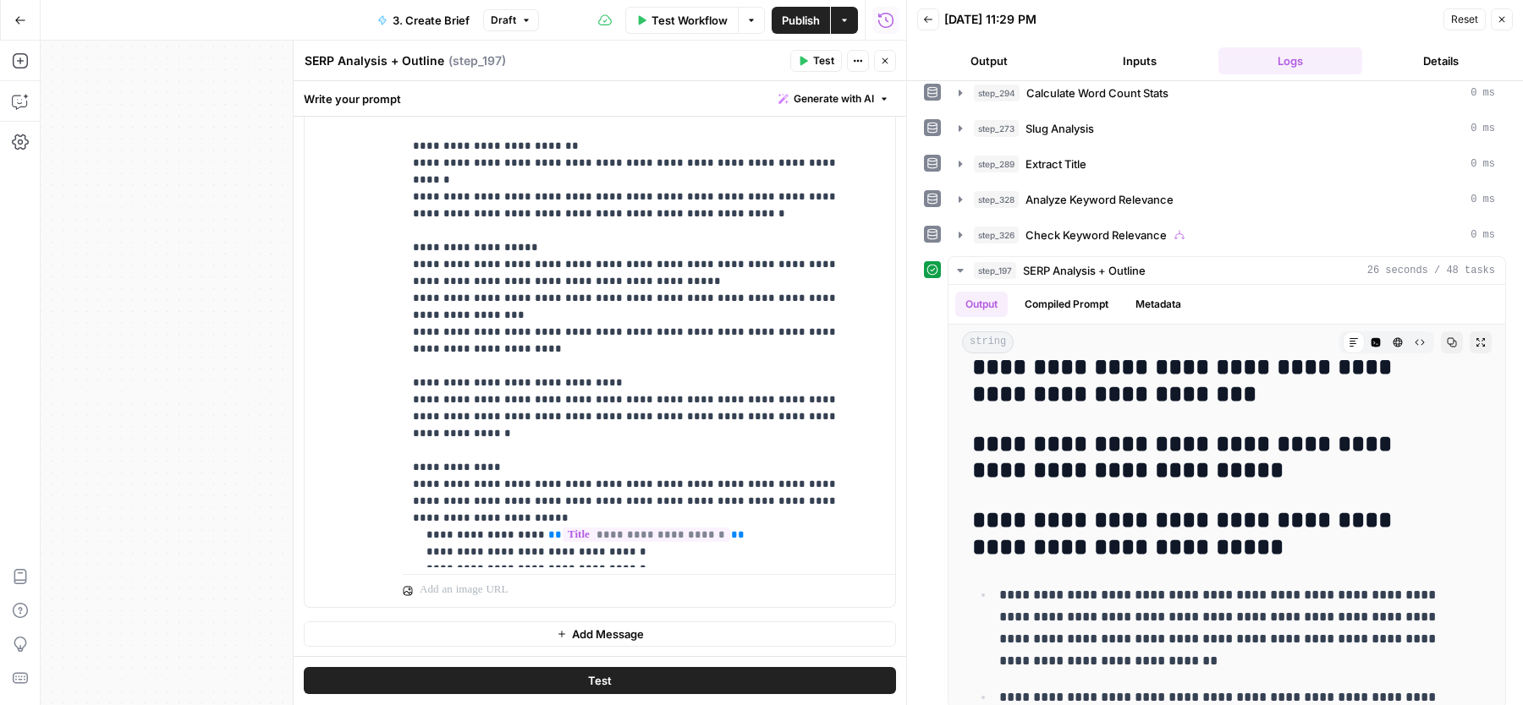
scroll to position [11568, 0]
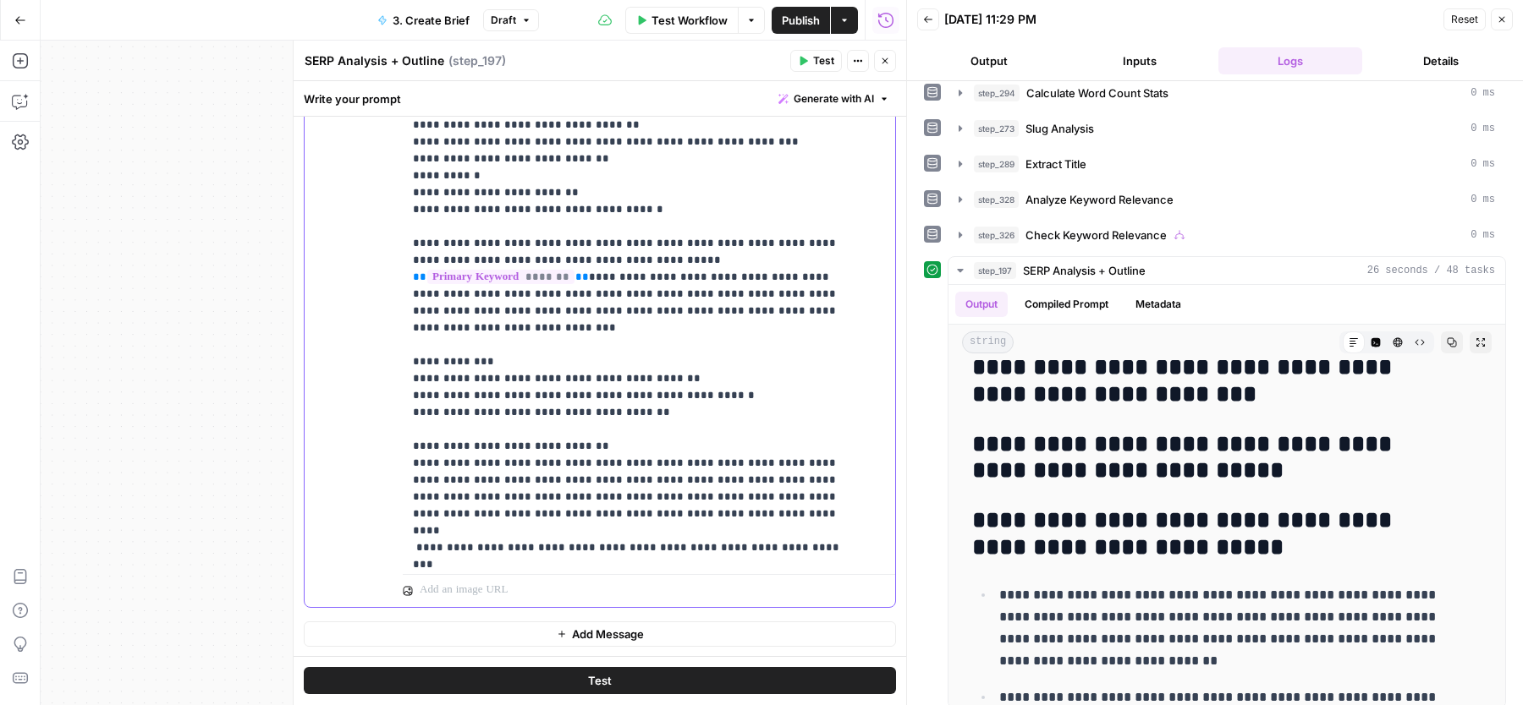
scroll to position [2133, 0]
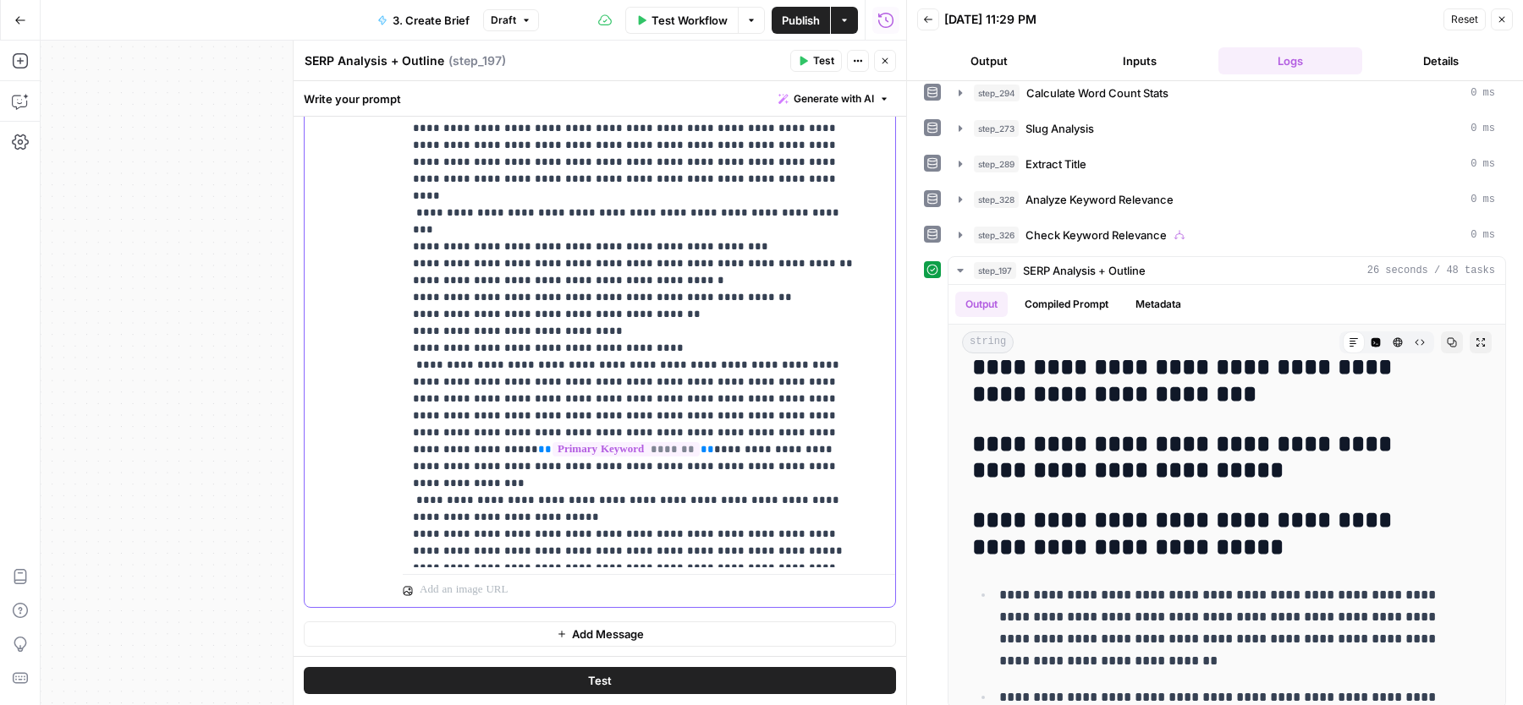
click at [883, 58] on icon "button" at bounding box center [885, 61] width 10 height 10
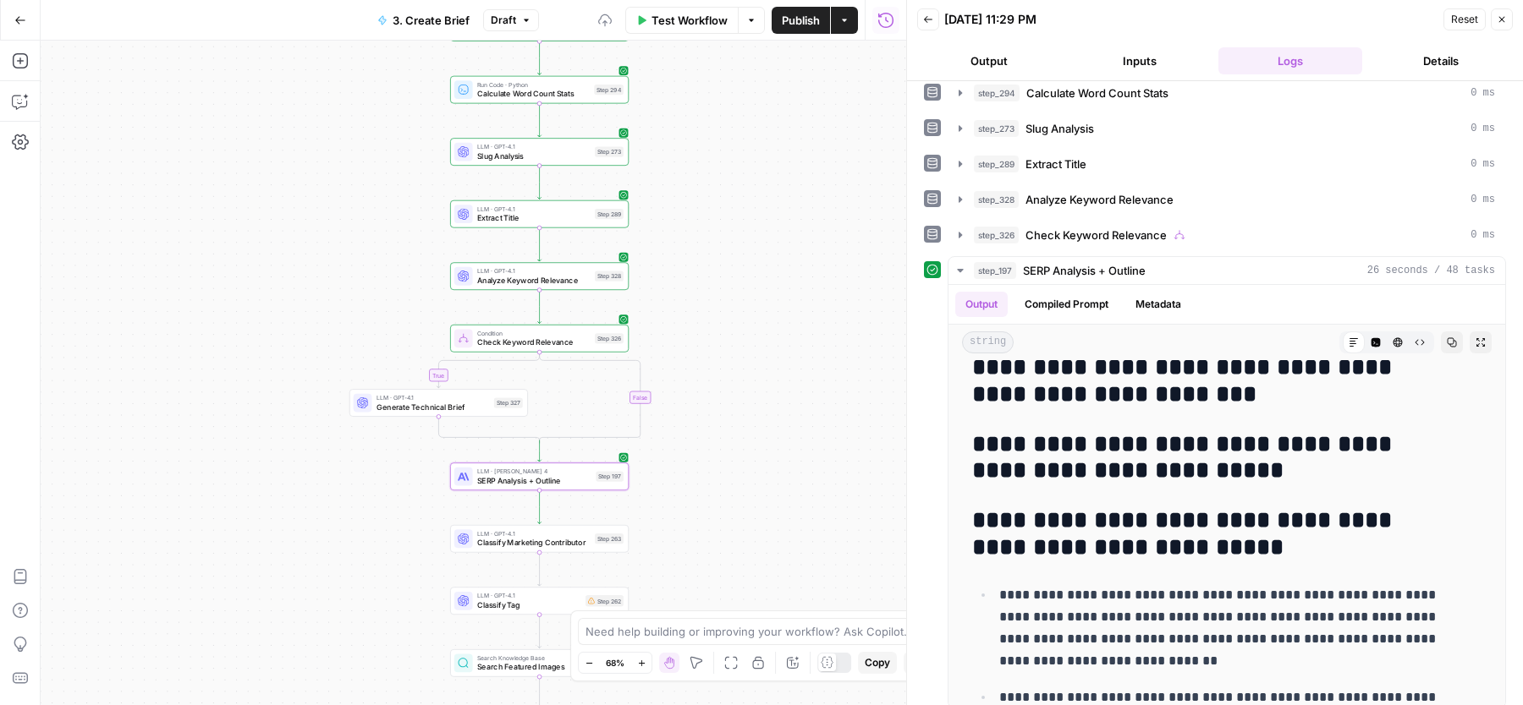
click at [799, 25] on span "Publish" at bounding box center [801, 20] width 38 height 17
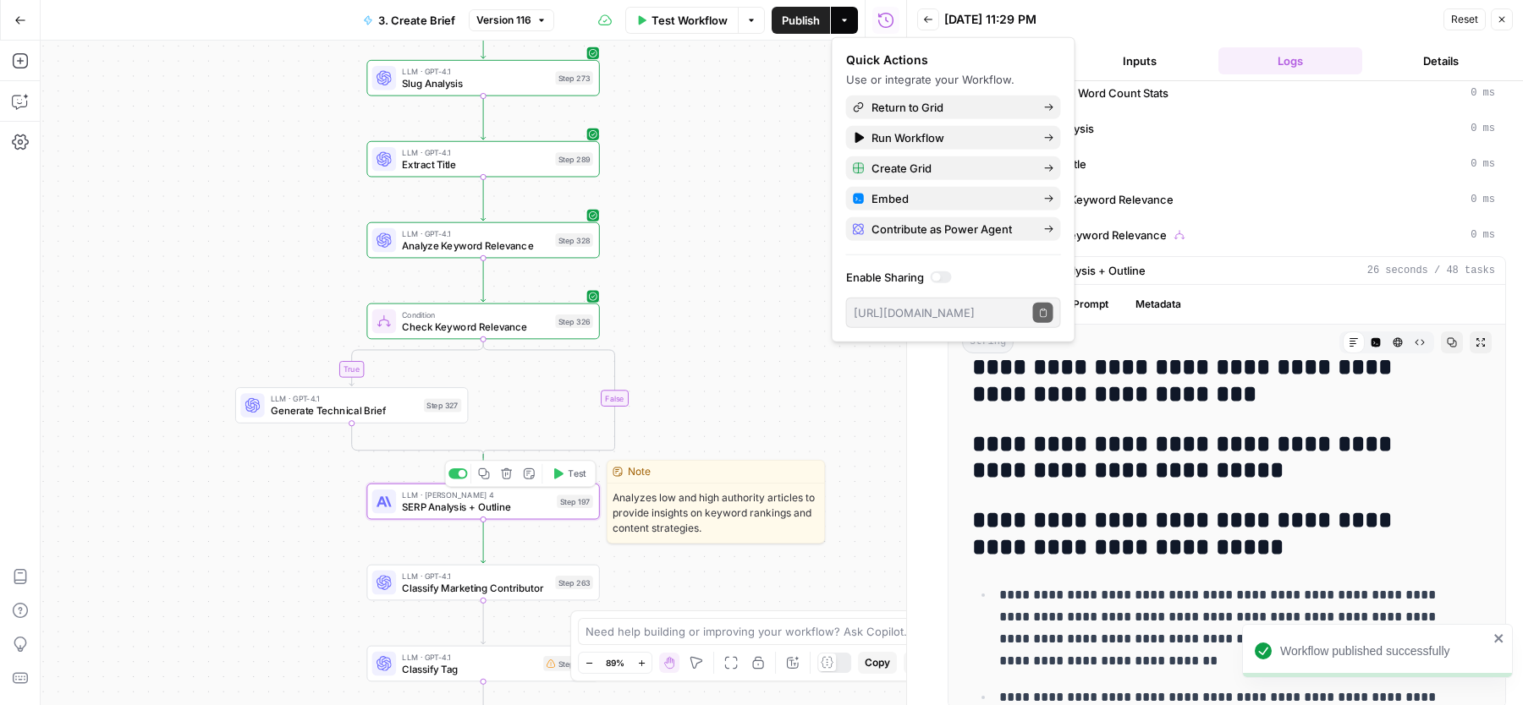
click at [574, 469] on span "Test" at bounding box center [577, 474] width 18 height 14
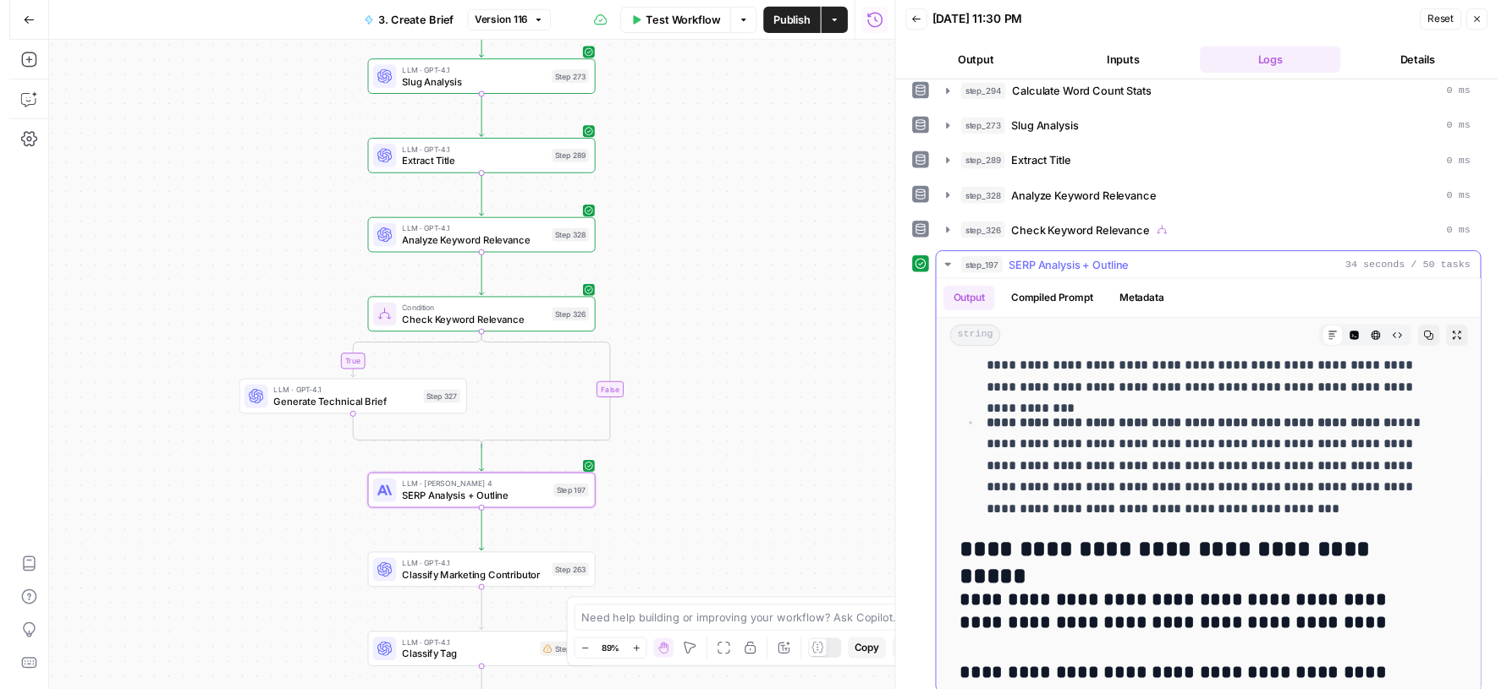
scroll to position [1377, 0]
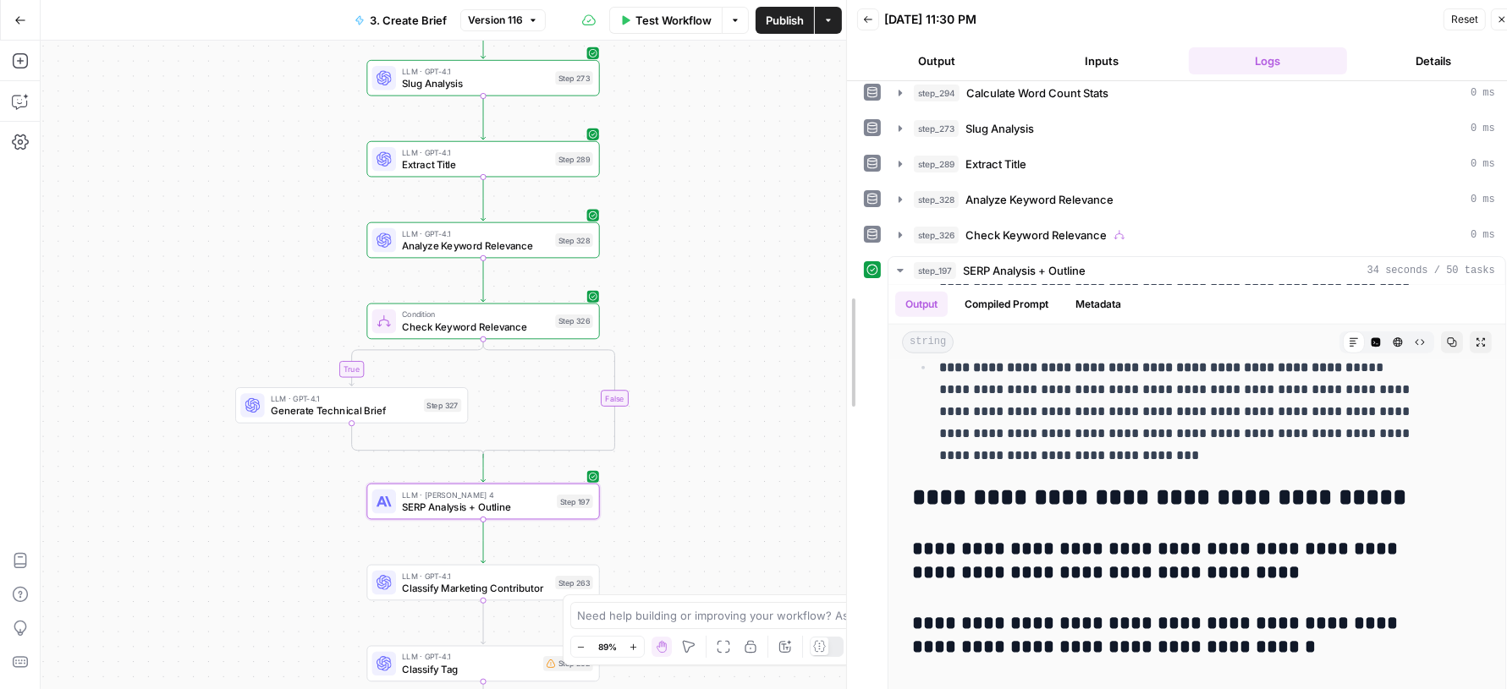
drag, startPoint x: 883, startPoint y: 297, endPoint x: 743, endPoint y: 295, distance: 140.4
click at [743, 297] on body "Wiz New Home Browse Your Data Usage Settings Recent Grids Content Grid Recent W…" at bounding box center [753, 344] width 1507 height 689
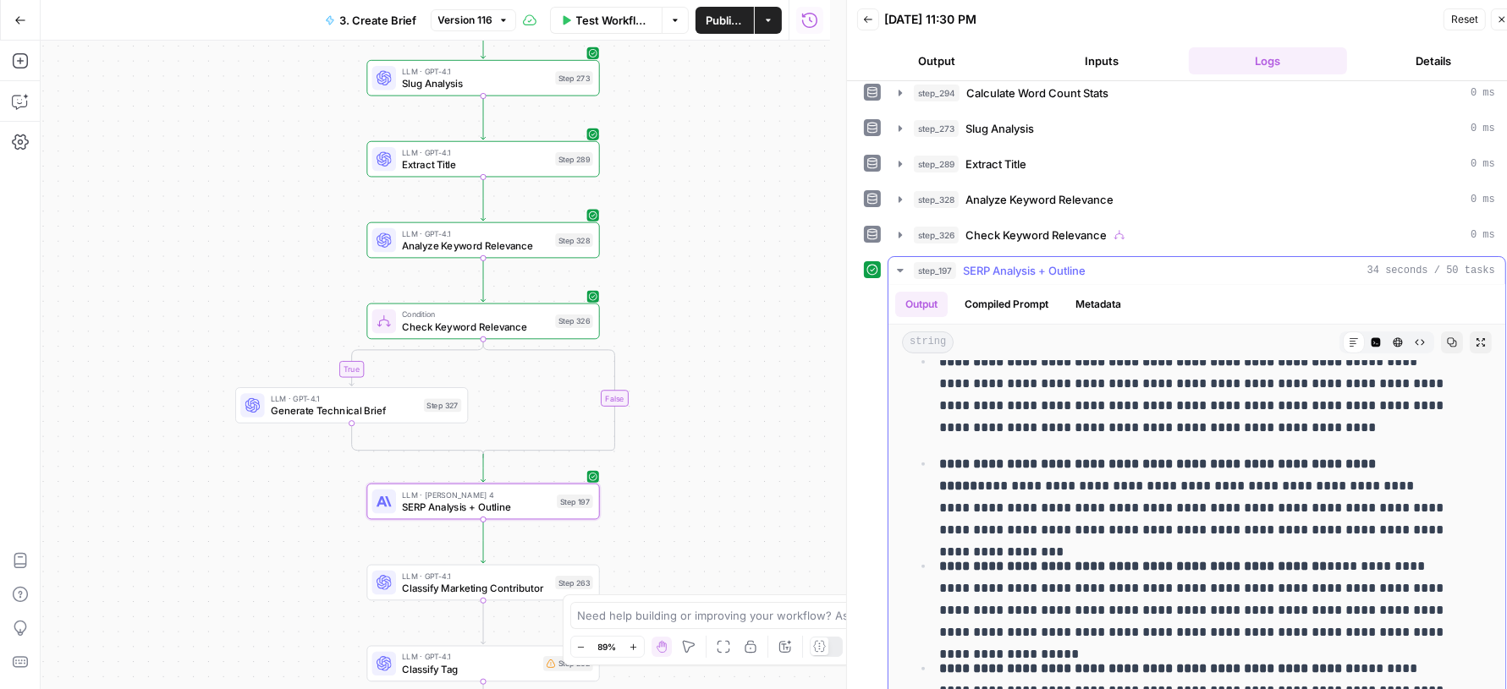
scroll to position [475, 0]
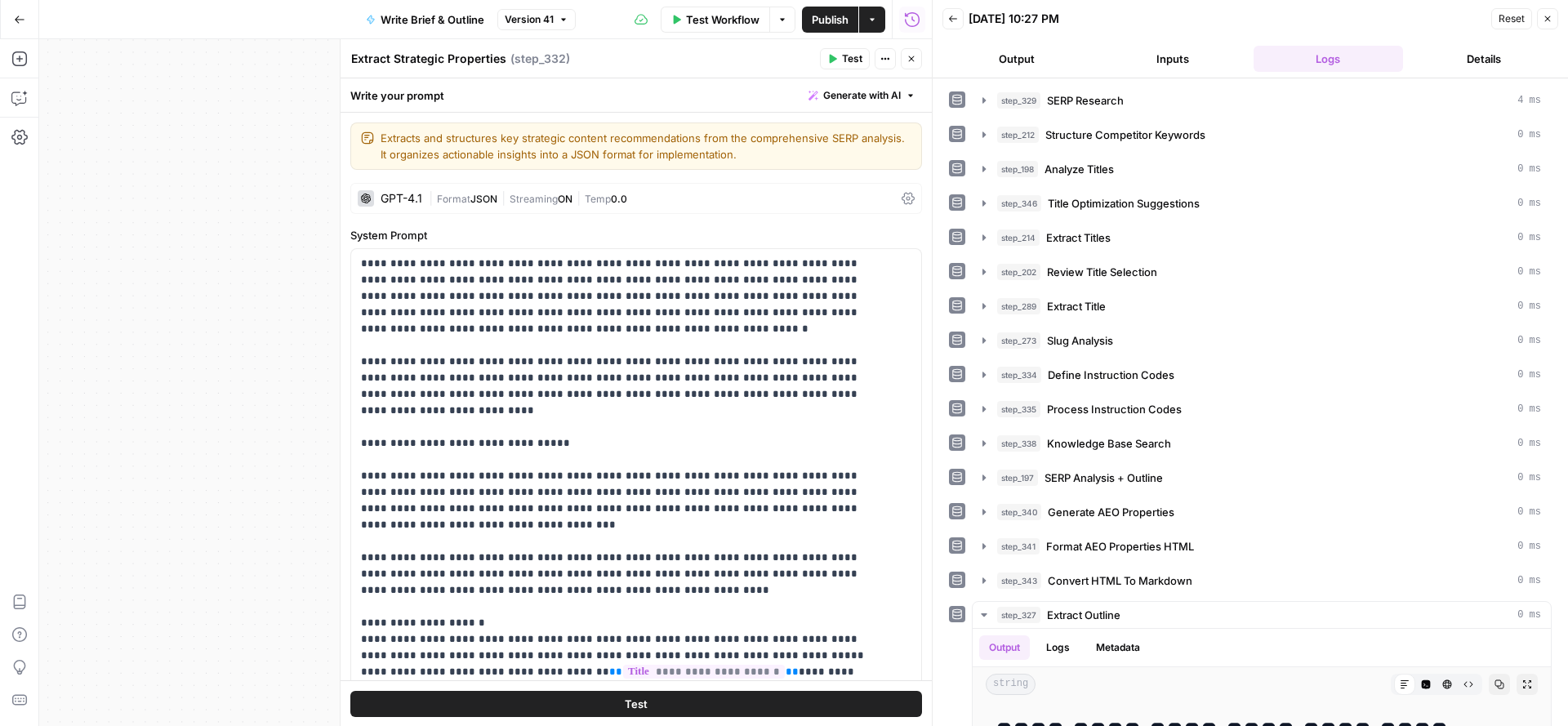
scroll to position [886, 0]
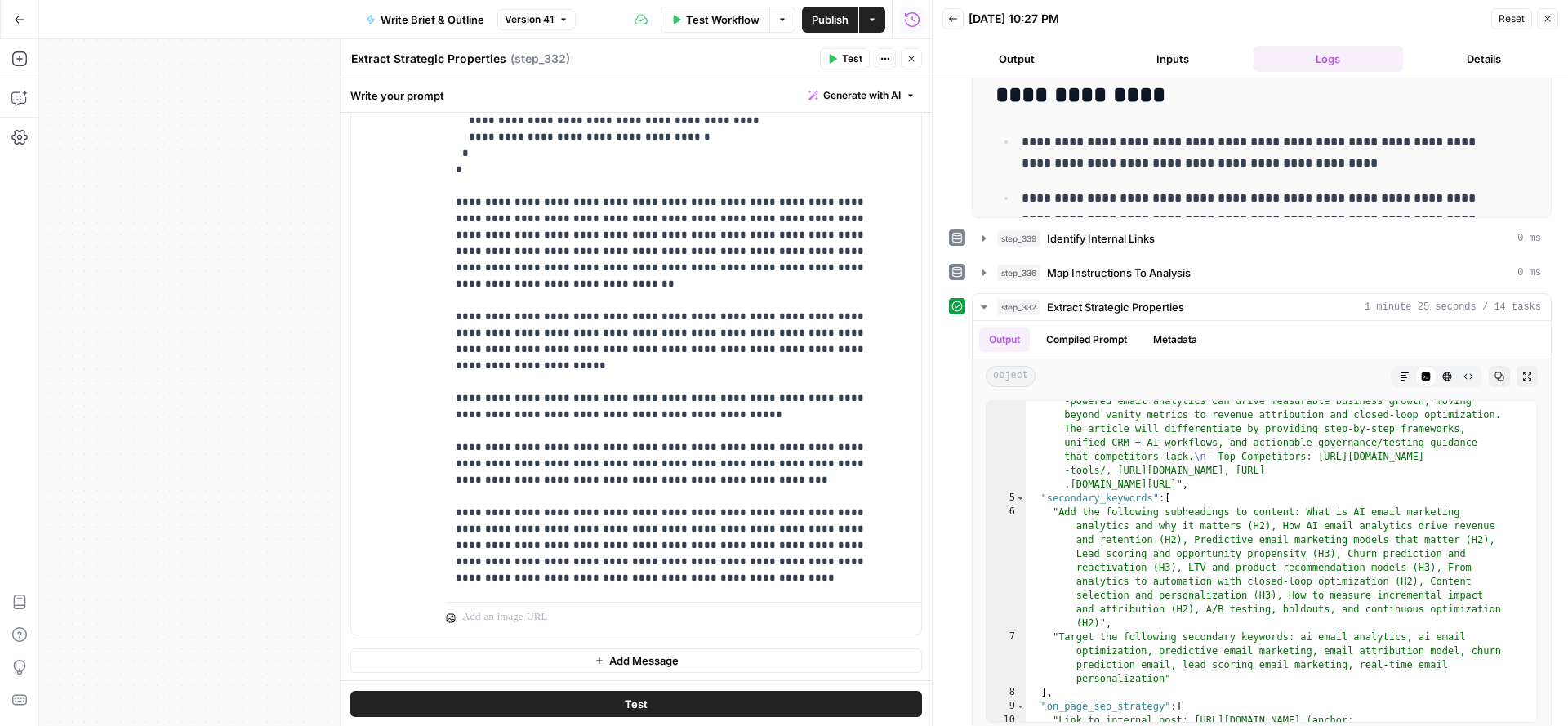
click at [909, 66] on button "Close" at bounding box center [911, 59] width 21 height 21
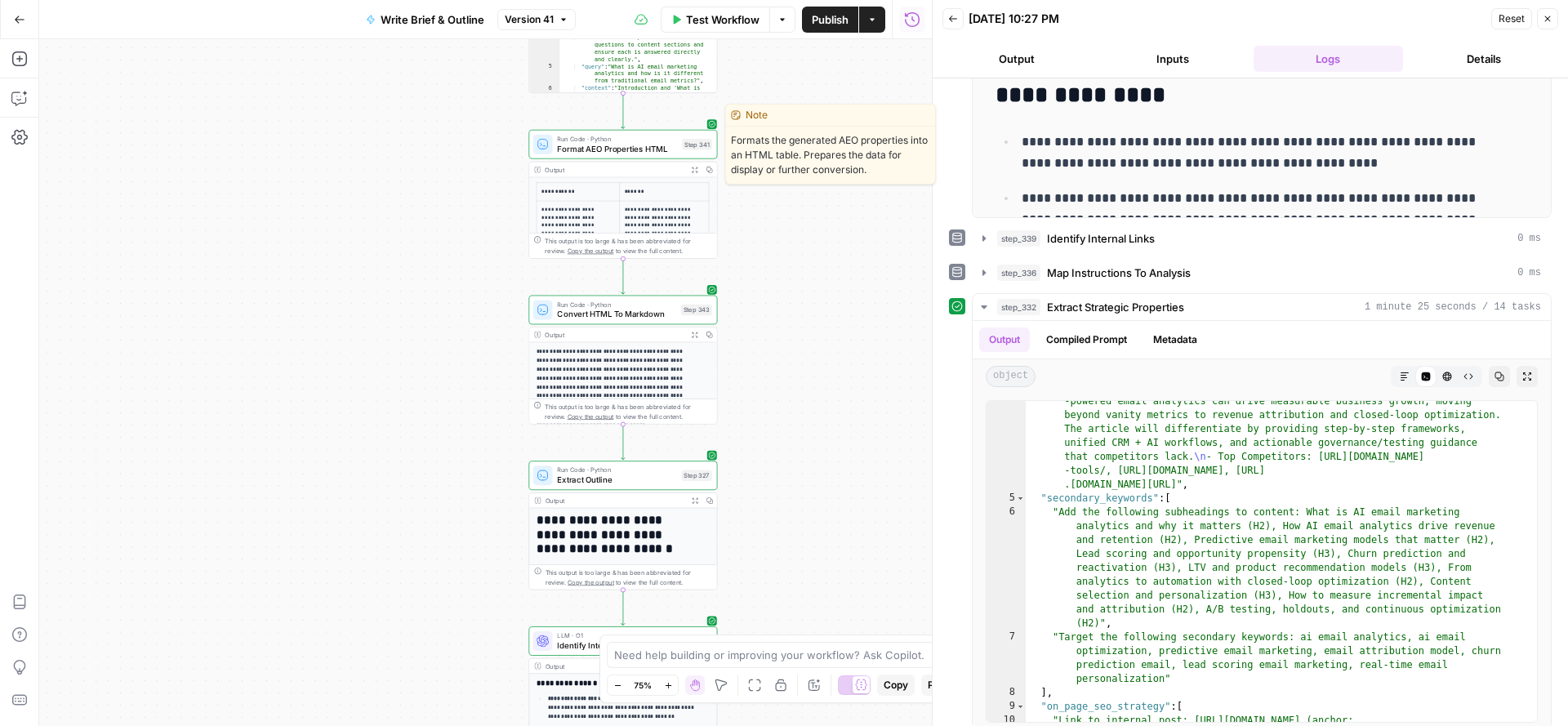
click at [655, 147] on span "Format AEO Properties HTML" at bounding box center [617, 148] width 120 height 13
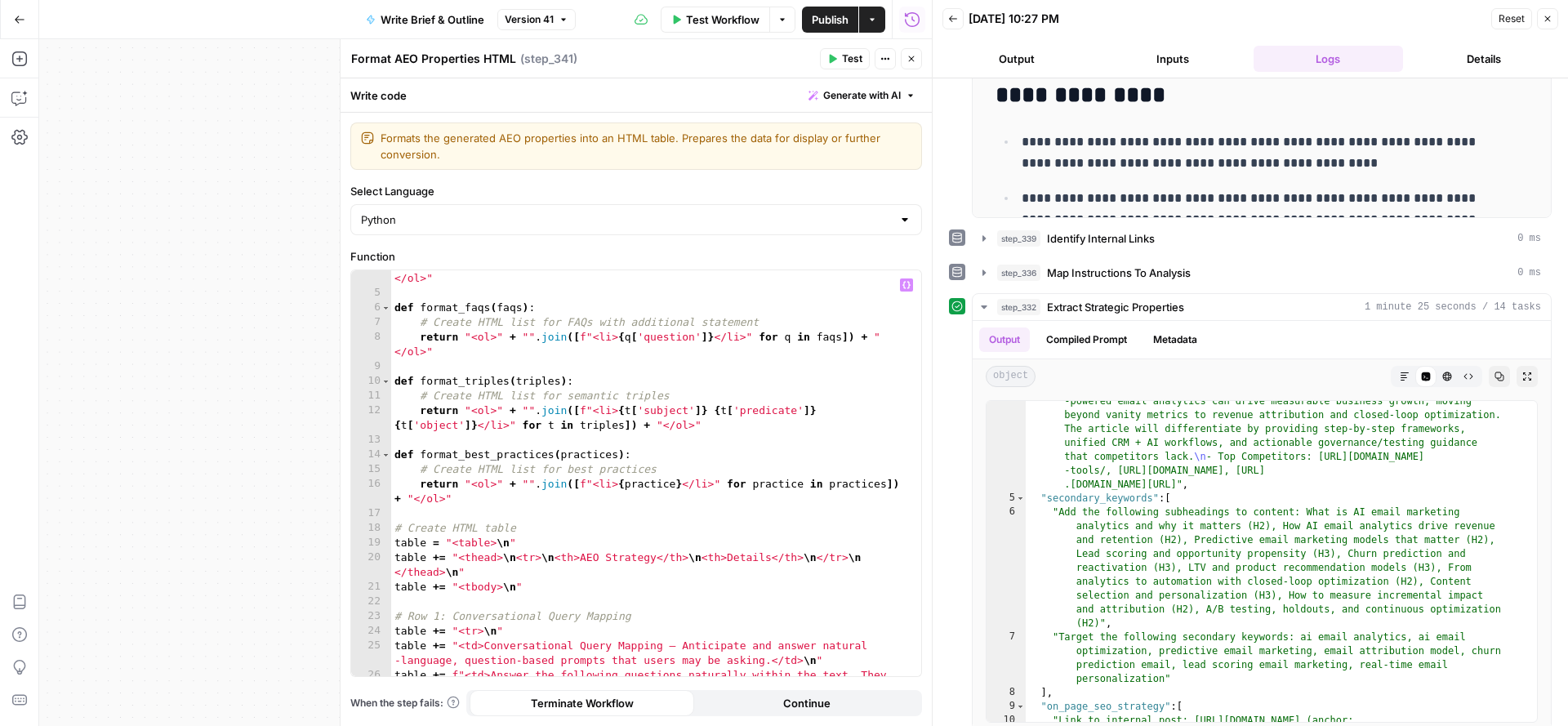
scroll to position [58, 0]
click at [911, 61] on icon "button" at bounding box center [911, 59] width 10 height 10
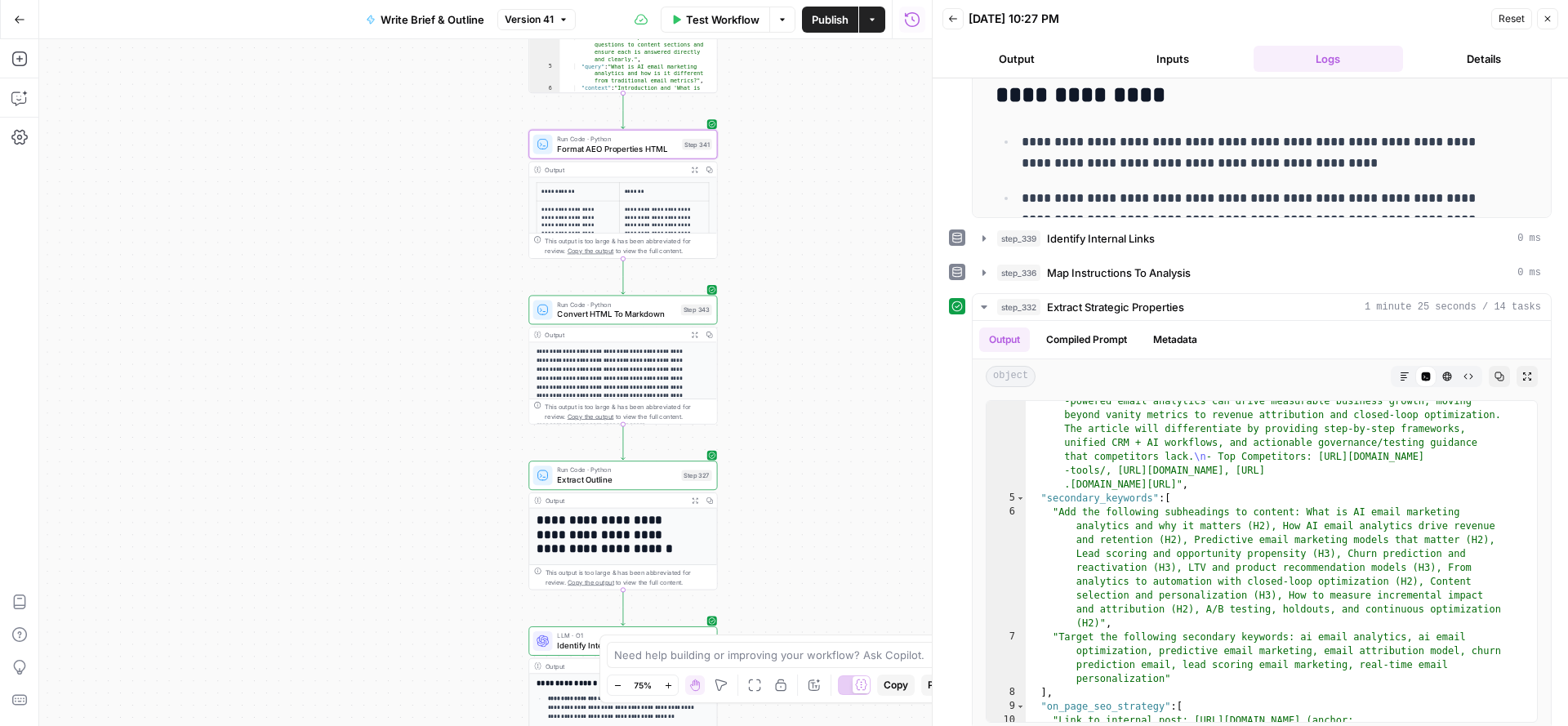
click at [621, 313] on span "Convert HTML To Markdown" at bounding box center [616, 314] width 119 height 13
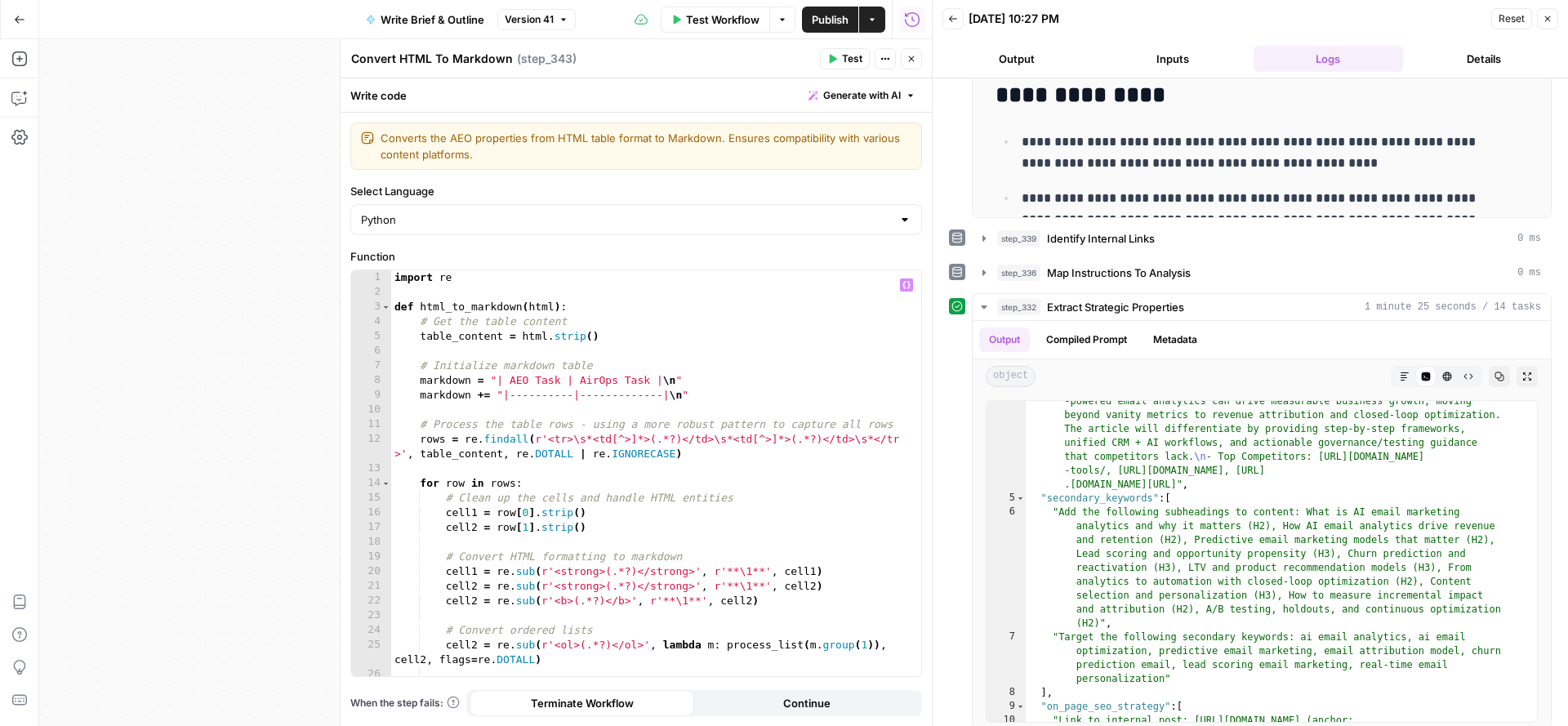
click at [543, 379] on div "import re def html_to_markdown ( html ) : # Get the table content table_content…" at bounding box center [648, 489] width 515 height 437
drag, startPoint x: 605, startPoint y: 381, endPoint x: 673, endPoint y: 381, distance: 68.0
click at [673, 381] on div "import re def html_to_markdown ( html ) : # Get the table content table_content…" at bounding box center [648, 489] width 515 height 437
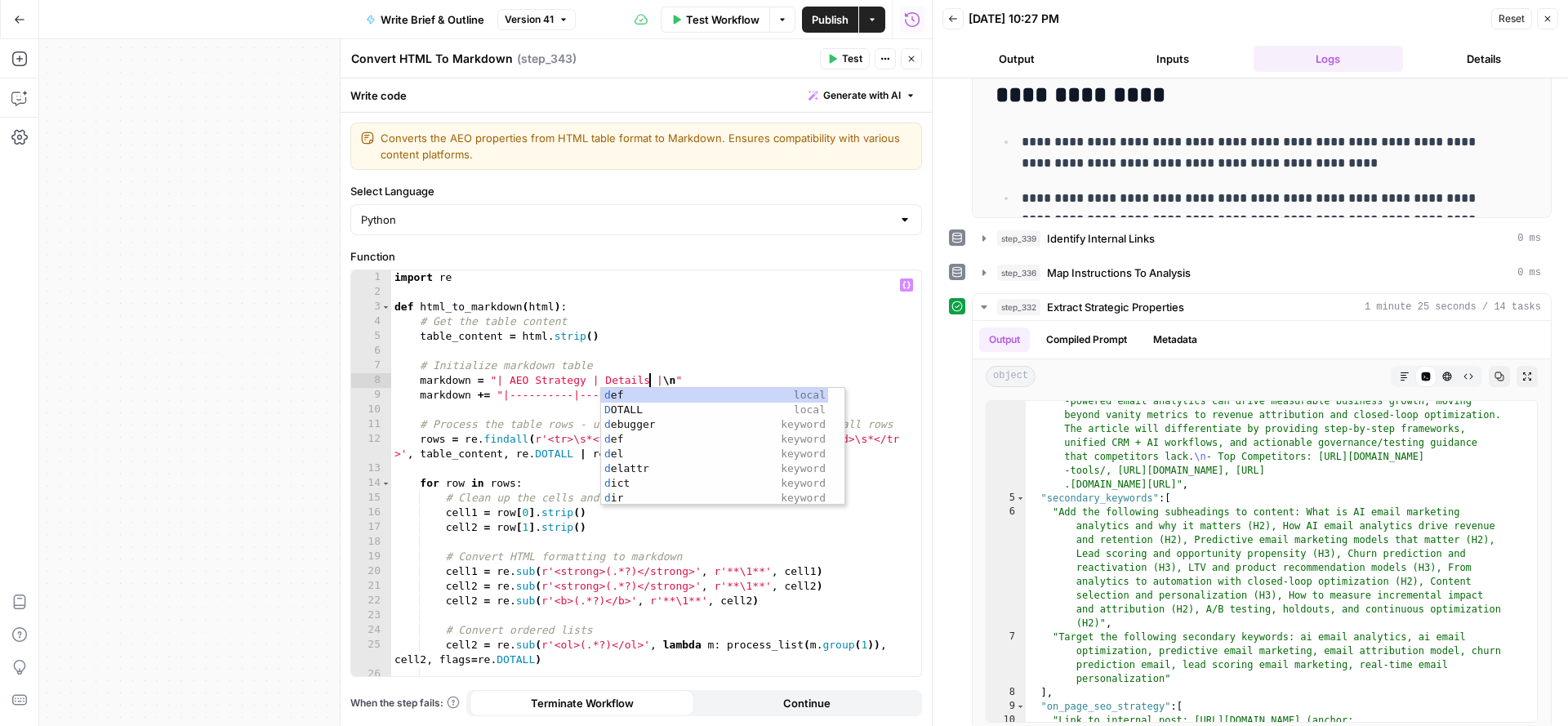
scroll to position [0, 19]
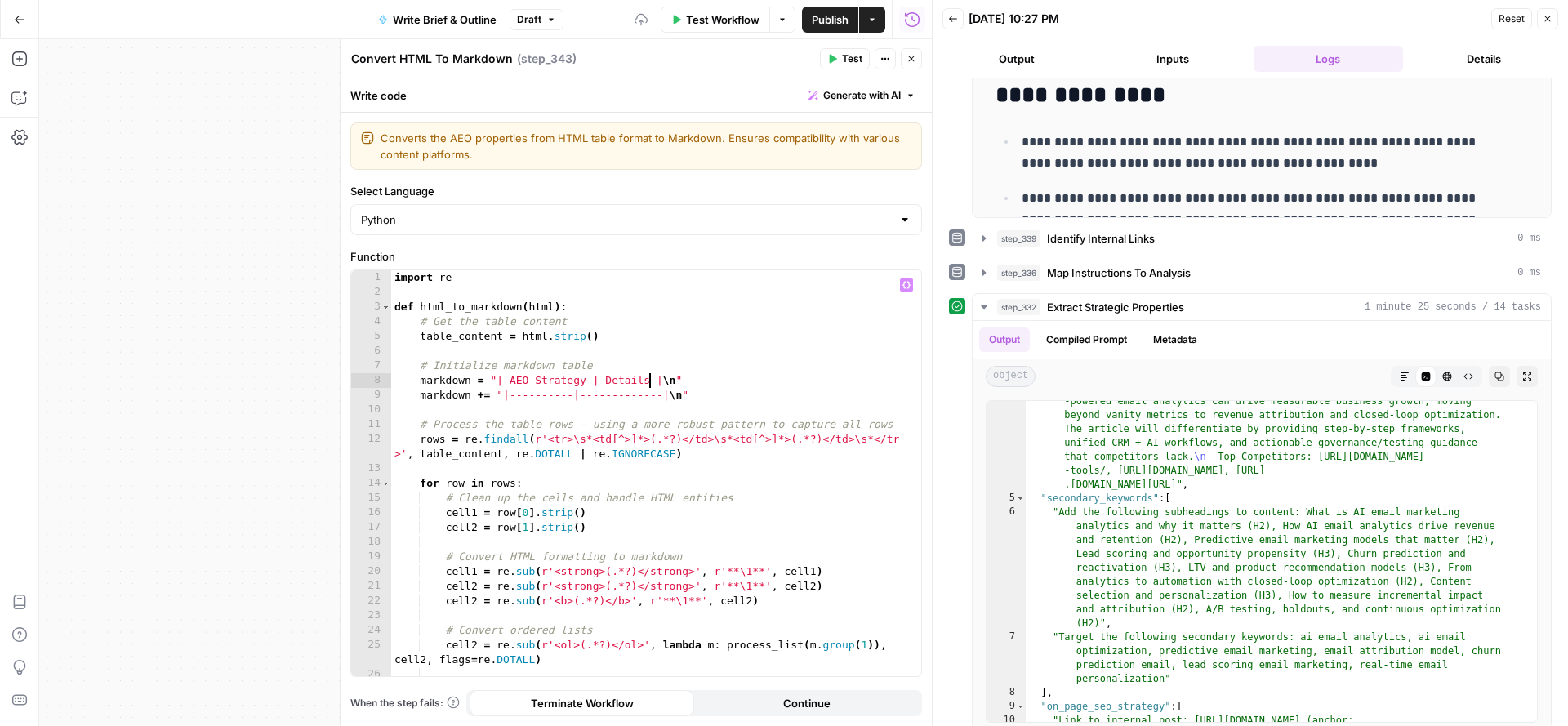
type textarea "**********"
click at [909, 65] on button "Close" at bounding box center [911, 59] width 21 height 21
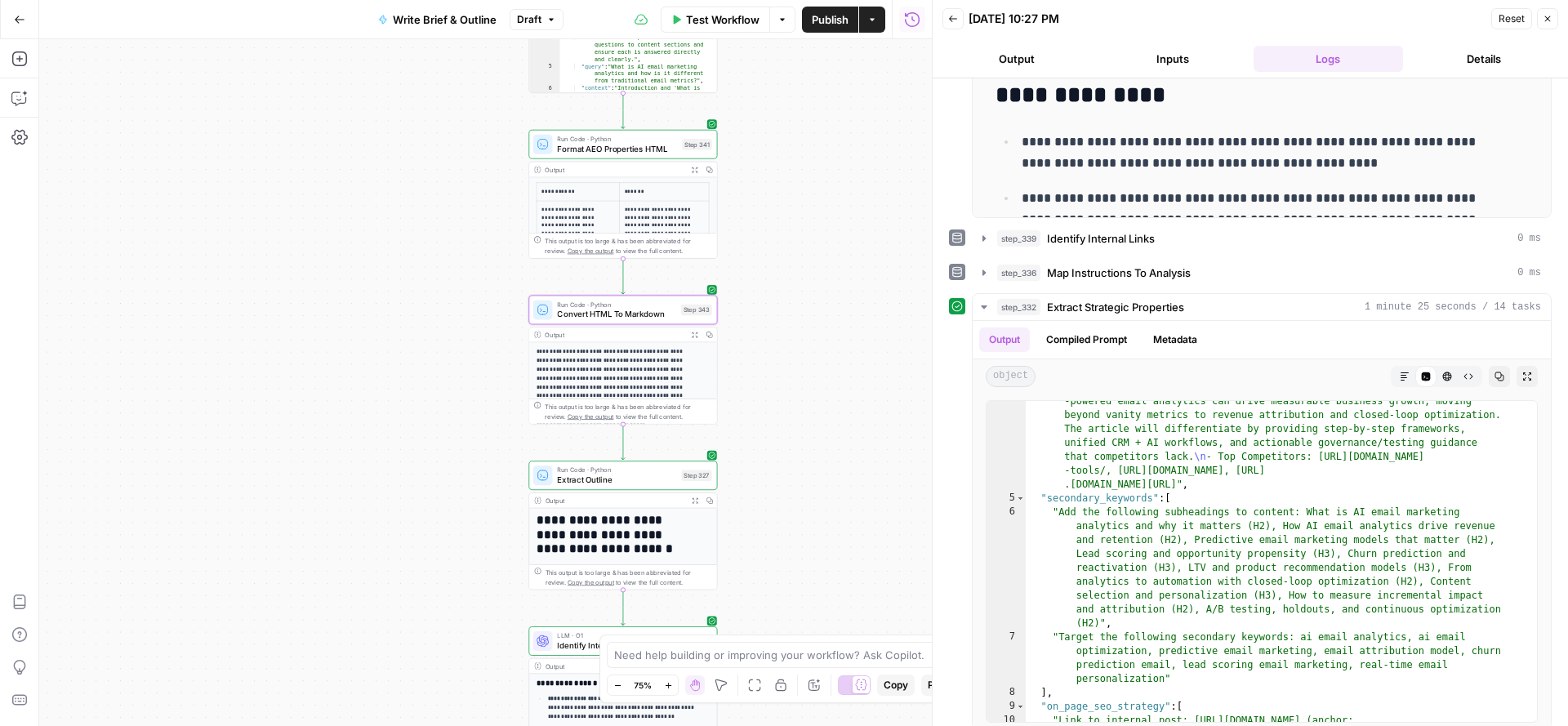
click at [823, 20] on span "Publish" at bounding box center [830, 19] width 37 height 16
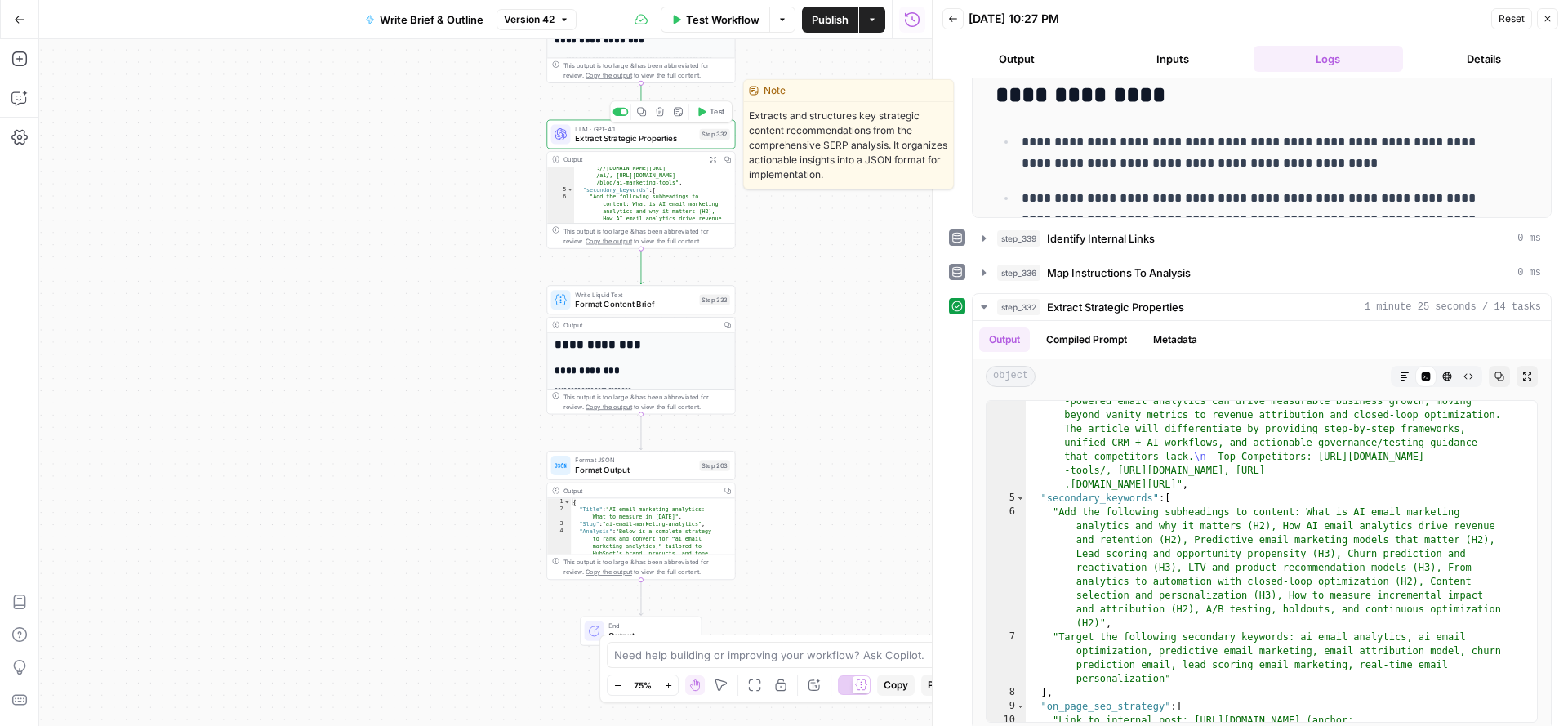
click at [647, 138] on span "Extract Strategic Properties" at bounding box center [634, 138] width 119 height 13
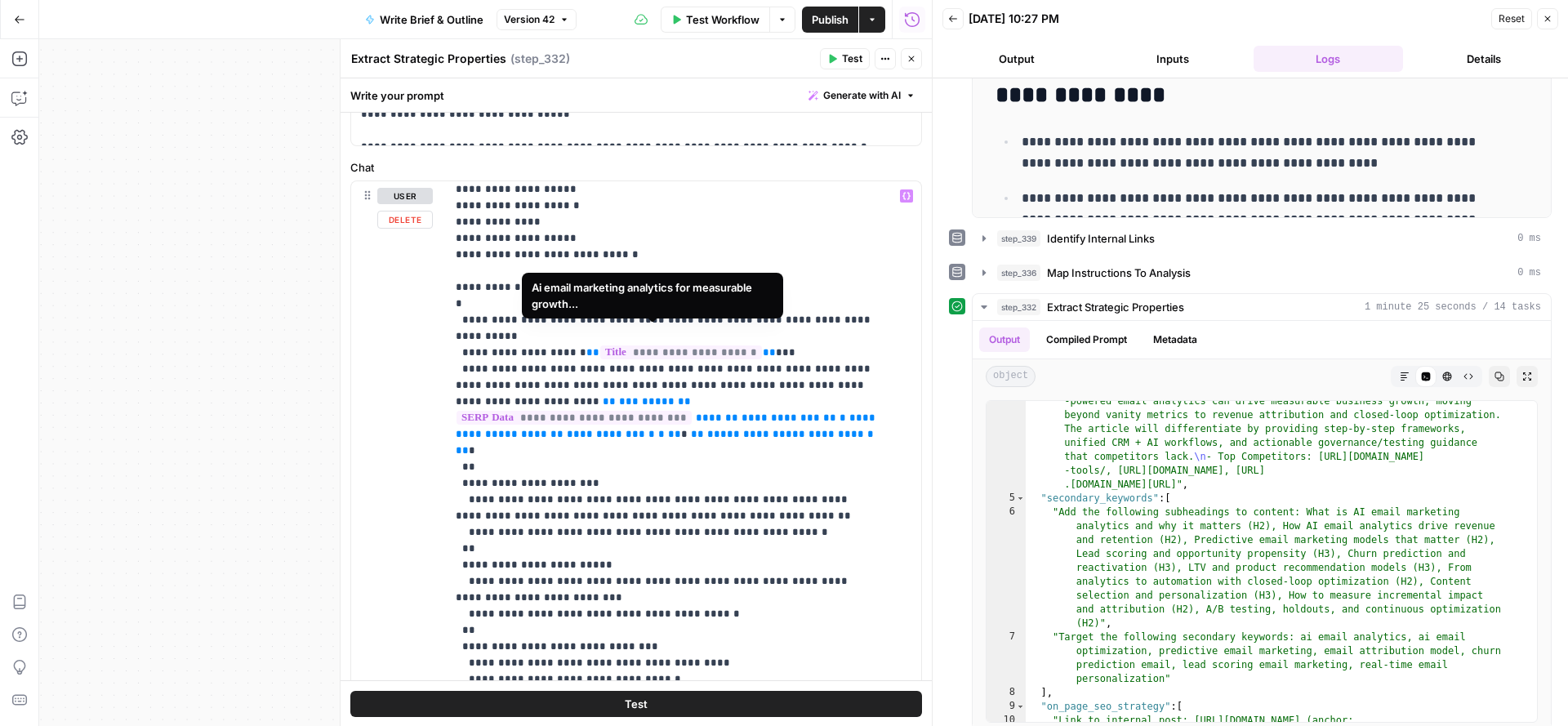
scroll to position [209, 0]
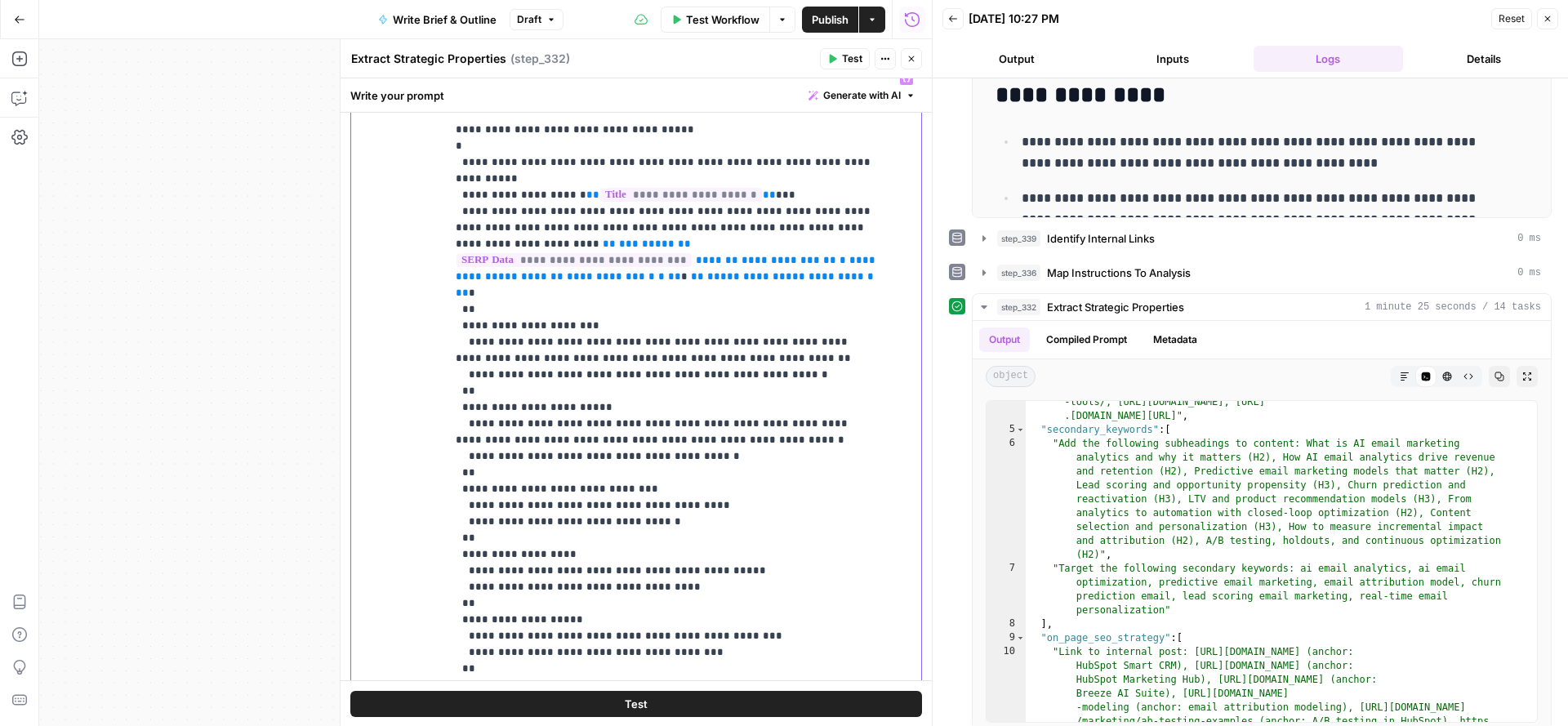
scroll to position [897, 0]
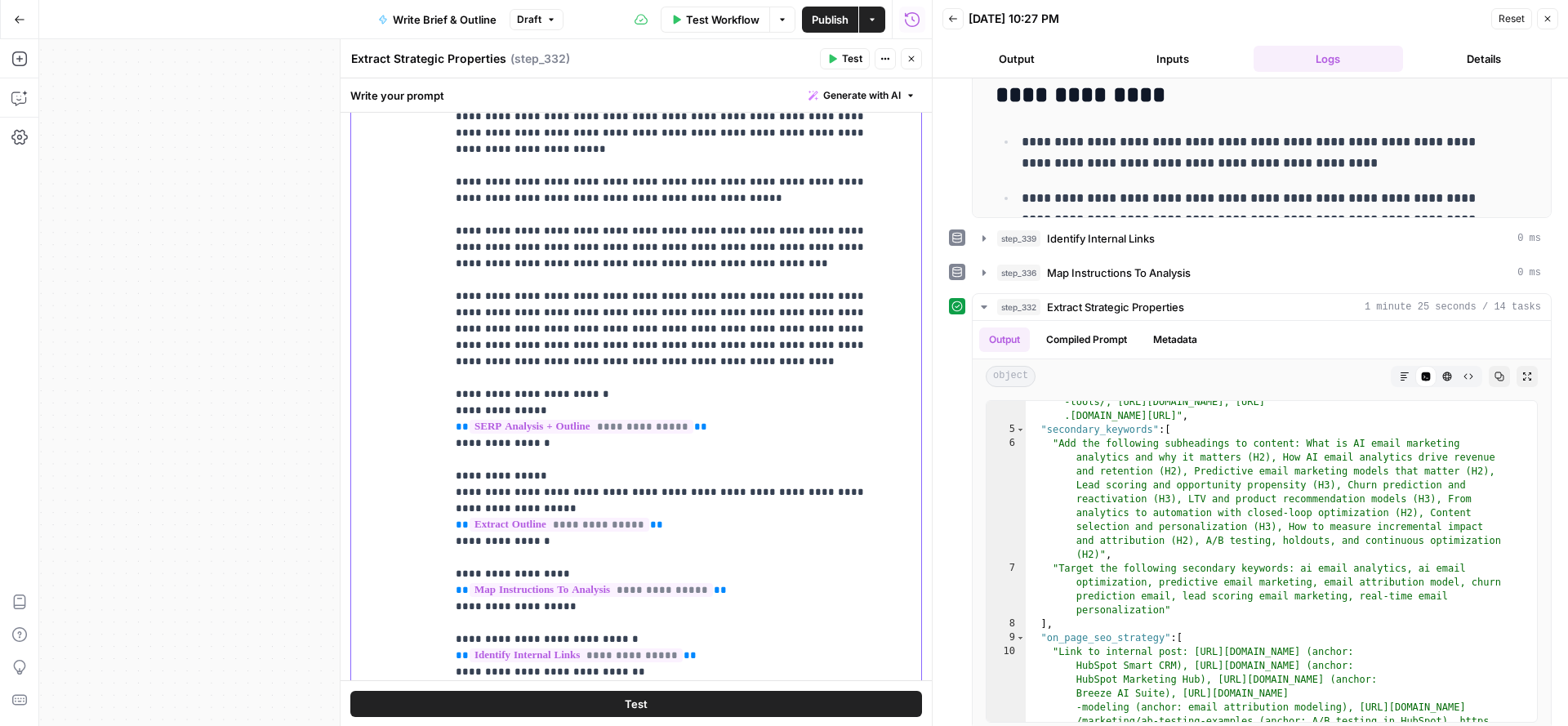
scroll to position [1189, 0]
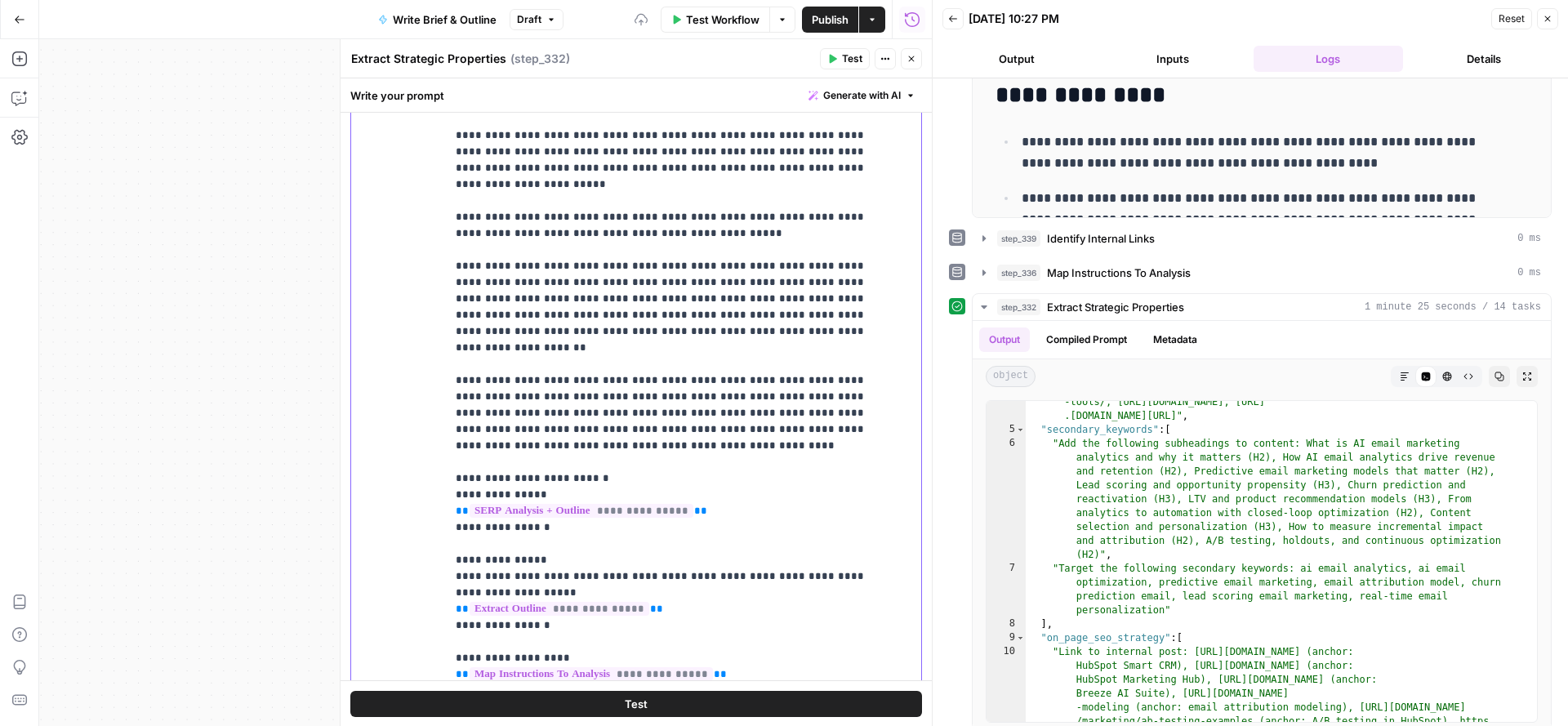
click at [837, 59] on icon "button" at bounding box center [833, 59] width 8 height 9
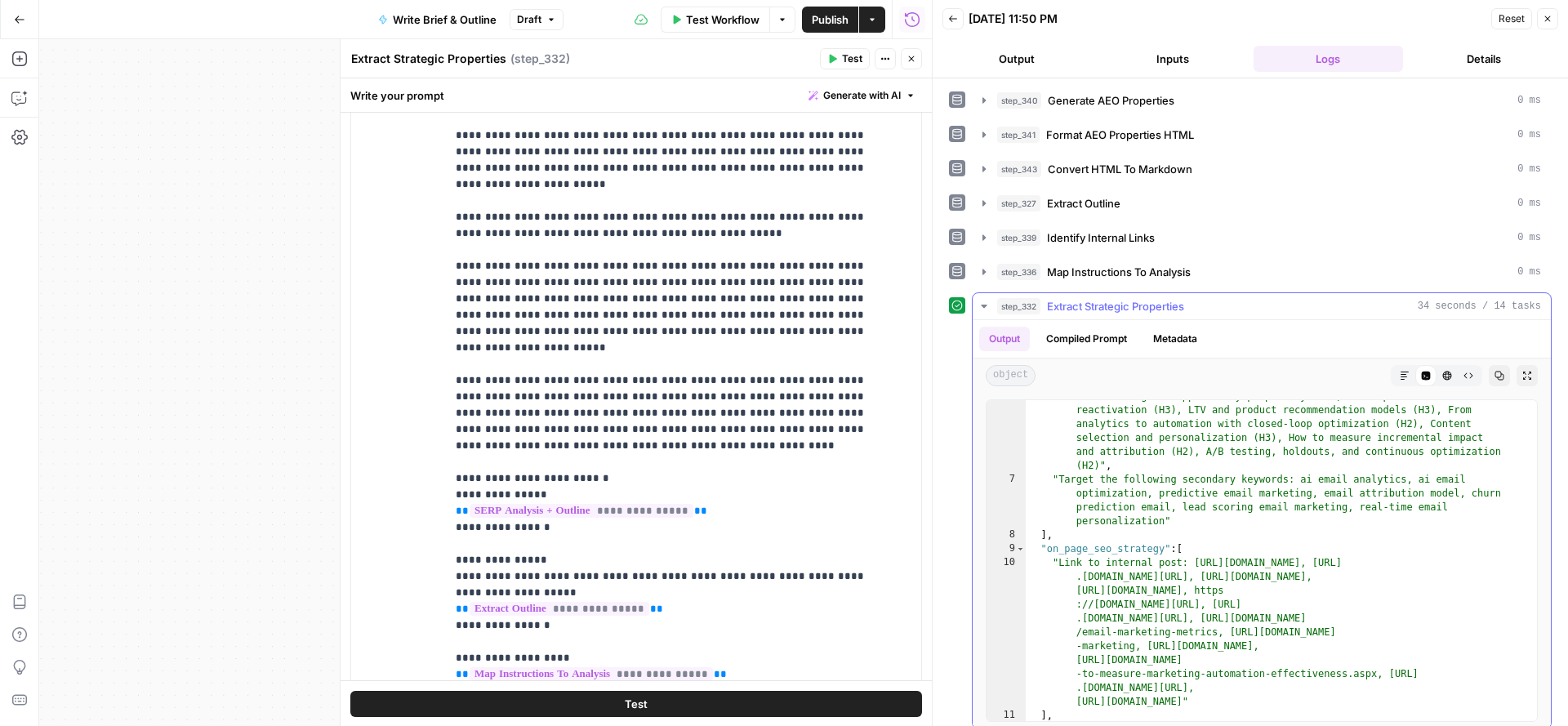
scroll to position [246, 0]
click at [1397, 365] on button "Markdown" at bounding box center [1405, 376] width 21 height 21
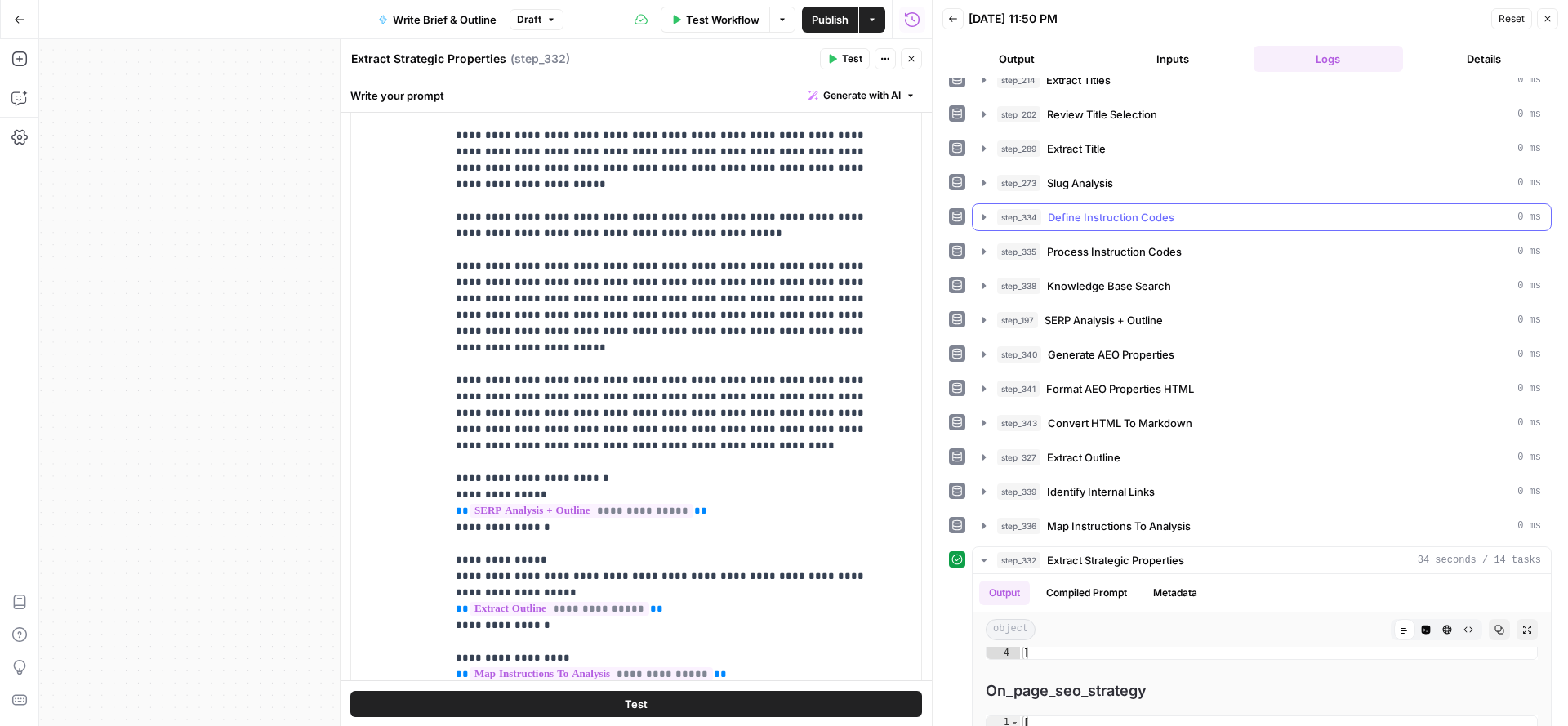
scroll to position [154, 0]
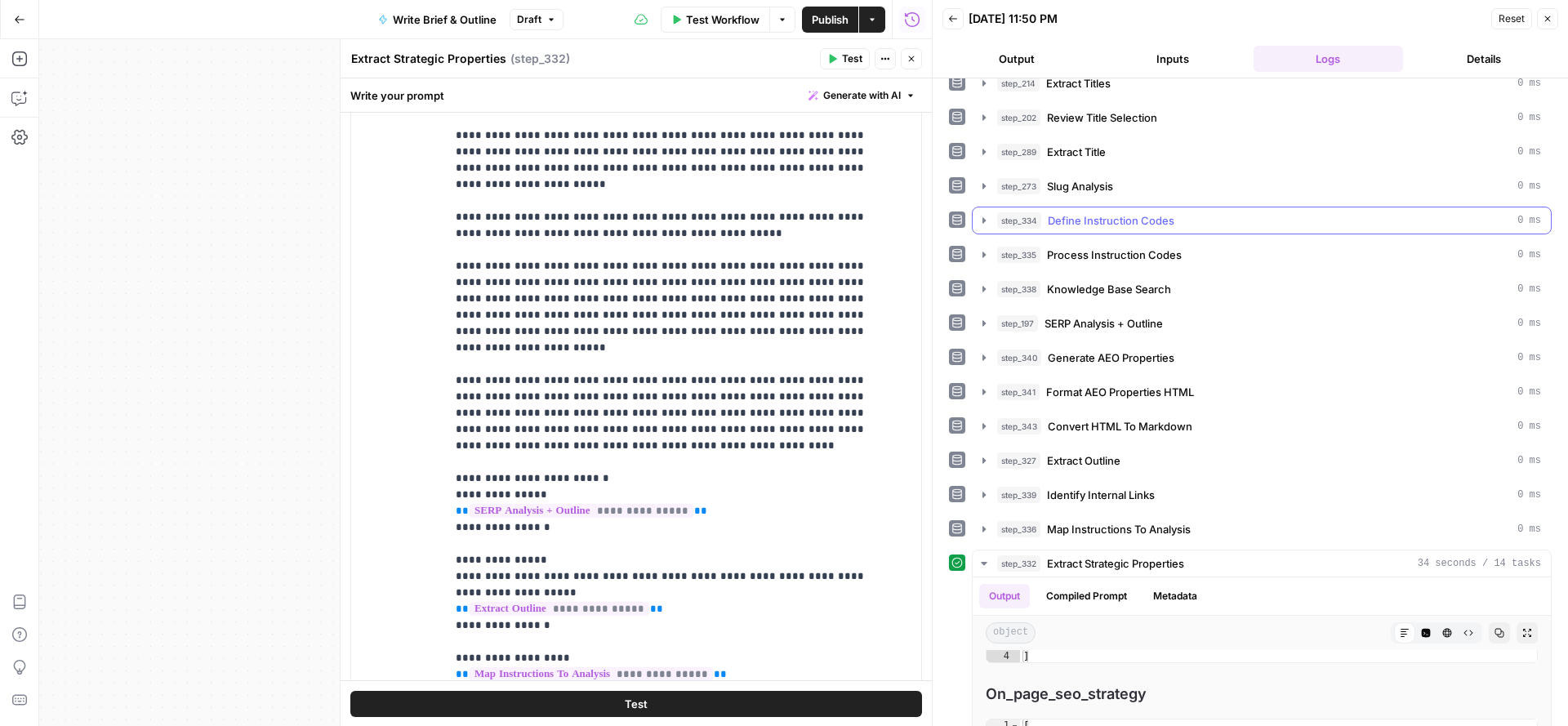
click at [1135, 246] on span "Process Instruction Codes" at bounding box center [1114, 254] width 135 height 16
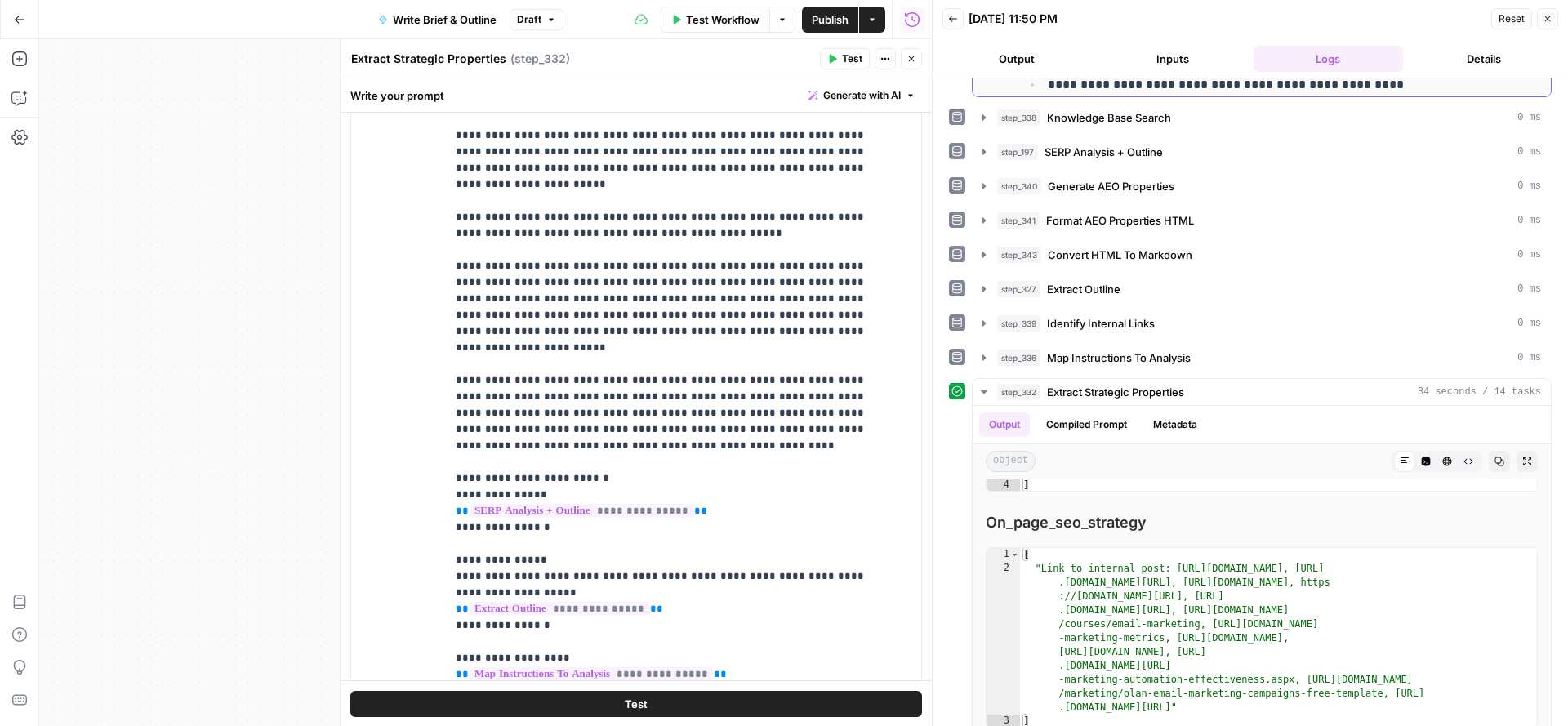
scroll to position [820, 0]
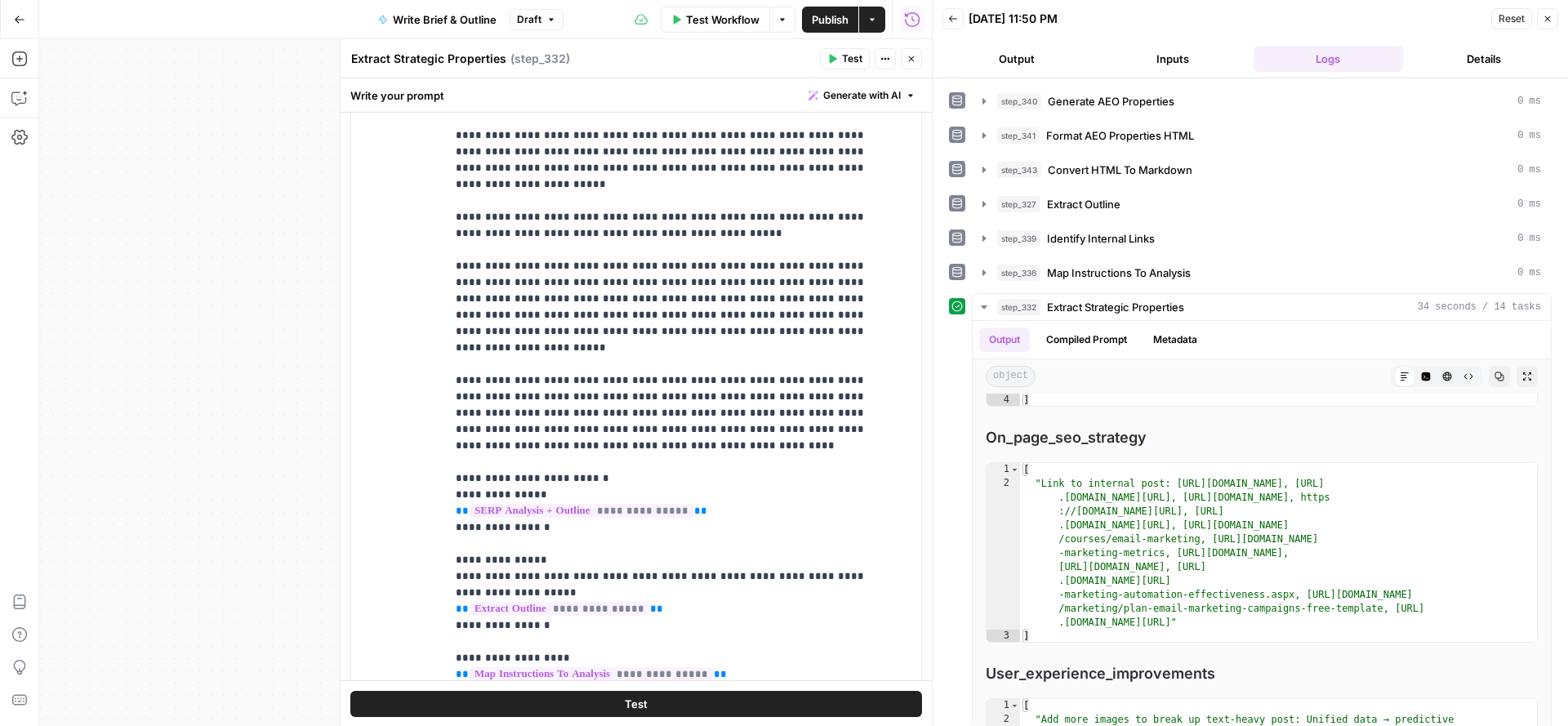
drag, startPoint x: 910, startPoint y: 67, endPoint x: 820, endPoint y: 22, distance: 100.6
click at [910, 67] on button "Close" at bounding box center [911, 59] width 21 height 21
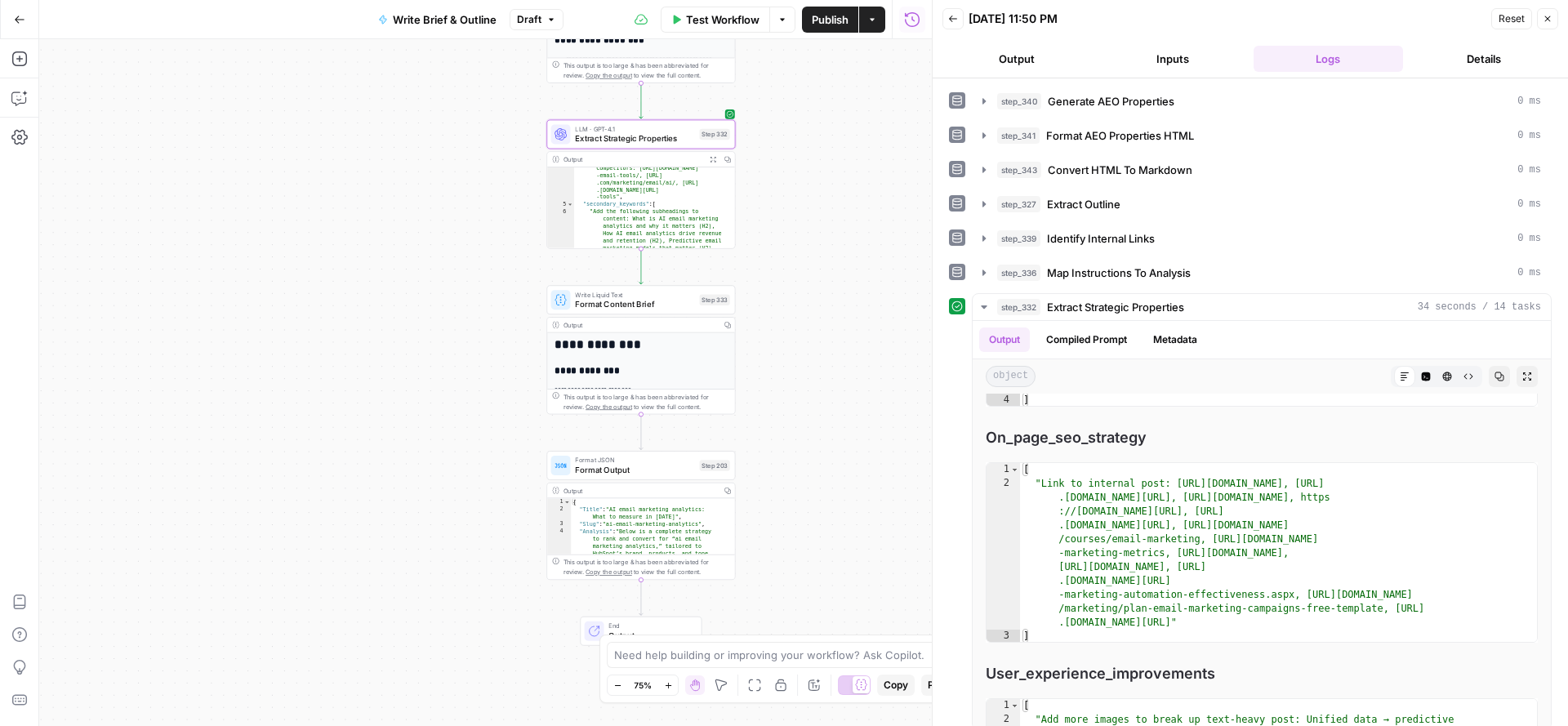
click at [821, 19] on span "Publish" at bounding box center [830, 19] width 37 height 16
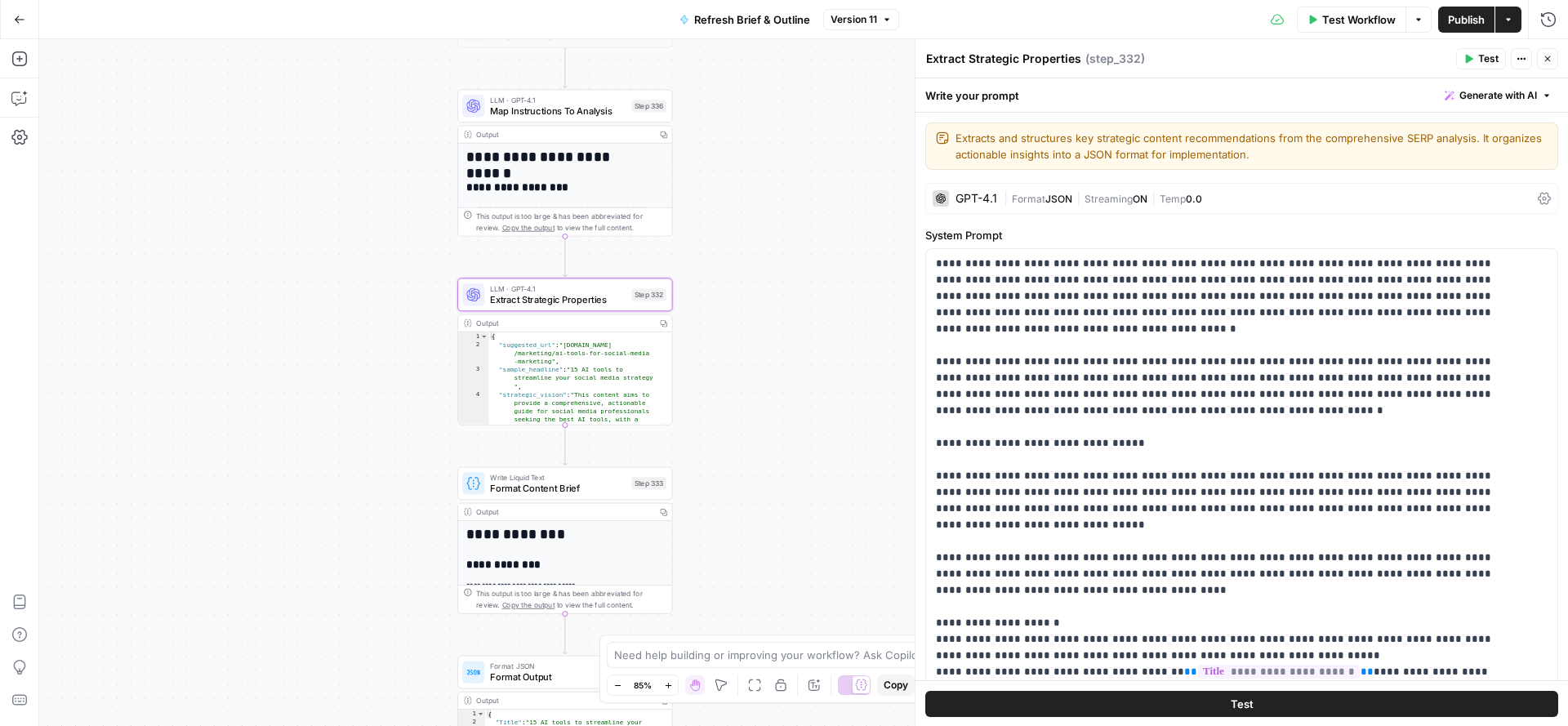
scroll to position [459, 0]
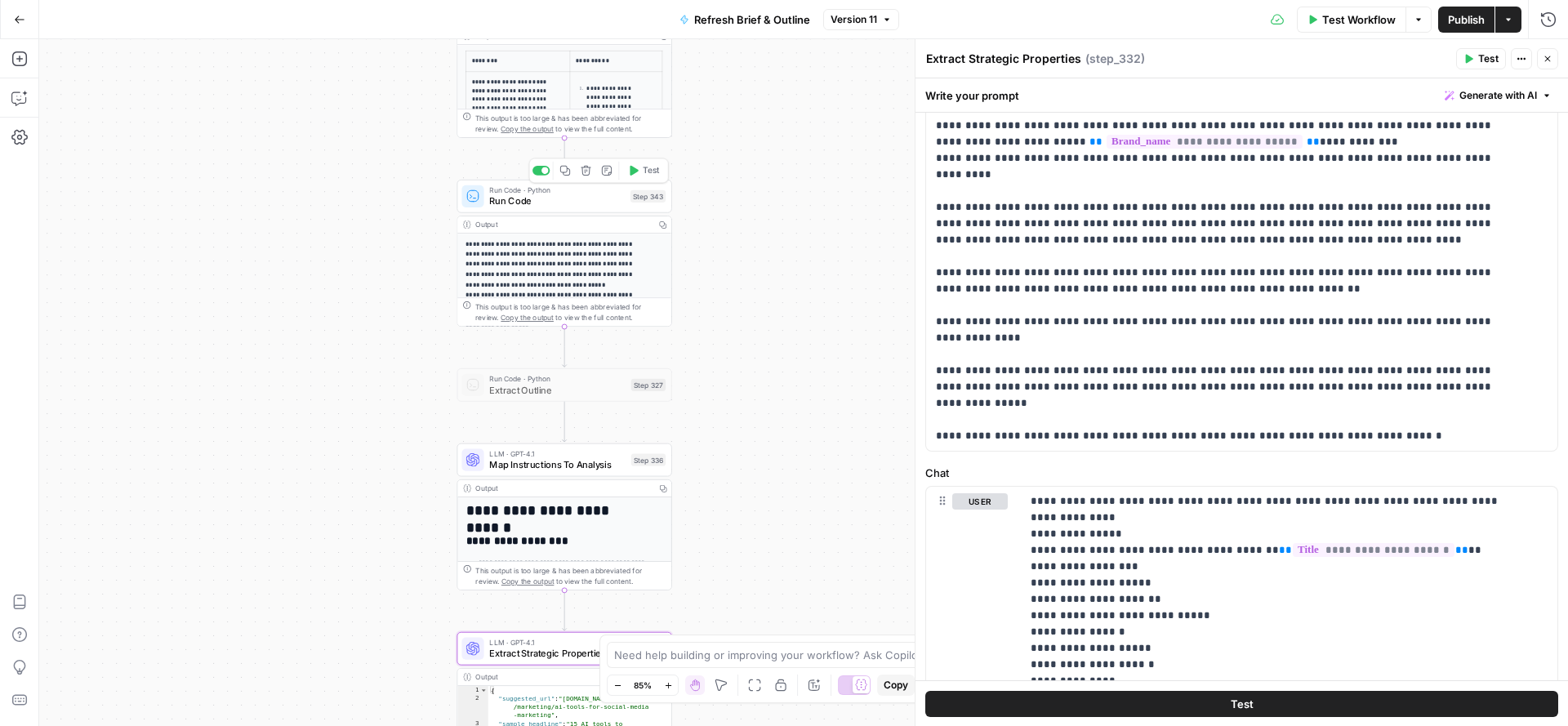
click at [574, 200] on span "Run Code" at bounding box center [557, 201] width 135 height 14
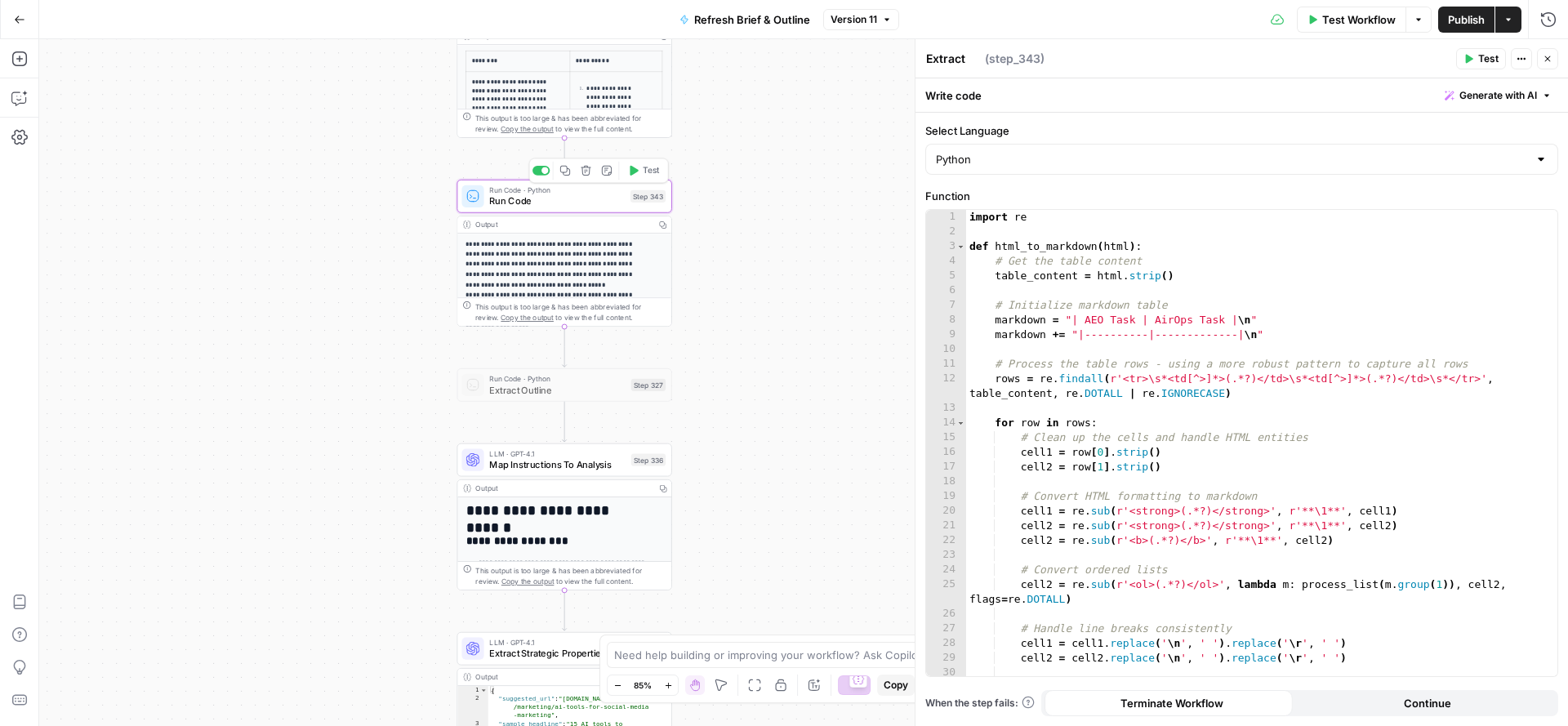
type textarea "Run Code"
click at [1120, 321] on div "import re def html_to_markdown ( html ) : # Get the table content table_content…" at bounding box center [1254, 458] width 575 height 497
drag, startPoint x: 1181, startPoint y: 323, endPoint x: 1249, endPoint y: 323, distance: 68.0
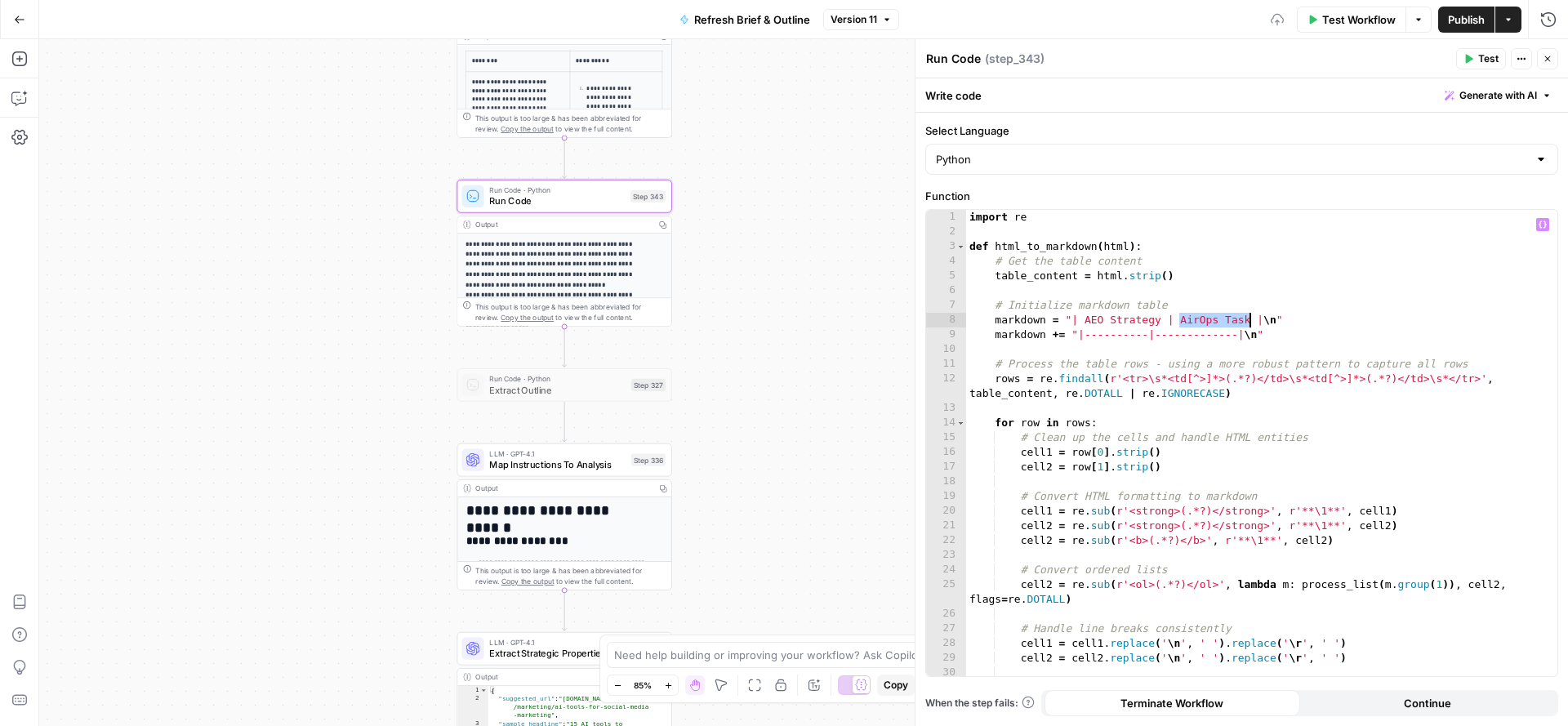
click at [1249, 323] on div "import re def html_to_markdown ( html ) : # Get the table content table_content…" at bounding box center [1254, 458] width 575 height 497
type textarea "**********"
click at [1548, 56] on icon "button" at bounding box center [1548, 59] width 10 height 10
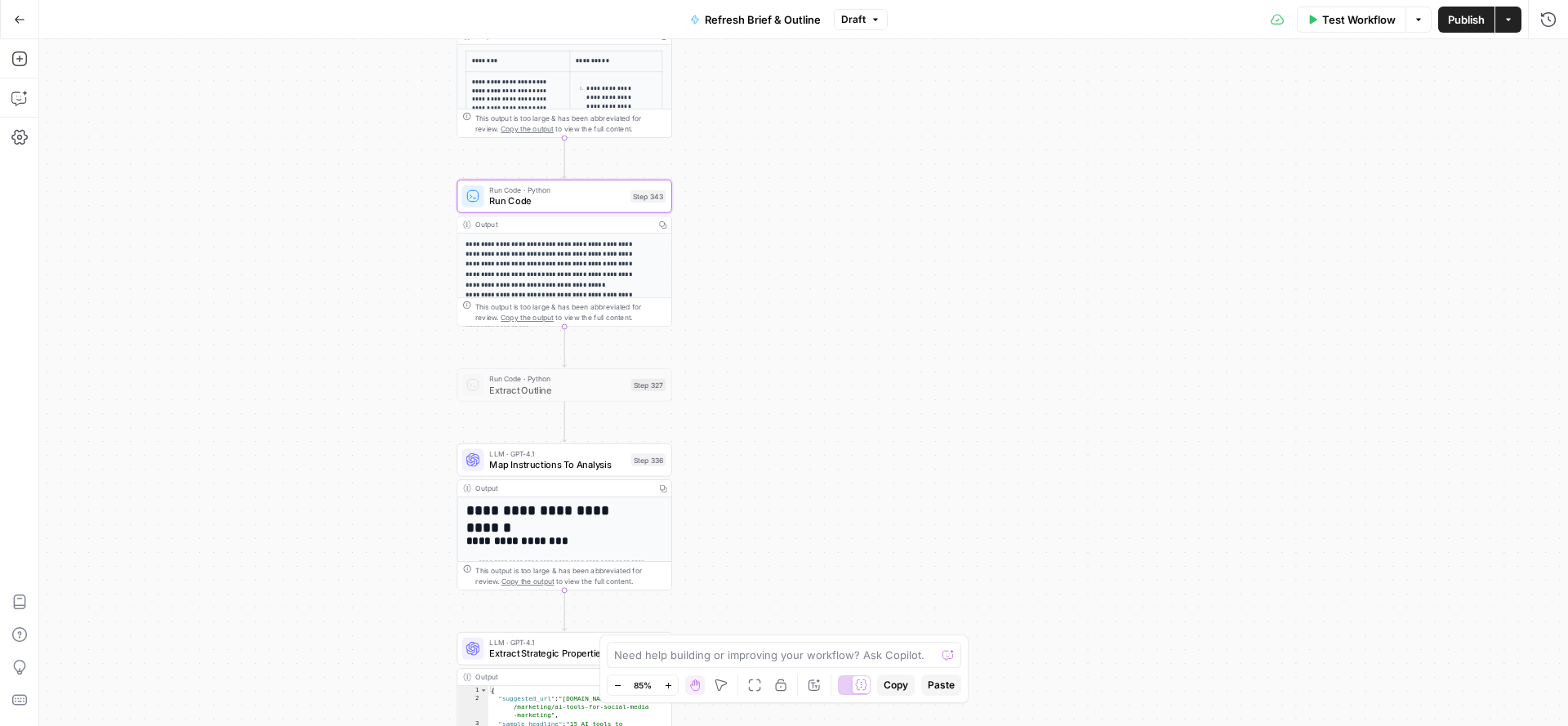
click at [1449, 19] on span "Publish" at bounding box center [1467, 19] width 37 height 16
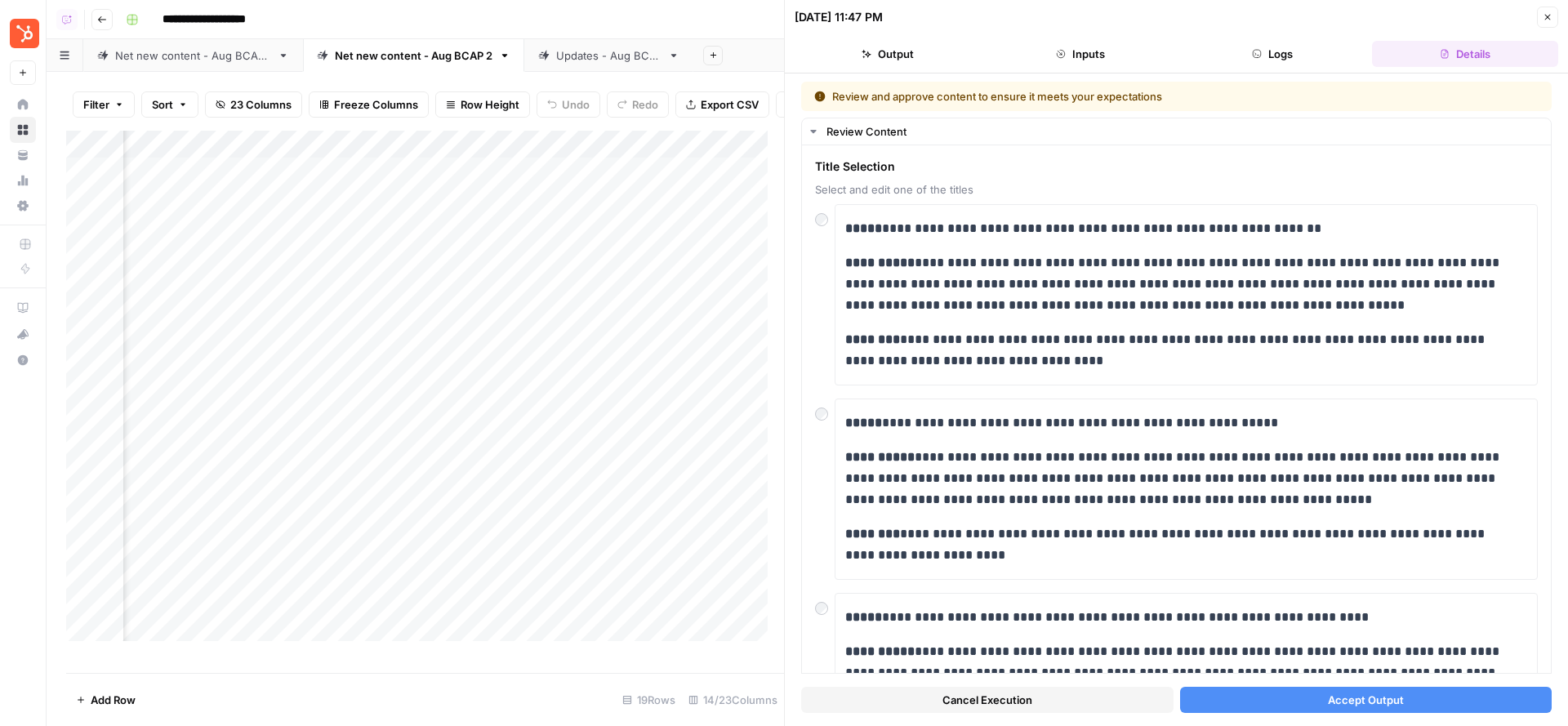
scroll to position [0, 255]
click at [978, 697] on span "Cancel Execution" at bounding box center [987, 699] width 90 height 16
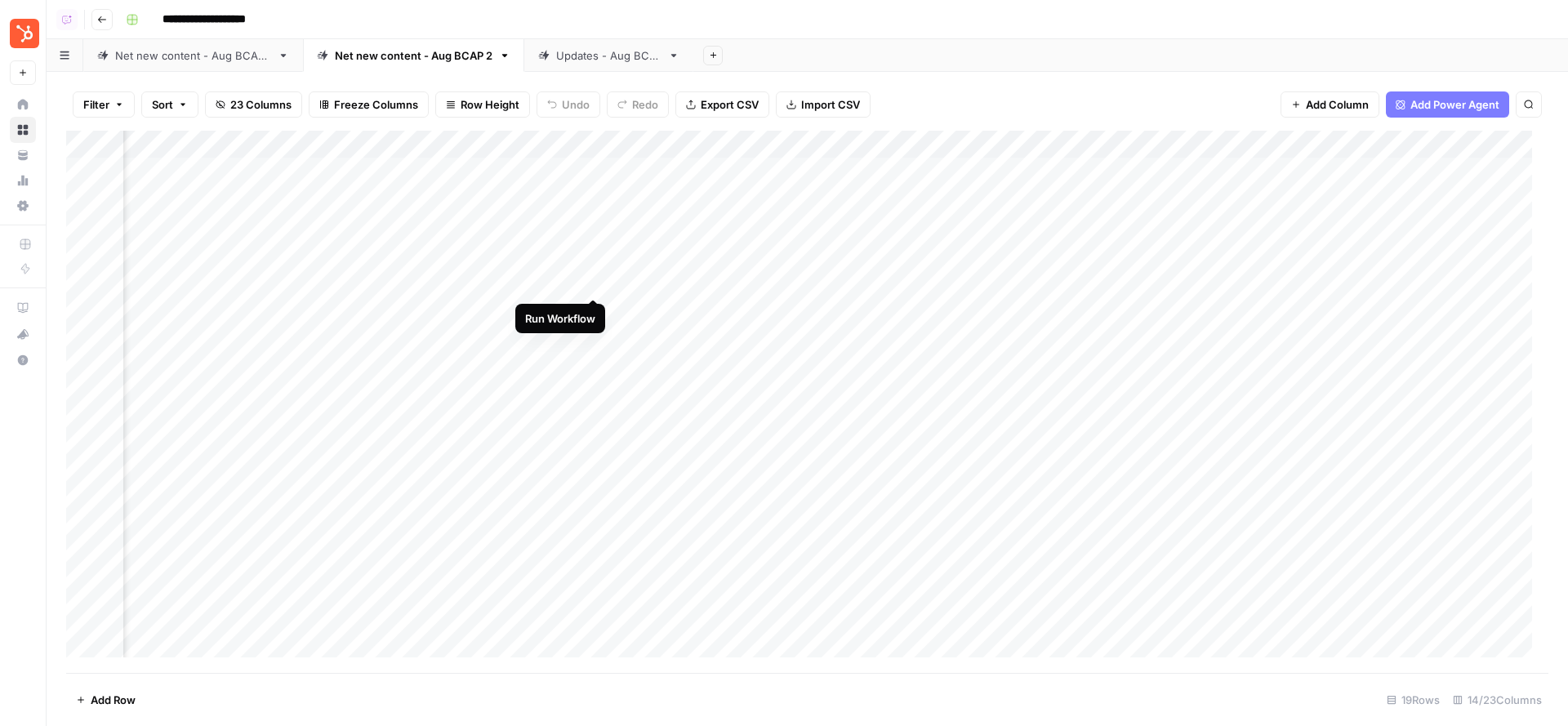
click at [596, 278] on div "Add Column" at bounding box center [807, 402] width 1482 height 544
click at [593, 337] on div "Add Column" at bounding box center [807, 402] width 1482 height 544
click at [560, 58] on div "Updates - Aug BCAP" at bounding box center [608, 55] width 105 height 16
click at [881, 169] on div "Add Column" at bounding box center [807, 323] width 1482 height 387
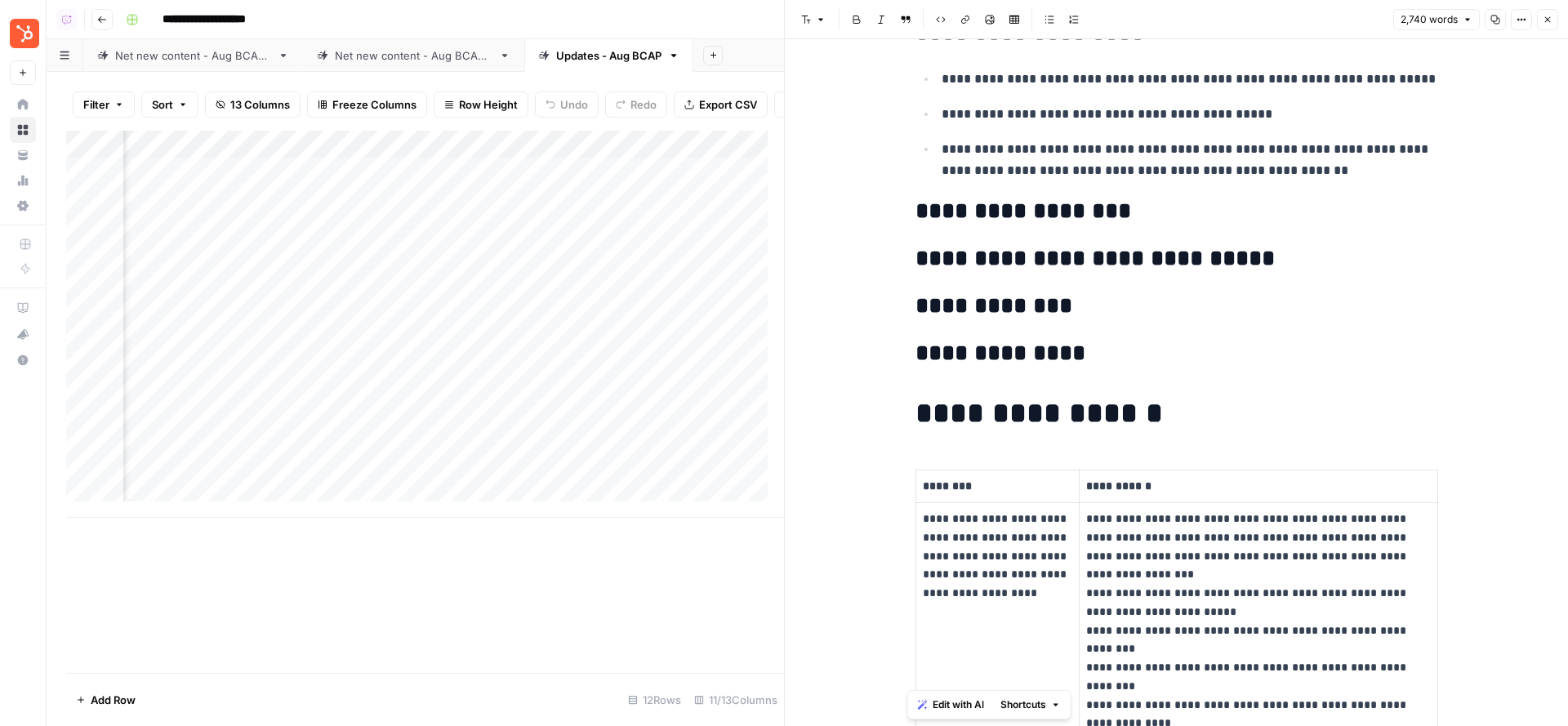
scroll to position [2220, 0]
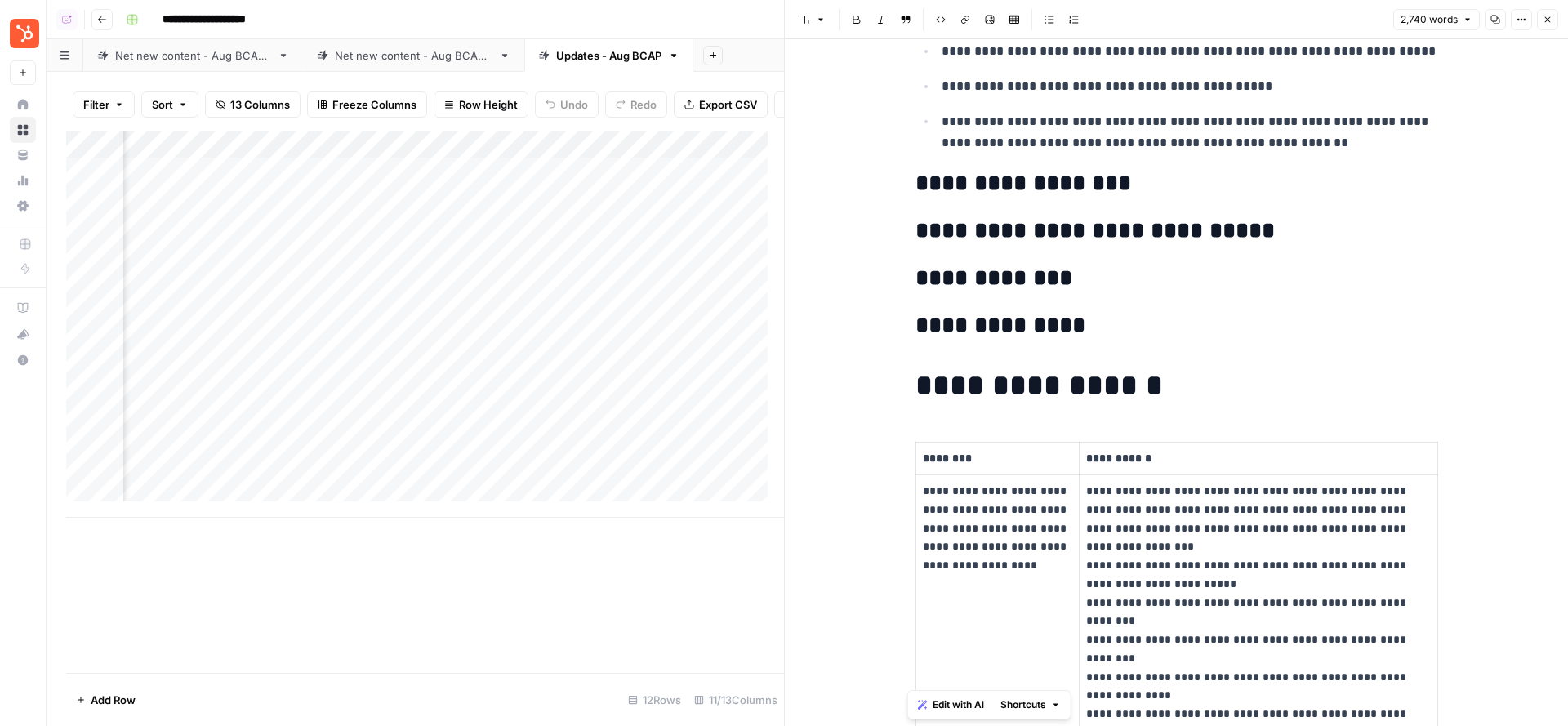
click at [949, 458] on p "********" at bounding box center [997, 458] width 150 height 18
drag, startPoint x: 1078, startPoint y: 454, endPoint x: 1150, endPoint y: 449, distance: 72.2
click at [1150, 449] on p "**********" at bounding box center [1259, 458] width 346 height 18
click at [578, 216] on div "Add Column" at bounding box center [426, 323] width 718 height 387
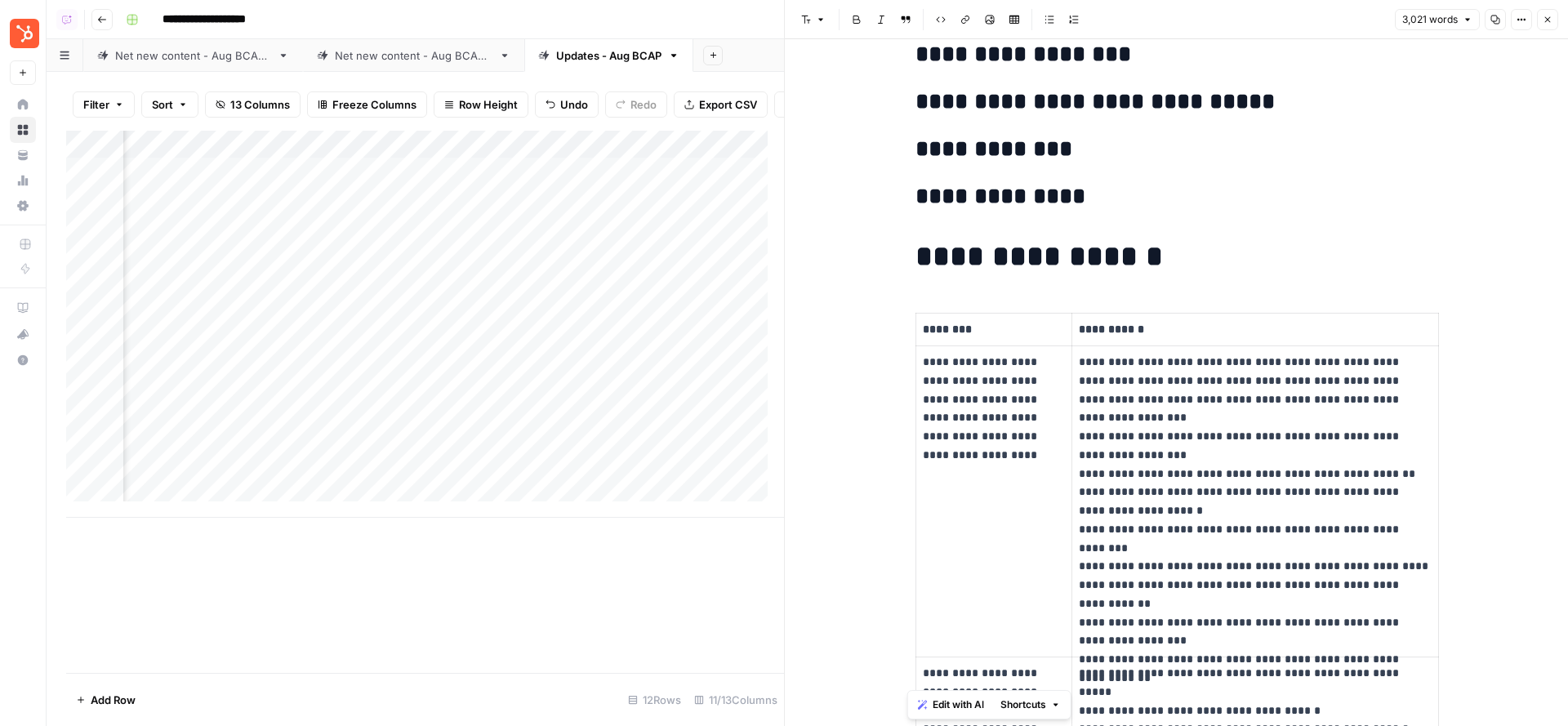
scroll to position [2682, 0]
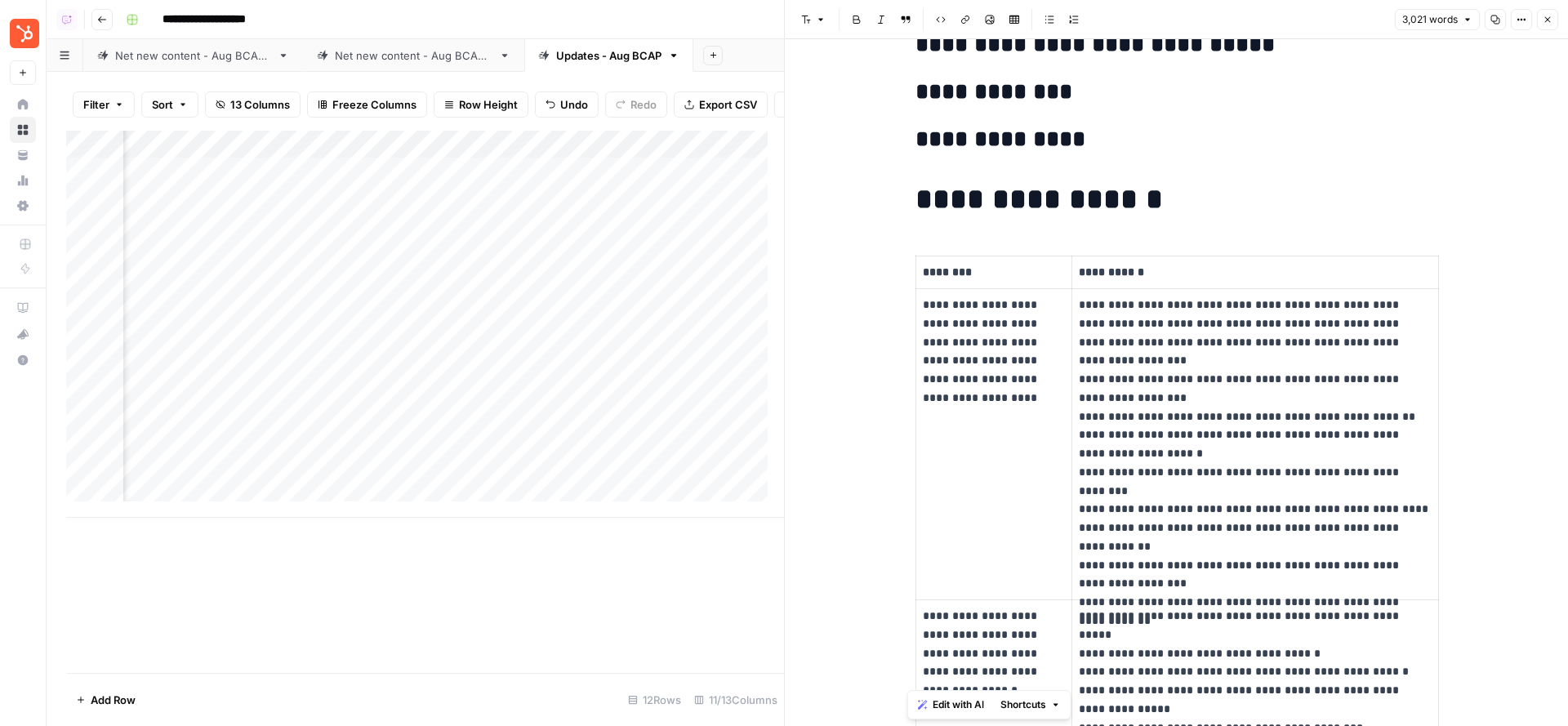
click at [947, 263] on p "********" at bounding box center [994, 271] width 143 height 18
click at [952, 265] on p "********" at bounding box center [994, 271] width 143 height 18
drag, startPoint x: 1072, startPoint y: 267, endPoint x: 1135, endPoint y: 268, distance: 63.0
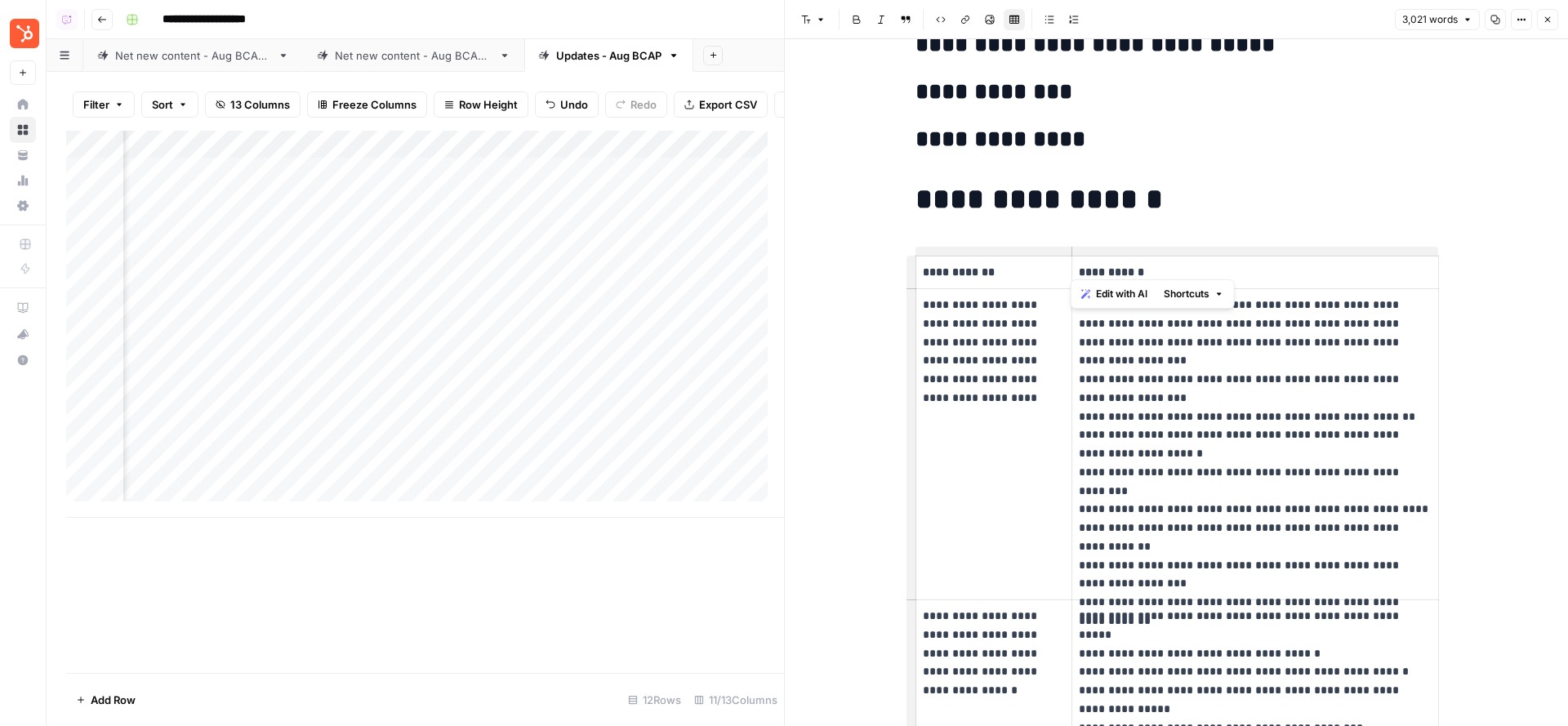
click at [1135, 268] on p "**********" at bounding box center [1254, 271] width 352 height 18
click at [575, 241] on div "Add Column" at bounding box center [426, 323] width 718 height 387
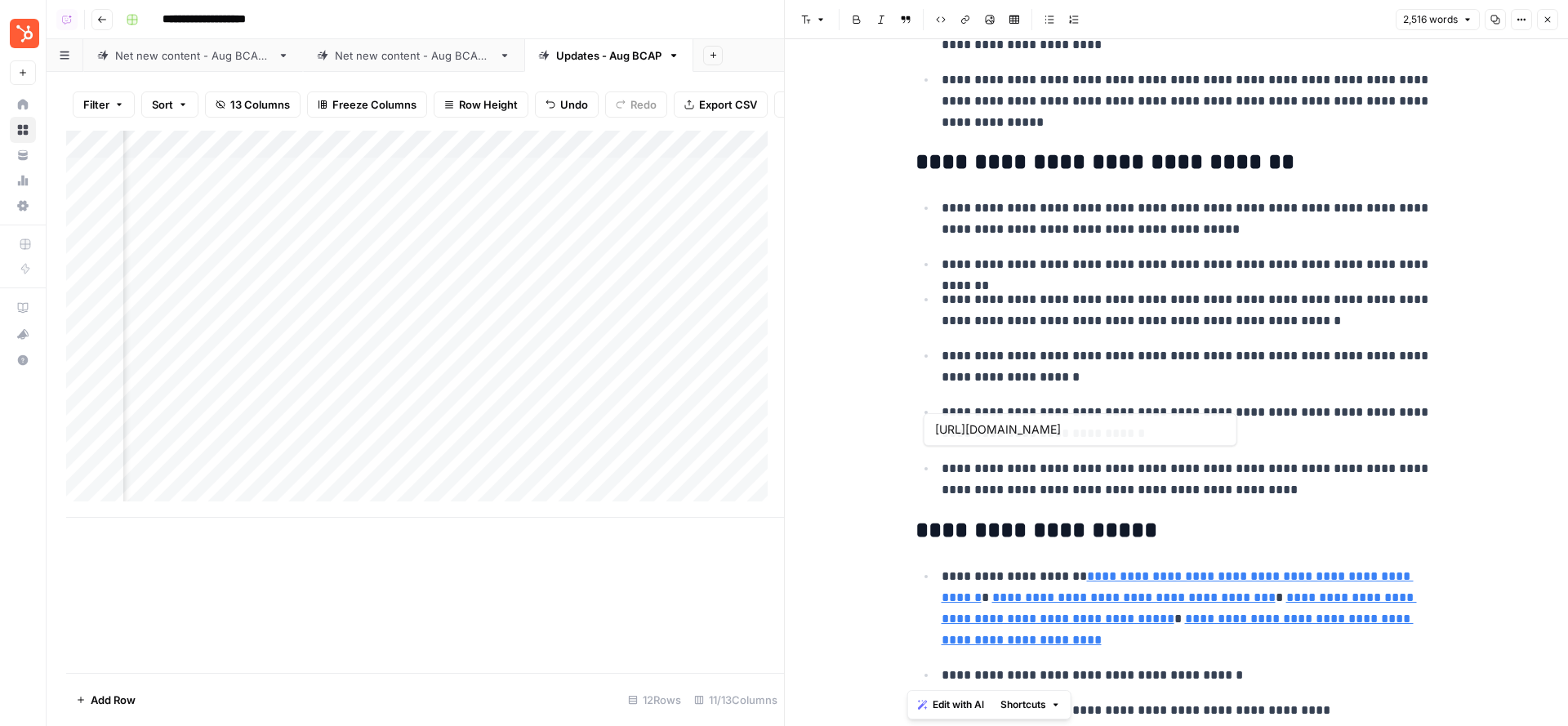
type input "[URL][DOMAIN_NAME]"
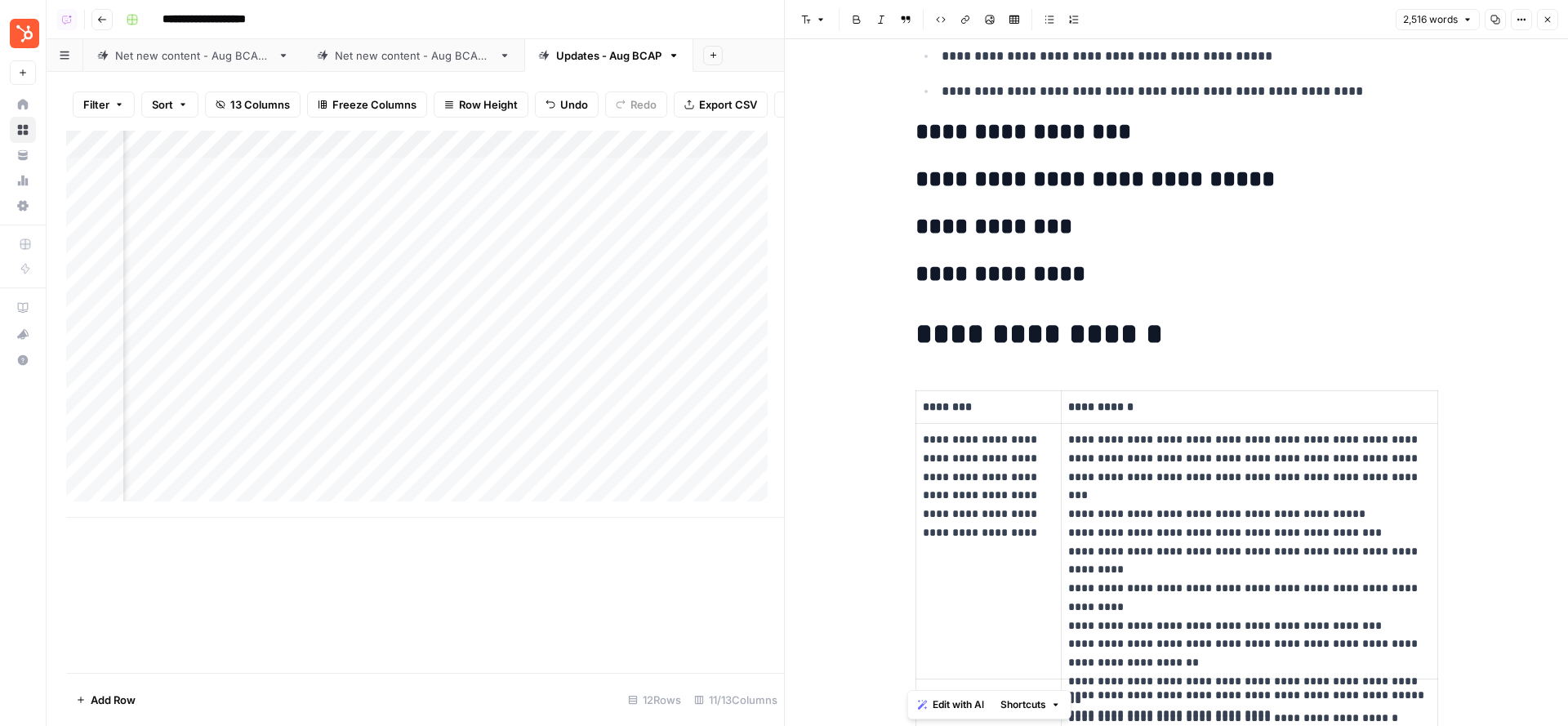
scroll to position [2379, 0]
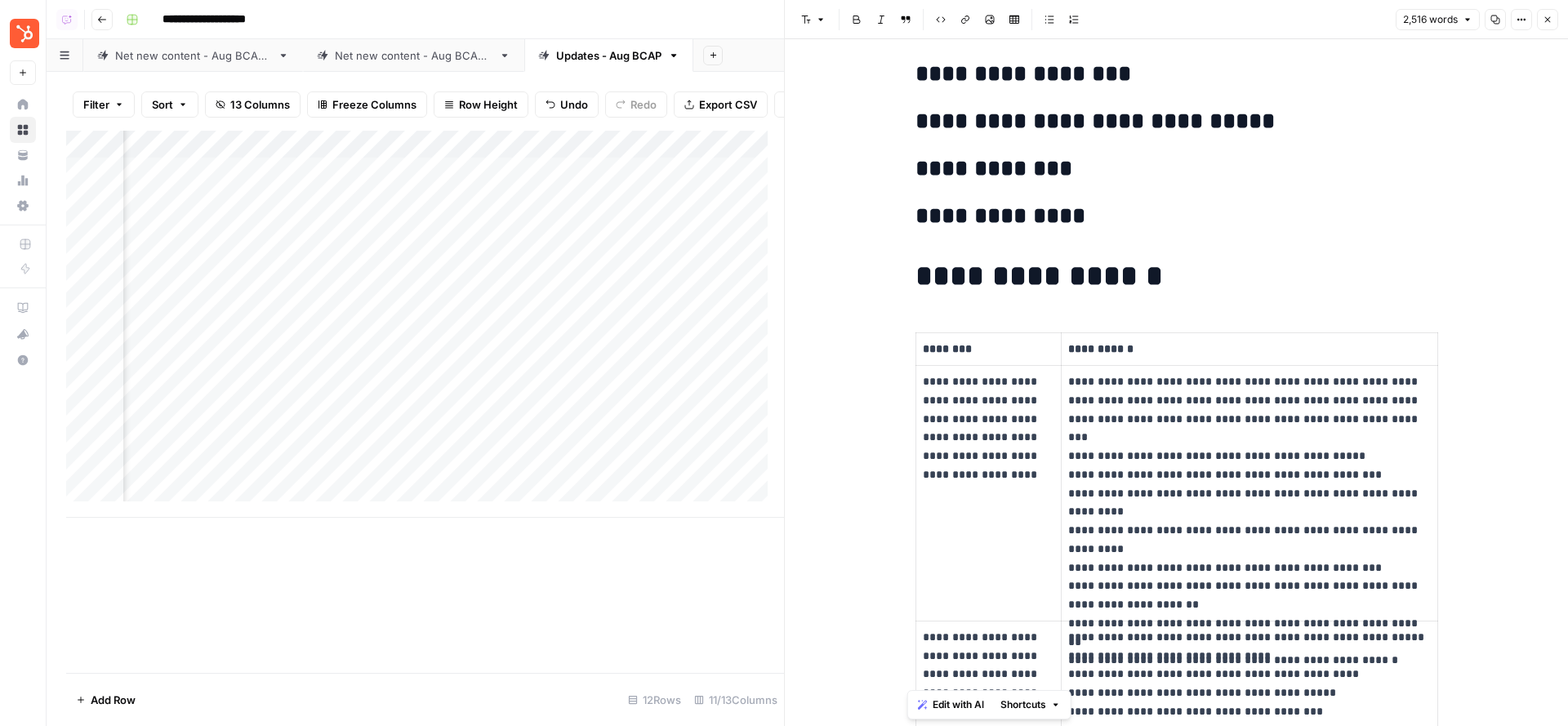
click at [957, 341] on p "********" at bounding box center [989, 349] width 132 height 18
drag, startPoint x: 1063, startPoint y: 337, endPoint x: 1129, endPoint y: 337, distance: 66.0
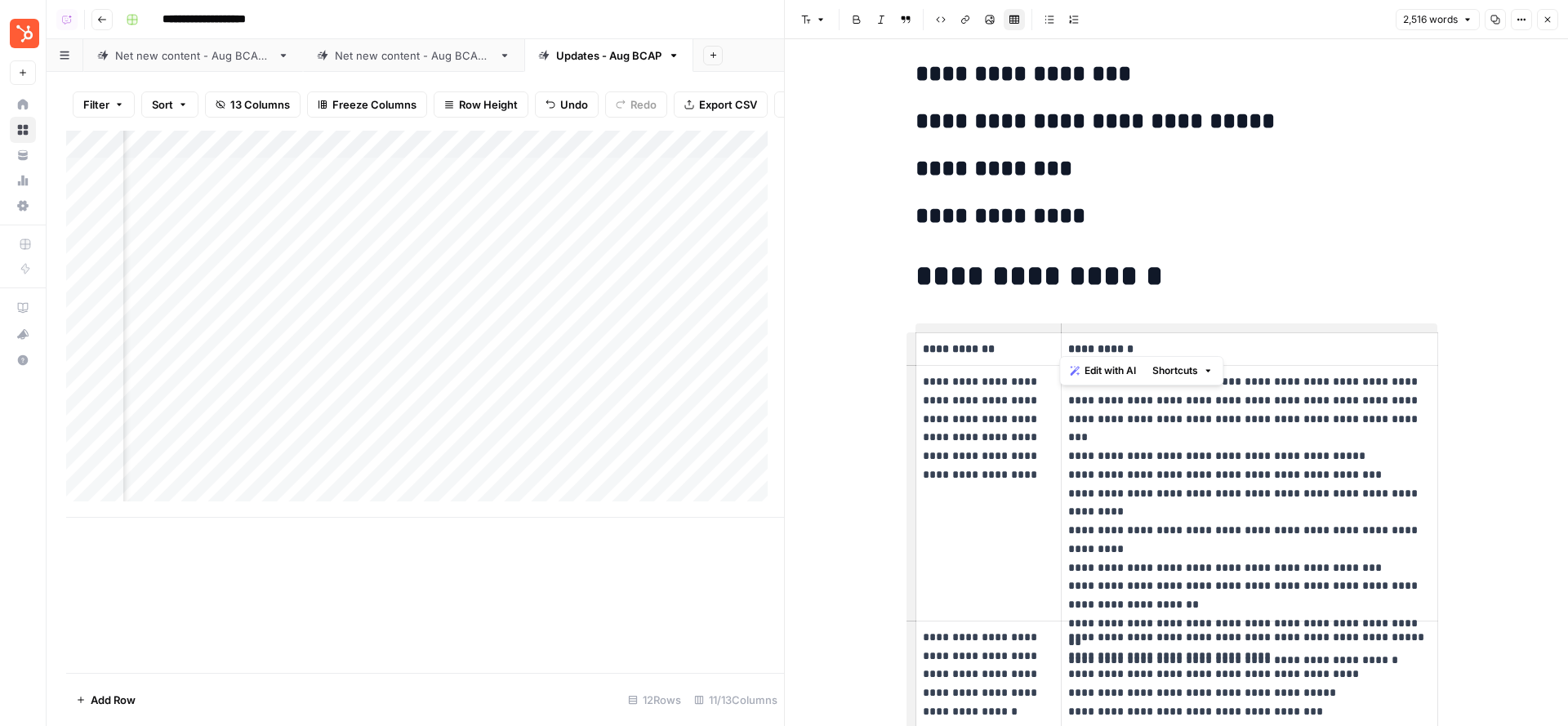
click at [1129, 340] on p "**********" at bounding box center [1249, 349] width 363 height 18
click at [575, 271] on div "Add Column" at bounding box center [426, 323] width 718 height 387
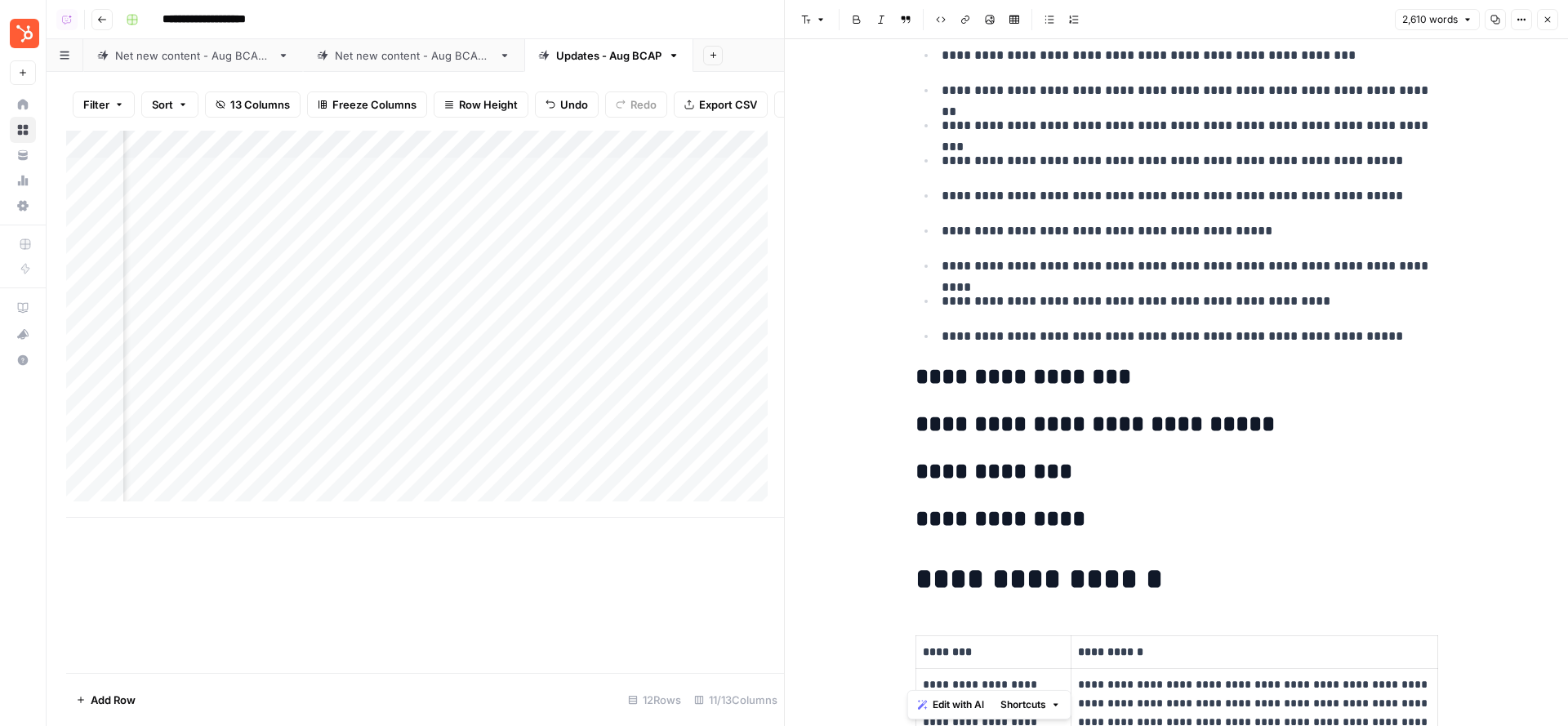
scroll to position [3108, 0]
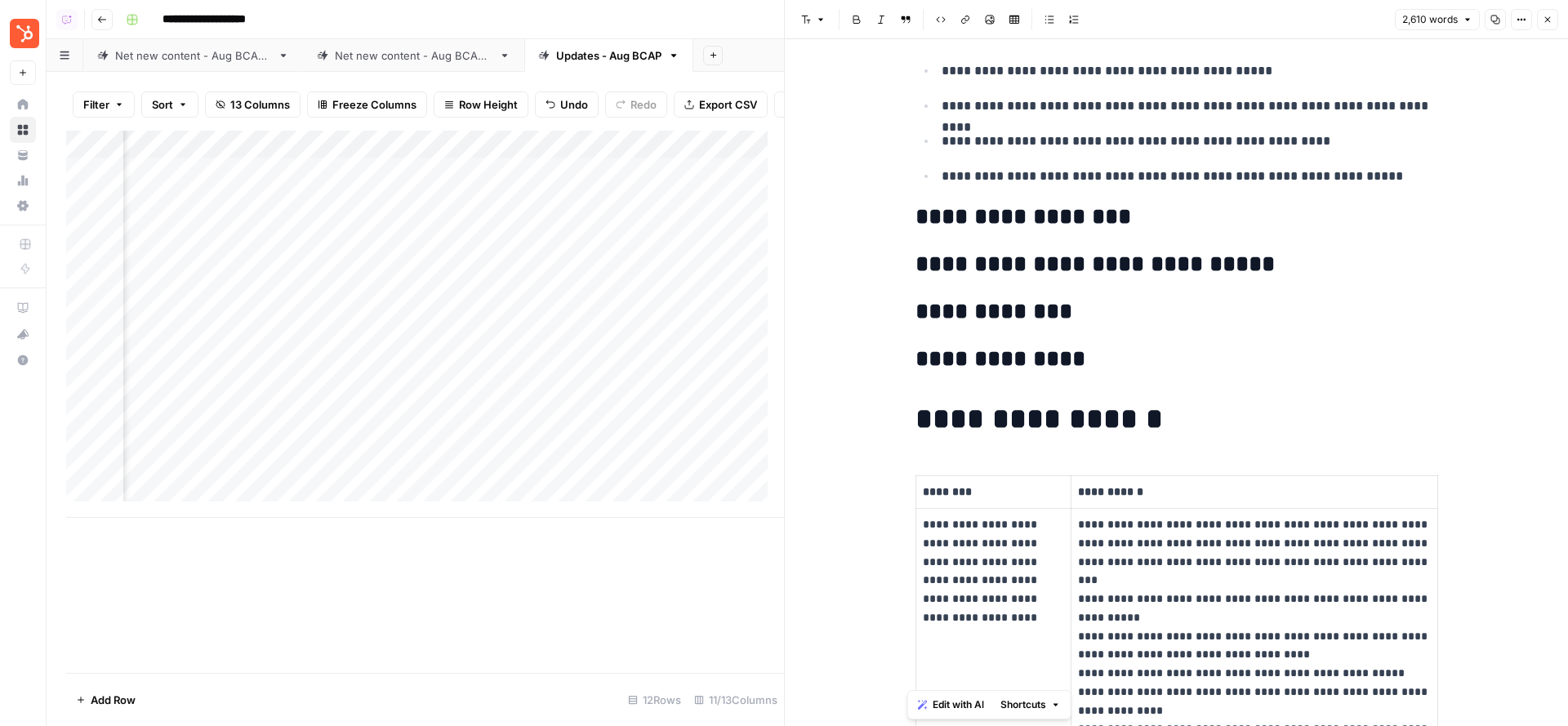
click at [951, 483] on p "********" at bounding box center [994, 491] width 141 height 18
drag, startPoint x: 1068, startPoint y: 480, endPoint x: 1139, endPoint y: 483, distance: 71.1
click at [1139, 483] on p "**********" at bounding box center [1255, 491] width 353 height 18
click at [573, 296] on div "Add Column" at bounding box center [426, 323] width 718 height 387
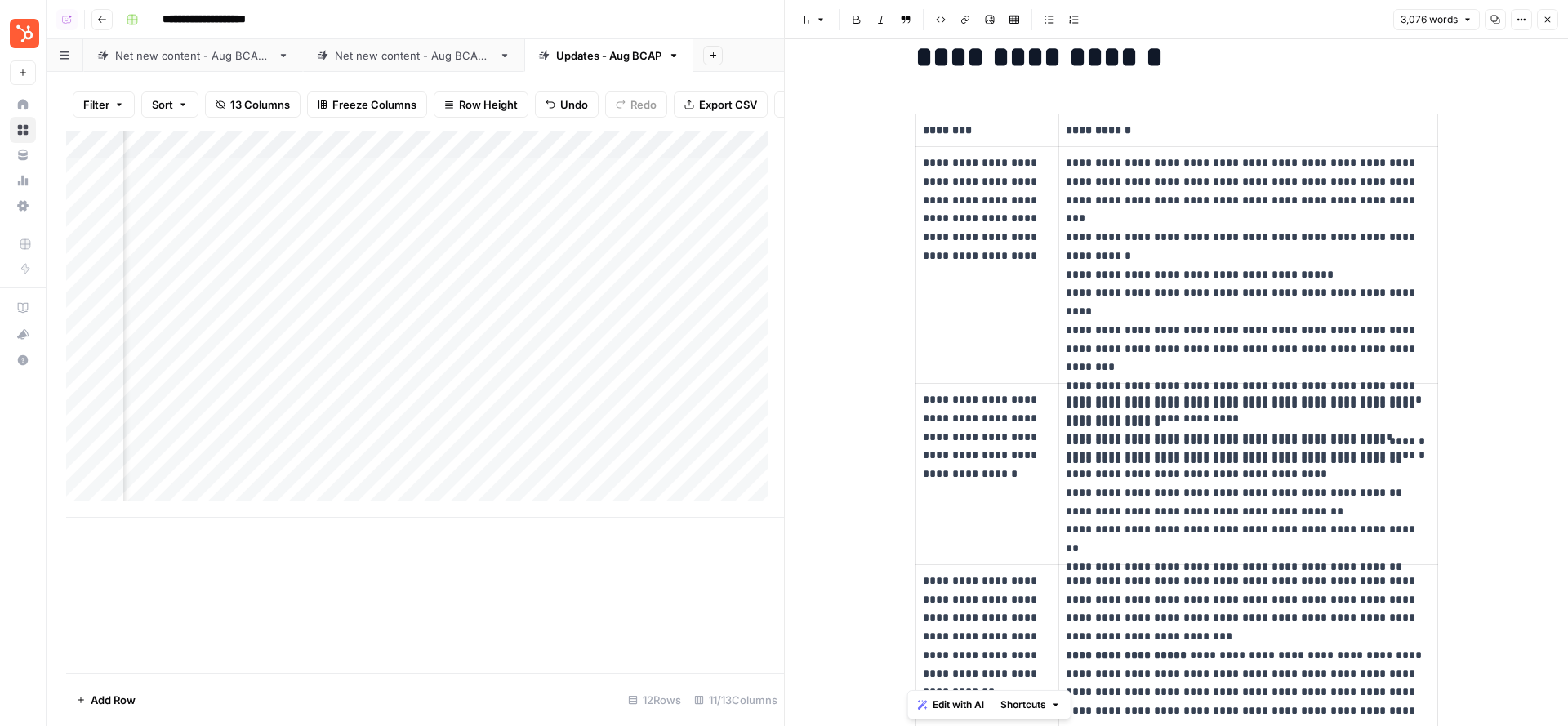
scroll to position [2661, 0]
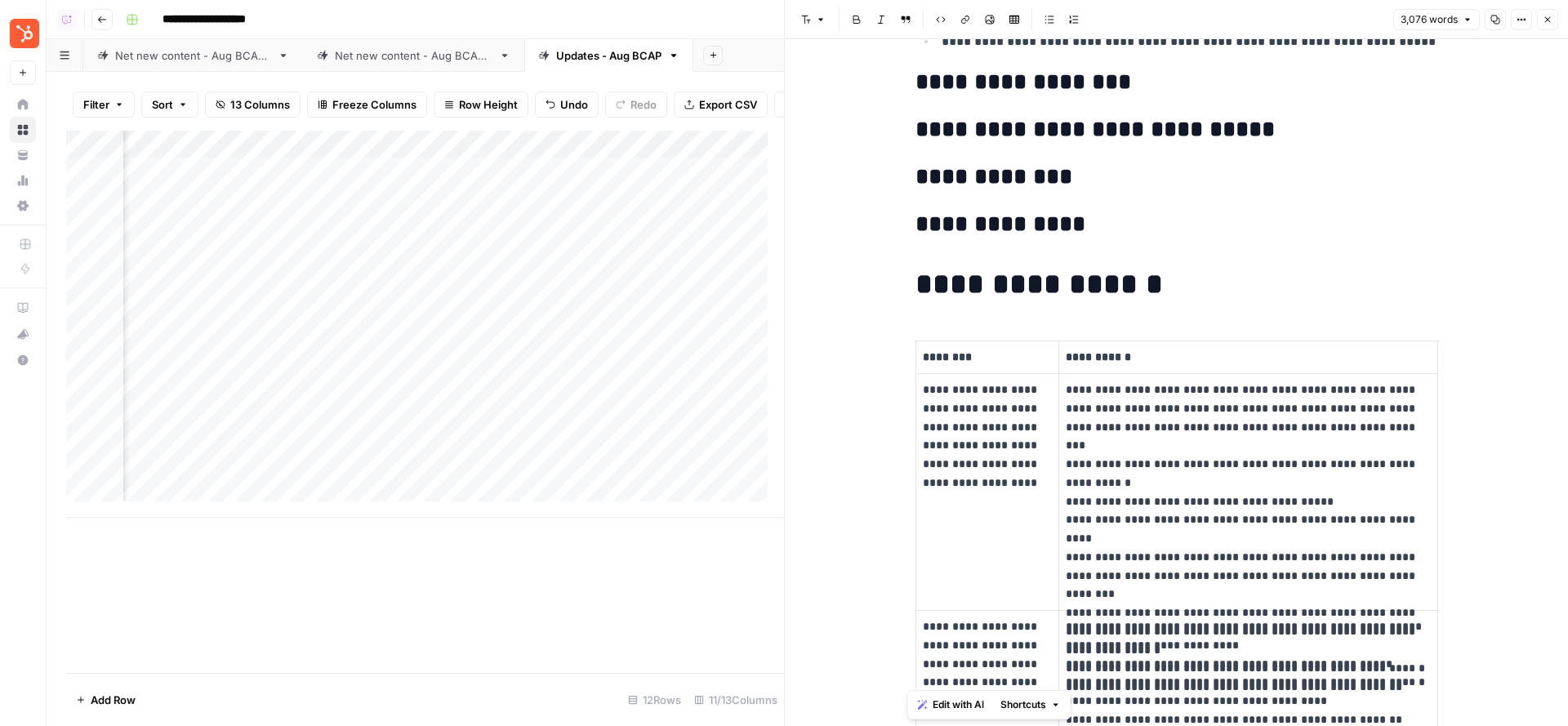
click at [957, 349] on p "********" at bounding box center [988, 356] width 129 height 18
drag, startPoint x: 1057, startPoint y: 352, endPoint x: 1125, endPoint y: 352, distance: 68.0
click at [1125, 352] on p "**********" at bounding box center [1248, 356] width 365 height 18
click at [406, 325] on div "Add Column" at bounding box center [426, 323] width 718 height 387
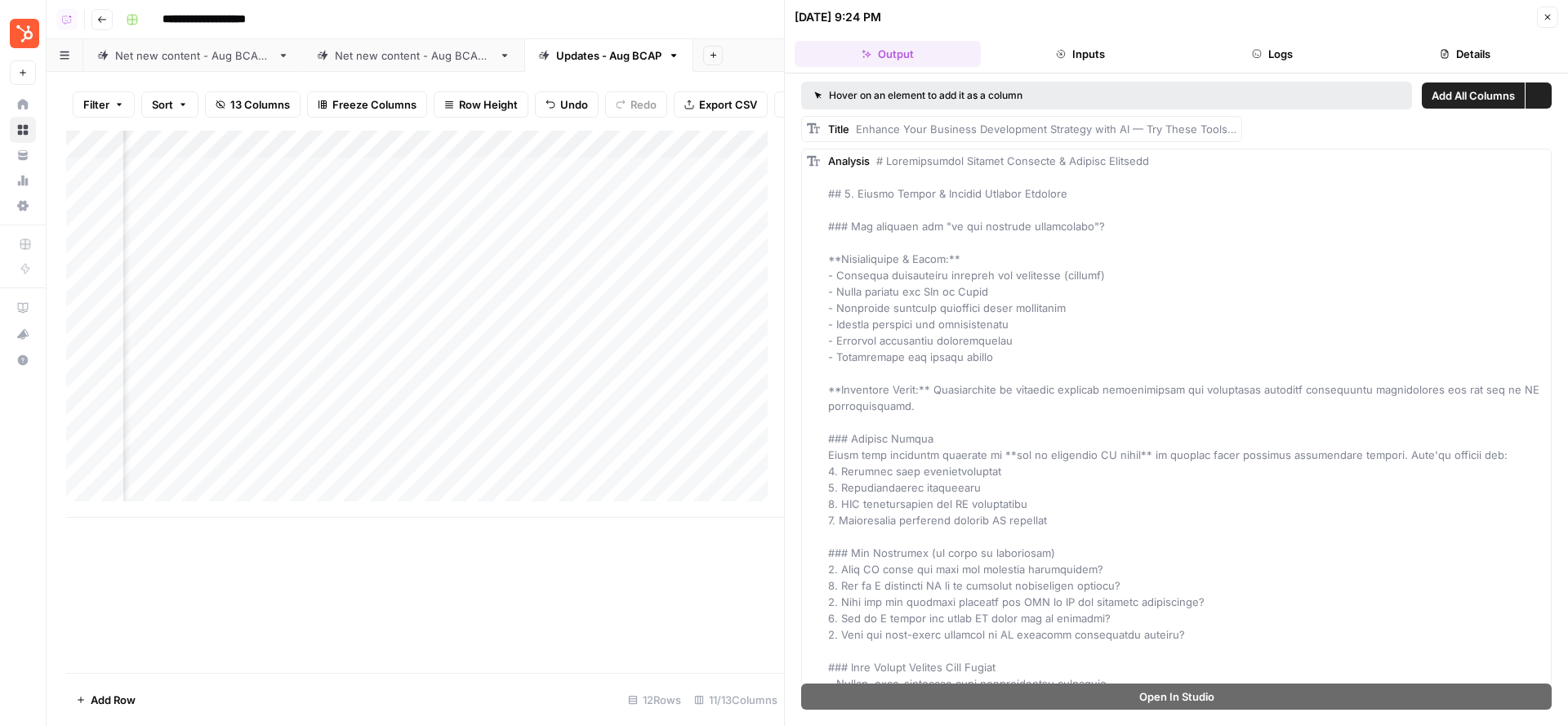
scroll to position [0, 481]
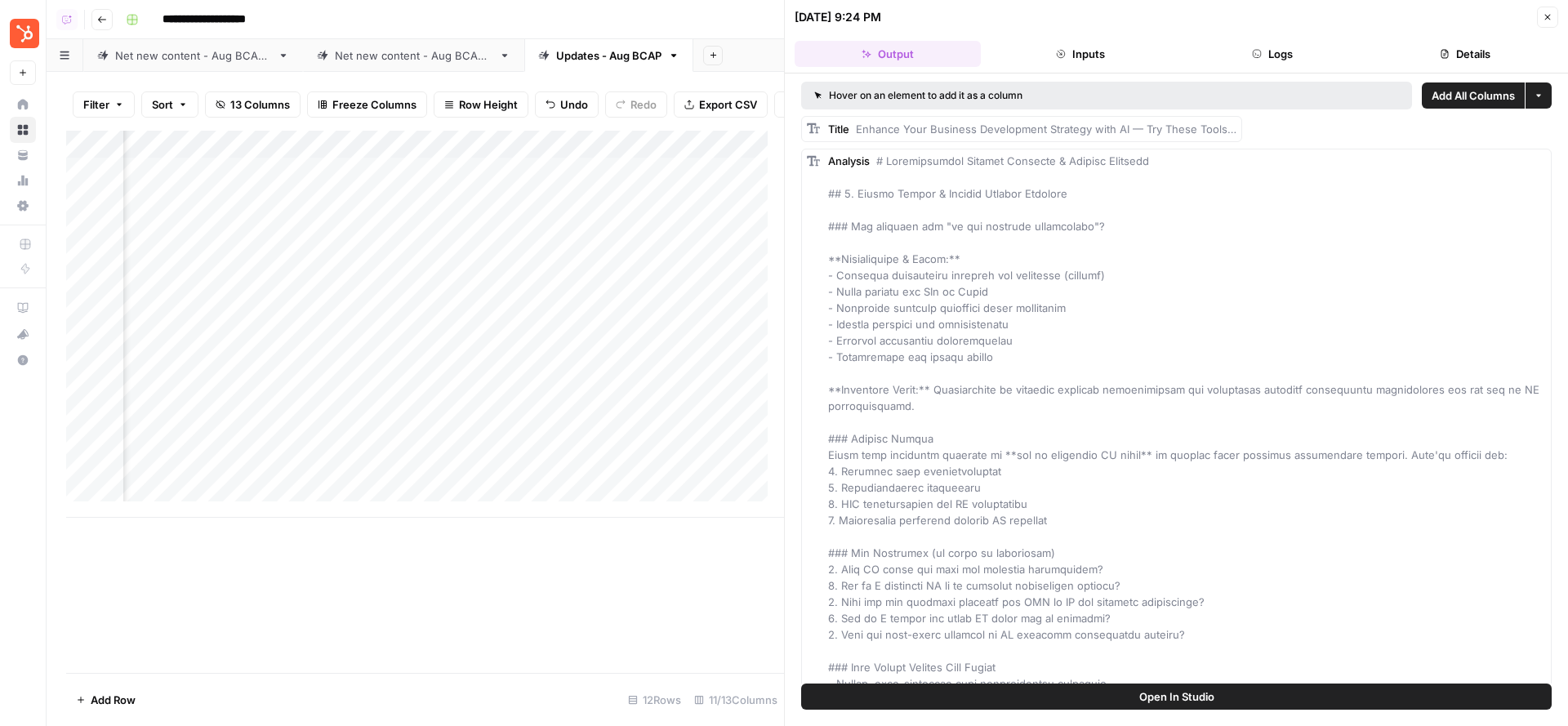
click at [1487, 38] on header "[DATE] 9:24 PM Close Output Inputs Logs Details" at bounding box center [1176, 37] width 783 height 73
click at [1456, 47] on button "Details" at bounding box center [1465, 53] width 186 height 26
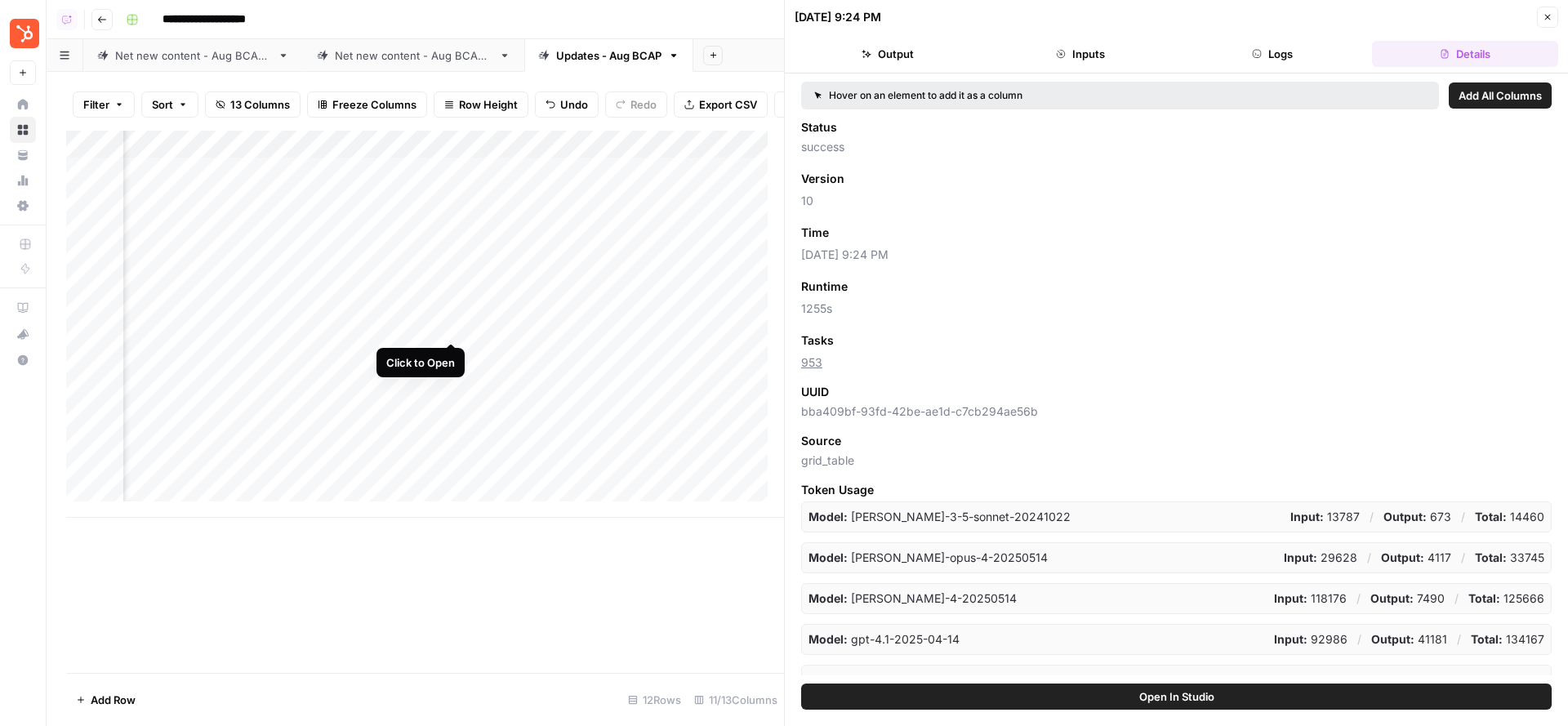
click at [452, 327] on div "Add Column" at bounding box center [426, 323] width 718 height 387
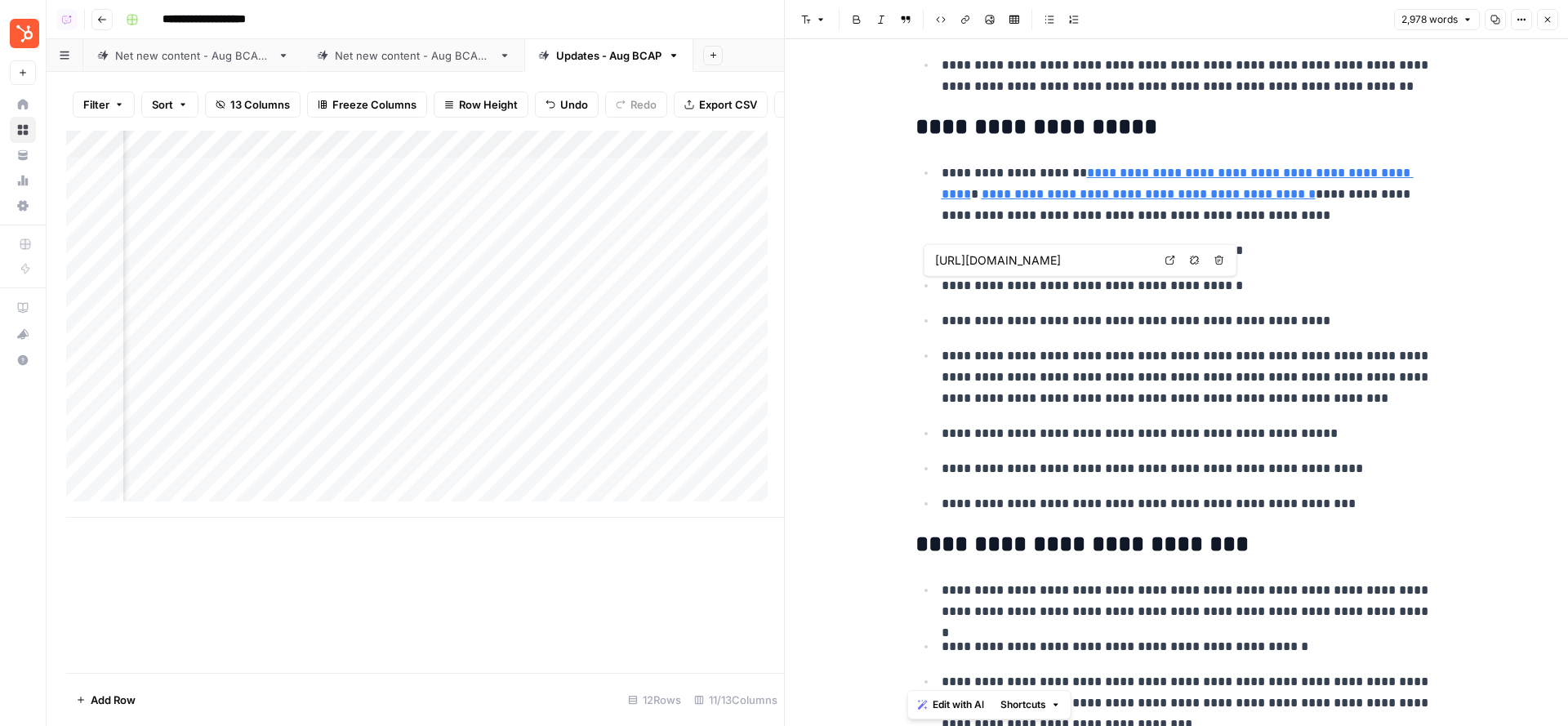
scroll to position [1174, 0]
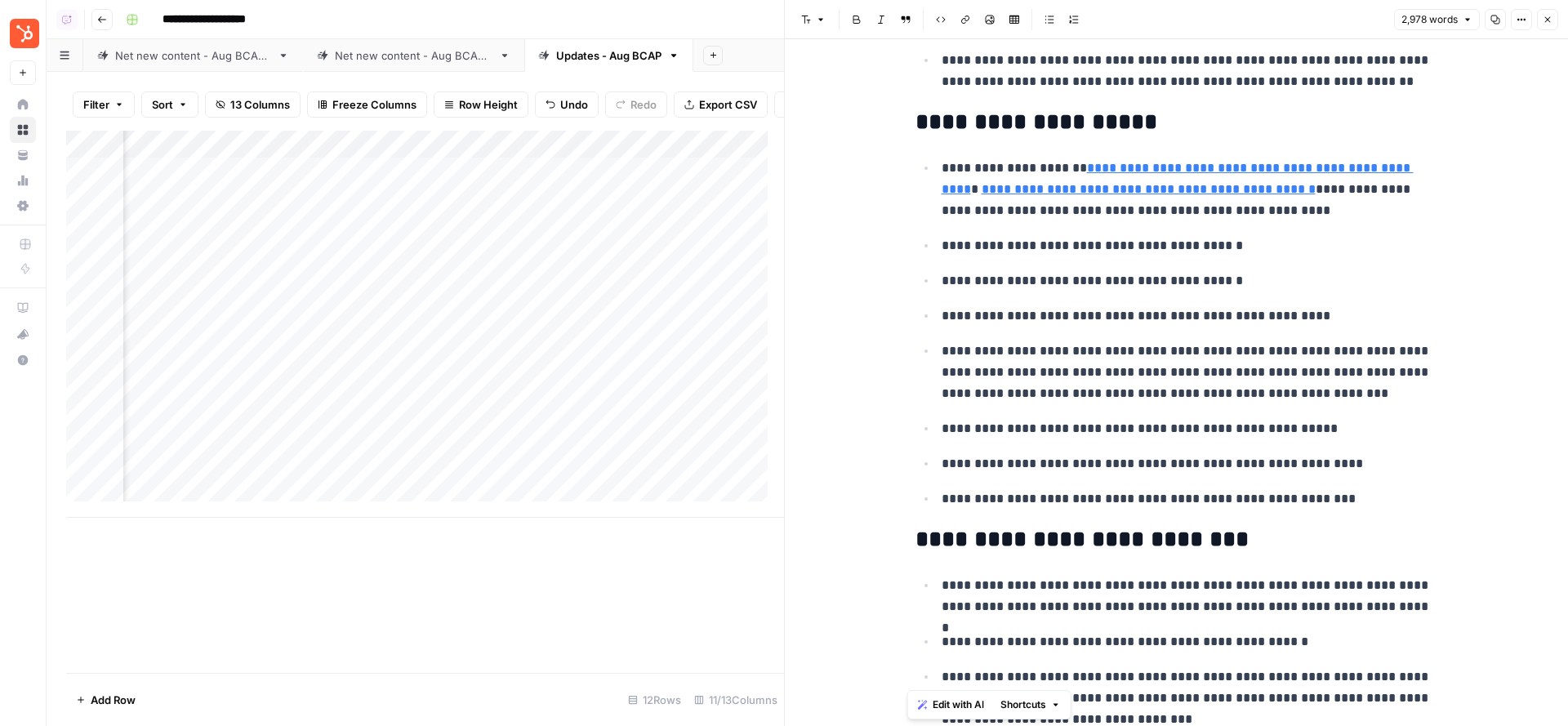
click at [1542, 17] on button "Close" at bounding box center [1548, 19] width 21 height 21
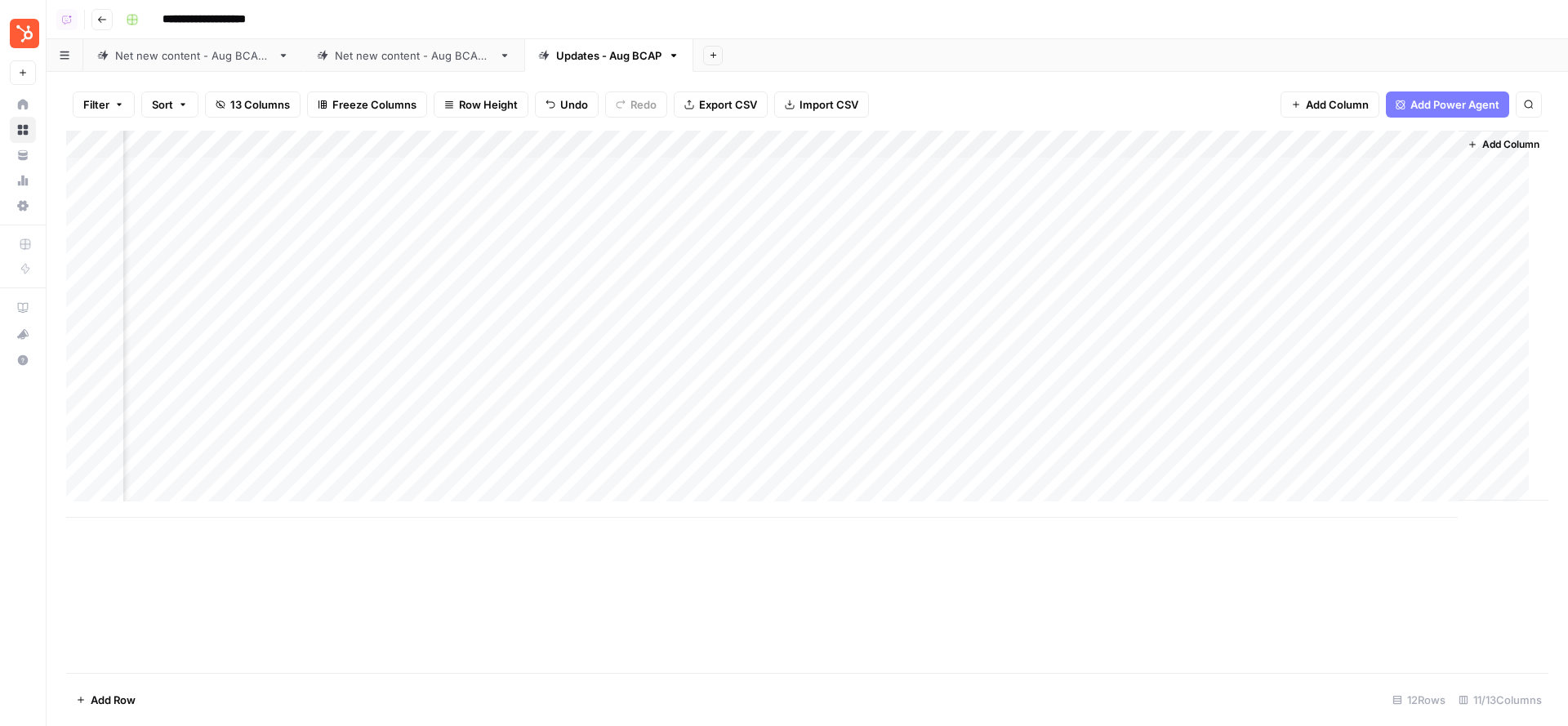
scroll to position [0, 373]
click at [1079, 318] on div "Add Column" at bounding box center [807, 323] width 1482 height 387
click at [999, 170] on div "Add Column" at bounding box center [807, 323] width 1482 height 387
click at [999, 200] on div "Add Column" at bounding box center [807, 323] width 1482 height 387
click at [999, 223] on div "Add Column" at bounding box center [807, 323] width 1482 height 387
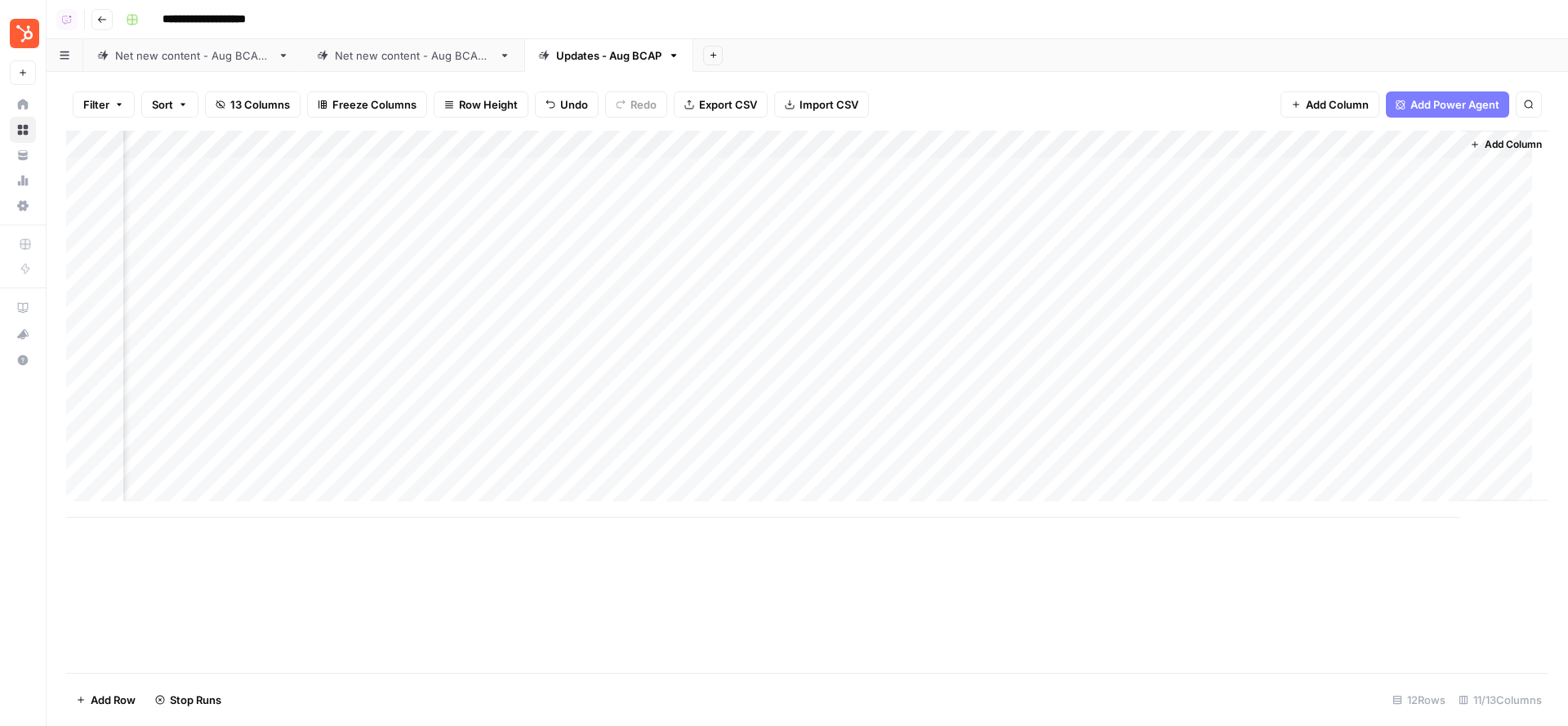
click at [999, 251] on div "Add Column" at bounding box center [807, 323] width 1482 height 387
click at [999, 284] on div "Add Column" at bounding box center [807, 323] width 1482 height 387
click at [429, 56] on div "Net new content - Aug BCAP 2" at bounding box center [413, 55] width 157 height 16
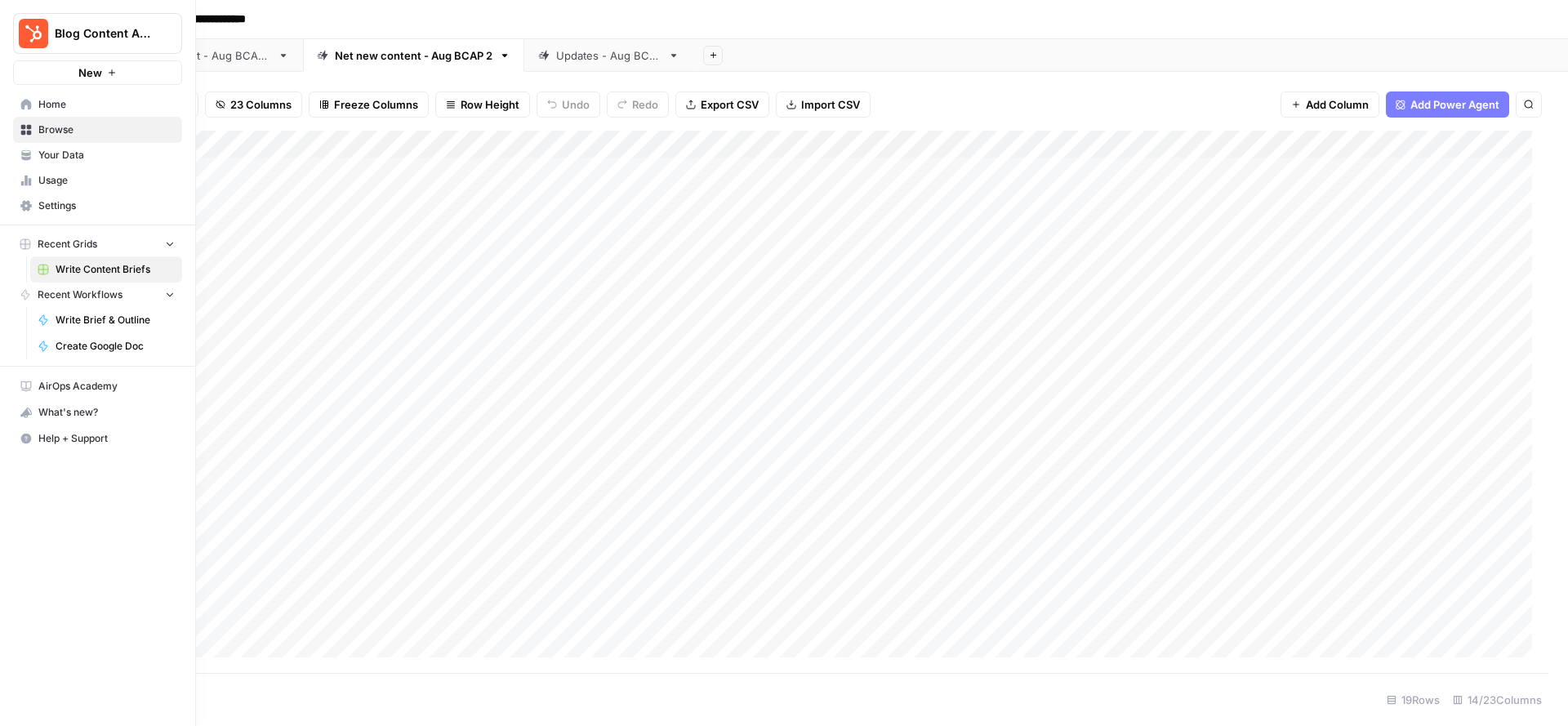
click at [59, 186] on span "Usage" at bounding box center [106, 180] width 136 height 14
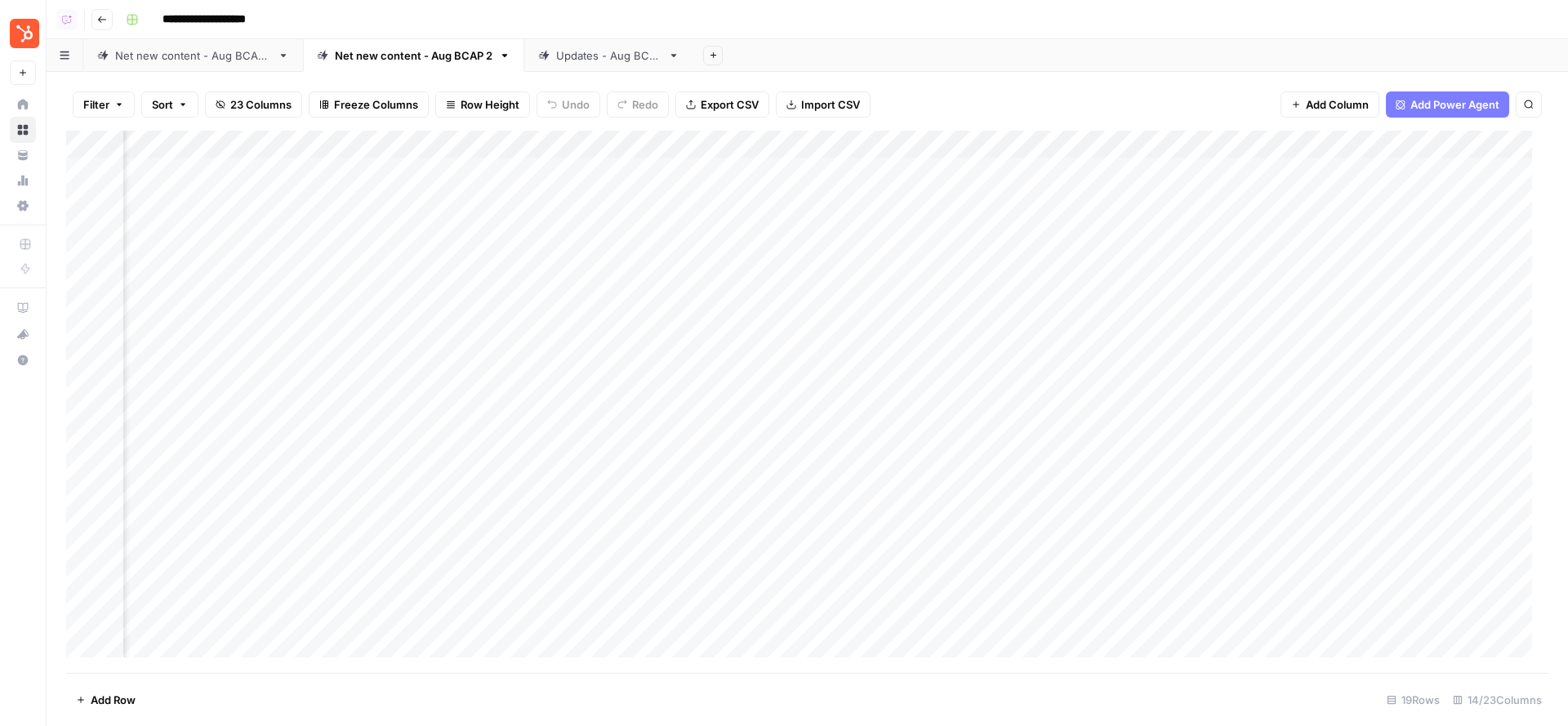
click at [320, 226] on div "Add Column" at bounding box center [807, 402] width 1482 height 544
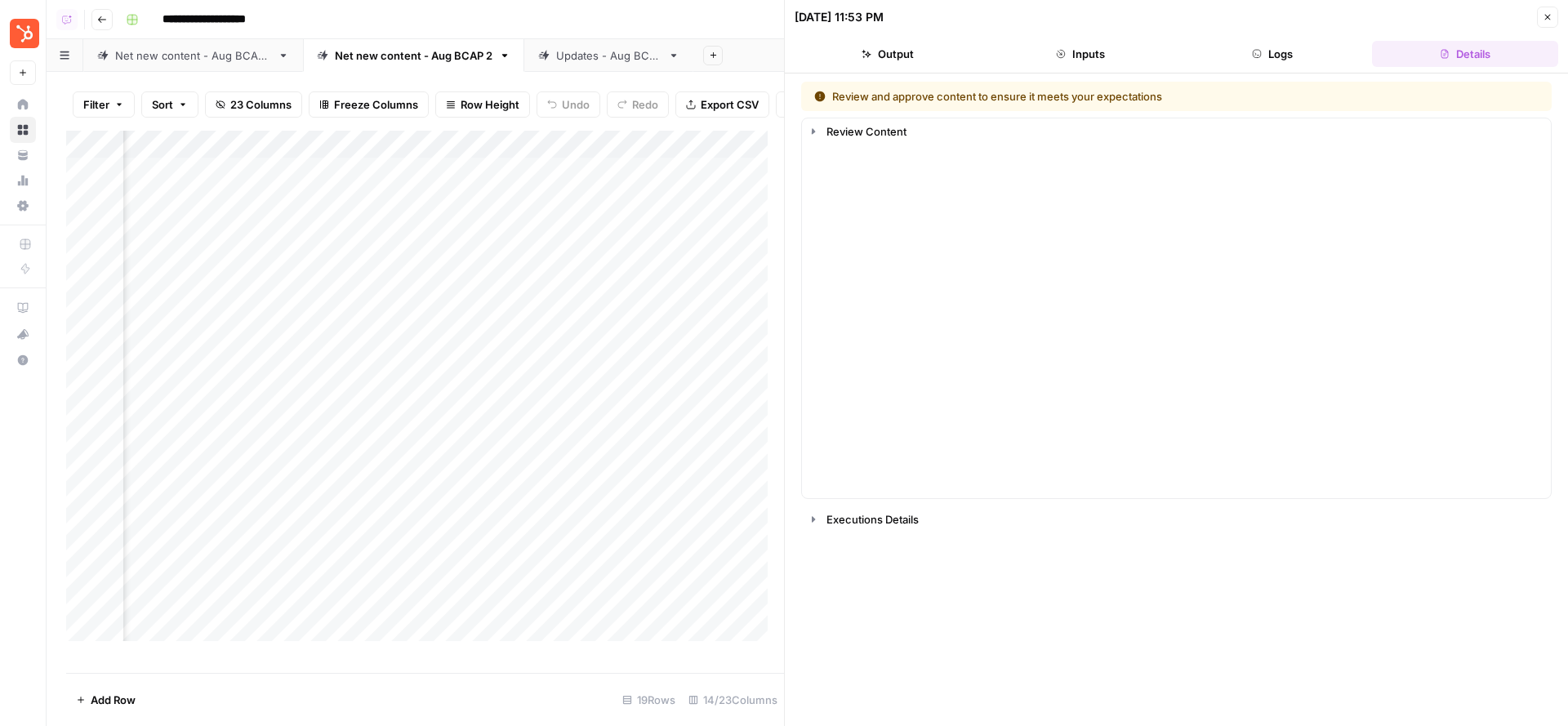
scroll to position [0, 364]
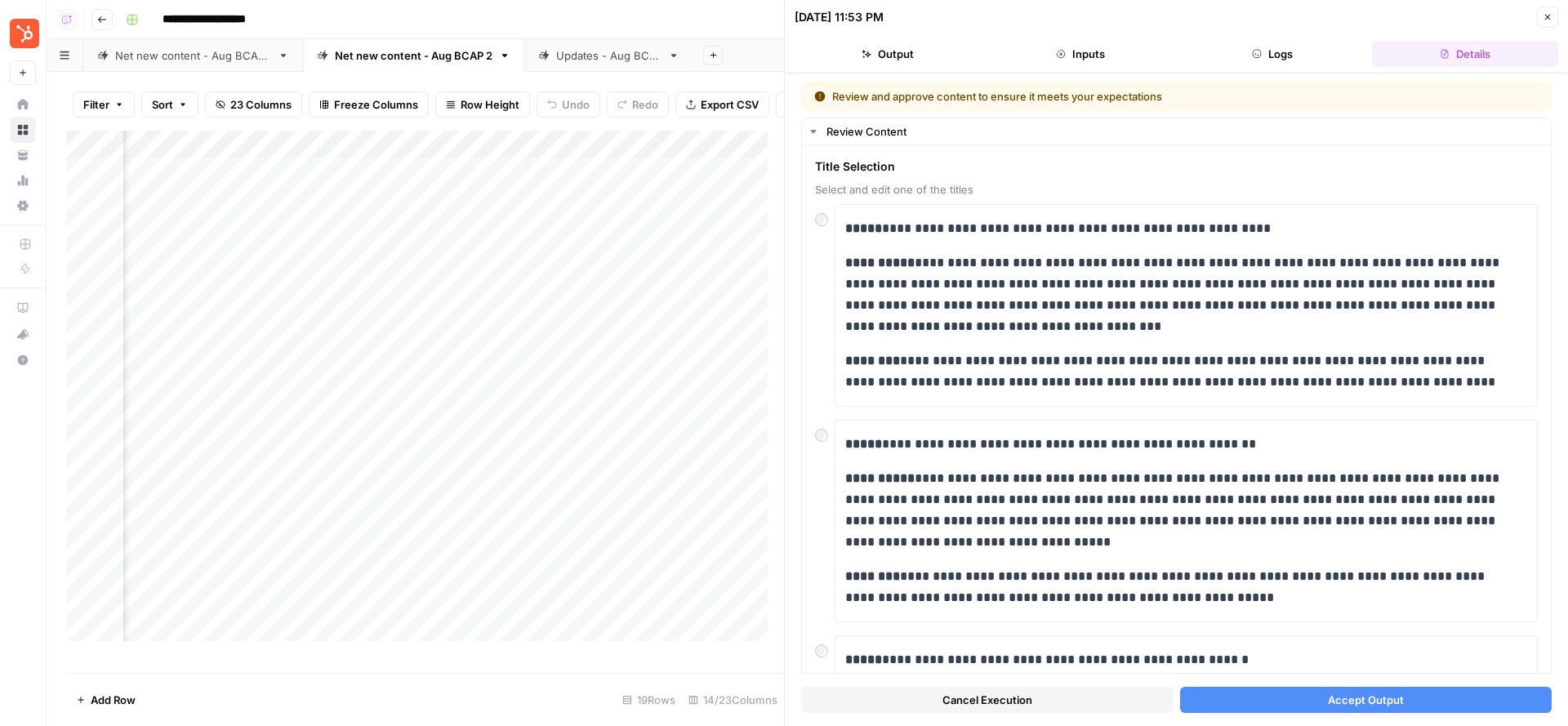
click at [1252, 704] on button "Accept Output" at bounding box center [1366, 699] width 373 height 26
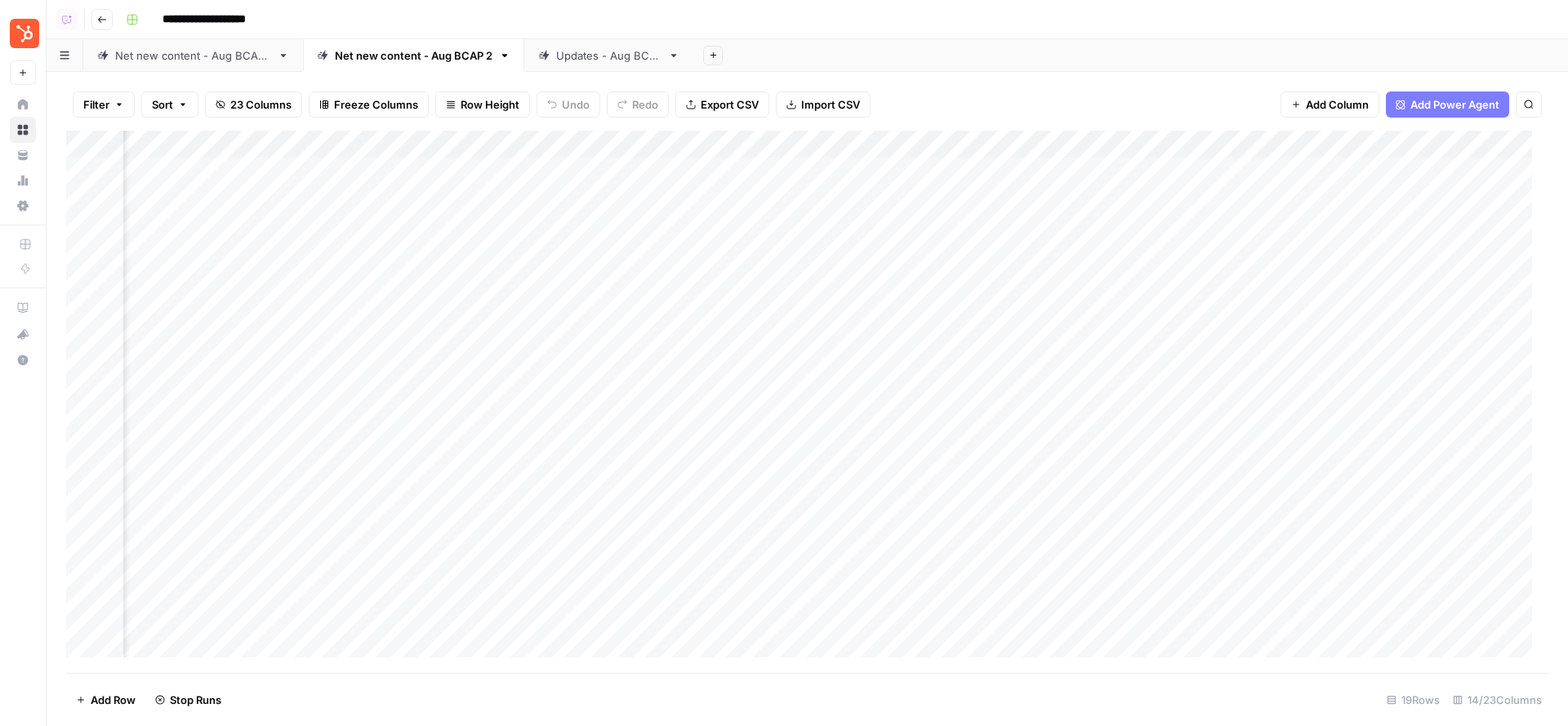
click at [552, 254] on div "Add Column" at bounding box center [807, 402] width 1482 height 544
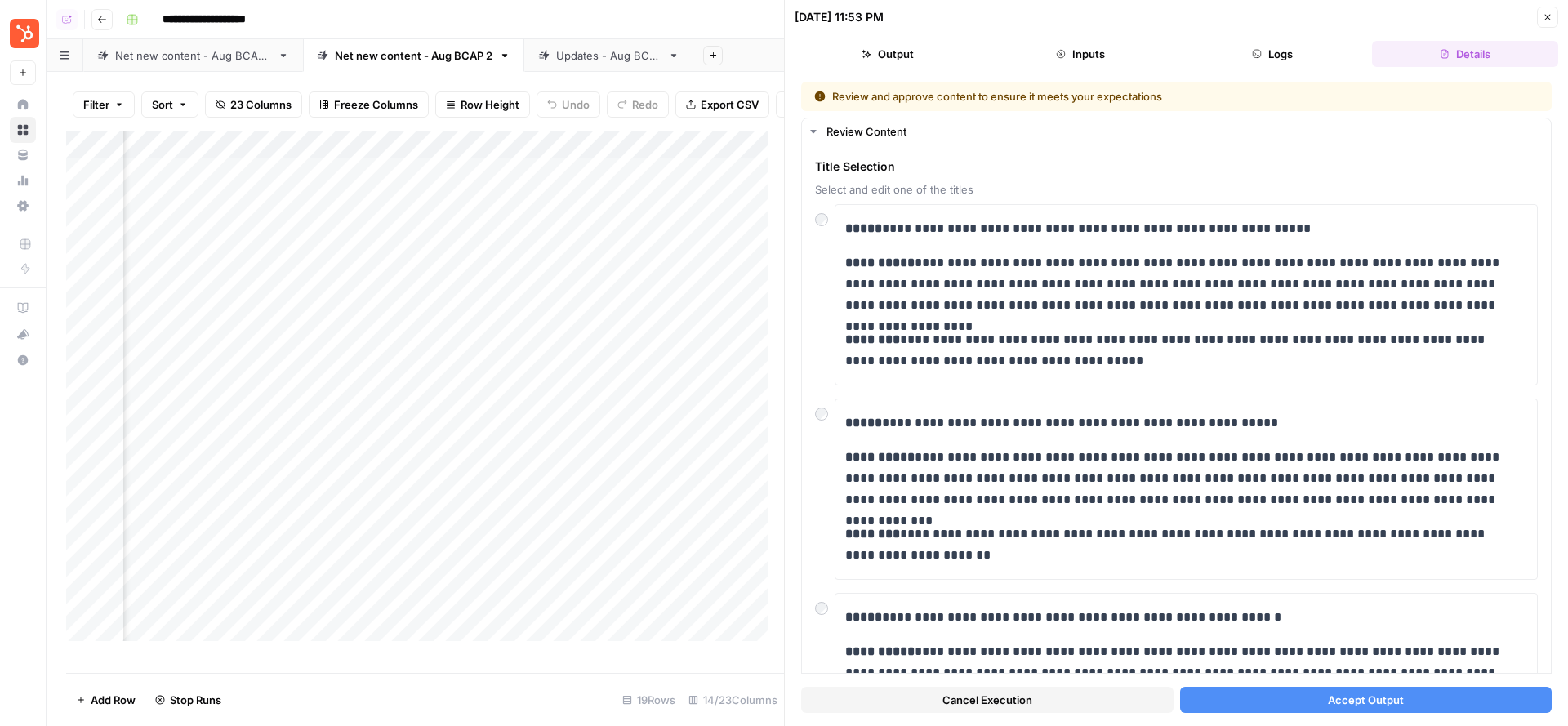
click at [1221, 703] on button "Accept Output" at bounding box center [1366, 699] width 373 height 26
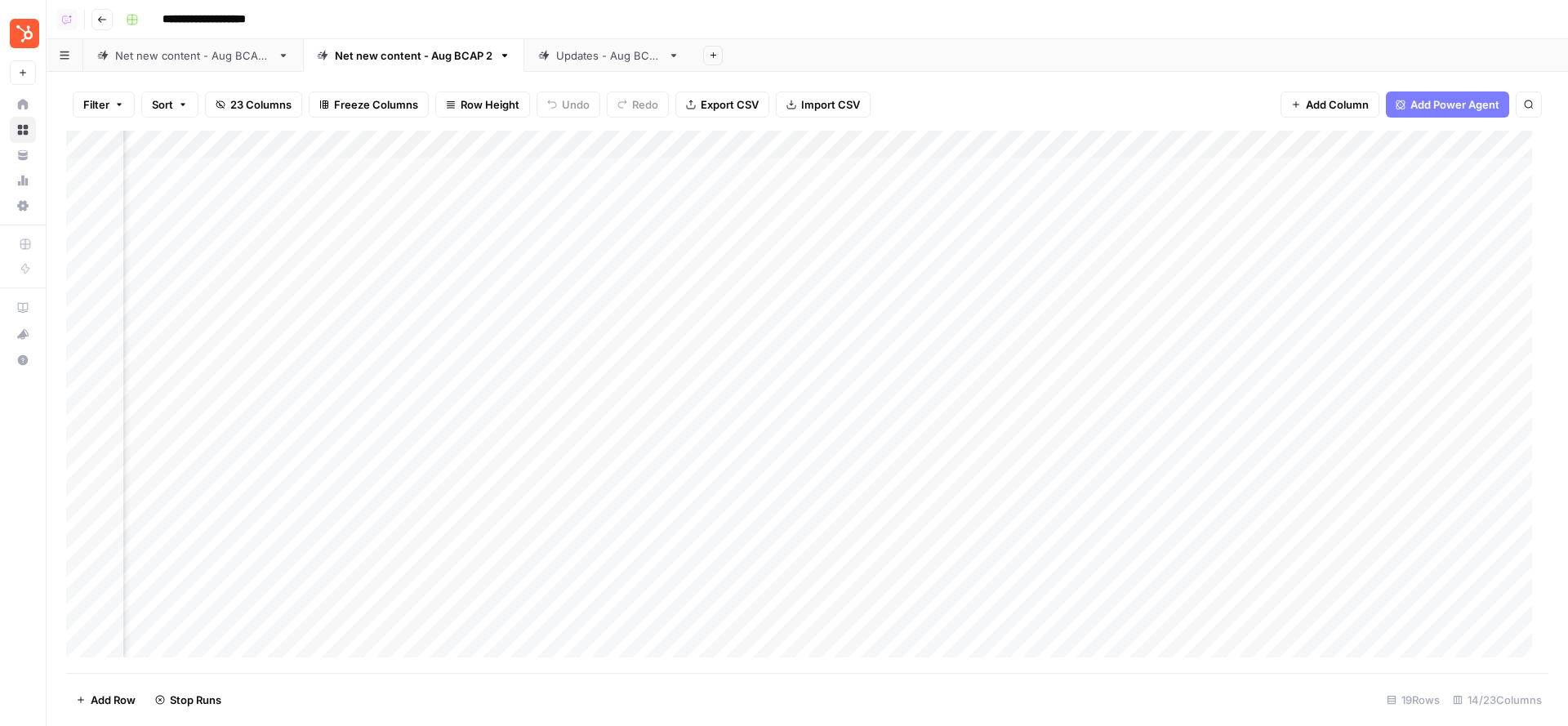
click at [621, 47] on div "Updates - Aug BCAP" at bounding box center [608, 55] width 105 height 16
click at [1126, 174] on div "Add Column" at bounding box center [807, 323] width 1482 height 387
click at [1123, 201] on div "Add Column" at bounding box center [807, 323] width 1482 height 387
click at [1129, 227] on div "Add Column" at bounding box center [807, 323] width 1482 height 387
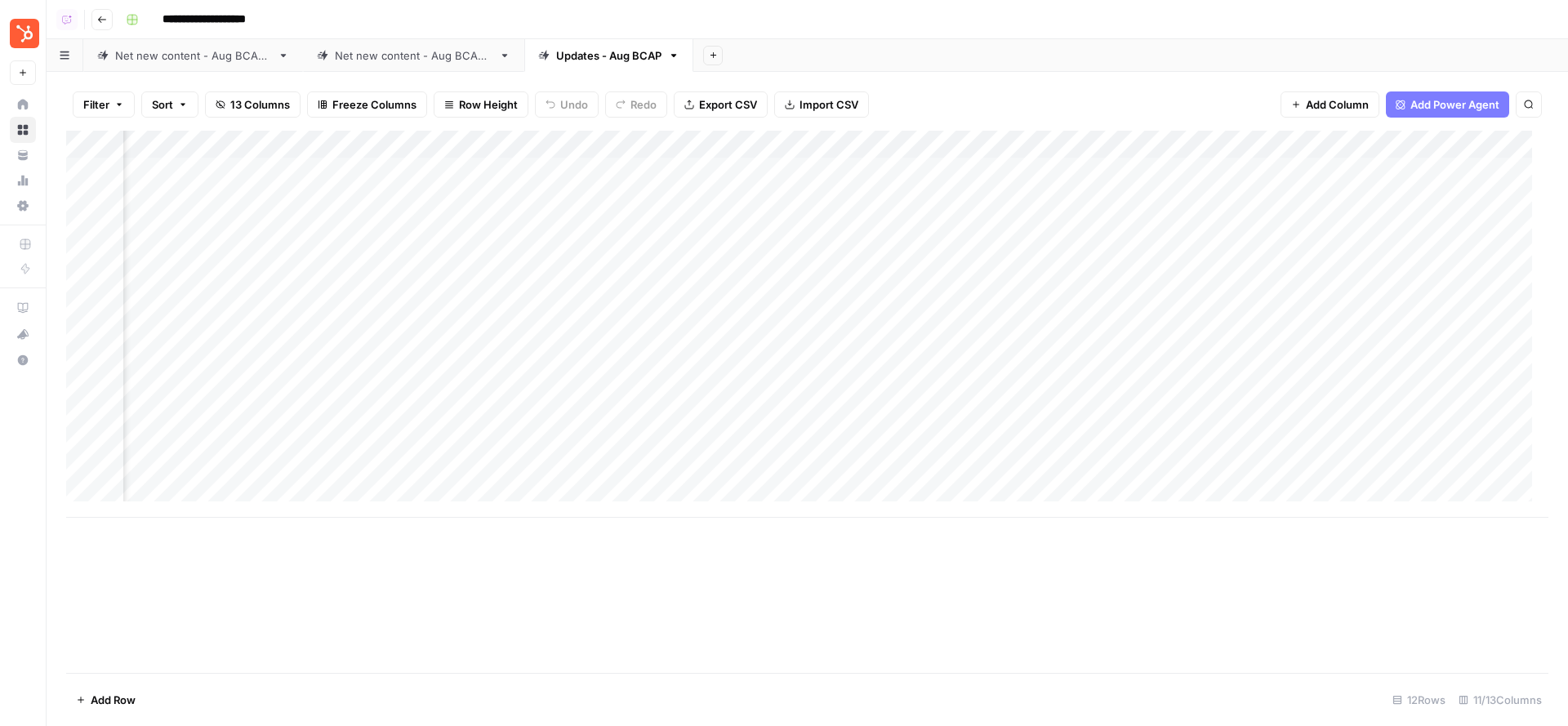
scroll to position [0, 0]
click at [425, 50] on div "Net new content - Aug BCAP 2" at bounding box center [413, 55] width 157 height 16
click at [726, 259] on div "Add Column" at bounding box center [807, 402] width 1482 height 544
click at [917, 197] on div "Add Column" at bounding box center [807, 402] width 1482 height 544
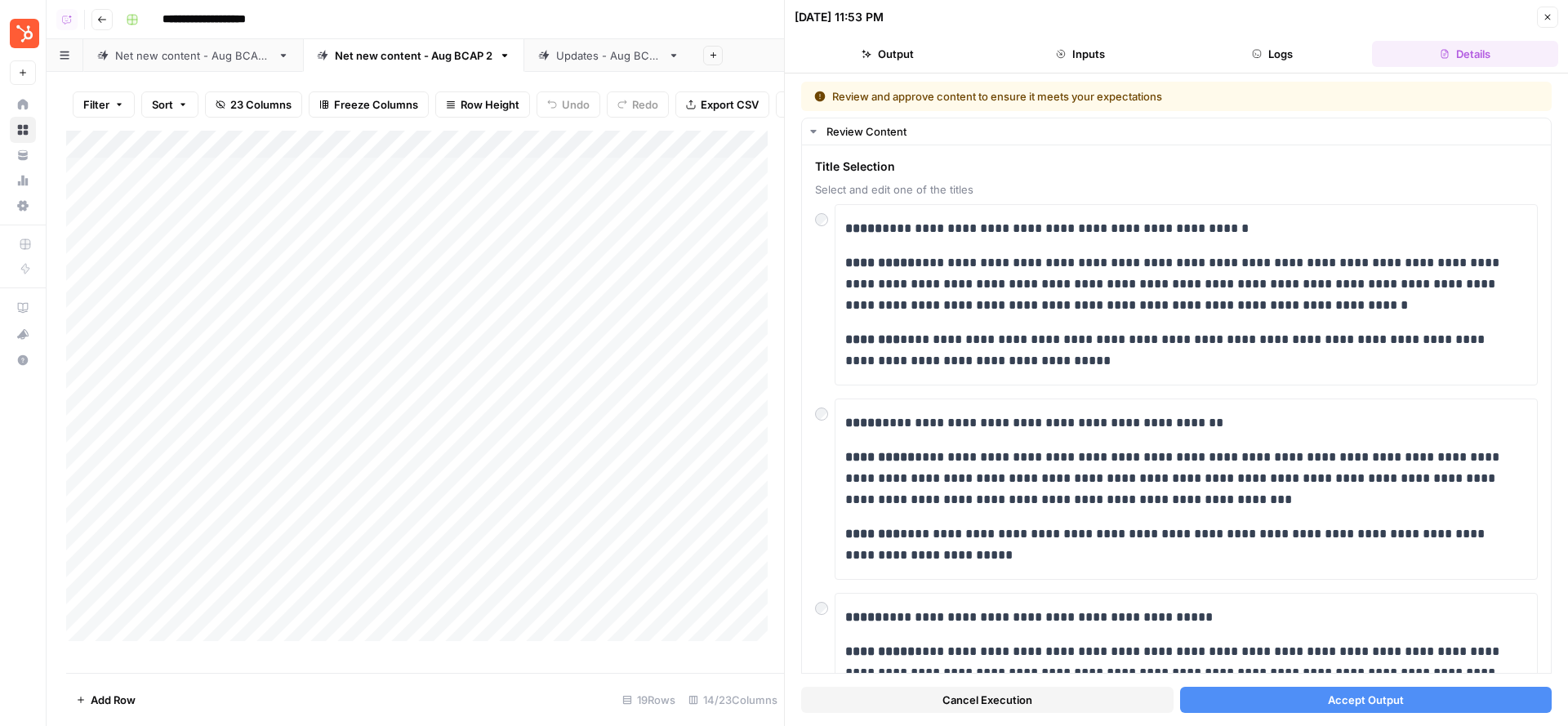
click at [1307, 701] on button "Accept Output" at bounding box center [1366, 699] width 373 height 26
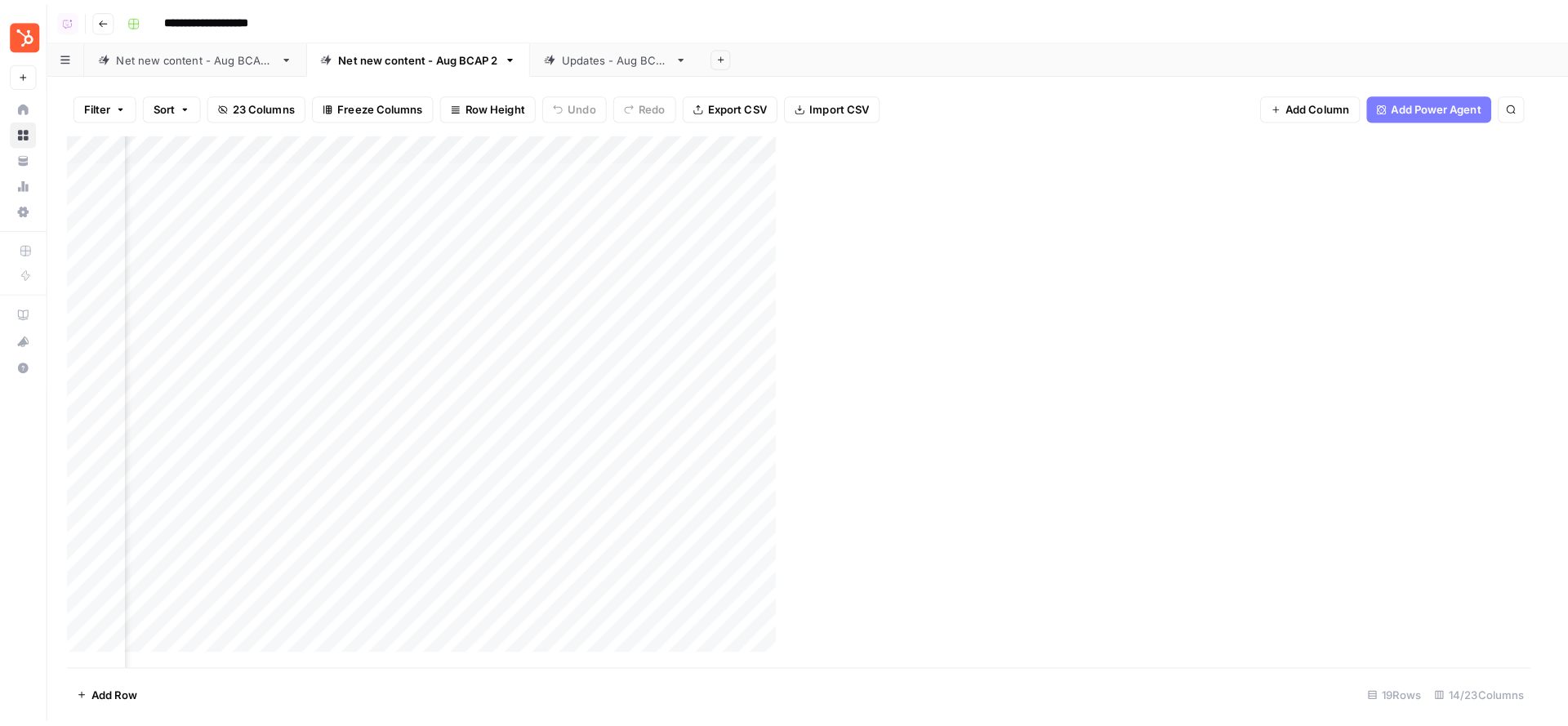
scroll to position [0, 252]
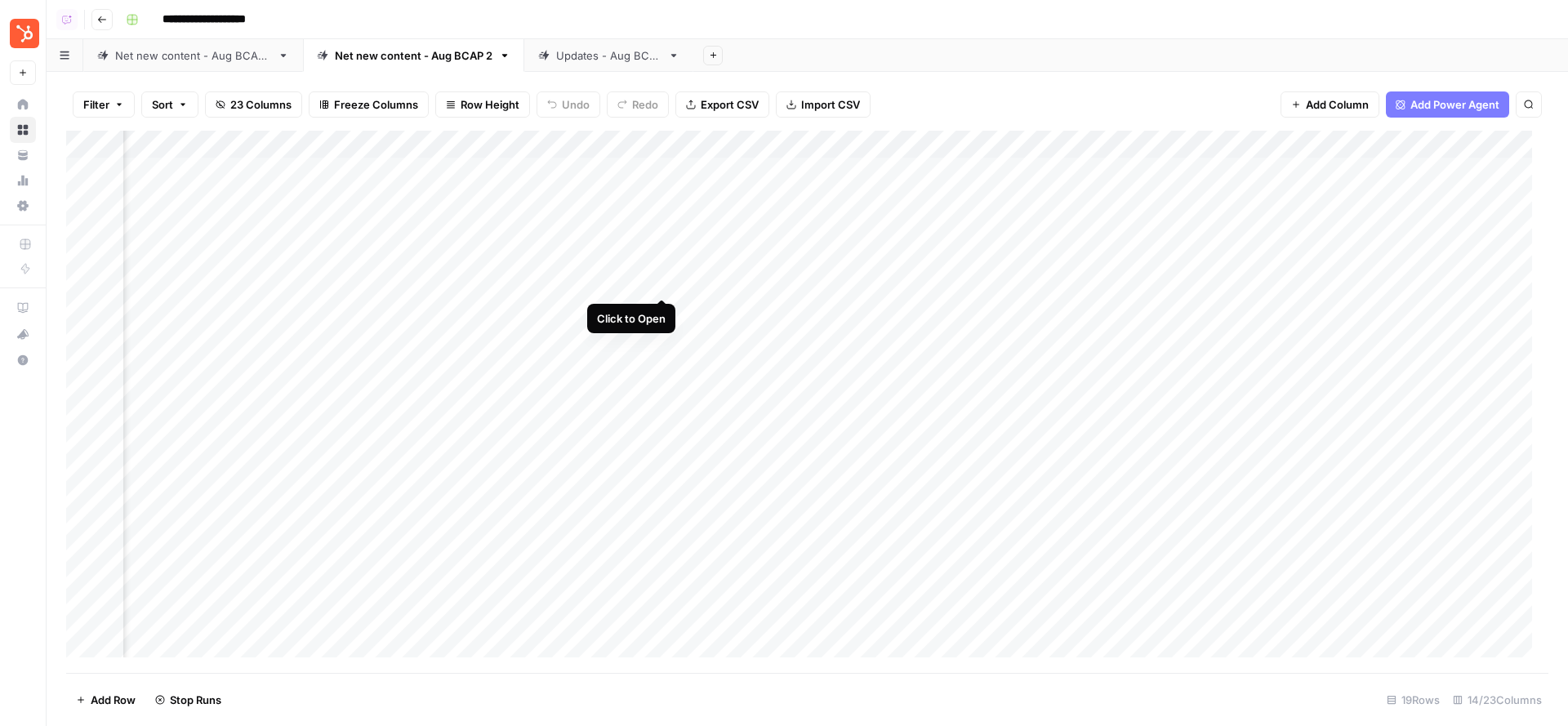
click at [662, 278] on div "Add Column" at bounding box center [807, 402] width 1482 height 544
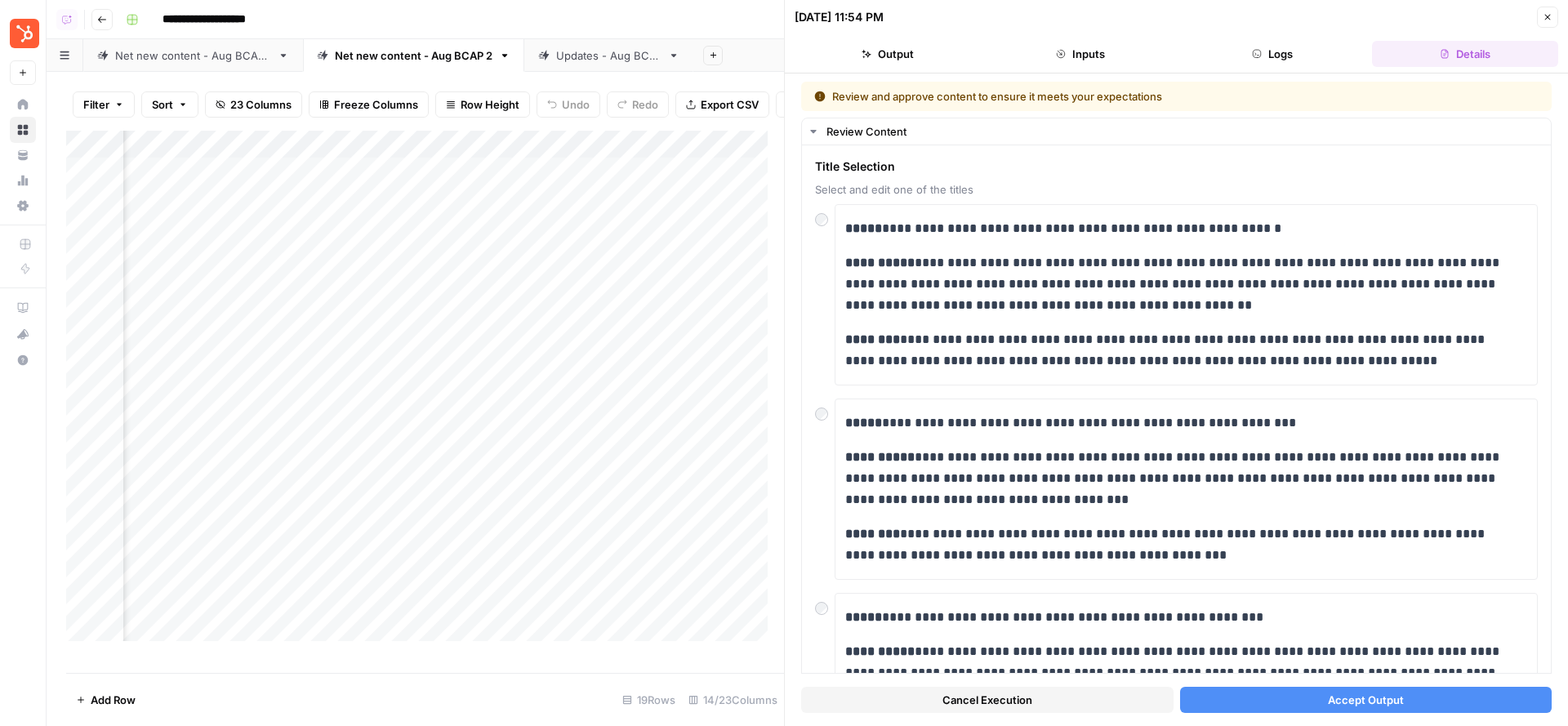
click at [1293, 705] on button "Accept Output" at bounding box center [1366, 699] width 373 height 26
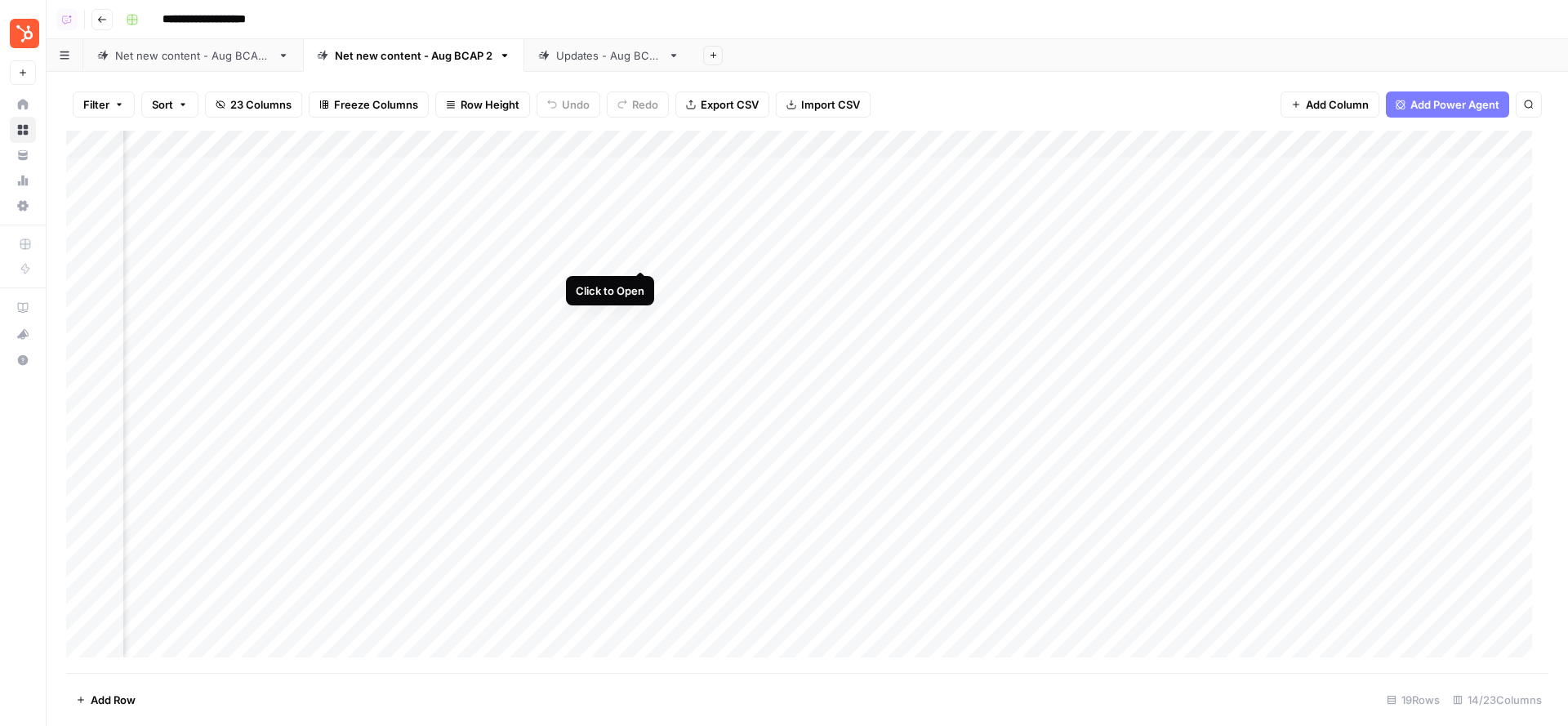
click at [640, 256] on div "Add Column" at bounding box center [807, 402] width 1482 height 544
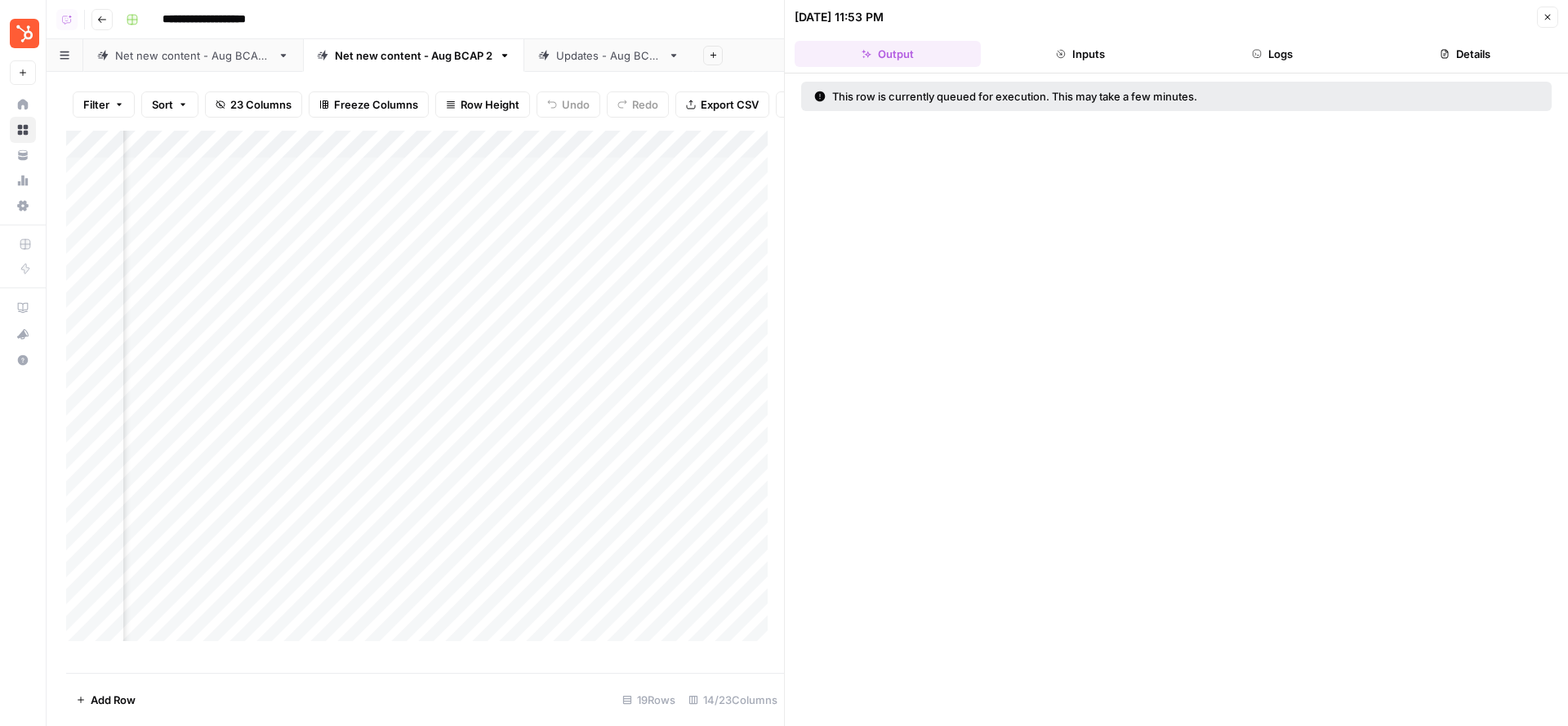
click at [1292, 54] on button "Logs" at bounding box center [1273, 53] width 186 height 26
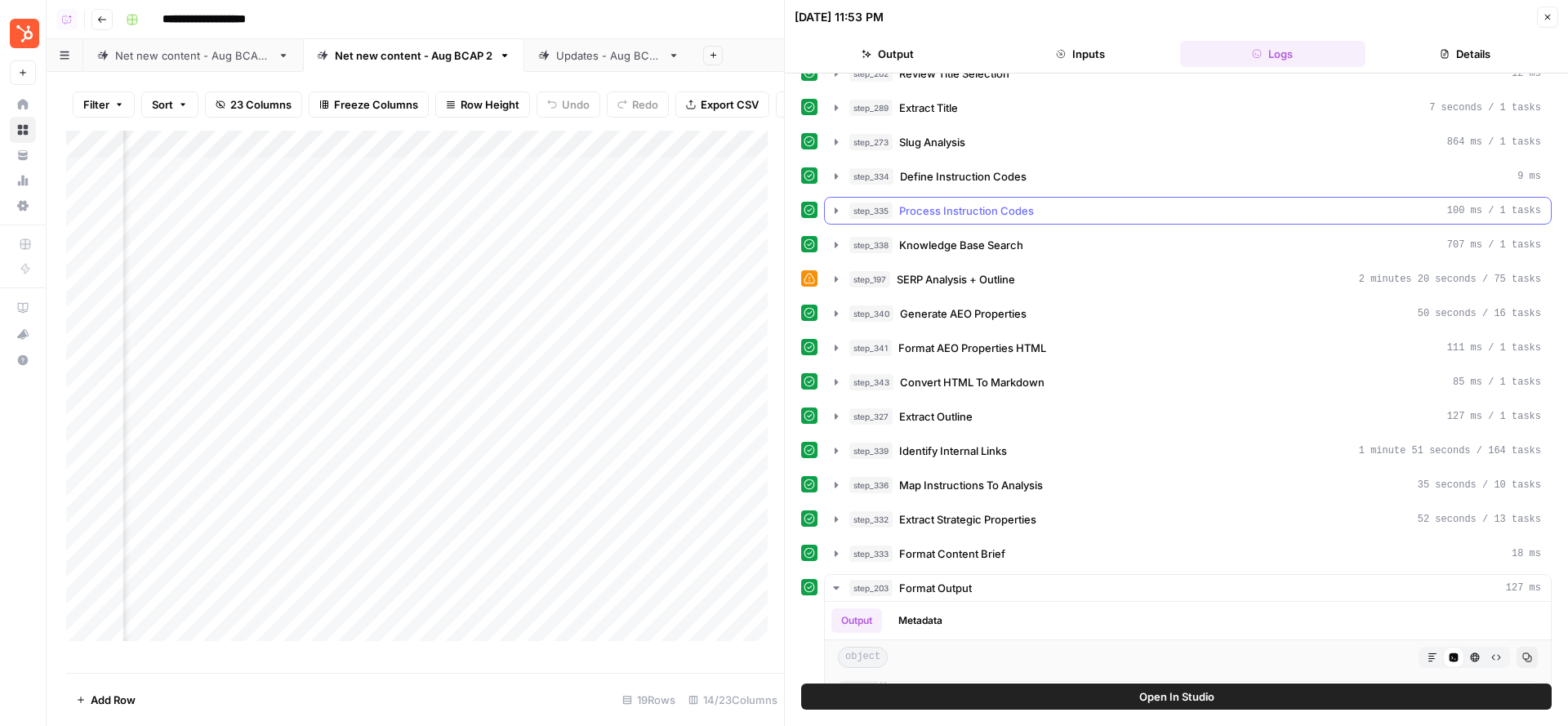
scroll to position [209, 0]
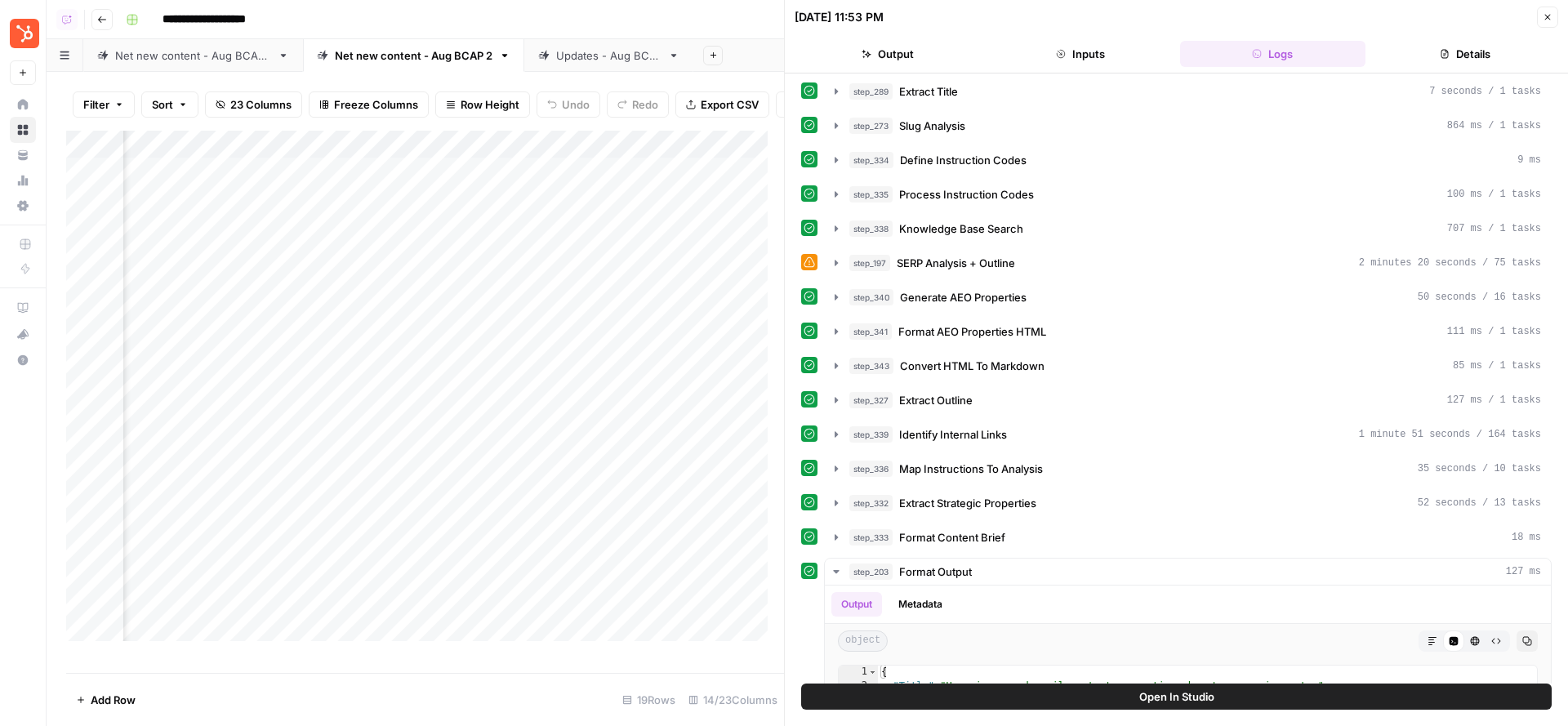
click at [1544, 22] on button "Close" at bounding box center [1548, 17] width 21 height 21
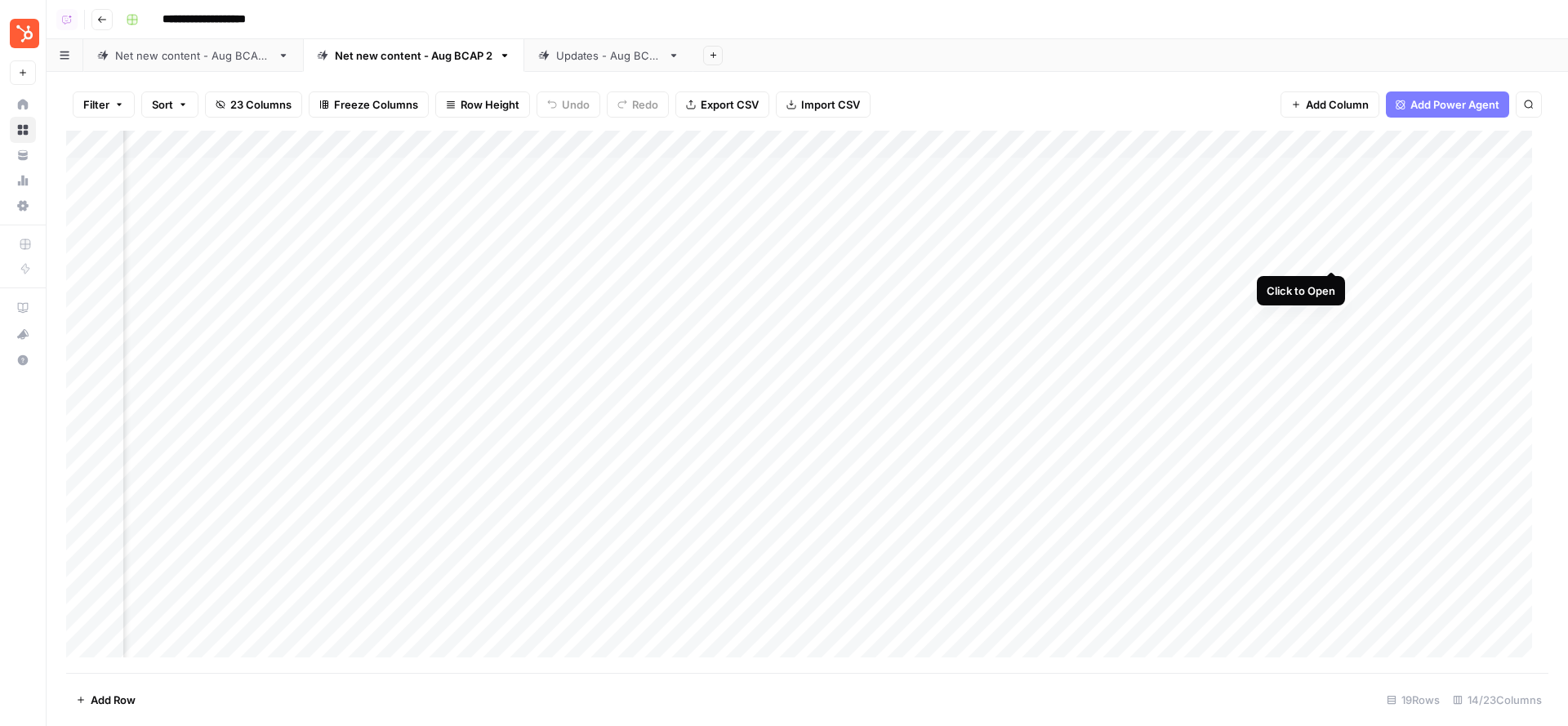
click at [1330, 257] on div "Add Column" at bounding box center [807, 402] width 1482 height 544
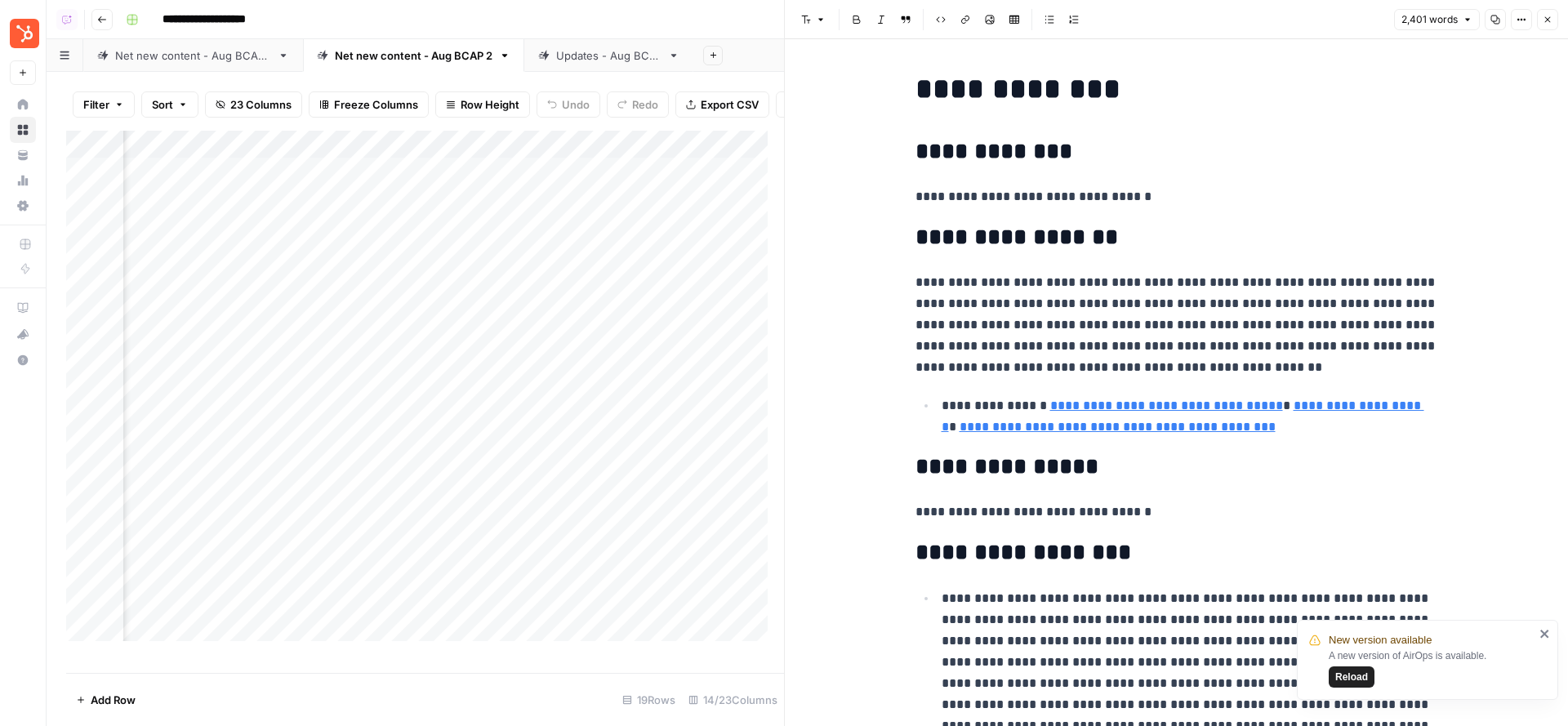
click at [1291, 322] on p "**********" at bounding box center [1176, 325] width 522 height 106
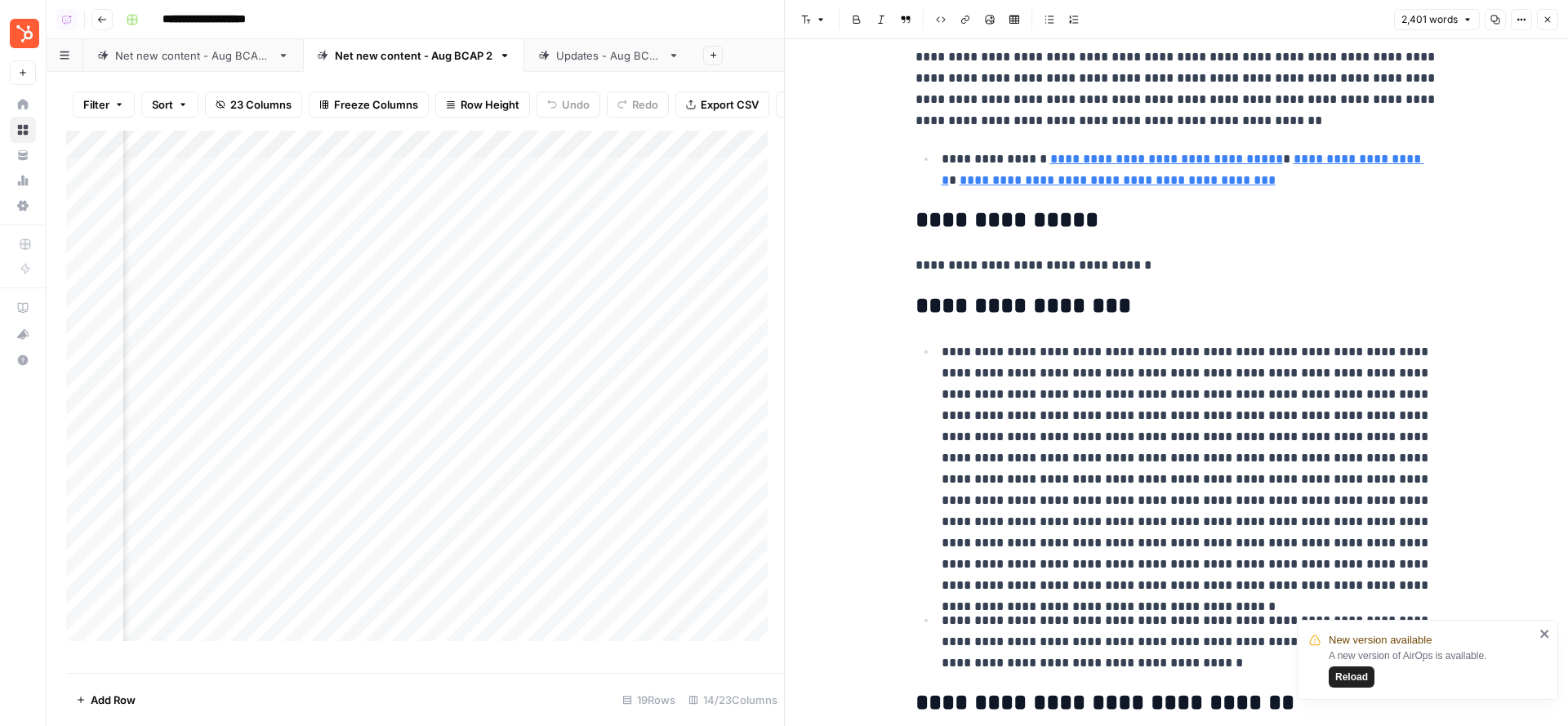
scroll to position [319, 0]
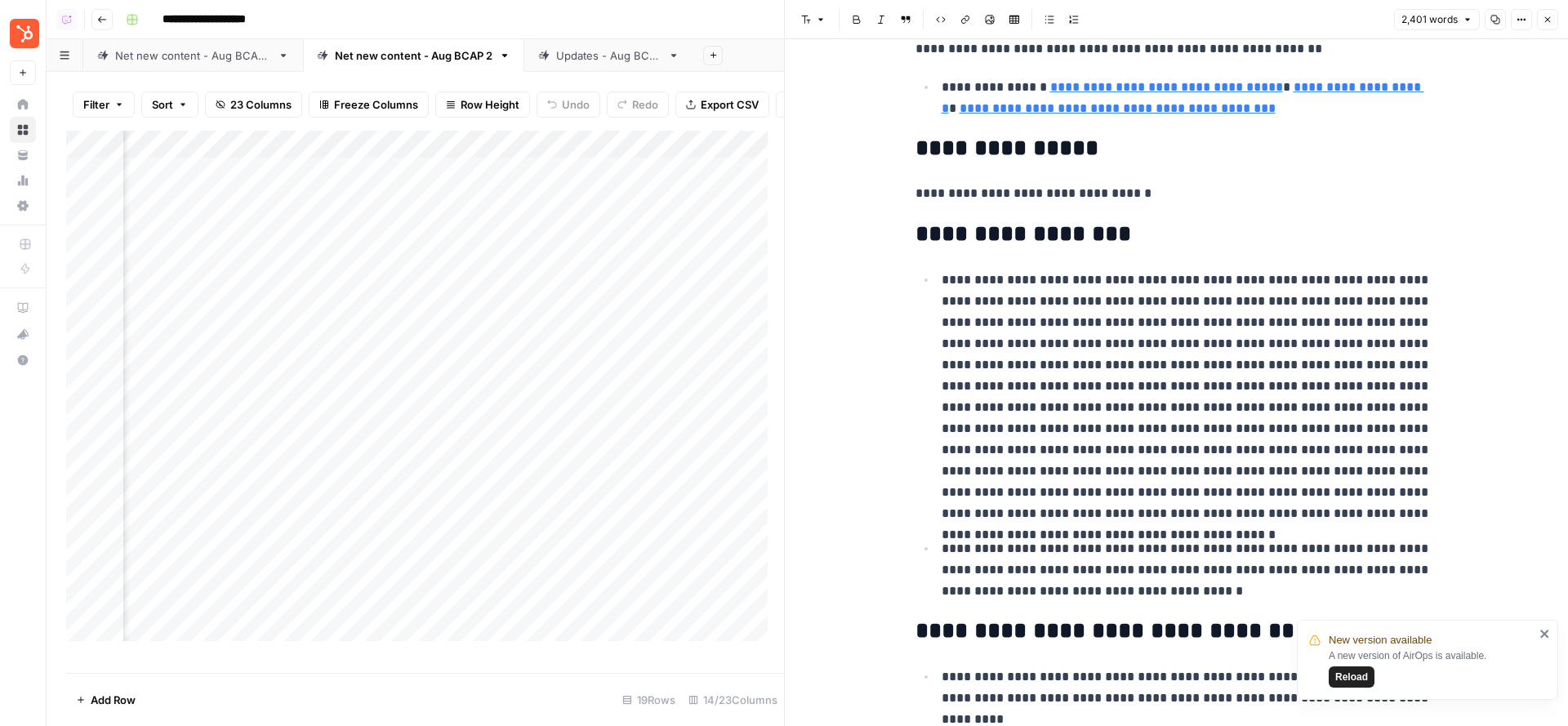
click at [1264, 363] on p "**********" at bounding box center [1190, 397] width 496 height 255
type input "nurture and"
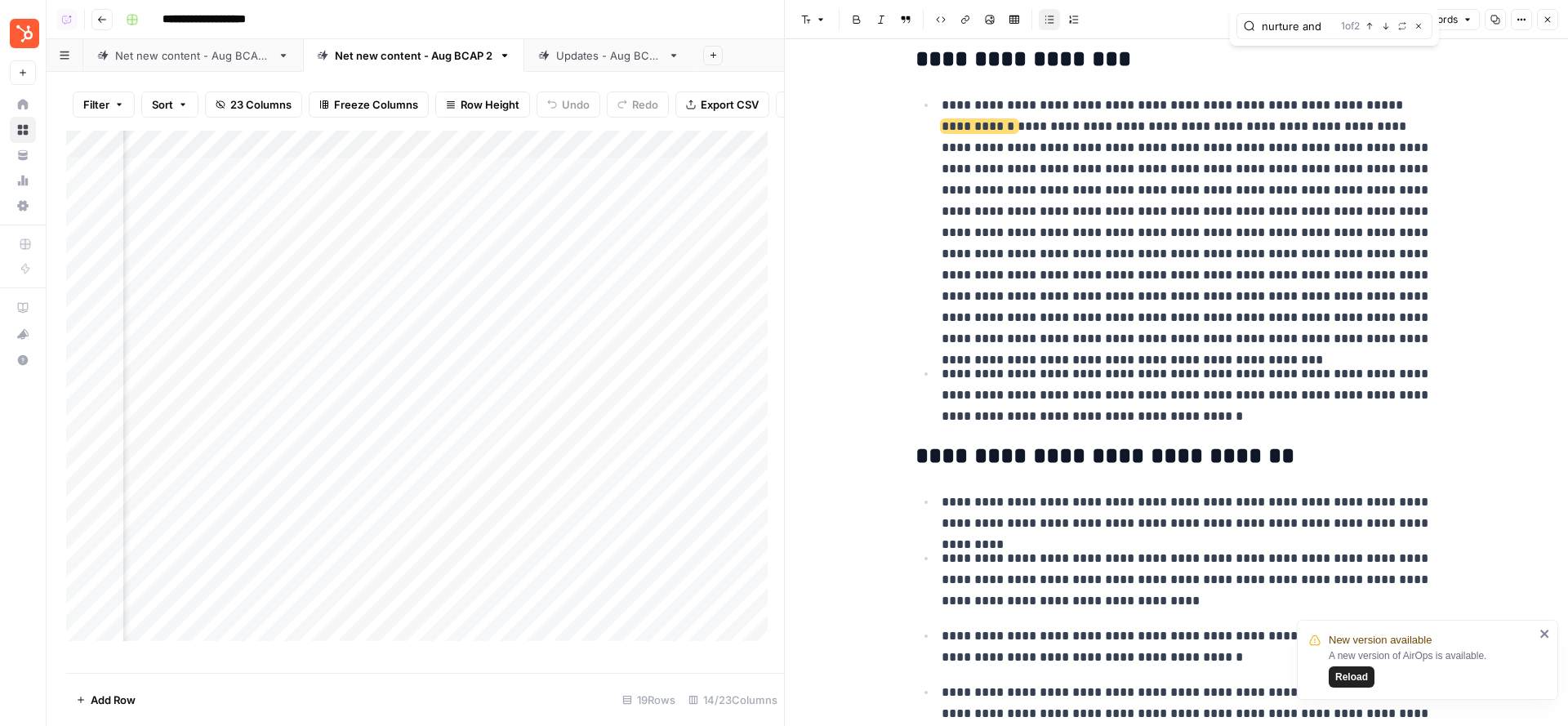
scroll to position [474, 0]
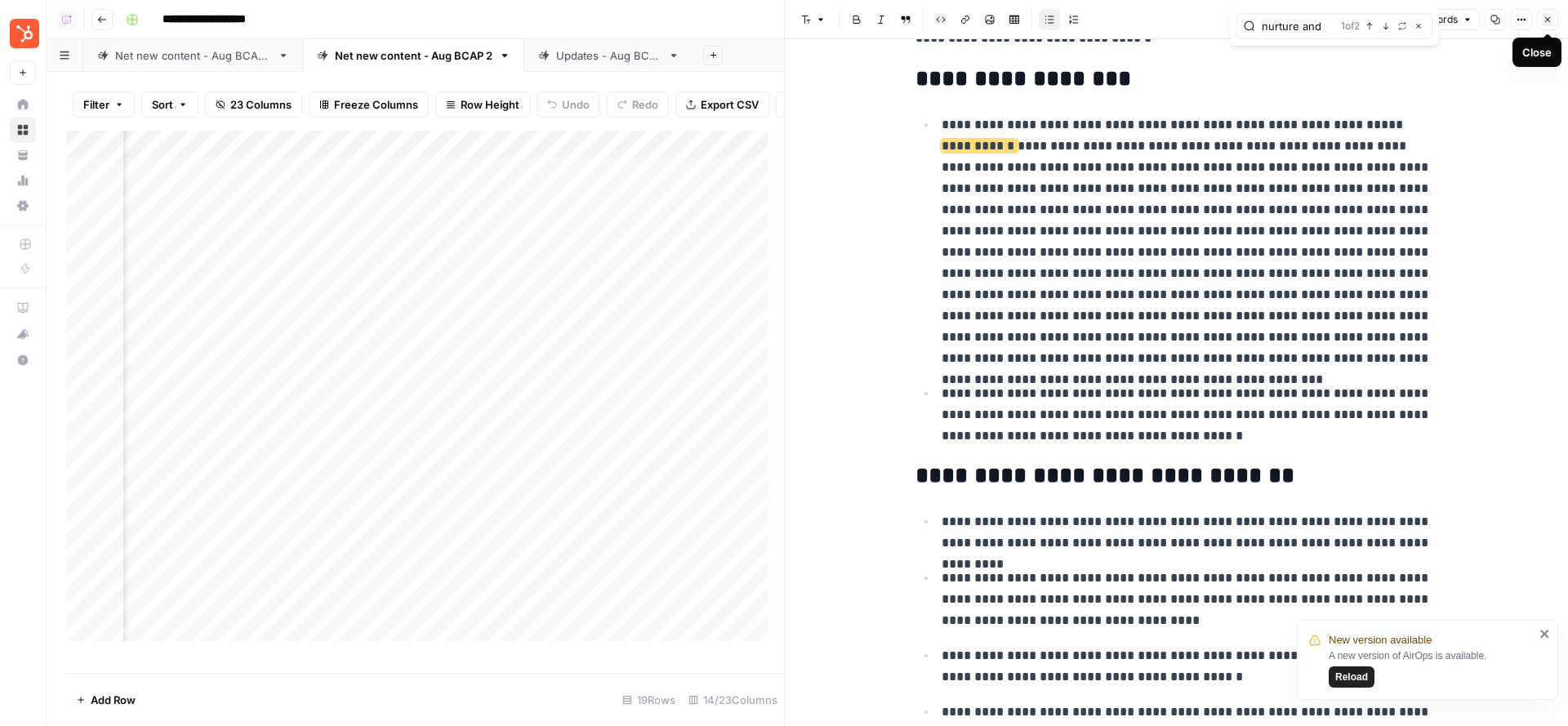
click at [1549, 13] on button "Close" at bounding box center [1548, 19] width 21 height 21
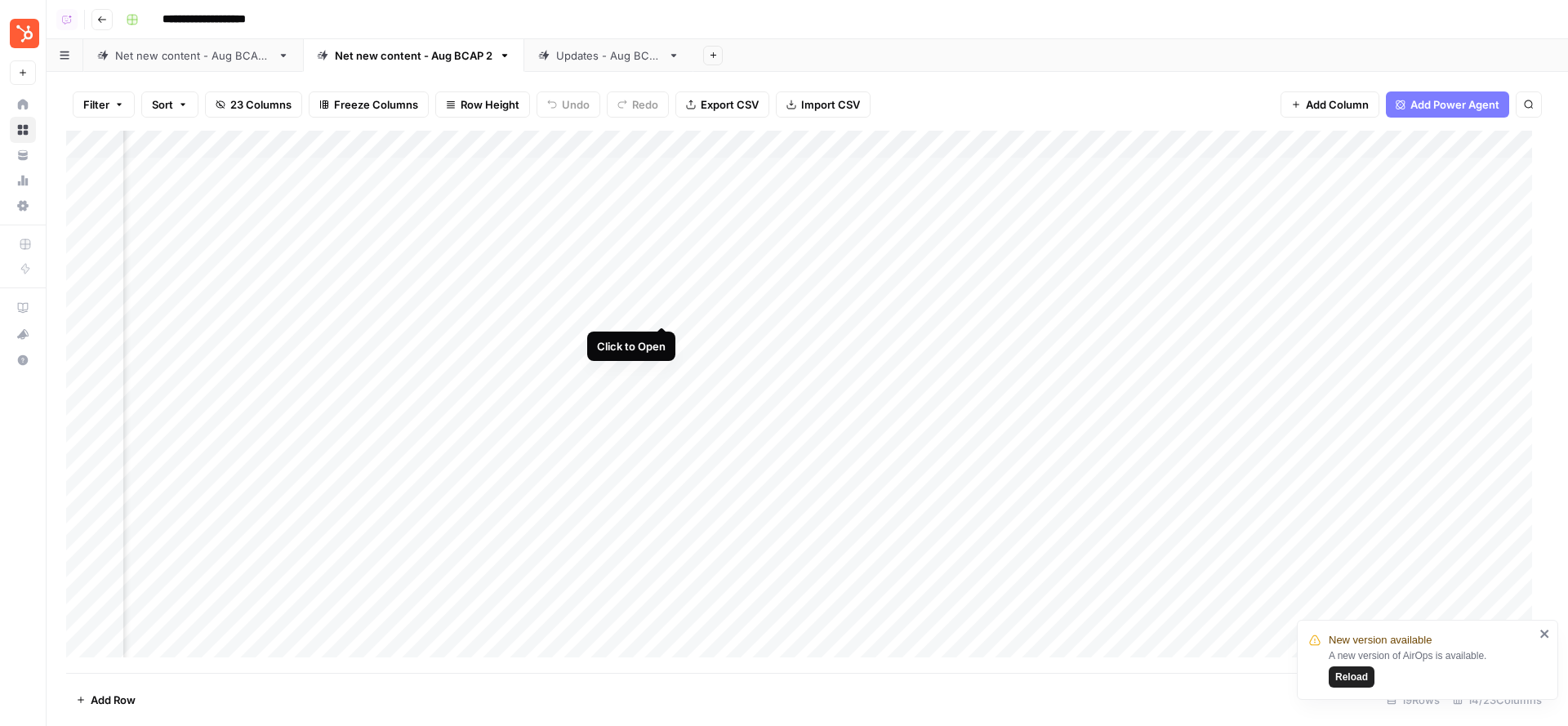
click at [659, 310] on div "Add Column" at bounding box center [807, 402] width 1482 height 544
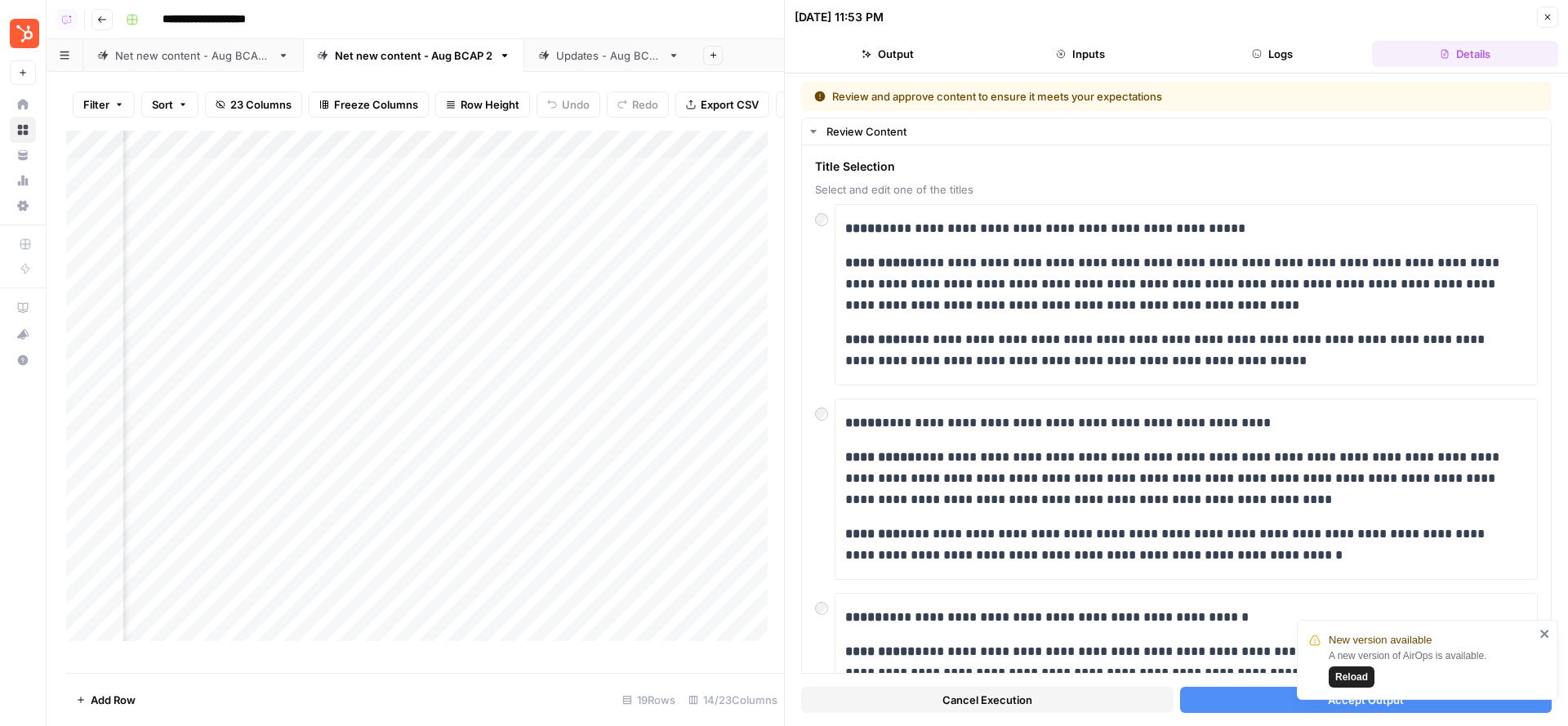
click at [1246, 691] on button "Accept Output" at bounding box center [1366, 699] width 373 height 26
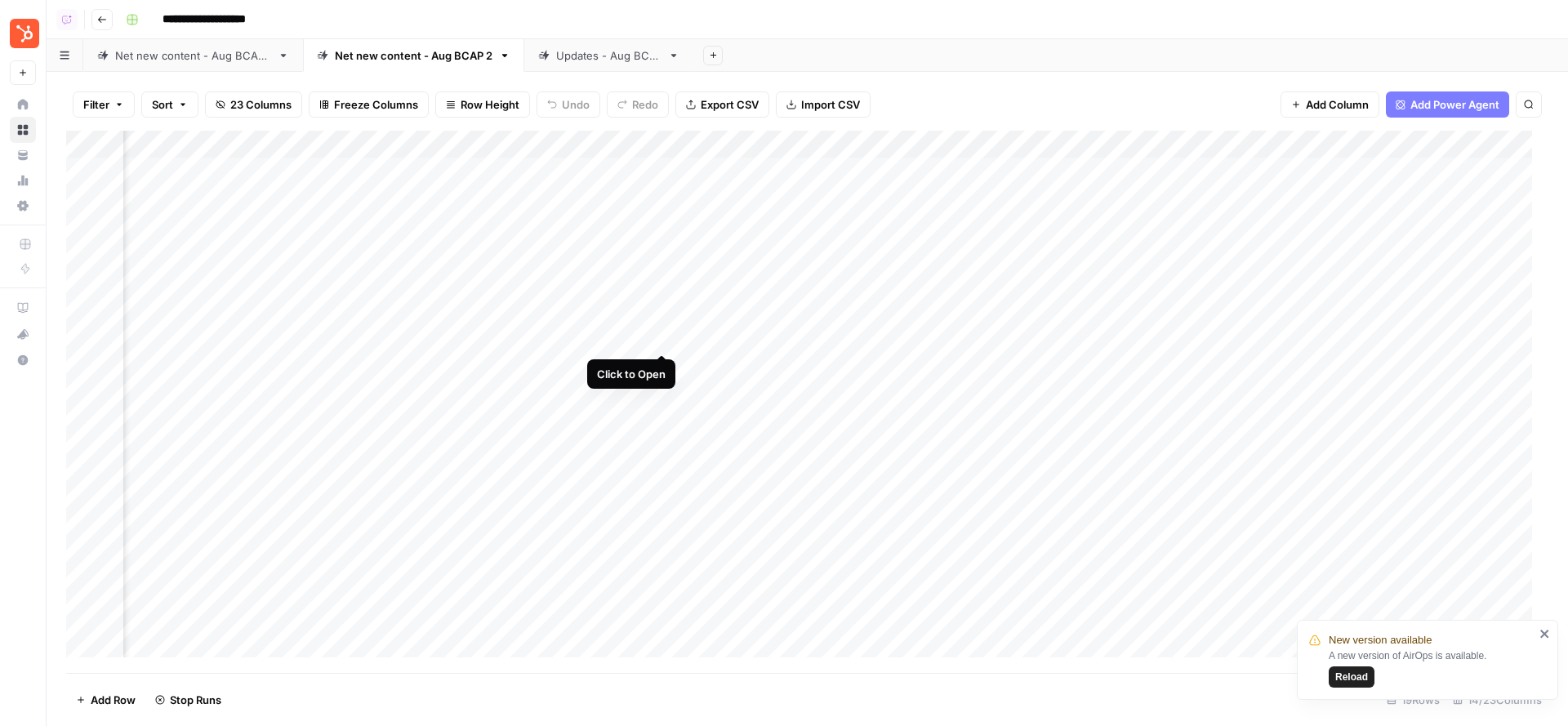
click at [662, 340] on div "Add Column" at bounding box center [807, 402] width 1482 height 544
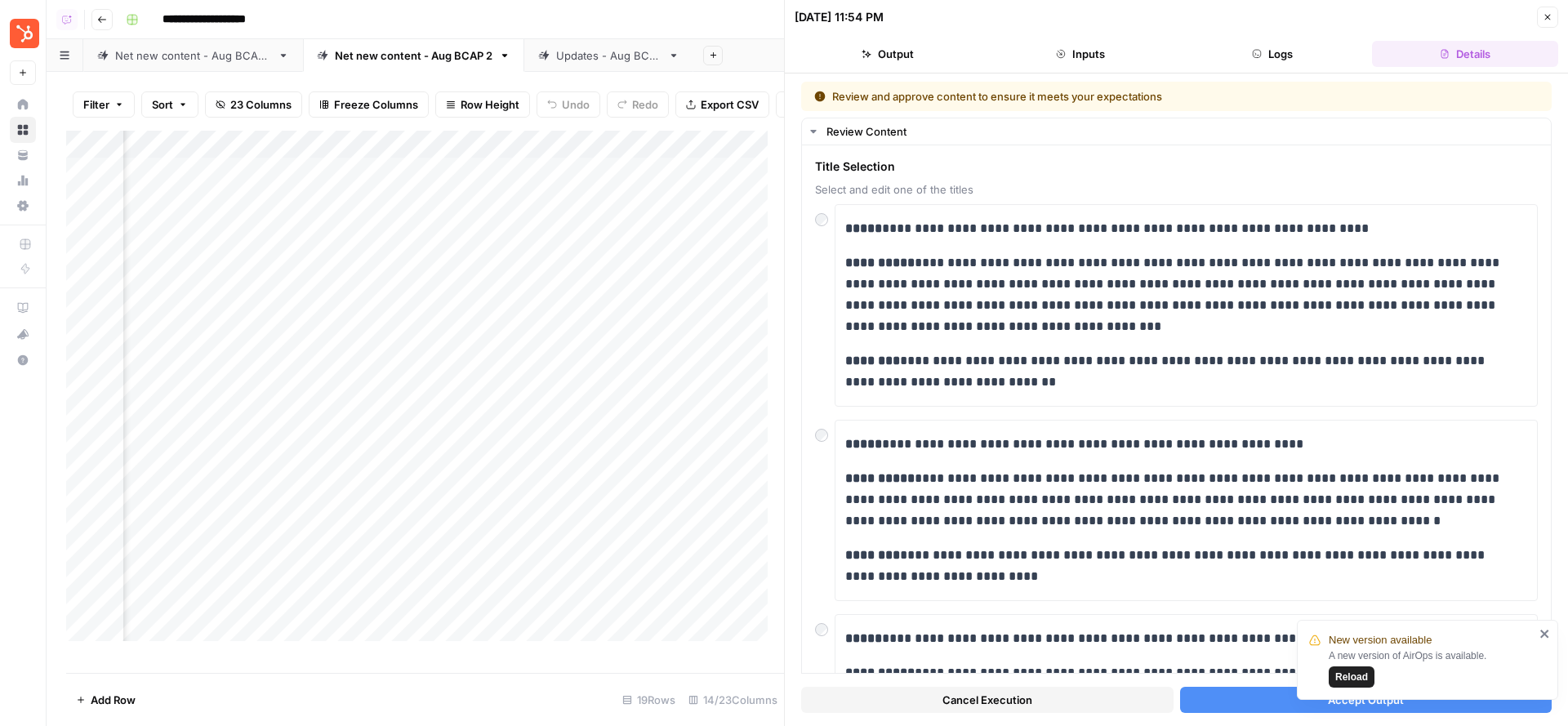
click at [1232, 702] on button "Accept Output" at bounding box center [1366, 699] width 373 height 26
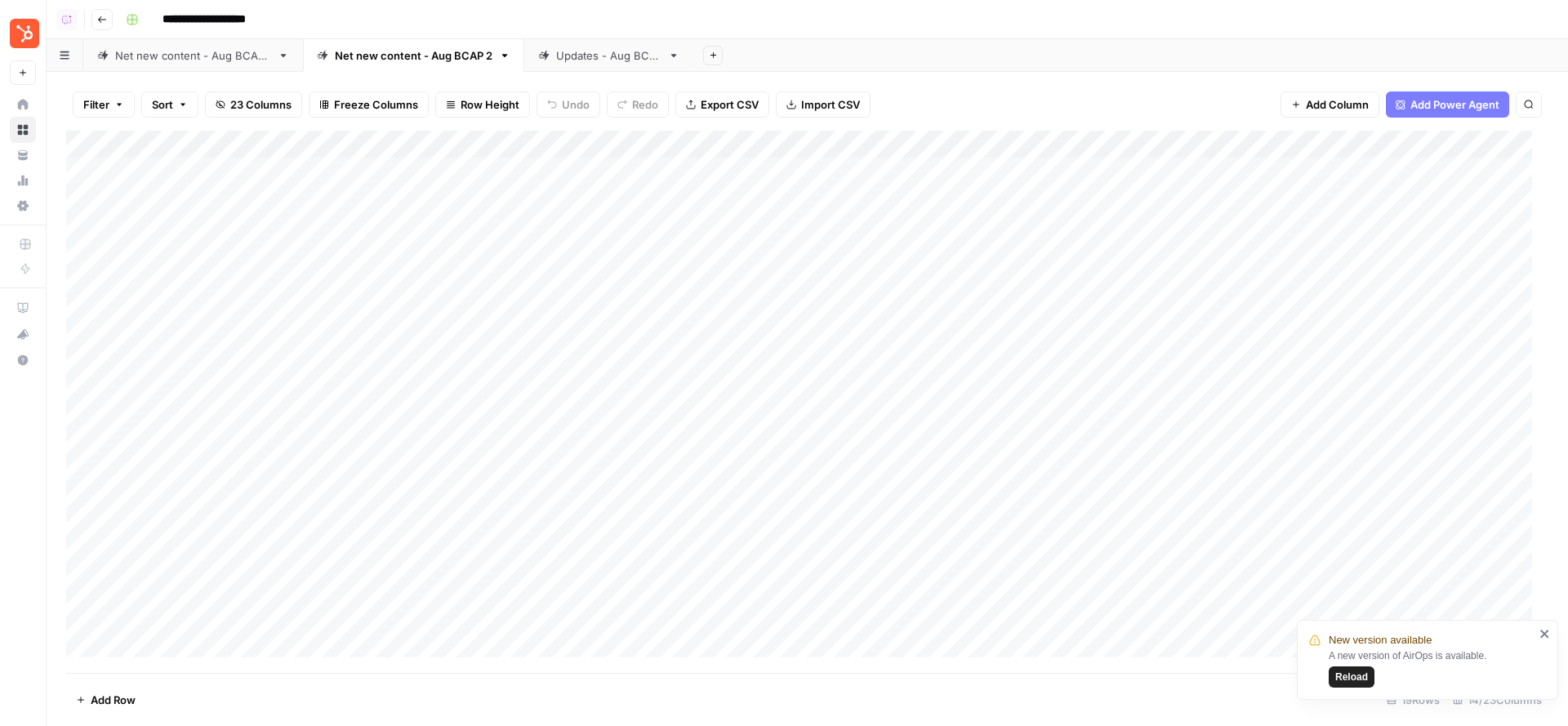
click at [916, 169] on div "Add Column" at bounding box center [807, 402] width 1482 height 544
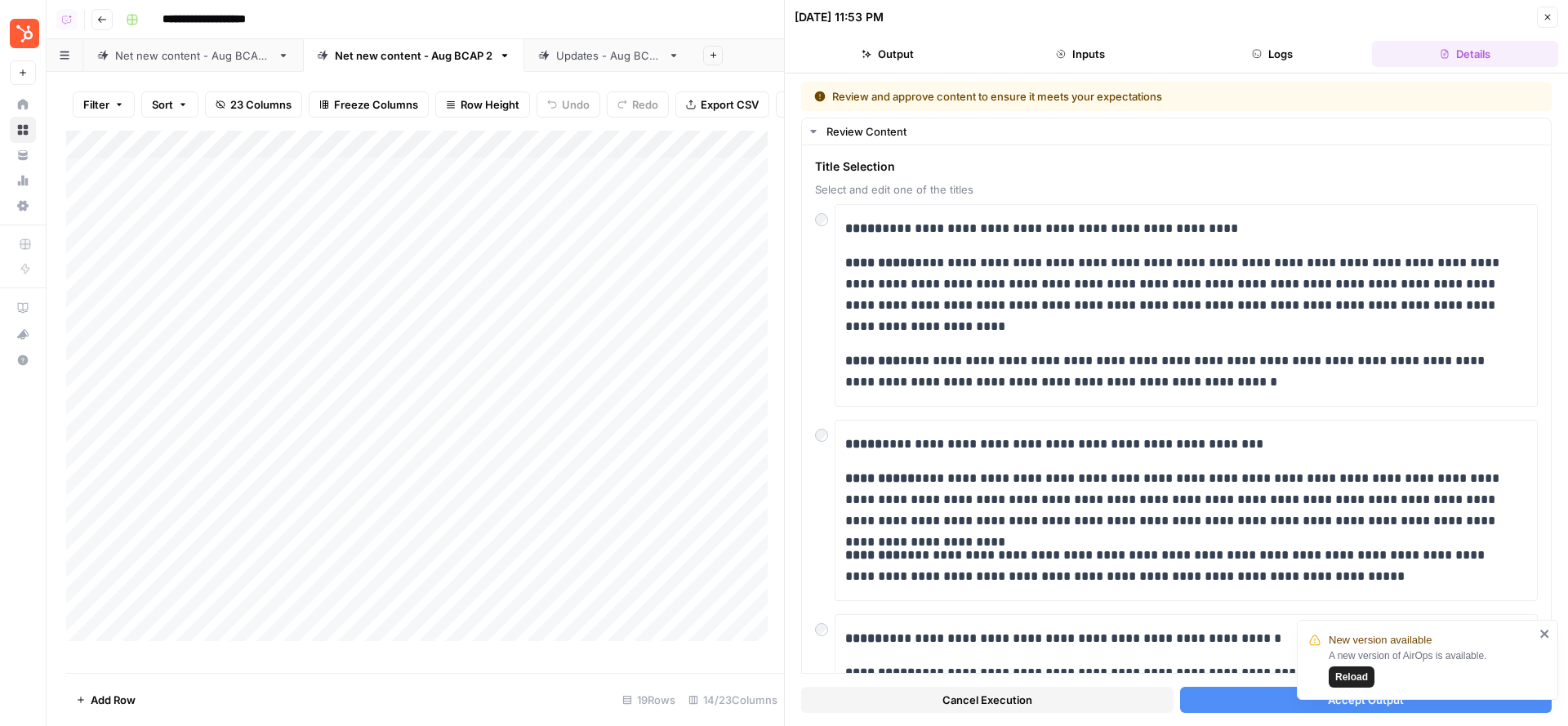
click at [1247, 697] on button "Accept Output" at bounding box center [1366, 699] width 373 height 26
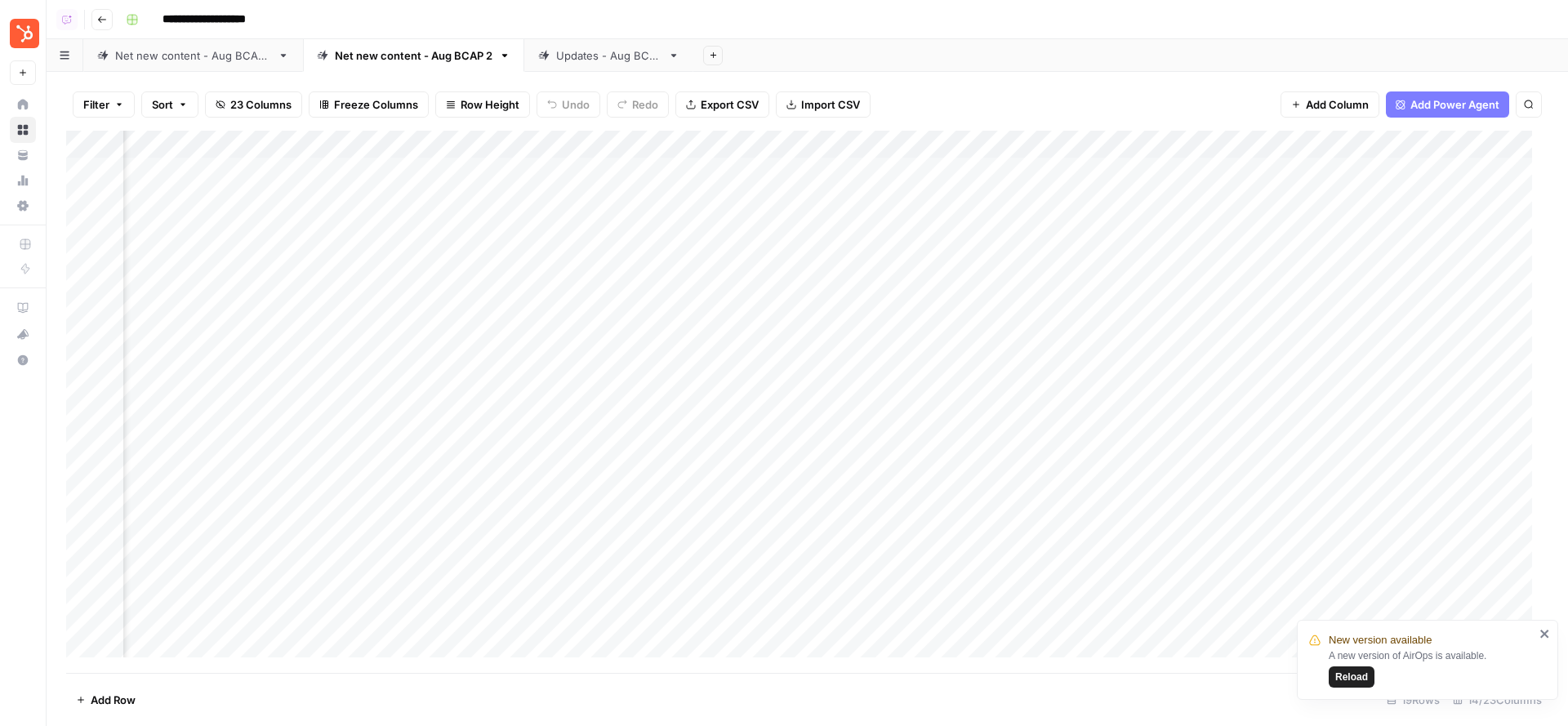
scroll to position [0, 708]
click at [877, 255] on div "Add Column" at bounding box center [807, 402] width 1482 height 544
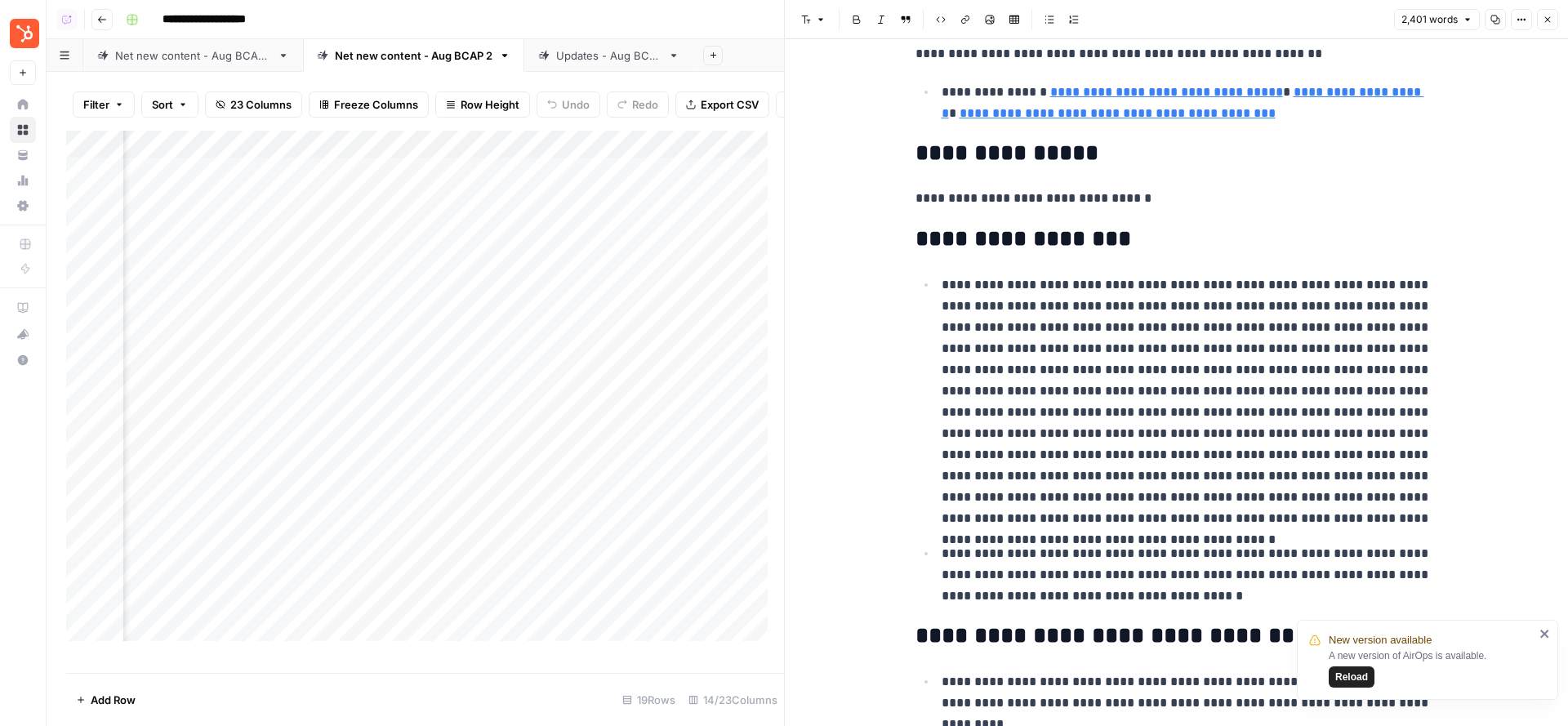
scroll to position [0, 961]
click at [627, 246] on div "Add Column" at bounding box center [426, 394] width 718 height 527
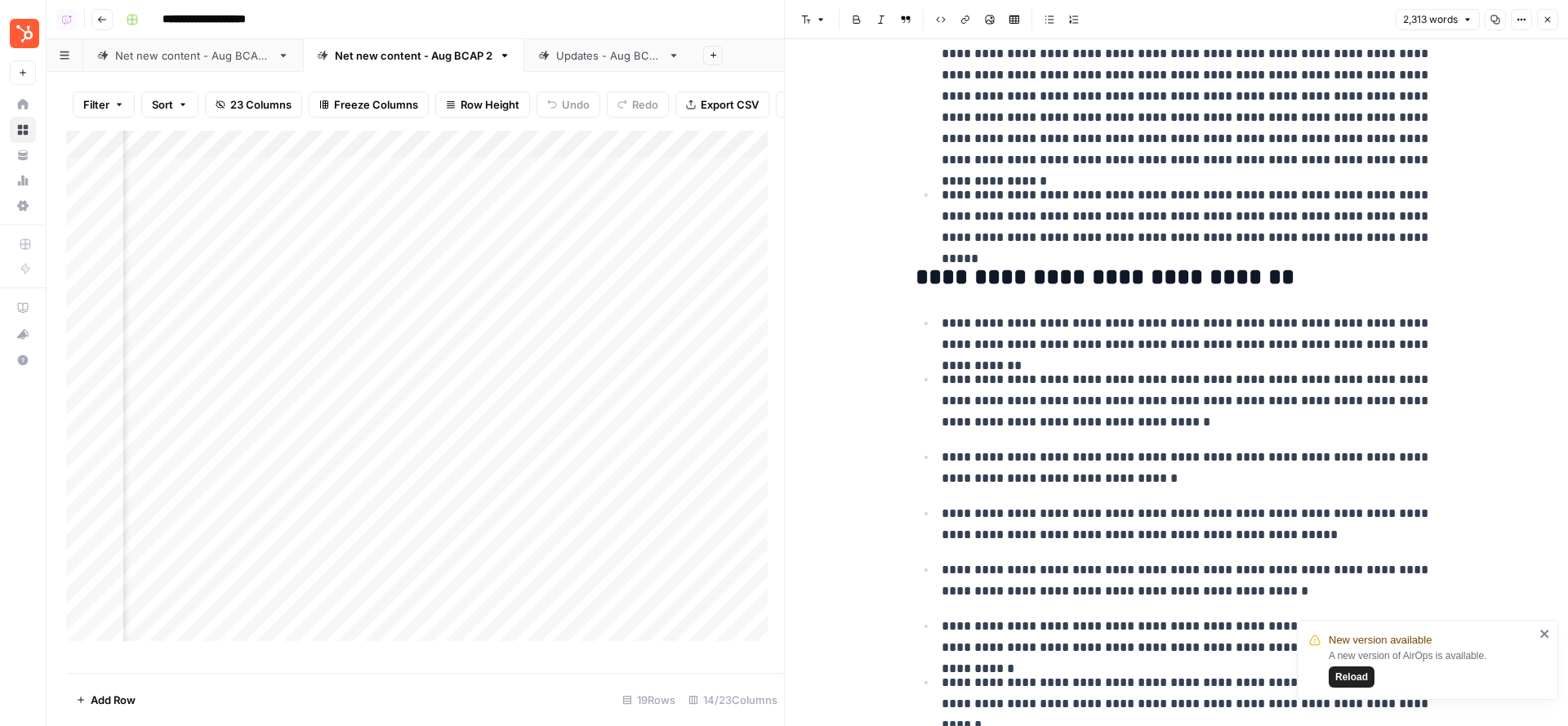
scroll to position [554, 0]
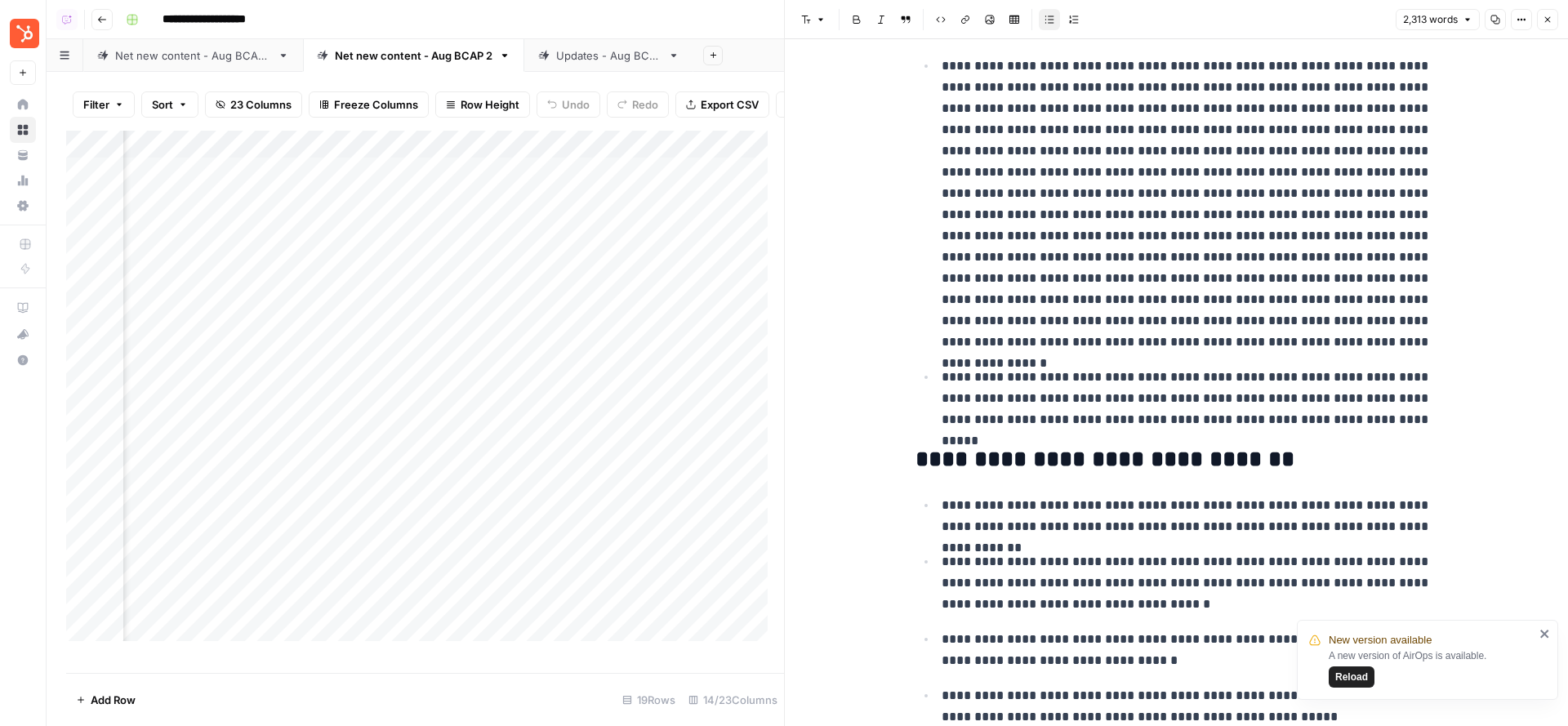
click at [1187, 237] on p at bounding box center [1190, 205] width 496 height 297
type input "what is"
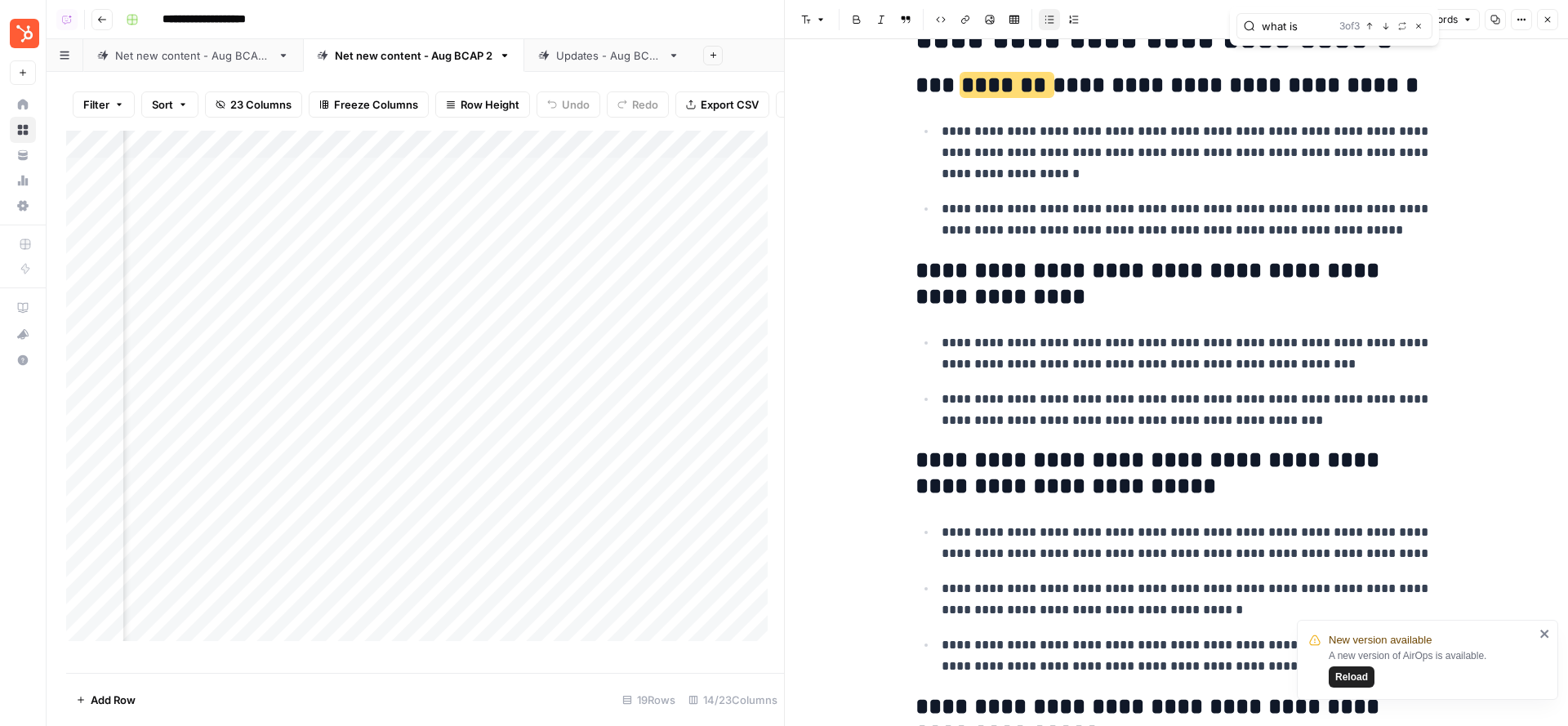
scroll to position [4344, 0]
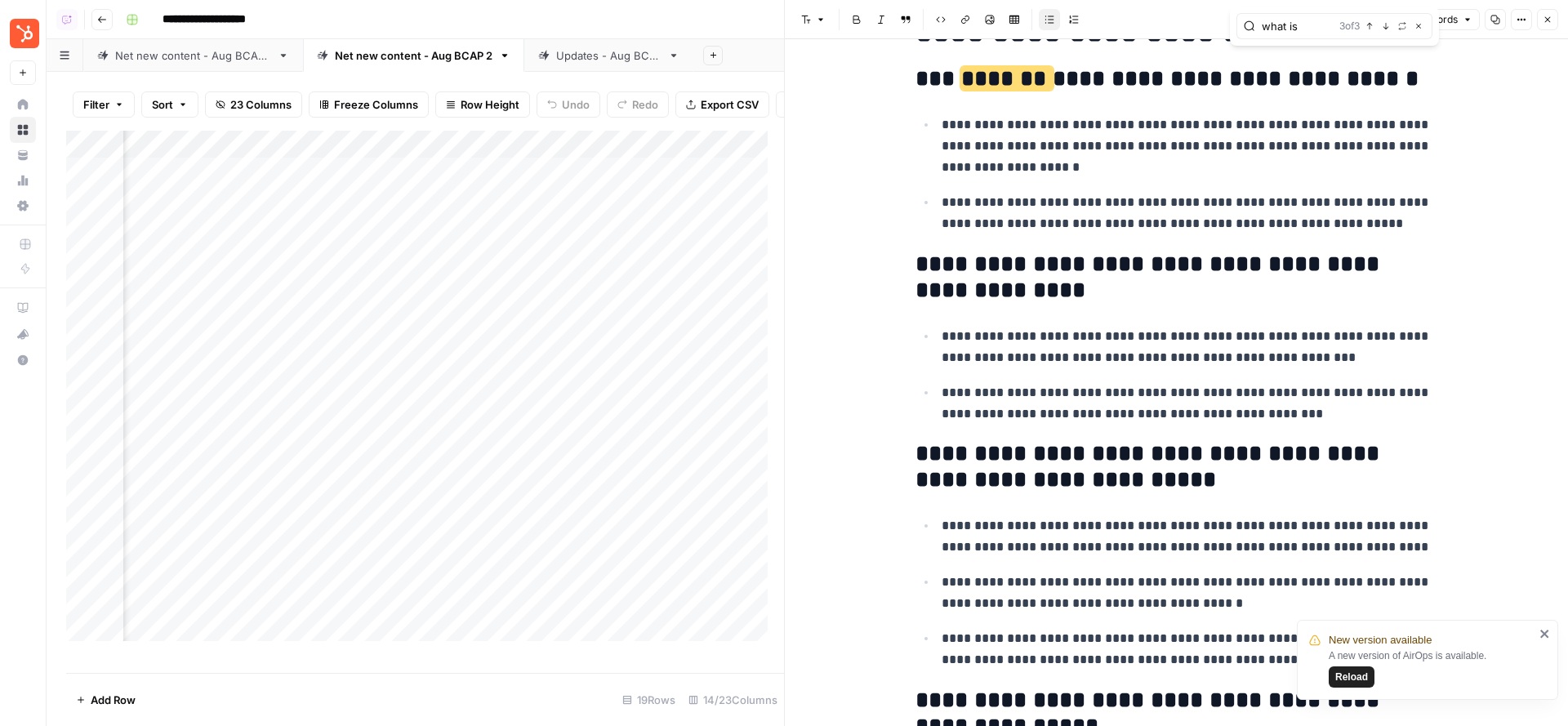
click at [1551, 14] on button "Close" at bounding box center [1548, 19] width 21 height 21
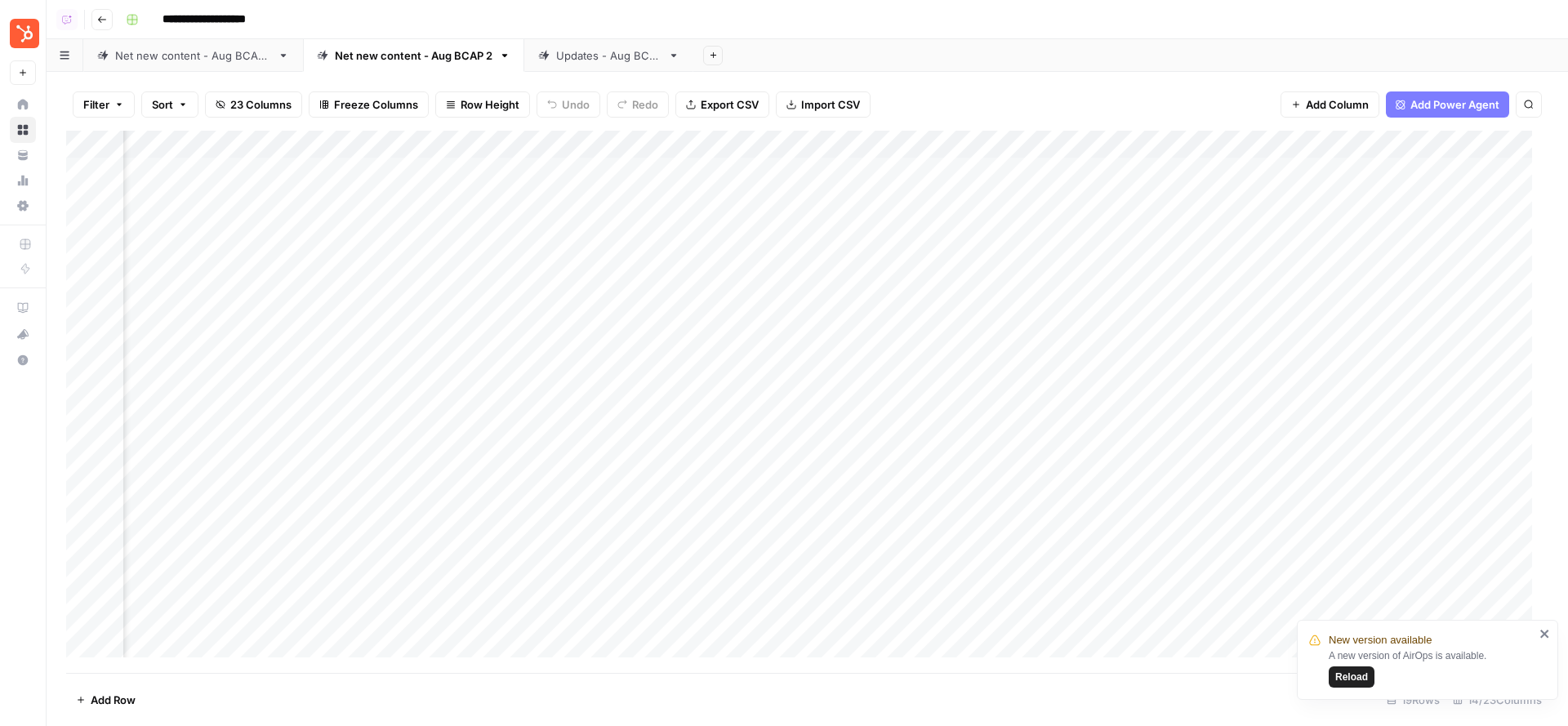
scroll to position [0, 413]
click at [1166, 282] on div "Add Column" at bounding box center [807, 402] width 1482 height 544
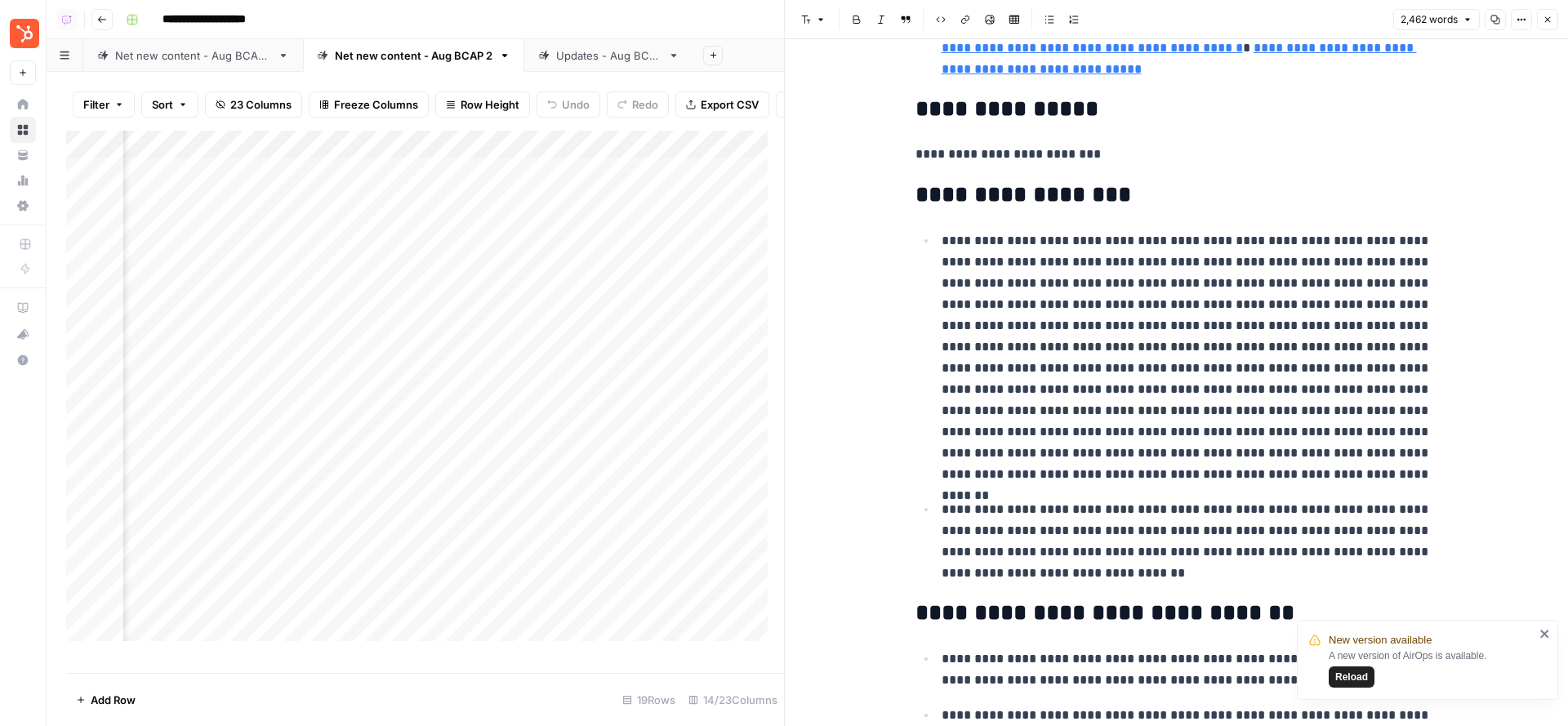
scroll to position [444, 0]
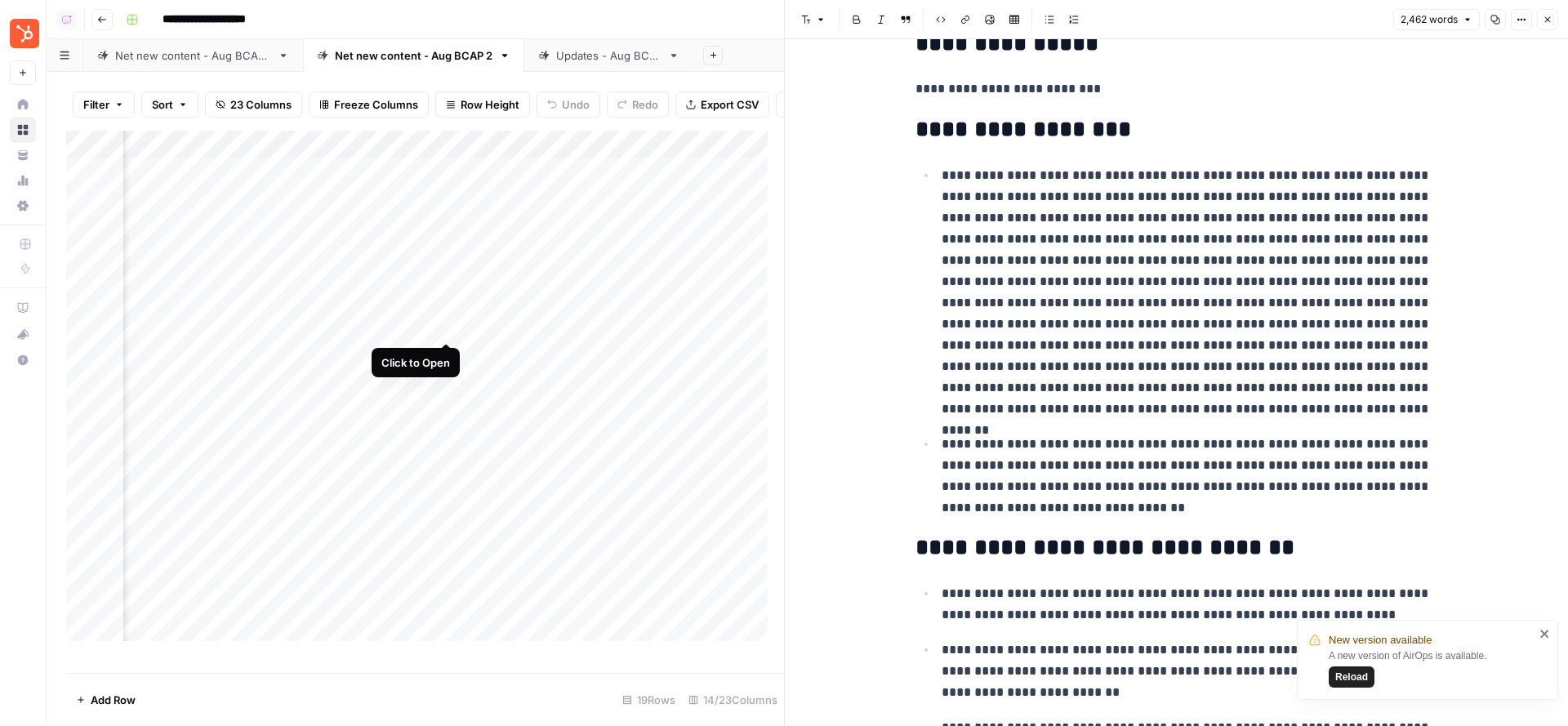
click at [451, 325] on div "Add Column" at bounding box center [426, 394] width 718 height 527
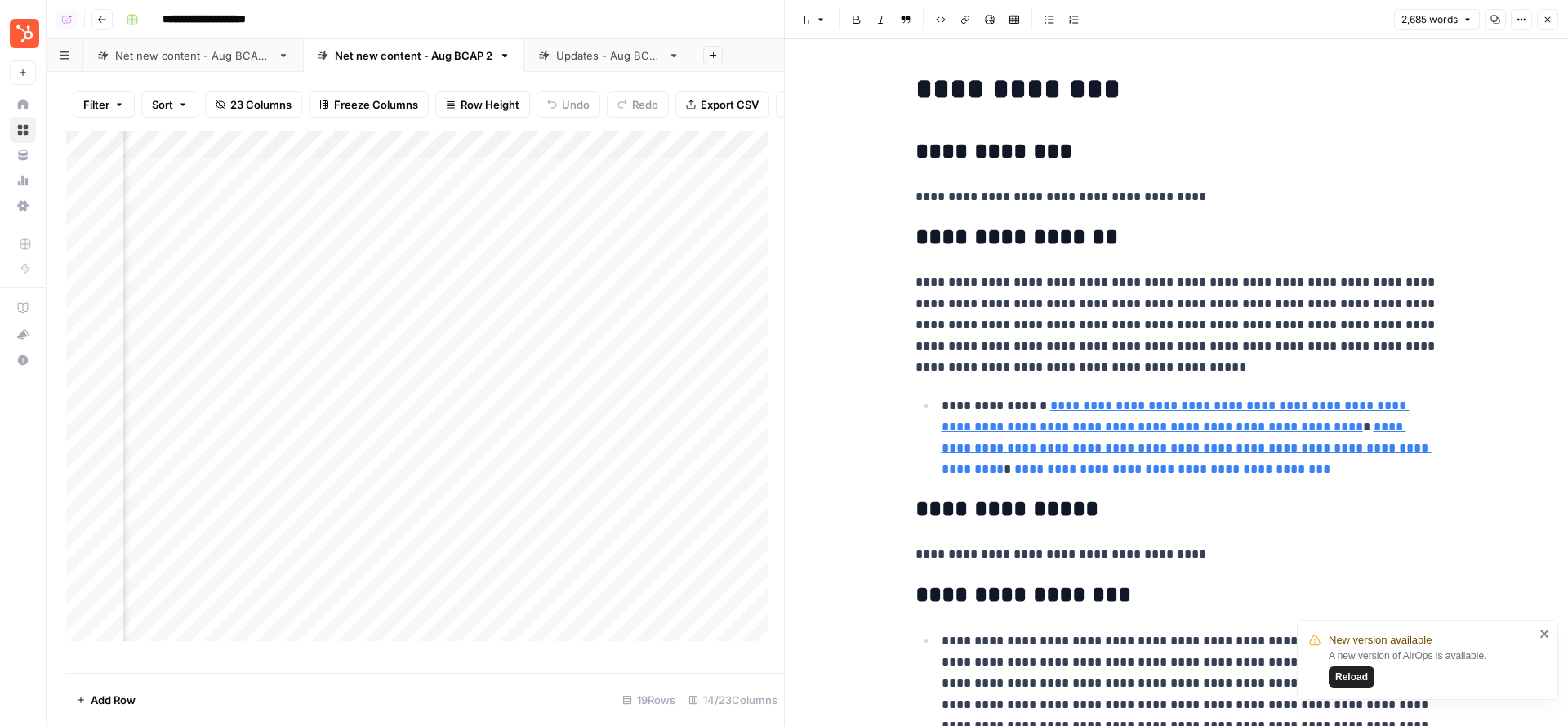
scroll to position [501, 0]
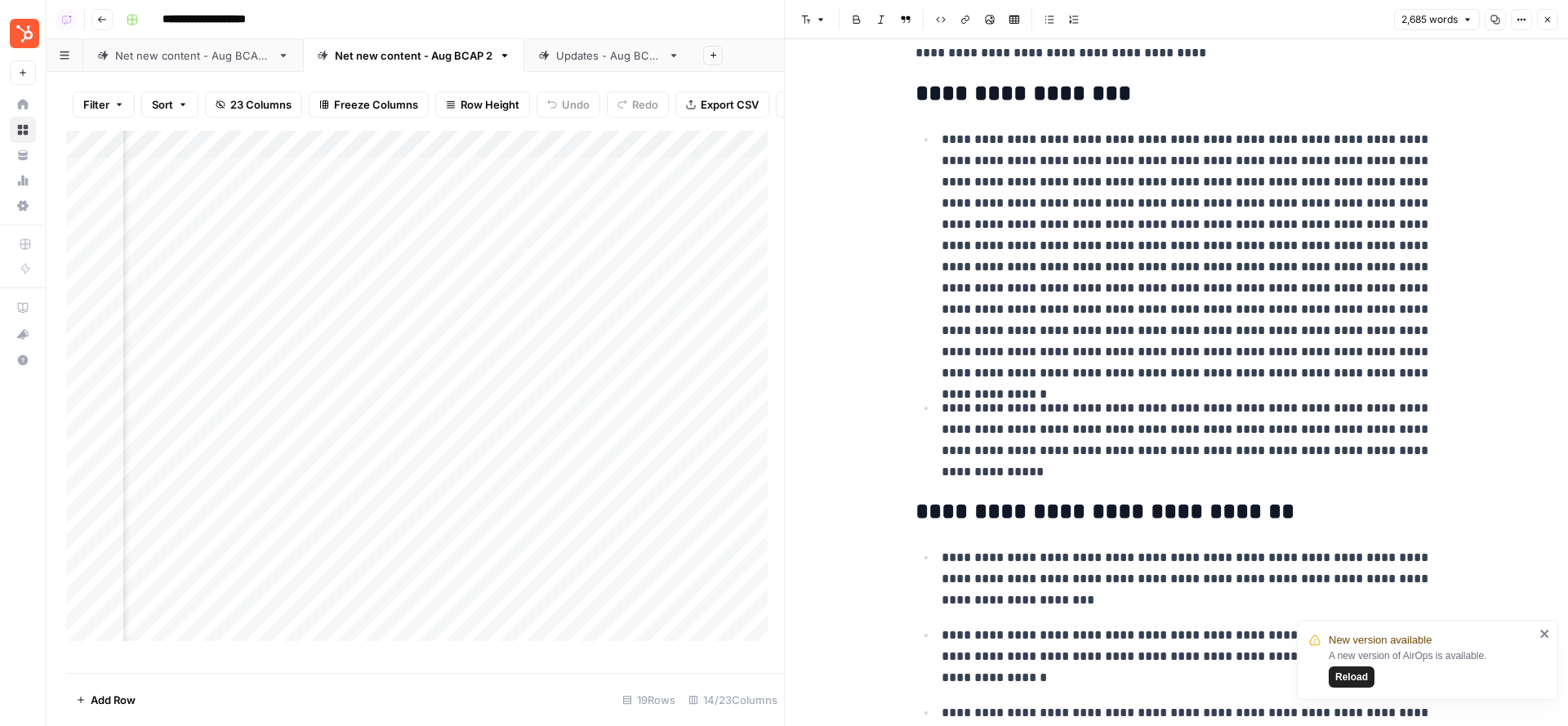
click at [1187, 245] on p "**********" at bounding box center [1190, 257] width 496 height 255
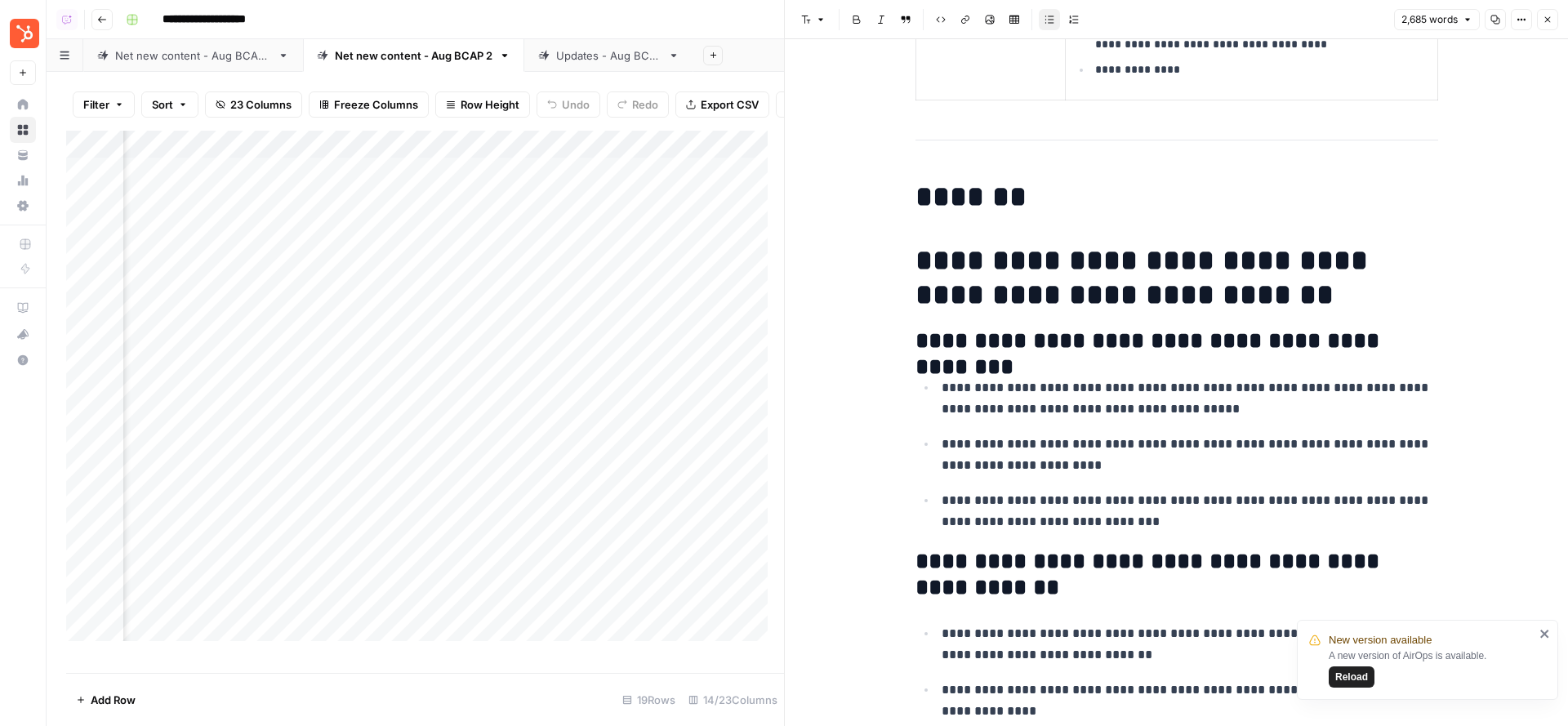
scroll to position [4868, 0]
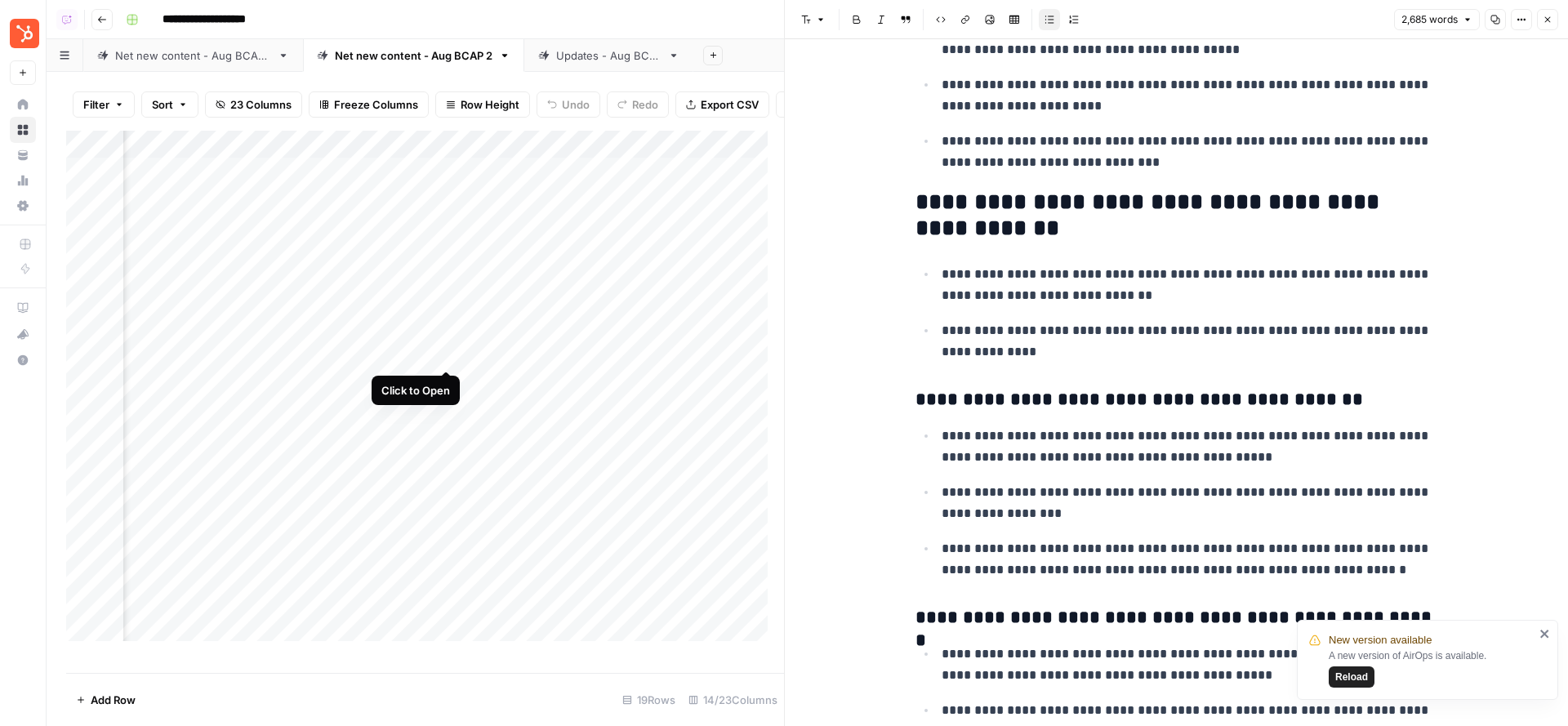
click at [447, 353] on div "Add Column" at bounding box center [426, 394] width 718 height 527
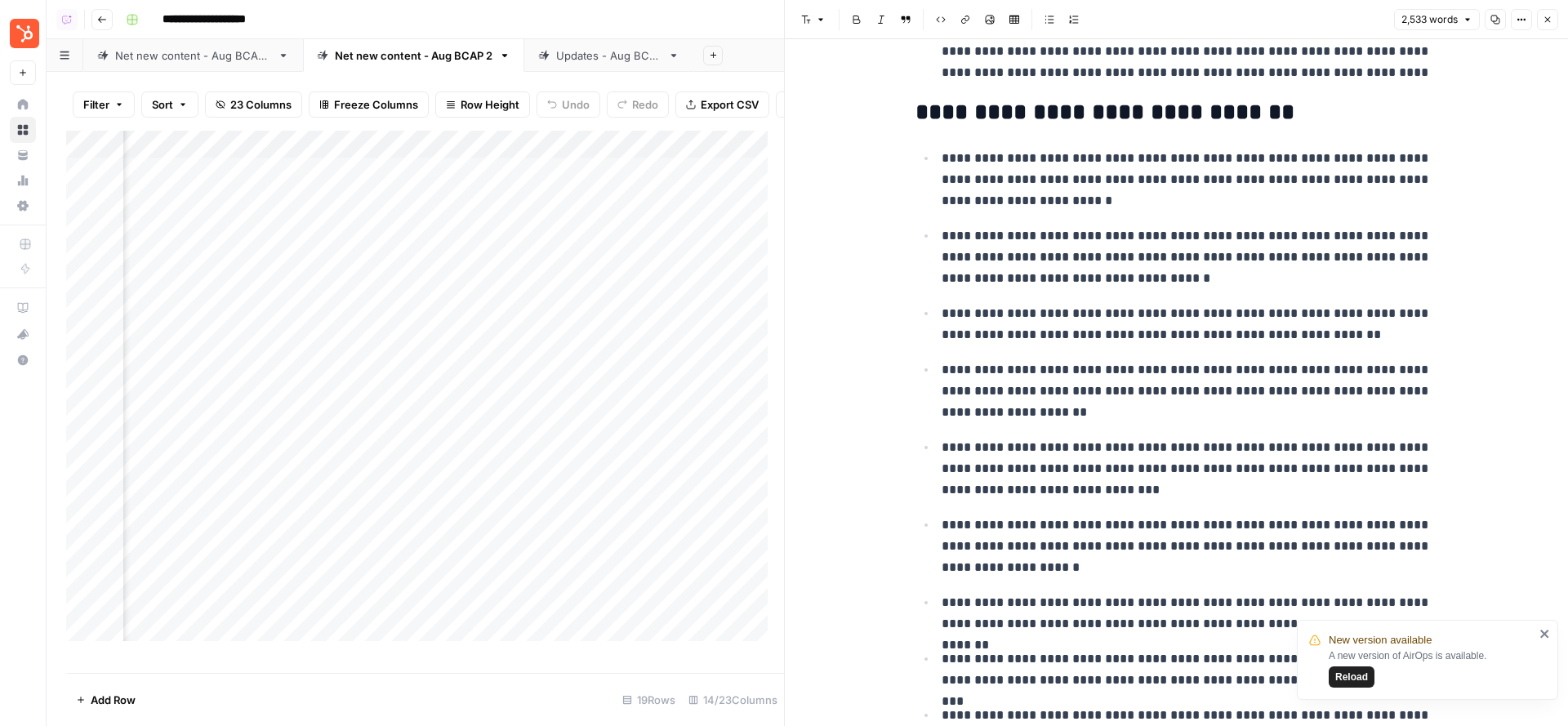
scroll to position [1603, 0]
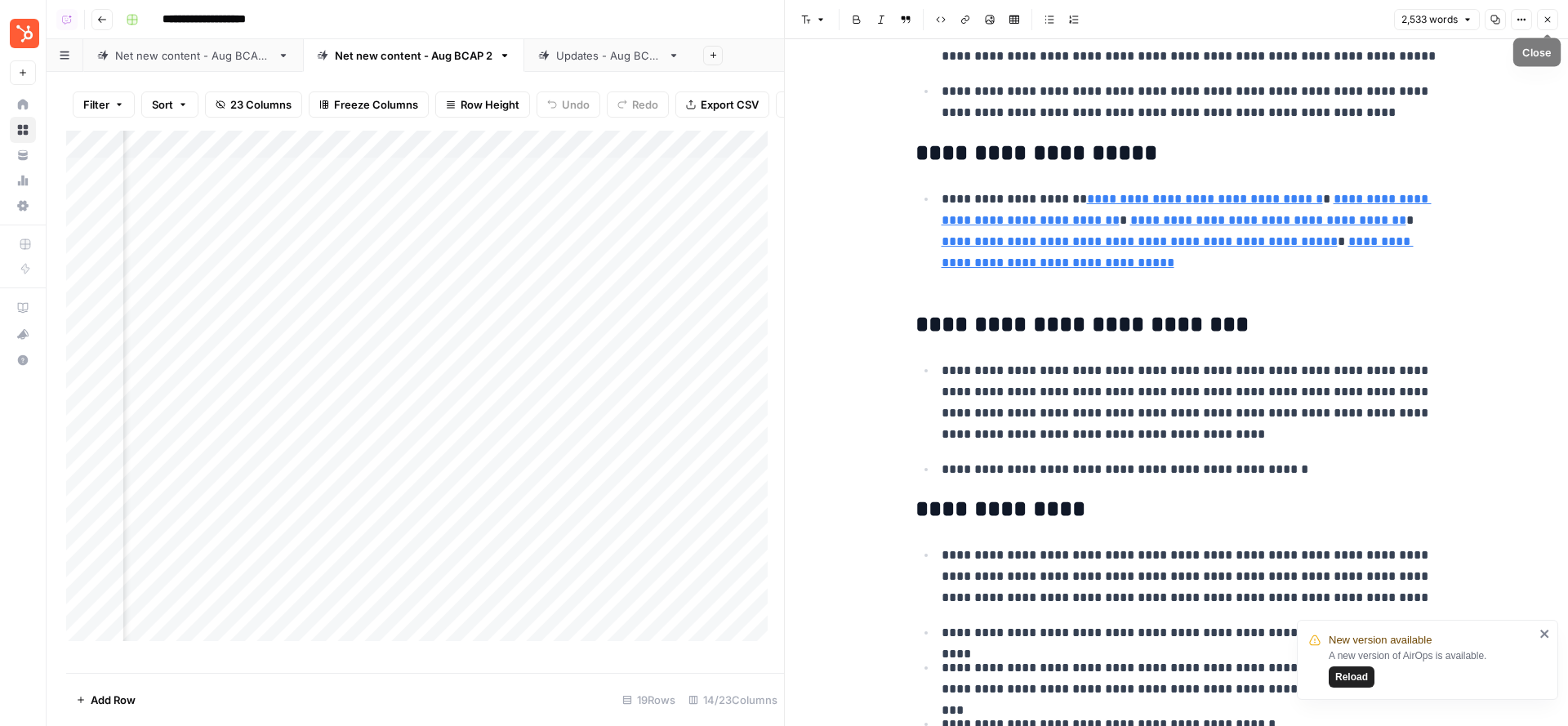
click at [1551, 18] on icon "button" at bounding box center [1548, 19] width 10 height 10
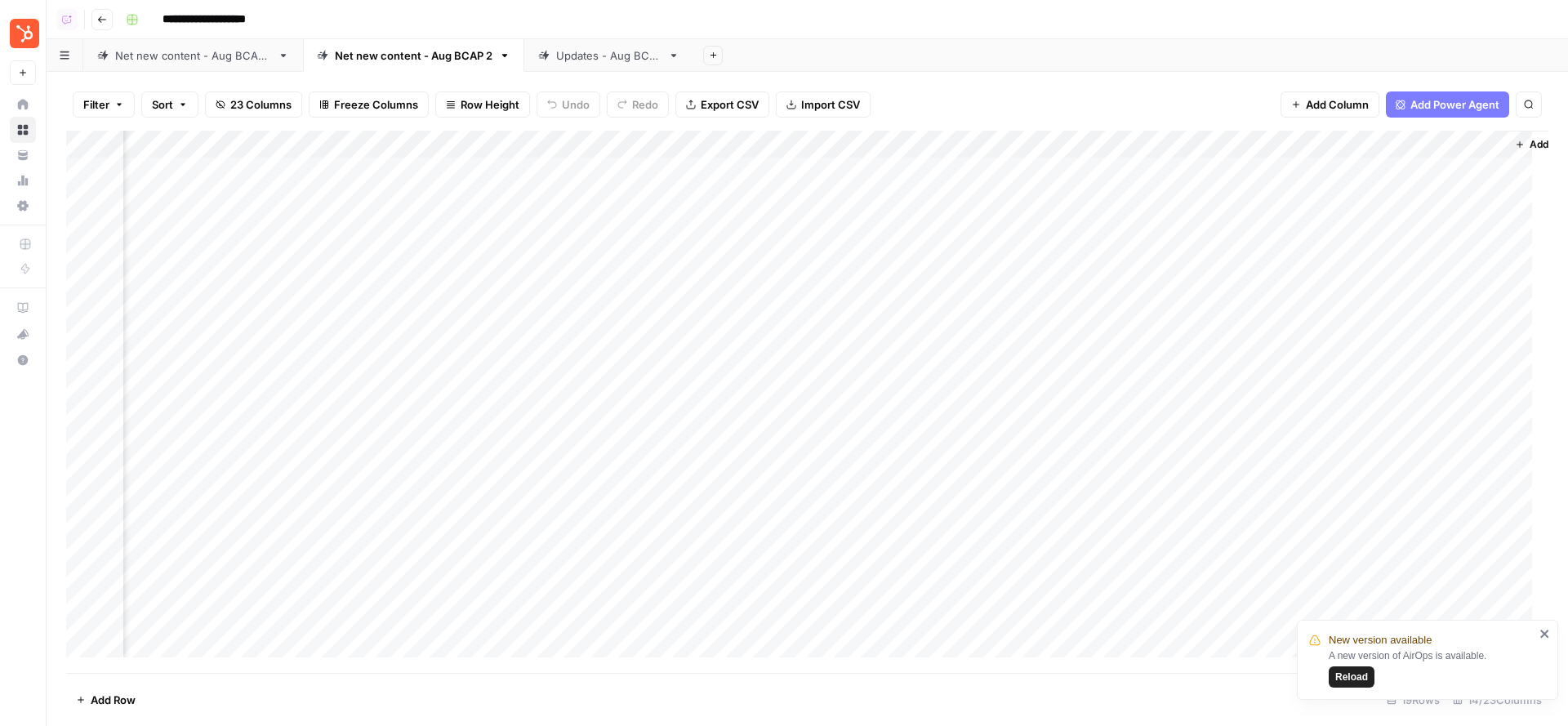
scroll to position [0, 1170]
click at [1127, 201] on div "Add Column" at bounding box center [807, 402] width 1482 height 544
click at [1130, 224] on div "Add Column" at bounding box center [807, 402] width 1482 height 544
click at [1132, 257] on div "Add Column" at bounding box center [807, 402] width 1482 height 544
click at [1133, 285] on div "Add Column" at bounding box center [807, 402] width 1482 height 544
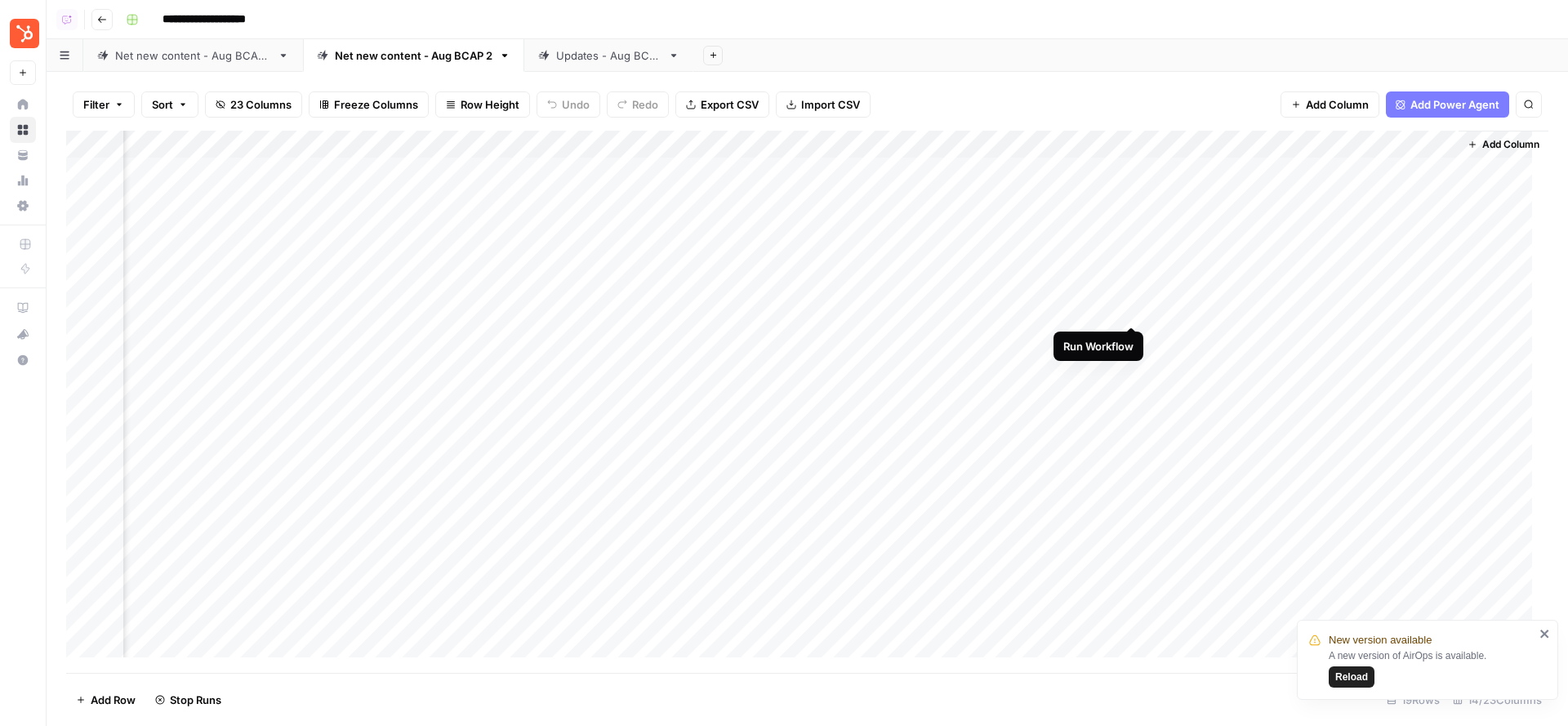
click at [1133, 307] on div "Add Column" at bounding box center [807, 402] width 1482 height 544
click at [1131, 337] on div "Add Column" at bounding box center [807, 402] width 1482 height 544
click at [1281, 198] on div "Add Column" at bounding box center [807, 402] width 1482 height 544
click at [416, 195] on div "Add Column" at bounding box center [807, 402] width 1482 height 544
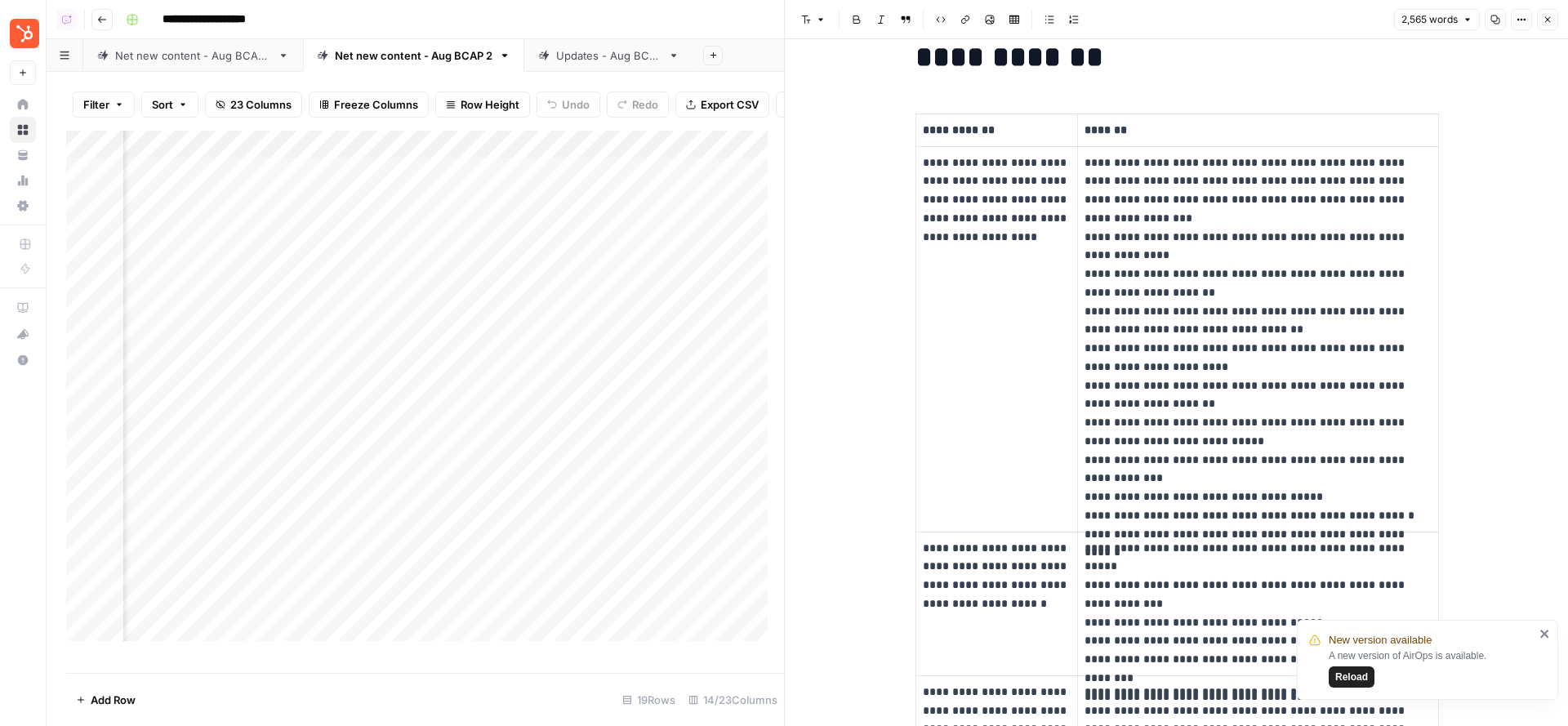
scroll to position [2868, 0]
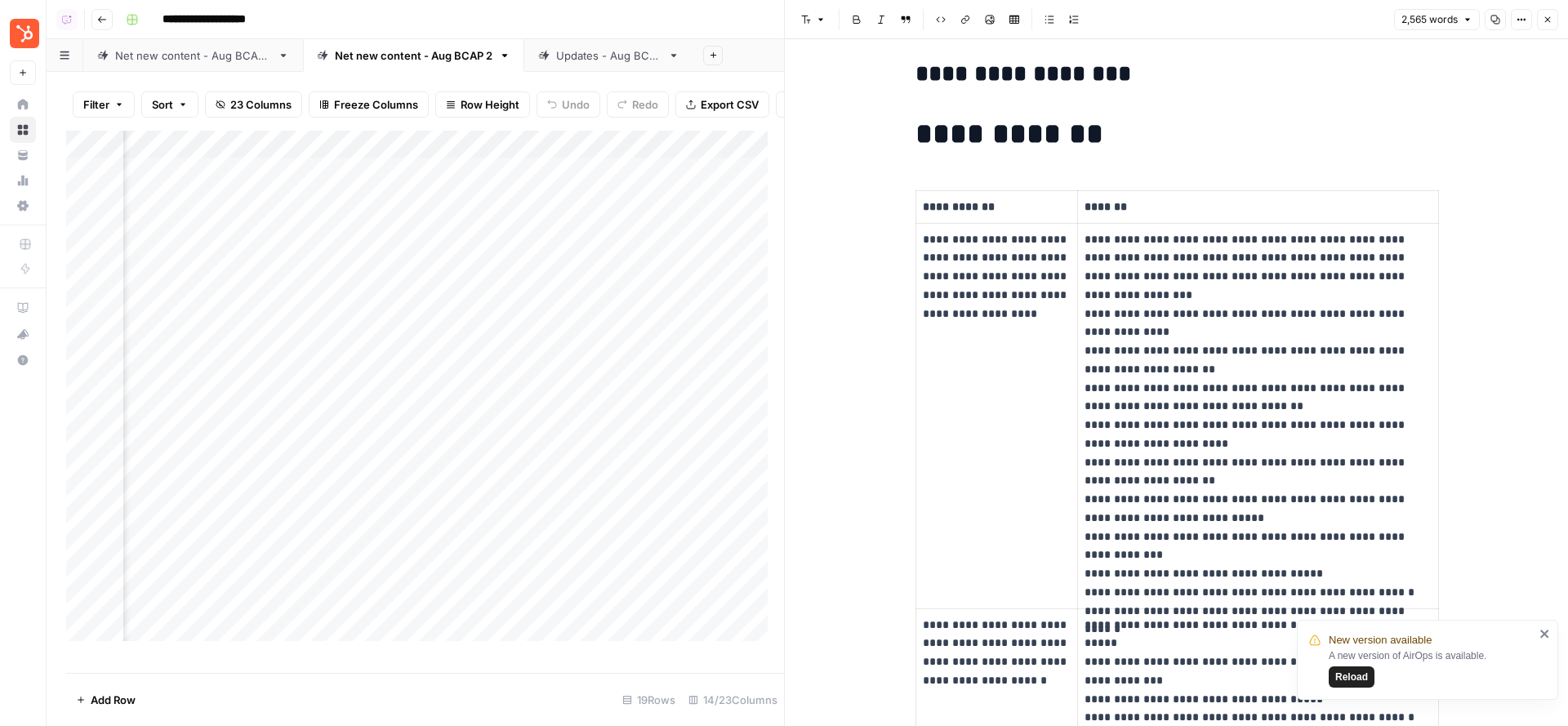
click at [1550, 21] on icon "button" at bounding box center [1548, 20] width 6 height 6
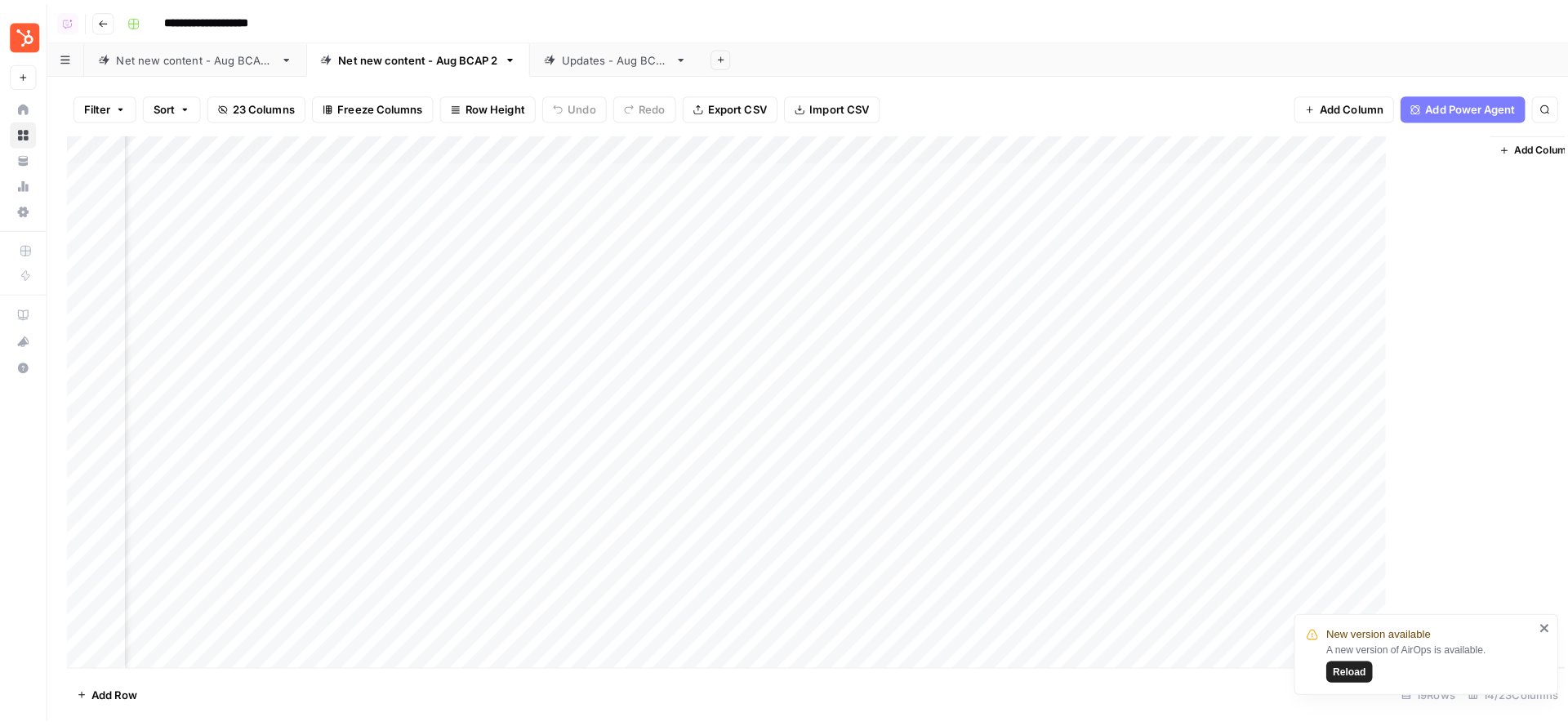
scroll to position [0, 1151]
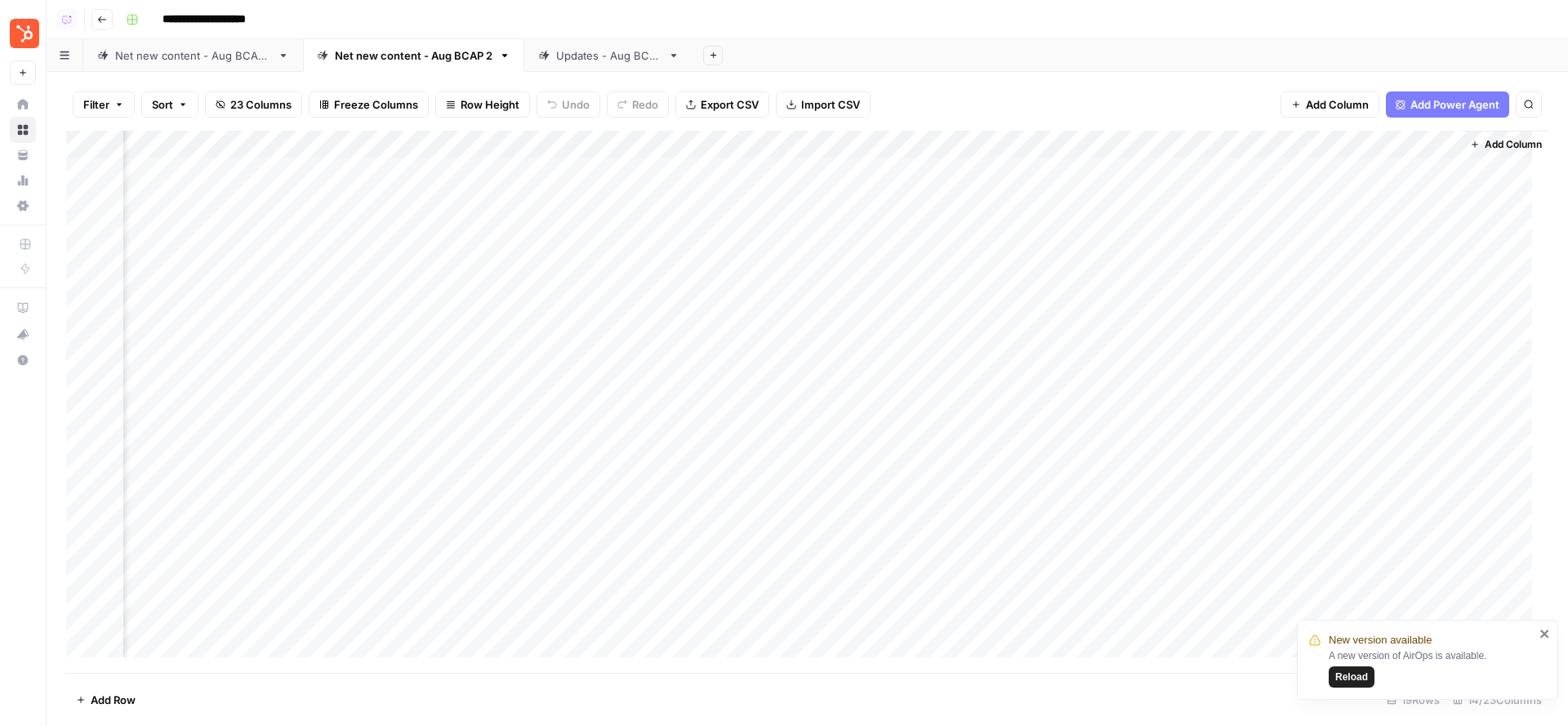
click at [1148, 168] on div "Add Column" at bounding box center [807, 402] width 1482 height 544
click at [612, 56] on div "Updates - Aug BCAP" at bounding box center [608, 55] width 105 height 16
click at [426, 50] on div "Net new content - Aug BCAP 2" at bounding box center [413, 55] width 157 height 16
click at [575, 61] on div "Updates - Aug BCAP" at bounding box center [608, 55] width 105 height 16
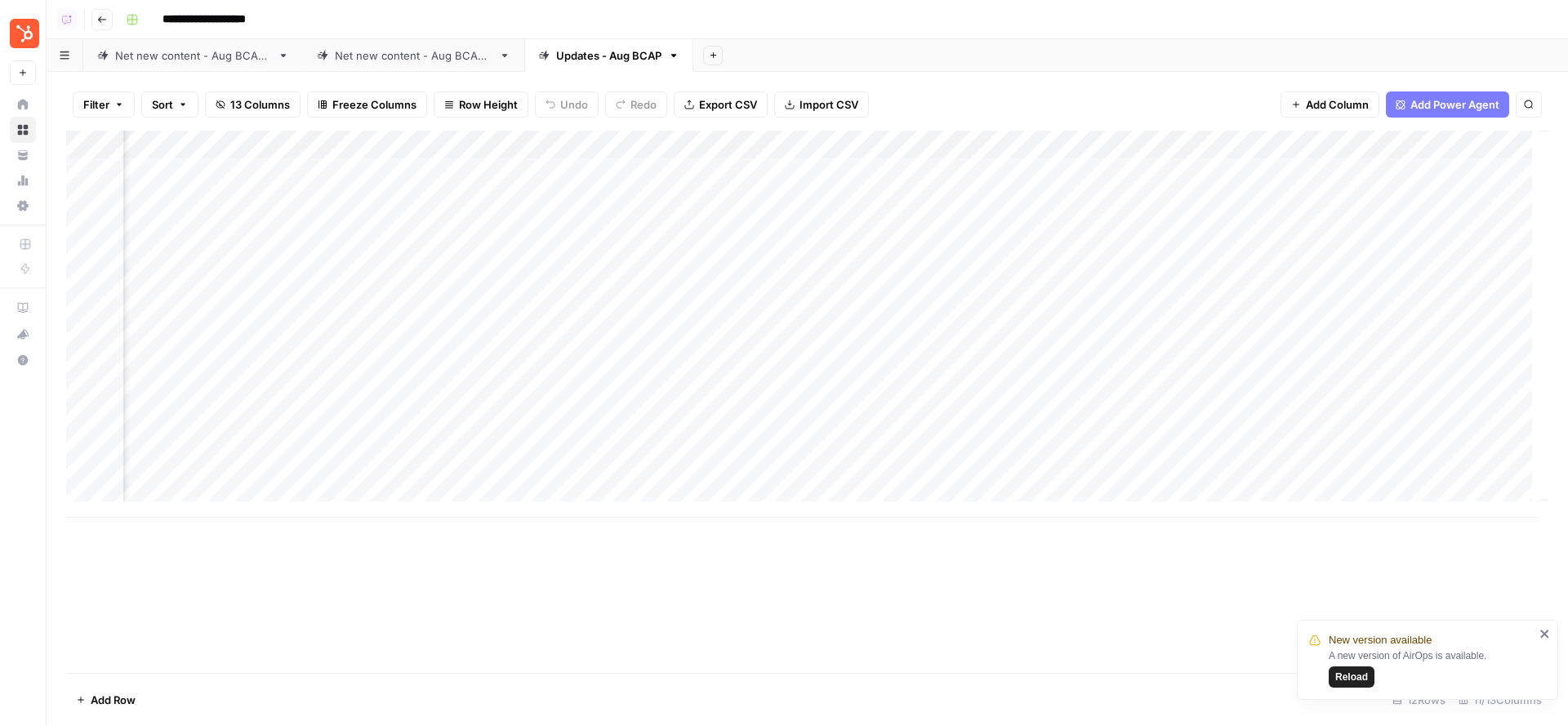
scroll to position [0, 278]
click at [633, 171] on div "Add Column" at bounding box center [807, 323] width 1482 height 387
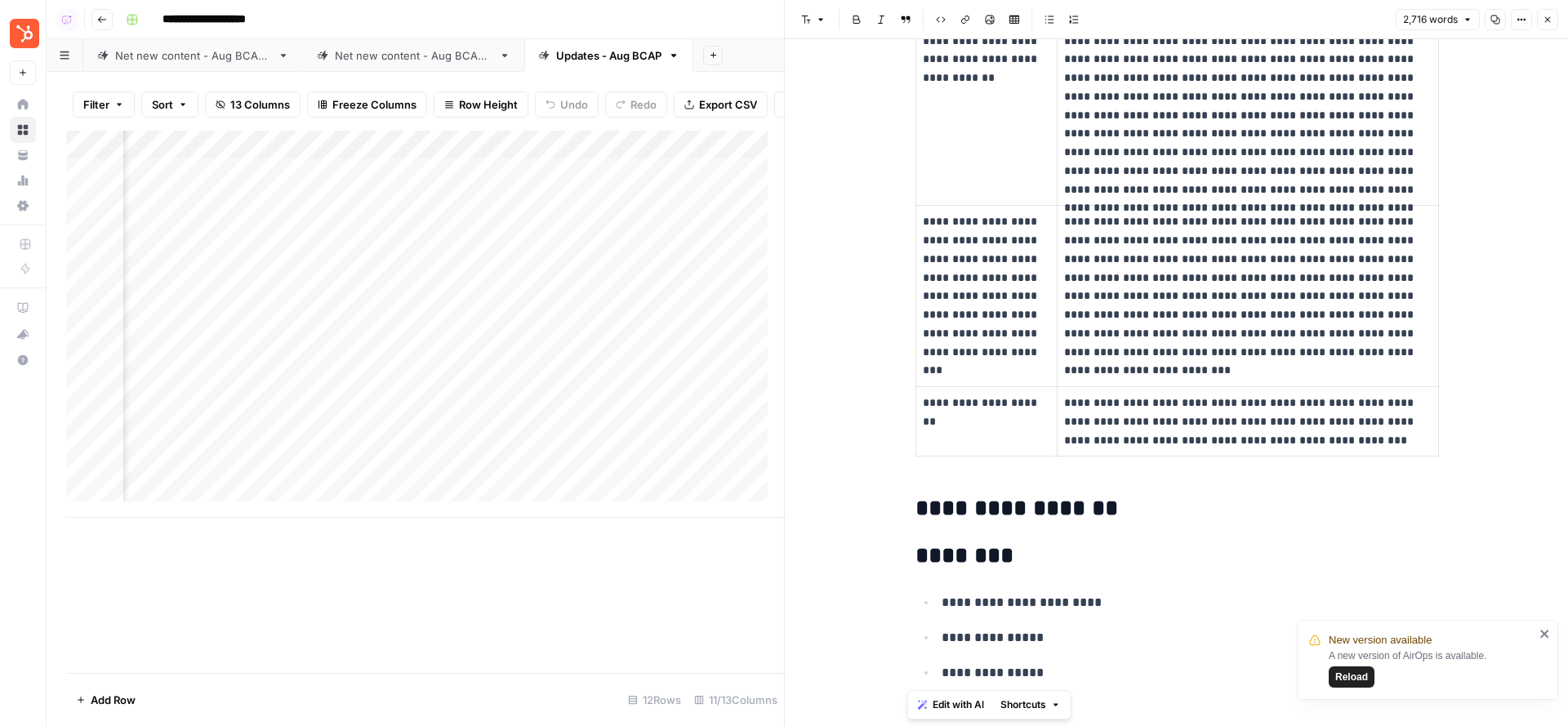
scroll to position [2527, 0]
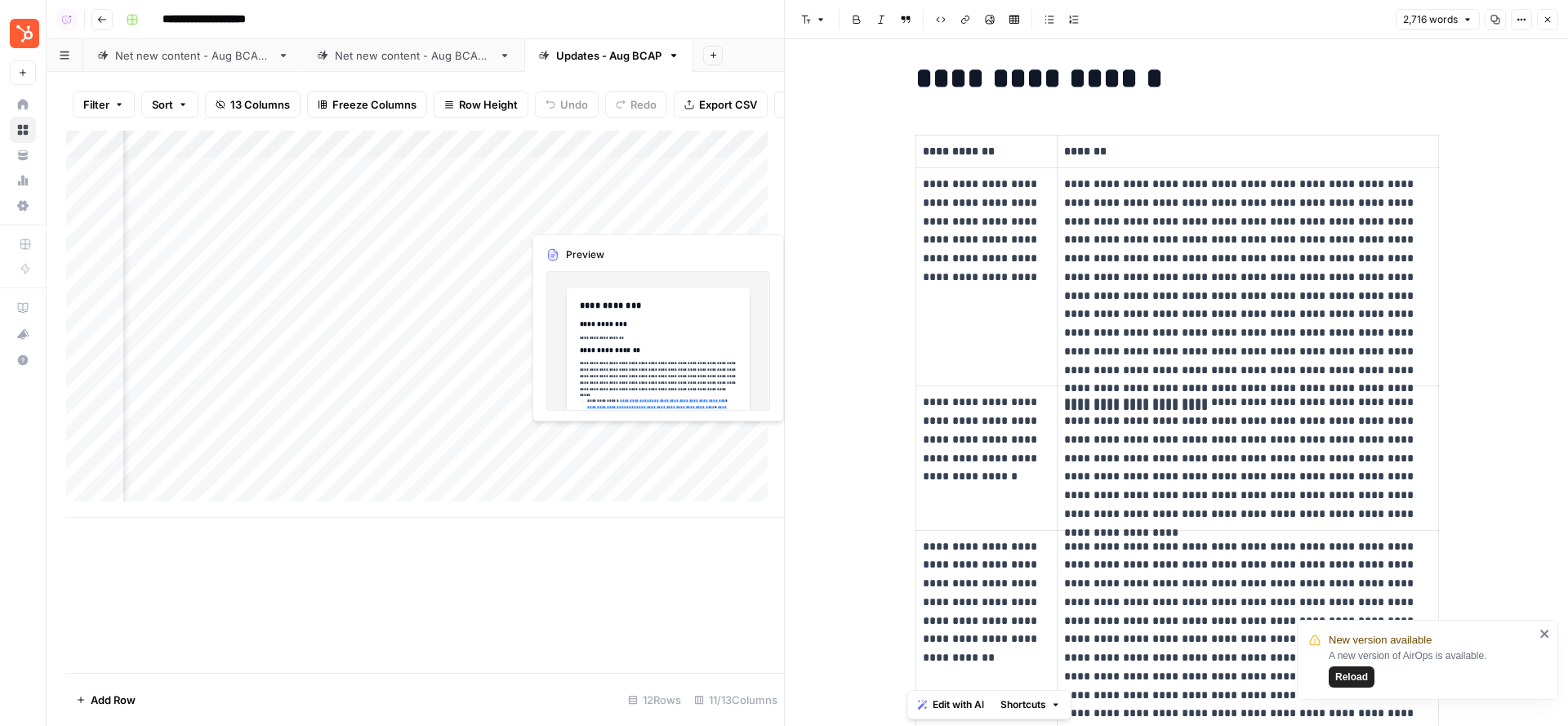
click at [633, 215] on div "Add Column" at bounding box center [426, 323] width 718 height 387
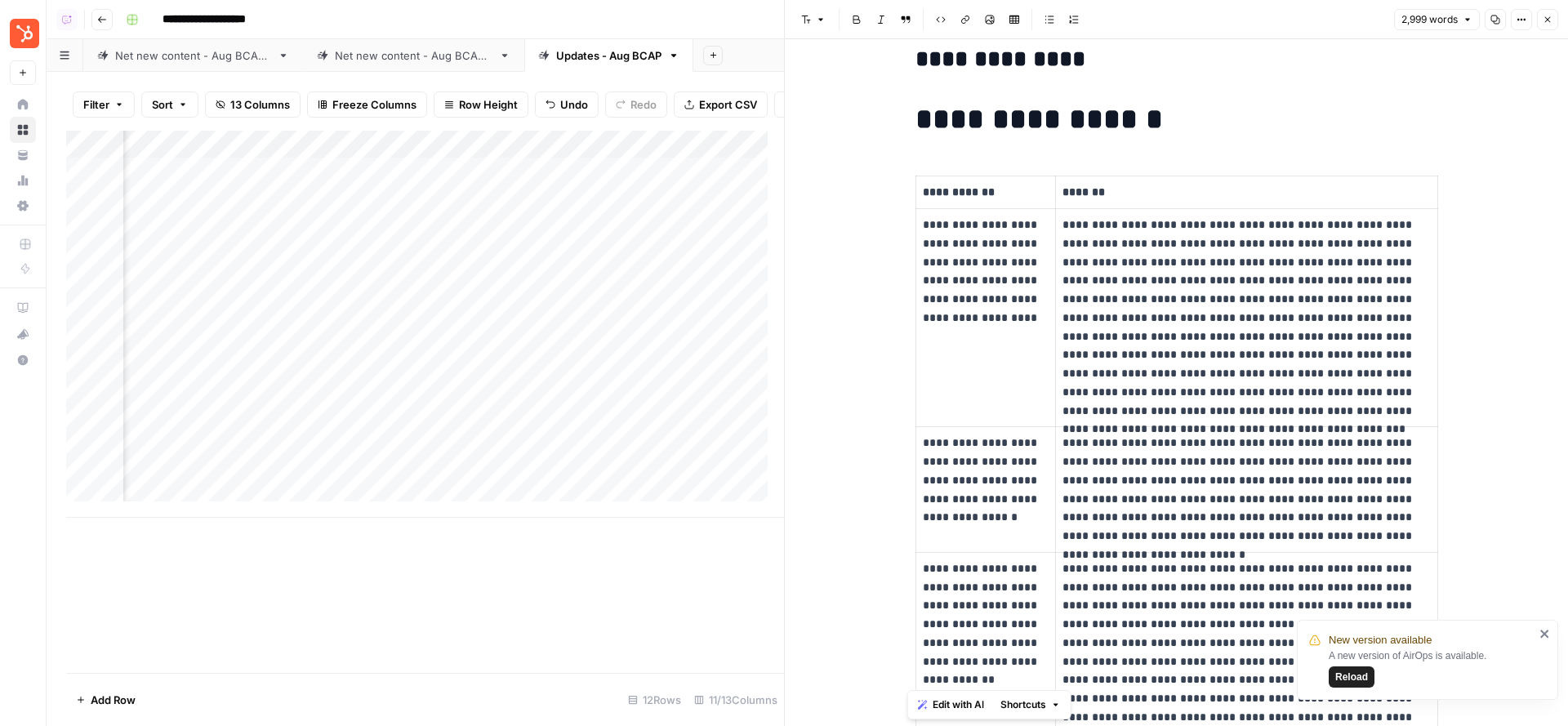
scroll to position [2770, 0]
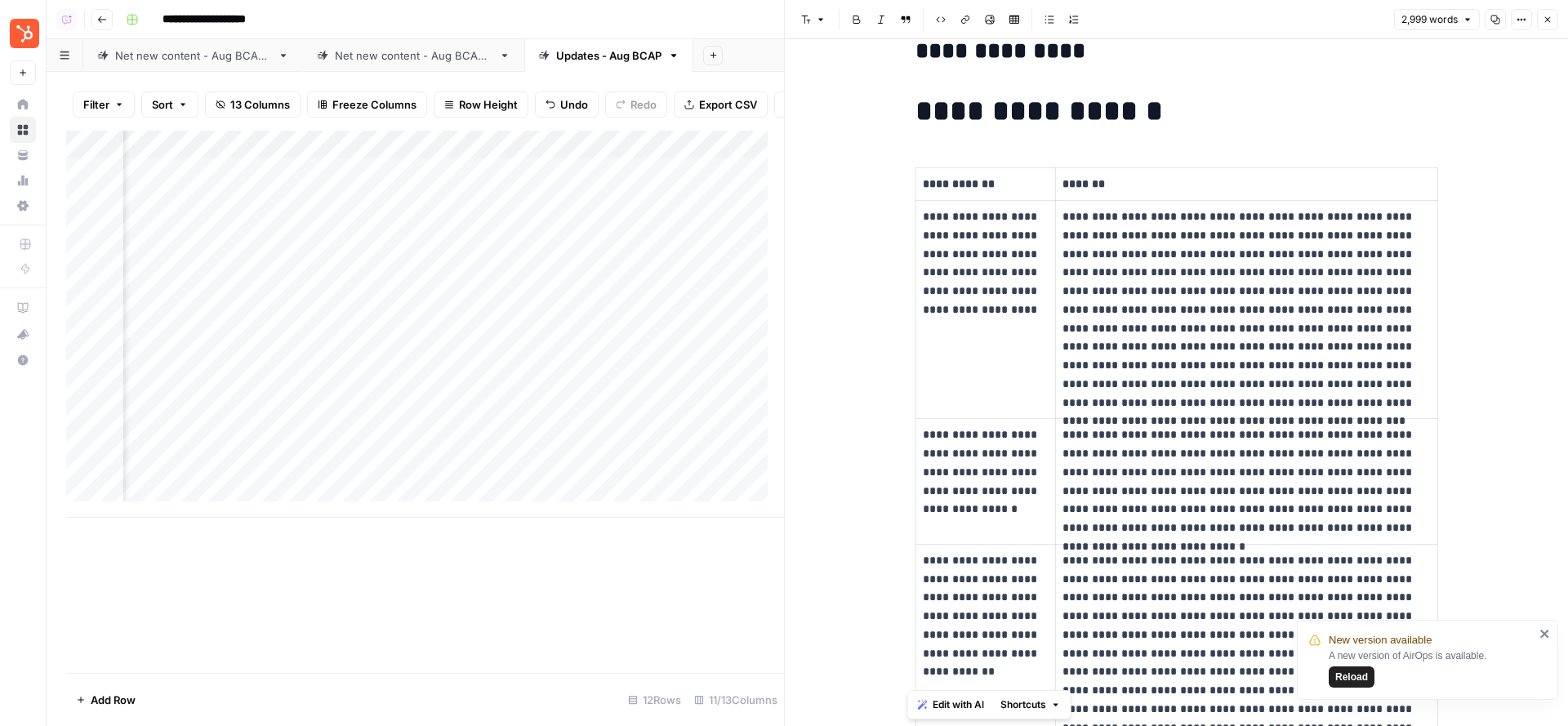
click at [632, 240] on div "Add Column" at bounding box center [426, 323] width 718 height 387
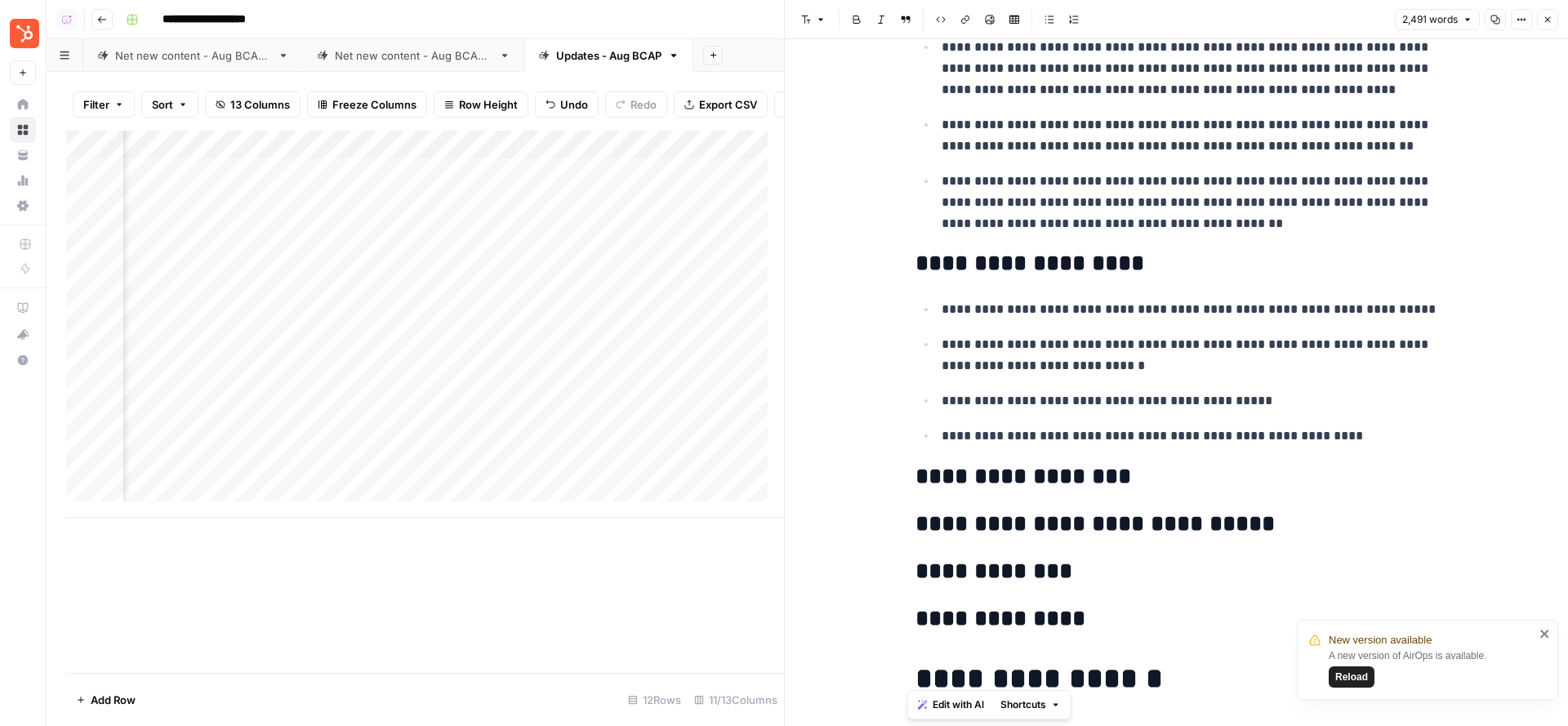
scroll to position [2751, 0]
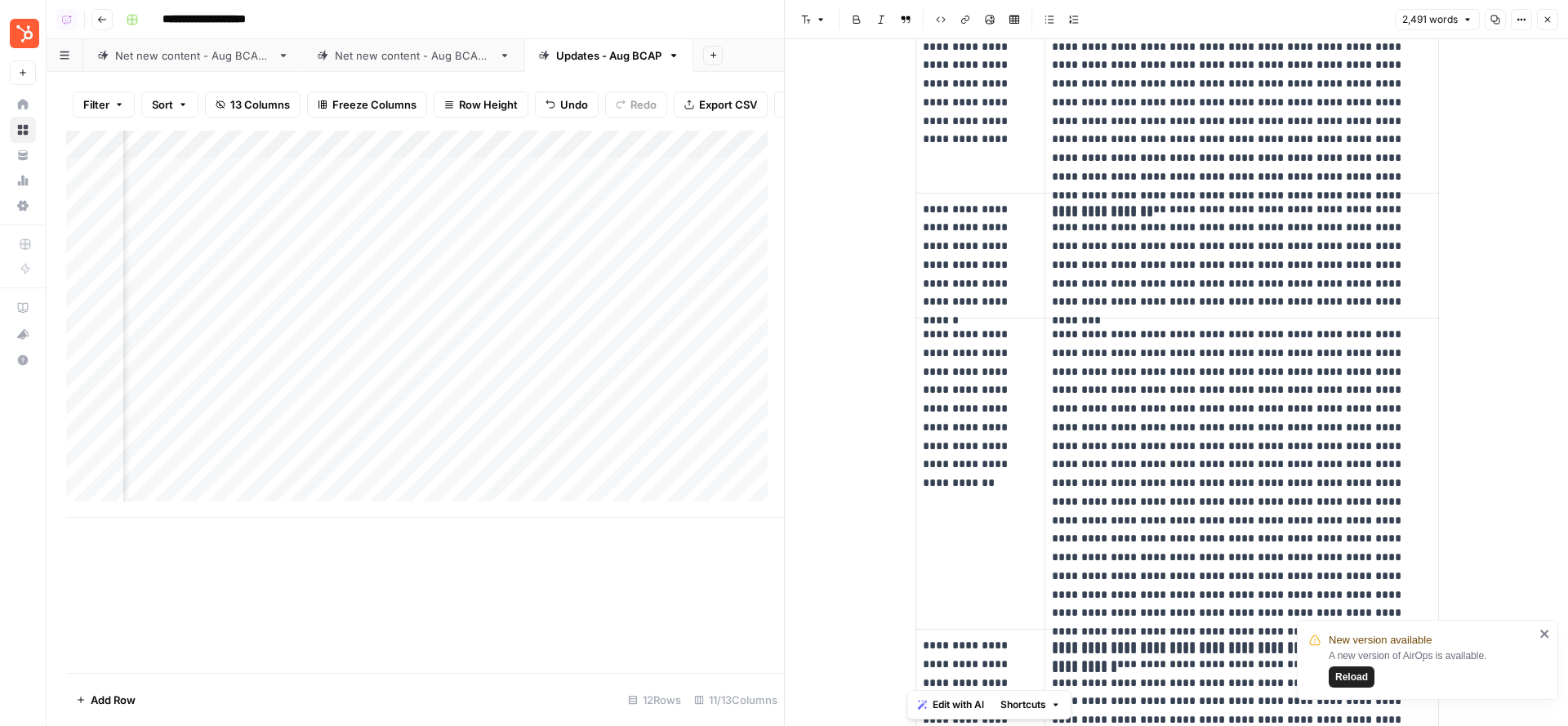
click at [658, 323] on div "Add Column" at bounding box center [426, 323] width 718 height 387
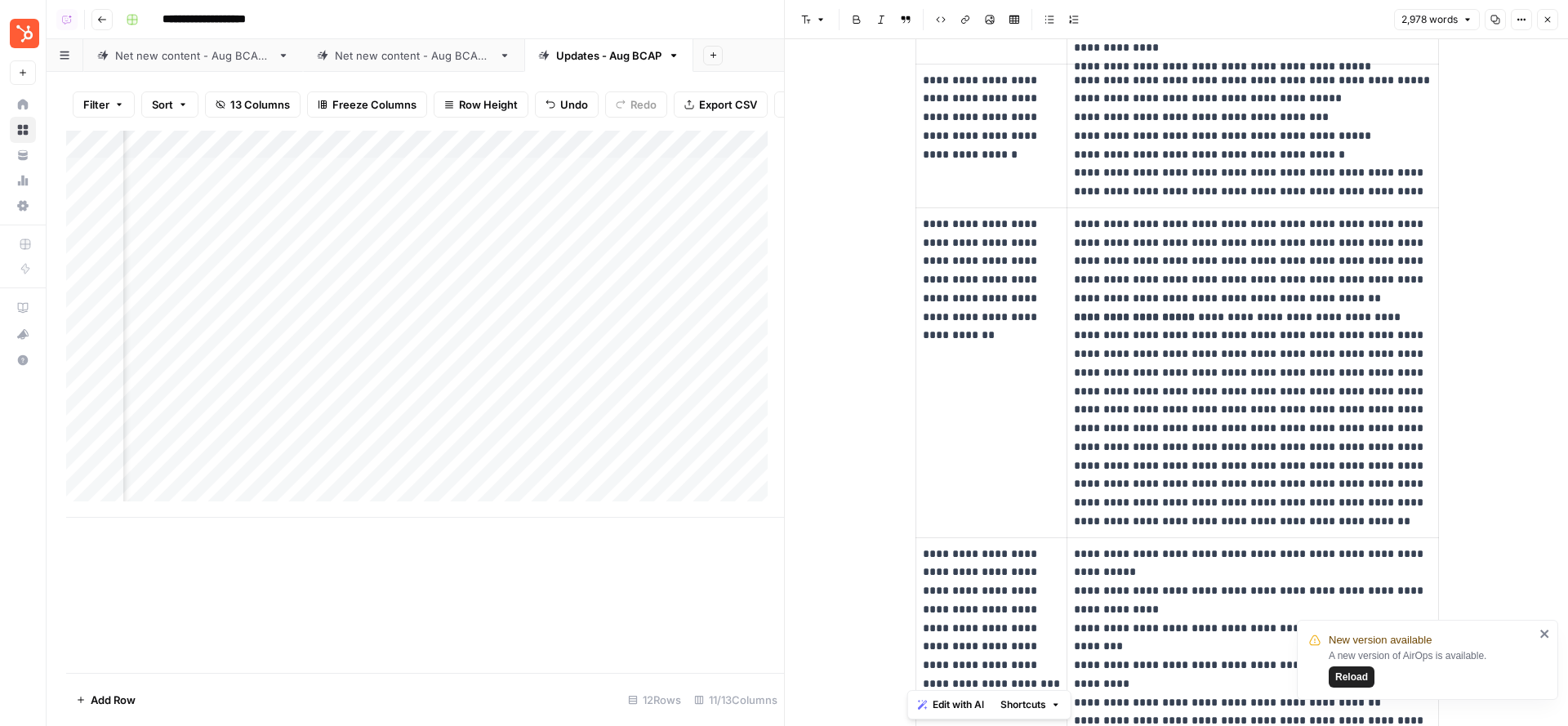
scroll to position [3159, 0]
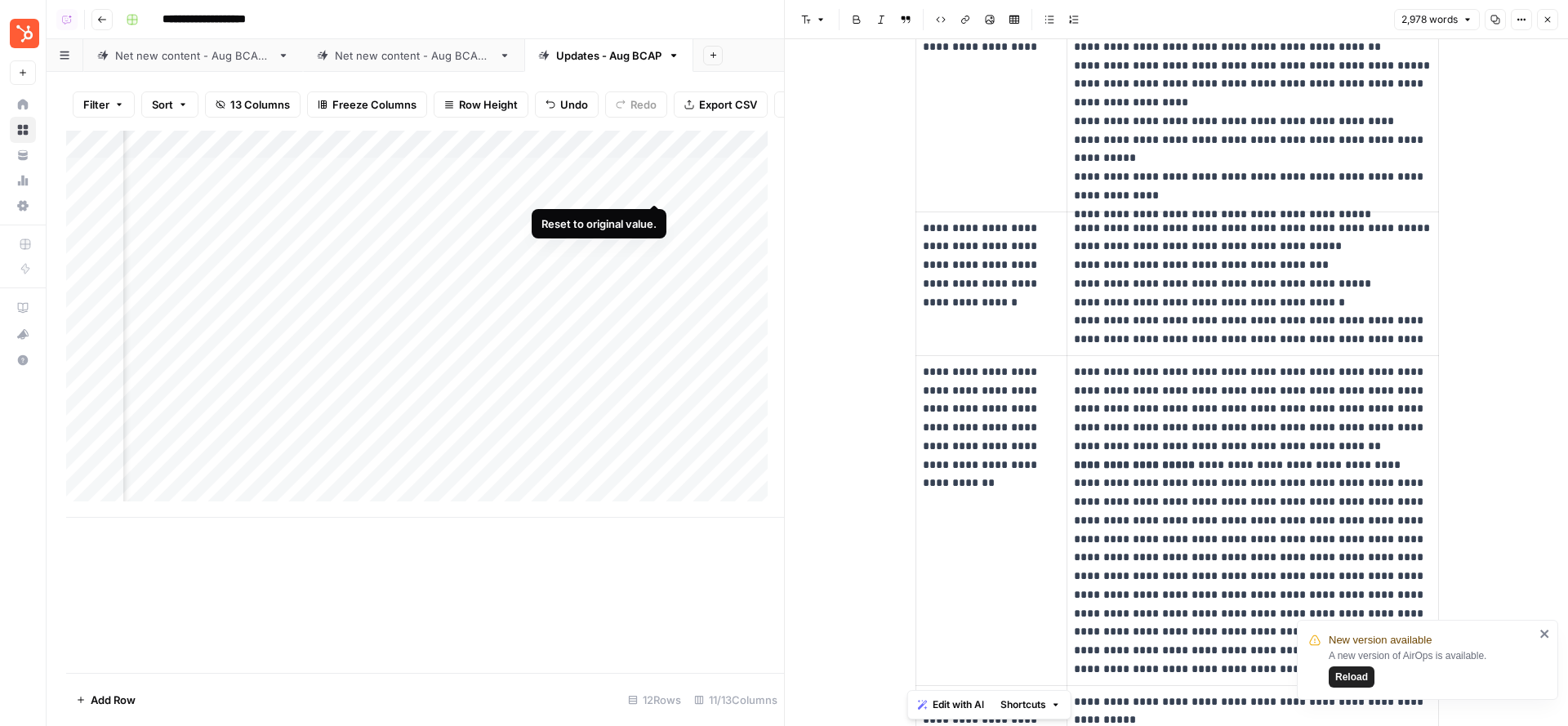
click at [653, 190] on div "Add Column" at bounding box center [426, 323] width 718 height 387
click at [657, 184] on div "Add Column" at bounding box center [426, 323] width 718 height 387
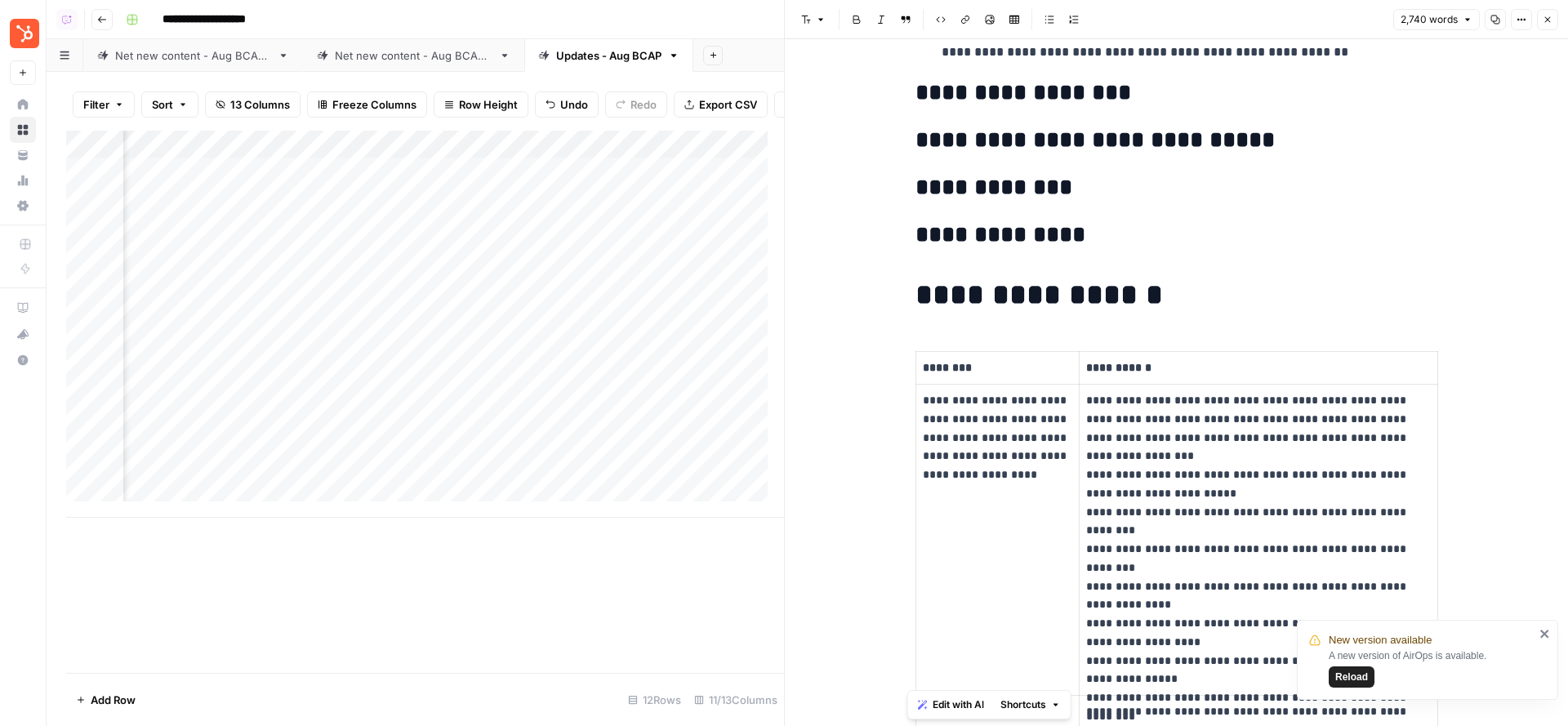
scroll to position [2441, 0]
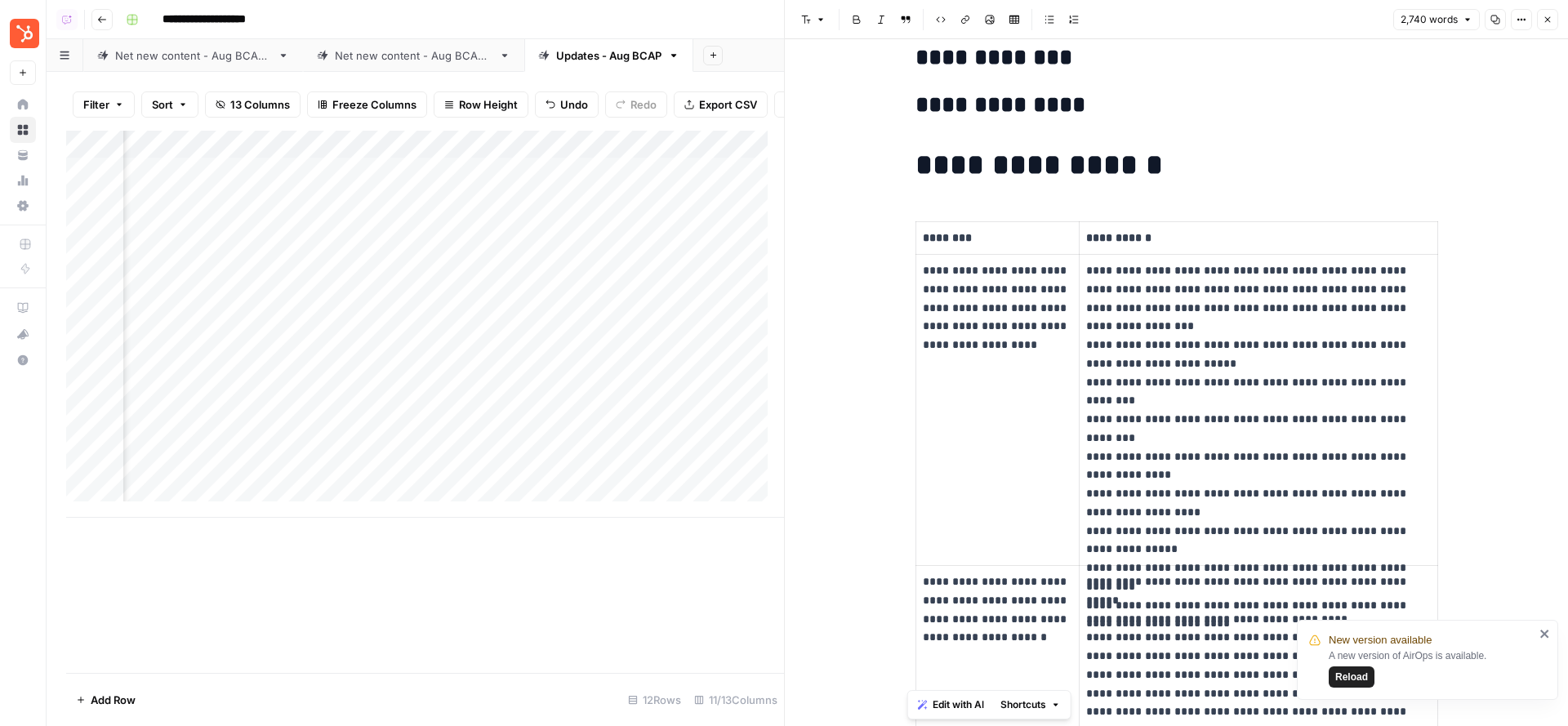
click at [955, 229] on p "********" at bounding box center [997, 237] width 150 height 18
drag, startPoint x: 1079, startPoint y: 232, endPoint x: 1145, endPoint y: 232, distance: 66.0
click at [1145, 232] on p "**********" at bounding box center [1259, 237] width 346 height 18
click at [1553, 20] on button "Close" at bounding box center [1548, 19] width 21 height 21
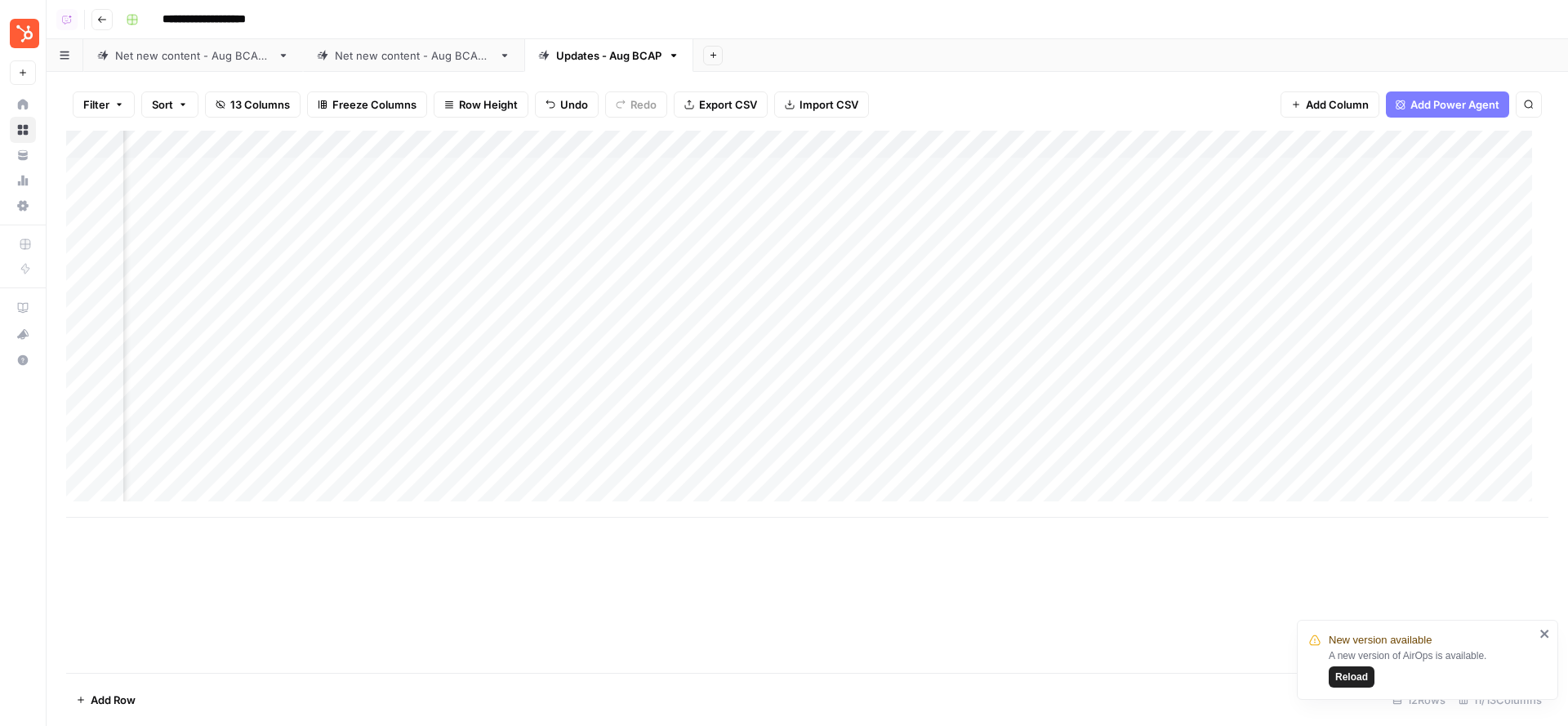
click at [638, 169] on div "Add Column" at bounding box center [807, 323] width 1482 height 387
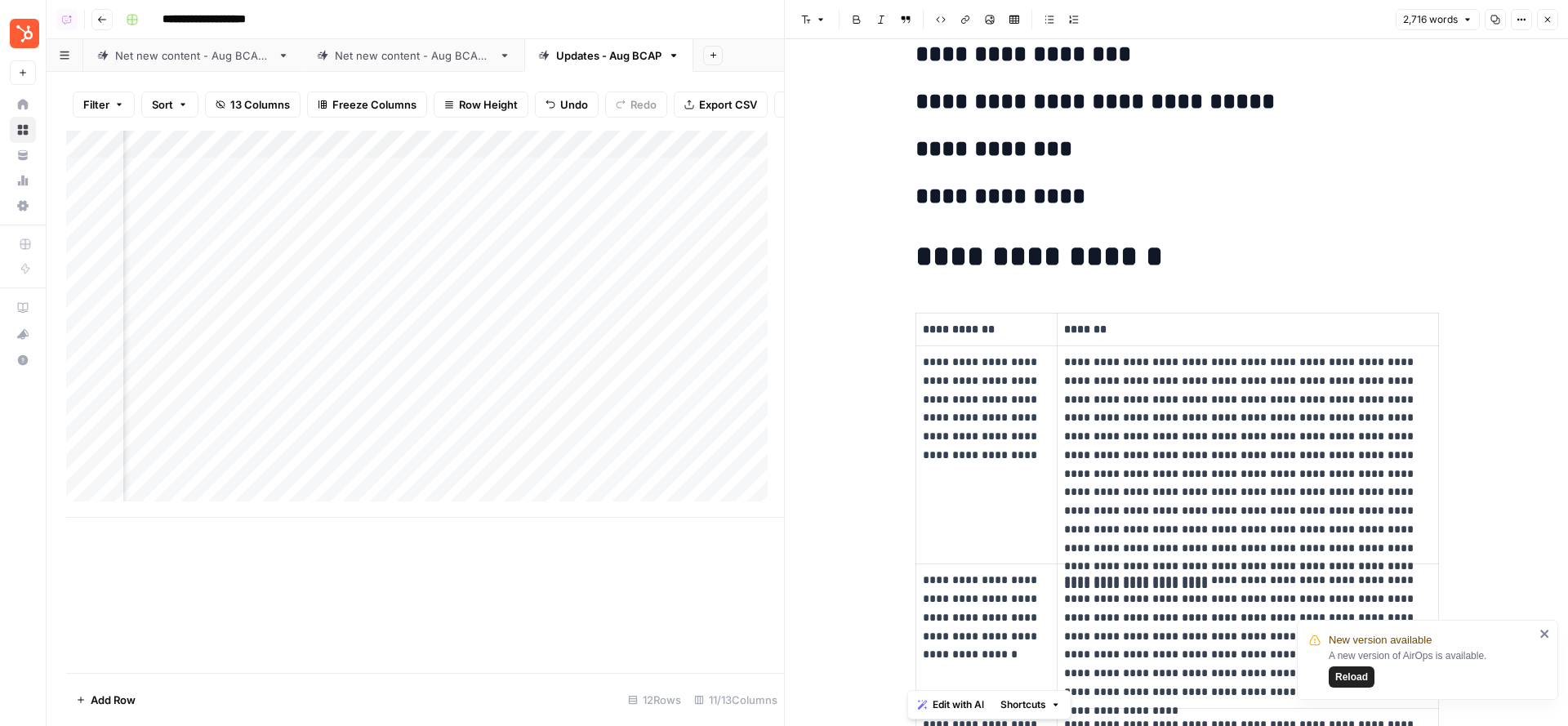
scroll to position [2576, 0]
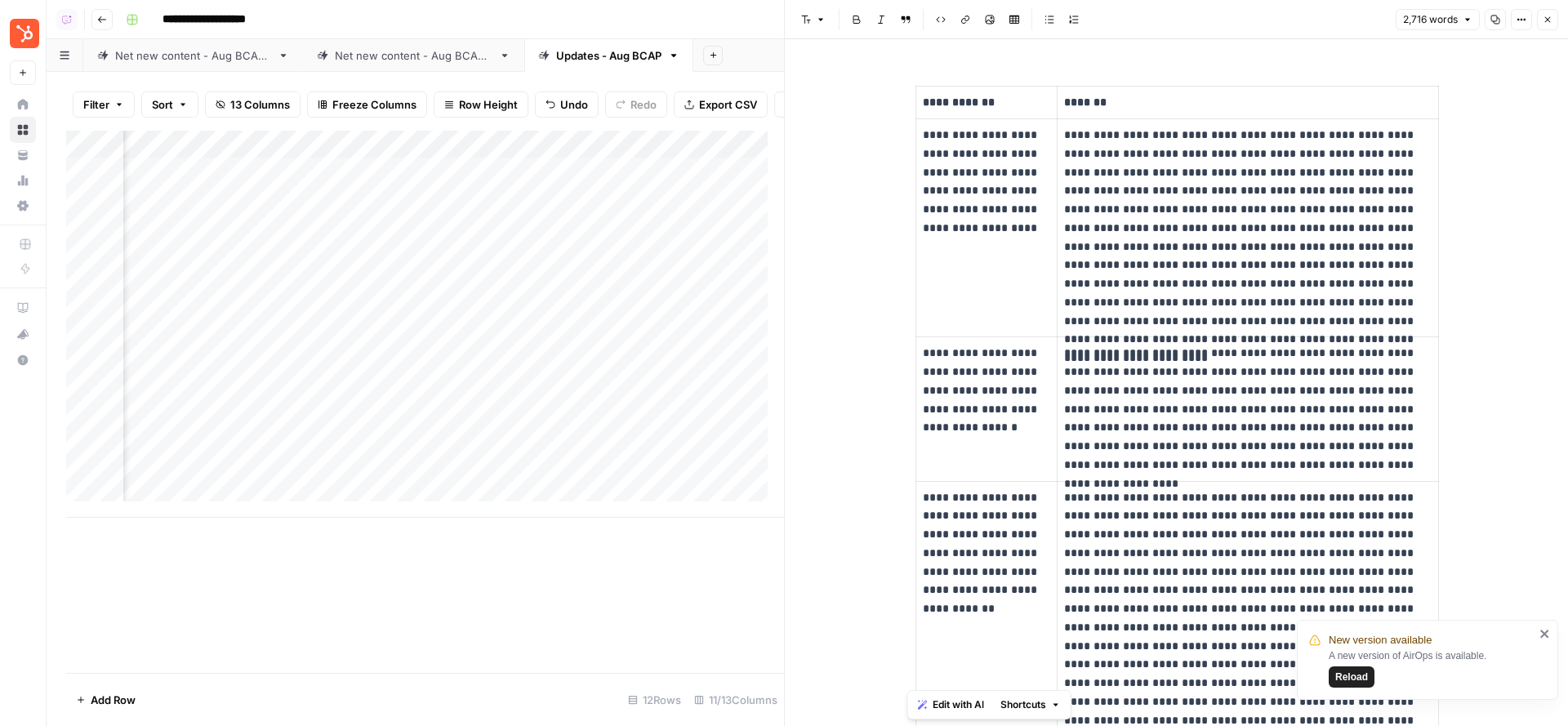
click at [1547, 26] on button "Close" at bounding box center [1548, 19] width 21 height 21
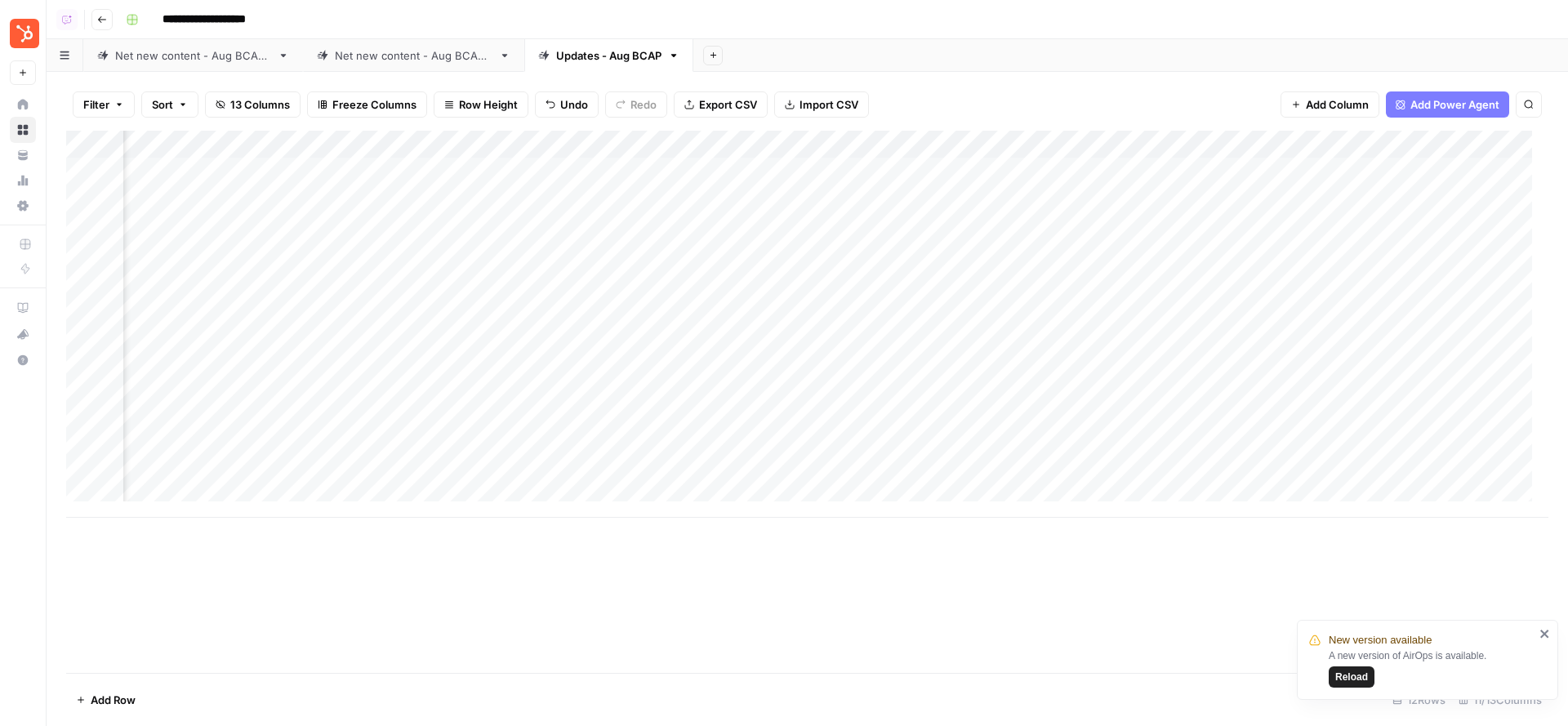
click at [657, 162] on div "Add Column" at bounding box center [807, 323] width 1482 height 387
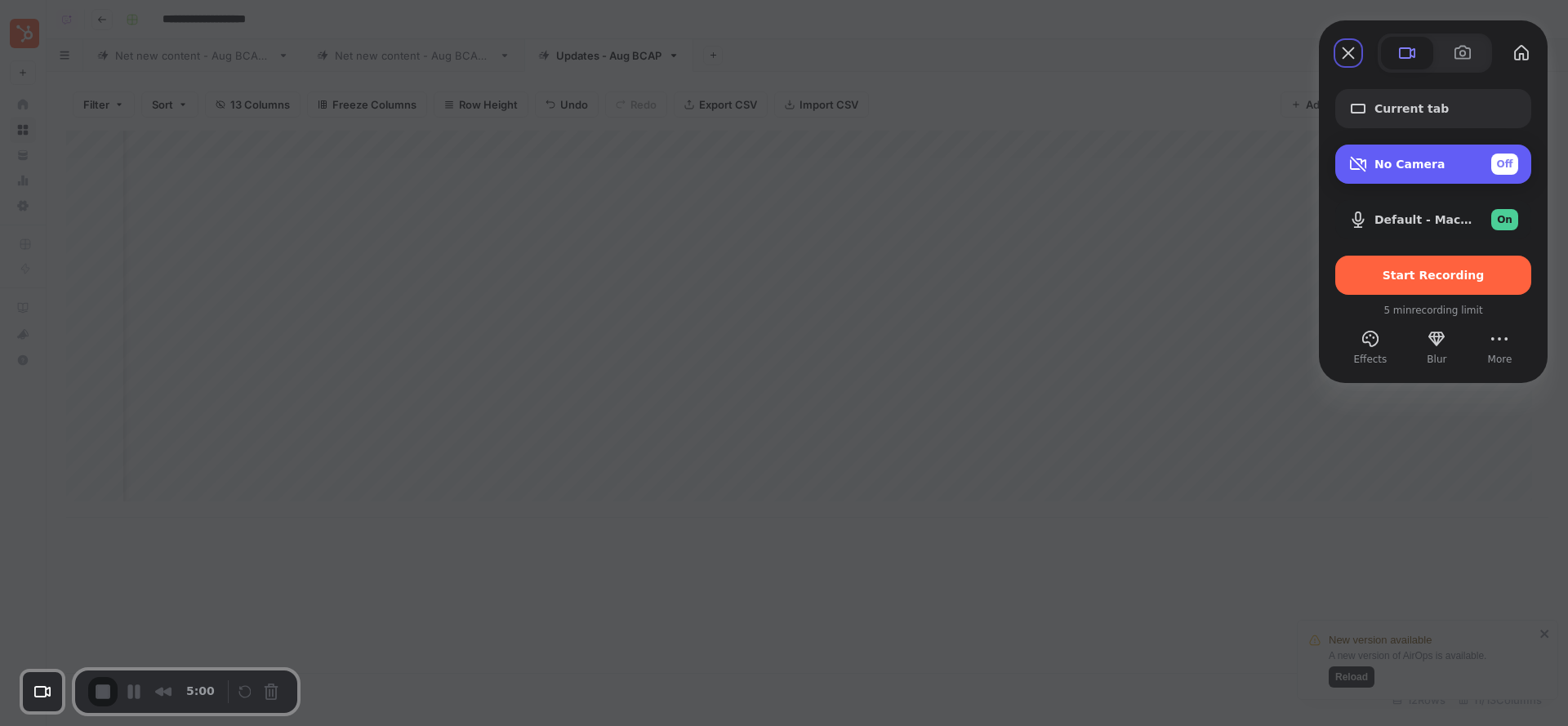
click at [1366, 157] on span "Camera options" at bounding box center [1358, 164] width 19 height 19
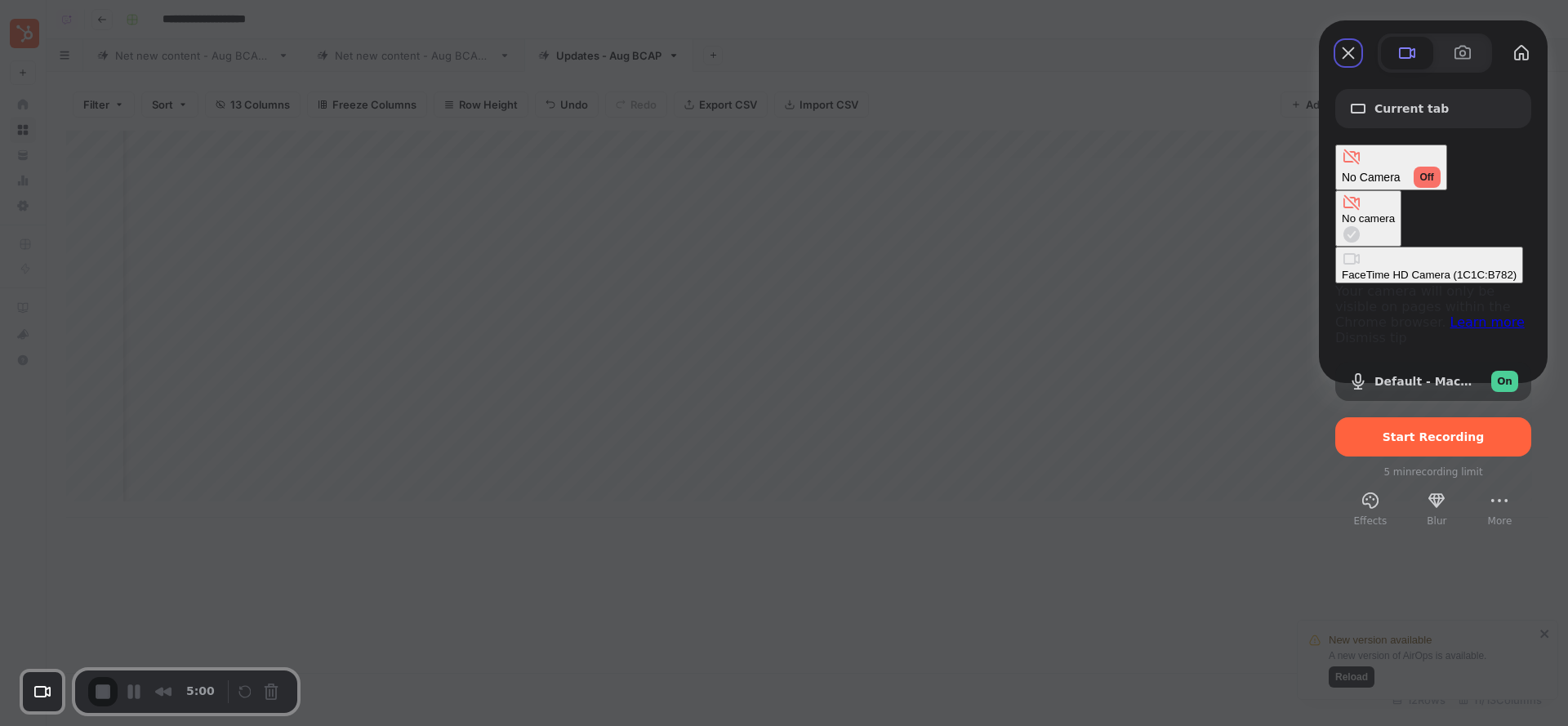
click at [1342, 268] on div "FaceTime HD Camera (1C1C:B782)" at bounding box center [1429, 274] width 175 height 13
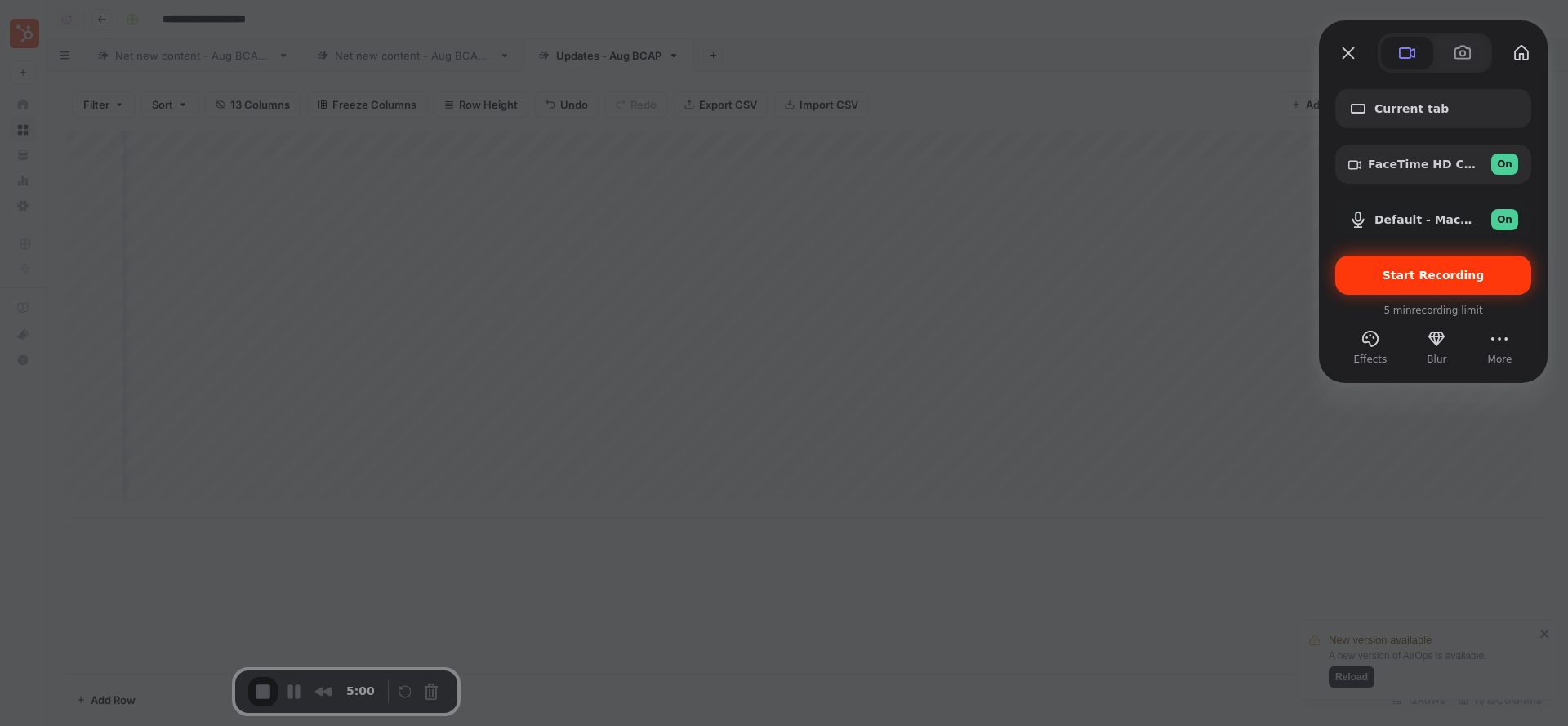
click at [1443, 277] on span "Start Recording" at bounding box center [1434, 275] width 102 height 14
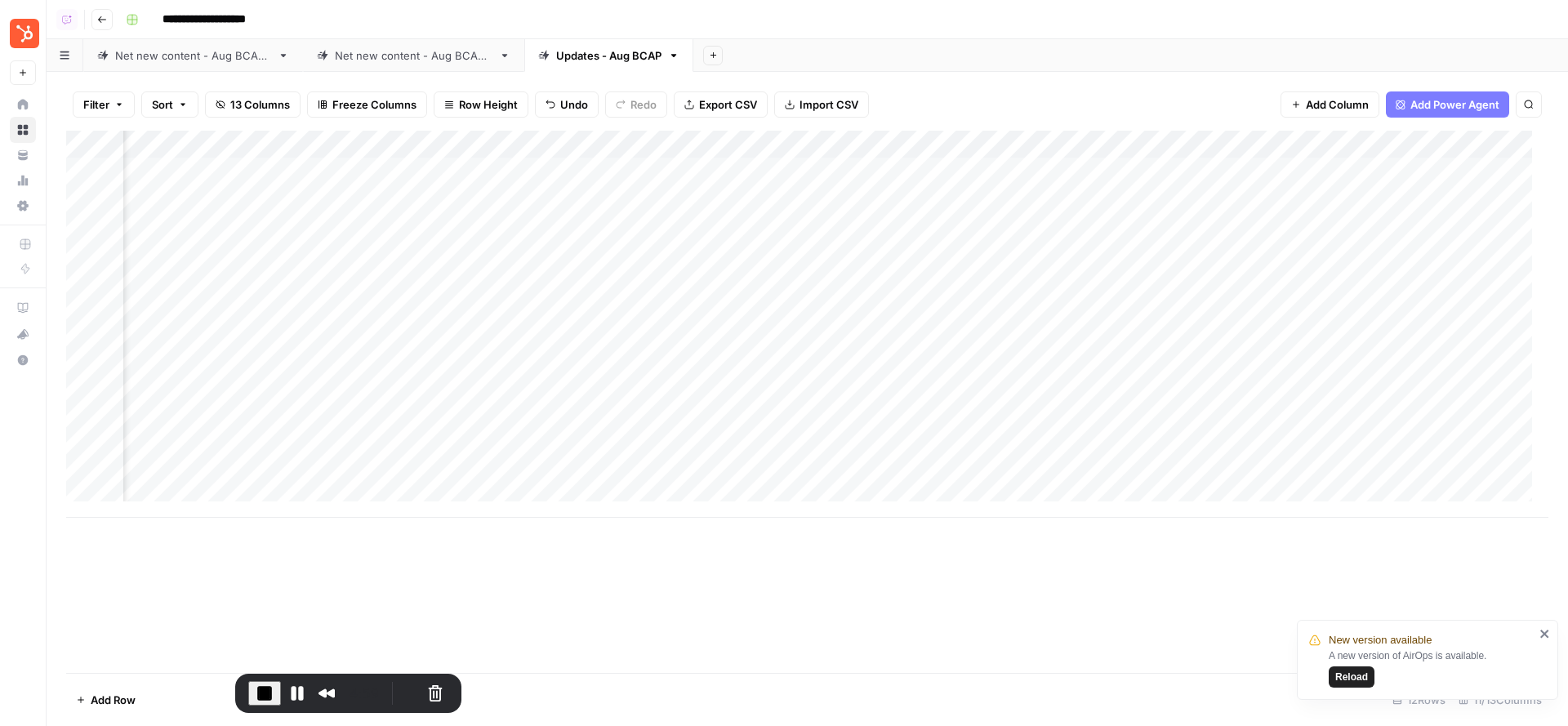
click at [953, 69] on div "Add Sheet" at bounding box center [1131, 56] width 875 height 33
click at [659, 169] on div "Add Column" at bounding box center [807, 323] width 1482 height 387
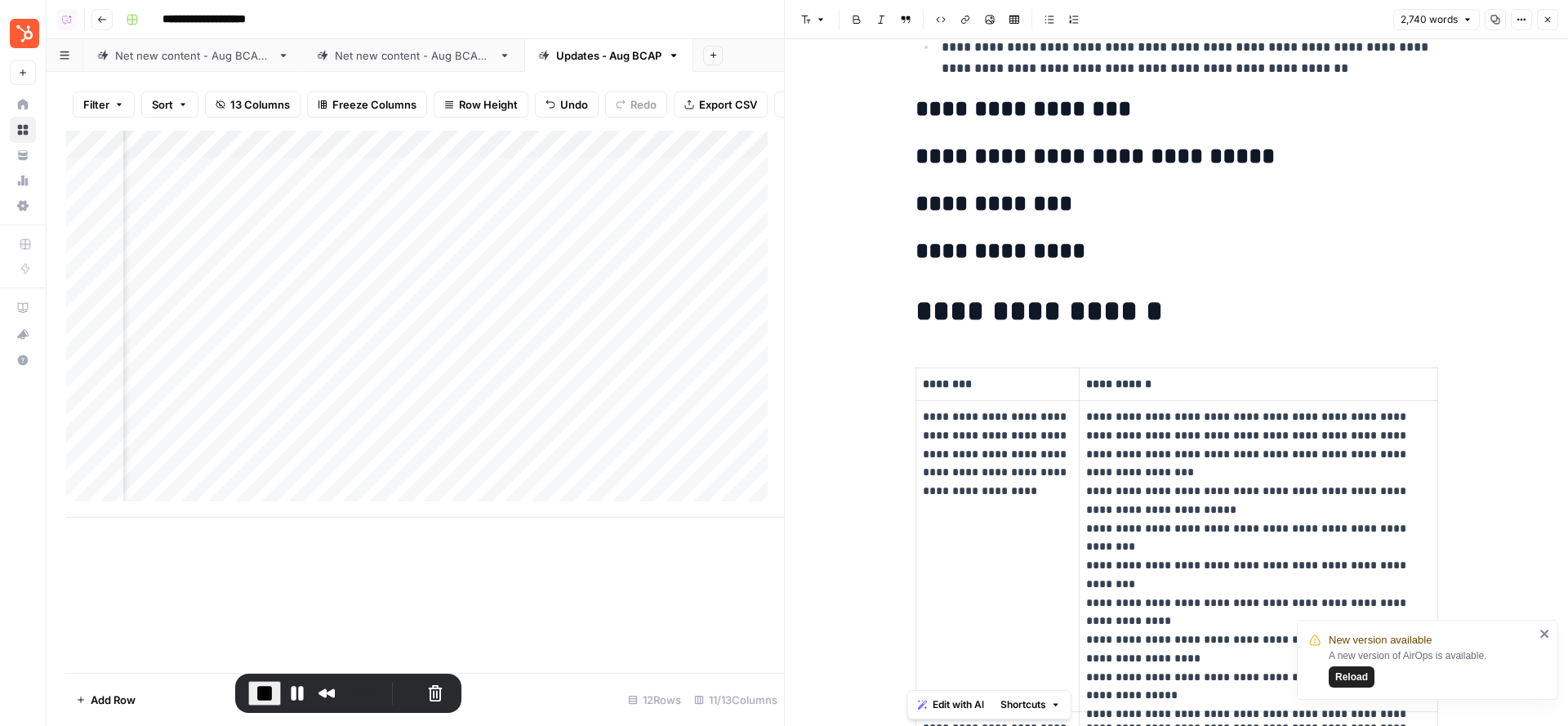
scroll to position [2306, 0]
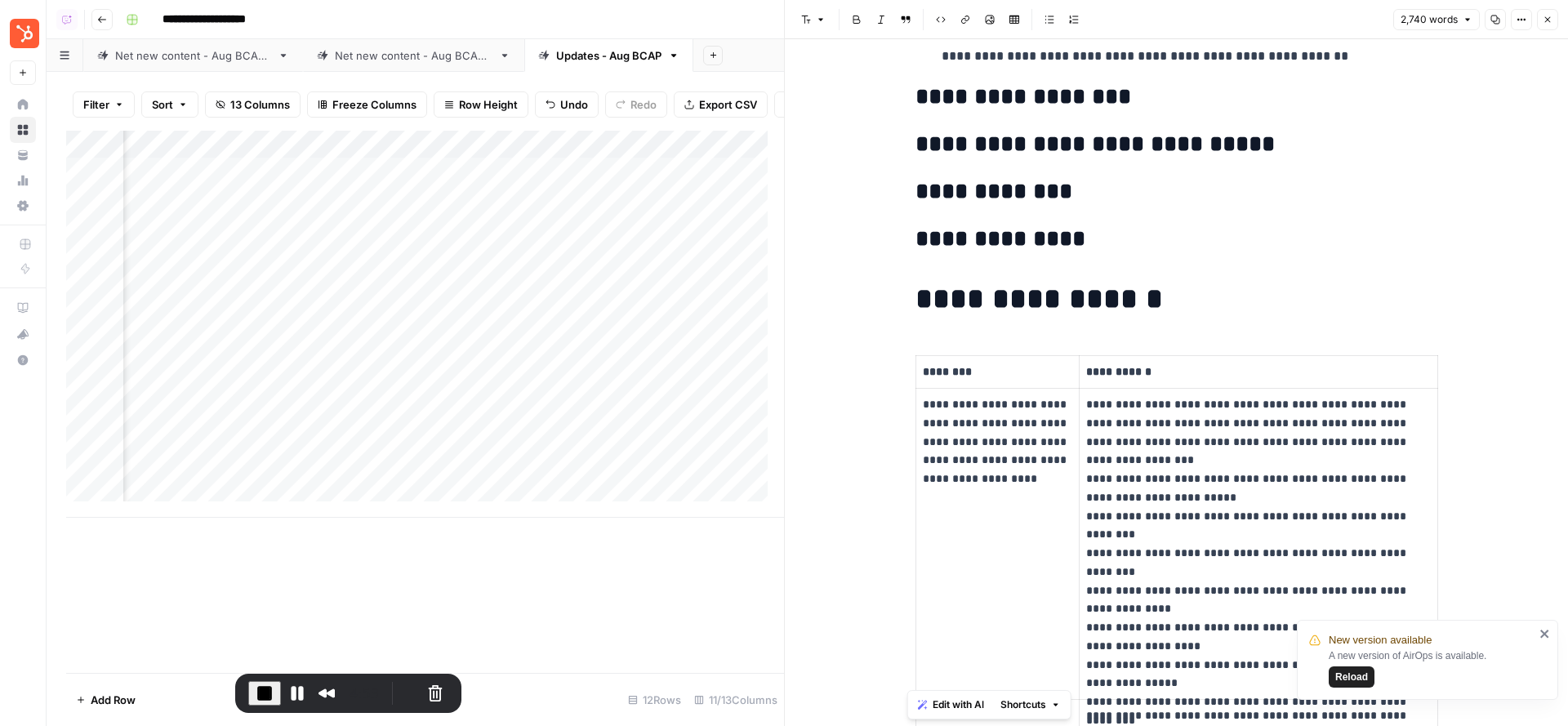
click at [952, 363] on p "********" at bounding box center [997, 372] width 150 height 18
drag, startPoint x: 1165, startPoint y: 366, endPoint x: 1079, endPoint y: 368, distance: 86.0
click at [1086, 368] on p "**********" at bounding box center [1259, 372] width 346 height 18
click at [1194, 287] on h1 "**********" at bounding box center [1176, 299] width 522 height 35
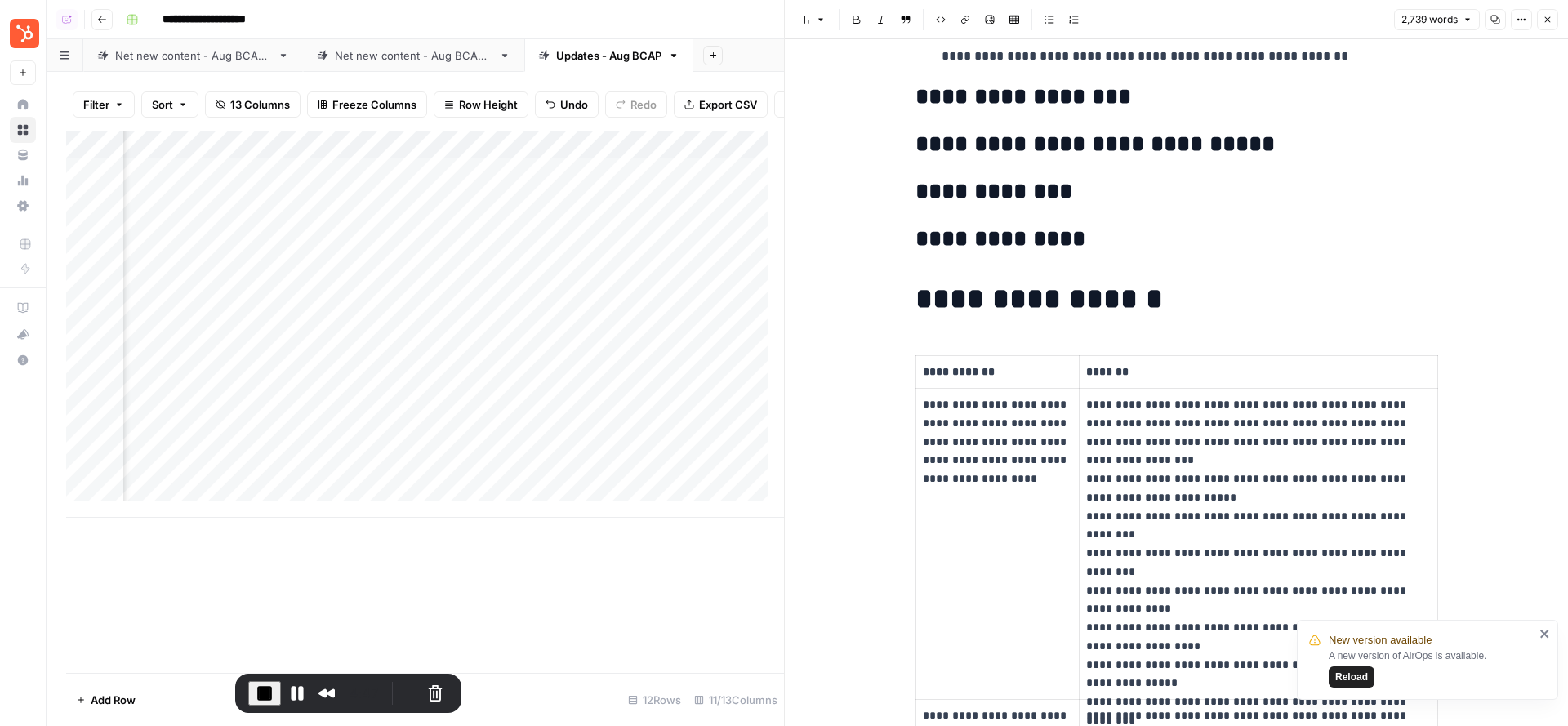
scroll to position [2677, 0]
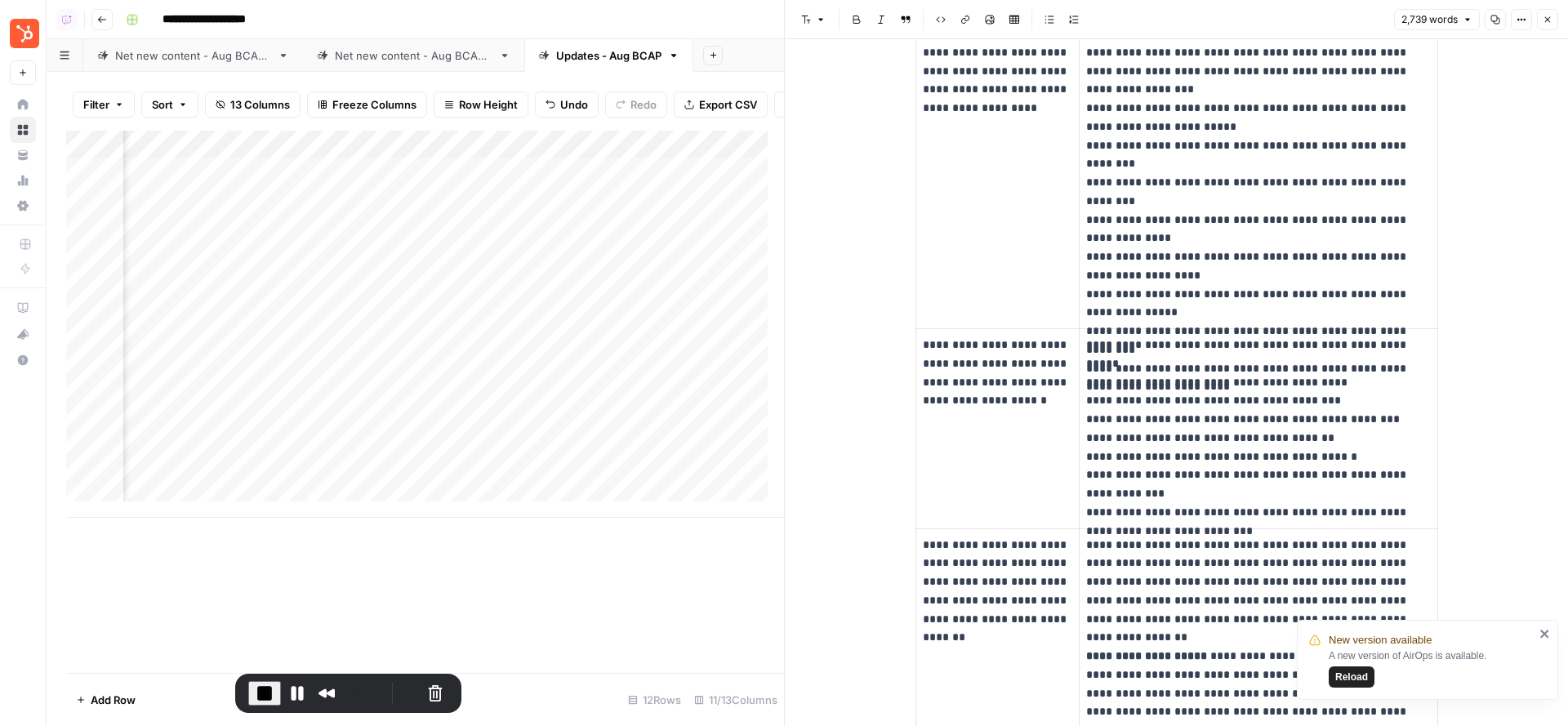
click at [1168, 284] on p "**********" at bounding box center [1259, 173] width 346 height 297
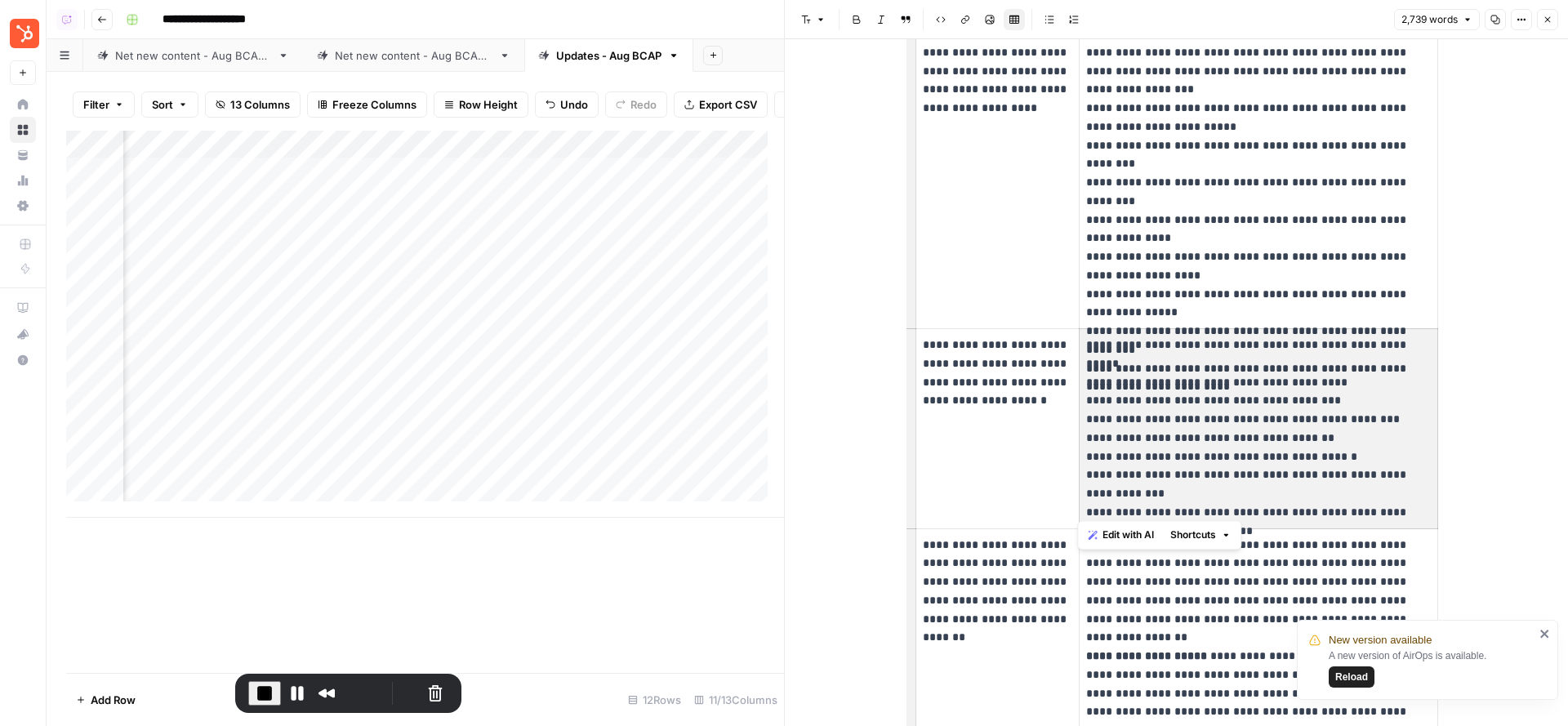
drag, startPoint x: 1079, startPoint y: 353, endPoint x: 1181, endPoint y: 462, distance: 149.3
click at [1182, 462] on p "**********" at bounding box center [1259, 429] width 346 height 186
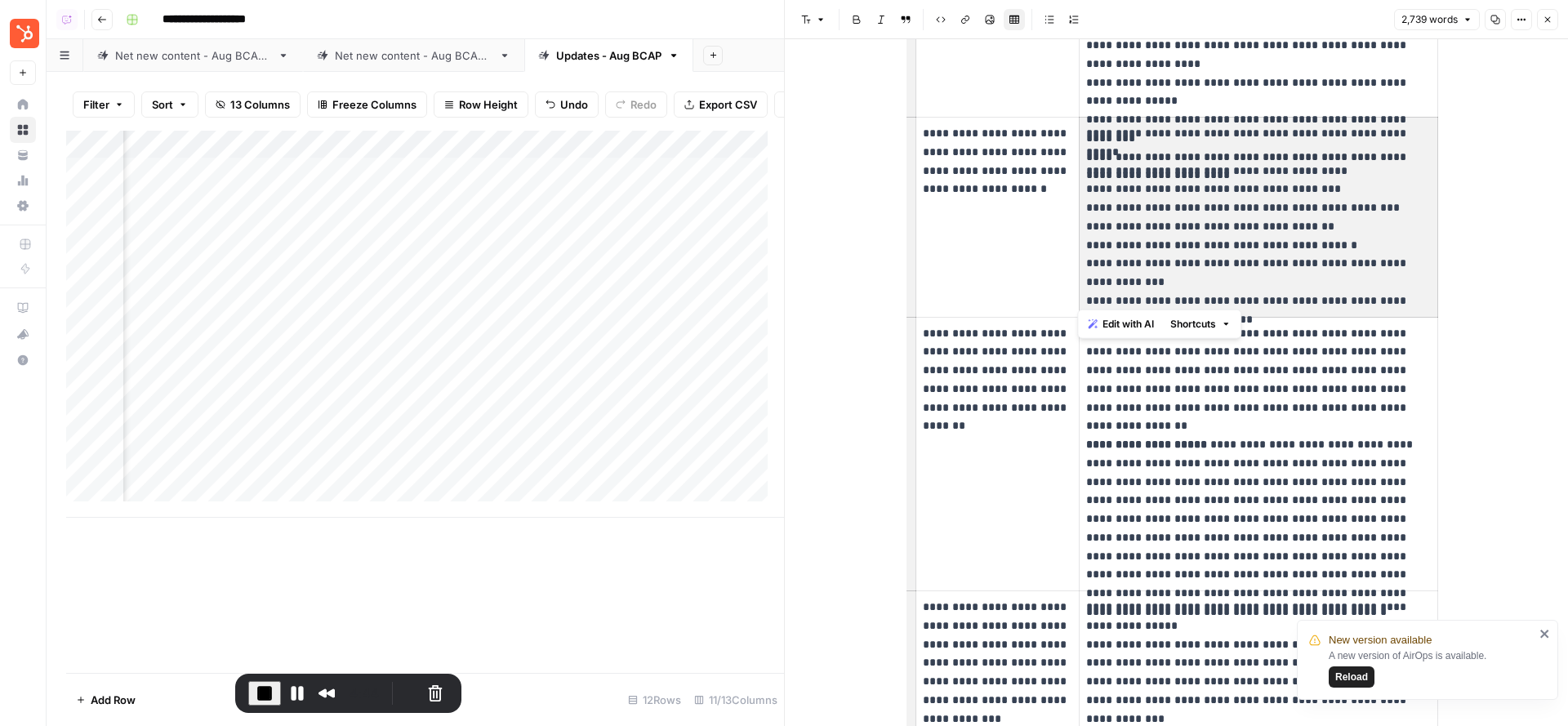
click at [1147, 438] on strong "**********" at bounding box center [1146, 444] width 121 height 12
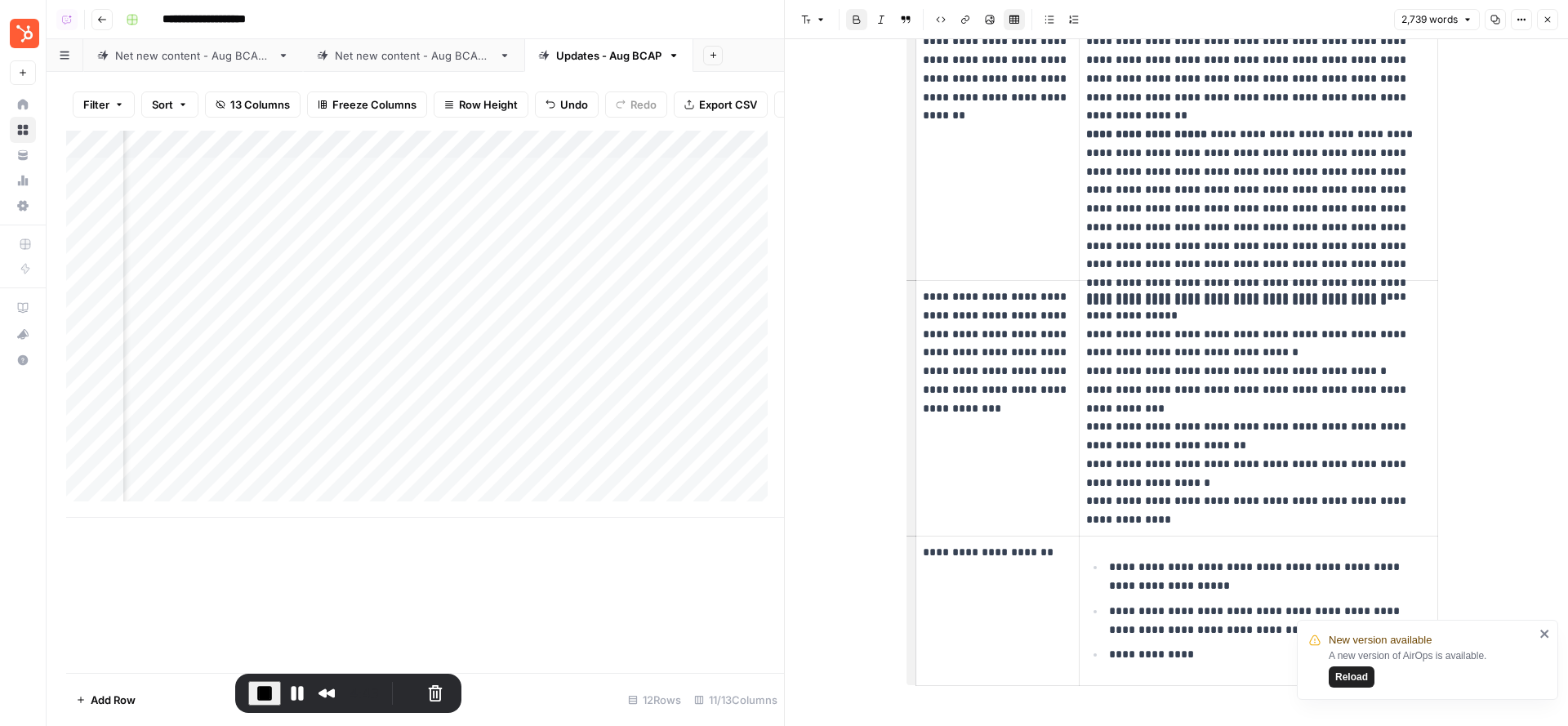
scroll to position [3225, 0]
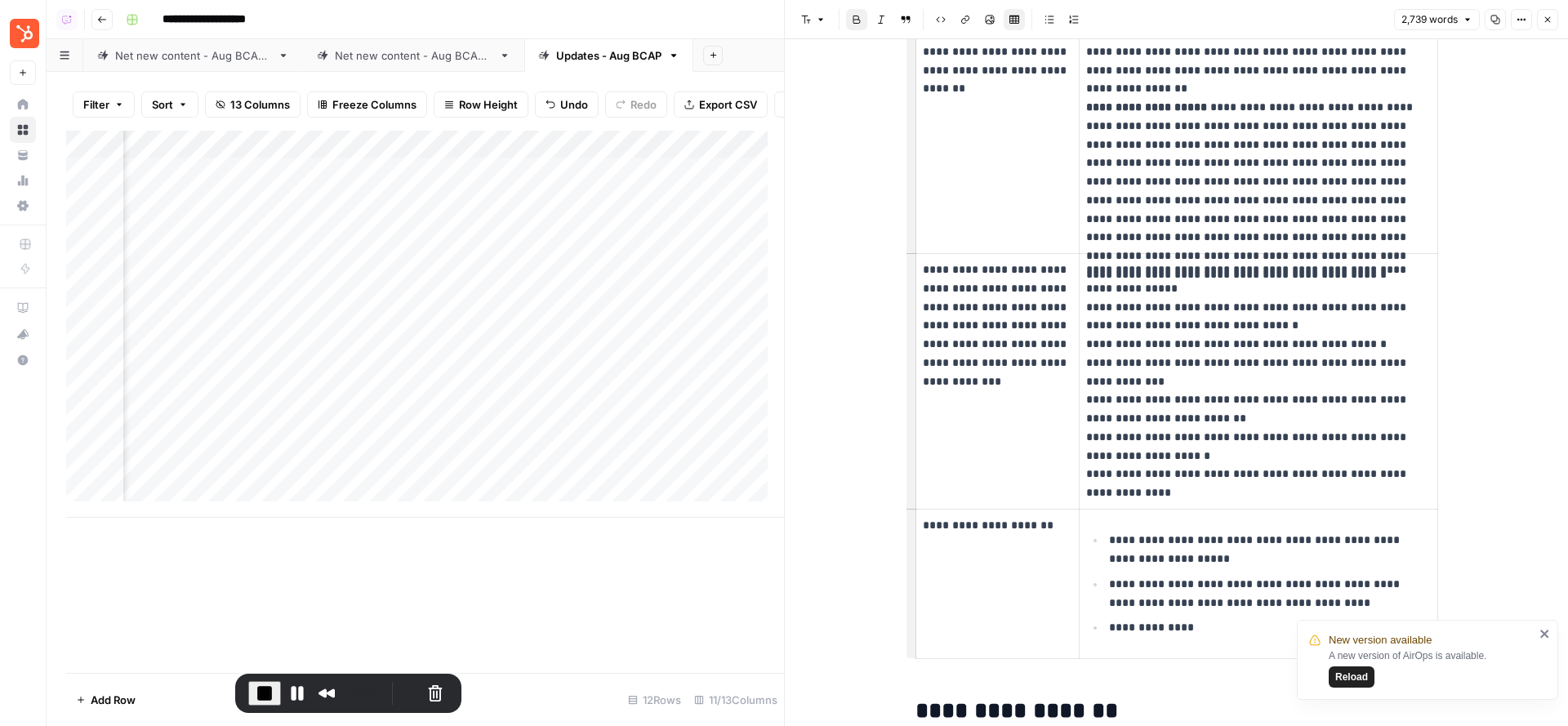
click at [1553, 22] on icon "button" at bounding box center [1548, 19] width 10 height 10
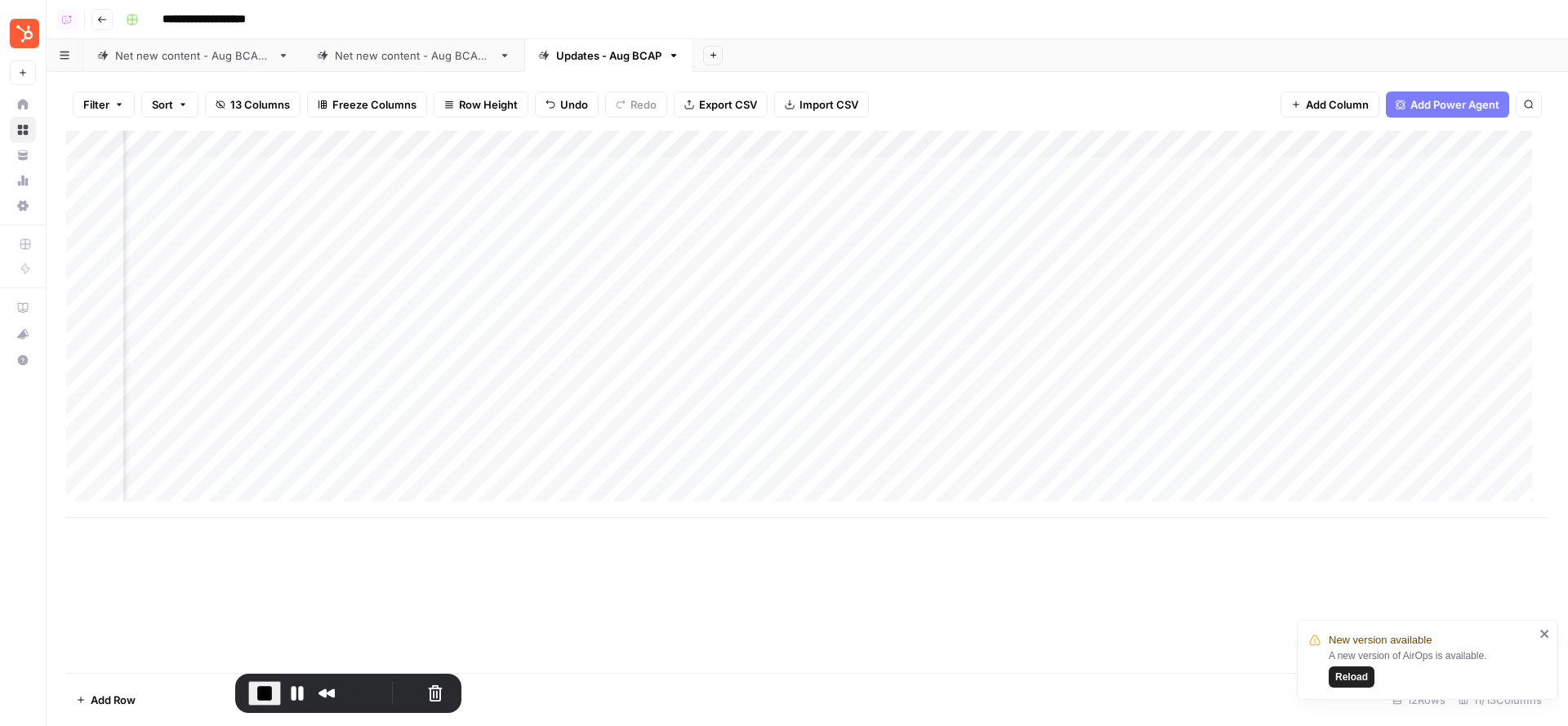
click at [1068, 81] on div "Filter Sort 13 Columns Freeze Columns Row Height Undo Redo Export CSV Import CS…" at bounding box center [807, 104] width 1482 height 52
click at [636, 172] on div "Add Column" at bounding box center [807, 323] width 1482 height 387
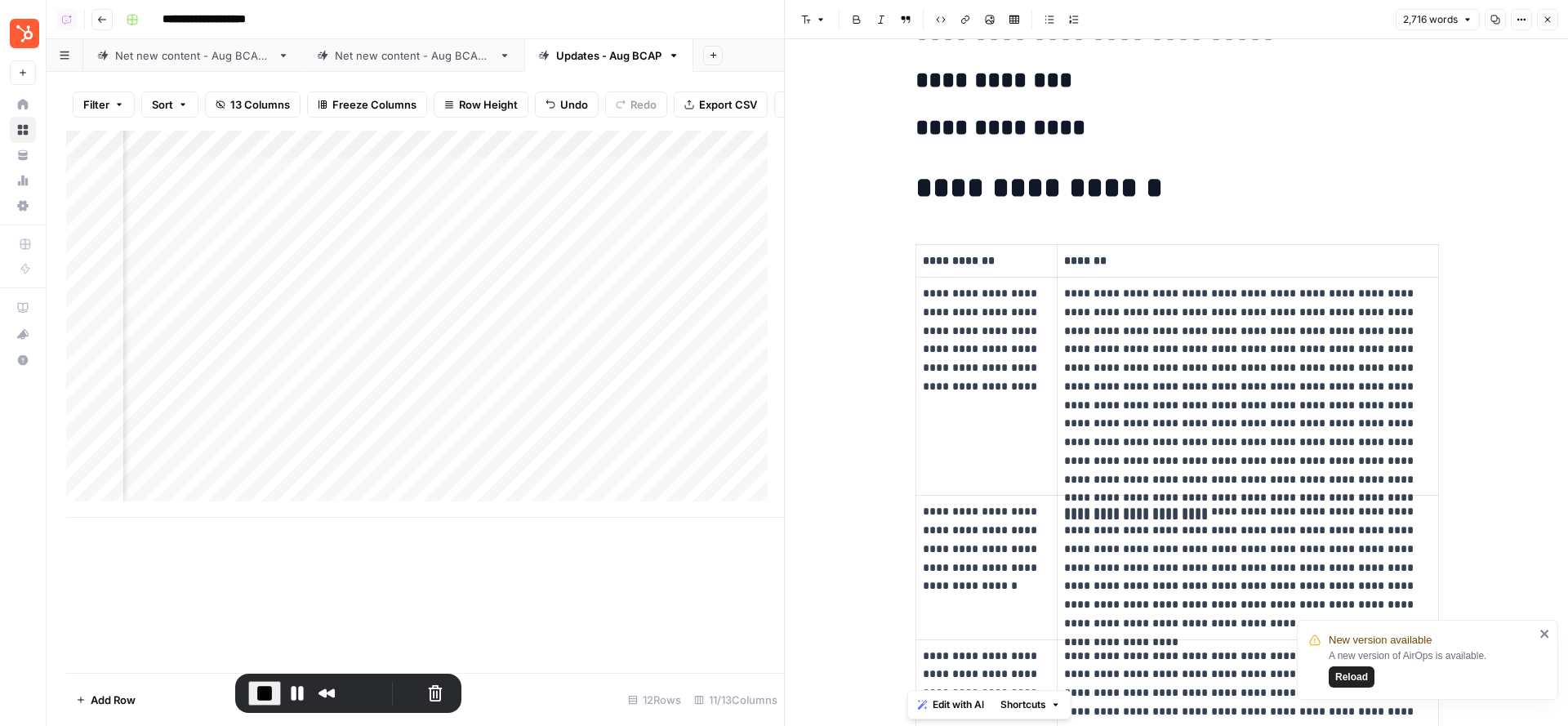
scroll to position [2445, 0]
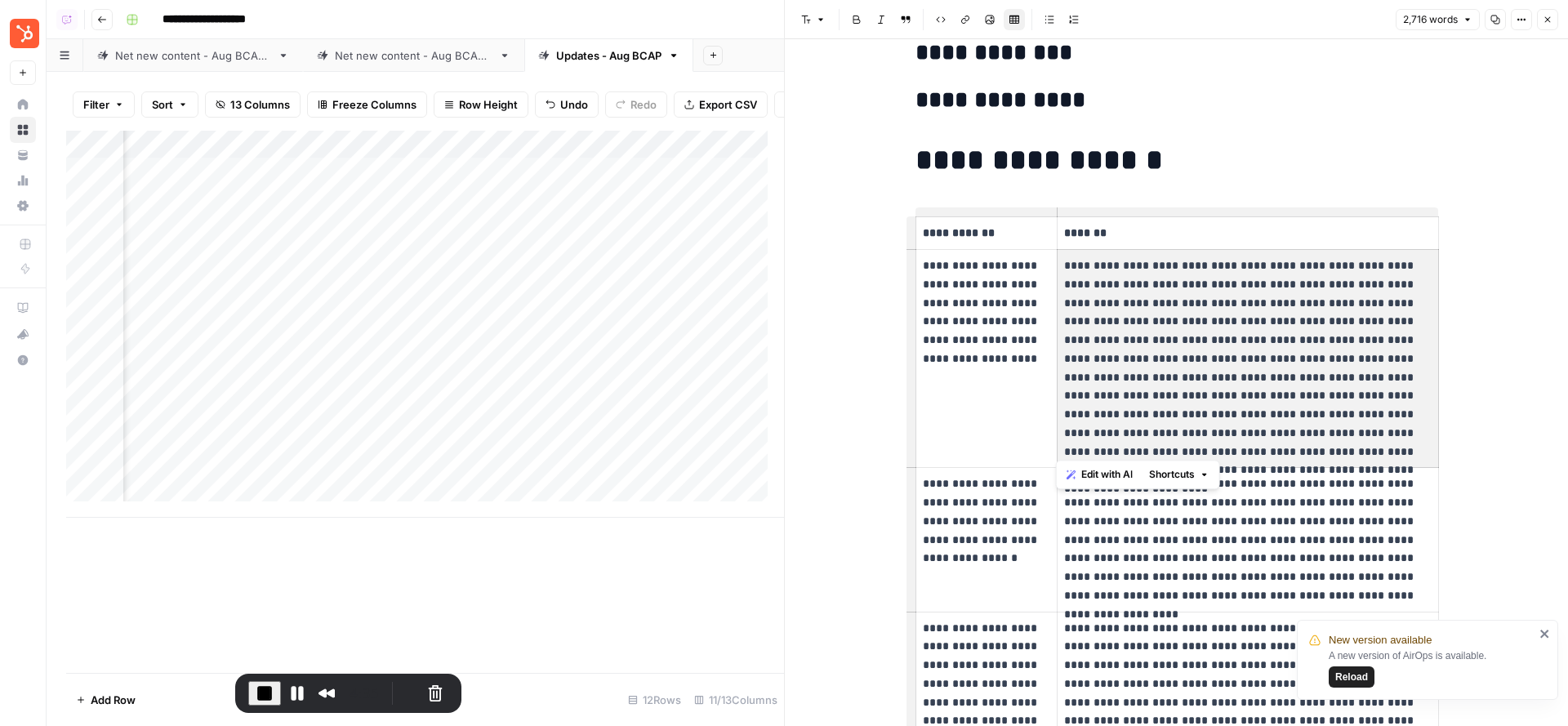
drag, startPoint x: 1169, startPoint y: 277, endPoint x: 1302, endPoint y: 412, distance: 189.5
click at [1302, 412] on p "**********" at bounding box center [1247, 358] width 367 height 204
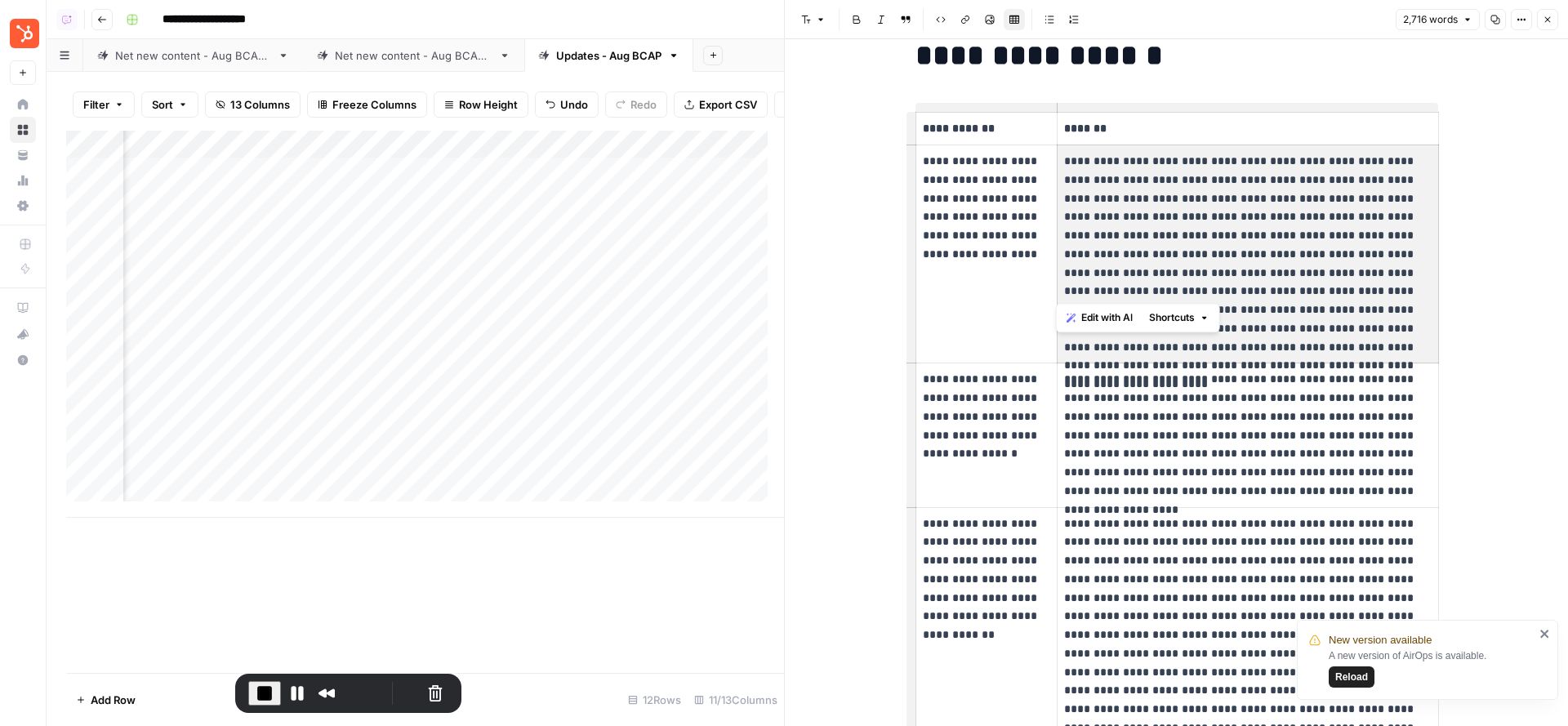
scroll to position [2626, 0]
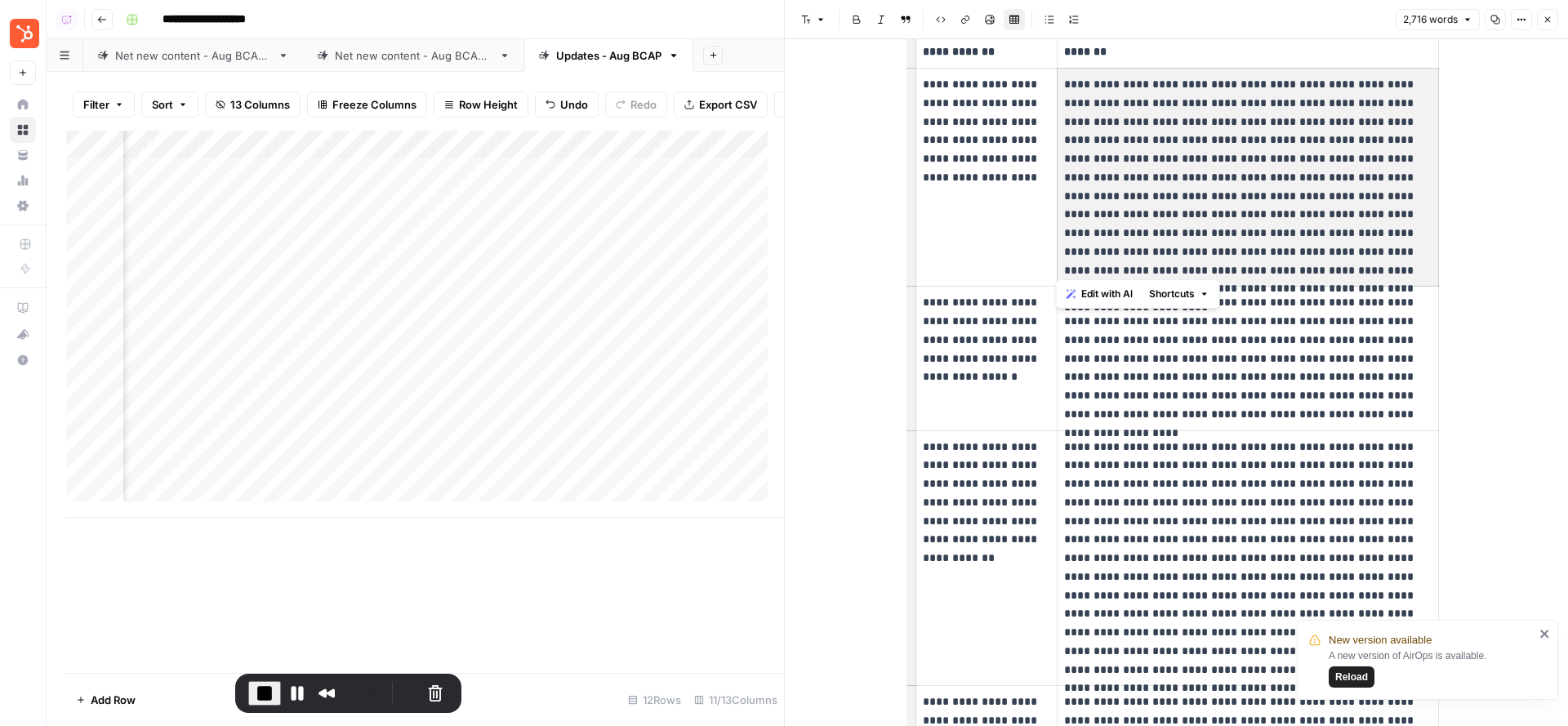
click at [1273, 321] on p "**********" at bounding box center [1247, 358] width 367 height 129
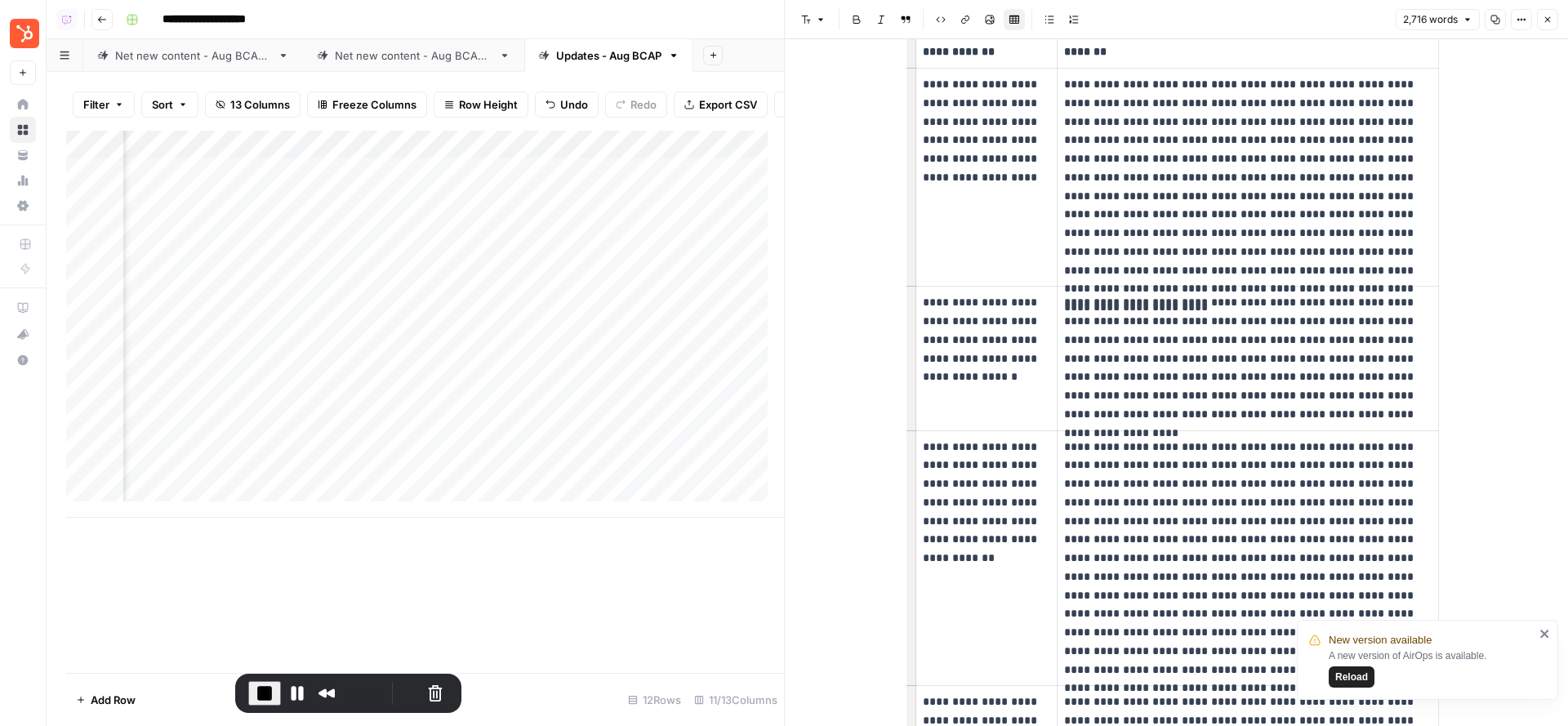
drag, startPoint x: 1215, startPoint y: 309, endPoint x: 1227, endPoint y: 342, distance: 35.1
click at [1227, 341] on p "**********" at bounding box center [1247, 358] width 367 height 129
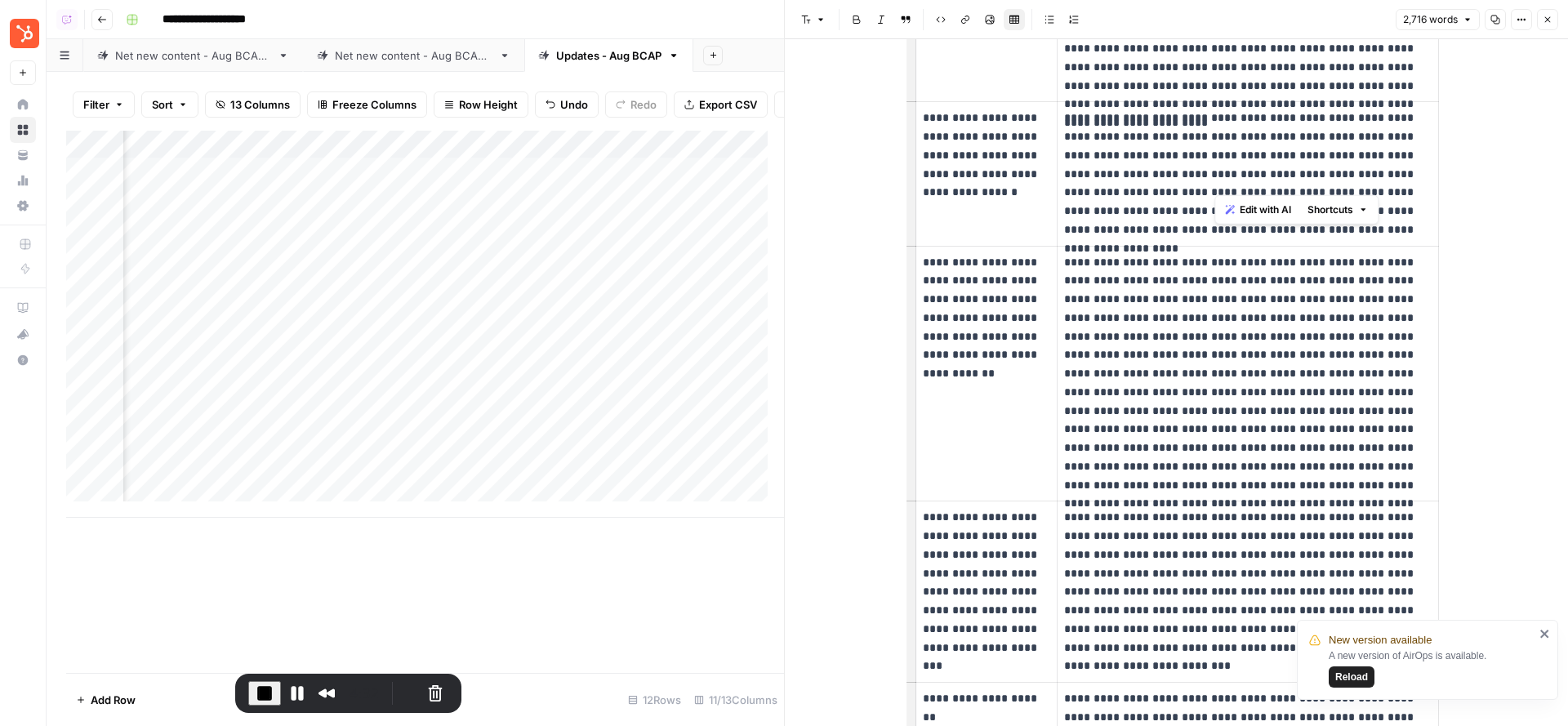
scroll to position [2915, 0]
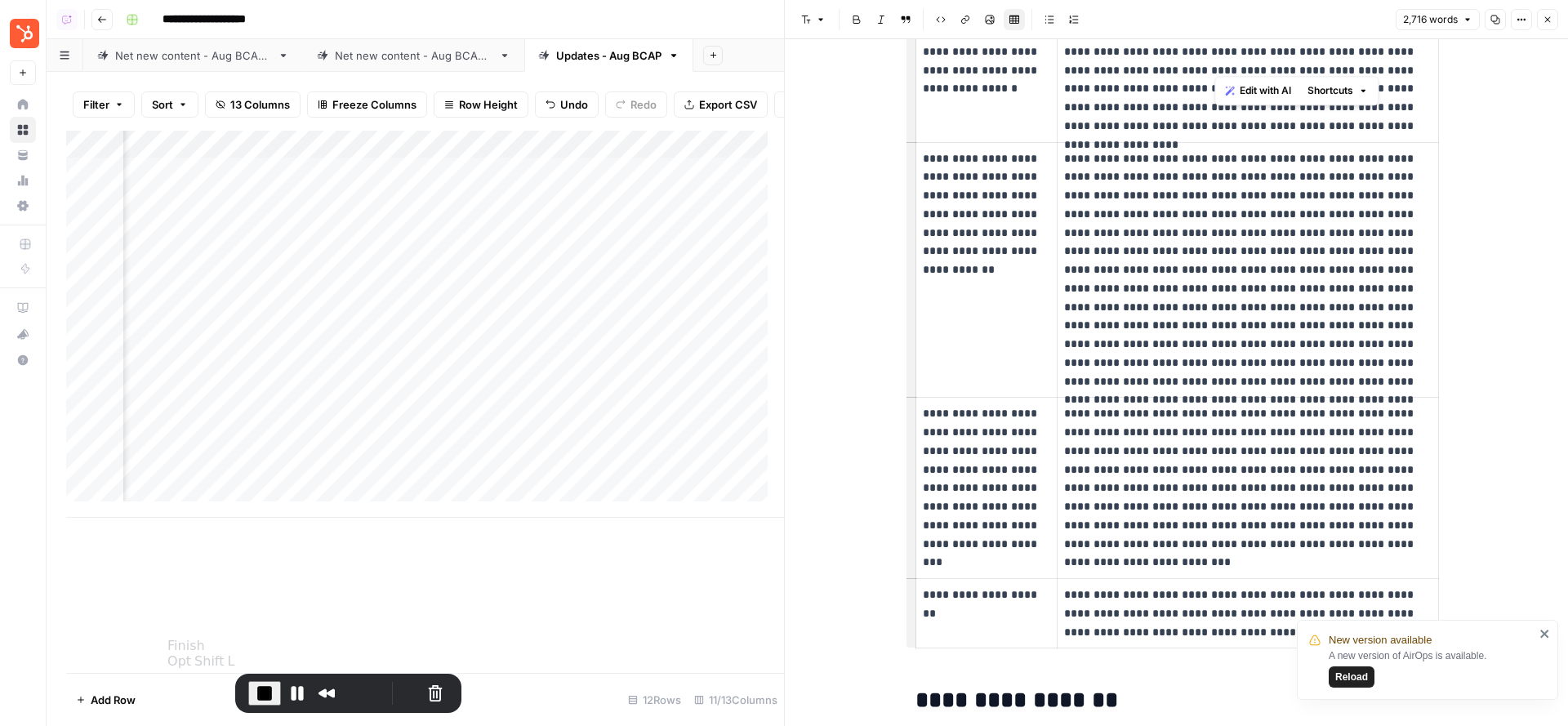
click at [255, 686] on span "End Recording" at bounding box center [265, 693] width 19 height 19
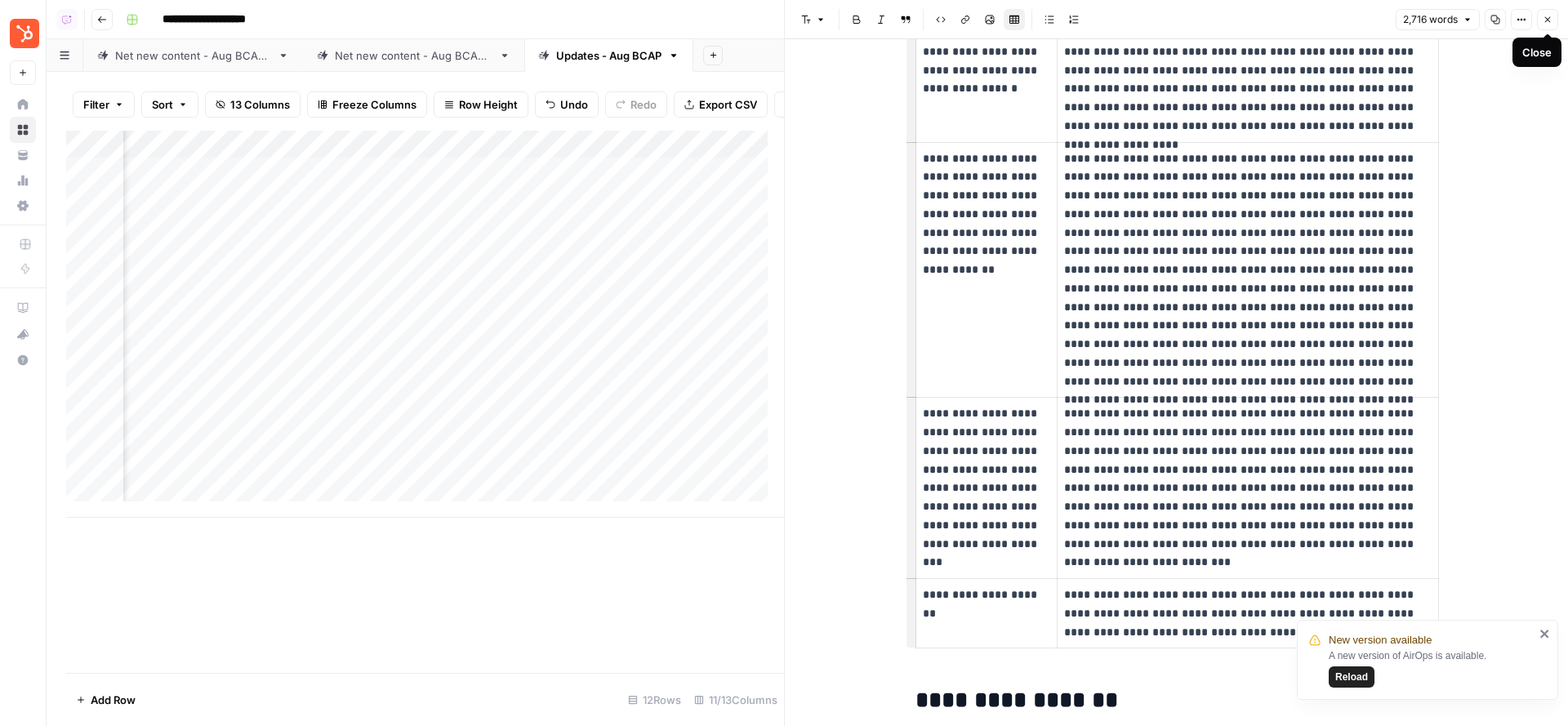
click at [1542, 19] on button "Close" at bounding box center [1548, 19] width 21 height 21
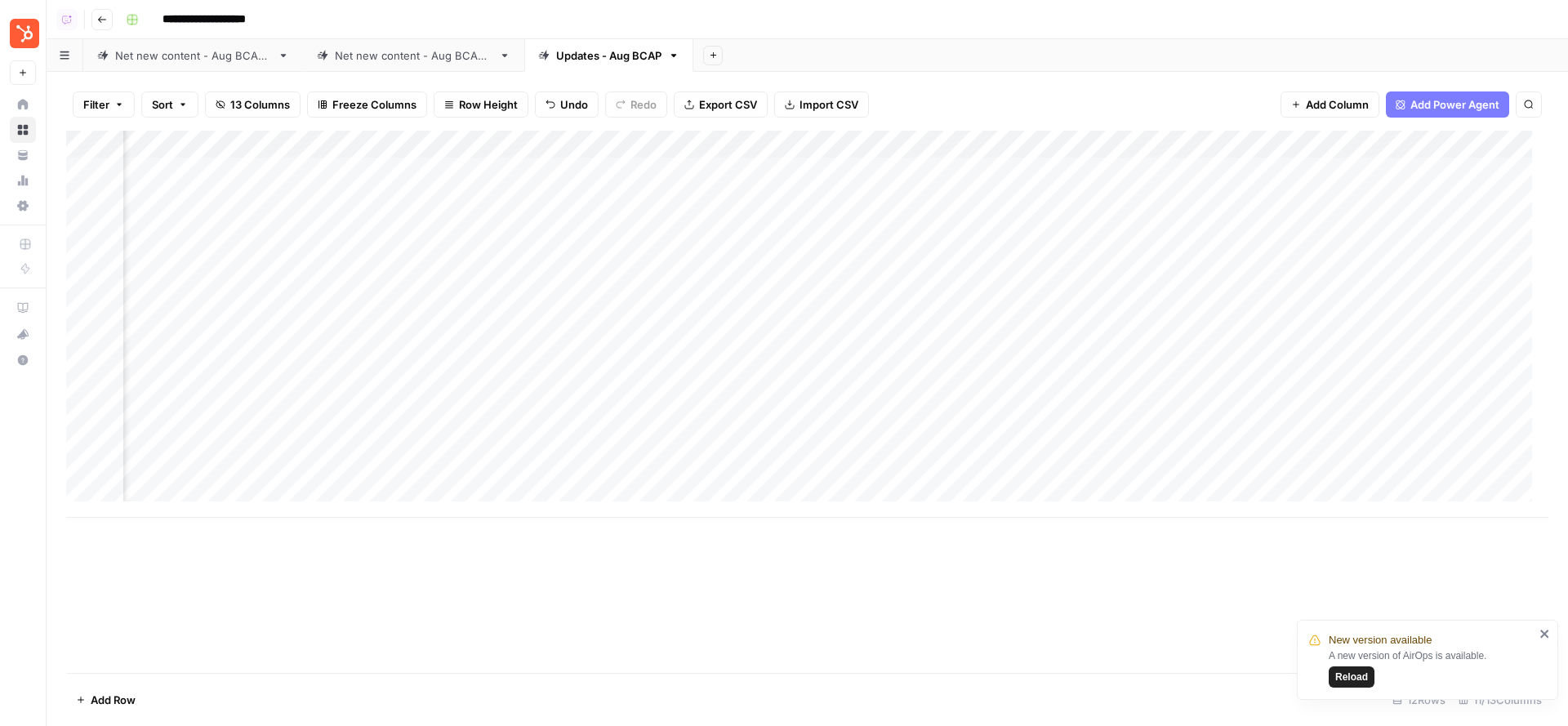
click at [1235, 173] on div "Add Column" at bounding box center [807, 323] width 1482 height 387
click at [399, 54] on div "Net new content - Aug BCAP 2" at bounding box center [413, 55] width 157 height 16
click at [568, 48] on div "Updates - Aug BCAP" at bounding box center [608, 55] width 105 height 16
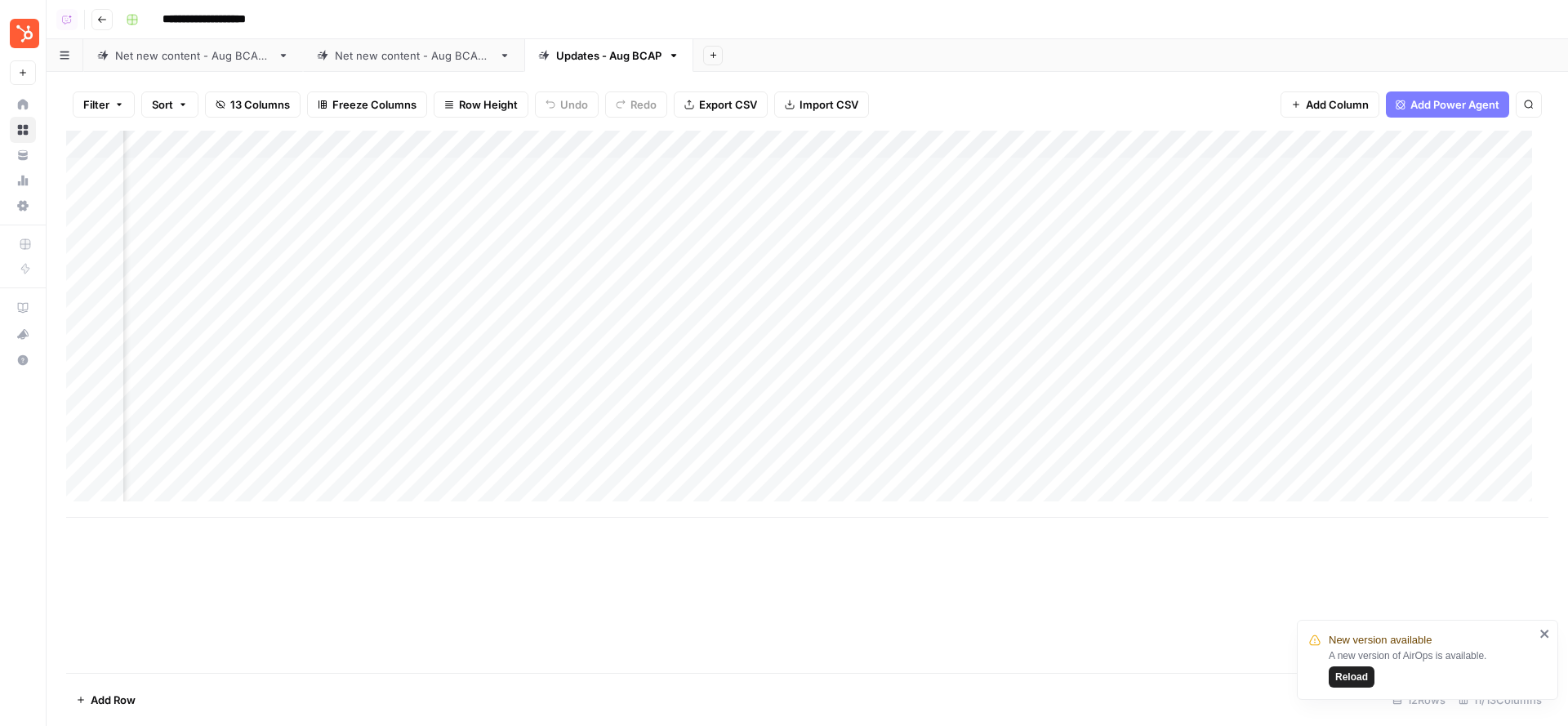
click at [826, 169] on div "Add Column" at bounding box center [807, 323] width 1482 height 387
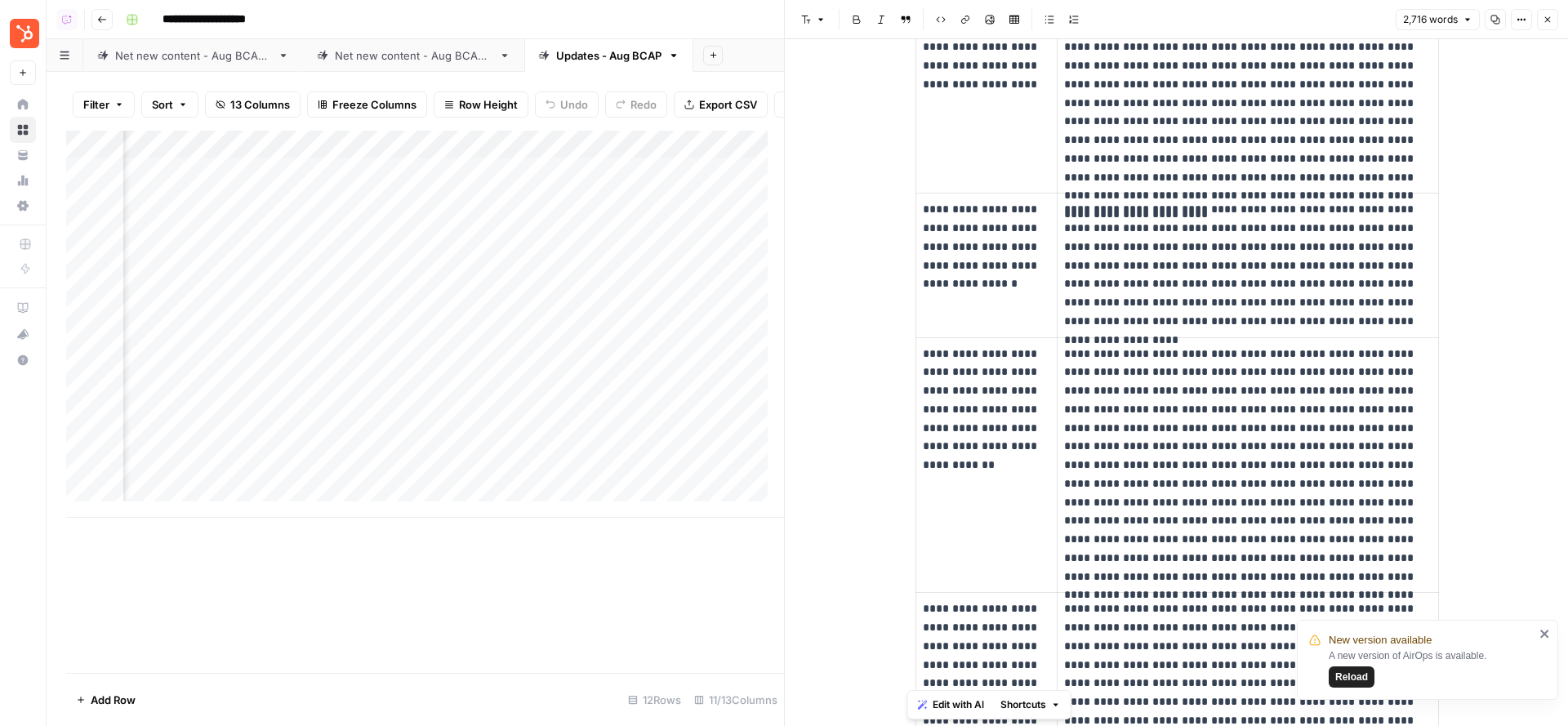
scroll to position [2778, 0]
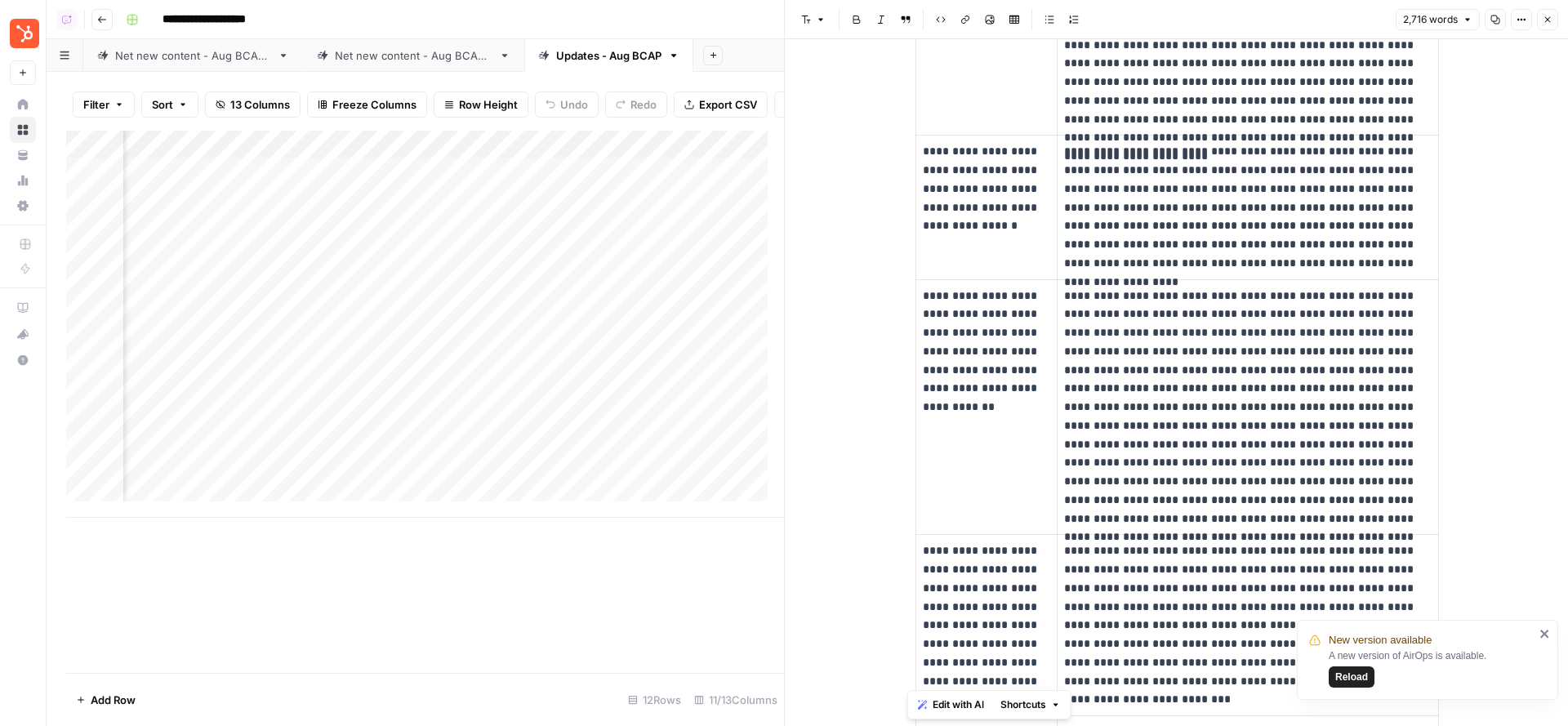
click at [1549, 24] on icon "button" at bounding box center [1548, 19] width 10 height 10
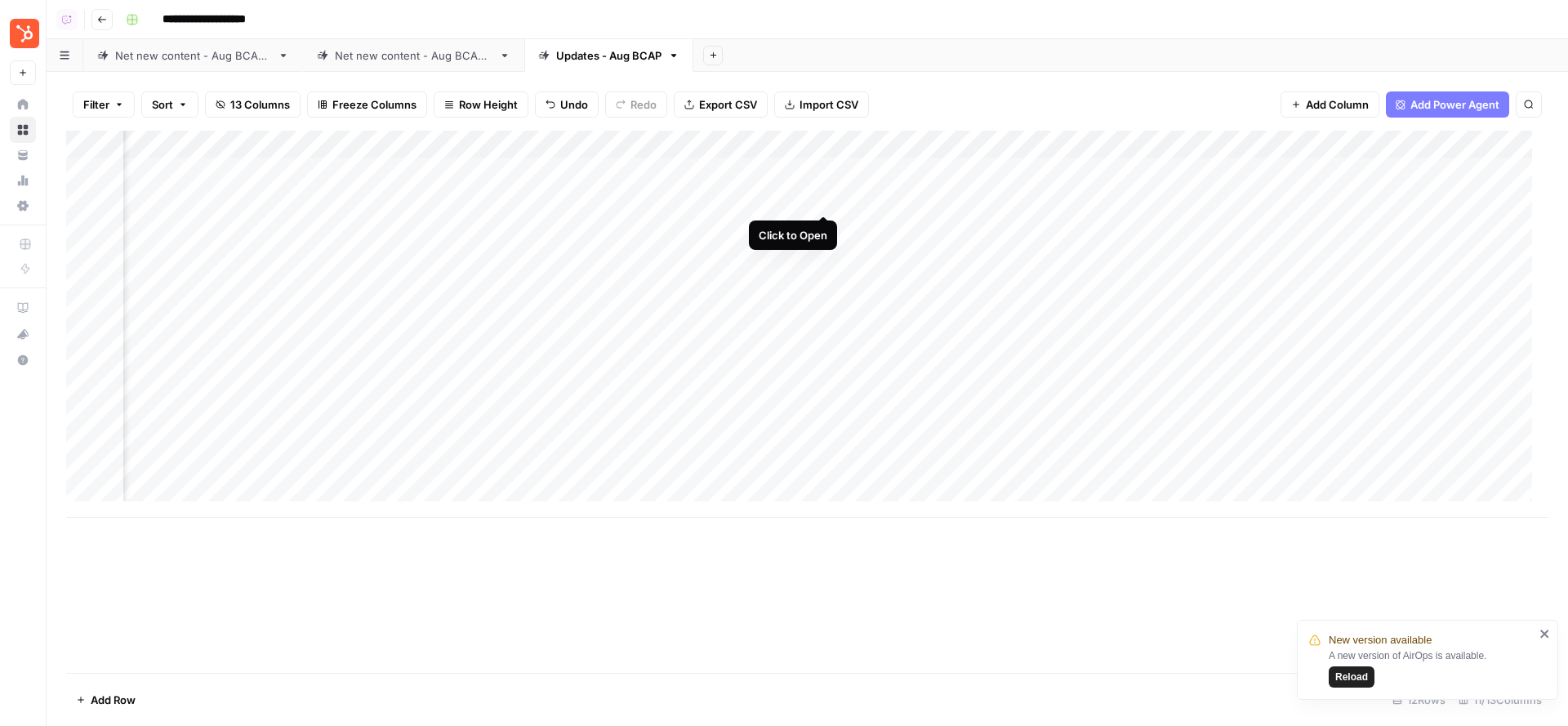
click at [825, 204] on div "Add Column" at bounding box center [807, 323] width 1482 height 387
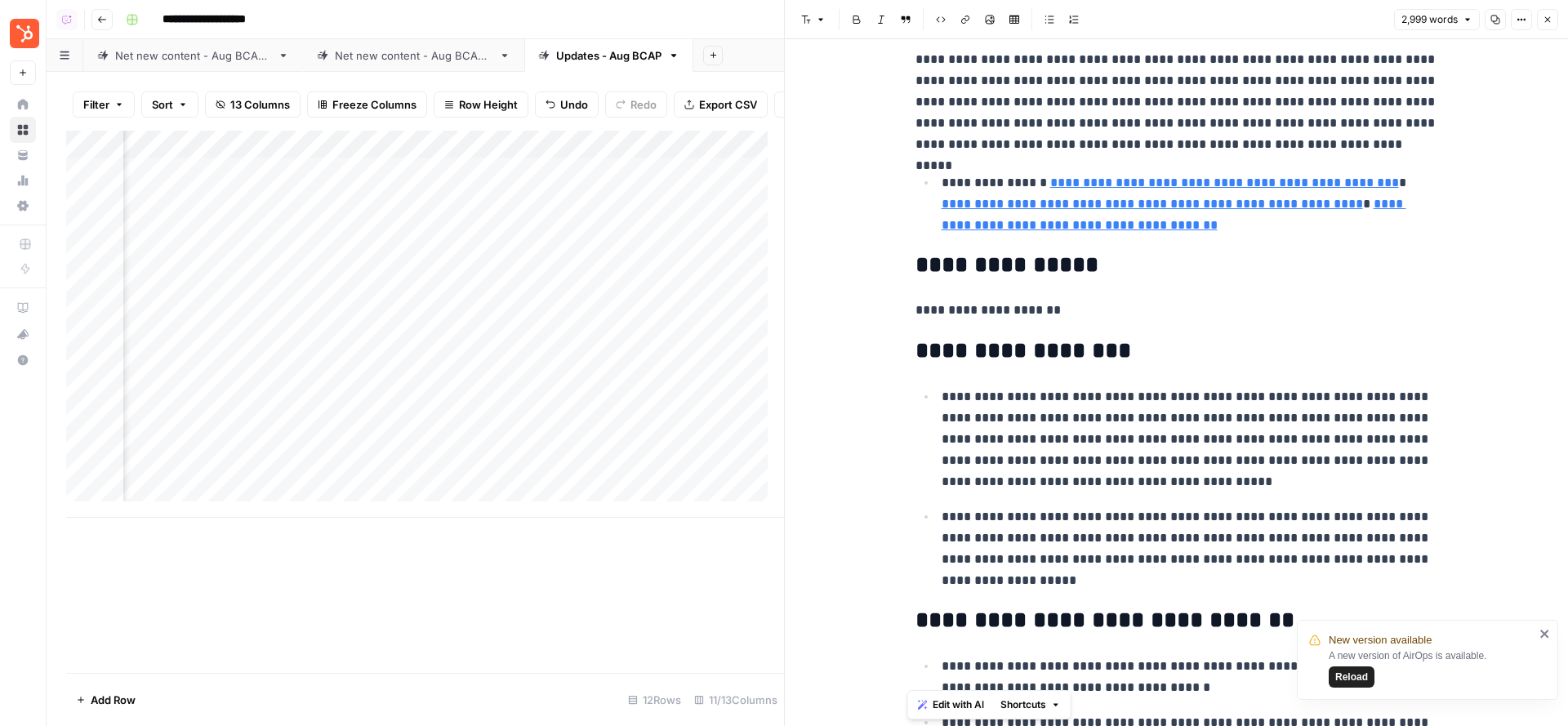
scroll to position [739, 0]
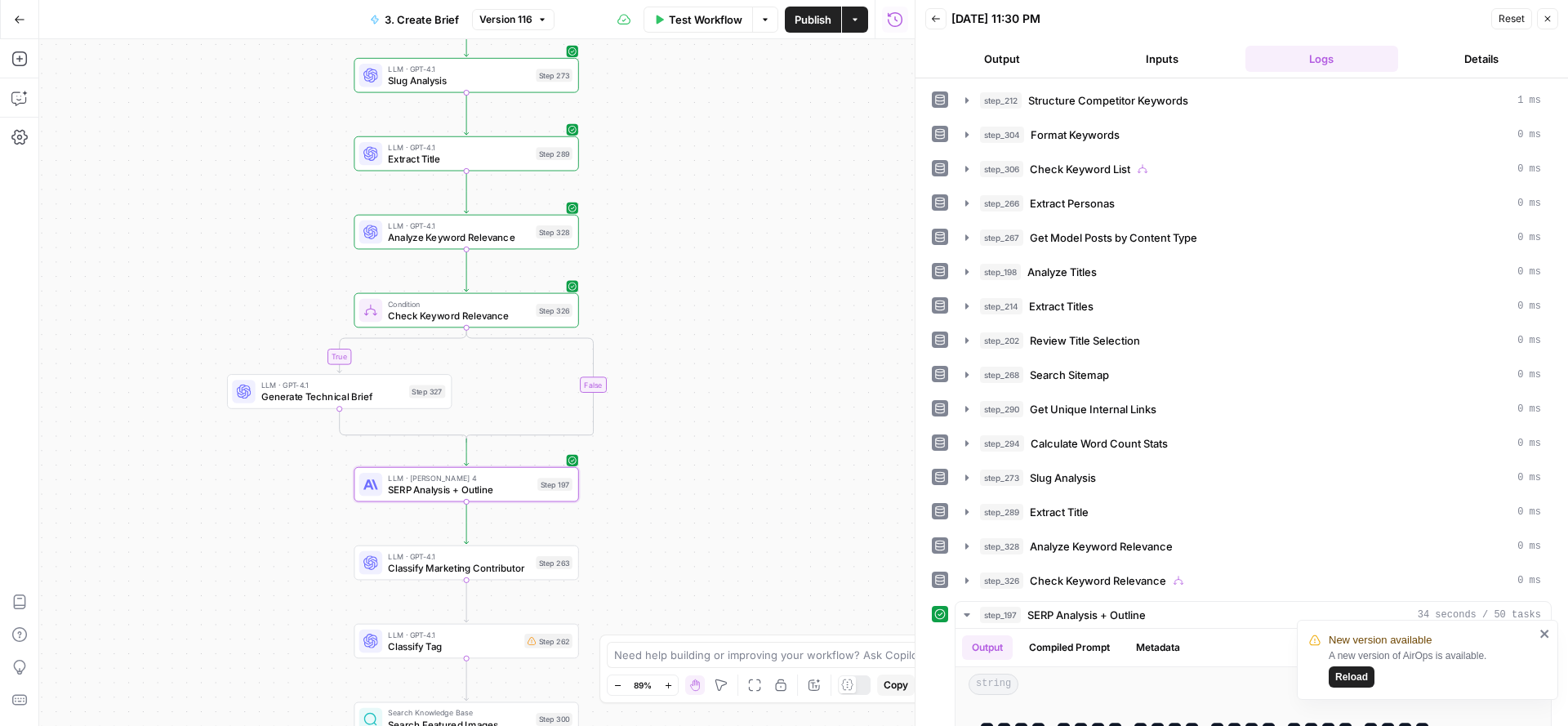
scroll to position [459, 0]
